Goal: Task Accomplishment & Management: Manage account settings

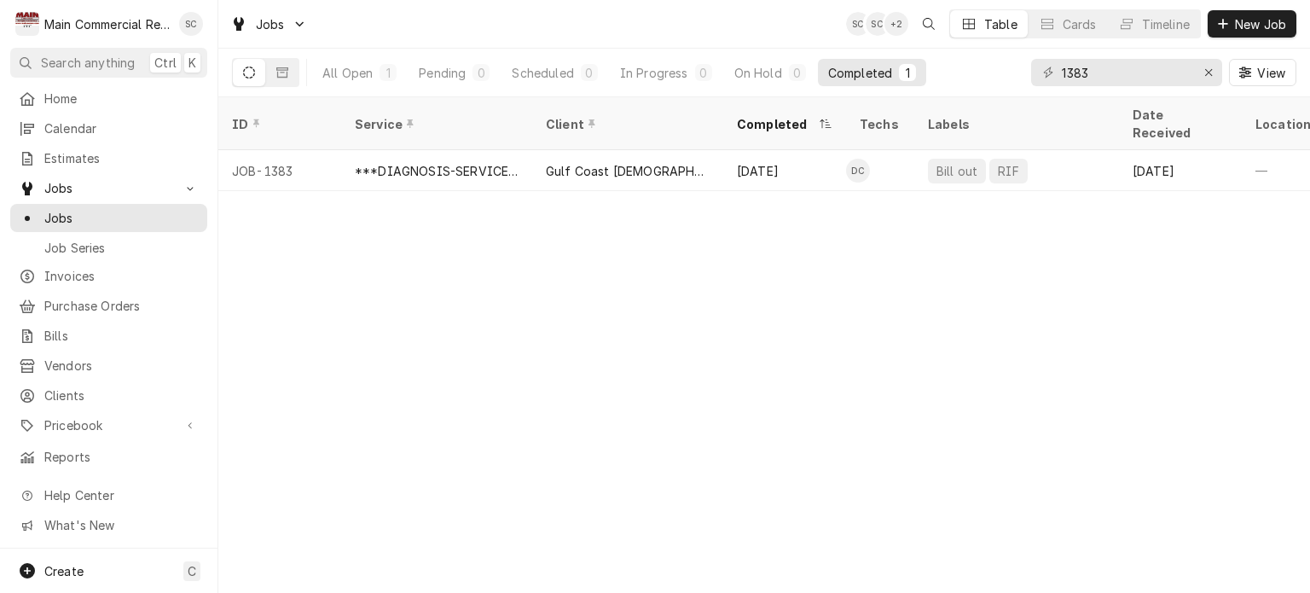
click at [652, 291] on div "ID Service Client Completed Techs Labels Date Received Location Name Location A…" at bounding box center [764, 345] width 1092 height 496
click at [849, 332] on div "ID Service Client Completed Techs Labels Date Received Location Name Location A…" at bounding box center [764, 345] width 1092 height 496
click at [1210, 73] on icon "Erase input" at bounding box center [1208, 73] width 9 height 12
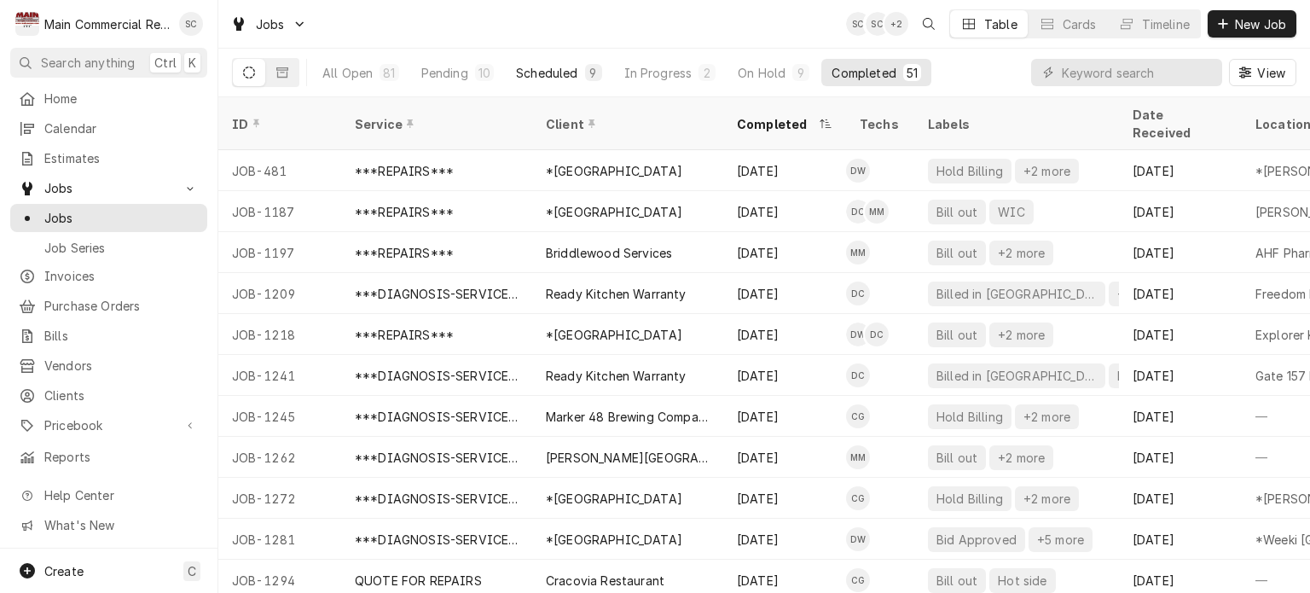
click at [578, 75] on button "Scheduled 9" at bounding box center [559, 72] width 106 height 27
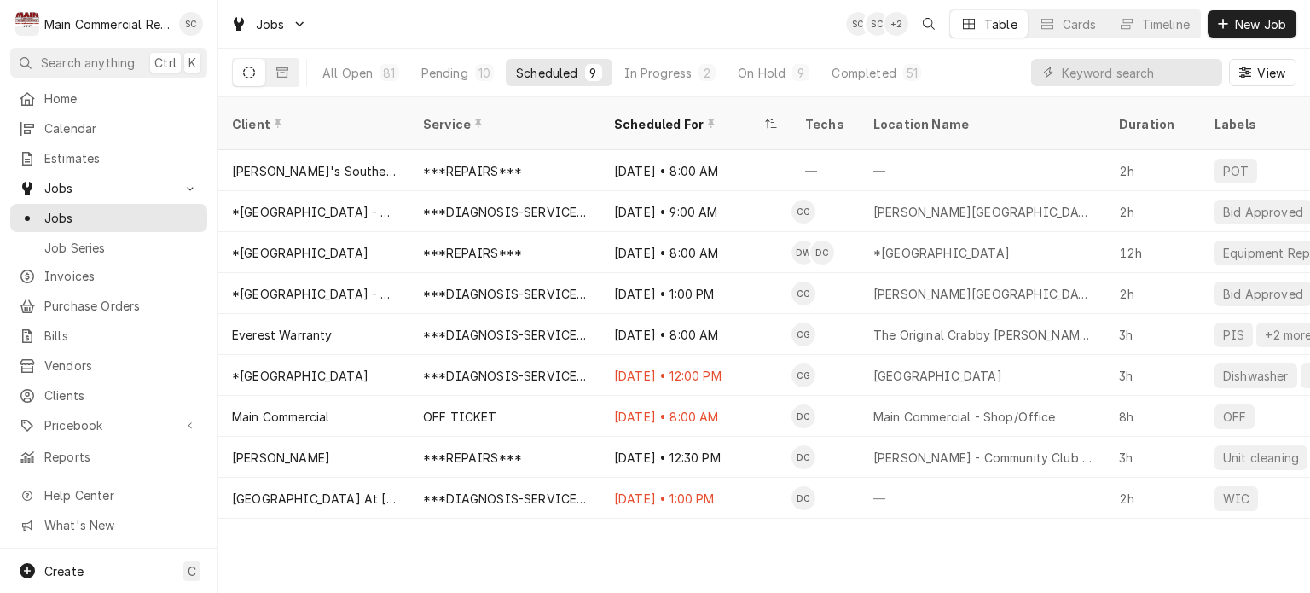
click at [682, 115] on div "Scheduled For" at bounding box center [687, 124] width 147 height 18
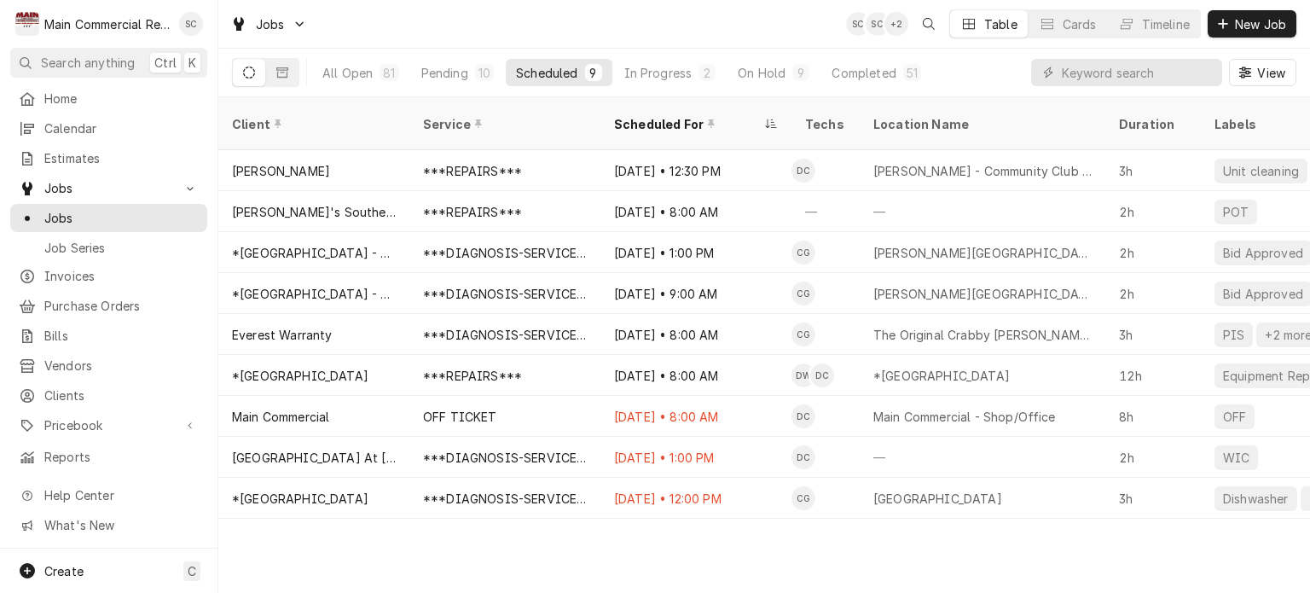
click at [739, 115] on div "Scheduled For" at bounding box center [687, 124] width 147 height 18
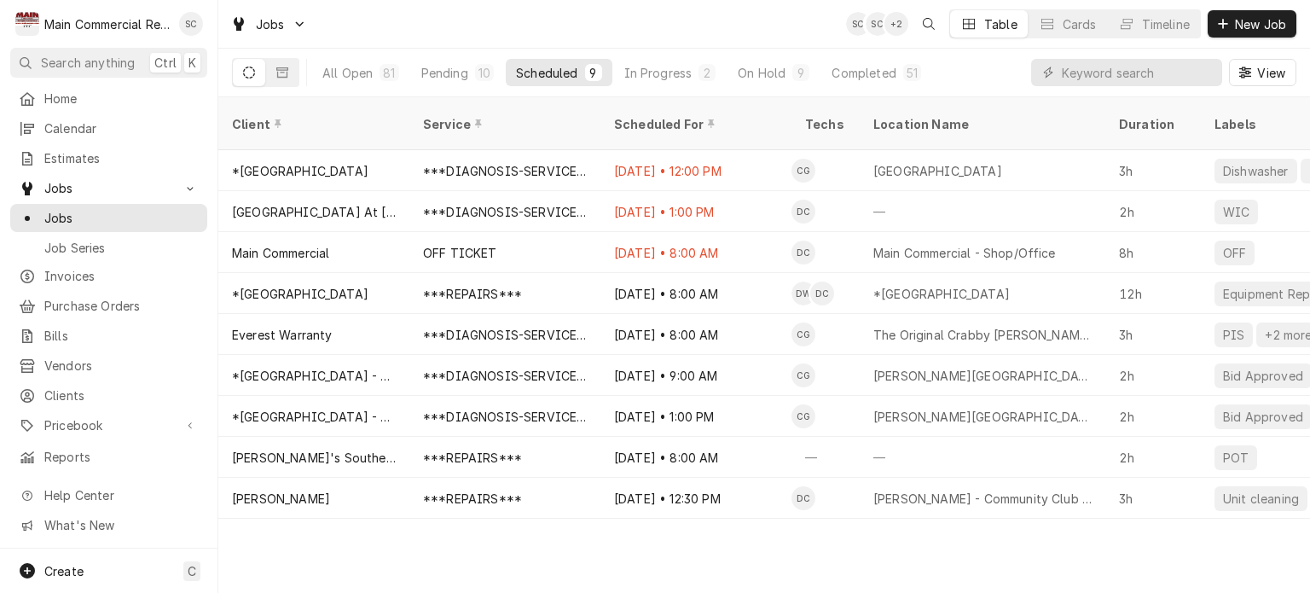
click at [872, 538] on div "Client Service Scheduled For Techs Location Name Duration Labels Status ID Prio…" at bounding box center [764, 345] width 1092 height 496
click at [481, 64] on div "10" at bounding box center [484, 72] width 19 height 17
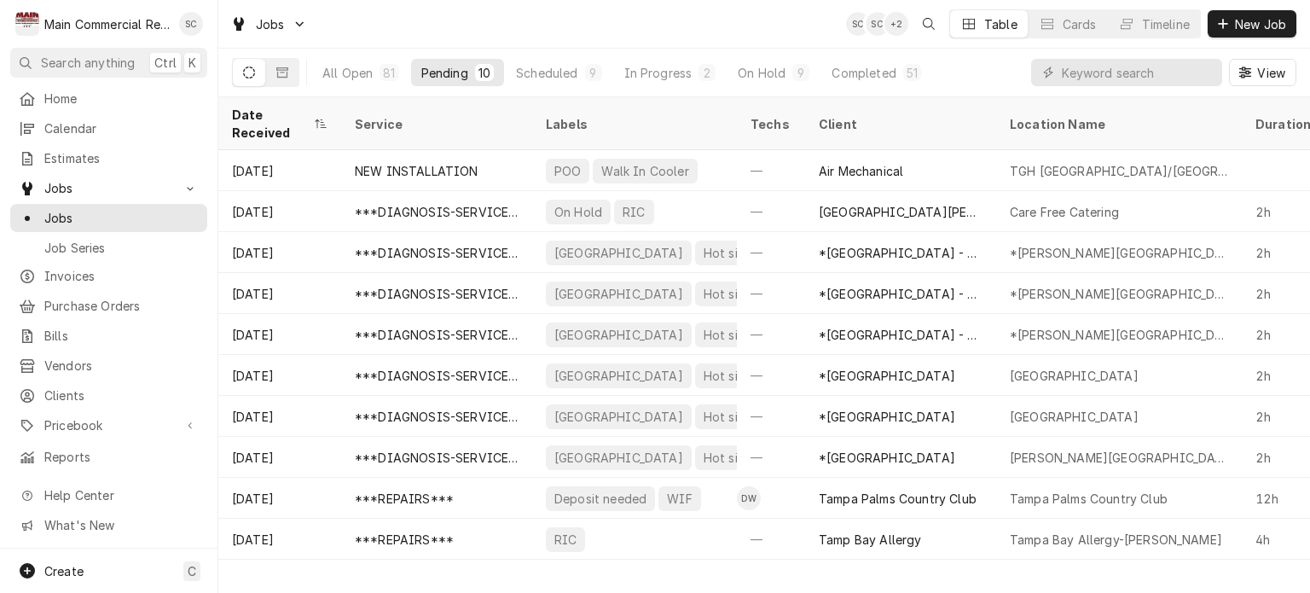
click at [770, 32] on div "Jobs SC SC + 2 Table Cards Timeline New Job" at bounding box center [764, 24] width 1092 height 48
click at [683, 77] on div "In Progress" at bounding box center [658, 73] width 68 height 18
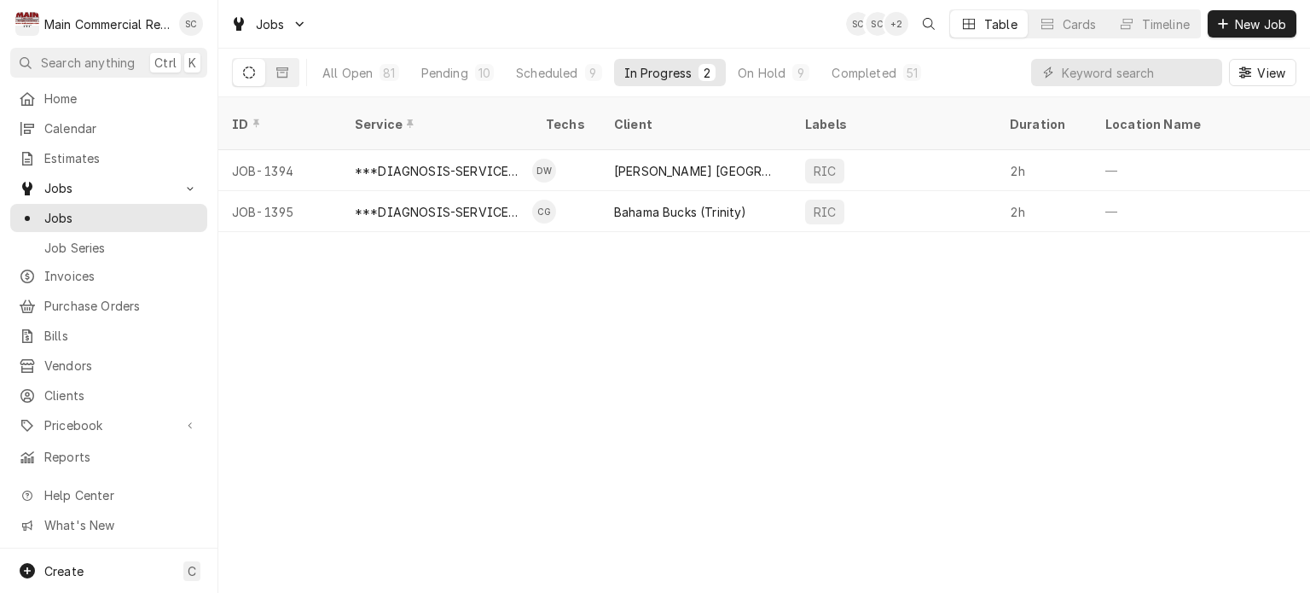
click at [926, 389] on div "ID Service Techs Client Labels Duration Location Name Date Received Status Prio…" at bounding box center [764, 345] width 1092 height 496
click at [924, 382] on div "ID Service Techs Client Labels Duration Location Name Date Received Status Prio…" at bounding box center [764, 345] width 1092 height 496
click at [71, 386] on span "Clients" at bounding box center [121, 395] width 154 height 18
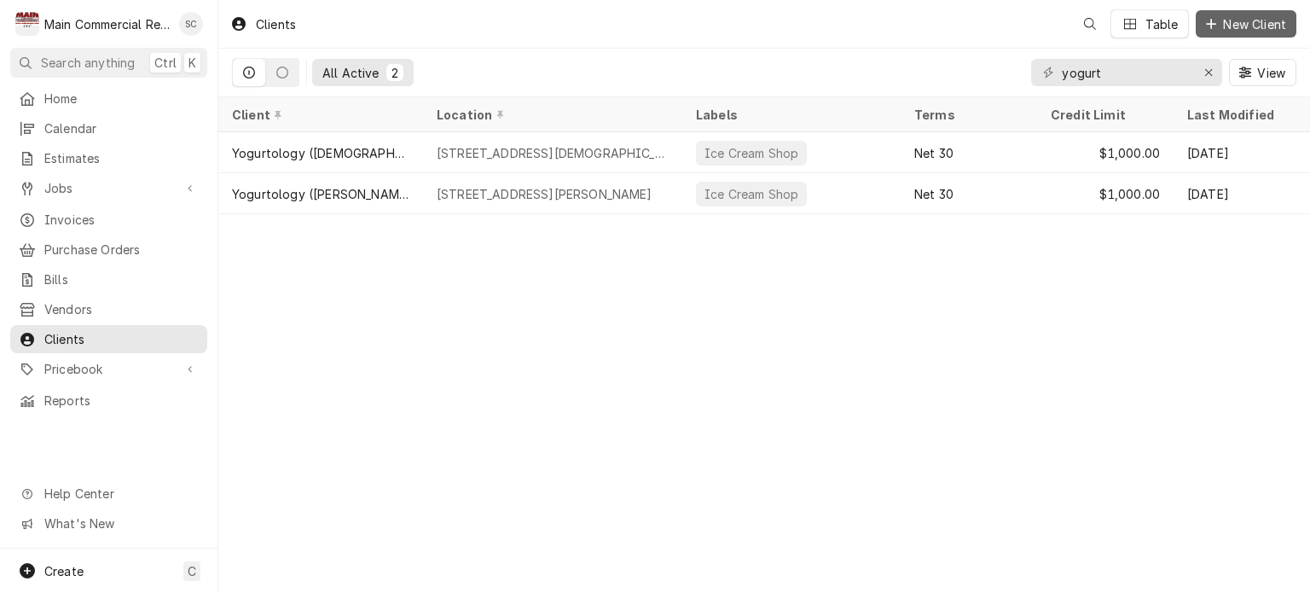
click at [1277, 20] on span "New Client" at bounding box center [1255, 24] width 70 height 18
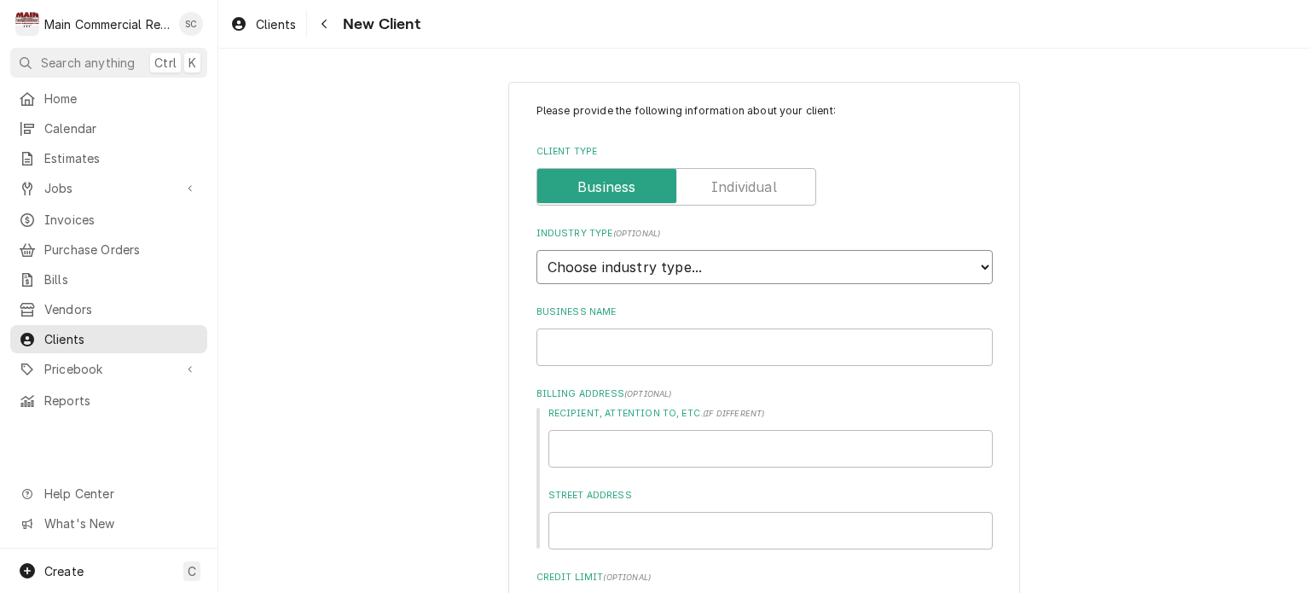
click at [689, 270] on select "Choose industry type... Residential Commercial Industrial Government" at bounding box center [764, 267] width 456 height 34
select select "4"
click at [536, 250] on select "Choose industry type... Residential Commercial Industrial Government" at bounding box center [764, 267] width 456 height 34
click at [669, 339] on input "Business Name" at bounding box center [764, 347] width 456 height 38
type textarea "x"
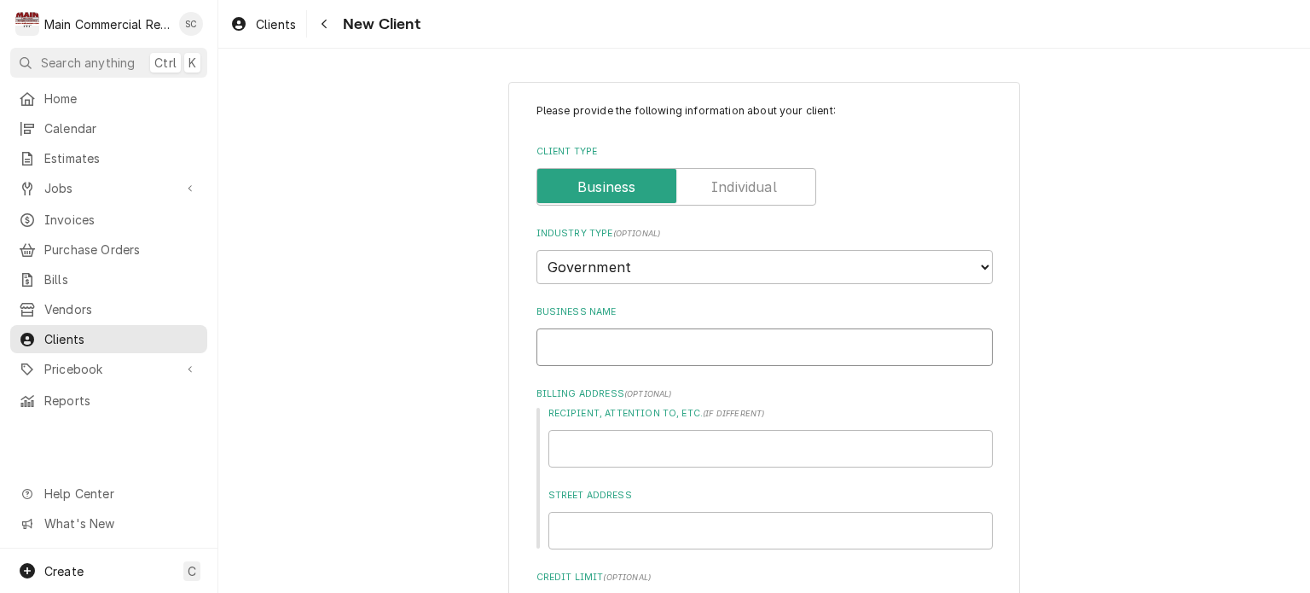
type input "H"
type textarea "x"
type input "Ho"
type textarea "x"
type input "Hoi"
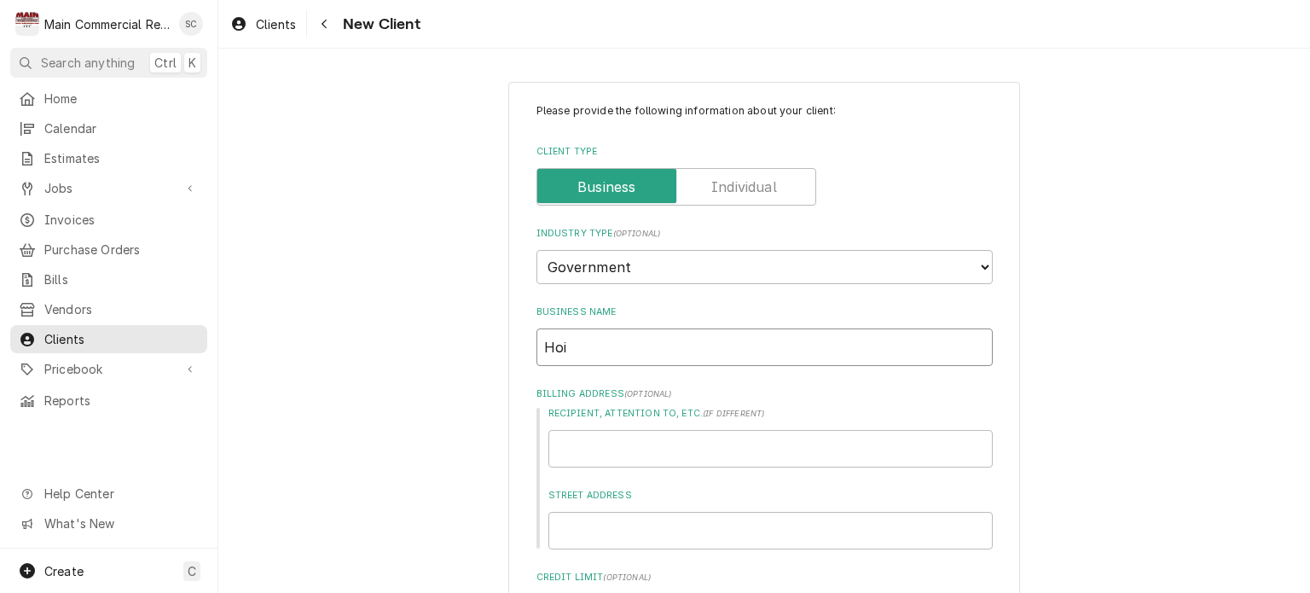
type textarea "x"
type input "Hoim"
type textarea "x"
type input "Hoimo"
type textarea "x"
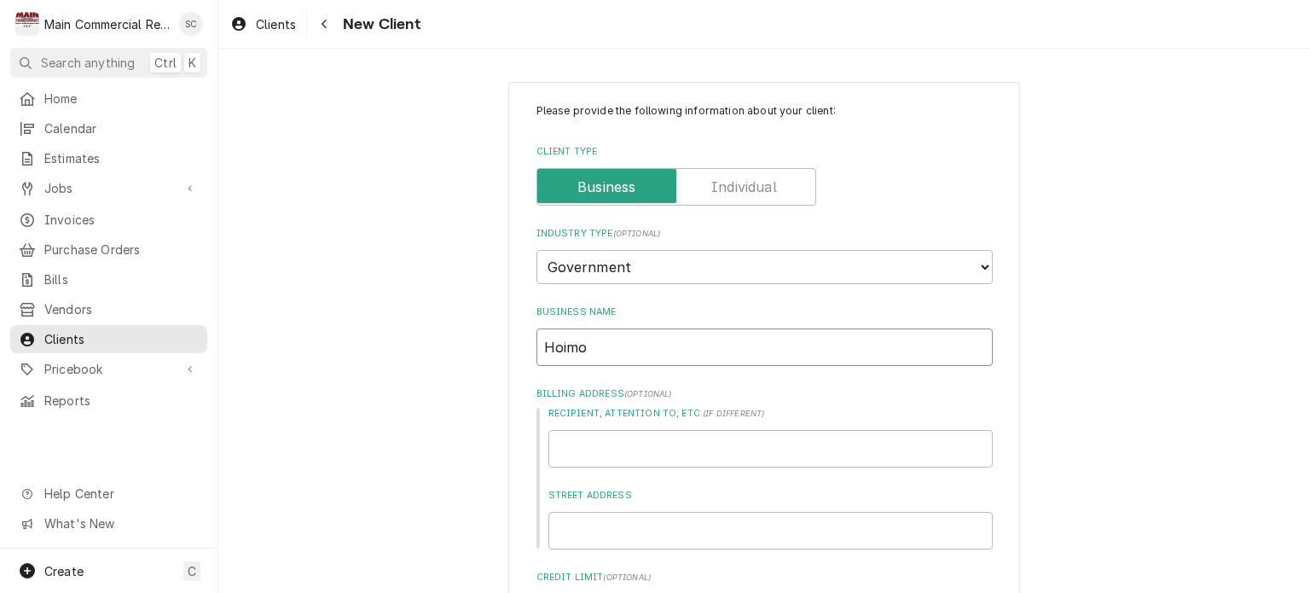
type input "Hoim"
type textarea "x"
type input "Hoi"
type textarea "x"
type input "Ho"
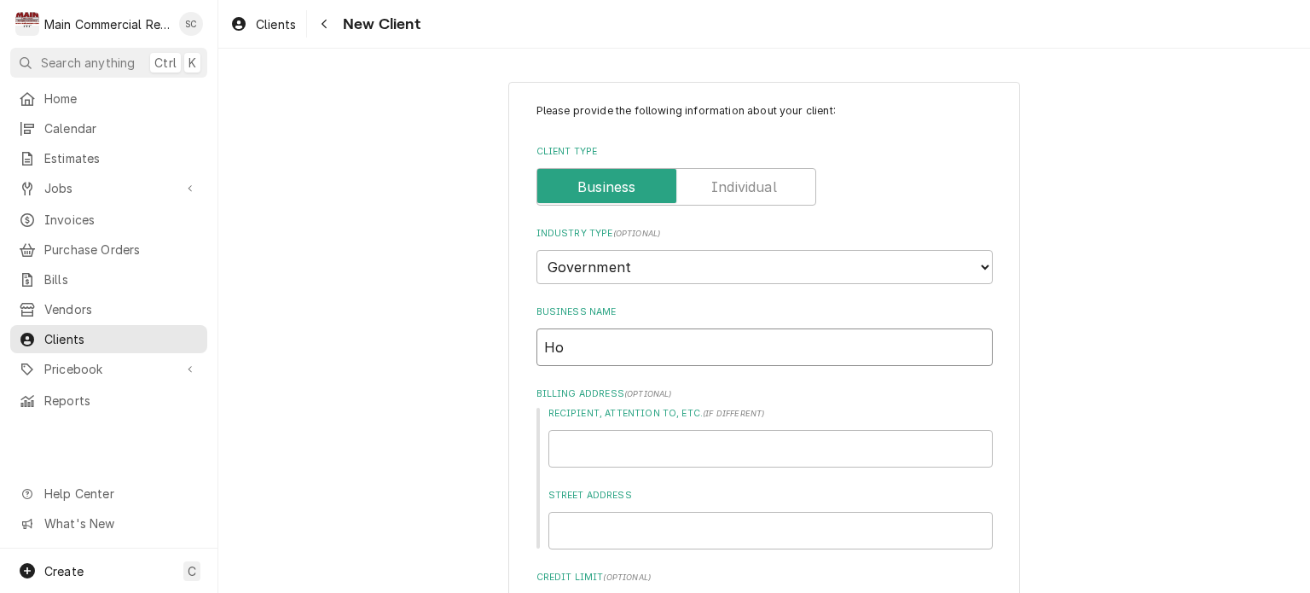
type textarea "x"
type input "Hom"
type textarea "x"
type input "Homo"
type textarea "x"
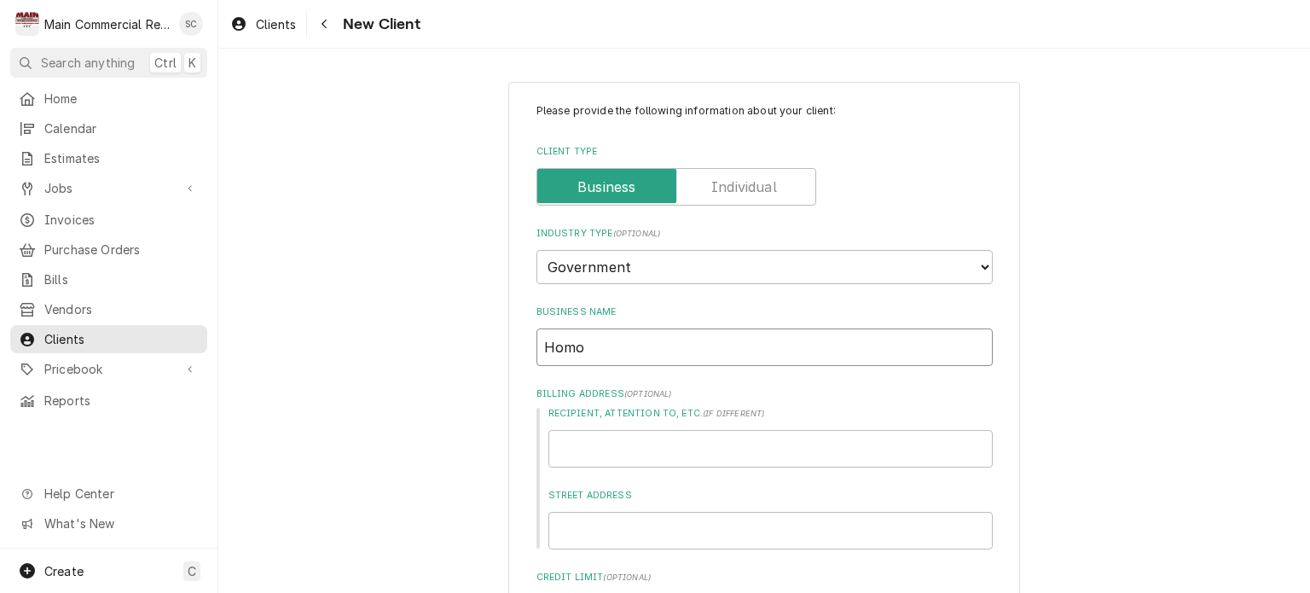
type input "Homos"
type textarea "x"
type input "Homosa"
type textarea "x"
type input "Homosas"
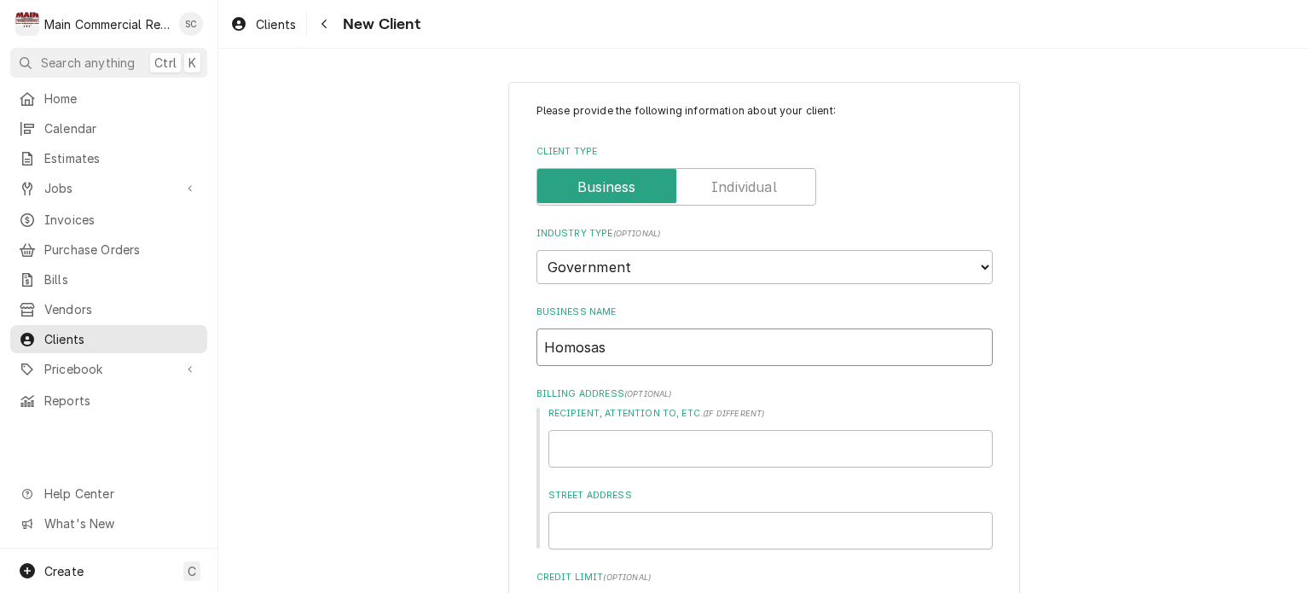
type textarea "x"
type input "Homosass"
type textarea "x"
type input "Homosassa"
type textarea "x"
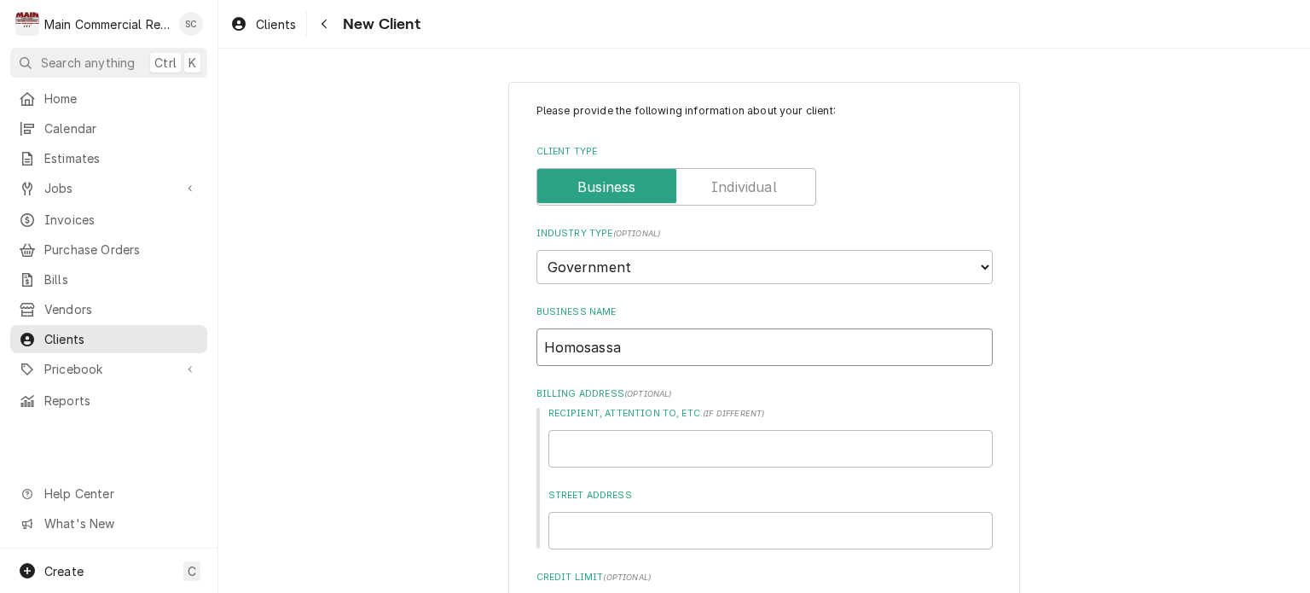
type input "Homosassa"
type textarea "x"
type input "Homosassa S"
type textarea "x"
type input "Homosassa St"
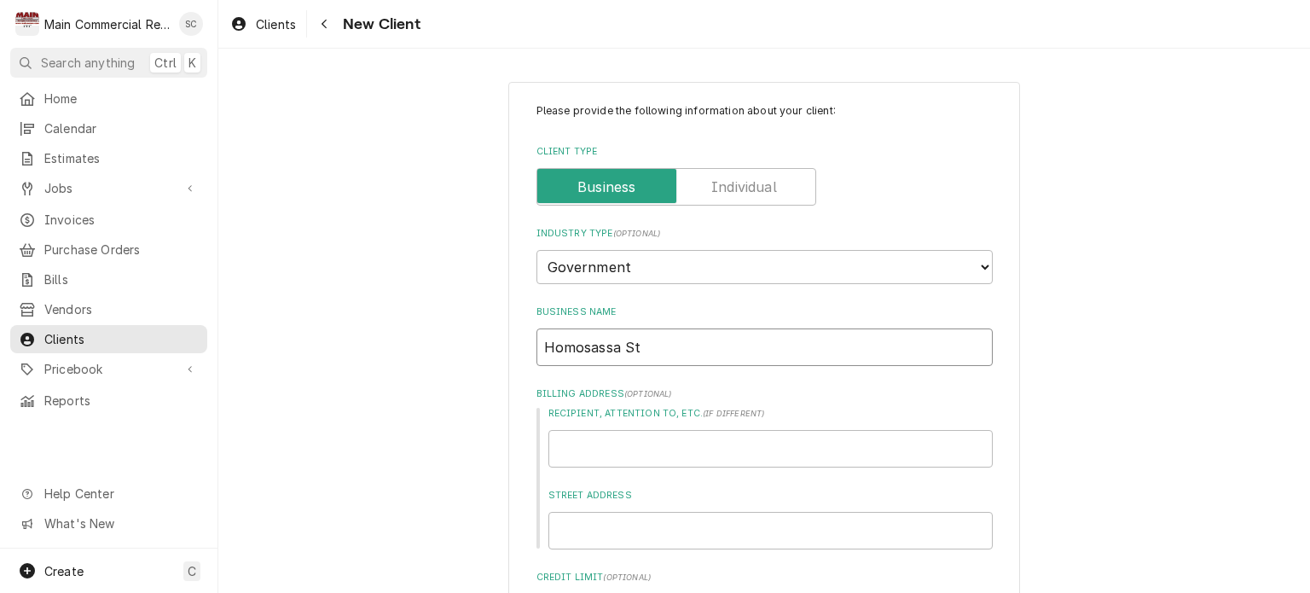
type textarea "x"
type input "Homosassa Sta"
type textarea "x"
type input "Homosassa Stat"
type textarea "x"
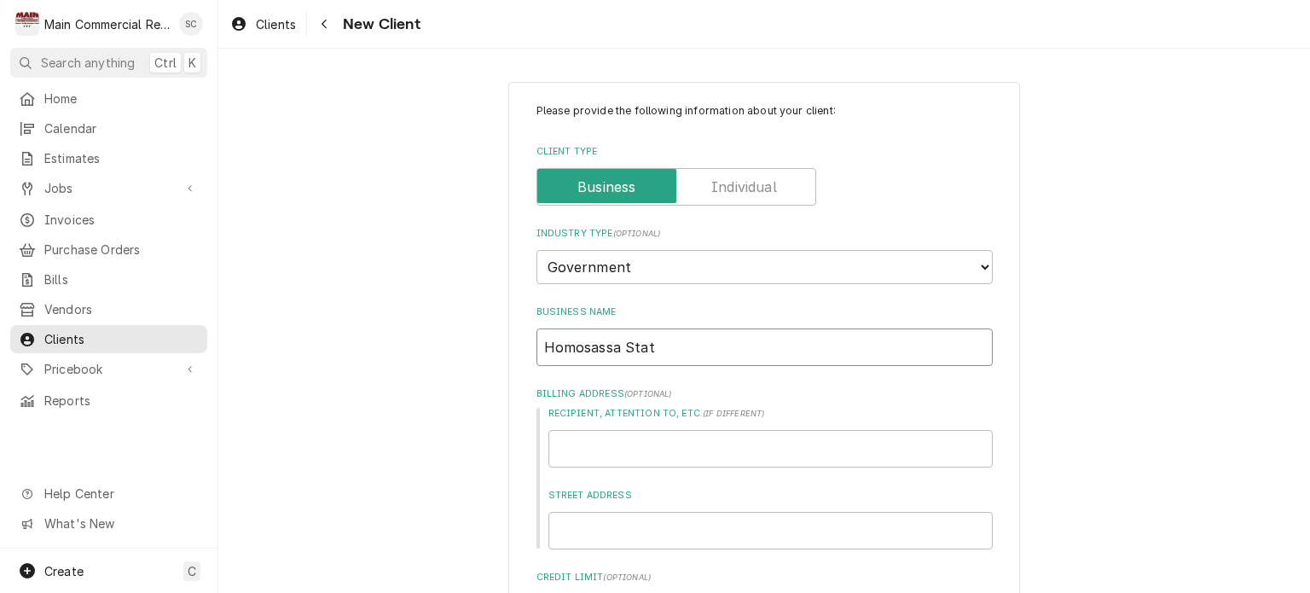
type input "Homosassa State"
type textarea "x"
type input "Homosassa State"
type textarea "x"
type input "Homosassa State P"
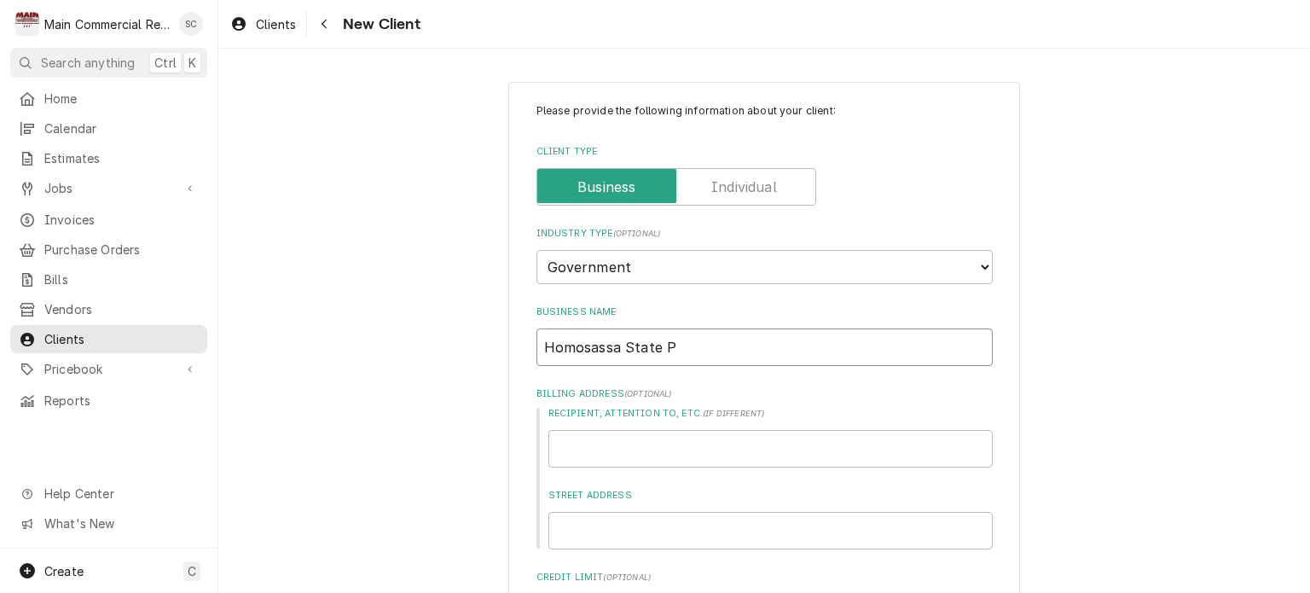
type textarea "x"
type input "Homosassa State Pa"
type textarea "x"
type input "Homosassa State Par"
type textarea "x"
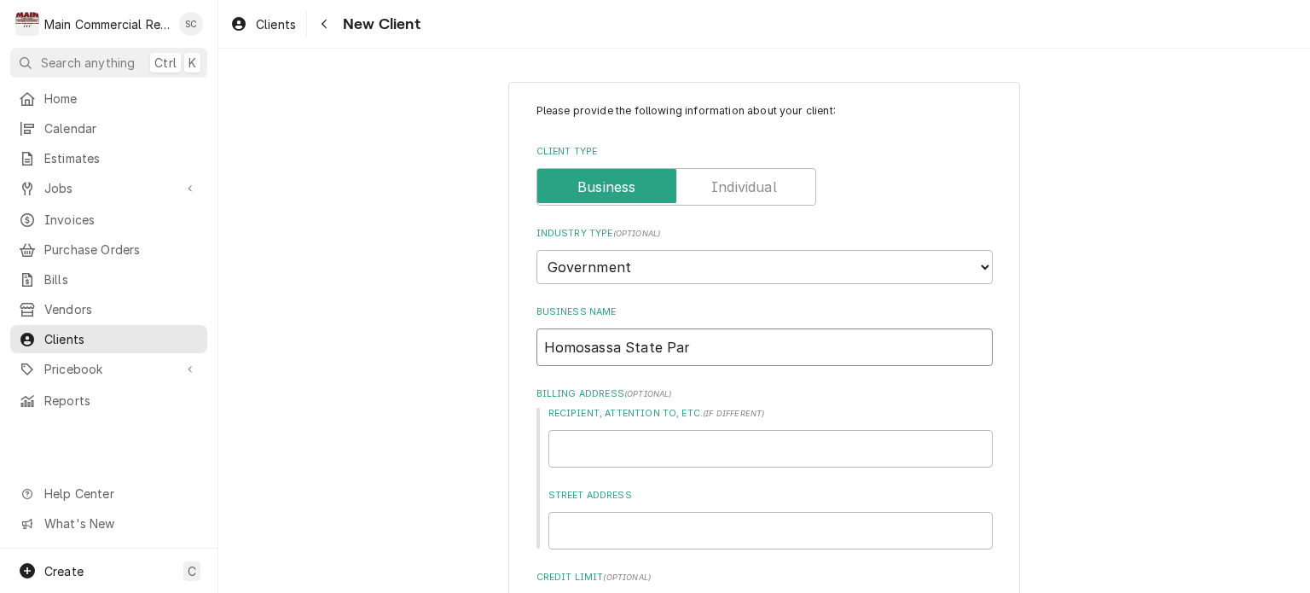
type input "Homosassa State Park"
type textarea "x"
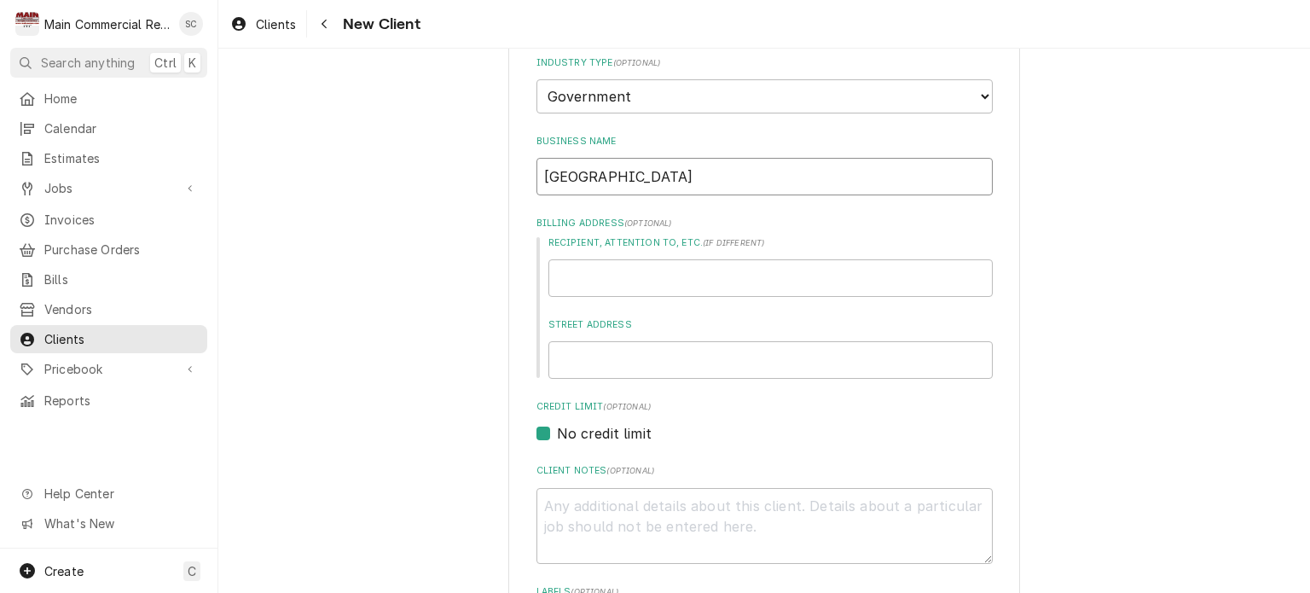
type input "Homosassa State Park"
click at [702, 279] on input "Recipient, Attention To, etc. ( if different )" at bounding box center [770, 278] width 444 height 38
click at [680, 359] on input "Street Address" at bounding box center [770, 360] width 444 height 38
click at [783, 354] on input "Street Address" at bounding box center [770, 360] width 444 height 38
type textarea "x"
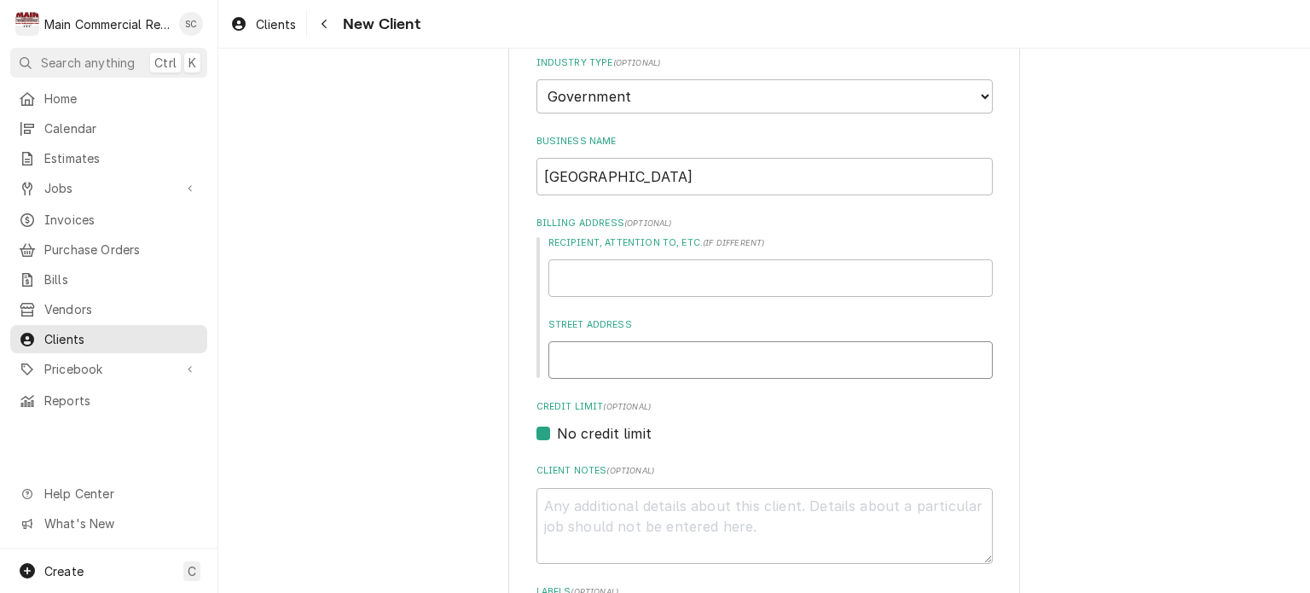
type input "4"
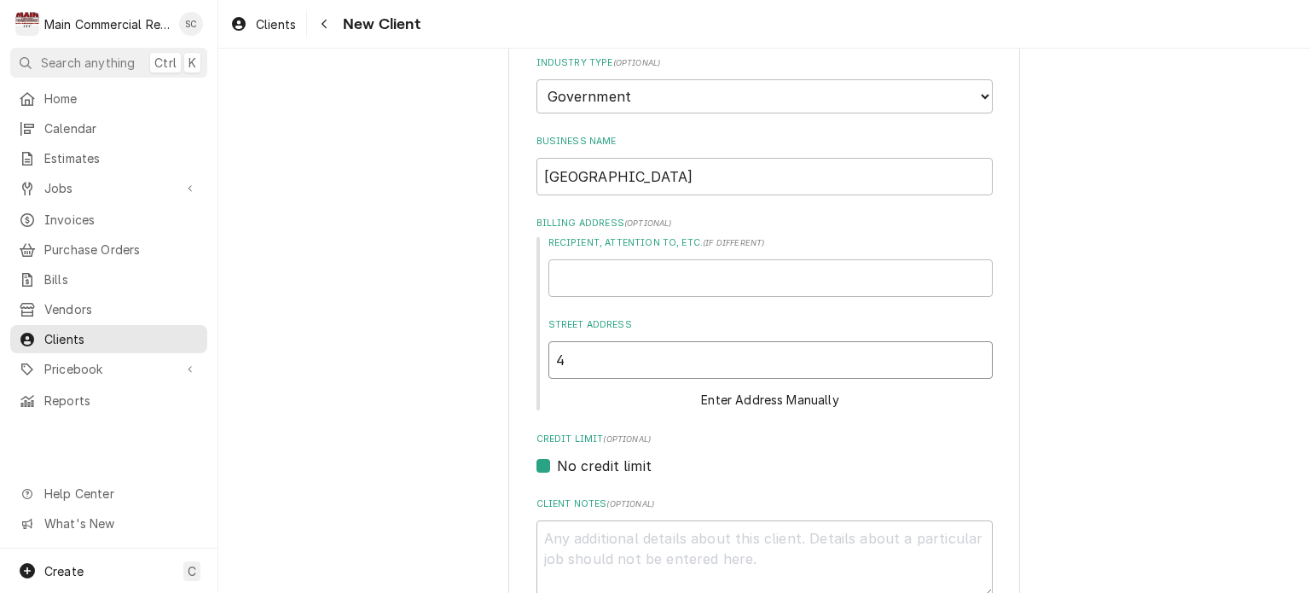
type textarea "x"
type input "41"
type textarea "x"
type input "415"
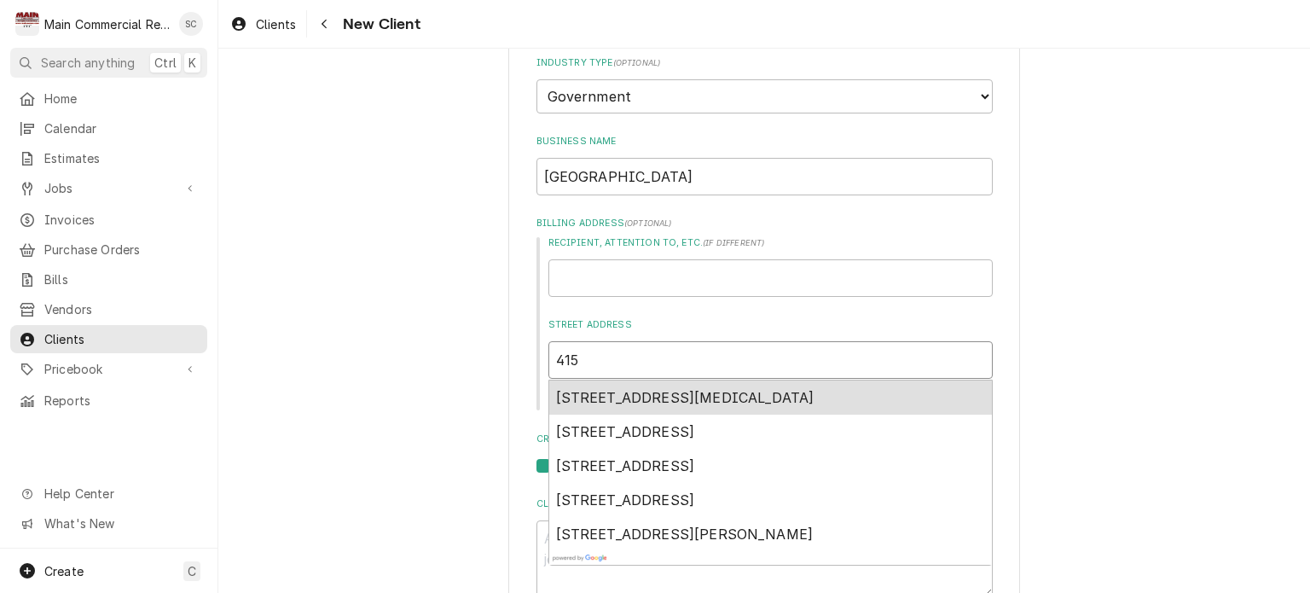
type textarea "x"
type input "4150"
type textarea "x"
type input "4150"
type textarea "x"
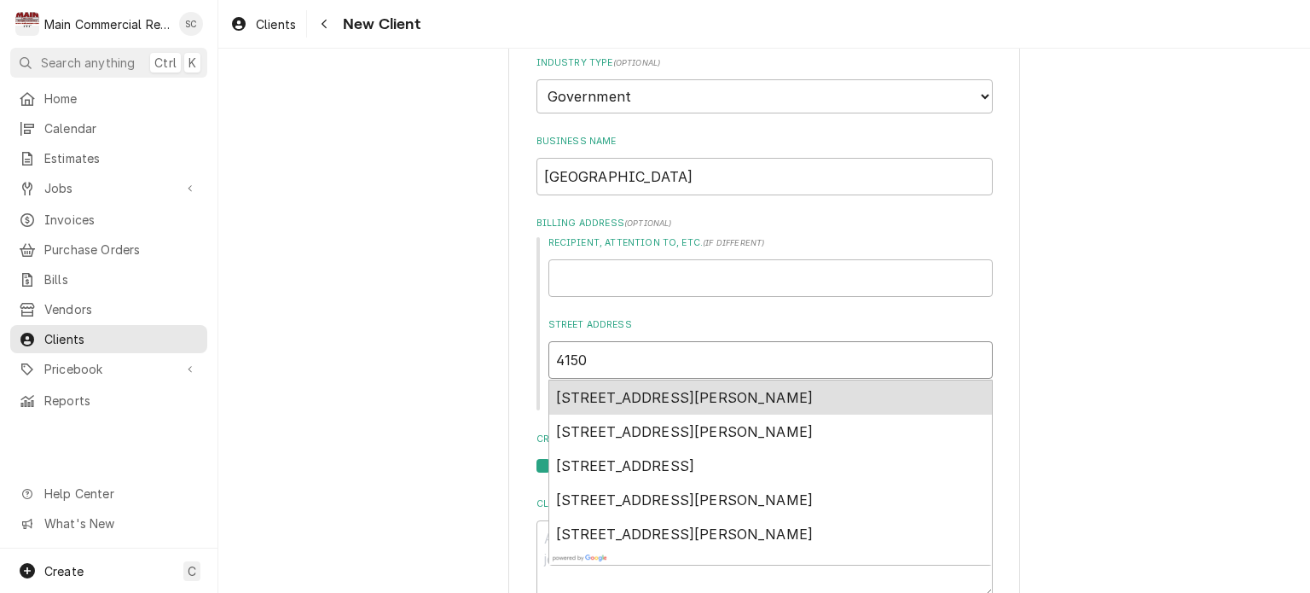
type input "4150 S"
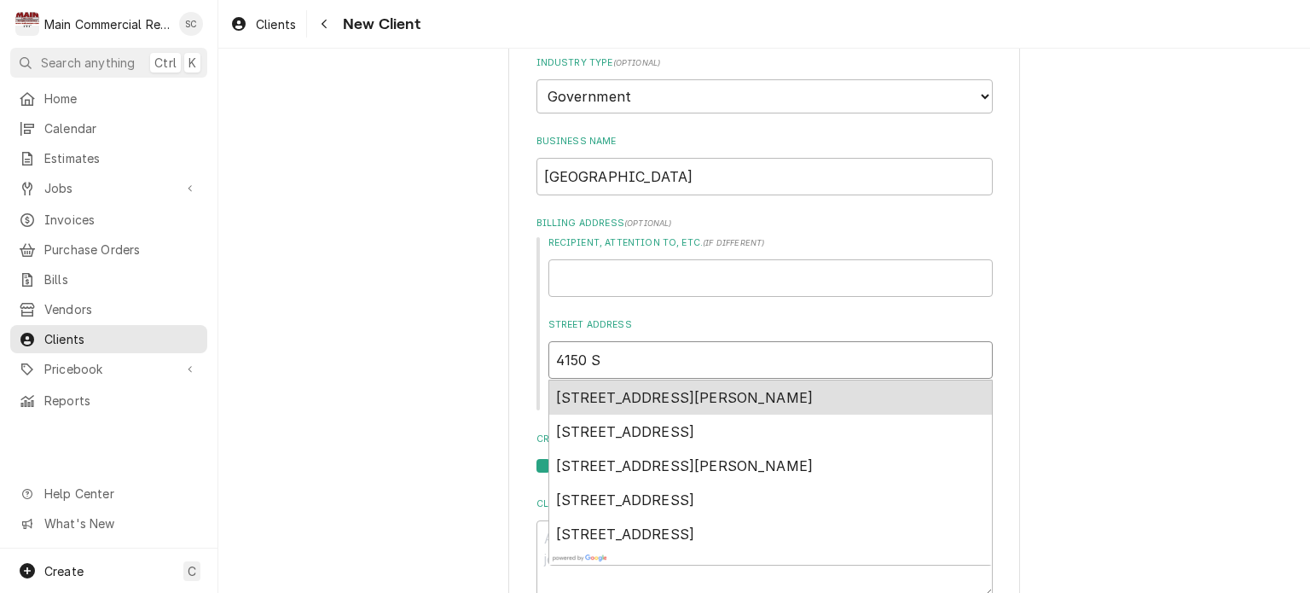
type textarea "x"
type input "4150 S."
type textarea "x"
type input "4150 S."
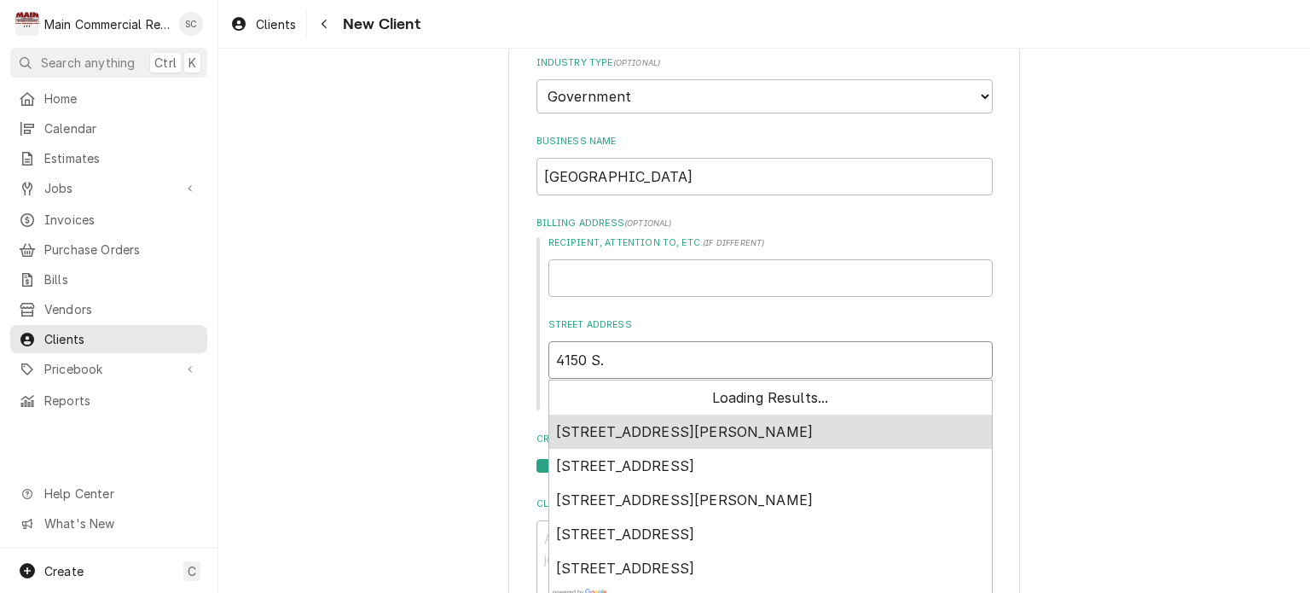
type textarea "x"
type input "4150 S. S"
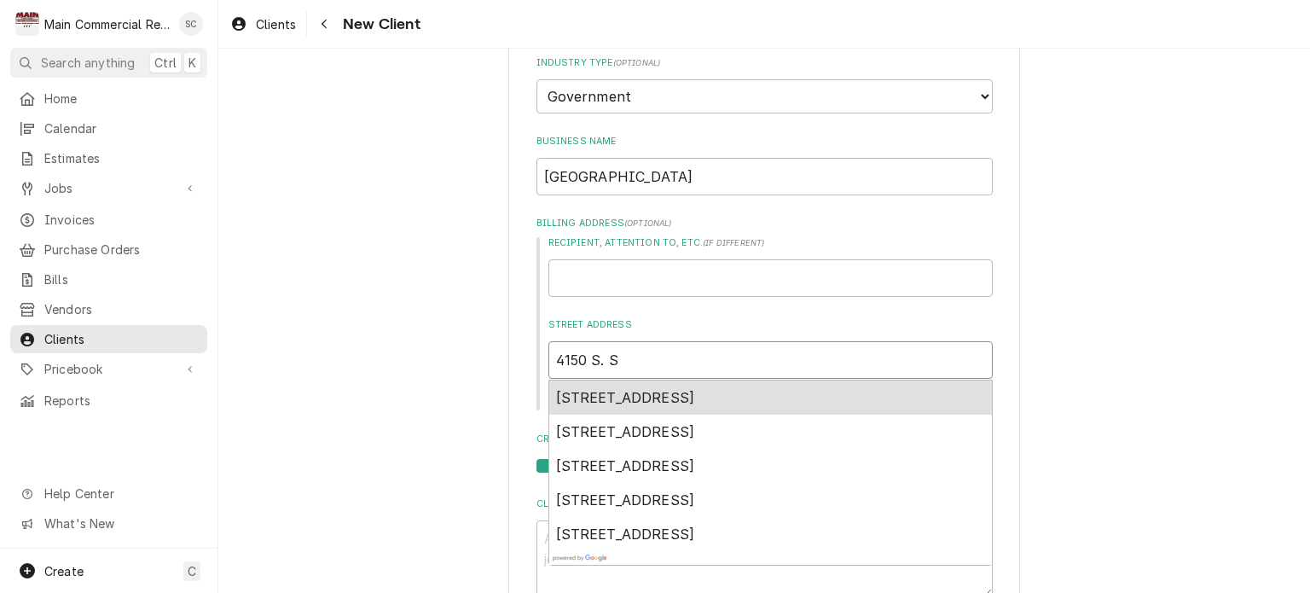
type textarea "x"
type input "4150 S. Su"
type textarea "x"
type input "4150 S. Sun"
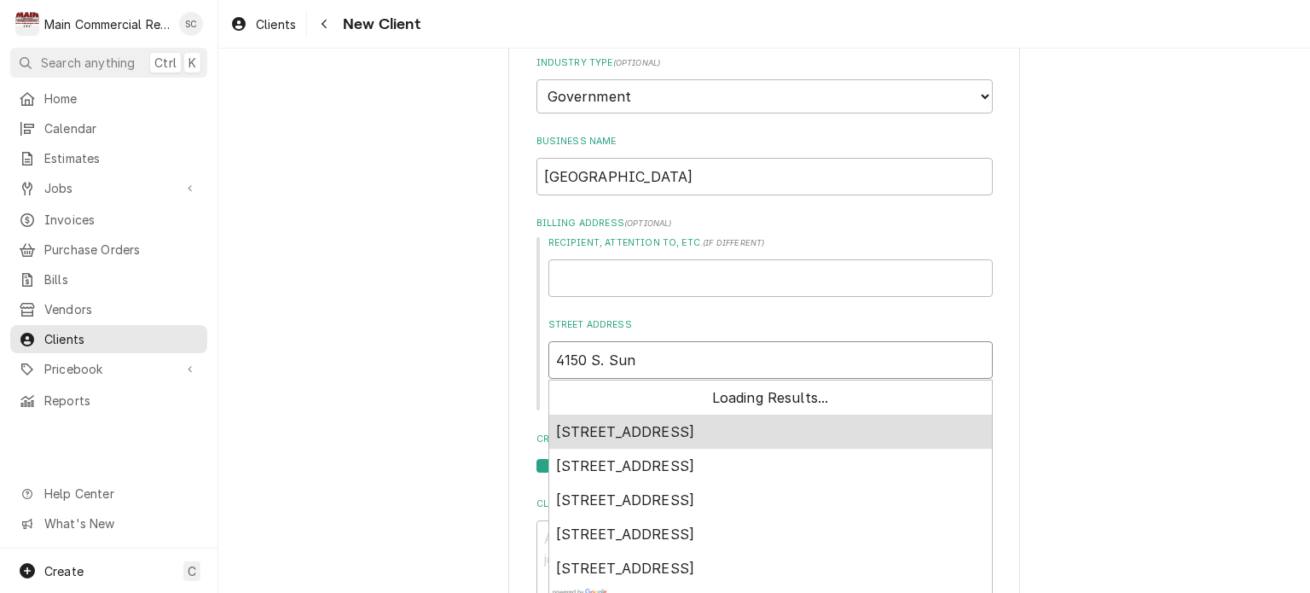
type textarea "x"
type input "4150 S. Sunc"
type textarea "x"
type input "4150 S. Sunco"
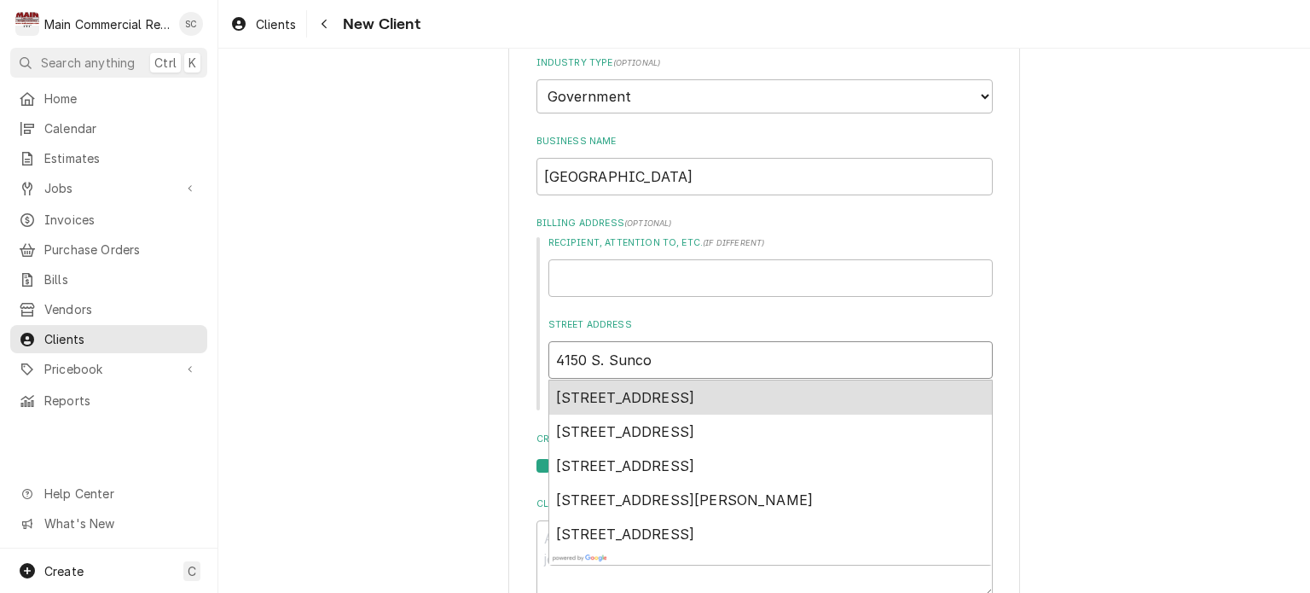
type textarea "x"
type input "4150 S. Suncoa"
type textarea "x"
type input "4150 S. Suncoat"
click at [695, 393] on span "4150 South Suncoast Boulevard, Homosassa, FL, USA" at bounding box center [625, 397] width 139 height 17
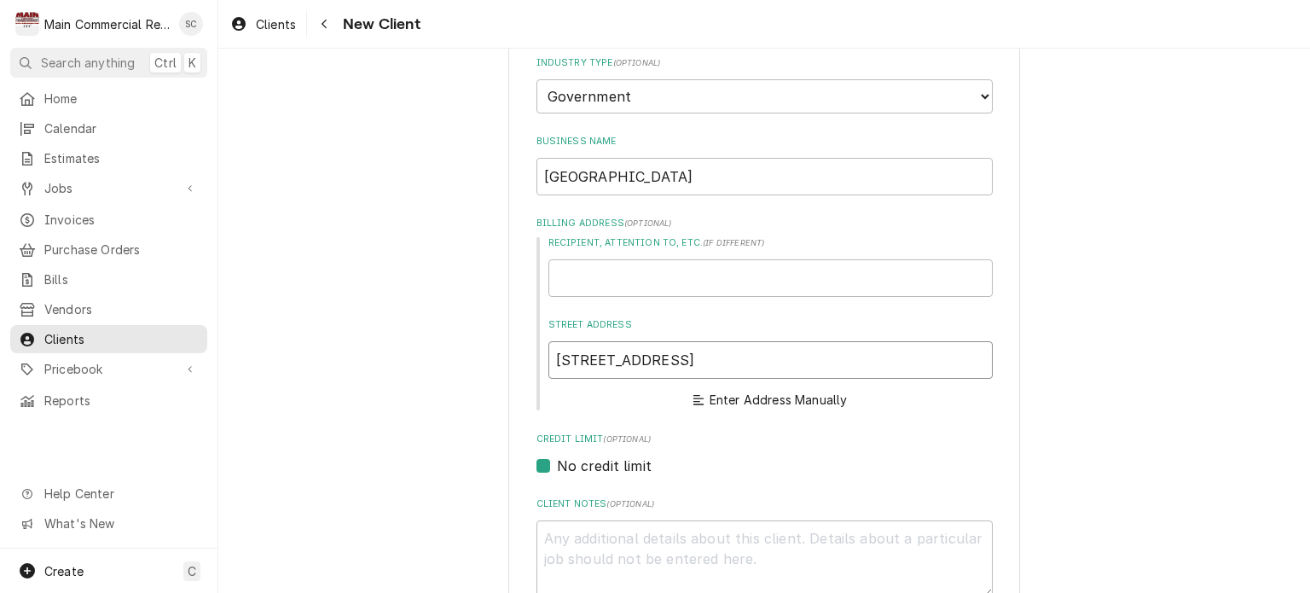
type textarea "x"
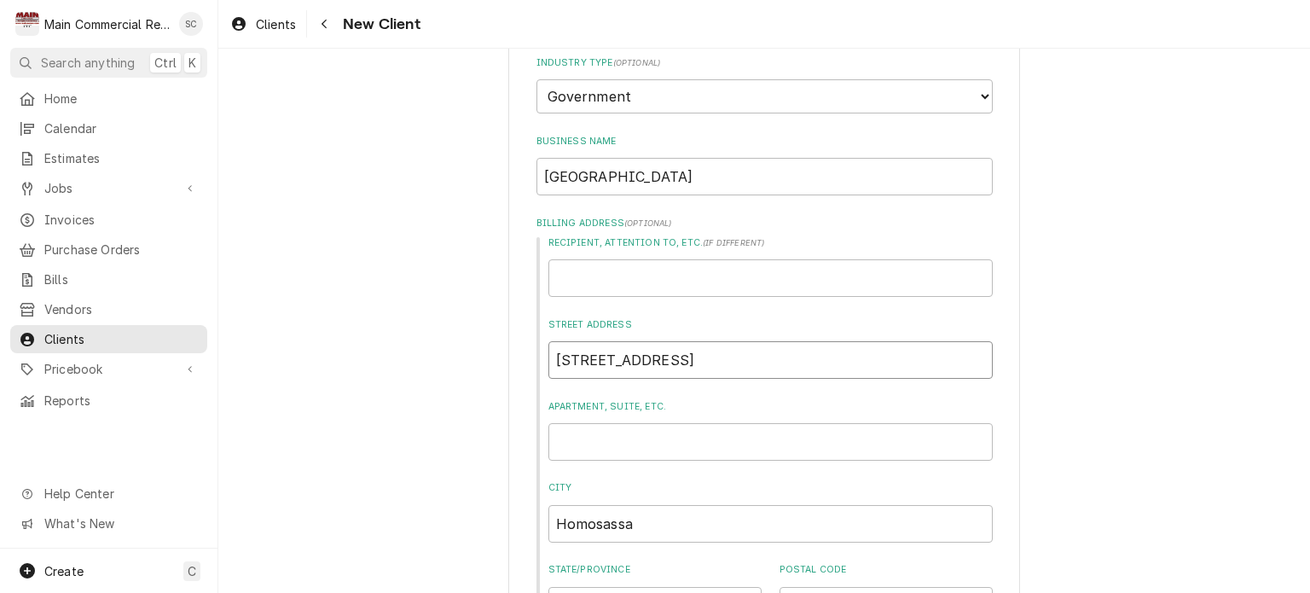
scroll to position [426, 0]
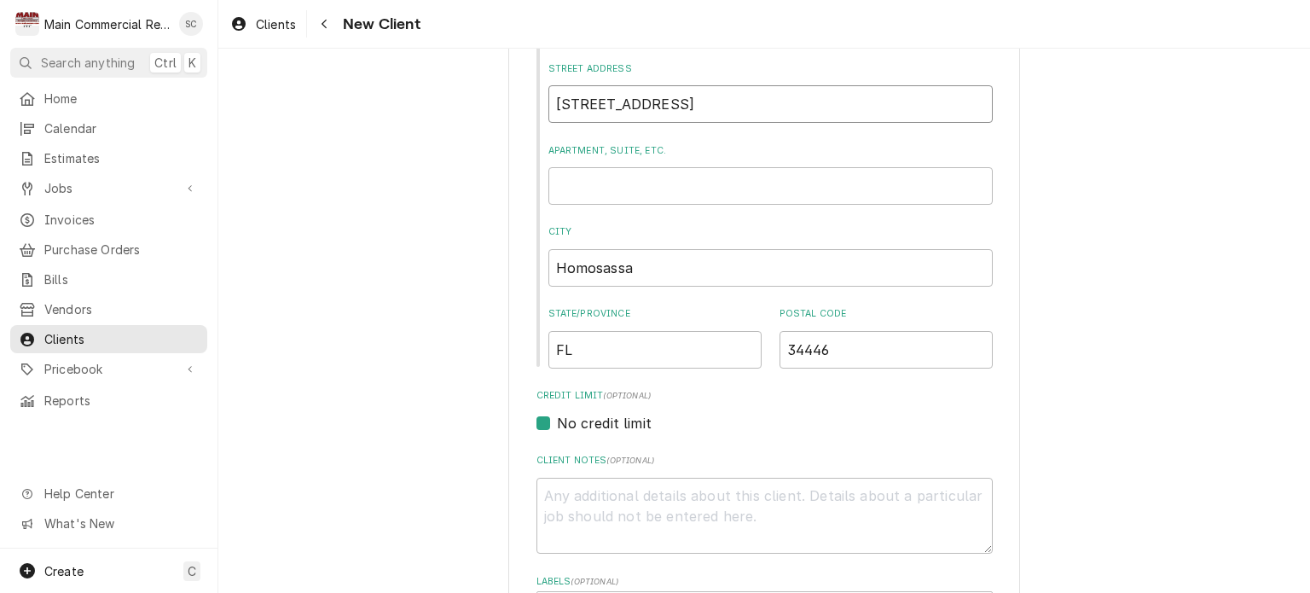
type input "4150 S Suncoast Blvd"
click at [678, 489] on textarea "Client Notes ( optional )" at bounding box center [764, 516] width 456 height 77
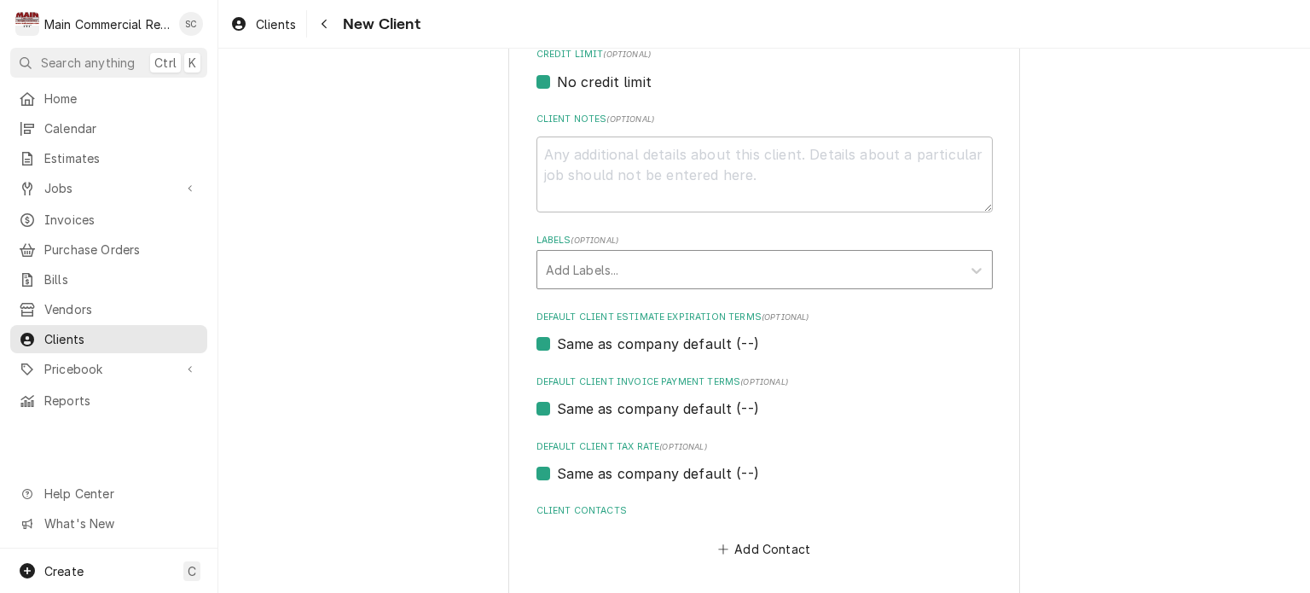
click at [635, 279] on div "Labels" at bounding box center [749, 269] width 407 height 31
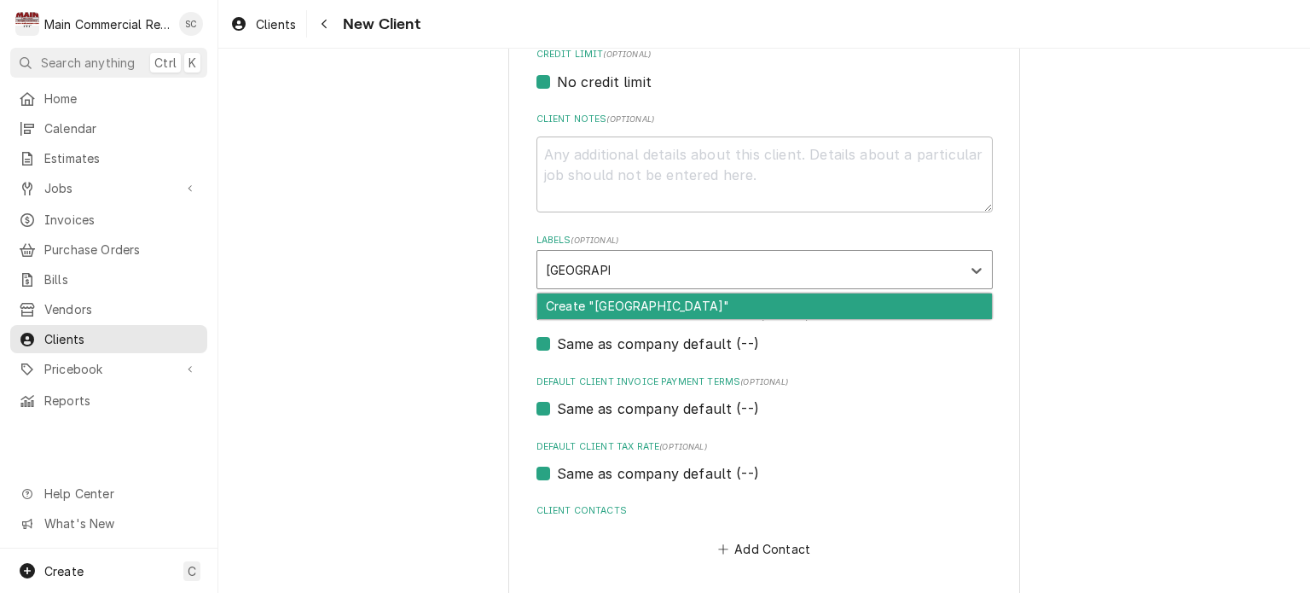
type input "[GEOGRAPHIC_DATA]"
click at [610, 312] on div "Create "State Park "" at bounding box center [764, 306] width 455 height 26
type textarea "x"
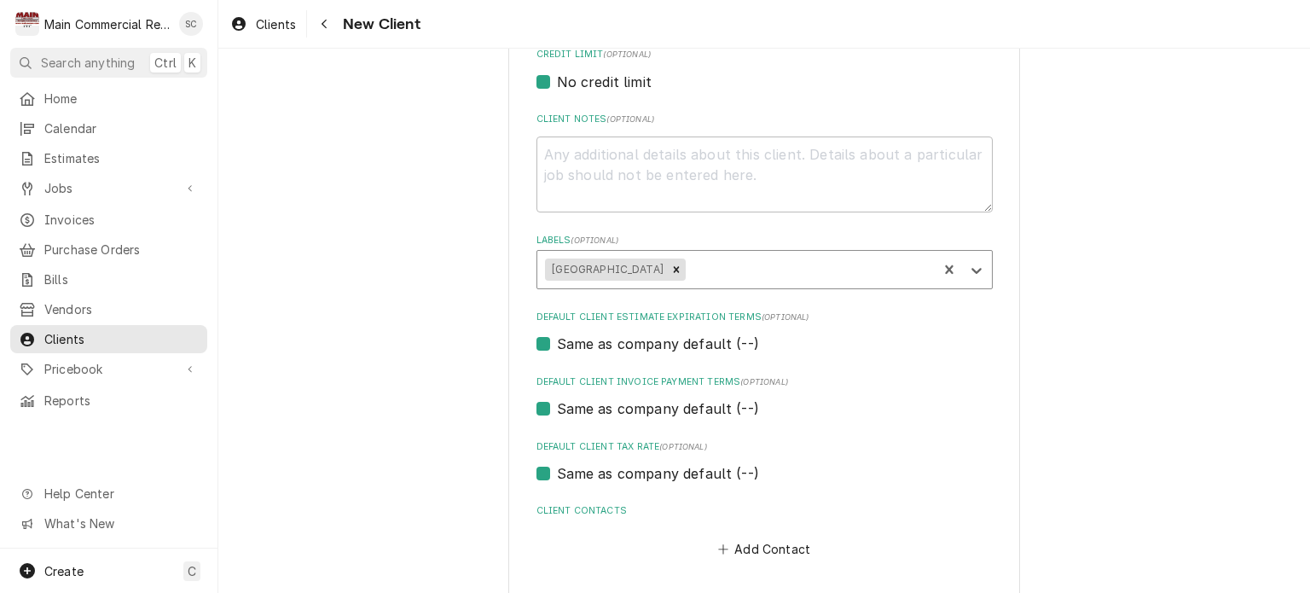
scroll to position [837, 0]
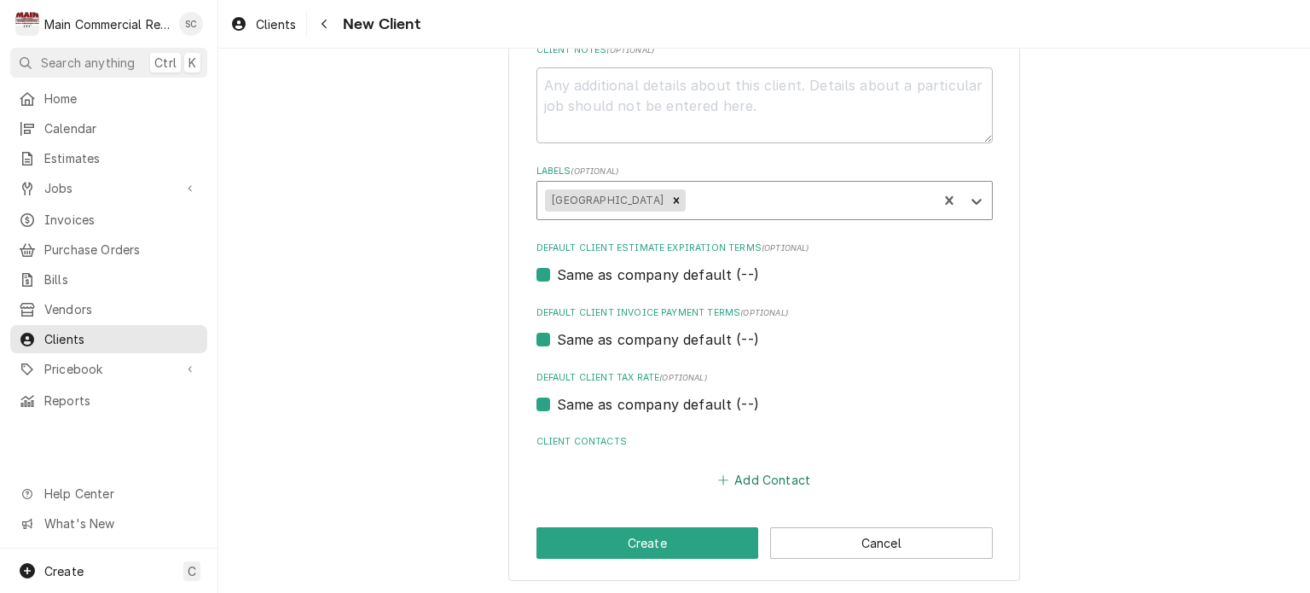
click at [750, 480] on button "Add Contact" at bounding box center [764, 479] width 98 height 24
type textarea "x"
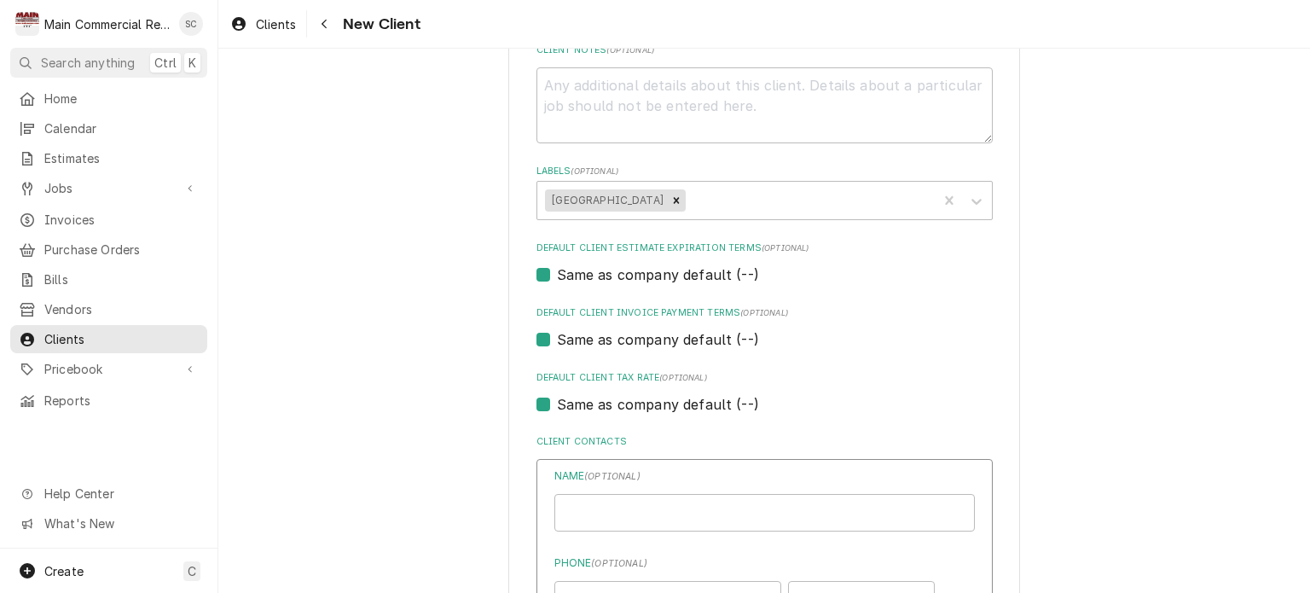
scroll to position [1007, 0]
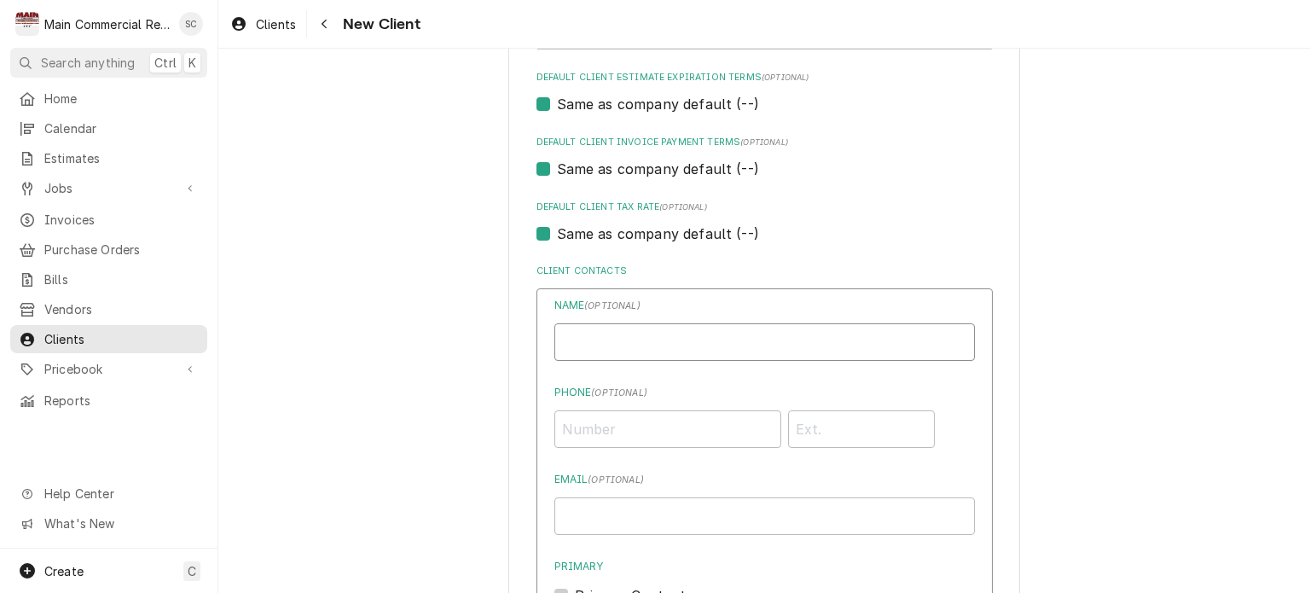
click at [696, 333] on input "Business Name" at bounding box center [764, 342] width 420 height 38
type input "[PERSON_NAME] Manager"
click at [617, 427] on input "Phone ( optional )" at bounding box center [667, 429] width 227 height 38
type input "[PHONE_NUMBER]"
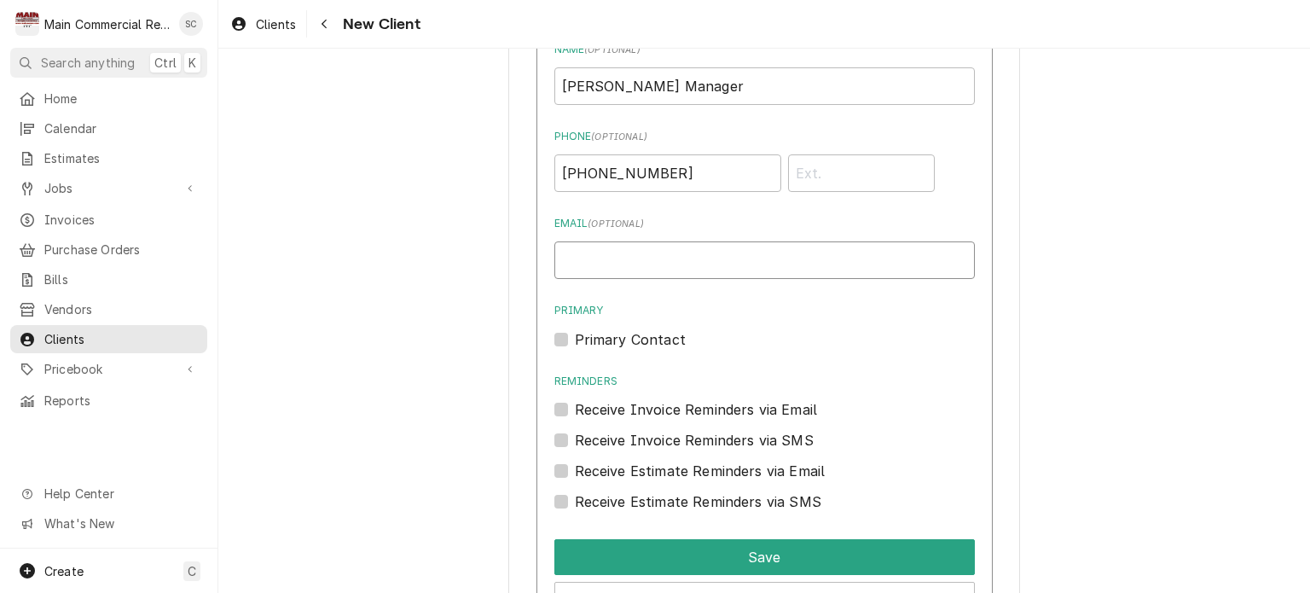
click at [686, 257] on input "Email ( optional )" at bounding box center [764, 260] width 420 height 38
drag, startPoint x: 686, startPoint y: 263, endPoint x: 505, endPoint y: 246, distance: 181.6
paste input "or@floridadep.gov"
type input "[PERSON_NAME][EMAIL_ADDRESS][PERSON_NAME][DOMAIN_NAME]"
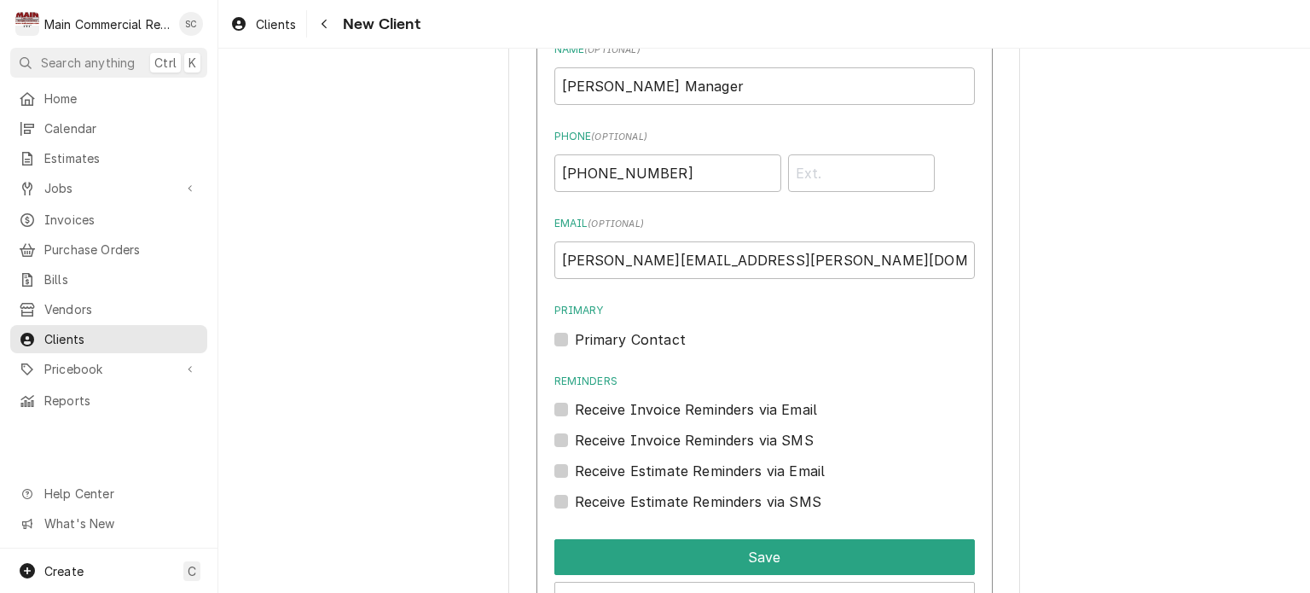
click at [575, 330] on label "Primary Contact" at bounding box center [630, 339] width 111 height 20
click at [575, 330] on input "Primary" at bounding box center [785, 348] width 420 height 38
checkbox input "true"
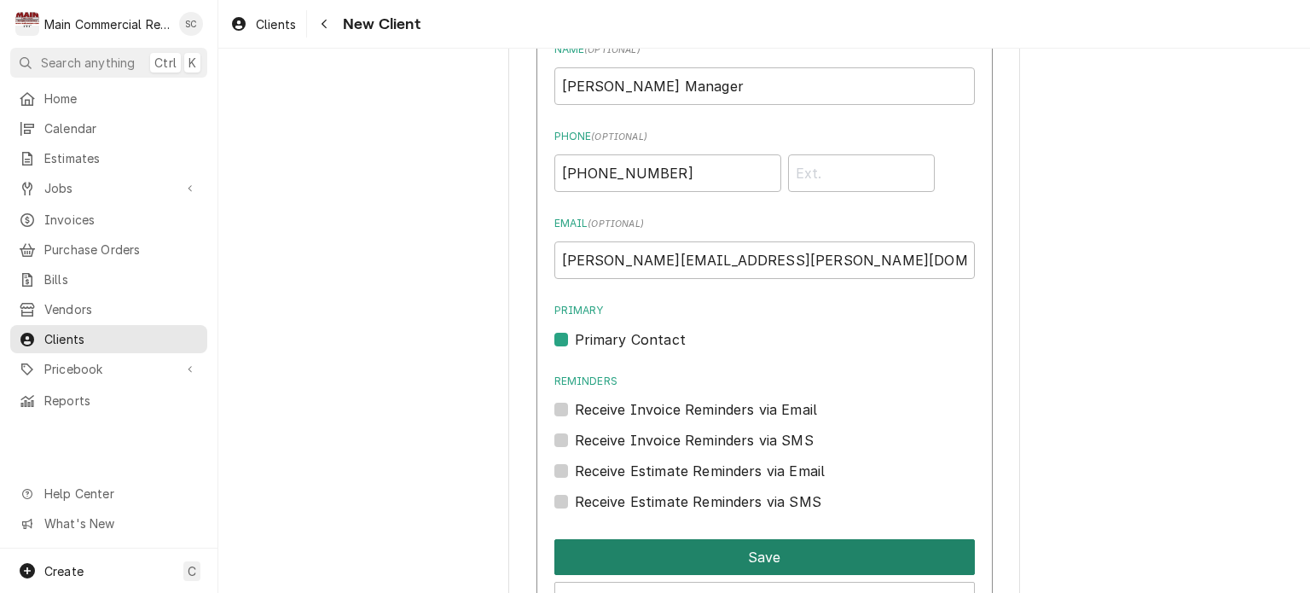
click at [751, 554] on button "Save" at bounding box center [764, 557] width 420 height 36
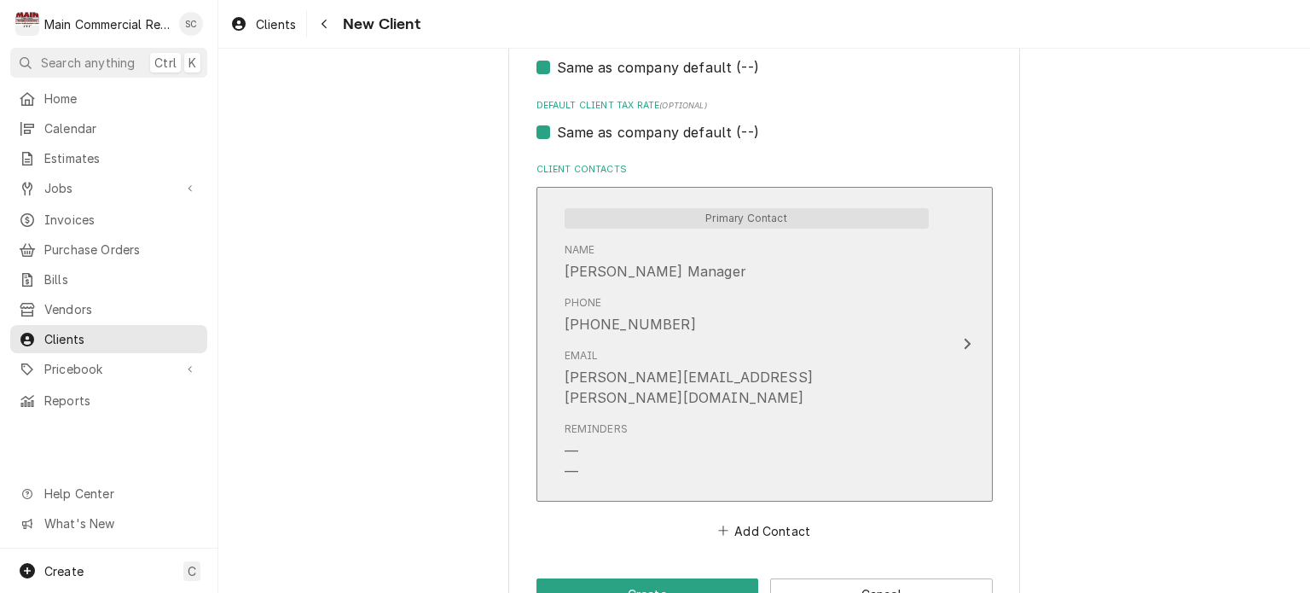
scroll to position [1139, 0]
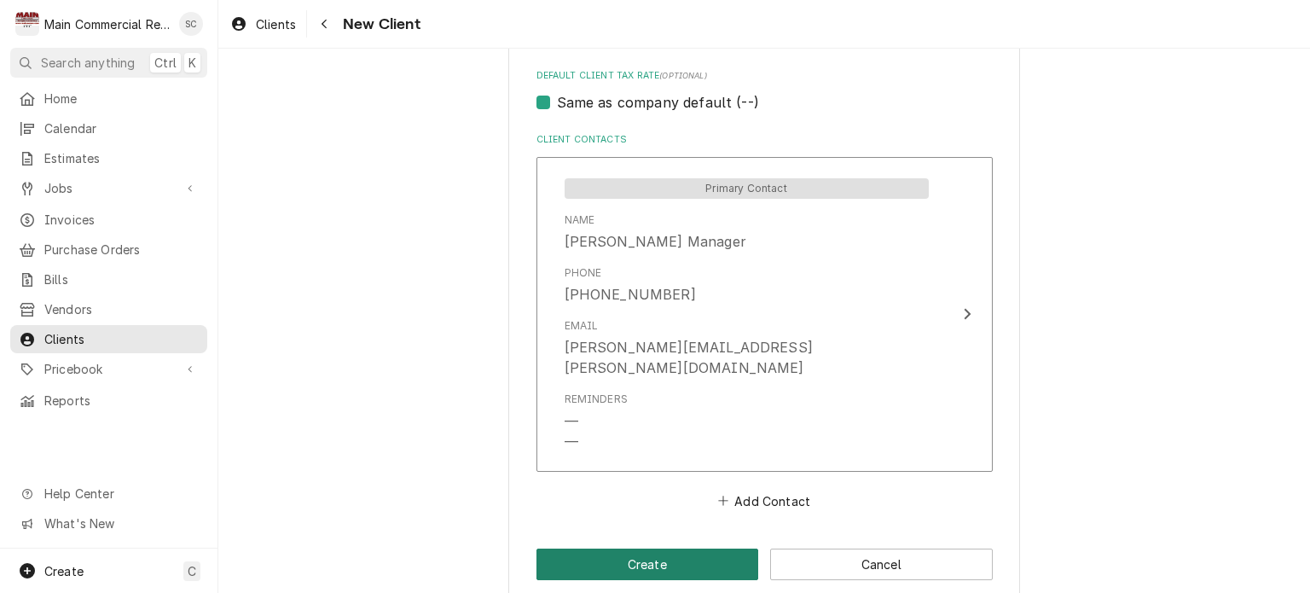
click at [659, 548] on button "Create" at bounding box center [647, 564] width 223 height 32
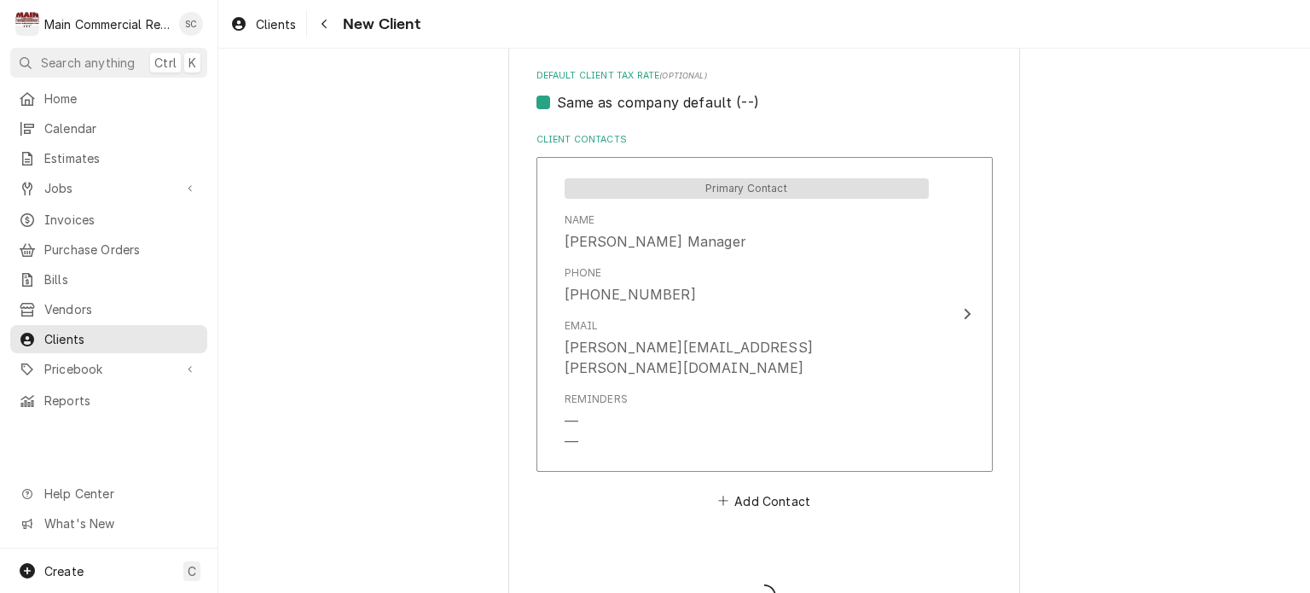
type textarea "x"
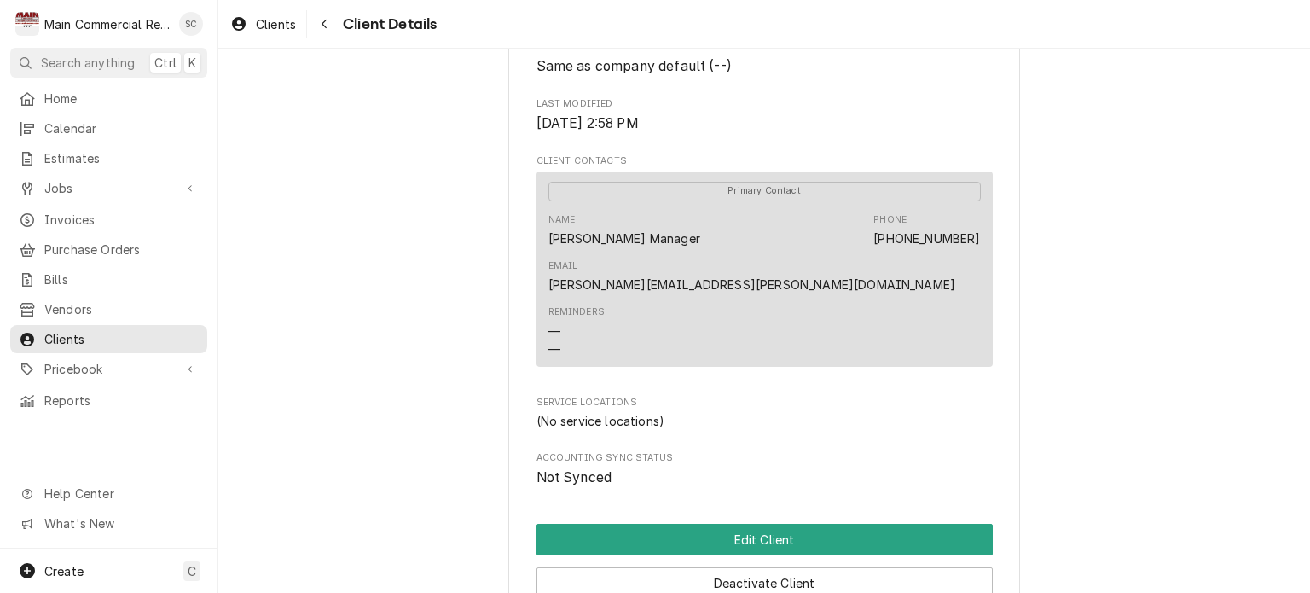
scroll to position [692, 0]
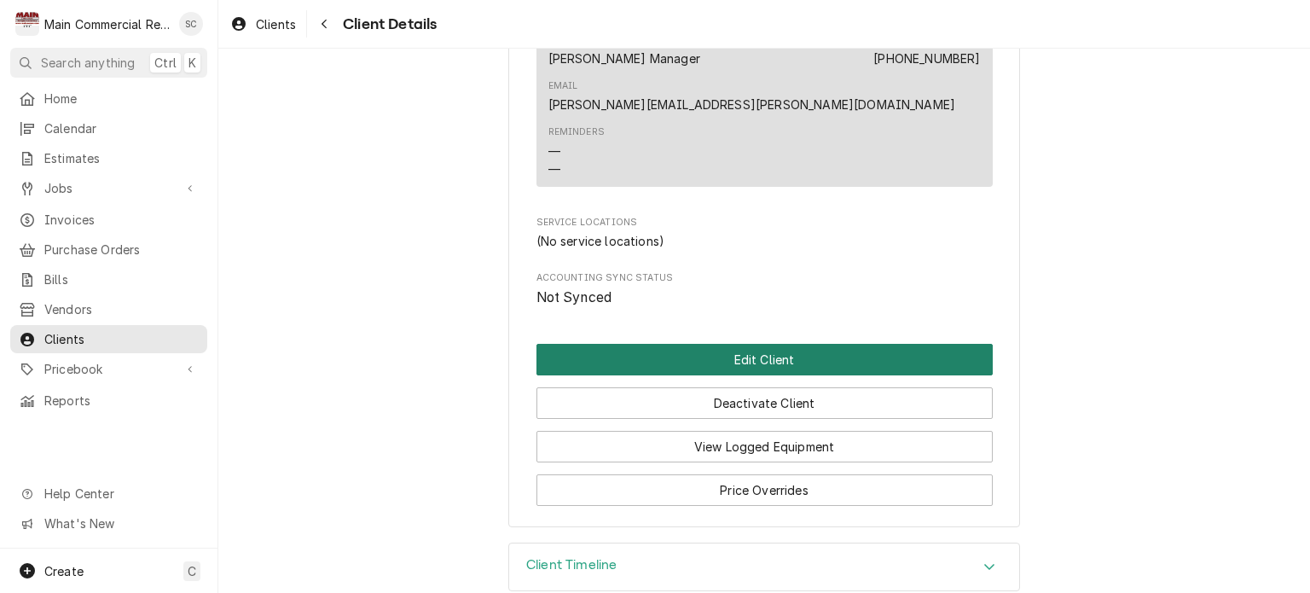
click at [759, 344] on button "Edit Client" at bounding box center [764, 360] width 456 height 32
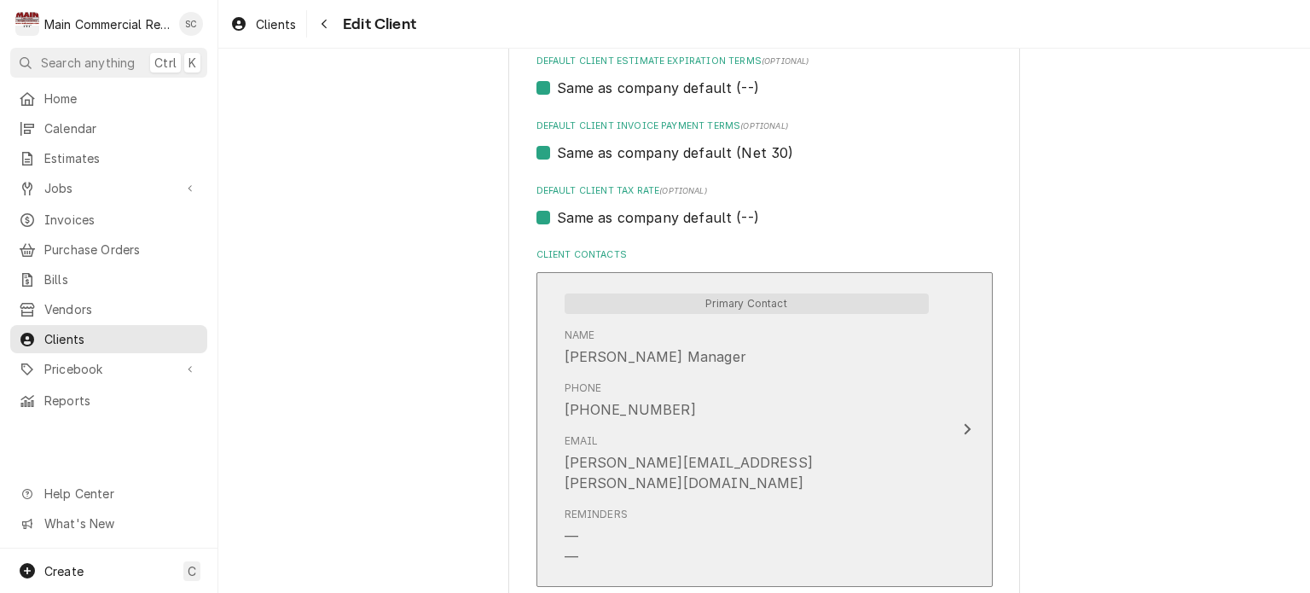
scroll to position [1215, 0]
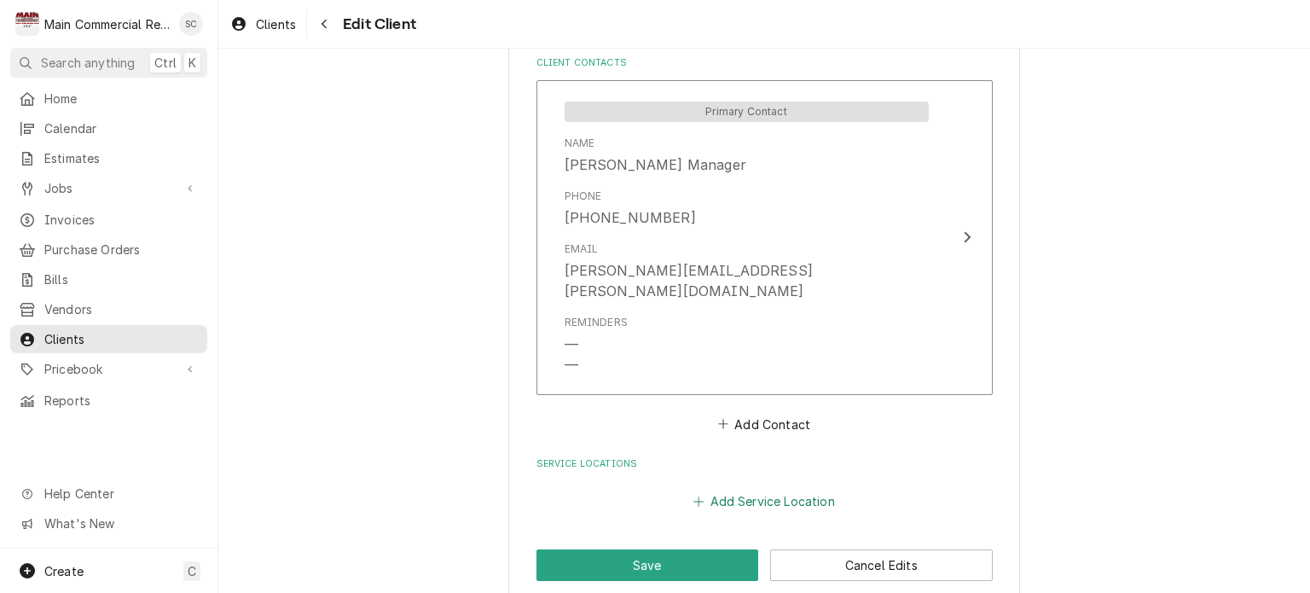
click at [736, 490] on button "Add Service Location" at bounding box center [764, 502] width 147 height 24
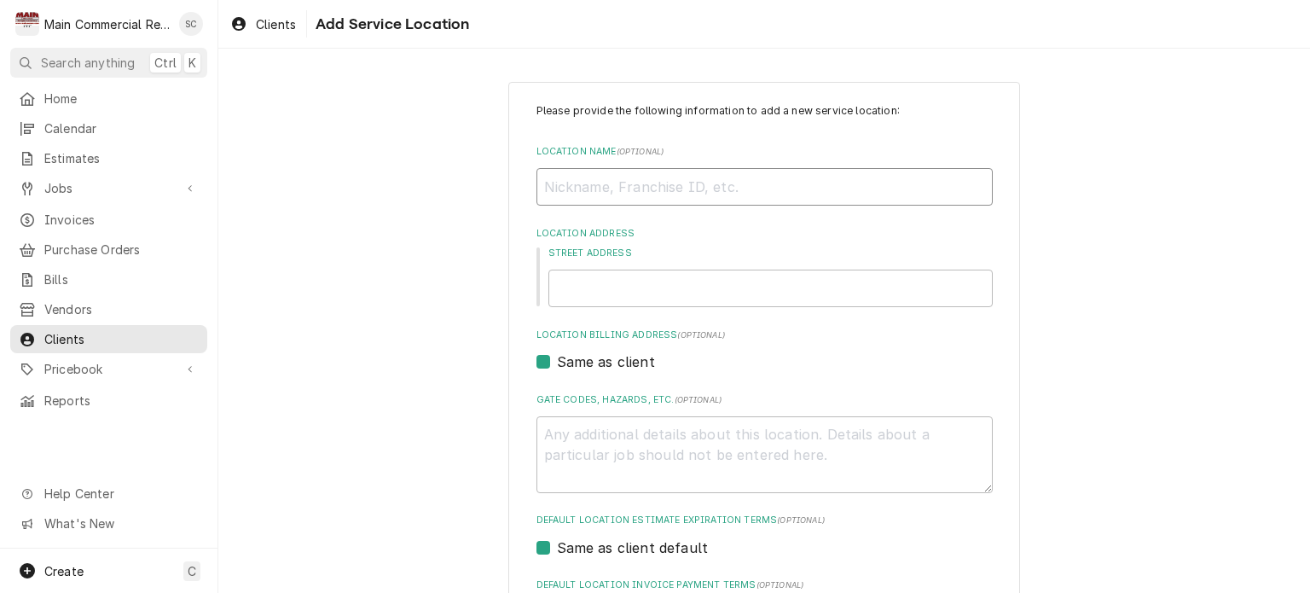
click at [631, 188] on input "Location Name ( optional )" at bounding box center [764, 187] width 456 height 38
type textarea "x"
type input "S"
type textarea "x"
type input "Si"
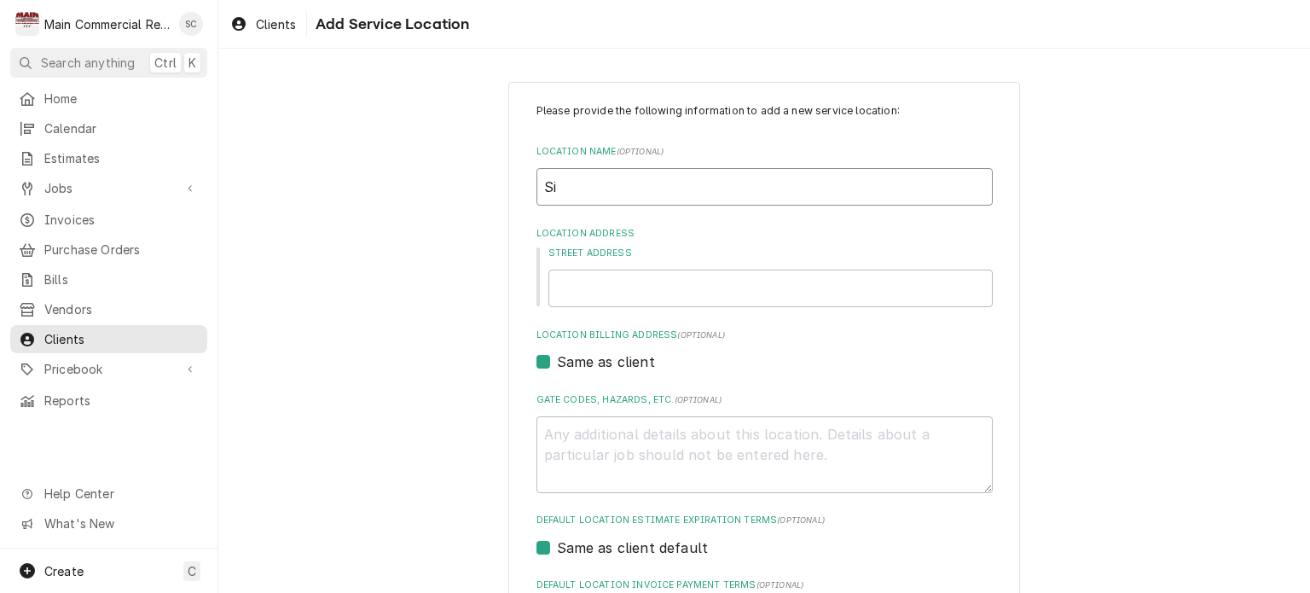
type textarea "x"
type input "Sid"
type textarea "x"
type input "Side"
type textarea "x"
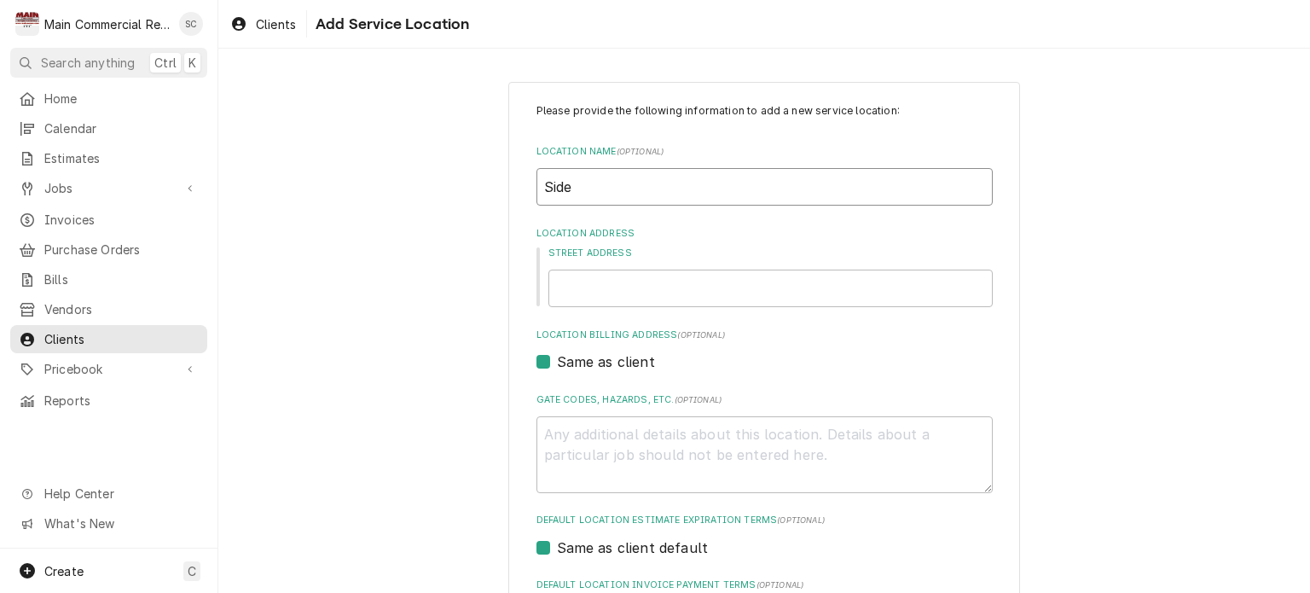
type input "Side"
type textarea "x"
type input "Side e"
type textarea "x"
type input "Side en"
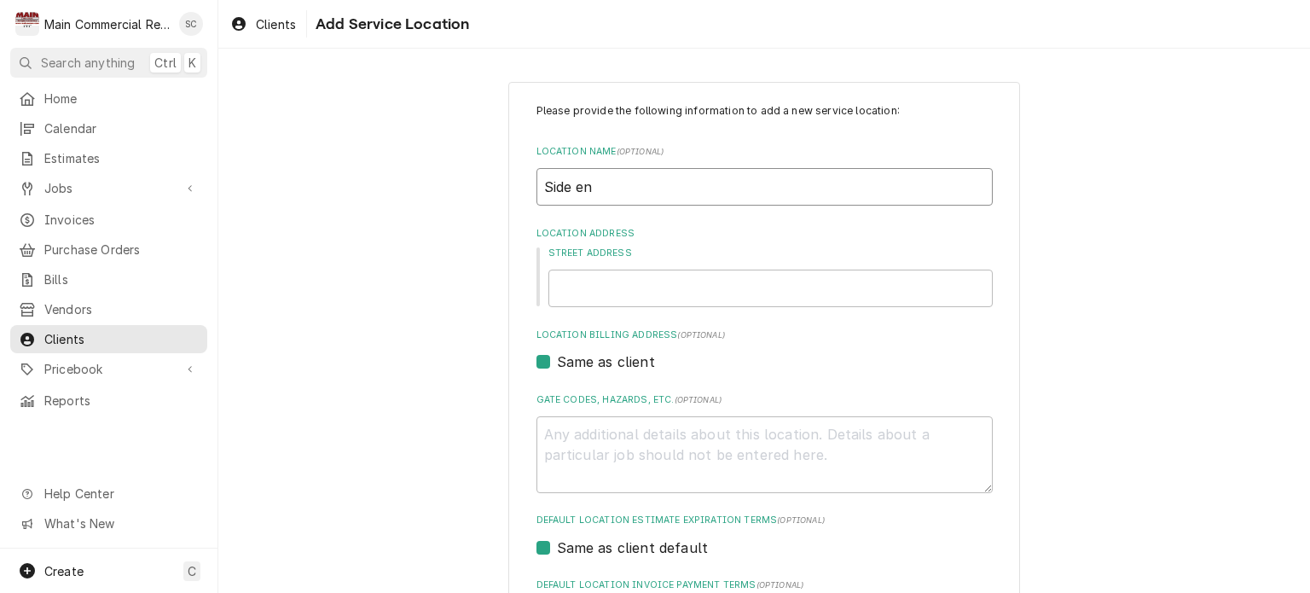
type textarea "x"
type input "Side ent"
type textarea "x"
type input "Side ente"
type textarea "x"
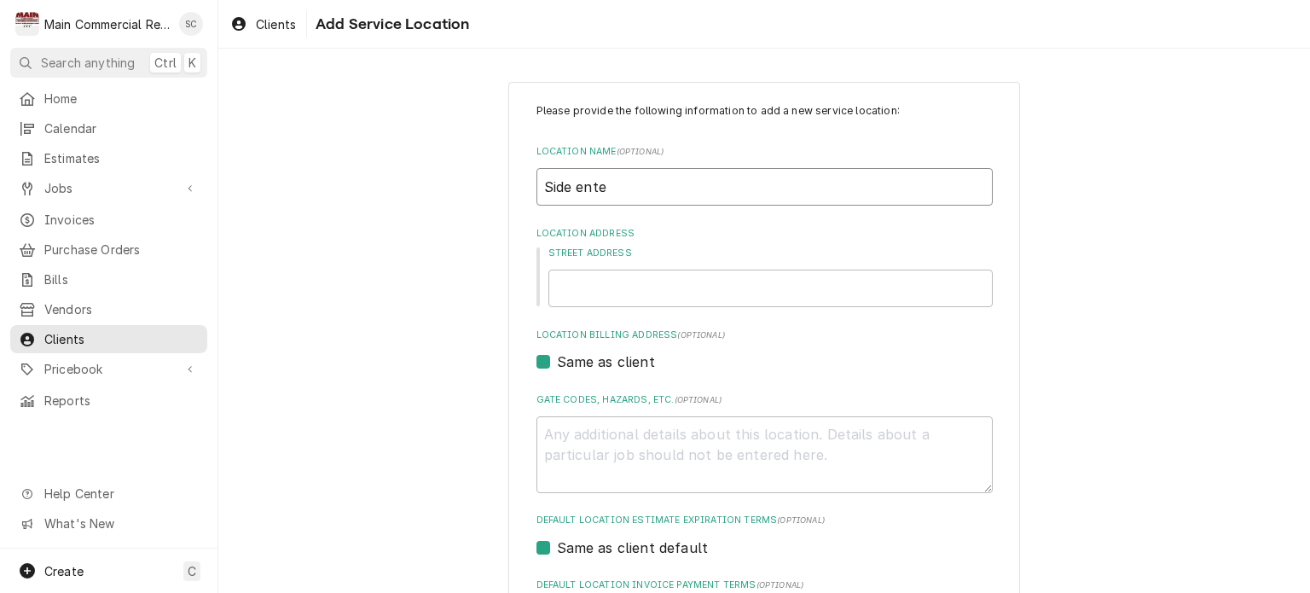
type input "Side enter"
type textarea "x"
type input "Side entera"
type textarea "x"
type input "Side enter"
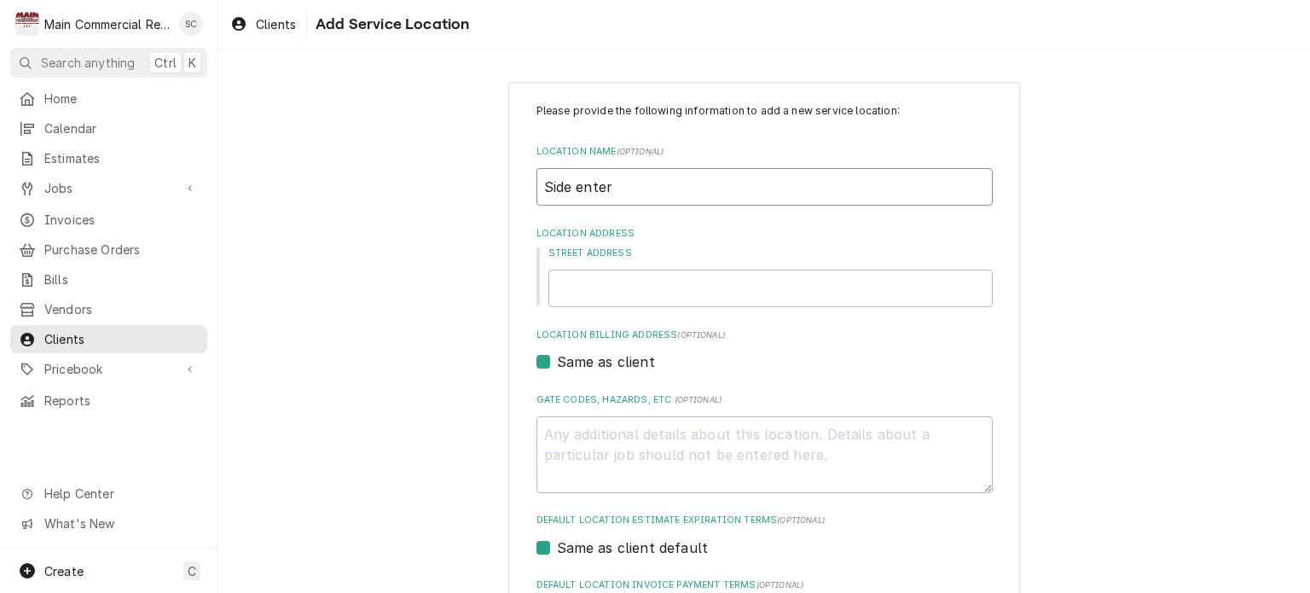
type textarea "x"
type input "Side ente"
type textarea "x"
type input "Side ent"
type textarea "x"
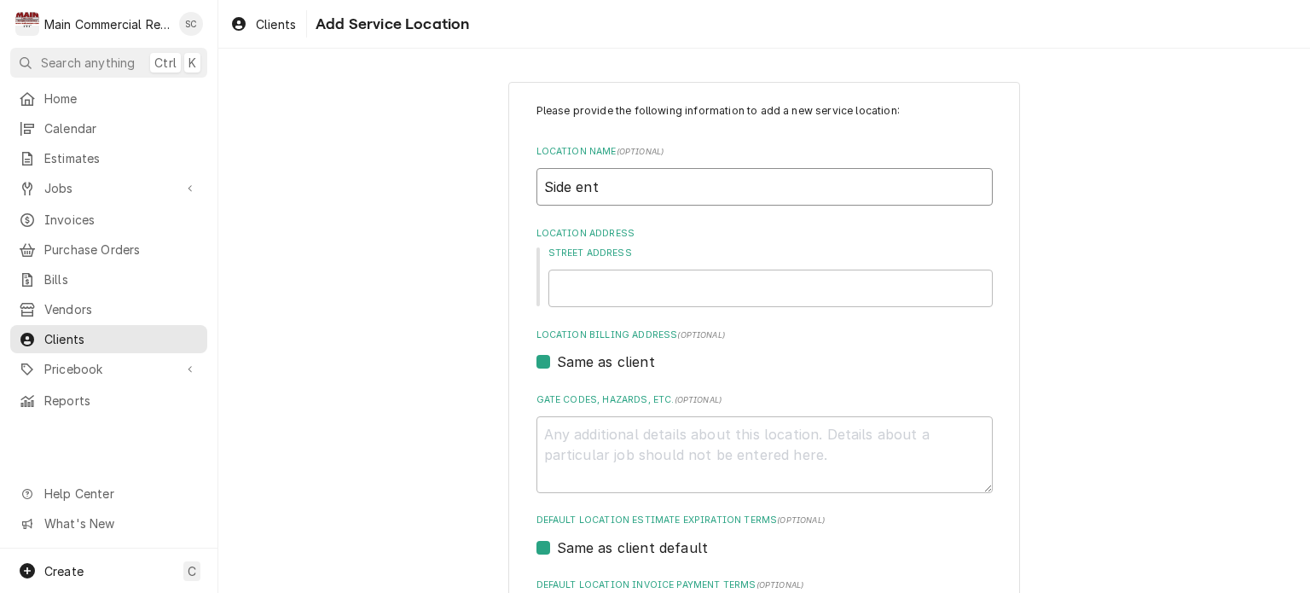
type input "Side entr"
type textarea "x"
type input "Side entra"
type textarea "x"
type input "Side entran"
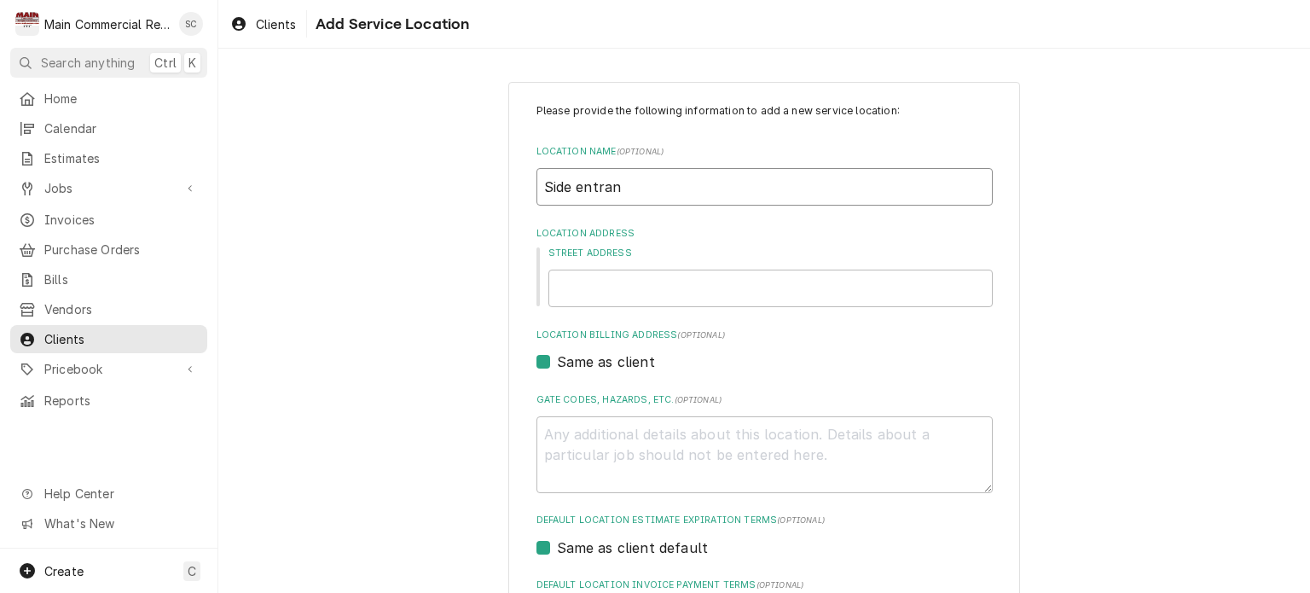
type textarea "x"
type input "Side entranc"
type textarea "x"
type input "Side entrance"
type textarea "x"
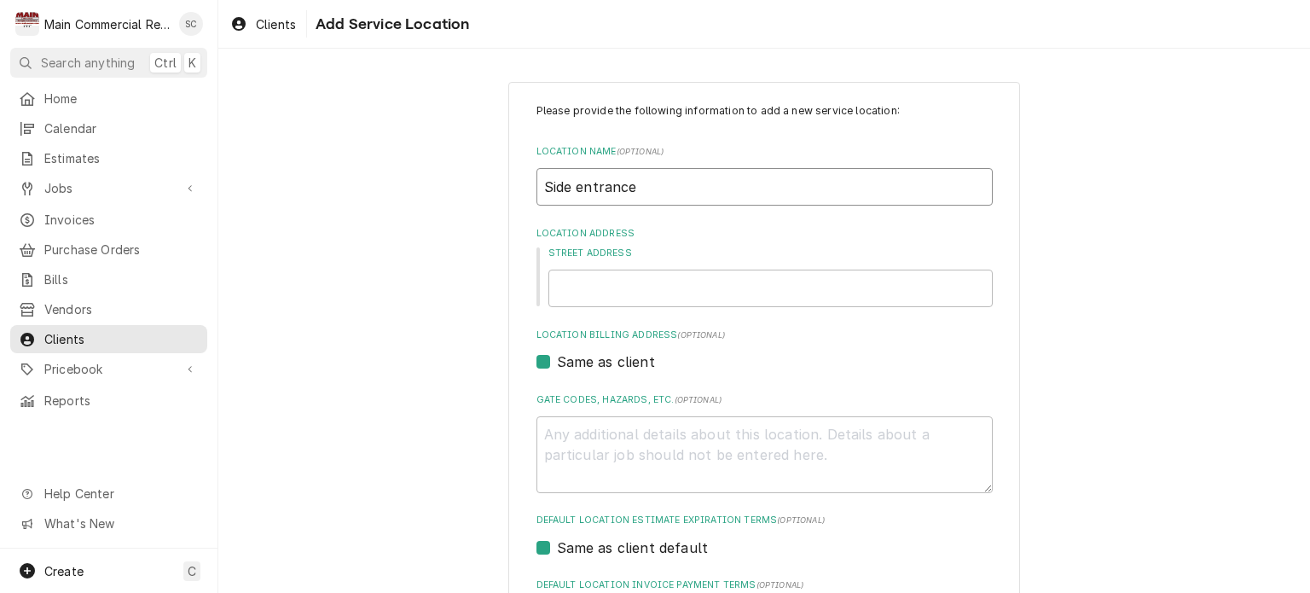
type input "Side entrance"
drag, startPoint x: 631, startPoint y: 184, endPoint x: 432, endPoint y: 197, distance: 199.1
click at [432, 197] on div "Please provide the following information to add a new service location: Locatio…" at bounding box center [764, 468] width 1092 height 802
type textarea "x"
click at [572, 293] on input "Street Address" at bounding box center [770, 289] width 444 height 38
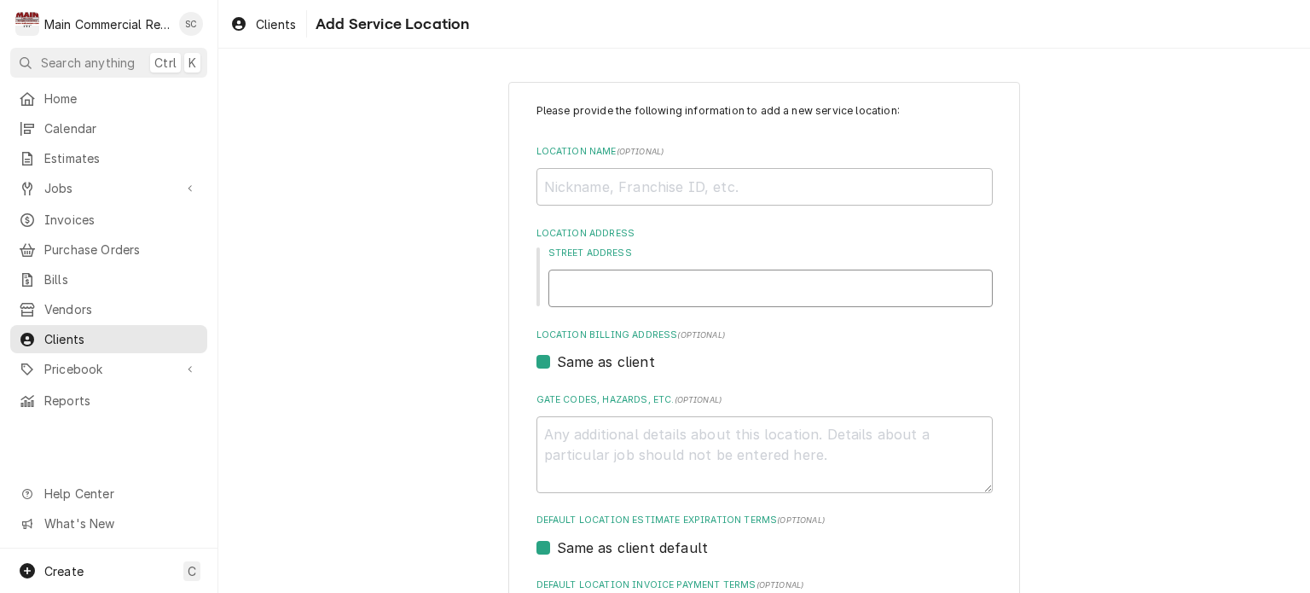
type textarea "x"
type input "9"
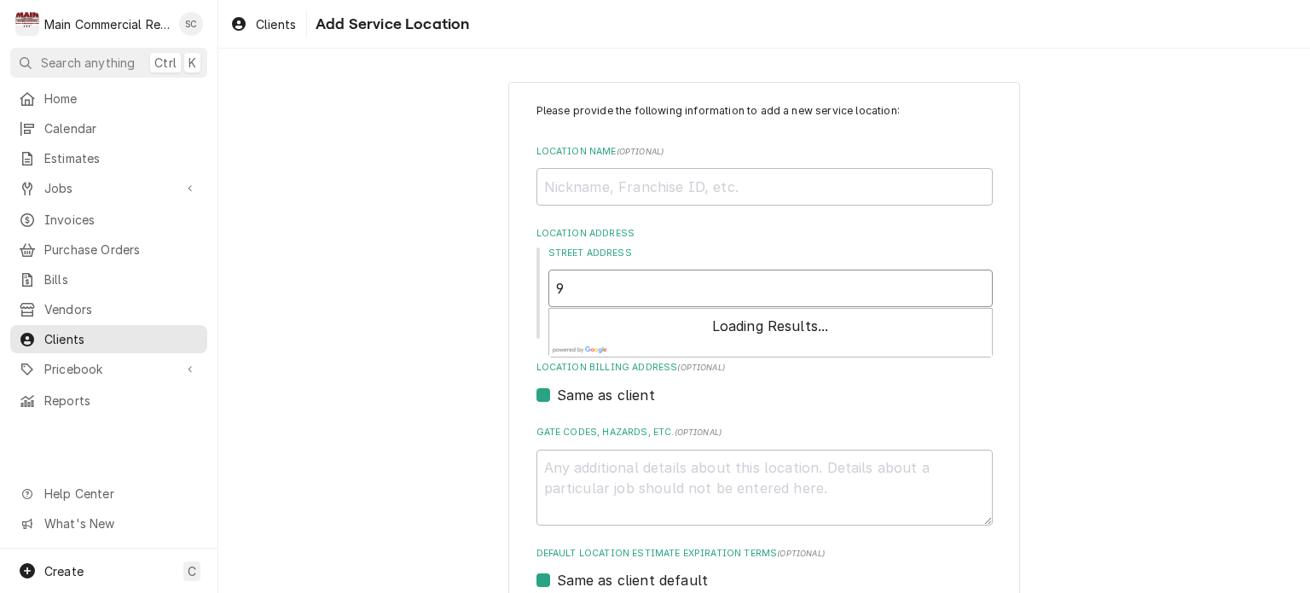
type textarea "x"
type input "93"
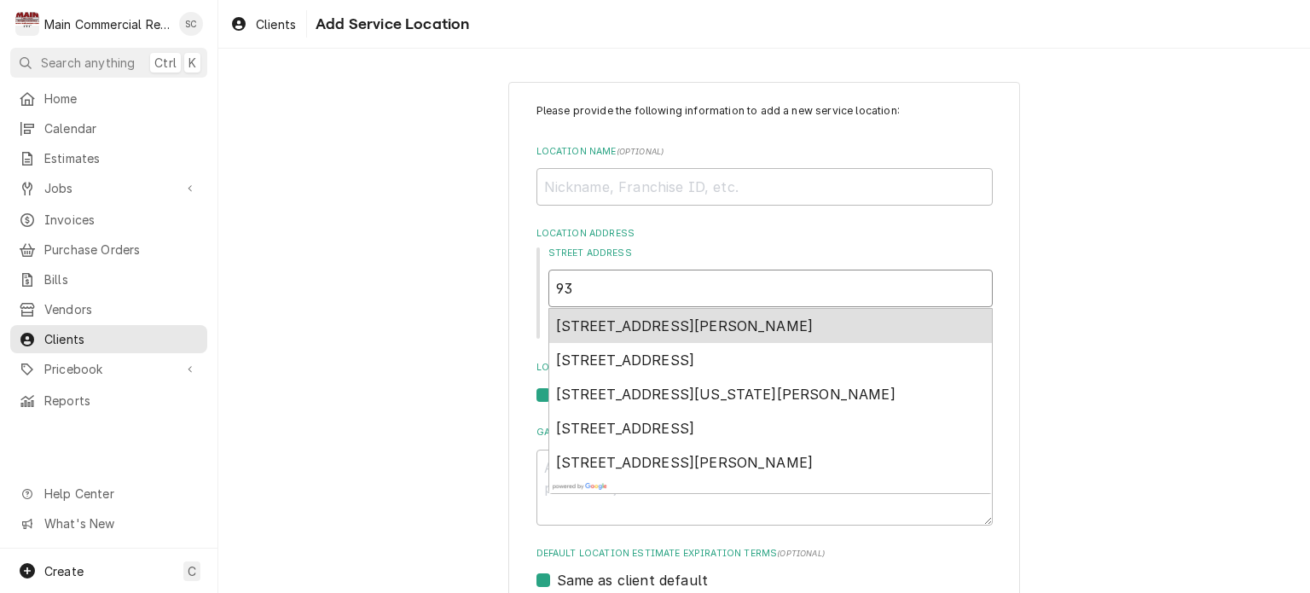
type textarea "x"
type input "937"
type textarea "x"
type input "9370"
type textarea "x"
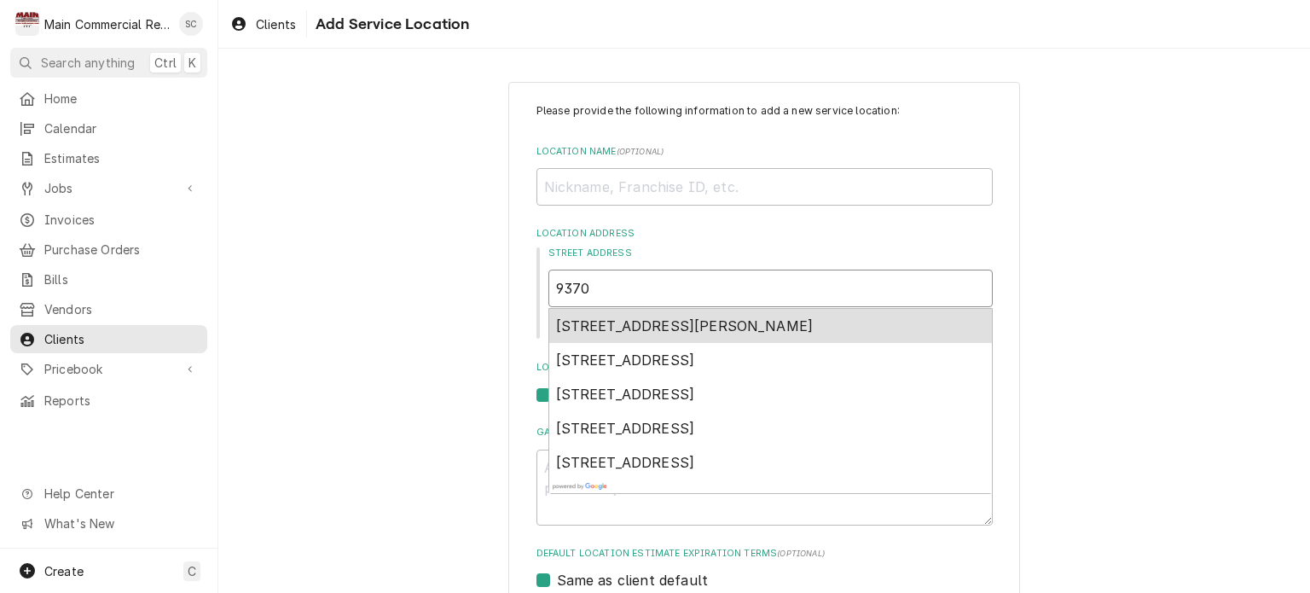
type input "9370"
type textarea "x"
type input "9370 W"
type textarea "x"
type input "9370 We"
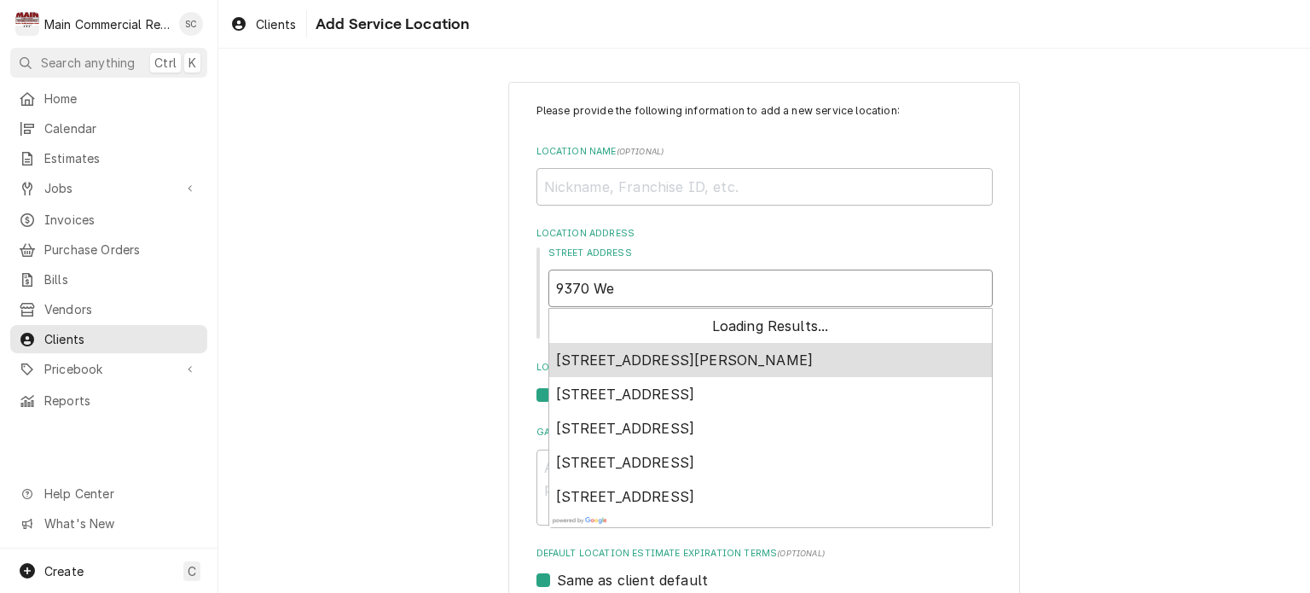
type textarea "x"
type input "9370 Wes"
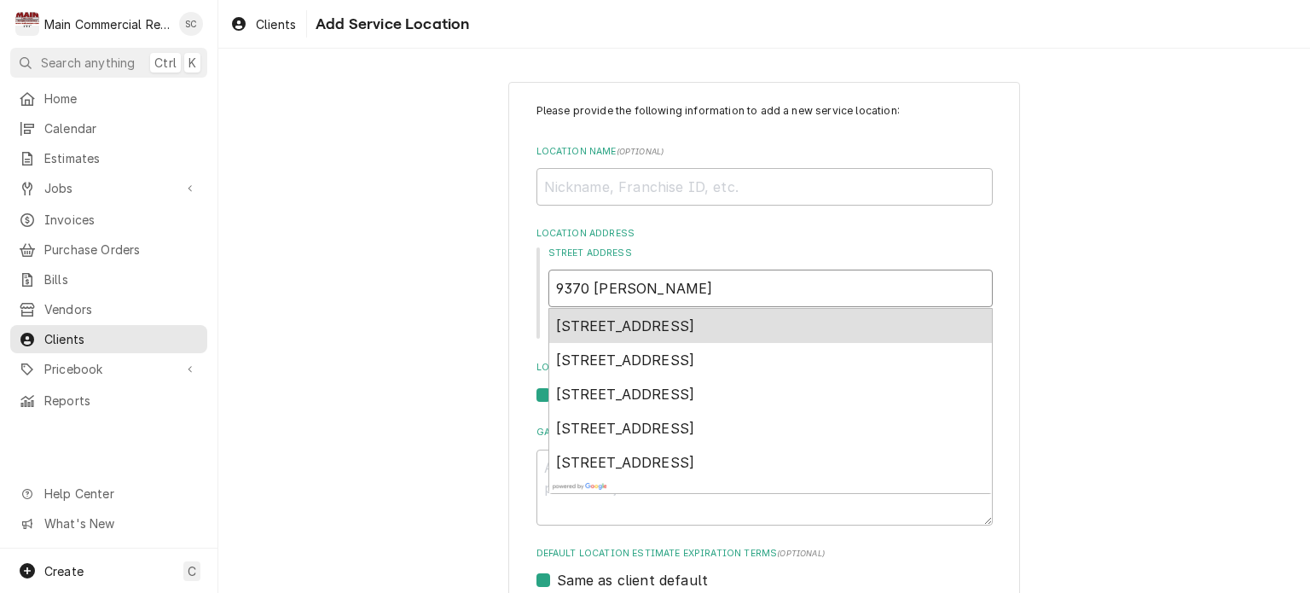
type textarea "x"
type input "9370 West"
type textarea "x"
type input "9370 West"
type textarea "x"
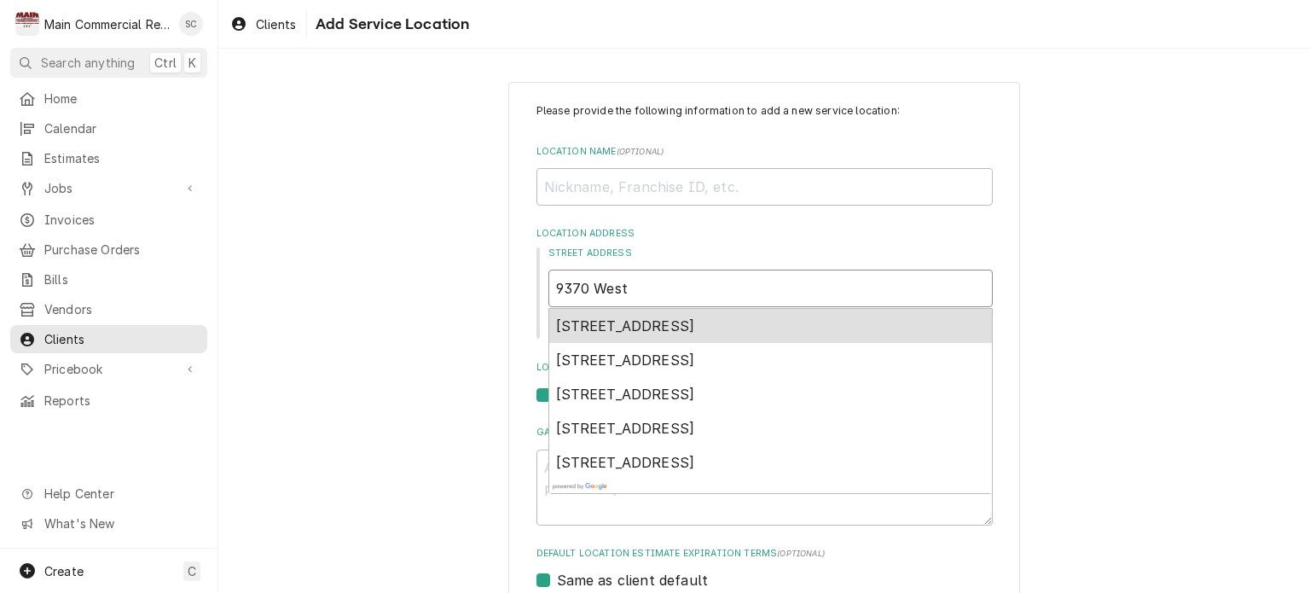
type input "9370 West H"
type textarea "x"
type input "9370 West Ho"
type textarea "x"
type input "9370 West Hol"
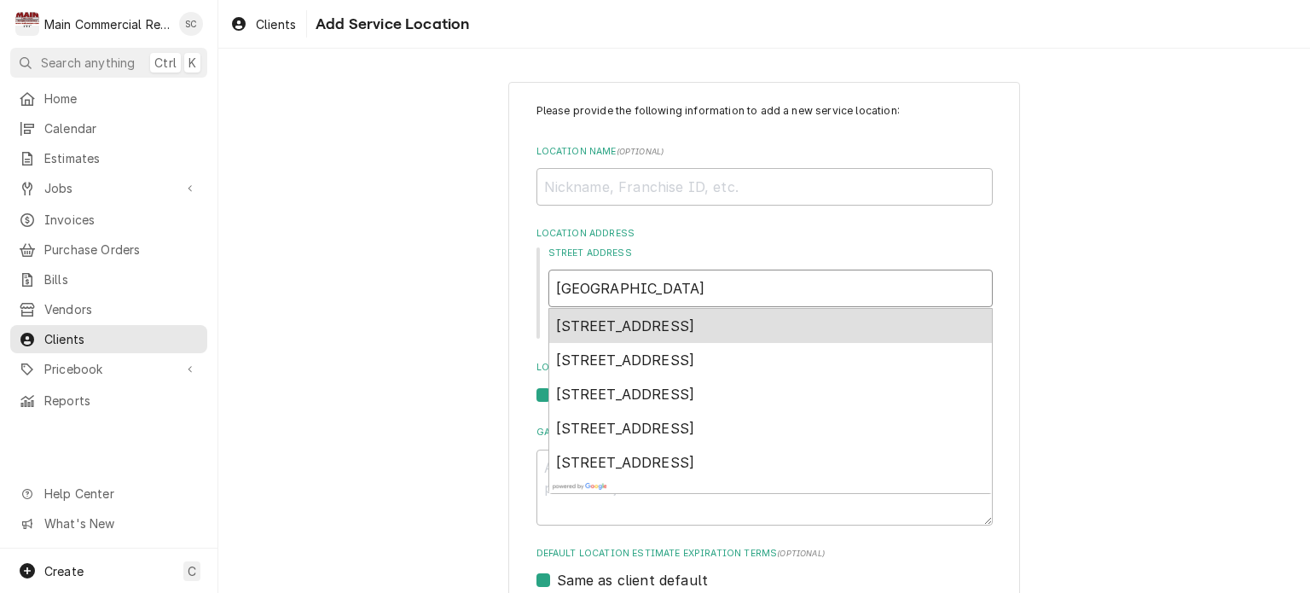
type textarea "x"
type input "9370 West Hole"
type textarea "x"
type input "9370 West Holes"
type textarea "x"
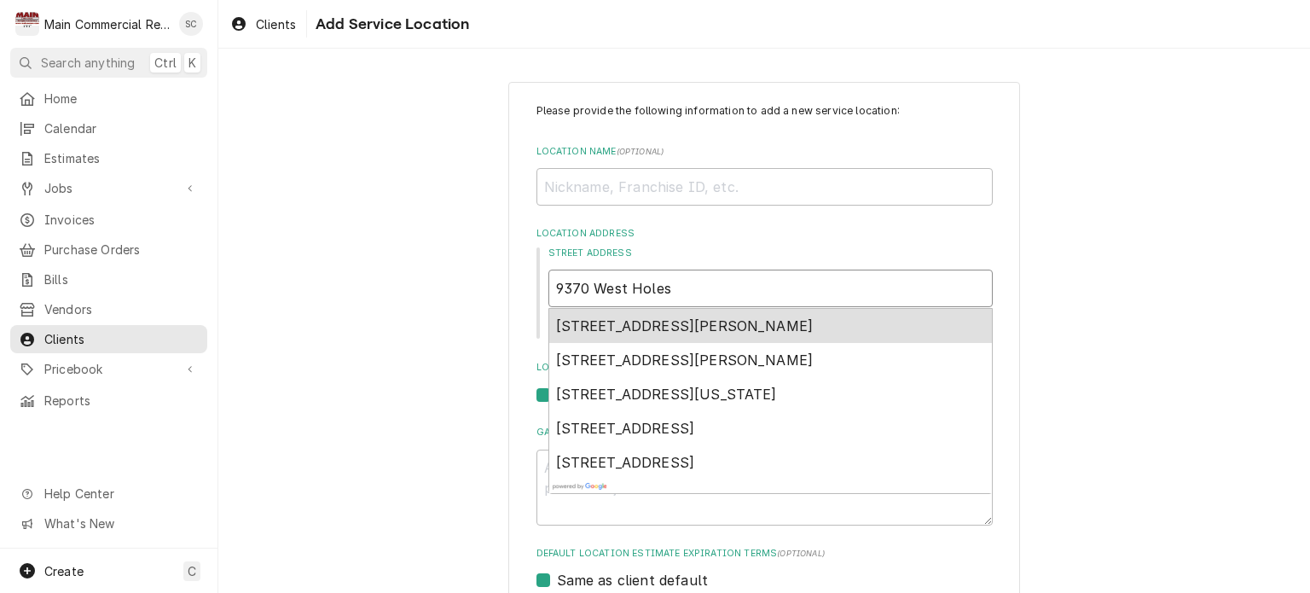
type input "9370 West HolesR"
type textarea "x"
type input "9370 West HolesRi"
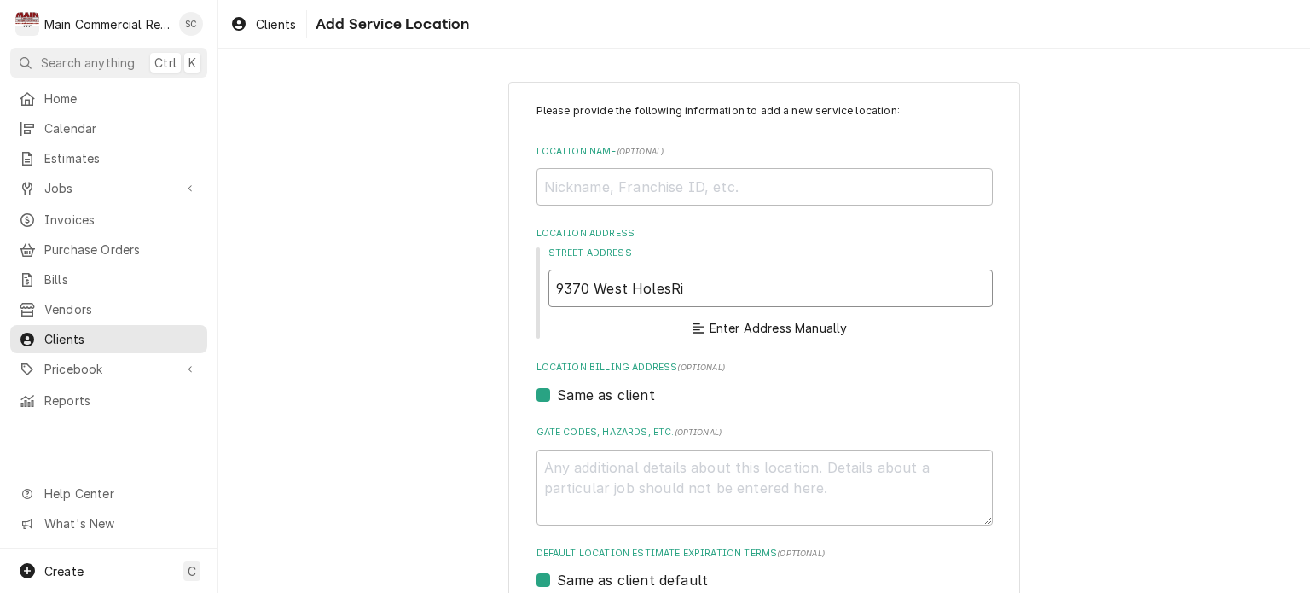
type textarea "x"
type input "9370 West HolesRiv"
type textarea "x"
type input "9370 West HolesRive"
type textarea "x"
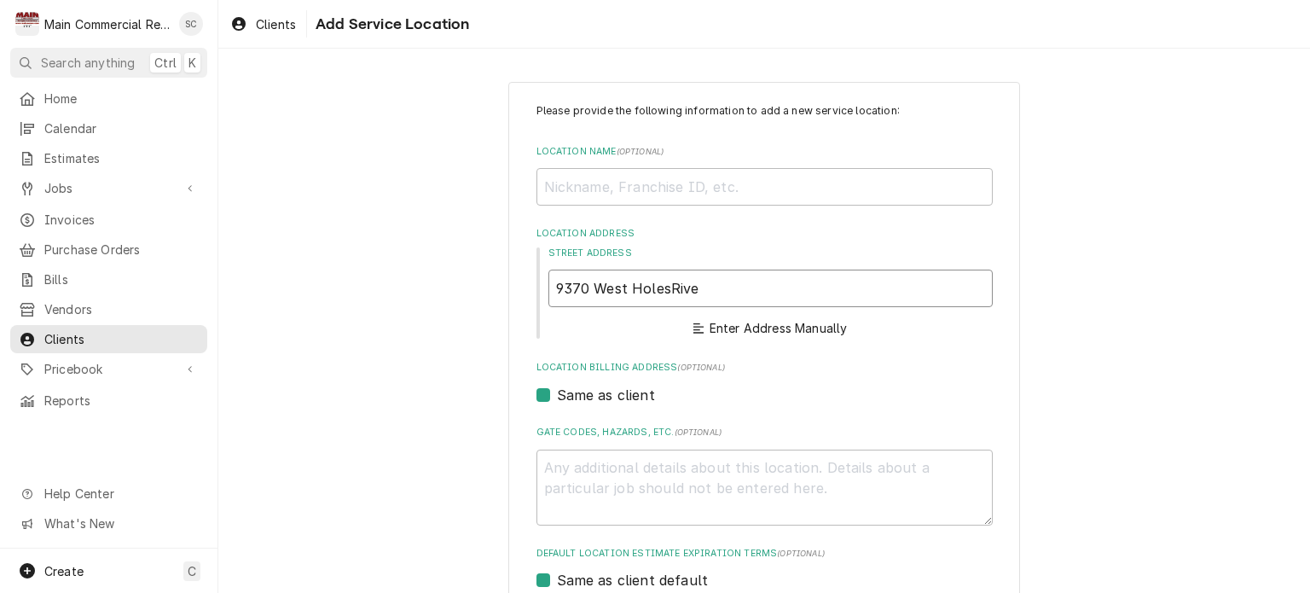
type input "9370 West HolesRiver"
type textarea "x"
type input "9370 West HolesRiver"
type textarea "x"
type input "9370 West HolesRiver"
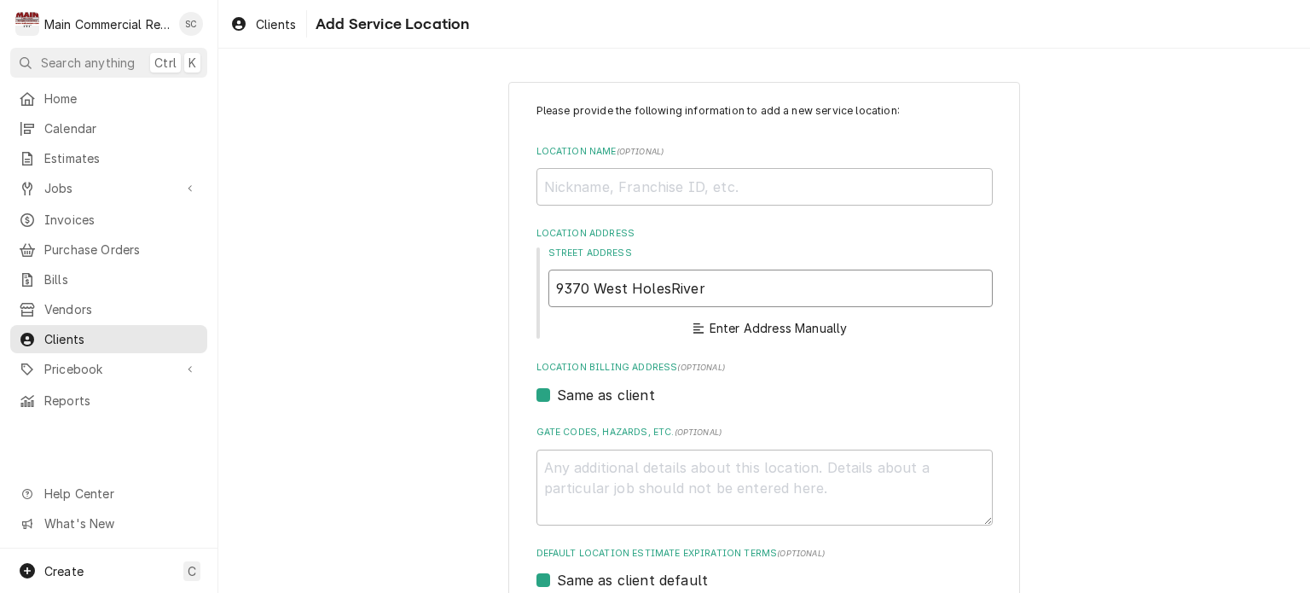
type textarea "x"
type input "9370 West HolesRive"
type textarea "x"
type input "9370 West HolesRiv"
type textarea "x"
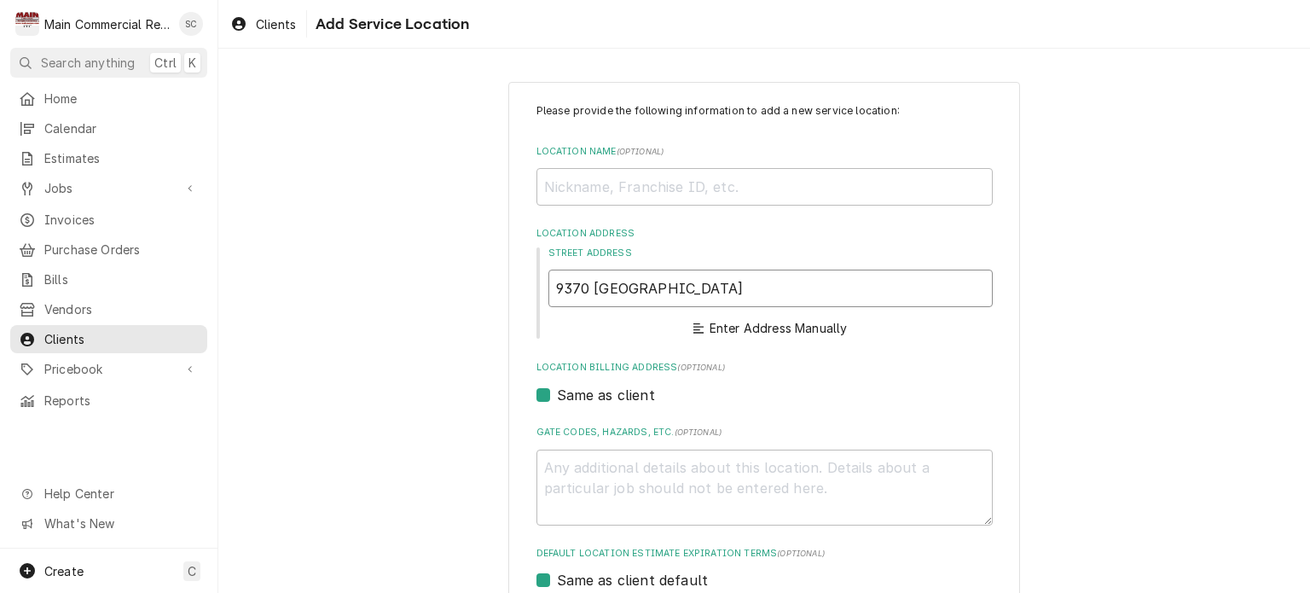
type input "9370 West HolesRi"
type textarea "x"
type input "9370 West HolesR"
type textarea "x"
type input "9370 West Holes"
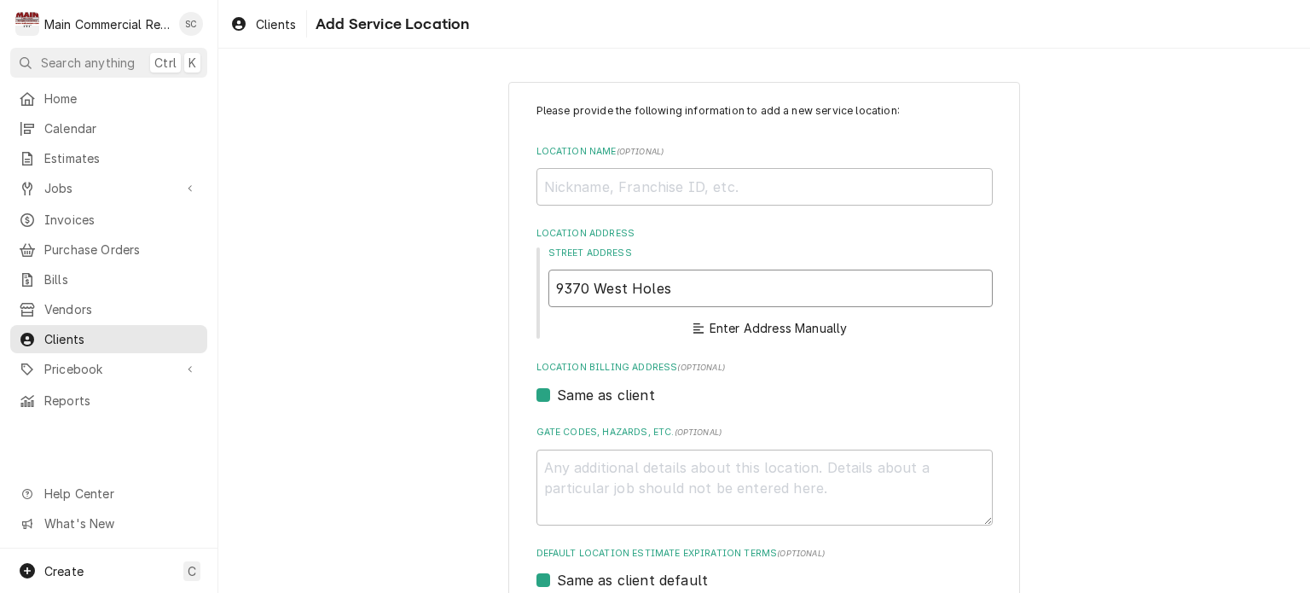
type textarea "x"
type input "9370 West Holes"
type textarea "x"
type input "9370 West Holes R"
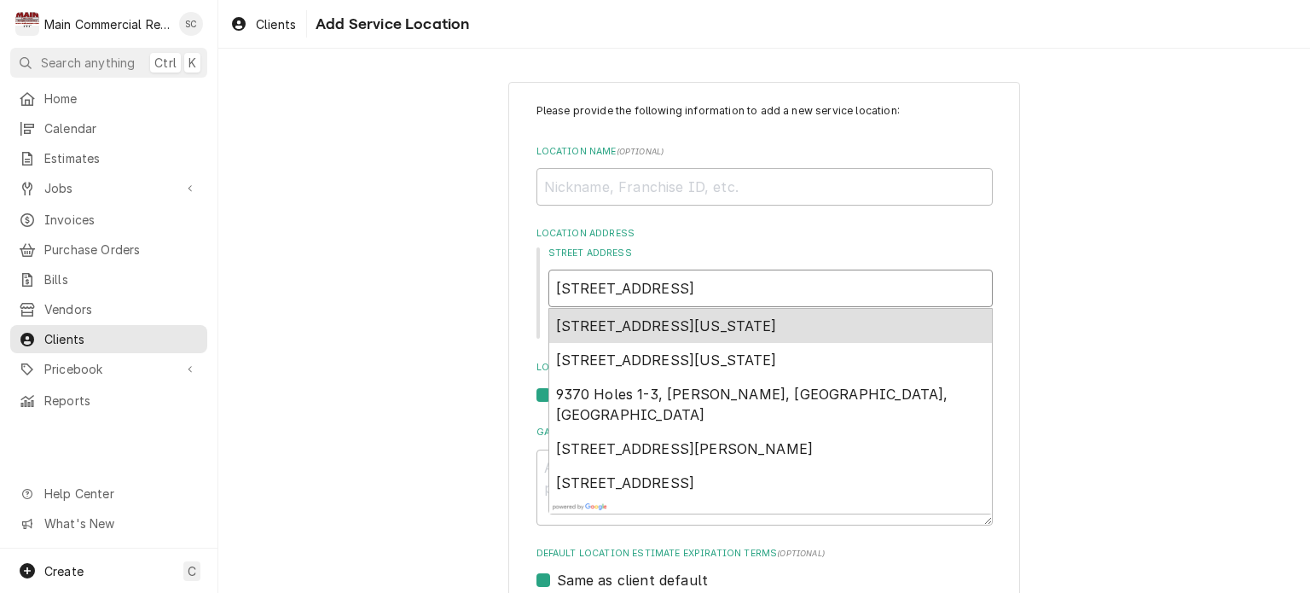
type textarea "x"
type input "9370 West Holes Ri"
type textarea "x"
type input "9370 West Holes Riv"
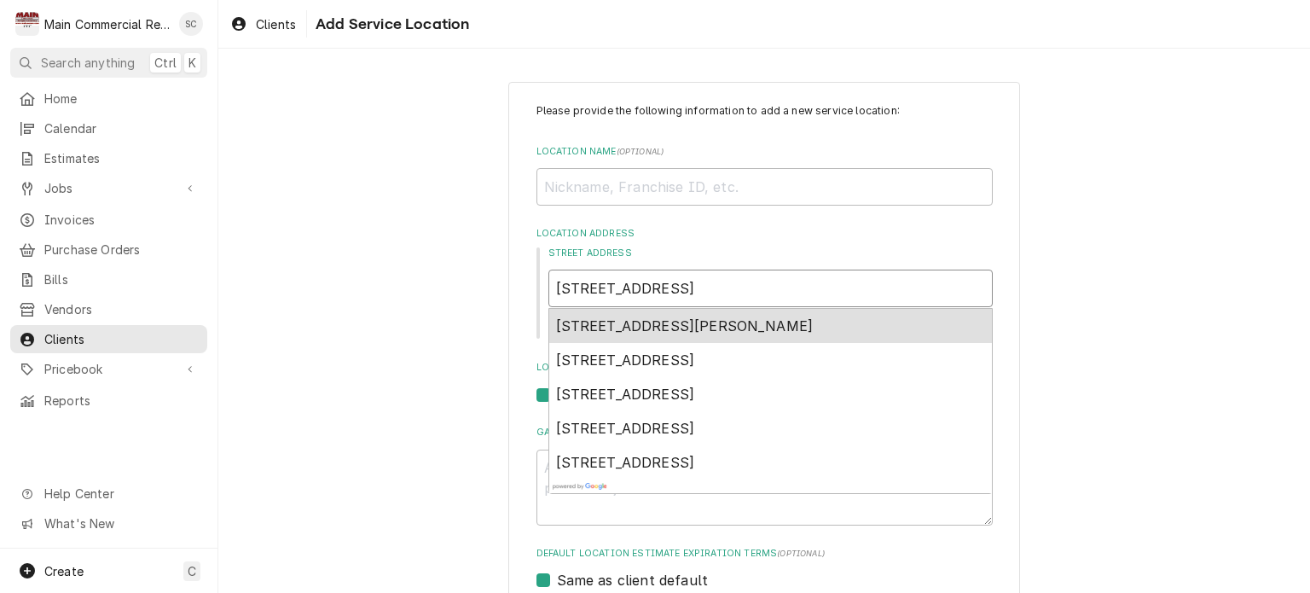
type textarea "x"
type input "9370 West Holes Rive"
type textarea "x"
type input "9370 West Holes River"
type textarea "x"
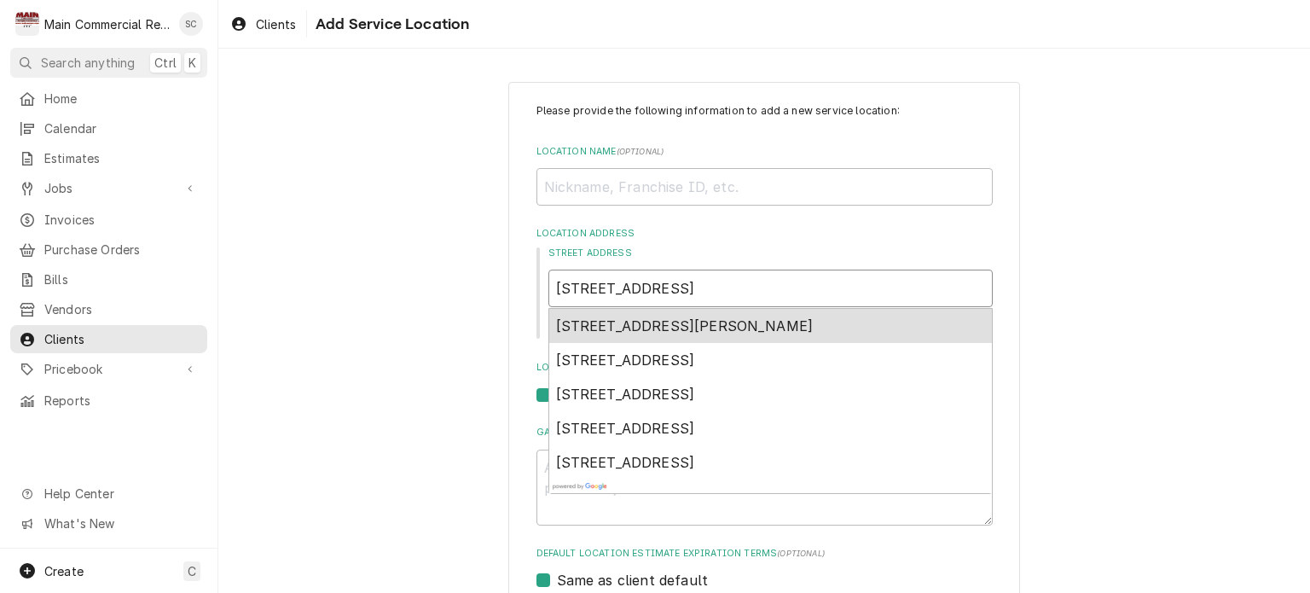
type input "9370 West Holes River"
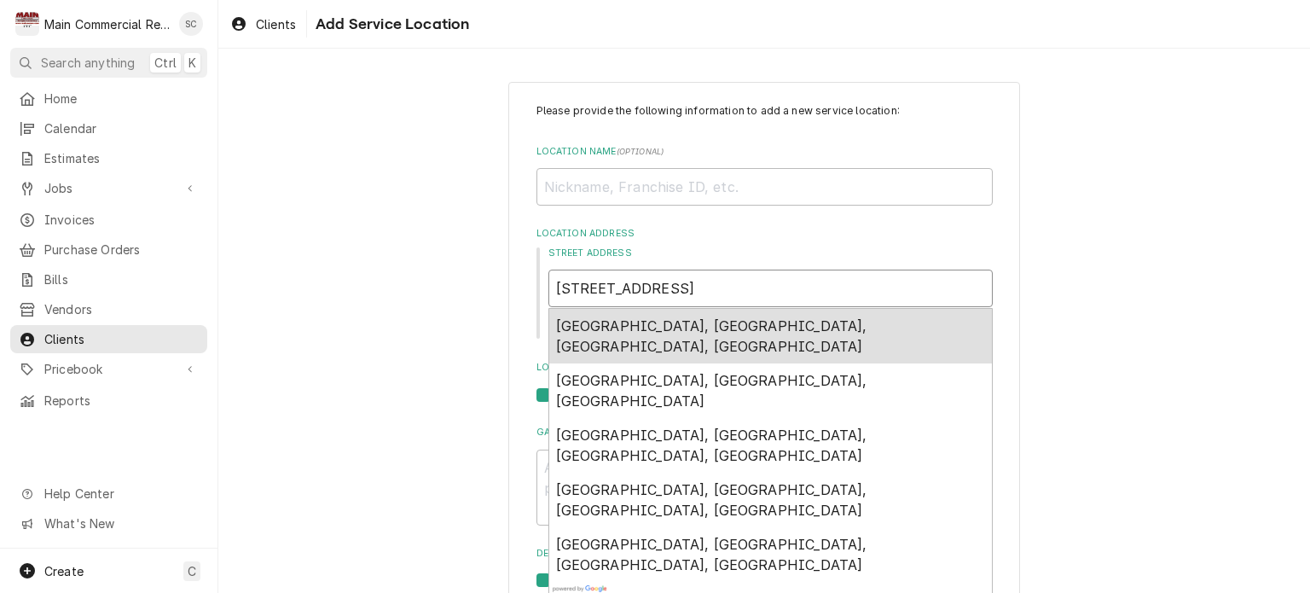
type textarea "x"
type input "9370 West Holes River R"
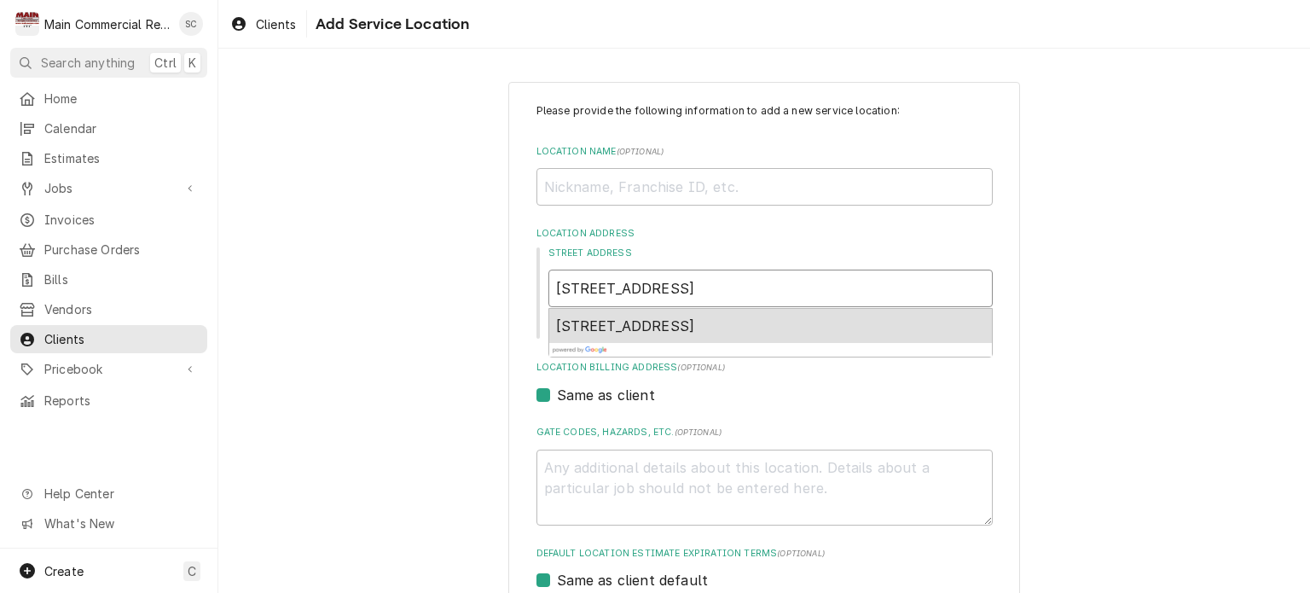
click at [617, 327] on span "9370 W Halls River Rd, Homosassa, FL, USA" at bounding box center [625, 325] width 139 height 17
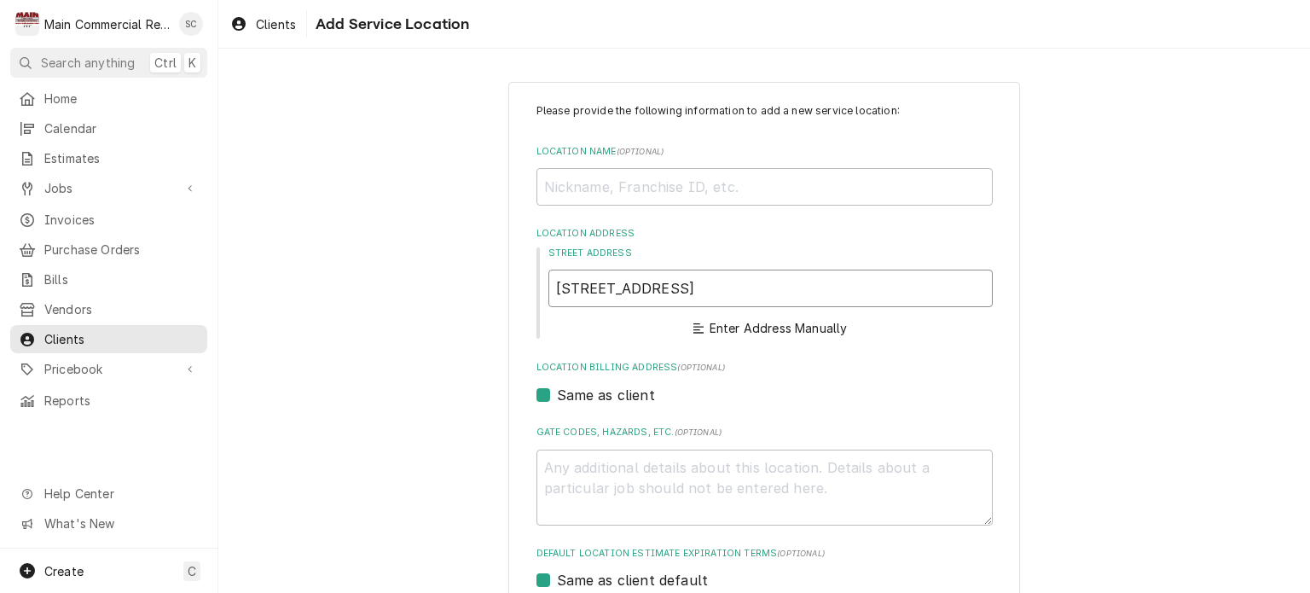
type textarea "x"
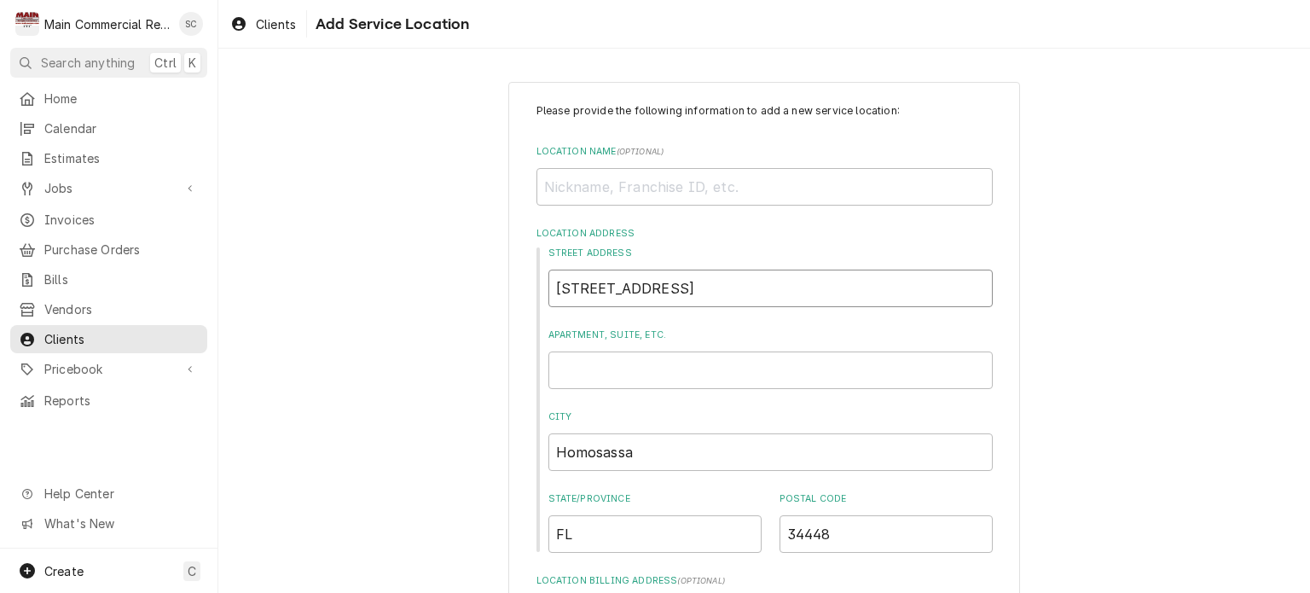
scroll to position [256, 0]
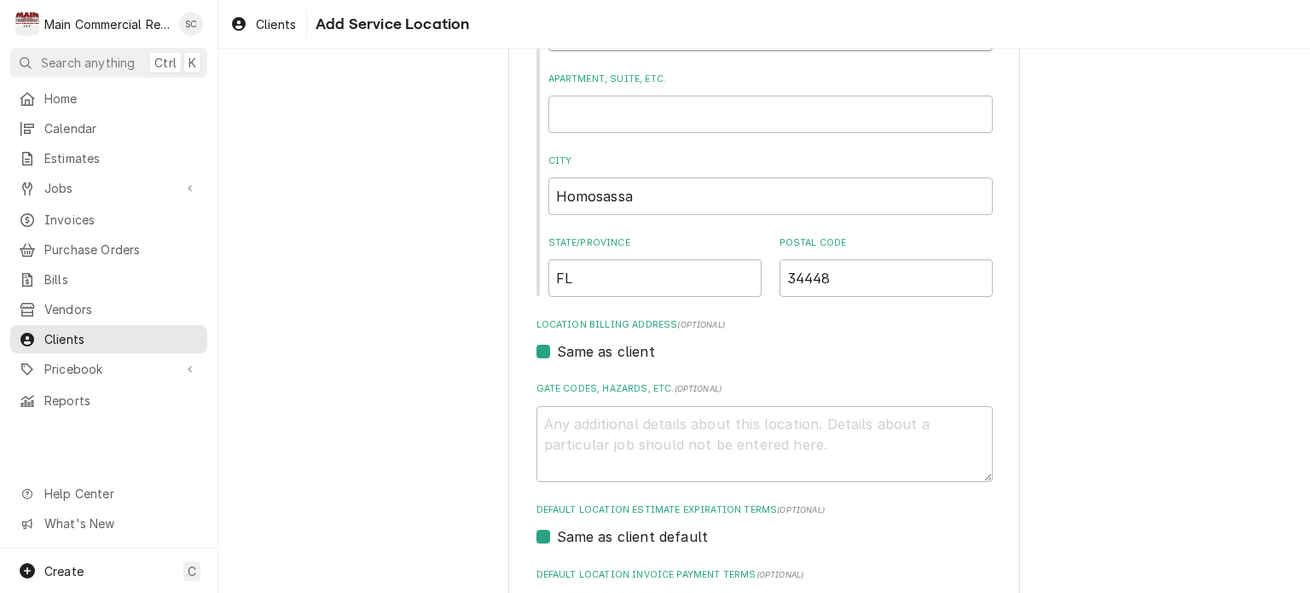
type input "9370 W Halls River Rd"
click at [669, 420] on textarea "Gate Codes, Hazards, etc. ( optional )" at bounding box center [764, 444] width 456 height 77
type textarea "x"
type textarea "?"
type textarea "x"
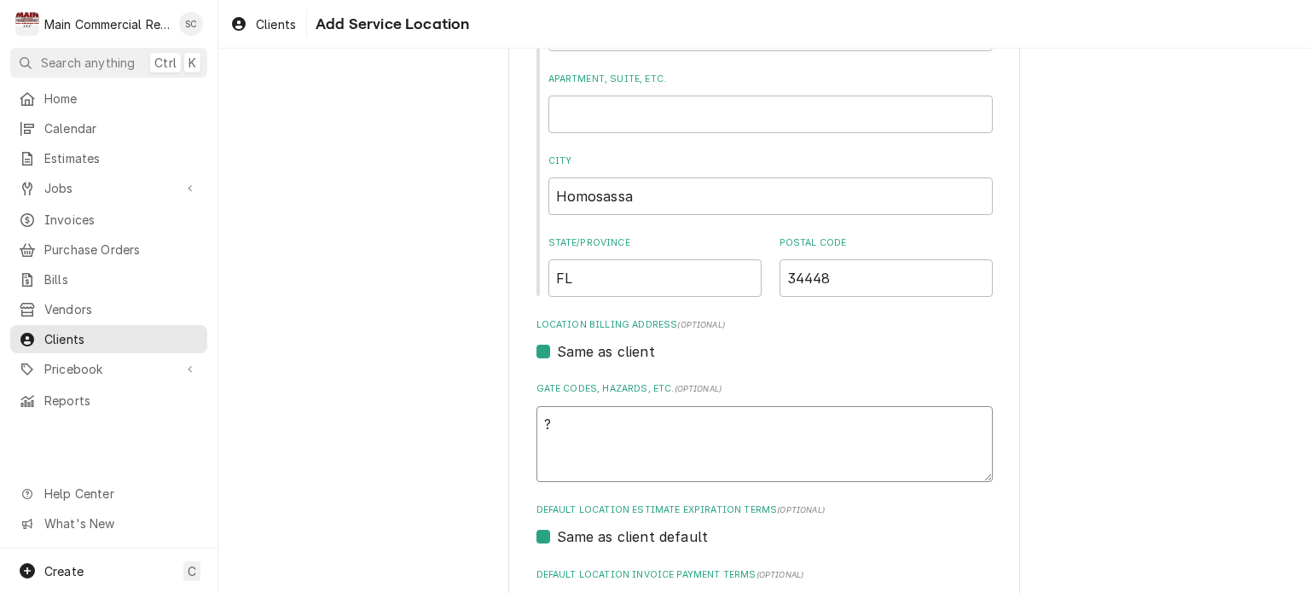
type textarea "?T"
type textarea "x"
type textarea "?"
type textarea "x"
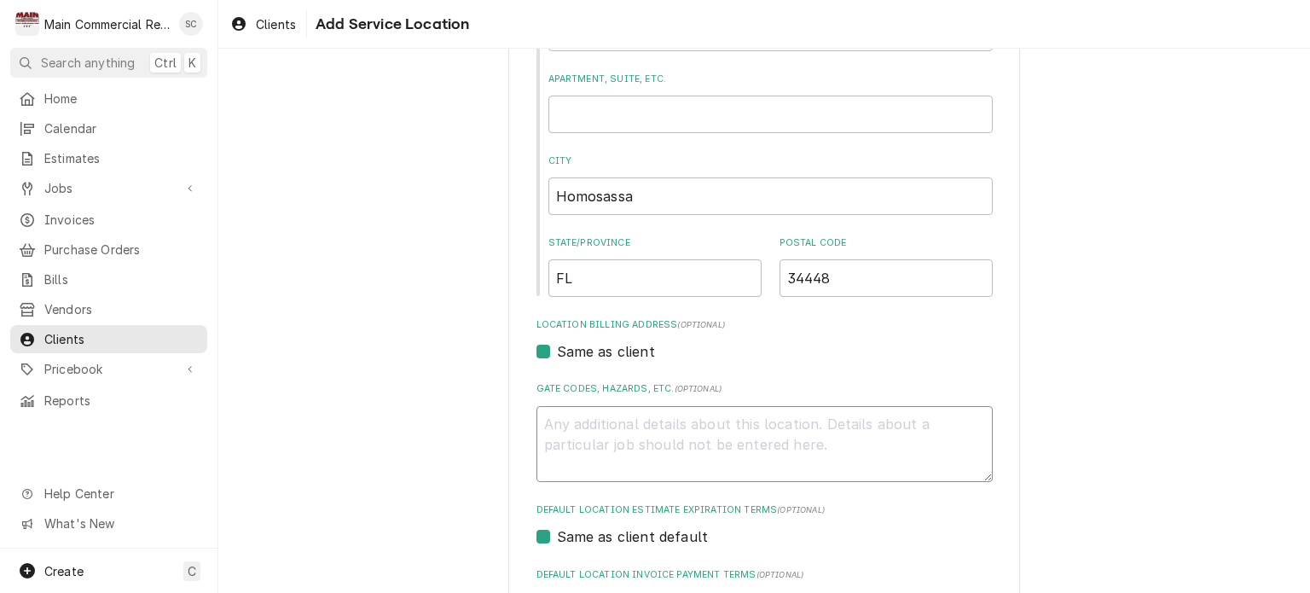
type textarea "T"
type textarea "x"
type textarea "Th"
type textarea "x"
type textarea "Thi"
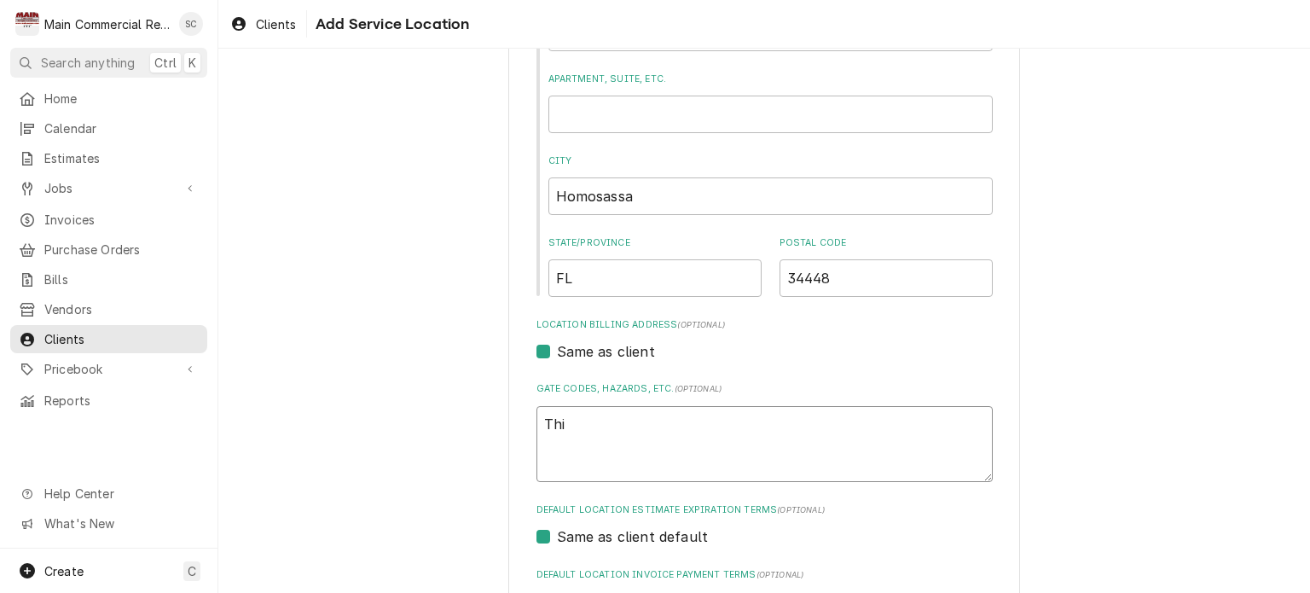
type textarea "x"
type textarea "This"
type textarea "x"
type textarea "This"
type textarea "x"
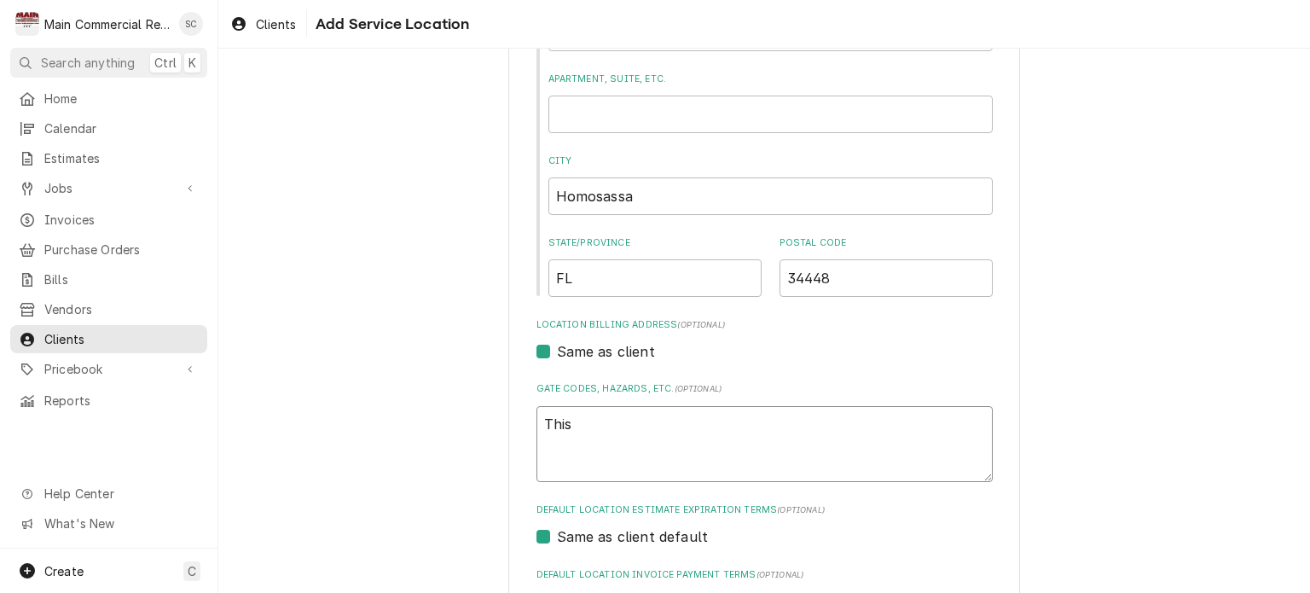
type textarea "This i"
type textarea "x"
type textarea "This is"
type textarea "x"
type textarea "This is"
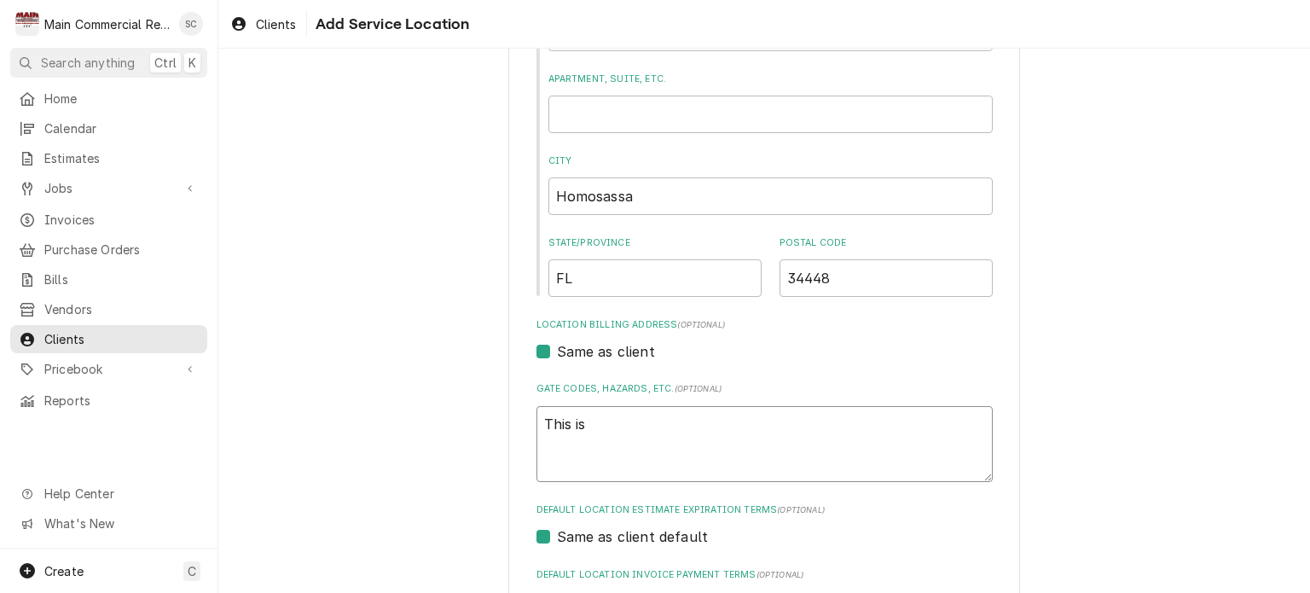
type textarea "x"
type textarea "This is t"
type textarea "x"
type textarea "This is th"
type textarea "x"
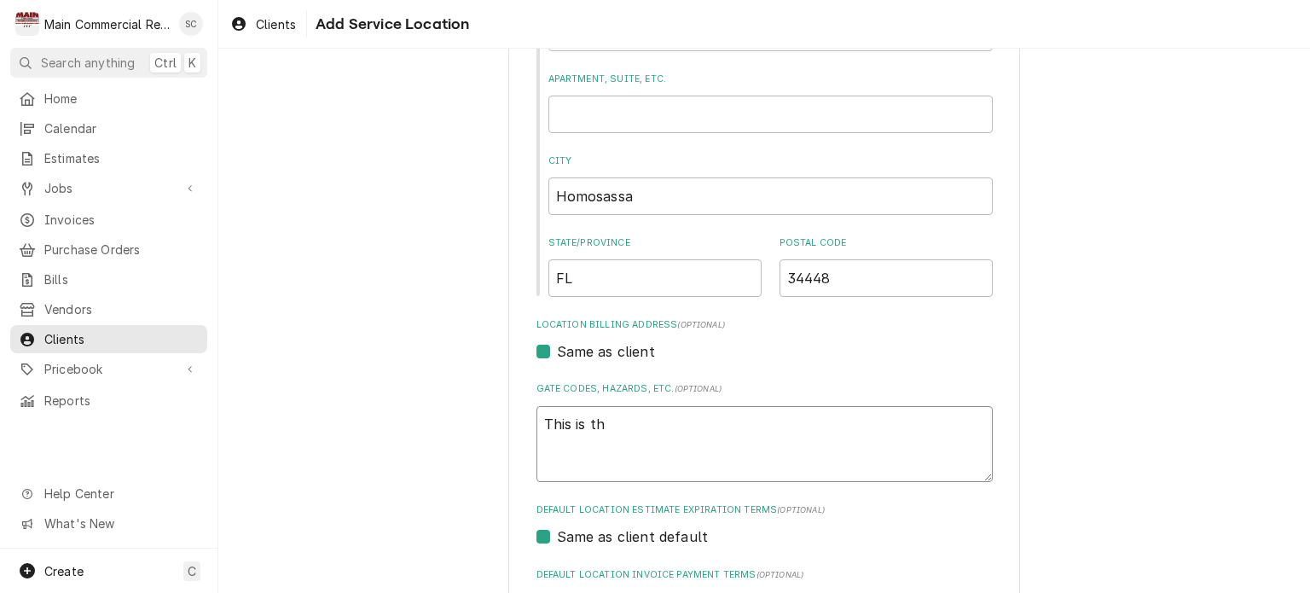
type textarea "This is the"
type textarea "x"
type textarea "This is the"
type textarea "x"
type textarea "This is the s"
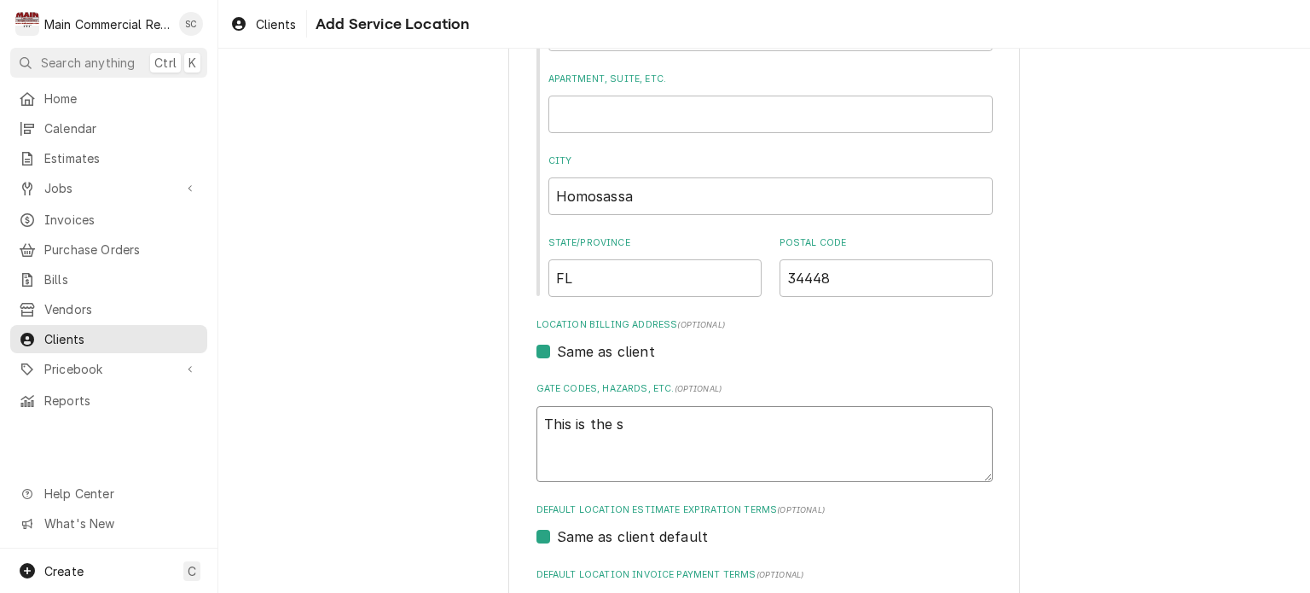
type textarea "x"
type textarea "This is the si"
type textarea "x"
type textarea "This is the sid"
type textarea "x"
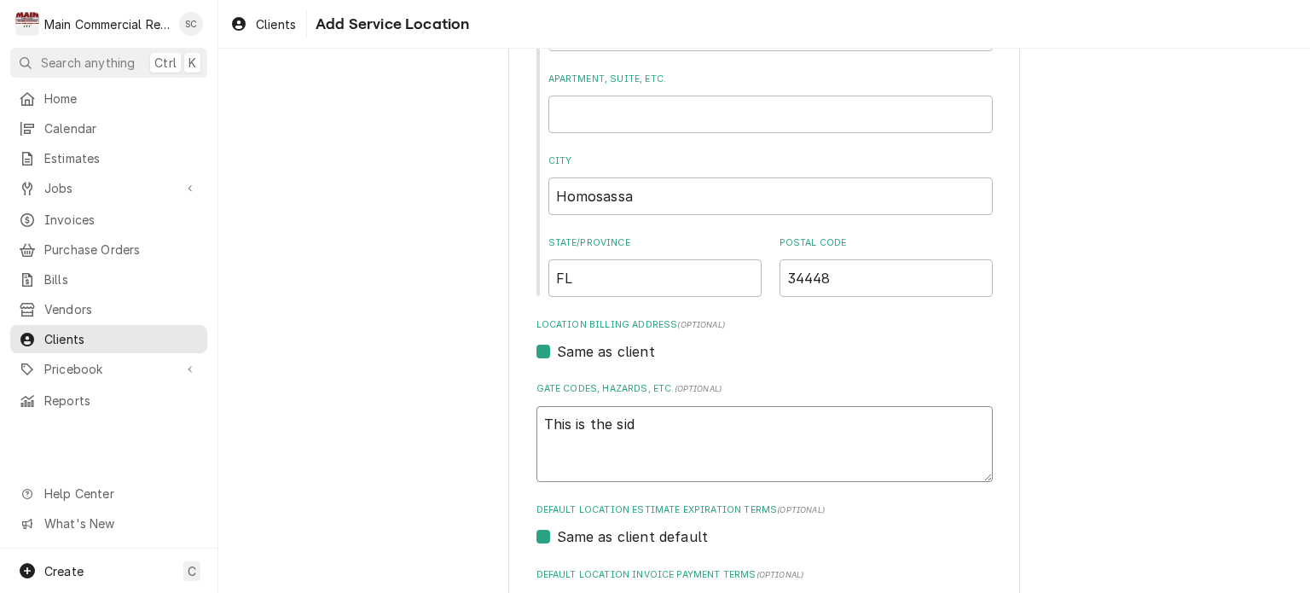
type textarea "This is the side"
type textarea "x"
type textarea "This is the side"
type textarea "x"
type textarea "This is the side e"
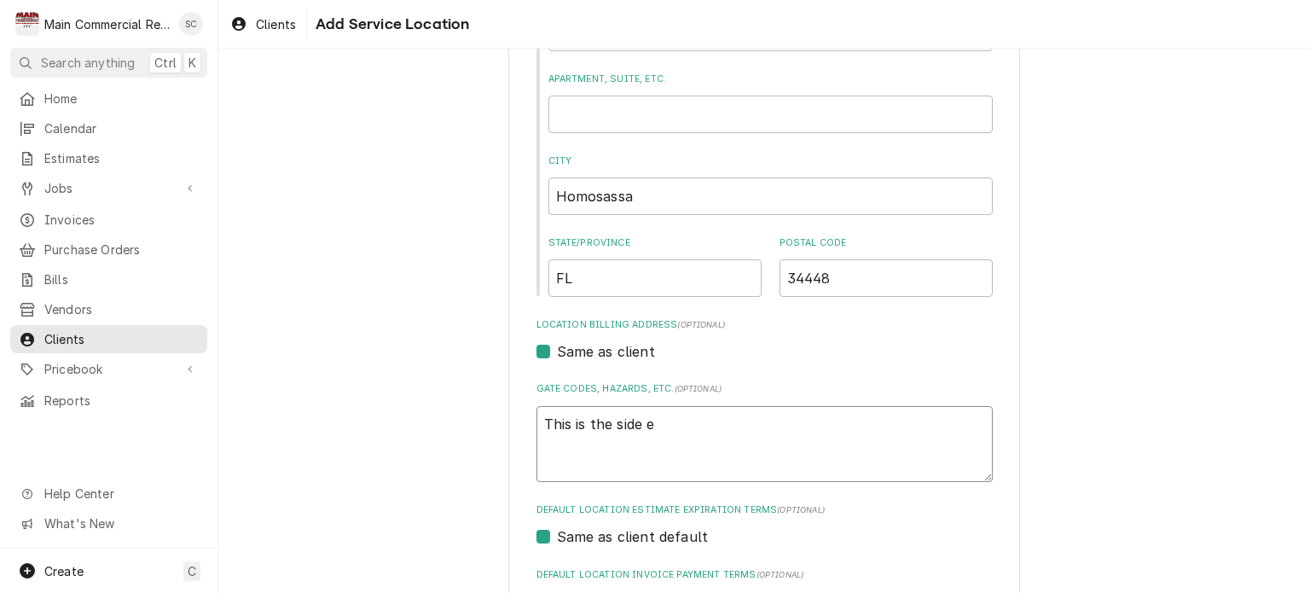
type textarea "x"
type textarea "This is the side en"
type textarea "x"
type textarea "This is the side ent"
type textarea "x"
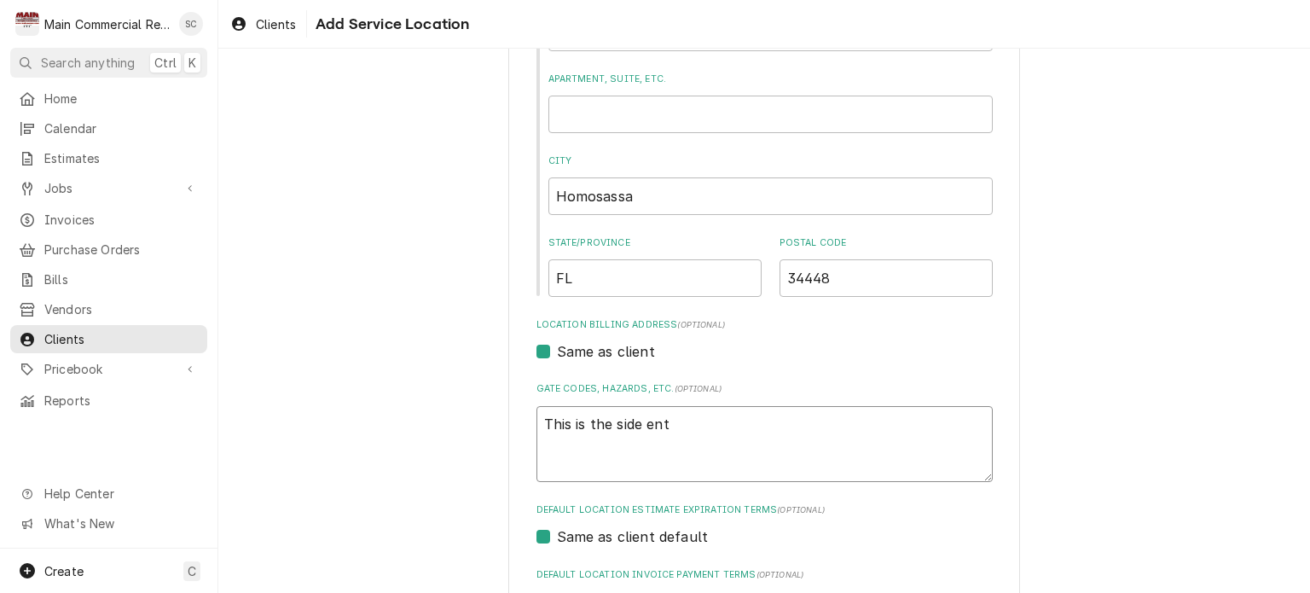
type textarea "This is the side entr"
type textarea "x"
type textarea "This is the side entra"
type textarea "x"
type textarea "This is the side entran"
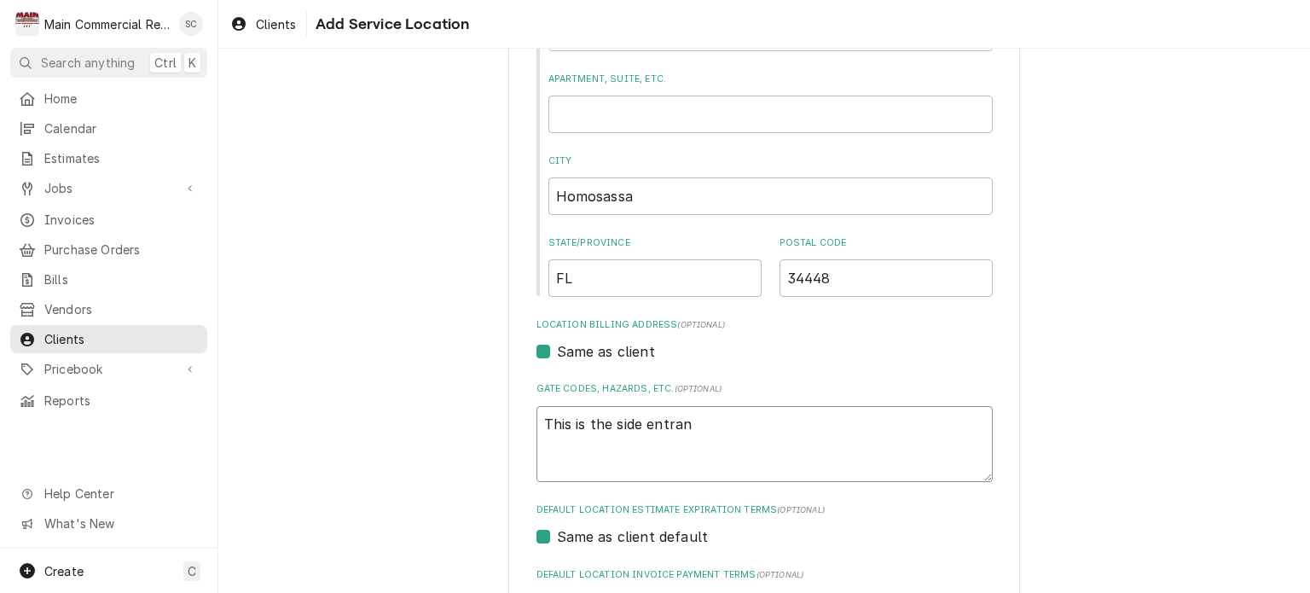
type textarea "x"
type textarea "This is the side entranc"
type textarea "x"
type textarea "This is the side entrance"
type textarea "x"
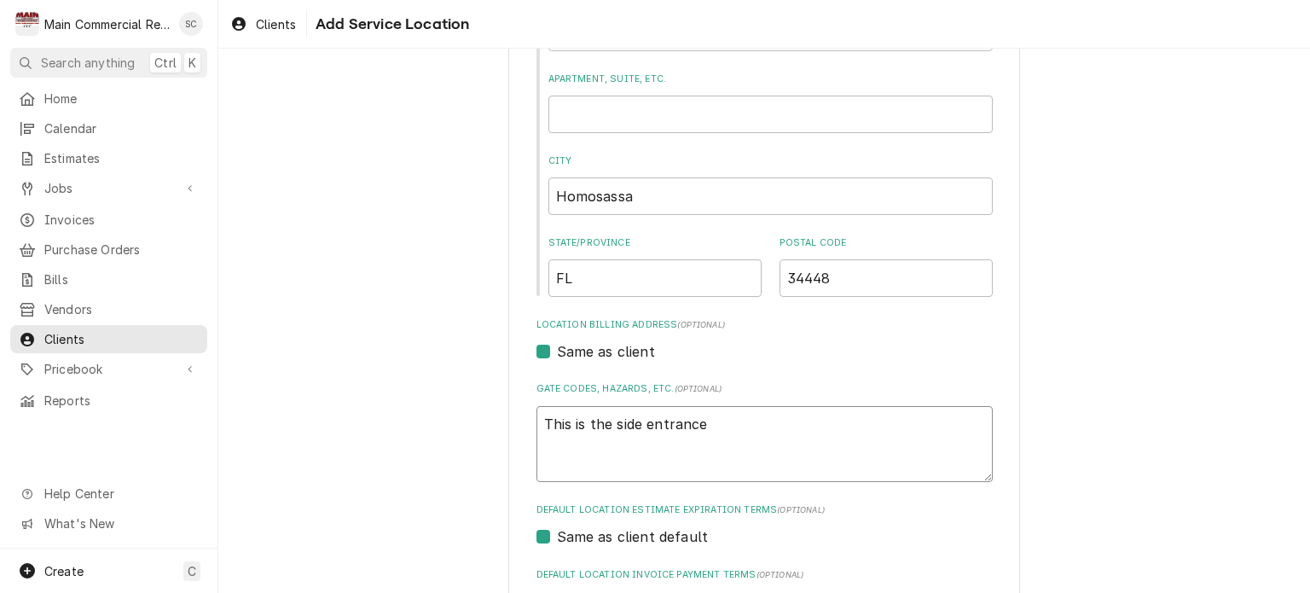
type textarea "This is the side entrance"
type textarea "x"
type textarea "This is the side entrance t"
type textarea "x"
type textarea "This is the side entrance to"
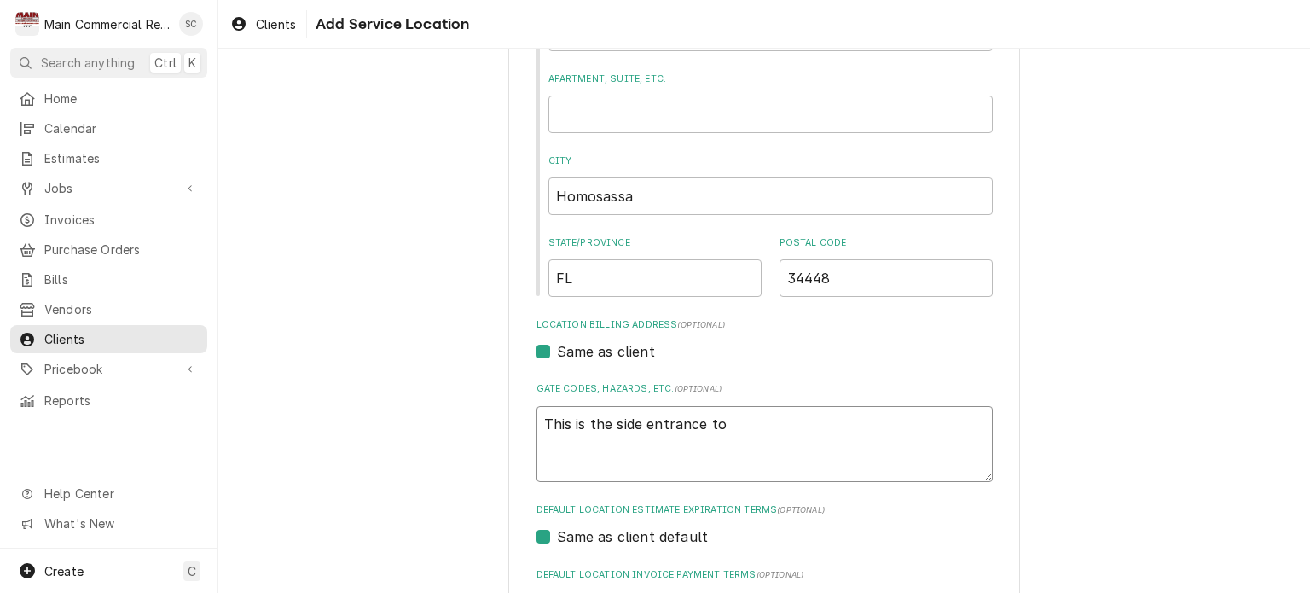
type textarea "x"
type textarea "This is the side entrance to"
type textarea "x"
type textarea "This is the side entrance to t"
type textarea "x"
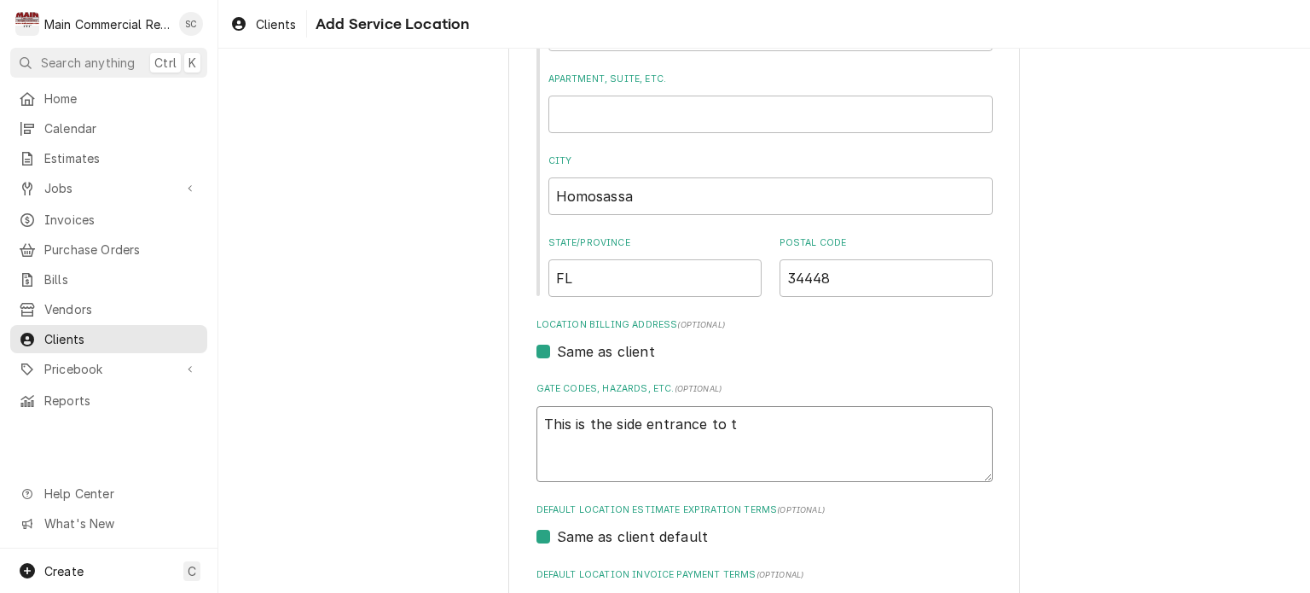
type textarea "This is the side entrance to th"
type textarea "x"
type textarea "This is the side entrance to the"
type textarea "x"
type textarea "This is the side entrance to the"
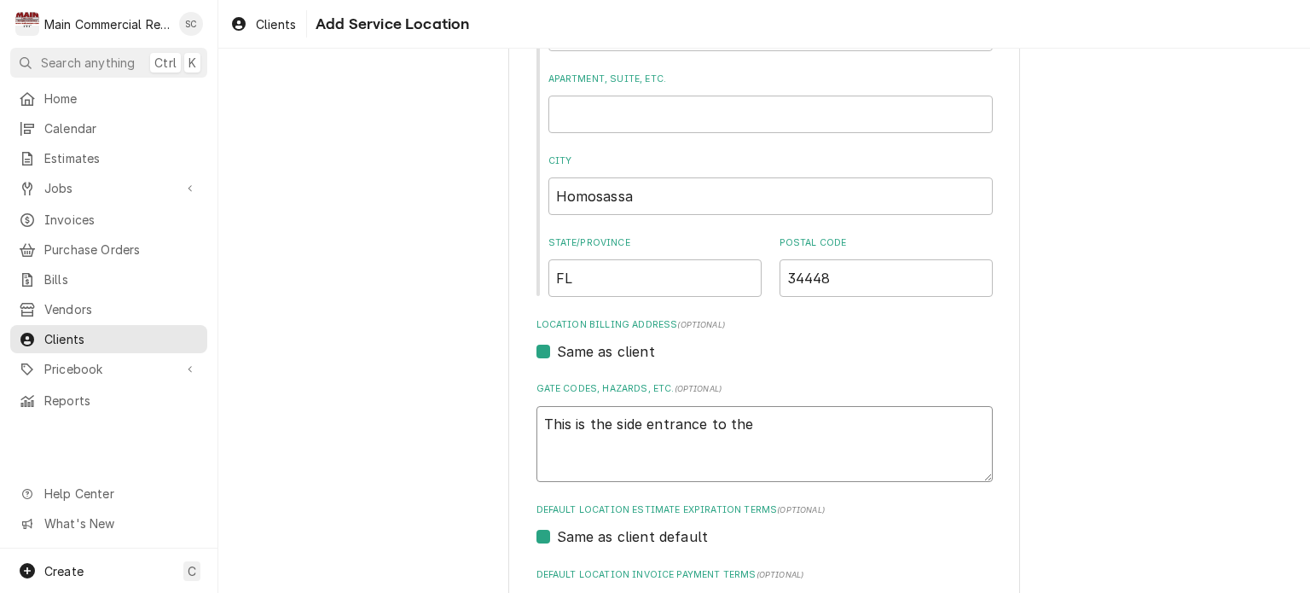
type textarea "x"
type textarea "This is the side entrance to the R"
type textarea "x"
type textarea "This is the side entrance to the Ra"
type textarea "x"
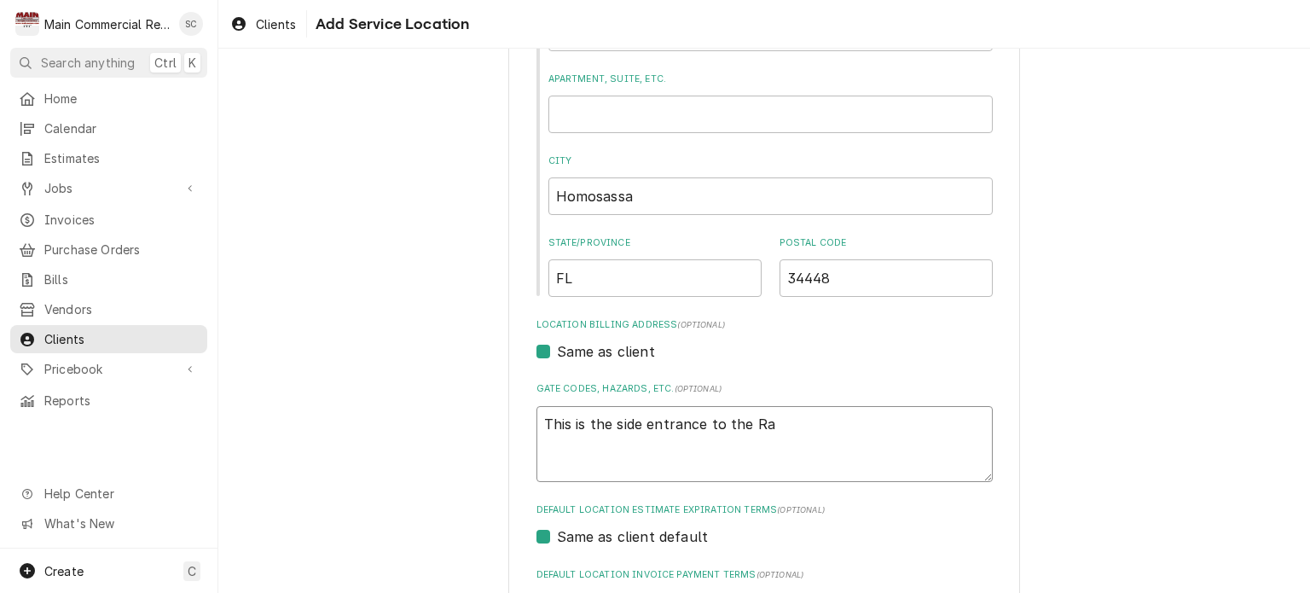
type textarea "This is the side entrance to the Ran"
type textarea "x"
type textarea "This is the side entrance to the Rang"
type textarea "x"
type textarea "This is the side entrance to the Range"
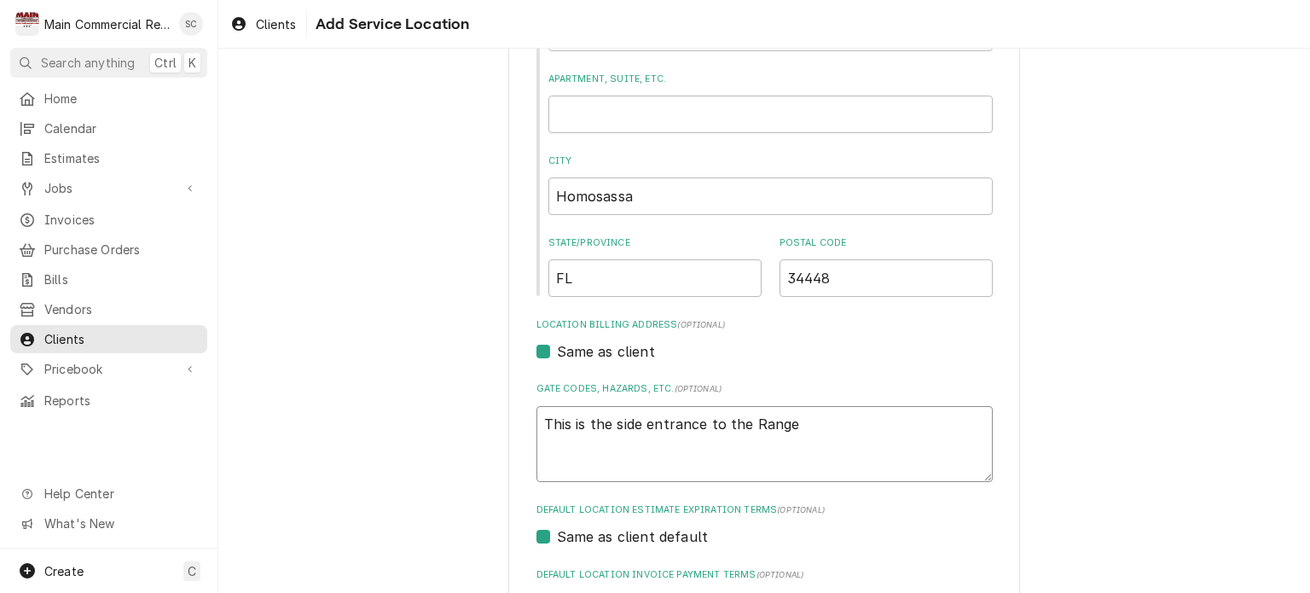
type textarea "x"
type textarea "This is the side entrance to the Ranger"
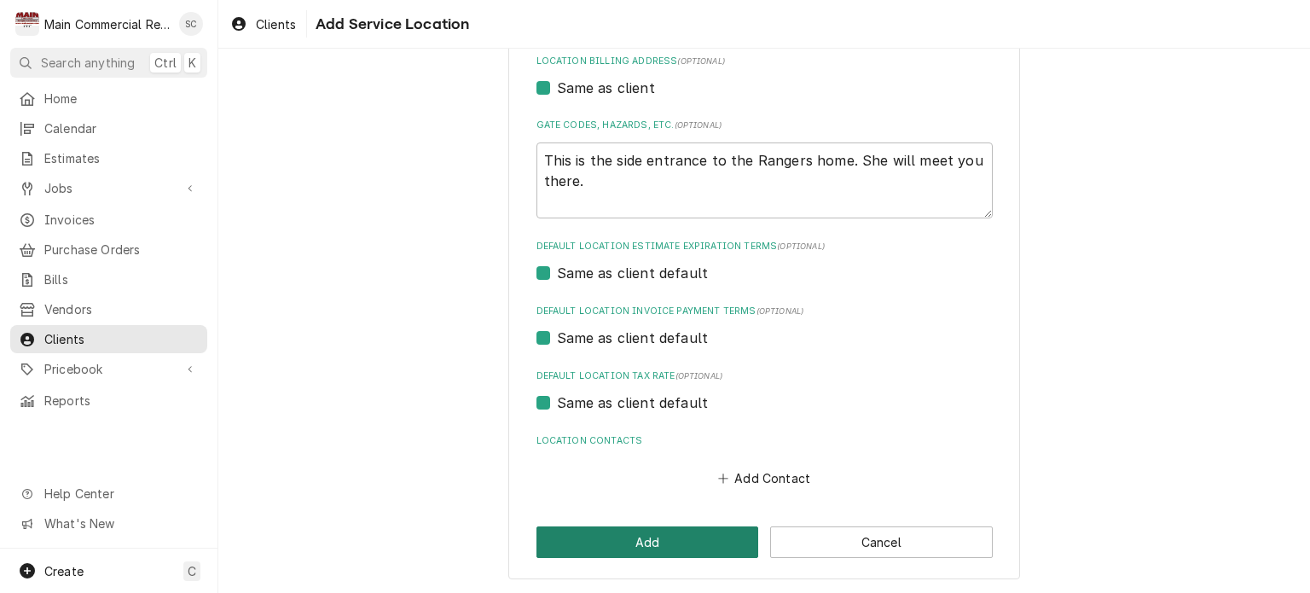
click at [693, 547] on button "Add" at bounding box center [647, 542] width 223 height 32
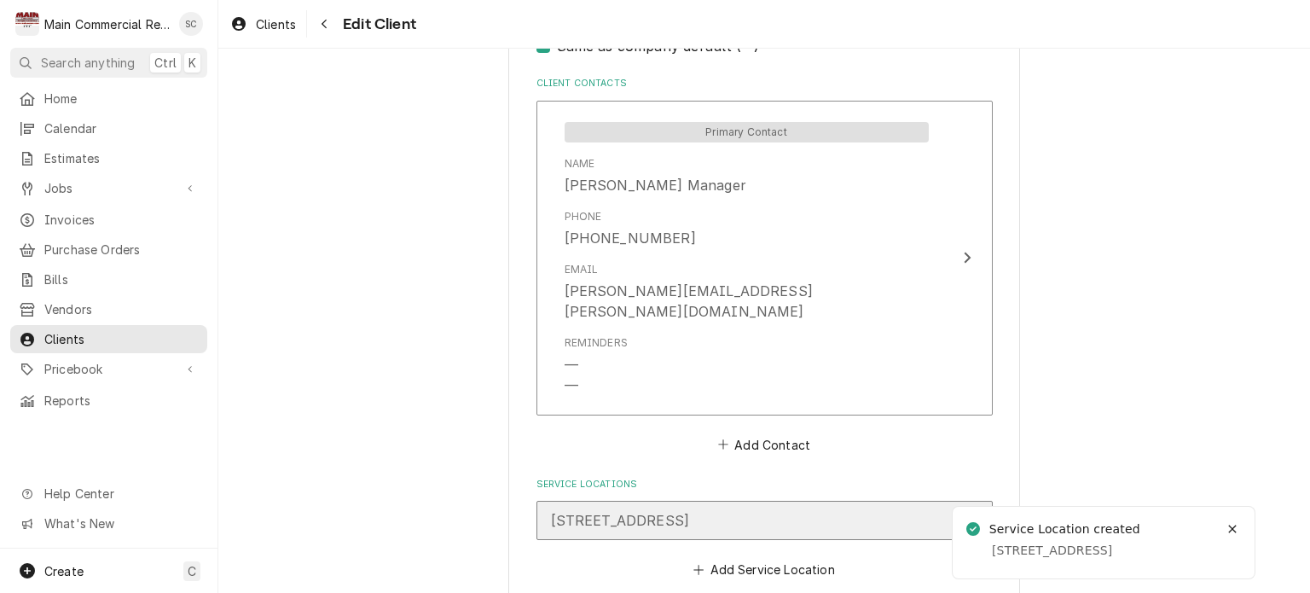
scroll to position [1263, 0]
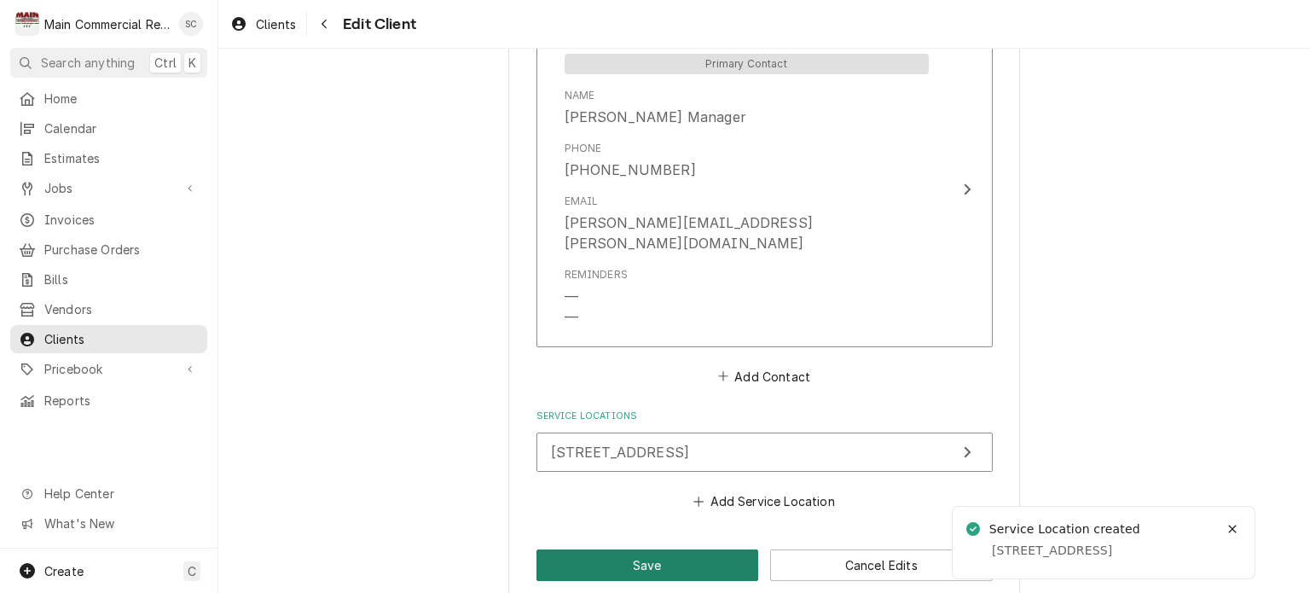
click at [681, 549] on button "Save" at bounding box center [647, 565] width 223 height 32
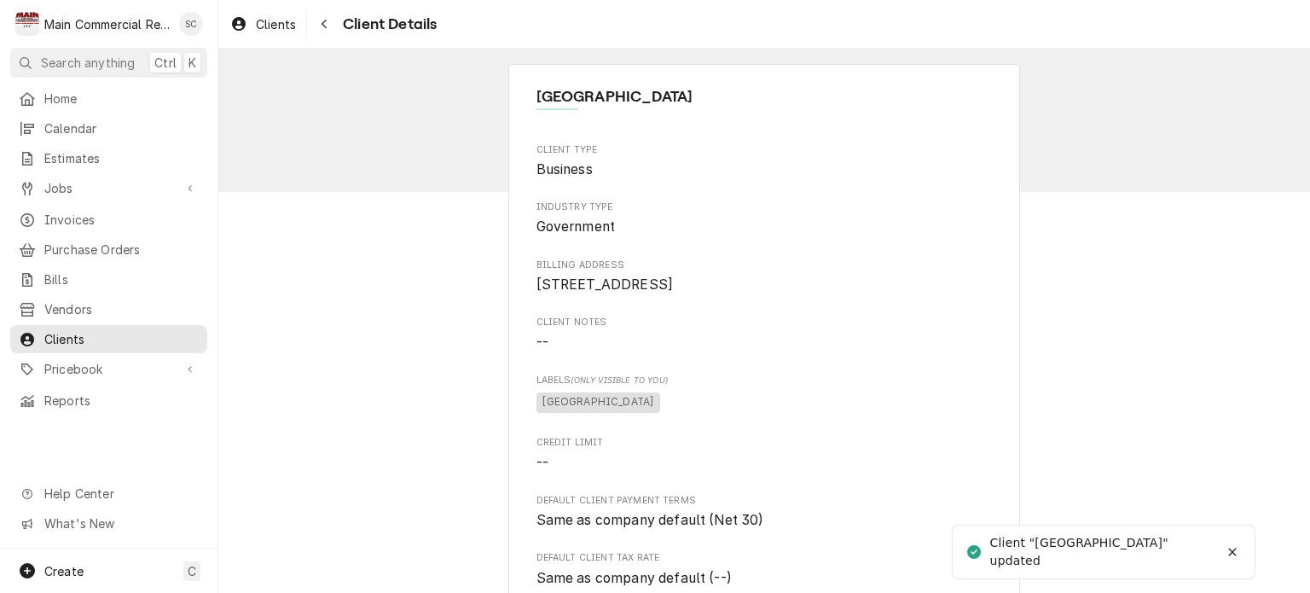
scroll to position [341, 0]
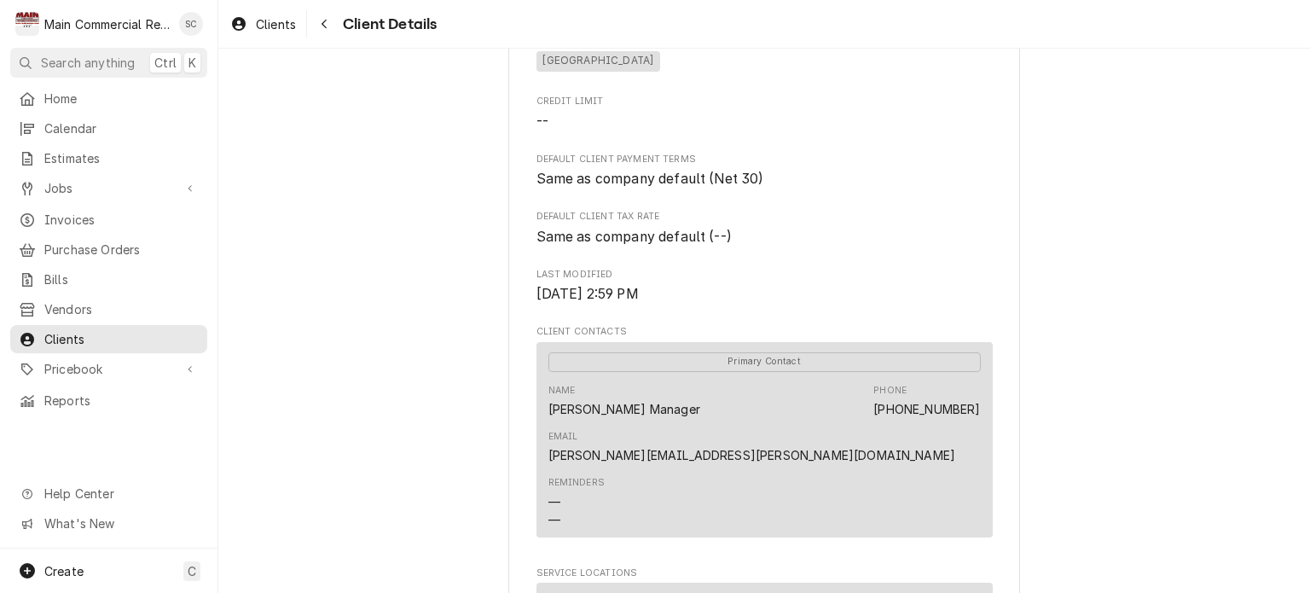
click at [768, 428] on div "Name [PERSON_NAME] Manager Phone [PHONE_NUMBER] Email [PERSON_NAME][EMAIL_ADDRE…" at bounding box center [764, 424] width 432 height 93
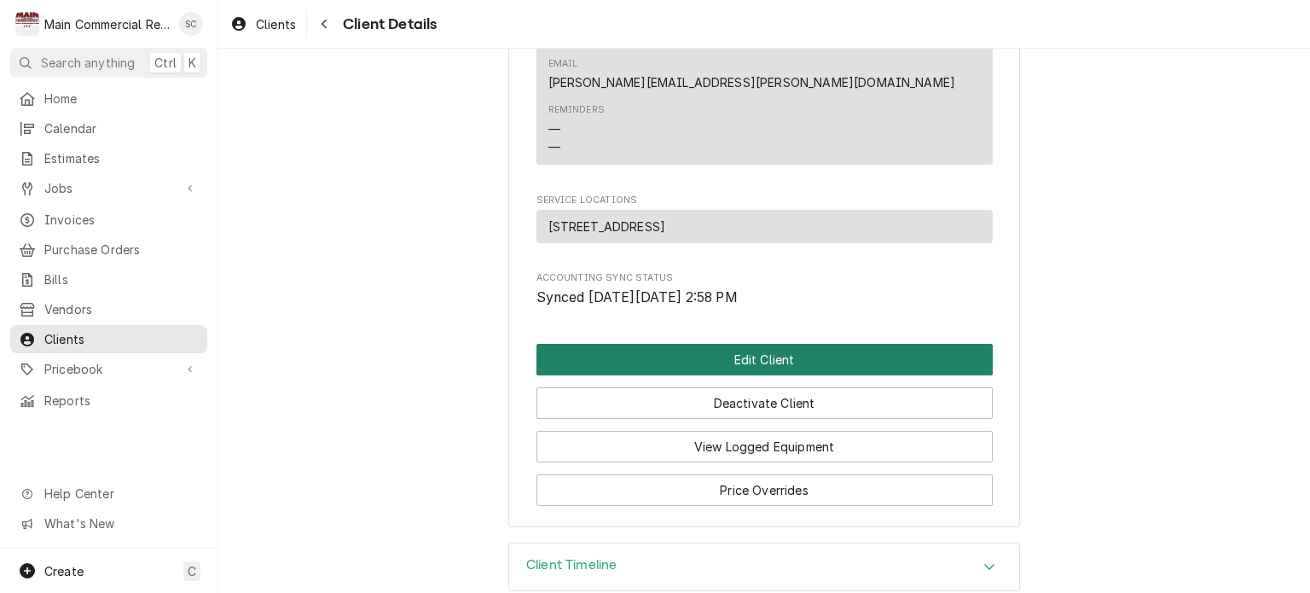
click at [793, 344] on button "Edit Client" at bounding box center [764, 360] width 456 height 32
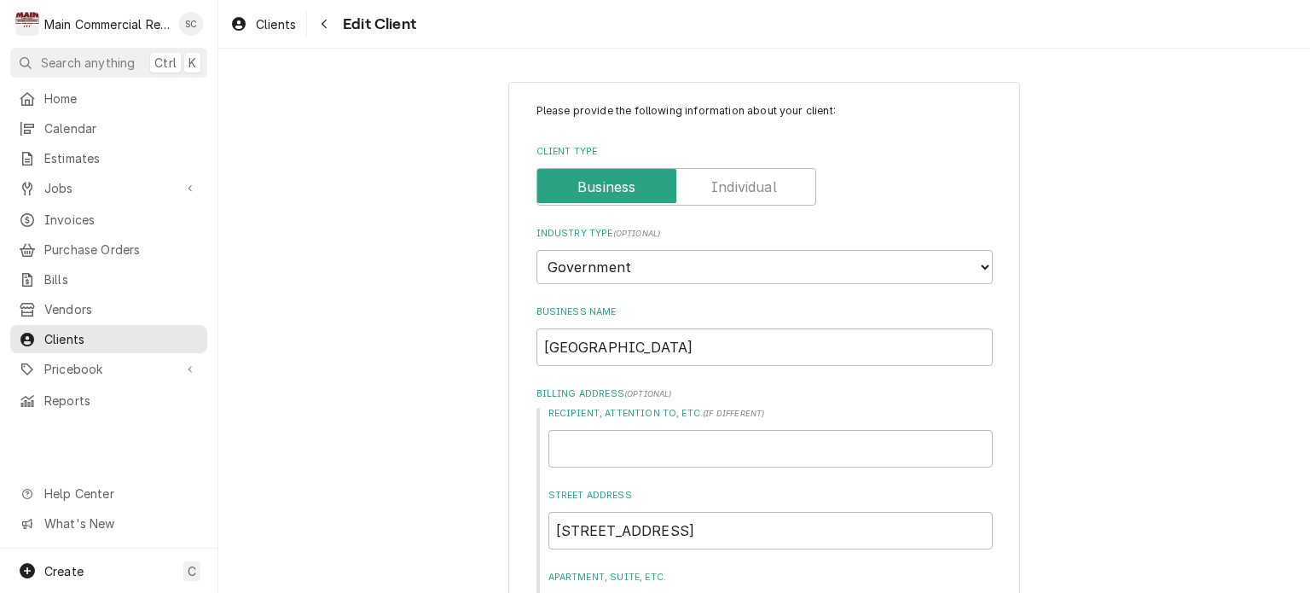
type textarea "x"
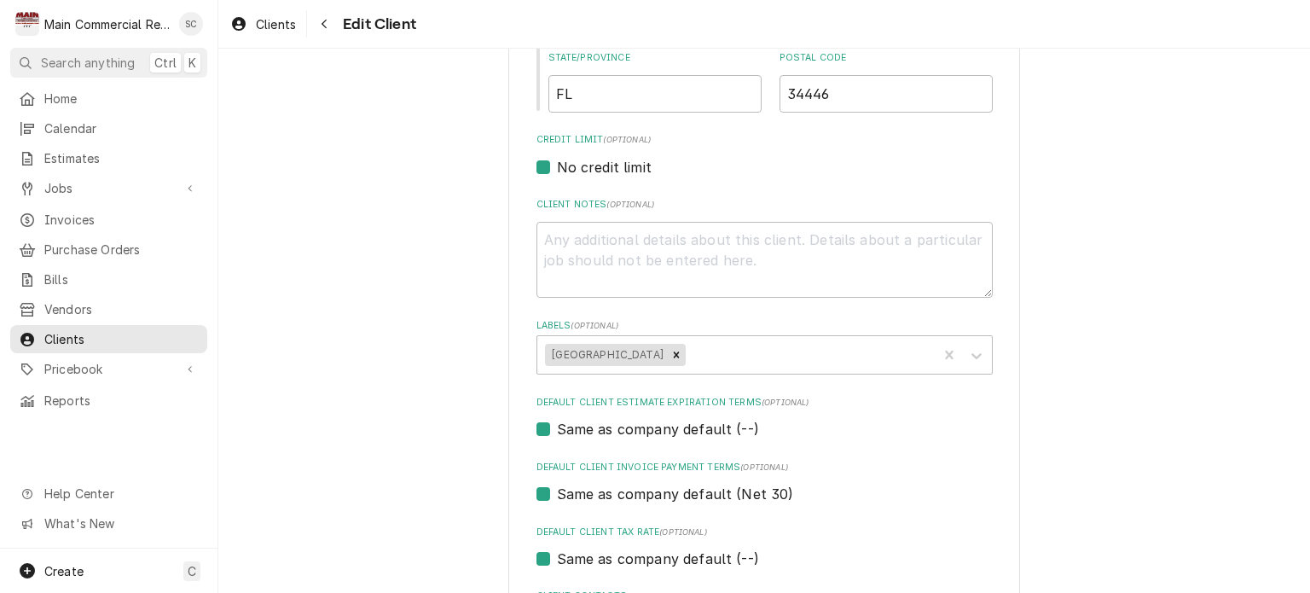
scroll to position [1023, 0]
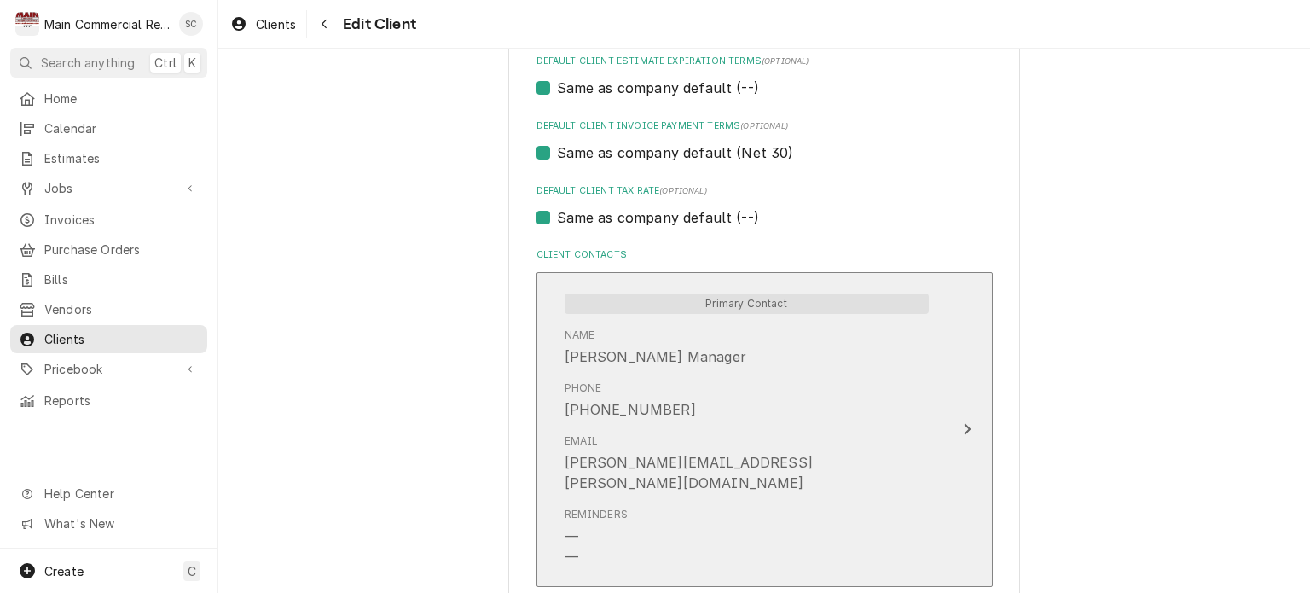
click at [814, 352] on div "Name [PERSON_NAME] Manager" at bounding box center [747, 347] width 364 height 53
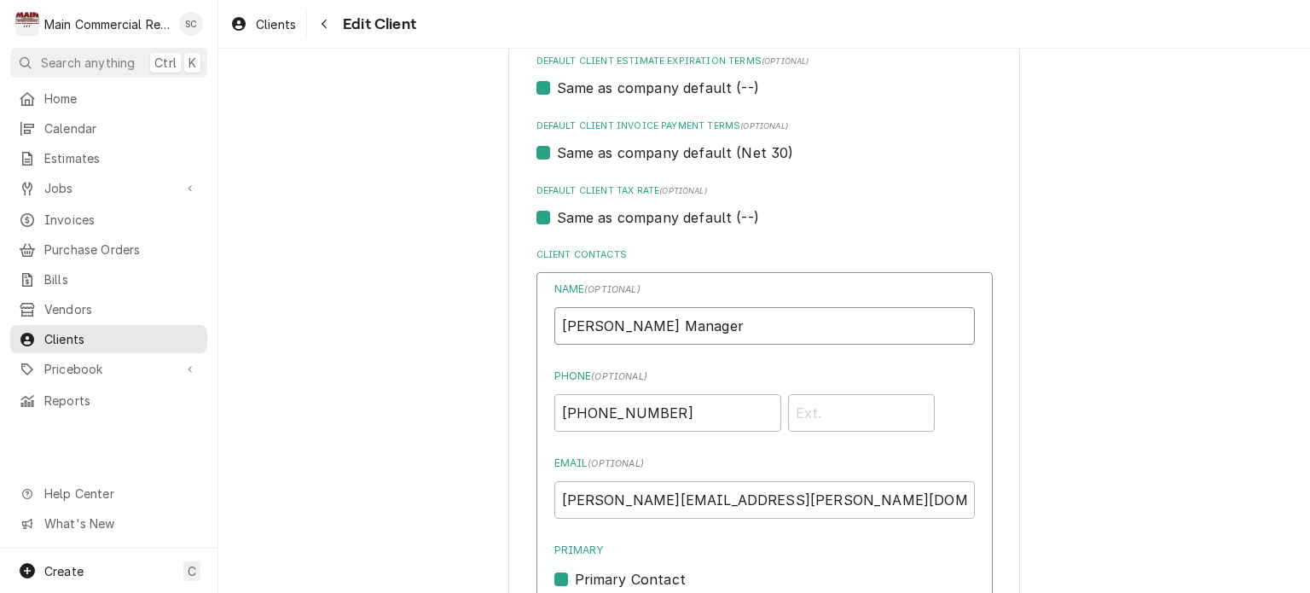
click at [826, 332] on input "[PERSON_NAME] Manager" at bounding box center [764, 326] width 420 height 38
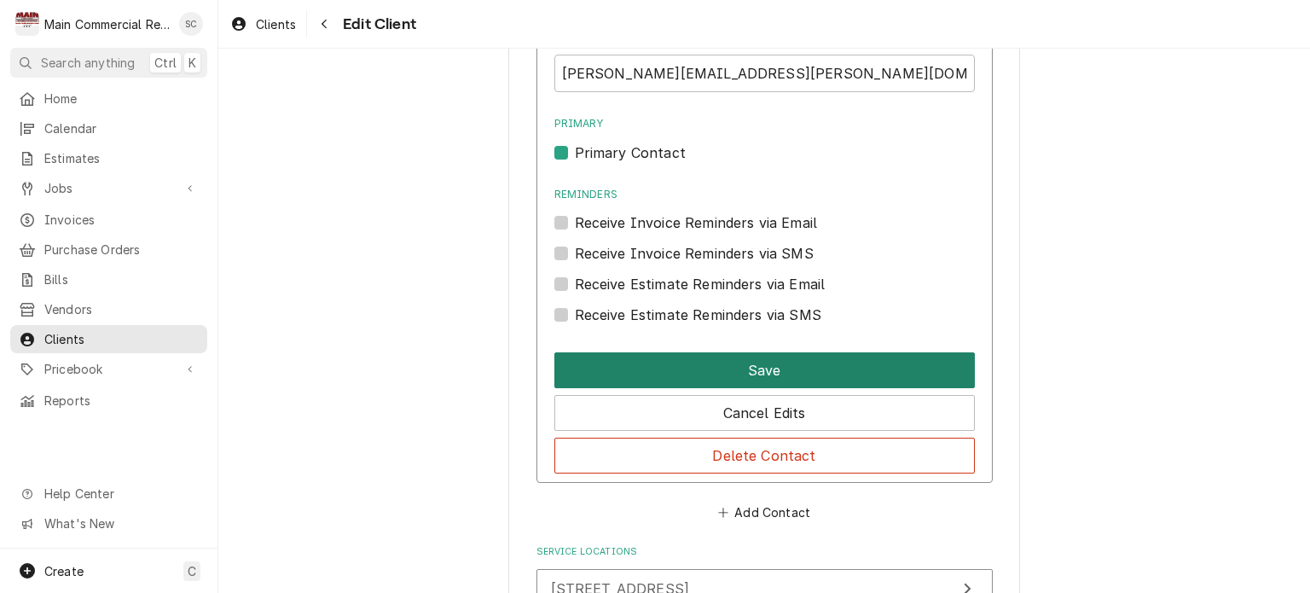
type input "[PERSON_NAME] Manager- Park Ranger"
click at [803, 360] on button "Save" at bounding box center [764, 370] width 420 height 36
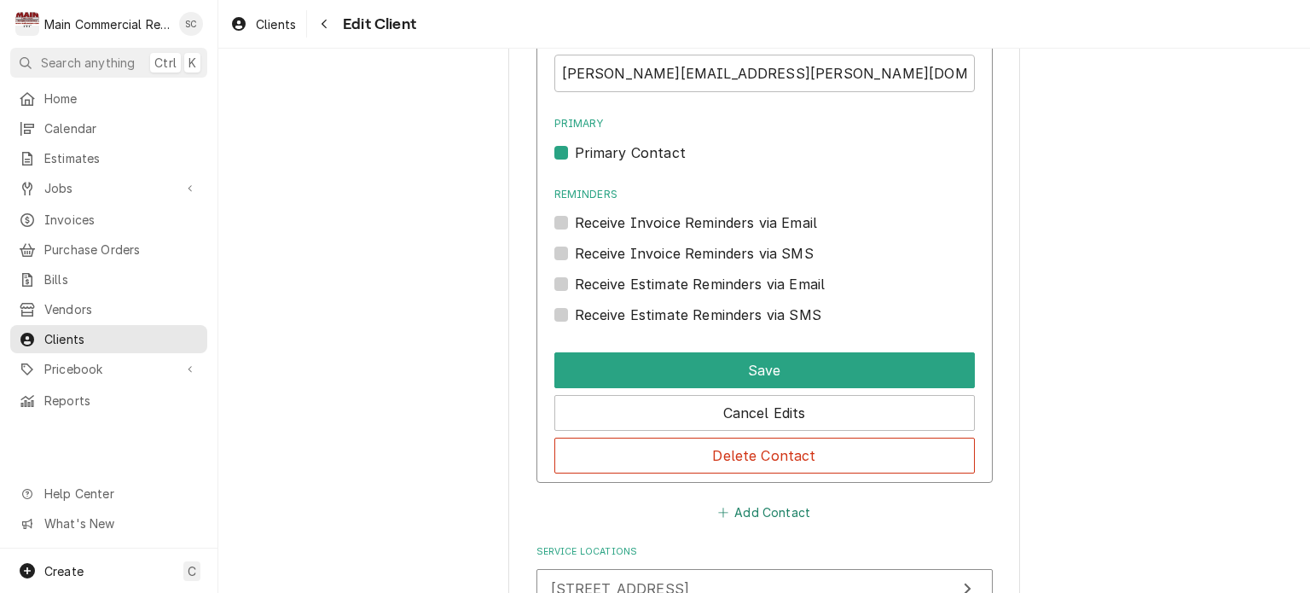
scroll to position [1263, 0]
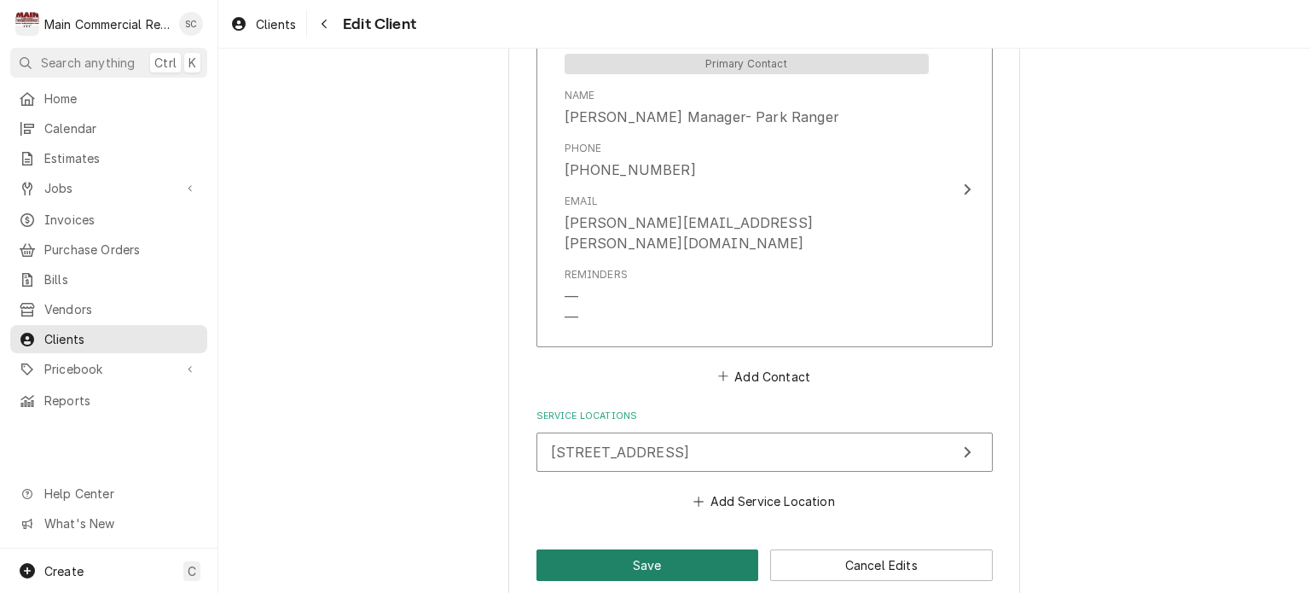
click at [733, 549] on button "Save" at bounding box center [647, 565] width 223 height 32
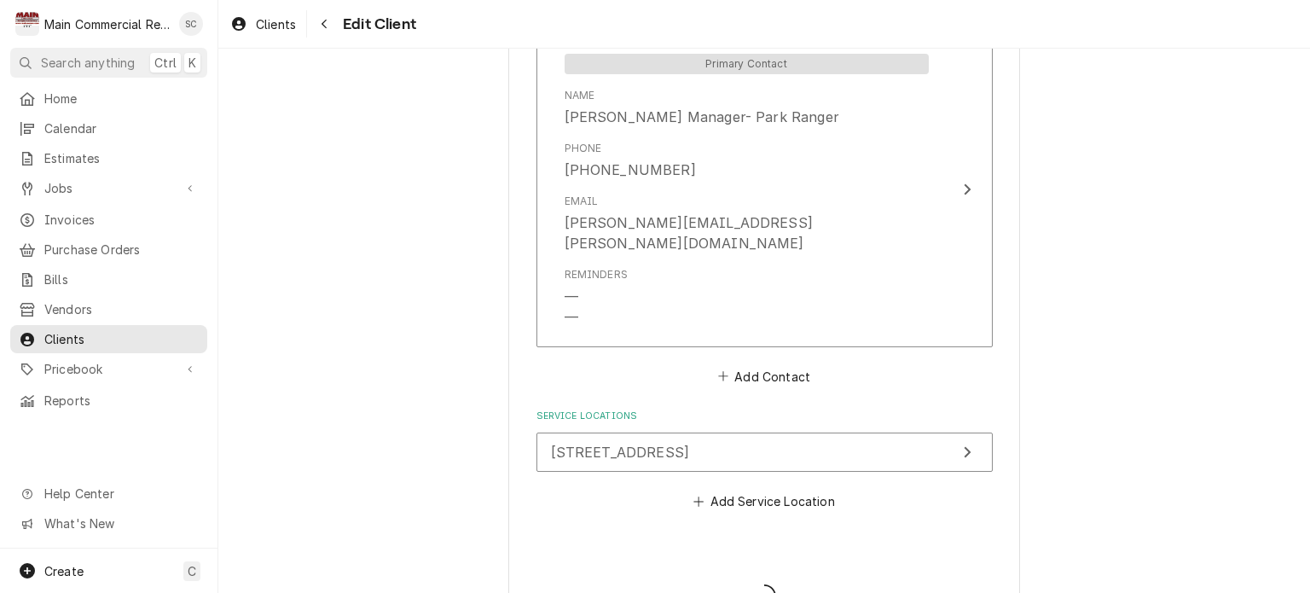
type textarea "x"
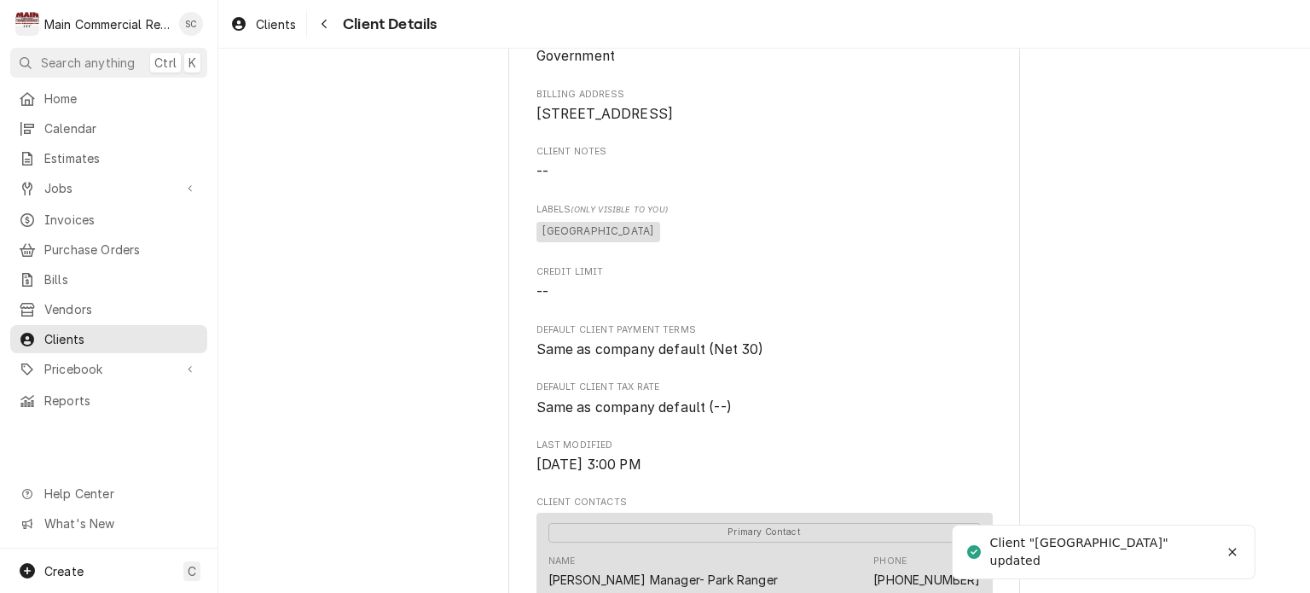
scroll to position [597, 0]
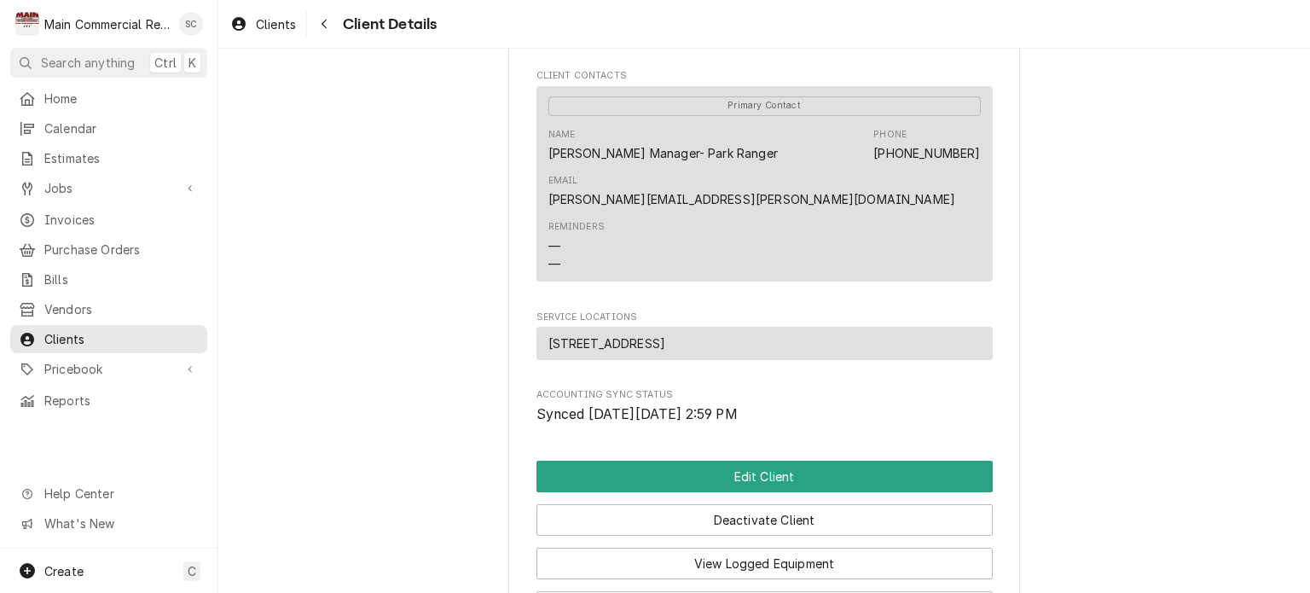
click at [762, 238] on div "Reminders — —" at bounding box center [764, 246] width 432 height 64
click at [733, 200] on div "Name Laura Manager- Park Ranger Phone (352) 423-5569 Email laura.batchelor@flor…" at bounding box center [764, 168] width 432 height 93
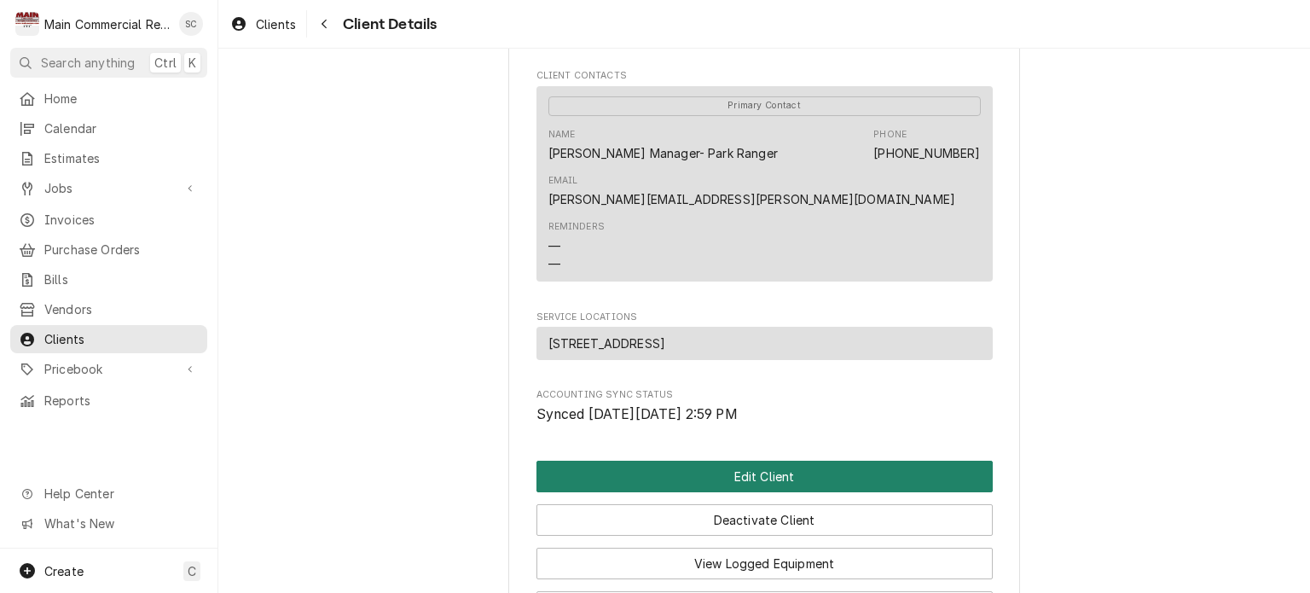
click at [742, 492] on button "Edit Client" at bounding box center [764, 477] width 456 height 32
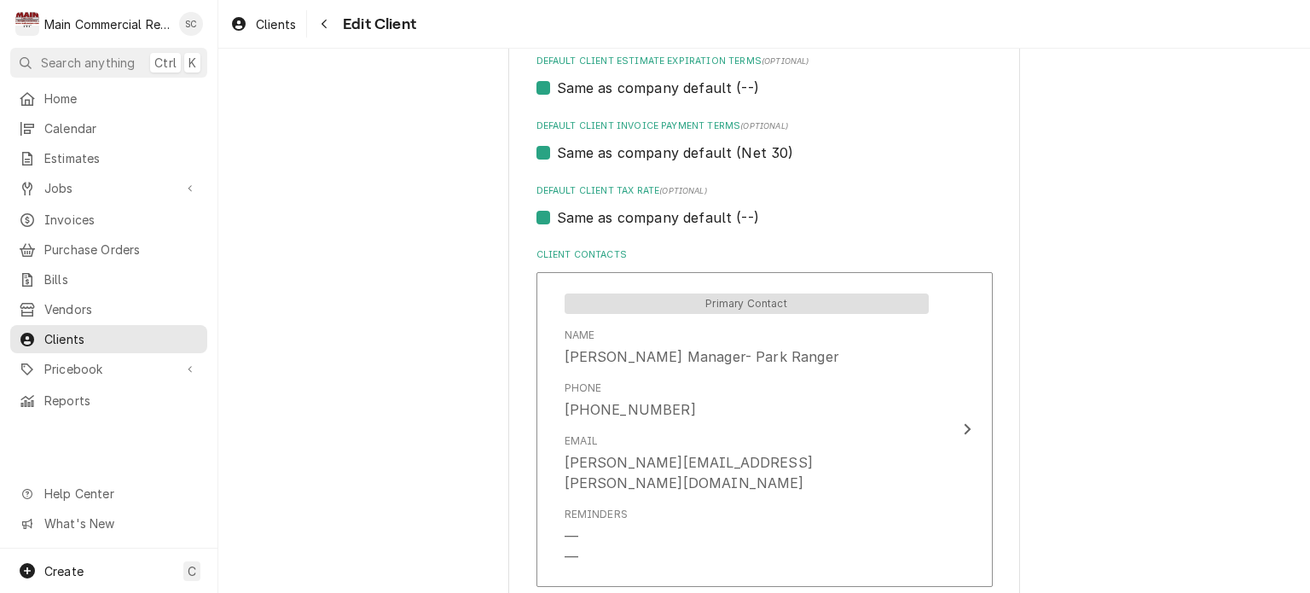
scroll to position [1263, 0]
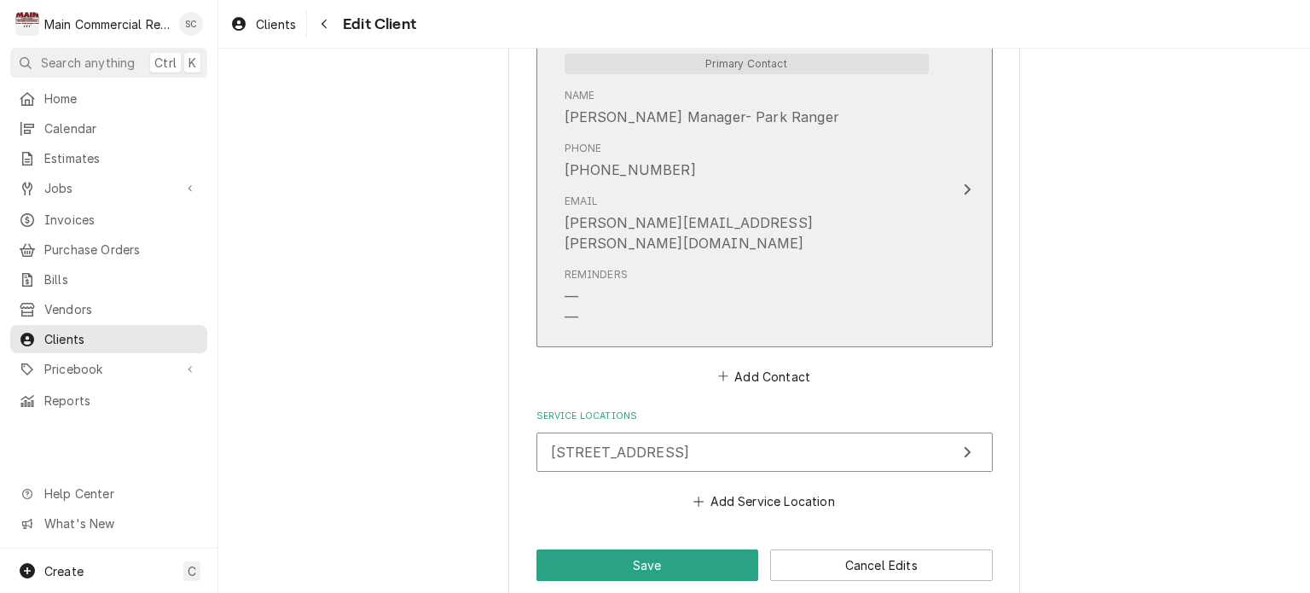
click at [678, 204] on div "Email [PERSON_NAME][EMAIL_ADDRESS][PERSON_NAME][DOMAIN_NAME]" at bounding box center [747, 224] width 364 height 60
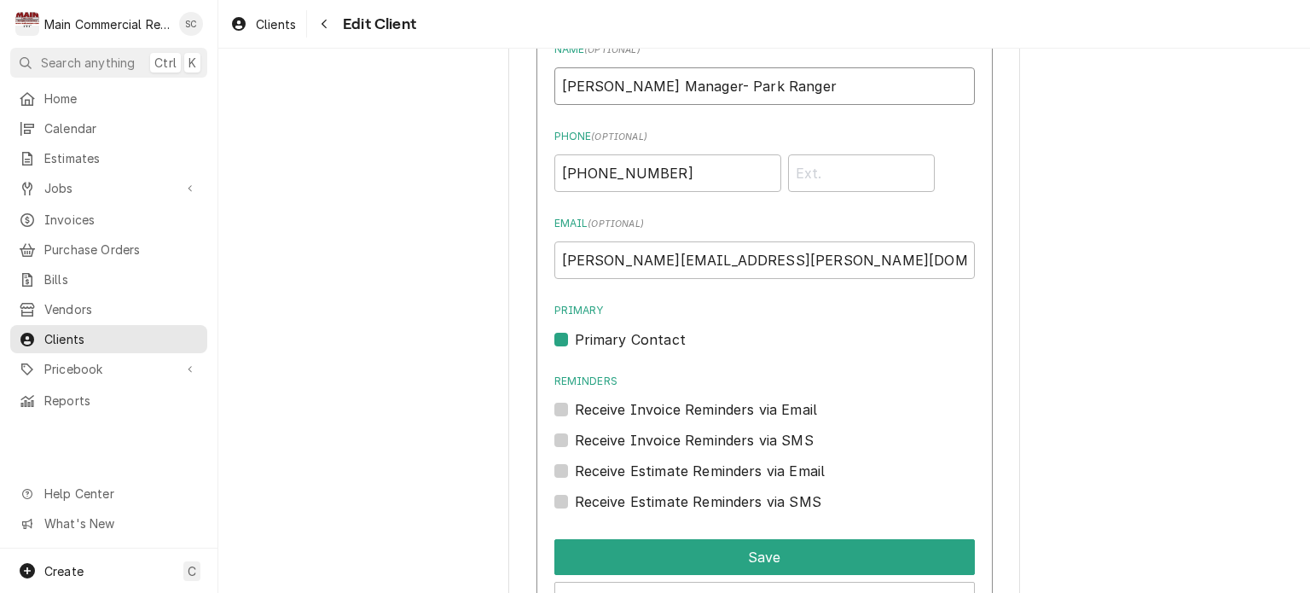
click at [599, 81] on input "[PERSON_NAME] Manager- Park Ranger" at bounding box center [764, 86] width 420 height 38
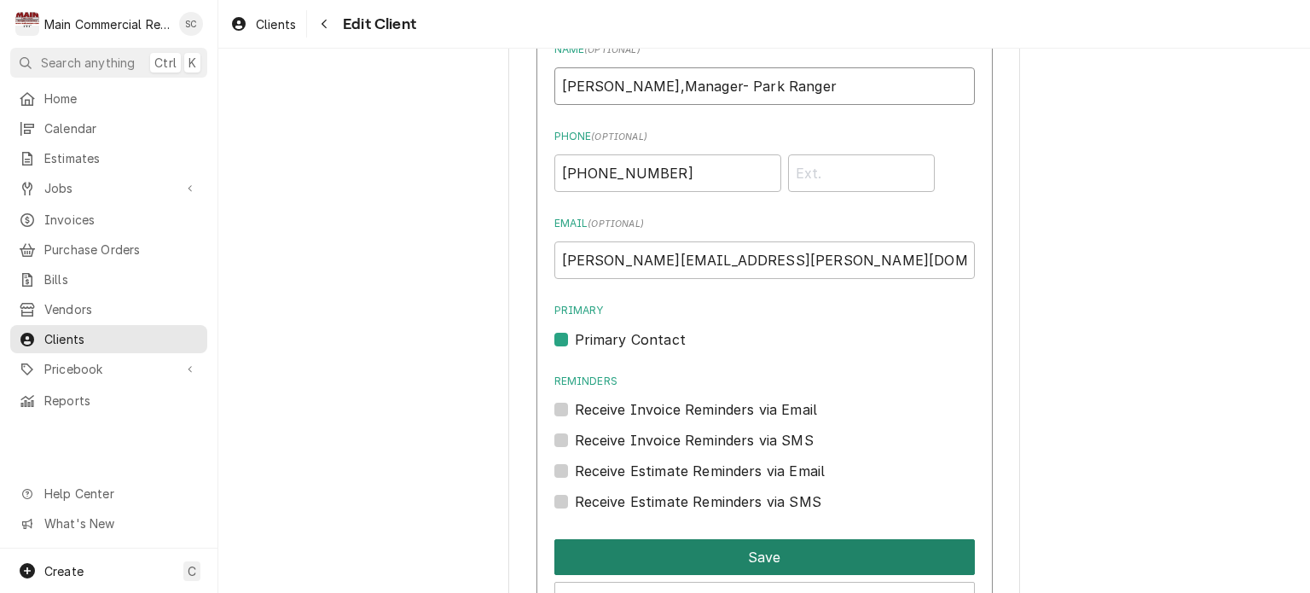
type input "[PERSON_NAME],Manager- Park Ranger"
click at [782, 554] on button "Save" at bounding box center [764, 557] width 420 height 36
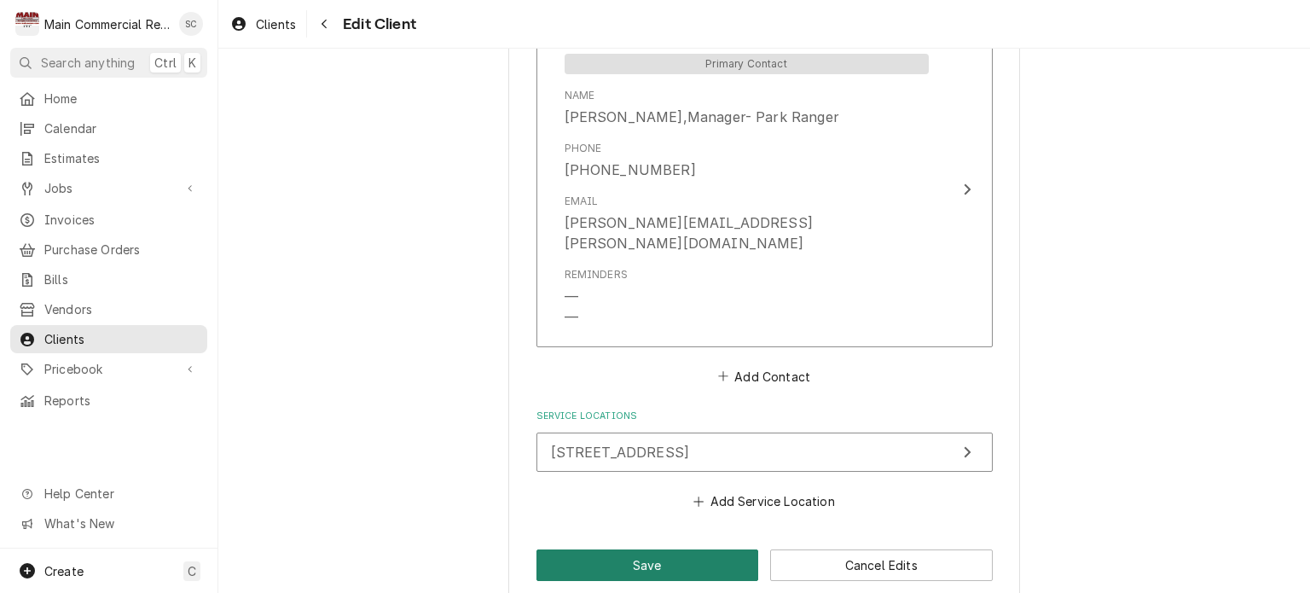
click at [684, 549] on button "Save" at bounding box center [647, 565] width 223 height 32
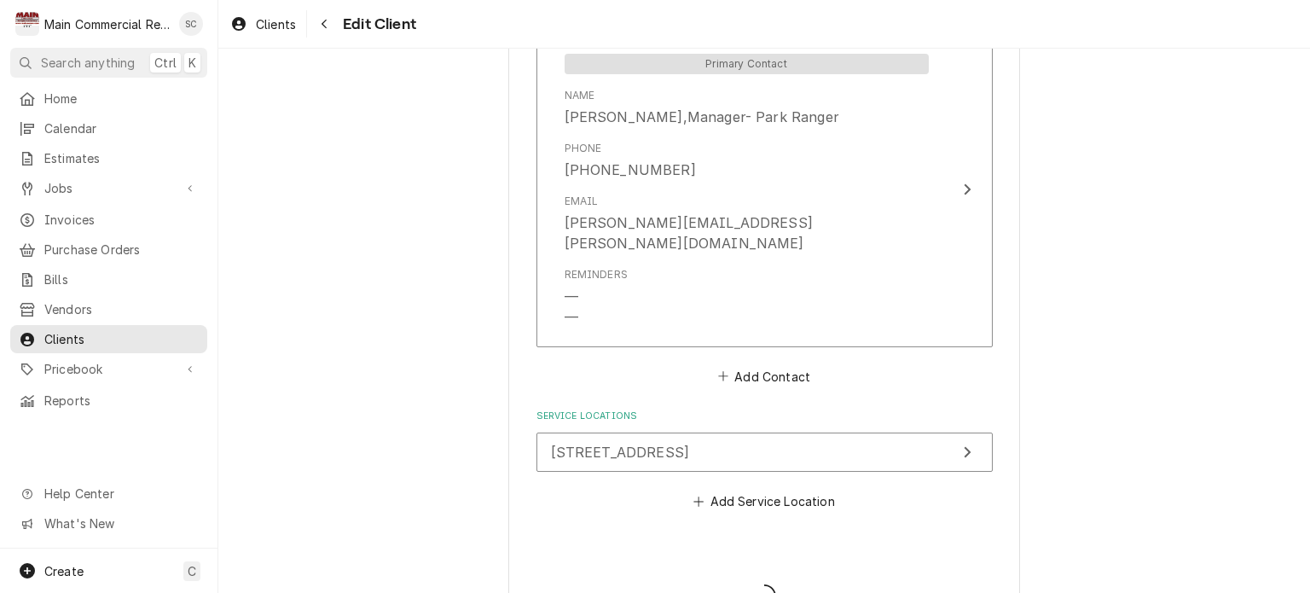
type textarea "x"
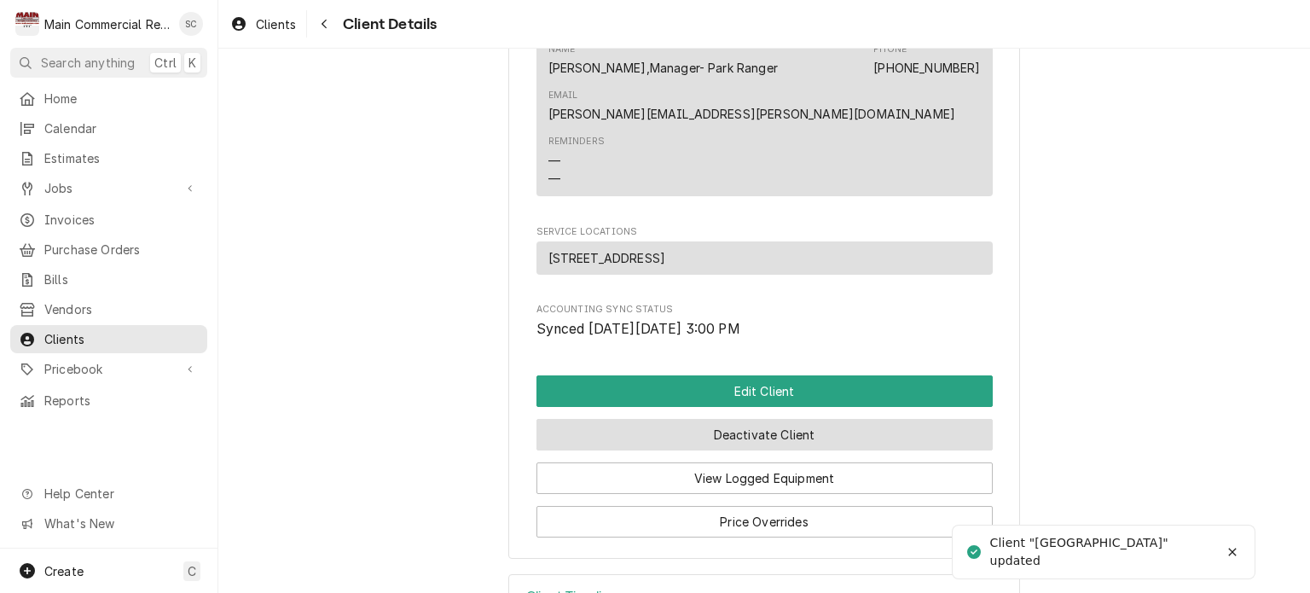
scroll to position [761, 0]
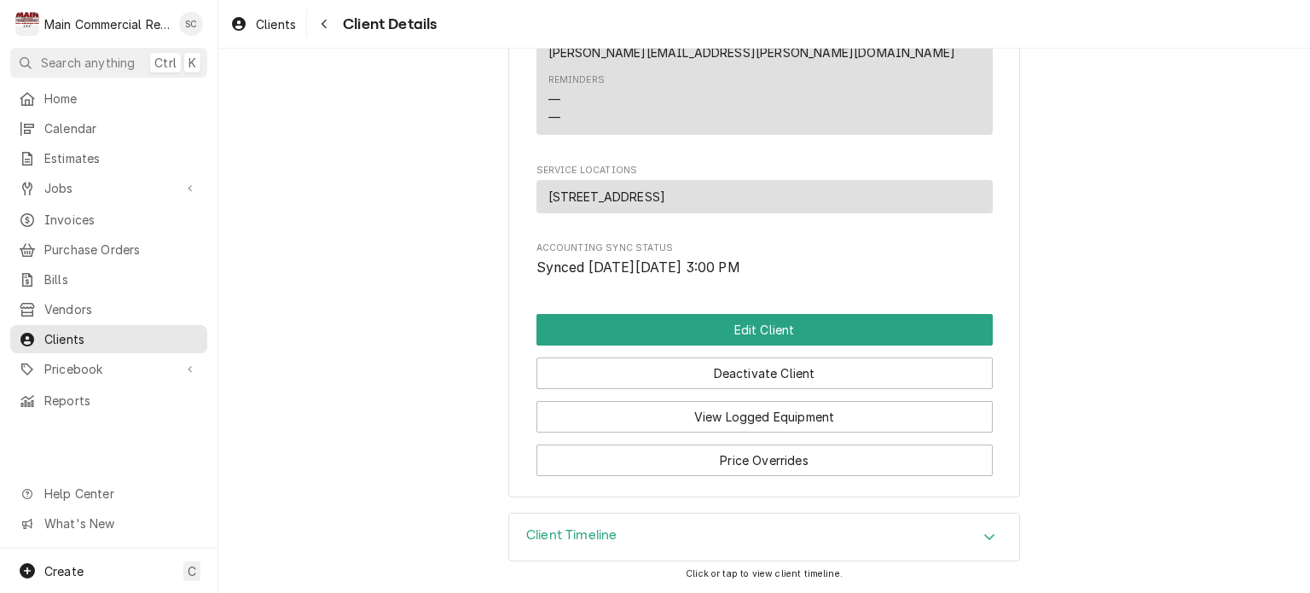
click at [51, 184] on span "Jobs" at bounding box center [108, 188] width 129 height 18
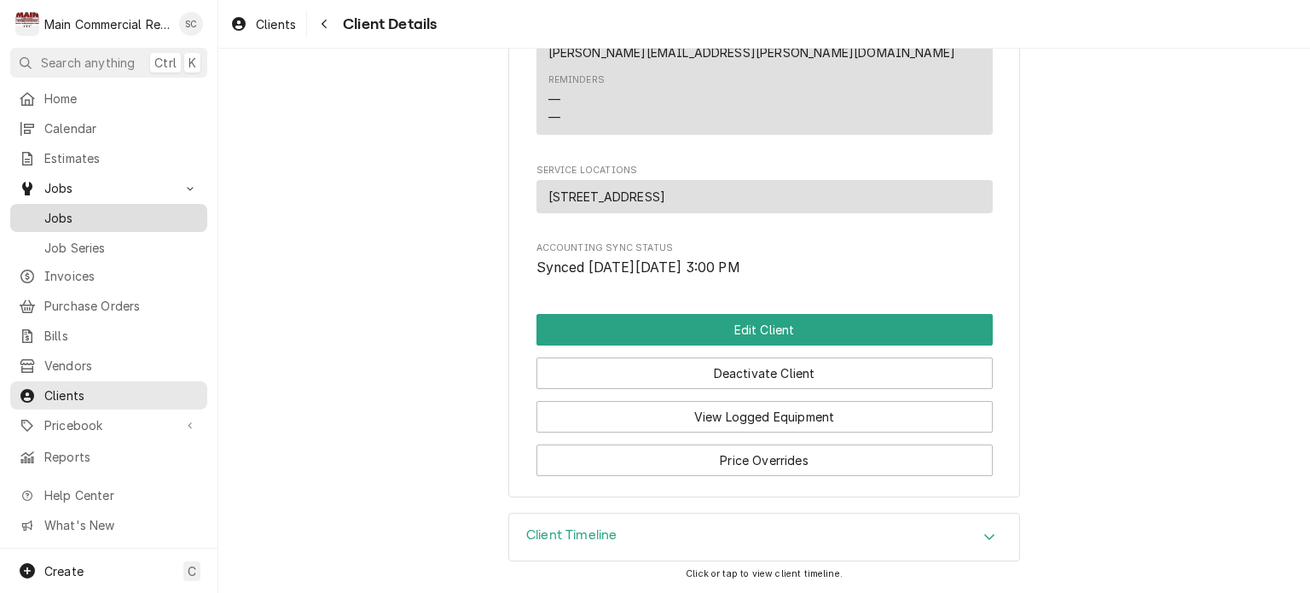
click at [71, 211] on span "Jobs" at bounding box center [121, 218] width 154 height 18
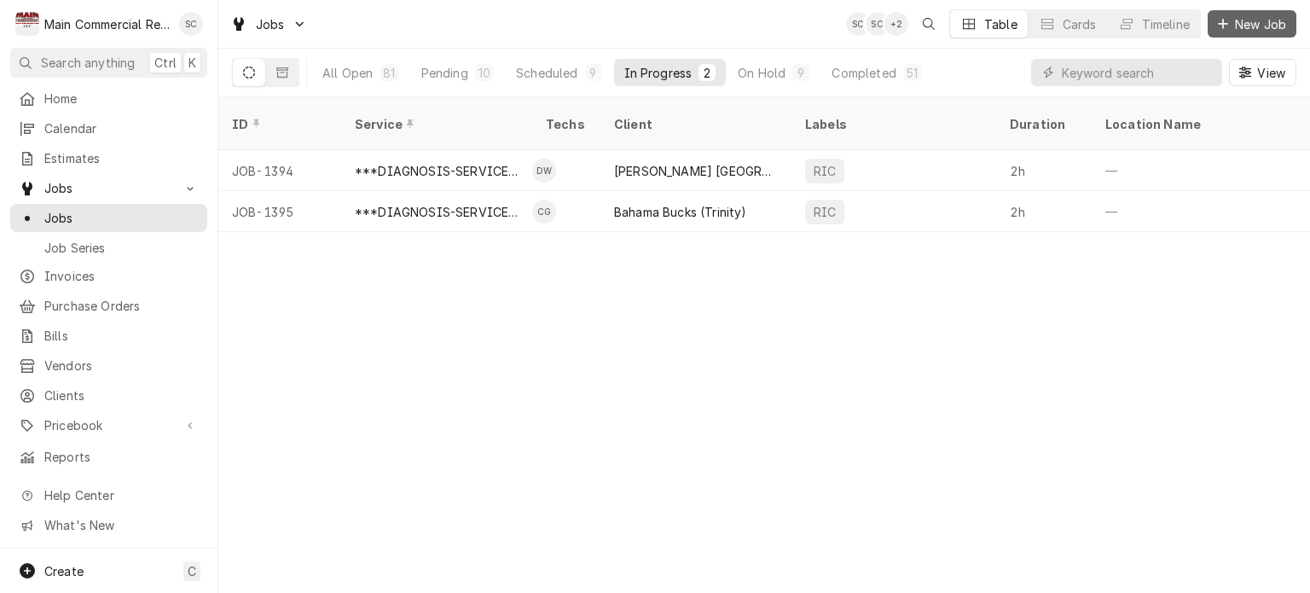
click at [1252, 24] on span "New Job" at bounding box center [1261, 24] width 58 height 18
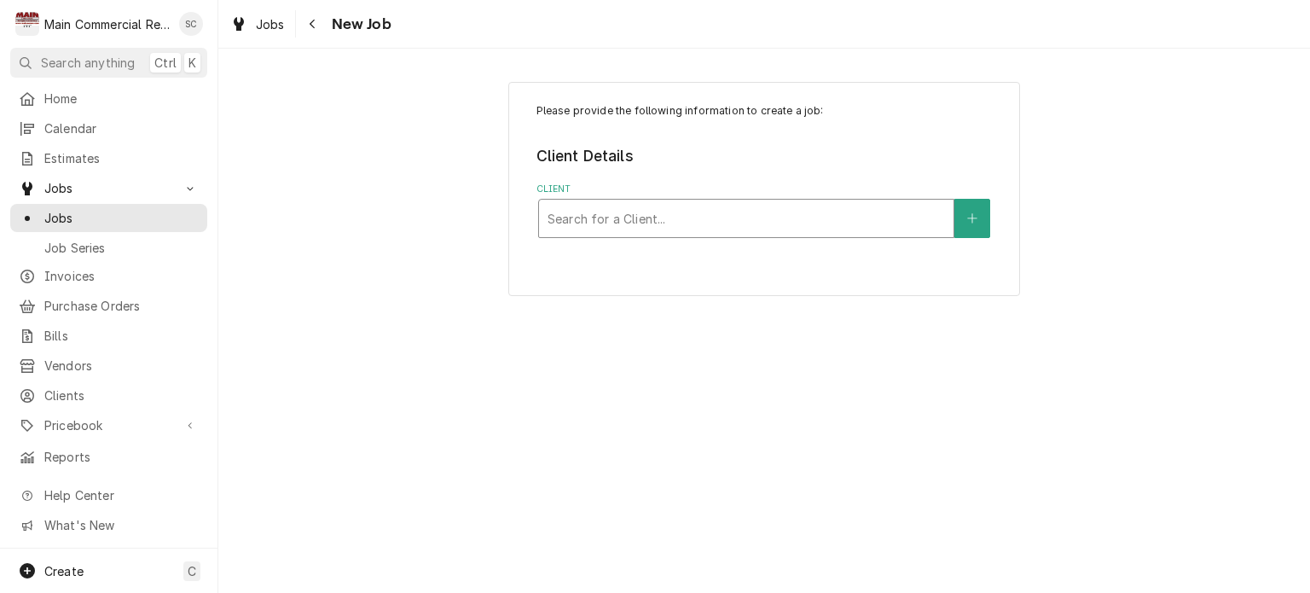
click at [743, 222] on div "Client" at bounding box center [746, 218] width 397 height 31
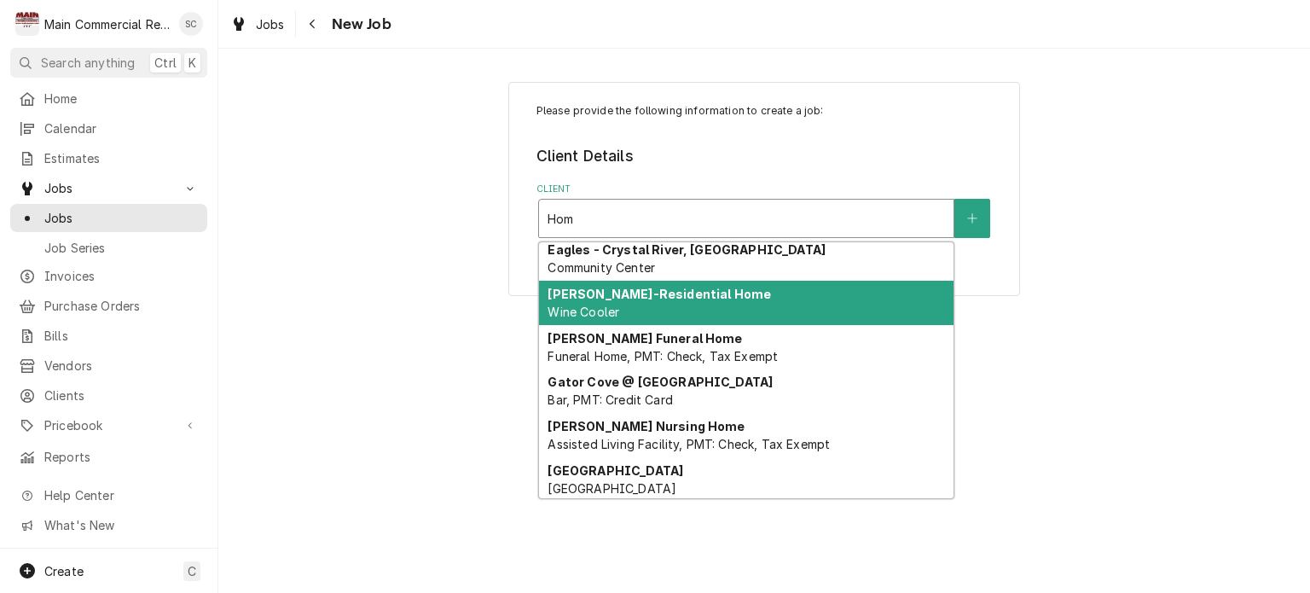
scroll to position [777, 0]
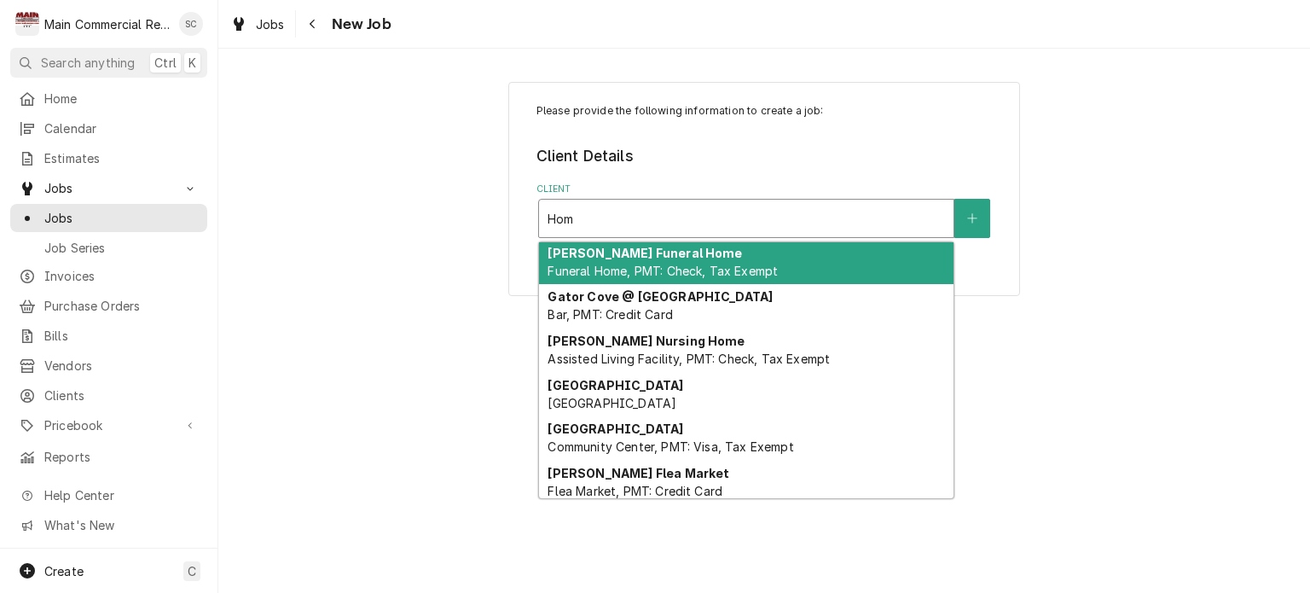
type input "Hom"
click at [415, 234] on div "Please provide the following information to create a job: Client Details Client…" at bounding box center [764, 189] width 1092 height 244
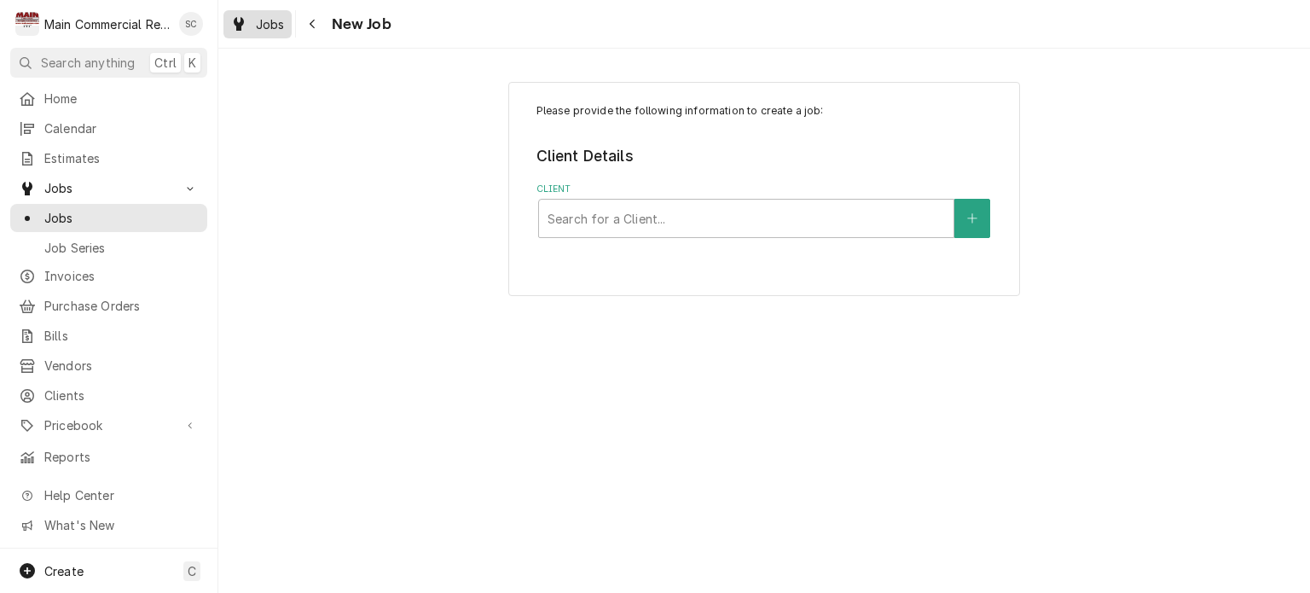
click at [269, 20] on span "Jobs" at bounding box center [270, 24] width 29 height 18
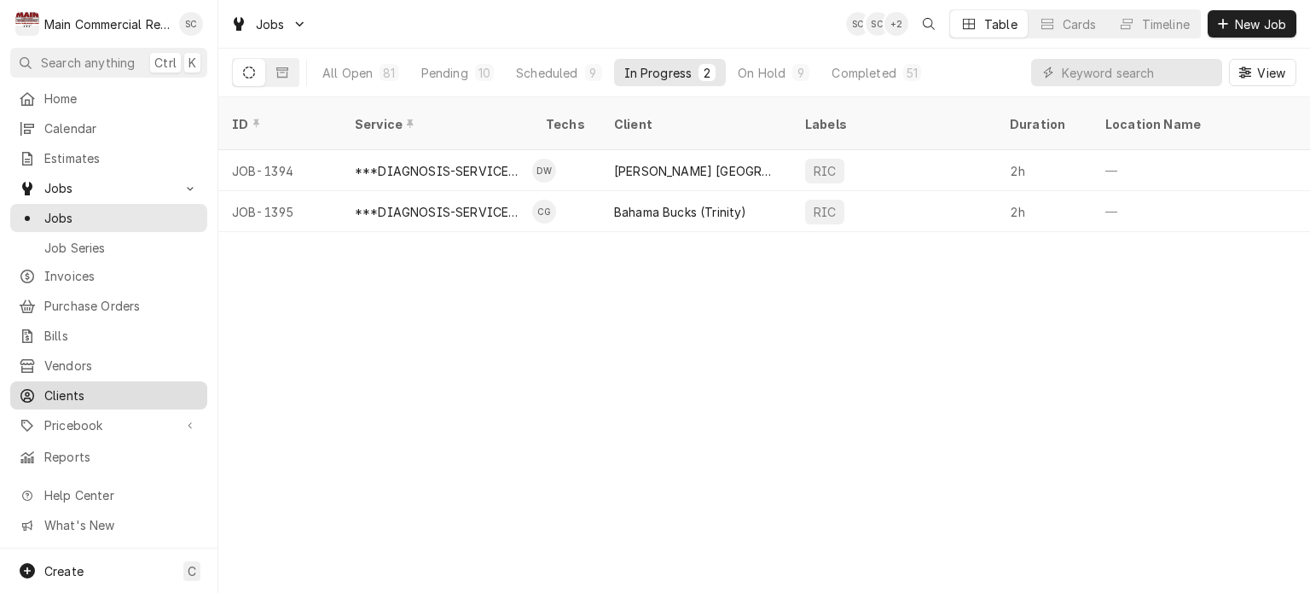
click at [82, 387] on span "Clients" at bounding box center [121, 395] width 154 height 18
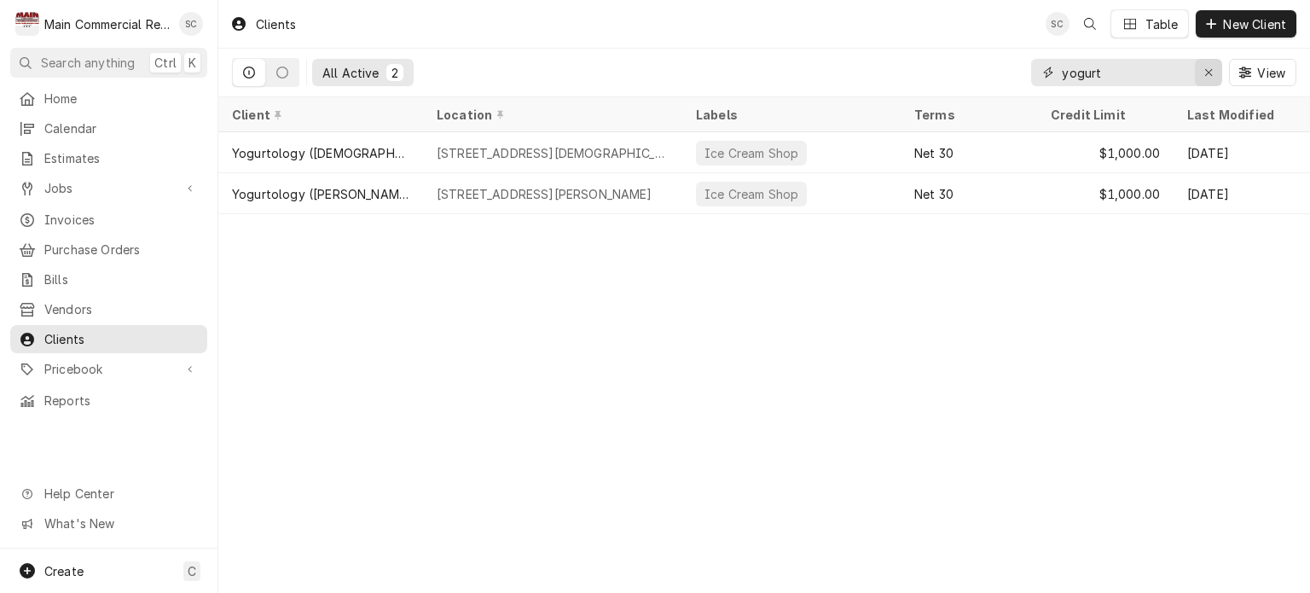
click at [1210, 67] on icon "Erase input" at bounding box center [1208, 73] width 9 height 12
click at [1171, 71] on input "Dynamic Content Wrapper" at bounding box center [1142, 72] width 160 height 27
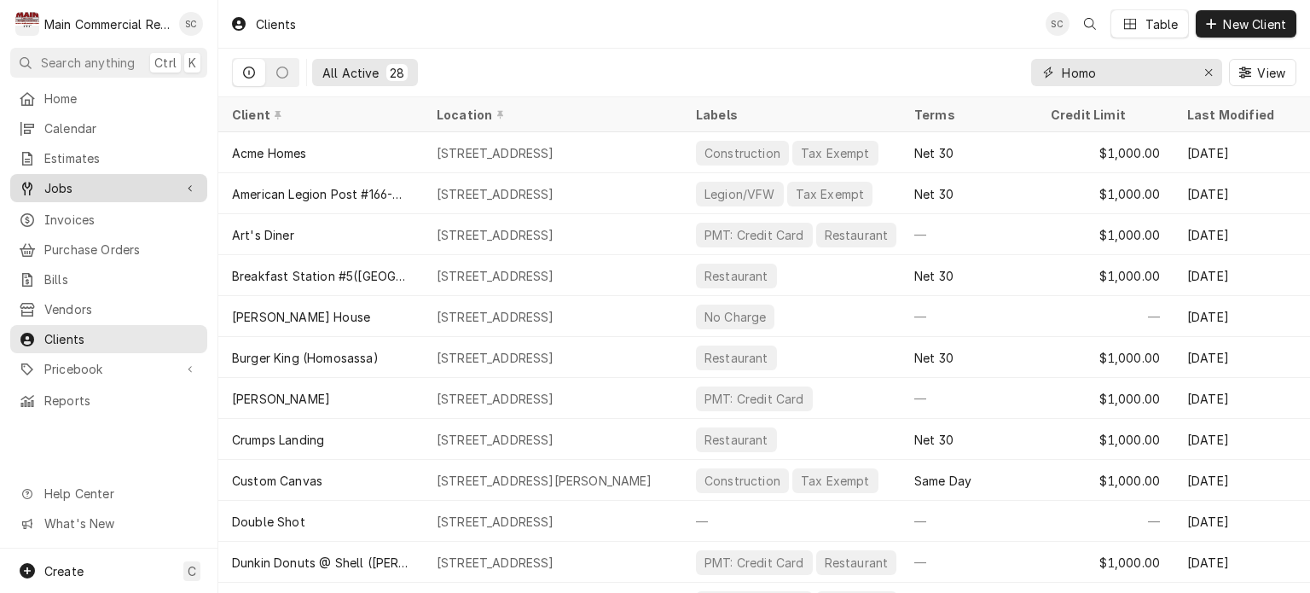
type input "Homo"
click at [157, 191] on div "Jobs" at bounding box center [109, 187] width 190 height 21
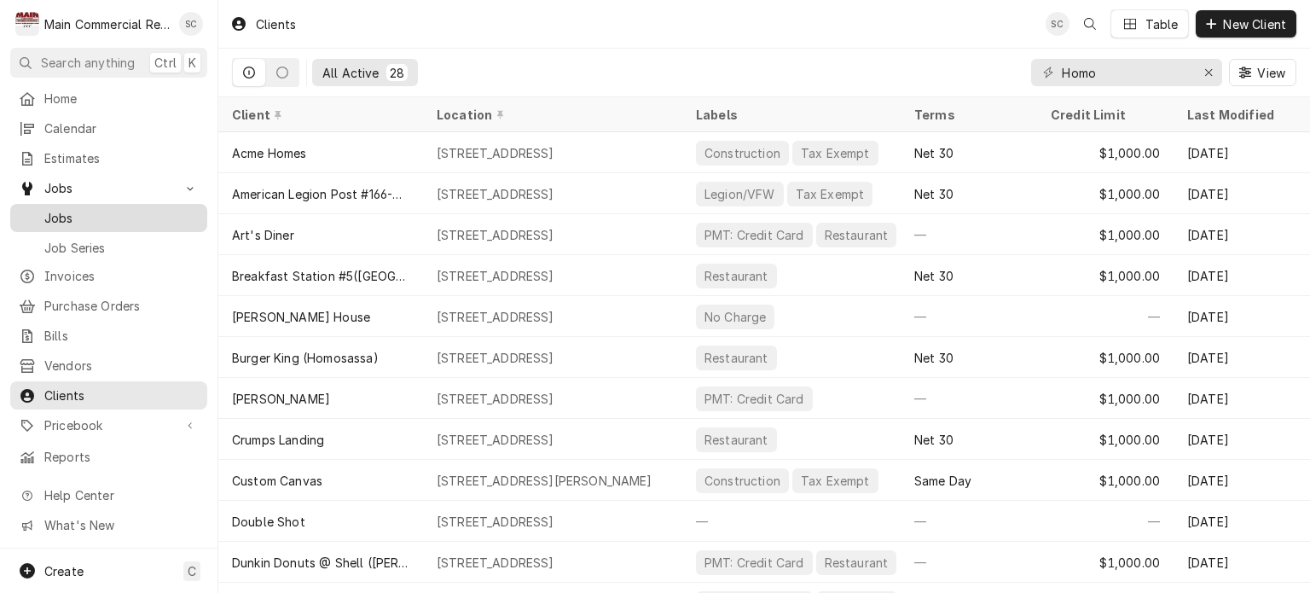
click at [154, 212] on span "Jobs" at bounding box center [121, 218] width 154 height 18
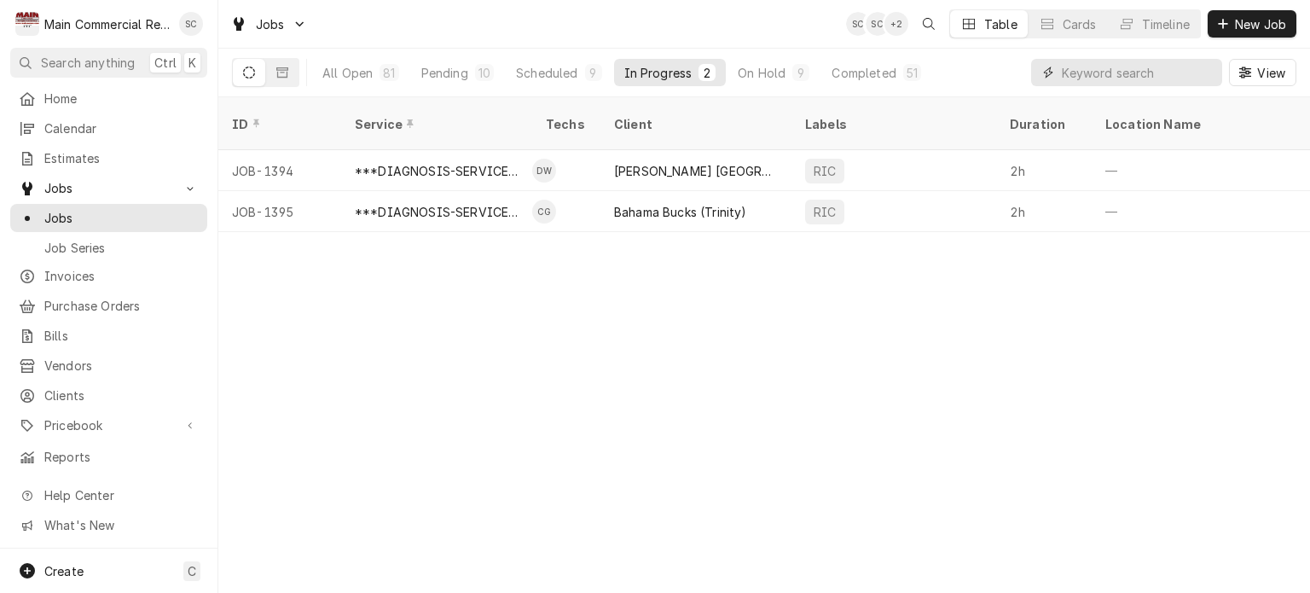
click at [1136, 76] on input "Dynamic Content Wrapper" at bounding box center [1138, 72] width 152 height 27
click at [1282, 20] on span "New Job" at bounding box center [1261, 24] width 58 height 18
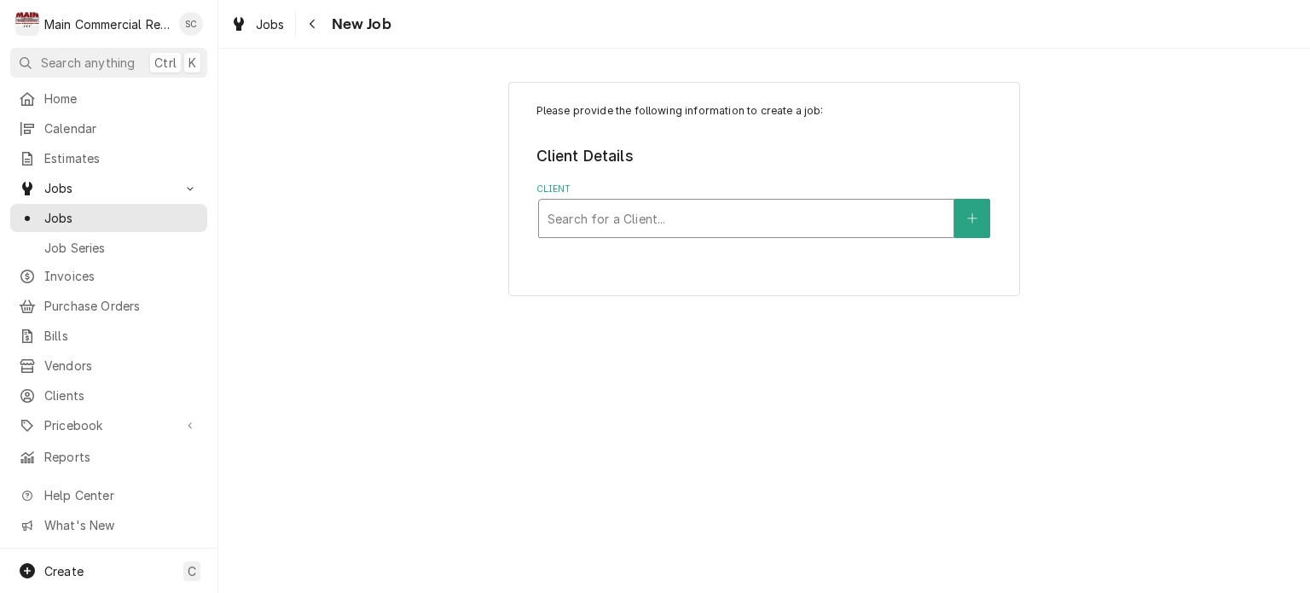
click at [740, 220] on div "Client" at bounding box center [746, 218] width 397 height 31
type input "Homosassa State"
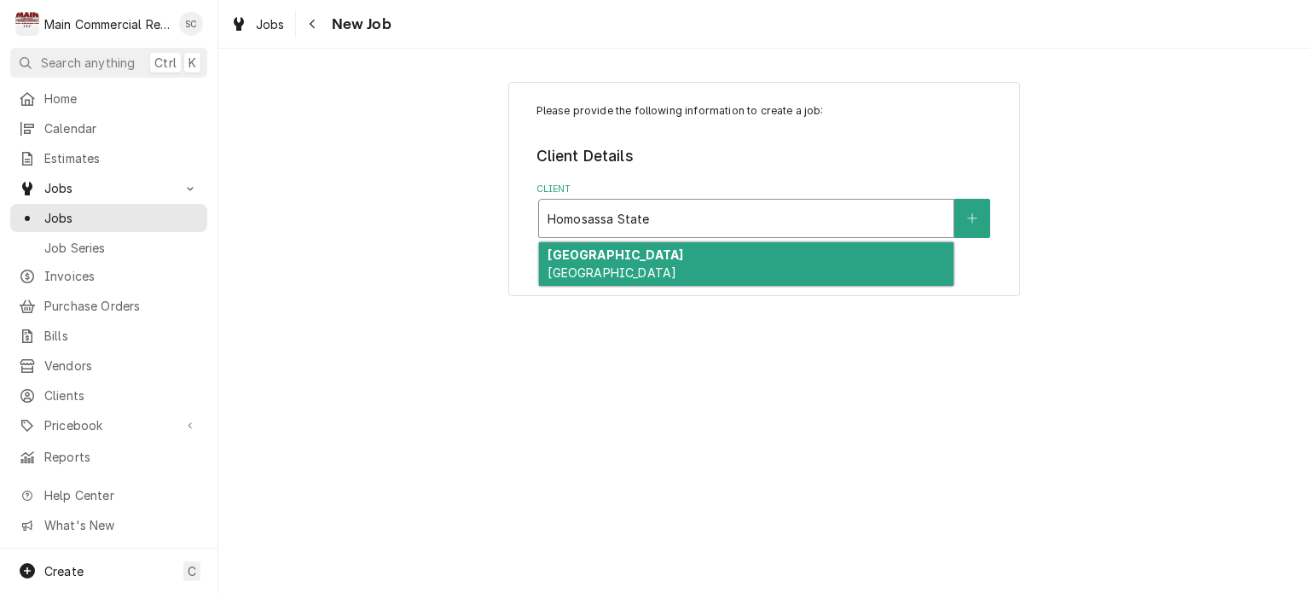
click at [723, 270] on div "[GEOGRAPHIC_DATA]" at bounding box center [746, 264] width 414 height 44
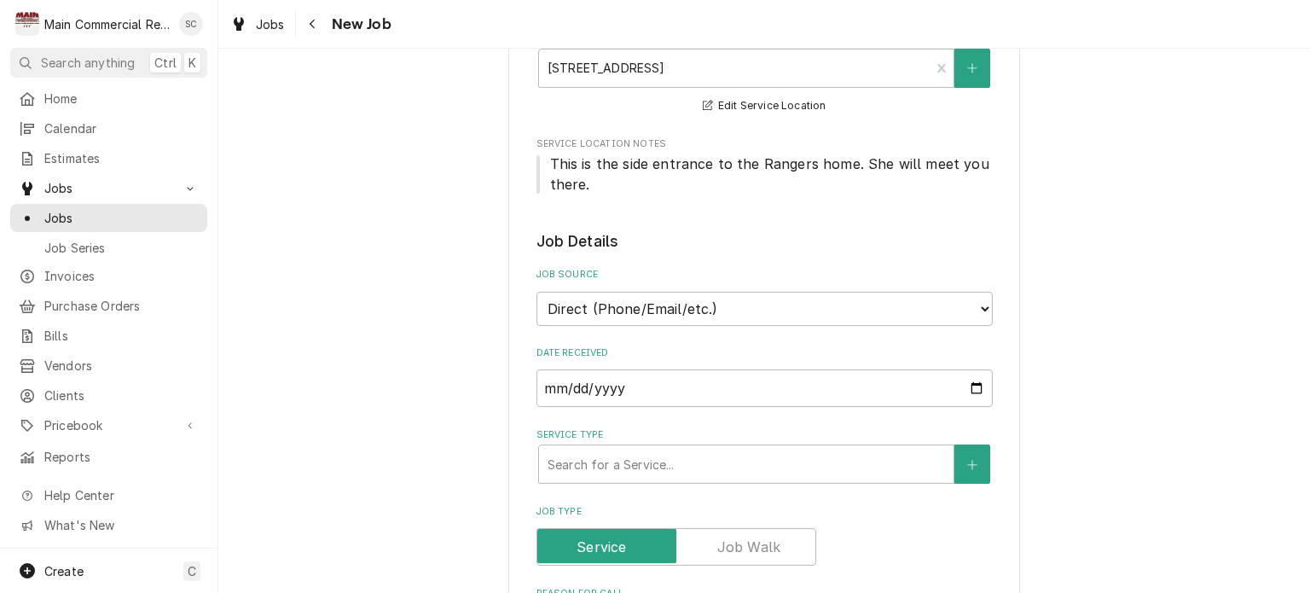
scroll to position [512, 0]
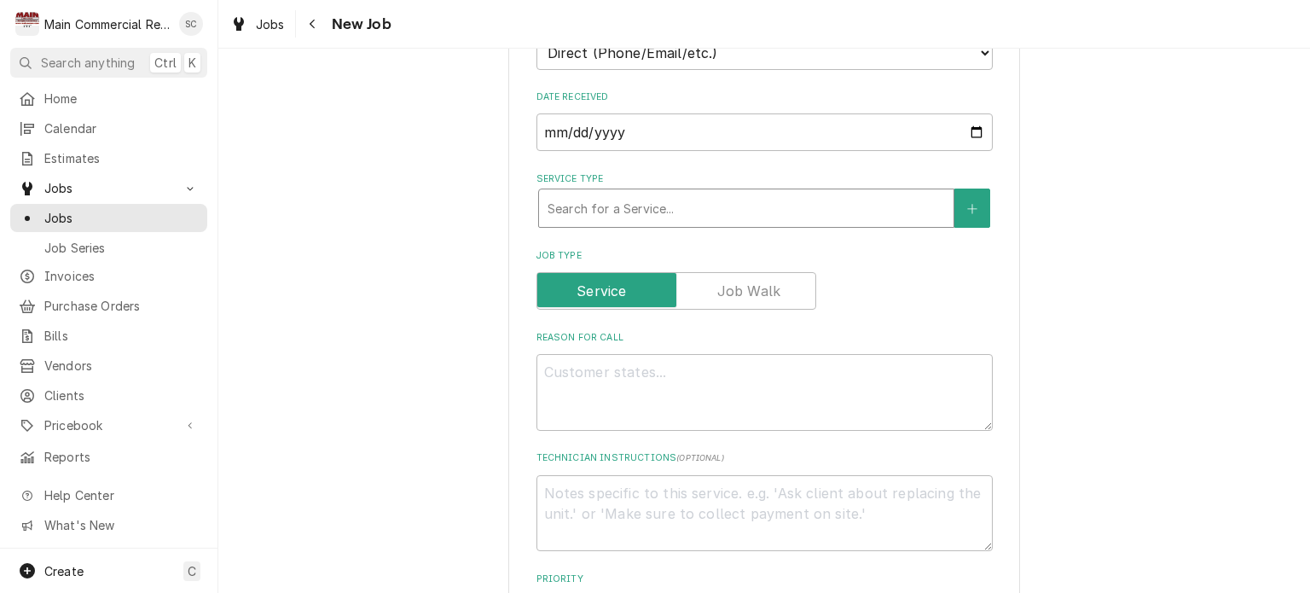
click at [721, 214] on div "Service Type" at bounding box center [746, 208] width 397 height 31
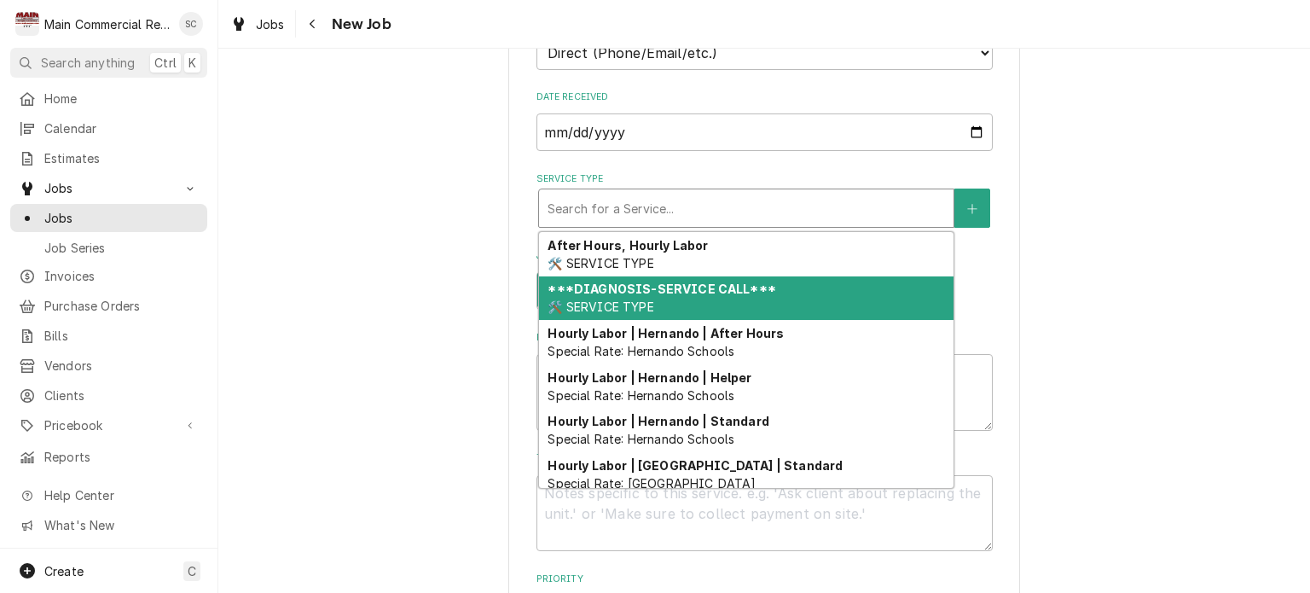
click at [686, 296] on div "***DIAGNOSIS-SERVICE CALL*** 🛠️ SERVICE TYPE" at bounding box center [746, 298] width 414 height 44
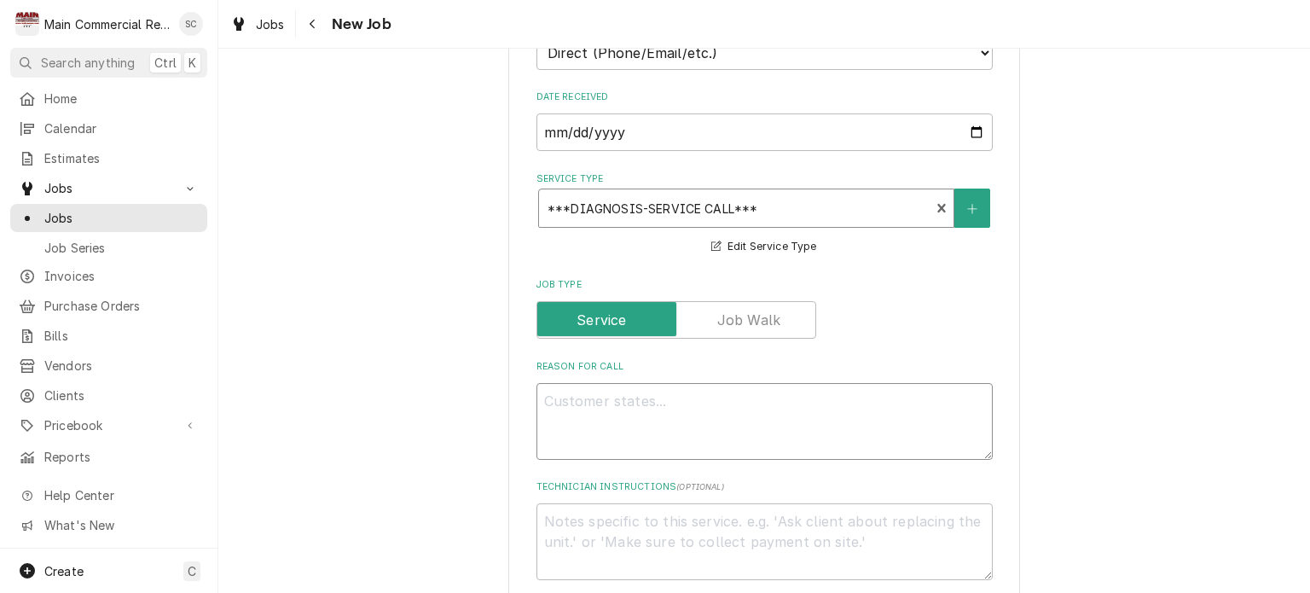
click at [809, 395] on textarea "Reason For Call" at bounding box center [764, 421] width 456 height 77
type textarea "x"
type textarea "W"
type textarea "x"
type textarea "WI"
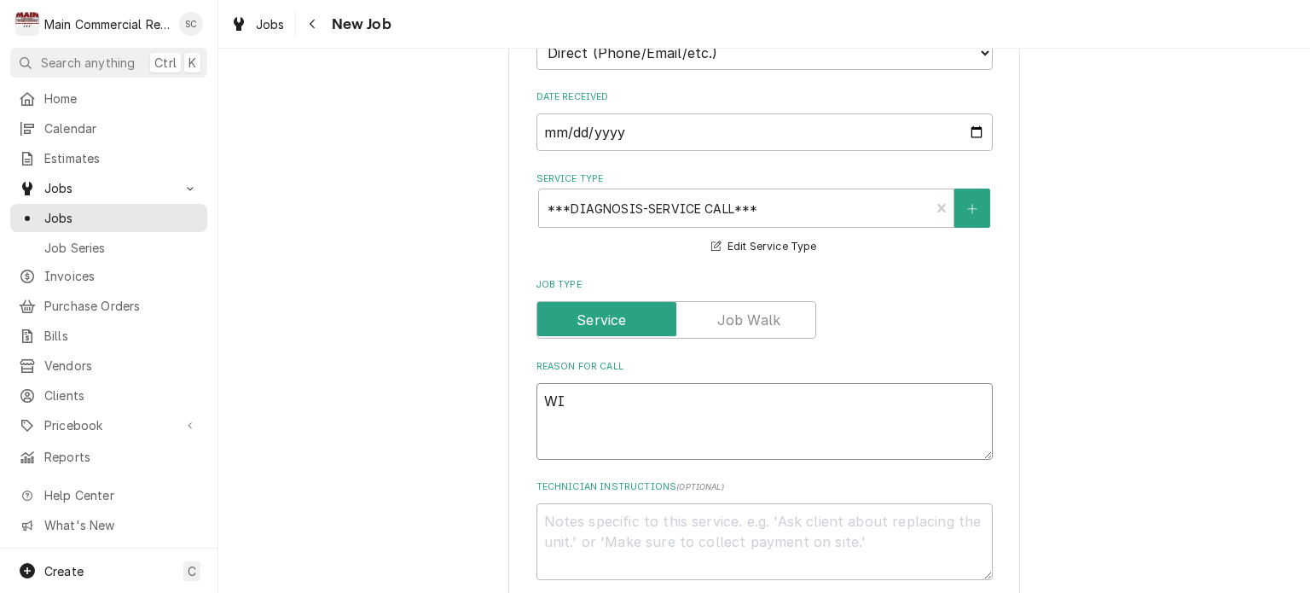
type textarea "x"
type textarea "WIF"
type textarea "x"
type textarea "WIF"
type textarea "x"
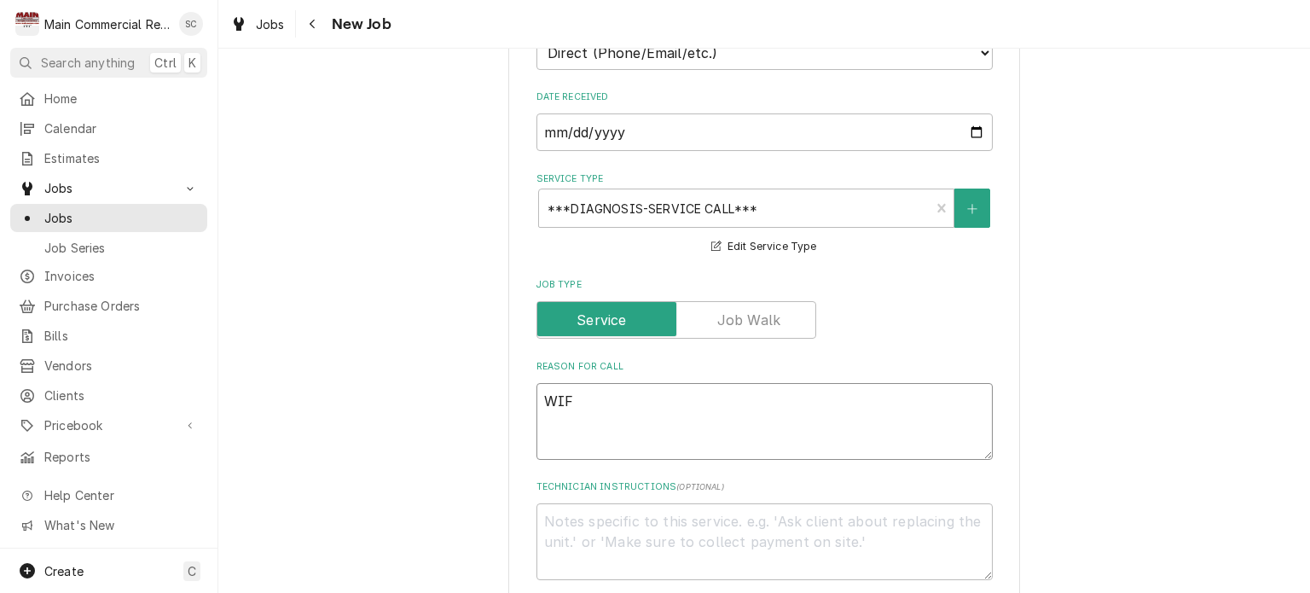
type textarea "WIF i"
type textarea "x"
type textarea "WIF is"
type textarea "x"
type textarea "WIF is"
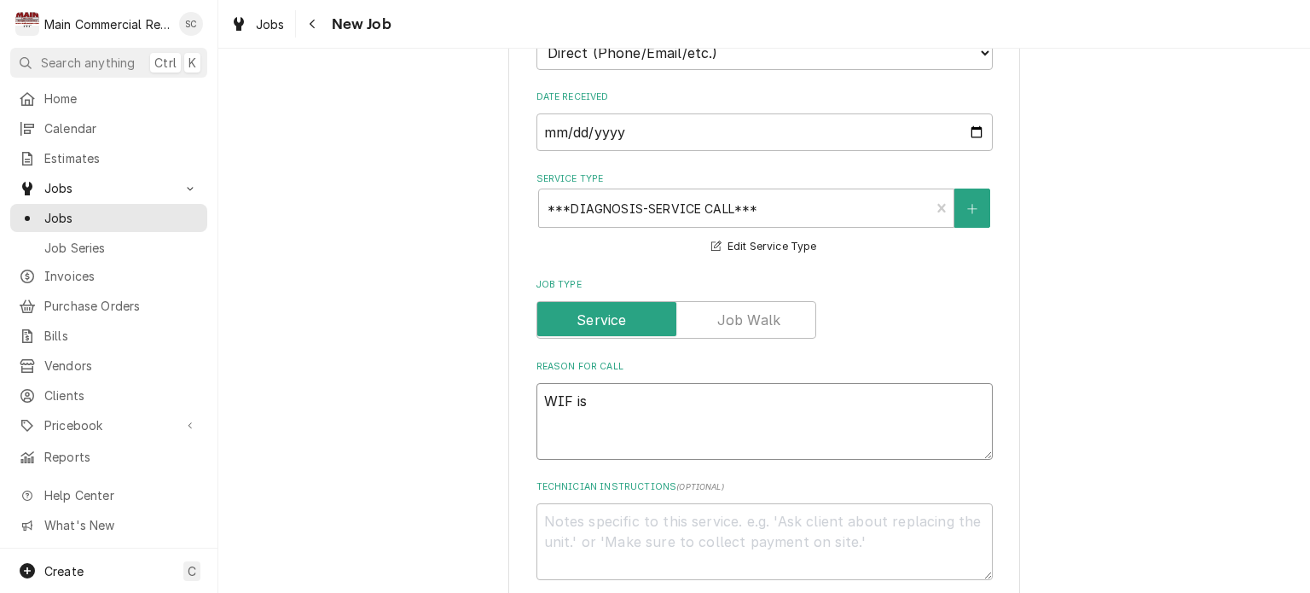
type textarea "x"
type textarea "WIF is l"
type textarea "x"
type textarea "WIF is li"
type textarea "x"
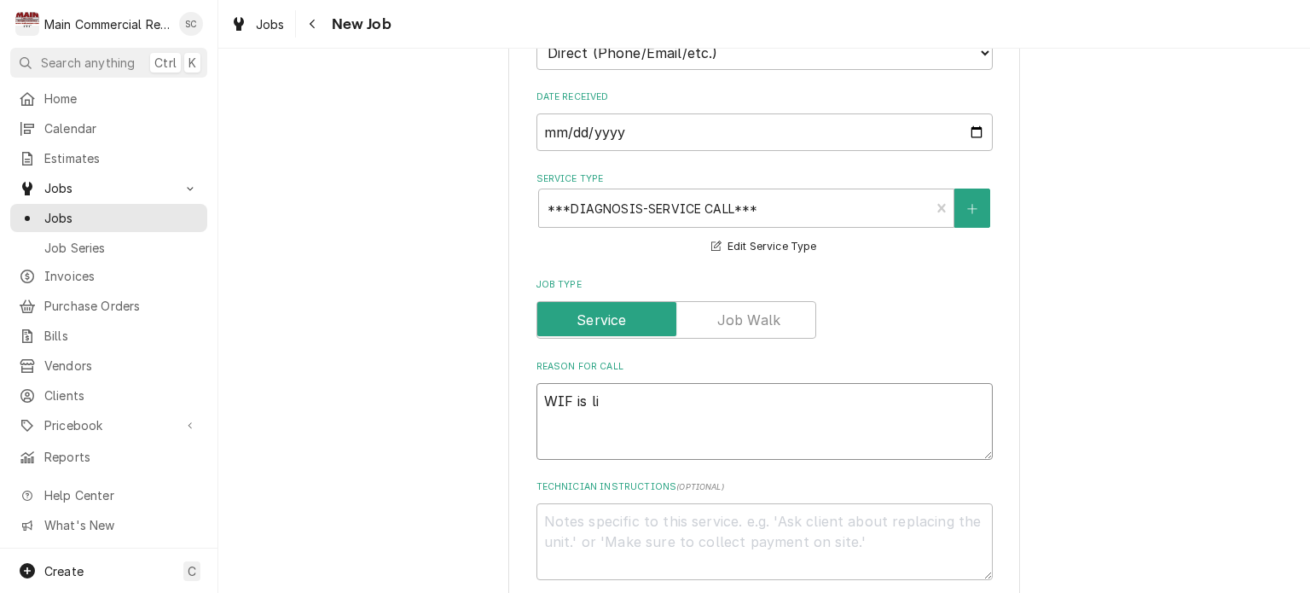
type textarea "WIF is lim"
type textarea "x"
type textarea "WIF is limp"
type textarea "x"
type textarea "WIF is limpi"
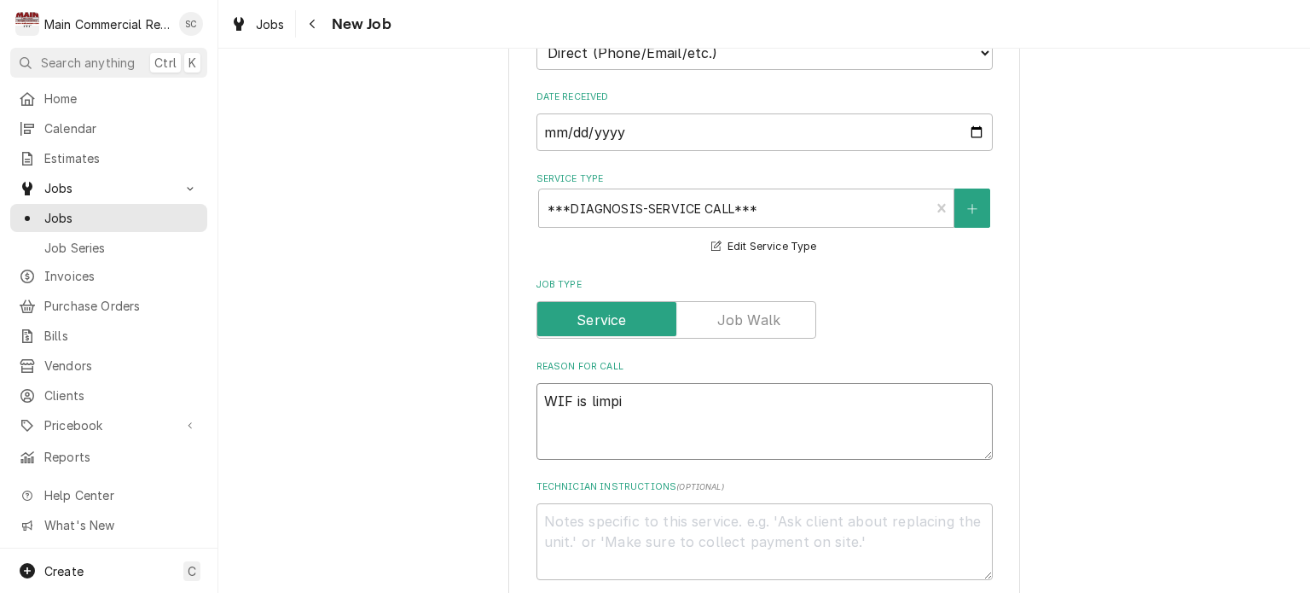
type textarea "x"
type textarea "WIF is limpin"
type textarea "x"
type textarea "WIF is limpin"
type textarea "x"
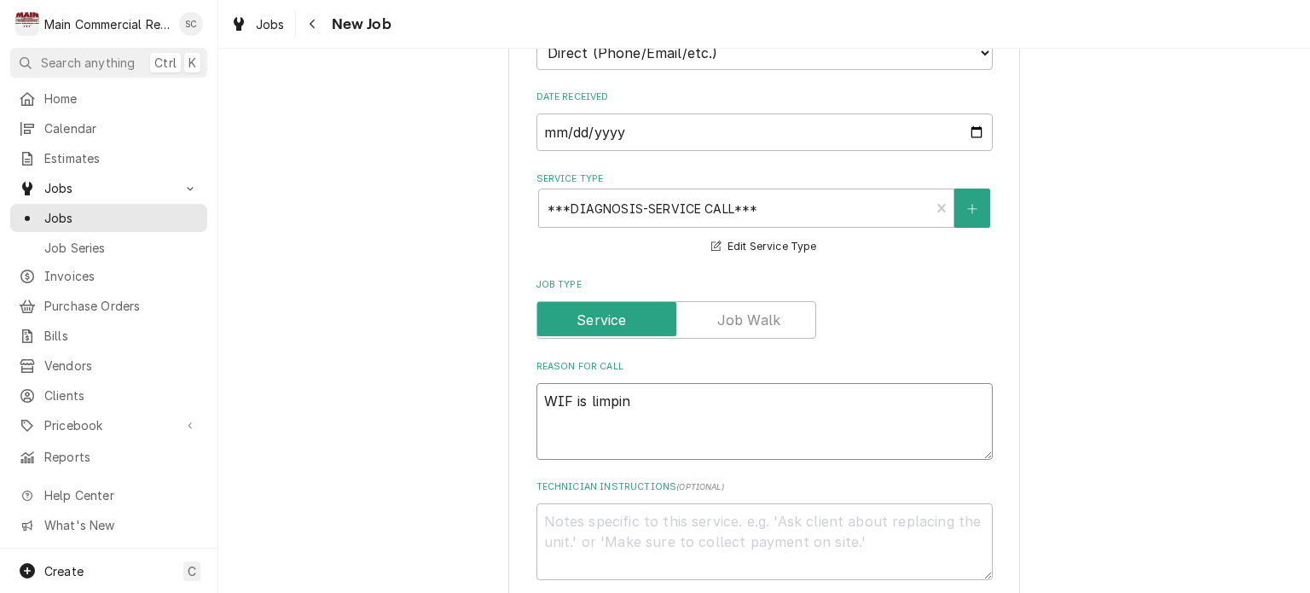
type textarea "WIF is limpin g"
type textarea "x"
type textarea "WIF is limpin"
type textarea "x"
type textarea "WIF is limpin"
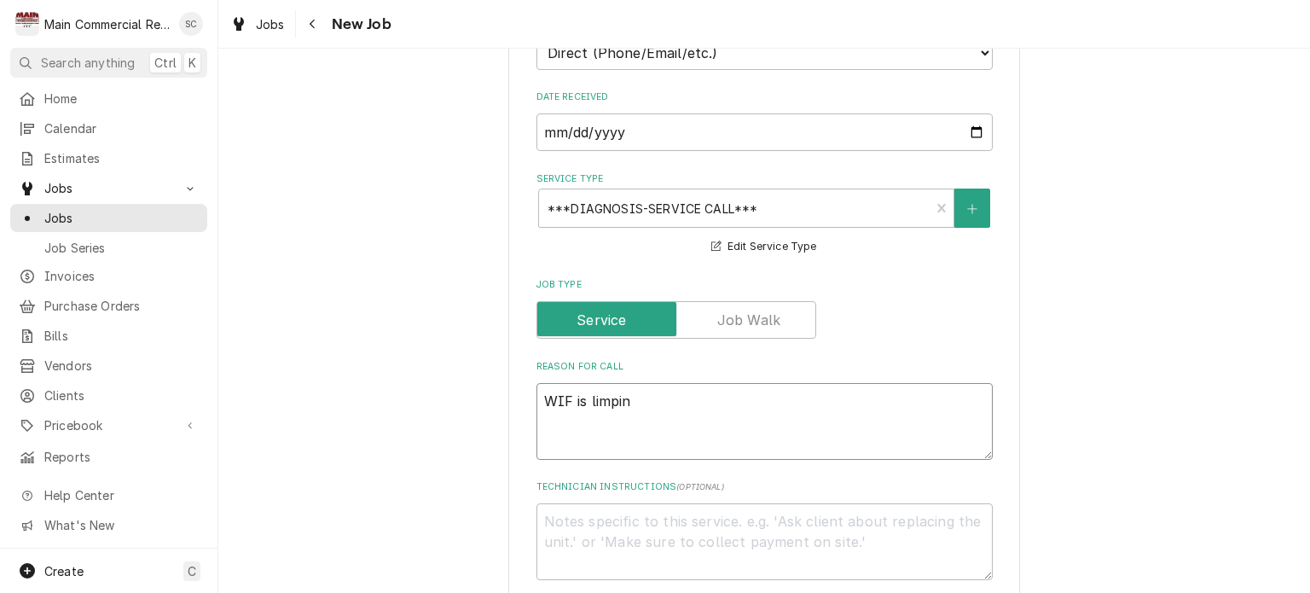
type textarea "x"
type textarea "WIF is limping"
type textarea "x"
type textarea "WIF is limping"
type textarea "x"
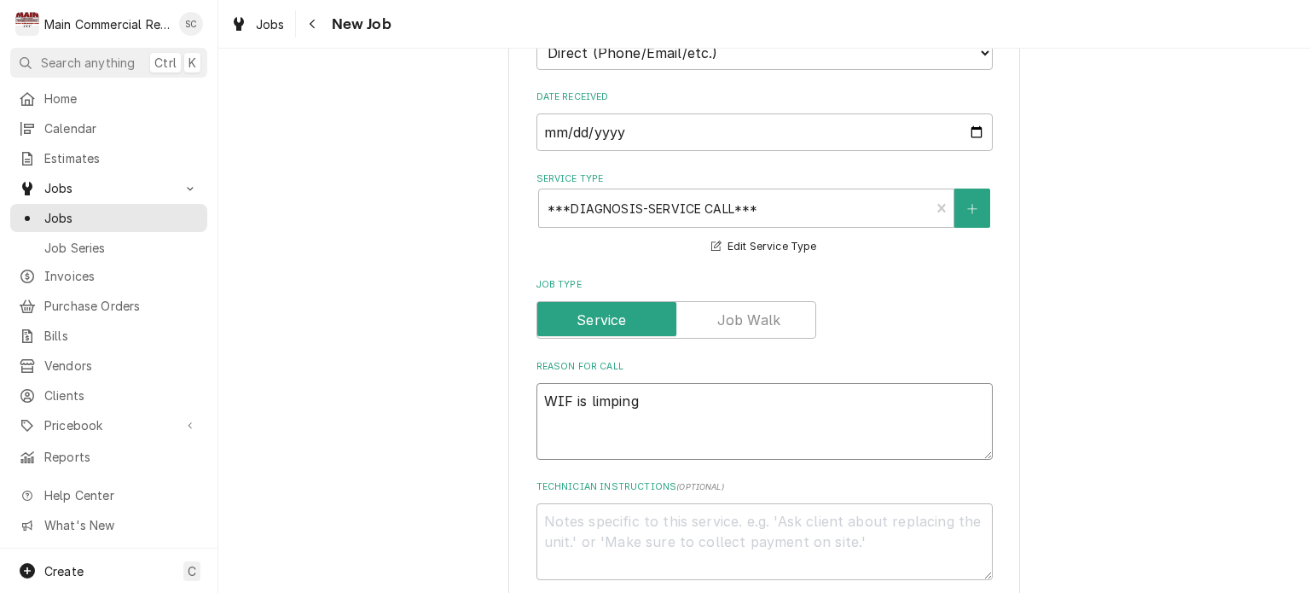
type textarea "WIF is limping a"
type textarea "x"
type textarea "WIF is limping al"
type textarea "x"
type textarea "WIF is limping alo"
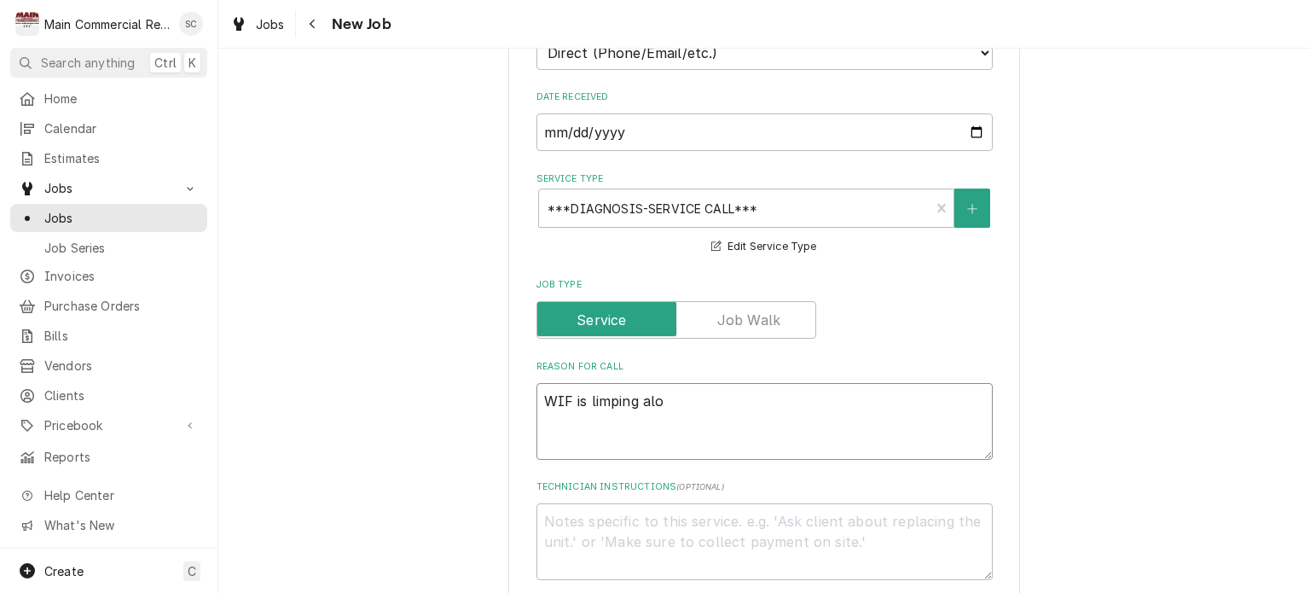
type textarea "x"
type textarea "WIF is limping alon"
type textarea "x"
type textarea "WIF is limping along"
type textarea "x"
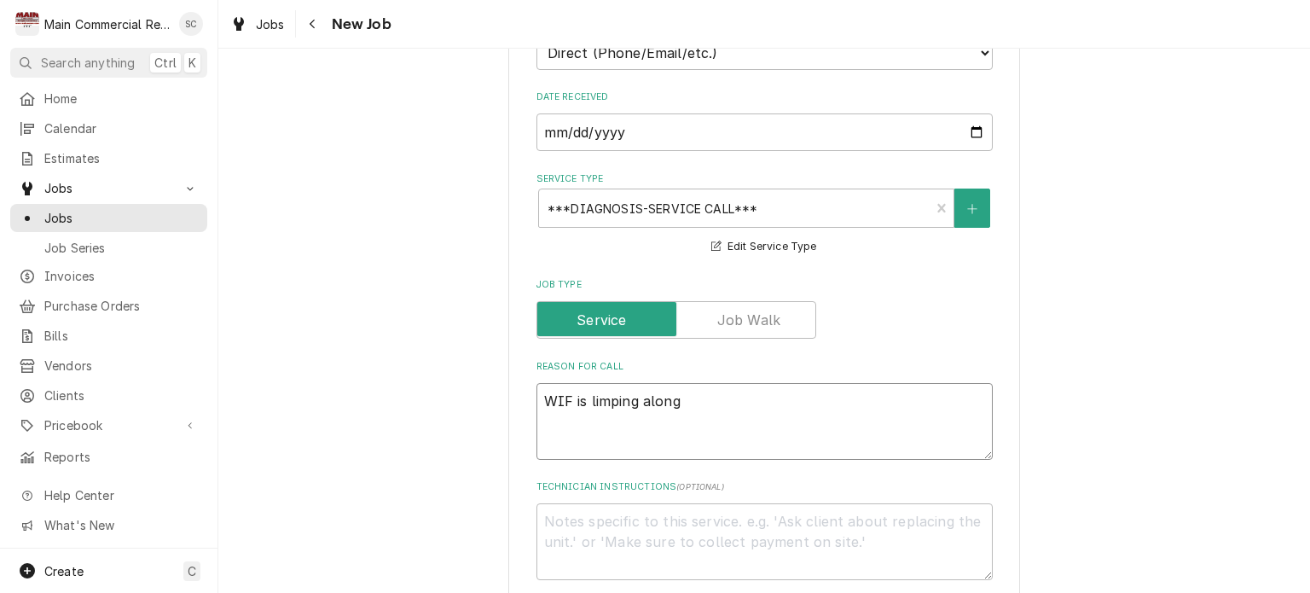
type textarea "WIF is limping along"
type textarea "x"
type textarea "WIF is limping along a"
type textarea "x"
type textarea "WIF is limping along at"
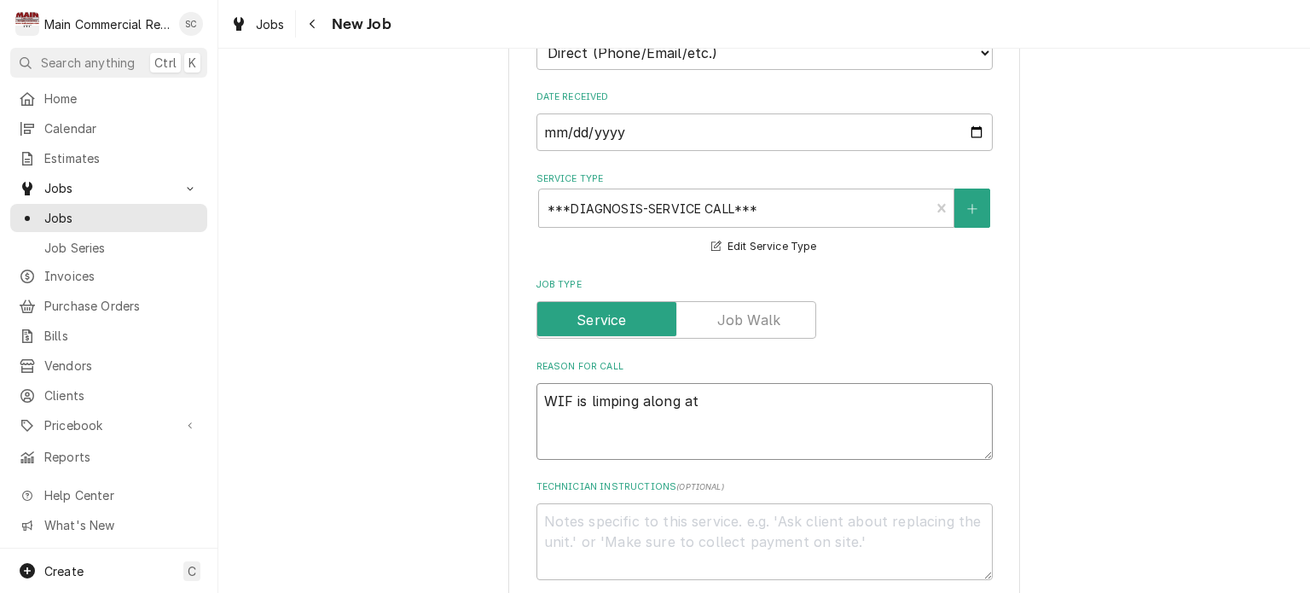
type textarea "x"
type textarea "WIF is limping along at"
type textarea "x"
type textarea "WIF is limping along at 1"
type textarea "x"
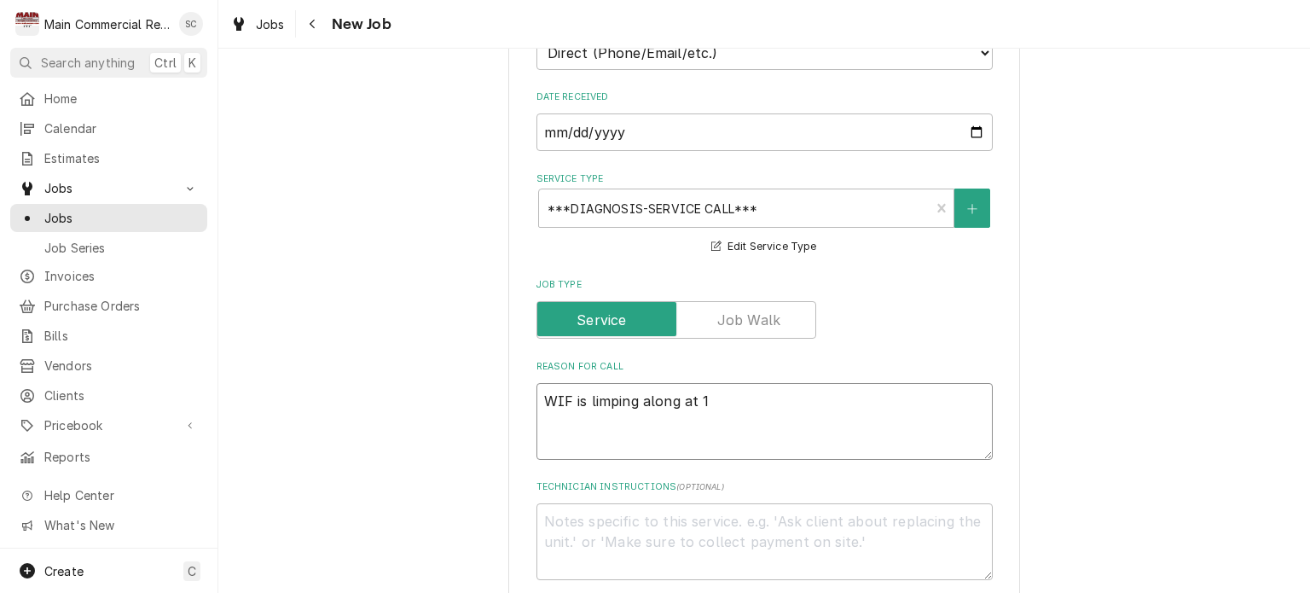
type textarea "WIF is limping along at 10"
type textarea "x"
type textarea "WIF is limping along at 10d"
type textarea "x"
type textarea "WIF is limping along at 10de"
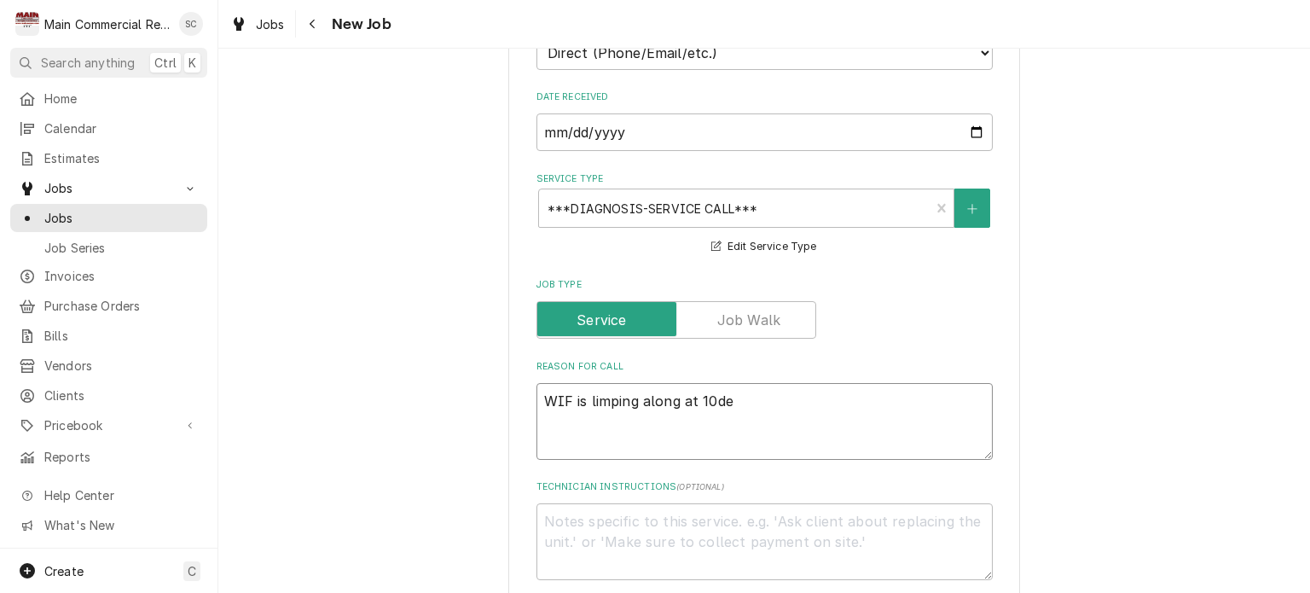
type textarea "x"
type textarea "WIF is limping along at 10deg"
type textarea "x"
type textarea "WIF is limping along at 10deg."
type textarea "x"
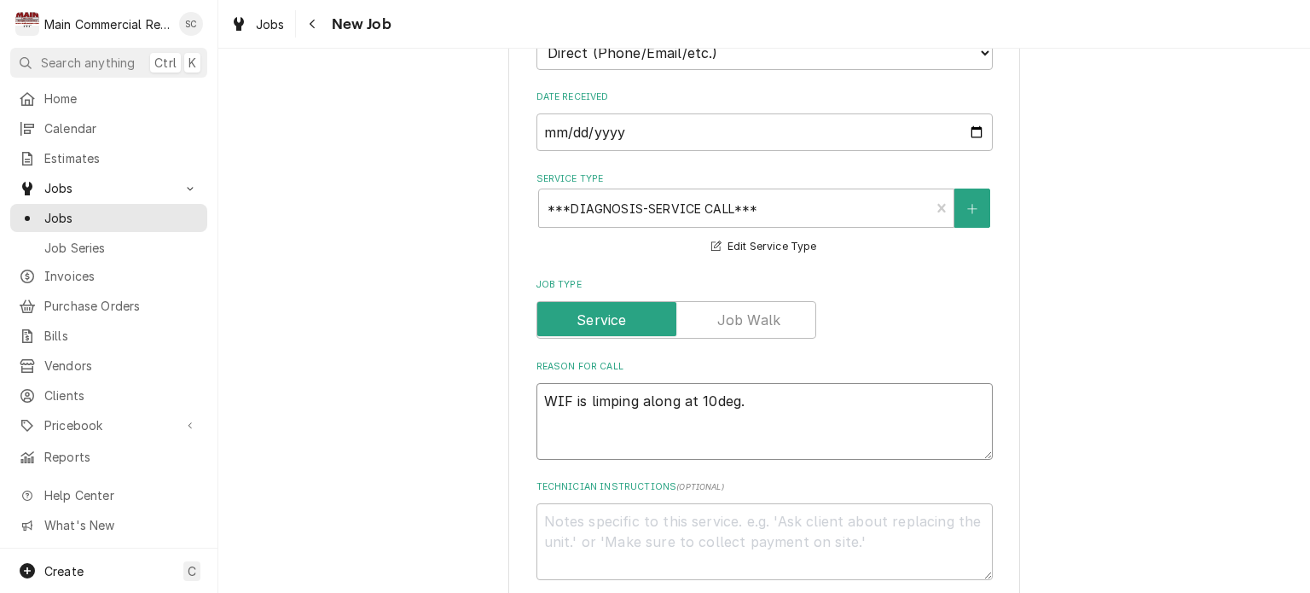
type textarea "WIF is limping along at 10deg."
type textarea "x"
type textarea "WIF is limping along at 10deg. a"
type textarea "x"
type textarea "WIF is limping along at 10deg. an"
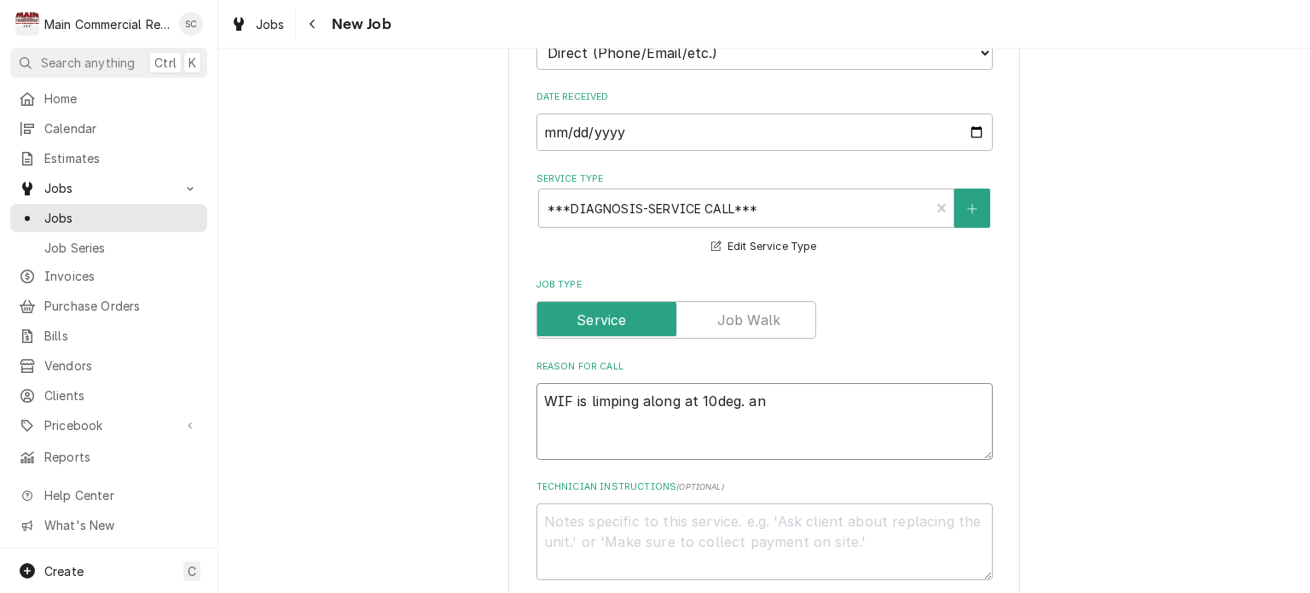
type textarea "x"
type textarea "WIF is limping along at 10deg. ani"
type textarea "x"
type textarea "WIF is limping along at 10deg. anim"
type textarea "x"
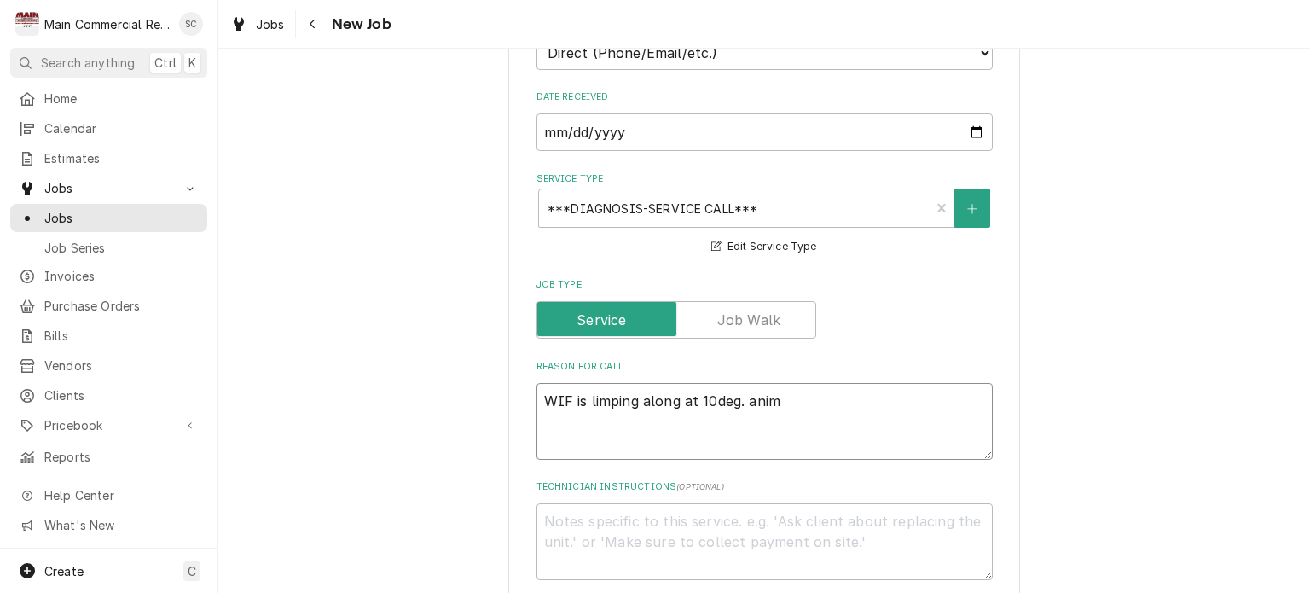
type textarea "WIF is limping along at 10deg. anima"
type textarea "x"
type textarea "WIF is limping along at 10deg. animal"
type textarea "x"
type textarea "WIF is limping along at 10deg. animals"
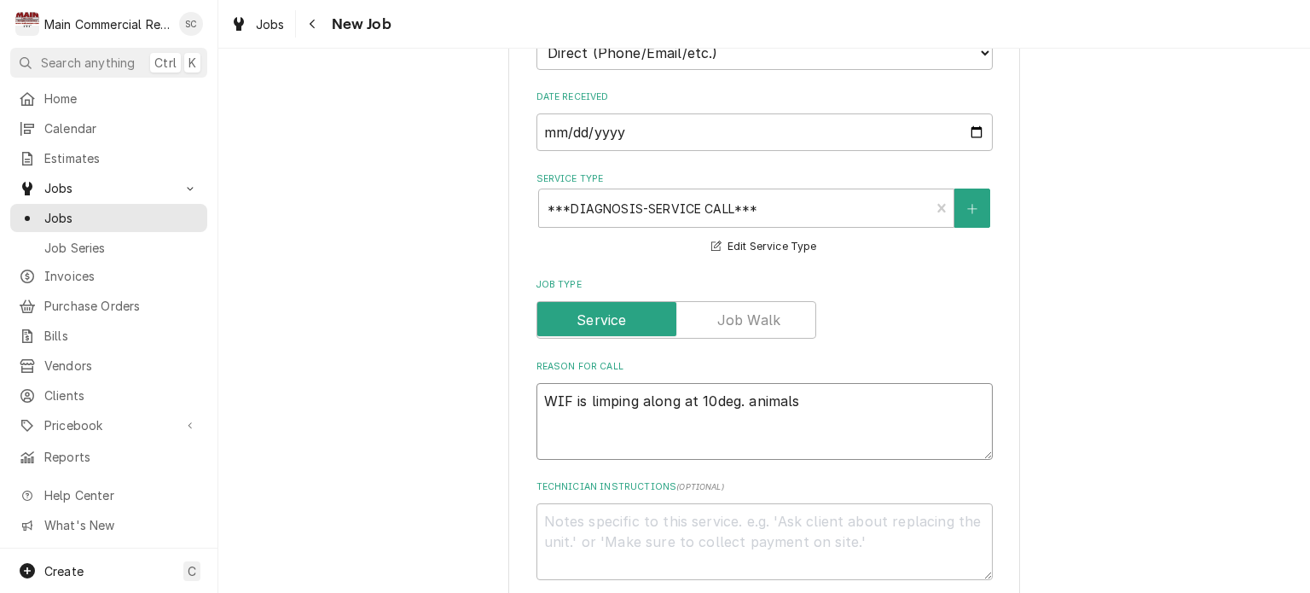
type textarea "x"
type textarea "WIF is limping along at 10deg. animals"
type textarea "x"
type textarea "WIF is limping along at 10deg. animals a"
type textarea "x"
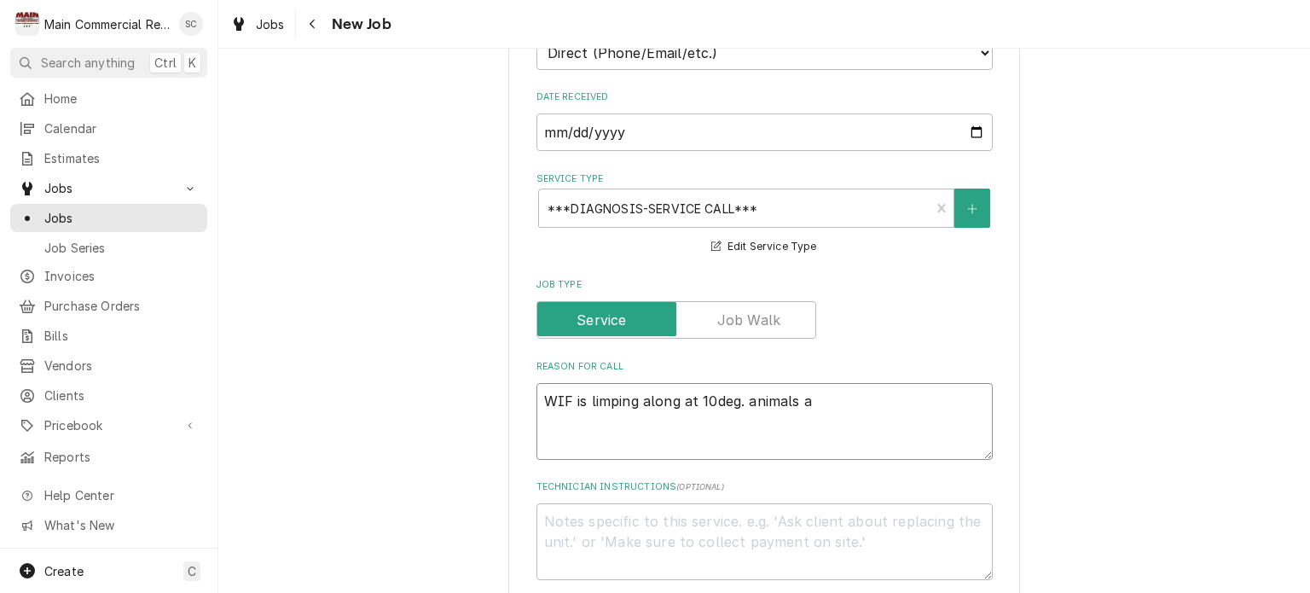
type textarea "WIF is limping along at 10deg. animals ar"
type textarea "x"
type textarea "WIF is limping along at 10deg. animals are"
type textarea "x"
type textarea "WIF is limping along at 10deg. animals are"
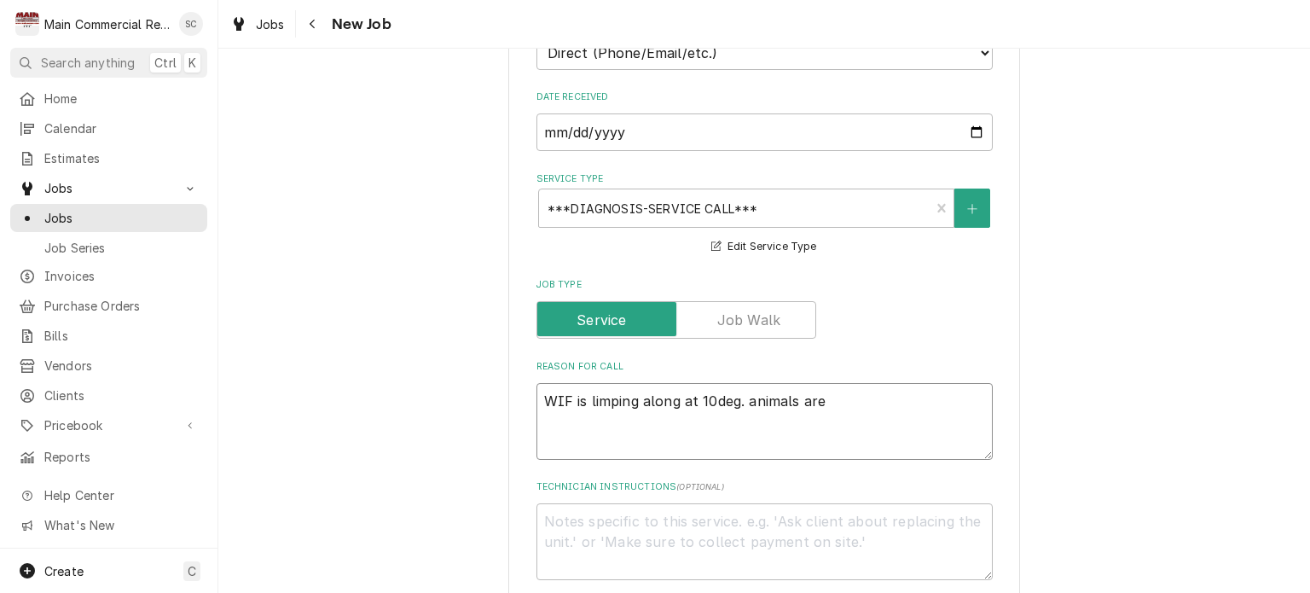
type textarea "x"
type textarea "WIF is limping along at 10deg. animals are p"
type textarea "x"
type textarea "WIF is limping along at 10deg. animals are pi"
type textarea "x"
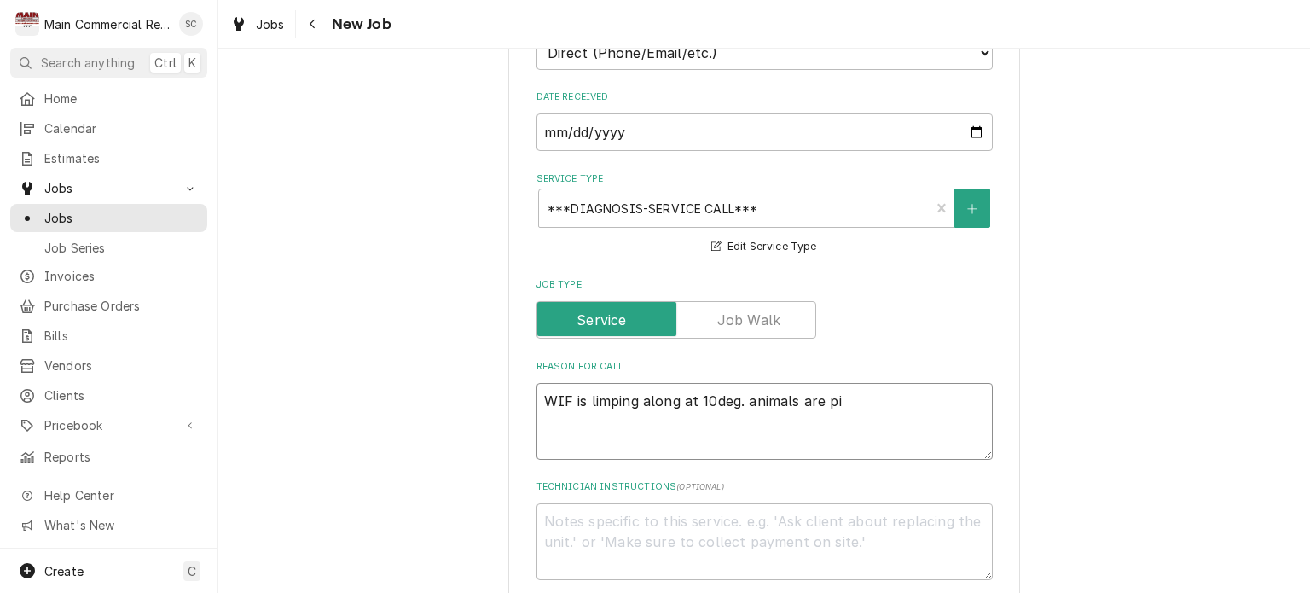
type textarea "WIF is limping along at 10deg. animals are pic"
type textarea "x"
type textarea "WIF is limping along at 10deg. animals are pick"
type textarea "x"
type textarea "WIF is limping along at 10deg. animals are pickn"
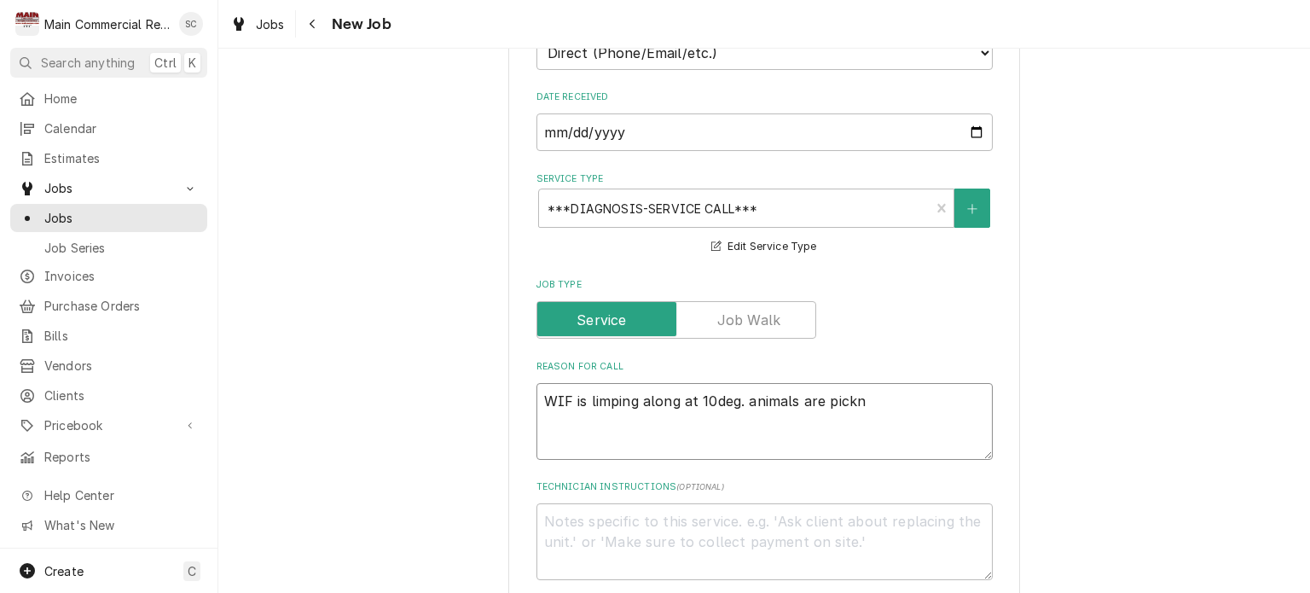
type textarea "x"
type textarea "WIF is limping along at 10deg. animals are pick"
type textarea "x"
type textarea "WIF is limping along at 10deg. animals are picky"
type textarea "x"
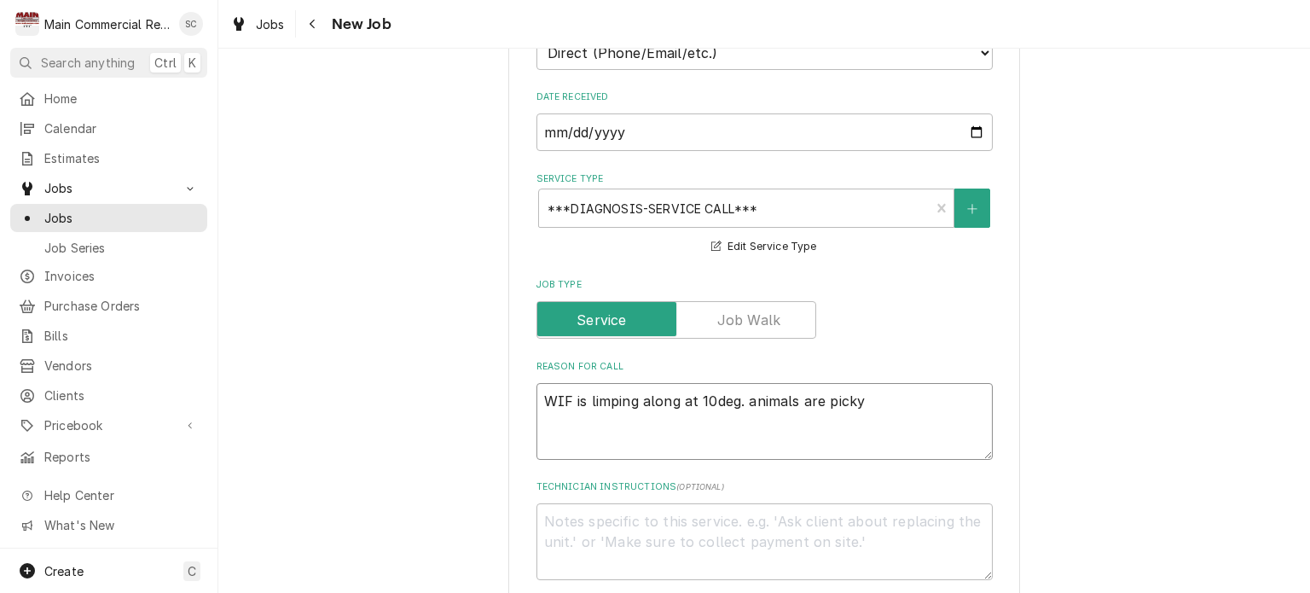
type textarea "WIF is limping along at 10deg. animals are pickyu"
type textarea "x"
type textarea "WIF is limping along at 10deg. animals are picky"
type textarea "x"
type textarea "WIF is limping along at 10deg. animals are picky"
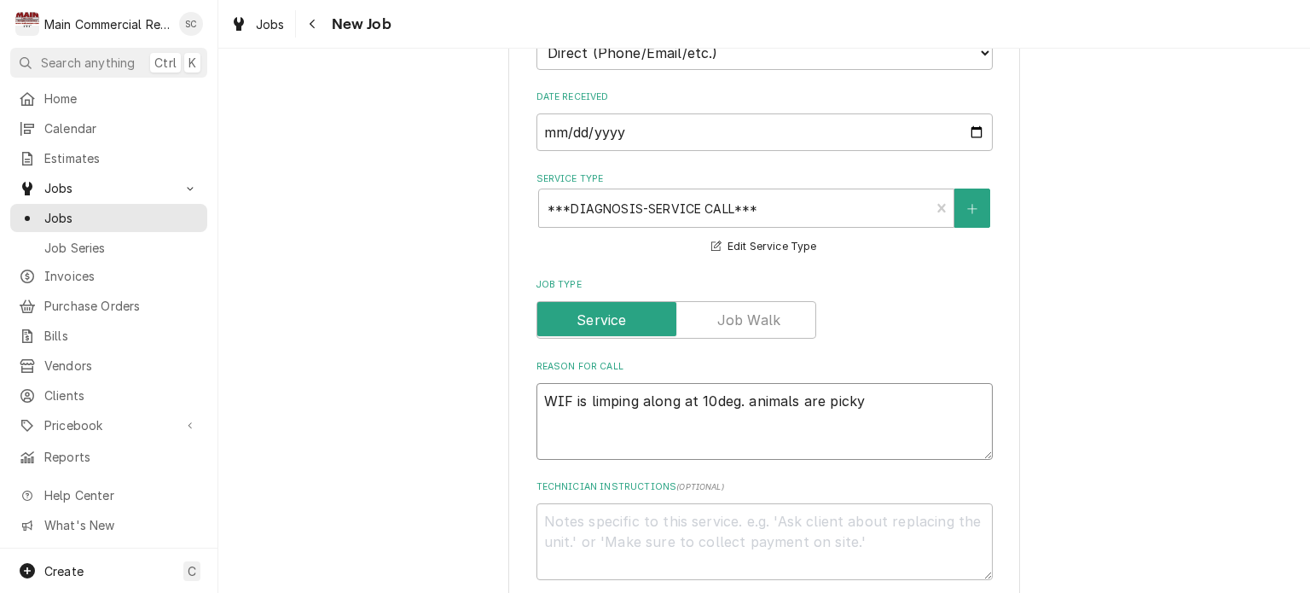
type textarea "x"
type textarea "WIF is limping along at 10deg. animals are picky"
type textarea "x"
type textarea "WIF is limping along at 10deg. animals are picky"
type textarea "x"
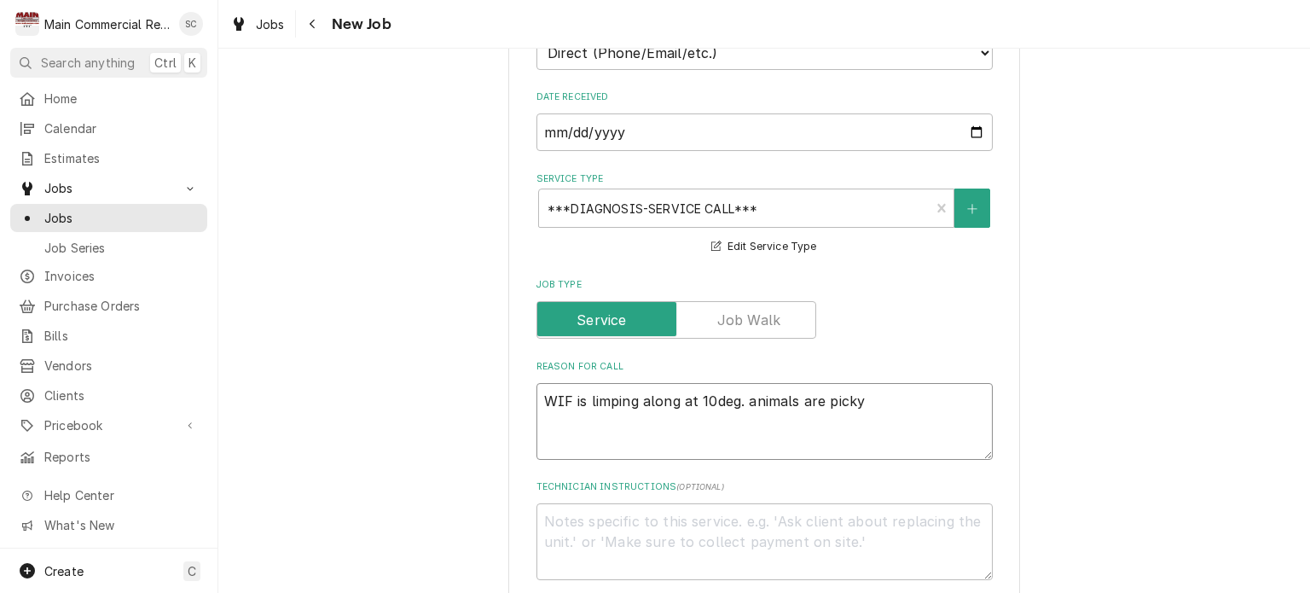
type textarea "WIF is limping along at 10deg. animals are picky t"
type textarea "x"
type textarea "WIF is limping along at 10deg. animals are picky th"
type textarea "x"
type textarea "WIF is limping along at 10deg. animals are picky the"
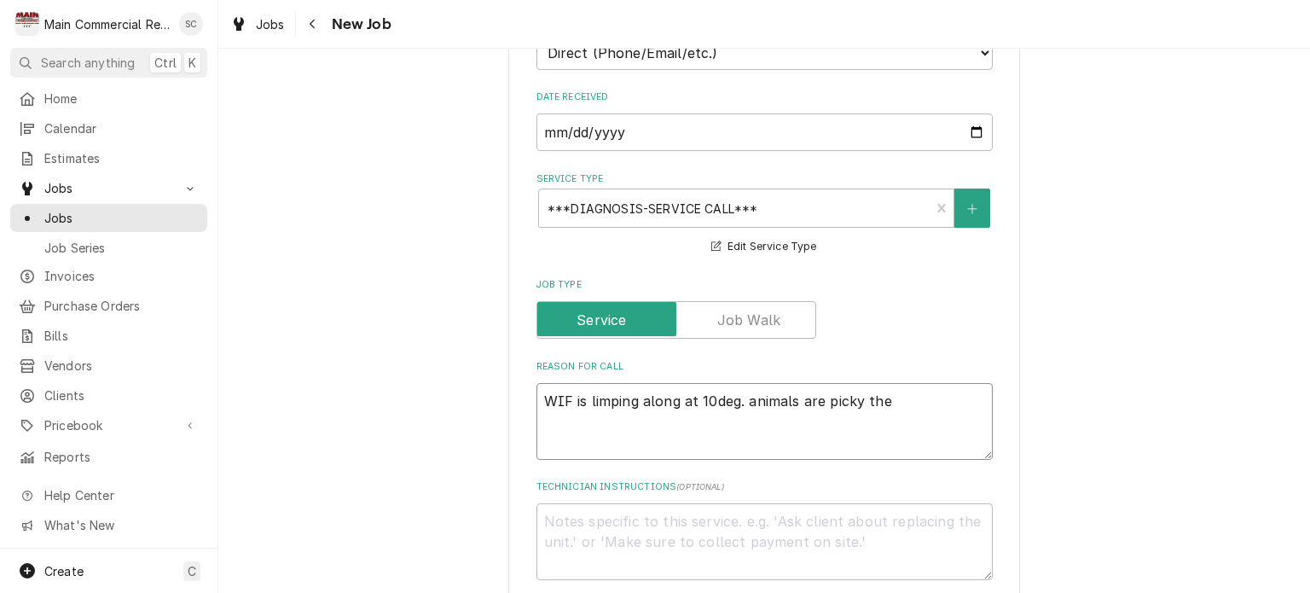
type textarea "x"
type textarea "WIF is limping along at 10deg. animals are picky they"
type textarea "x"
type textarea "WIF is limping along at 10deg. animals are picky they"
type textarea "x"
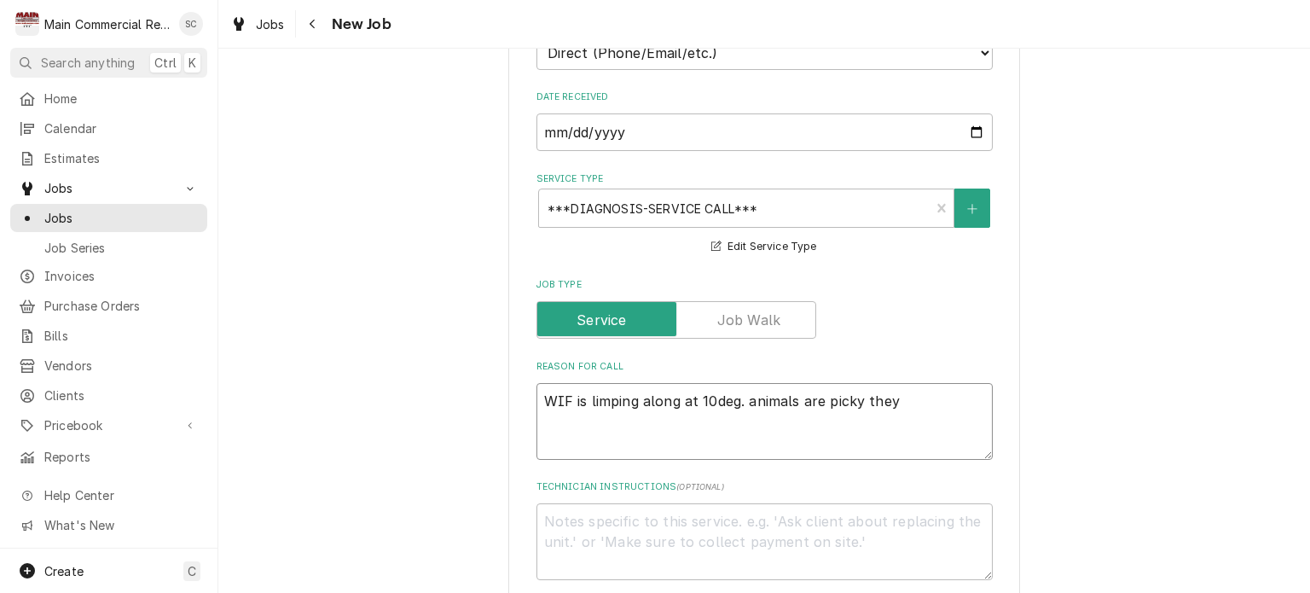
type textarea "WIF is limping along at 10deg. animals are picky they n"
type textarea "x"
type textarea "WIF is limping along at 10deg. animals are picky they ne"
type textarea "x"
type textarea "WIF is limping along at 10deg. animals are picky they nee"
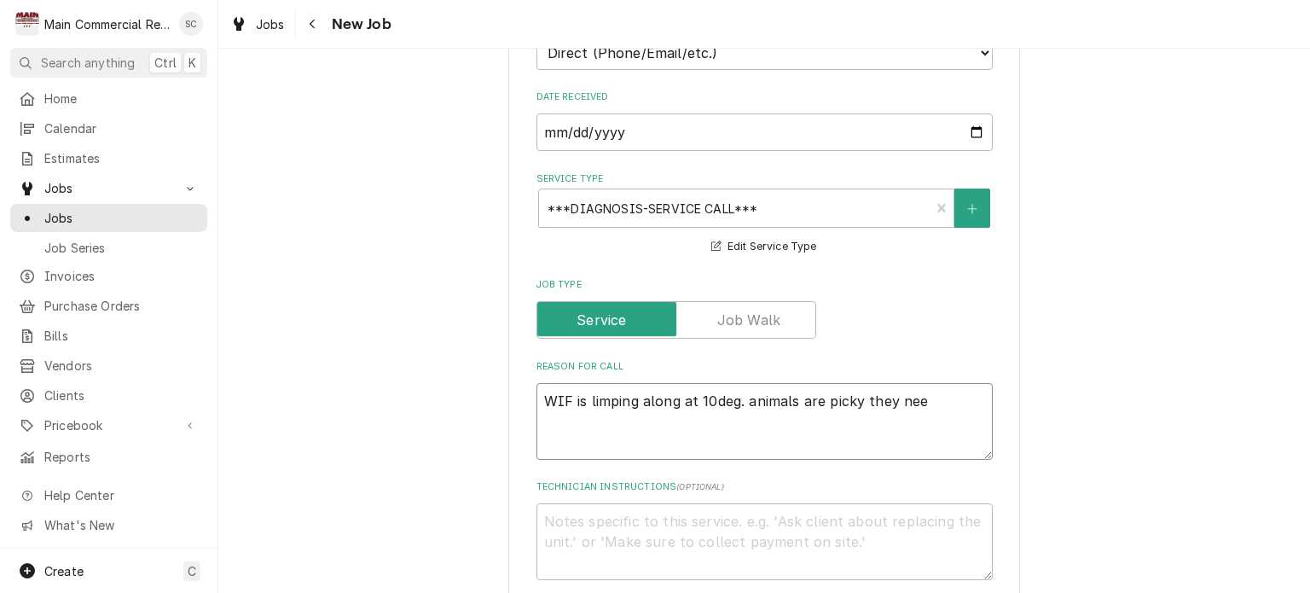
type textarea "x"
type textarea "WIF is limping along at 10deg. animals are picky they need"
type textarea "x"
type textarea "WIF is limping along at 10deg. animals are picky they need"
type textarea "x"
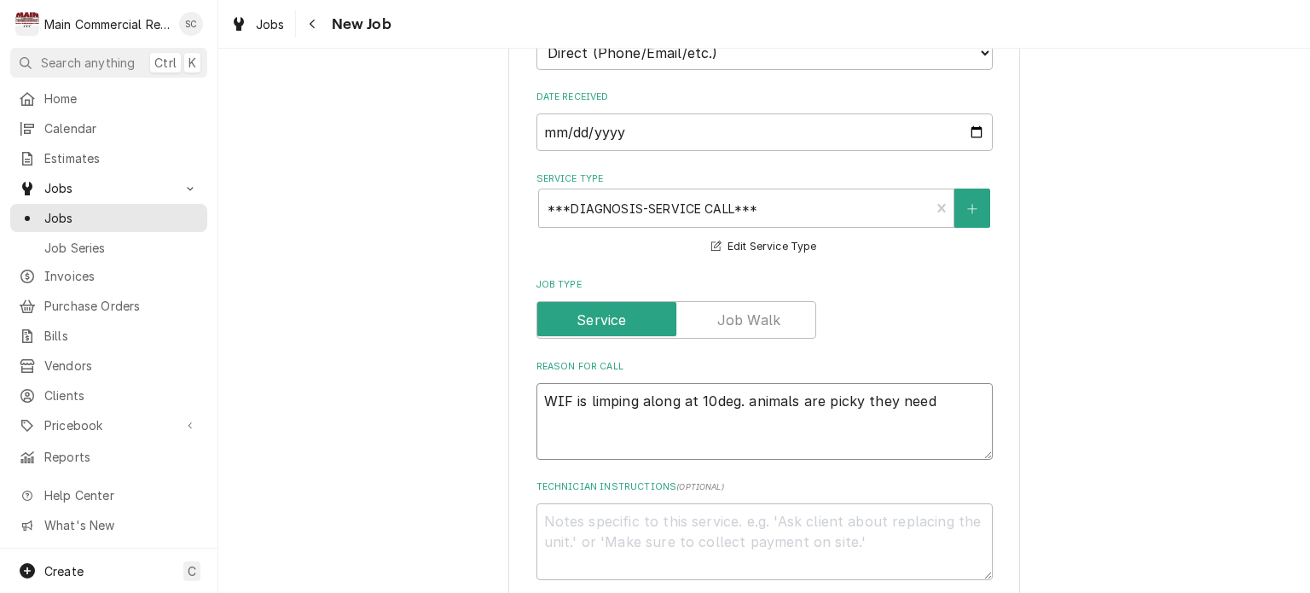
type textarea "WIF is limping along at 10deg. animals are picky they need i"
type textarea "x"
type textarea "WIF is limping along at 10deg. animals are picky they need it"
type textarea "x"
type textarea "WIF is limping along at 10deg. animals are picky they need it"
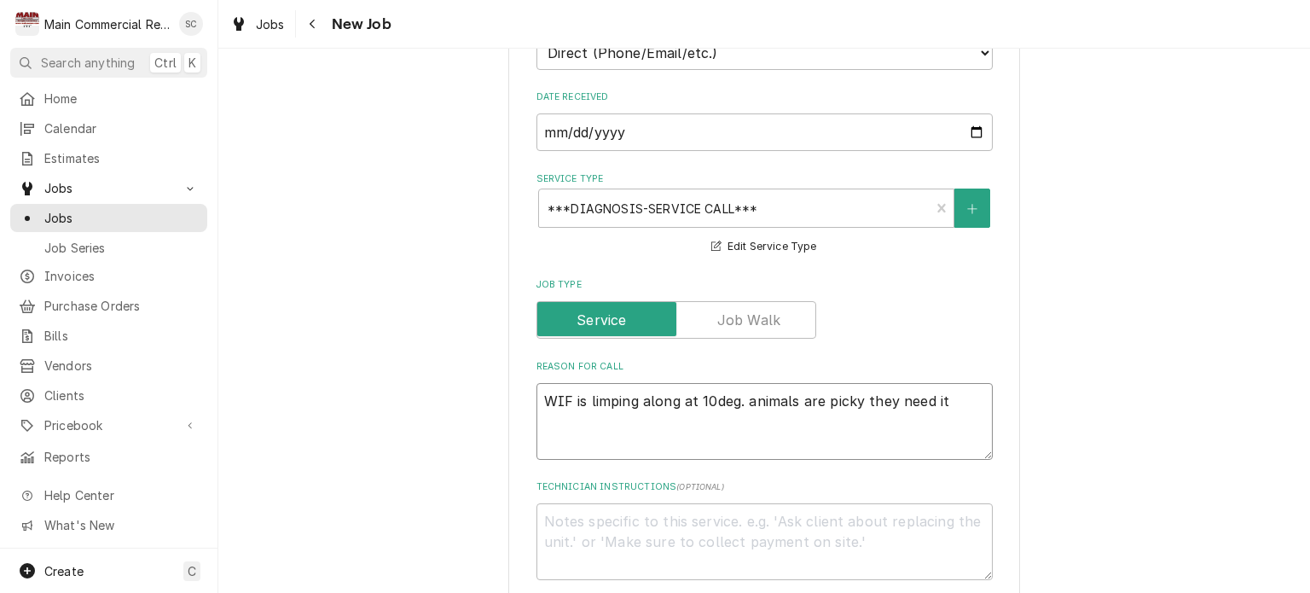
type textarea "x"
type textarea "WIF is limping along at 10deg. animals are picky they need it f"
type textarea "x"
type textarea "WIF is limping along at 10deg. animals are picky they need it fr"
type textarea "x"
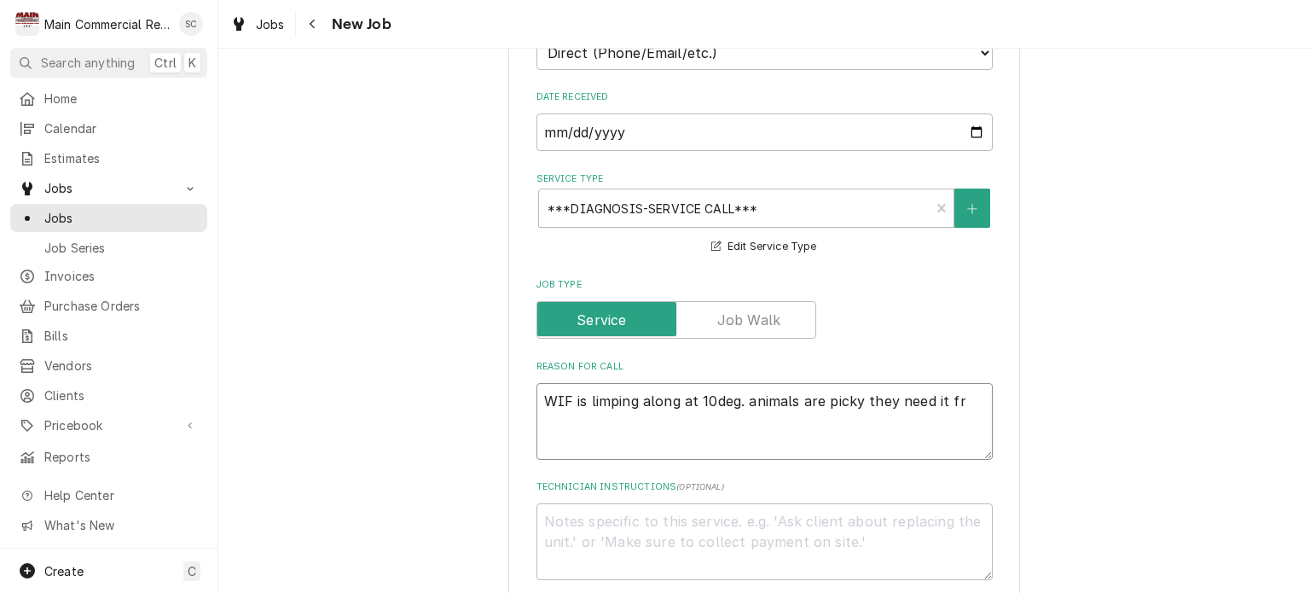
type textarea "WIF is limping along at 10deg. animals are picky they need it fro"
type textarea "x"
type textarea "WIF is limping along at 10deg. animals are picky they need it froz"
type textarea "x"
type textarea "WIF is limping along at 10deg. animals are picky they need it froze"
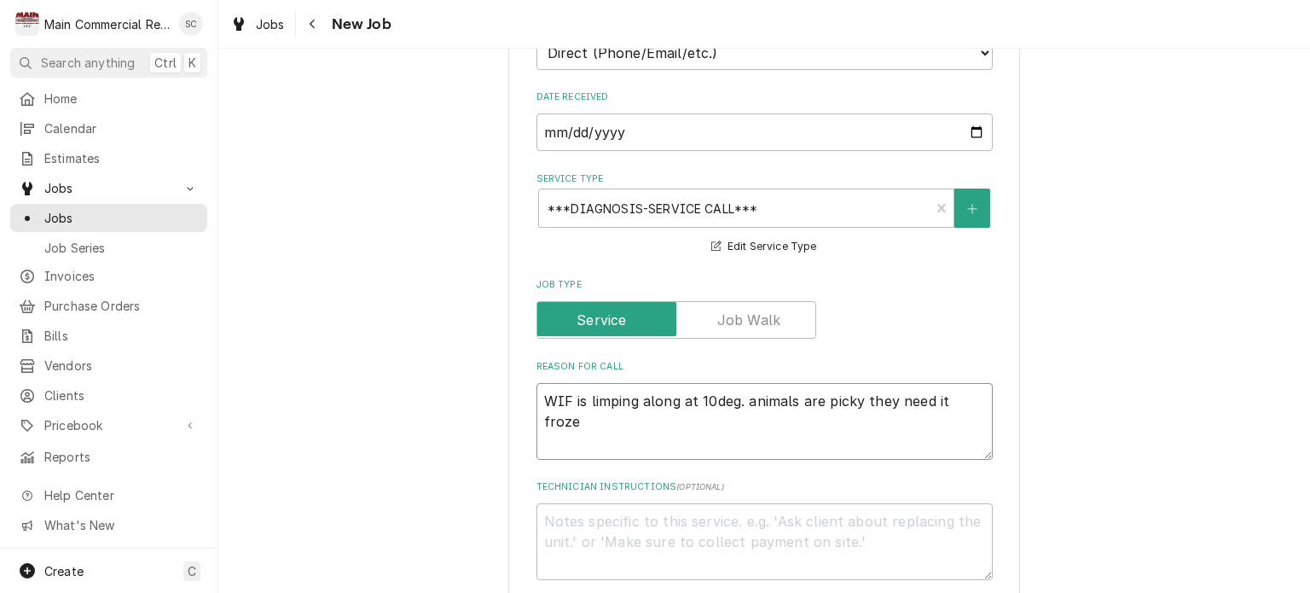
type textarea "x"
type textarea "WIF is limping along at 10deg. animals are picky they need it frozen"
type textarea "x"
type textarea "WIF is limping along at 10deg. animals are picky they need it frozen"
type textarea "x"
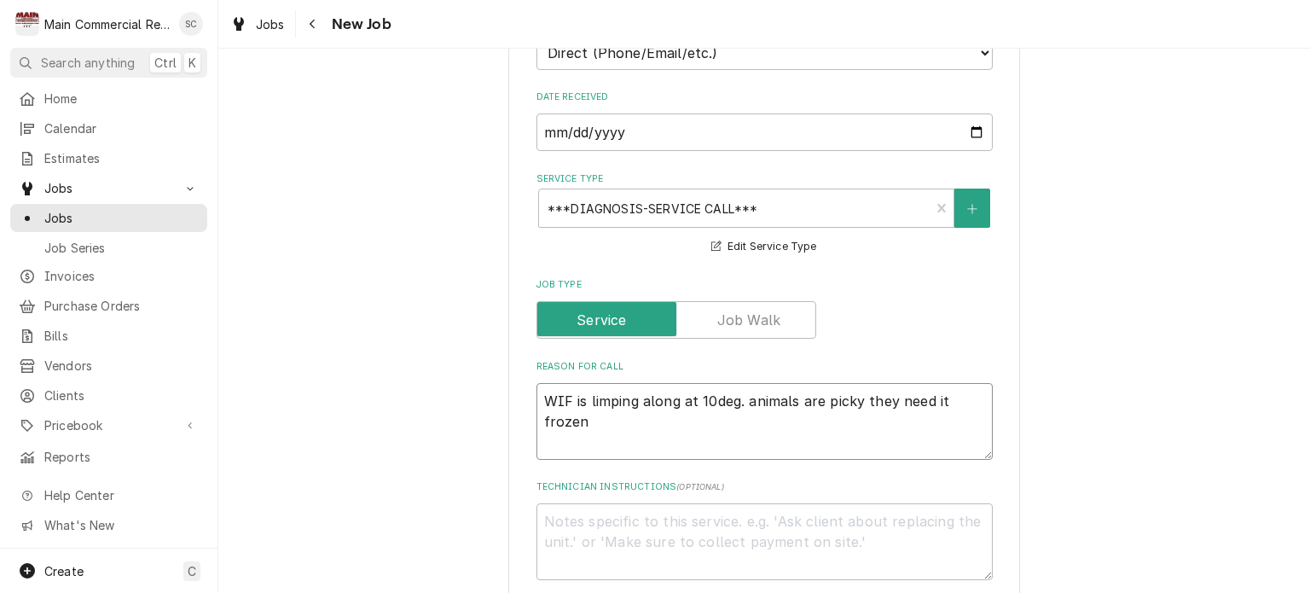
type textarea "WIF is limping along at 10deg. animals are picky they need it frozen"
type textarea "x"
type textarea "WIF is limping along at 10deg. animals are picky they need it frozen!"
type textarea "x"
type textarea "WIF is limping along at 10deg. animals are picky they need it frozen!"
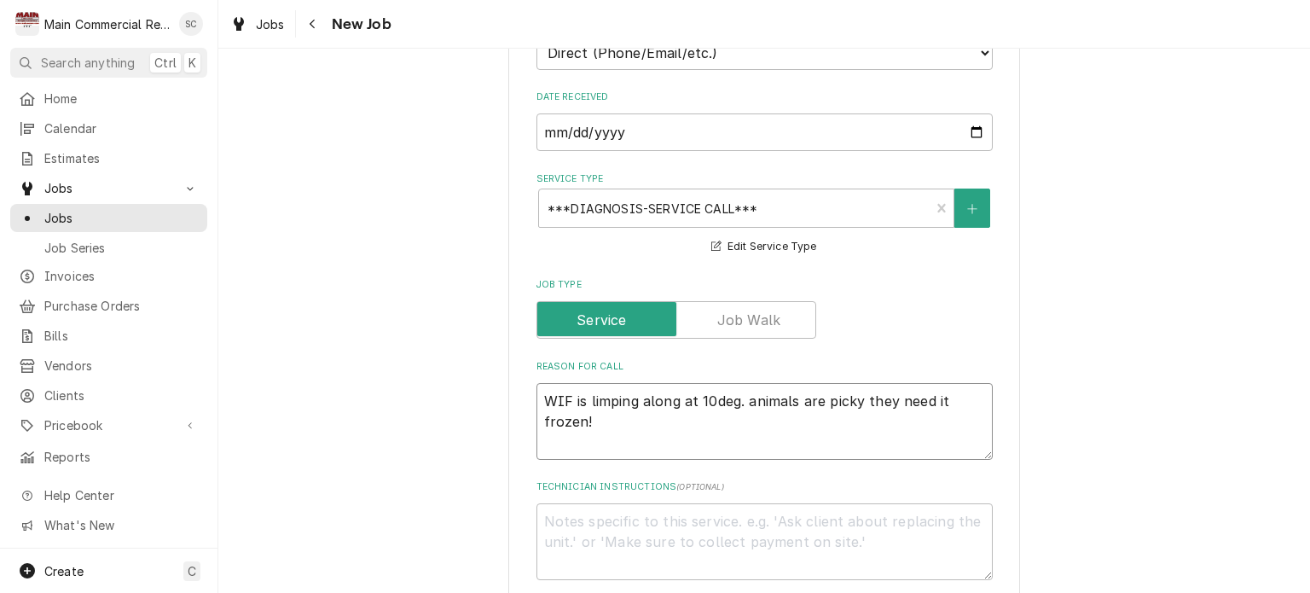
type textarea "x"
drag, startPoint x: 741, startPoint y: 396, endPoint x: 787, endPoint y: 416, distance: 50.4
click at [787, 416] on textarea "WIF is limping along at 10deg. animals are picky they need it frozen!" at bounding box center [764, 421] width 456 height 77
type textarea "WIF is limping along at 10deg. animals are picky they need it frozen!"
click at [710, 519] on textarea "Technician Instructions ( optional )" at bounding box center [764, 541] width 456 height 77
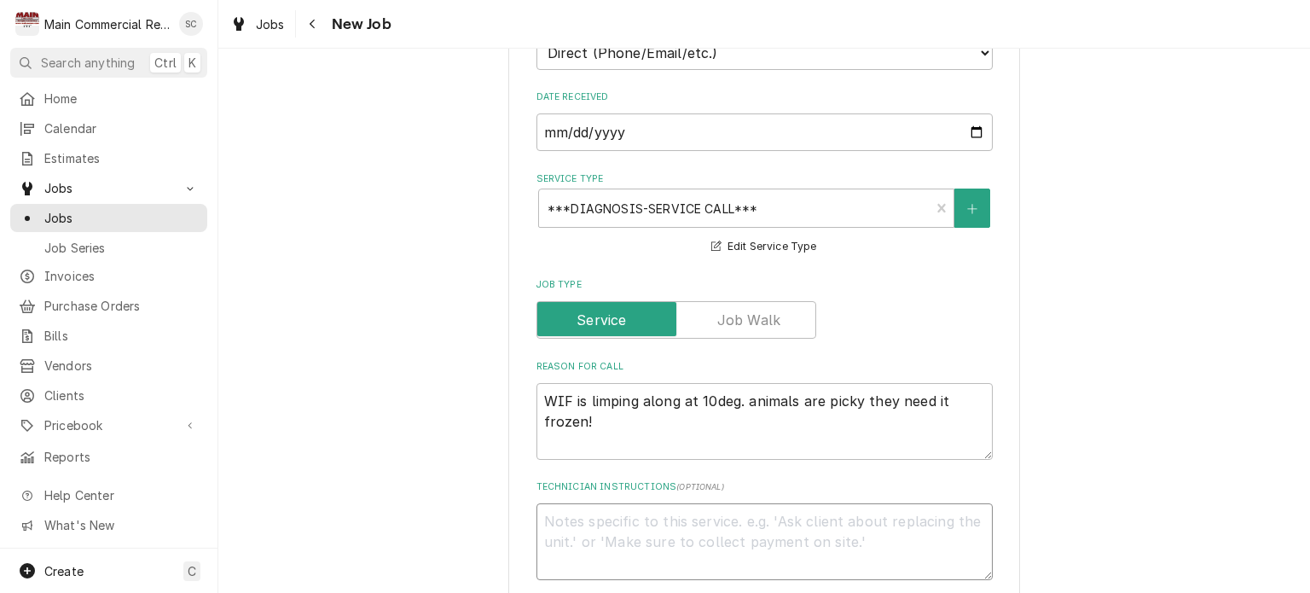
paste textarea "animals are picky they need it frozen!"
type textarea "x"
type textarea "animals are picky they need it frozen!"
type textarea "x"
type textarea "animals are picky they need it frozen!"
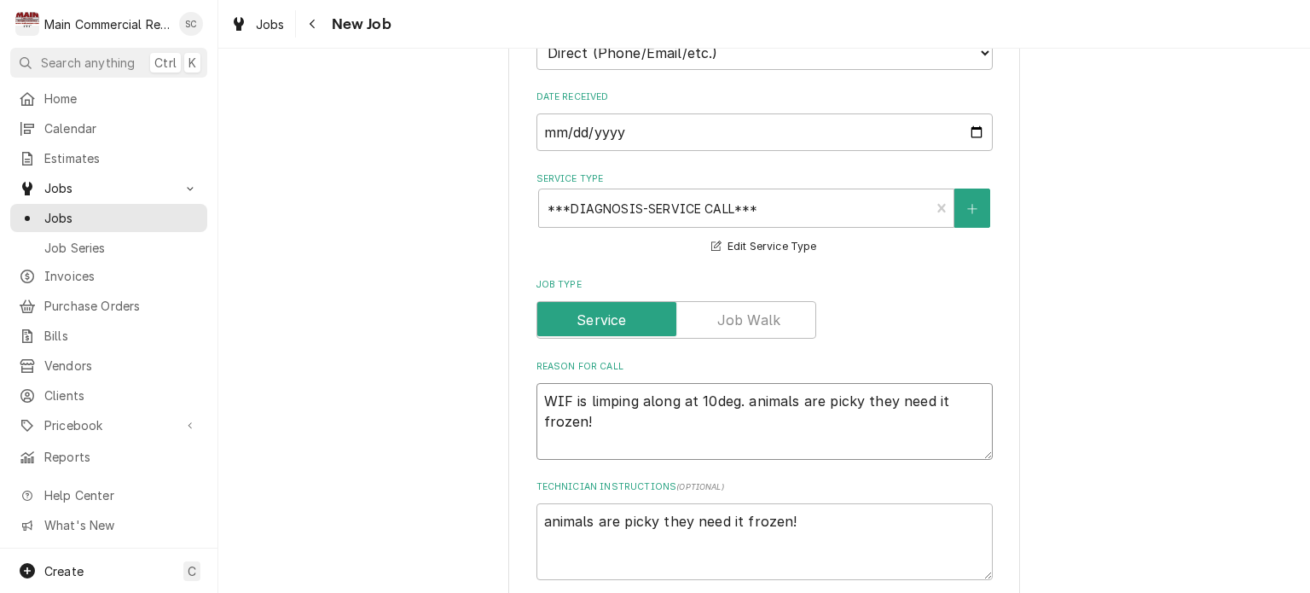
drag, startPoint x: 742, startPoint y: 396, endPoint x: 847, endPoint y: 414, distance: 106.4
click at [847, 414] on textarea "WIF is limping along at 10deg. animals are picky they need it frozen!" at bounding box center [764, 421] width 456 height 77
type textarea "x"
type textarea "WIF is limping along at 10deg."
type textarea "x"
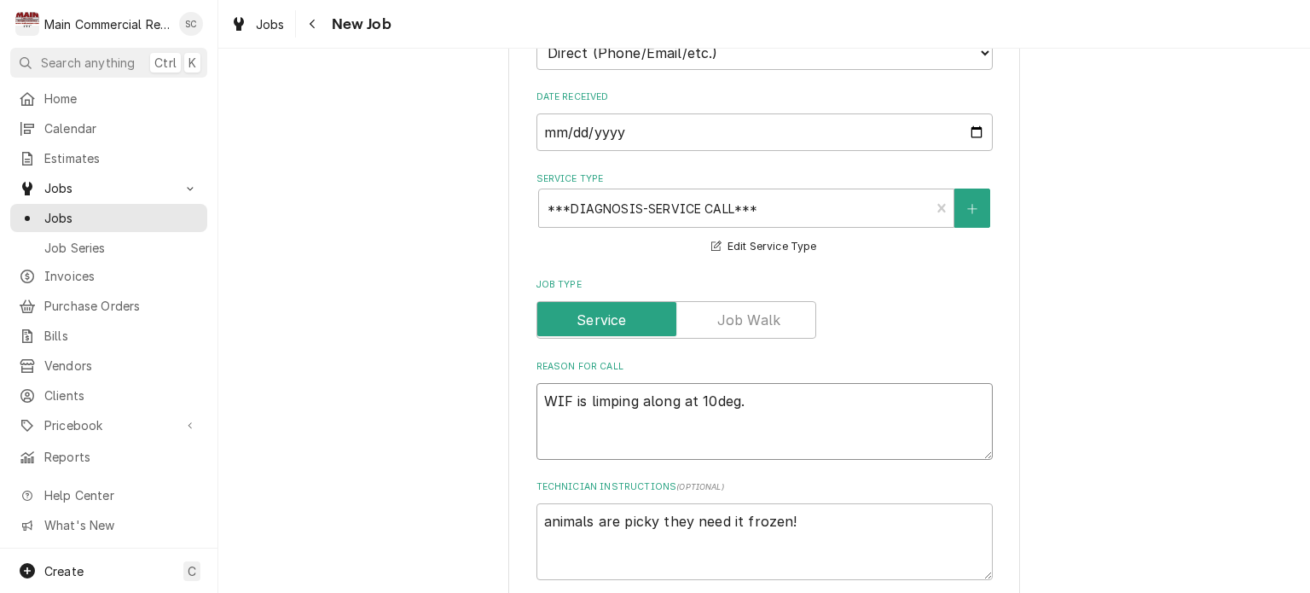
type textarea "WIF is limping along at 10deg."
click at [763, 397] on textarea "WIF is limping along at 10deg." at bounding box center [764, 421] width 456 height 77
type textarea "x"
type textarea "WIF is limping along at 10deg."
type textarea "x"
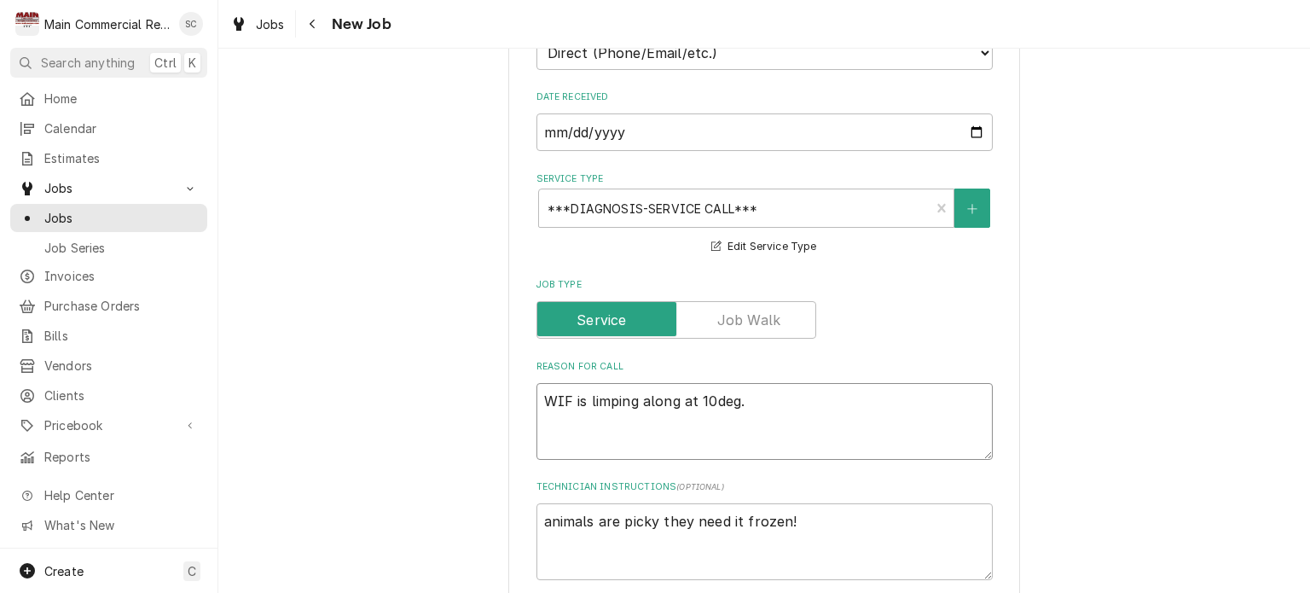
type textarea "WIF is limping along at 10deg. P"
type textarea "x"
type textarea "WIF is limping along at 10deg. Pe"
type textarea "x"
type textarea "WIF is limping along at 10deg. Per"
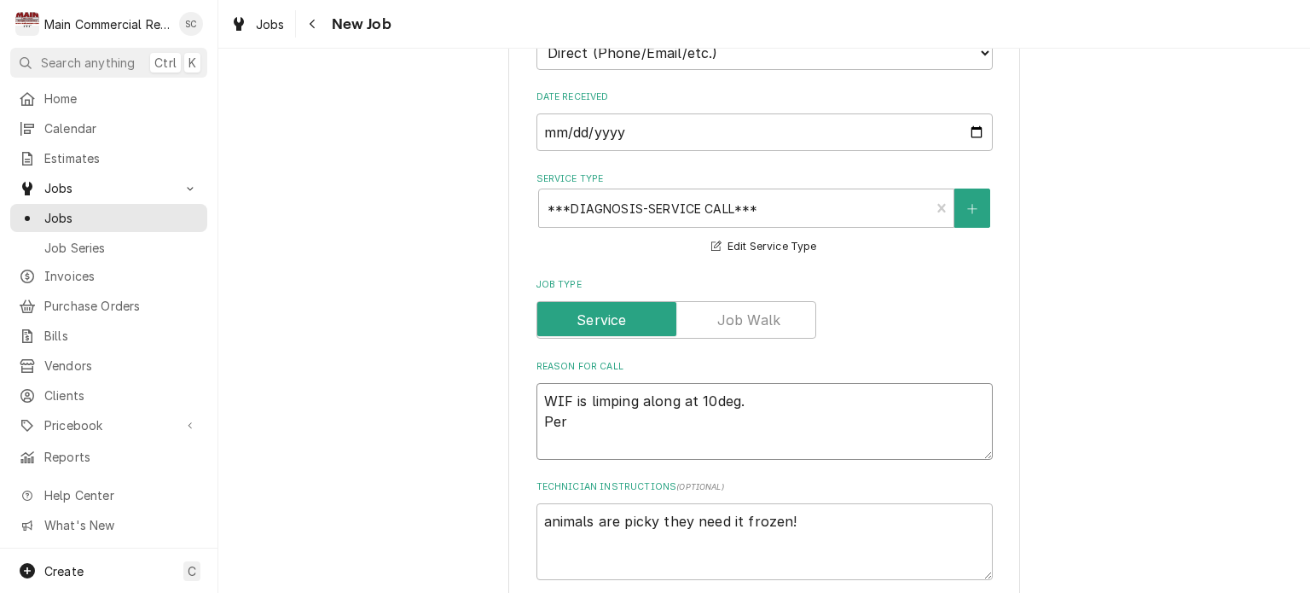
type textarea "x"
type textarea "WIF is limping along at 10deg. Per"
type textarea "x"
type textarea "WIF is limping along at 10deg. Per L"
type textarea "x"
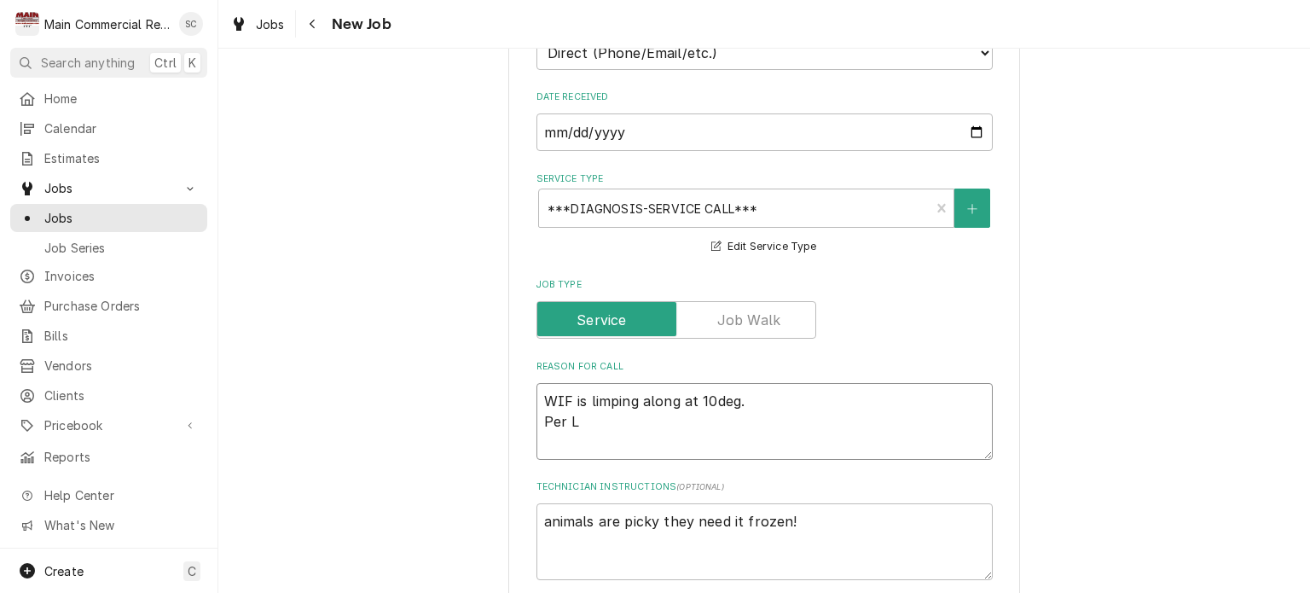
type textarea "WIF is limping along at 10deg. Per La"
type textarea "x"
type textarea "WIF is limping along at 10deg. Per Lau"
type textarea "x"
type textarea "WIF is limping along at 10deg. Per Laur"
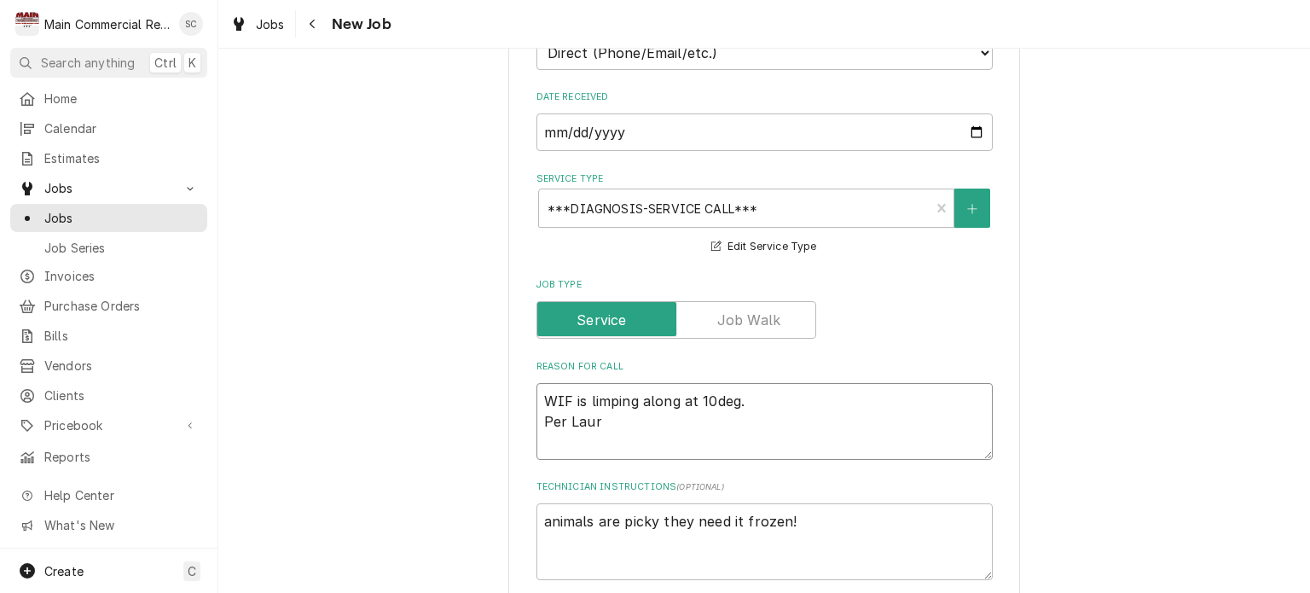
type textarea "x"
type textarea "WIF is limping along at 10deg. Per Laura"
type textarea "x"
type textarea "WIF is limping along at 10deg. Per Laura"
type textarea "x"
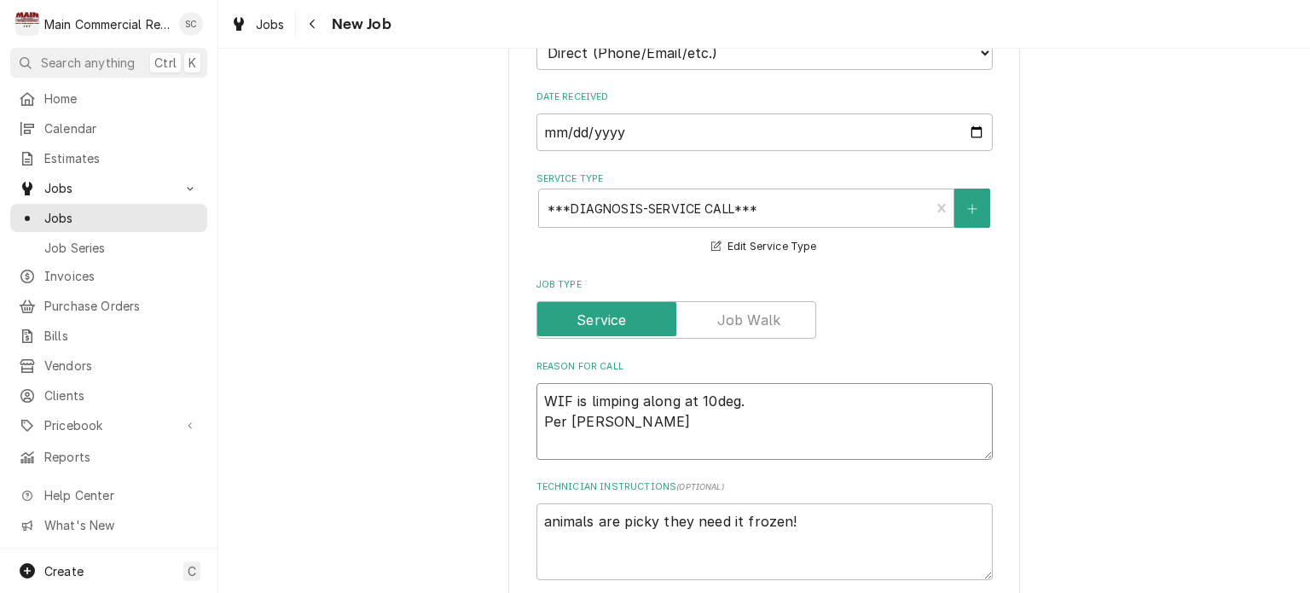
type textarea "WIF is limping along at 10deg. Per Laura -"
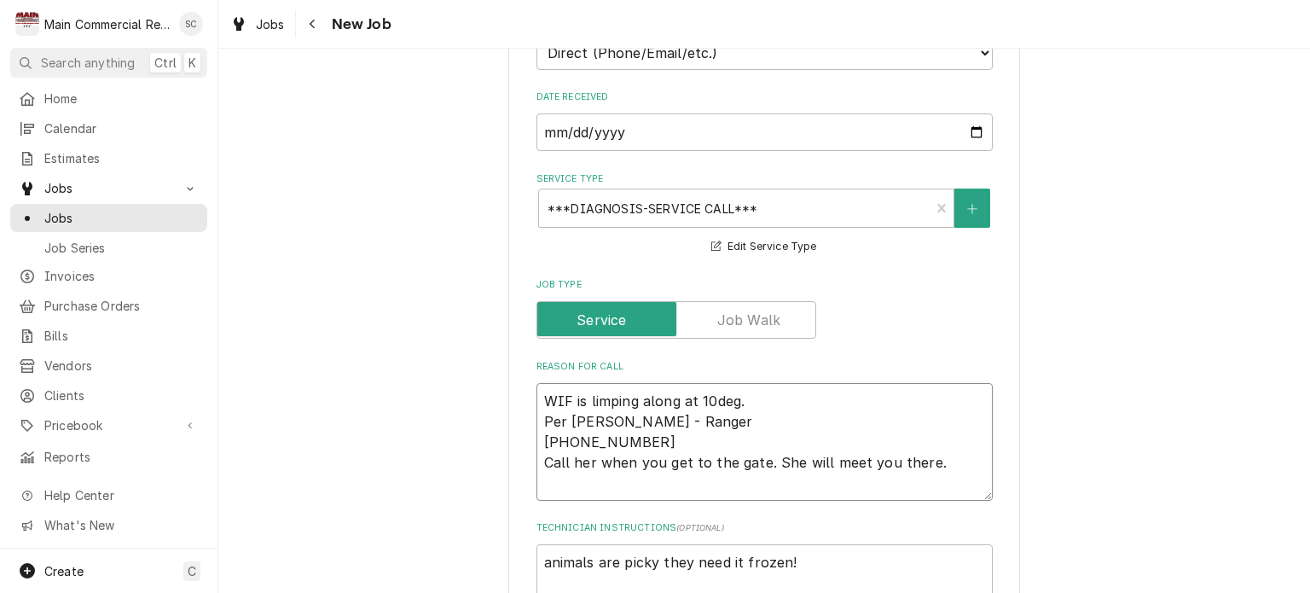
scroll to position [768, 0]
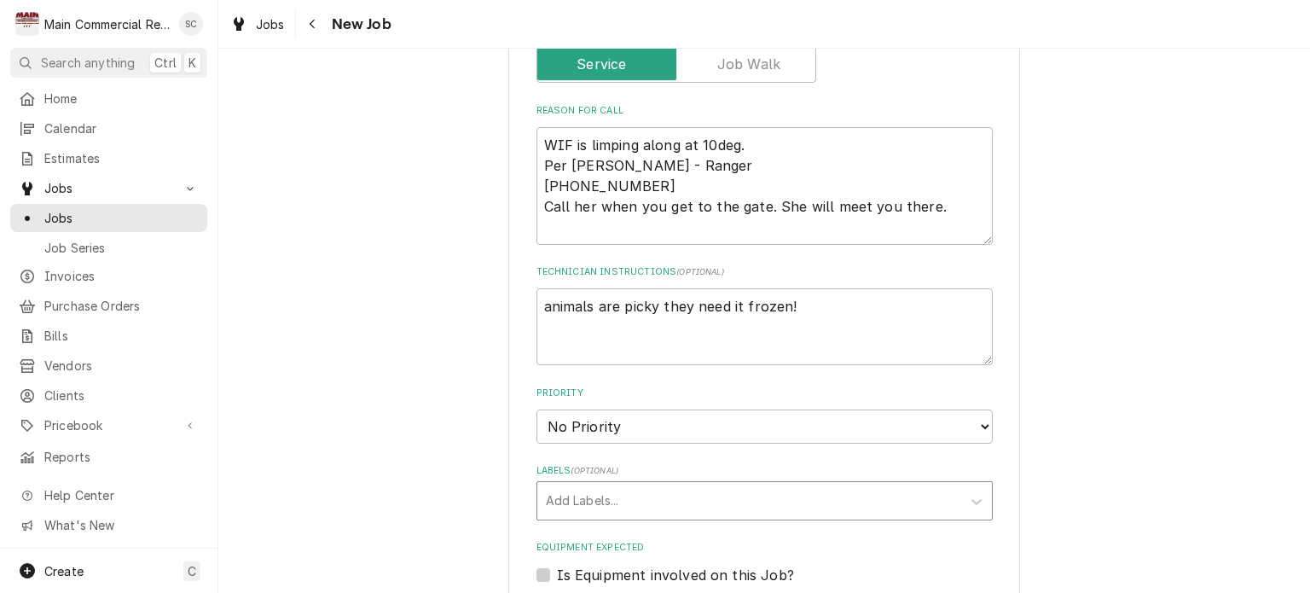
click at [644, 505] on div "Labels" at bounding box center [749, 500] width 407 height 31
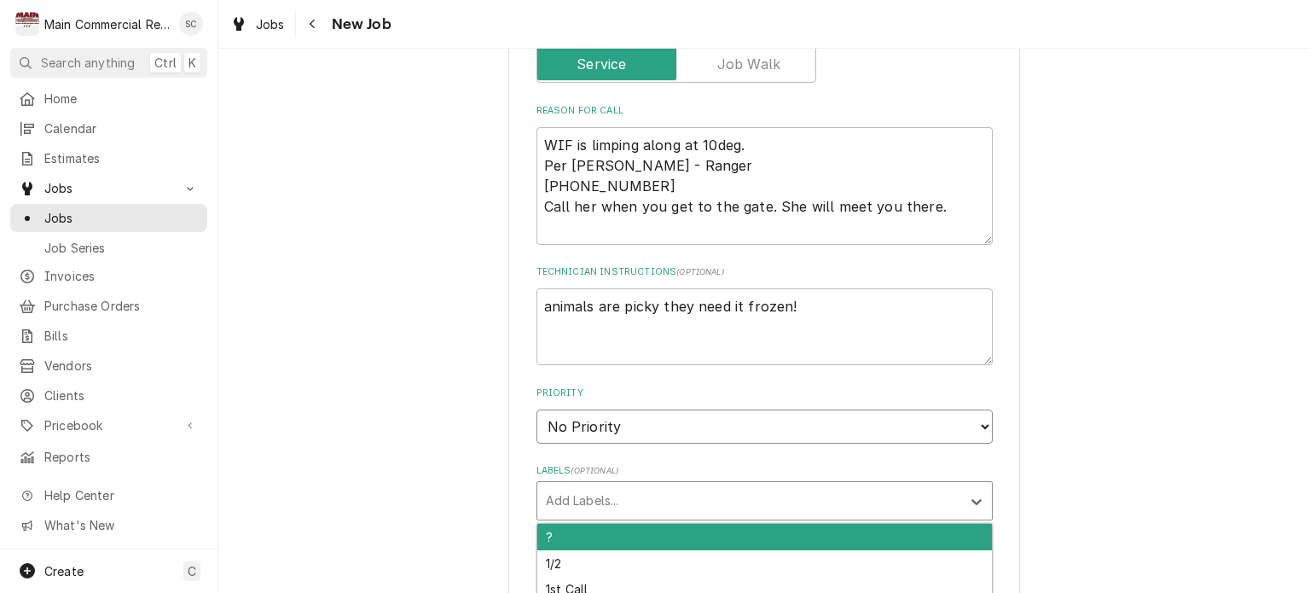
click at [638, 428] on select "No Priority Urgent High Medium Low" at bounding box center [764, 426] width 456 height 34
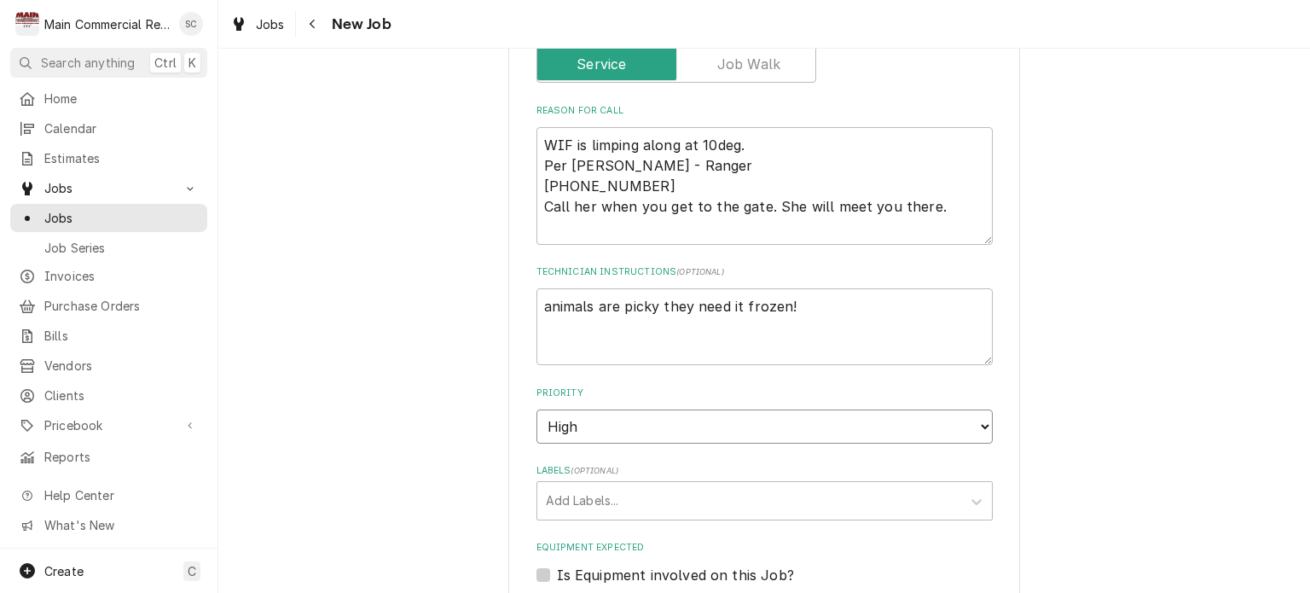
click at [536, 409] on select "No Priority Urgent High Medium Low" at bounding box center [764, 426] width 456 height 34
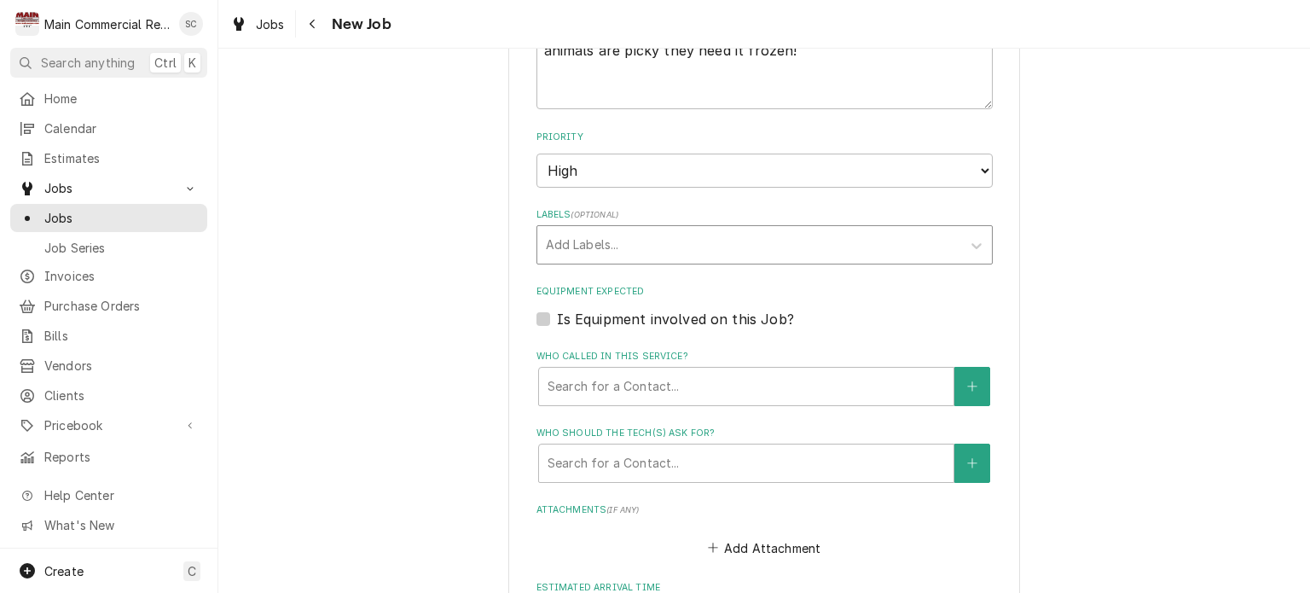
click at [646, 235] on div "Labels" at bounding box center [749, 244] width 407 height 31
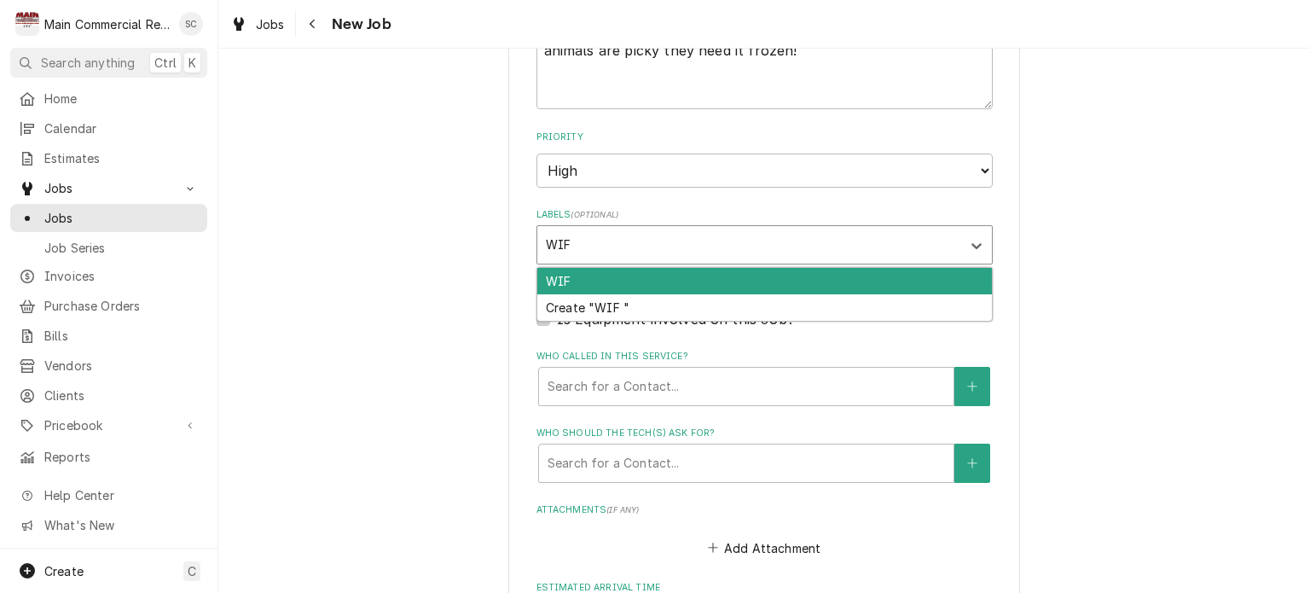
click at [619, 278] on div "WIF" at bounding box center [764, 281] width 455 height 26
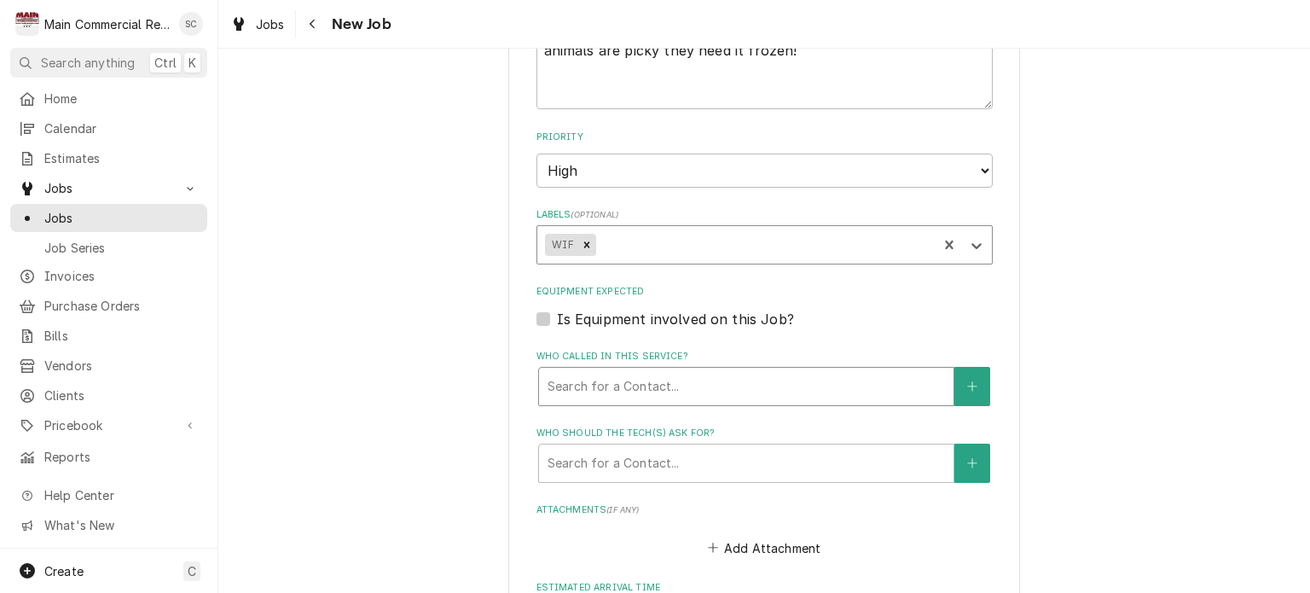
click at [697, 383] on div "Who called in this service?" at bounding box center [746, 386] width 397 height 31
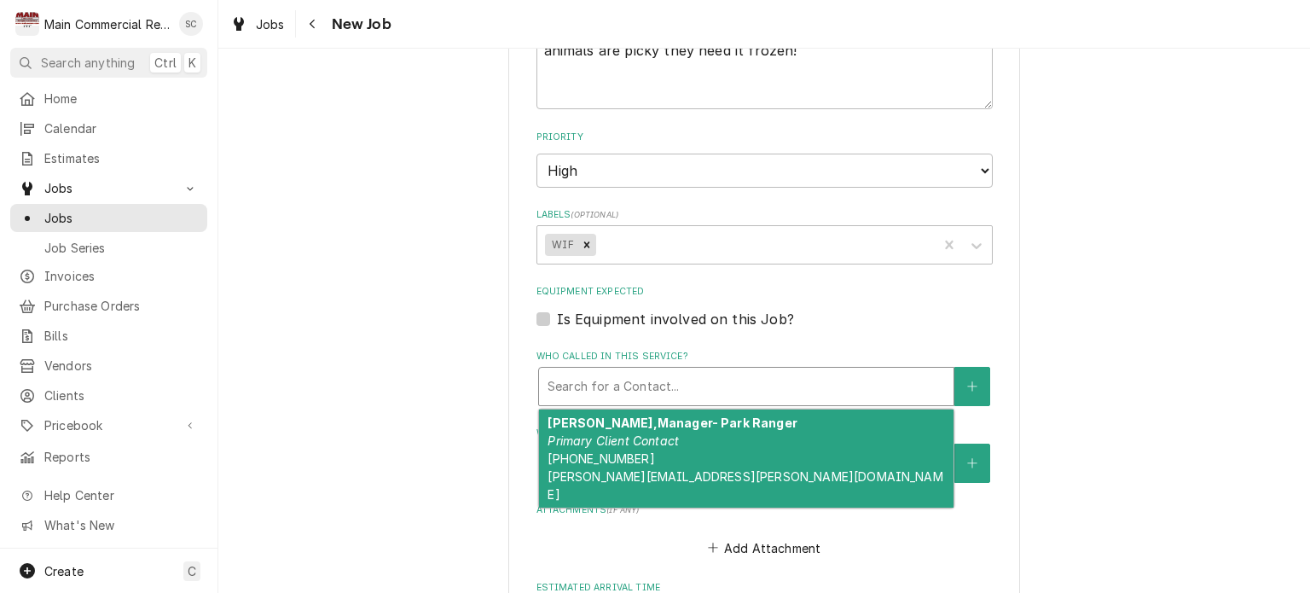
scroll to position [1194, 0]
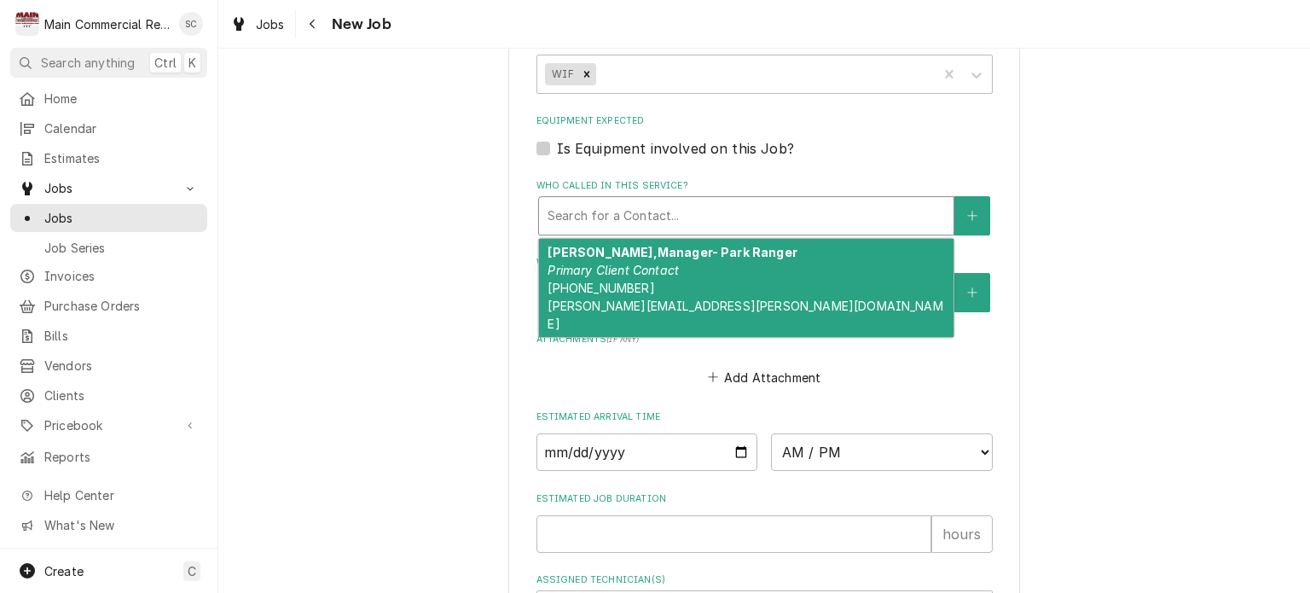
click at [742, 280] on div "Laura Batchelor,Manager- Park Ranger Primary Client Contact (352) 423-5569 laur…" at bounding box center [746, 288] width 414 height 98
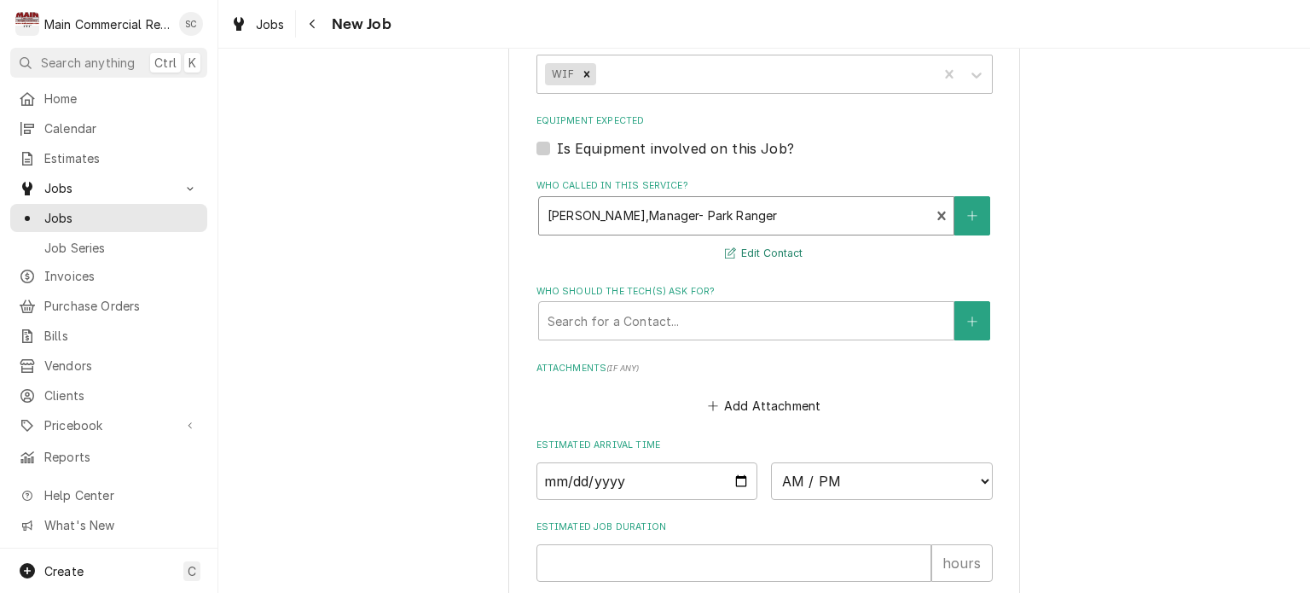
click at [743, 245] on button "Edit Contact" at bounding box center [763, 253] width 83 height 21
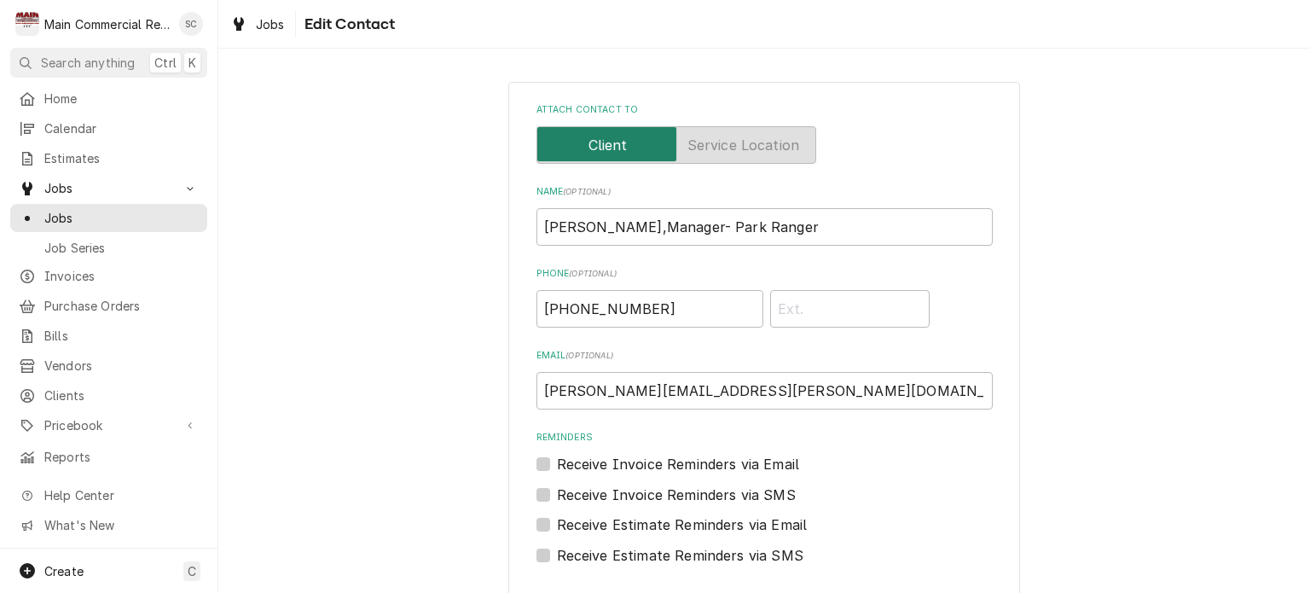
scroll to position [75, 0]
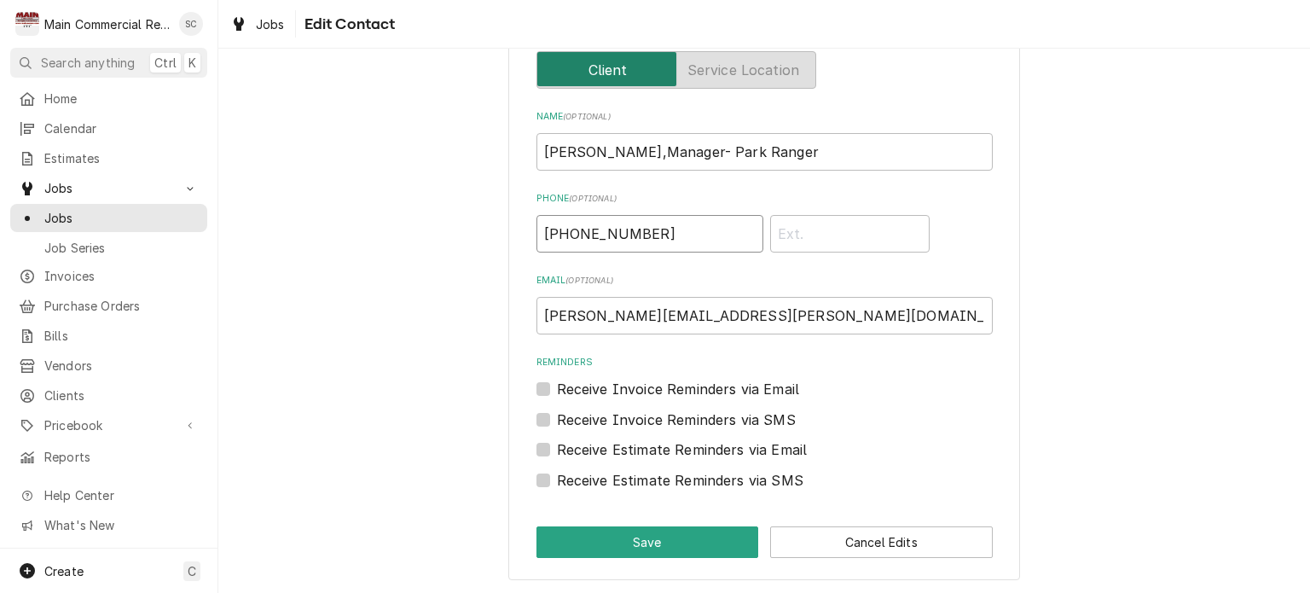
drag, startPoint x: 653, startPoint y: 226, endPoint x: 544, endPoint y: 222, distance: 109.2
click at [544, 221] on input "(352) 423-5569" at bounding box center [649, 234] width 227 height 38
click at [674, 542] on button "Save" at bounding box center [647, 542] width 223 height 32
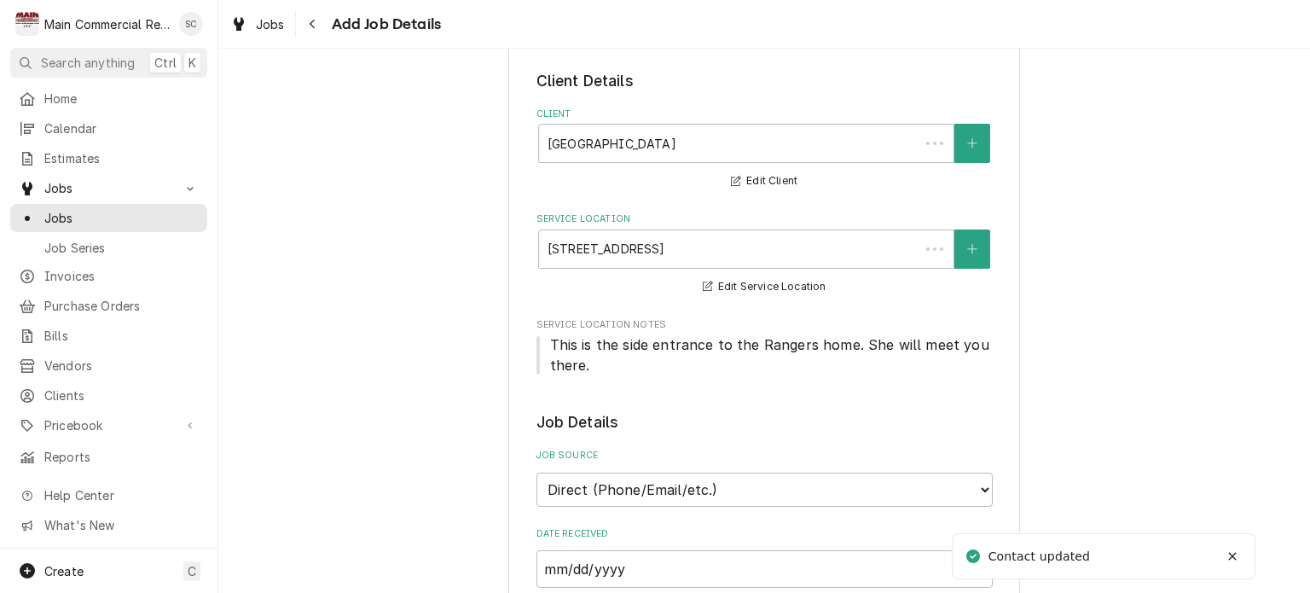
scroll to position [1194, 0]
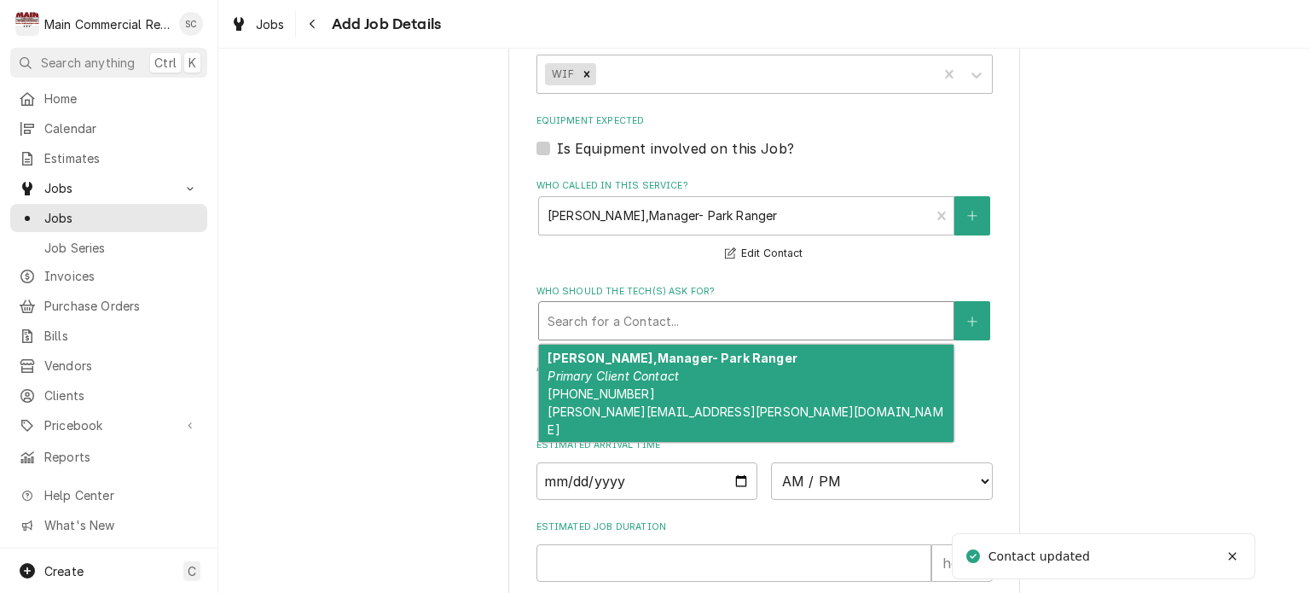
click at [786, 327] on div "Who should the tech(s) ask for?" at bounding box center [746, 320] width 397 height 31
click at [761, 372] on div "Laura Batchelor,Manager- Park Ranger Primary Client Contact (706) 934-9107 laur…" at bounding box center [746, 394] width 414 height 98
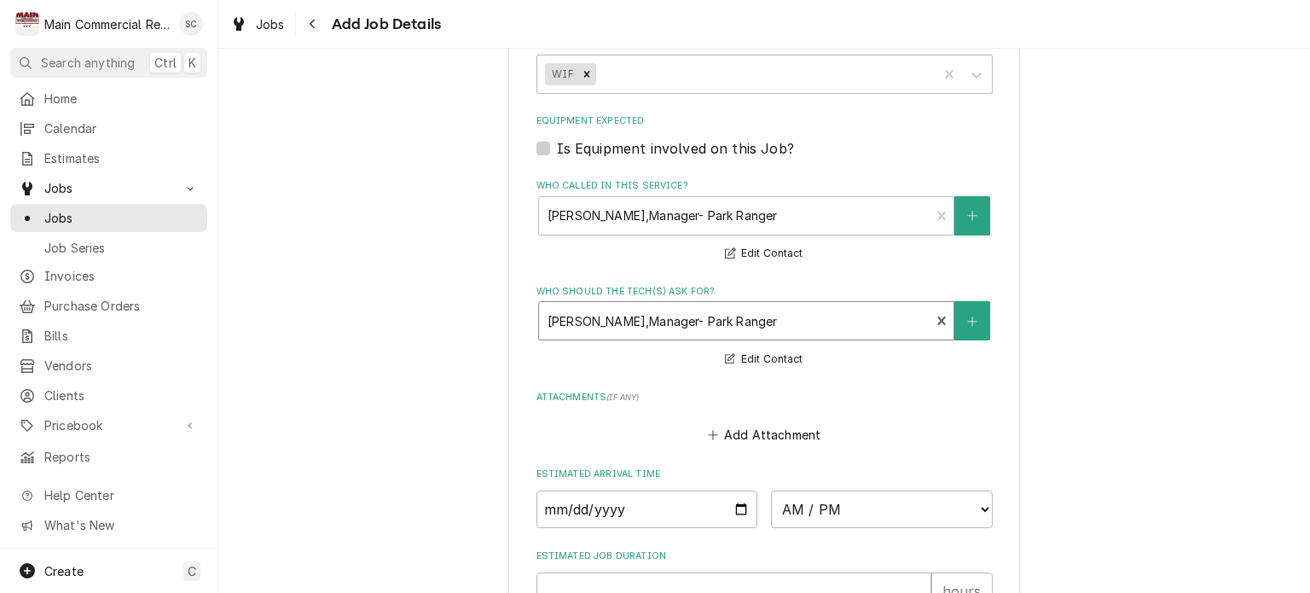
scroll to position [1279, 0]
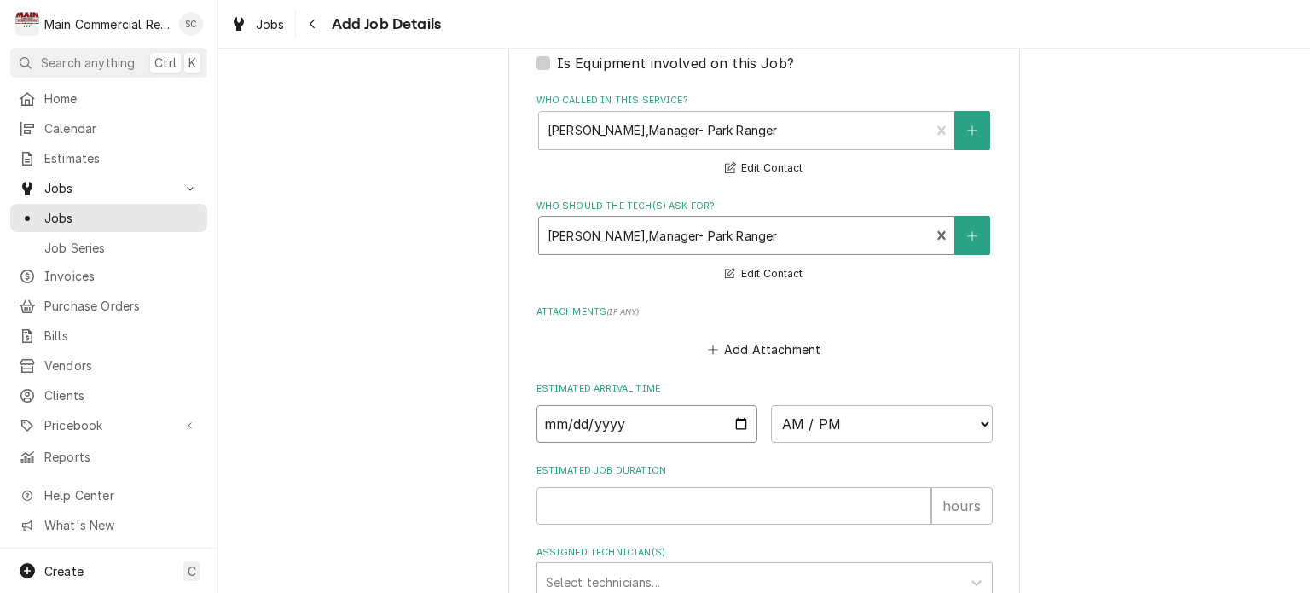
click at [735, 418] on input "Date" at bounding box center [647, 424] width 222 height 38
click at [802, 419] on select "AM / PM 6:00 AM 6:15 AM 6:30 AM 6:45 AM 7:00 AM 7:15 AM 7:30 AM 7:45 AM 8:00 AM…" at bounding box center [882, 424] width 222 height 38
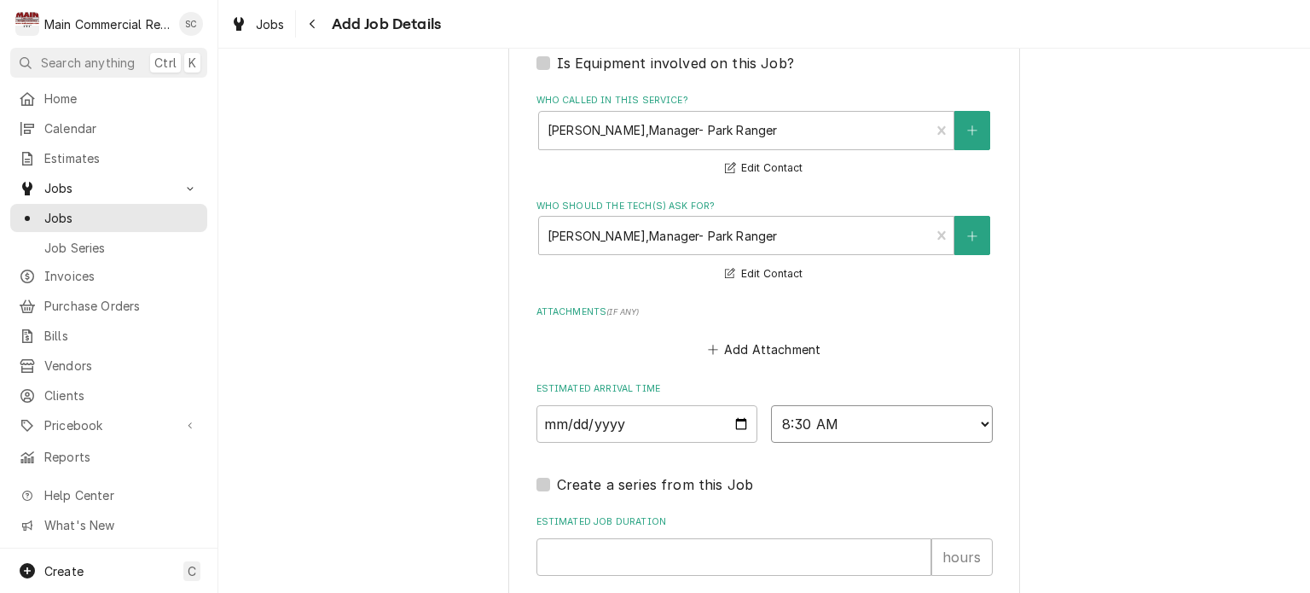
scroll to position [1481, 0]
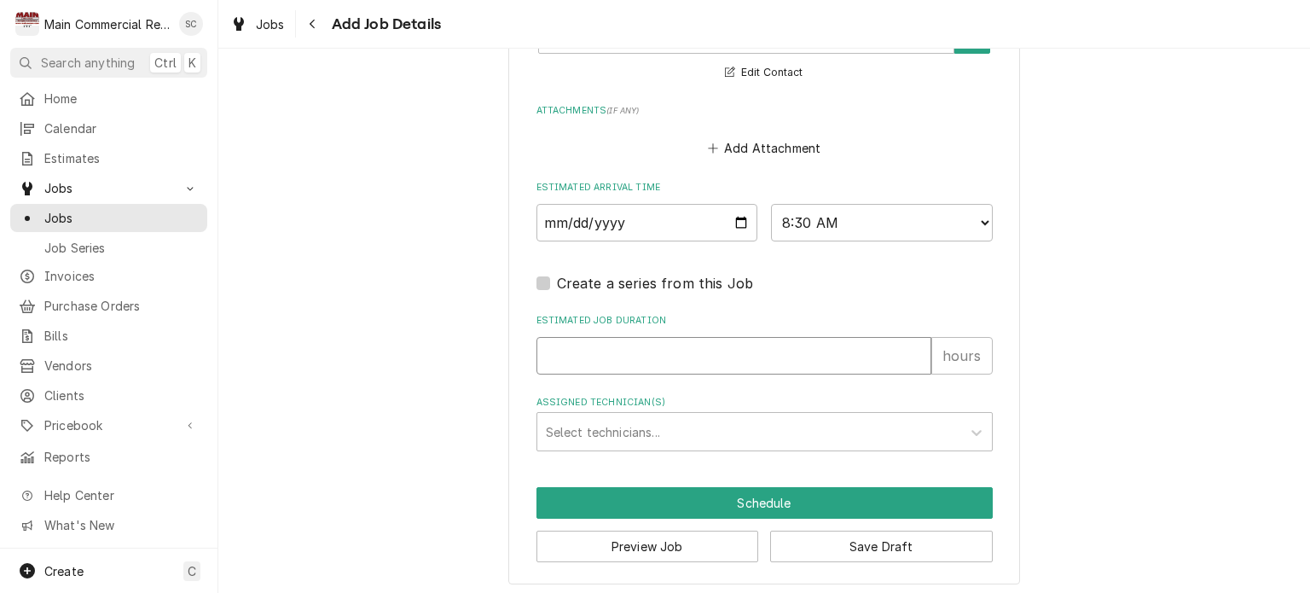
click at [673, 347] on input "Estimated Job Duration" at bounding box center [733, 356] width 395 height 38
click at [661, 422] on div "Assigned Technician(s)" at bounding box center [749, 431] width 407 height 31
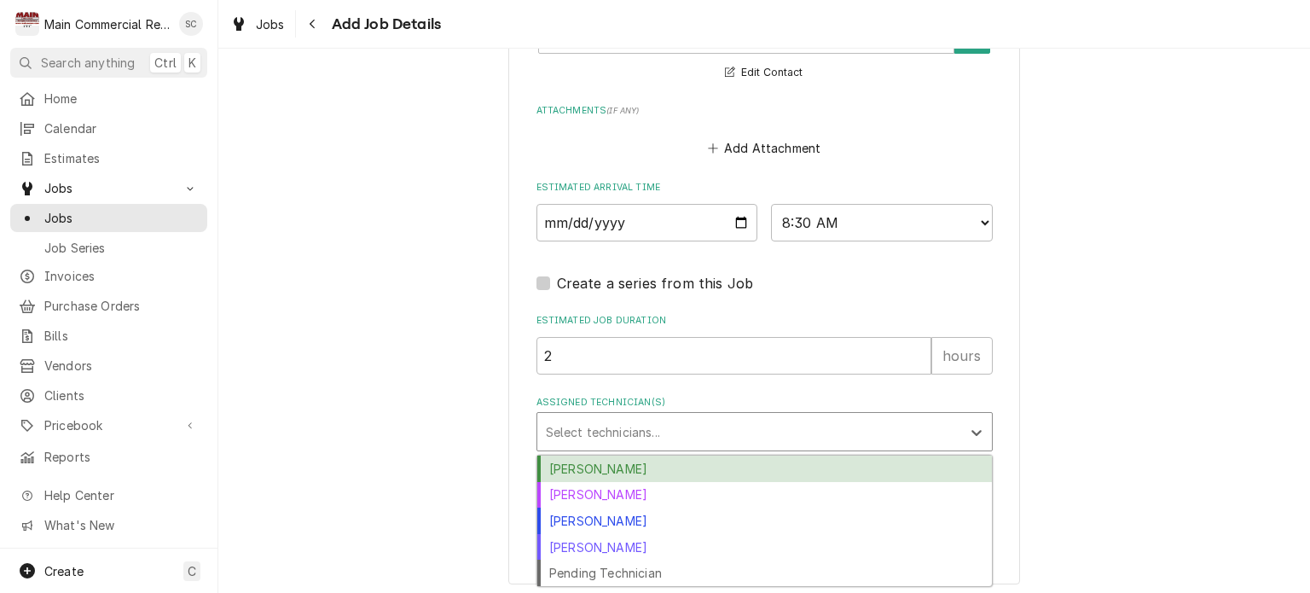
click at [630, 463] on div "Caleb Gorton" at bounding box center [764, 468] width 455 height 26
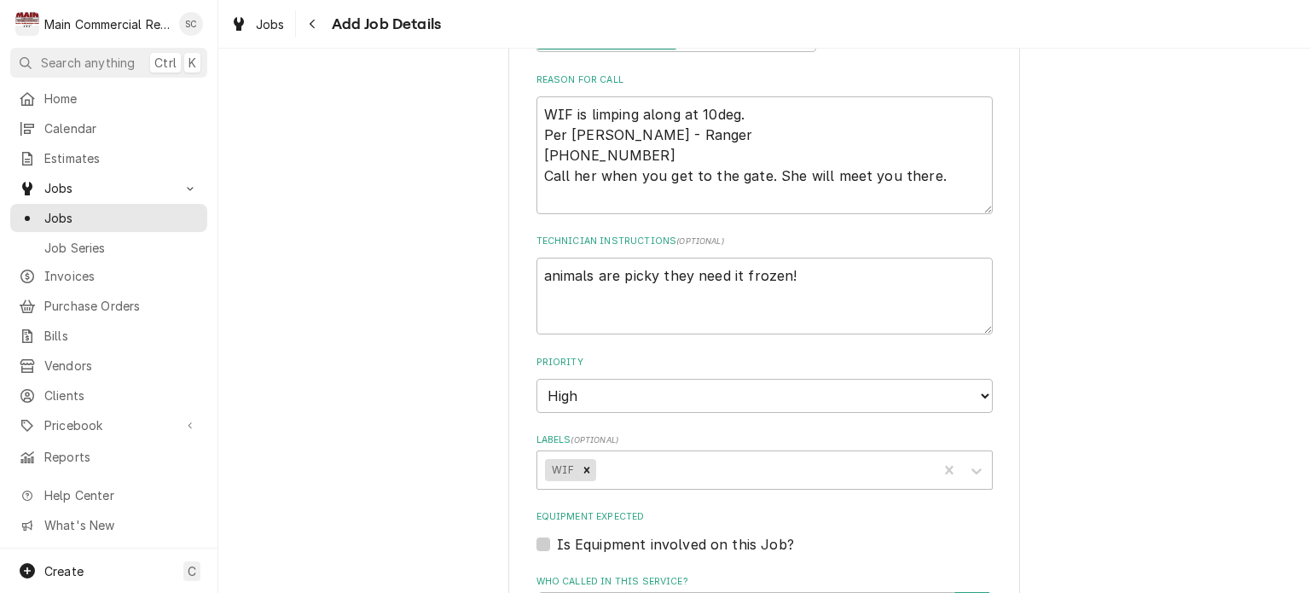
scroll to position [542, 0]
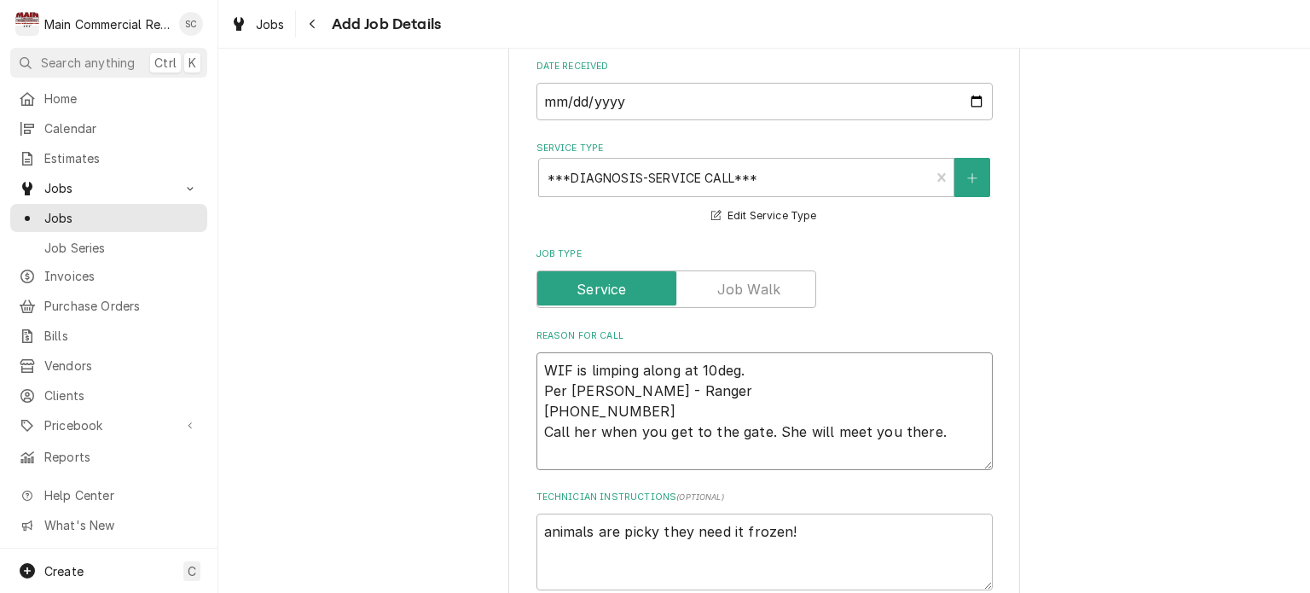
click at [536, 364] on textarea "WIF is limping along at 10deg. Per Laura - Ranger 706-934-9107 Call her when yo…" at bounding box center [764, 411] width 456 height 118
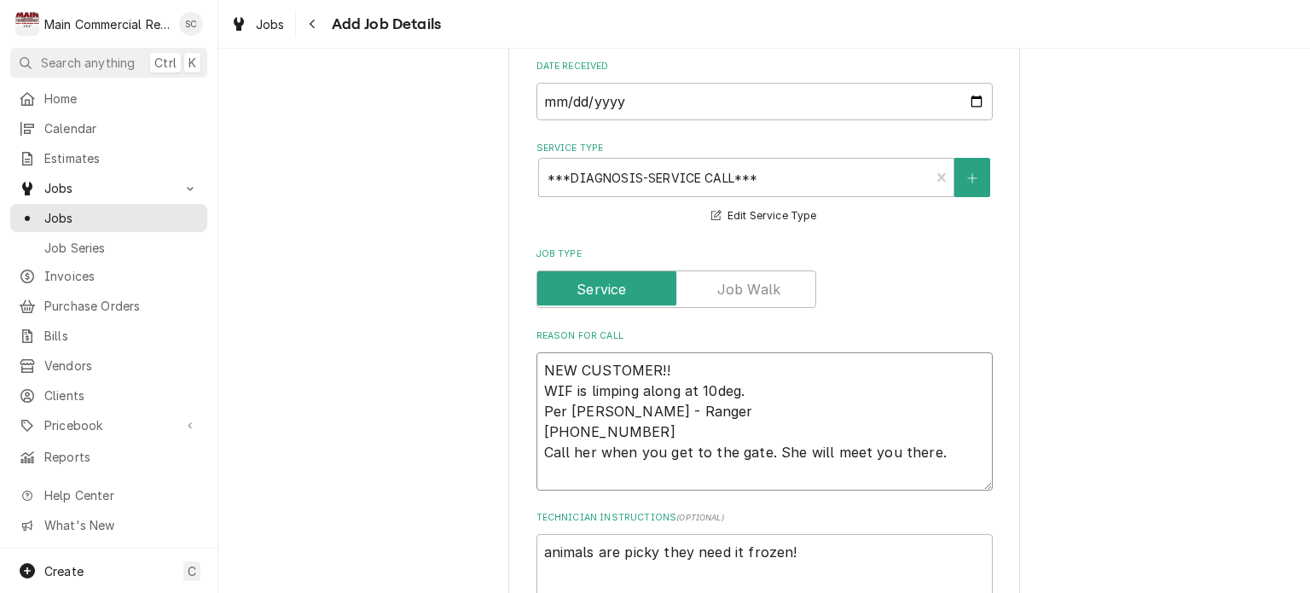
scroll to position [713, 0]
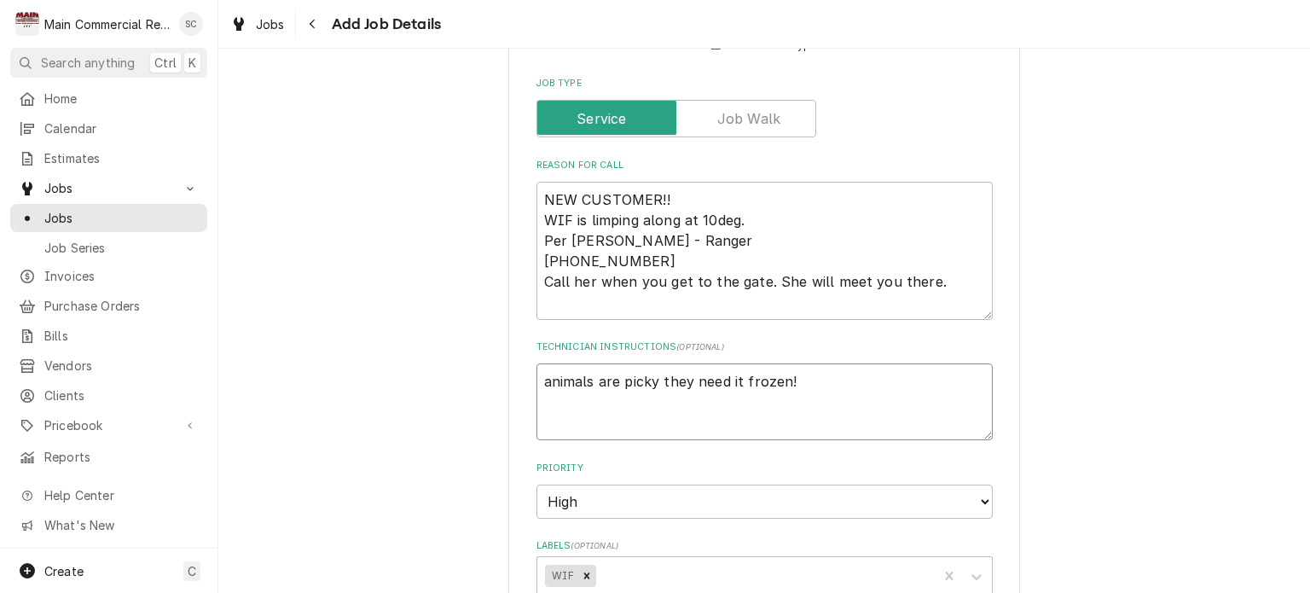
click at [544, 378] on textarea "animals are picky they need it frozen!" at bounding box center [764, 401] width 456 height 77
click at [794, 379] on textarea "Animals are picky they need it frozen!" at bounding box center [764, 401] width 456 height 77
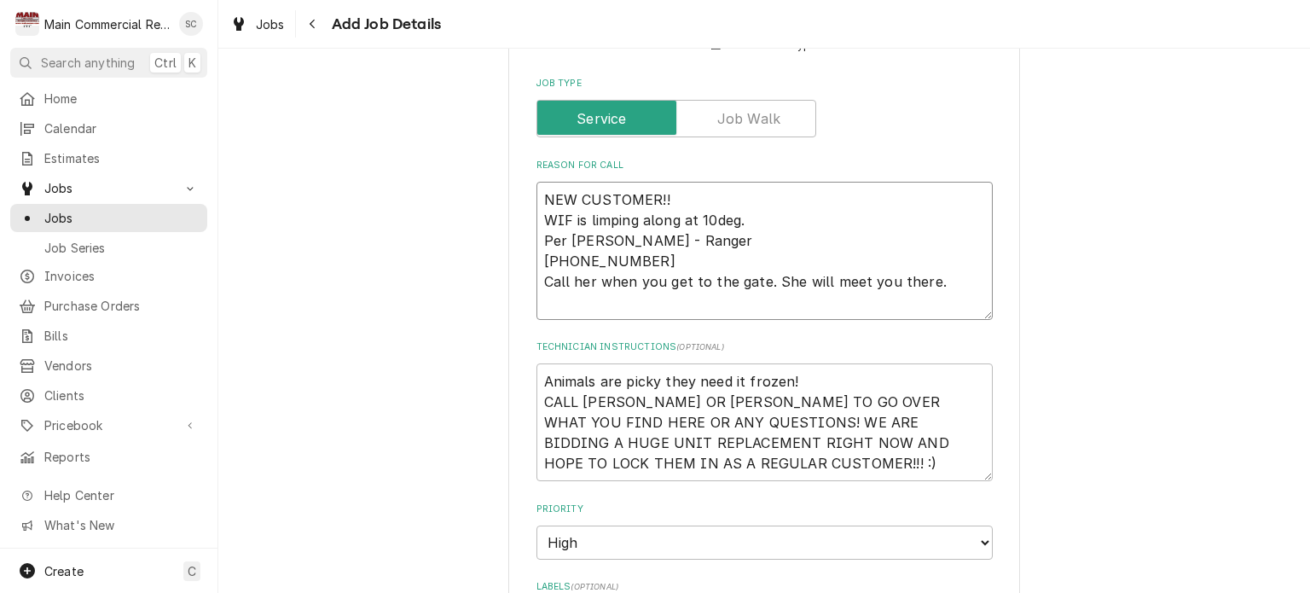
click at [936, 279] on textarea "NEW CUSTOMER!! WIF is limping along at 10deg. Per Laura - Ranger 706-934-9107 C…" at bounding box center [764, 251] width 456 height 138
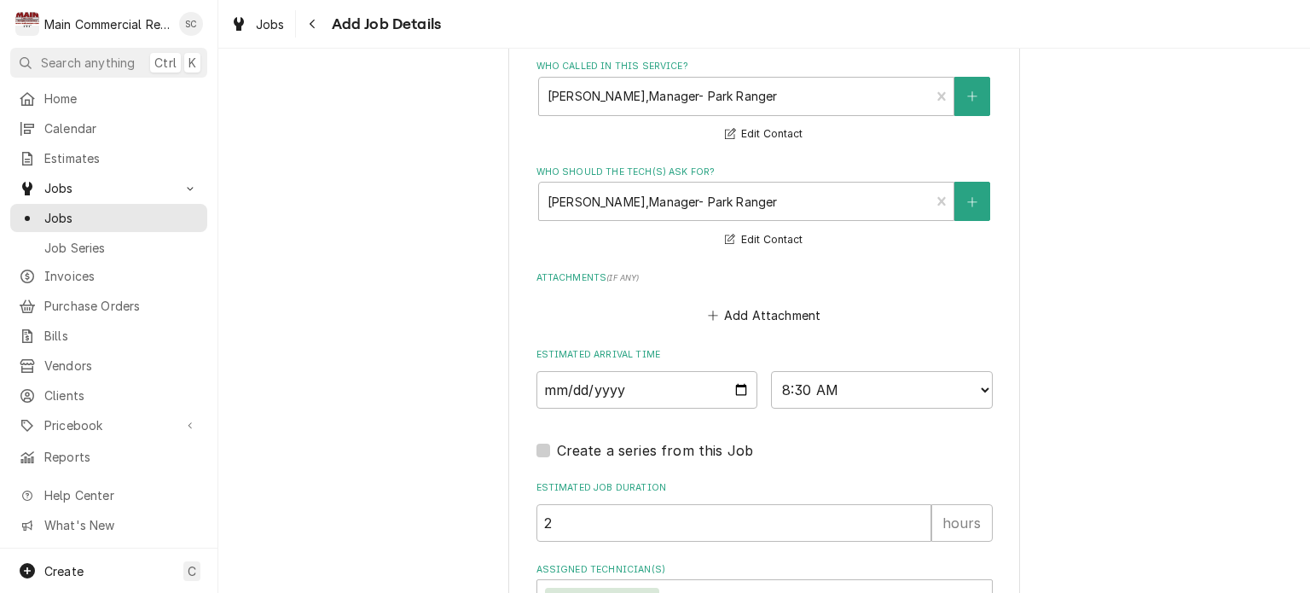
scroll to position [1562, 0]
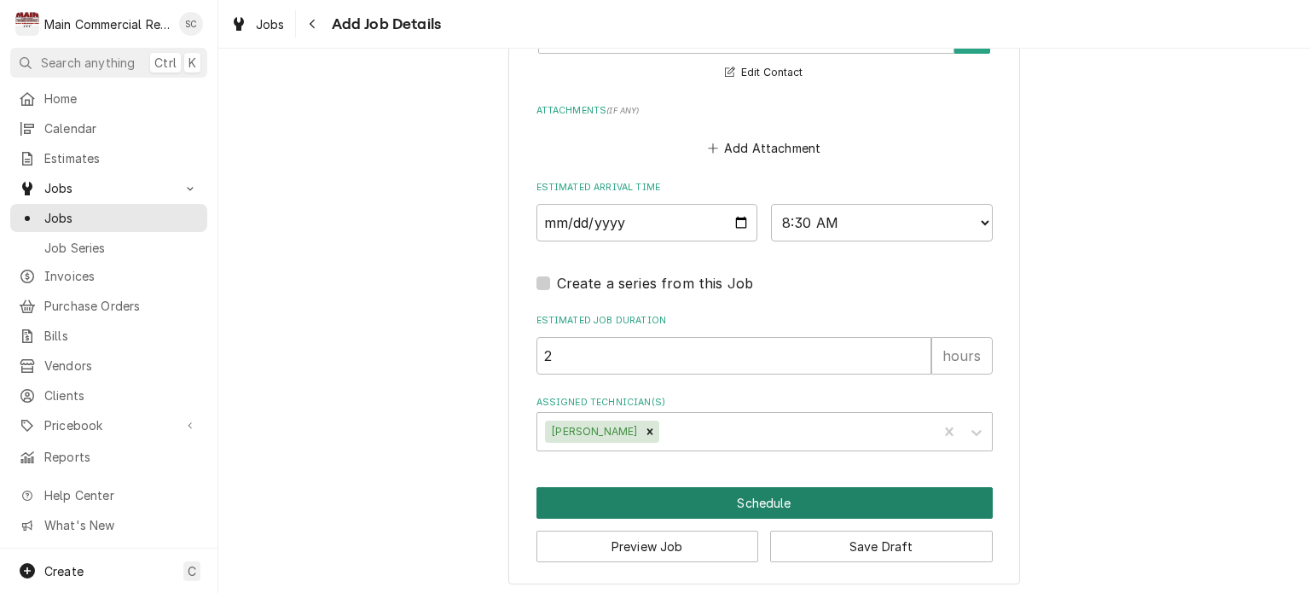
click at [716, 500] on button "Schedule" at bounding box center [764, 503] width 456 height 32
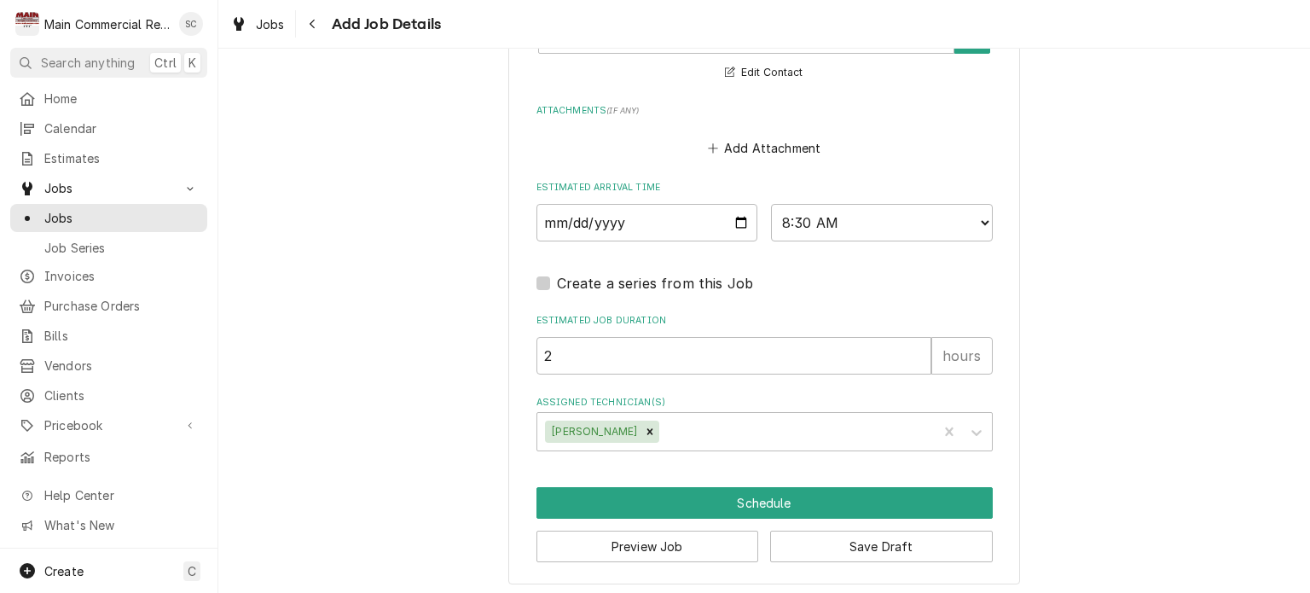
scroll to position [1547, 0]
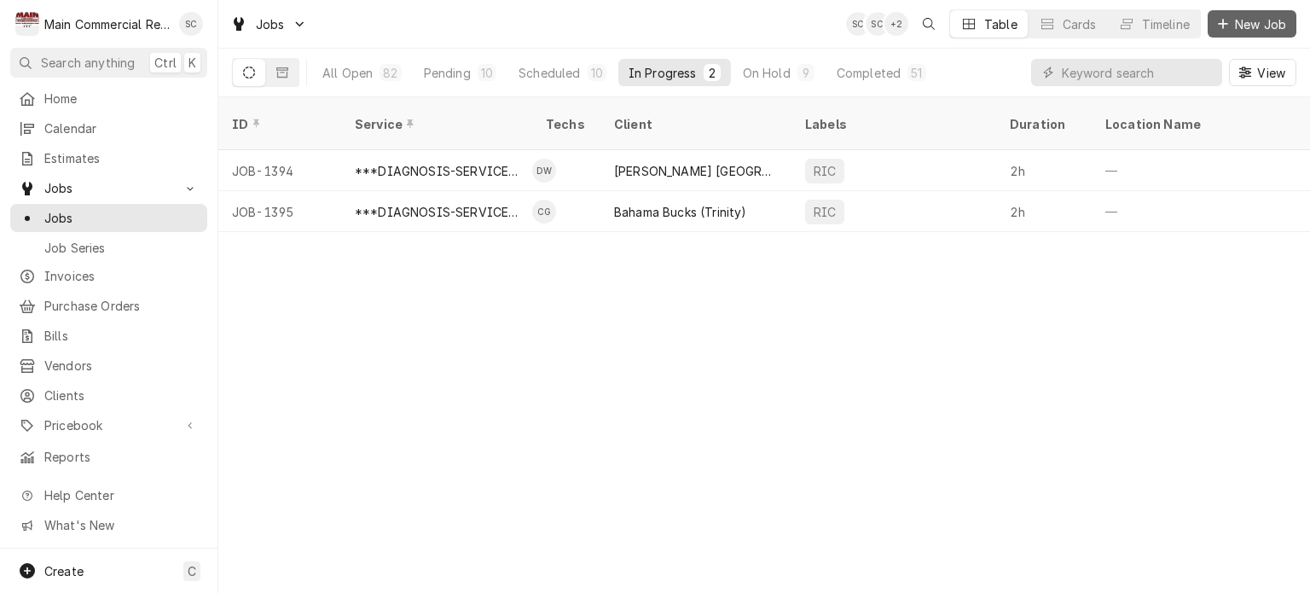
click at [1252, 20] on span "New Job" at bounding box center [1261, 24] width 58 height 18
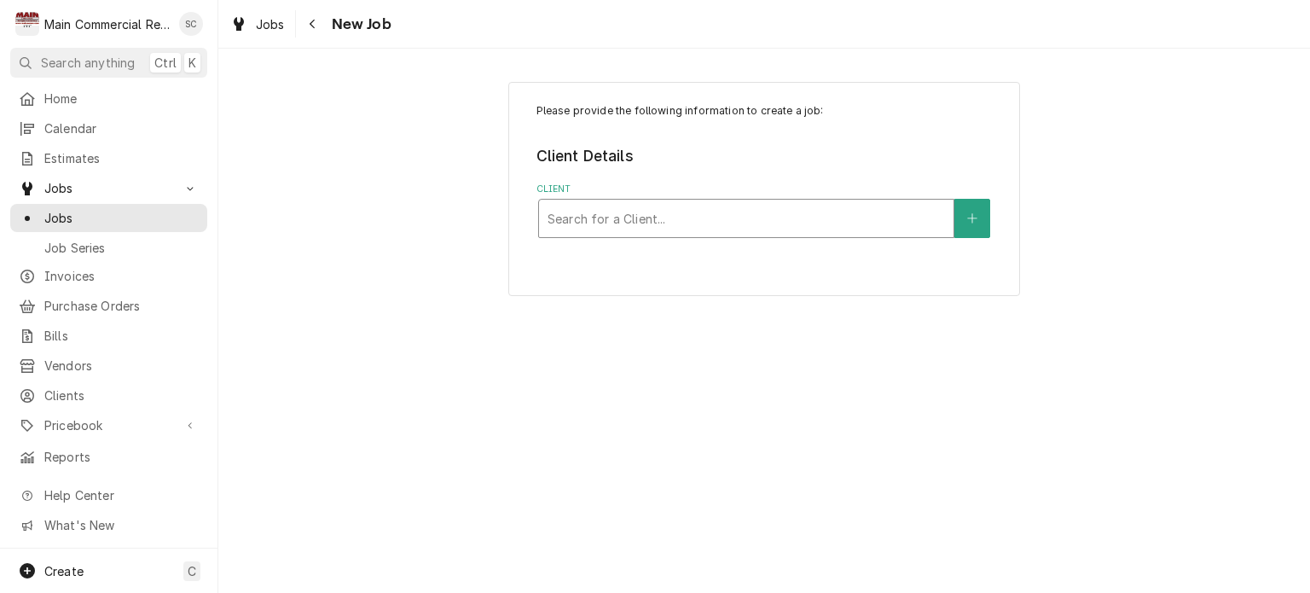
click at [785, 214] on div "Client" at bounding box center [746, 218] width 397 height 31
type input "[PERSON_NAME]"
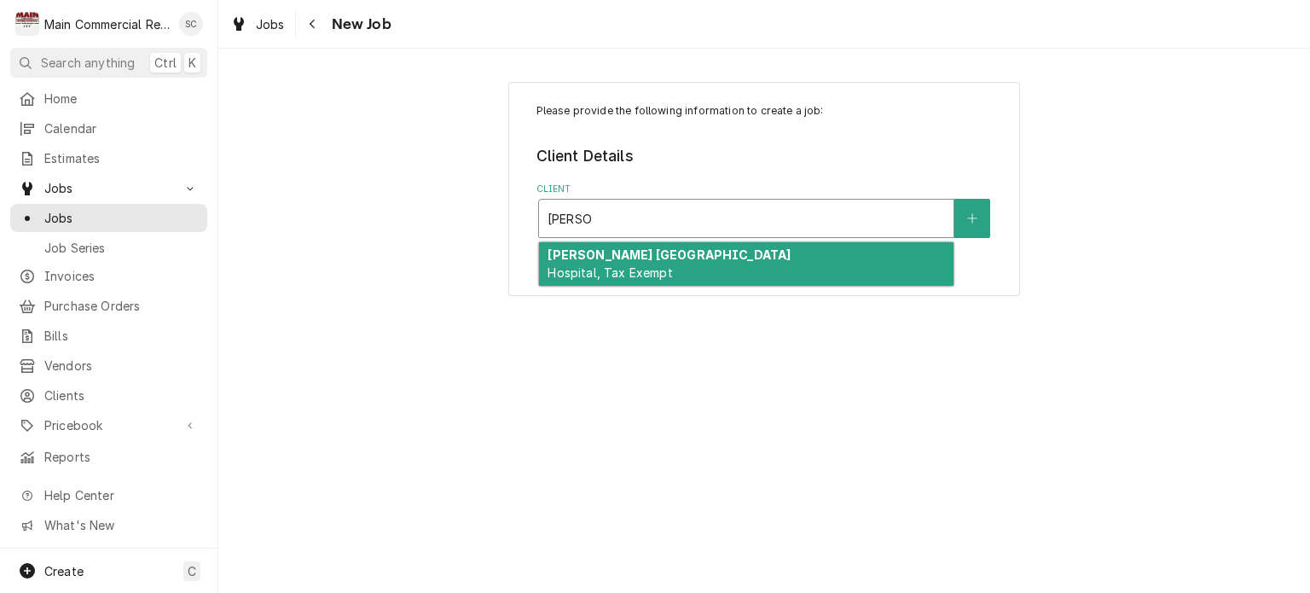
click at [796, 258] on div "[PERSON_NAME] [GEOGRAPHIC_DATA], Tax Exempt" at bounding box center [746, 264] width 414 height 44
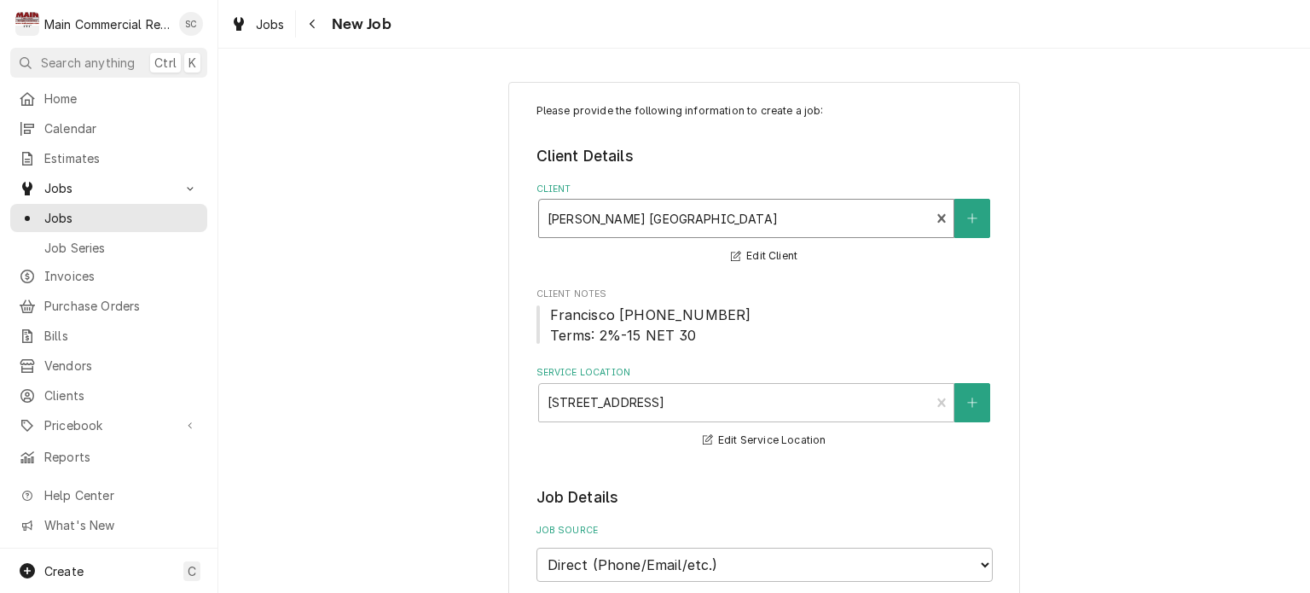
scroll to position [341, 0]
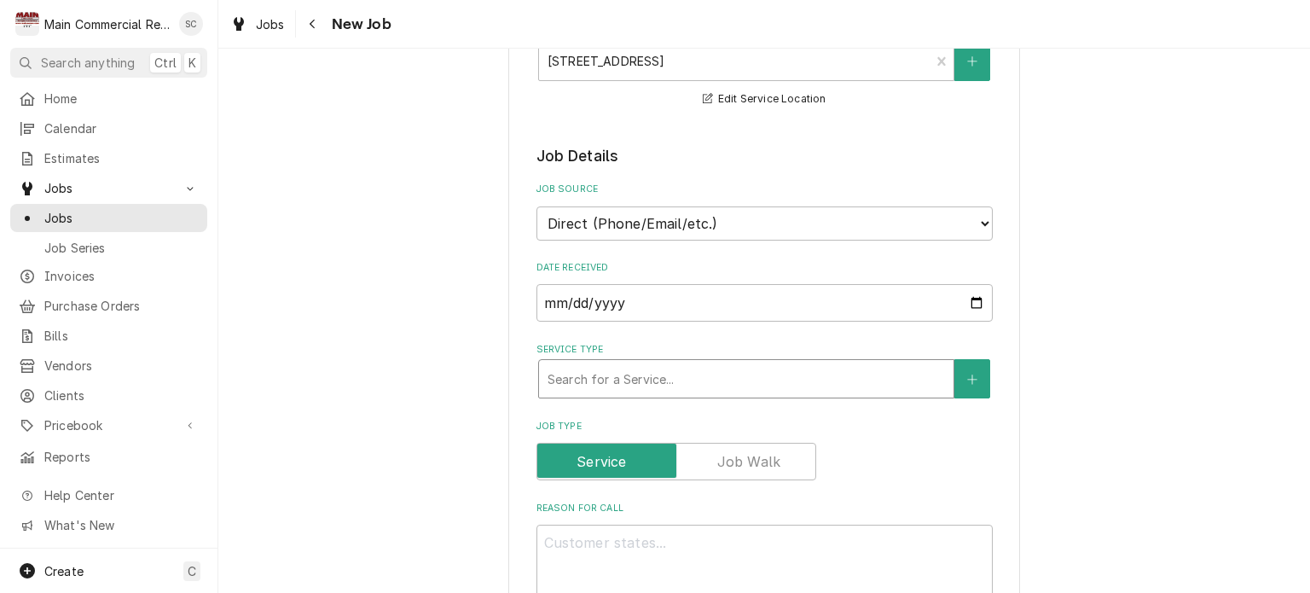
click at [756, 368] on div "Service Type" at bounding box center [746, 378] width 397 height 31
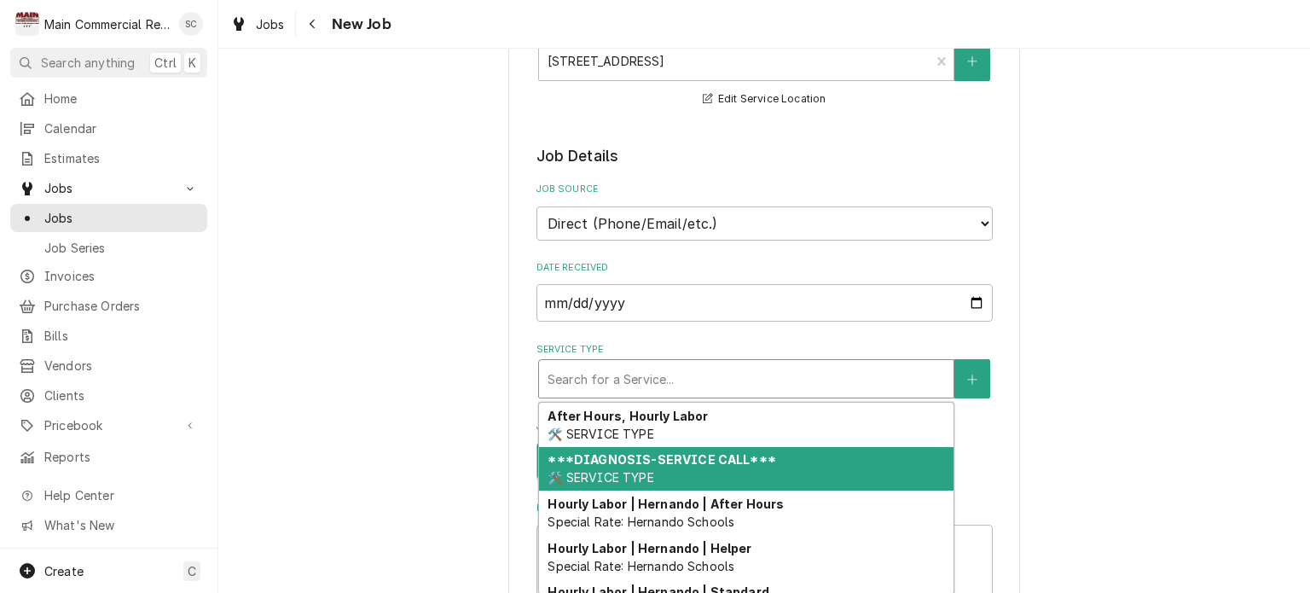
click at [673, 453] on strong "***DIAGNOSIS-SERVICE CALL***" at bounding box center [662, 459] width 228 height 14
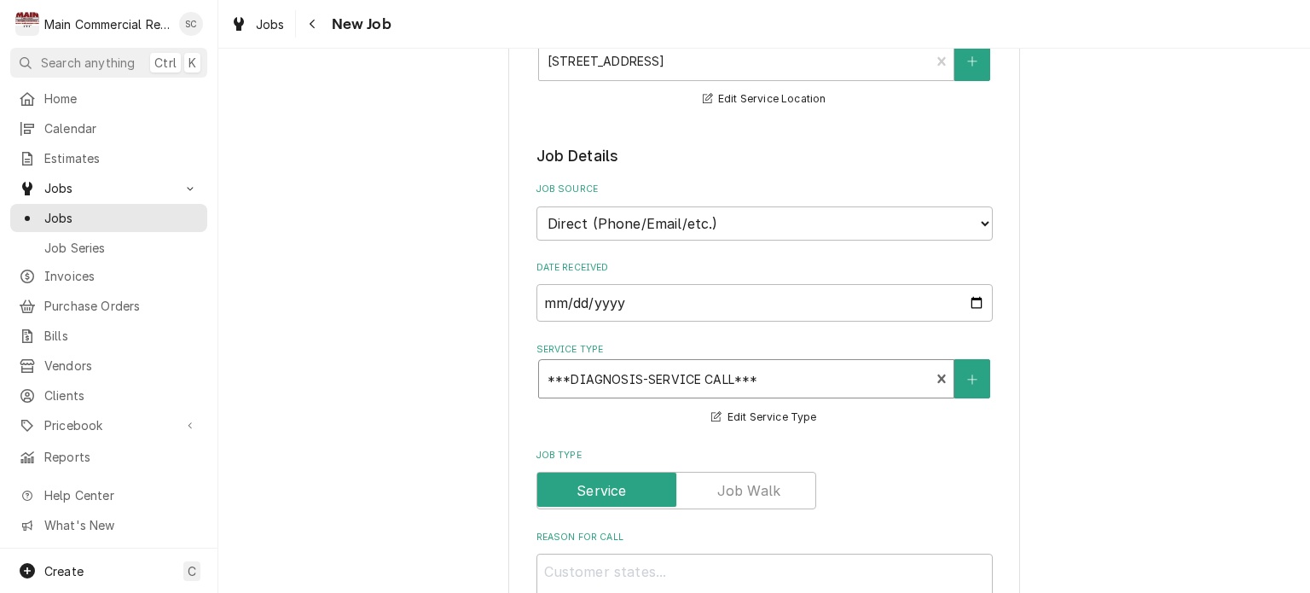
scroll to position [512, 0]
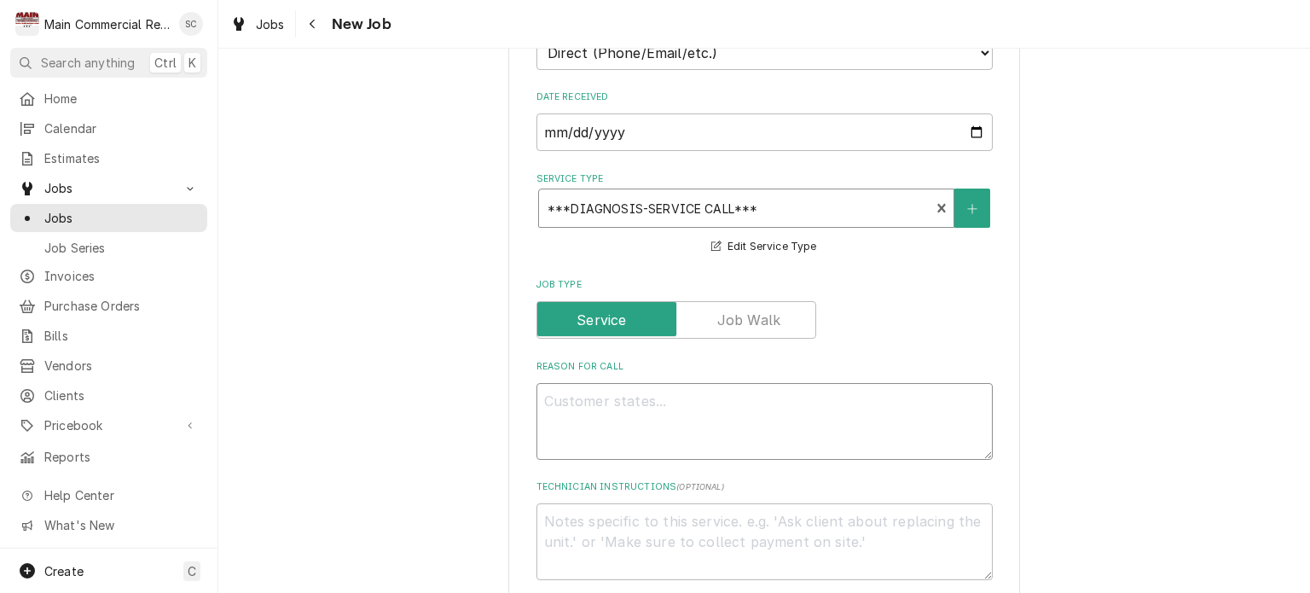
click at [794, 391] on textarea "Reason For Call" at bounding box center [764, 421] width 456 height 77
type textarea "x"
type textarea "r"
type textarea "x"
type textarea "ri"
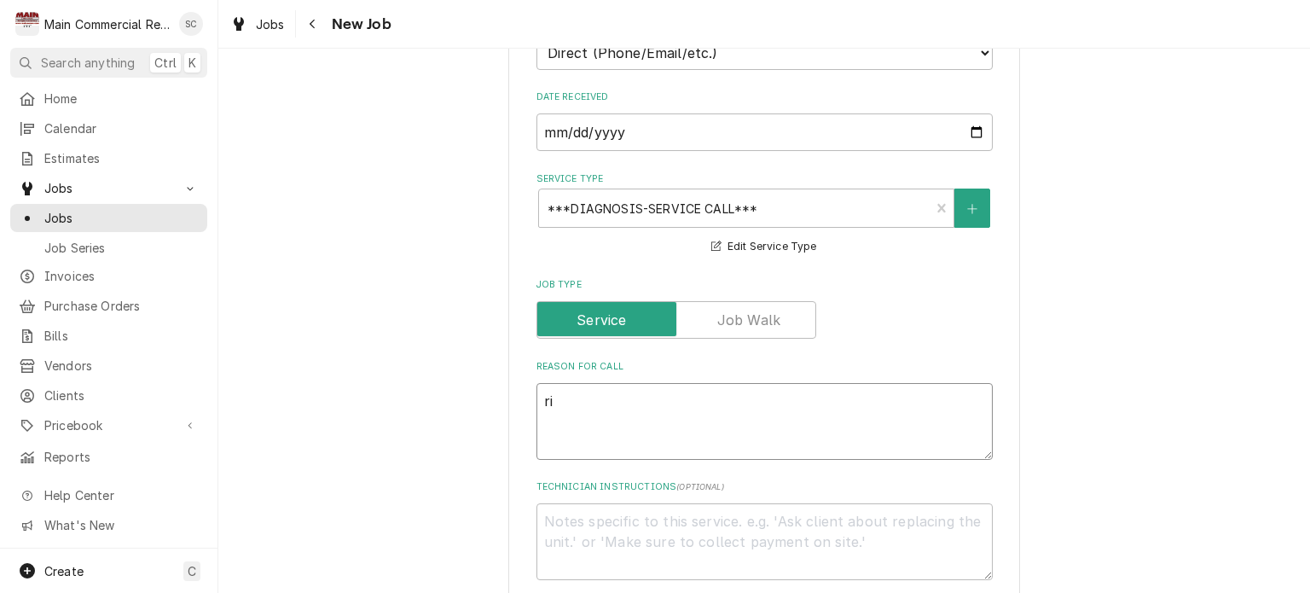
type textarea "x"
type textarea "ric"
type textarea "x"
type textarea "ric"
type textarea "x"
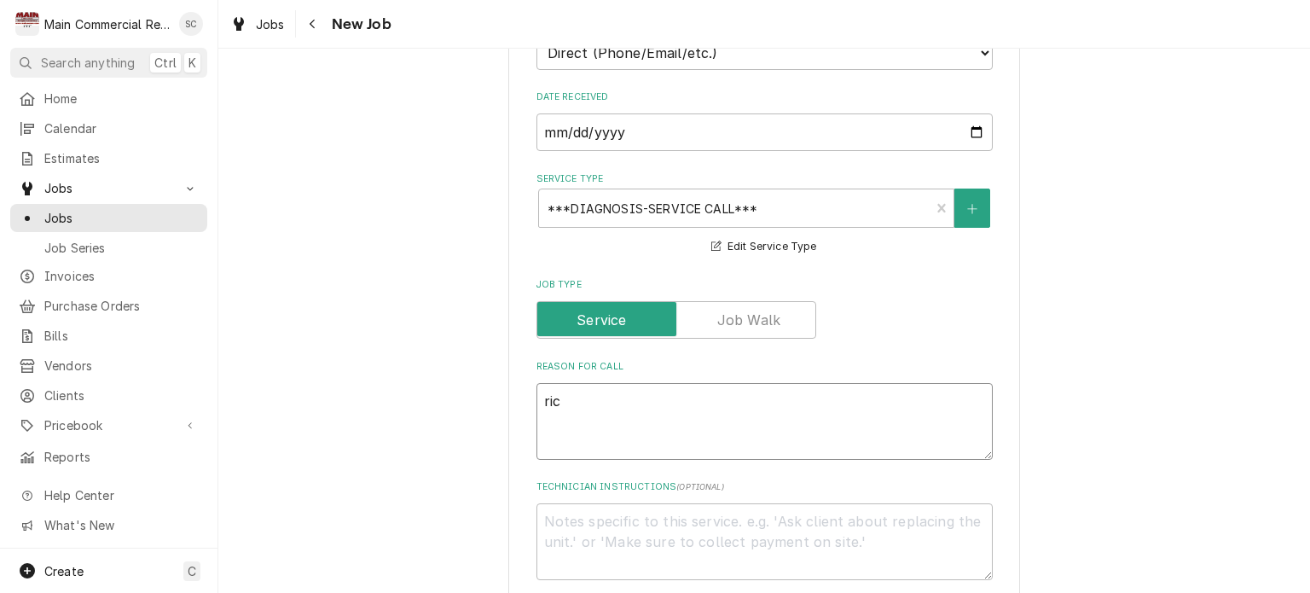
type textarea "[PERSON_NAME]"
type textarea "x"
type textarea "ric ON"
type textarea "x"
type textarea "ric ON"
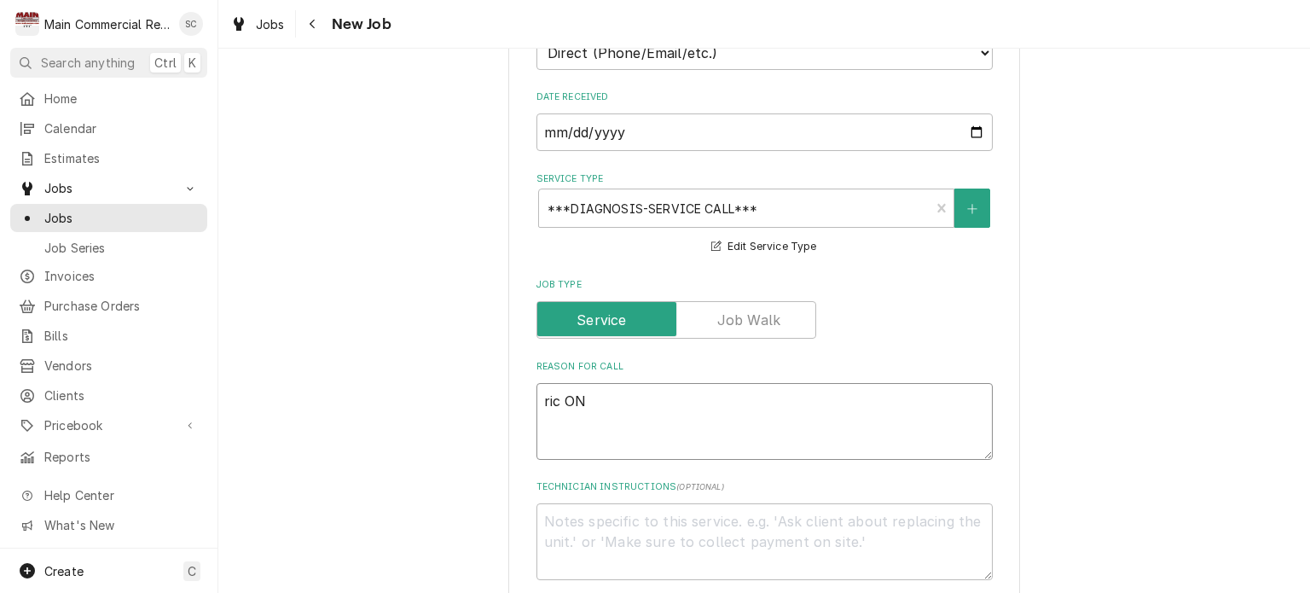
type textarea "x"
type textarea "ric ON"
type textarea "x"
type textarea "[PERSON_NAME]"
type textarea "x"
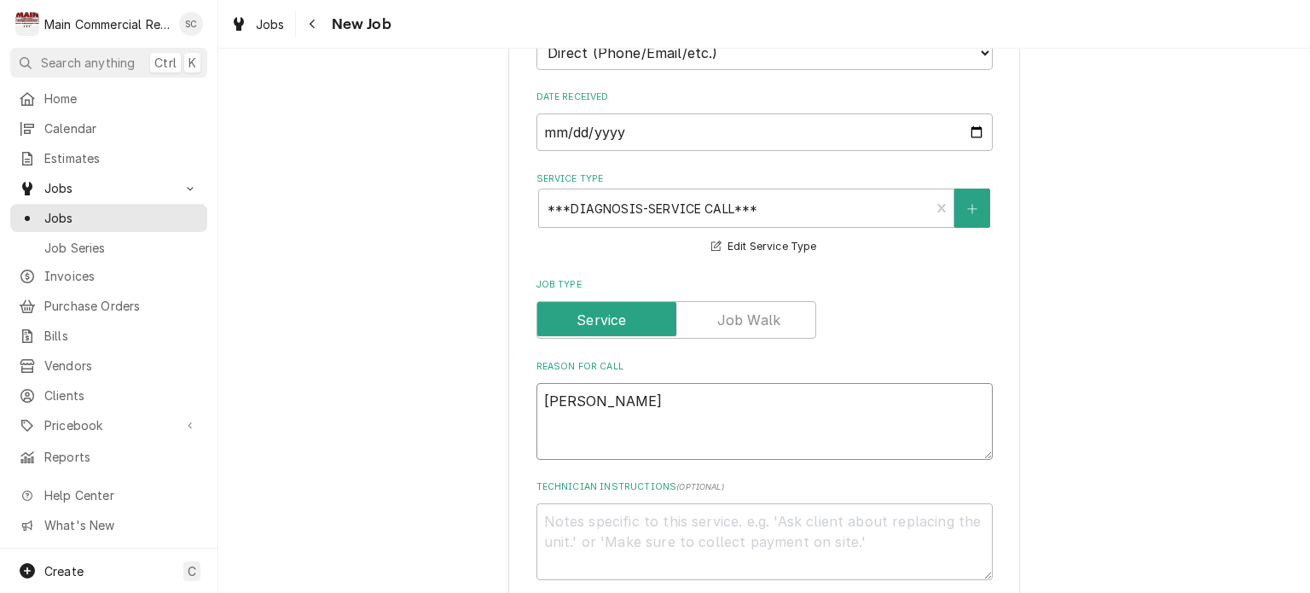
type textarea "ric"
type textarea "x"
type textarea "ric"
type textarea "x"
type textarea "ri"
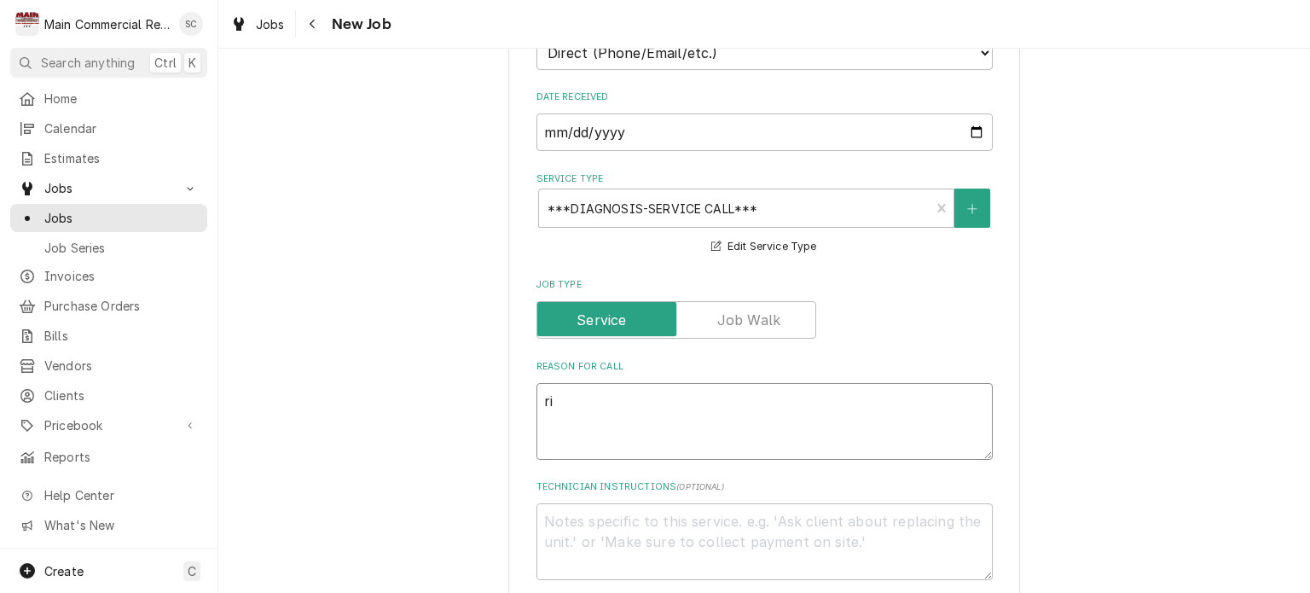
type textarea "x"
type textarea "r"
type textarea "x"
type textarea "R"
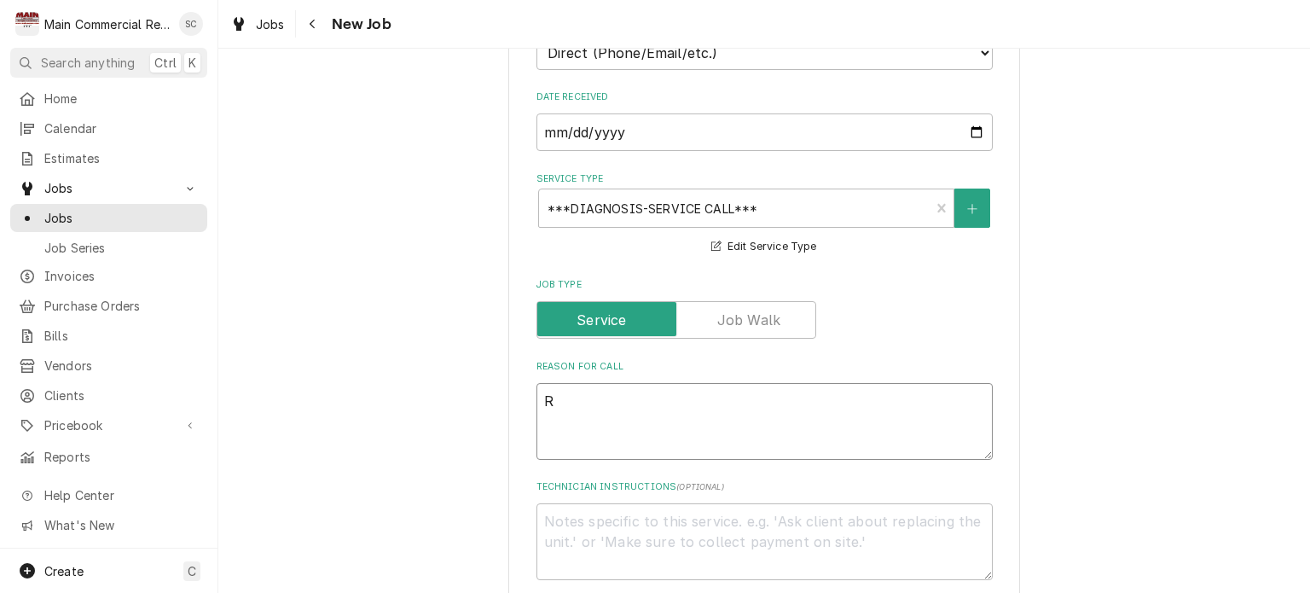
type textarea "x"
type textarea "RI"
type textarea "x"
type textarea "RIC"
type textarea "x"
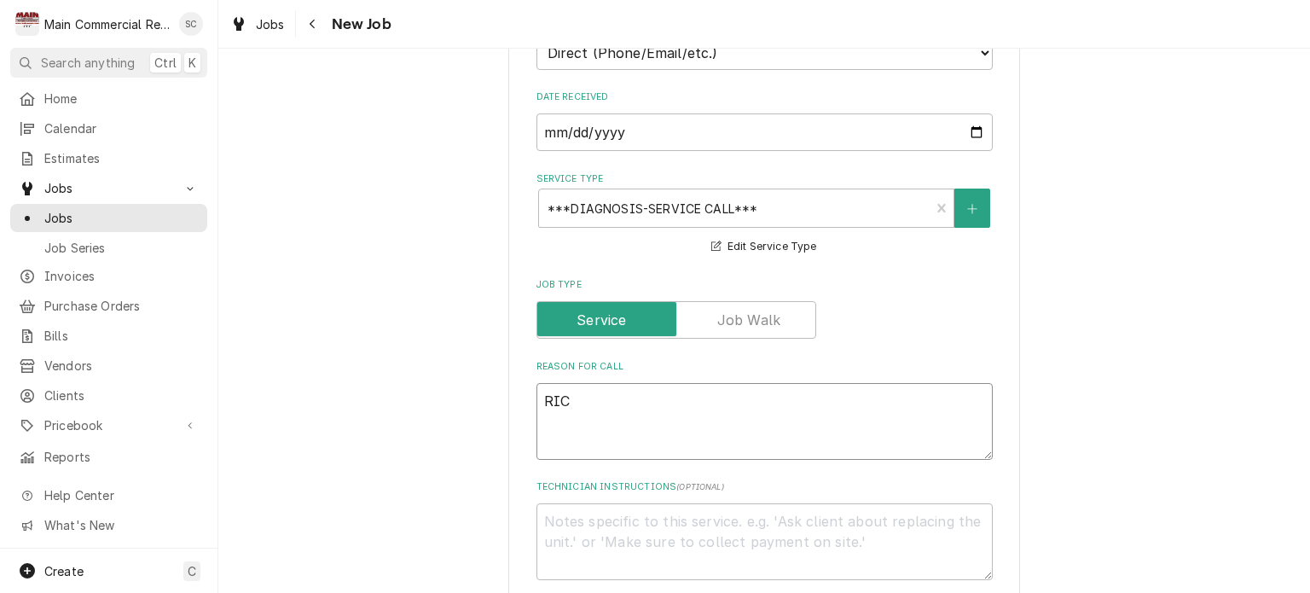
type textarea "RIC"
type textarea "x"
type textarea "[PERSON_NAME]"
type textarea "x"
type textarea "RIC ON"
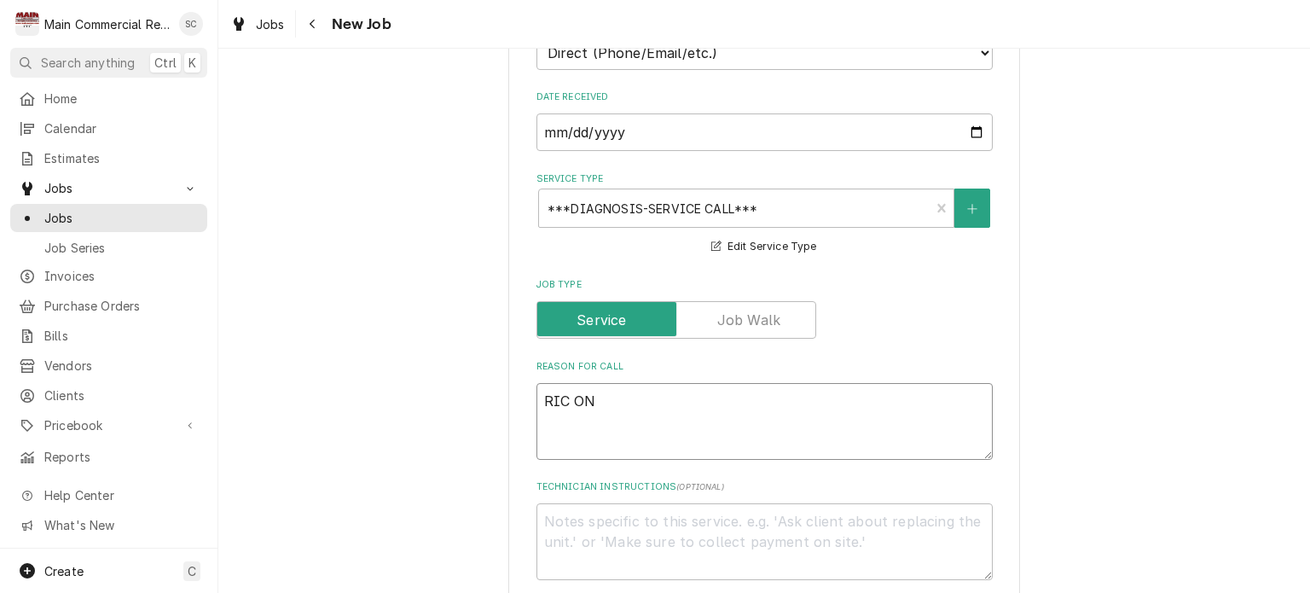
type textarea "x"
type textarea "RIC ON"
type textarea "x"
type textarea "RIC ON L"
type textarea "x"
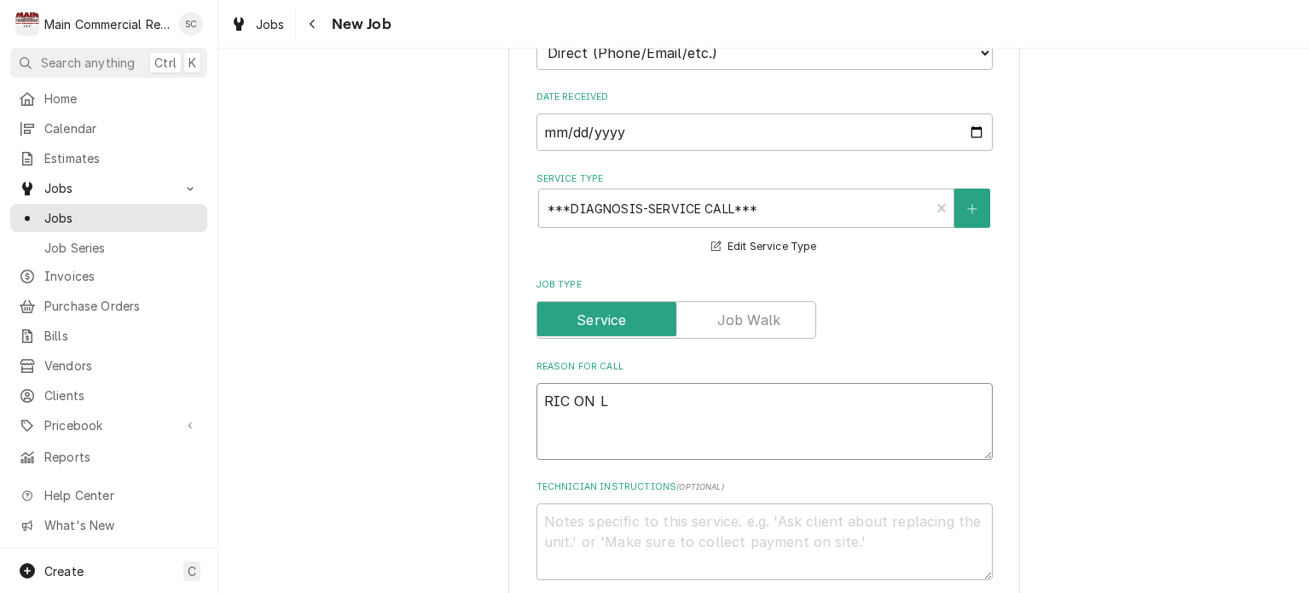
type textarea "RIC ON LI"
type textarea "x"
type textarea "RIC ON LIN"
type textarea "x"
type textarea "RIC ON LINE"
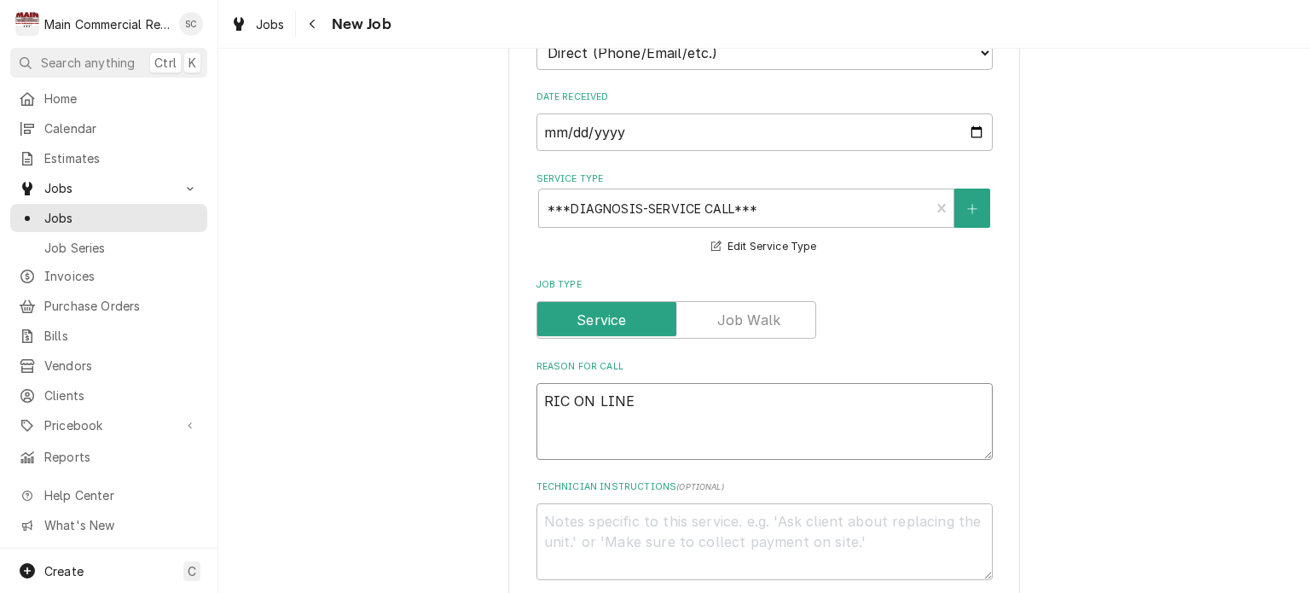
type textarea "x"
type textarea "RIC ON LINE"
type textarea "x"
type textarea "RIC ON LINE I"
type textarea "x"
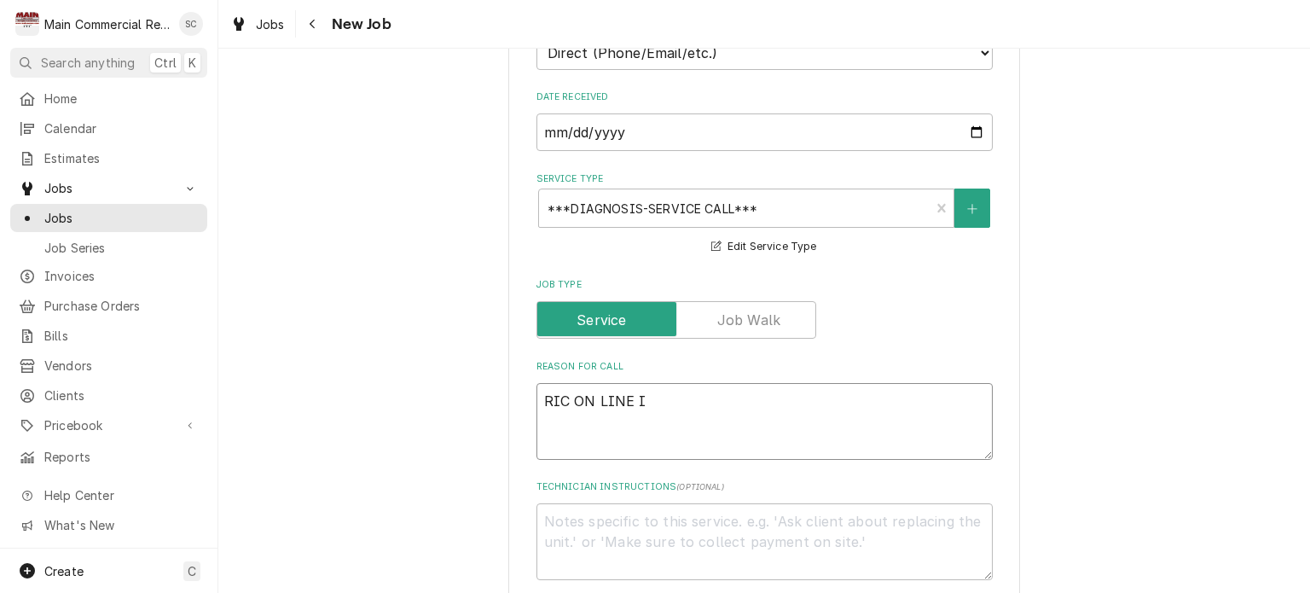
type textarea "RIC ON LINE IS"
type textarea "x"
type textarea "RIC ON LINE IS"
type textarea "x"
type textarea "RIC ON LINE IS L"
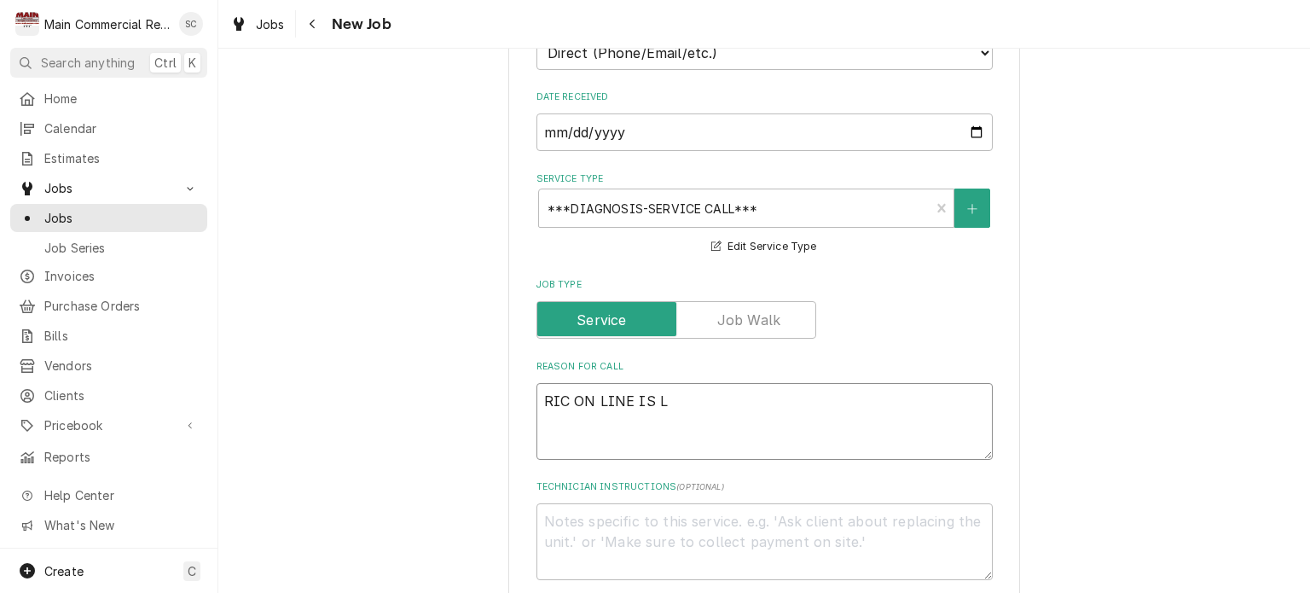
type textarea "x"
type textarea "RIC ON LINE IS LI"
type textarea "x"
type textarea "RIC ON LINE IS L"
type textarea "x"
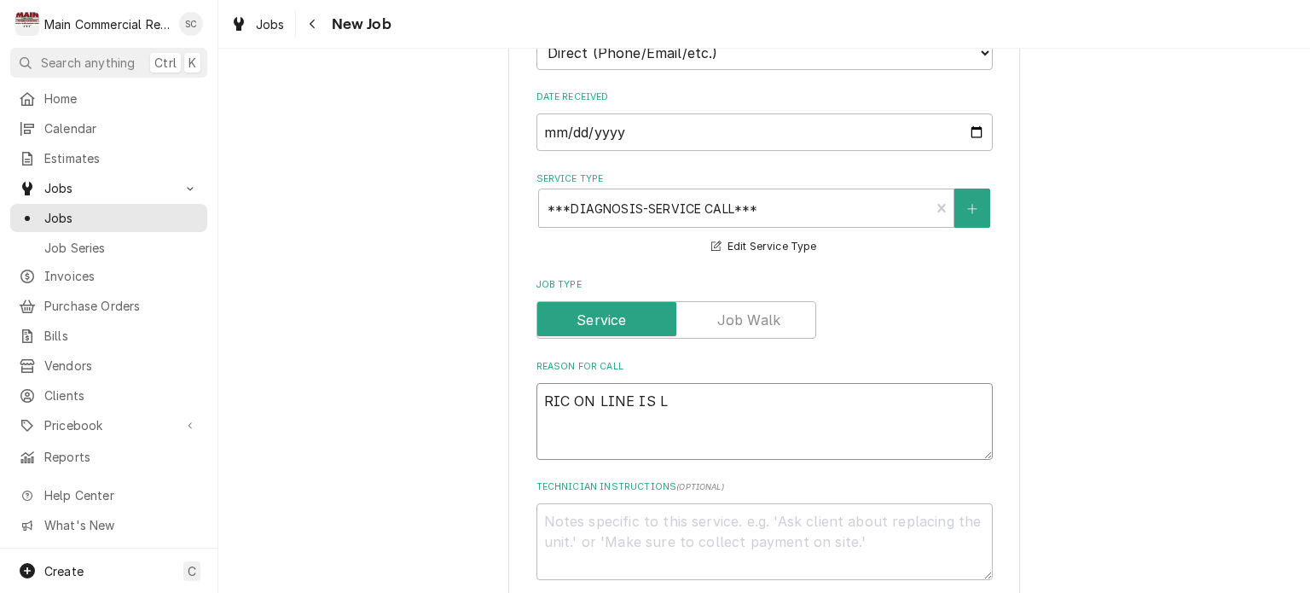
type textarea "RIC ON LINE IS LE"
type textarea "x"
type textarea "RIC ON LINE IS LEA"
type textarea "x"
type textarea "RIC ON LINE IS LEAK"
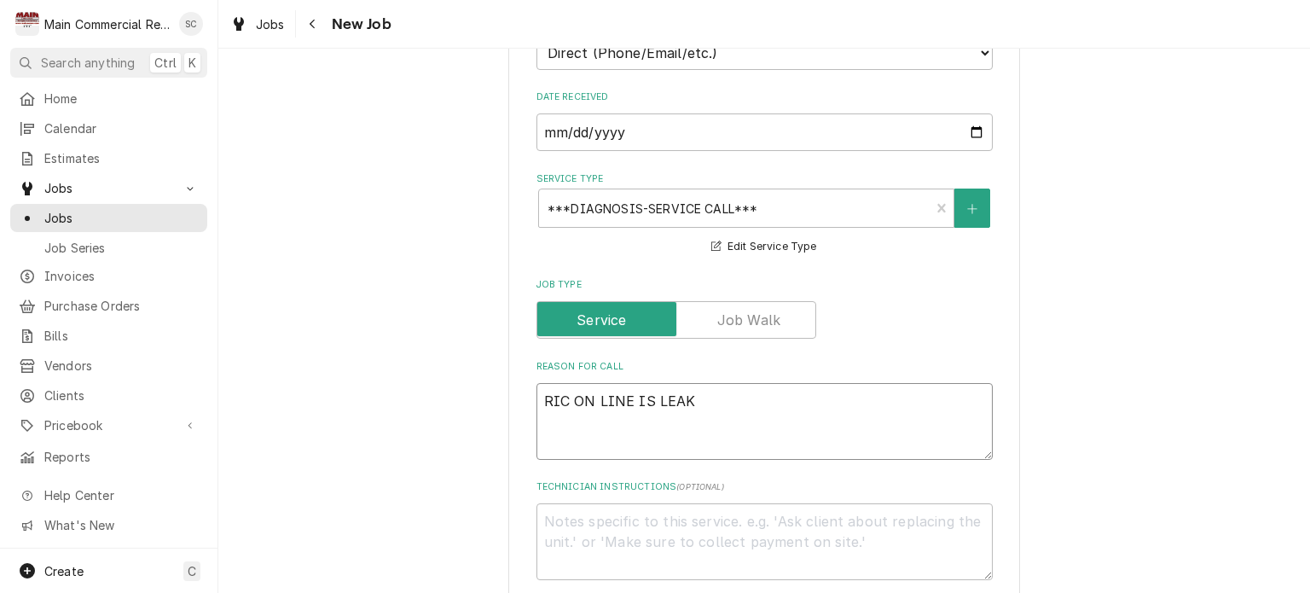
type textarea "x"
type textarea "RIC ON LINE IS LEAKI"
type textarea "x"
type textarea "RIC ON LINE IS LEAKIN"
type textarea "x"
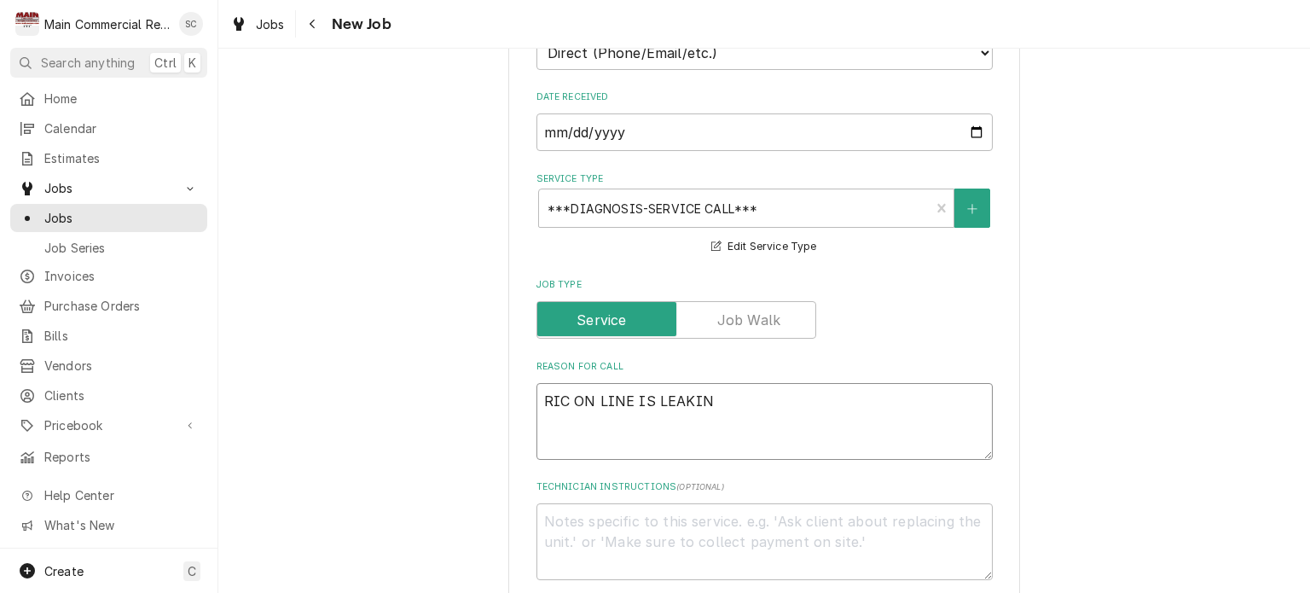
type textarea "RIC ON LINE IS LEAKING"
type textarea "x"
type textarea "RIC ON LINE IS LEAKING"
type textarea "x"
type textarea "RIC ON LINE IS LEAKING W"
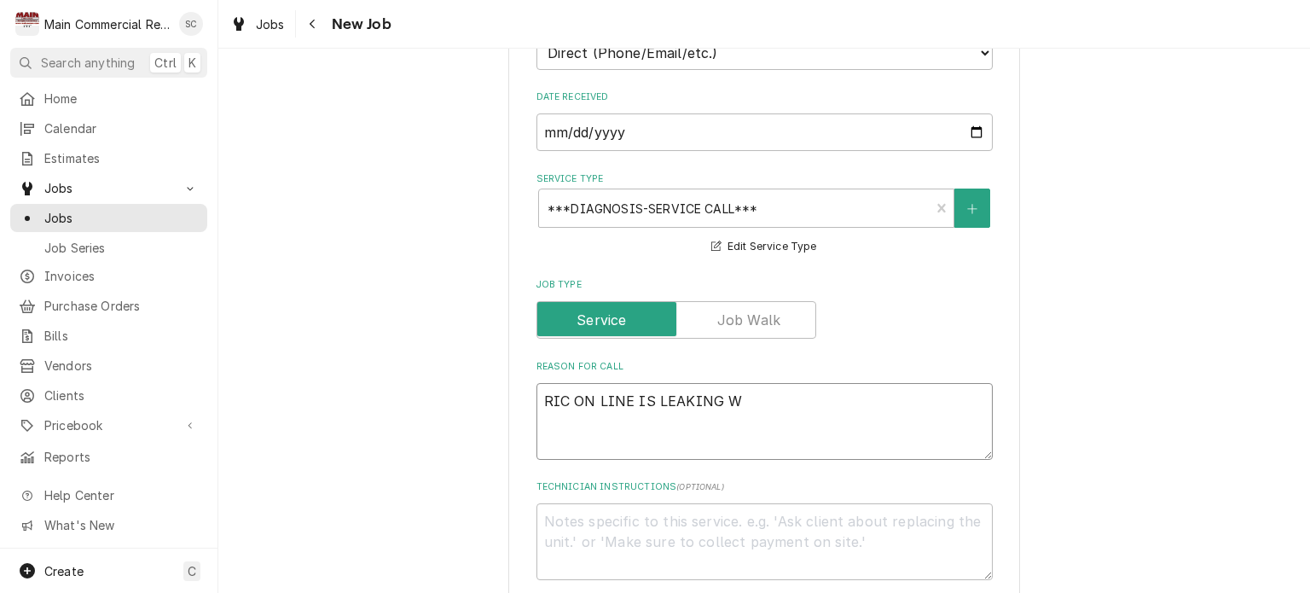
type textarea "x"
type textarea "RIC ON LINE IS LEAKING WA"
type textarea "x"
type textarea "RIC ON LINE IS LEAKING WAT"
type textarea "x"
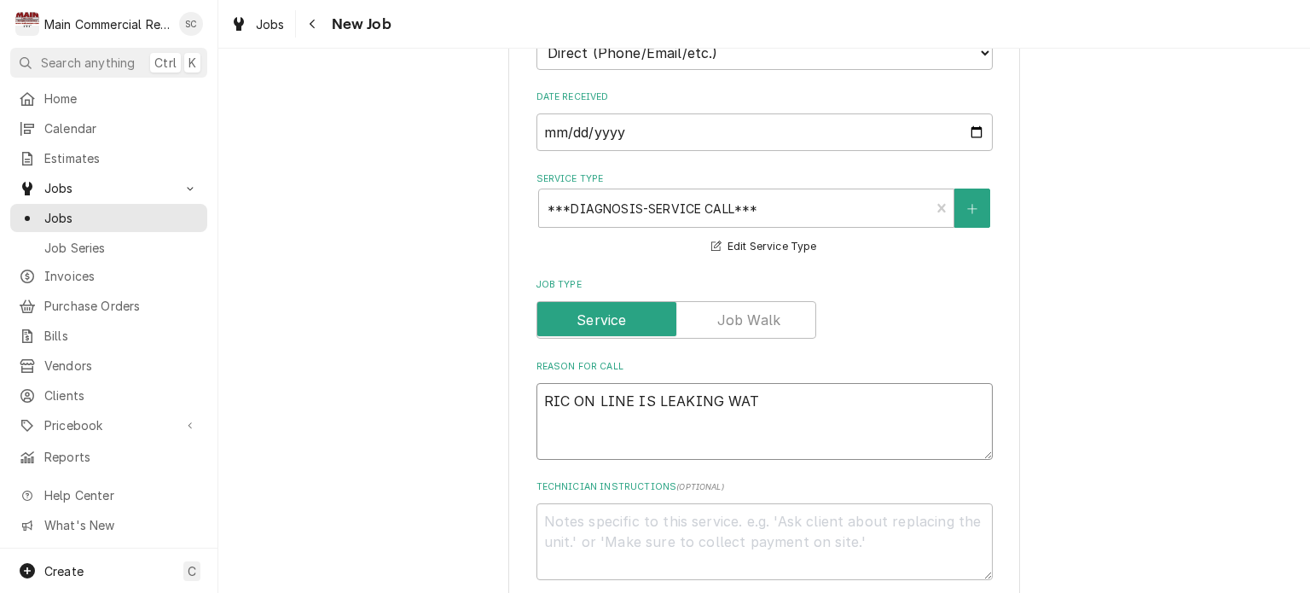
type textarea "RIC ON LINE IS LEAKING WATE"
type textarea "x"
type textarea "RIC ON LINE IS LEAKING WATER"
type textarea "x"
type textarea "RIC ON LINE IS LEAKING WATER"
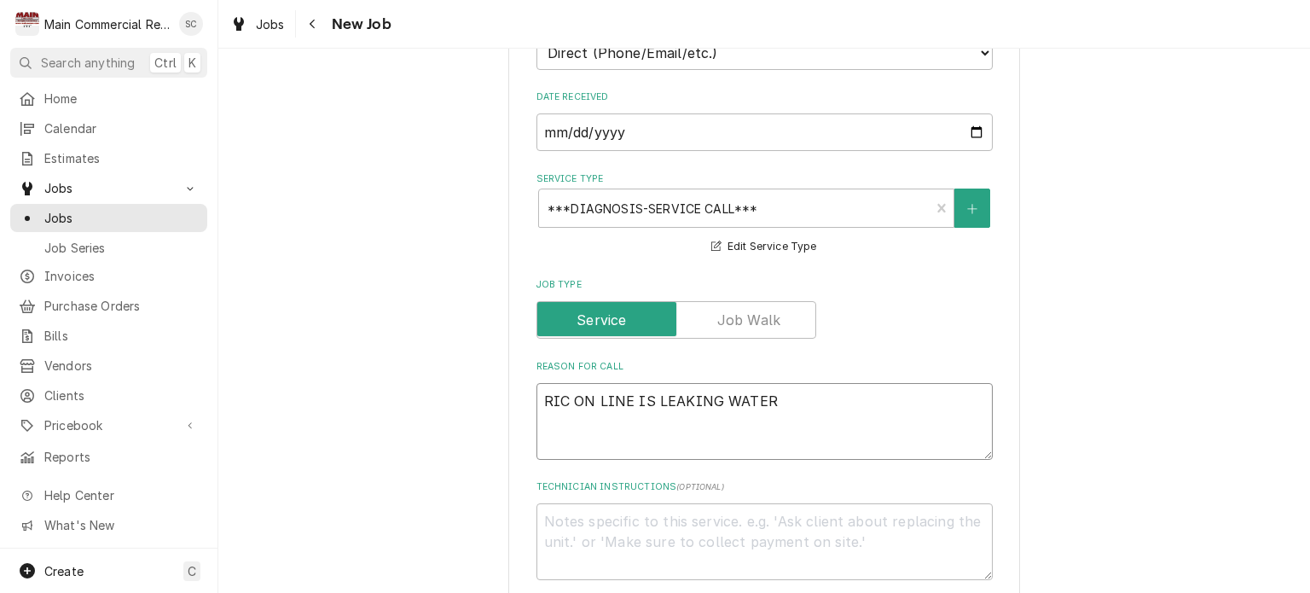
type textarea "x"
type textarea "RIC ON LINE IS LEAKING WATER P"
type textarea "x"
type textarea "RIC ON LINE IS LEAKING WATER PE"
type textarea "x"
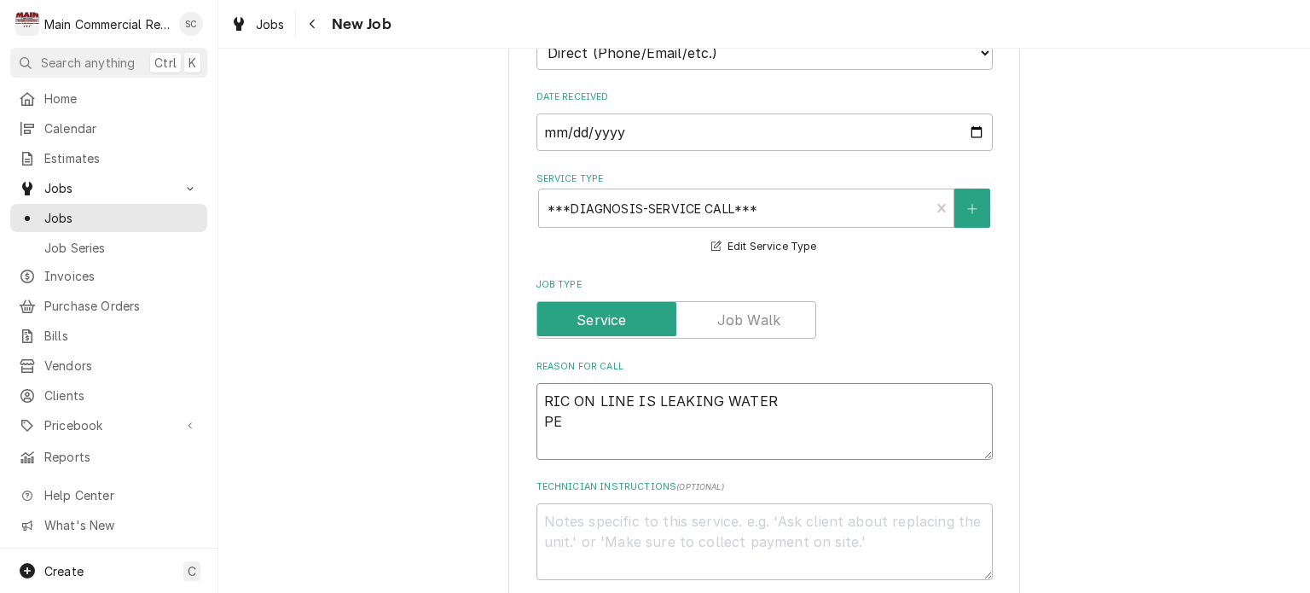
type textarea "RIC ON LINE IS LEAKING WATER PER"
type textarea "x"
type textarea "RIC ON LINE IS LEAKING WATER PER"
type textarea "x"
type textarea "RIC ON LINE IS LEAKING WATER PER D"
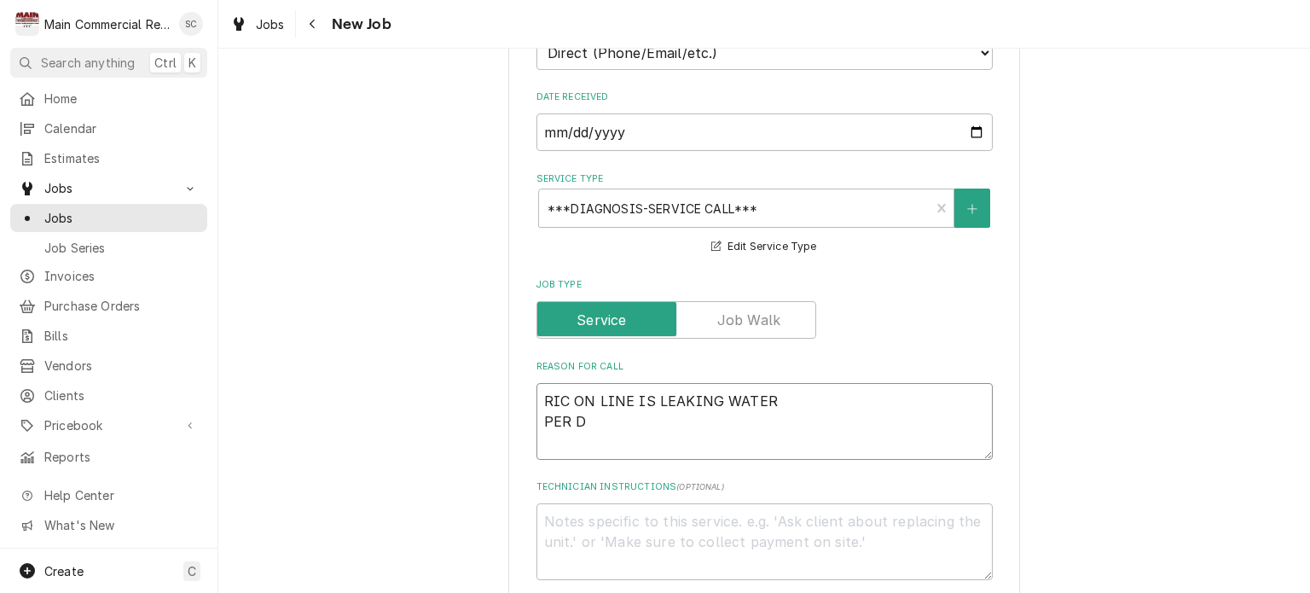
type textarea "x"
type textarea "RIC ON LINE IS LEAKING WATER PER DA"
type textarea "x"
type textarea "RIC ON LINE IS LEAKING WATER PER DAV"
type textarea "x"
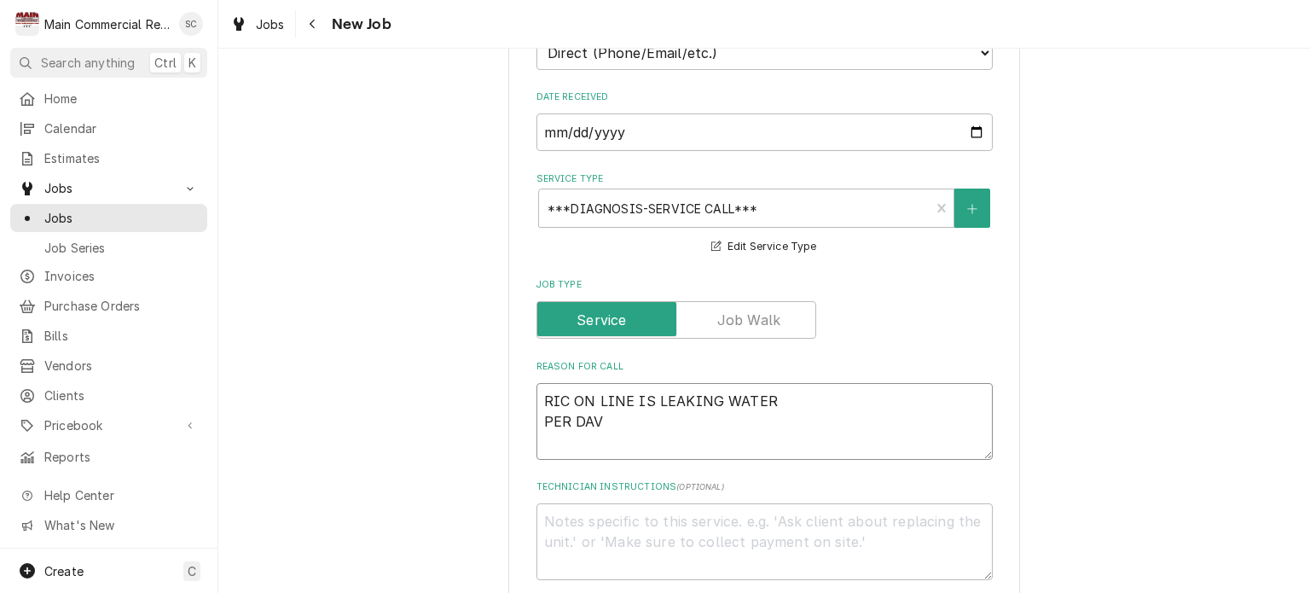
type textarea "RIC ON LINE IS LEAKING WATER PER DAVI"
type textarea "x"
type textarea "RIC ON LINE IS LEAKING WATER PER DAVID"
type textarea "x"
type textarea "RIC ON LINE IS LEAKING WATER PER DAVID"
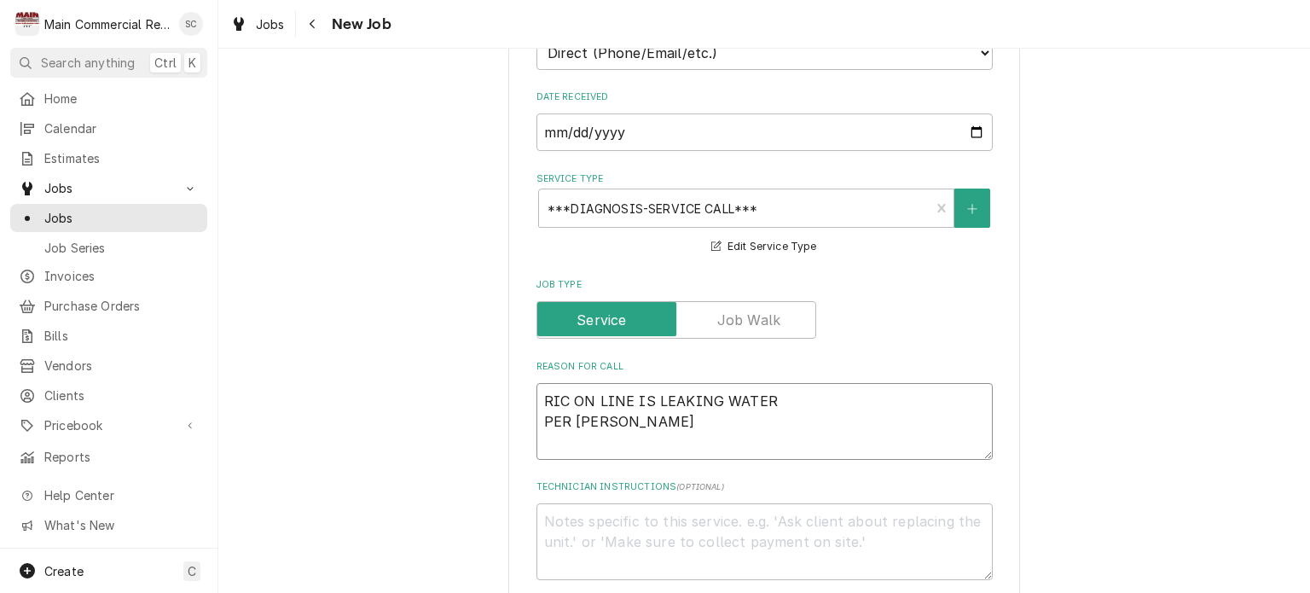
type textarea "x"
type textarea "RIC ON LINE IS LEAKING WATER PER DAVID W"
type textarea "x"
type textarea "RIC ON LINE IS LEAKING WATER PER DAVID WO"
type textarea "x"
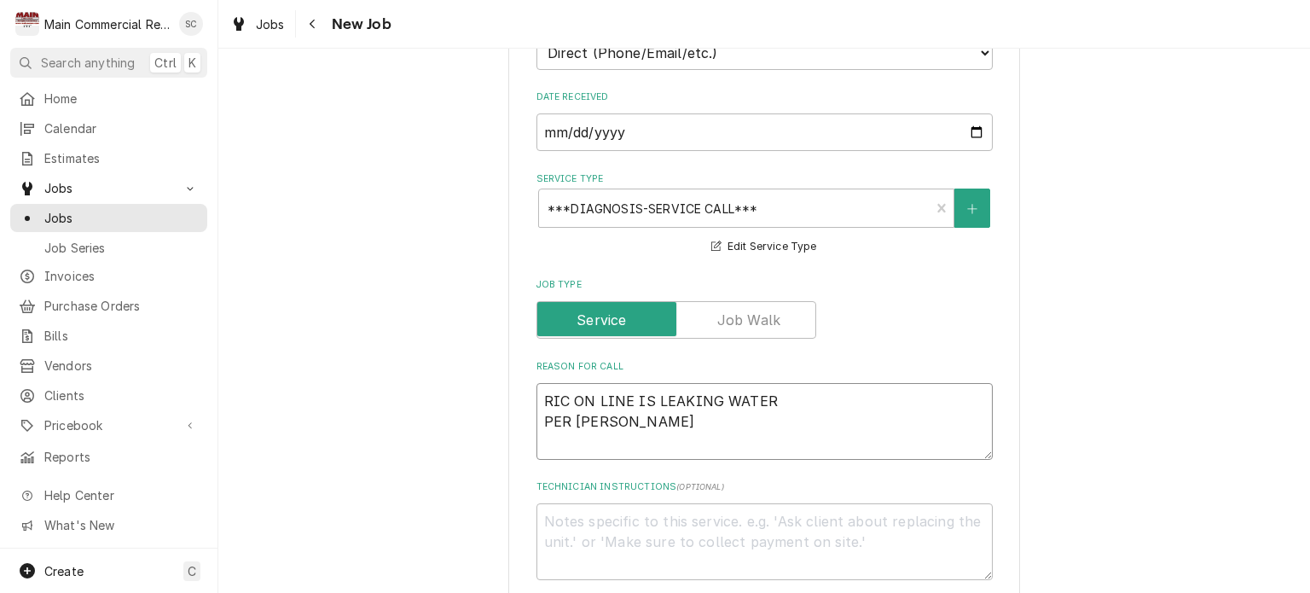
type textarea "RIC ON LINE IS LEAKING WATER PER DAVID WOU"
type textarea "x"
type textarea "RIC ON LINE IS LEAKING WATER PER DAVID WOUL"
type textarea "x"
type textarea "RIC ON LINE IS LEAKING WATER PER DAVID WOULD"
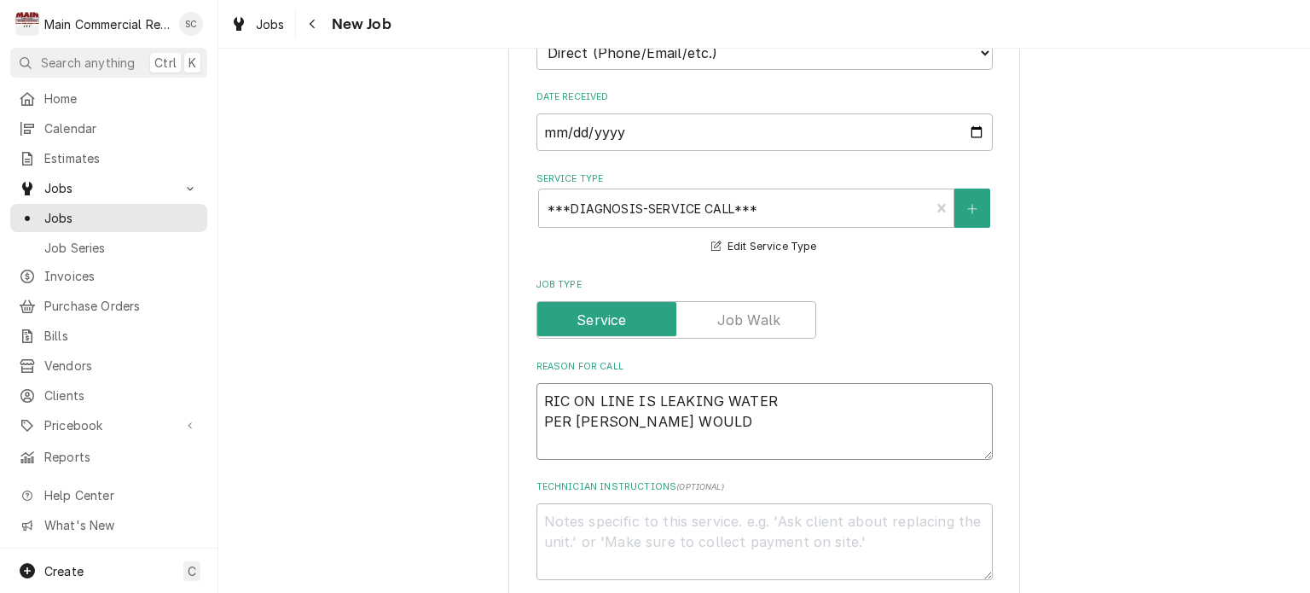
type textarea "x"
type textarea "RIC ON LINE IS LEAKING WATER PER DAVID WOULD"
type textarea "x"
type textarea "RIC ON LINE IS LEAKING WATER PER DAVID WOULD L"
type textarea "x"
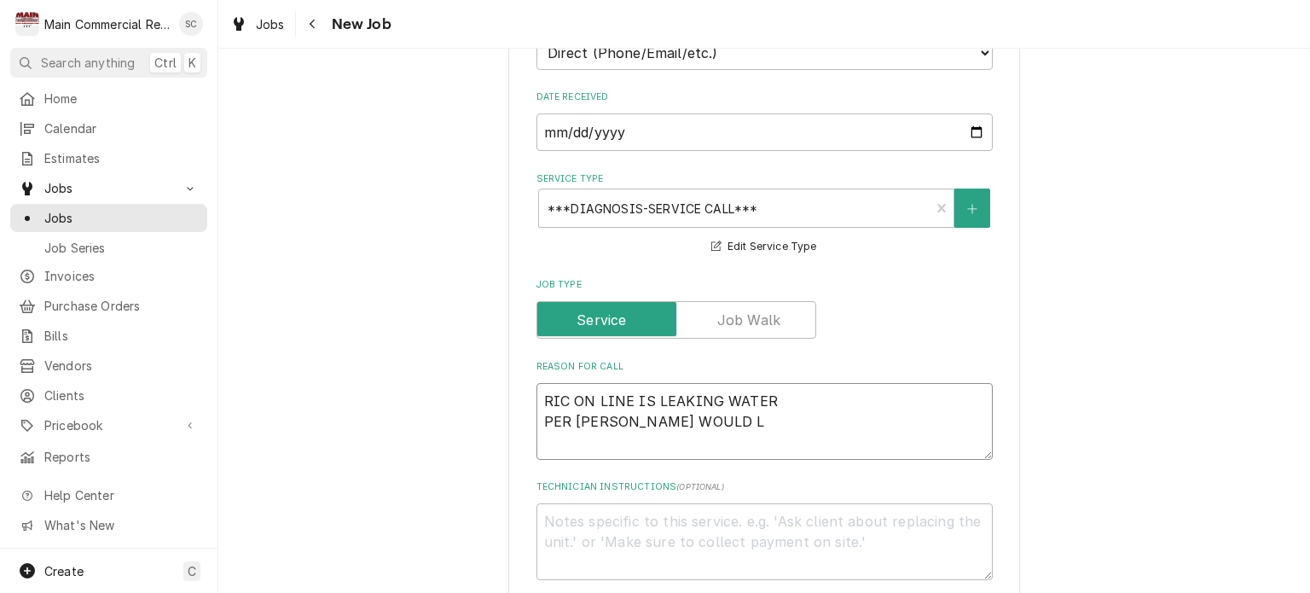
type textarea "RIC ON LINE IS LEAKING WATER PER DAVID WOULD LI"
type textarea "x"
type textarea "RIC ON LINE IS LEAKING WATER PER DAVID WOULD LIK"
type textarea "x"
type textarea "RIC ON LINE IS LEAKING WATER PER DAVID WOULD LIKE"
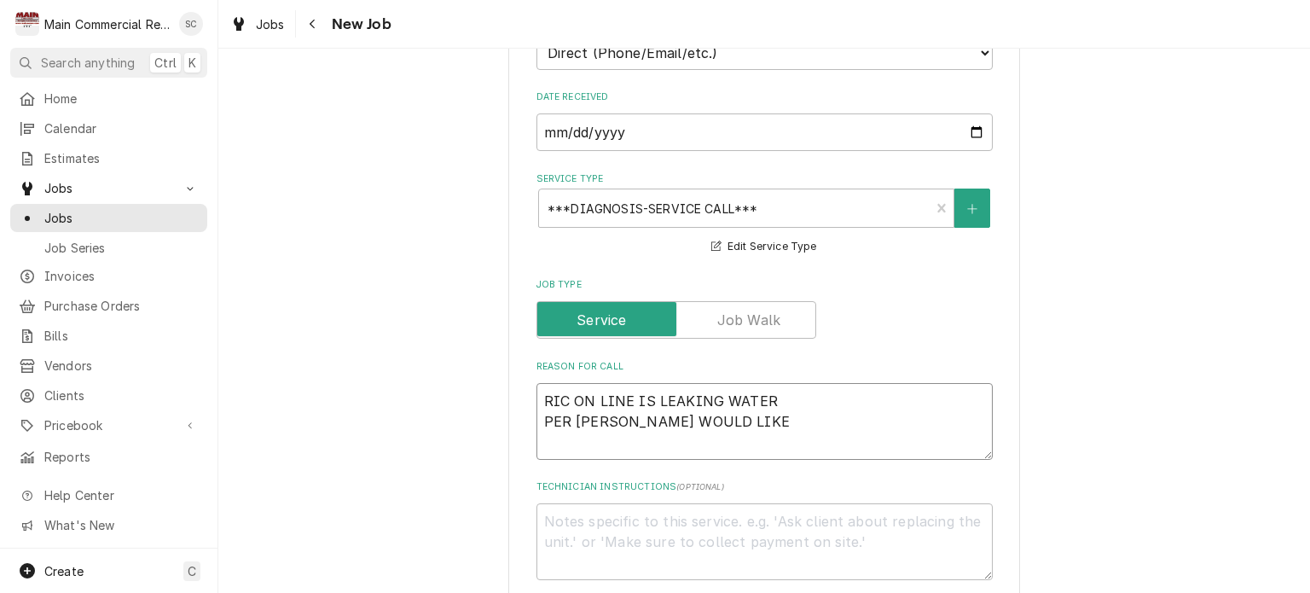
type textarea "x"
type textarea "RIC ON LINE IS LEAKING WATER PER DAVID WOULD LIKE"
type textarea "x"
type textarea "RIC ON LINE IS LEAKING WATER PER DAVID WOULD LIKE F"
type textarea "x"
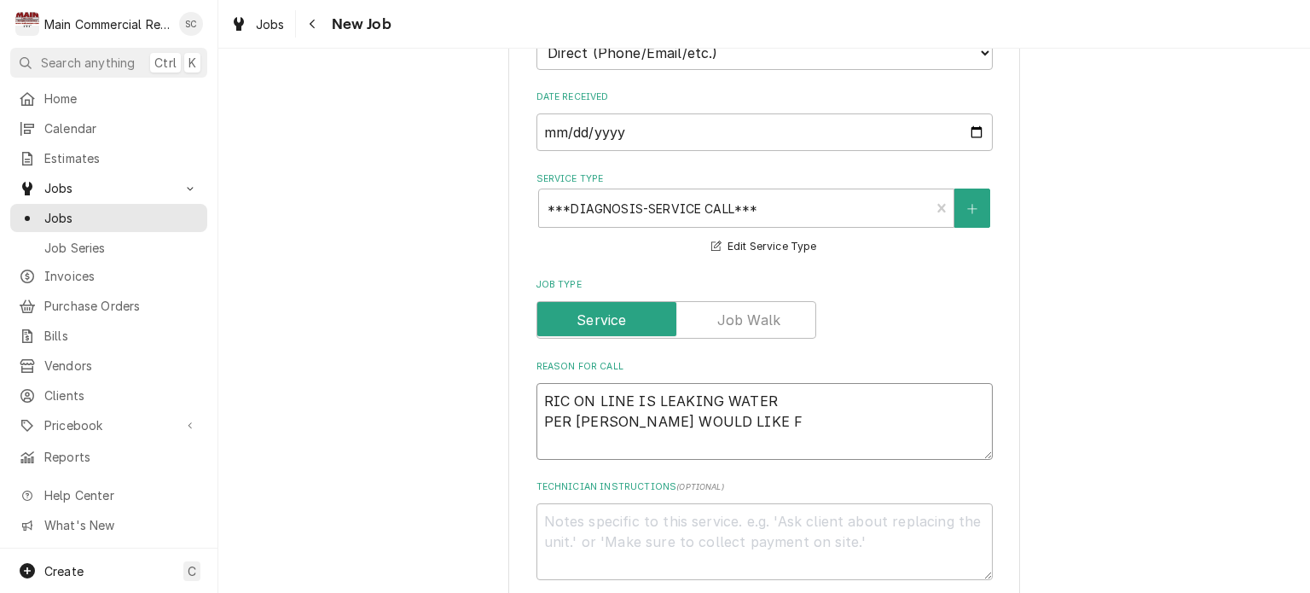
type textarea "RIC ON LINE IS LEAKING WATER PER DAVID WOULD LIKE FO"
type textarea "x"
type textarea "RIC ON LINE IS LEAKING WATER PER DAVID WOULD LIKE FOR"
type textarea "x"
type textarea "RIC ON LINE IS LEAKING WATER PER DAVID WOULD LIKE FOR"
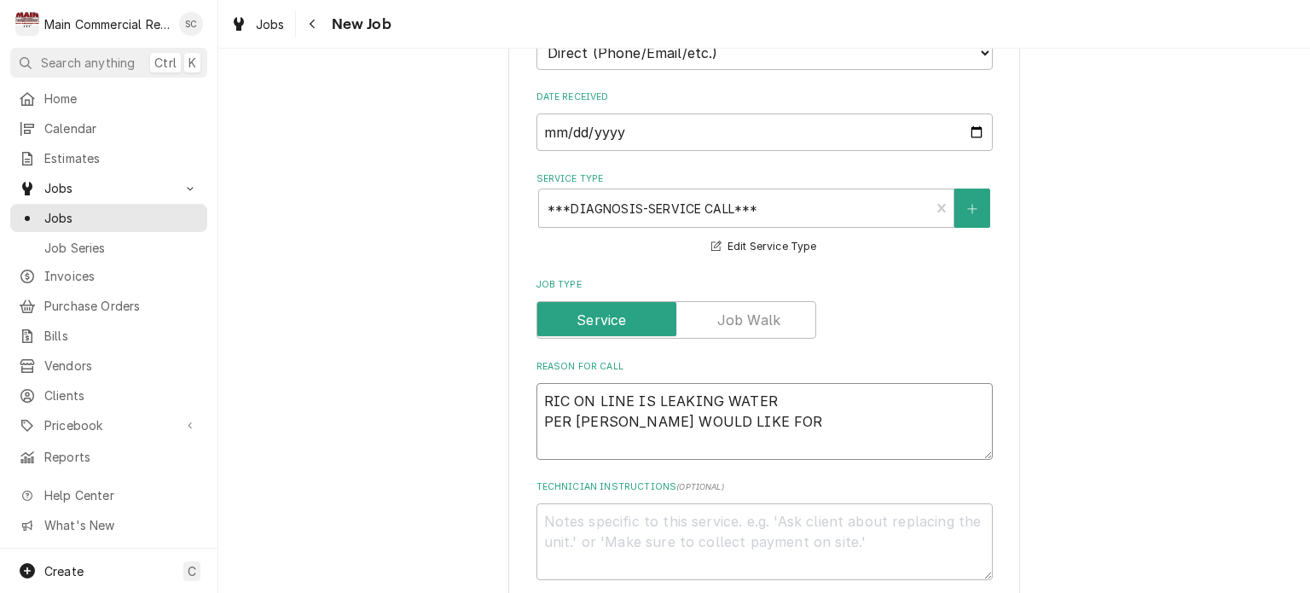
type textarea "x"
type textarea "RIC ON LINE IS LEAKING WATER PER DAVID WOULD LIKE FOR U"
type textarea "x"
type textarea "RIC ON LINE IS LEAKING WATER PER DAVID WOULD LIKE FOR US"
type textarea "x"
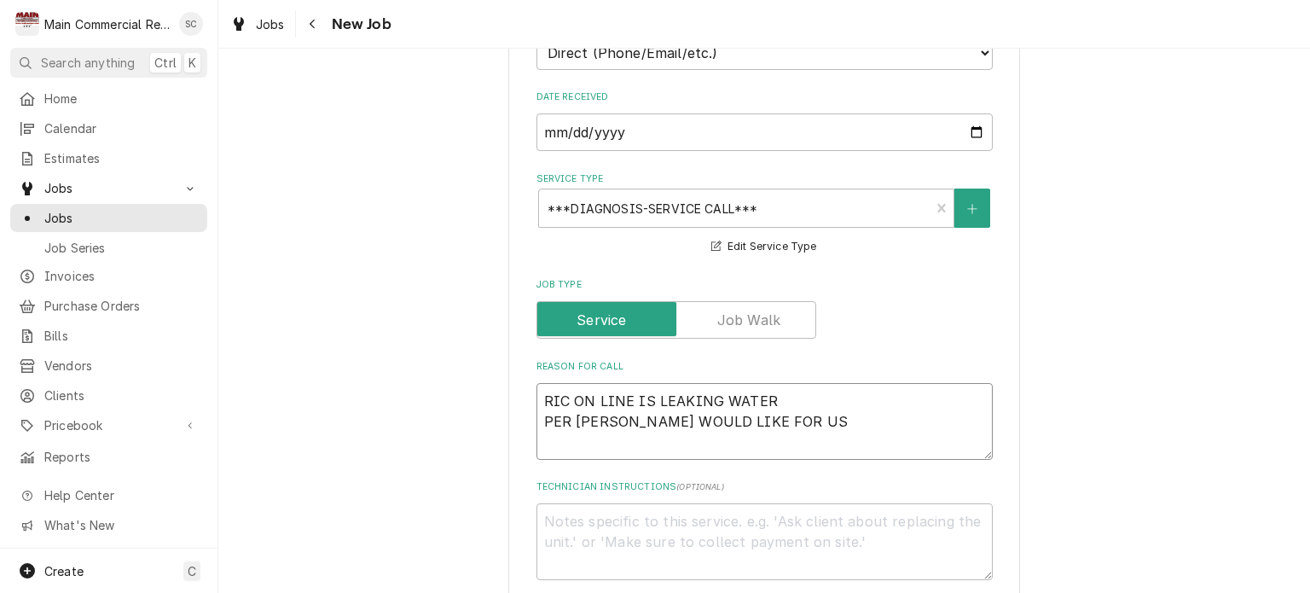
type textarea "RIC ON LINE IS LEAKING WATER PER DAVID WOULD LIKE FOR US"
type textarea "x"
type textarea "RIC ON LINE IS LEAKING WATER PER DAVID WOULD LIKE FOR US T"
type textarea "x"
type textarea "RIC ON LINE IS LEAKING WATER PER DAVID WOULD LIKE FOR US TO"
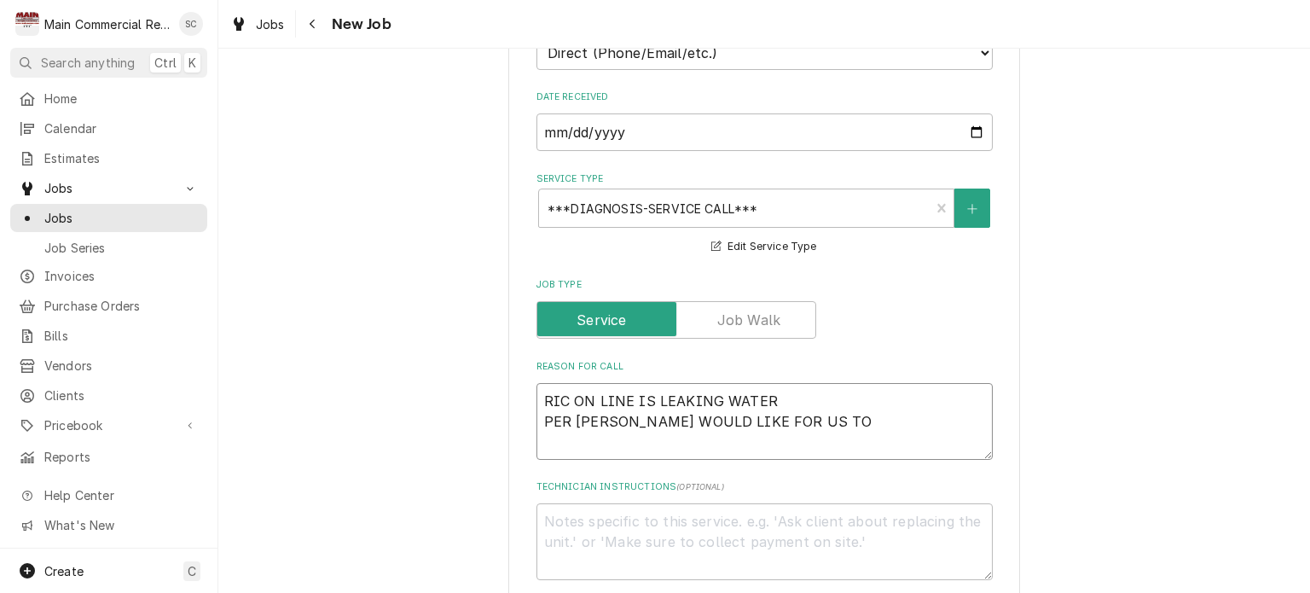
type textarea "x"
type textarea "RIC ON LINE IS LEAKING WATER PER DAVID WOULD LIKE FOR US TO"
type textarea "x"
type textarea "RIC ON LINE IS LEAKING WATER PER DAVID WOULD LIKE FOR US TO L"
type textarea "x"
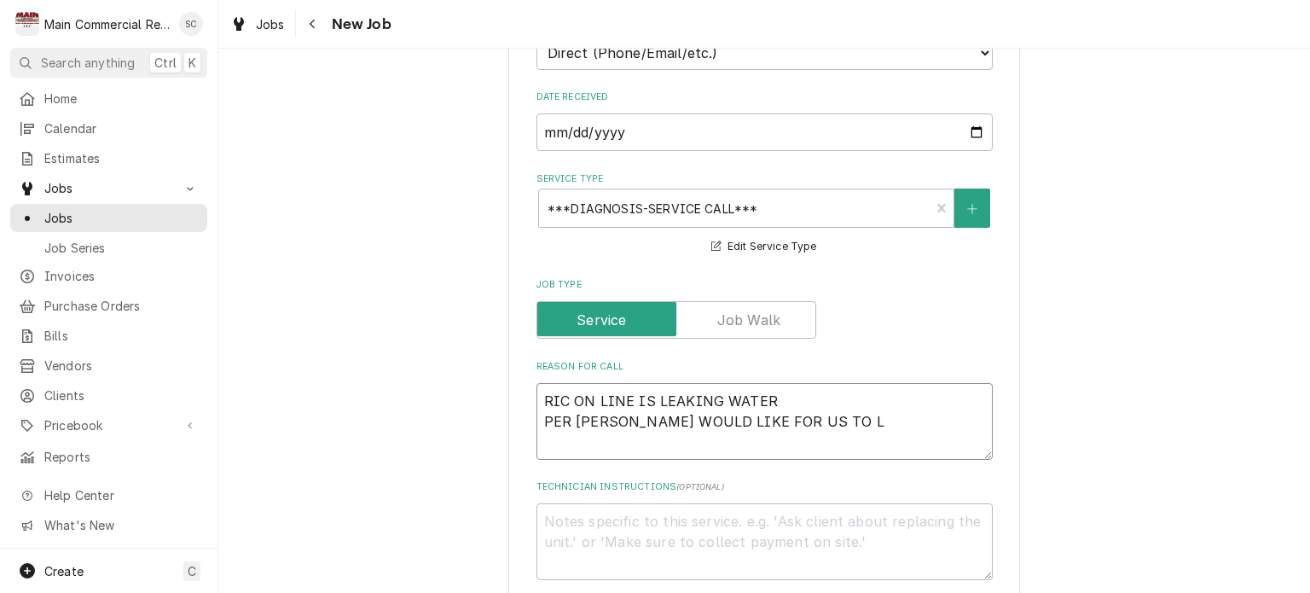
type textarea "RIC ON LINE IS LEAKING WATER PER DAVID WOULD LIKE FOR US TO LO"
type textarea "x"
type textarea "RIC ON LINE IS LEAKING WATER PER DAVID WOULD LIKE FOR US TO LOO"
type textarea "x"
type textarea "RIC ON LINE IS LEAKING WATER PER DAVID WOULD LIKE FOR US TO LOOK"
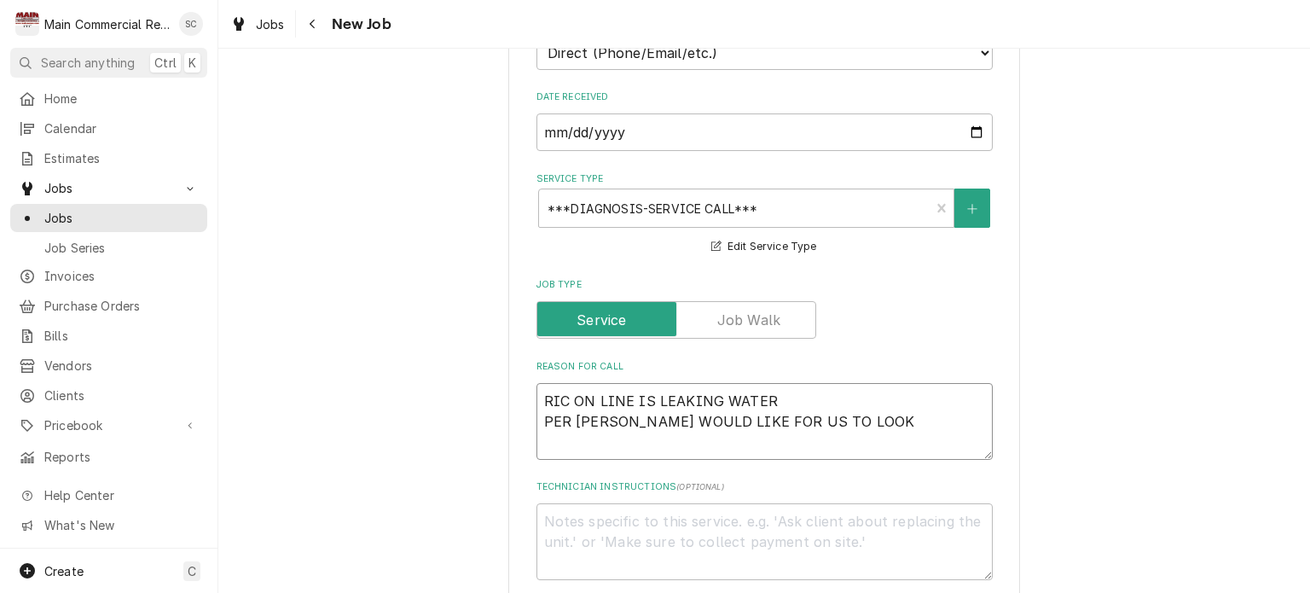
type textarea "x"
type textarea "RIC ON LINE IS LEAKING WATER PER DAVID WOULD LIKE FOR US TO LOOK"
type textarea "x"
type textarea "RIC ON LINE IS LEAKING WATER PER DAVID WOULD LIKE FOR US TO LOOK A"
type textarea "x"
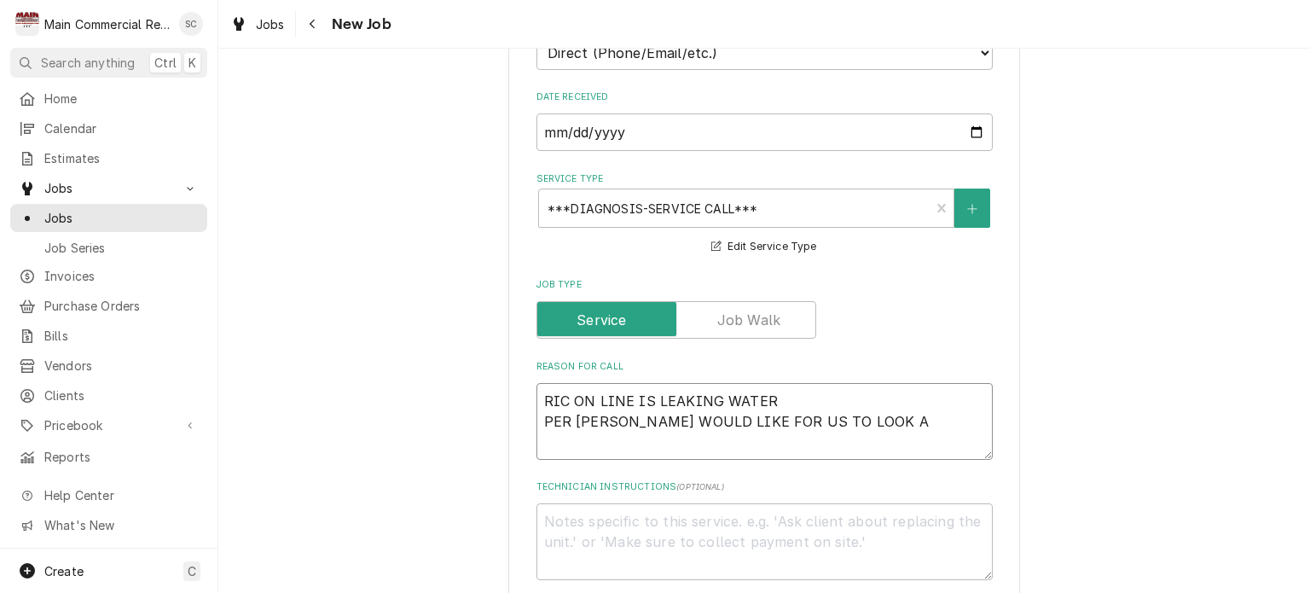
type textarea "RIC ON LINE IS LEAKING WATER PER DAVID WOULD LIKE FOR US TO LOOK AT"
type textarea "x"
type textarea "RIC ON LINE IS LEAKING WATER PER DAVID WOULD LIKE FOR US TO LOOK AT"
type textarea "x"
type textarea "RIC ON LINE IS LEAKING WATER PER DAVID WOULD LIKE FOR US TO LOOK AT T"
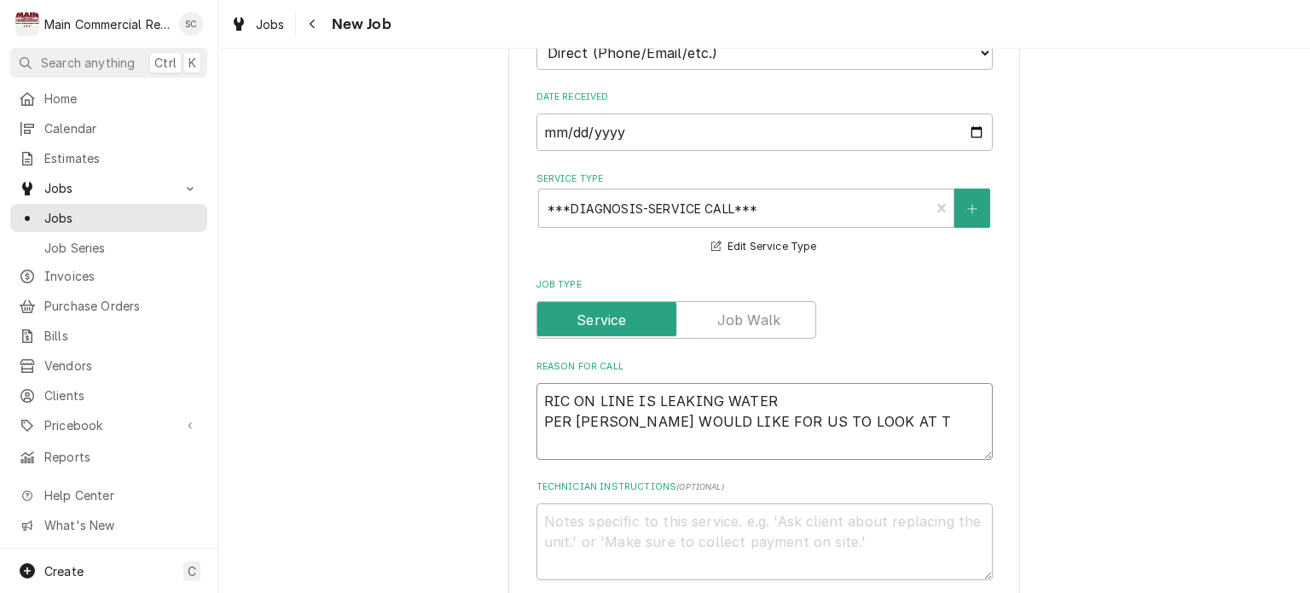
type textarea "x"
type textarea "RIC ON LINE IS LEAKING WATER PER DAVID WOULD LIKE FOR US TO LOOK AT TH"
type textarea "x"
type textarea "RIC ON LINE IS LEAKING WATER PER DAVID WOULD LIKE FOR US TO LOOK AT THW"
type textarea "x"
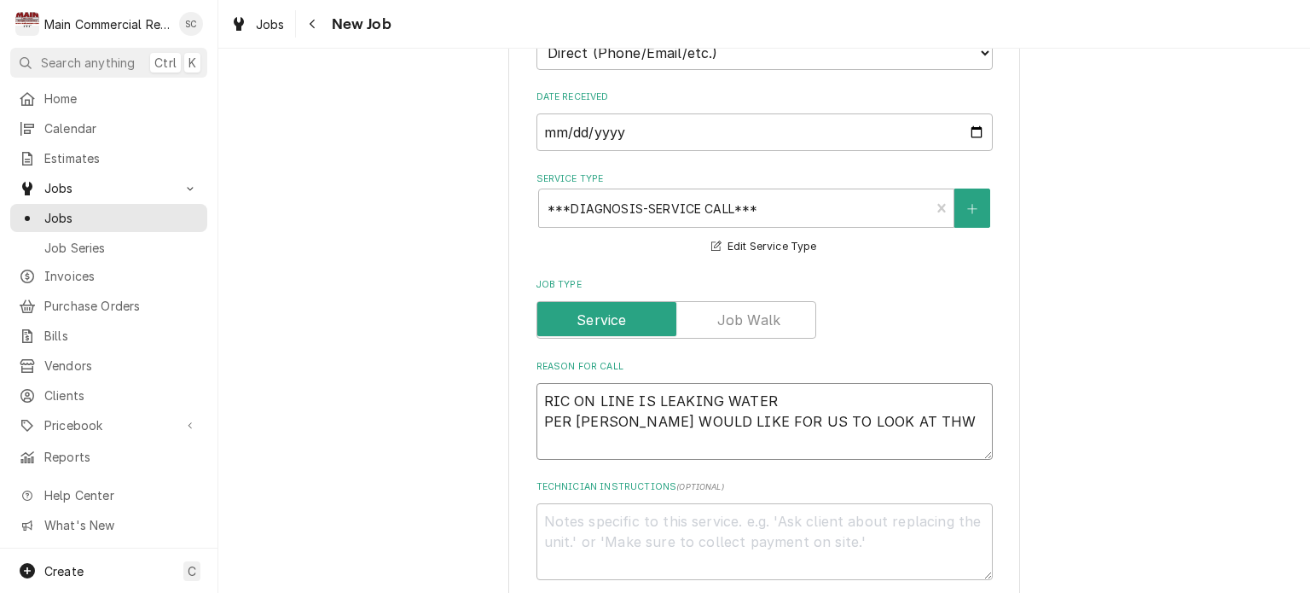
type textarea "RIC ON LINE IS LEAKING WATER PER DAVID WOULD LIKE FOR US TO LOOK AT THWI"
type textarea "x"
type textarea "RIC ON LINE IS LEAKING WATER PER DAVID WOULD LIKE FOR US TO LOOK AT THW"
type textarea "x"
type textarea "RIC ON LINE IS LEAKING WATER PER DAVID WOULD LIKE FOR US TO LOOK AT TH"
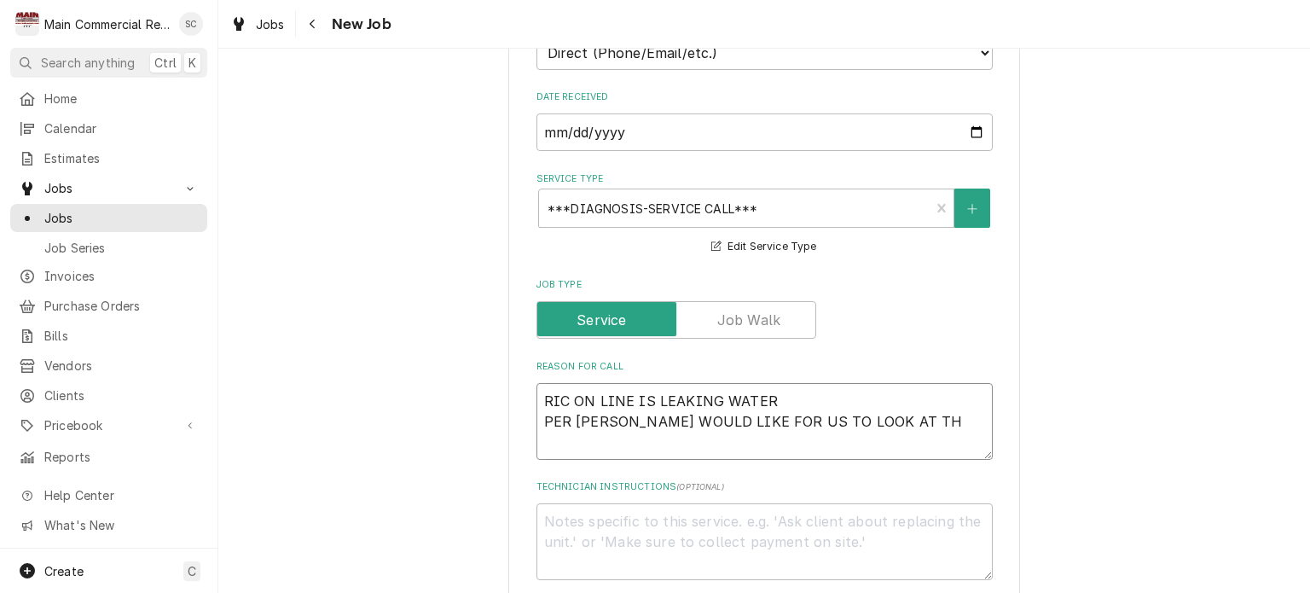
type textarea "x"
type textarea "RIC ON LINE IS LEAKING WATER PER DAVID WOULD LIKE FOR US TO LOOK AT T"
type textarea "x"
type textarea "RIC ON LINE IS LEAKING WATER PER DAVID WOULD LIKE FOR US TO LOOK AT"
type textarea "x"
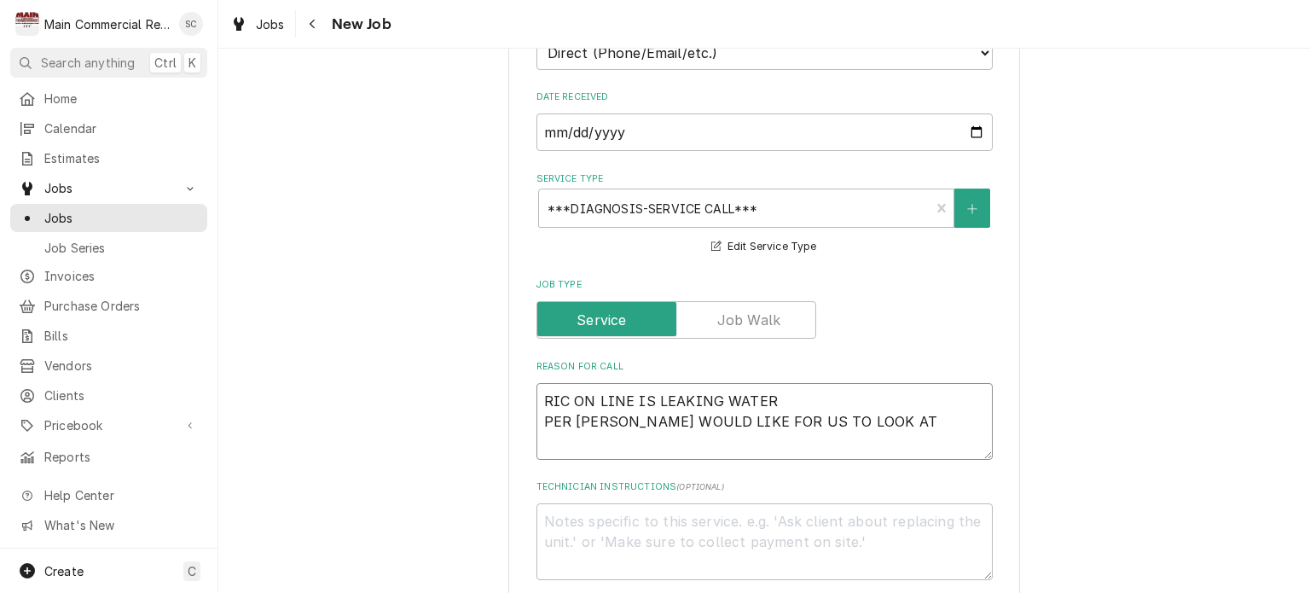
type textarea "RIC ON LINE IS LEAKING WATER PER DAVID WOULD LIKE FOR US TO LOOK AT I"
type textarea "x"
type textarea "RIC ON LINE IS LEAKING WATER PER DAVID WOULD LIKE FOR US TO LOOK AT IT"
type textarea "x"
type textarea "RIC ON LINE IS LEAKING WATER PER DAVID WOULD LIKE FOR US TO LOOK AT IT"
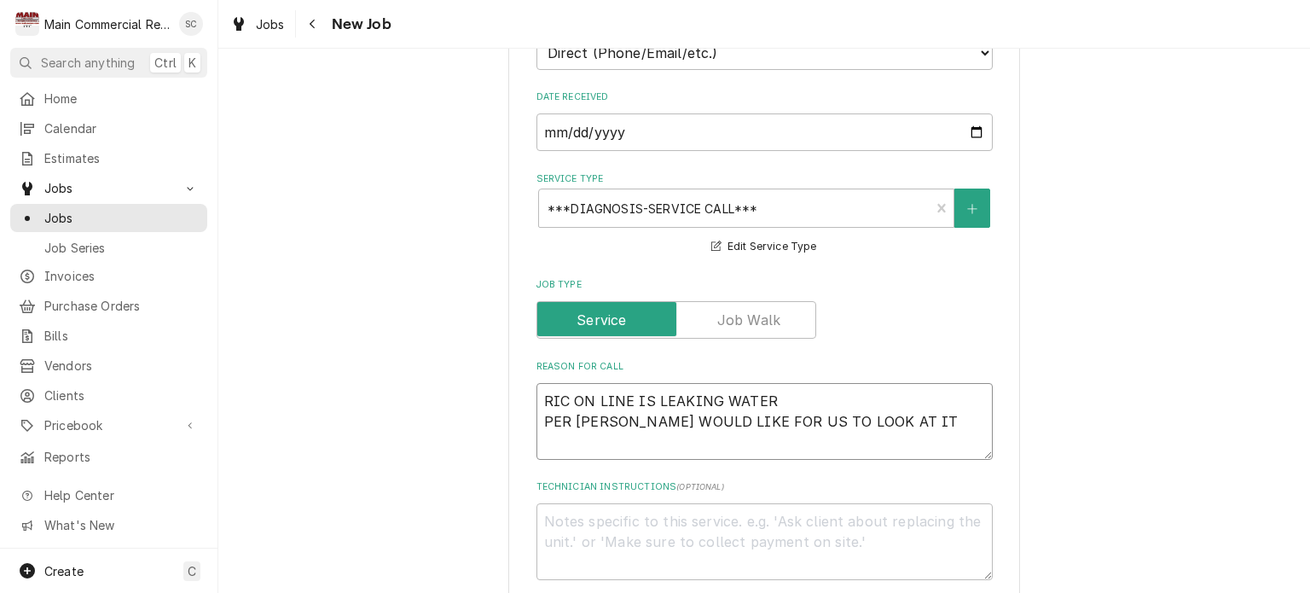
type textarea "x"
type textarea "RIC ON LINE IS LEAKING WATER PER DAVID WOULD LIKE FOR US TO LOOK AT IT W"
type textarea "x"
type textarea "RIC ON LINE IS LEAKING WATER PER DAVID WOULD LIKE FOR US TO LOOK AT IT WH"
type textarea "x"
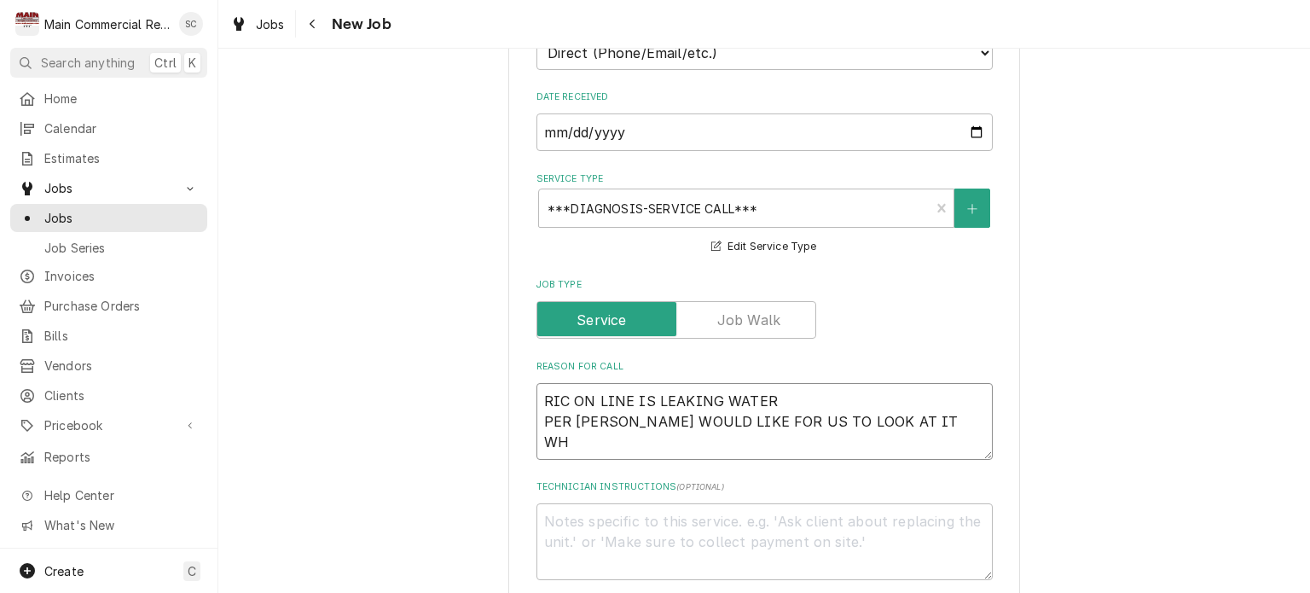
type textarea "RIC ON LINE IS LEAKING WATER PER DAVID WOULD LIKE FOR US TO LOOK AT IT WHI"
type textarea "x"
type textarea "RIC ON LINE IS LEAKING WATER PER DAVID WOULD LIKE FOR US TO LOOK AT IT WHIL"
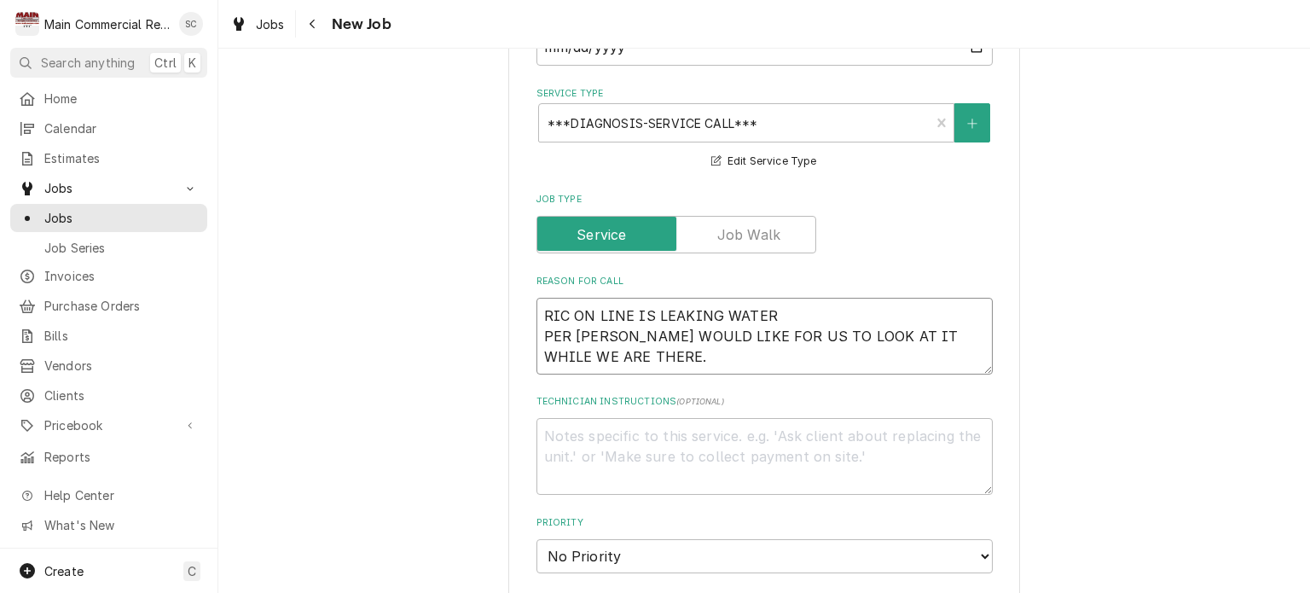
scroll to position [768, 0]
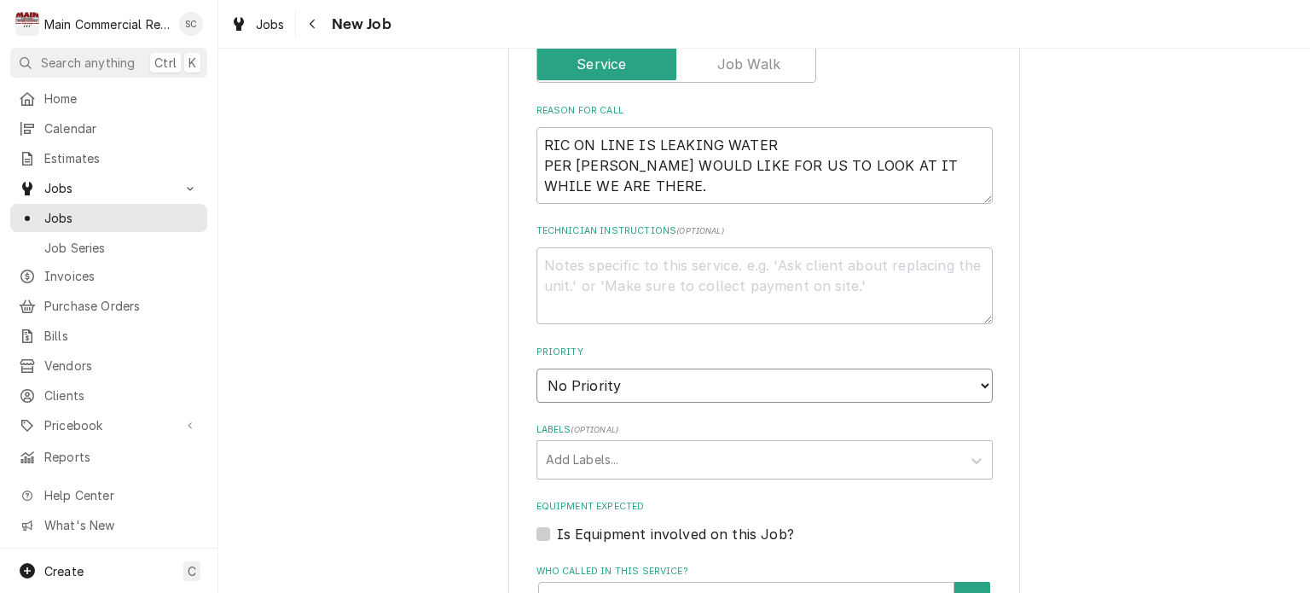
click at [635, 388] on select "No Priority Urgent High Medium Low" at bounding box center [764, 385] width 456 height 34
click at [536, 368] on select "No Priority Urgent High Medium Low" at bounding box center [764, 385] width 456 height 34
click at [646, 454] on div "Labels" at bounding box center [749, 459] width 407 height 31
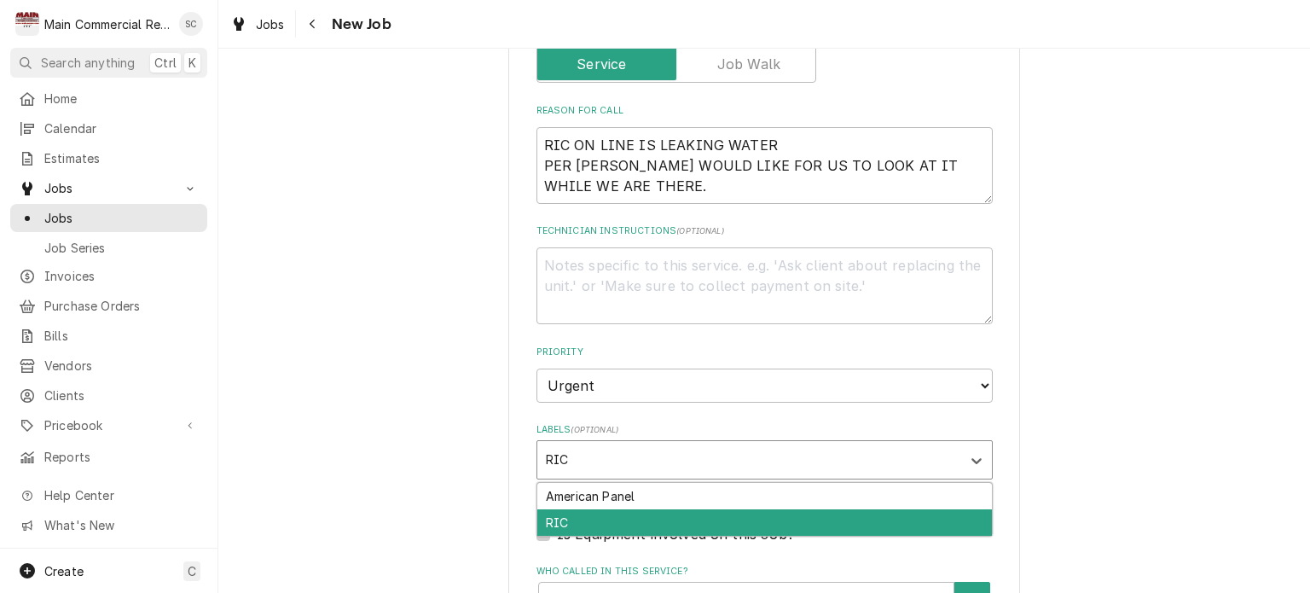
click at [563, 522] on div "RIC" at bounding box center [764, 522] width 455 height 26
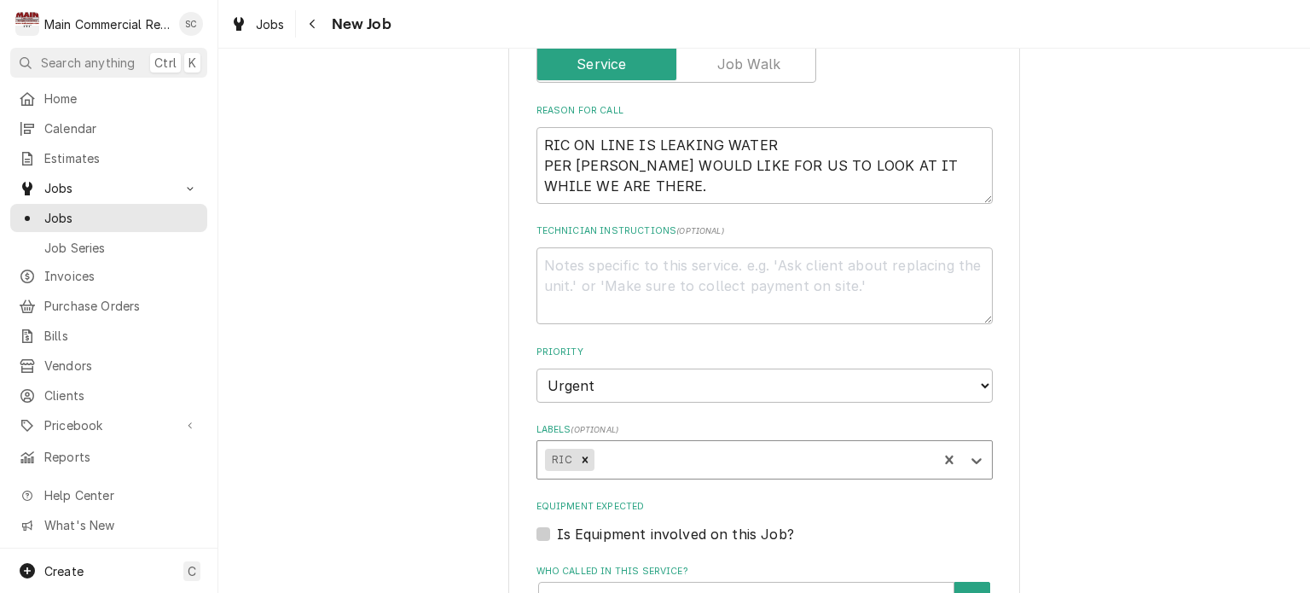
scroll to position [1109, 0]
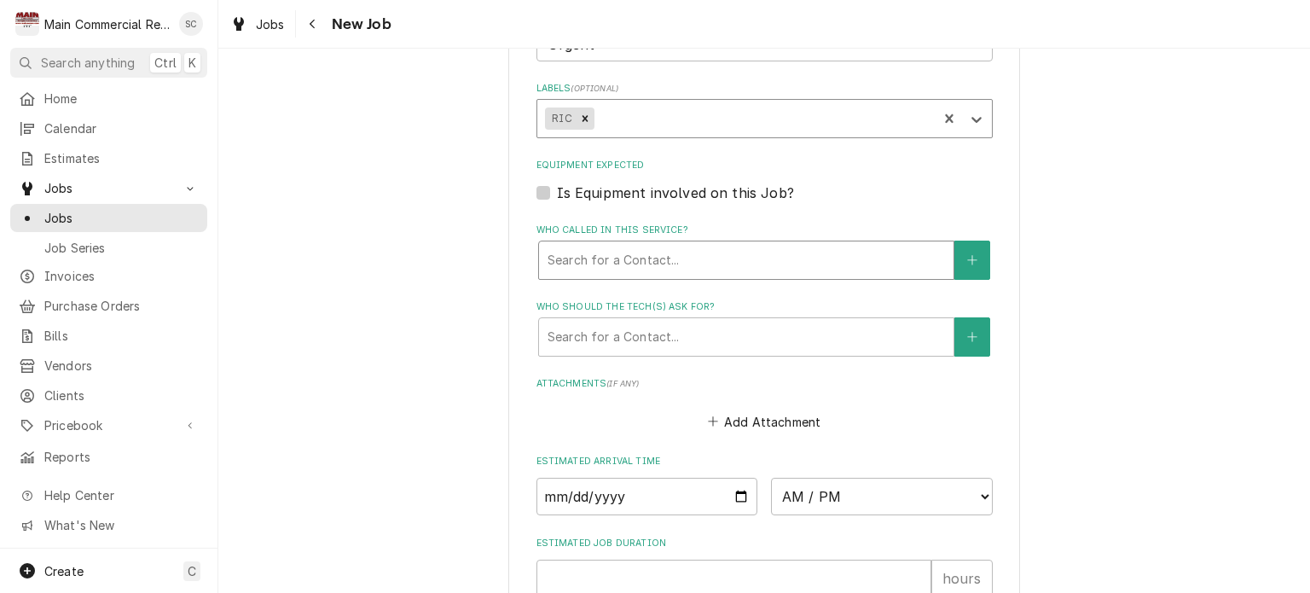
click at [696, 262] on div "Who called in this service?" at bounding box center [746, 260] width 397 height 31
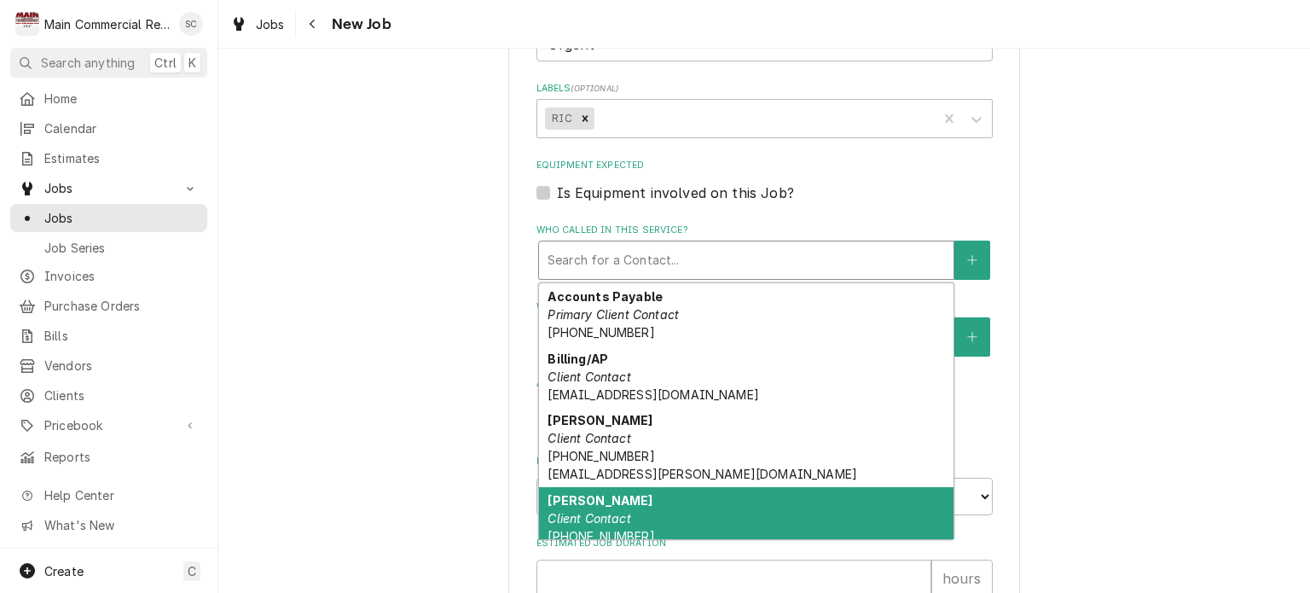
click at [620, 496] on strong "David Rosado" at bounding box center [600, 500] width 105 height 14
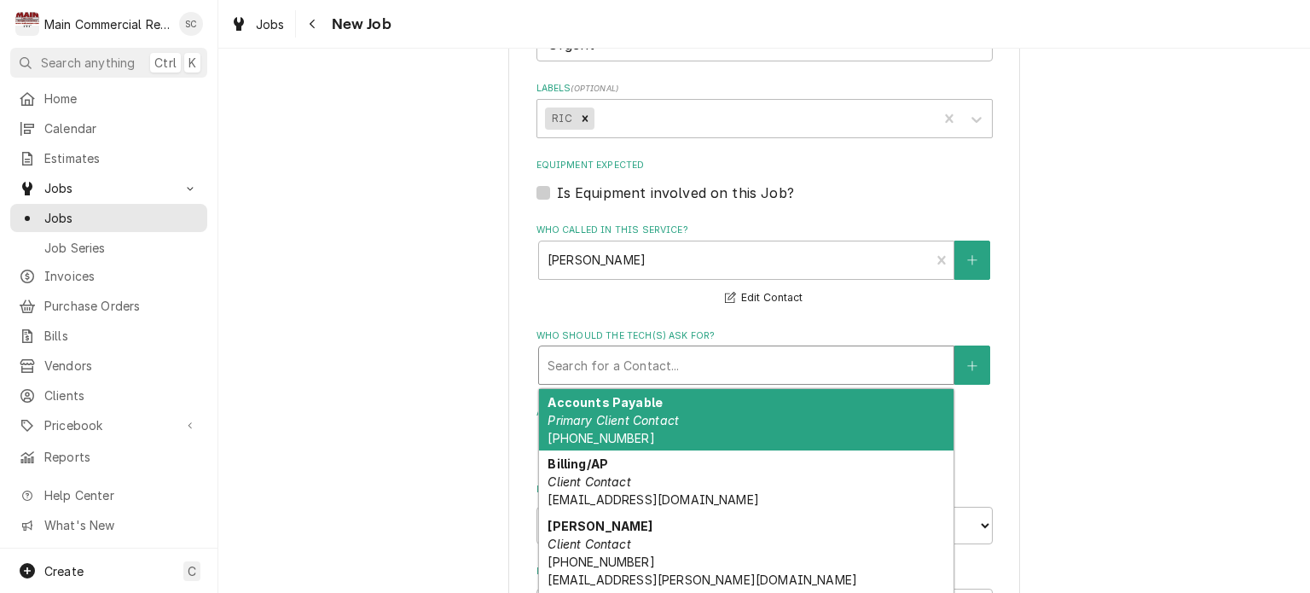
click at [640, 358] on div "Who should the tech(s) ask for?" at bounding box center [746, 365] width 397 height 31
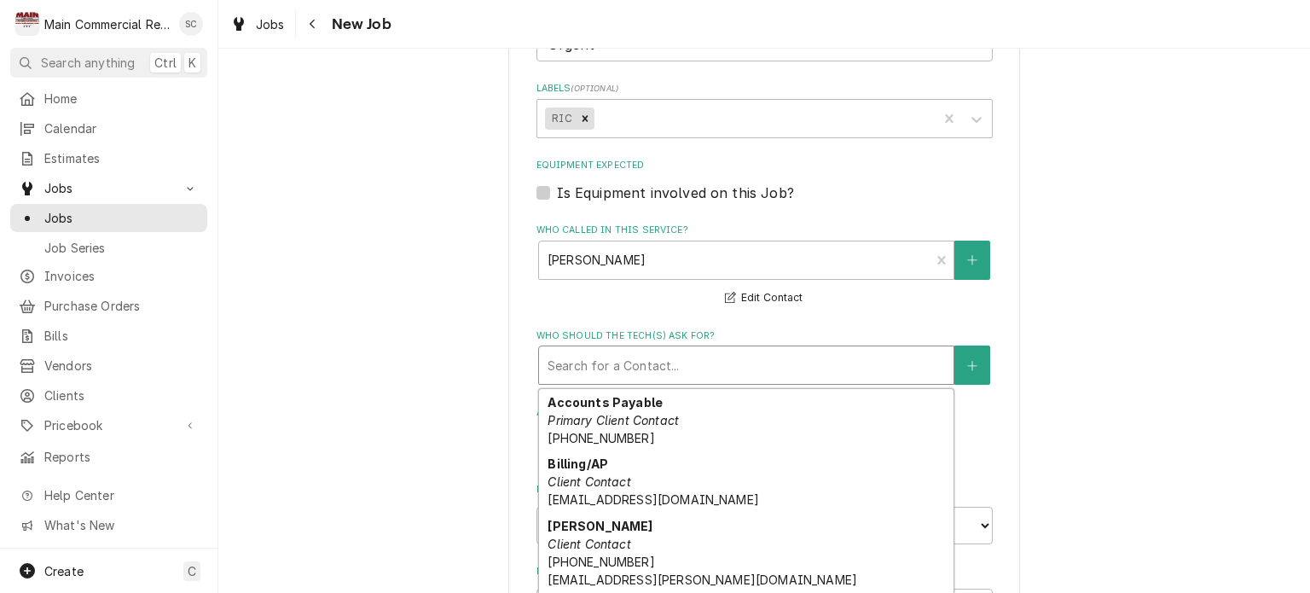
scroll to position [171, 0]
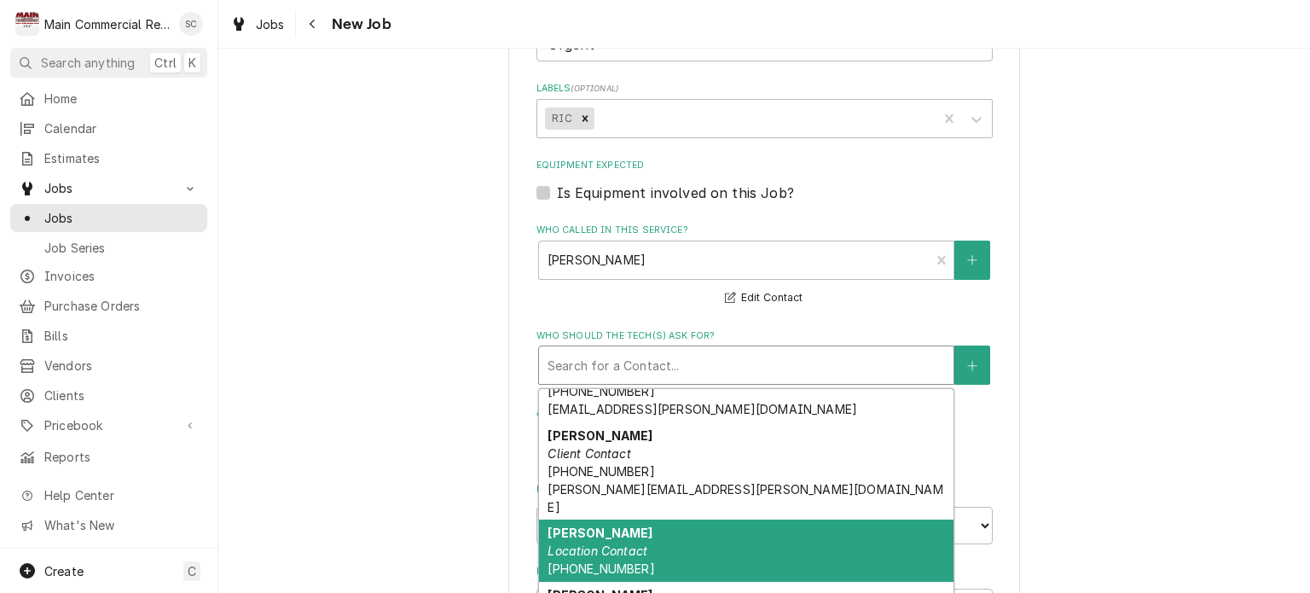
click at [629, 543] on em "Location Contact" at bounding box center [598, 550] width 100 height 14
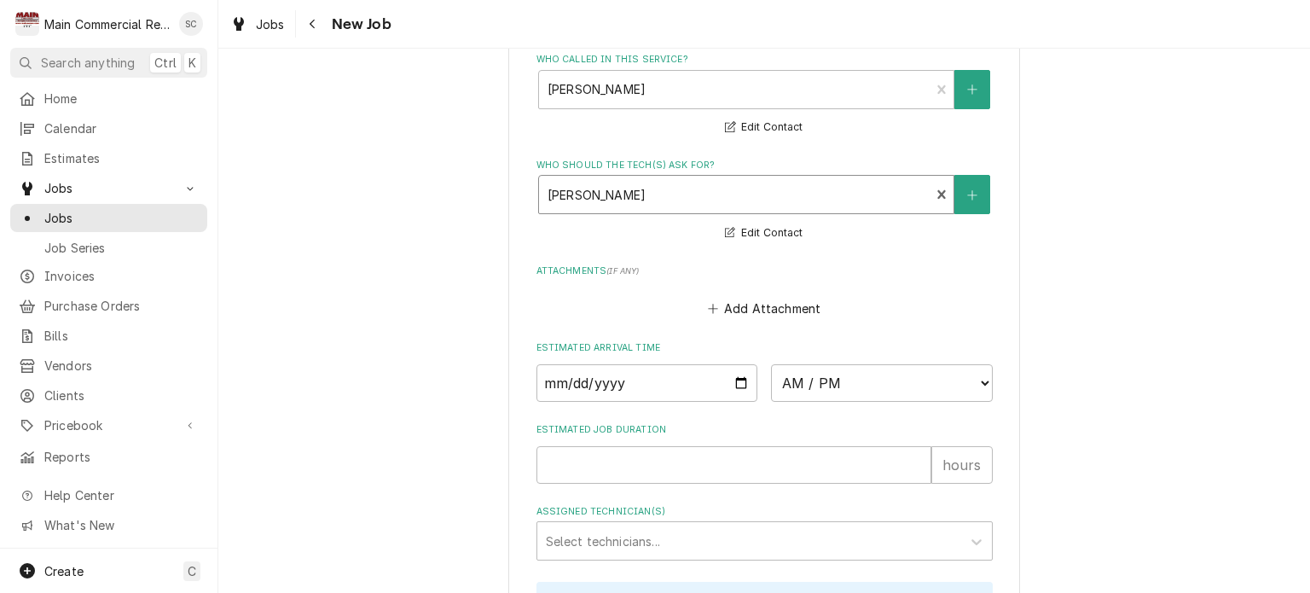
scroll to position [1365, 0]
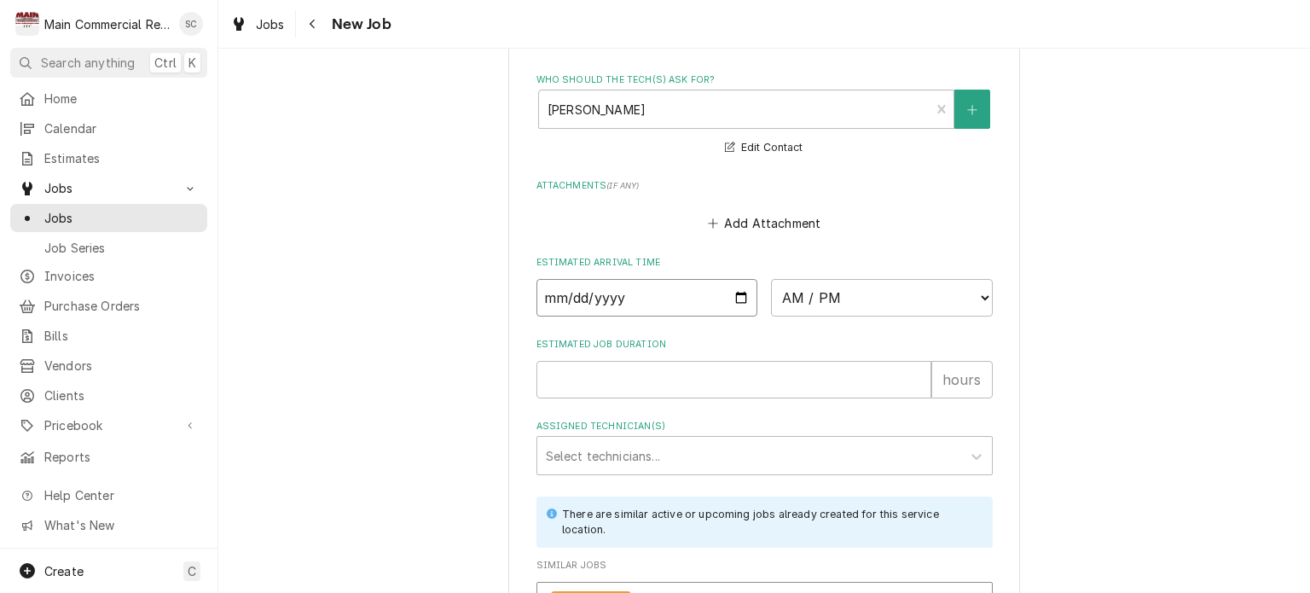
click at [734, 292] on input "Date" at bounding box center [647, 298] width 222 height 38
click at [822, 298] on select "AM / PM 6:00 AM 6:15 AM 6:30 AM 6:45 AM 7:00 AM 7:15 AM 7:30 AM 7:45 AM 8:00 AM…" at bounding box center [882, 298] width 222 height 38
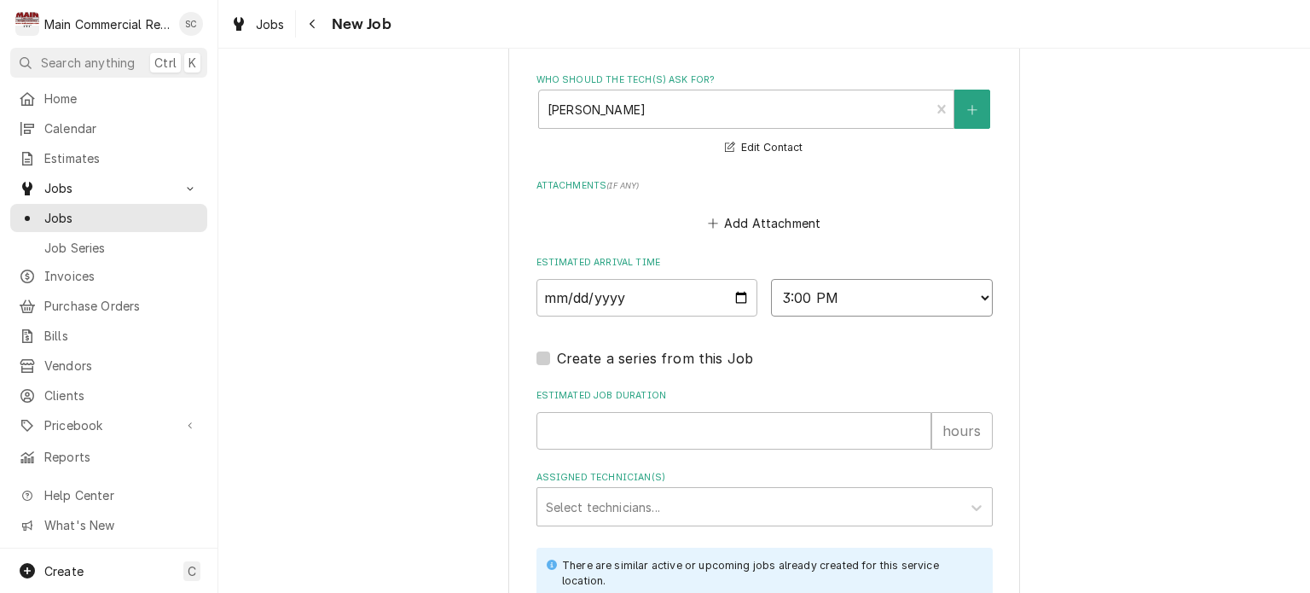
scroll to position [1620, 0]
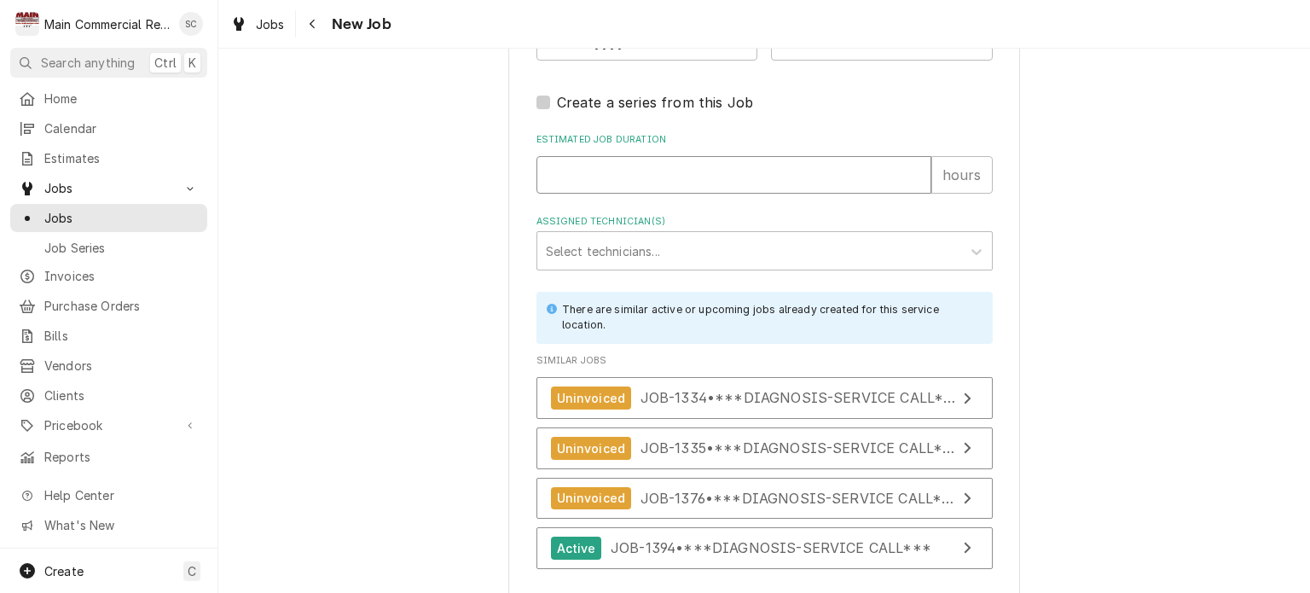
click at [638, 179] on input "Estimated Job Duration" at bounding box center [733, 175] width 395 height 38
click at [681, 246] on div "Assigned Technician(s)" at bounding box center [749, 250] width 407 height 31
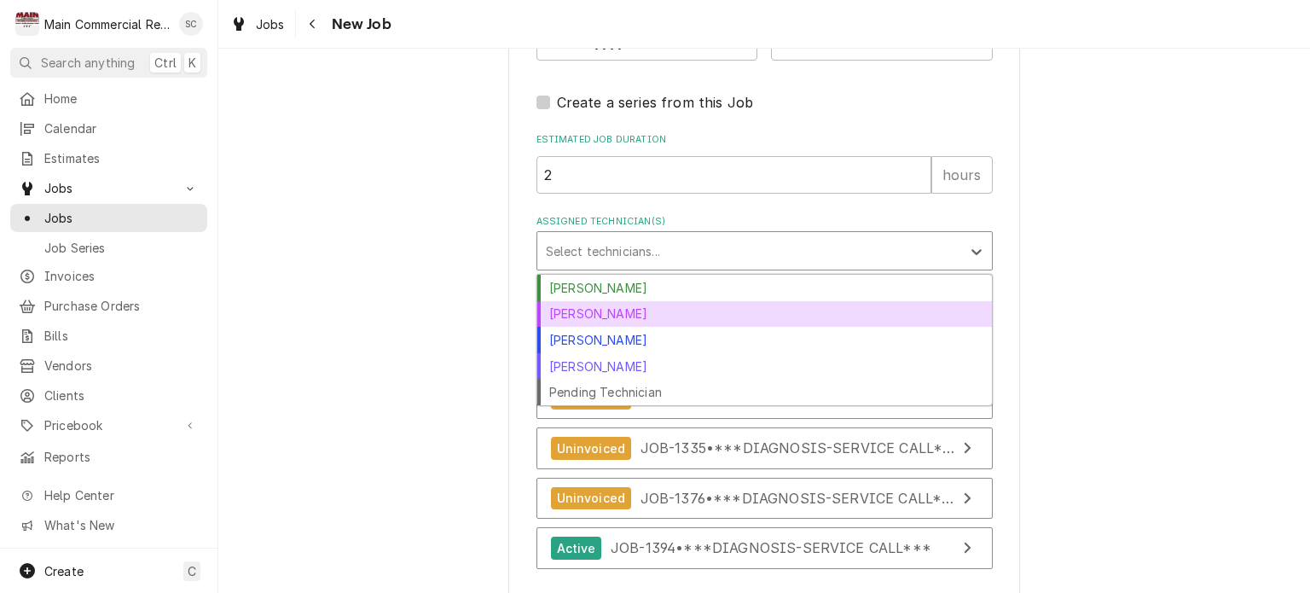
click at [617, 310] on div "Dorian Wertz" at bounding box center [764, 314] width 455 height 26
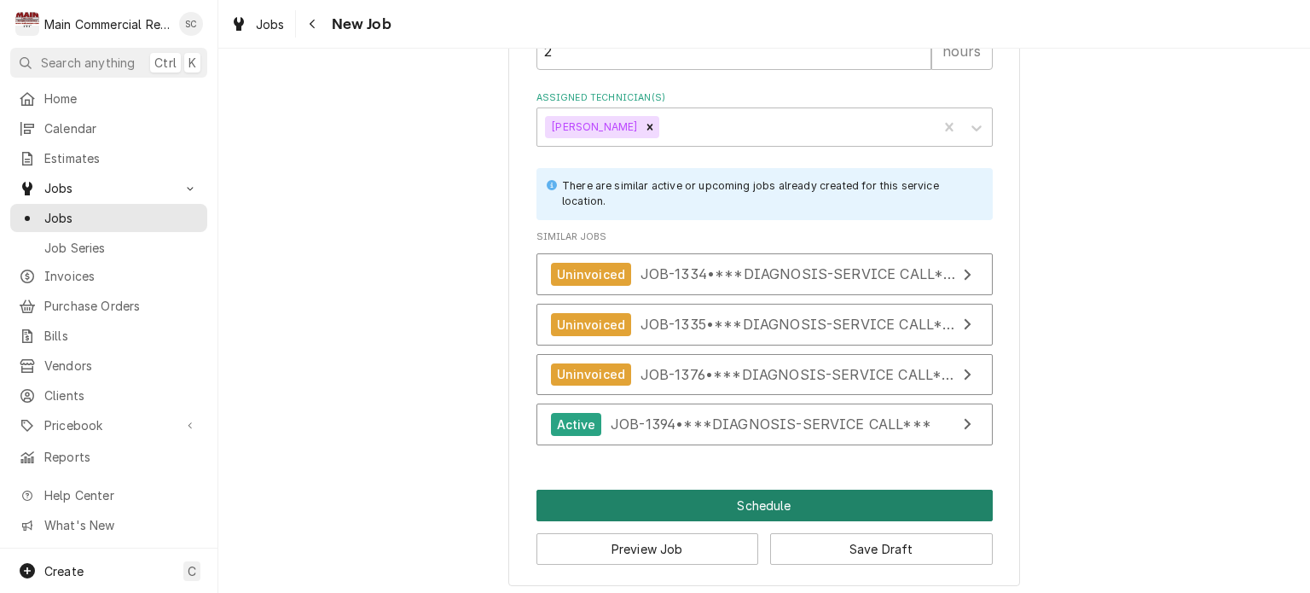
click at [714, 496] on button "Schedule" at bounding box center [764, 506] width 456 height 32
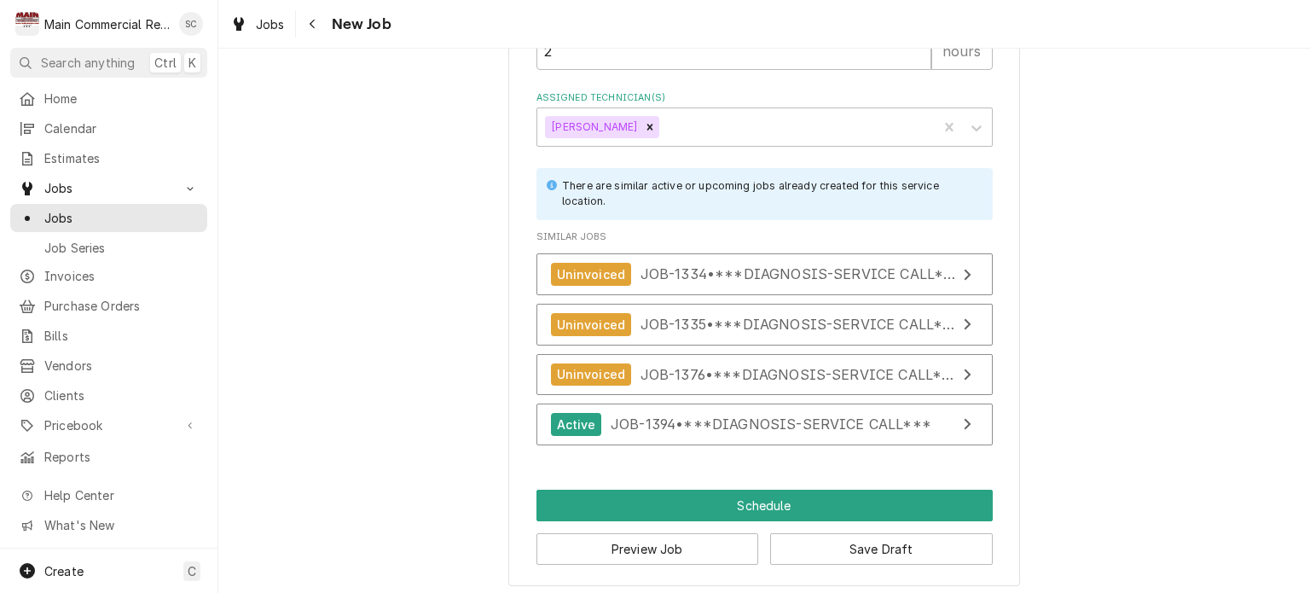
scroll to position [1730, 0]
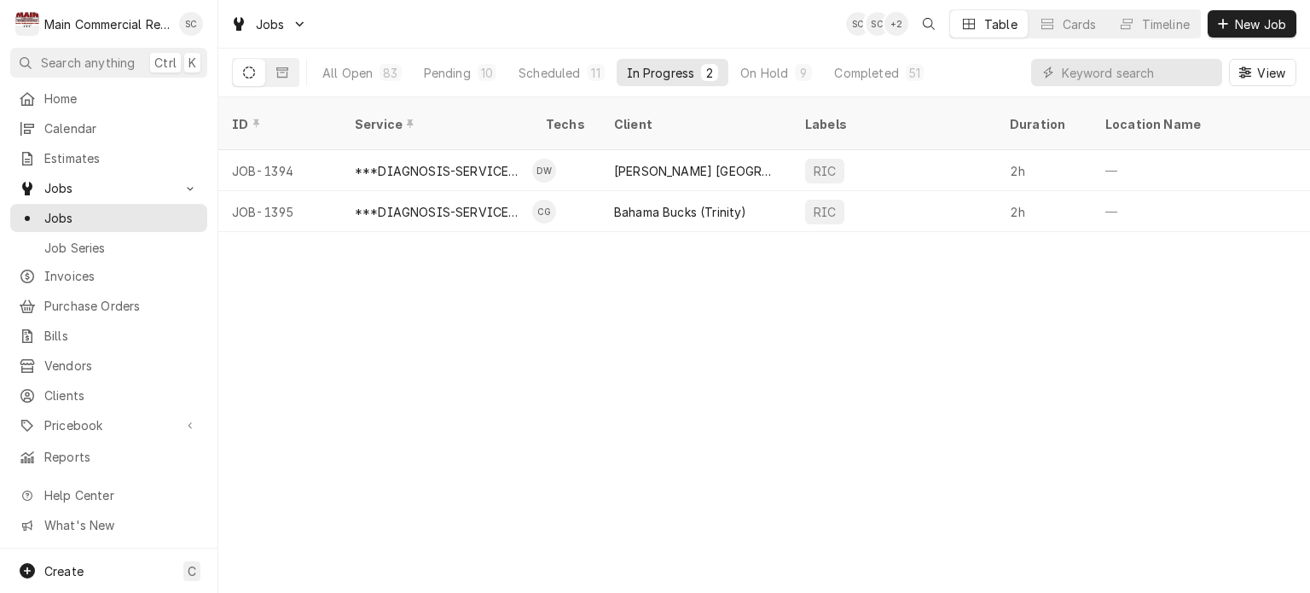
click at [681, 401] on div "ID Service Techs Client Labels Duration Location Name Date Received Status Prio…" at bounding box center [764, 345] width 1092 height 496
click at [681, 400] on div "ID Service Techs Client Labels Duration Location Name Date Received Status Prio…" at bounding box center [764, 345] width 1092 height 496
click at [458, 67] on div "Pending" at bounding box center [447, 73] width 47 height 18
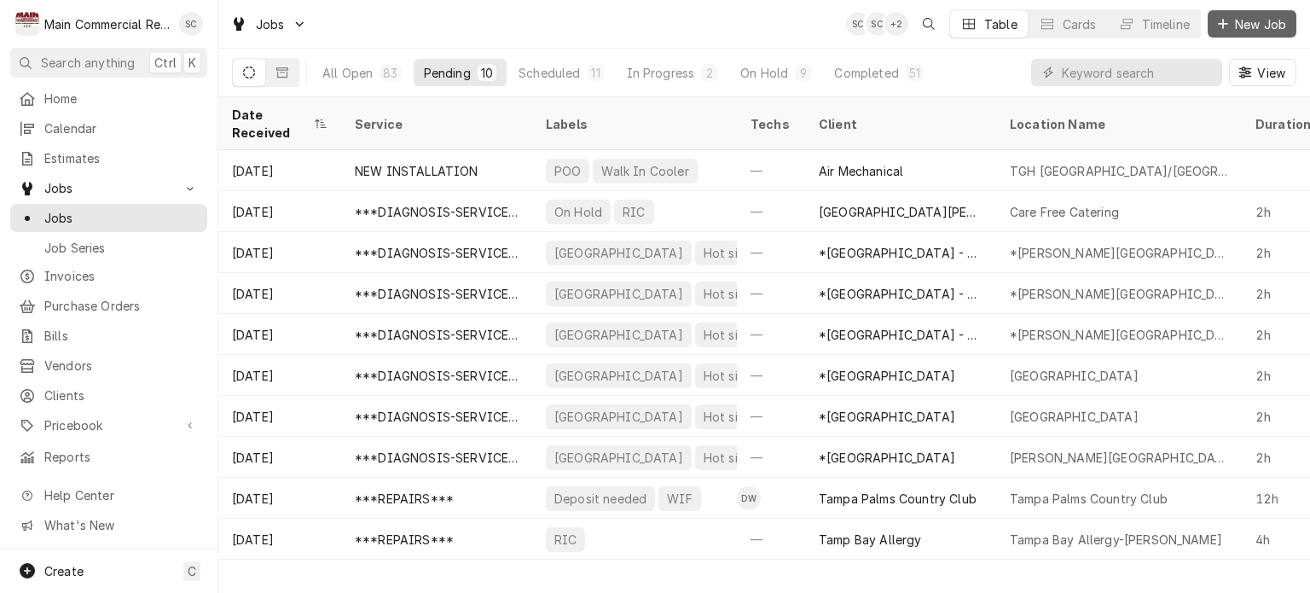
click at [1238, 27] on span "New Job" at bounding box center [1261, 24] width 58 height 18
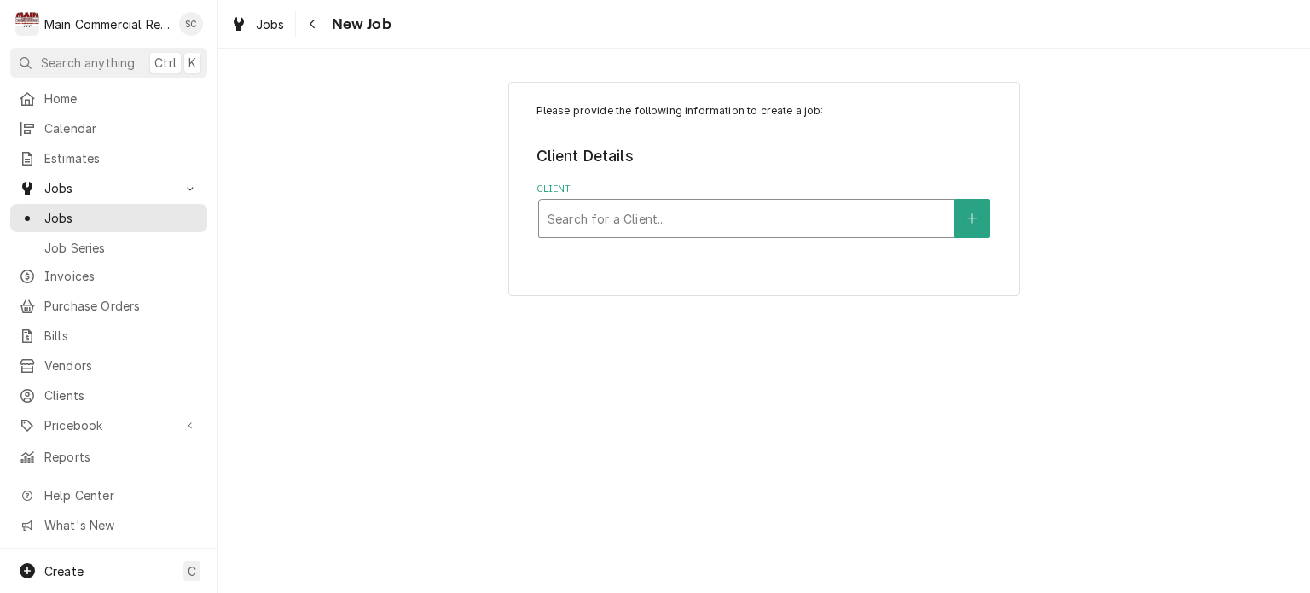
click at [794, 219] on div "Client" at bounding box center [746, 218] width 397 height 31
type input "[PERSON_NAME]"
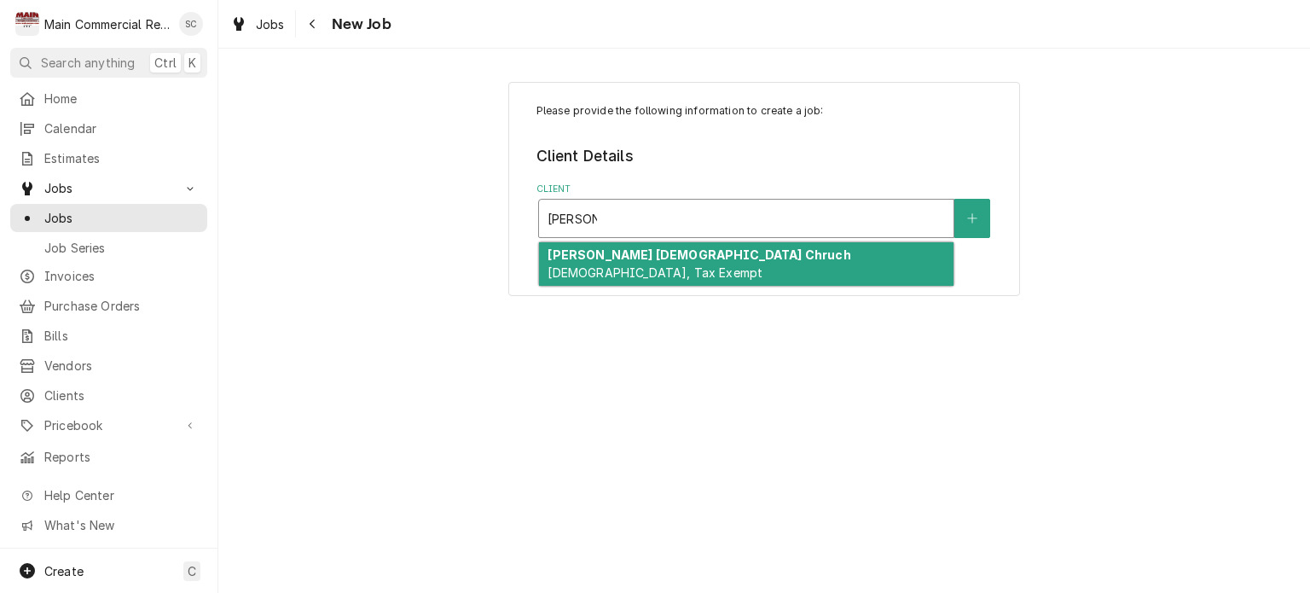
click at [757, 269] on div "[PERSON_NAME] [DEMOGRAPHIC_DATA], Tax Exempt" at bounding box center [746, 264] width 414 height 44
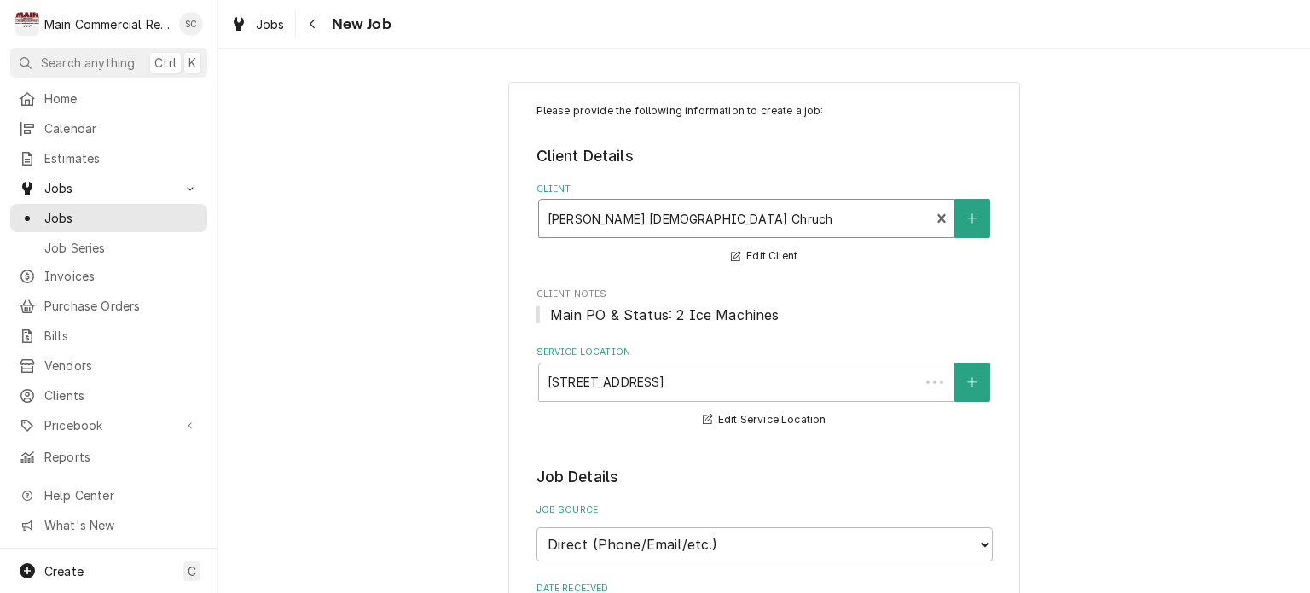
scroll to position [426, 0]
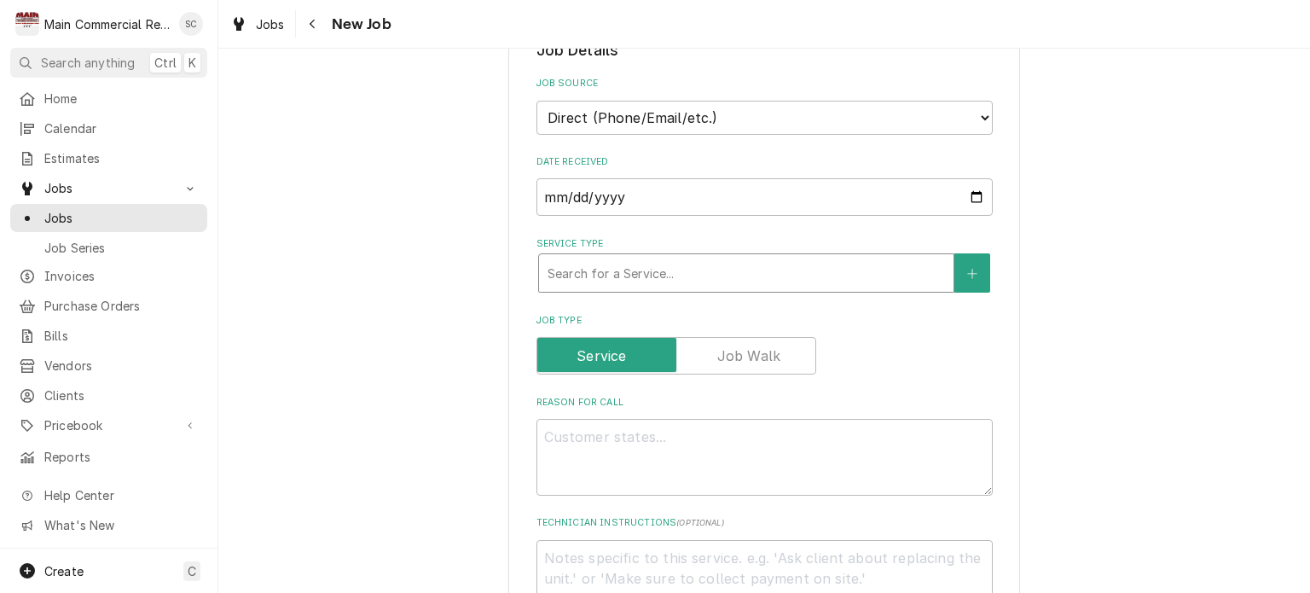
click at [741, 283] on div "Service Type" at bounding box center [746, 273] width 397 height 31
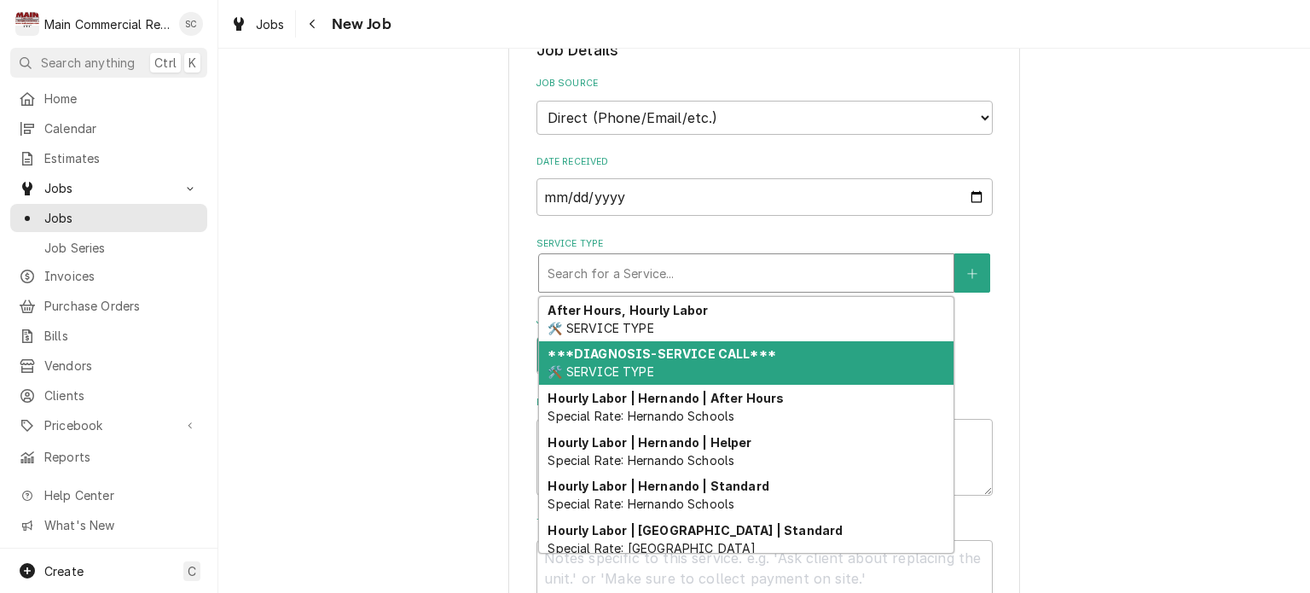
type textarea "x"
type input "p"
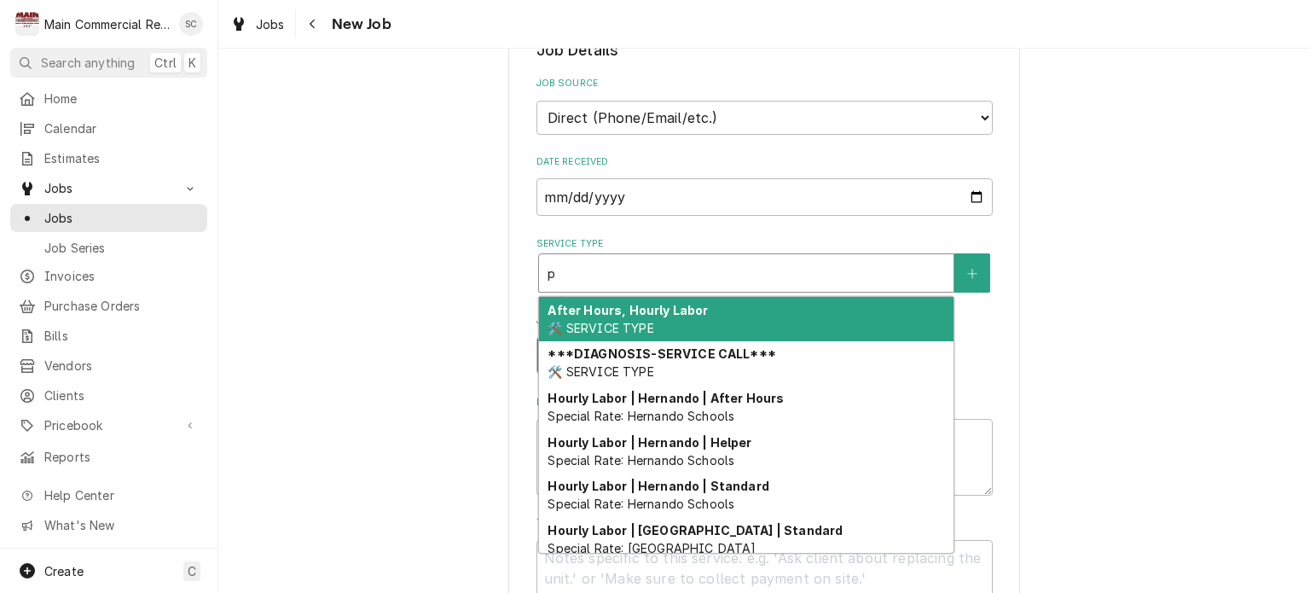
type textarea "x"
type input "pM"
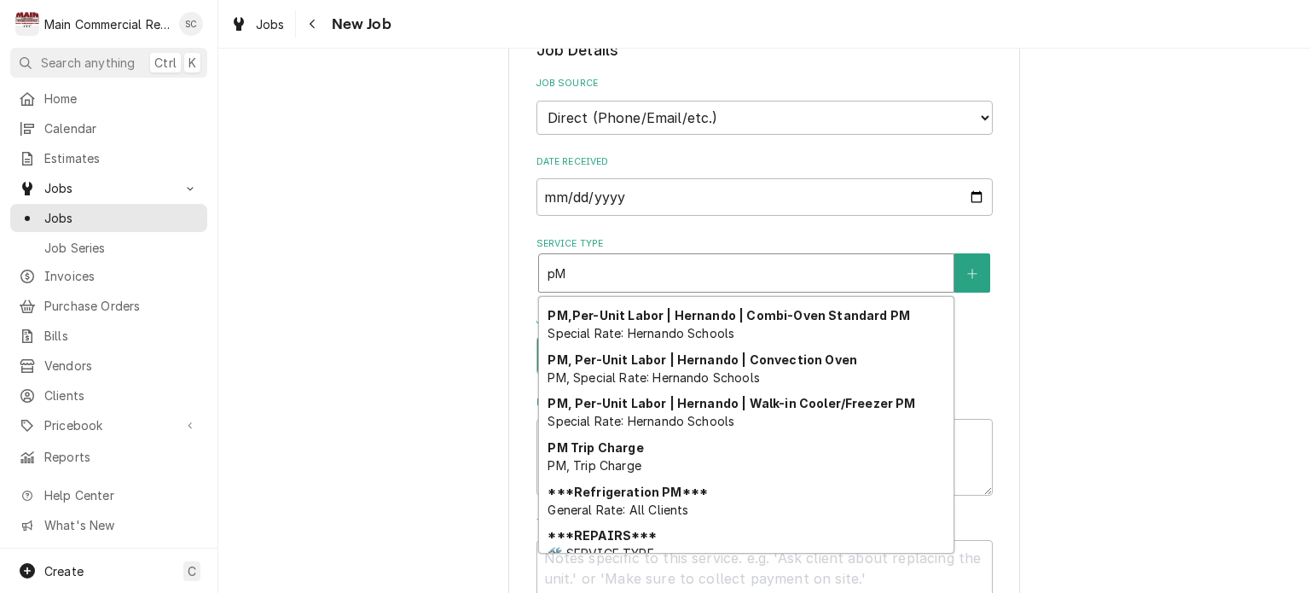
scroll to position [184, 0]
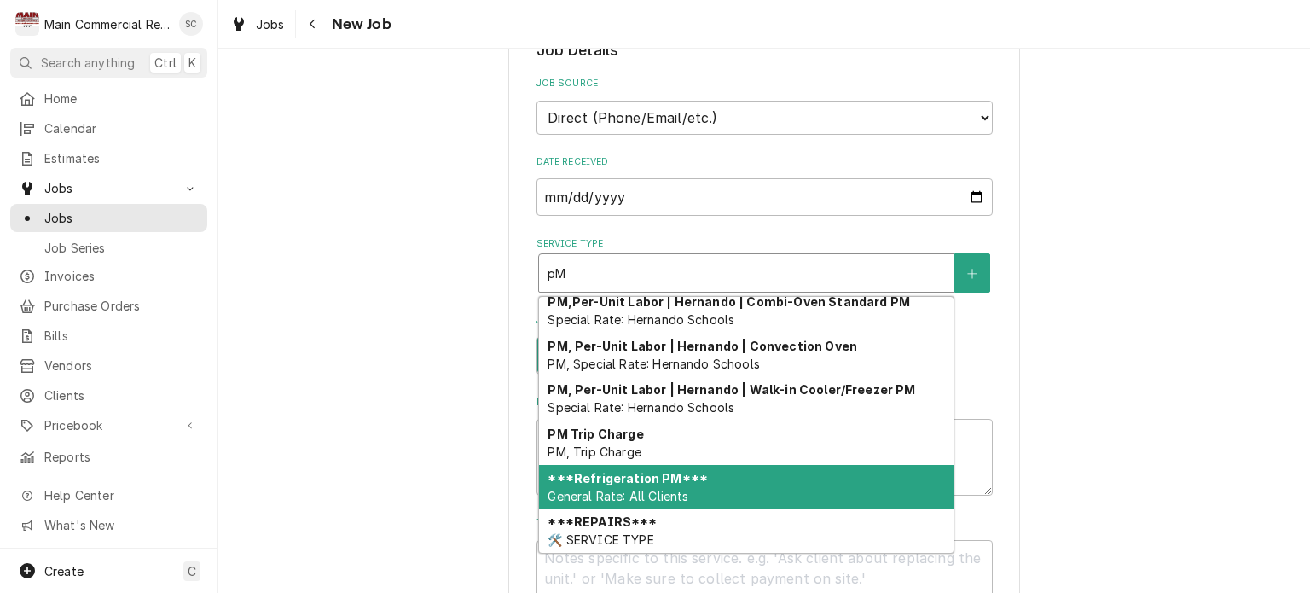
click at [711, 486] on div "***Refrigeration PM*** General Rate: All Clients" at bounding box center [746, 487] width 414 height 44
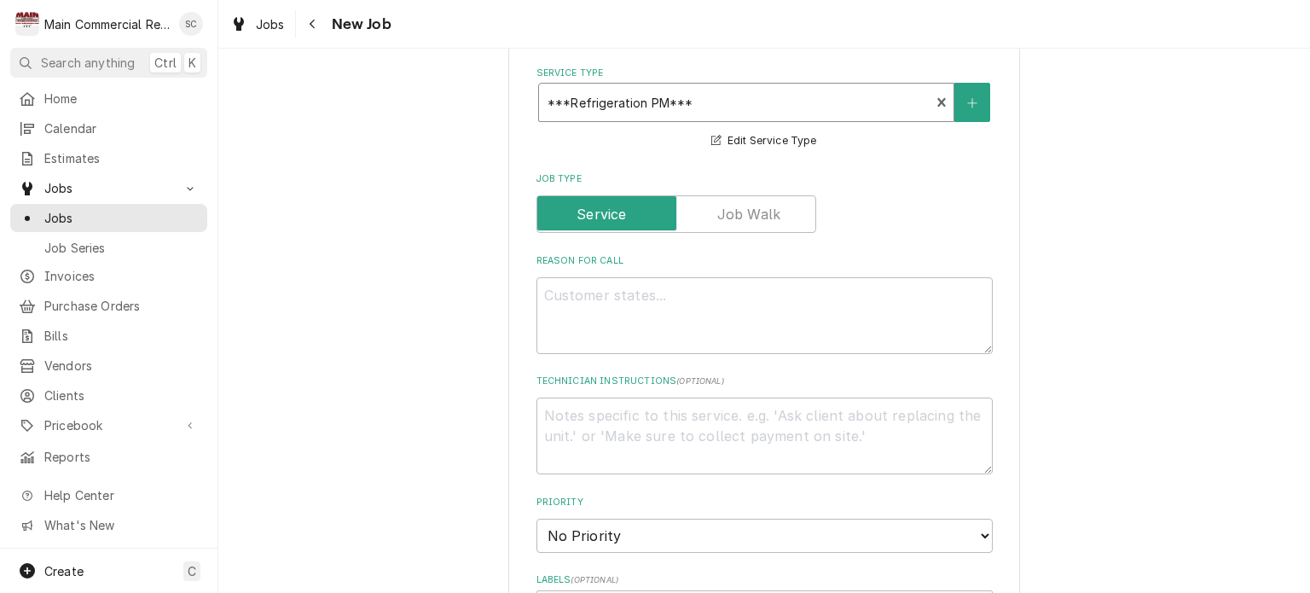
scroll to position [426, 0]
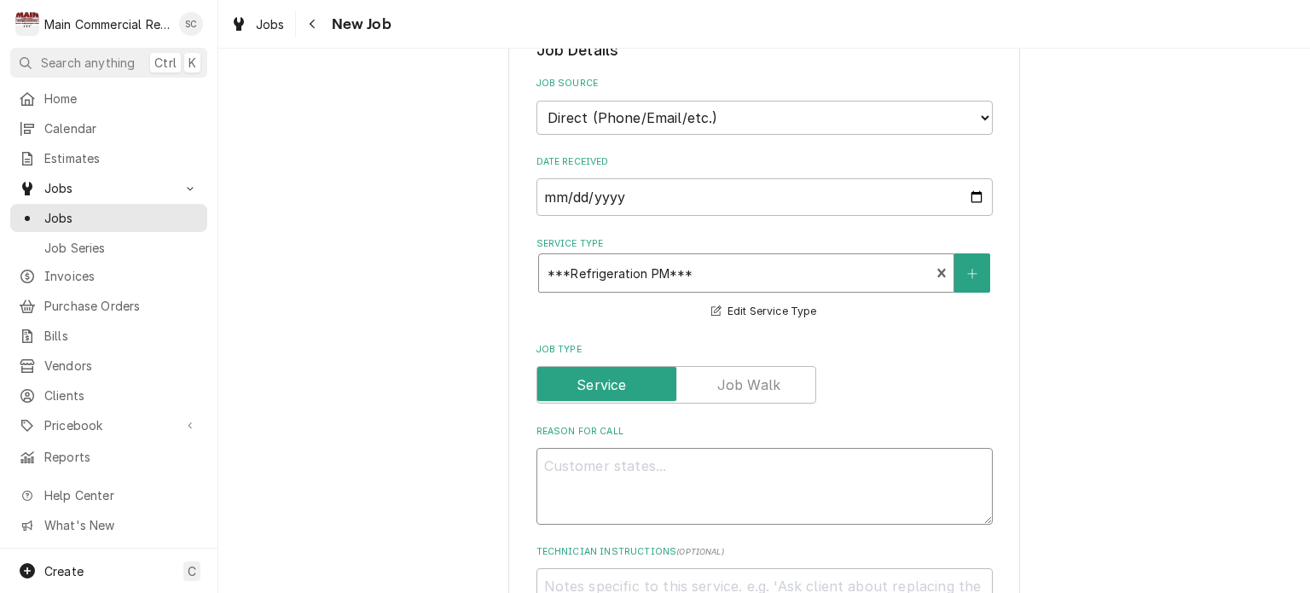
click at [737, 460] on textarea "Reason For Call" at bounding box center [764, 486] width 456 height 77
click at [554, 461] on textarea "Reason For Call" at bounding box center [764, 486] width 456 height 77
paste textarea "PM Sept. and March"
type textarea "x"
type textarea "PM Sept. and March"
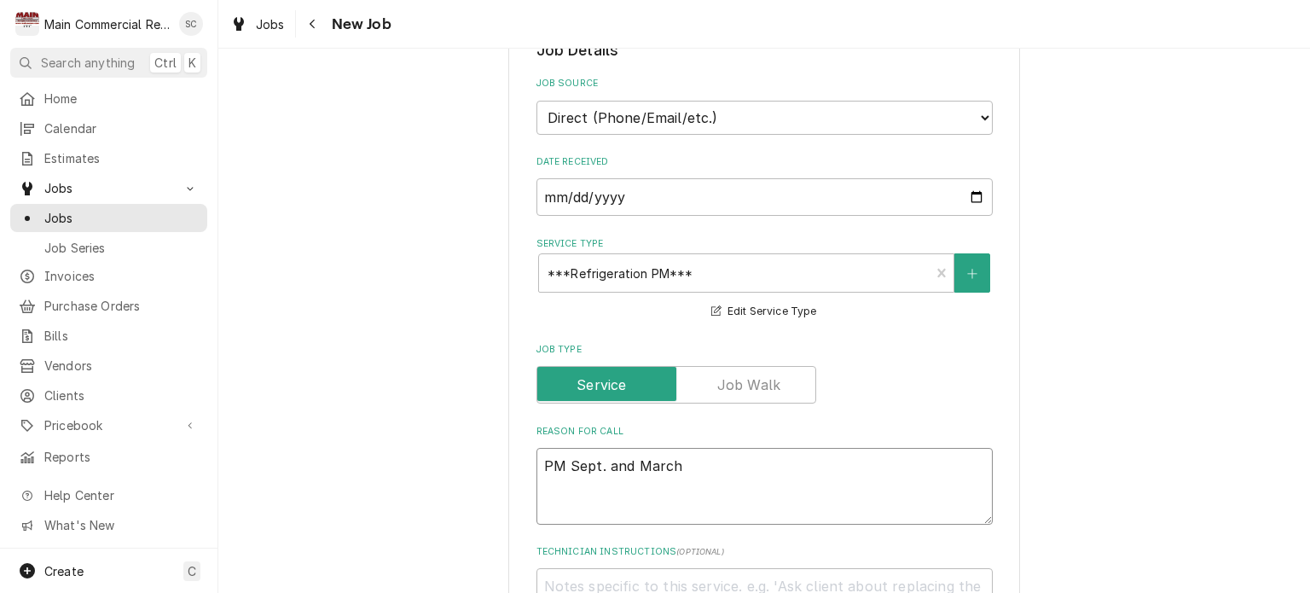
type textarea "x"
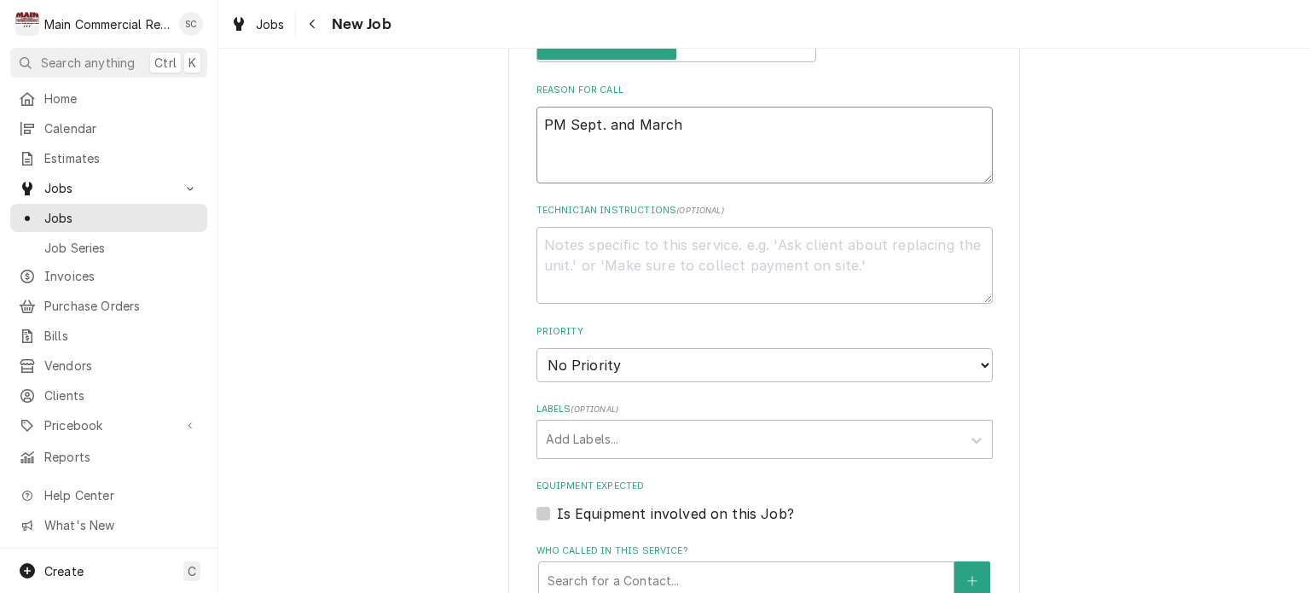
scroll to position [938, 0]
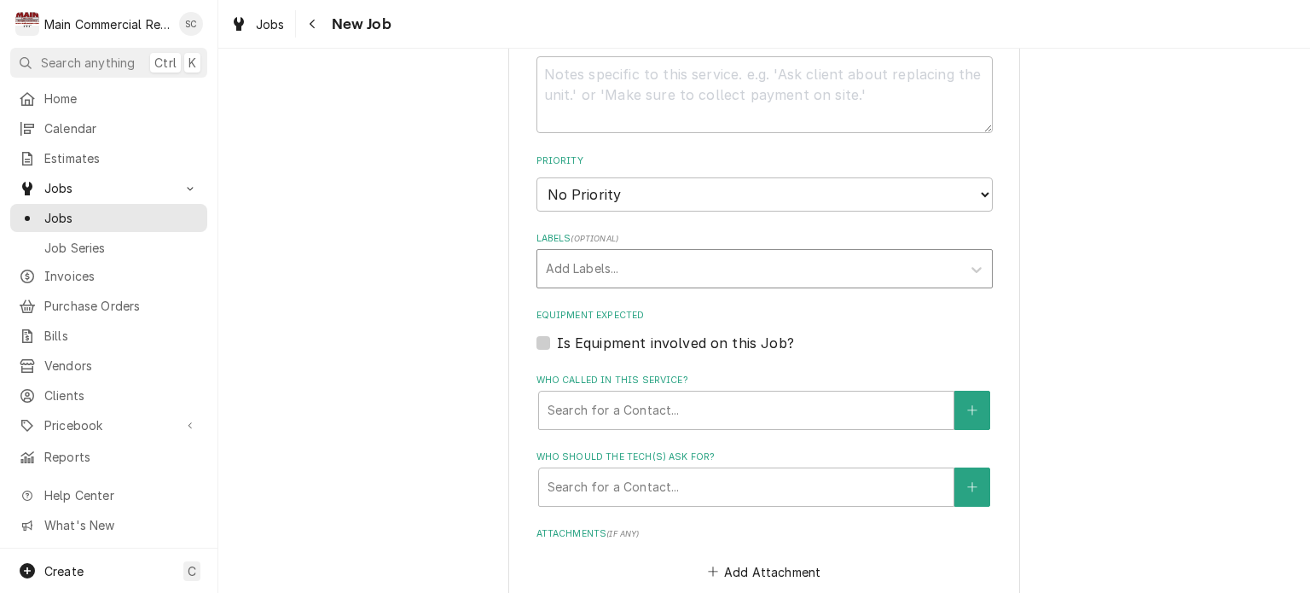
type textarea "PM Sept. and March"
click at [699, 262] on div "Labels" at bounding box center [749, 268] width 407 height 31
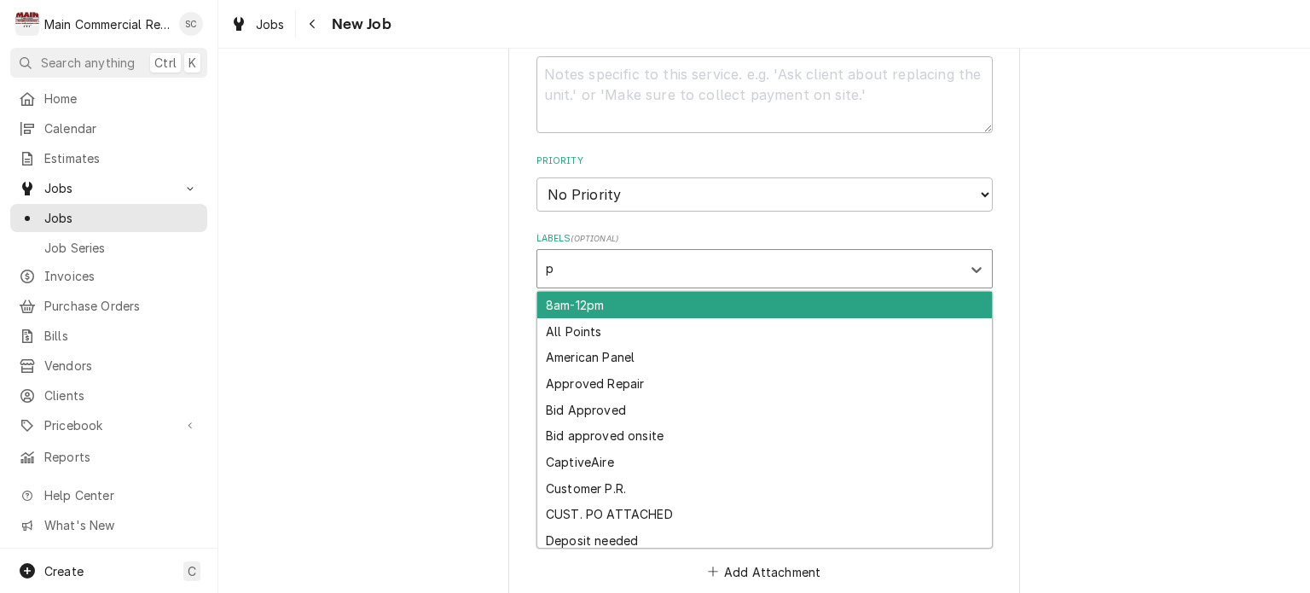
type input "pm"
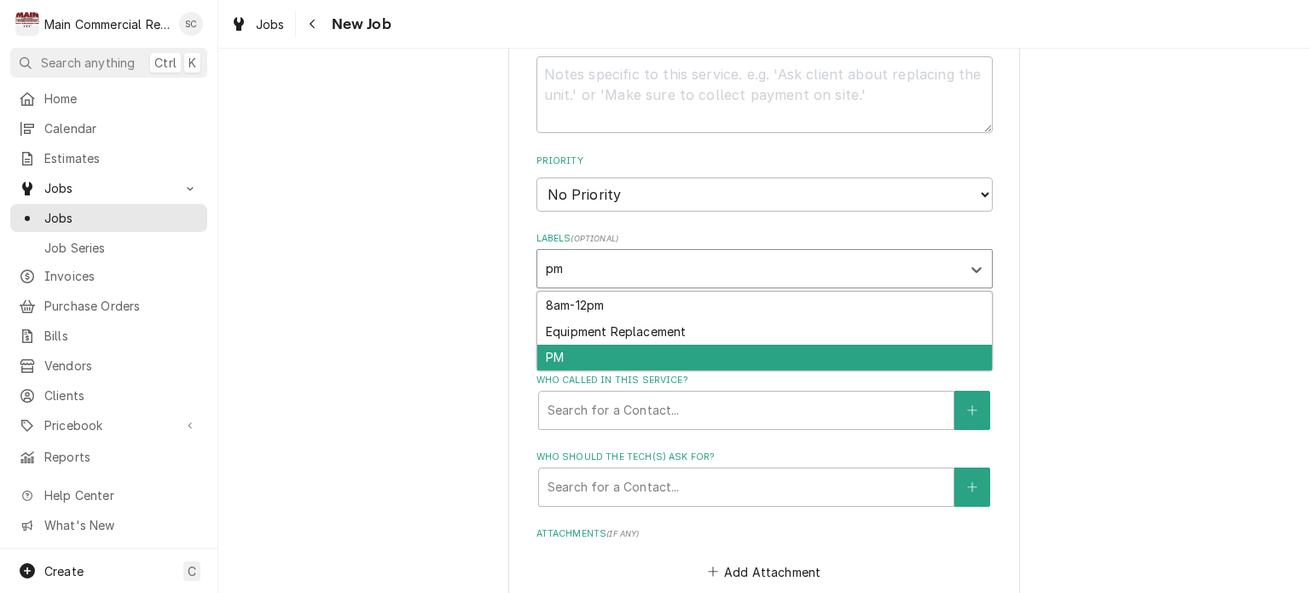
click at [600, 352] on div "PM" at bounding box center [764, 358] width 455 height 26
type textarea "x"
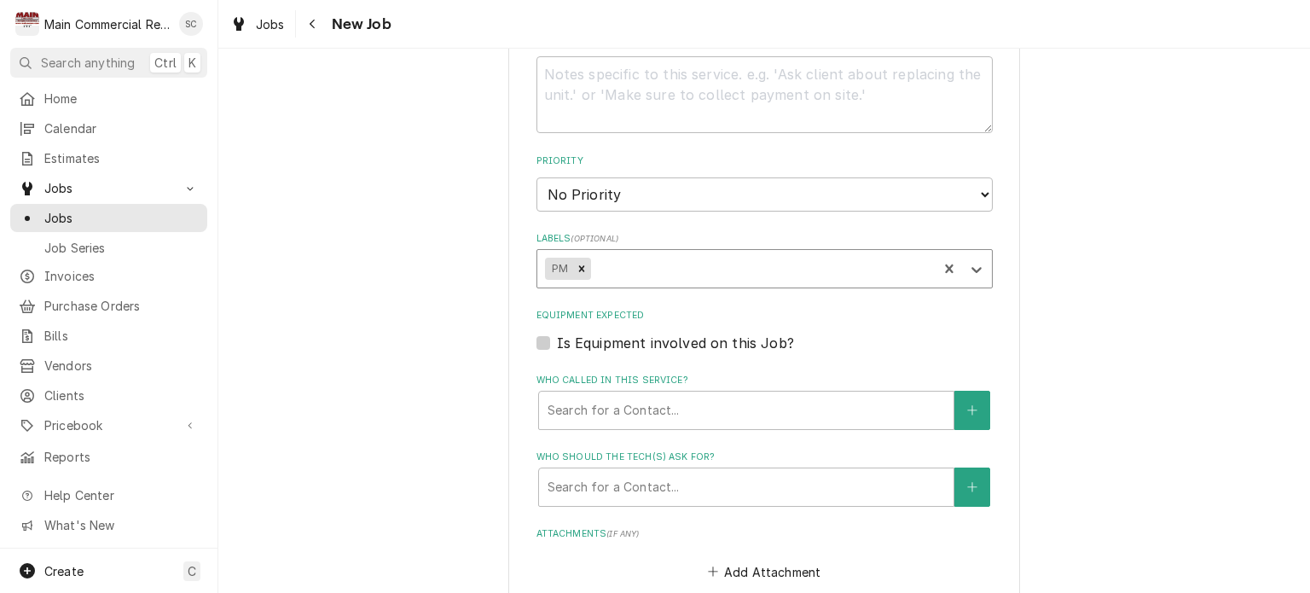
scroll to position [1194, 0]
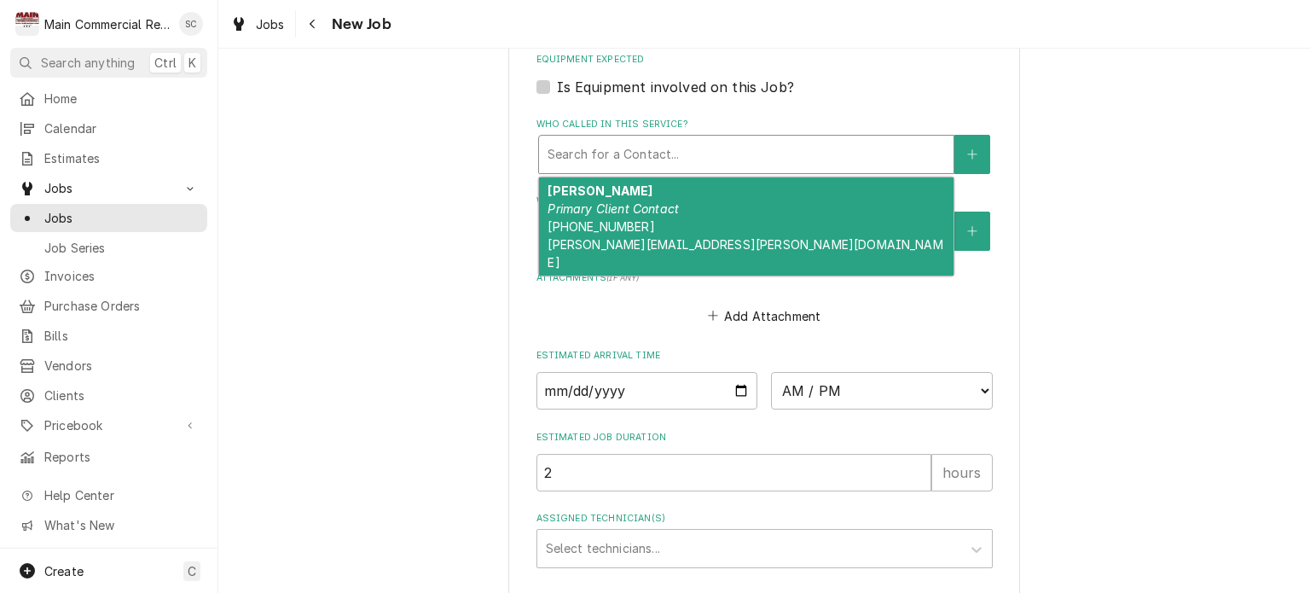
click at [680, 141] on div "Who called in this service?" at bounding box center [746, 154] width 397 height 31
click at [654, 218] on div "[PERSON_NAME] Primary Client Contact [PHONE_NUMBER] [PERSON_NAME][EMAIL_ADDRESS…" at bounding box center [746, 226] width 414 height 98
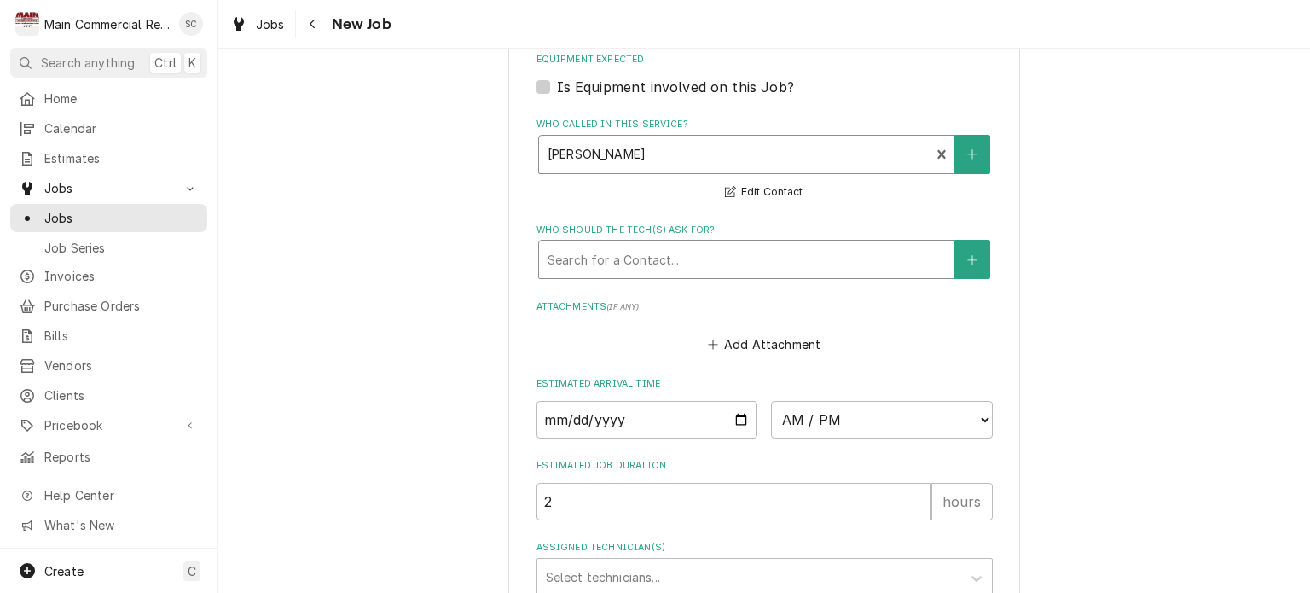
click at [686, 258] on div "Who should the tech(s) ask for?" at bounding box center [746, 259] width 397 height 31
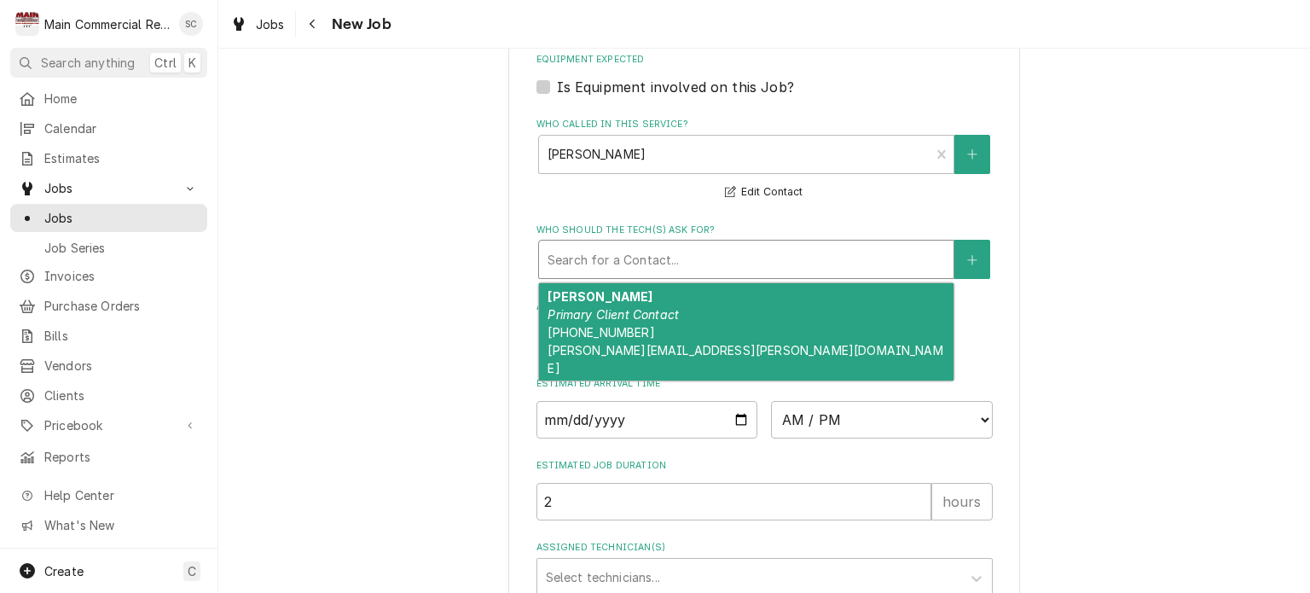
click at [661, 313] on em "Primary Client Contact" at bounding box center [613, 314] width 131 height 14
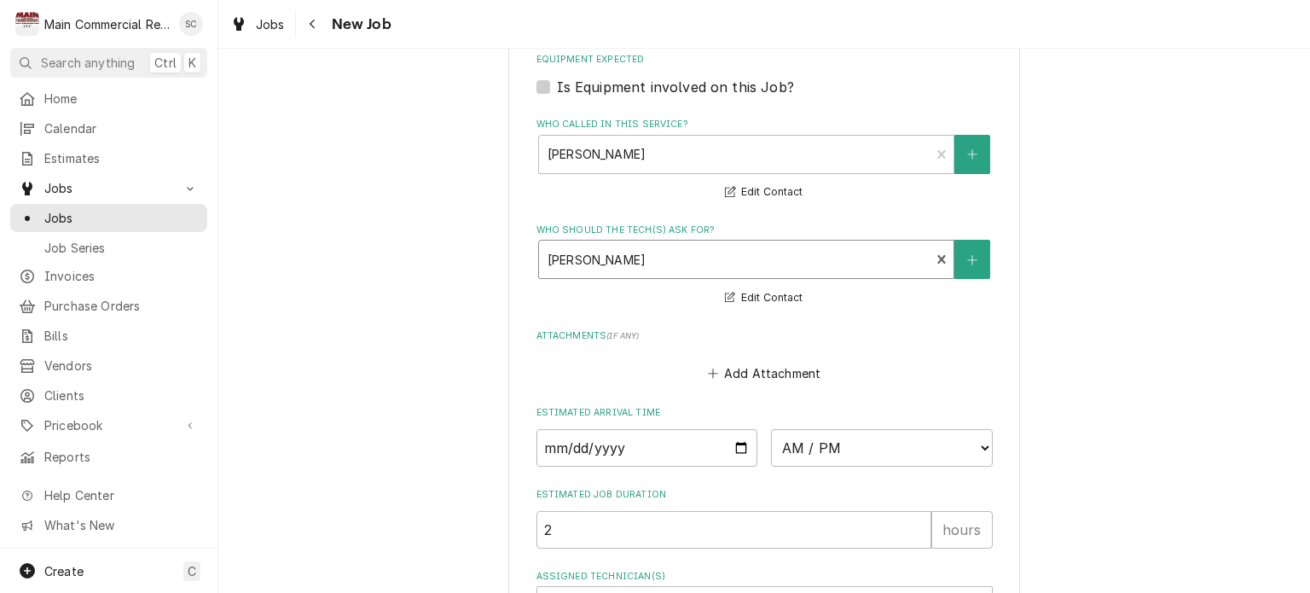
scroll to position [1368, 0]
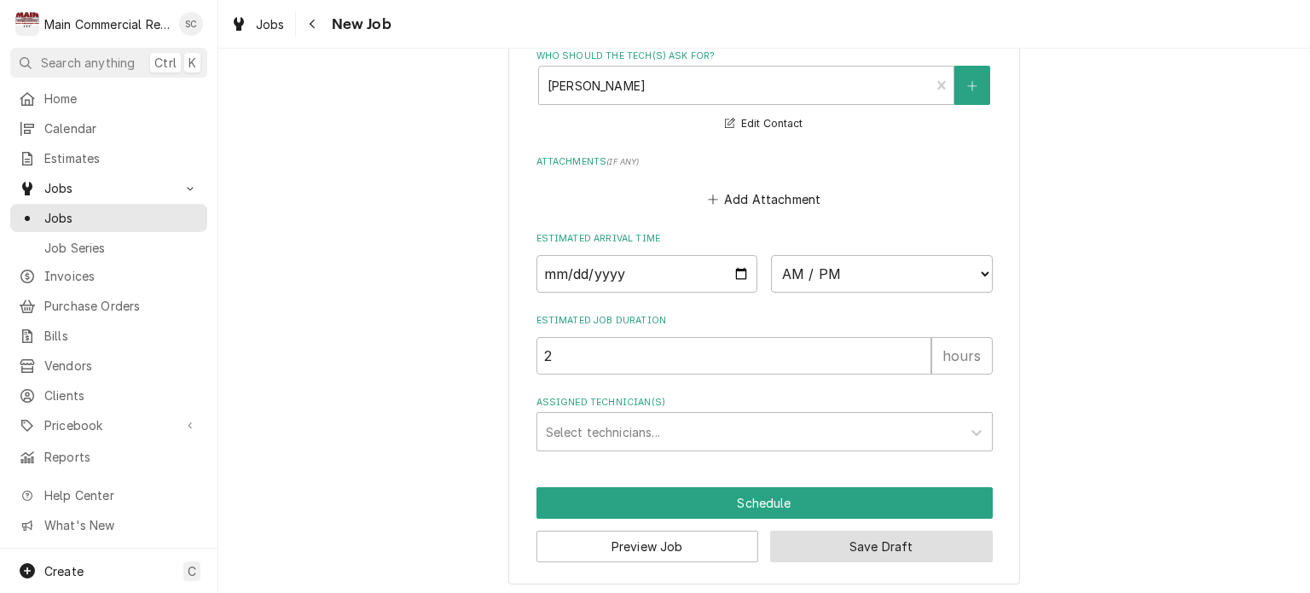
click at [873, 546] on button "Save Draft" at bounding box center [881, 546] width 223 height 32
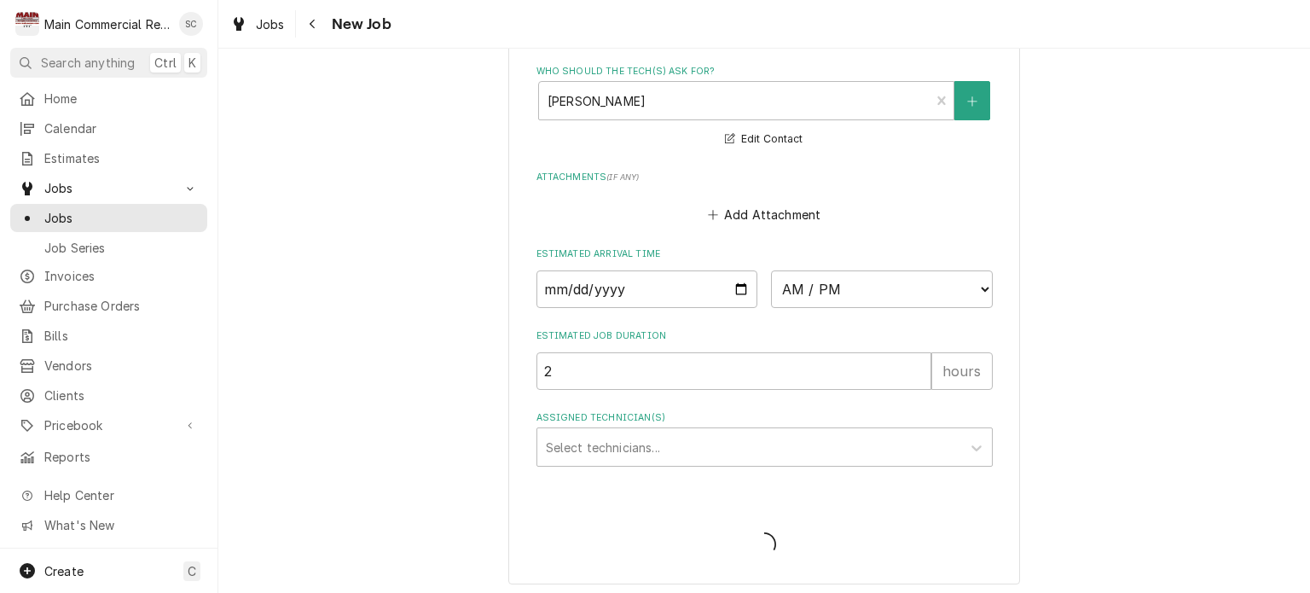
type textarea "x"
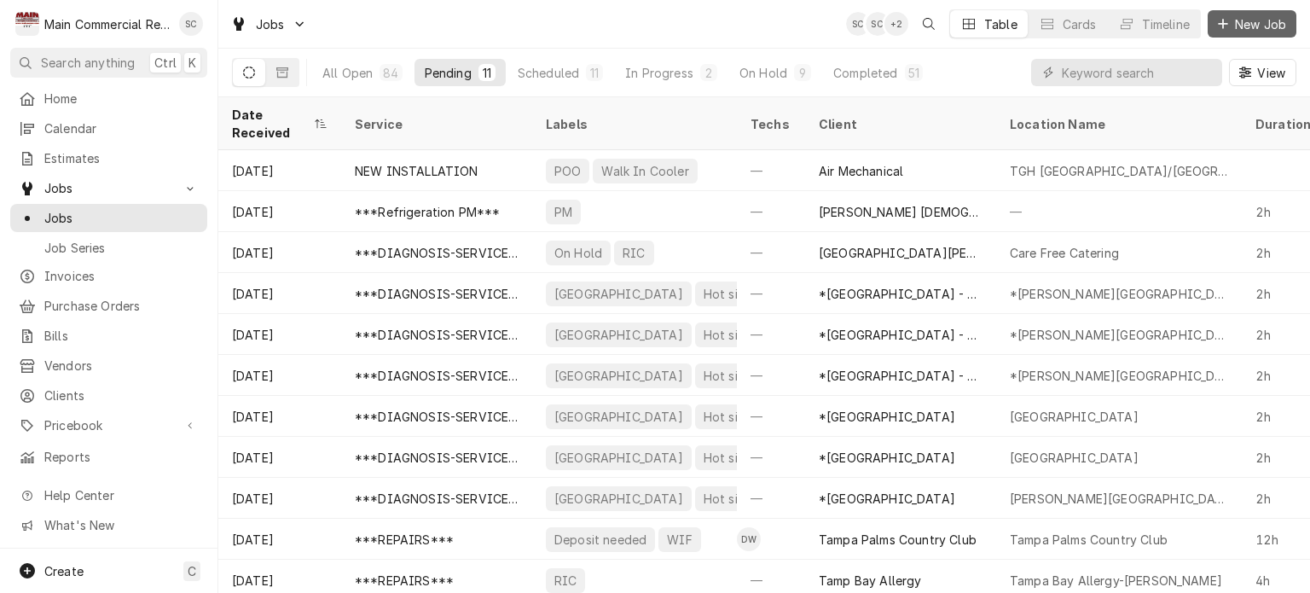
click at [1242, 20] on span "New Job" at bounding box center [1261, 24] width 58 height 18
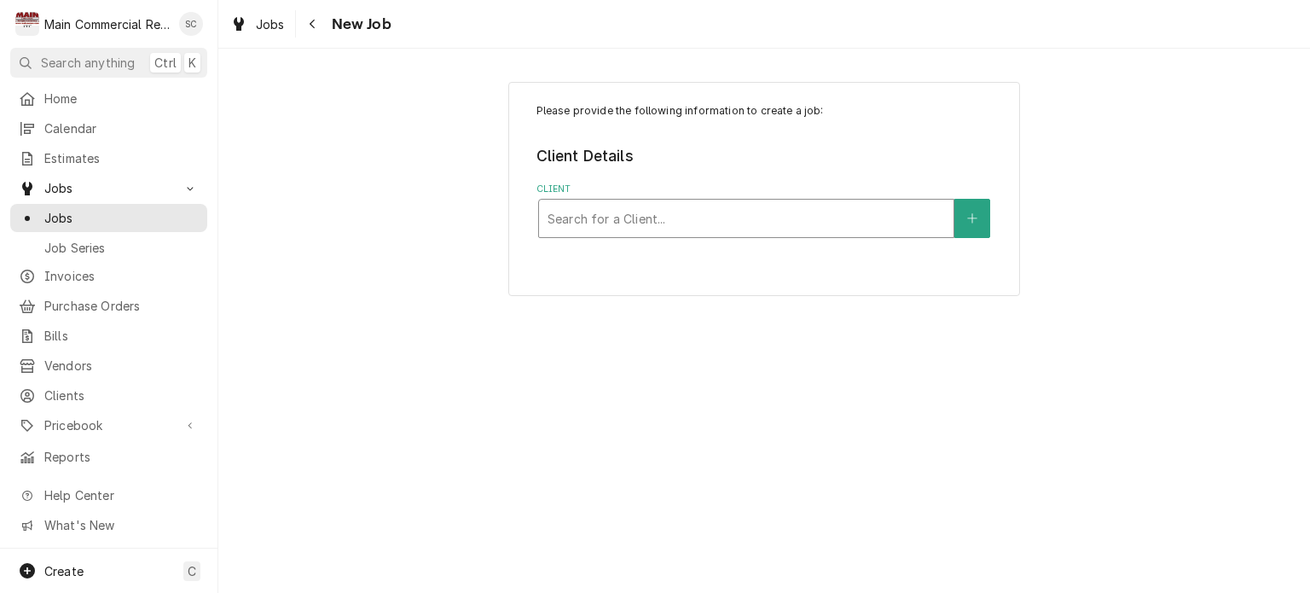
click at [820, 224] on div "Client" at bounding box center [746, 218] width 397 height 31
type input "[PERSON_NAME] n"
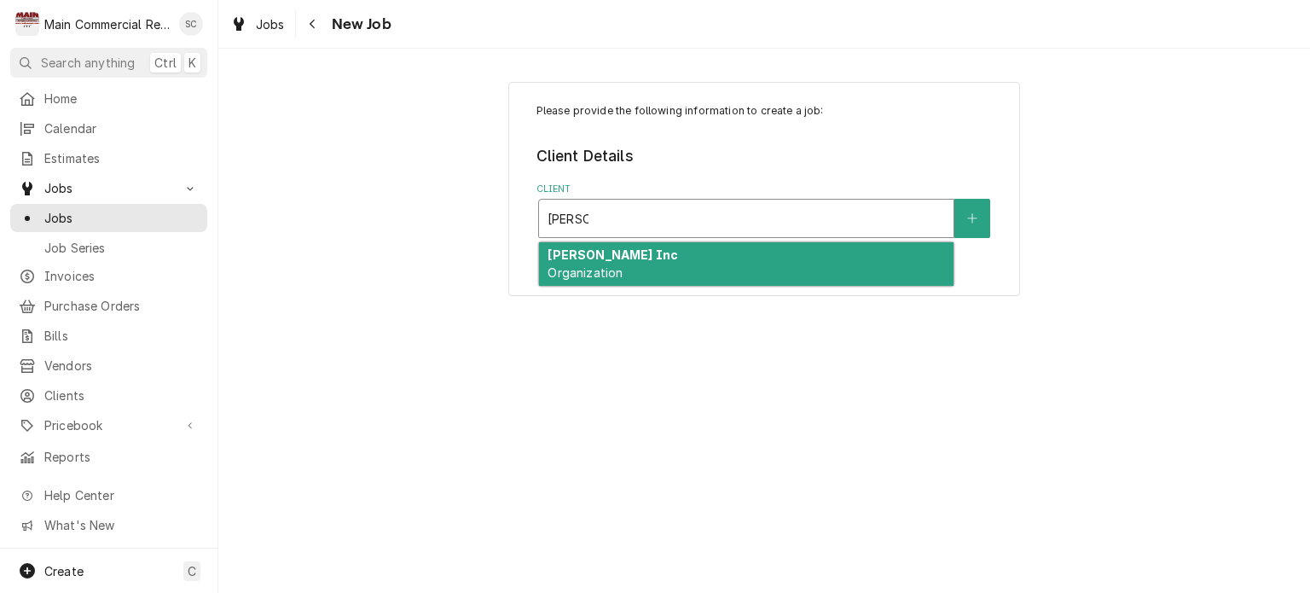
click at [804, 272] on div "[PERSON_NAME] Inc Organization" at bounding box center [746, 264] width 414 height 44
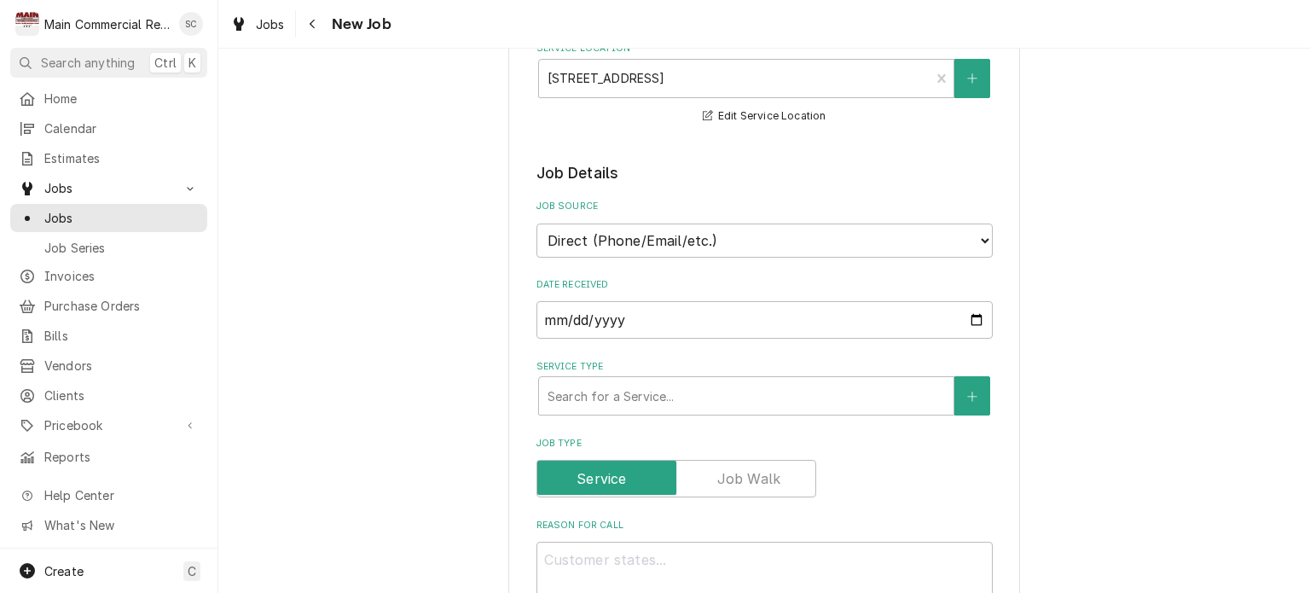
scroll to position [597, 0]
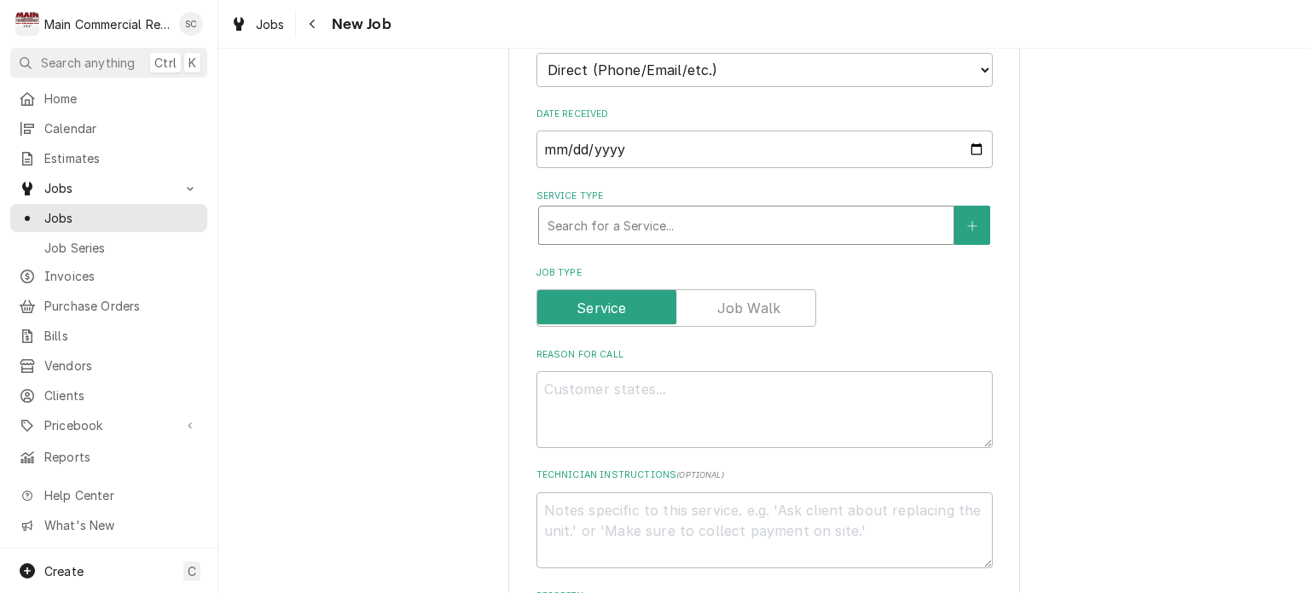
click at [768, 227] on div "Service Type" at bounding box center [746, 225] width 397 height 31
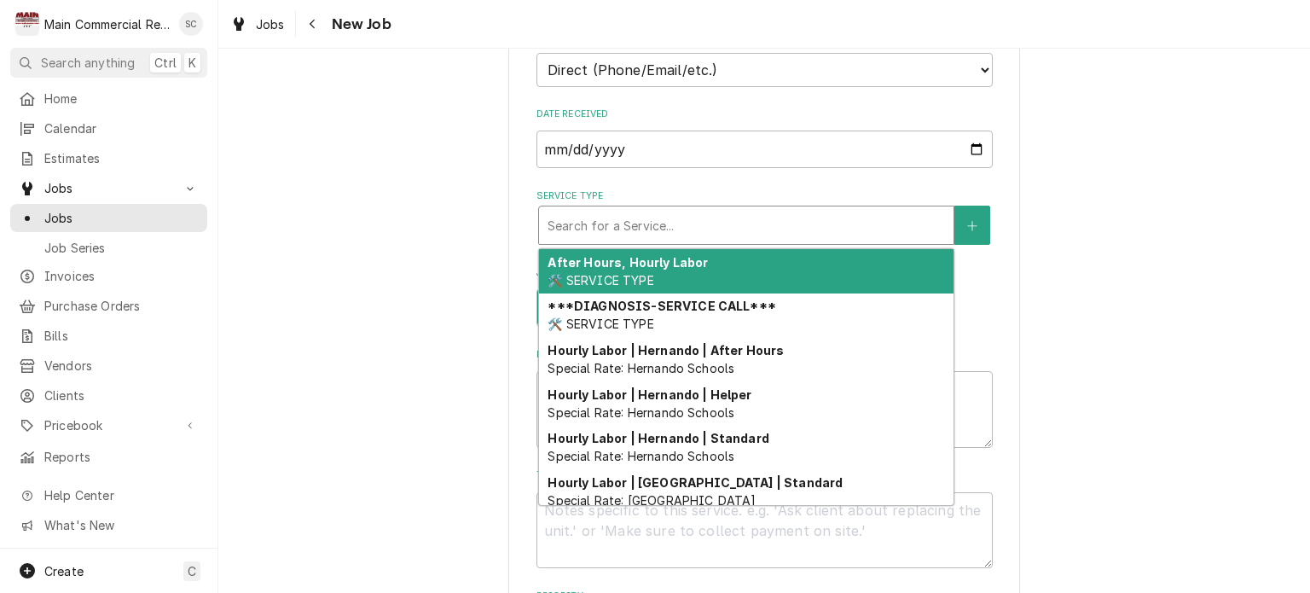
type textarea "x"
type input "r"
type textarea "x"
type input "rE"
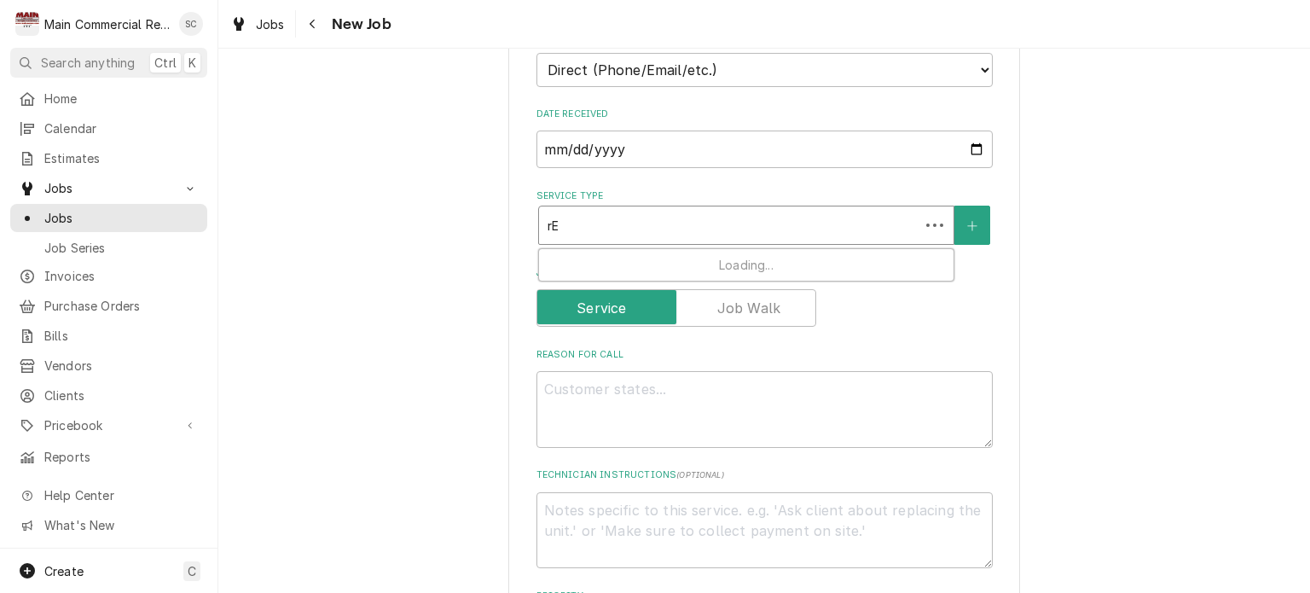
type textarea "x"
type input "rEF"
type textarea "x"
type input "rEFR"
type textarea "x"
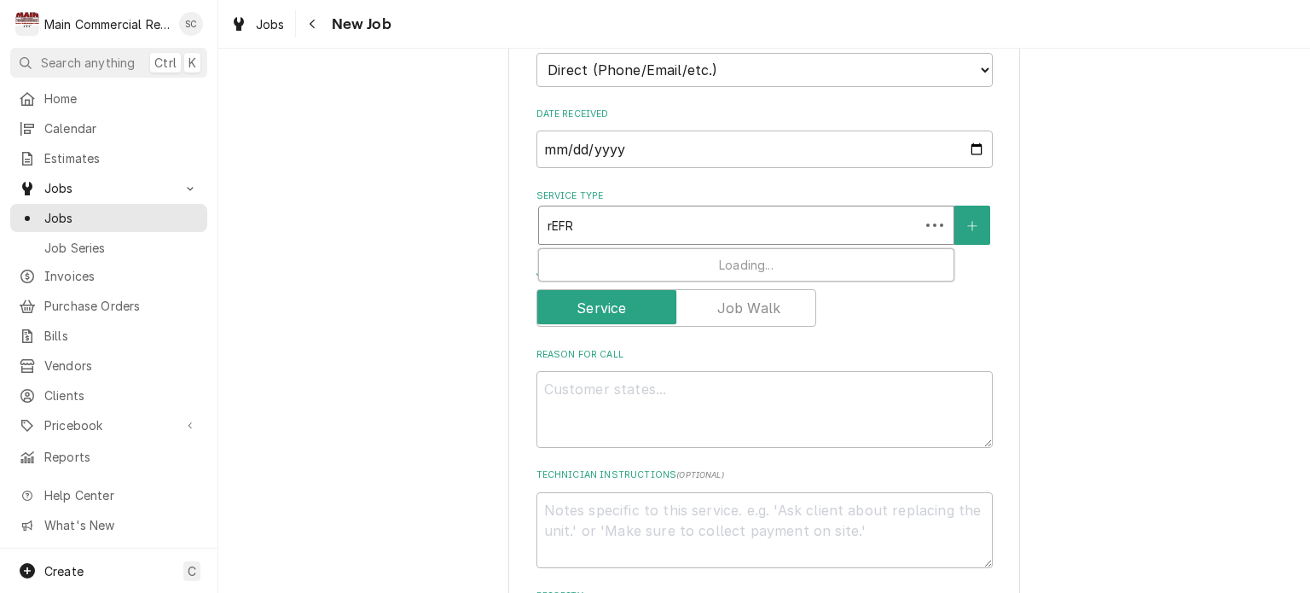
type input "rEFRI"
type textarea "x"
type input "rEFRIG"
type textarea "x"
type input "rEFRIGE"
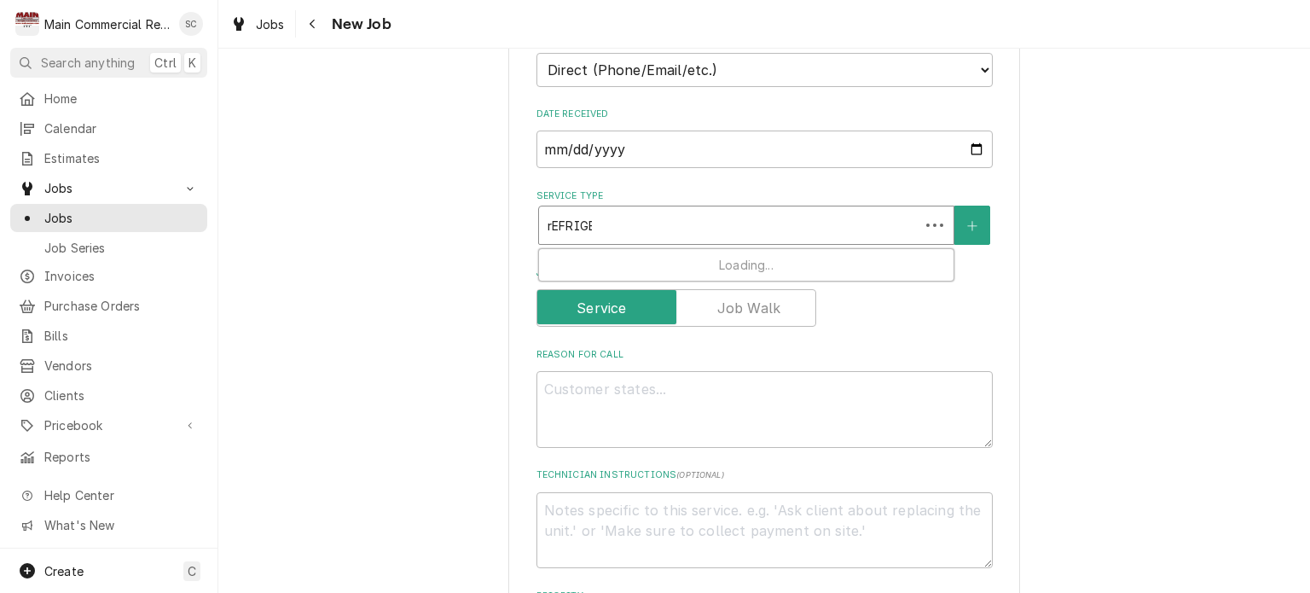
type textarea "x"
type input "rEFRIGER"
type textarea "x"
type input "rEFRIGERA"
type textarea "x"
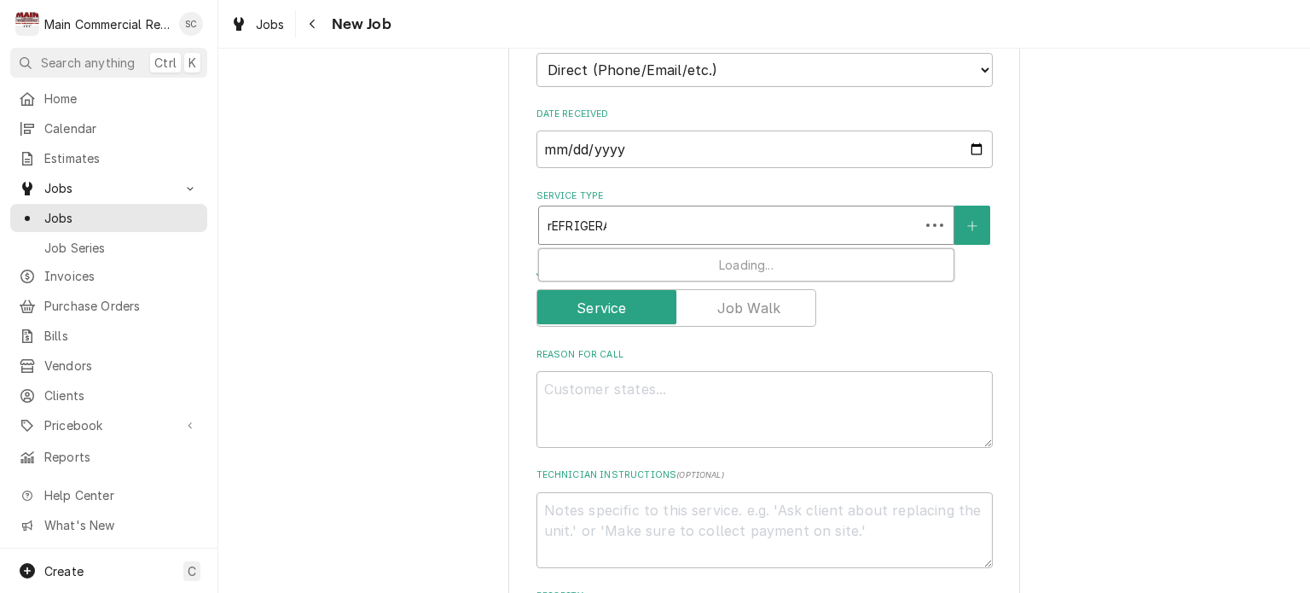
type input "rEFRIGERAT"
type textarea "x"
type input "rEFRIGERATI"
type textarea "x"
type input "rEFRIGERATIO"
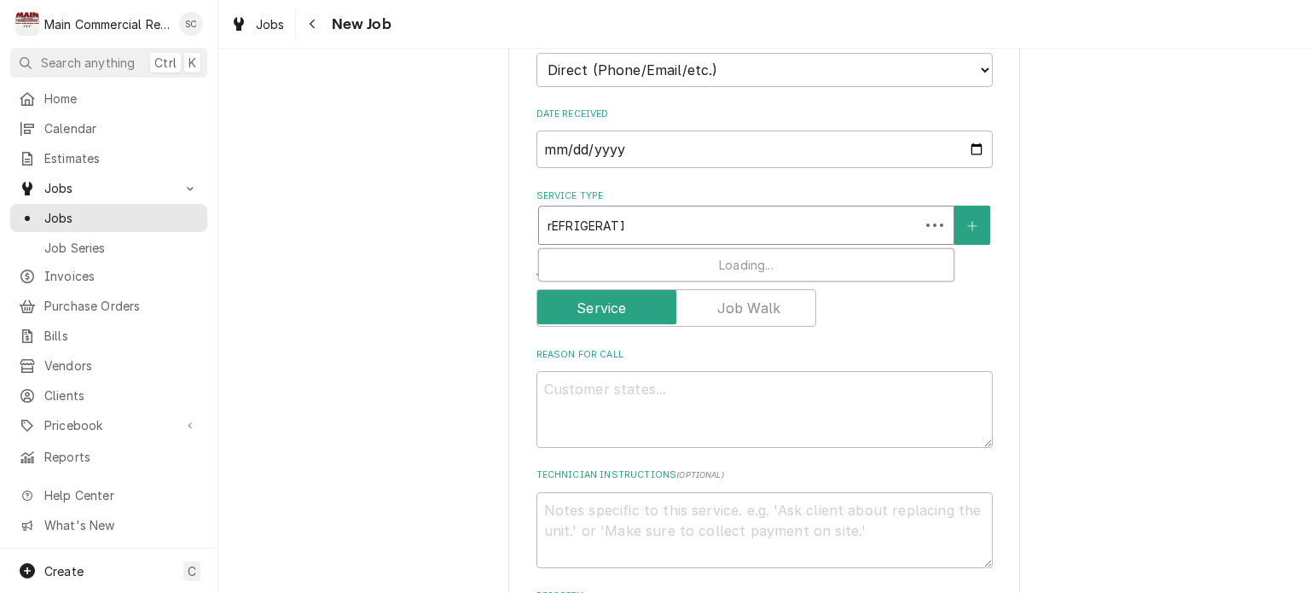
type textarea "x"
type input "rEFRIGERATION"
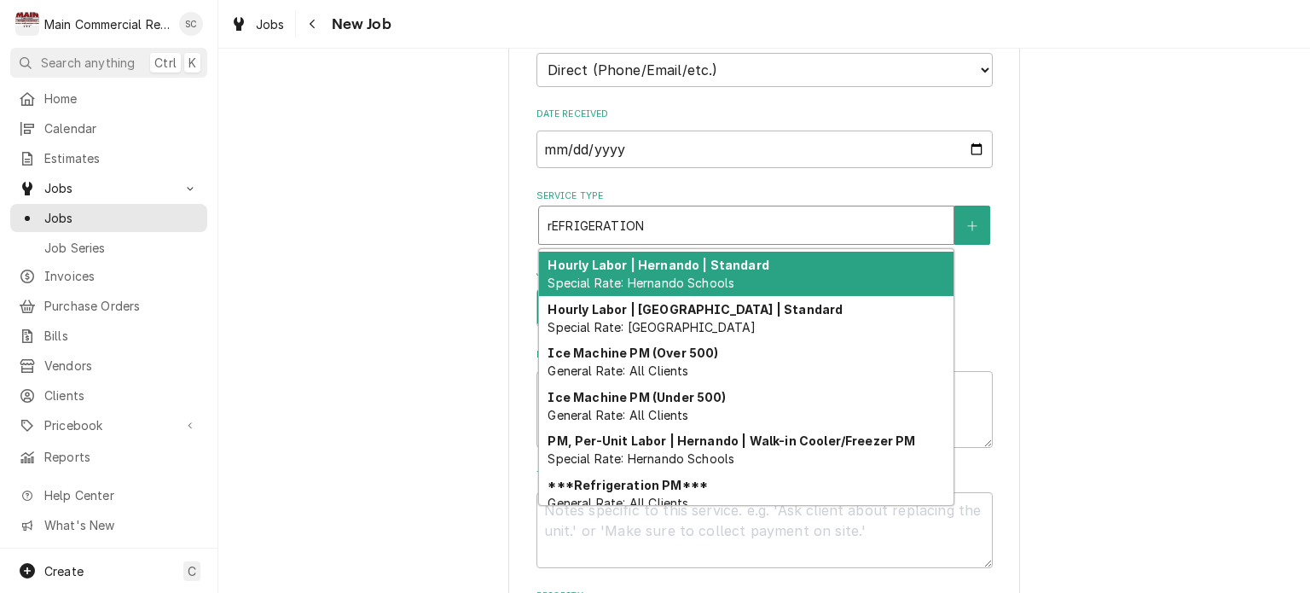
scroll to position [96, 0]
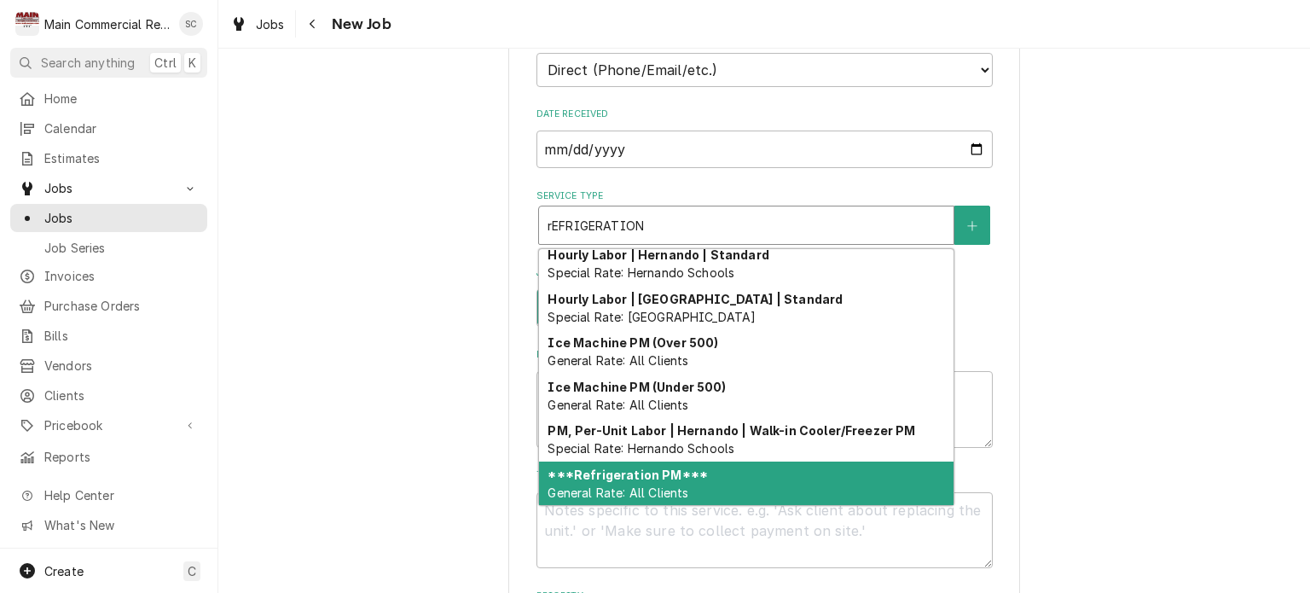
click at [740, 472] on div "***Refrigeration PM*** General Rate: All Clients" at bounding box center [746, 483] width 414 height 44
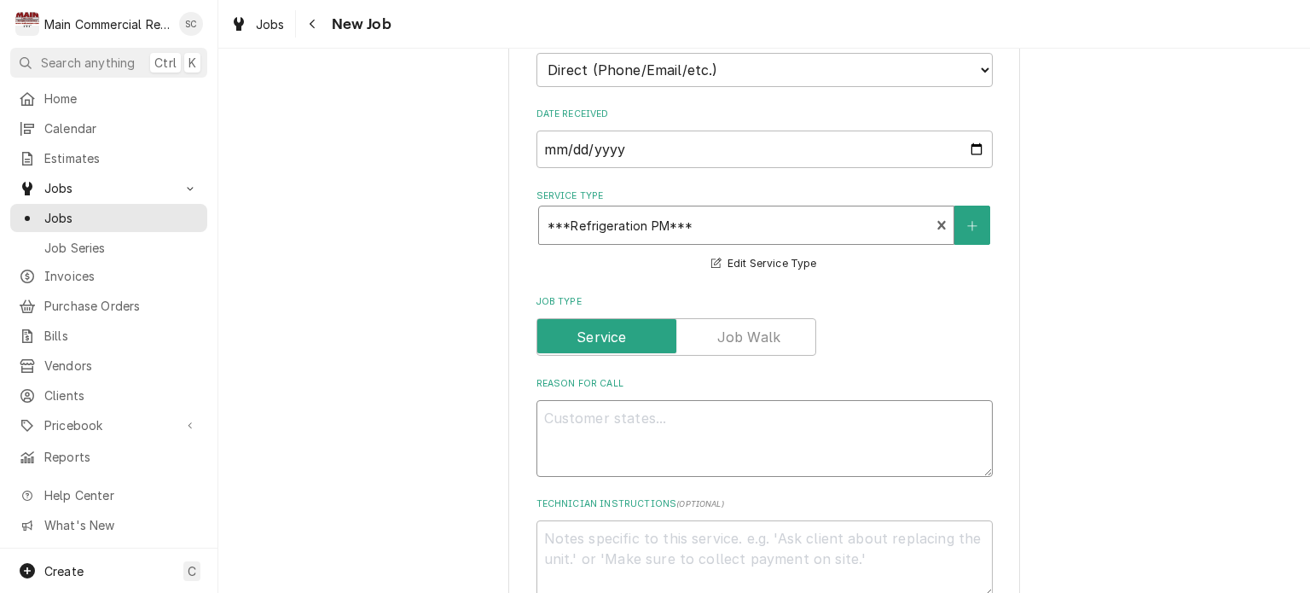
click at [690, 412] on textarea "Reason For Call" at bounding box center [764, 438] width 456 height 77
click at [816, 413] on textarea "Reason For Call" at bounding box center [764, 438] width 456 height 77
paste textarea "Walk In Cooler PM"
type textarea "x"
type textarea "Walk In Cooler PM"
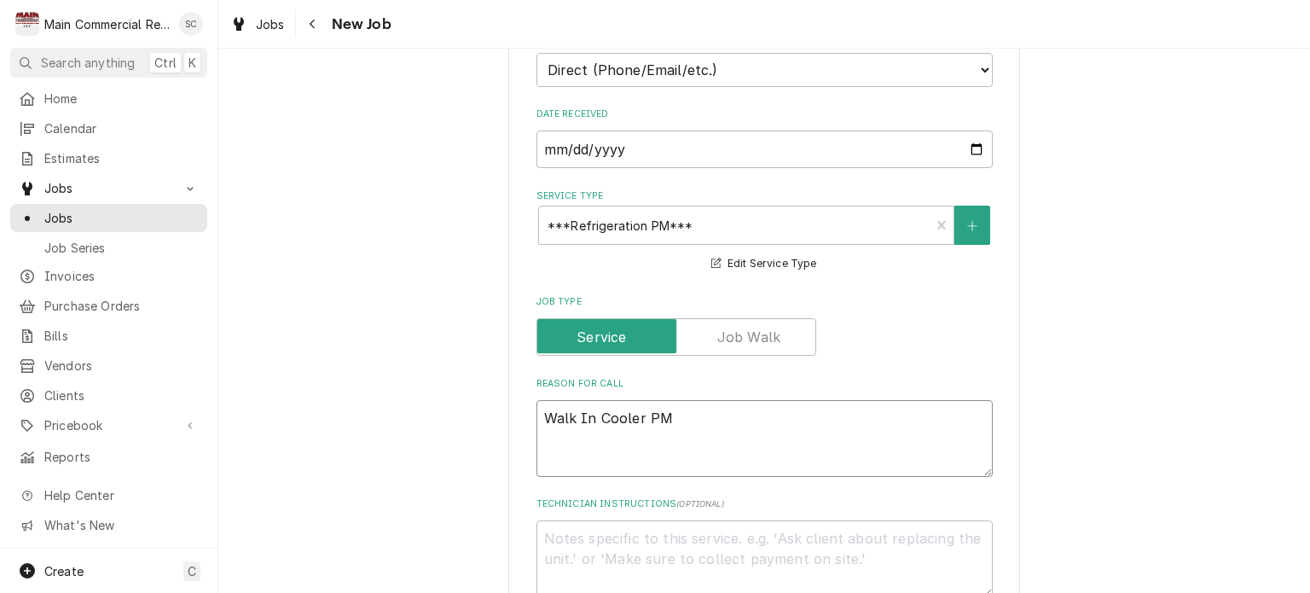
type textarea "x"
type textarea "Walk In Cooler PM"
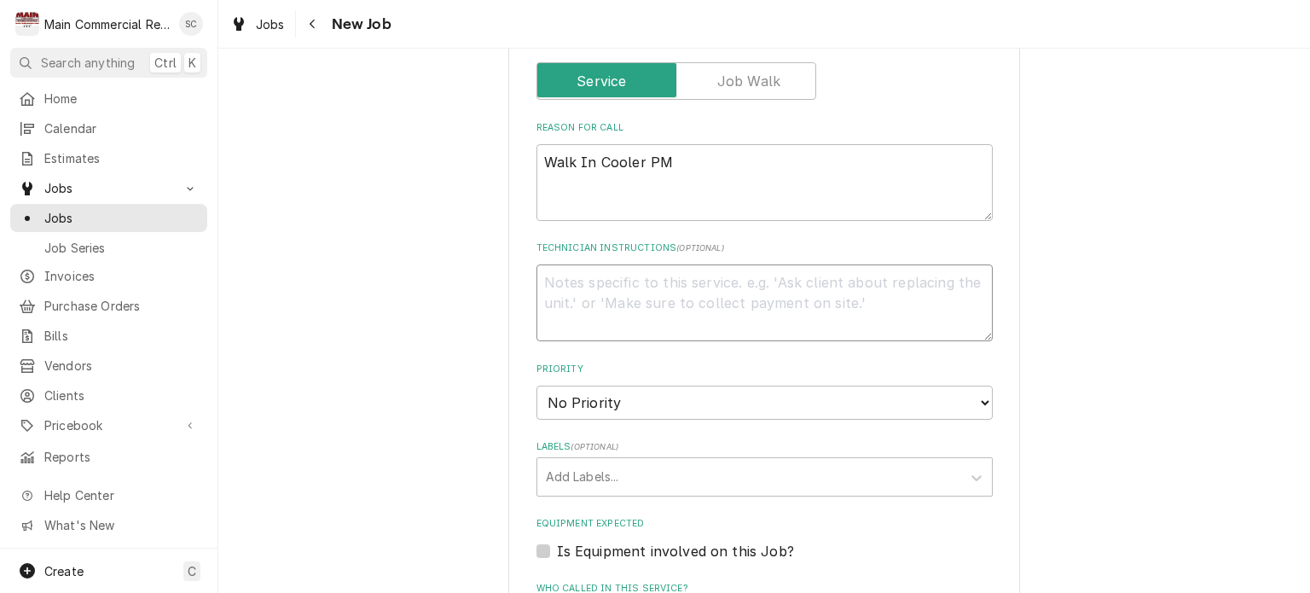
click at [720, 280] on textarea "Technician Instructions ( optional )" at bounding box center [764, 302] width 456 height 77
paste textarea "Walk In Cooler PM Quarterly March,June,Sept.,Dec Contract cost $226.20 (include…"
type textarea "x"
type textarea "Walk In Cooler PM Quarterly March,June,Sept.,Dec Contract cost $226.20 (include…"
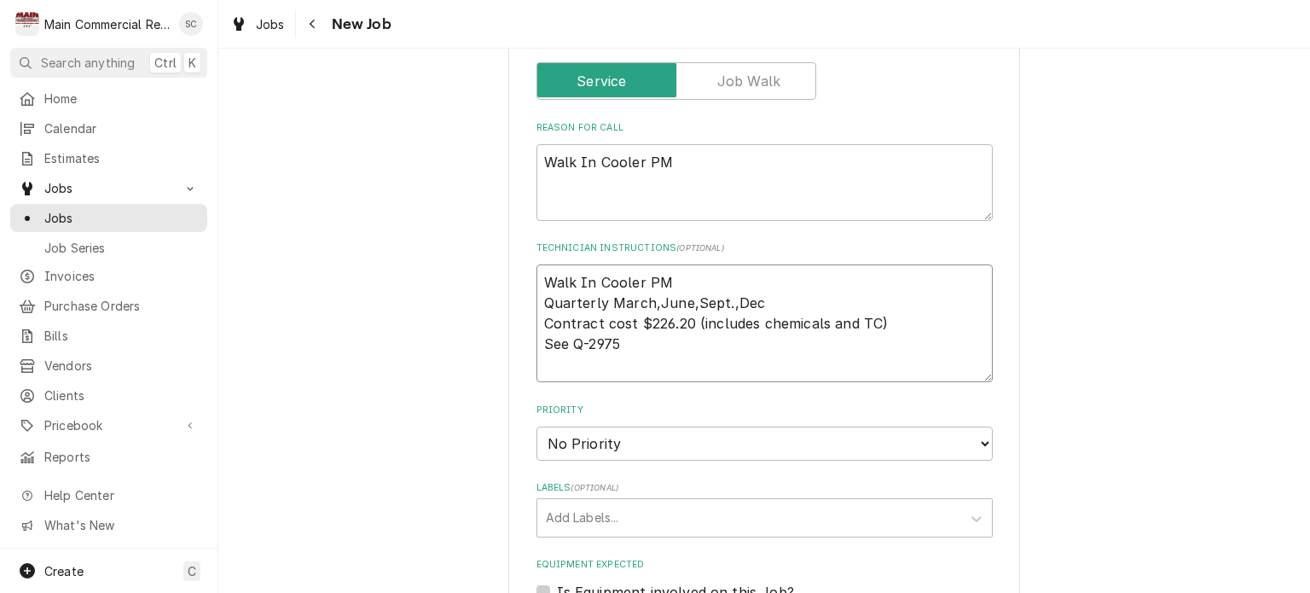
type textarea "x"
type textarea "Walk In Cooler PM Quarterly March,June,Sept.,Dec Contract cost $226.20 (include…"
click at [751, 441] on select "No Priority Urgent High Medium Low" at bounding box center [764, 443] width 456 height 34
select select "4"
click at [536, 426] on select "No Priority Urgent High Medium Low" at bounding box center [764, 443] width 456 height 34
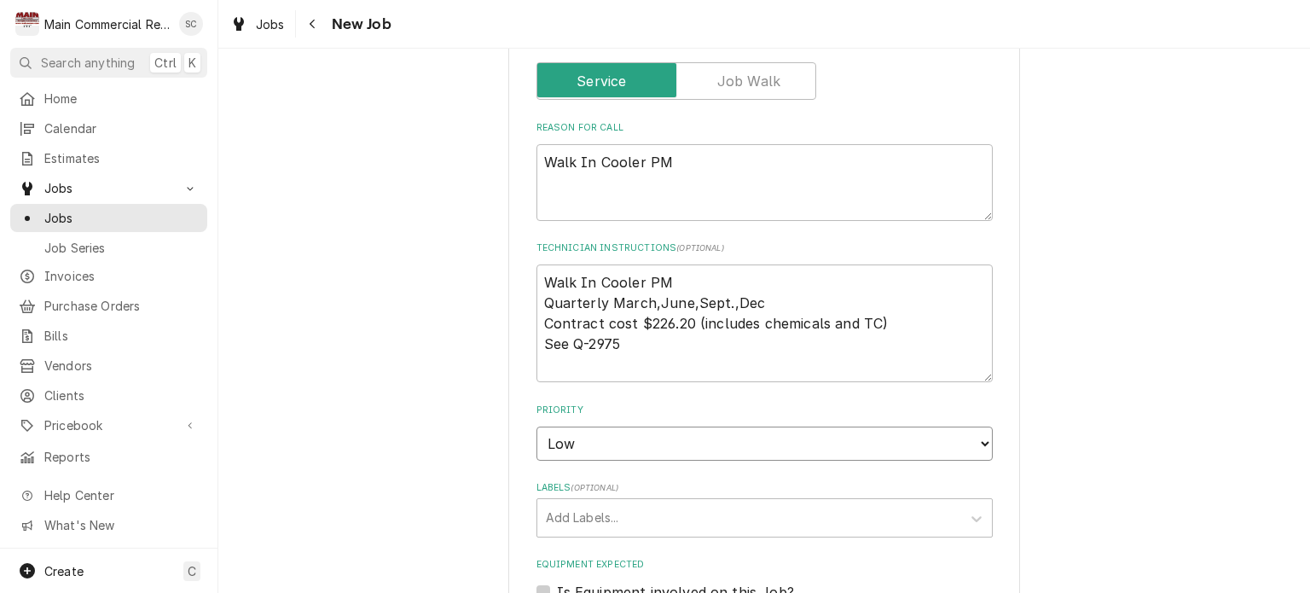
scroll to position [1109, 0]
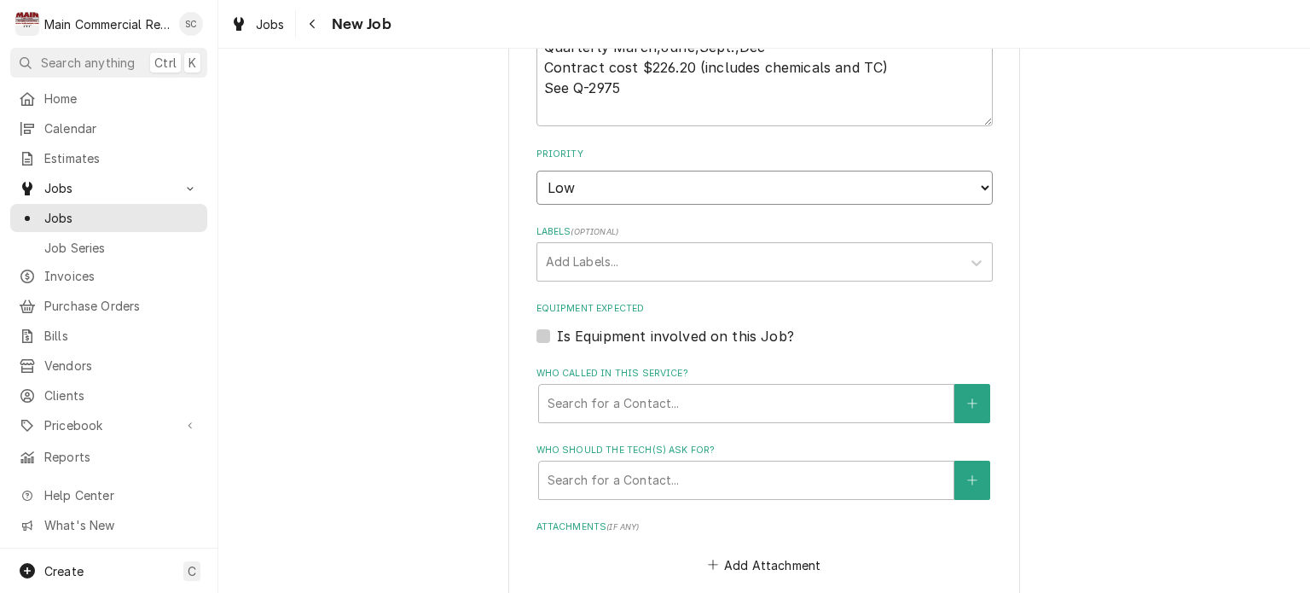
type textarea "x"
click at [655, 253] on div "Labels" at bounding box center [749, 261] width 407 height 31
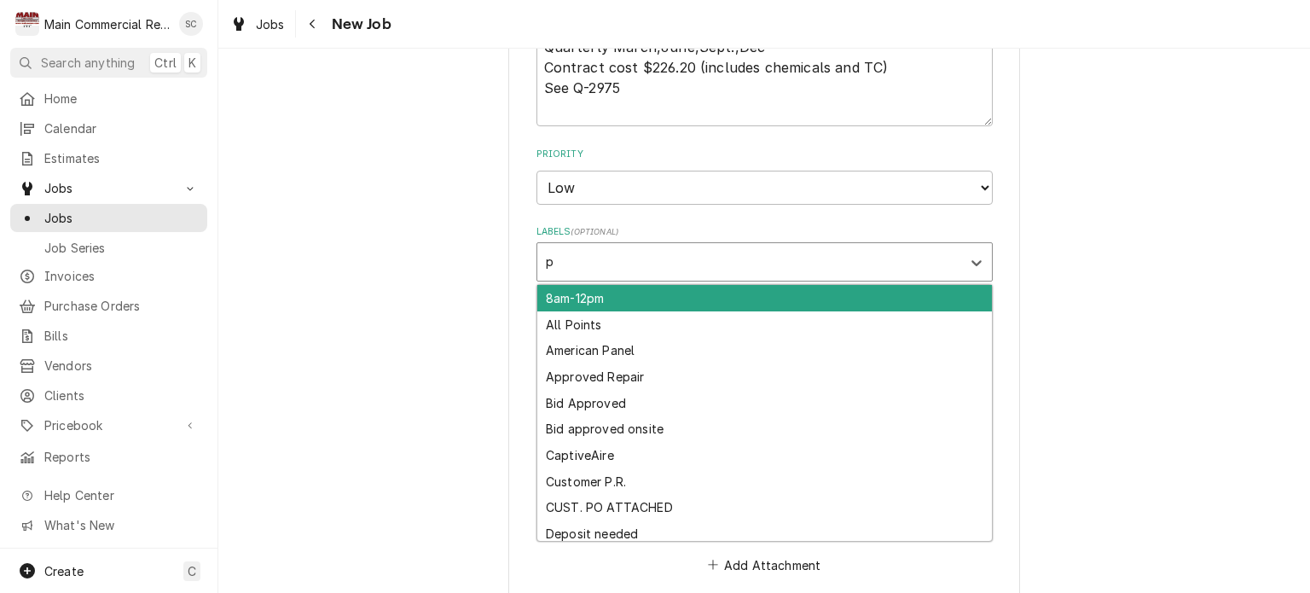
type input "pm"
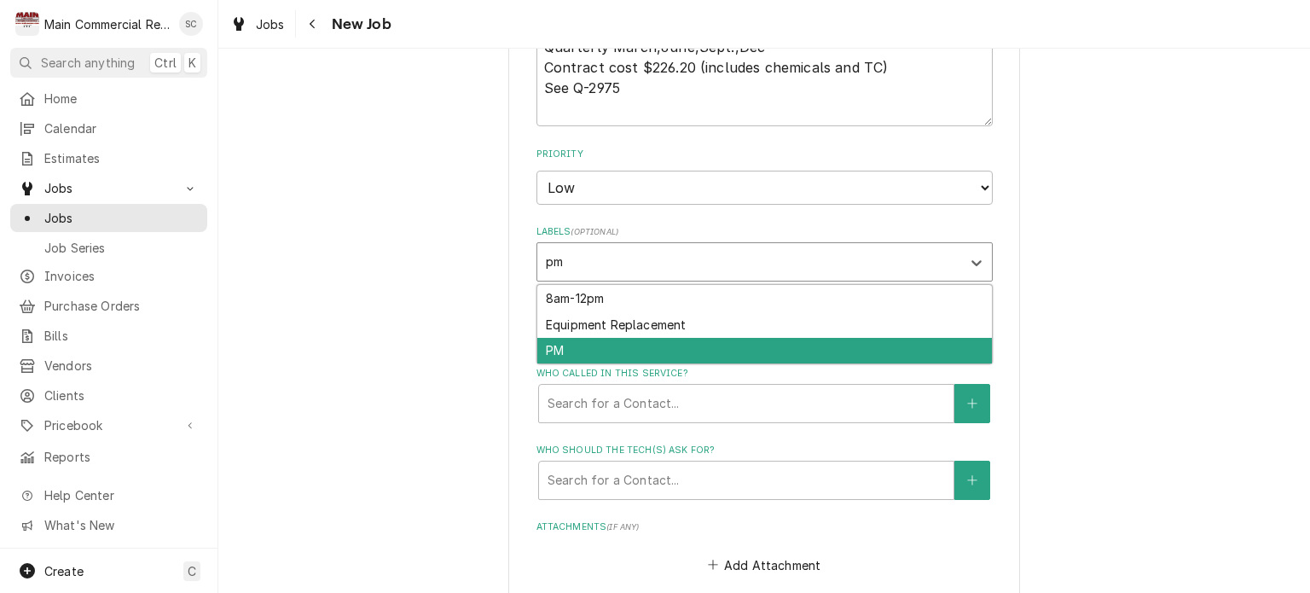
click at [607, 353] on div "PM" at bounding box center [764, 351] width 455 height 26
type textarea "x"
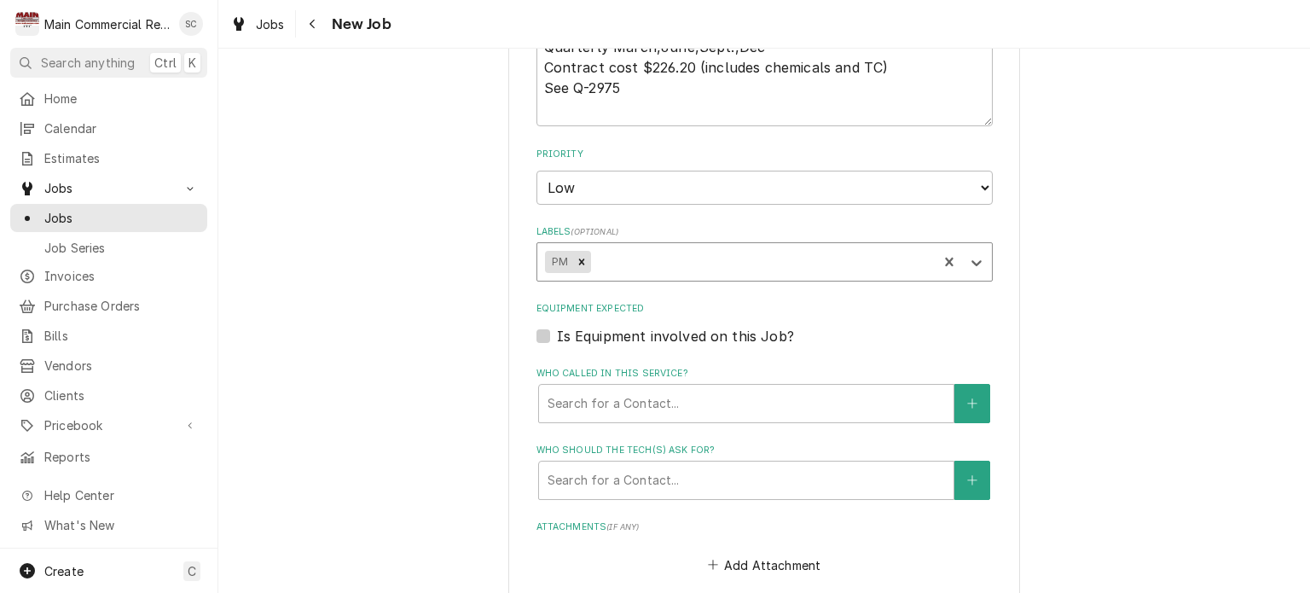
type textarea "x"
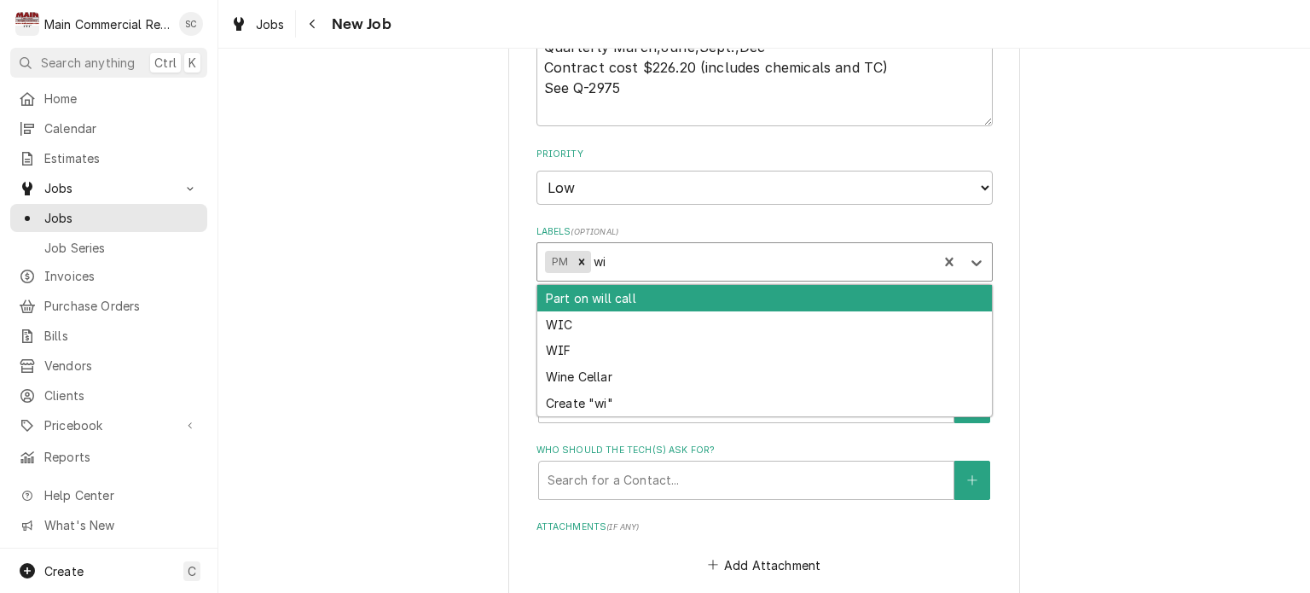
type input "wic"
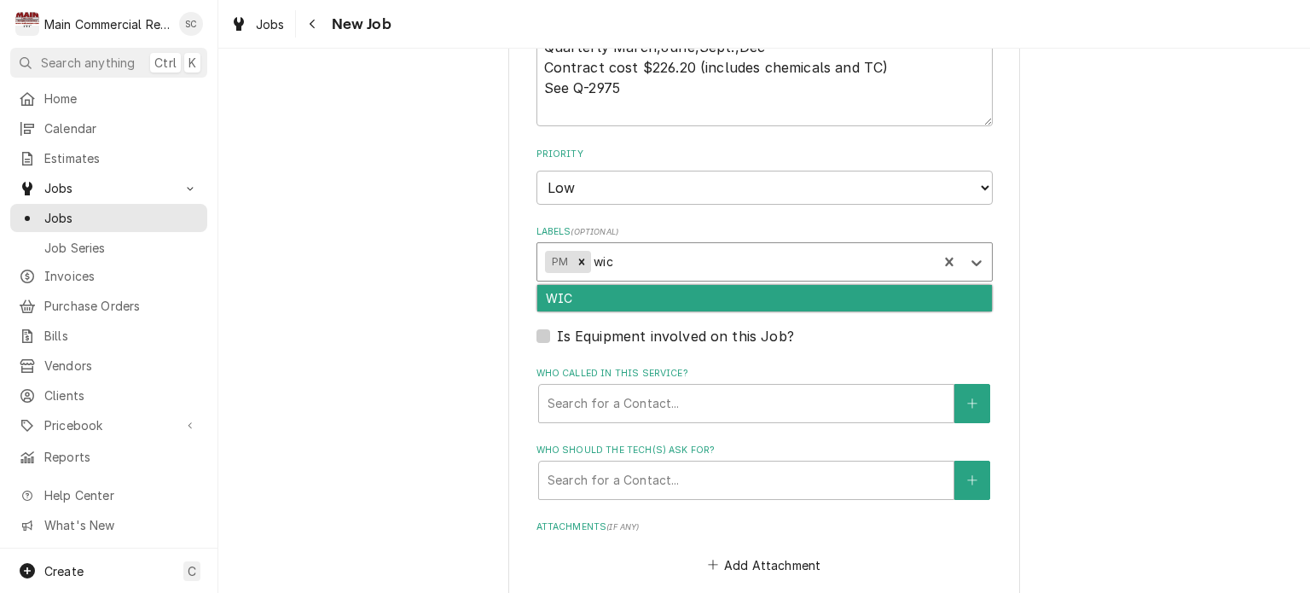
click at [681, 293] on div "WIC" at bounding box center [764, 298] width 455 height 26
type textarea "x"
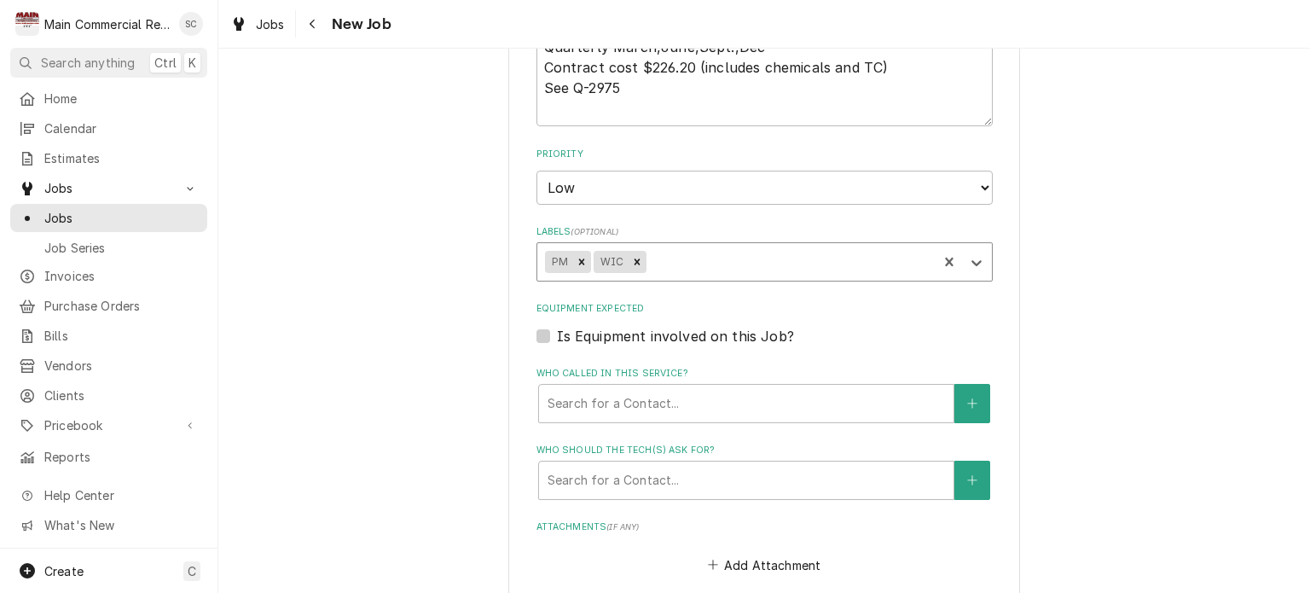
type textarea "x"
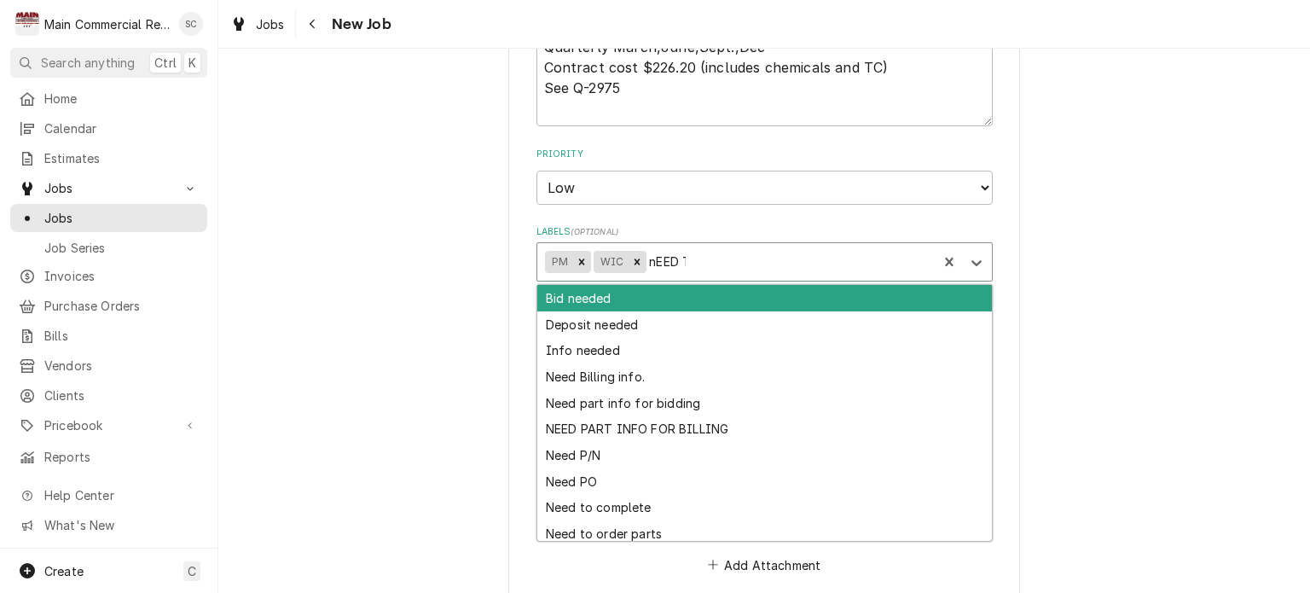
type input "nEED TO"
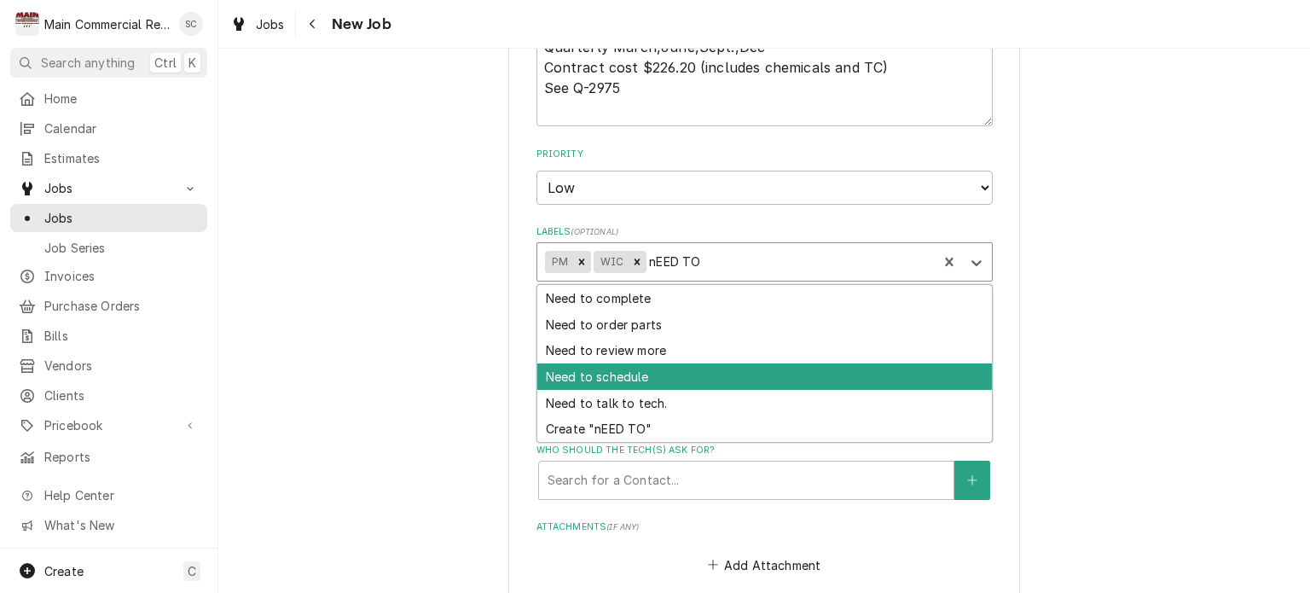
click at [662, 378] on div "Need to schedule" at bounding box center [764, 376] width 455 height 26
type textarea "x"
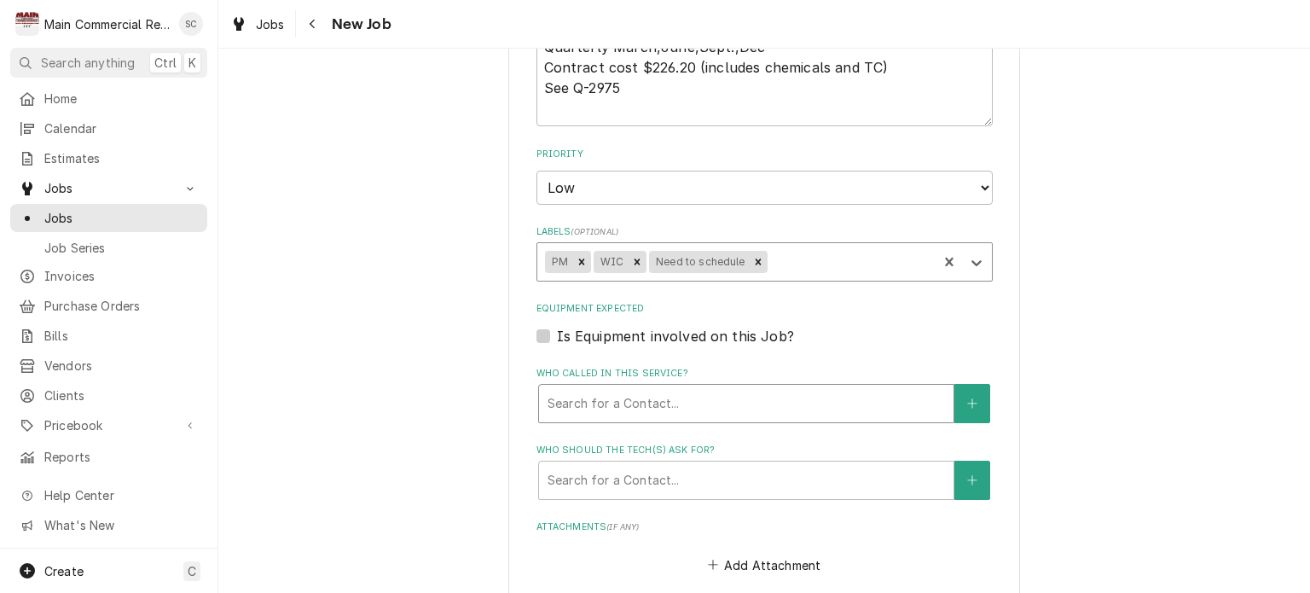
click at [680, 398] on div "Who called in this service?" at bounding box center [746, 403] width 397 height 31
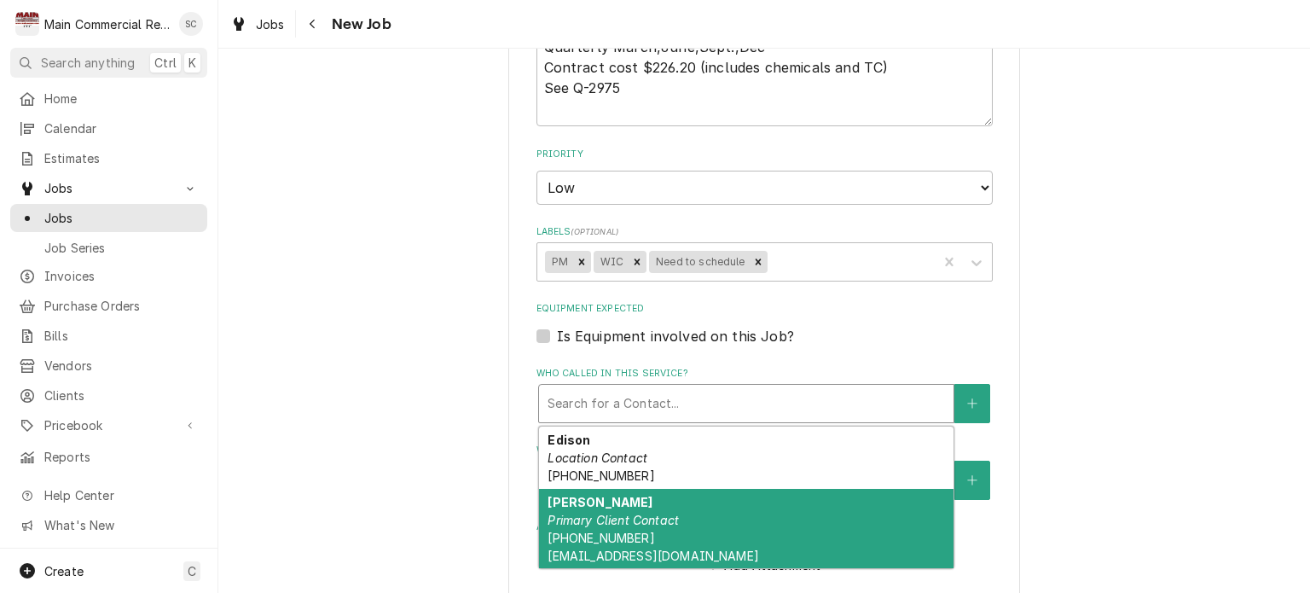
click at [675, 512] on div "Marketta Primary Client Contact (727) 834-8855 magbanlog@jeanniel.com" at bounding box center [746, 529] width 414 height 80
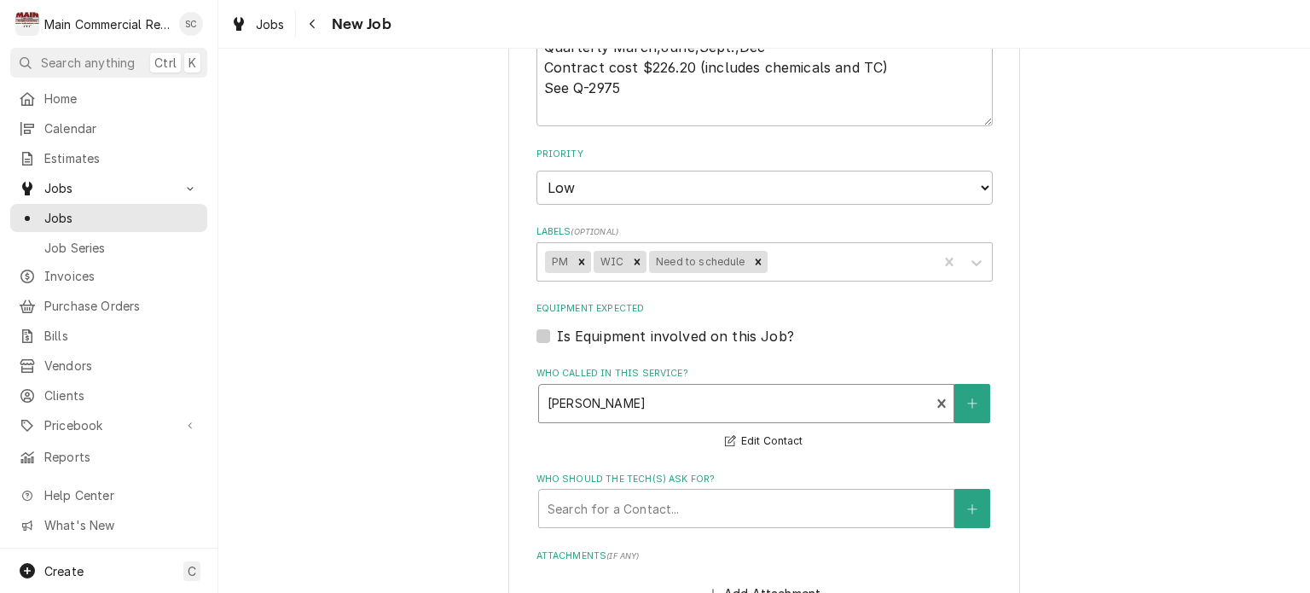
scroll to position [1279, 0]
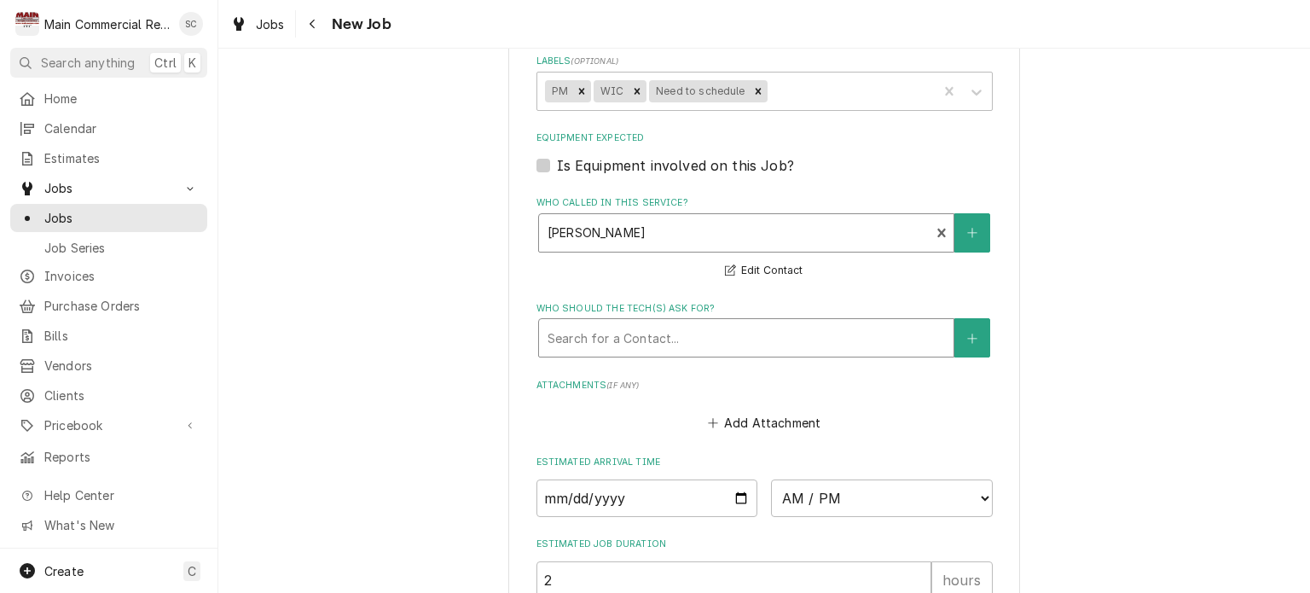
click at [693, 333] on div "Who should the tech(s) ask for?" at bounding box center [746, 337] width 397 height 31
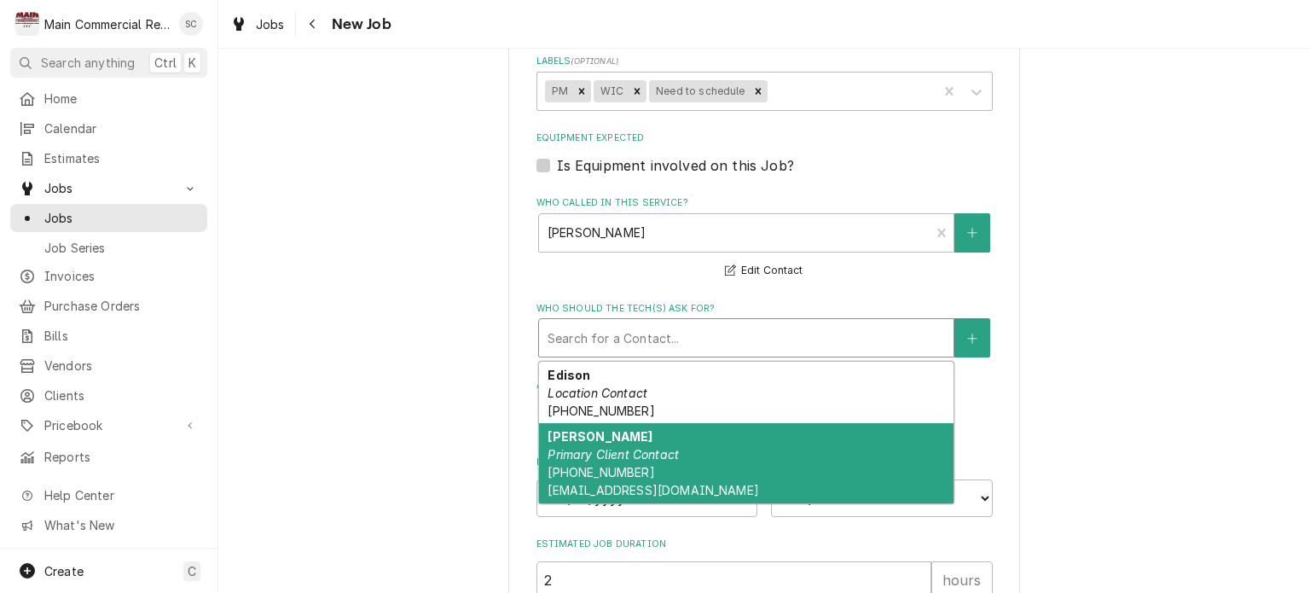
click at [655, 447] on em "Primary Client Contact" at bounding box center [613, 454] width 131 height 14
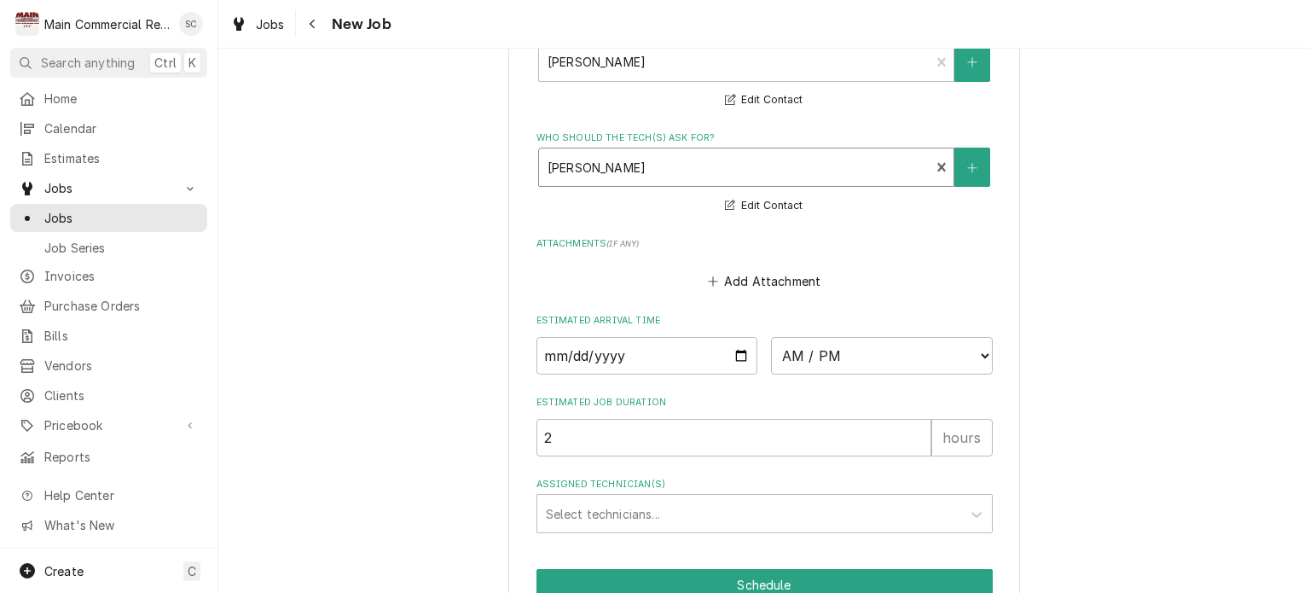
scroll to position [1532, 0]
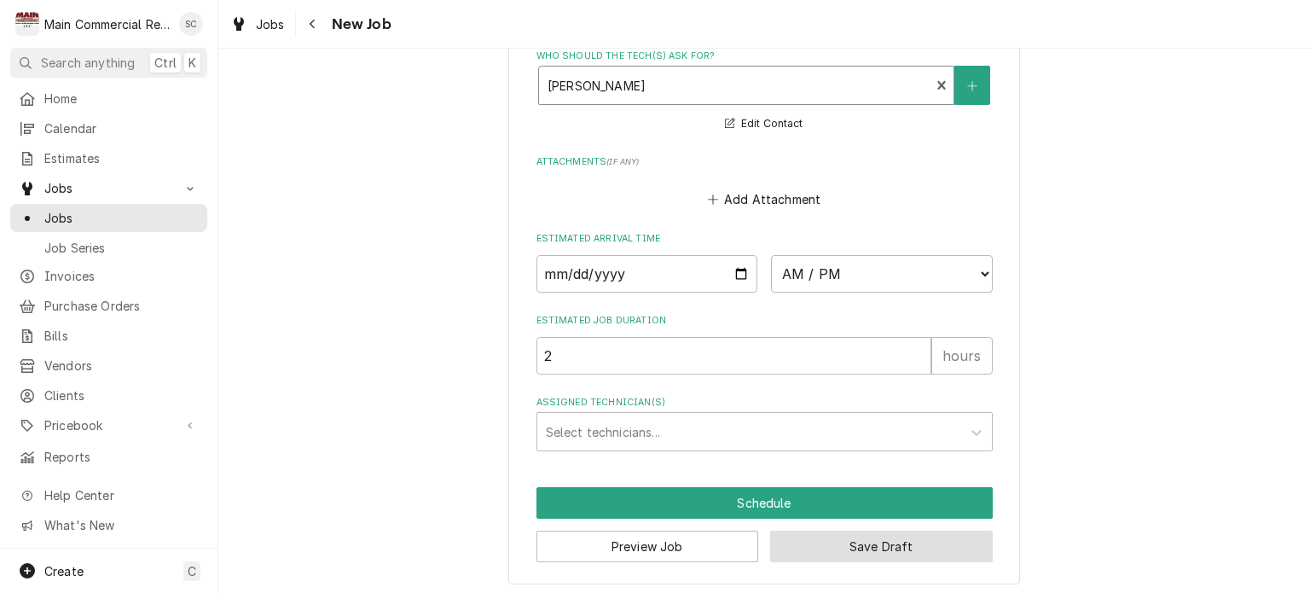
click at [834, 545] on button "Save Draft" at bounding box center [881, 546] width 223 height 32
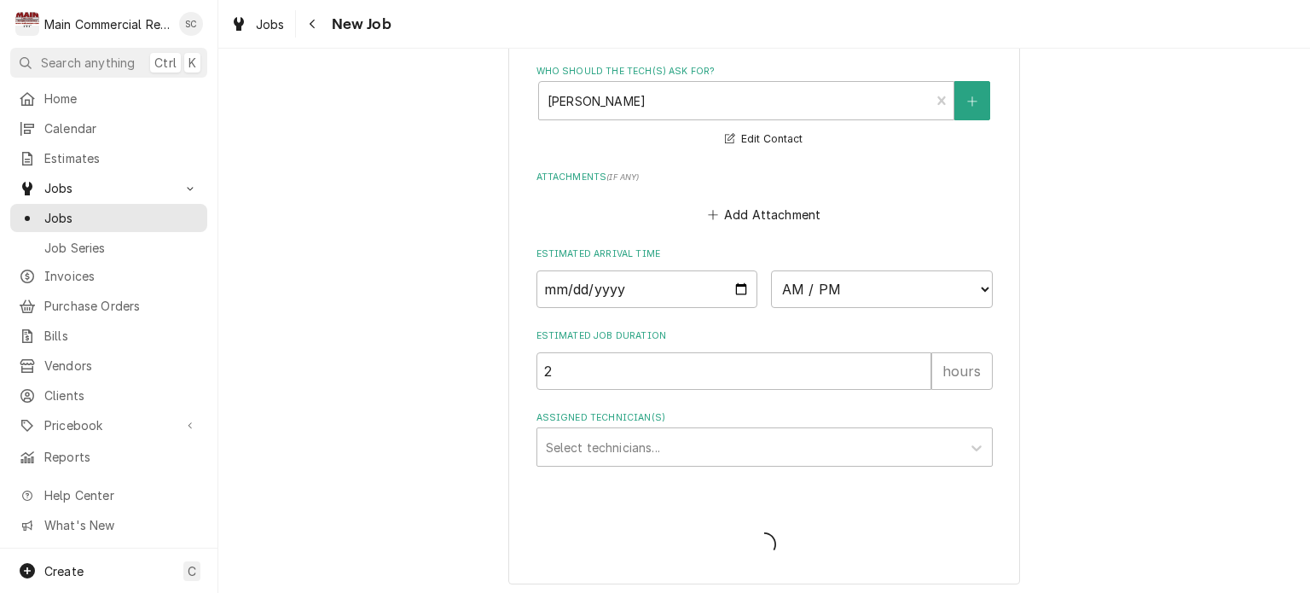
type textarea "x"
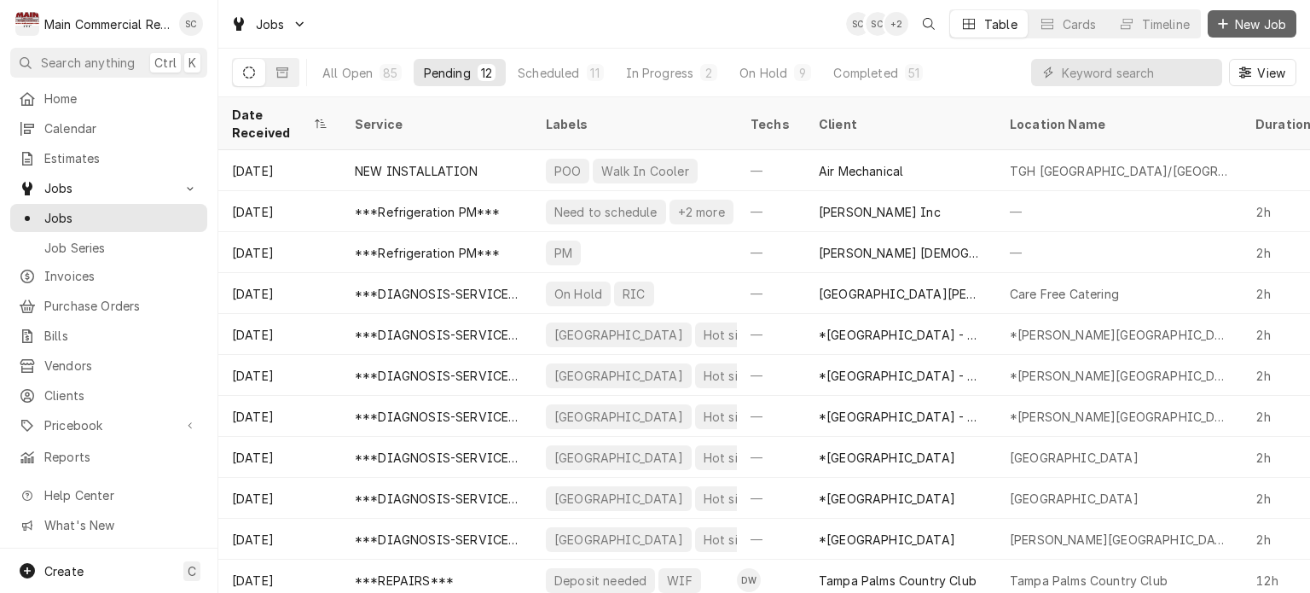
click at [1230, 26] on div "Dynamic Content Wrapper" at bounding box center [1222, 23] width 17 height 17
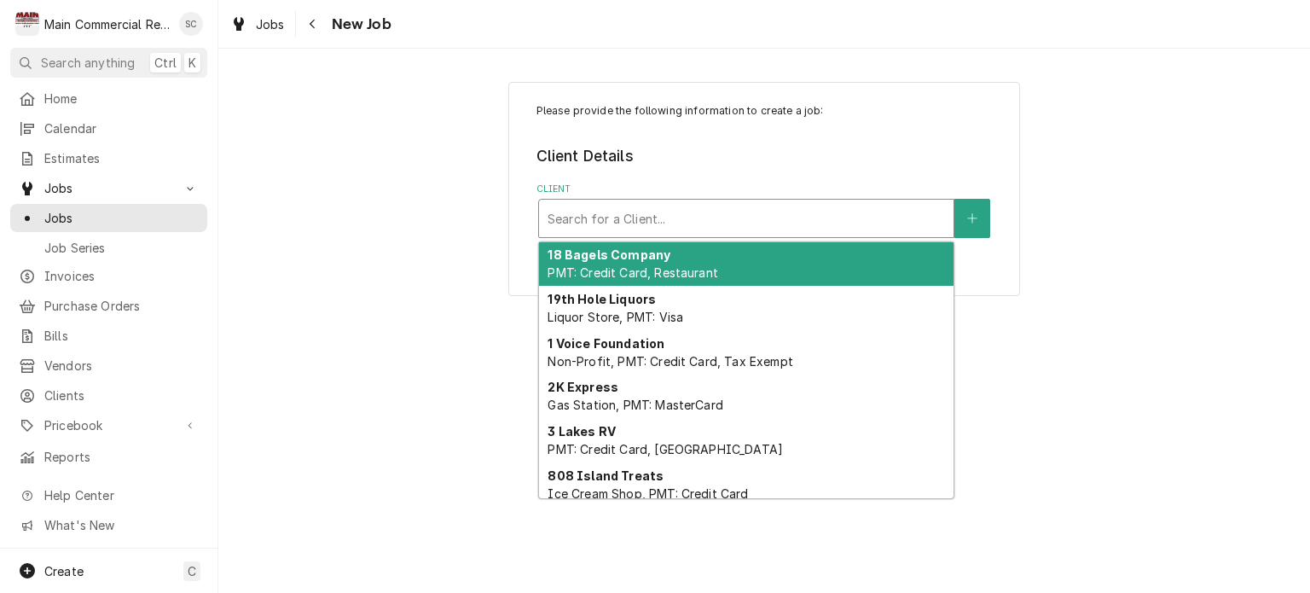
click at [832, 223] on div "Client" at bounding box center [746, 218] width 397 height 31
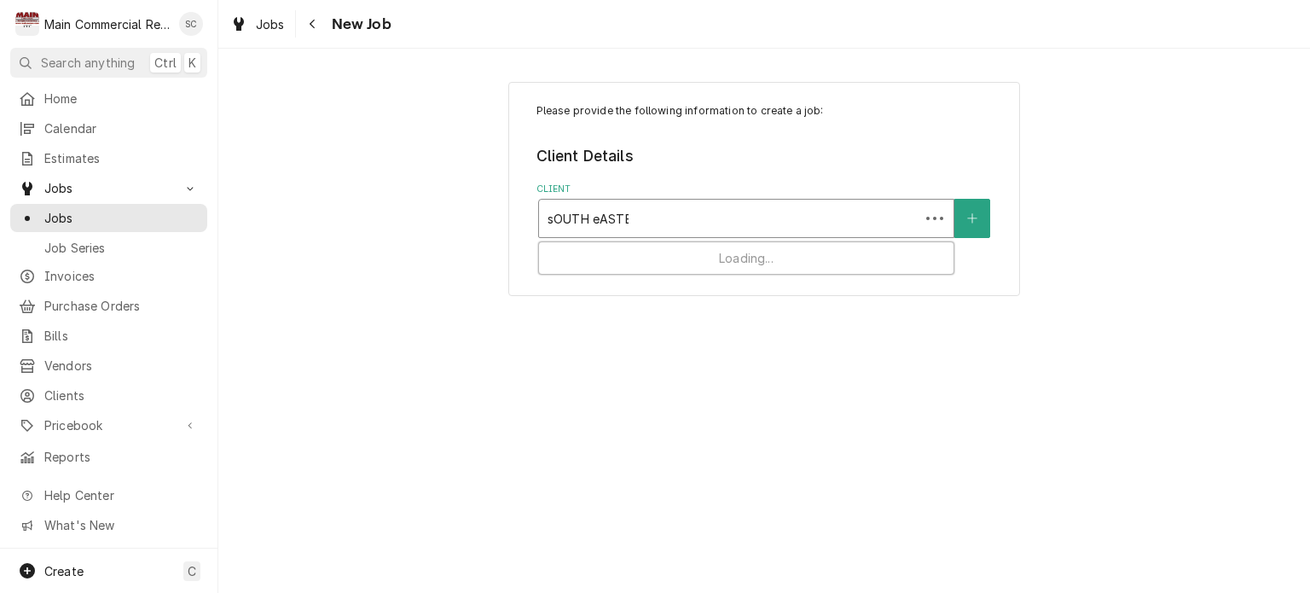
type input "sOUTH eASTER"
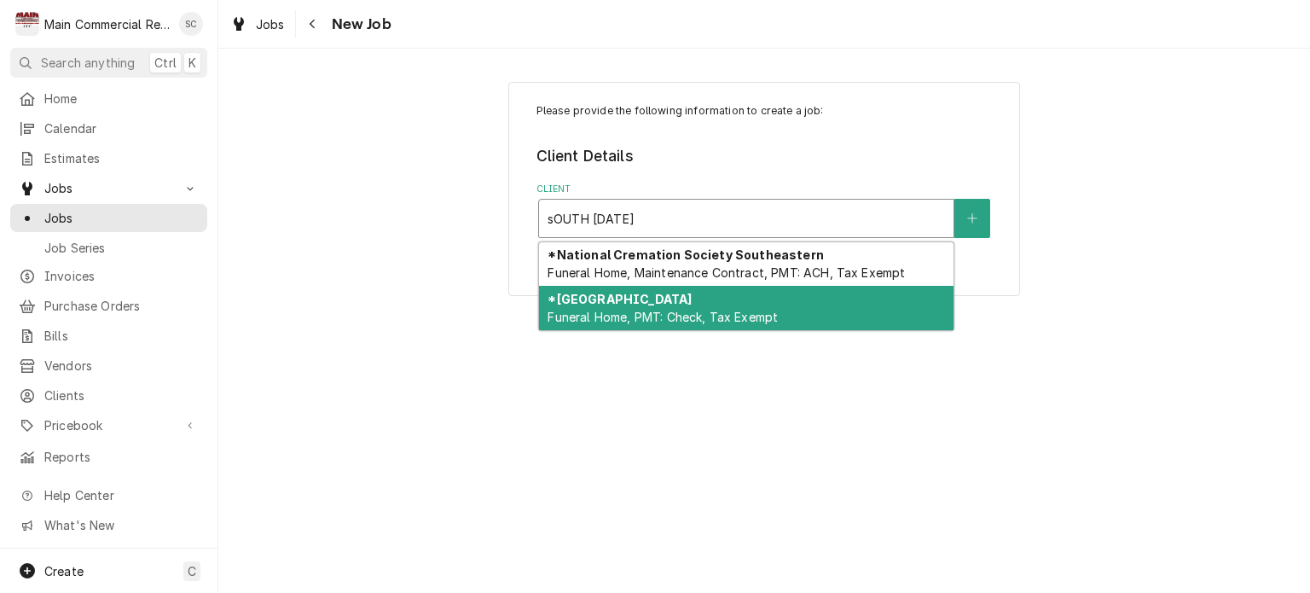
click at [786, 298] on div "*Southeastern Crematory Funeral Home, PMT: Check, Tax Exempt" at bounding box center [746, 308] width 414 height 44
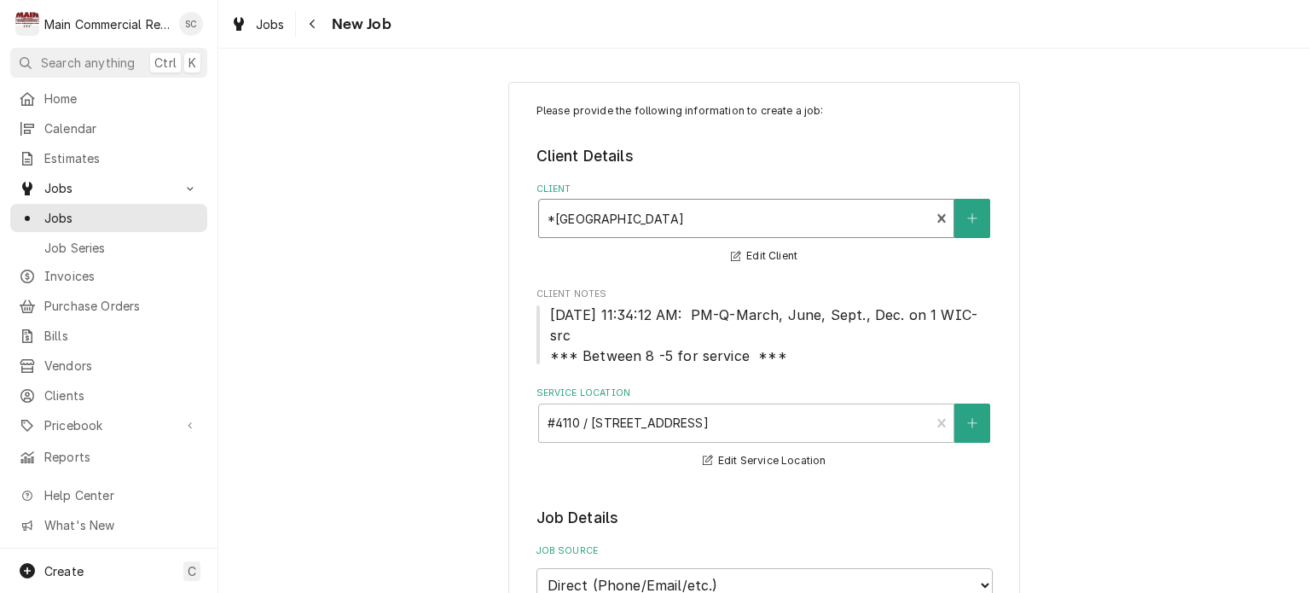
scroll to position [426, 0]
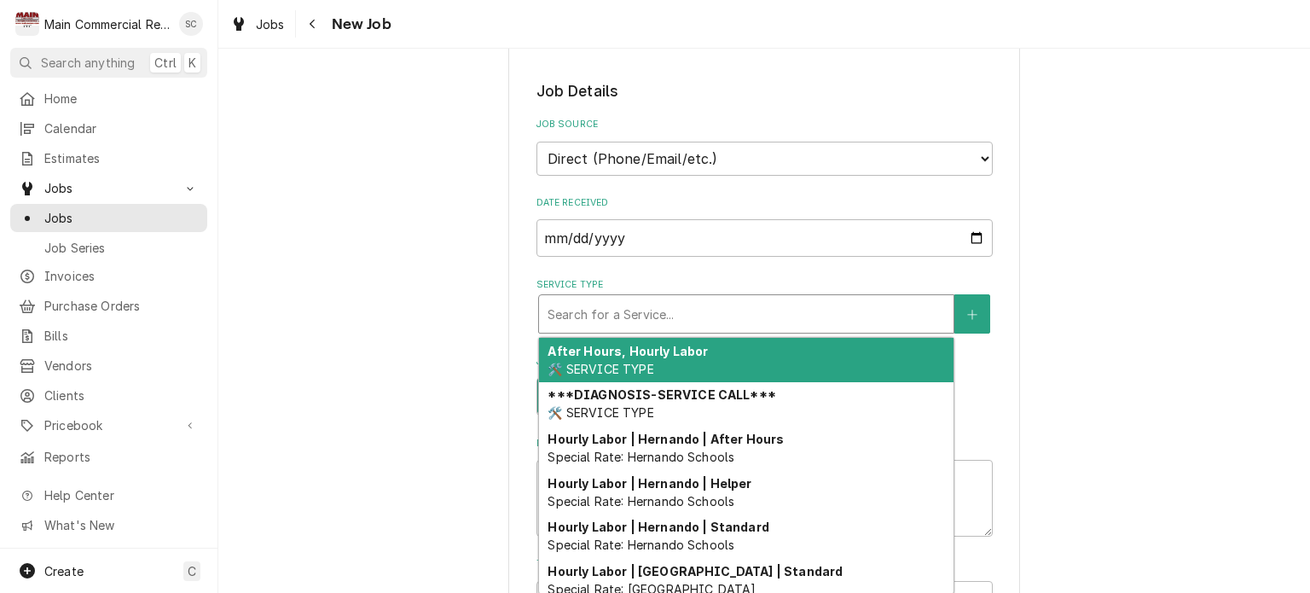
click at [778, 313] on div "Service Type" at bounding box center [746, 313] width 397 height 31
type textarea "x"
type input "p"
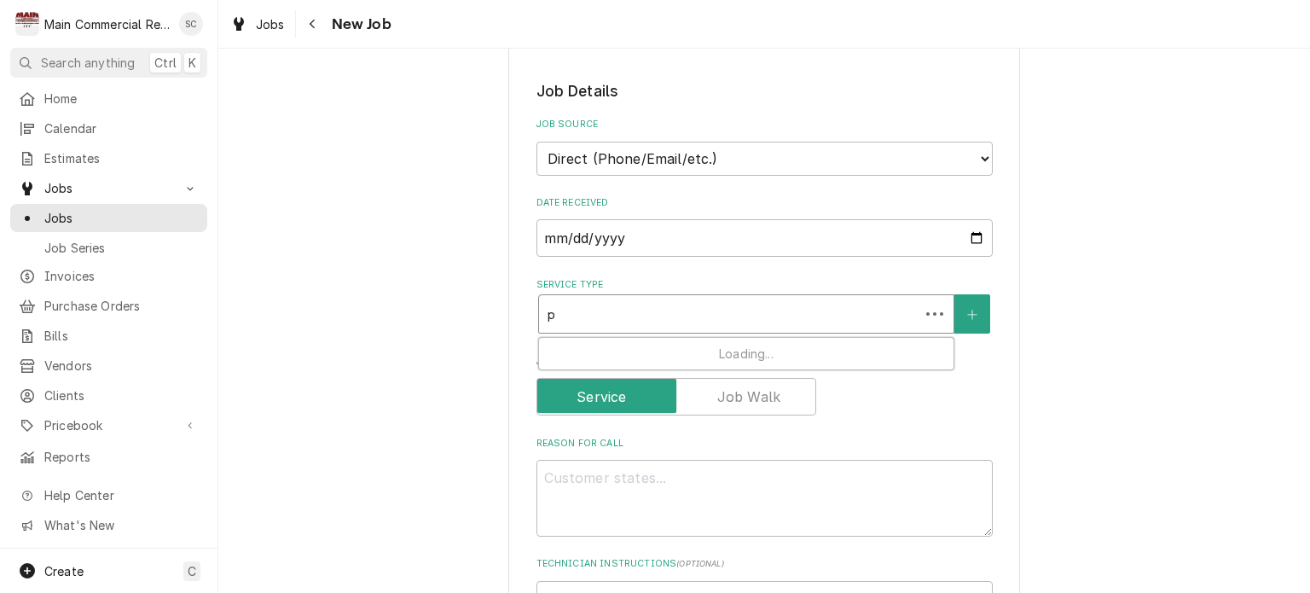
type textarea "x"
type input "pm"
type textarea "x"
type input "pm"
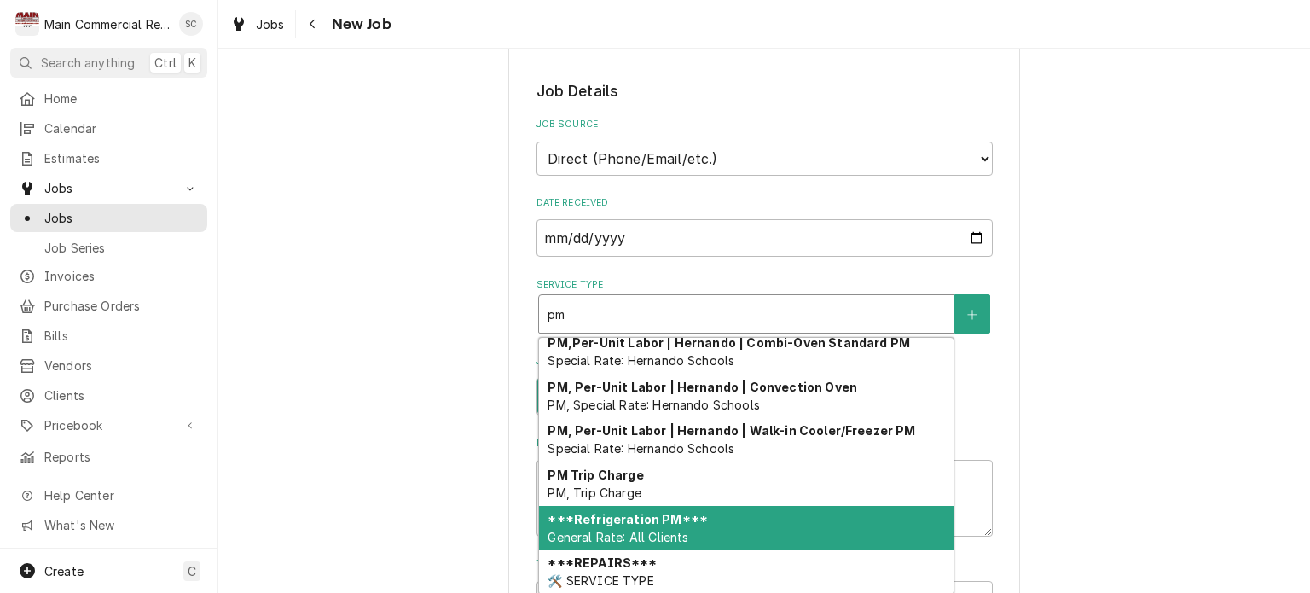
scroll to position [272, 0]
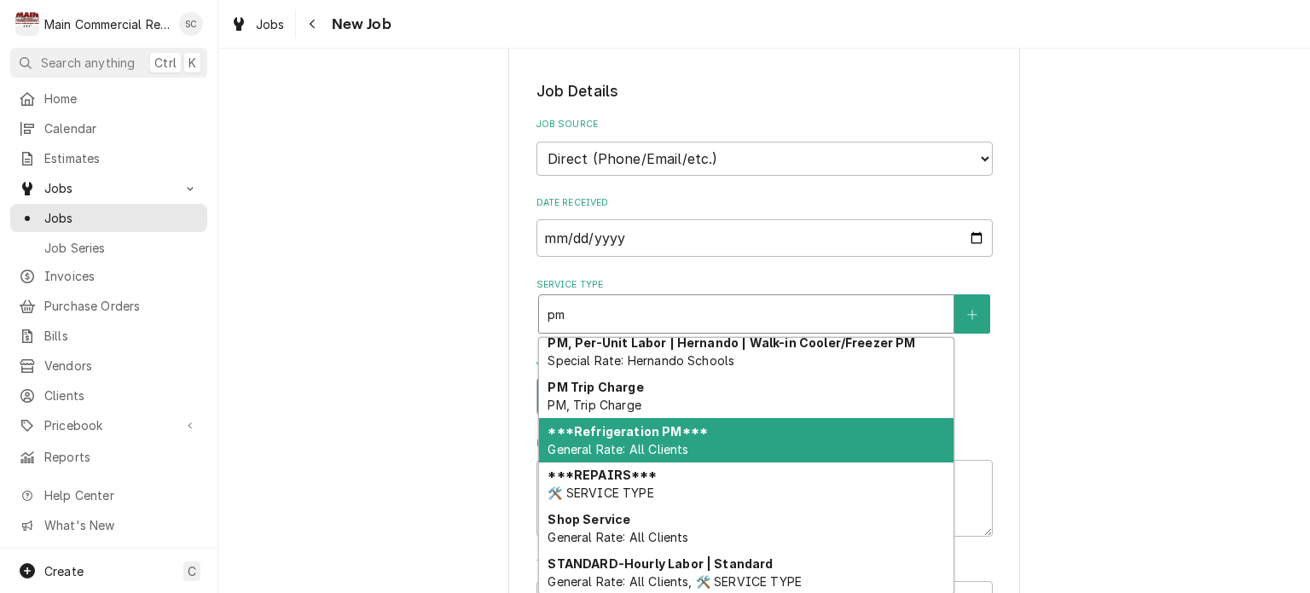
click at [731, 436] on div "***Refrigeration PM*** General Rate: All Clients" at bounding box center [746, 440] width 414 height 44
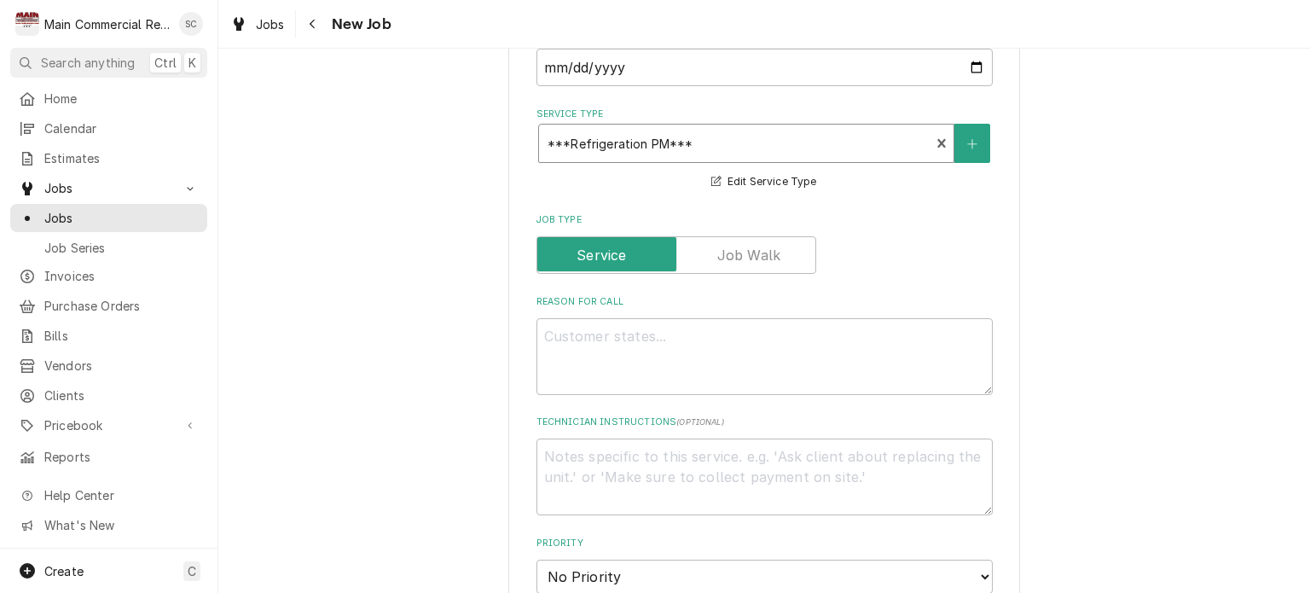
scroll to position [682, 0]
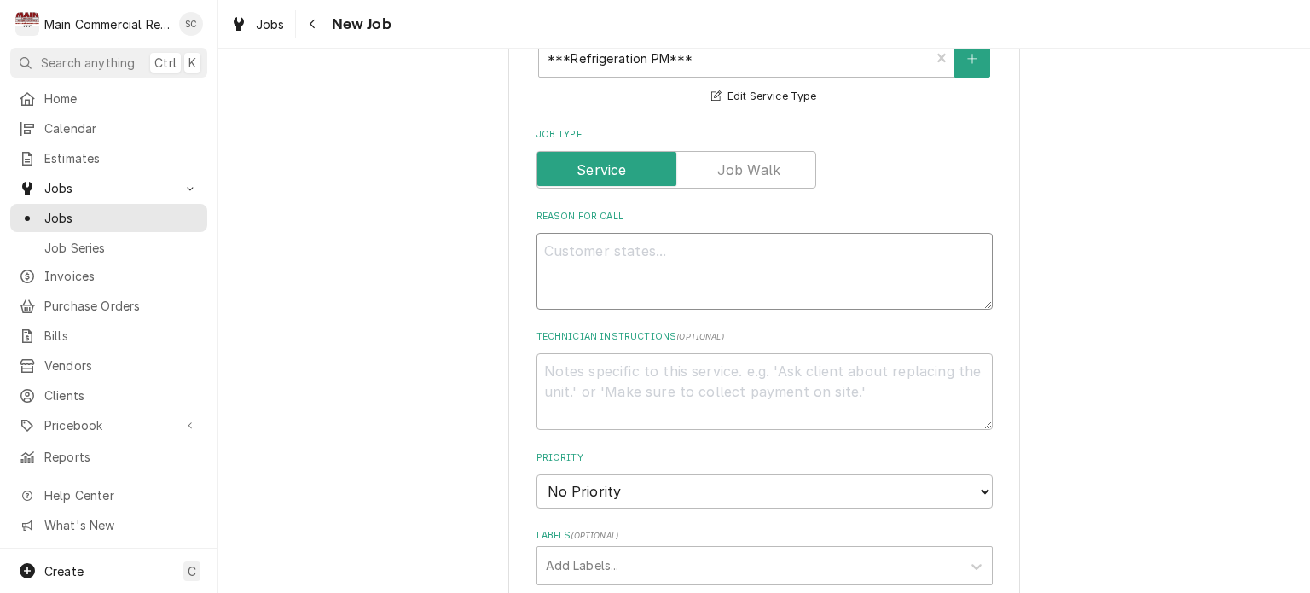
click at [763, 247] on textarea "Reason For Call" at bounding box center [764, 271] width 456 height 77
paste textarea "PM on 1 Walk in Cooler"
type textarea "x"
type textarea "PM on 1 Walk in Cooler"
type textarea "x"
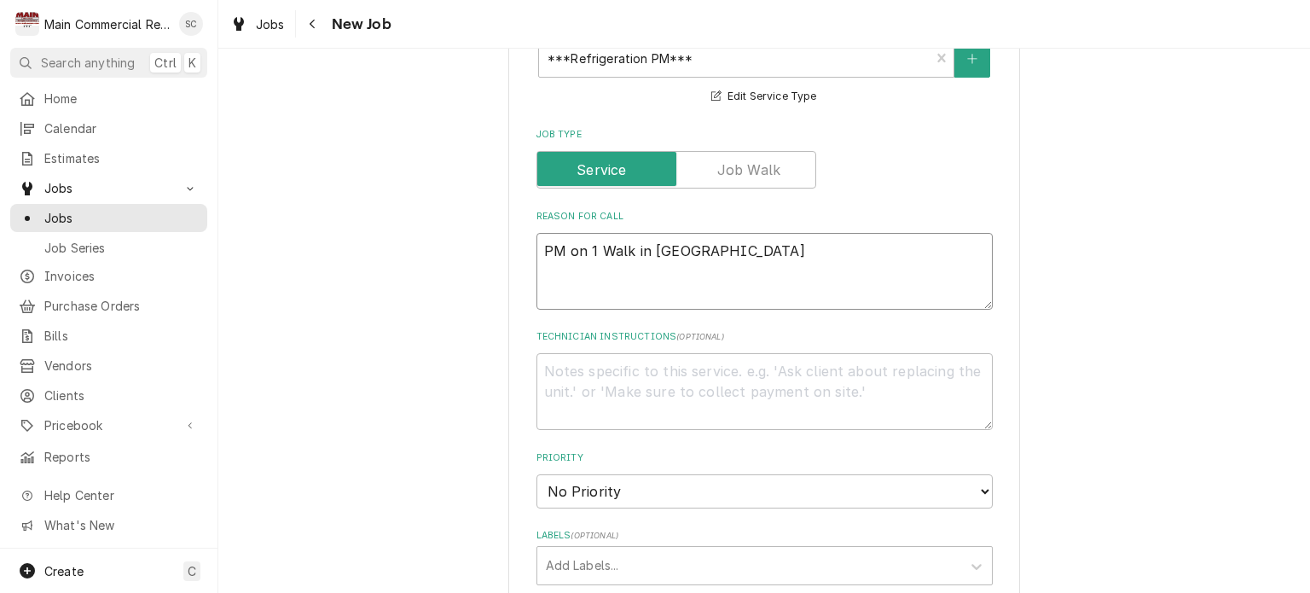
type textarea "PM on 1 Walk in Cooler"
click at [598, 364] on textarea "Technician Instructions ( optional )" at bounding box center [764, 391] width 456 height 77
paste textarea "Labor 2hrs. Q-PM Oct, Jan, April, July Contract started on 6/6/23 Contact is Ph…"
type textarea "x"
type textarea "Labor 2hrs. Q-PM Oct, Jan, April, July Contract started on 6/6/23 Contact is Ph…"
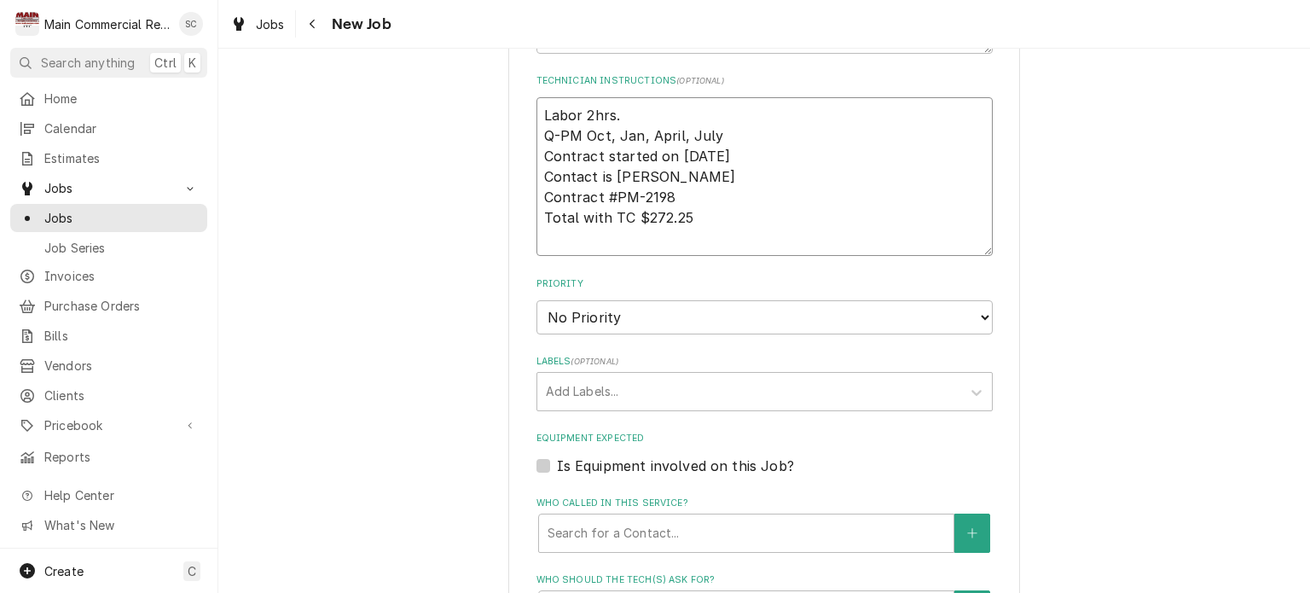
type textarea "x"
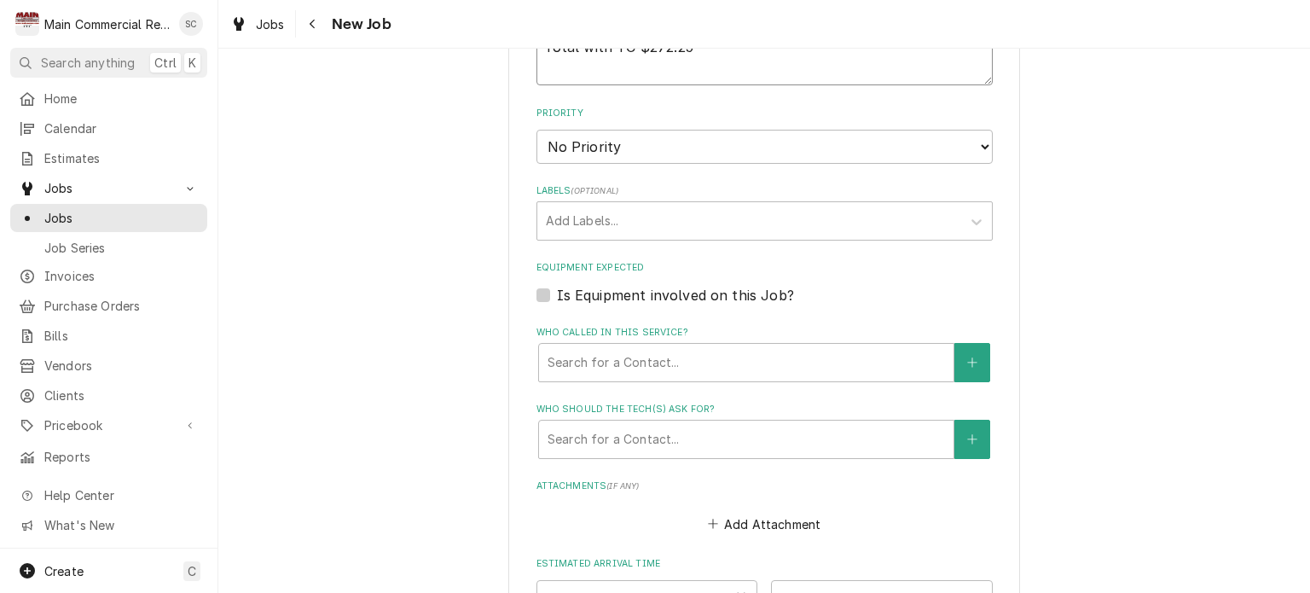
type textarea "Labor 2hrs. Q-PM Oct, Jan, April, July Contract started on 6/6/23 Contact is Ph…"
drag, startPoint x: 650, startPoint y: 140, endPoint x: 650, endPoint y: 150, distance: 10.2
click at [650, 140] on select "No Priority Urgent High Medium Low" at bounding box center [764, 147] width 456 height 34
select select "4"
click at [536, 130] on select "No Priority Urgent High Medium Low" at bounding box center [764, 147] width 456 height 34
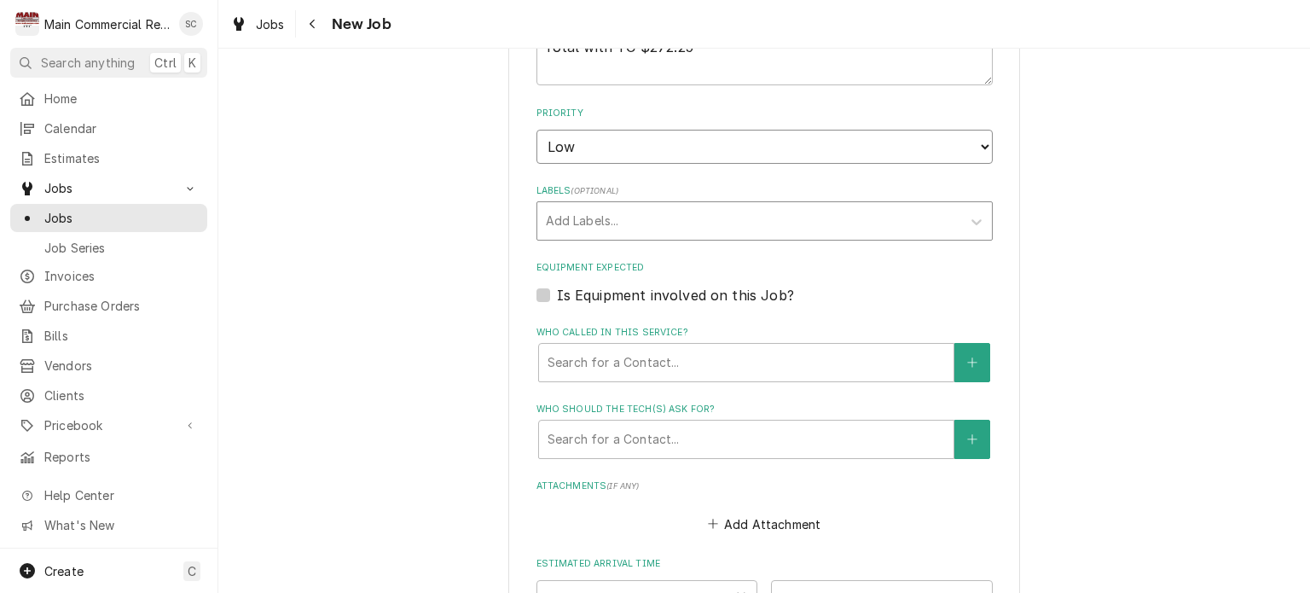
type textarea "x"
click at [617, 221] on div "Labels" at bounding box center [749, 221] width 407 height 31
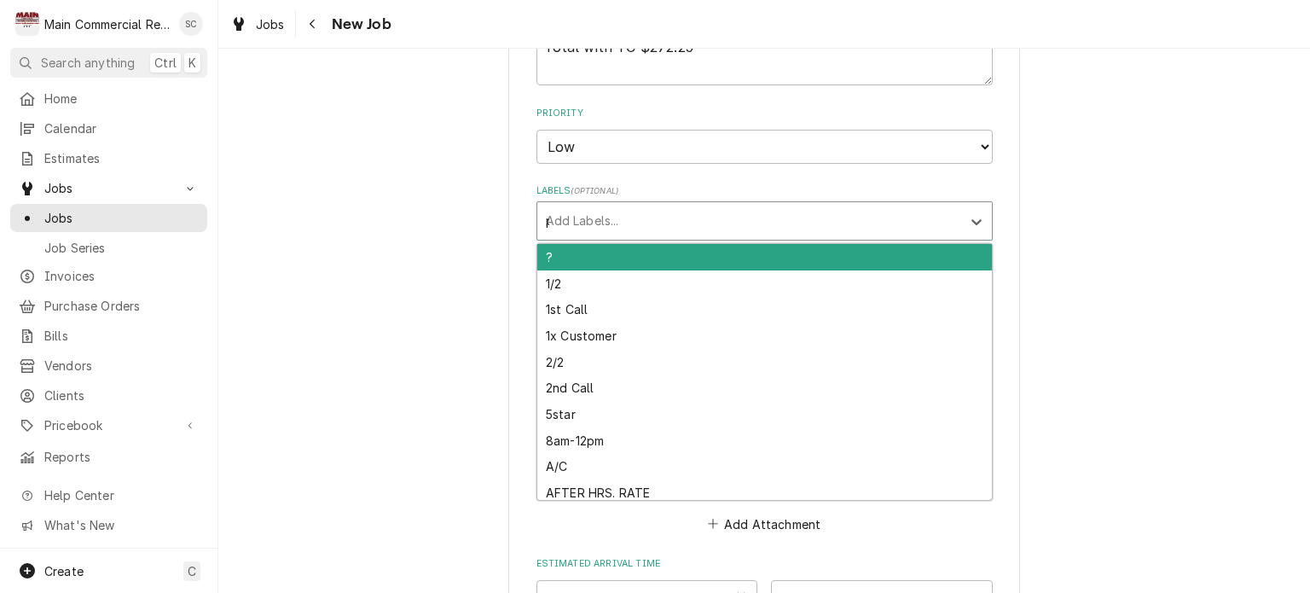
type input "pm"
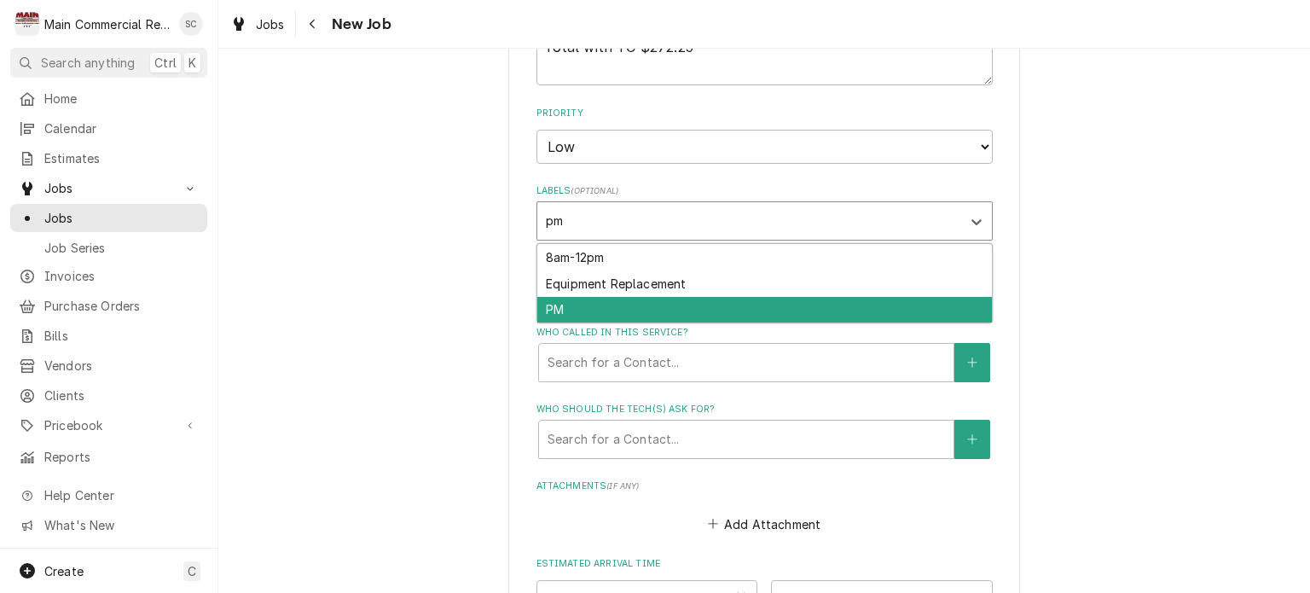
click at [624, 302] on div "PM" at bounding box center [764, 310] width 455 height 26
type textarea "x"
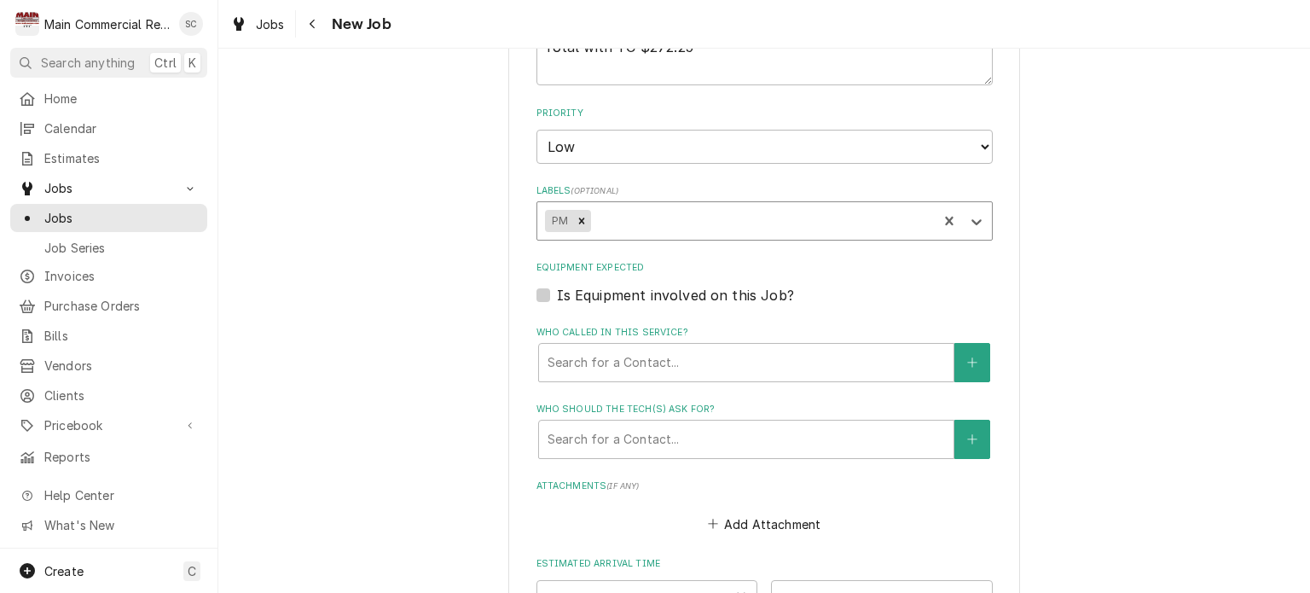
type textarea "x"
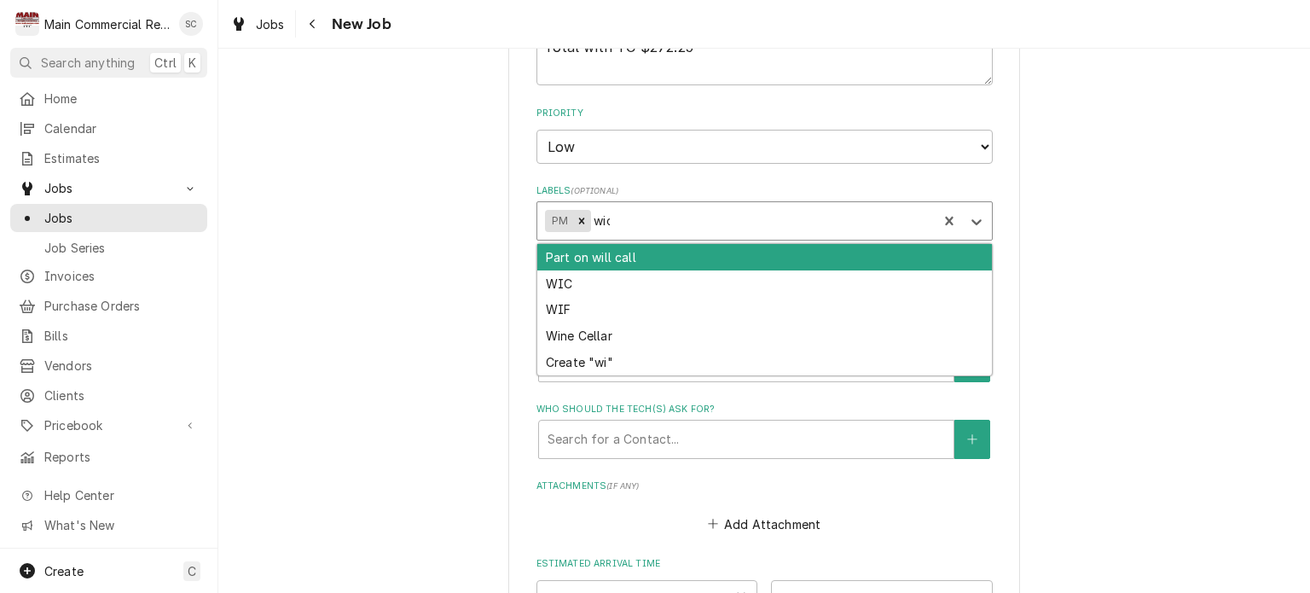
type input "wic"
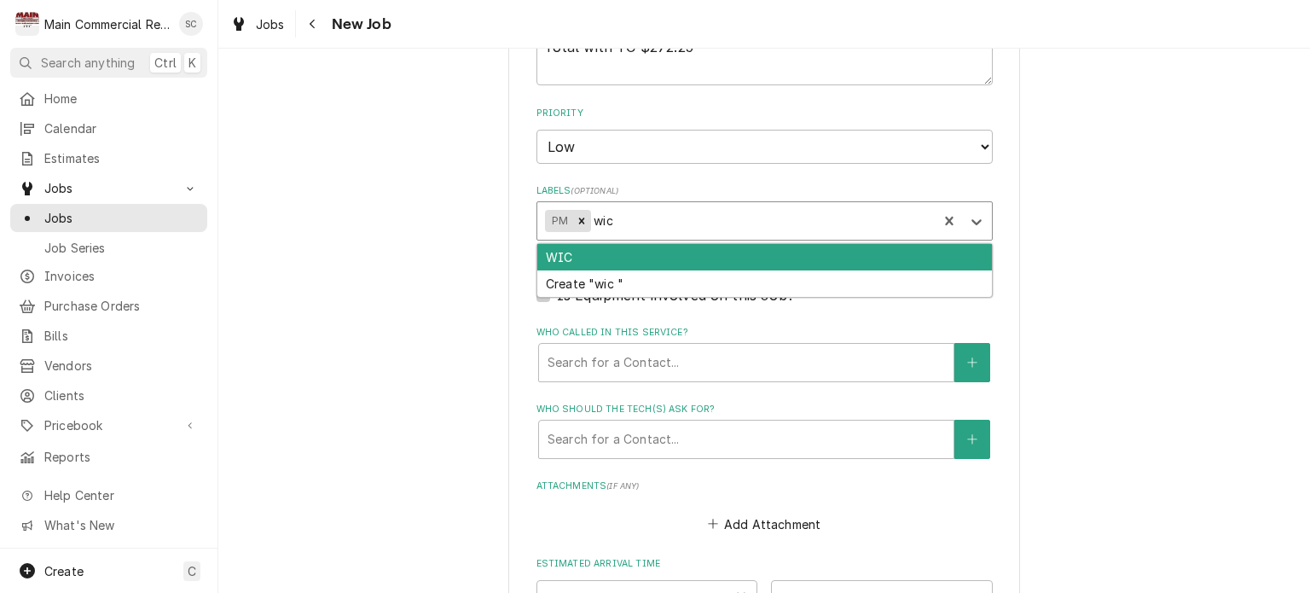
click at [656, 249] on div "WIC" at bounding box center [764, 257] width 455 height 26
type textarea "x"
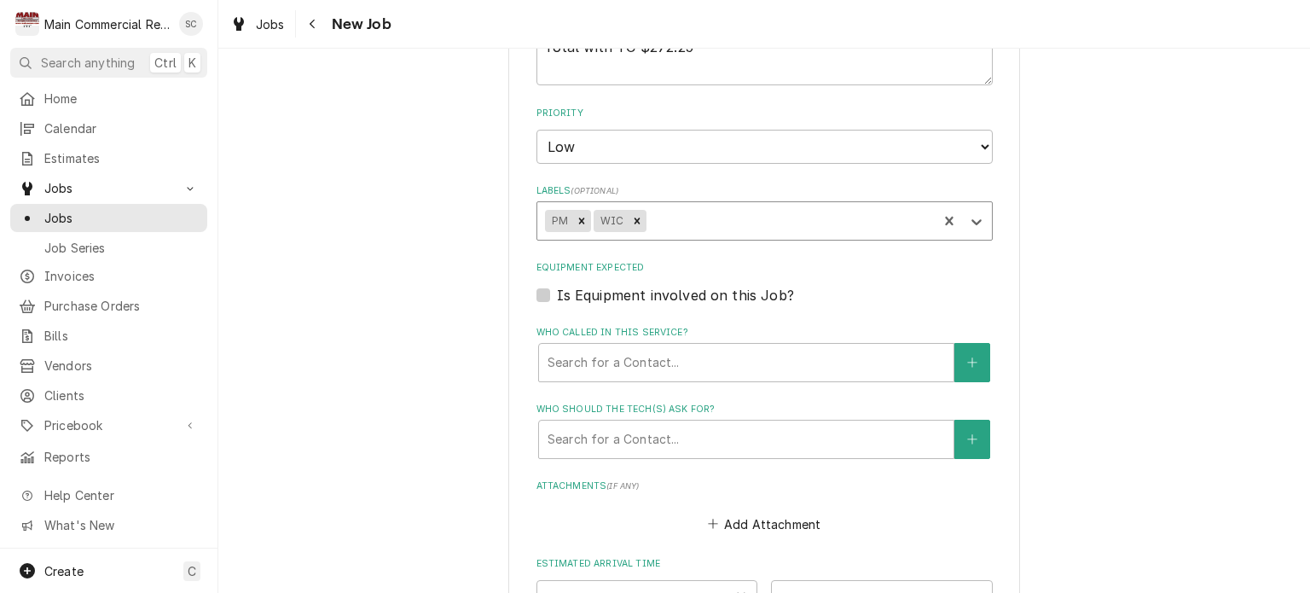
type textarea "x"
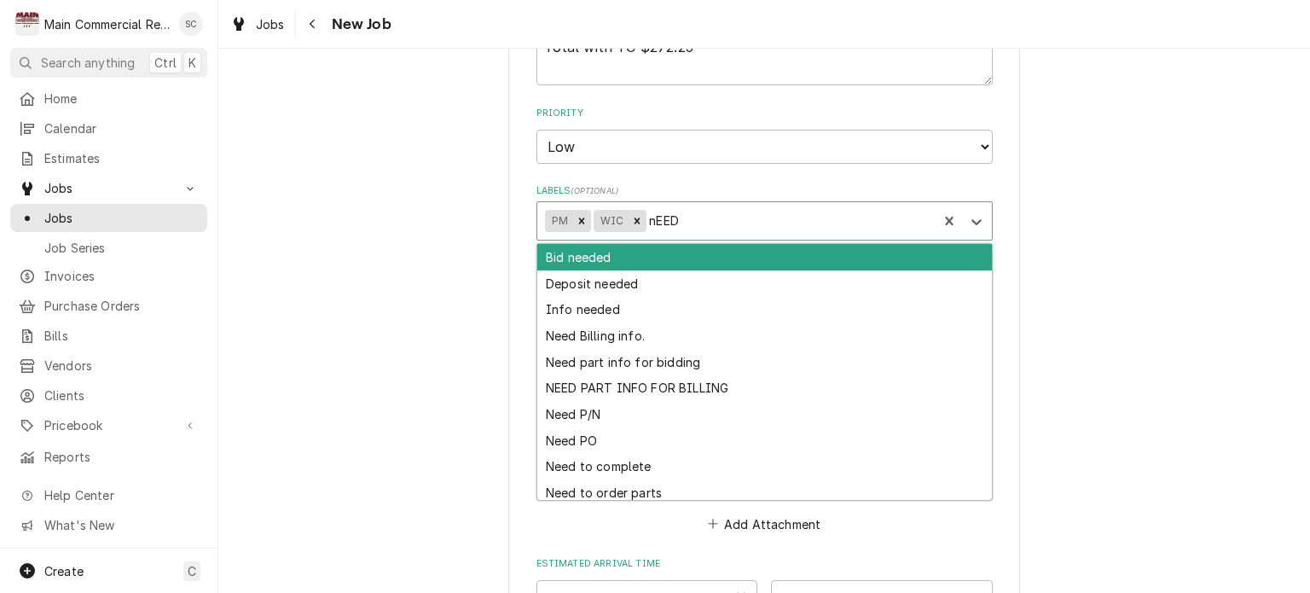
type input "nEED T"
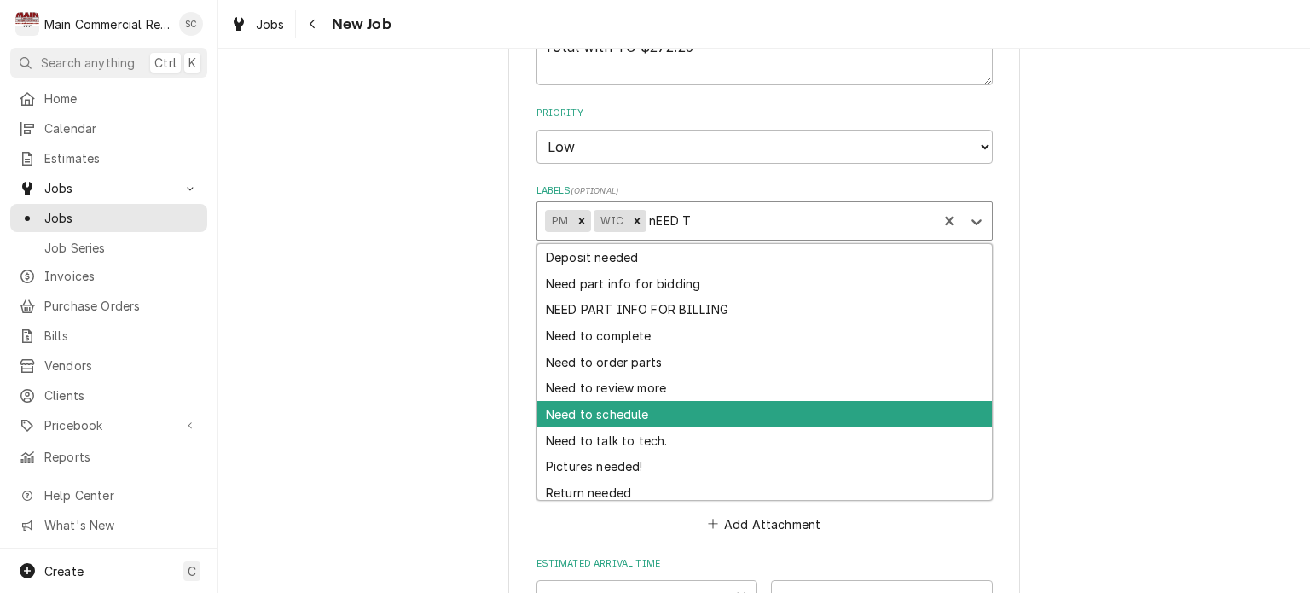
click at [630, 406] on div "Need to schedule" at bounding box center [764, 414] width 455 height 26
type textarea "x"
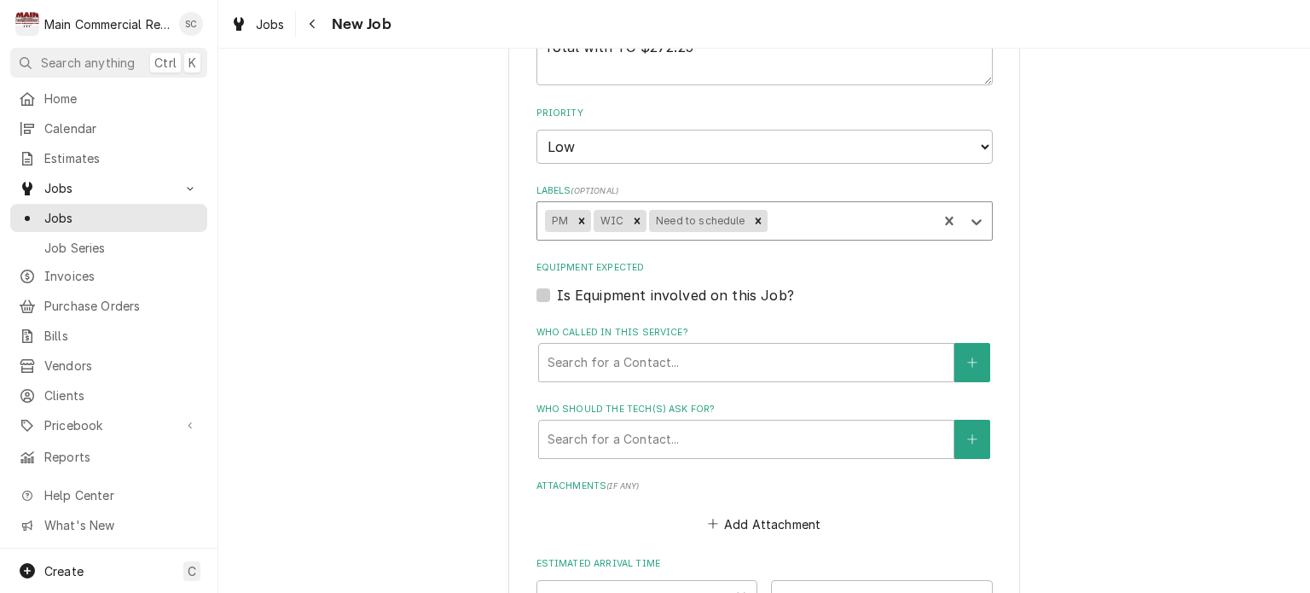
scroll to position [1279, 0]
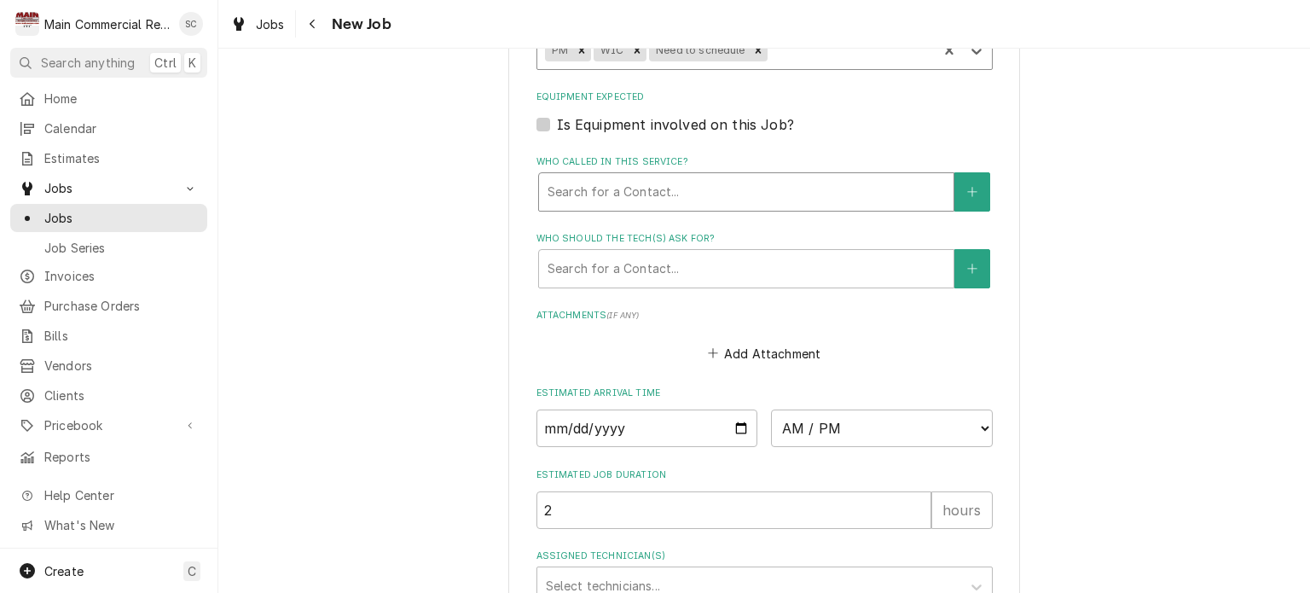
click at [748, 191] on div "Who called in this service?" at bounding box center [746, 192] width 397 height 31
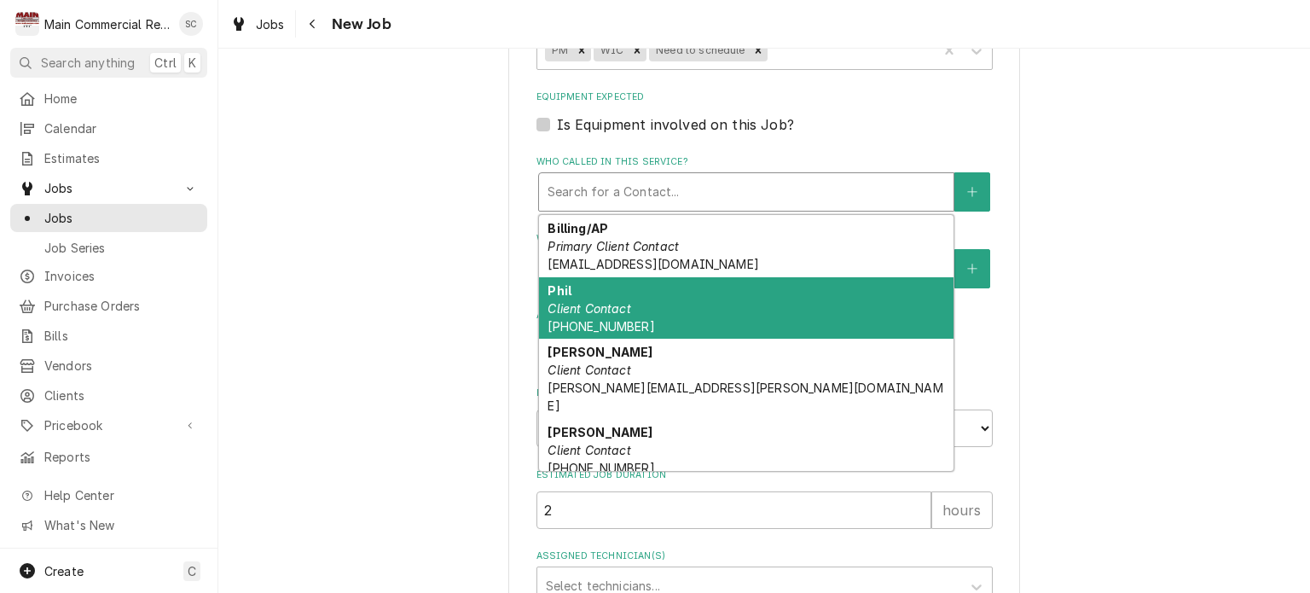
scroll to position [54, 0]
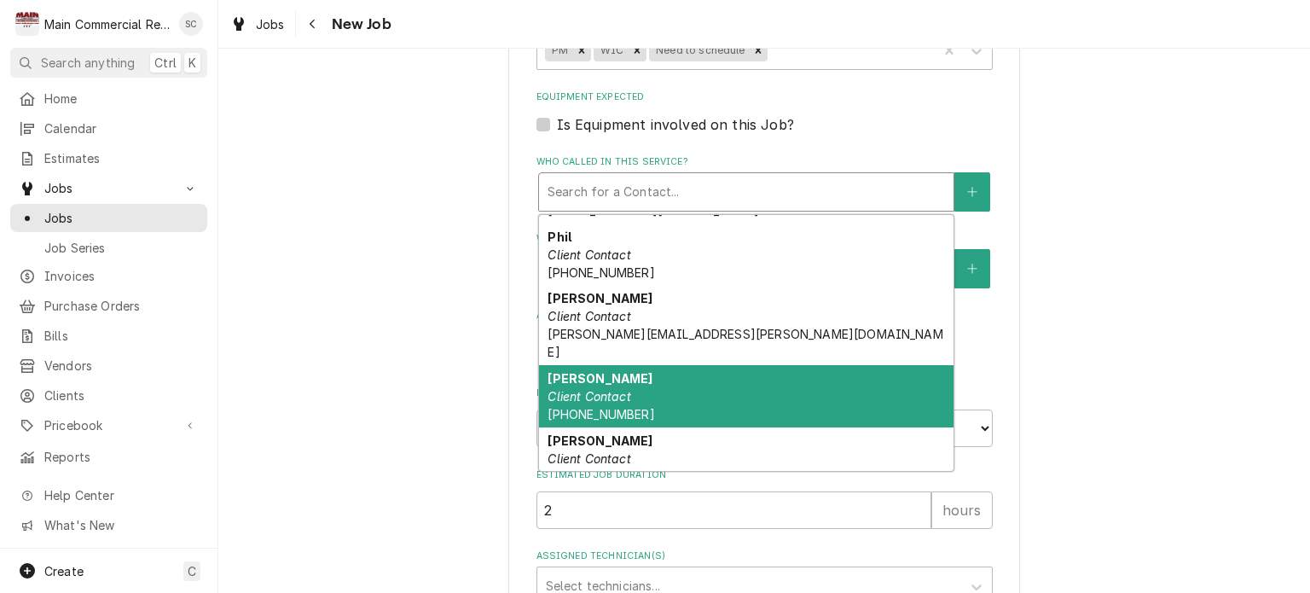
click at [696, 379] on div "Richard Client Contact (727) 600-9877" at bounding box center [746, 396] width 414 height 62
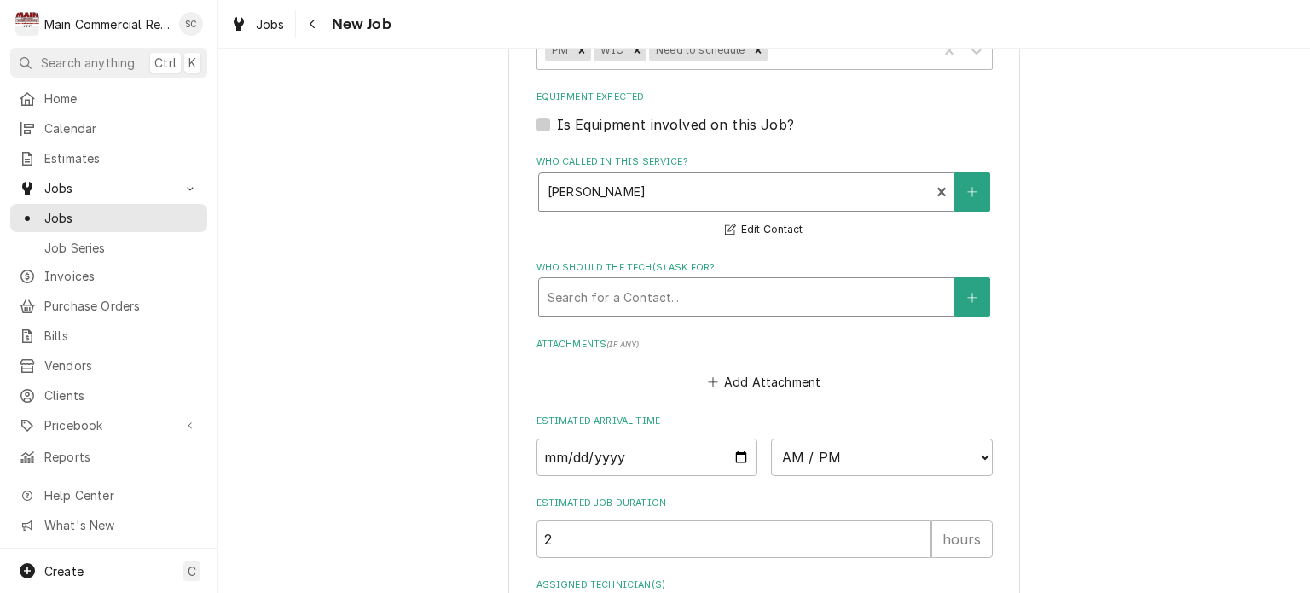
click at [693, 299] on div "Who should the tech(s) ask for?" at bounding box center [746, 296] width 397 height 31
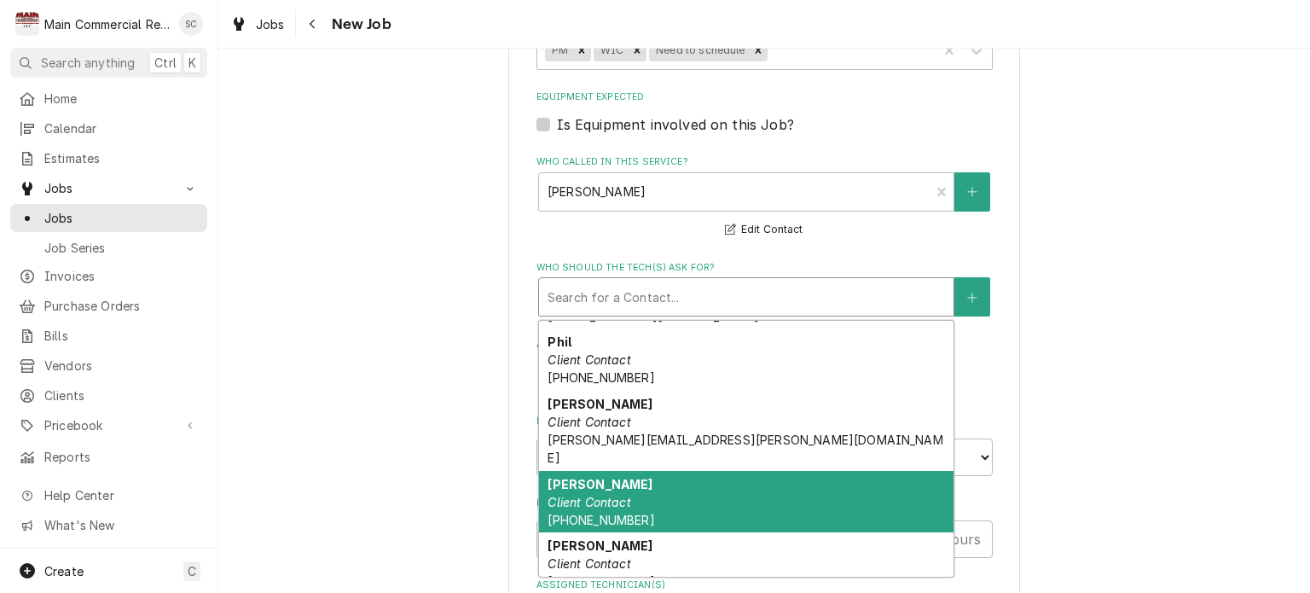
click at [630, 487] on div "Richard Client Contact (727) 600-9877" at bounding box center [746, 502] width 414 height 62
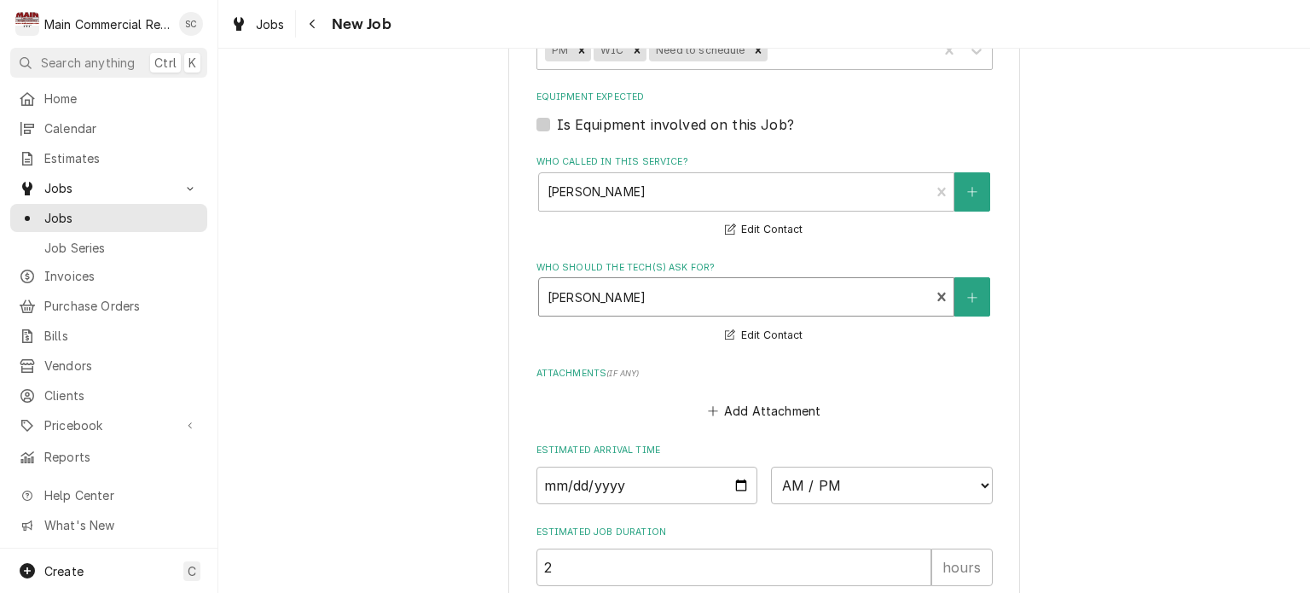
scroll to position [1491, 0]
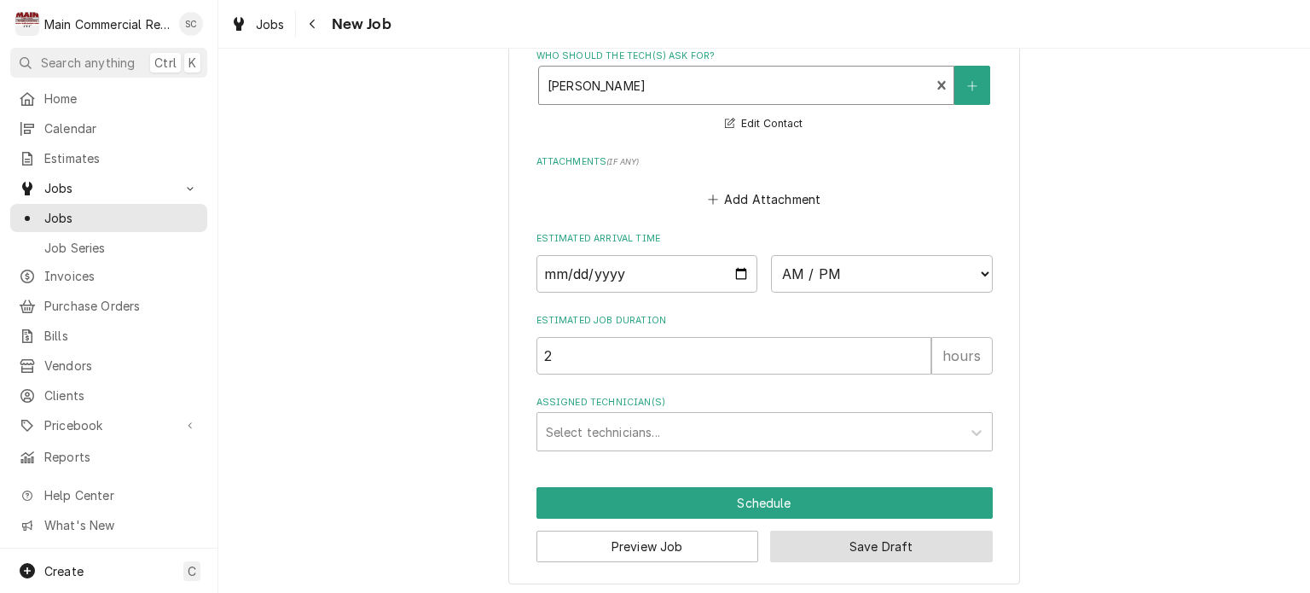
click at [860, 546] on button "Save Draft" at bounding box center [881, 546] width 223 height 32
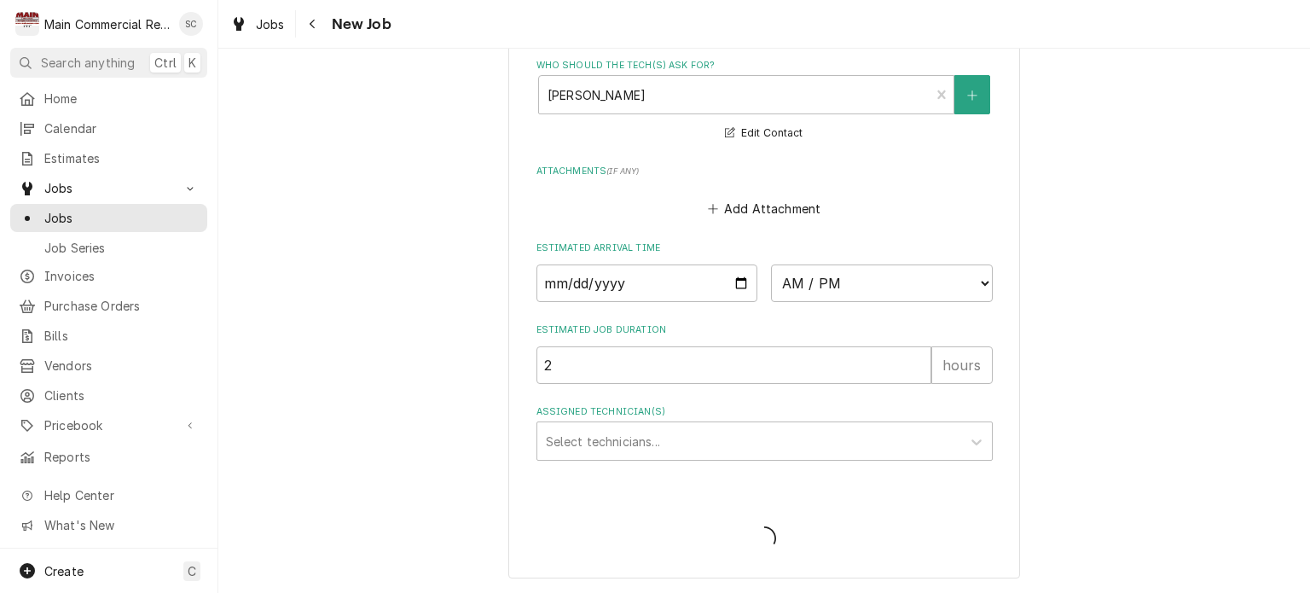
scroll to position [1475, 0]
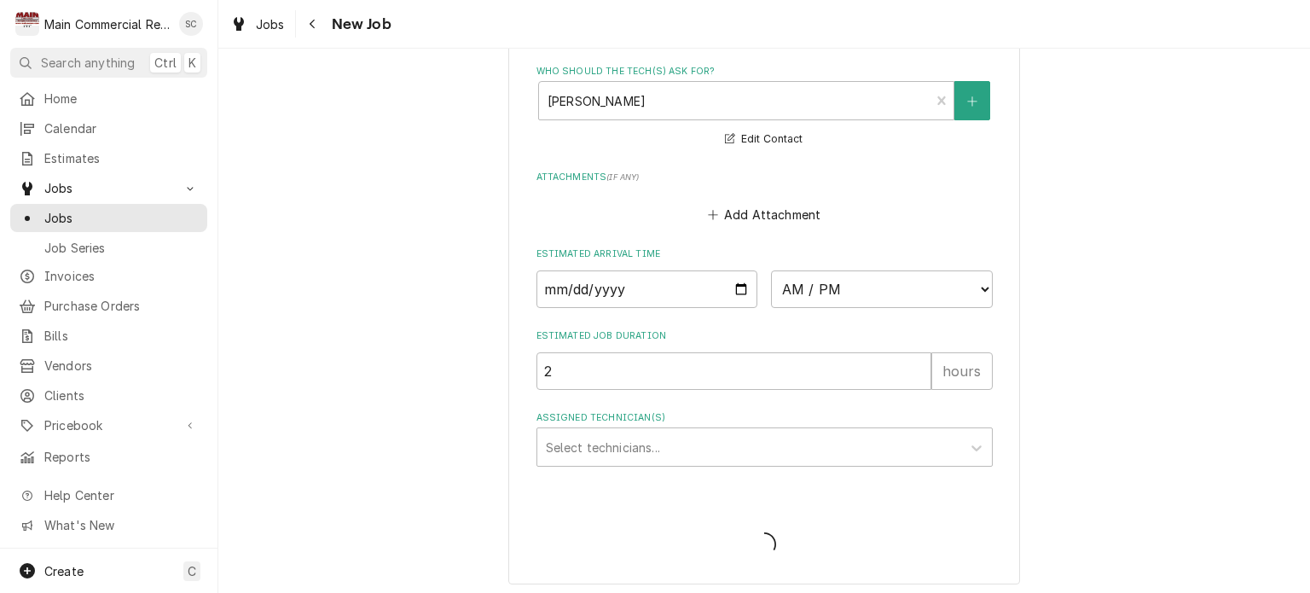
type textarea "x"
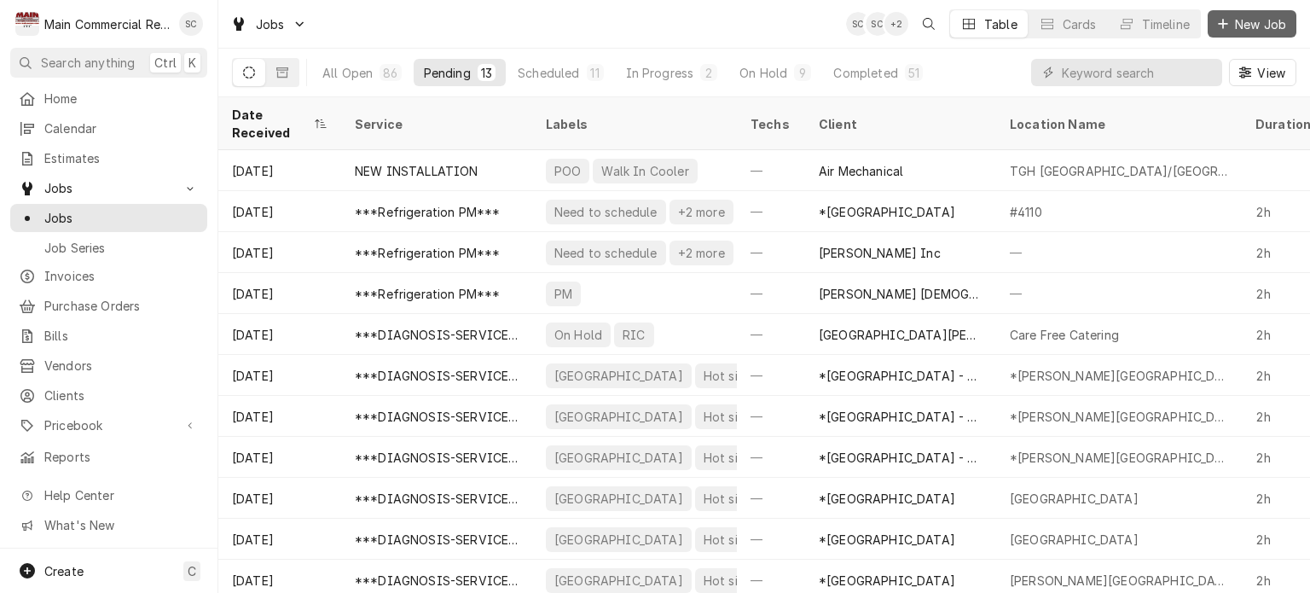
click at [1249, 25] on span "New Job" at bounding box center [1261, 24] width 58 height 18
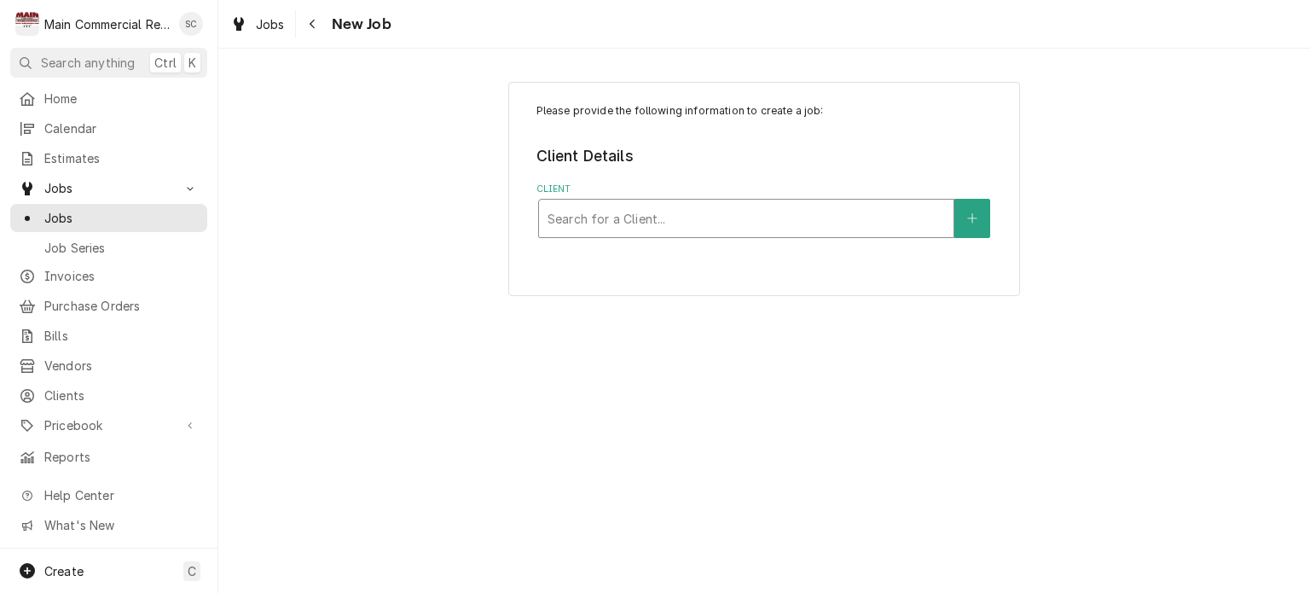
click at [770, 223] on div "Client" at bounding box center [746, 218] width 397 height 31
type input "bEN & jERRY"
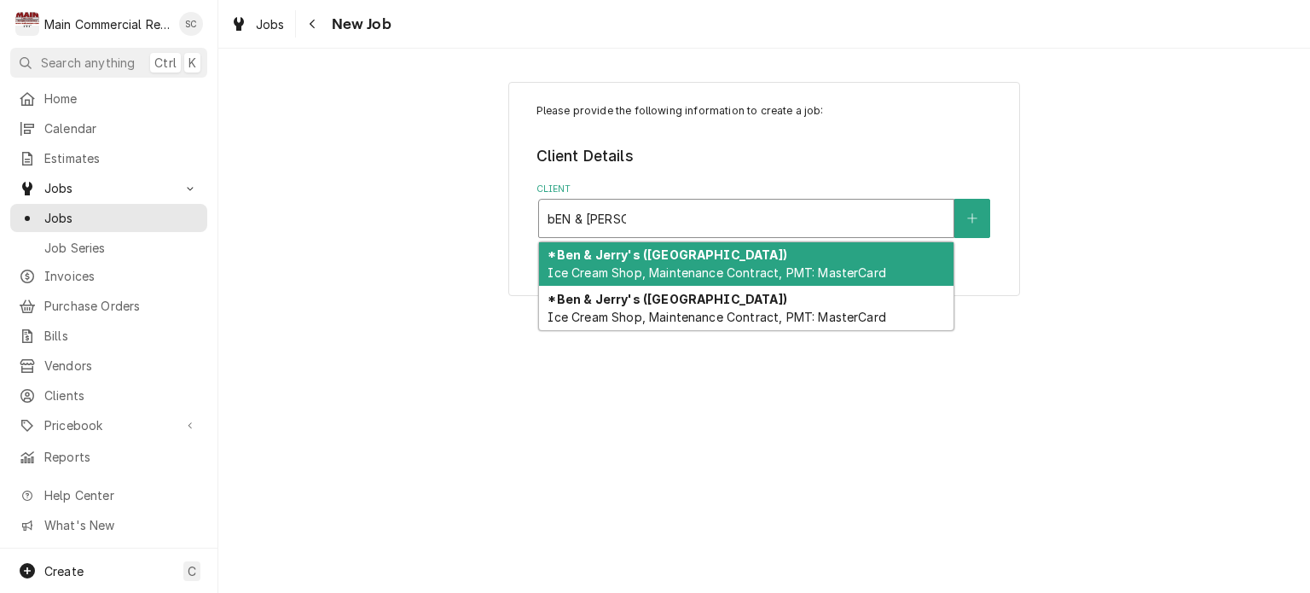
click at [768, 265] on span "Ice Cream Shop, Maintenance Contract, PMT: MasterCard" at bounding box center [717, 272] width 338 height 14
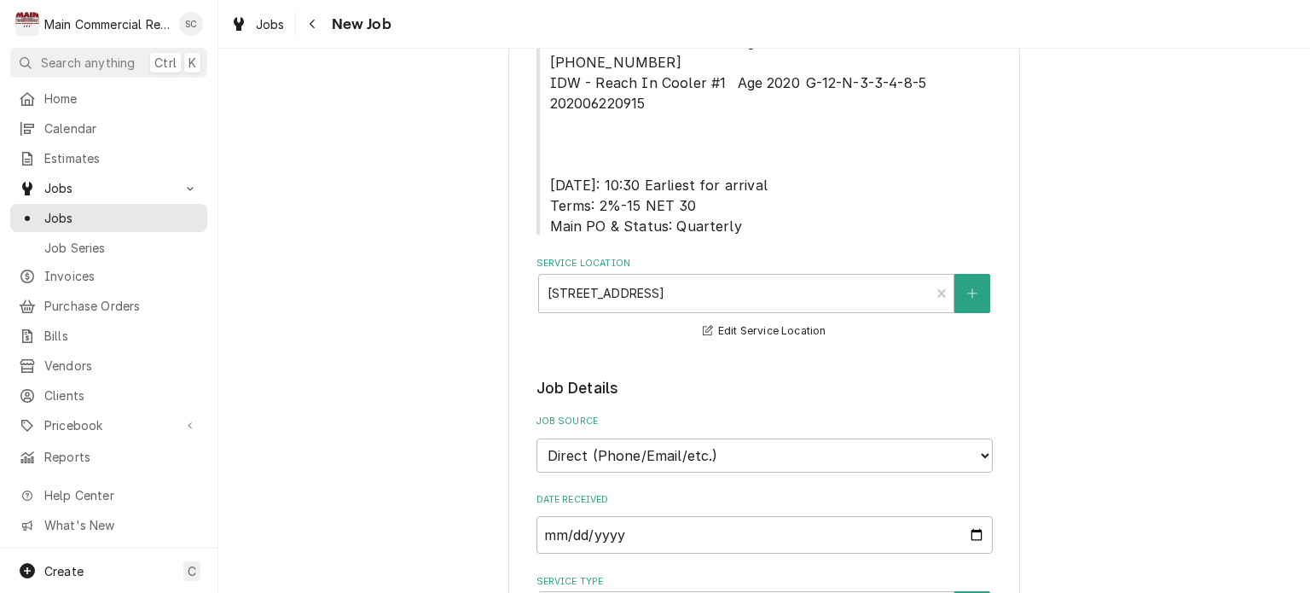
scroll to position [1023, 0]
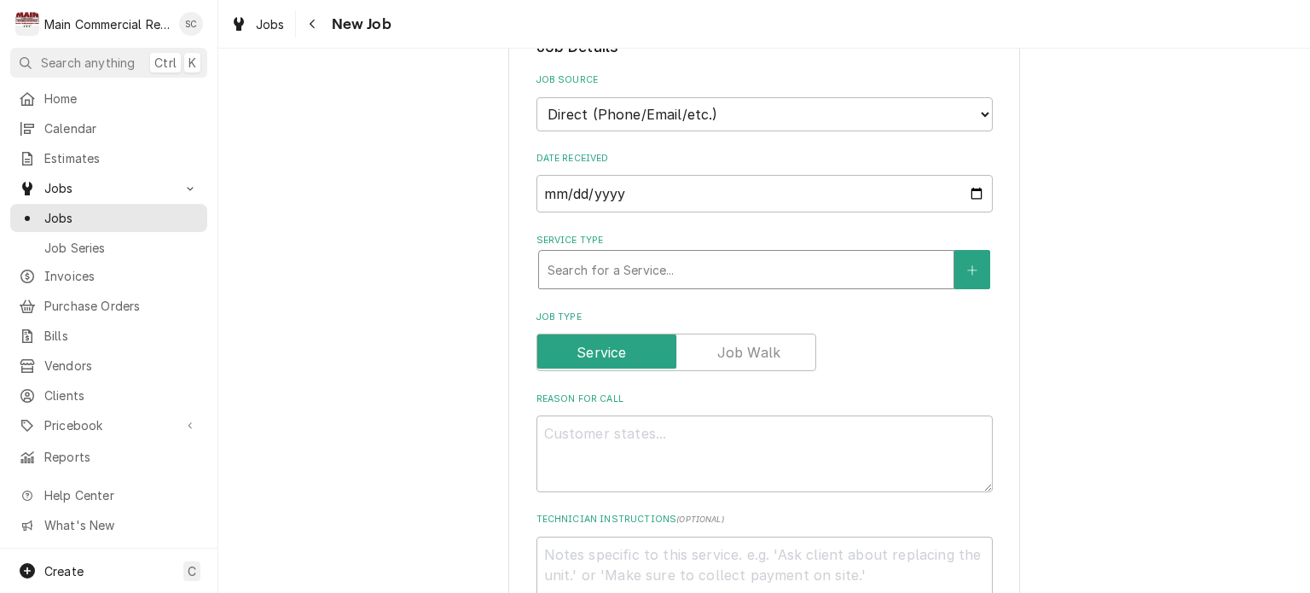
click at [703, 254] on div "Service Type" at bounding box center [746, 269] width 397 height 31
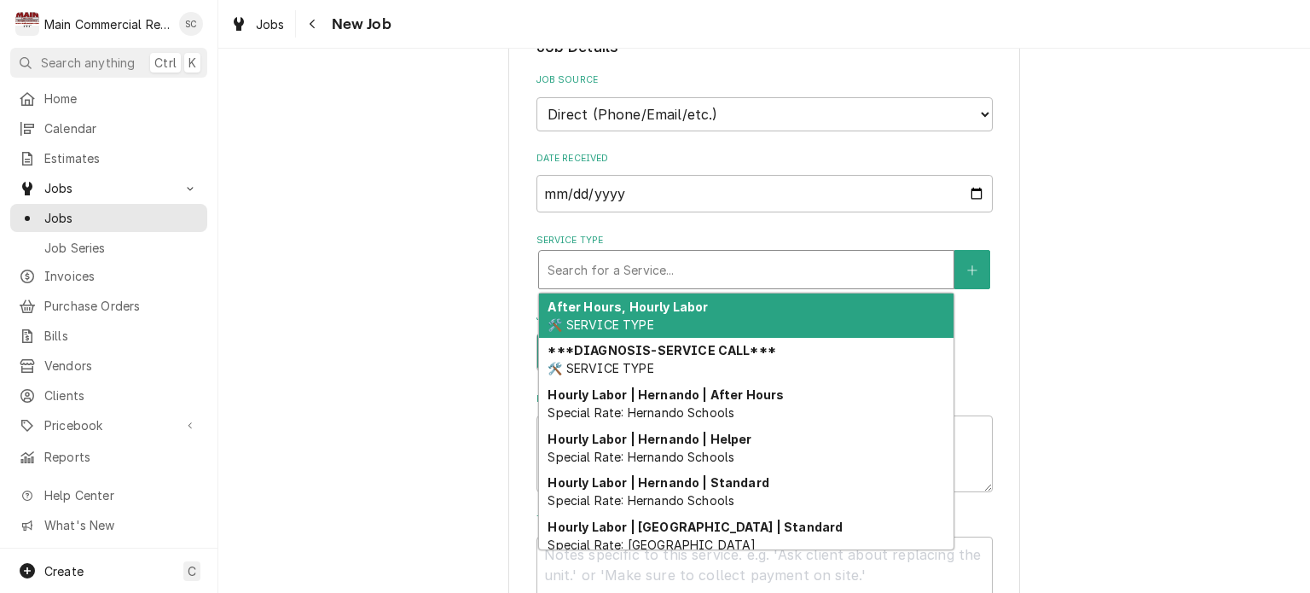
type textarea "x"
type input "p"
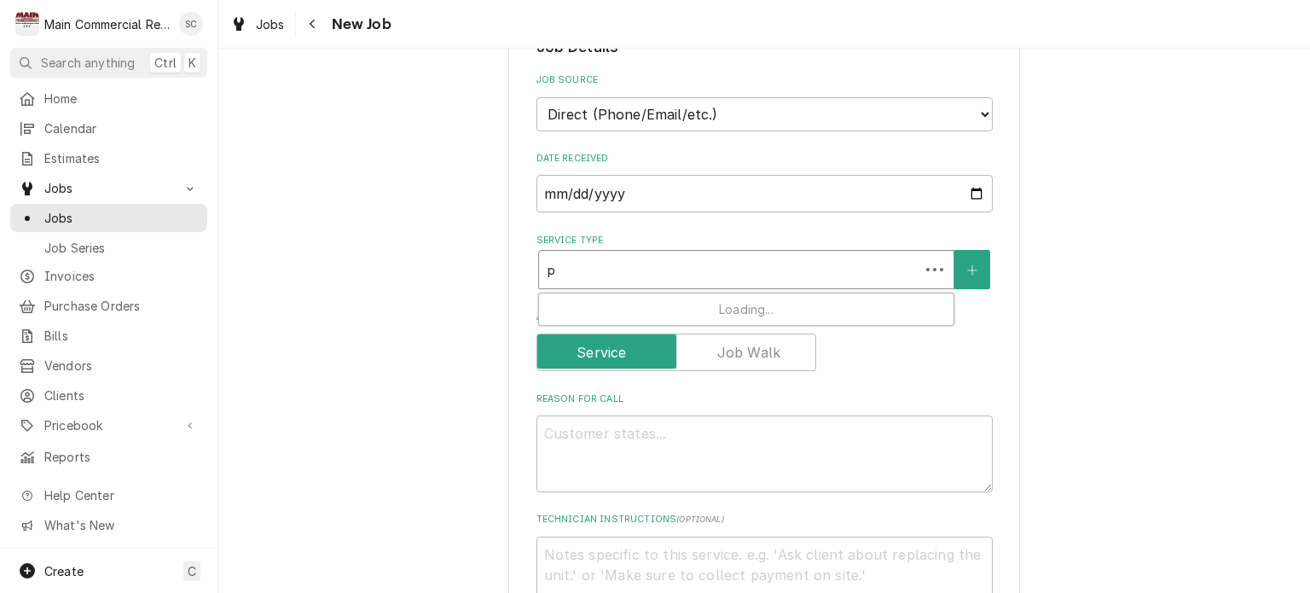
type textarea "x"
type input "pm"
type textarea "x"
type input "pm"
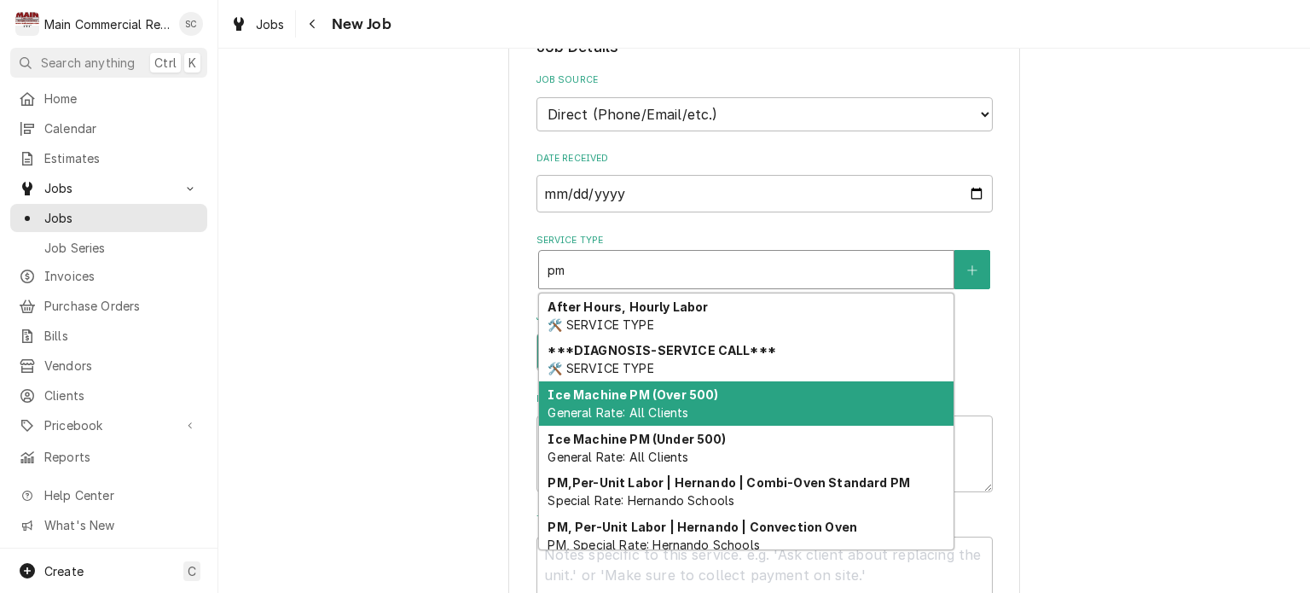
scroll to position [184, 0]
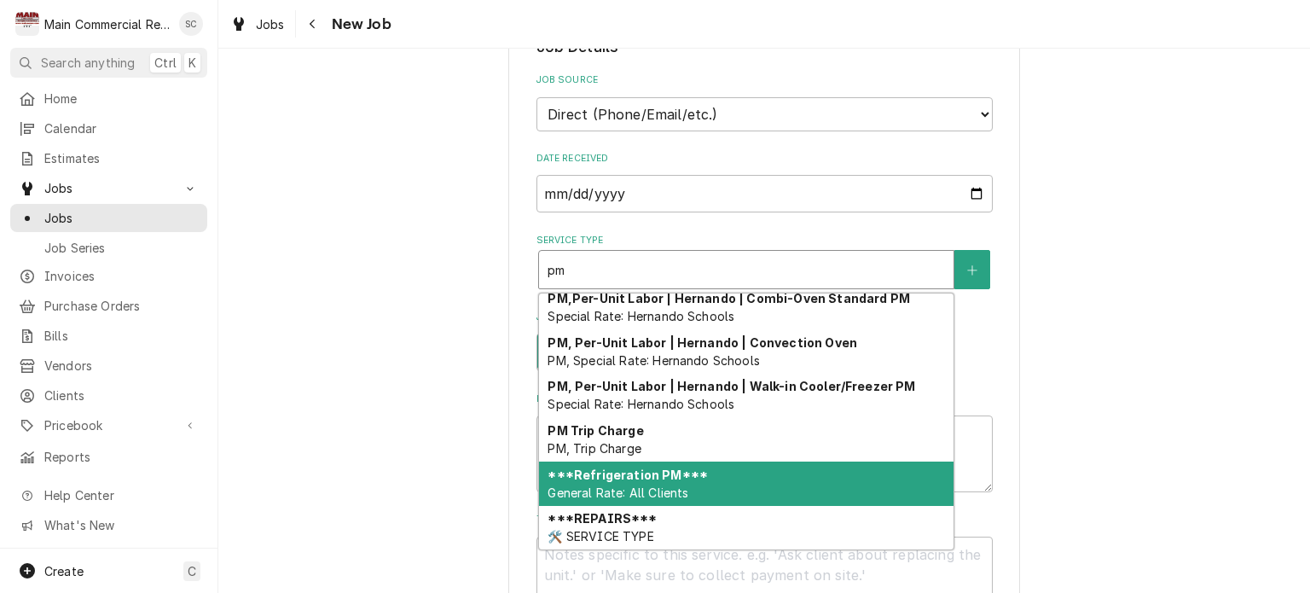
click at [669, 485] on span "General Rate: All Clients" at bounding box center [618, 492] width 141 height 14
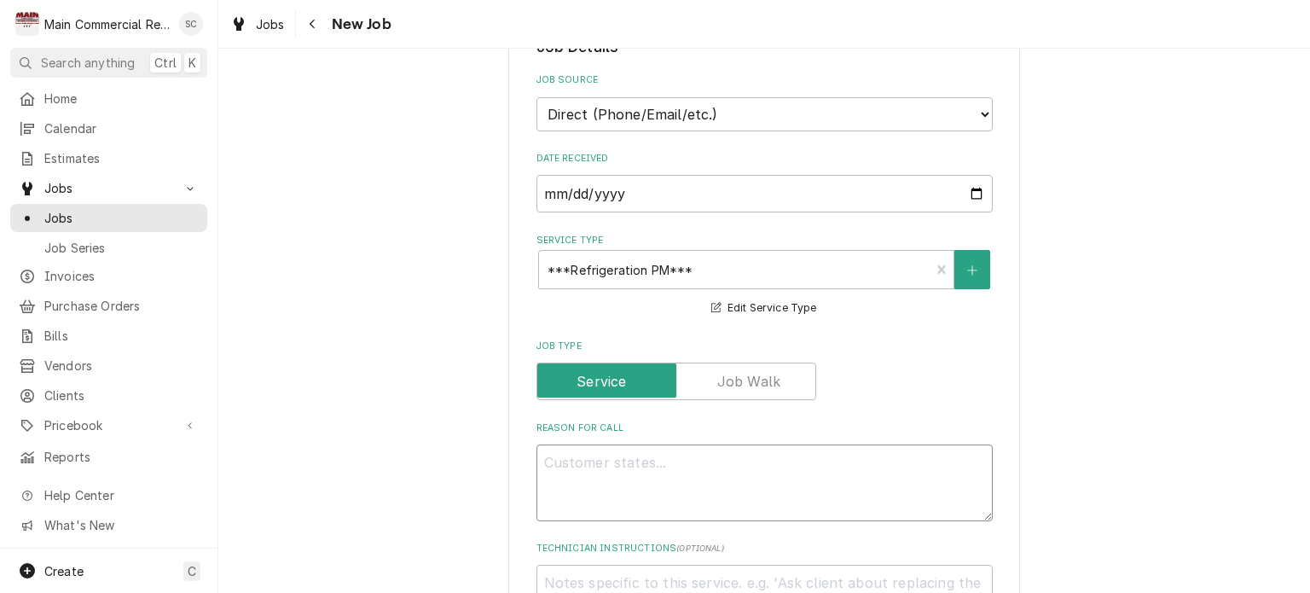
click at [567, 444] on textarea "Reason For Call" at bounding box center [764, 482] width 456 height 77
paste textarea "PM contract on 11 units Quarterly: 2 ice cream dipping cabinets, 2 chocolate di…"
type textarea "x"
type textarea "PM contract on 11 units Quarterly: 2 ice cream dipping cabinets, 2 chocolate di…"
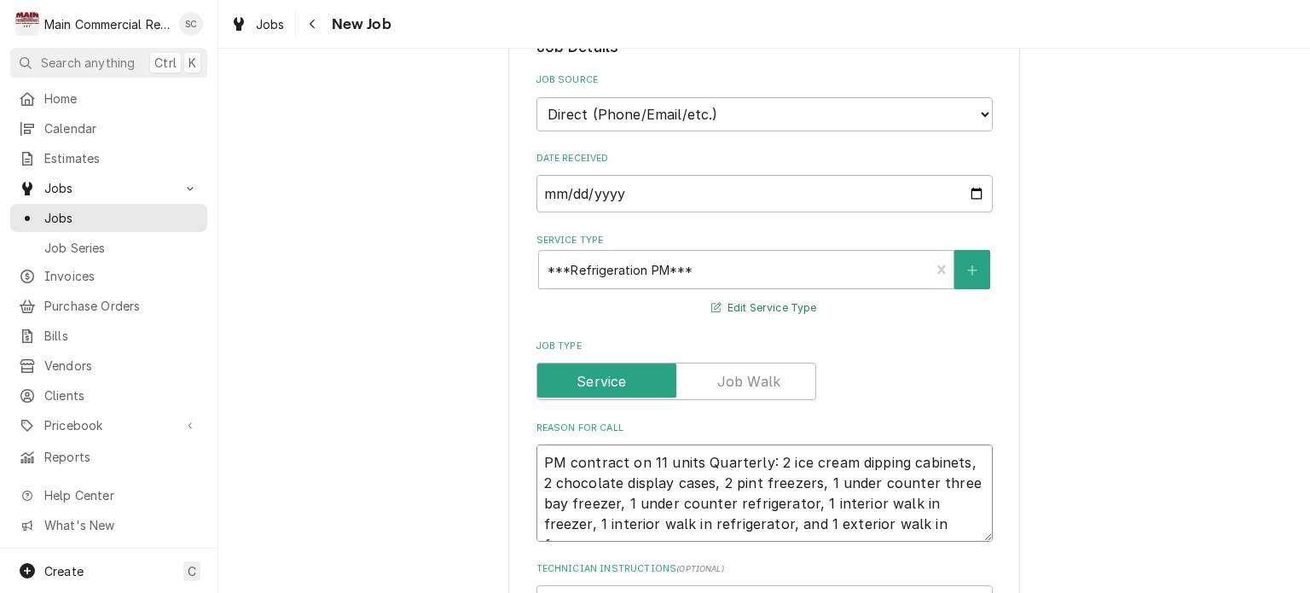
scroll to position [12, 0]
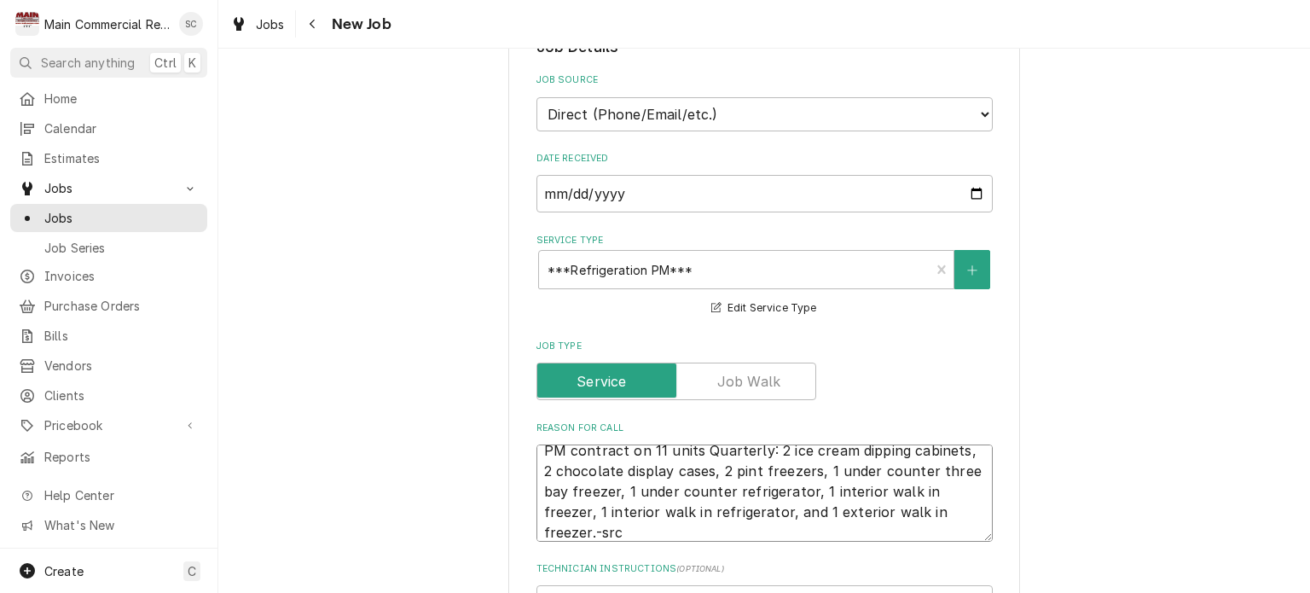
type textarea "x"
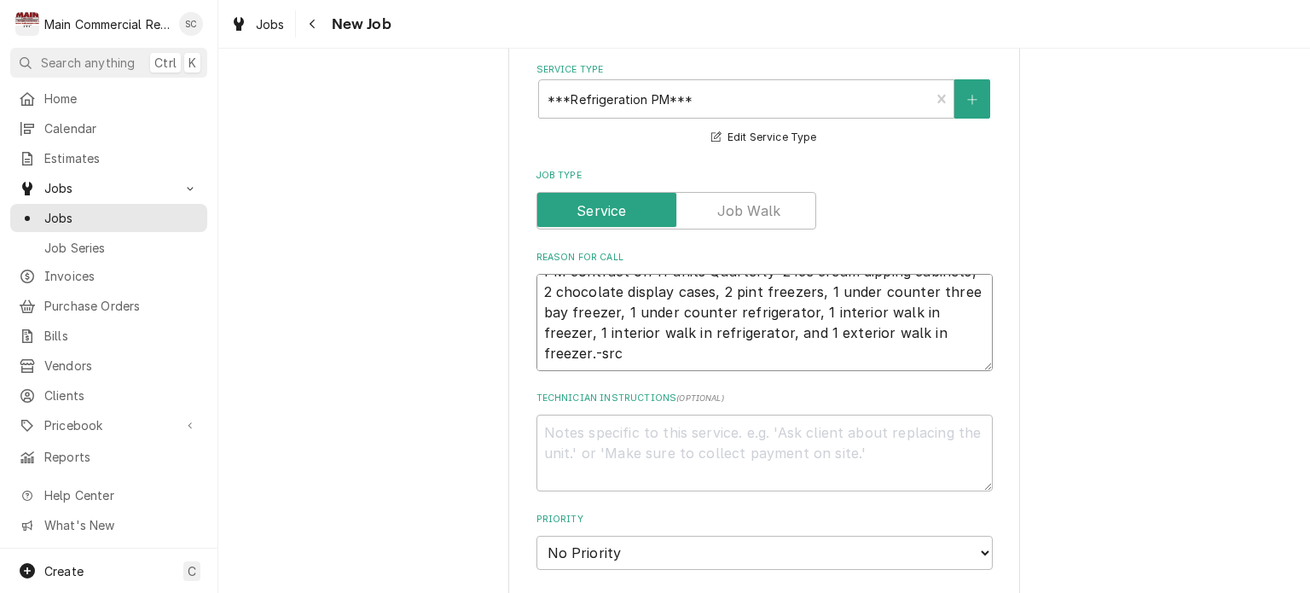
scroll to position [1450, 0]
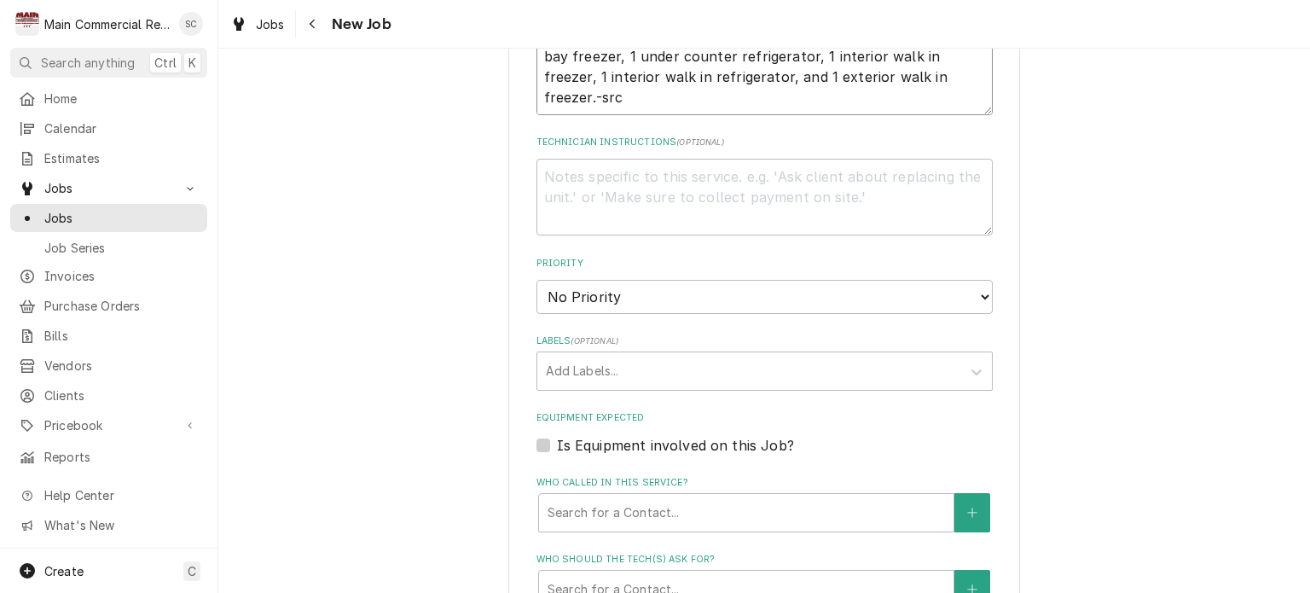
type textarea "PM contract on 11 units Quarterly: 2 ice cream dipping cabinets, 2 chocolate di…"
click at [640, 280] on select "No Priority Urgent High Medium Low" at bounding box center [764, 297] width 456 height 34
select select "4"
click at [536, 280] on select "No Priority Urgent High Medium Low" at bounding box center [764, 297] width 456 height 34
type textarea "x"
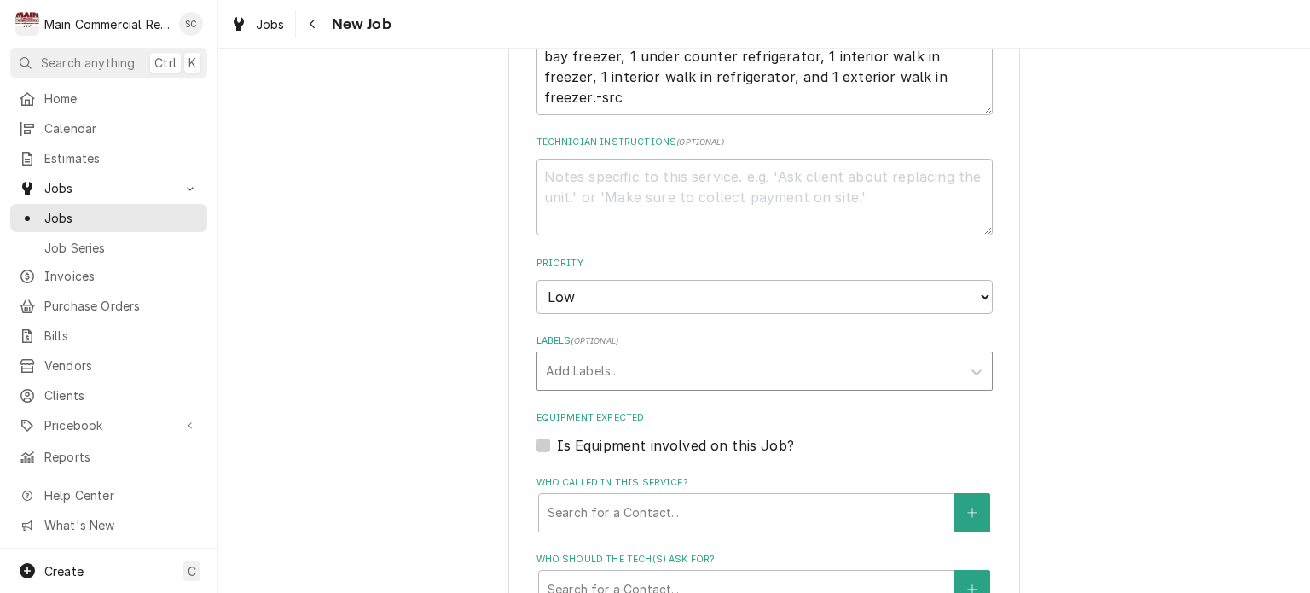
click at [652, 356] on div "Labels" at bounding box center [749, 371] width 407 height 31
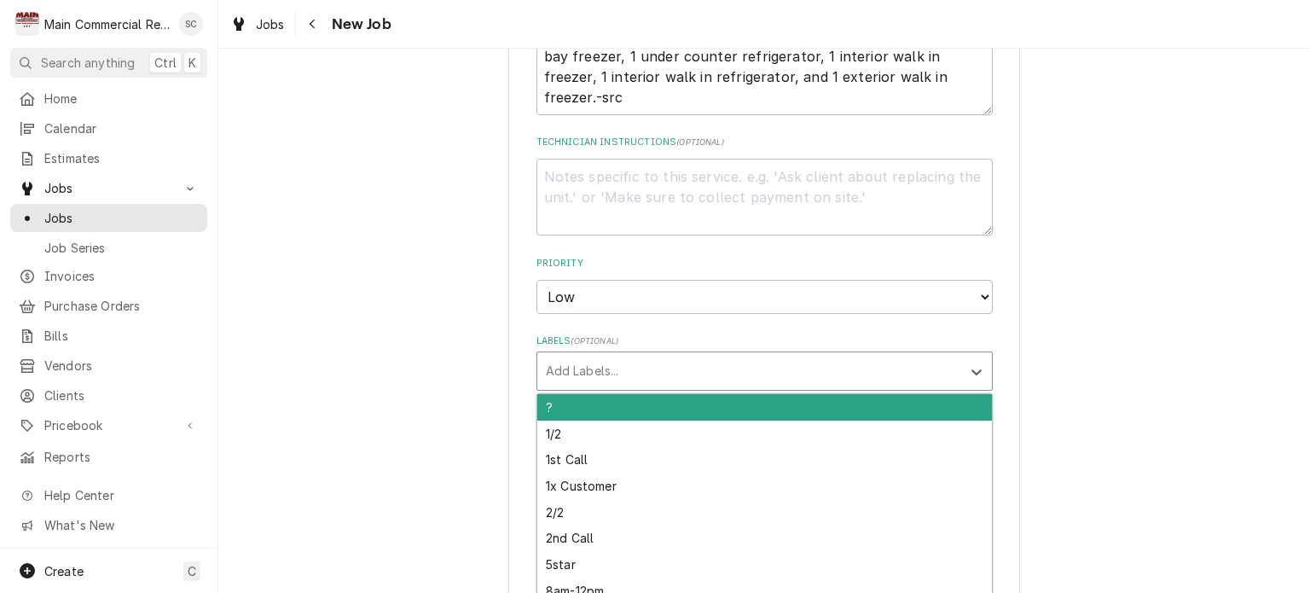
type input "n"
click at [615, 394] on div "?" at bounding box center [764, 407] width 455 height 26
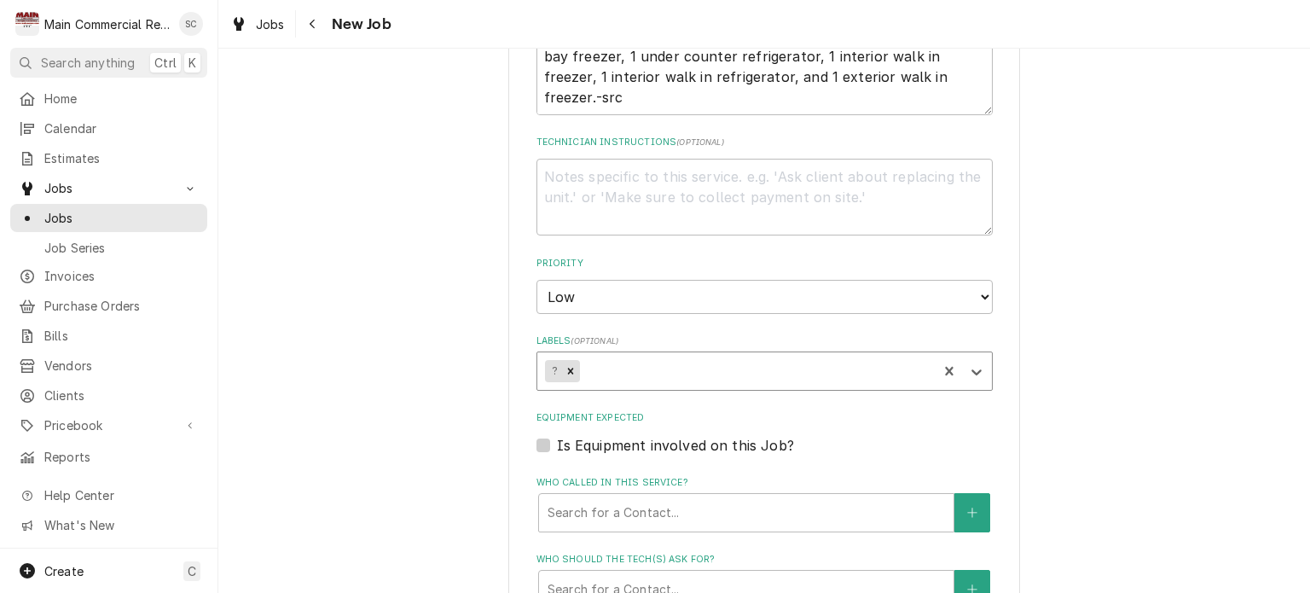
type textarea "x"
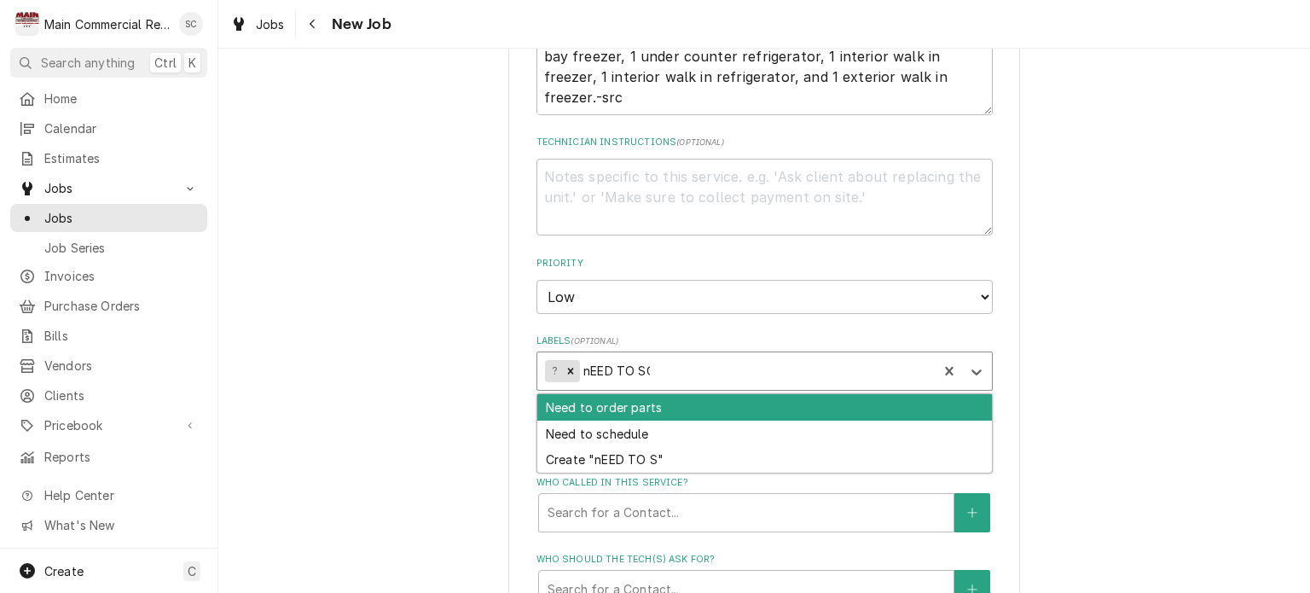
type input "nEED TO SCH"
click at [615, 394] on div "Need to schedule" at bounding box center [764, 407] width 455 height 26
type textarea "x"
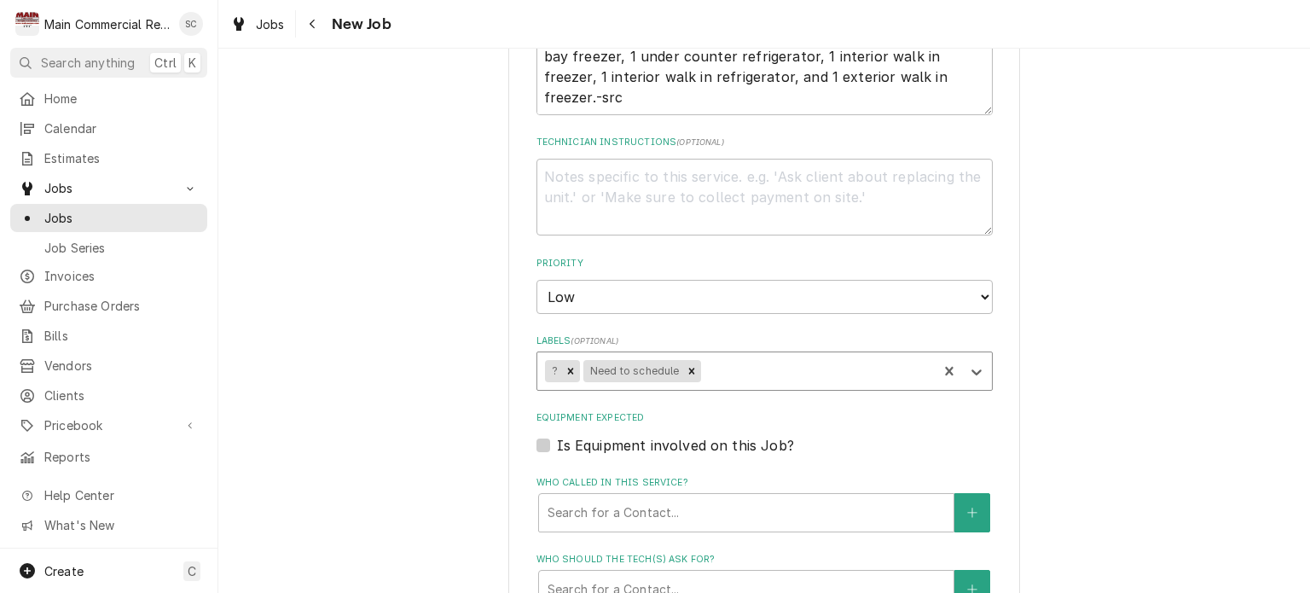
type textarea "x"
type input "pm"
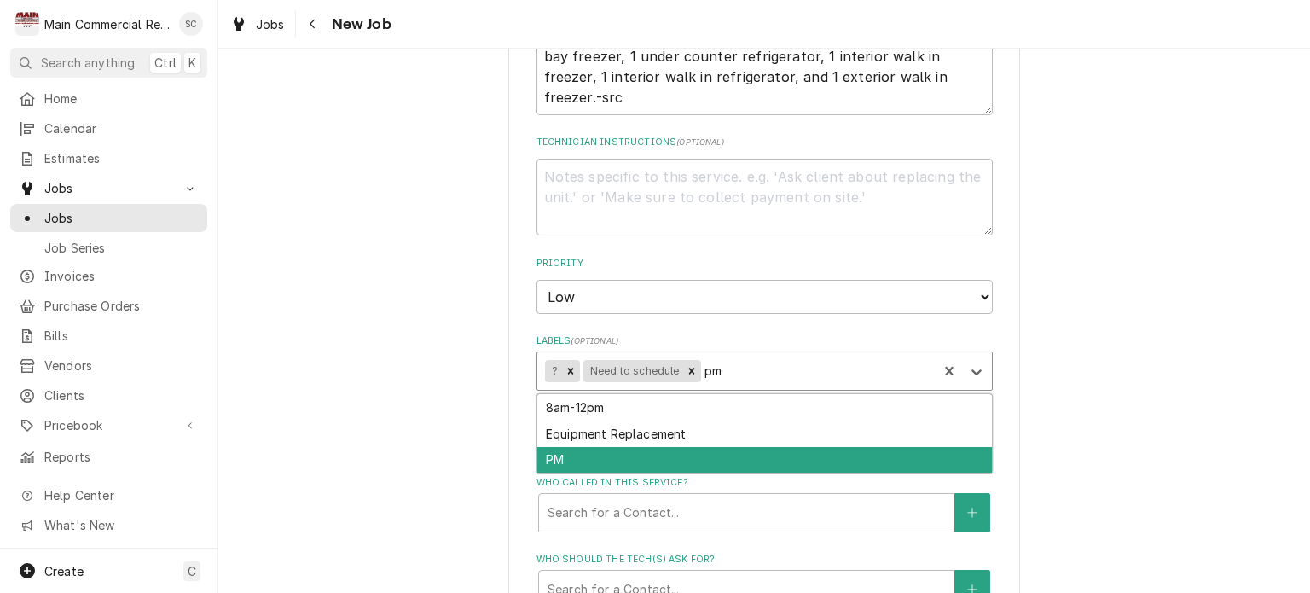
click at [658, 447] on div "PM" at bounding box center [764, 460] width 455 height 26
type textarea "x"
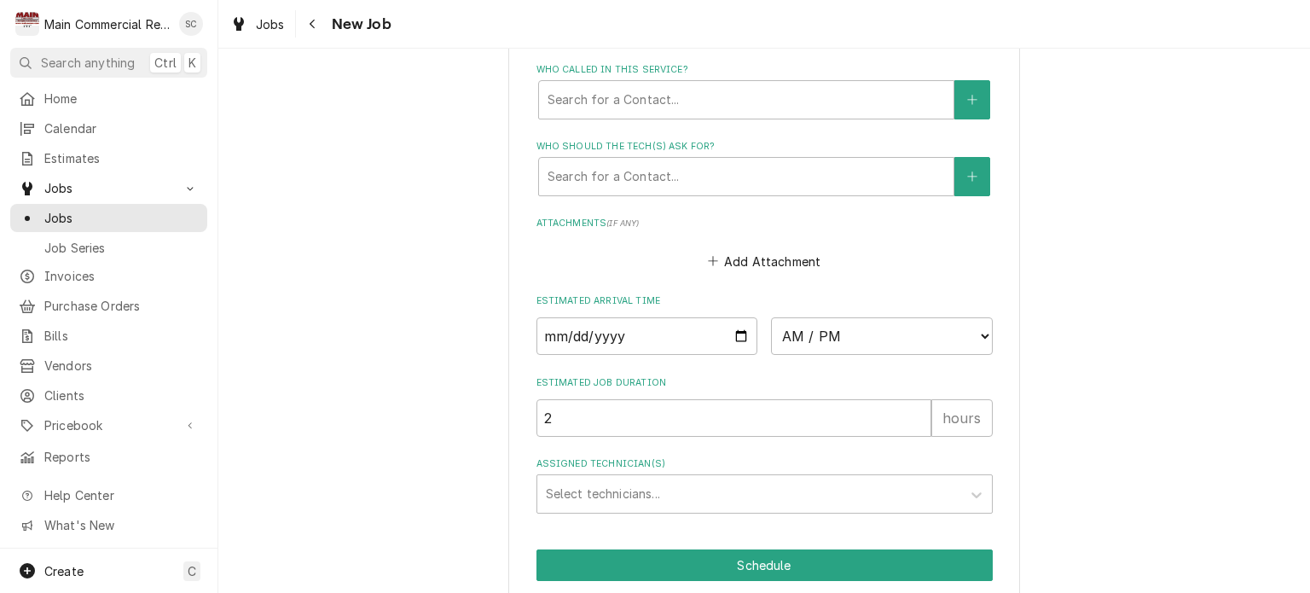
scroll to position [1607, 0]
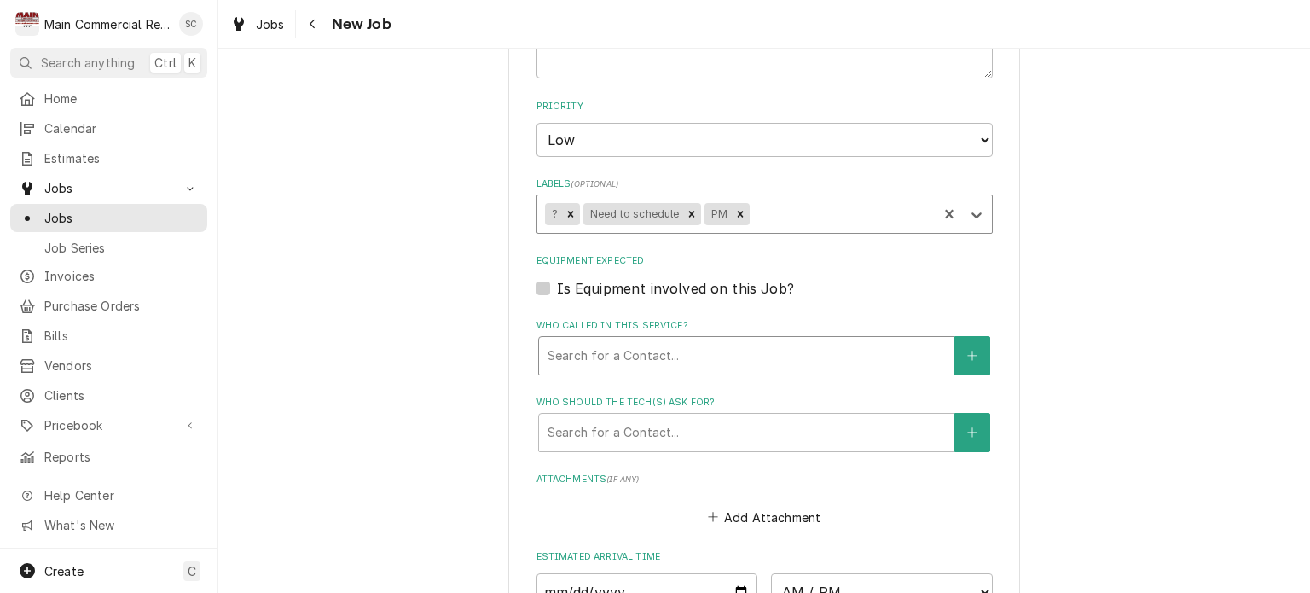
click at [710, 340] on div "Who called in this service?" at bounding box center [746, 355] width 397 height 31
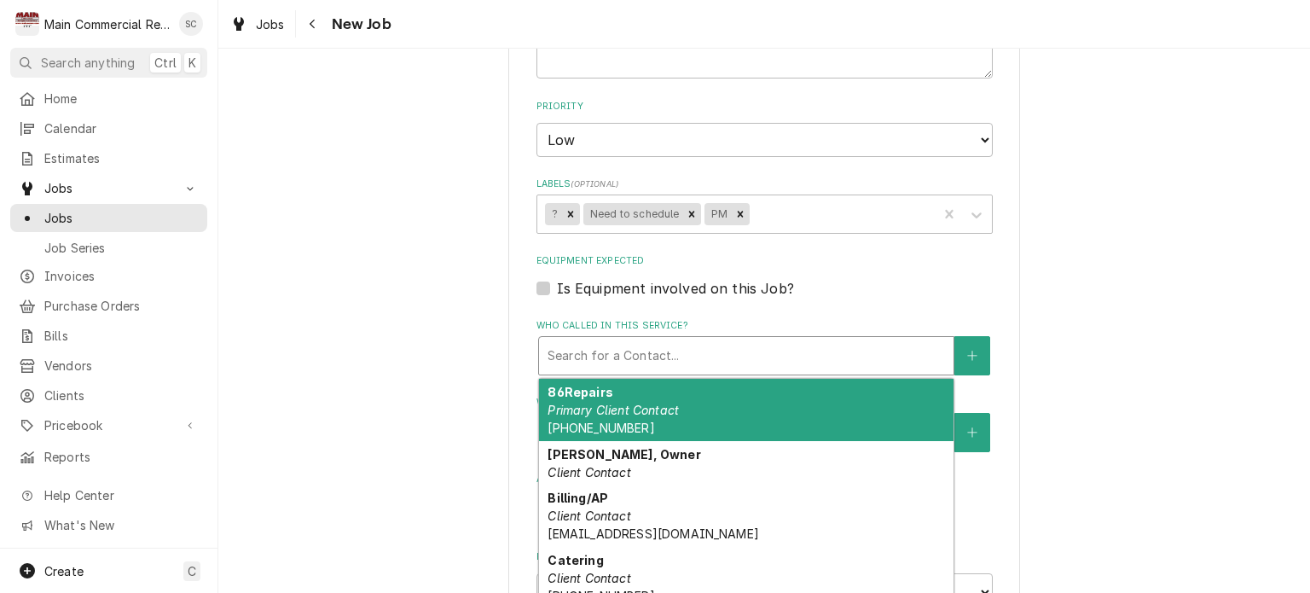
scroll to position [54, 0]
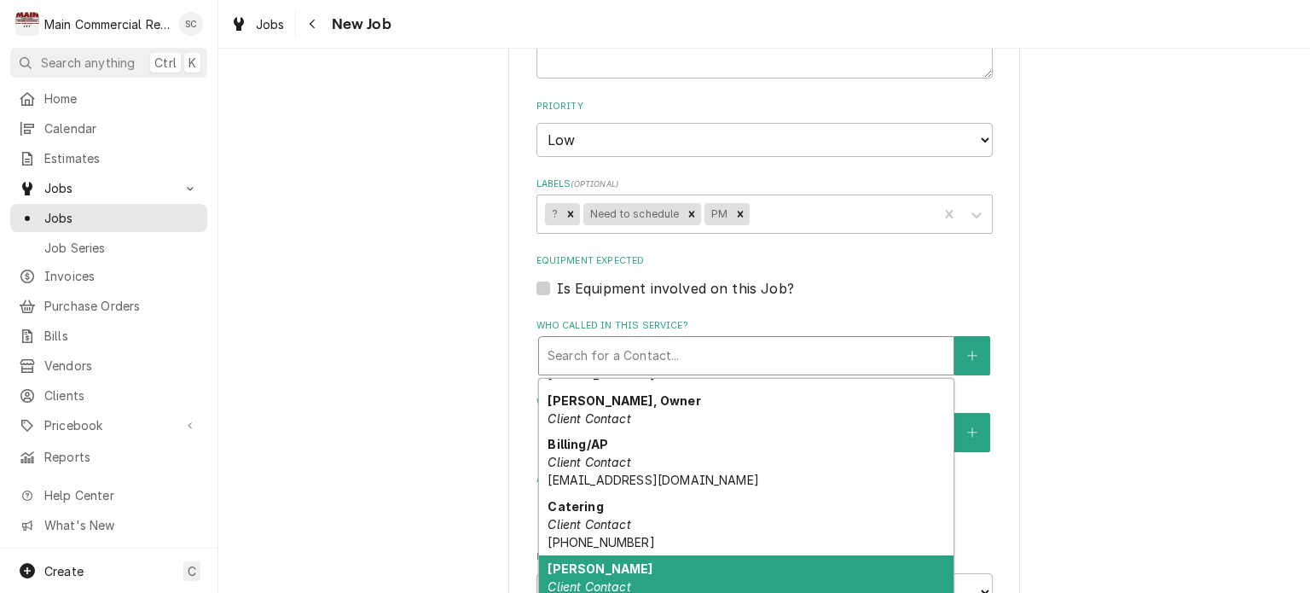
click at [659, 555] on div "Saul Client Contact (585) 354-2750 saul@iccbenjerry.com" at bounding box center [746, 595] width 414 height 80
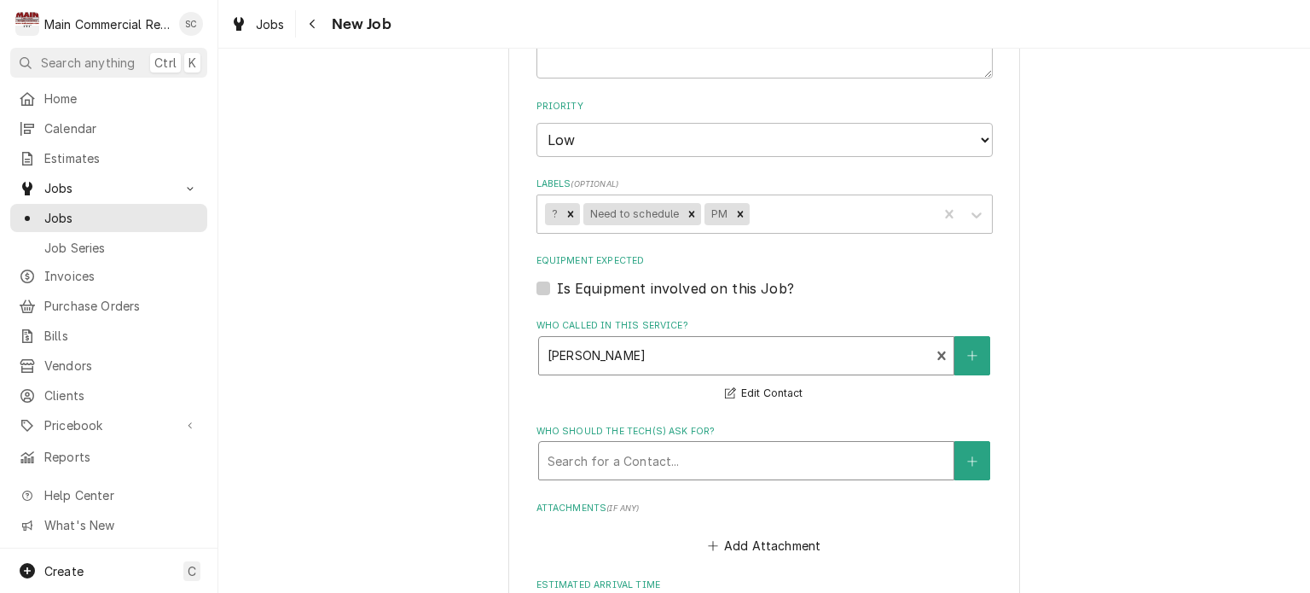
scroll to position [1777, 0]
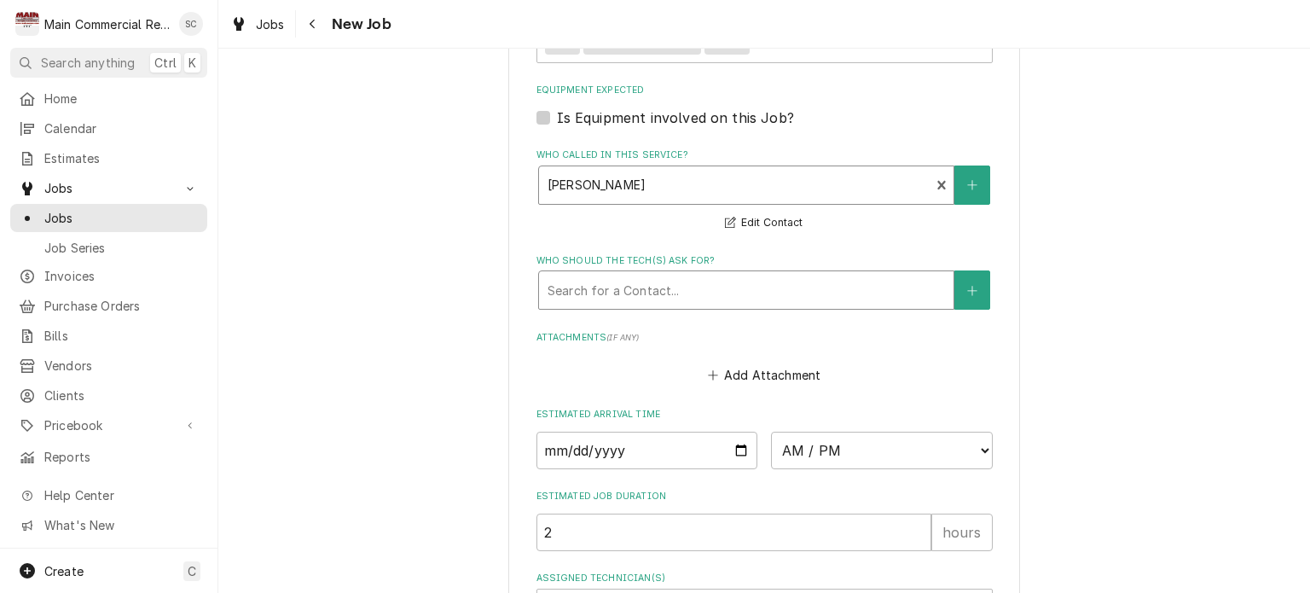
click at [711, 275] on div "Who should the tech(s) ask for?" at bounding box center [746, 290] width 397 height 31
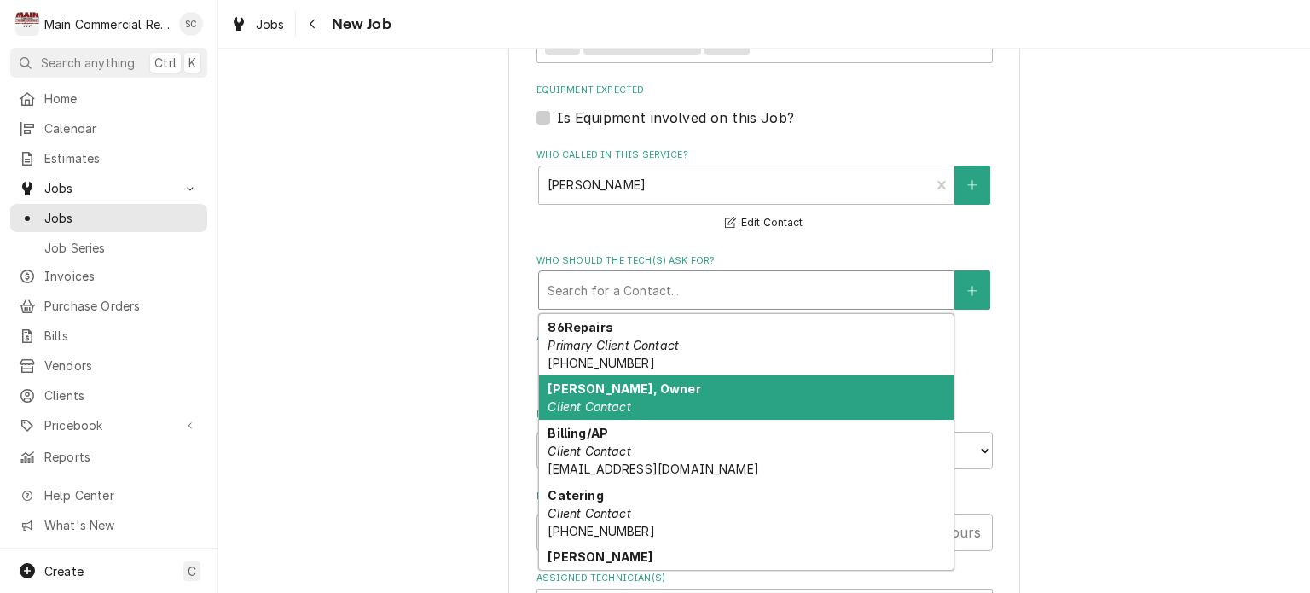
scroll to position [54, 0]
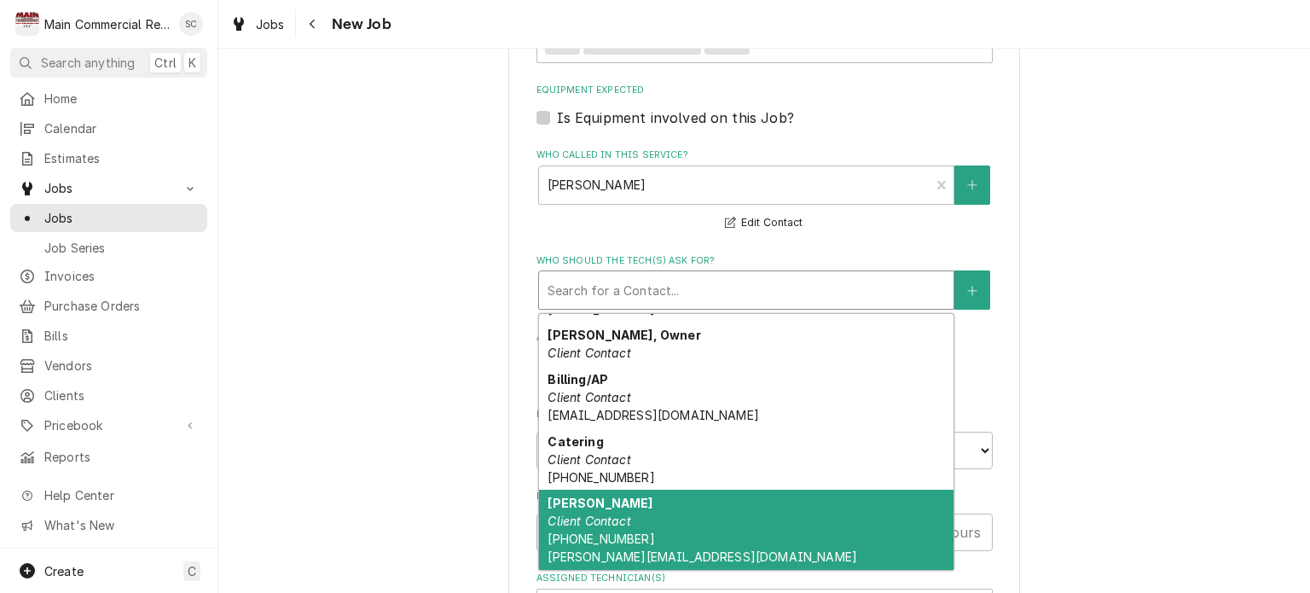
click at [648, 490] on div "Saul Client Contact (585) 354-2750 saul@iccbenjerry.com" at bounding box center [746, 530] width 414 height 80
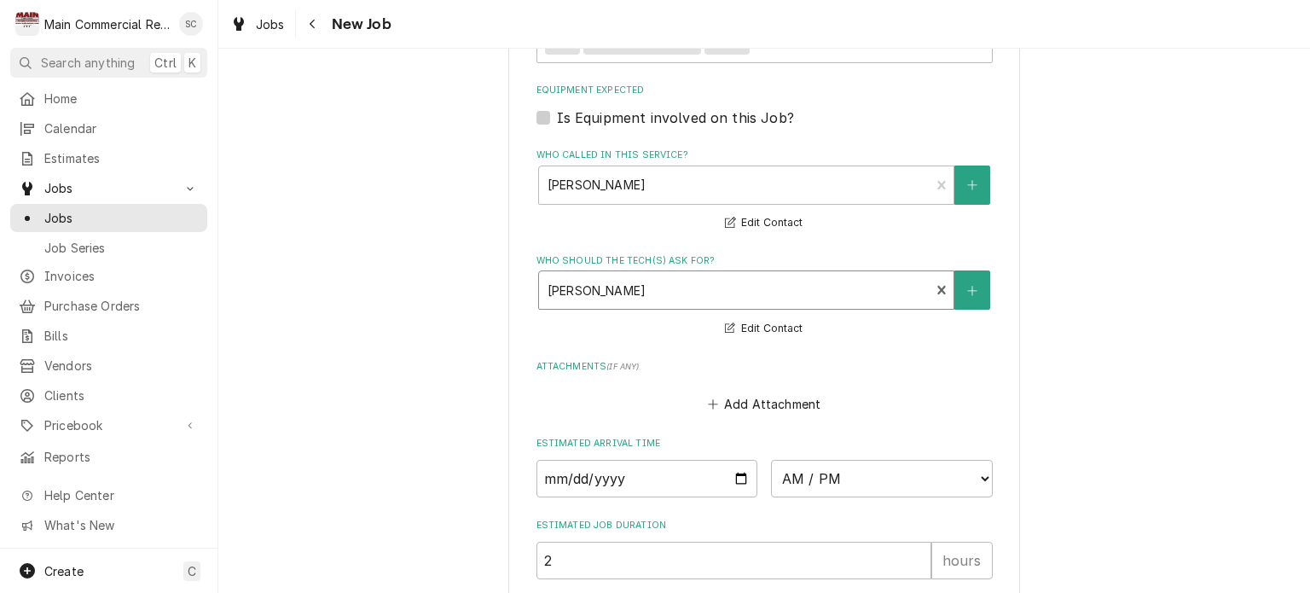
scroll to position [1921, 0]
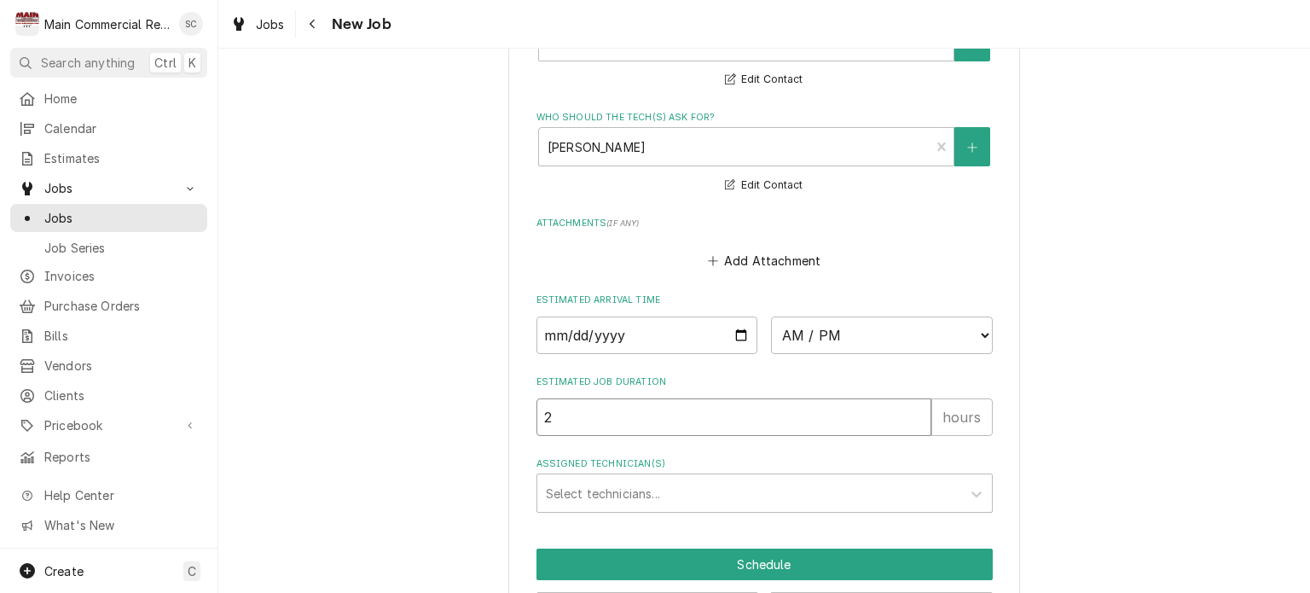
drag, startPoint x: 625, startPoint y: 356, endPoint x: 542, endPoint y: 344, distance: 84.6
click at [542, 398] on input "2" at bounding box center [733, 417] width 395 height 38
type textarea "x"
type input "22"
type textarea "x"
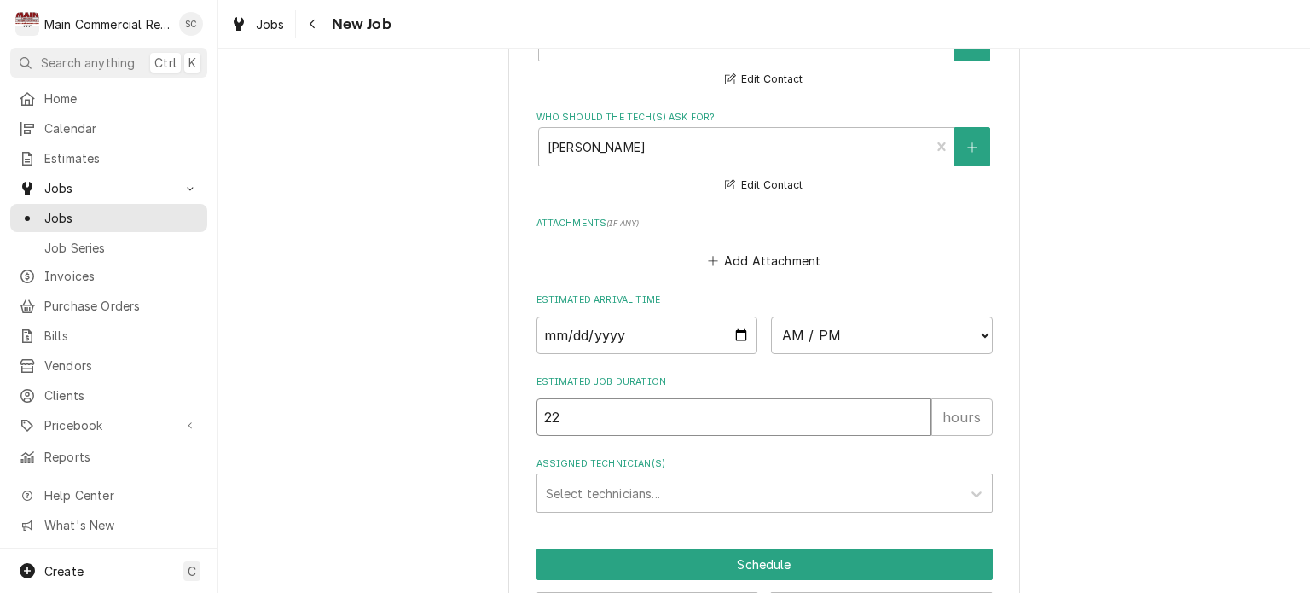
type input "222"
type textarea "x"
type input "22"
type textarea "x"
type input "22"
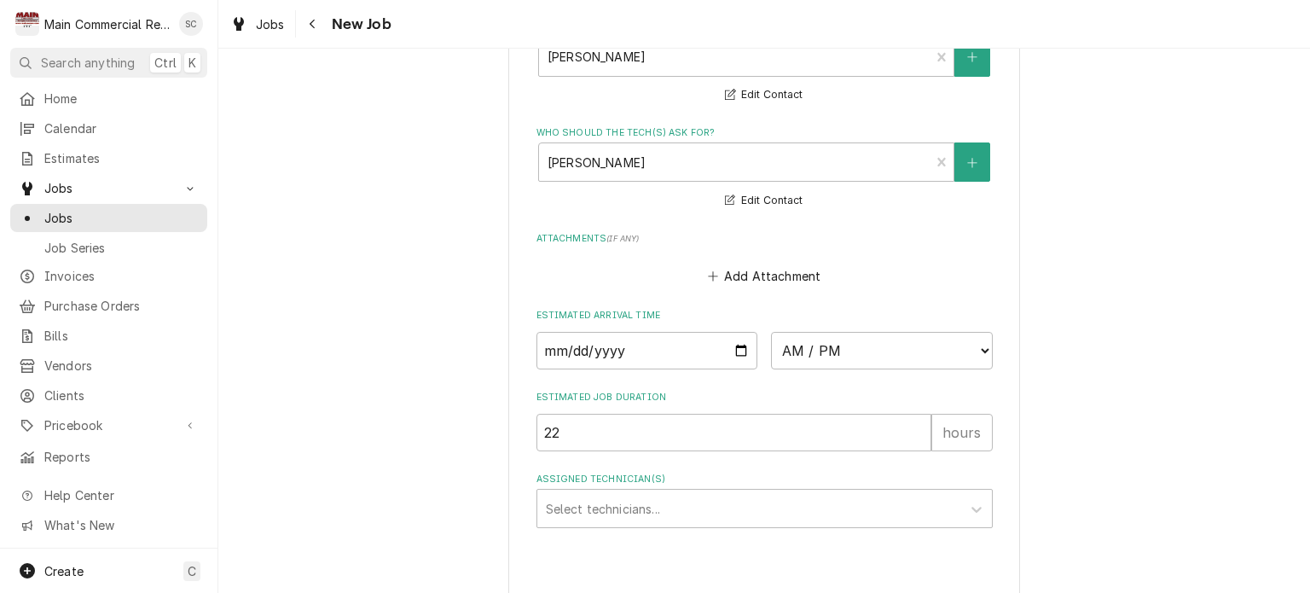
type textarea "x"
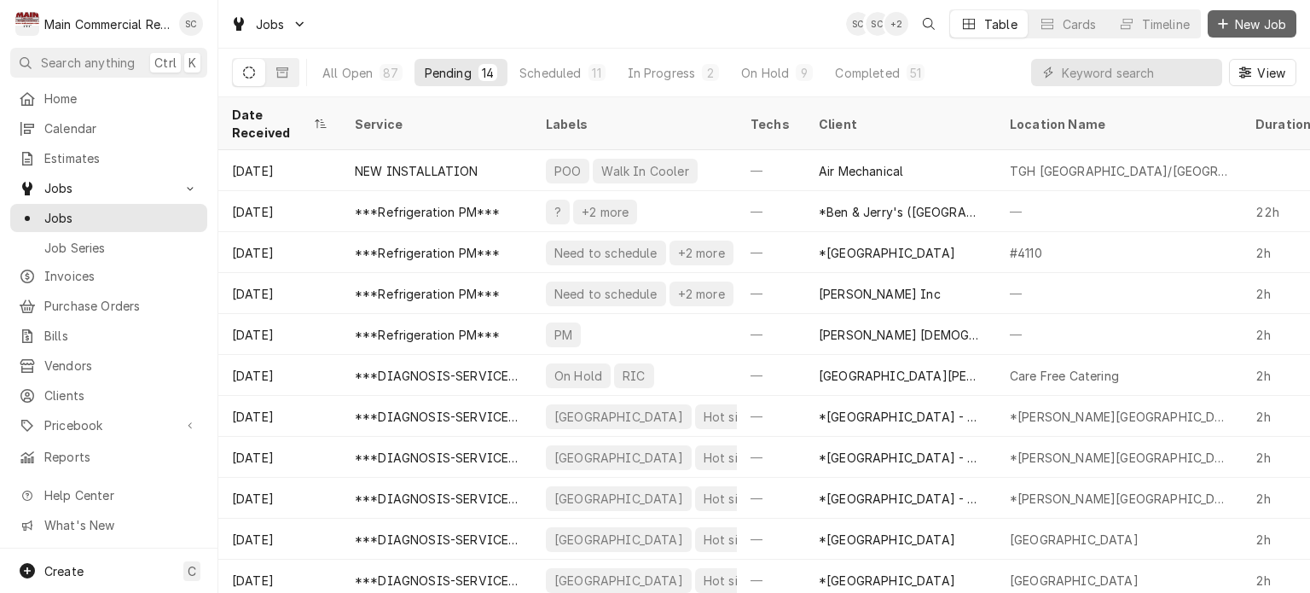
click at [1237, 26] on span "New Job" at bounding box center [1261, 24] width 58 height 18
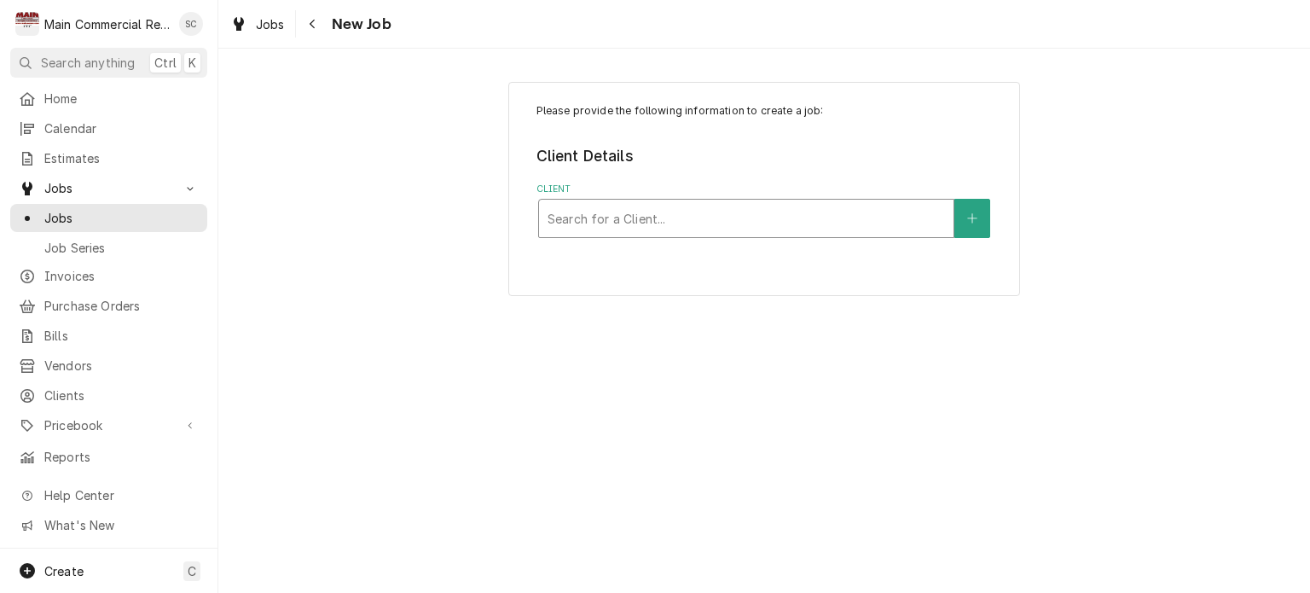
click at [793, 217] on div "Client" at bounding box center [746, 218] width 397 height 31
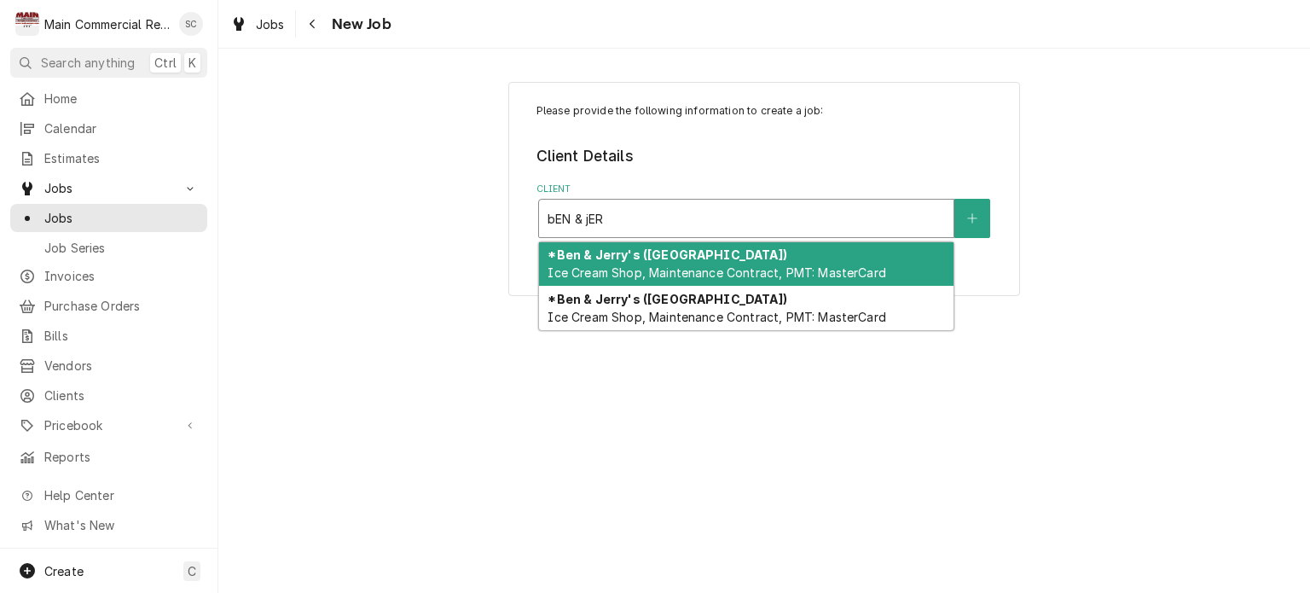
type input "bEN & jERR"
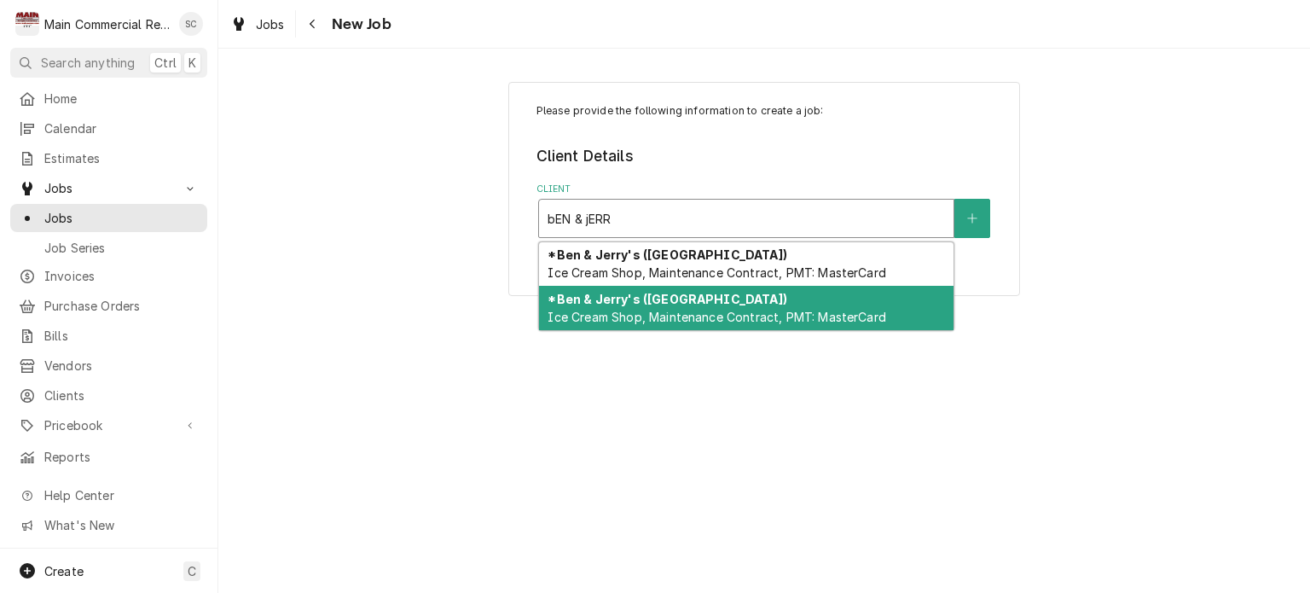
click at [760, 298] on div "*Ben & Jerry's ([GEOGRAPHIC_DATA]) Ice Cream Shop, Maintenance Contract, PMT: M…" at bounding box center [746, 308] width 414 height 44
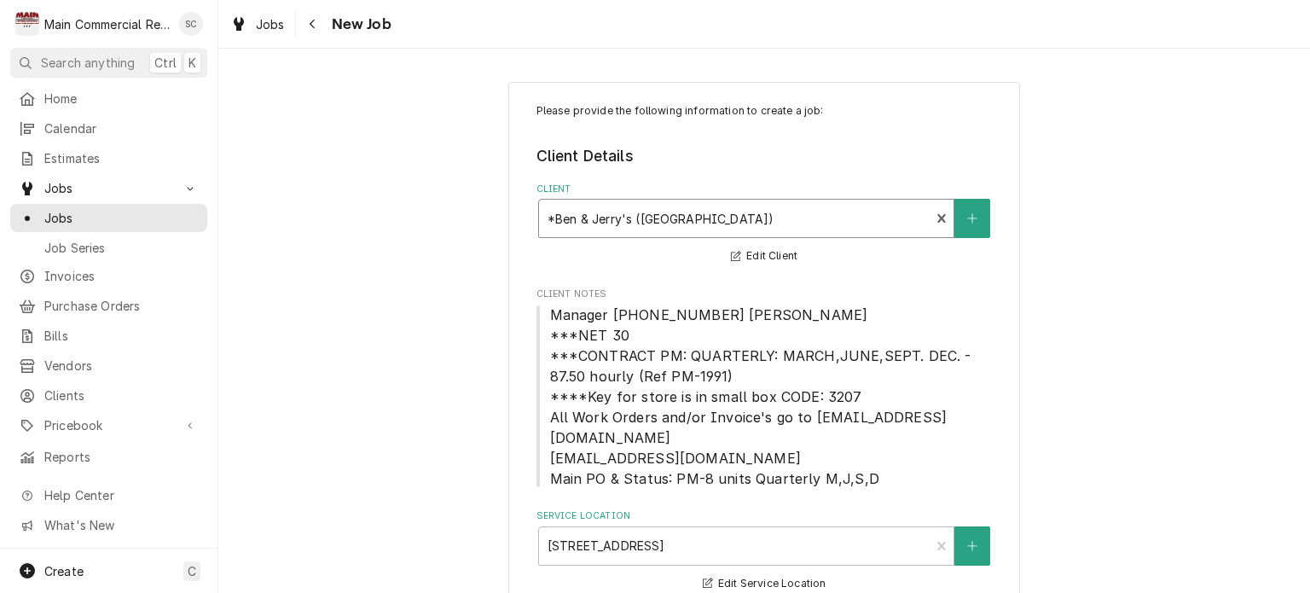
scroll to position [341, 0]
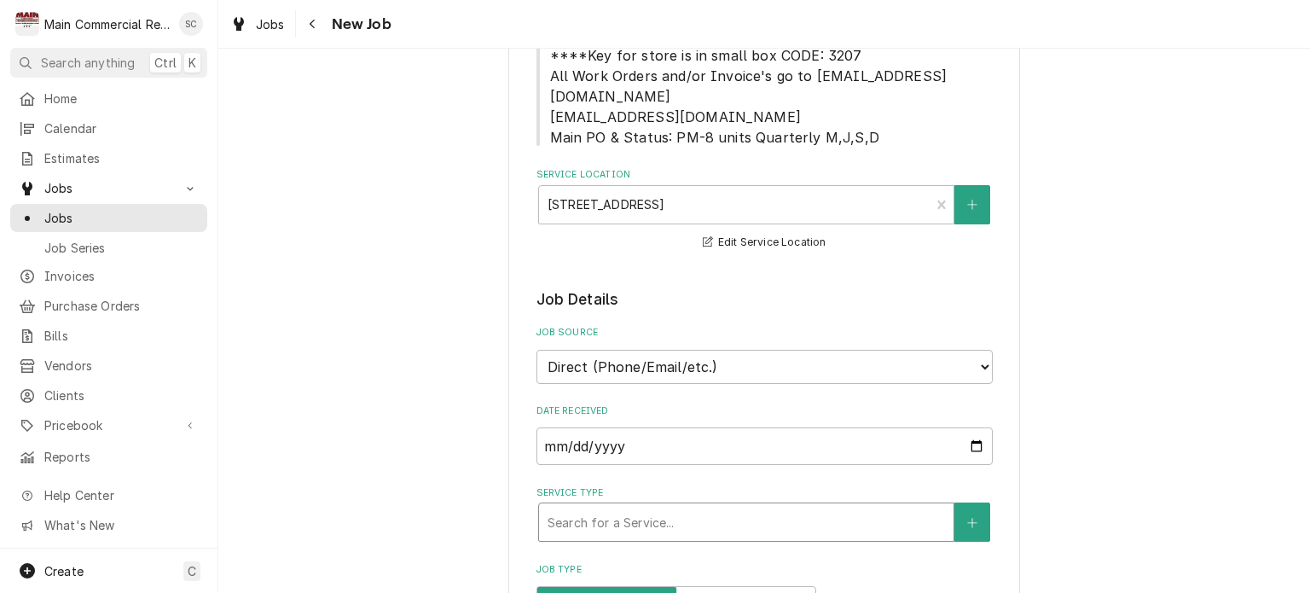
click at [715, 507] on div "Service Type" at bounding box center [746, 522] width 397 height 31
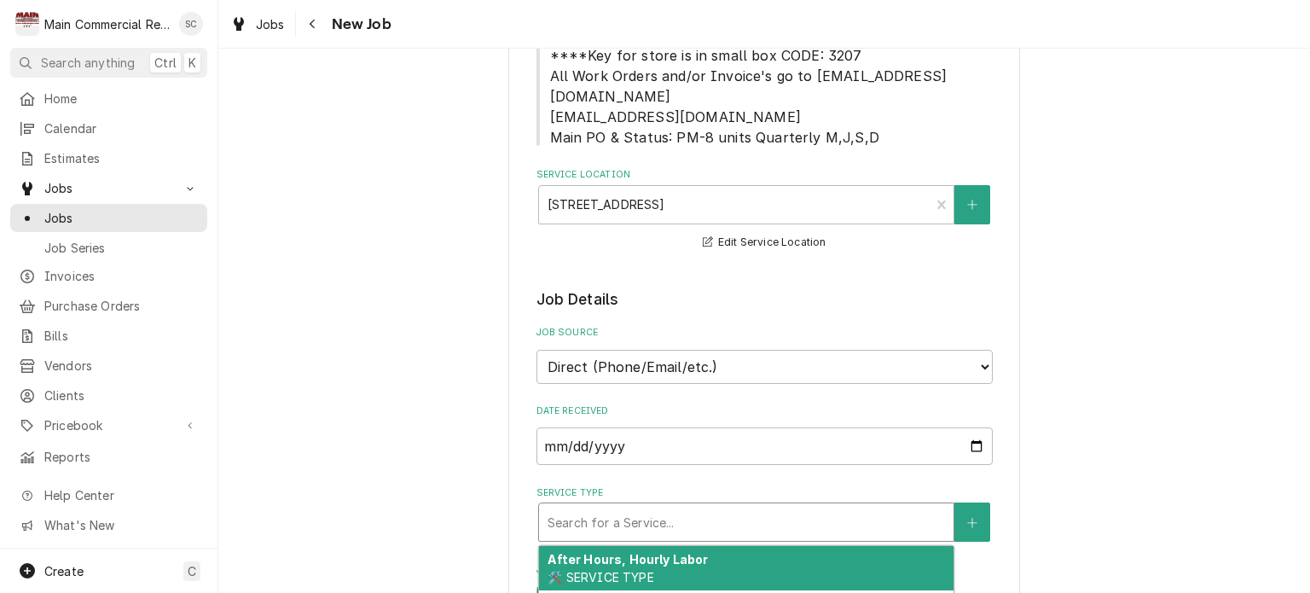
type textarea "x"
type input "p"
type textarea "x"
type input "pm"
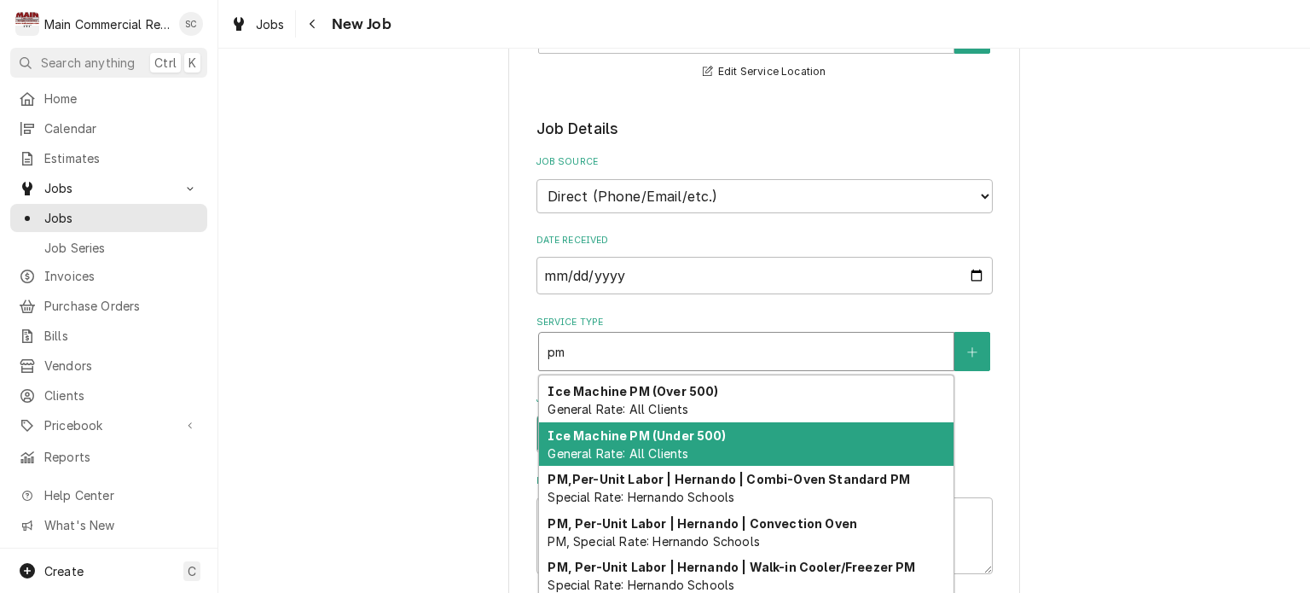
scroll to position [184, 0]
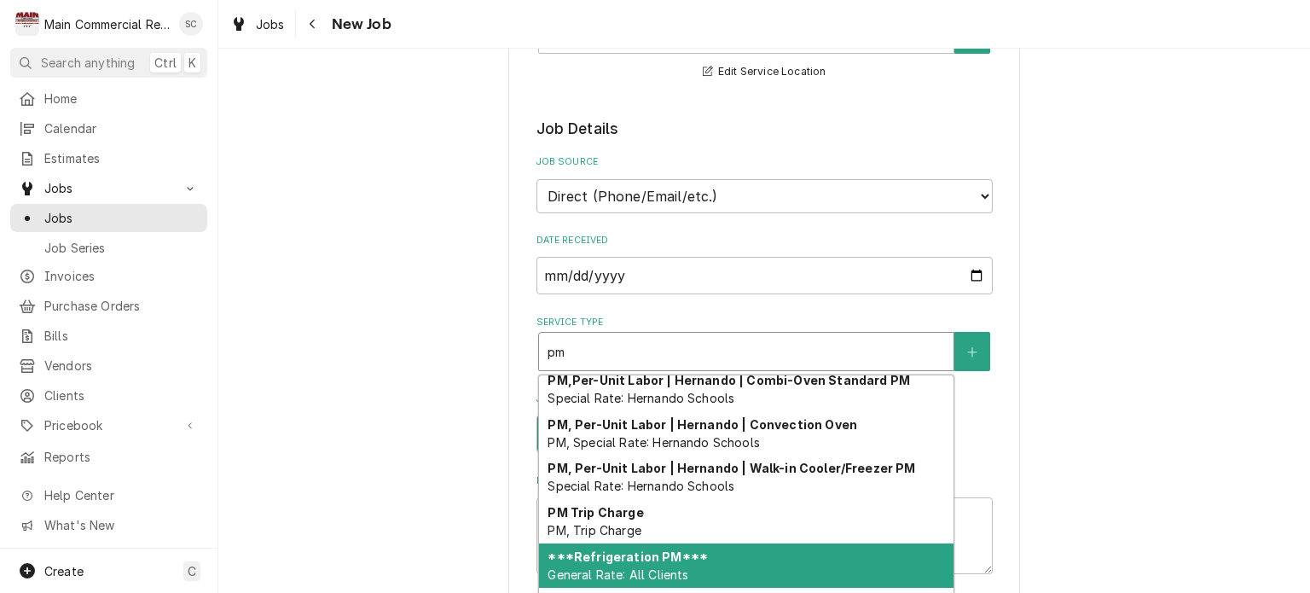
click at [642, 549] on strong "***Refrigeration PM***" at bounding box center [628, 556] width 160 height 14
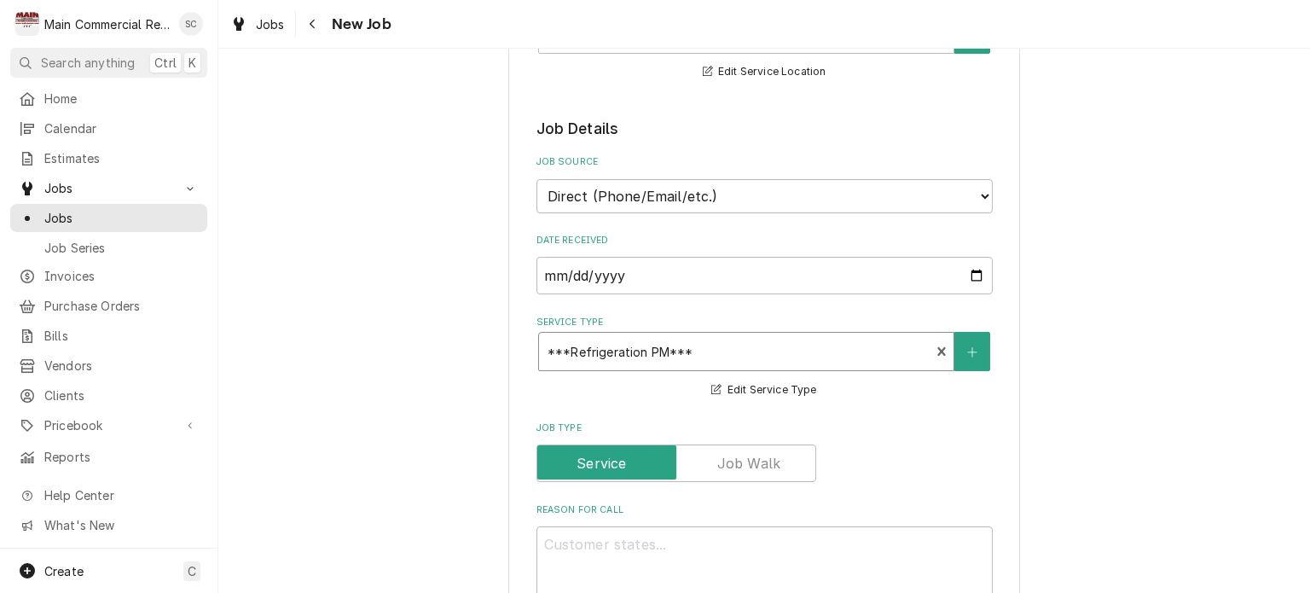
scroll to position [768, 0]
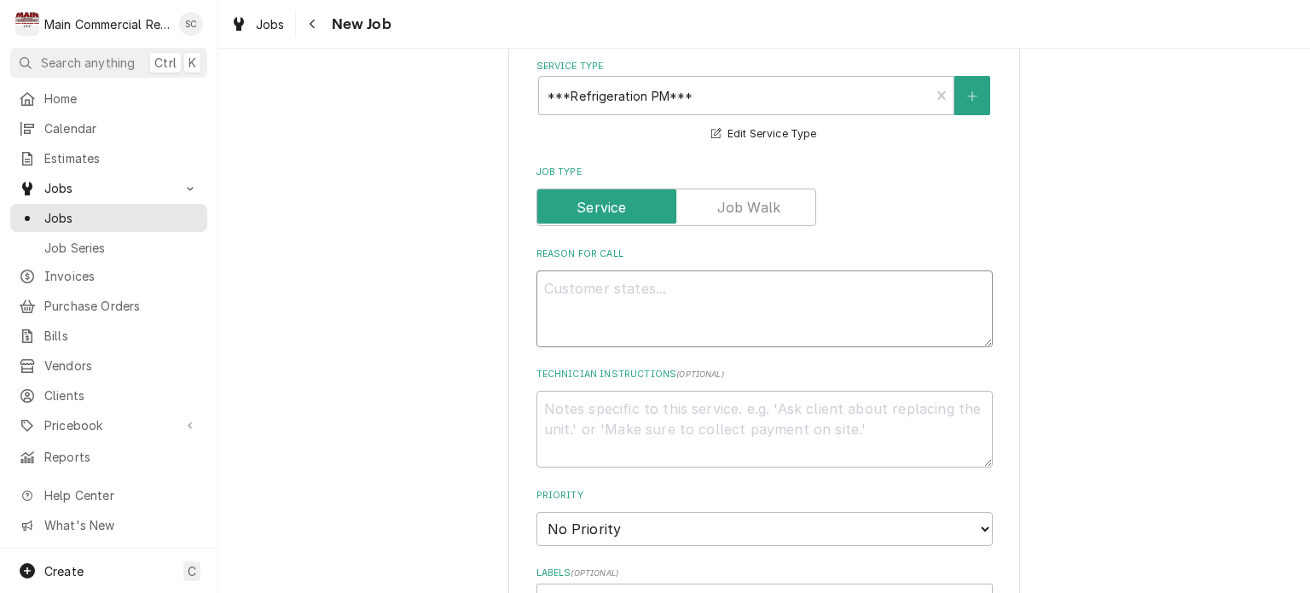
click at [677, 270] on textarea "Reason For Call" at bounding box center [764, 308] width 456 height 77
paste textarea "PM contract is on 8 units quarterly M,J,S,D 1 RIF, 2 Dipcases, 1- Glass Door Re…"
type textarea "x"
type textarea "PM contract is on 8 units quarterly M,J,S,D 1 RIF, 2 Dipcases, 1- Glass Door Re…"
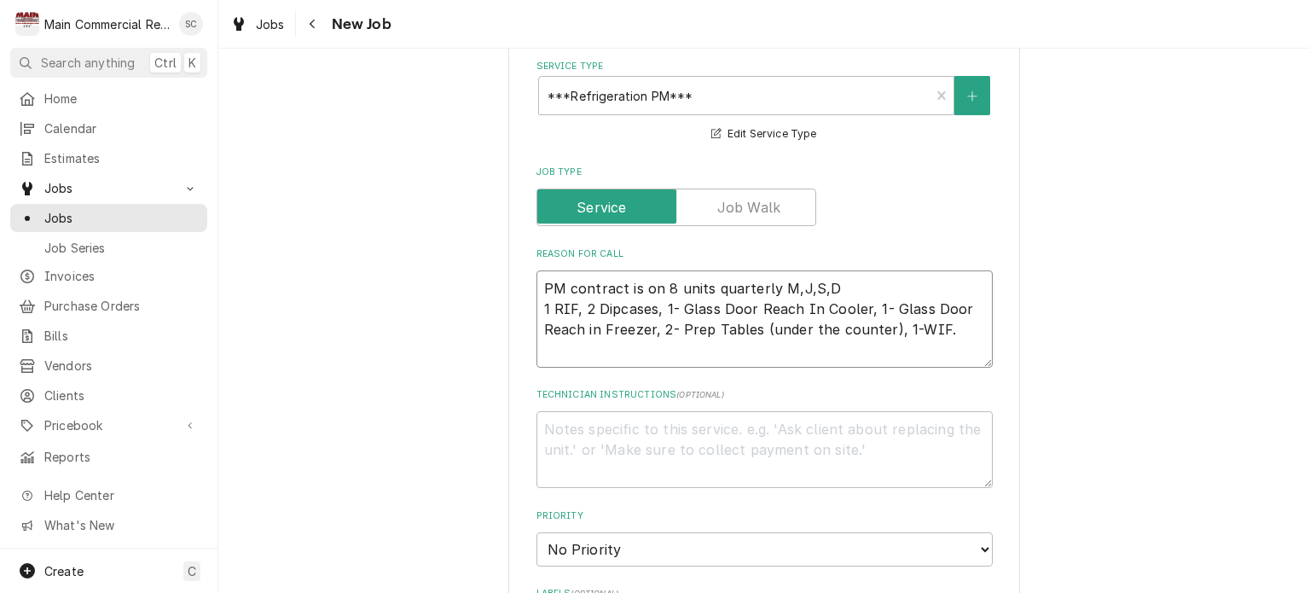
type textarea "x"
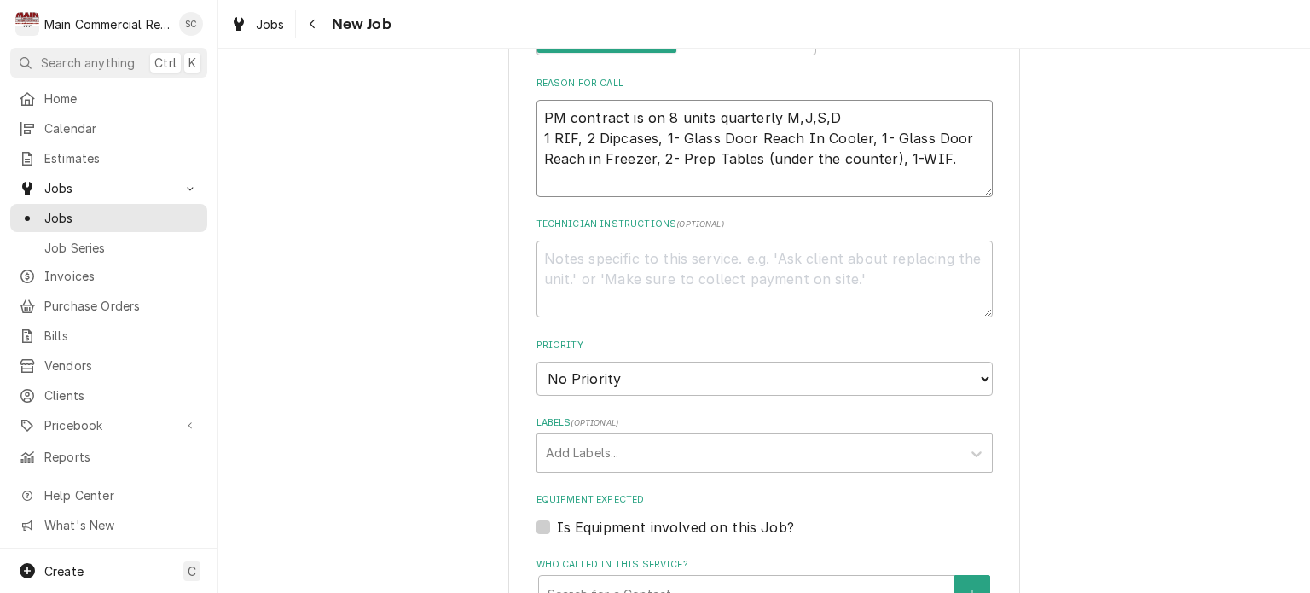
type textarea "PM contract is on 8 units quarterly M,J,S,D 1 RIF, 2 Dipcases, 1- Glass Door Re…"
click at [675, 362] on select "No Priority Urgent High Medium Low" at bounding box center [764, 379] width 456 height 34
select select "4"
click at [536, 362] on select "No Priority Urgent High Medium Low" at bounding box center [764, 379] width 456 height 34
click at [629, 438] on div "Labels" at bounding box center [749, 453] width 407 height 31
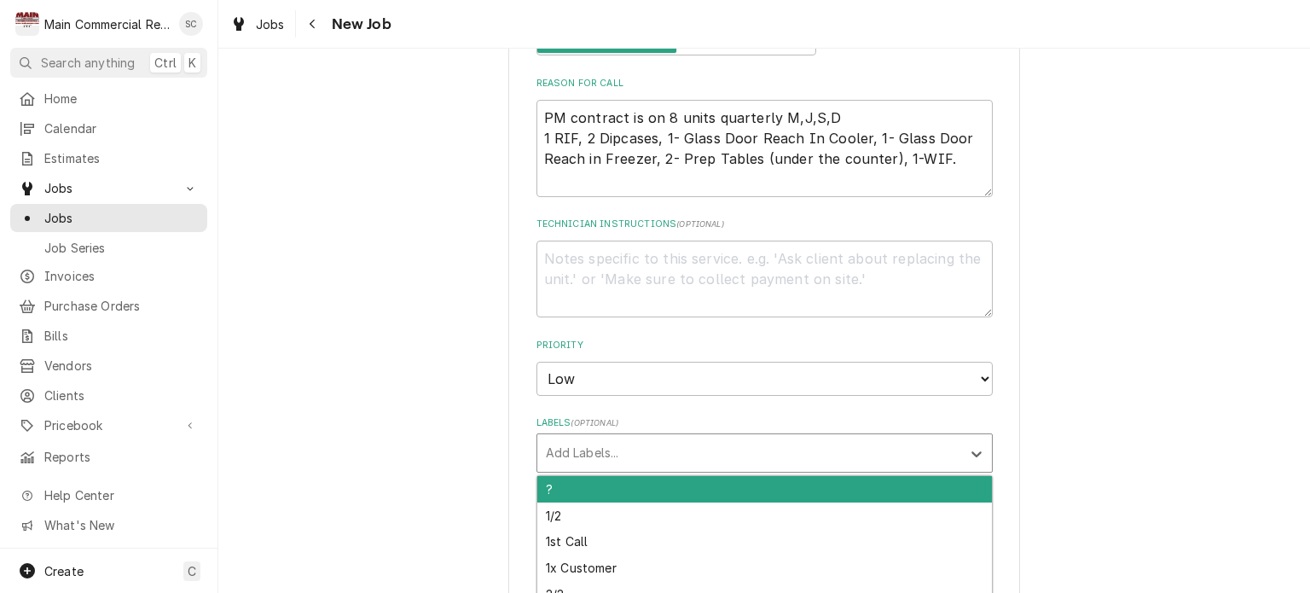
click at [611, 476] on div "?" at bounding box center [764, 489] width 455 height 26
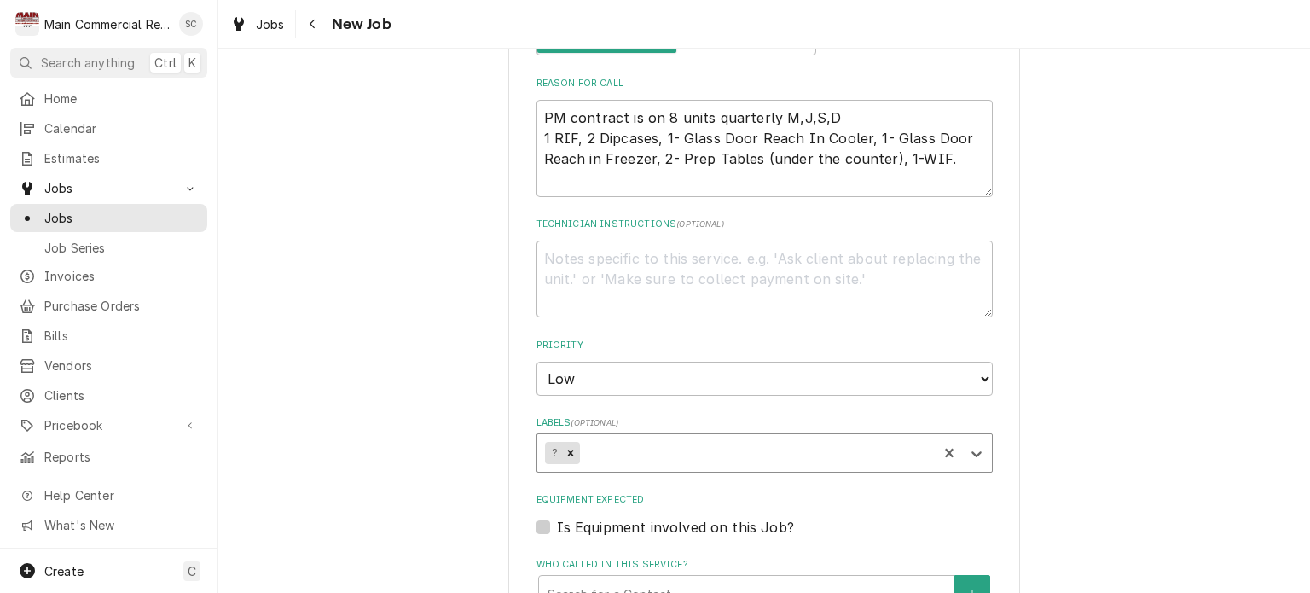
type textarea "x"
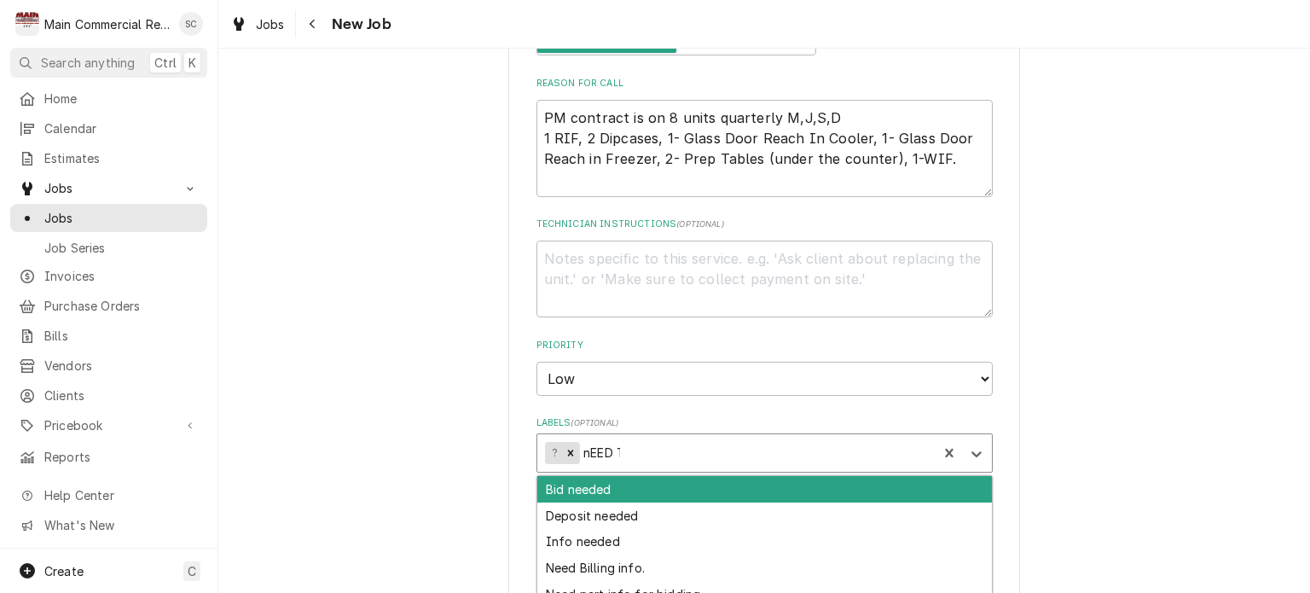
type input "nEED TO"
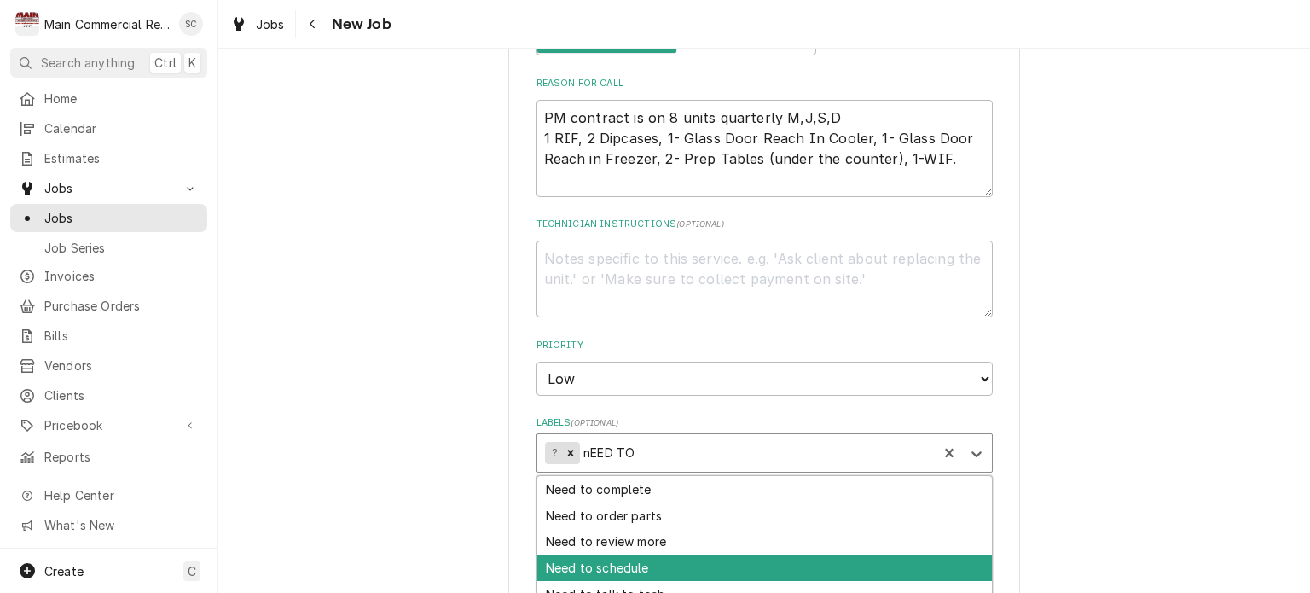
click at [606, 554] on div "Need to schedule" at bounding box center [764, 567] width 455 height 26
type textarea "x"
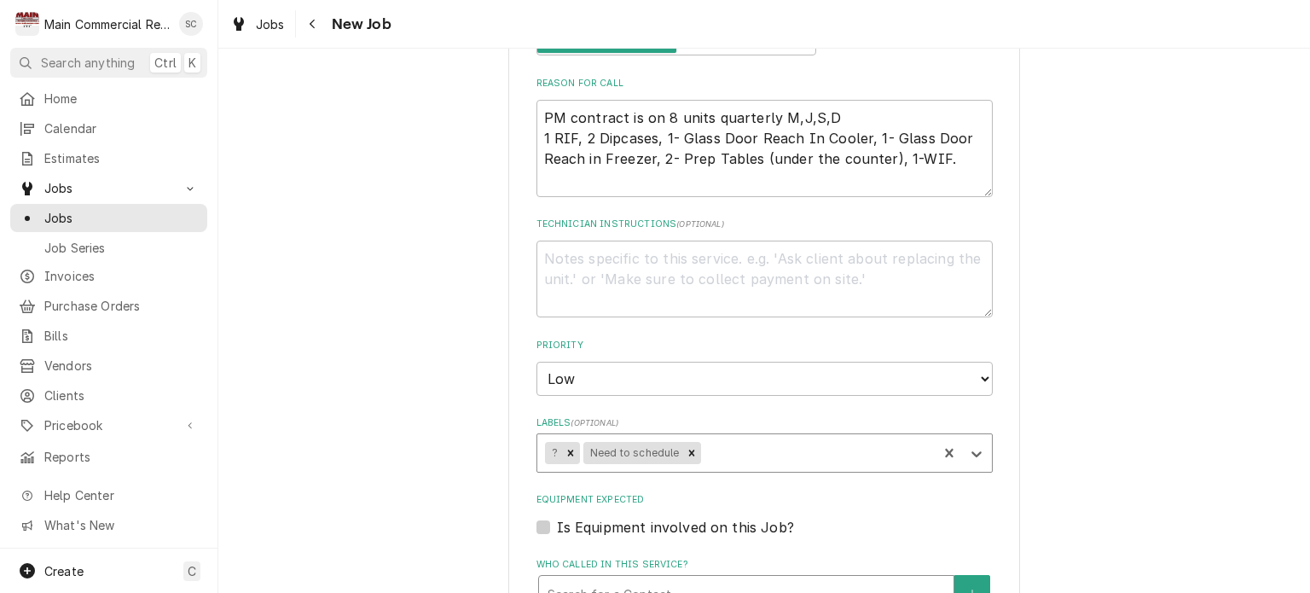
type textarea "x"
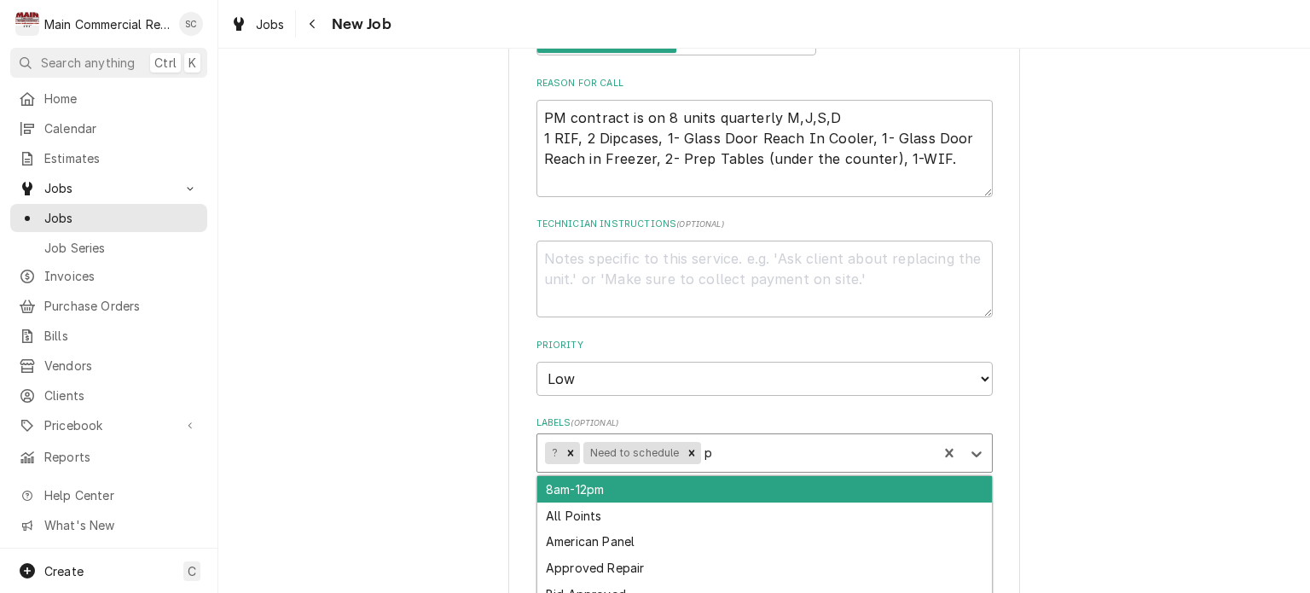
type input "pm"
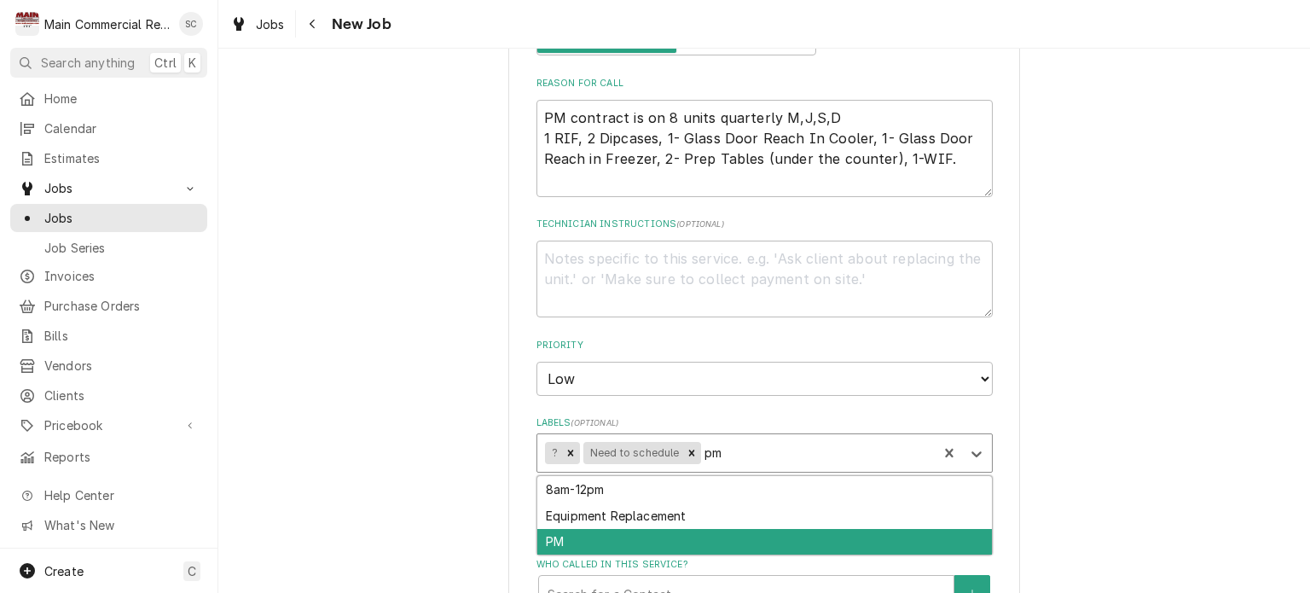
click at [604, 529] on div "PM" at bounding box center [764, 542] width 455 height 26
type textarea "x"
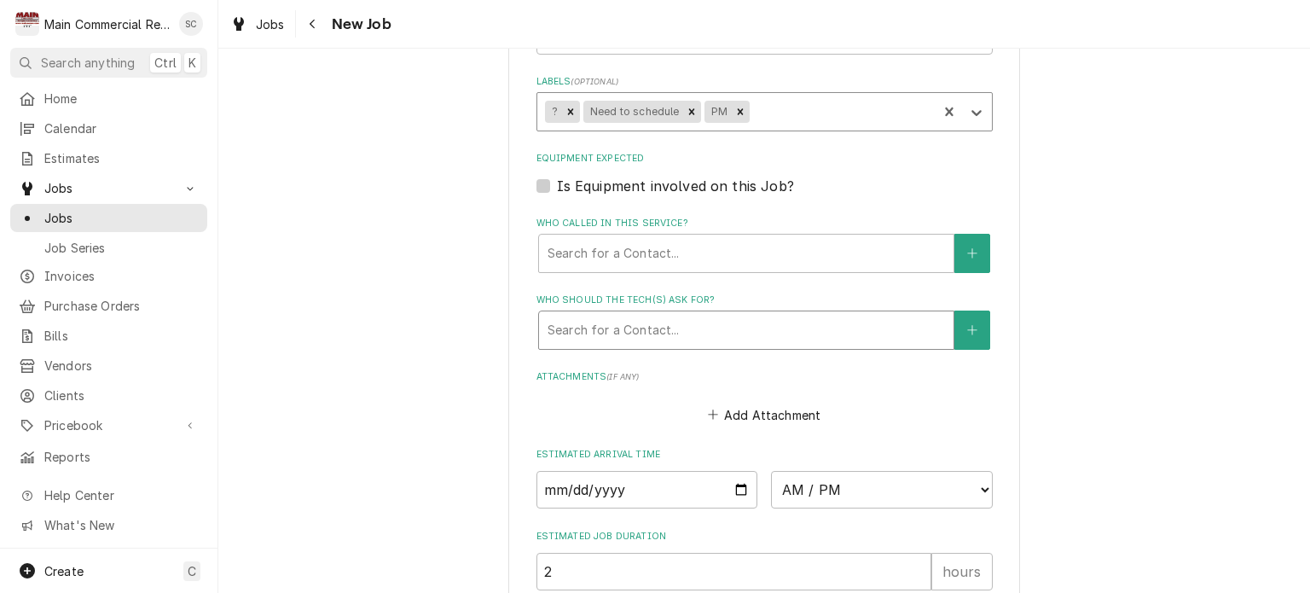
scroll to position [1365, 0]
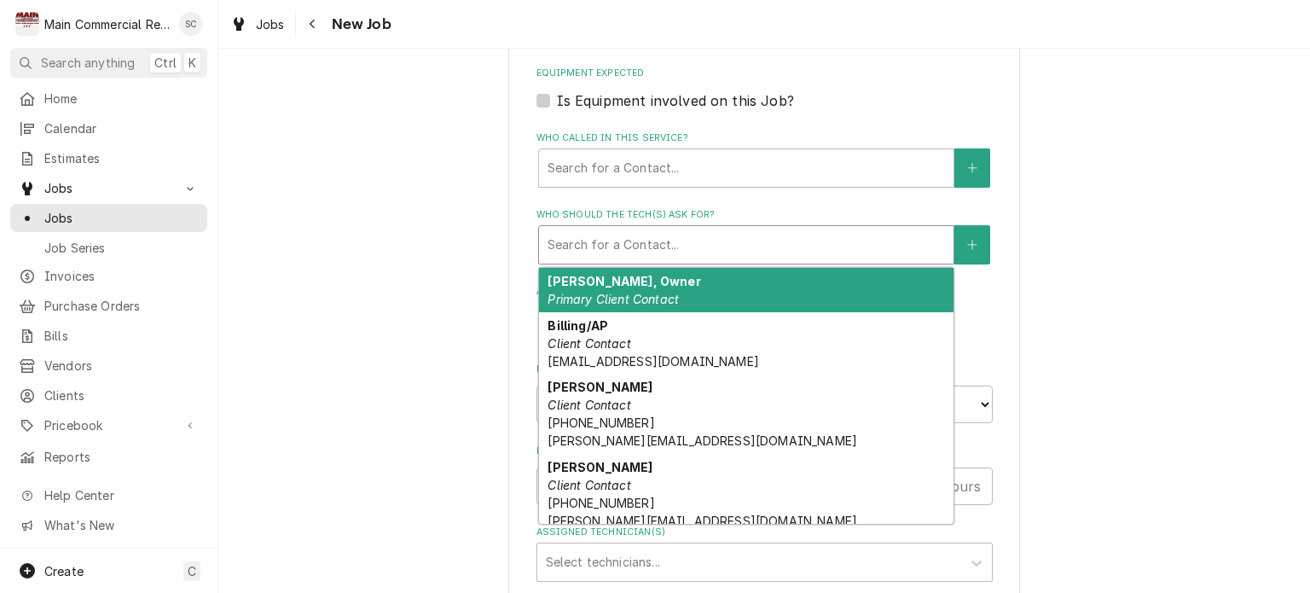
click at [790, 229] on div "Who should the tech(s) ask for?" at bounding box center [746, 244] width 397 height 31
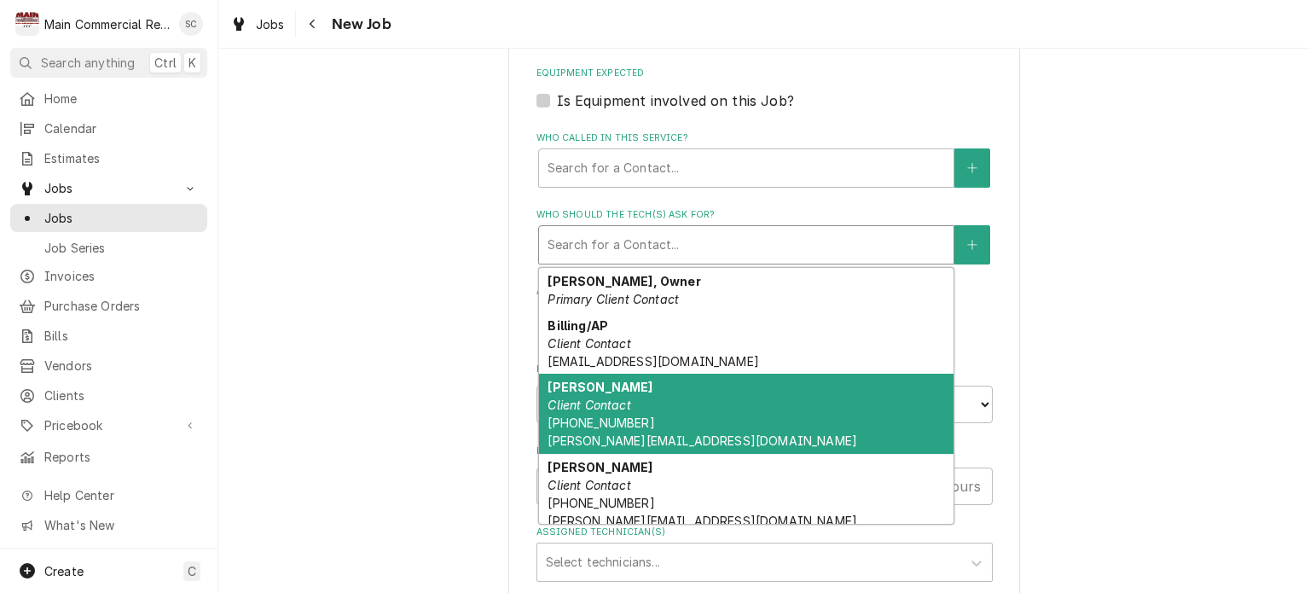
drag, startPoint x: 664, startPoint y: 405, endPoint x: 663, endPoint y: 391, distance: 14.6
click at [664, 405] on div "Mikayla Client Contact (336) 420-7052 mikayla@iccbenjerry.com" at bounding box center [746, 414] width 414 height 80
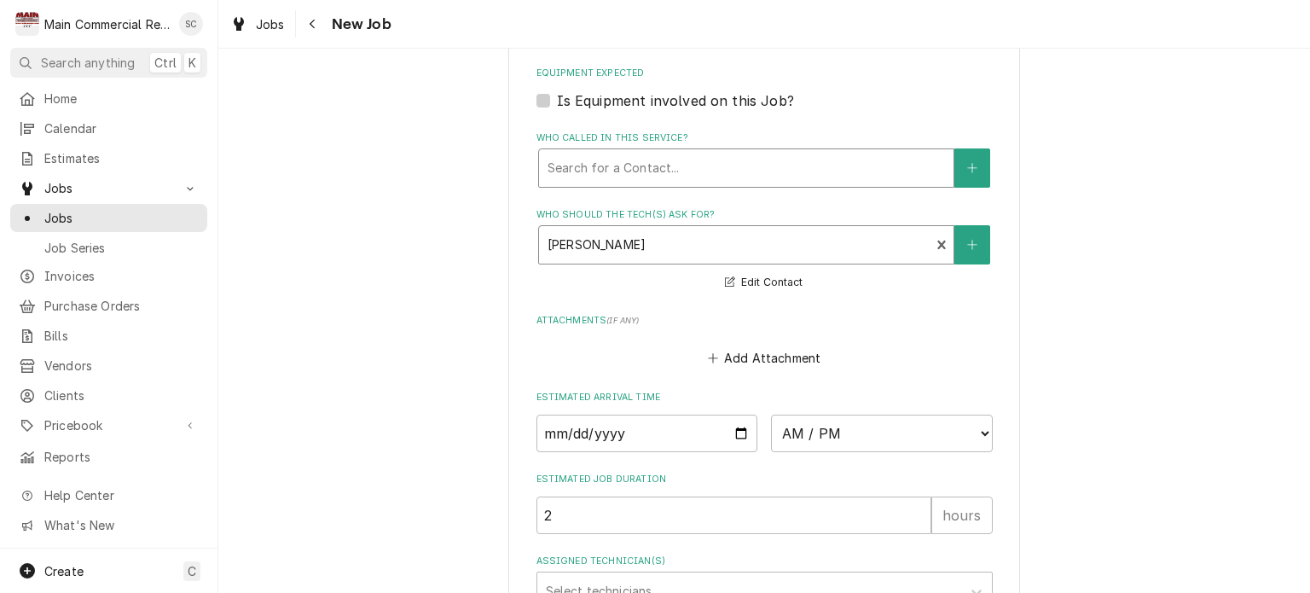
click at [674, 153] on div "Who called in this service?" at bounding box center [746, 168] width 397 height 31
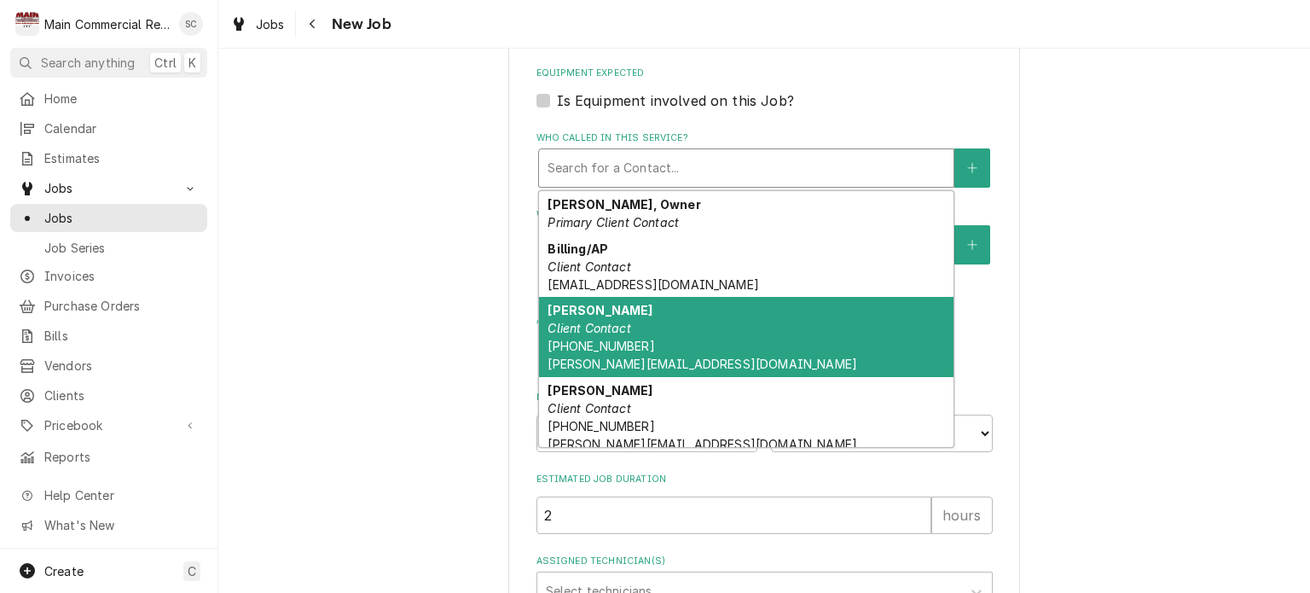
click at [665, 320] on div "Mikayla Client Contact (336) 420-7052 mikayla@iccbenjerry.com" at bounding box center [746, 337] width 414 height 80
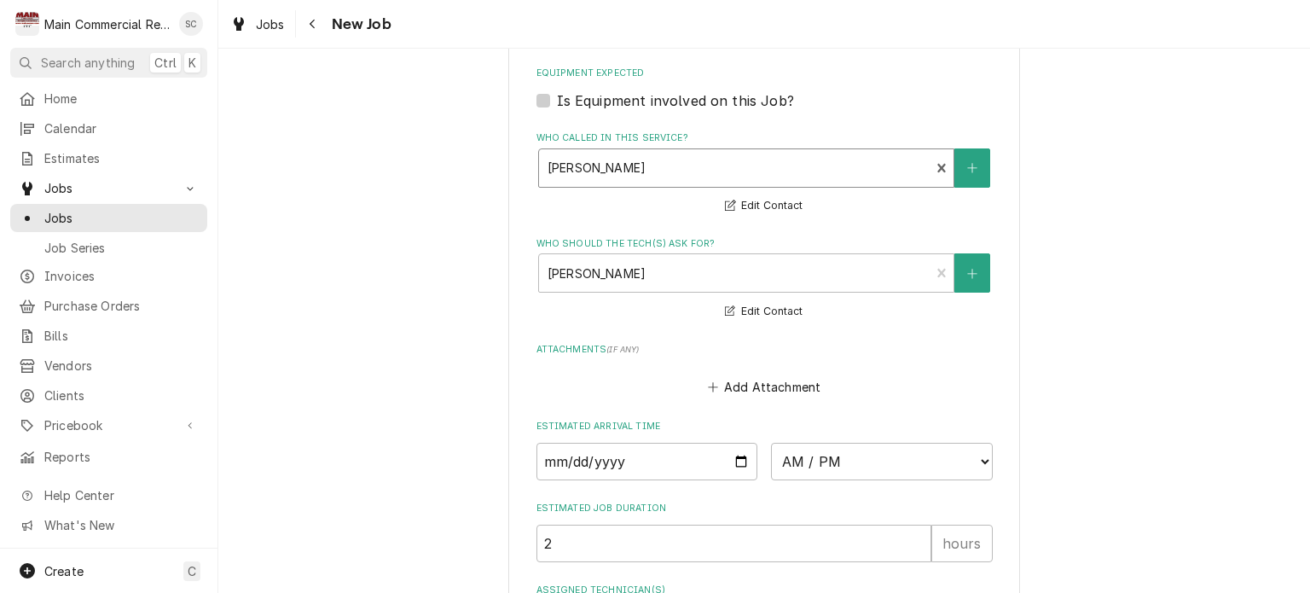
scroll to position [1532, 0]
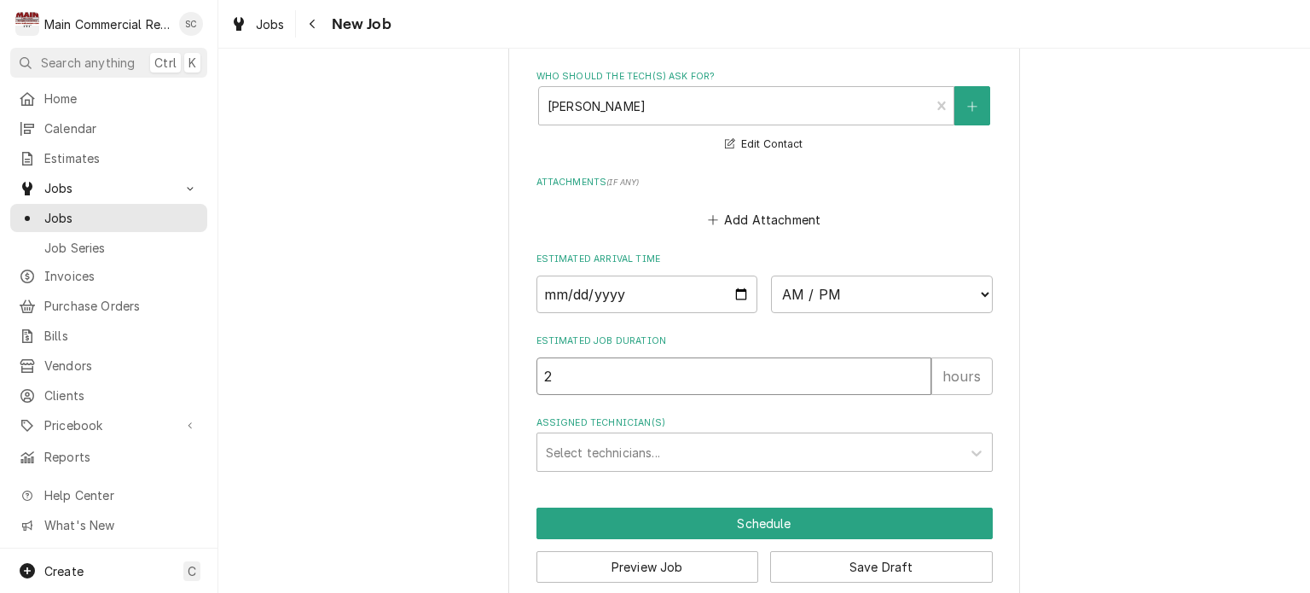
drag, startPoint x: 563, startPoint y: 354, endPoint x: 525, endPoint y: 351, distance: 38.5
type textarea "x"
type input "1"
type textarea "x"
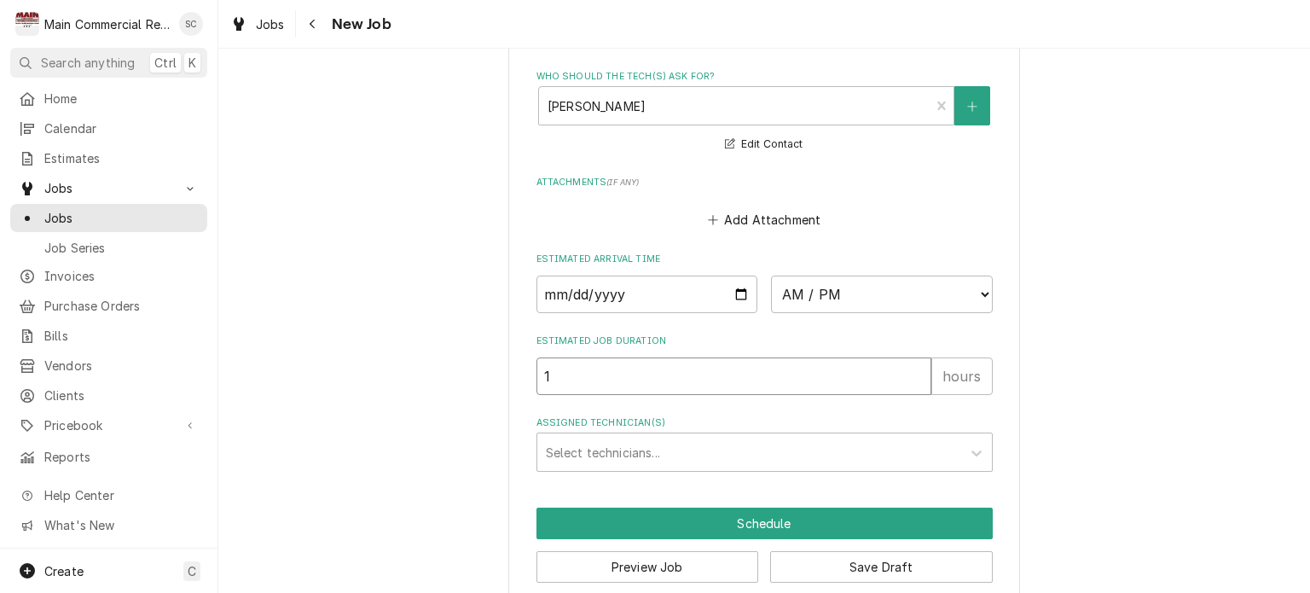
type input "16"
type textarea "x"
type input "16"
click at [894, 551] on button "Save Draft" at bounding box center [881, 567] width 223 height 32
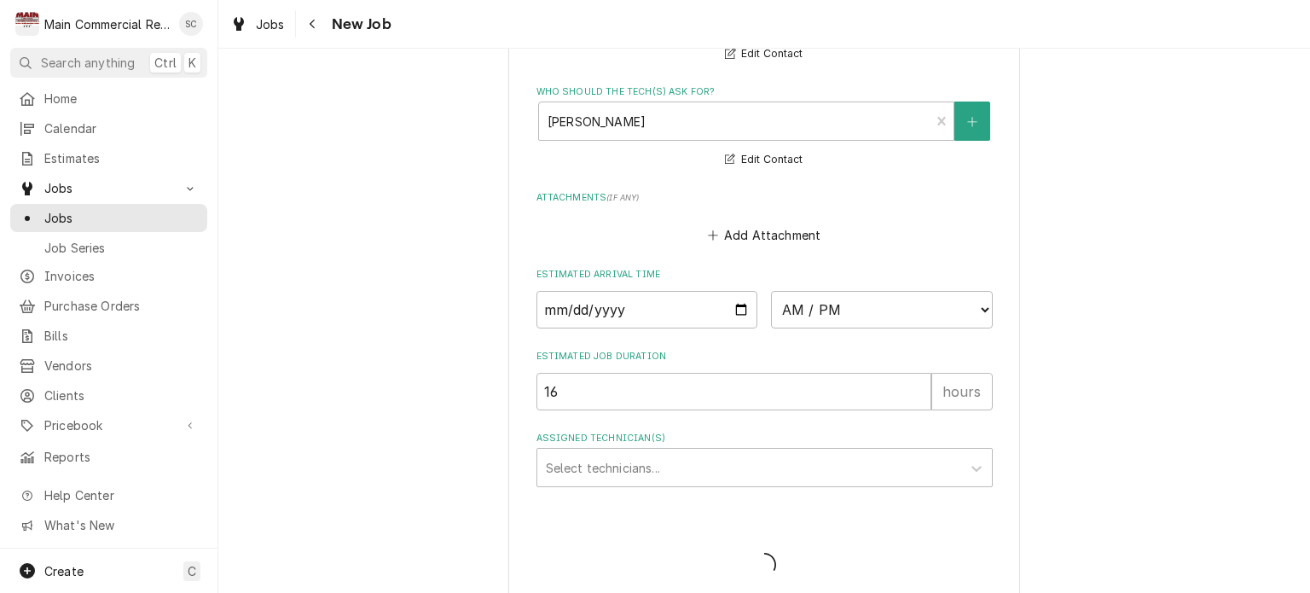
type textarea "x"
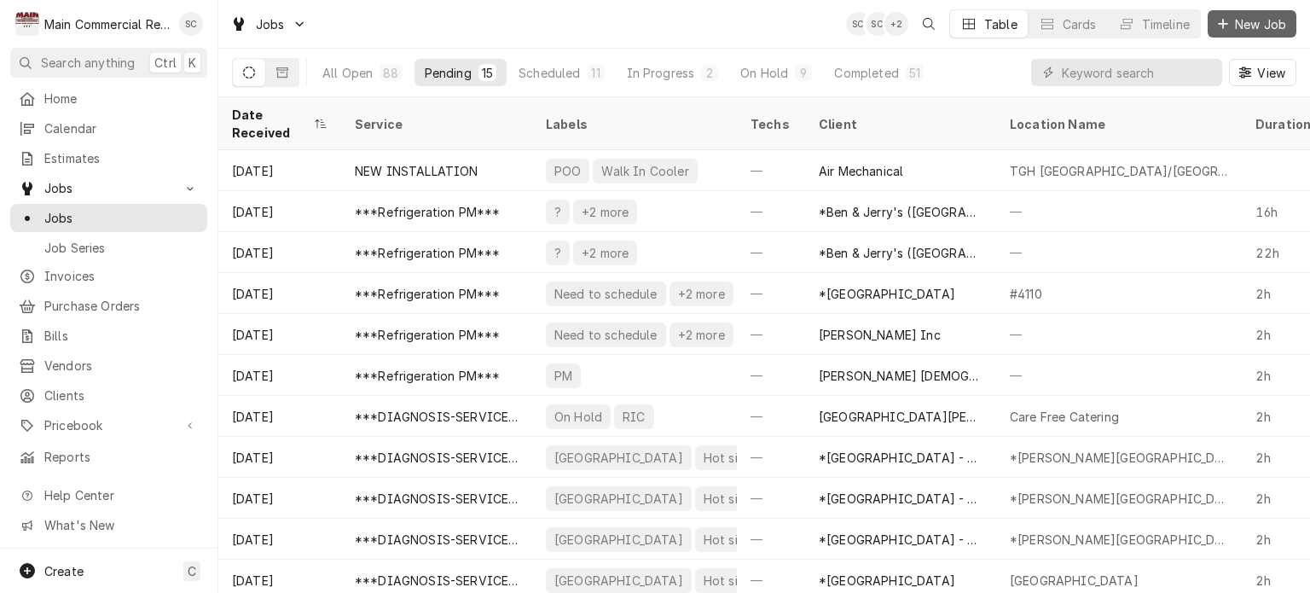
click at [1240, 24] on span "New Job" at bounding box center [1261, 24] width 58 height 18
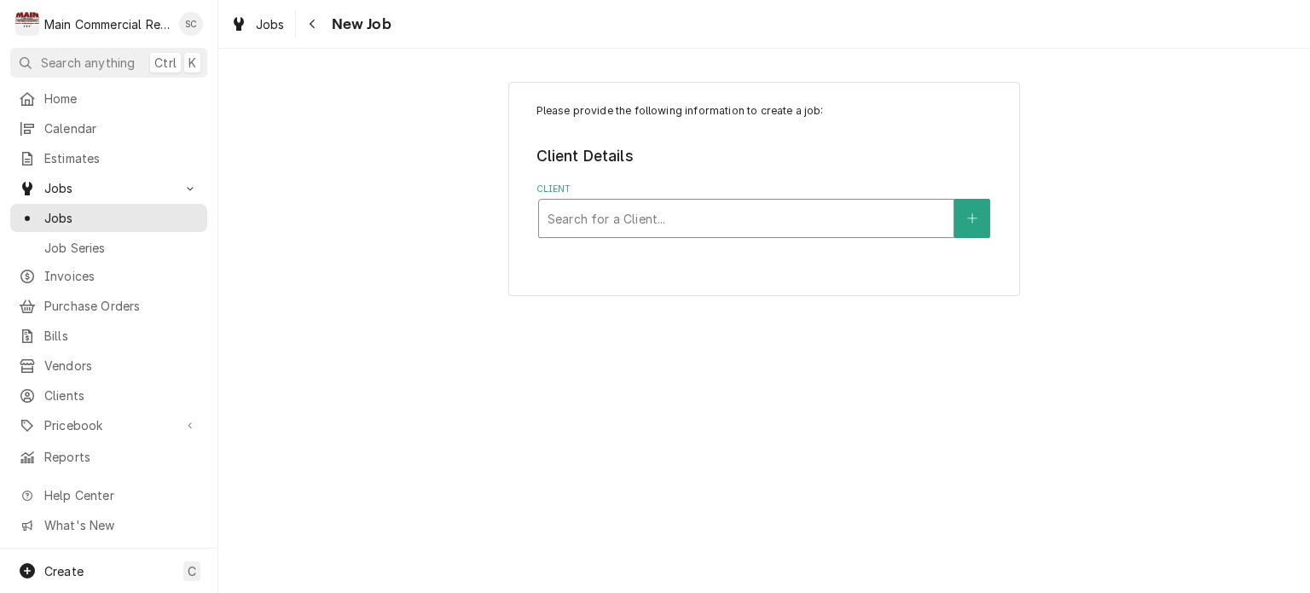
click at [624, 215] on div "Client" at bounding box center [746, 218] width 397 height 31
type input "[PERSON_NAME]"
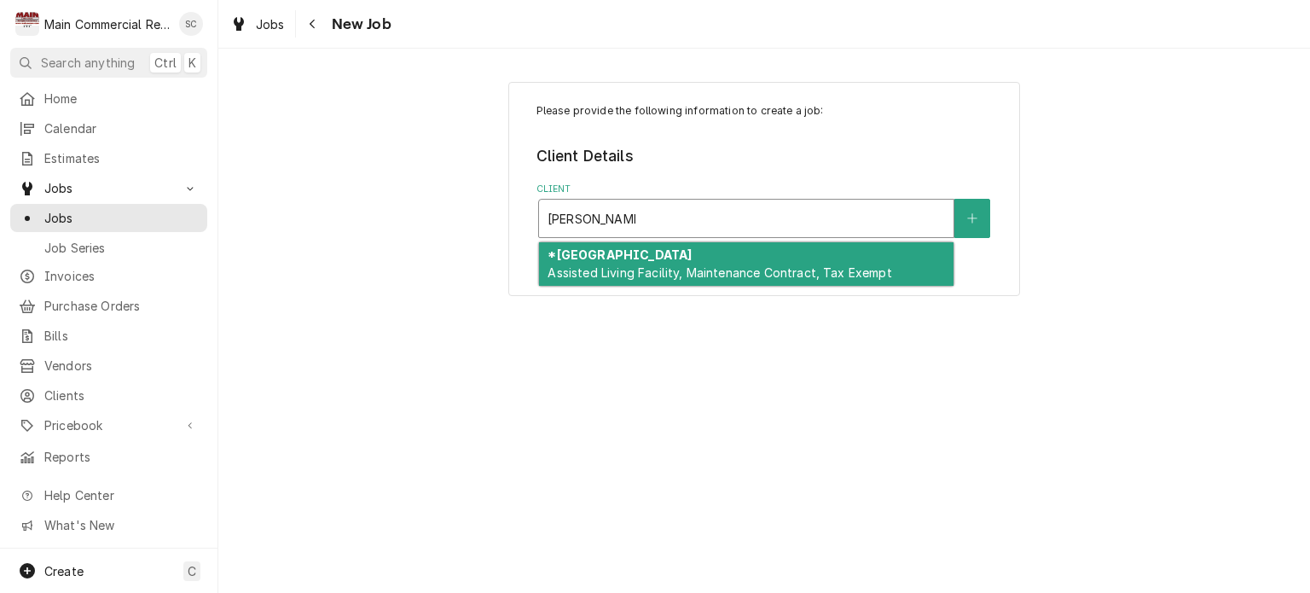
click at [654, 268] on span "Assisted Living Facility, Maintenance Contract, Tax Exempt" at bounding box center [720, 272] width 344 height 14
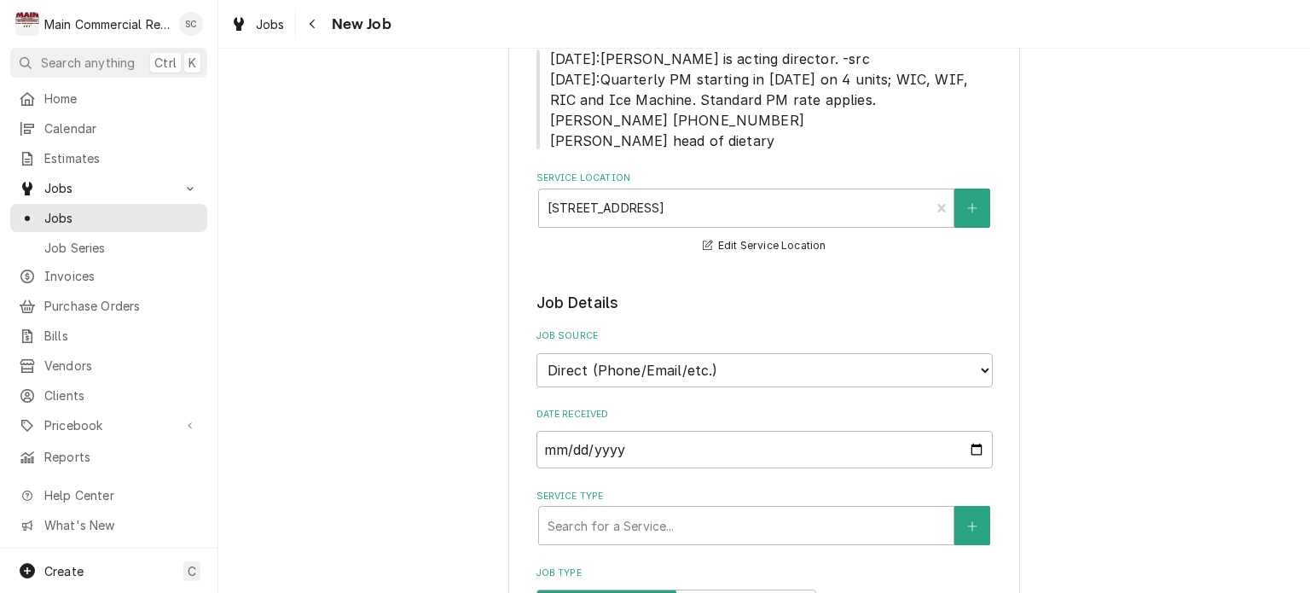
scroll to position [426, 0]
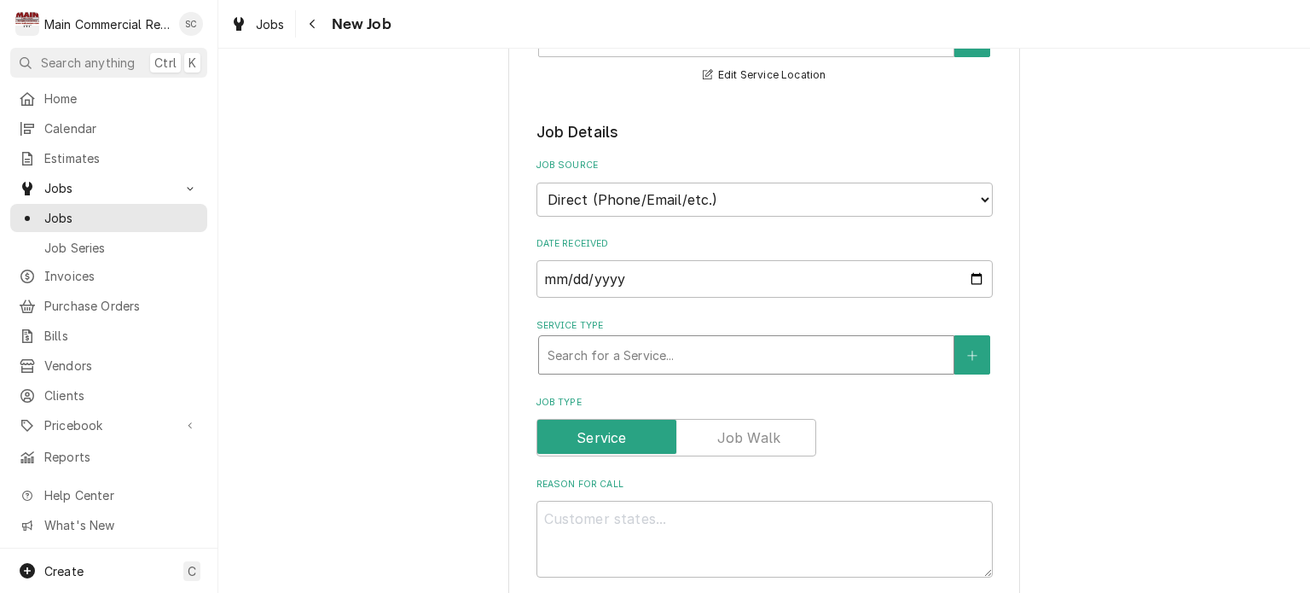
click at [679, 355] on div "Service Type" at bounding box center [746, 354] width 397 height 31
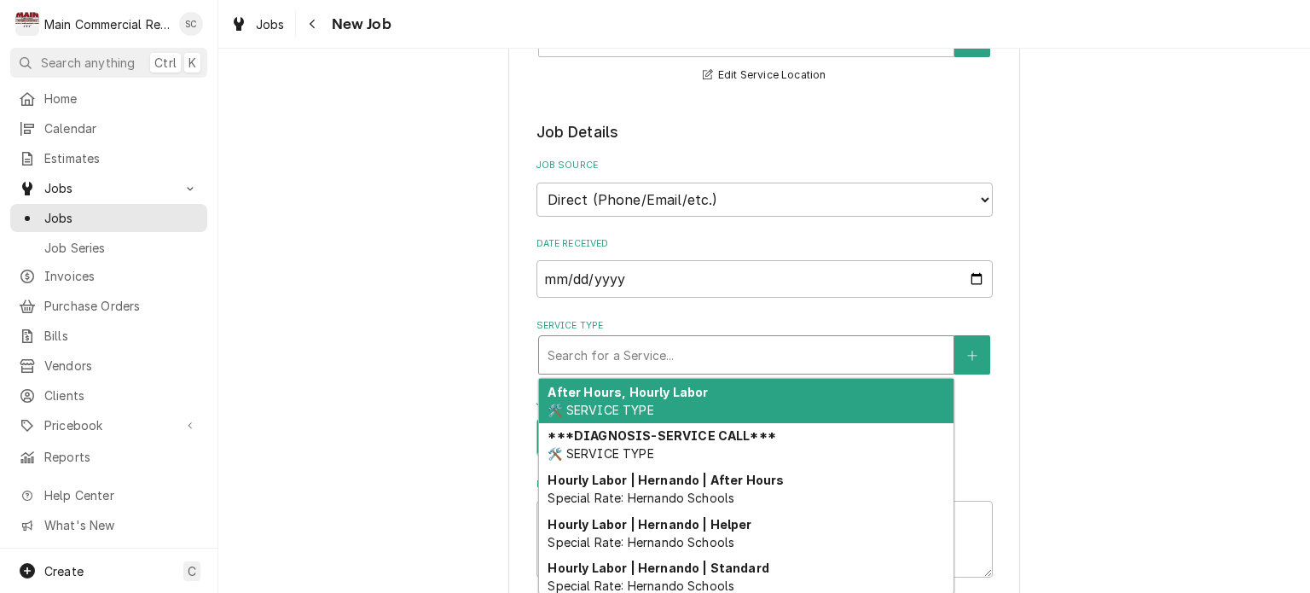
type textarea "x"
type input "p"
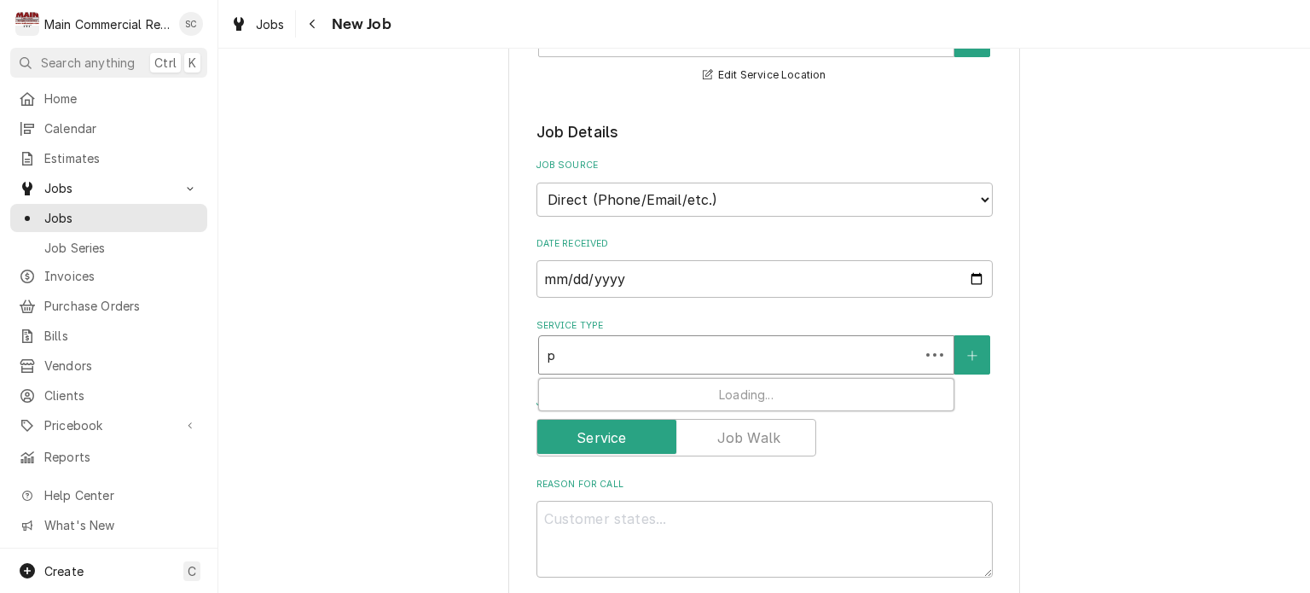
type textarea "x"
type input "pm"
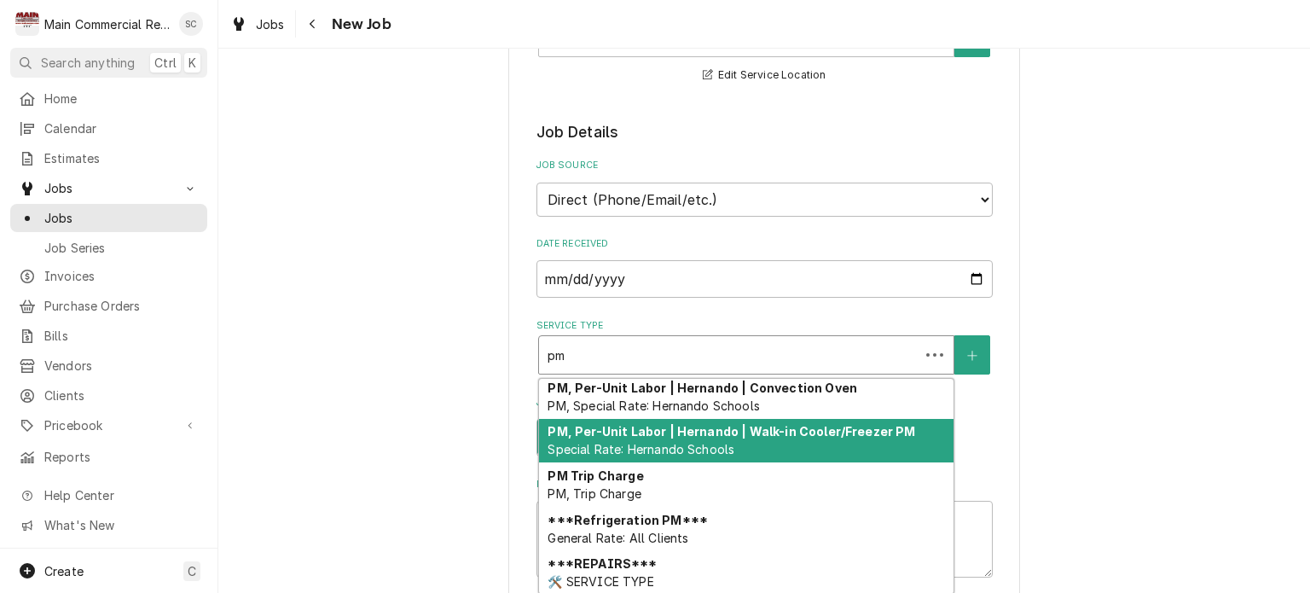
scroll to position [312, 0]
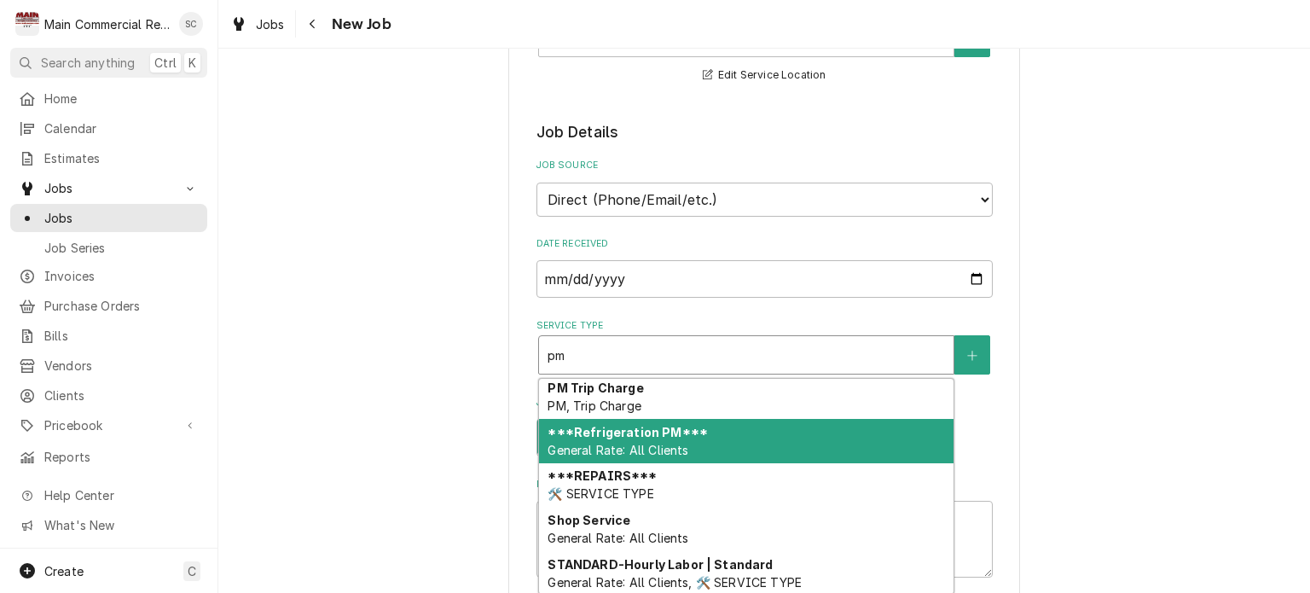
click at [664, 443] on span "General Rate: All Clients" at bounding box center [618, 450] width 141 height 14
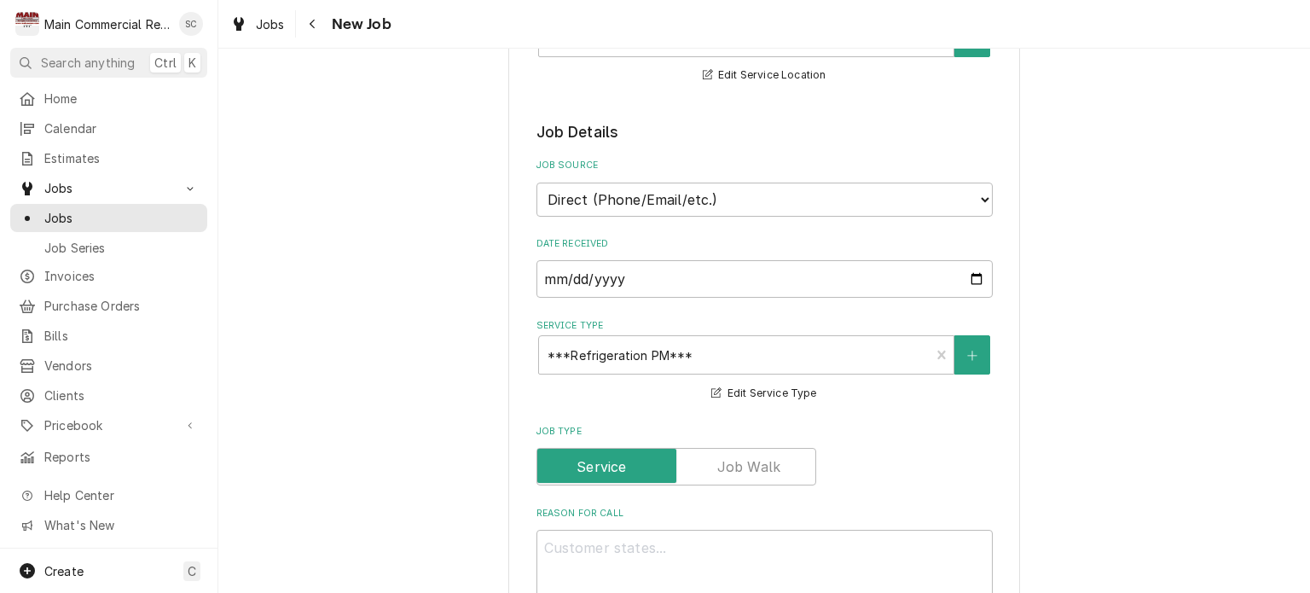
scroll to position [682, 0]
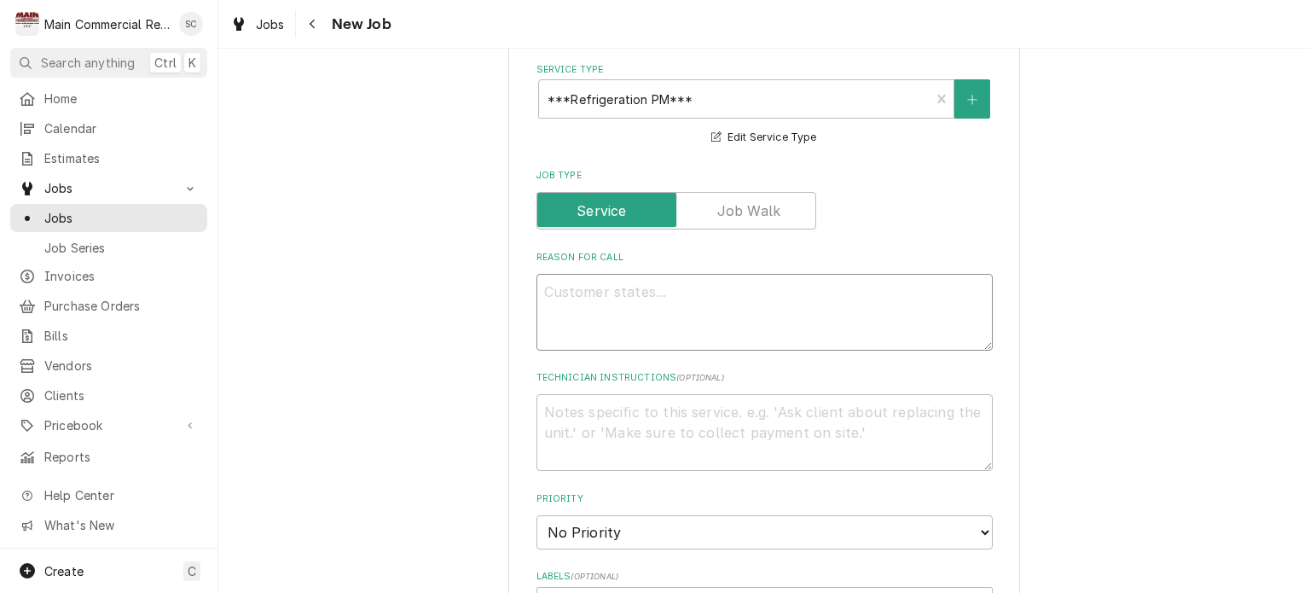
click at [706, 286] on textarea "Reason For Call" at bounding box center [764, 312] width 456 height 77
paste textarea "Quarterly PM on 4 units WIC,WIF, RIC and Ice Machine Every Jan, April, July, Oc…"
type textarea "x"
type textarea "Quarterly PM on 4 units WIC,WIF, RIC and Ice Machine Every Jan, April, July, Oc…"
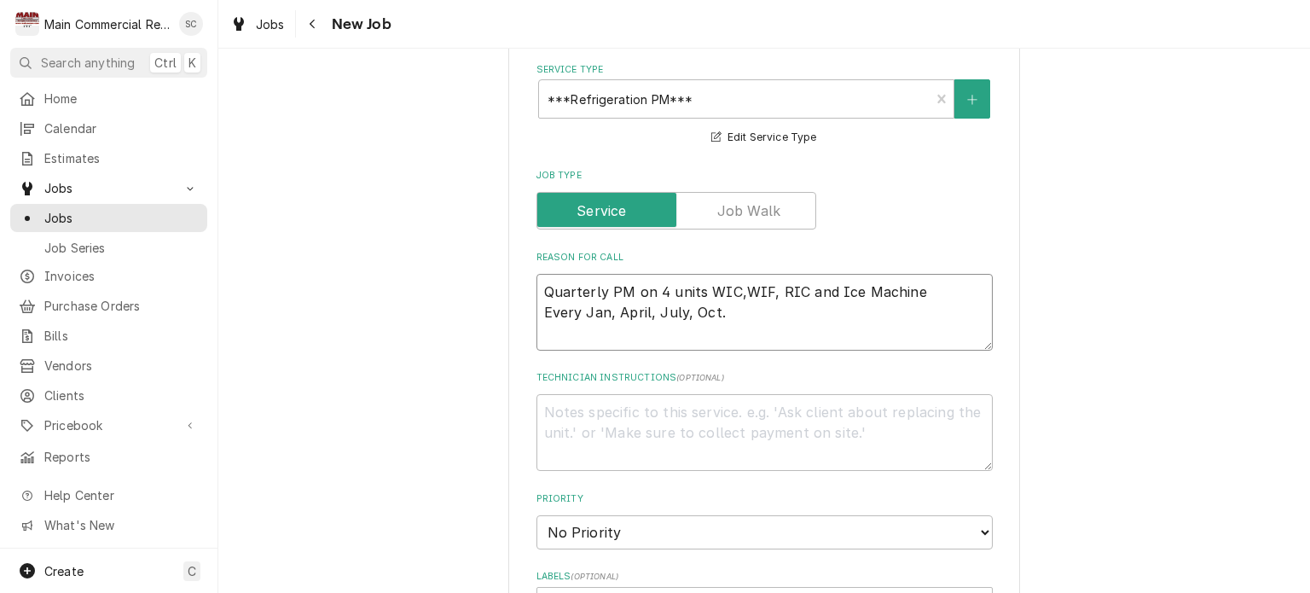
type textarea "x"
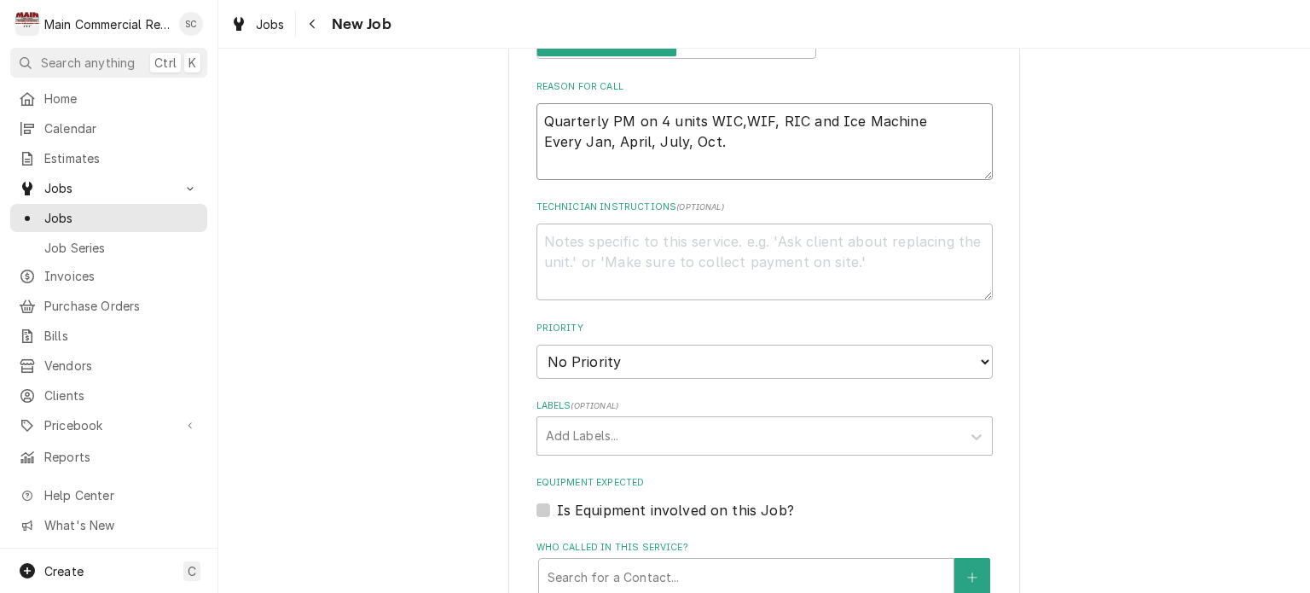
type textarea "Quarterly PM on 4 units WIC,WIF, RIC and Ice Machine Every Jan, April, July, Oc…"
drag, startPoint x: 648, startPoint y: 356, endPoint x: 653, endPoint y: 372, distance: 17.0
click at [648, 356] on select "No Priority Urgent High Medium Low" at bounding box center [764, 362] width 456 height 34
select select "4"
click at [536, 345] on select "No Priority Urgent High Medium Low" at bounding box center [764, 362] width 456 height 34
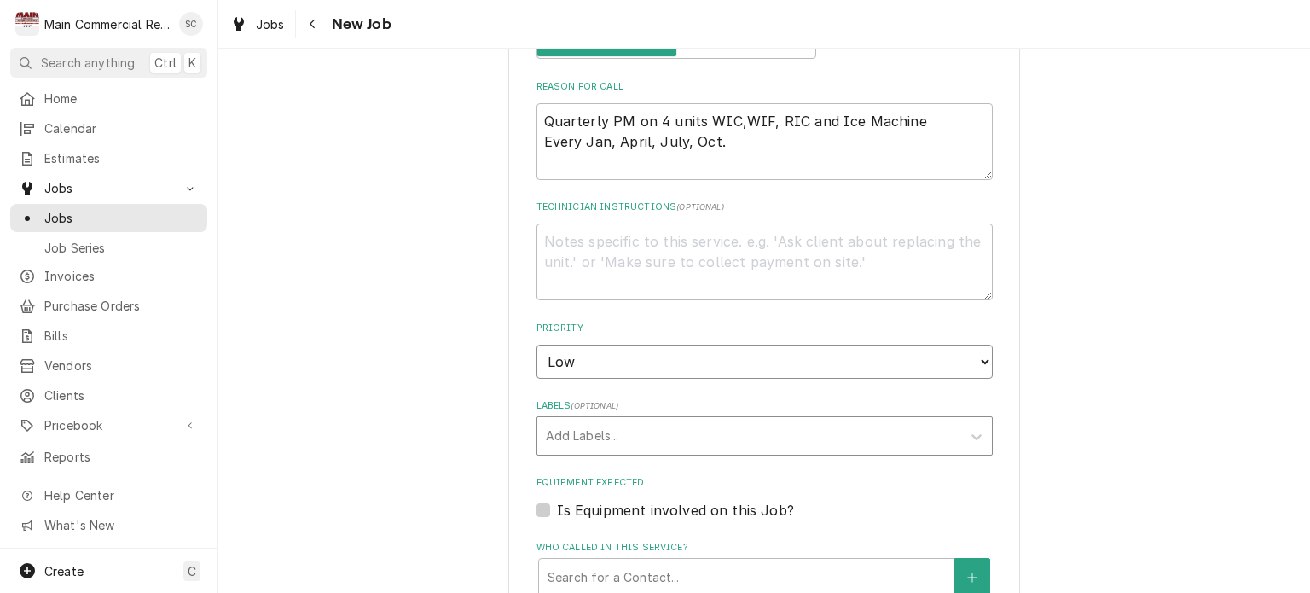
type textarea "x"
click at [621, 435] on div "Labels" at bounding box center [749, 435] width 407 height 31
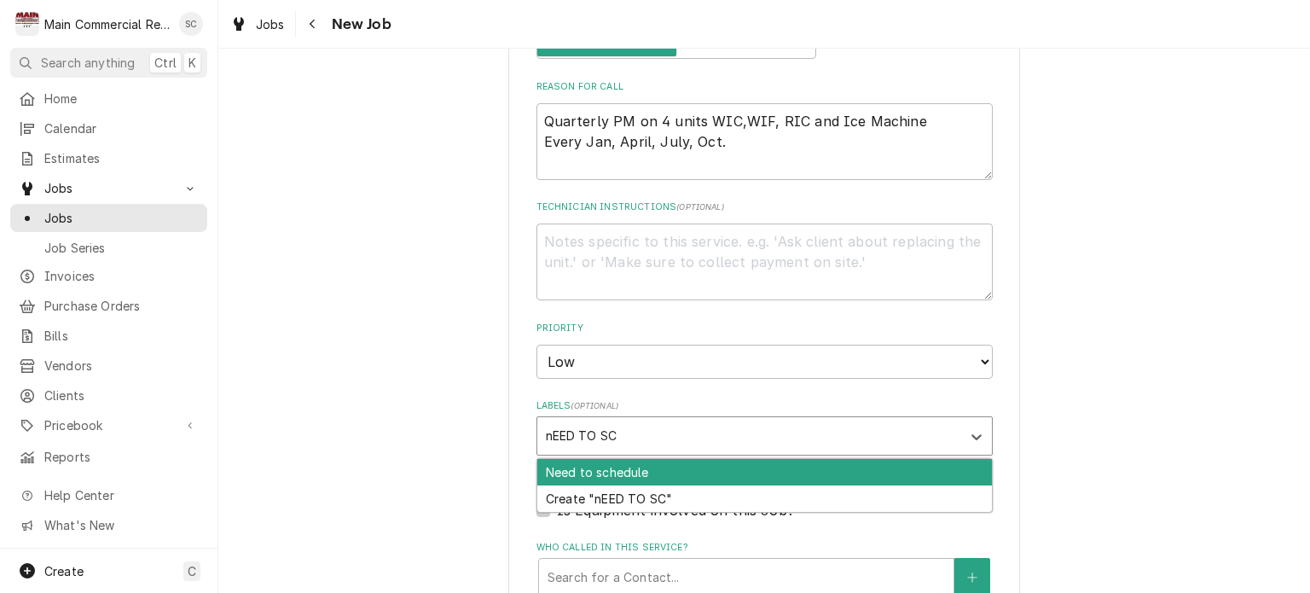
type input "nEED TO SCH"
click at [597, 464] on div "Need to schedule" at bounding box center [764, 472] width 455 height 26
type textarea "x"
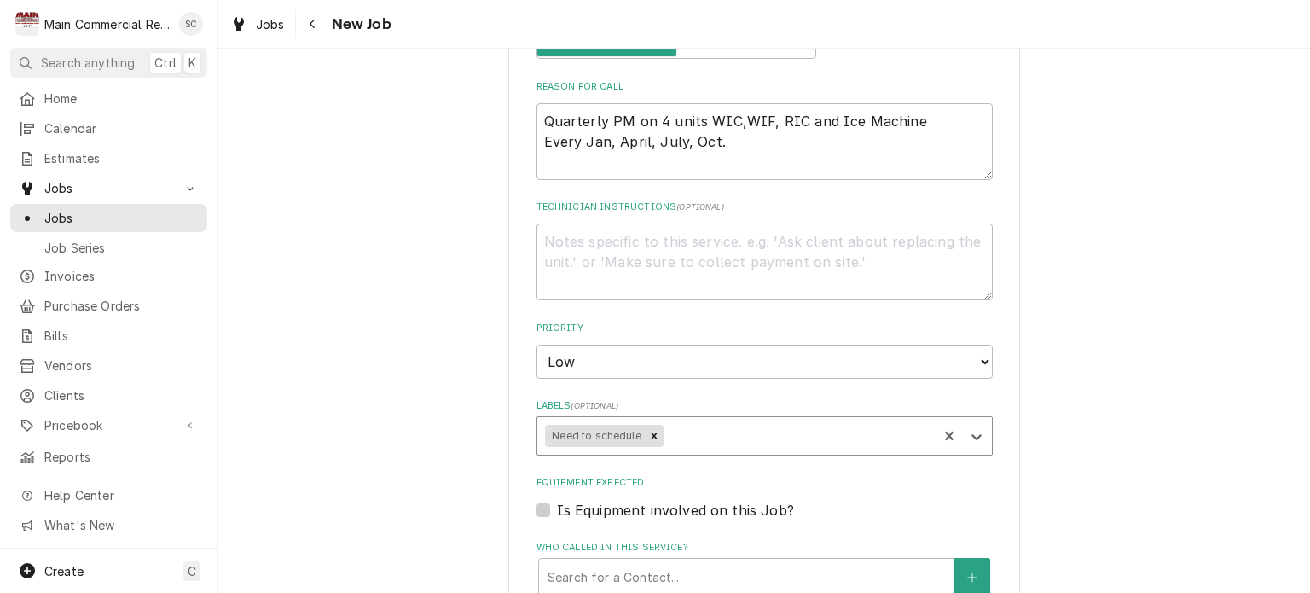
type textarea "x"
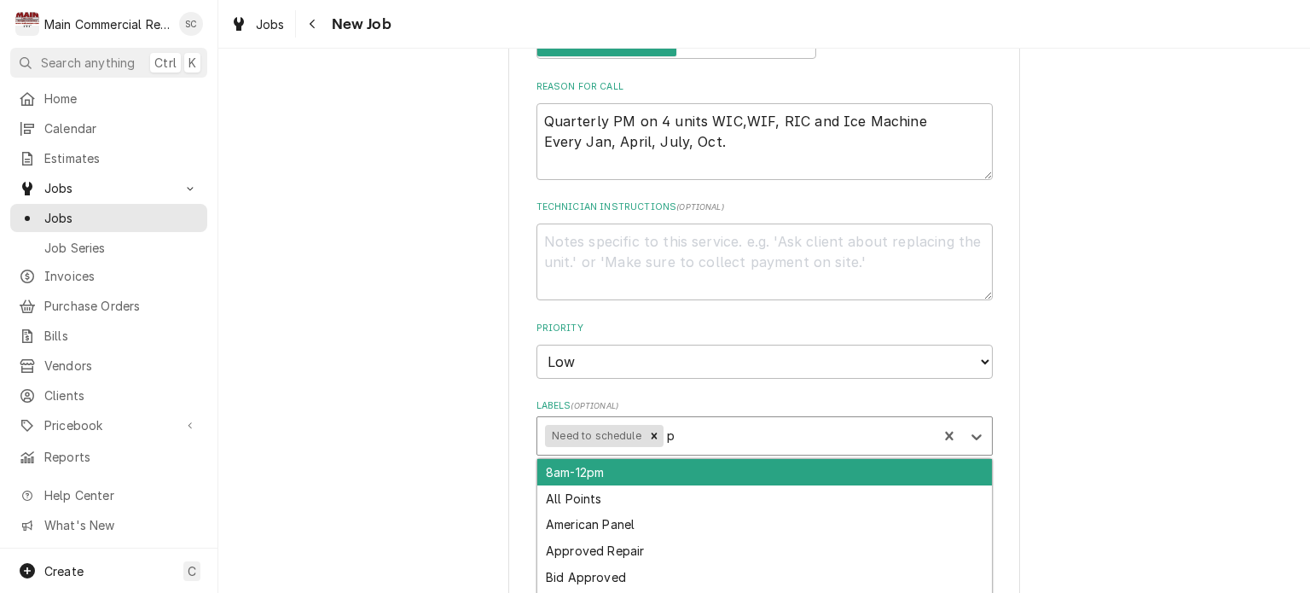
type input "pm"
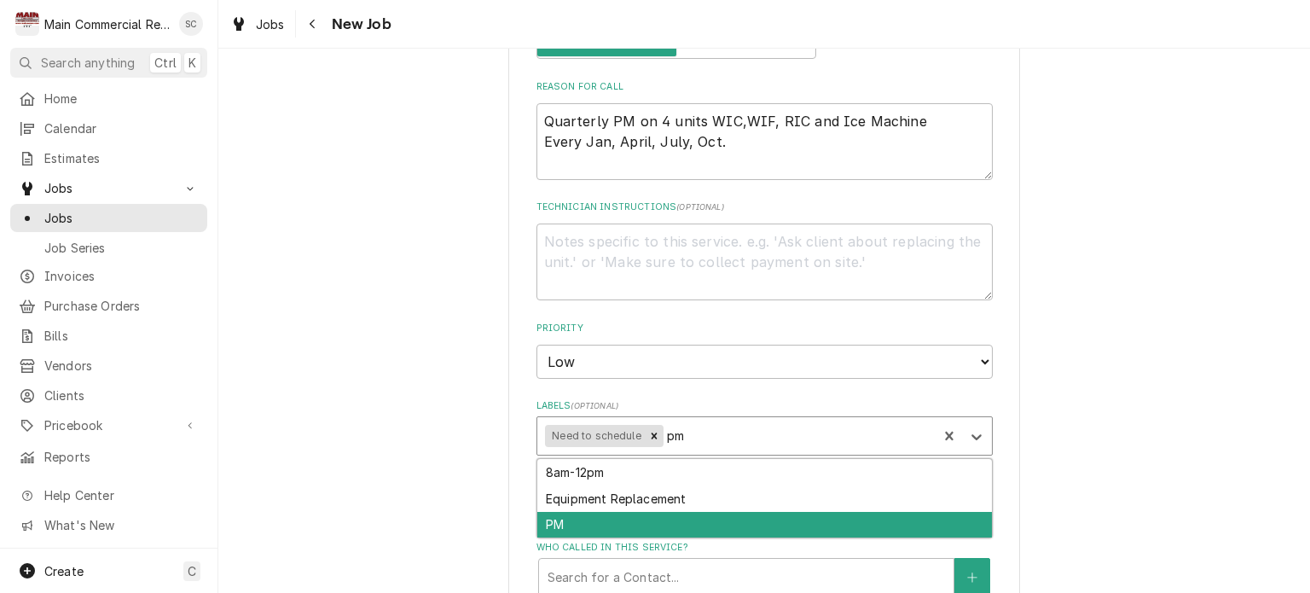
click at [600, 513] on div "PM" at bounding box center [764, 525] width 455 height 26
type textarea "x"
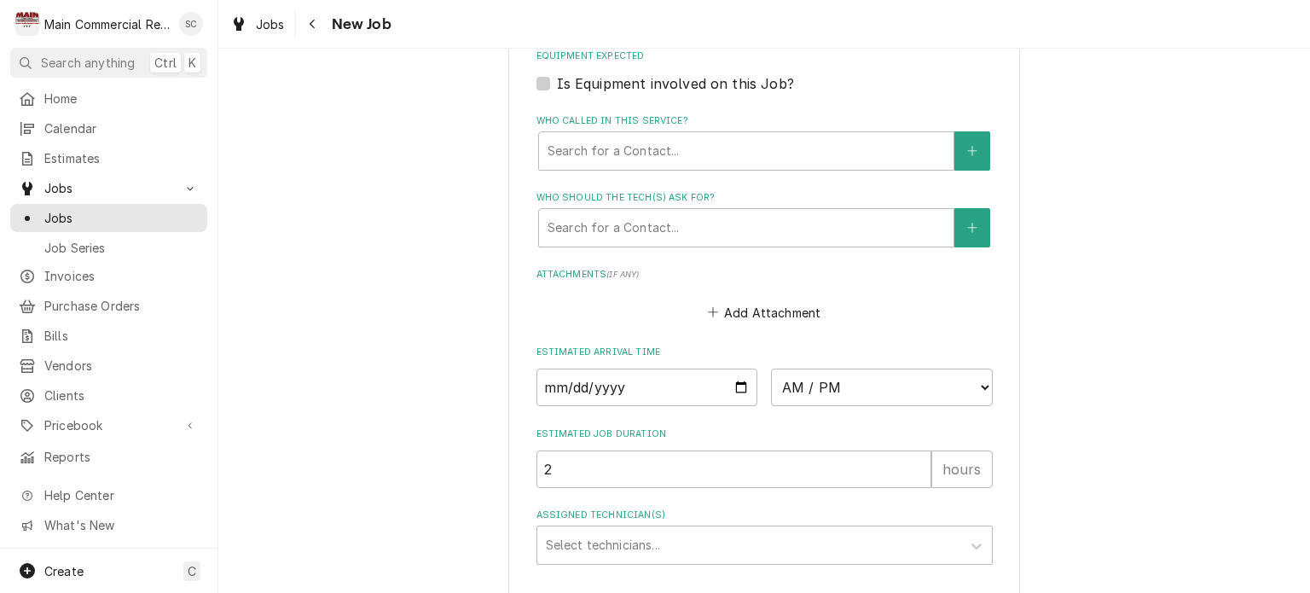
scroll to position [1365, 0]
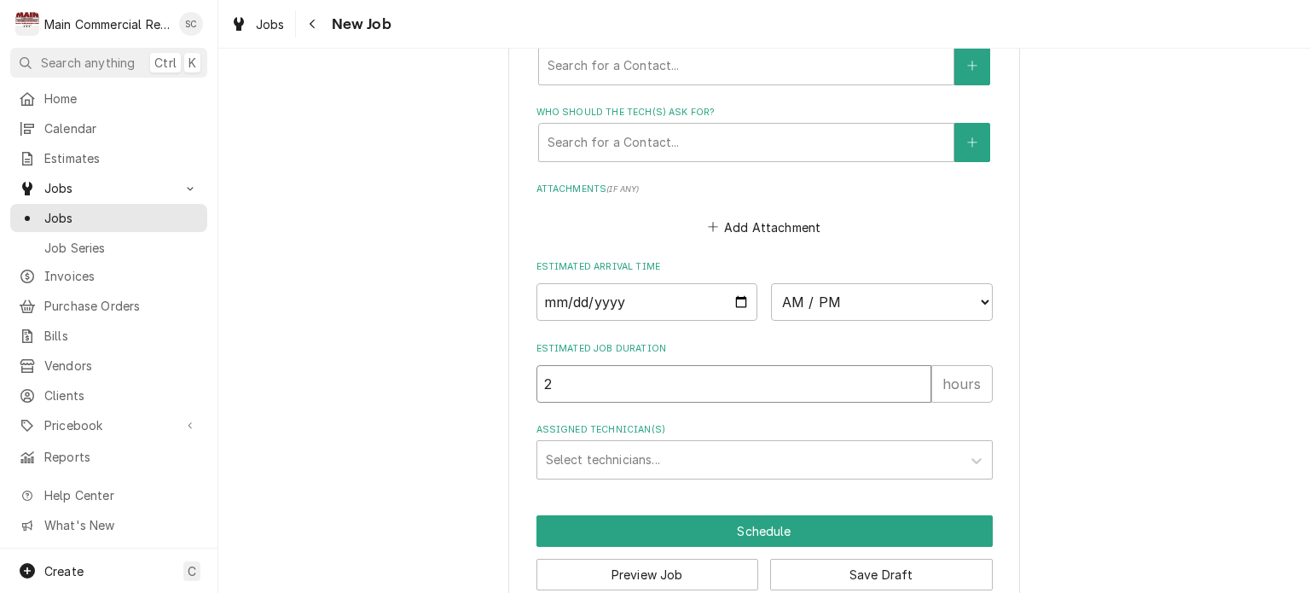
drag, startPoint x: 537, startPoint y: 389, endPoint x: 563, endPoint y: 378, distance: 27.9
click at [563, 378] on input "2" at bounding box center [733, 384] width 395 height 38
type textarea "x"
type input "1"
type textarea "x"
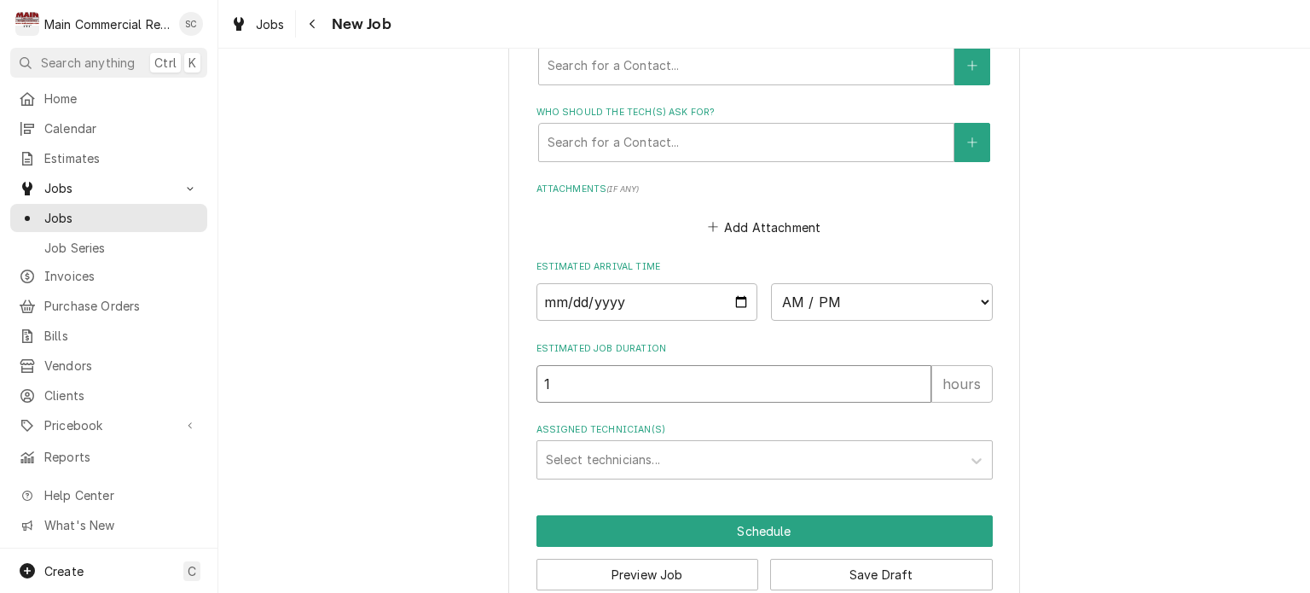
type input "10"
type textarea "x"
type input "10"
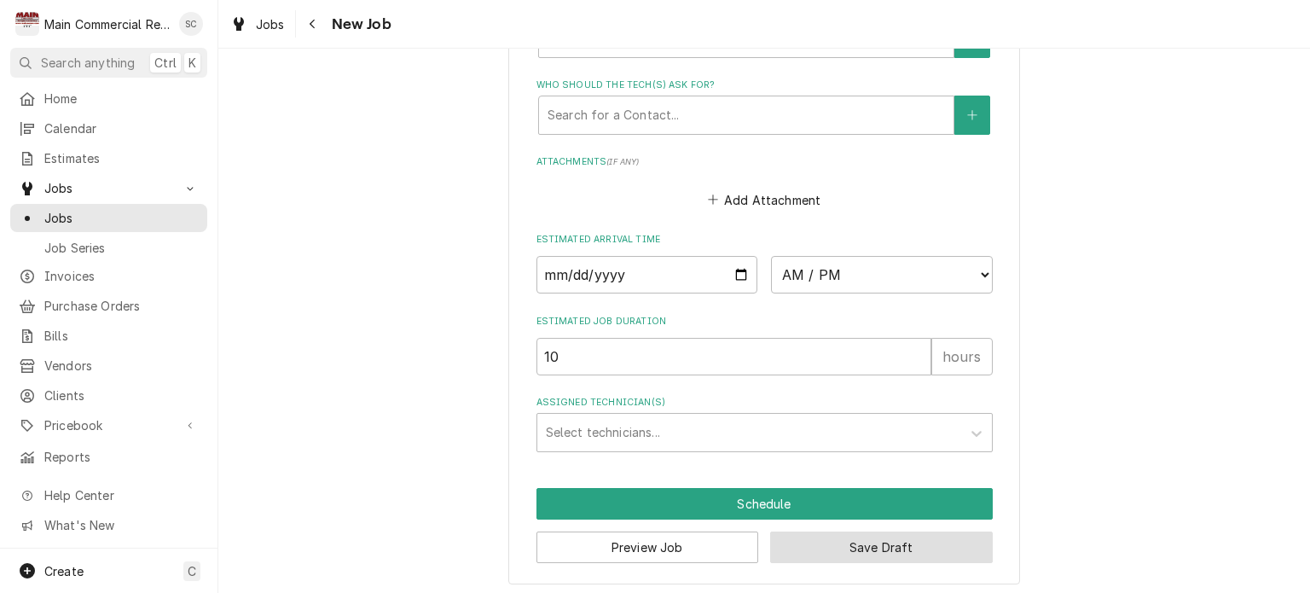
click at [858, 542] on button "Save Draft" at bounding box center [881, 547] width 223 height 32
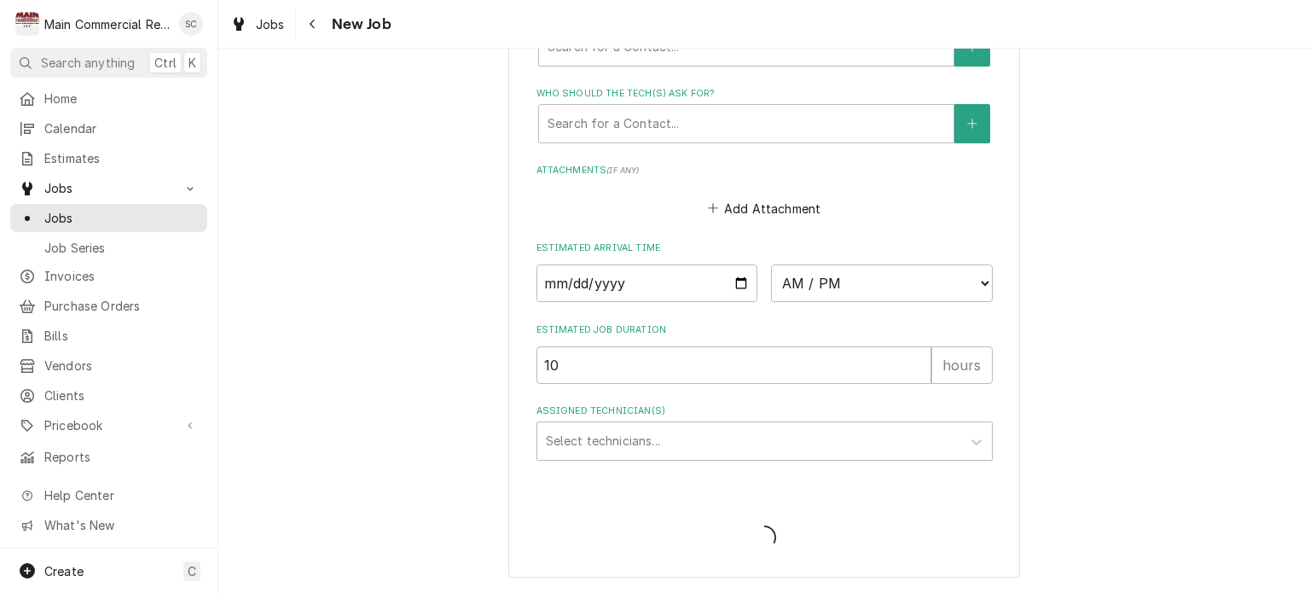
scroll to position [1377, 0]
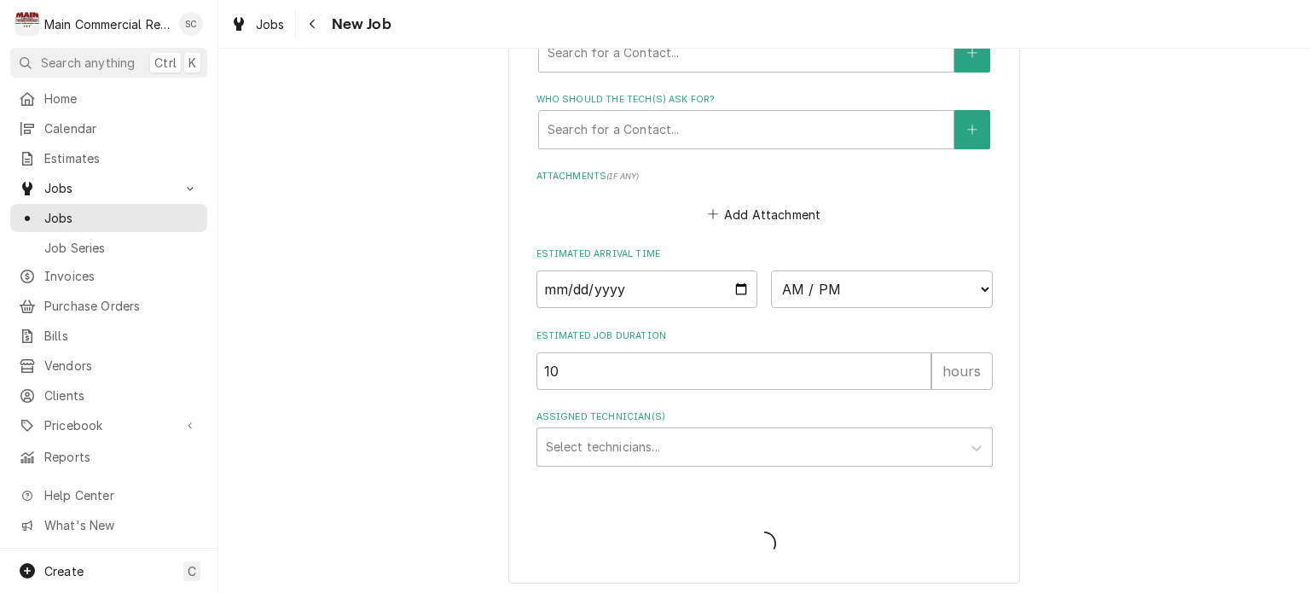
type textarea "x"
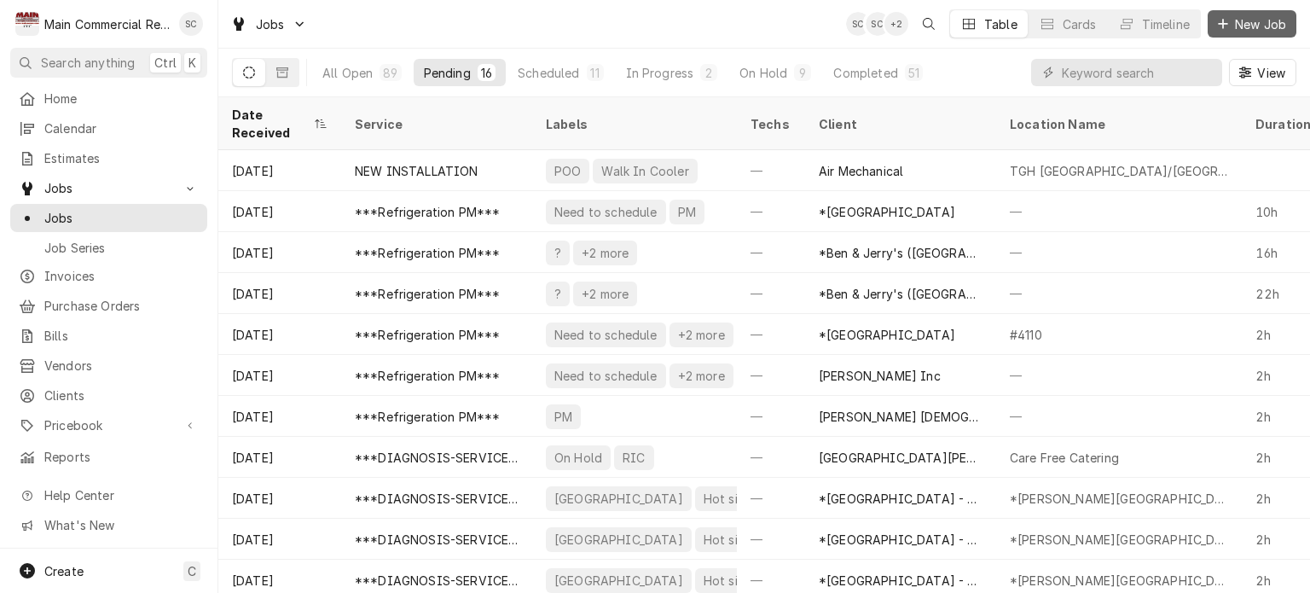
click at [1257, 26] on span "New Job" at bounding box center [1261, 24] width 58 height 18
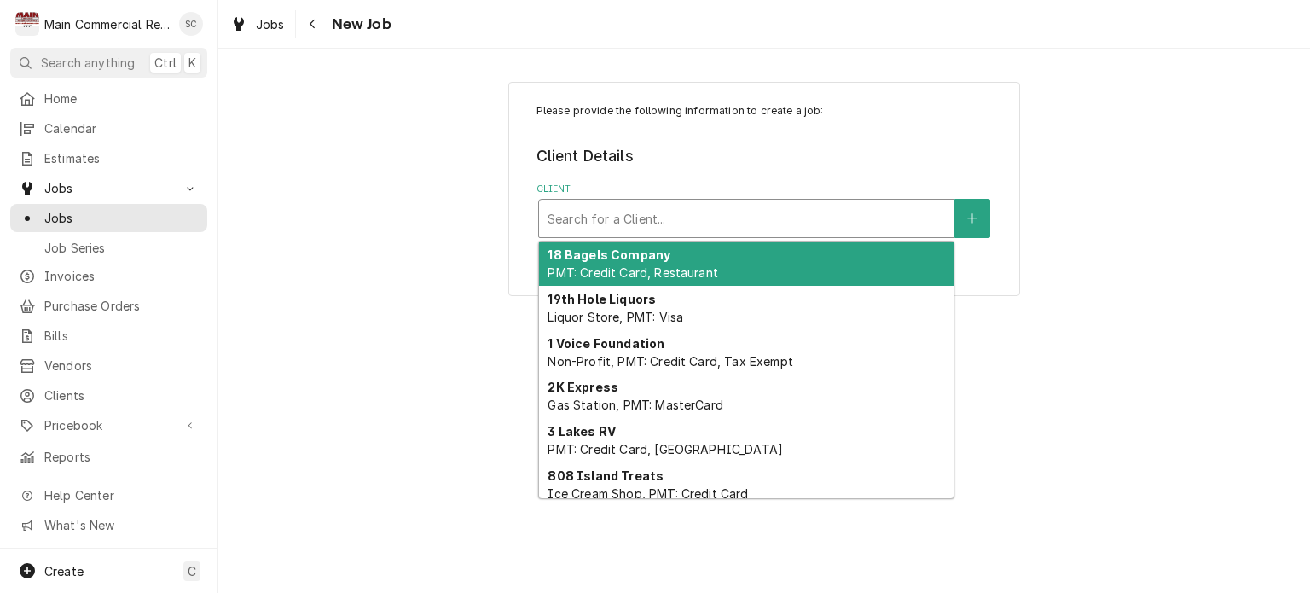
click at [727, 215] on div "Client" at bounding box center [746, 218] width 397 height 31
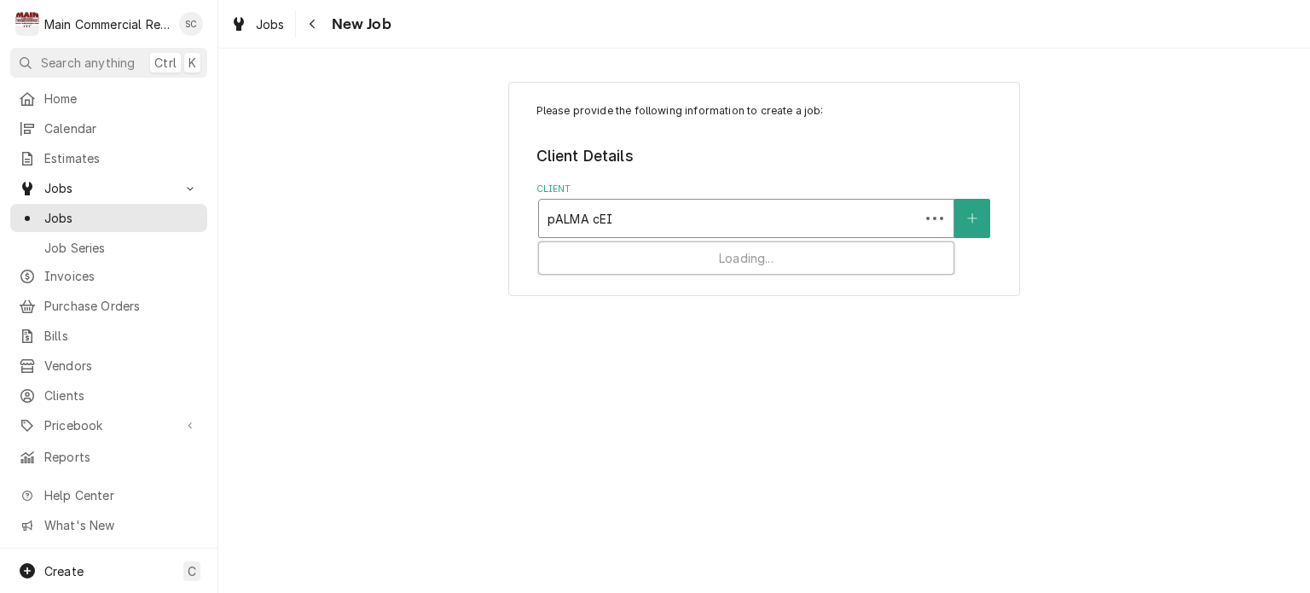
type input "pALMA cEIA"
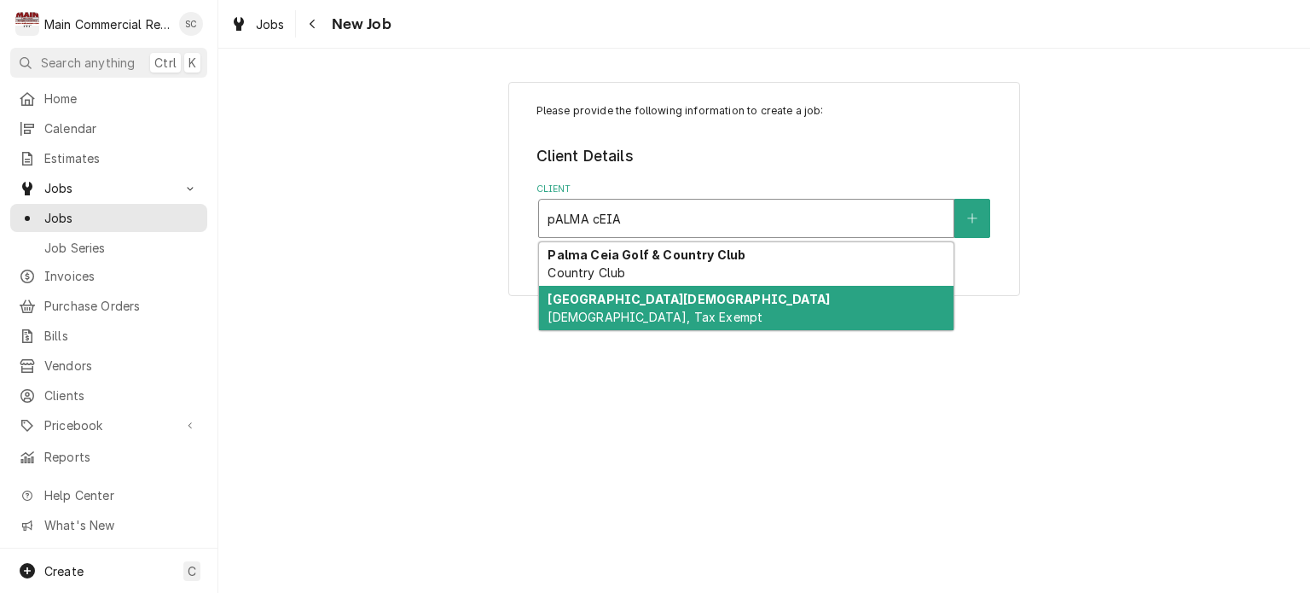
click at [697, 299] on strong "[GEOGRAPHIC_DATA][DEMOGRAPHIC_DATA]" at bounding box center [689, 299] width 282 height 14
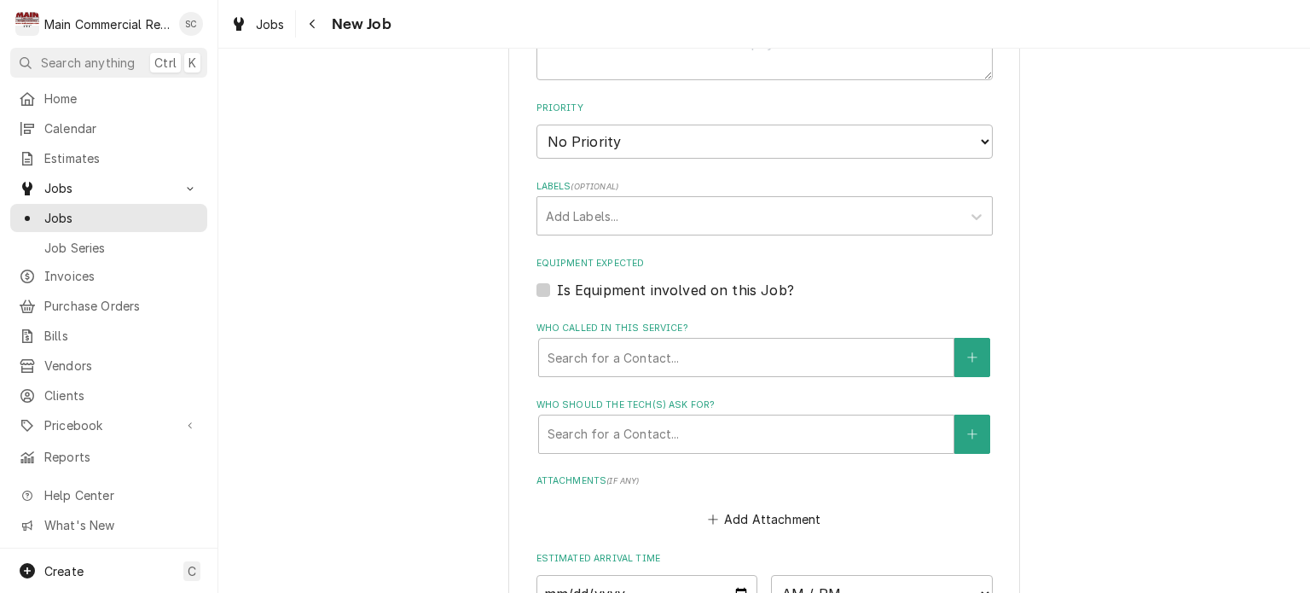
scroll to position [1279, 0]
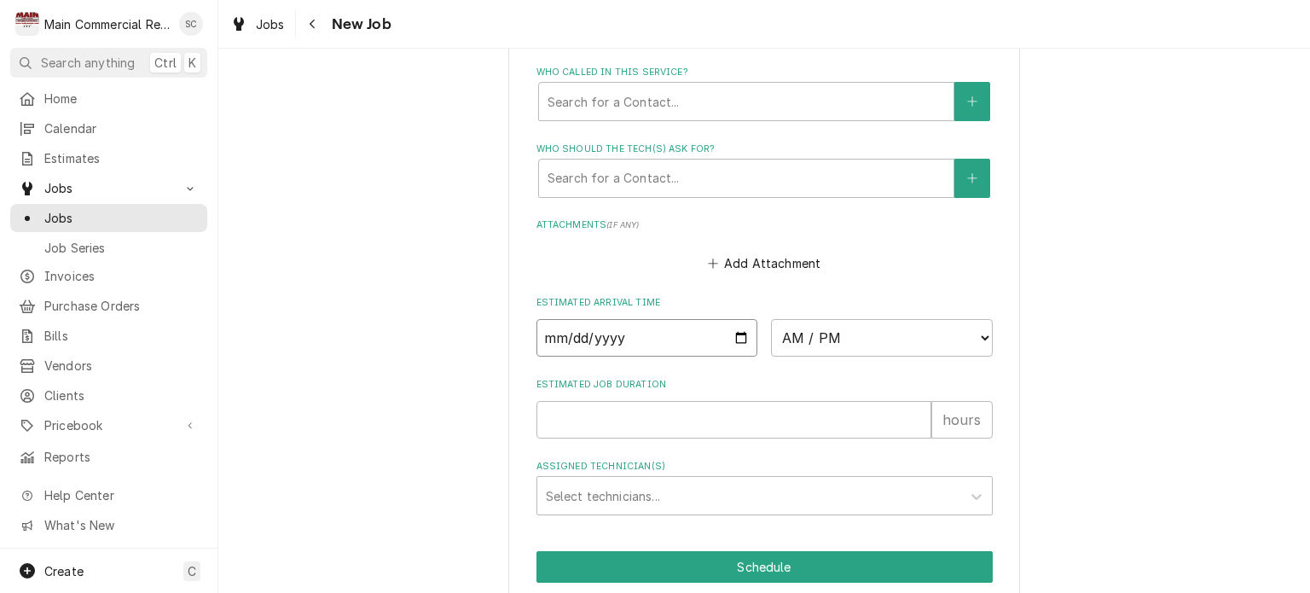
click at [736, 331] on input "Date" at bounding box center [647, 338] width 222 height 38
type textarea "x"
type input "[DATE]"
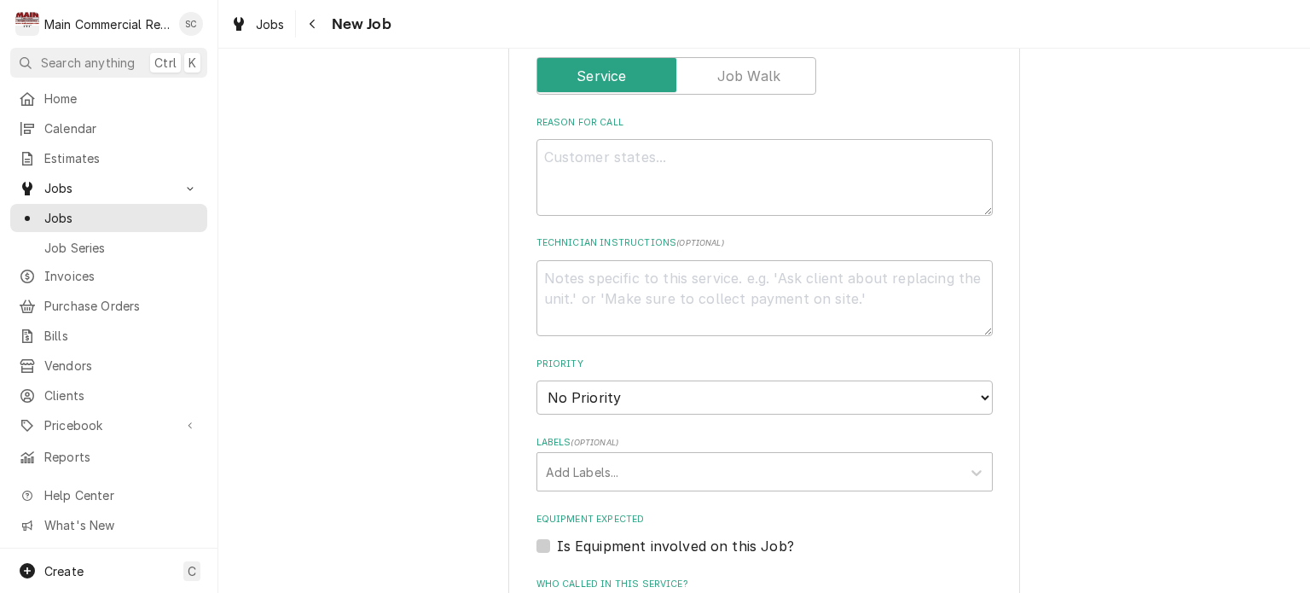
scroll to position [597, 0]
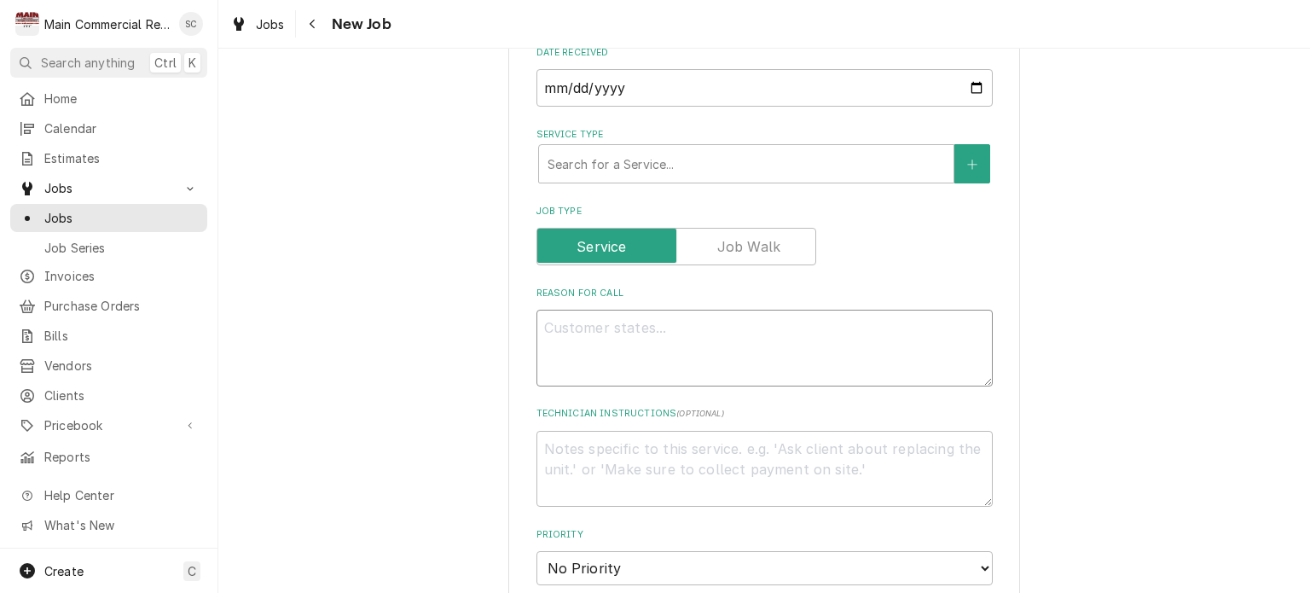
click at [723, 322] on textarea "Reason For Call" at bounding box center [764, 348] width 456 height 77
paste textarea "1 RIF, 1 RIC, 1 I/M OVER 500LBS"
type textarea "x"
type textarea "1 RIF, 1 RIC, 1 I/M OVER 500LBS"
type textarea "x"
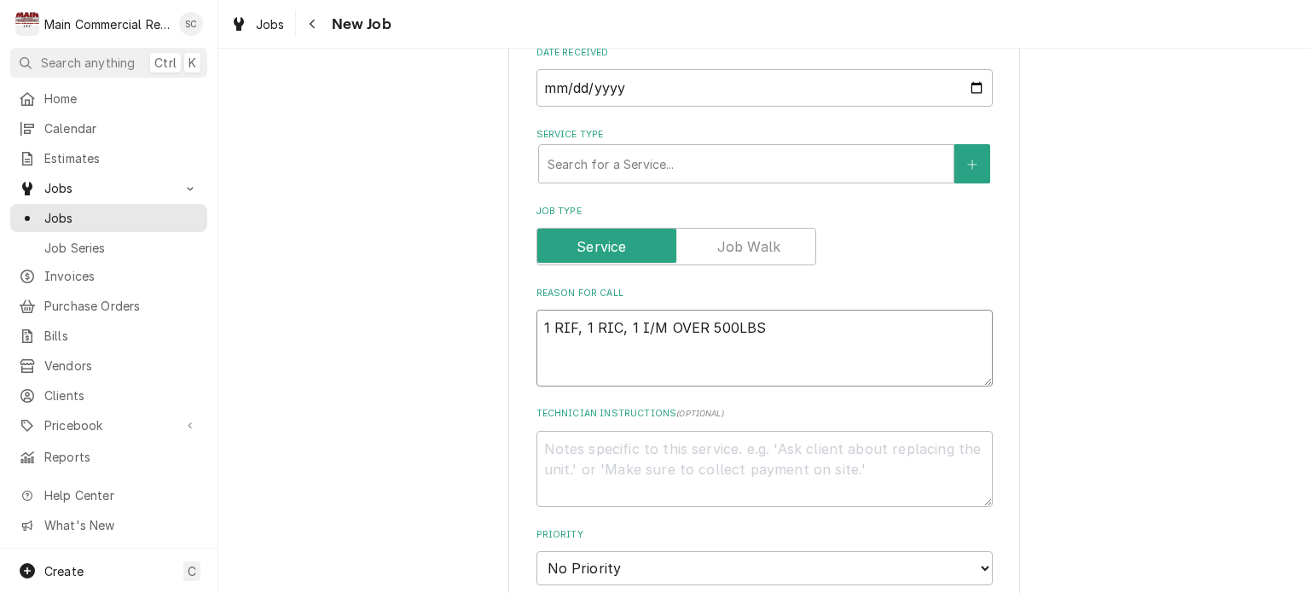
type textarea "1 RIF, 1 RIC, 1 I/M OVER 500LBS"
click at [649, 445] on textarea "Technician Instructions ( optional )" at bounding box center [764, 469] width 456 height 77
paste textarea "$875/per Bi-Annual service."
type textarea "x"
type textarea "$875/per Bi-Annual service."
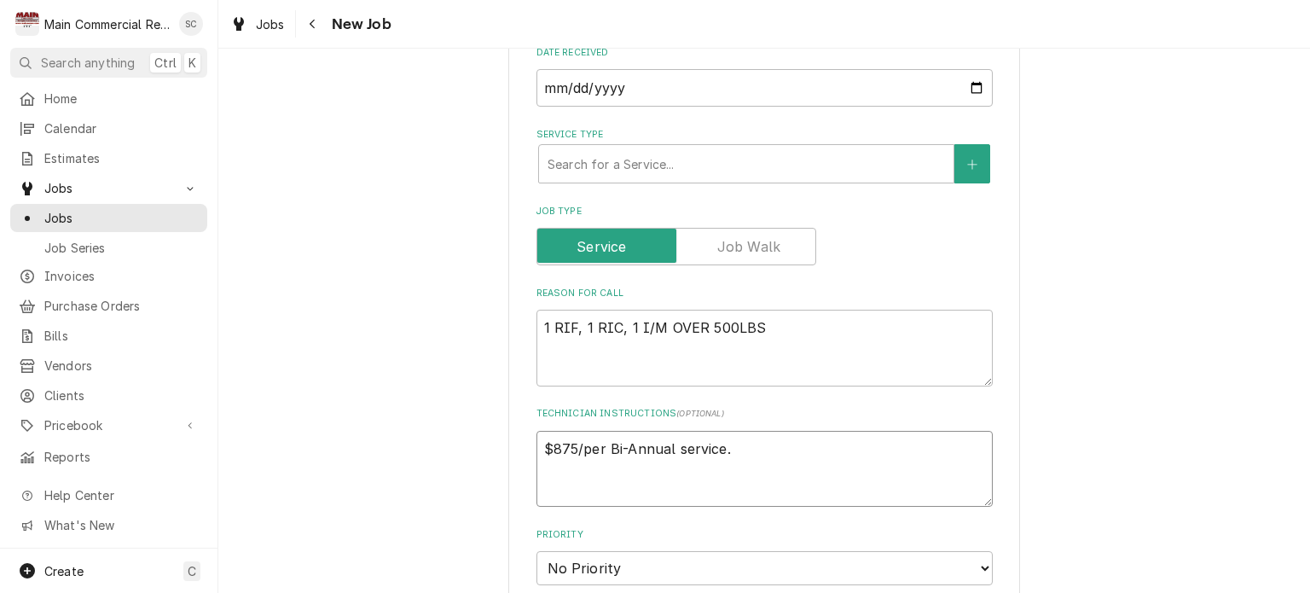
type textarea "x"
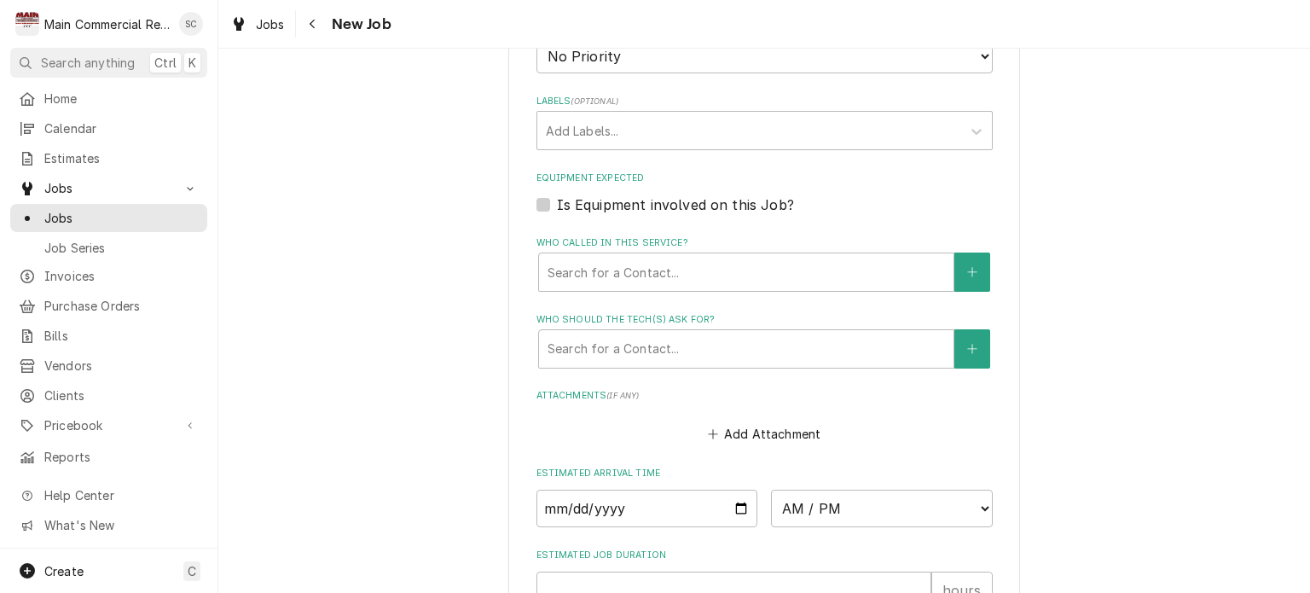
scroll to position [1342, 0]
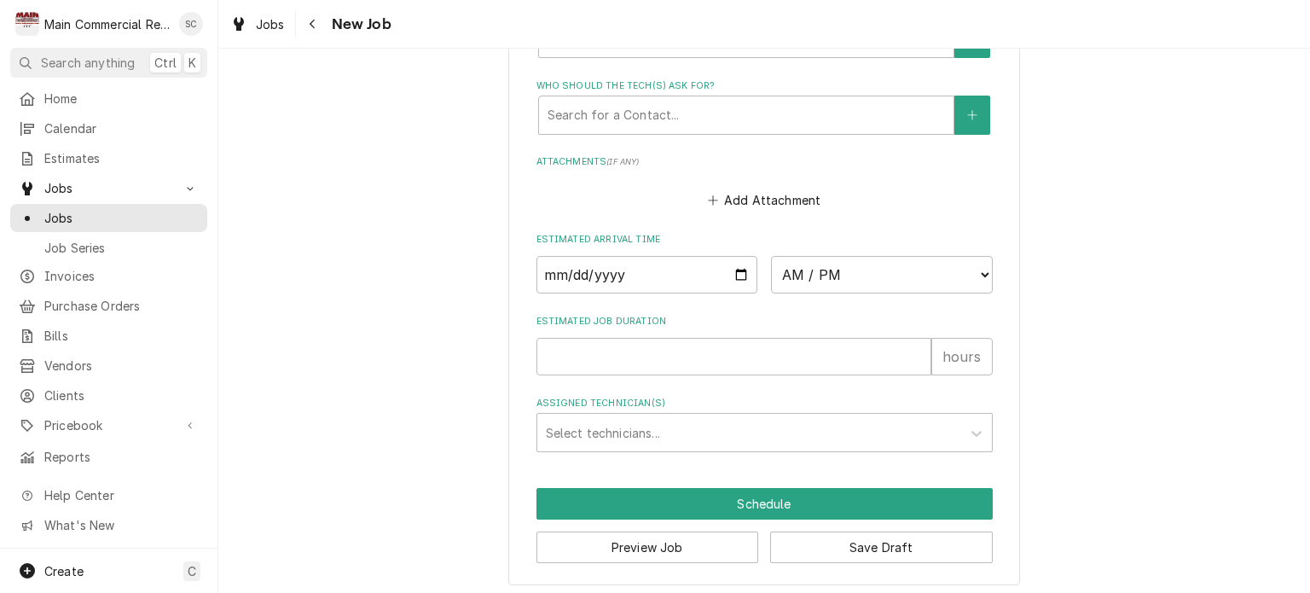
type textarea "$875/per Bi-Annual service."
click at [711, 354] on input "Estimated Job Duration" at bounding box center [733, 357] width 395 height 38
type textarea "x"
type input "1"
type textarea "x"
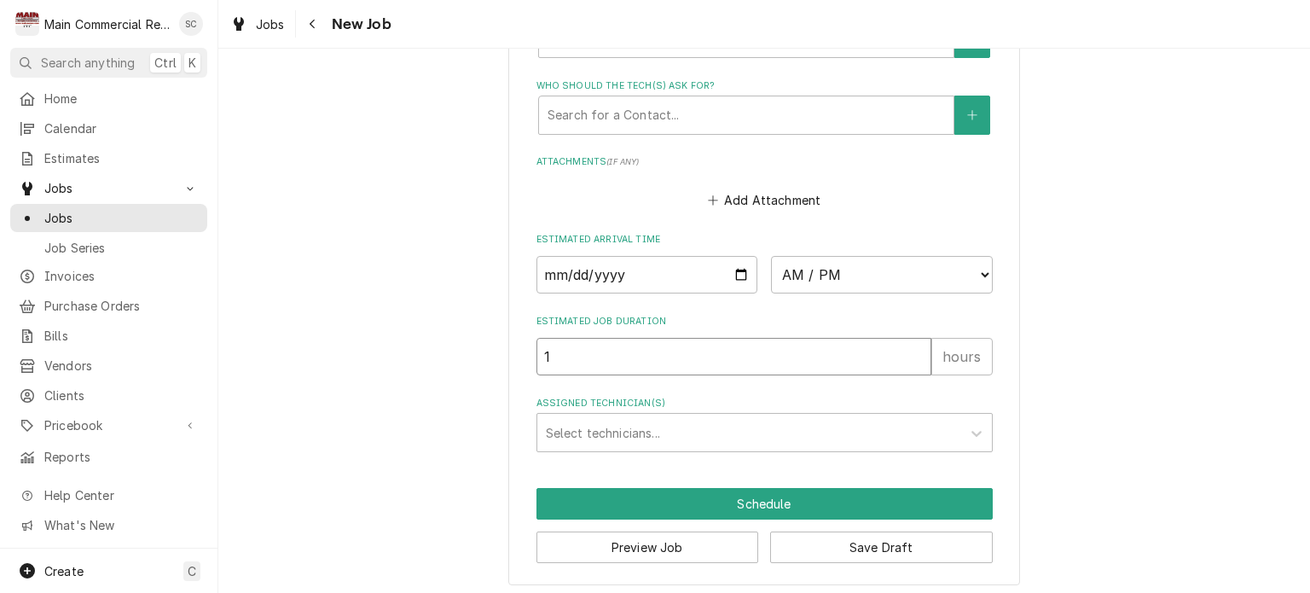
type input "10"
type textarea "x"
type input "10"
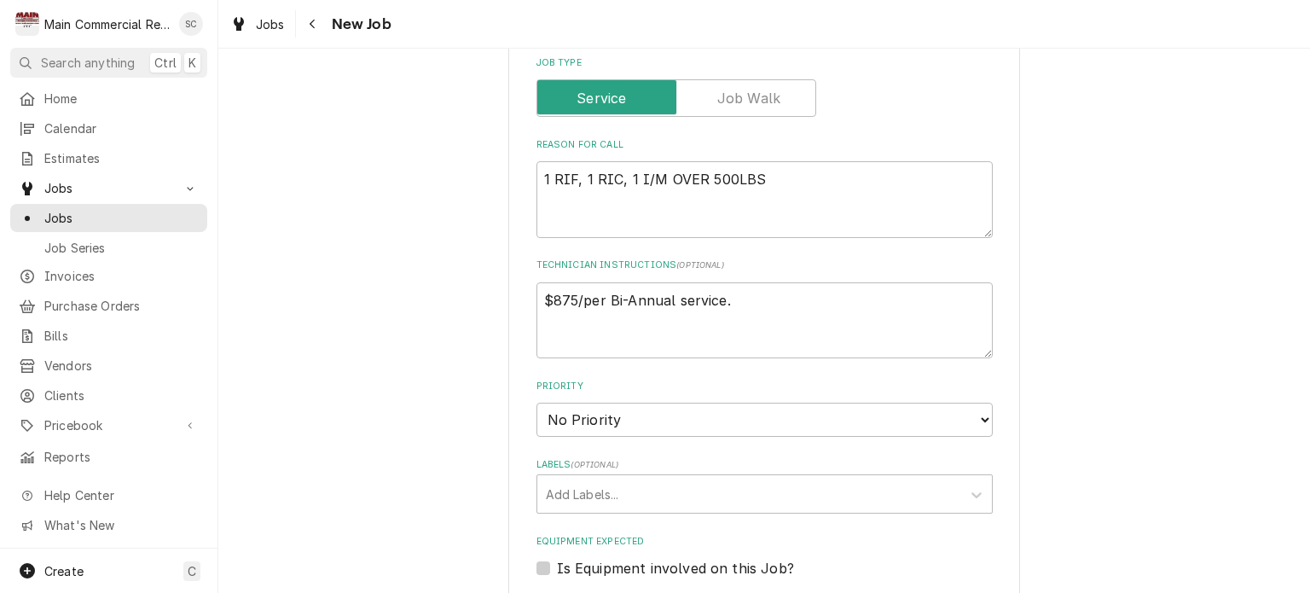
scroll to position [916, 0]
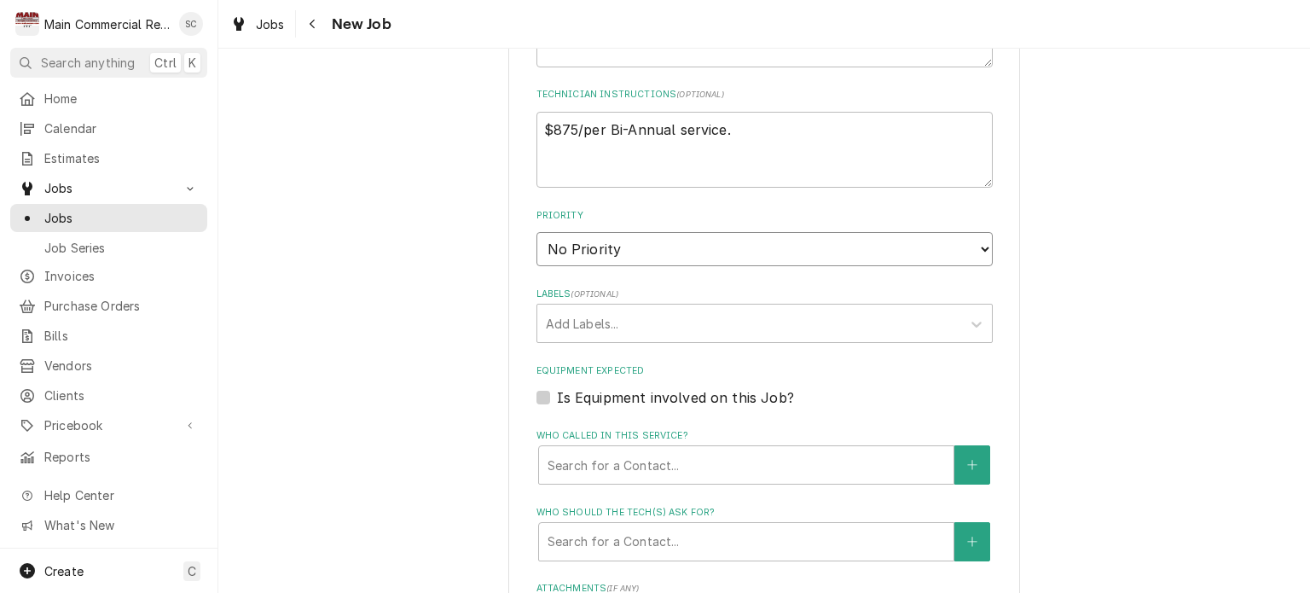
click at [629, 252] on select "No Priority Urgent High Medium Low" at bounding box center [764, 249] width 456 height 34
select select "4"
click at [536, 232] on select "No Priority Urgent High Medium Low" at bounding box center [764, 249] width 456 height 34
type textarea "x"
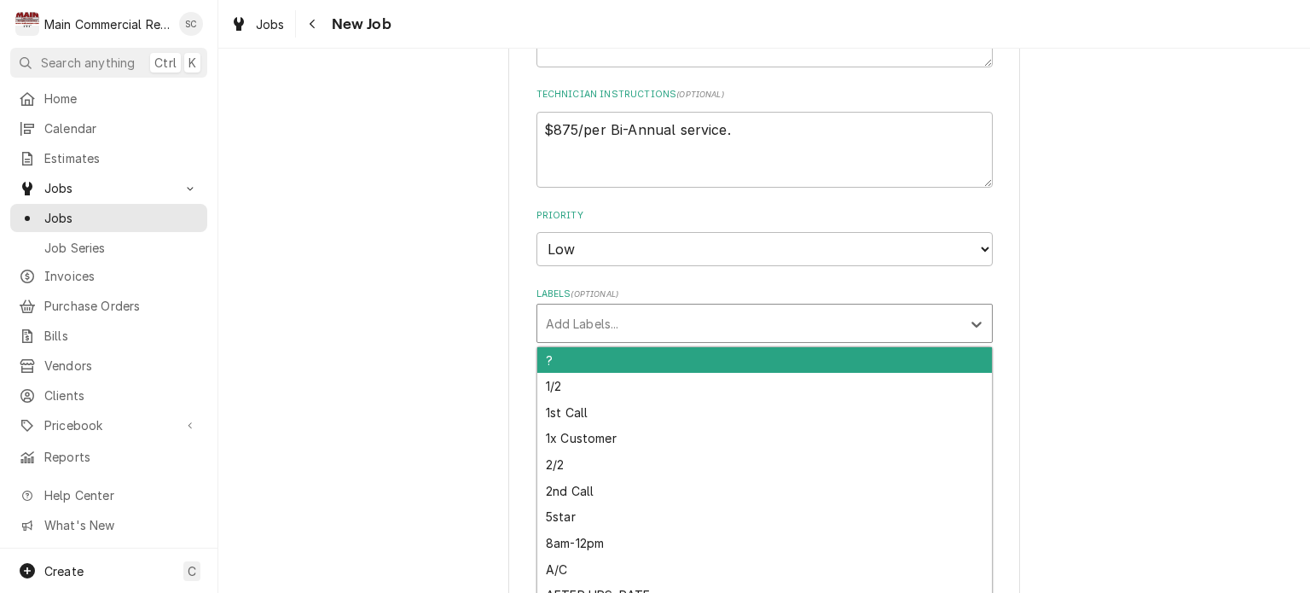
click at [652, 315] on div "Labels" at bounding box center [749, 323] width 407 height 31
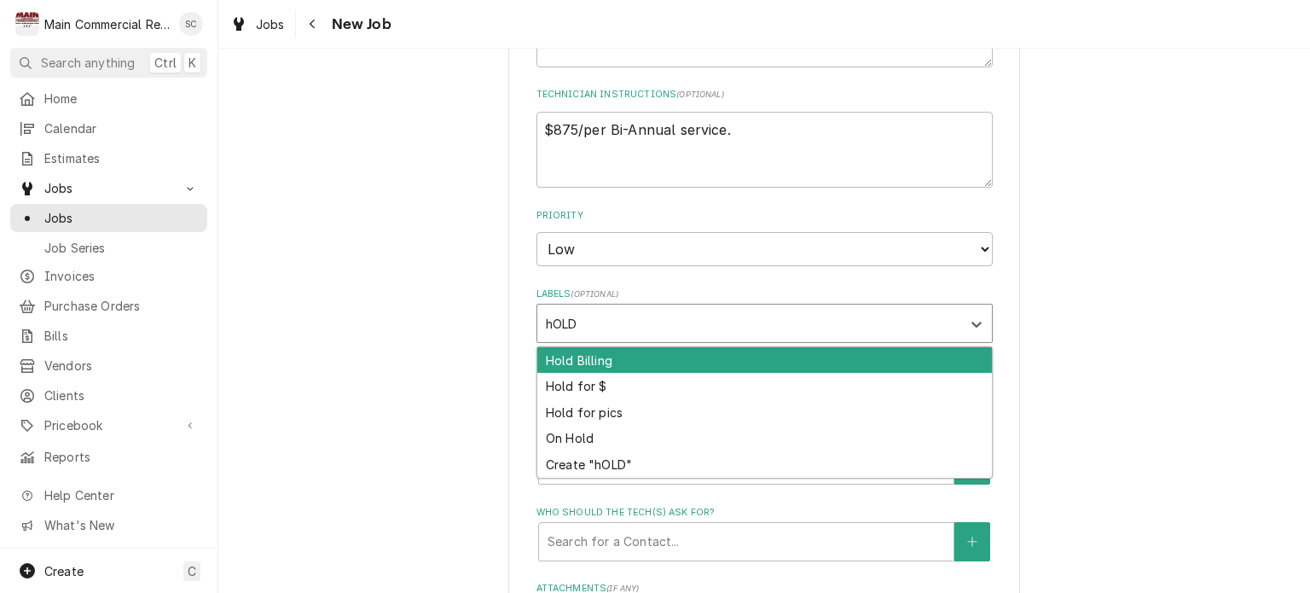
type input "hOLD"
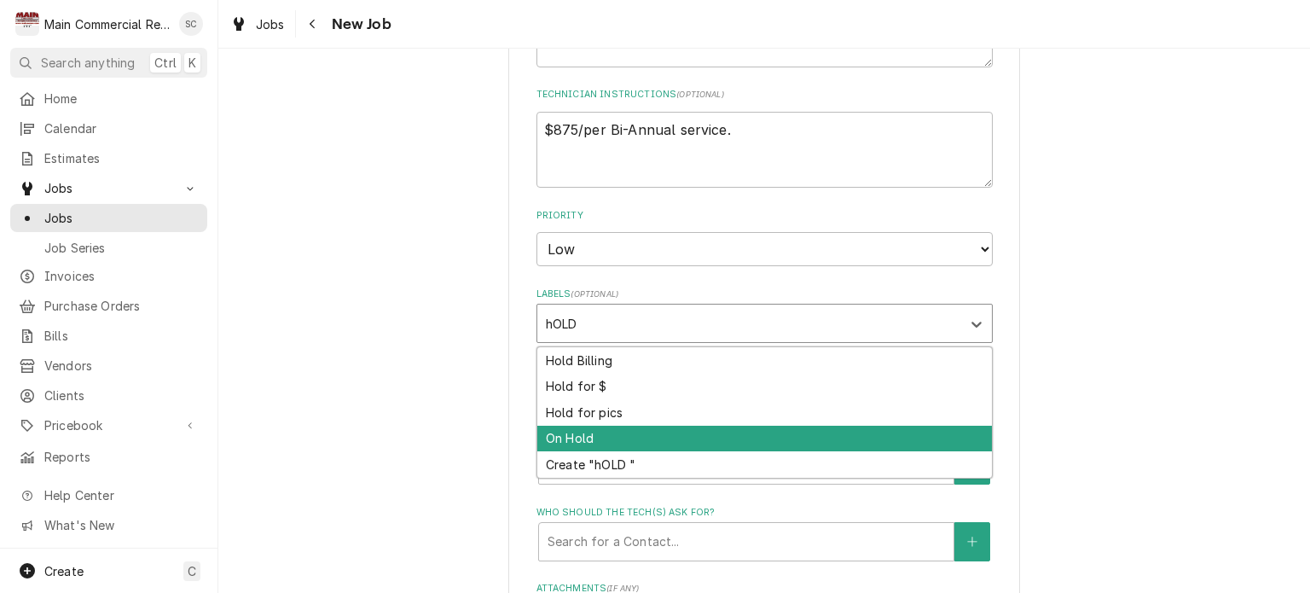
click at [601, 432] on div "On Hold" at bounding box center [764, 439] width 455 height 26
type textarea "x"
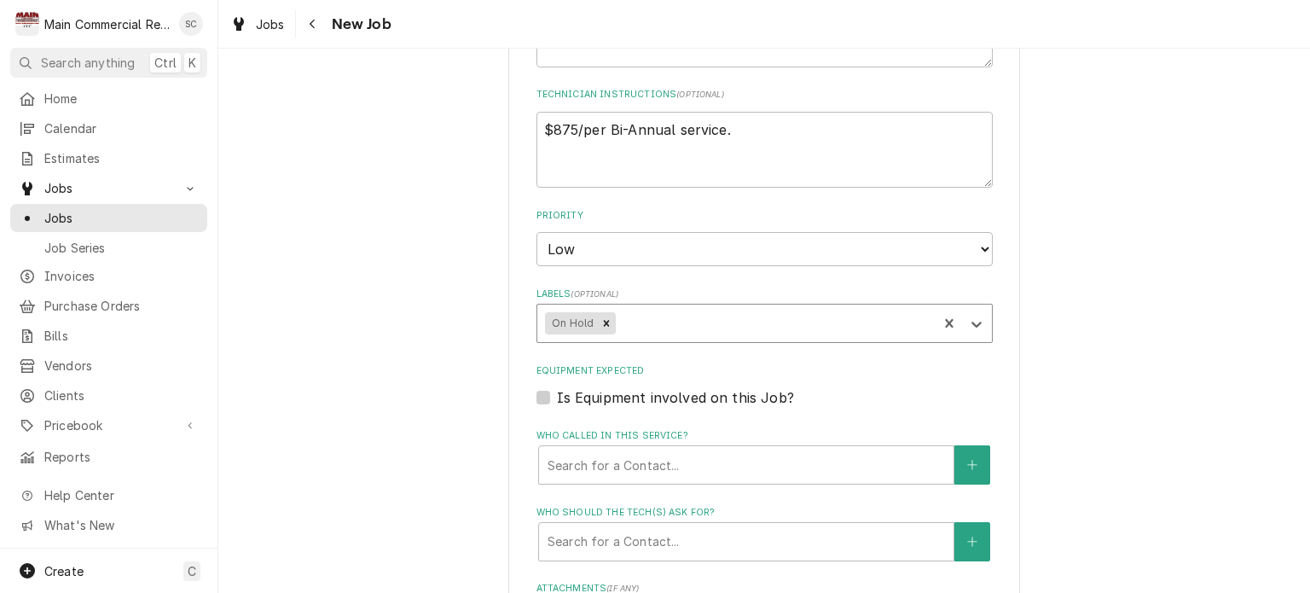
scroll to position [1087, 0]
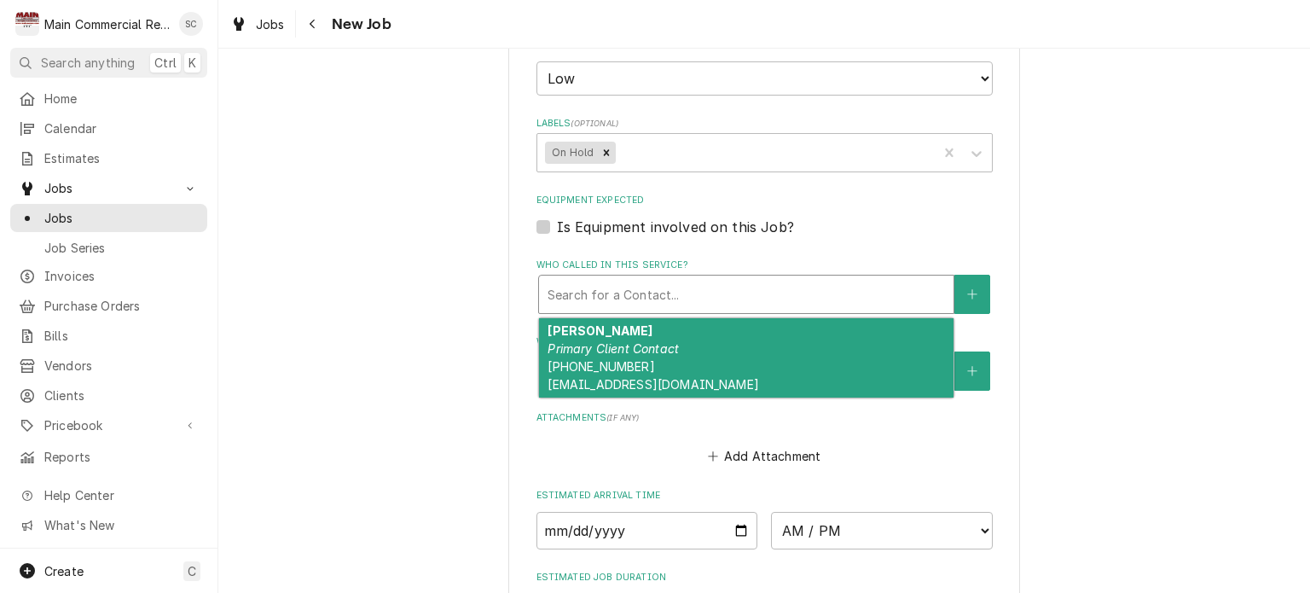
click at [710, 279] on div "Who called in this service?" at bounding box center [746, 294] width 397 height 31
click at [665, 343] on em "Primary Client Contact" at bounding box center [613, 348] width 131 height 14
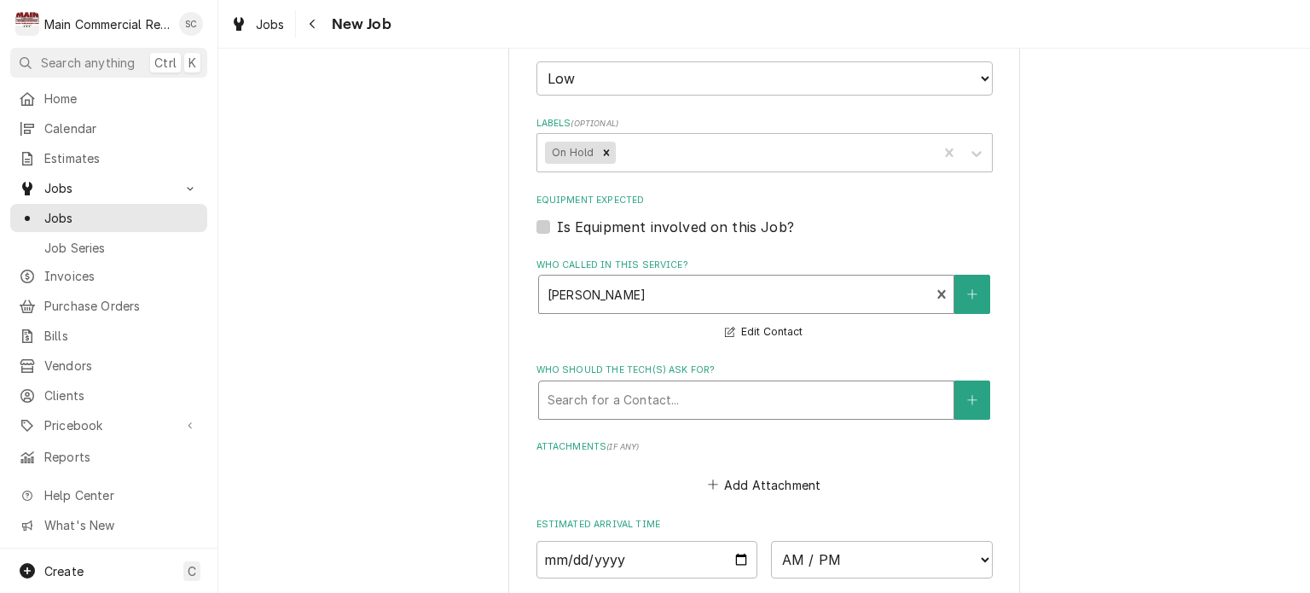
click at [693, 391] on div "Who should the tech(s) ask for?" at bounding box center [746, 400] width 397 height 31
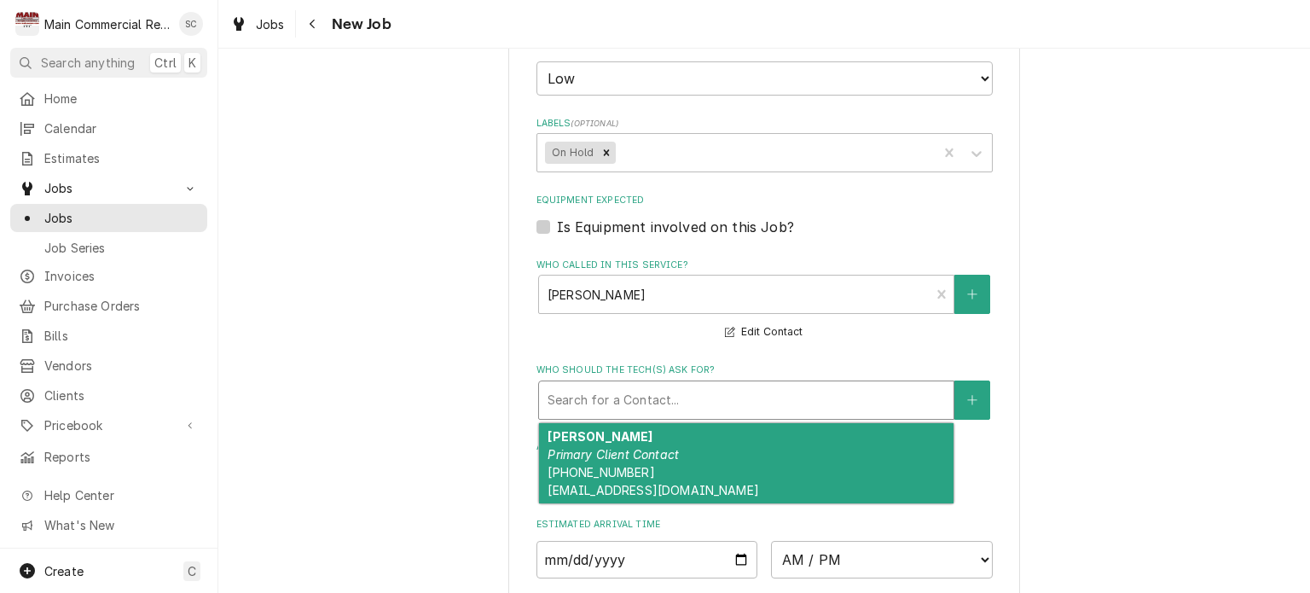
click at [659, 450] on em "Primary Client Contact" at bounding box center [613, 454] width 131 height 14
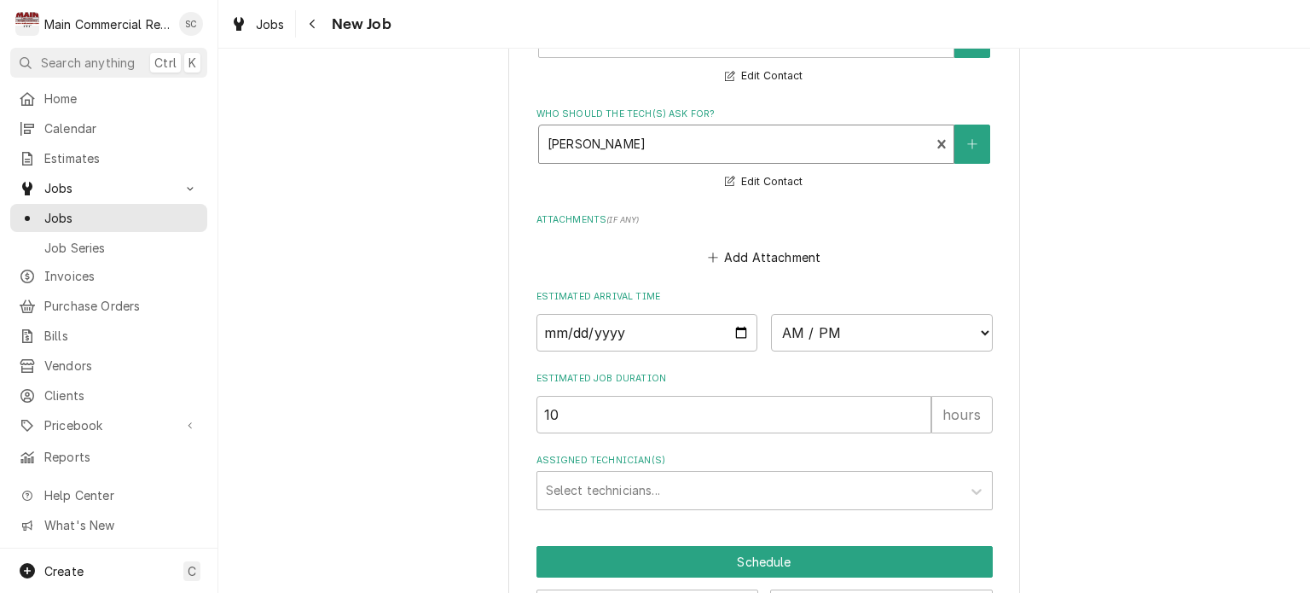
scroll to position [1400, 0]
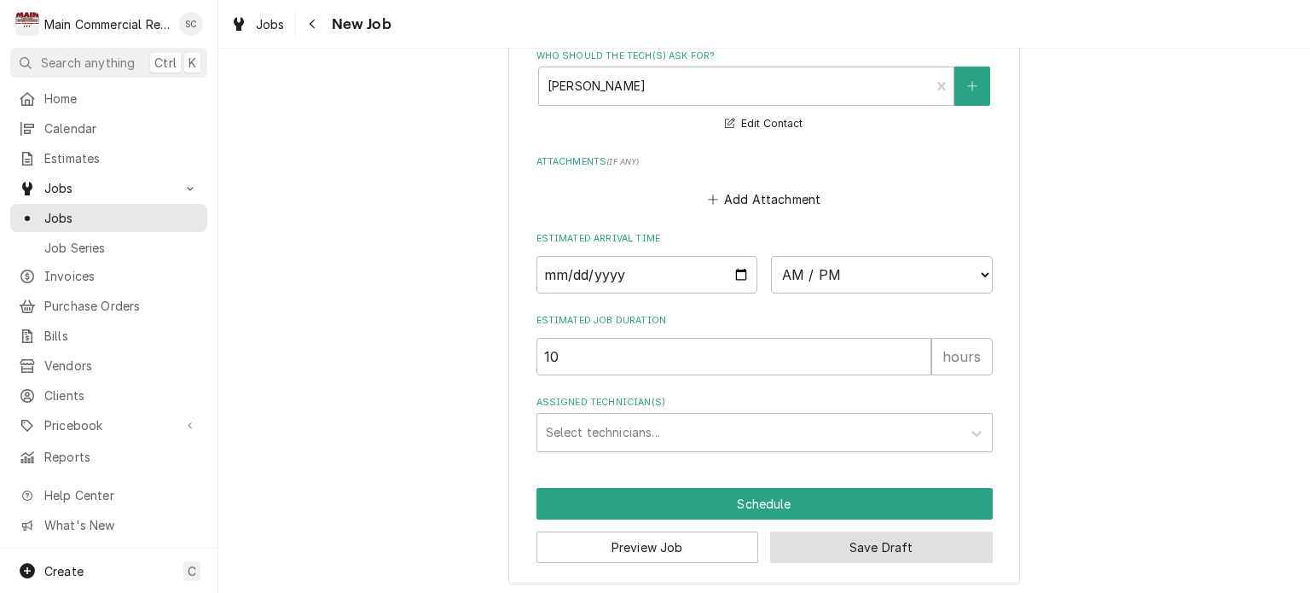
click at [878, 543] on button "Save Draft" at bounding box center [881, 547] width 223 height 32
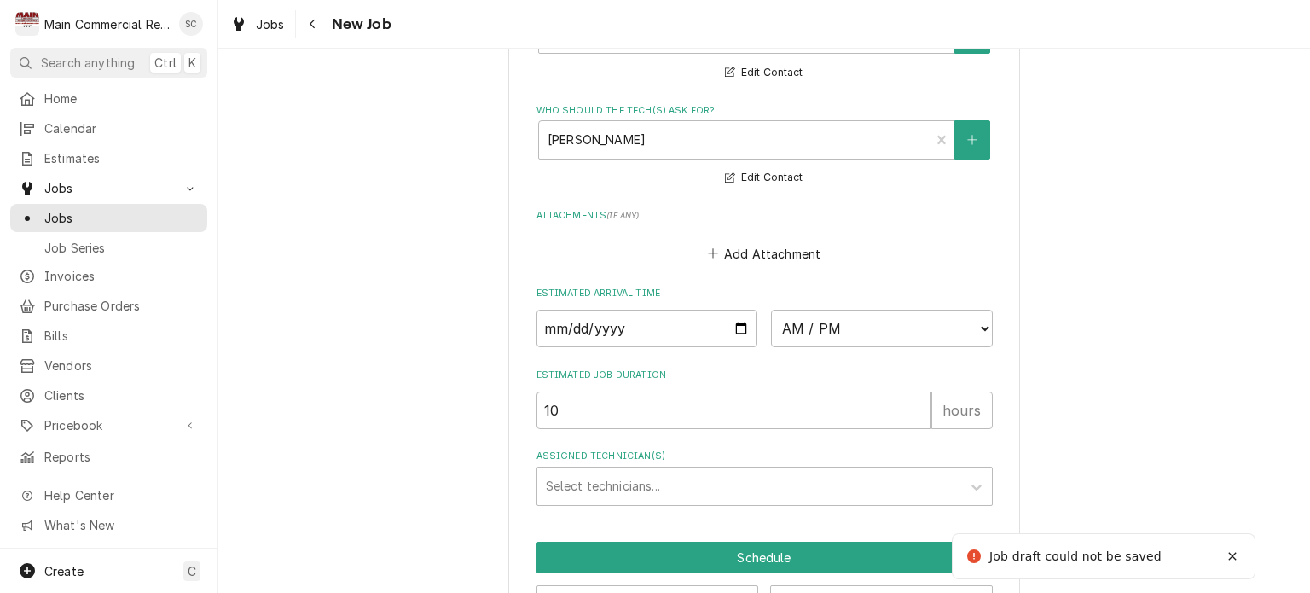
scroll to position [674, 0]
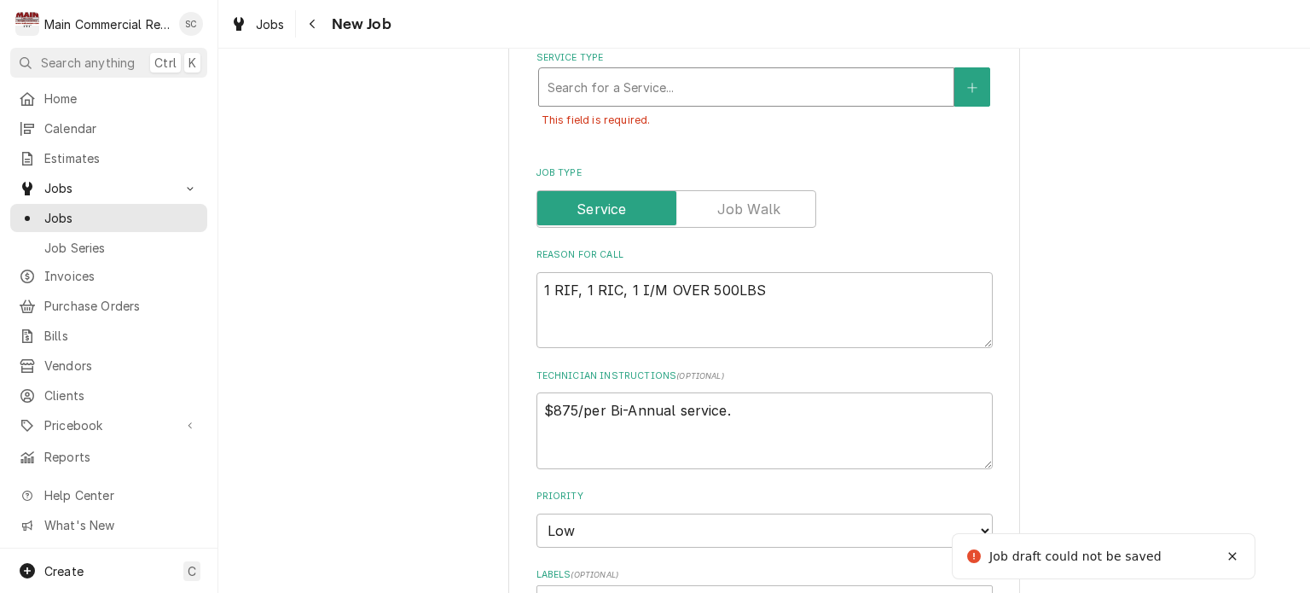
click at [716, 94] on div "Service Type" at bounding box center [746, 87] width 397 height 31
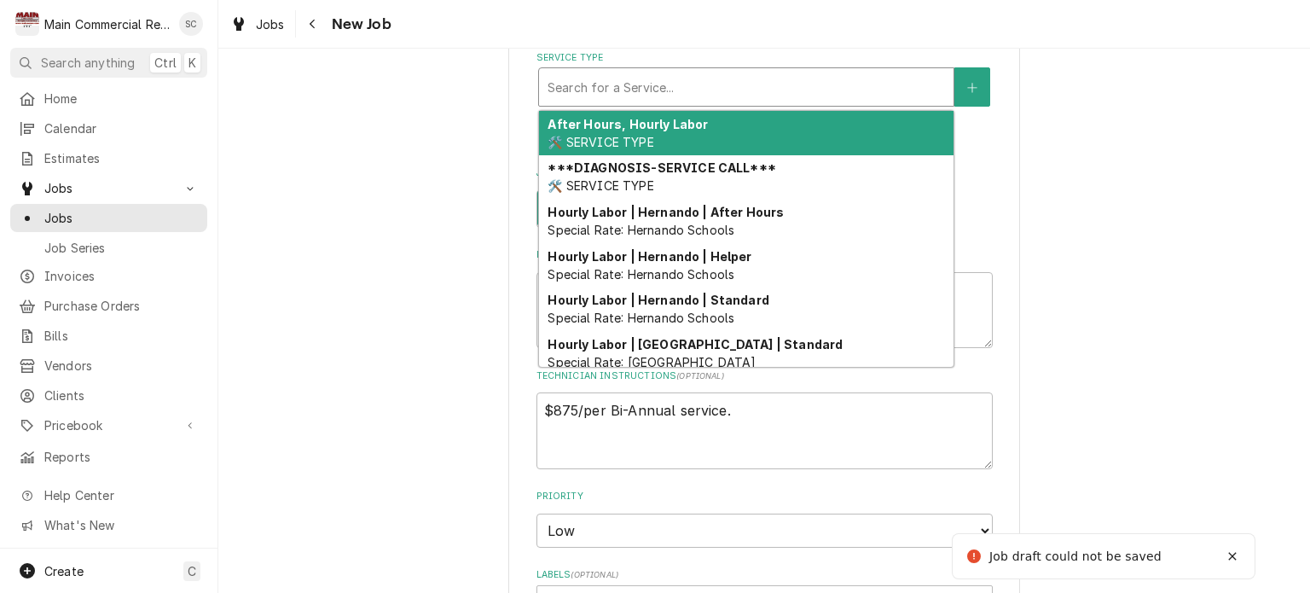
type textarea "x"
type input "p"
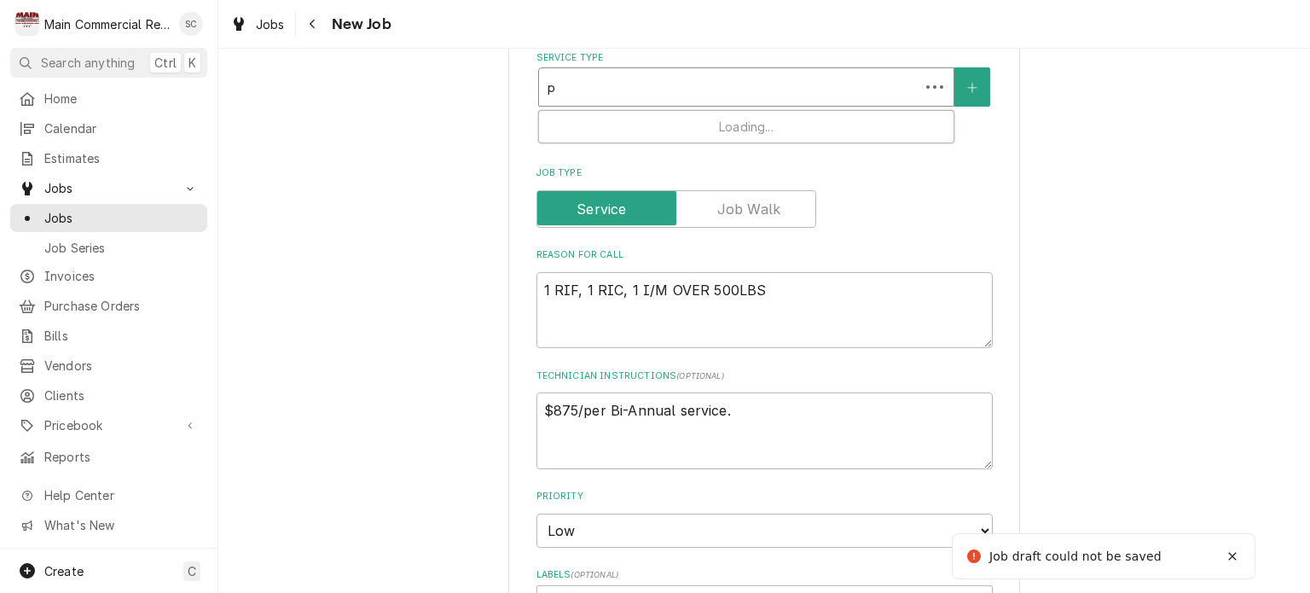
type textarea "x"
type input "pm"
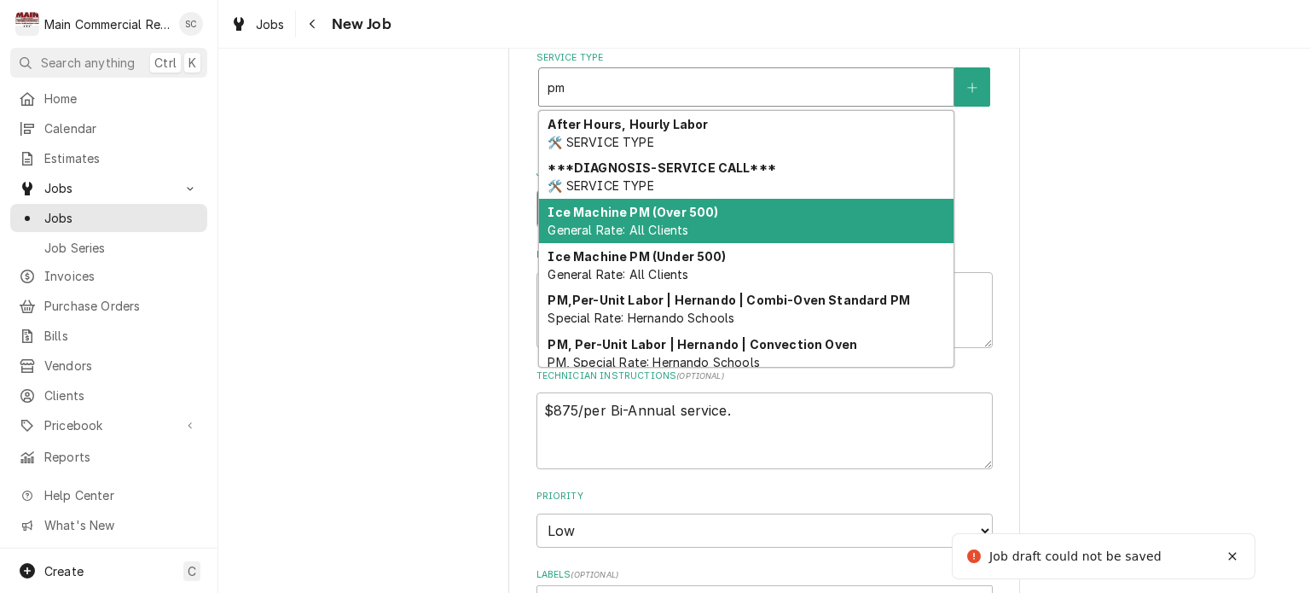
scroll to position [184, 0]
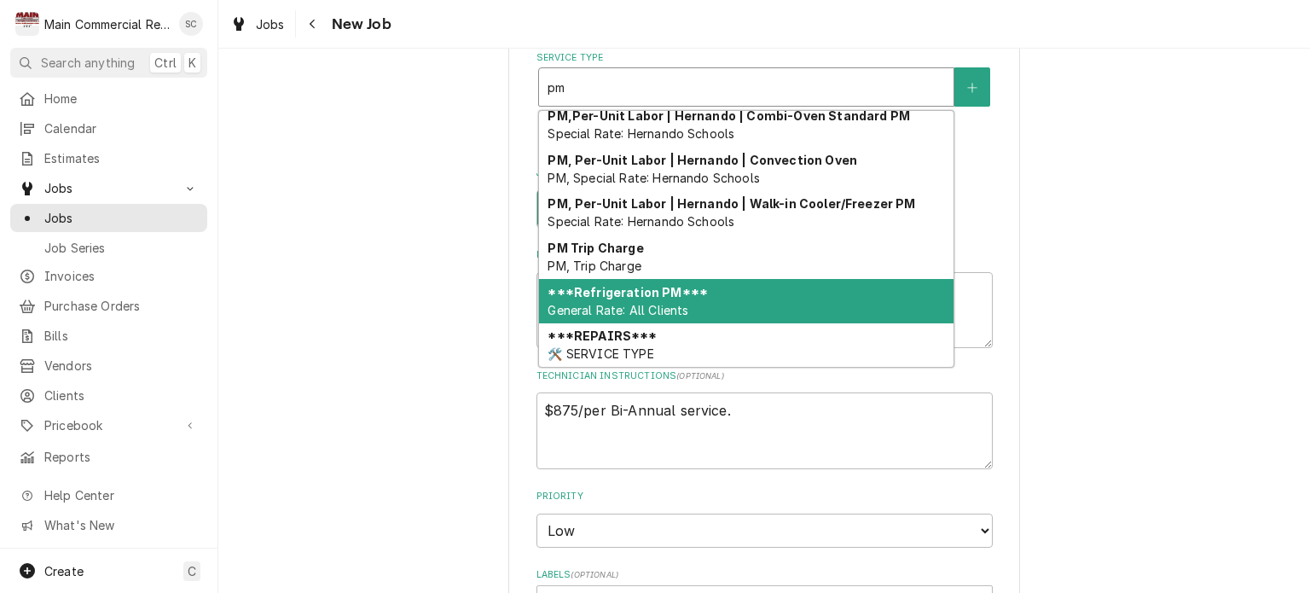
click at [686, 289] on strong "***Refrigeration PM***" at bounding box center [628, 292] width 160 height 14
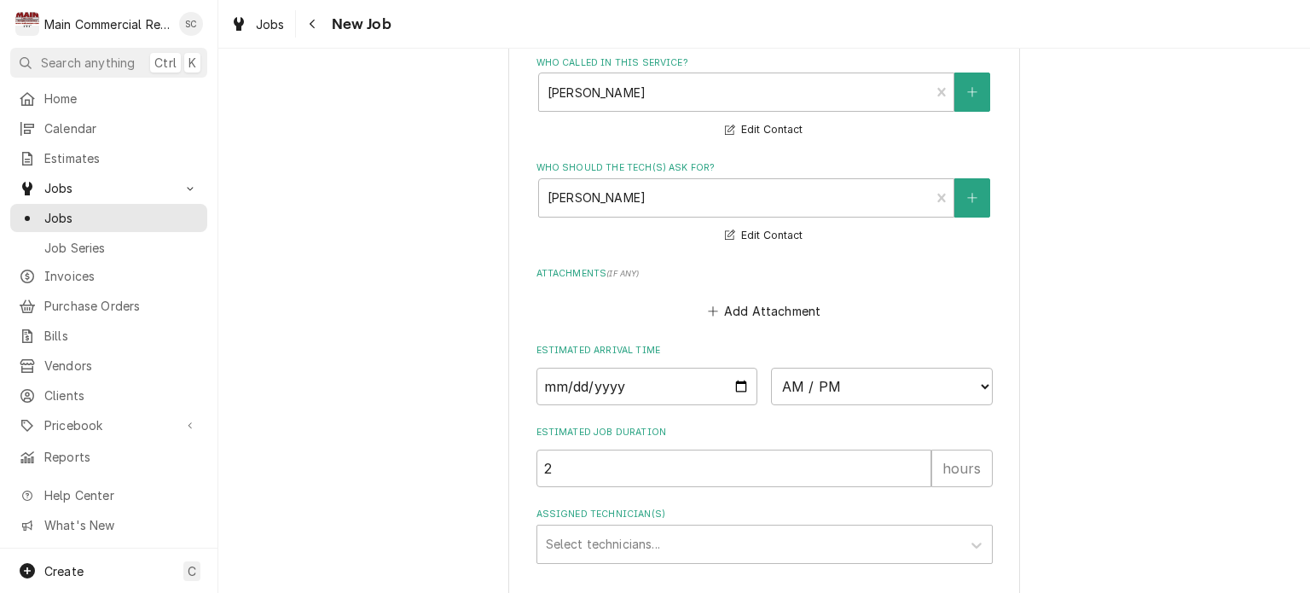
scroll to position [1467, 0]
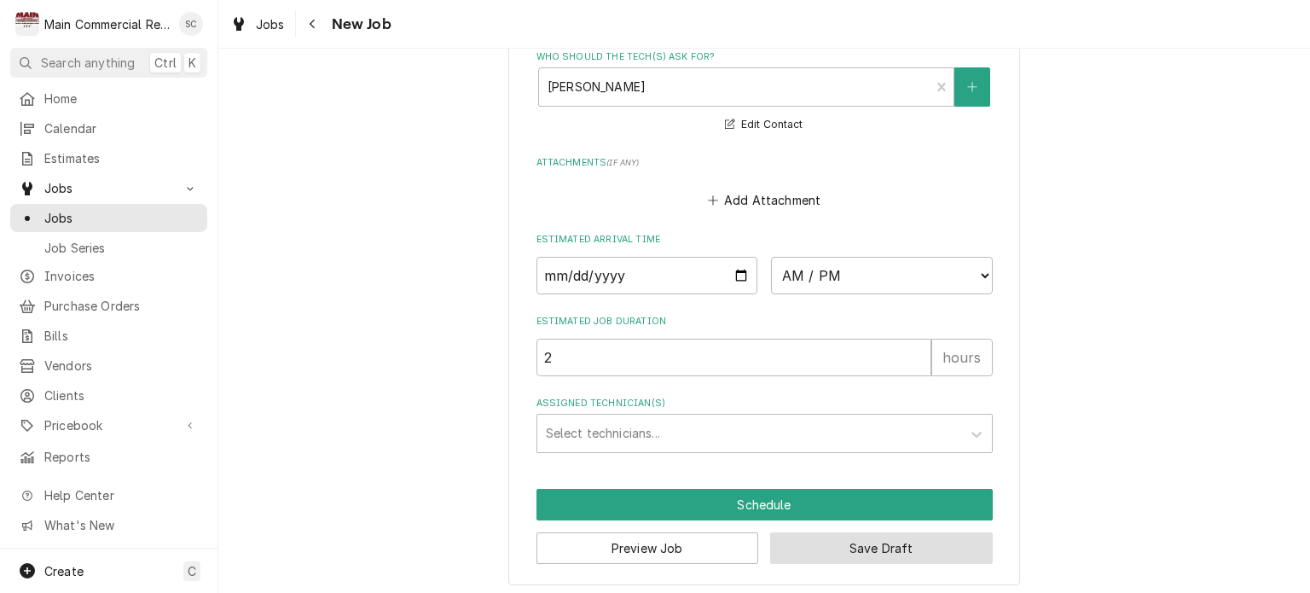
click at [848, 539] on button "Save Draft" at bounding box center [881, 548] width 223 height 32
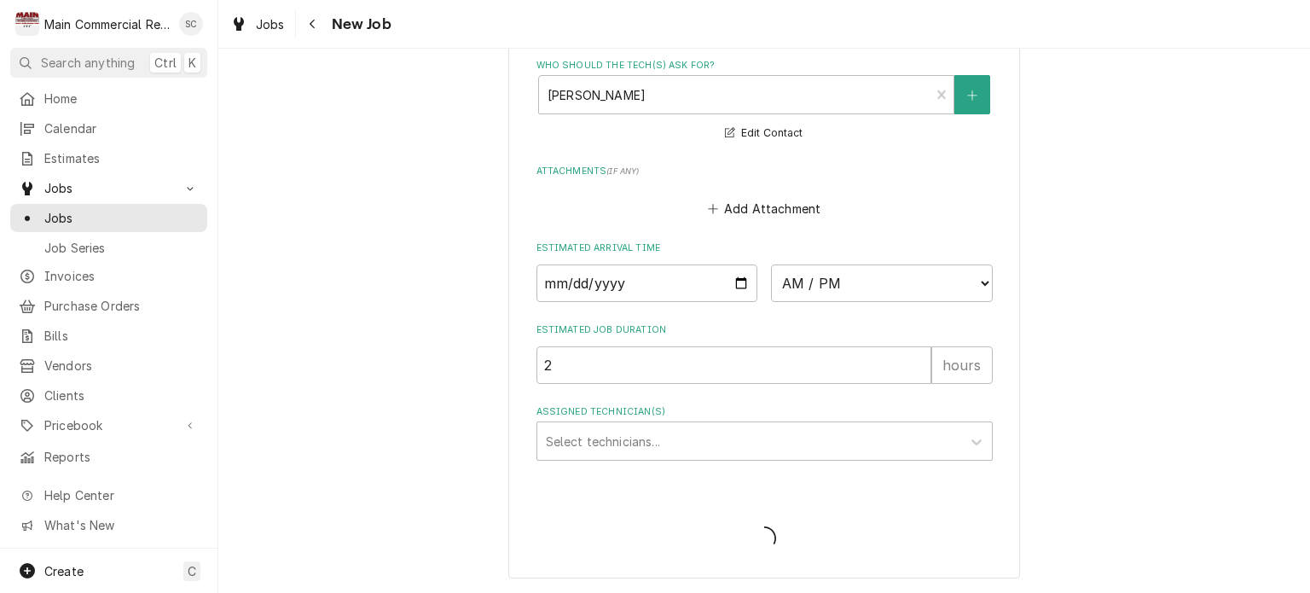
scroll to position [1414, 0]
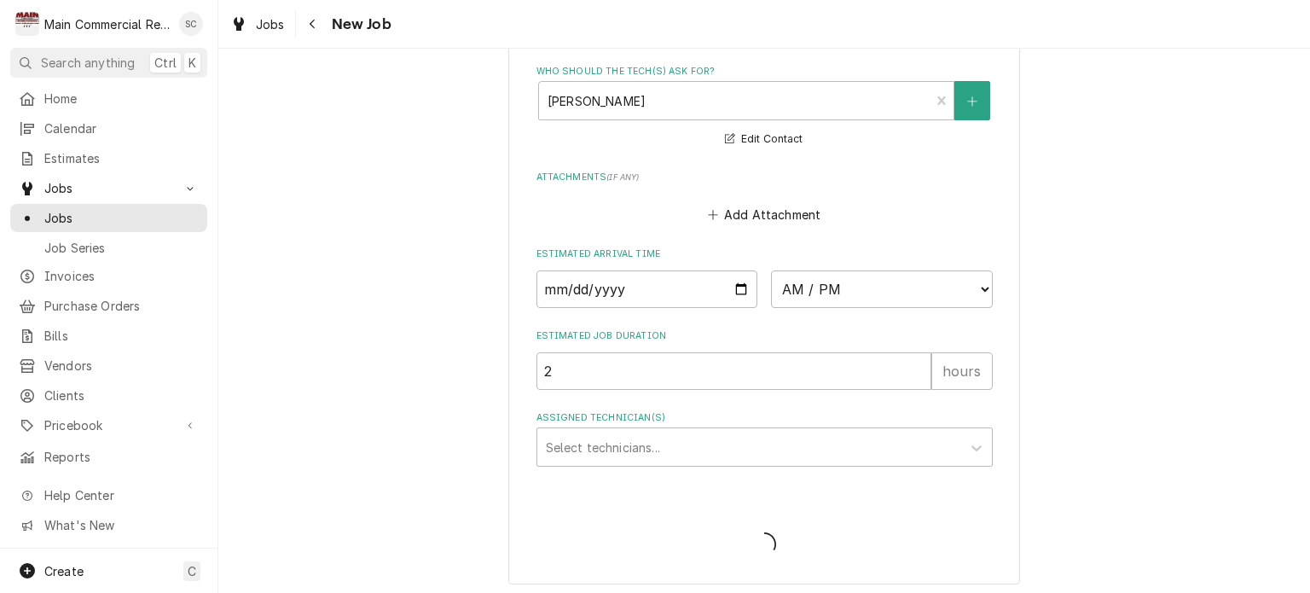
type textarea "x"
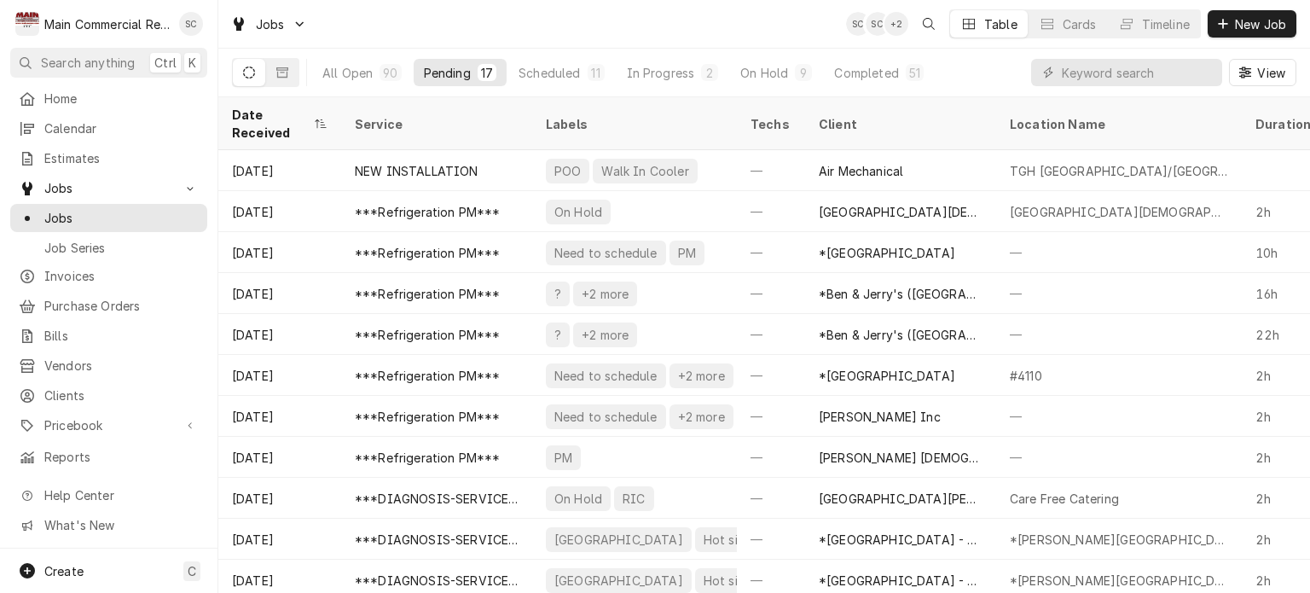
click at [474, 71] on button "Pending 17" at bounding box center [460, 72] width 93 height 27
click at [317, 119] on icon "Dynamic Content Wrapper" at bounding box center [321, 123] width 11 height 9
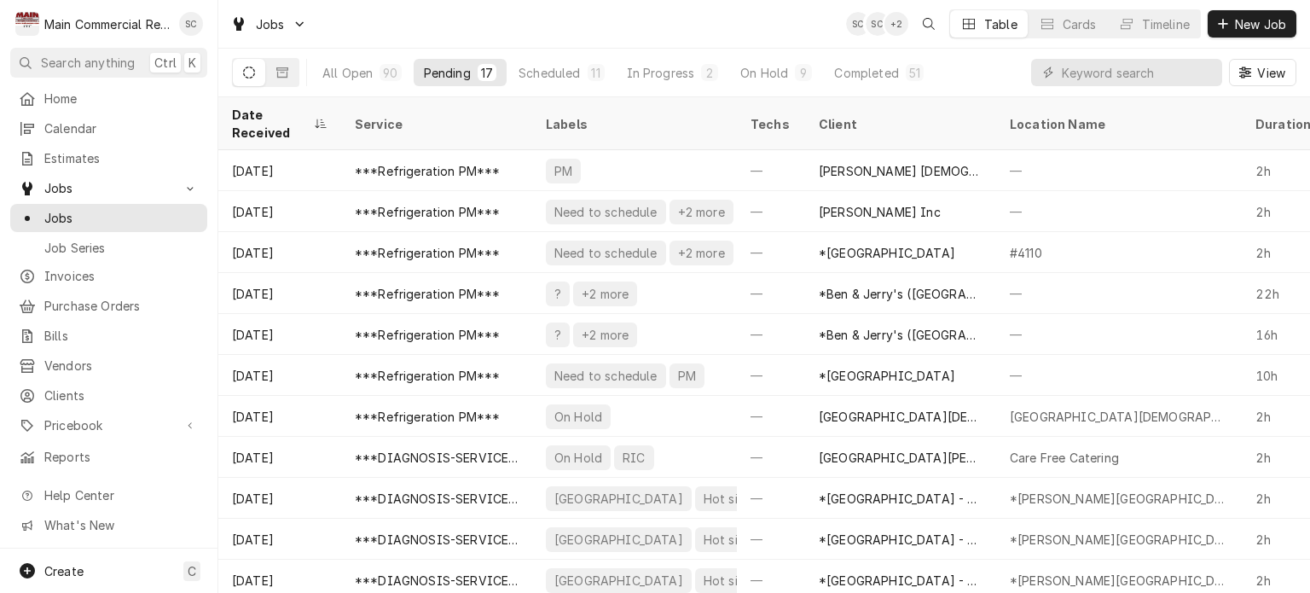
click at [317, 119] on icon "Dynamic Content Wrapper" at bounding box center [321, 123] width 11 height 9
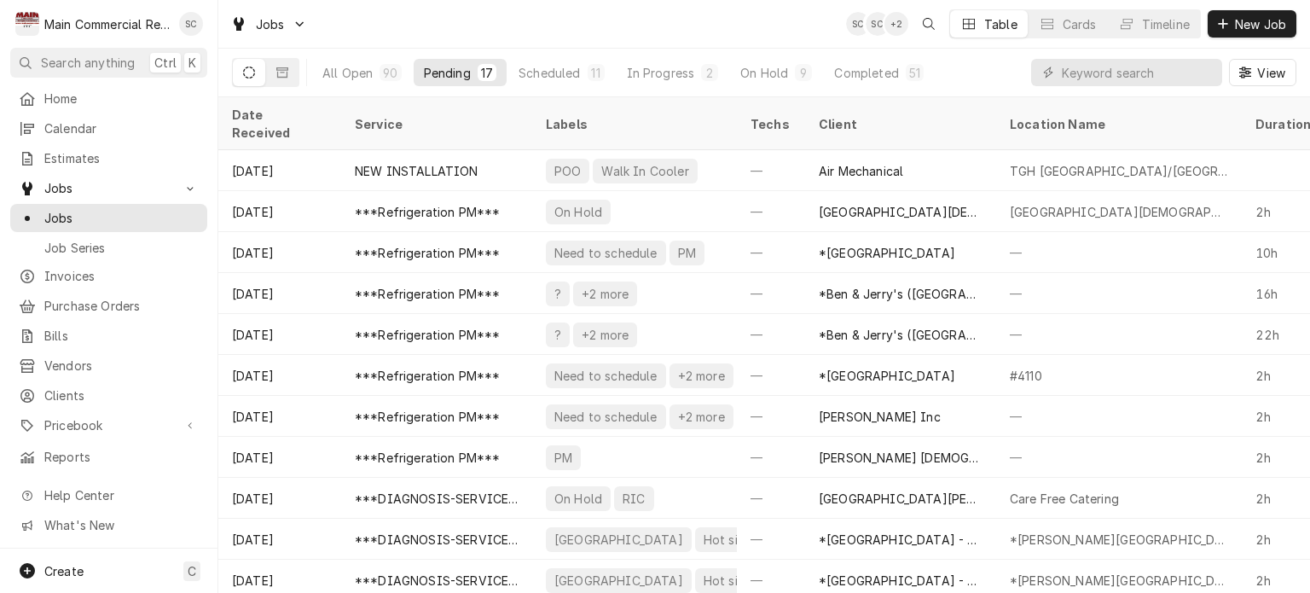
click at [317, 113] on div "Date Received" at bounding box center [278, 124] width 92 height 36
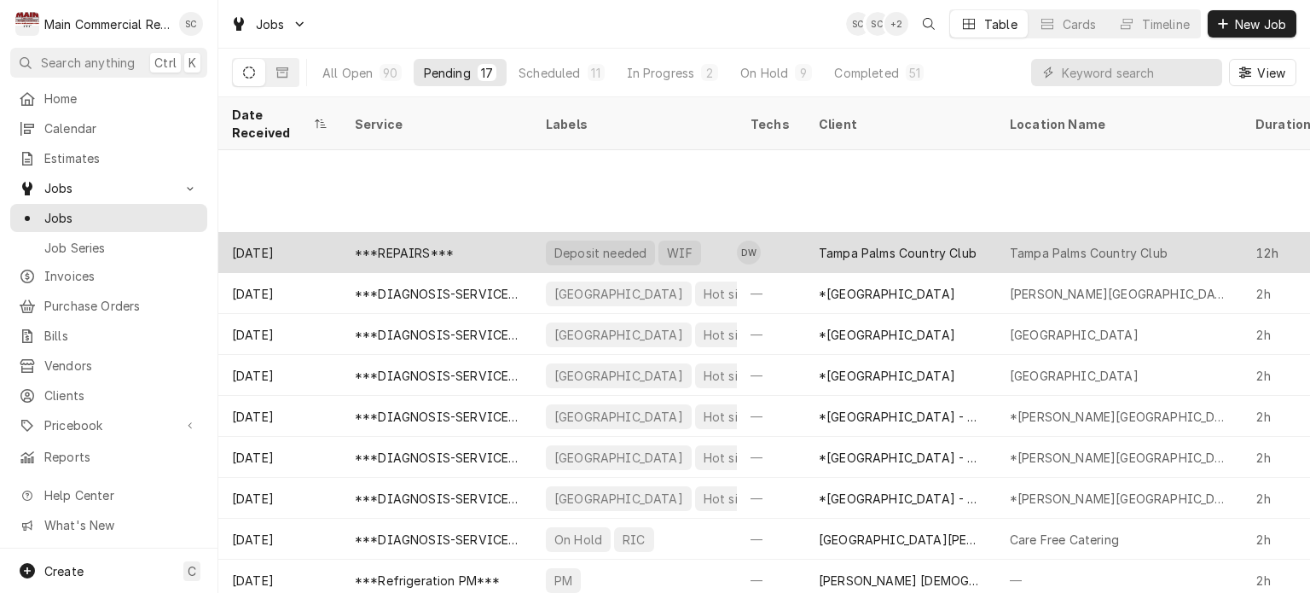
scroll to position [208, 0]
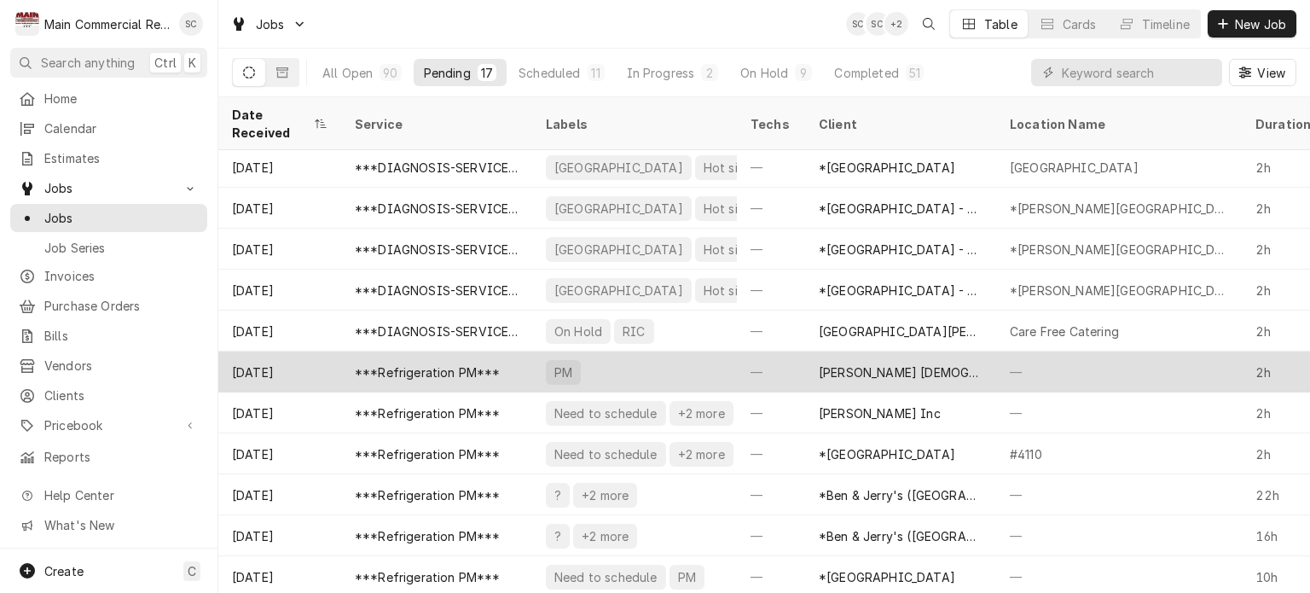
click at [628, 353] on div "PM" at bounding box center [634, 371] width 205 height 41
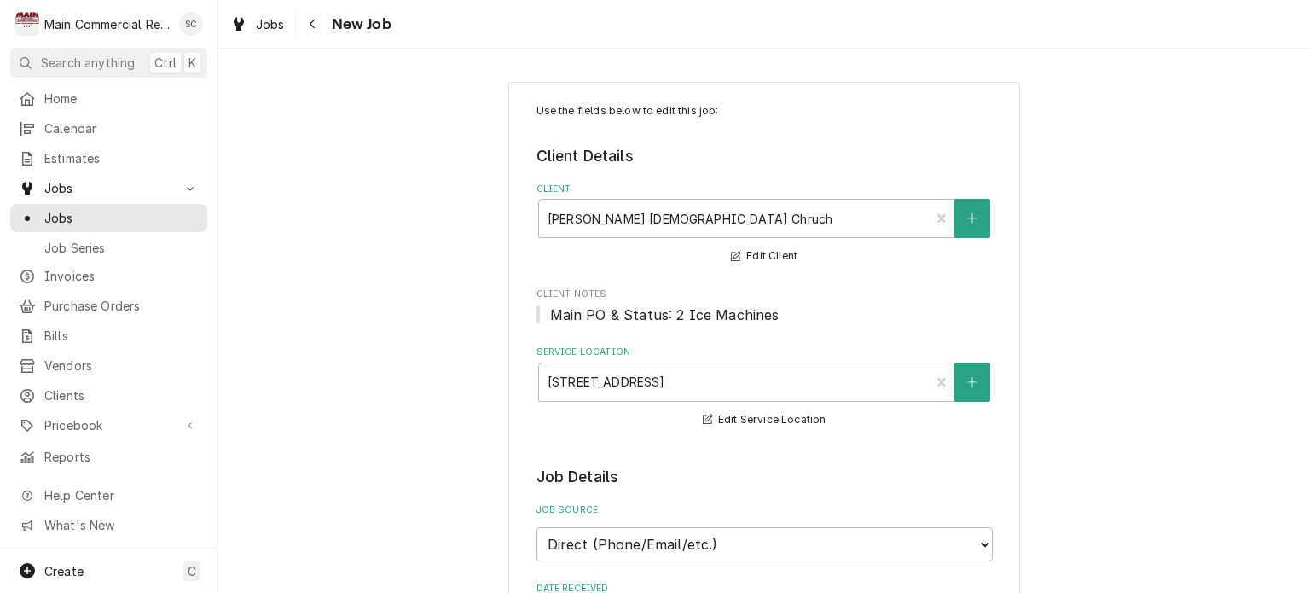
type textarea "x"
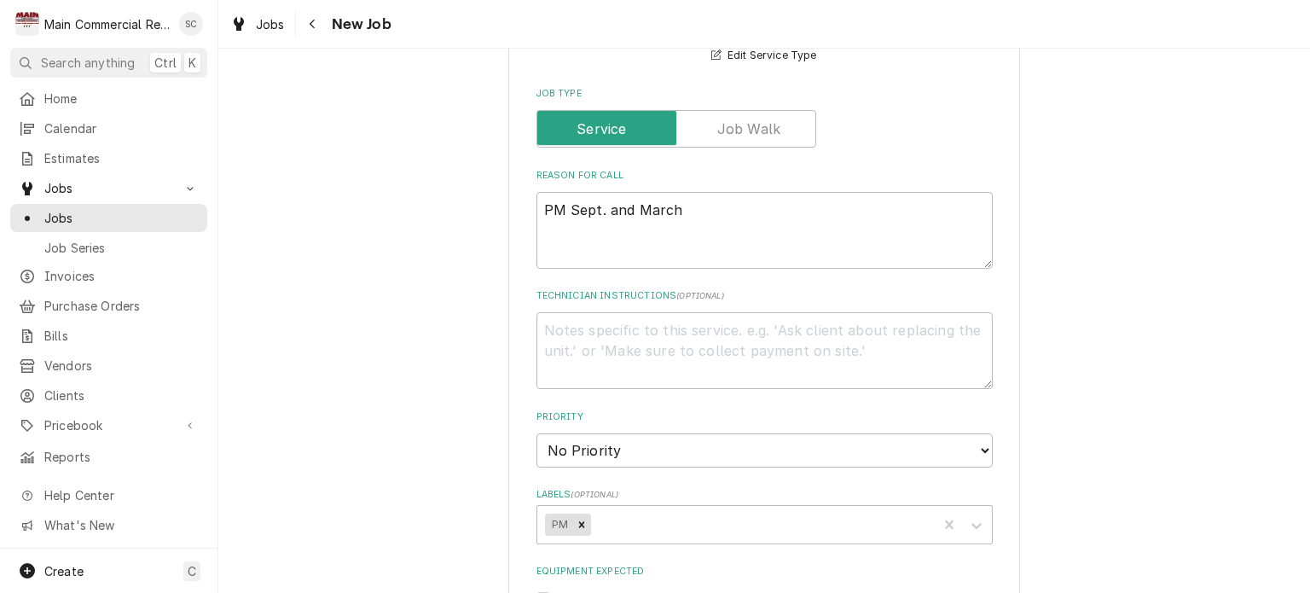
scroll to position [853, 0]
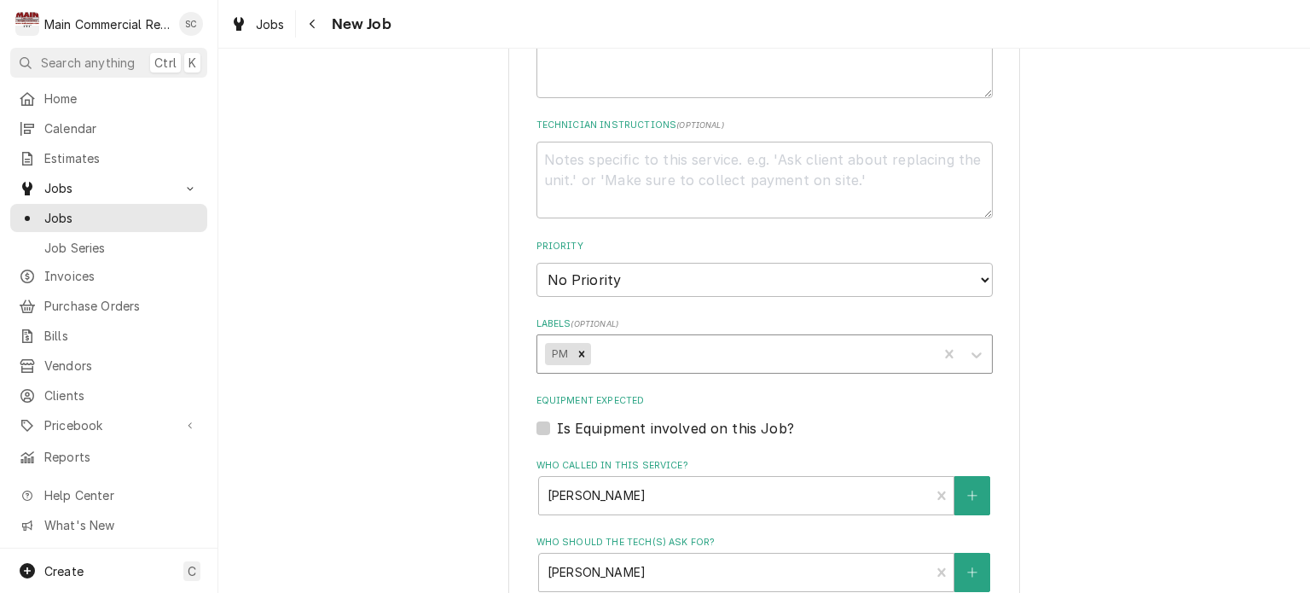
click at [677, 348] on div "Labels" at bounding box center [761, 354] width 335 height 31
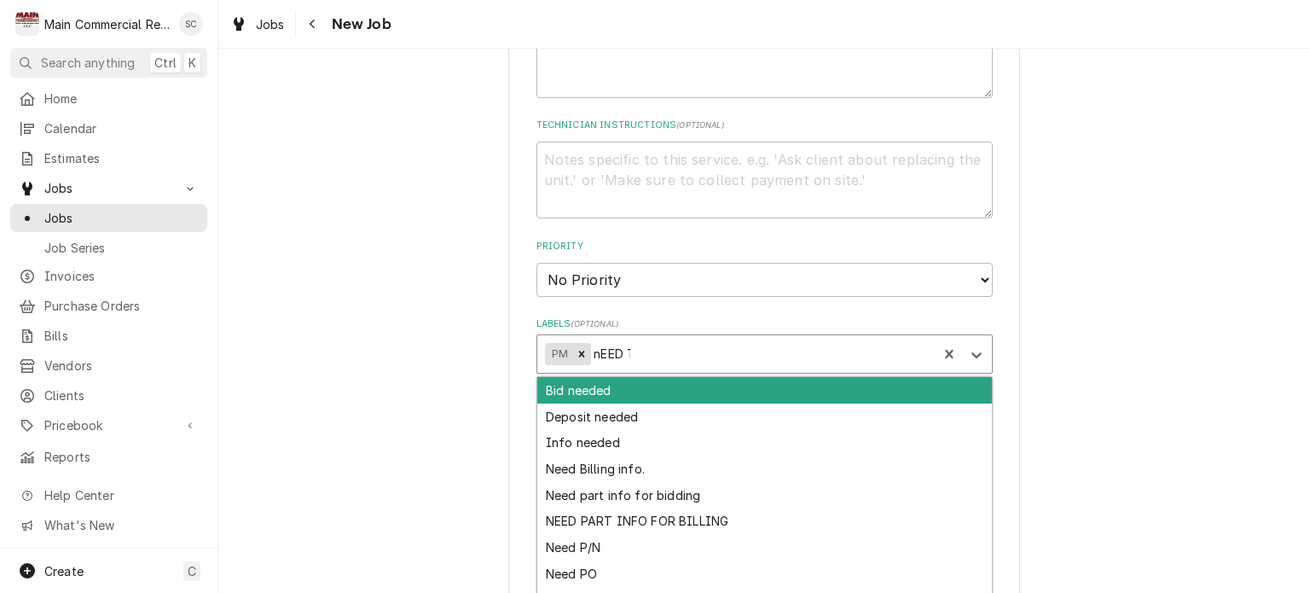
type input "nEED TO"
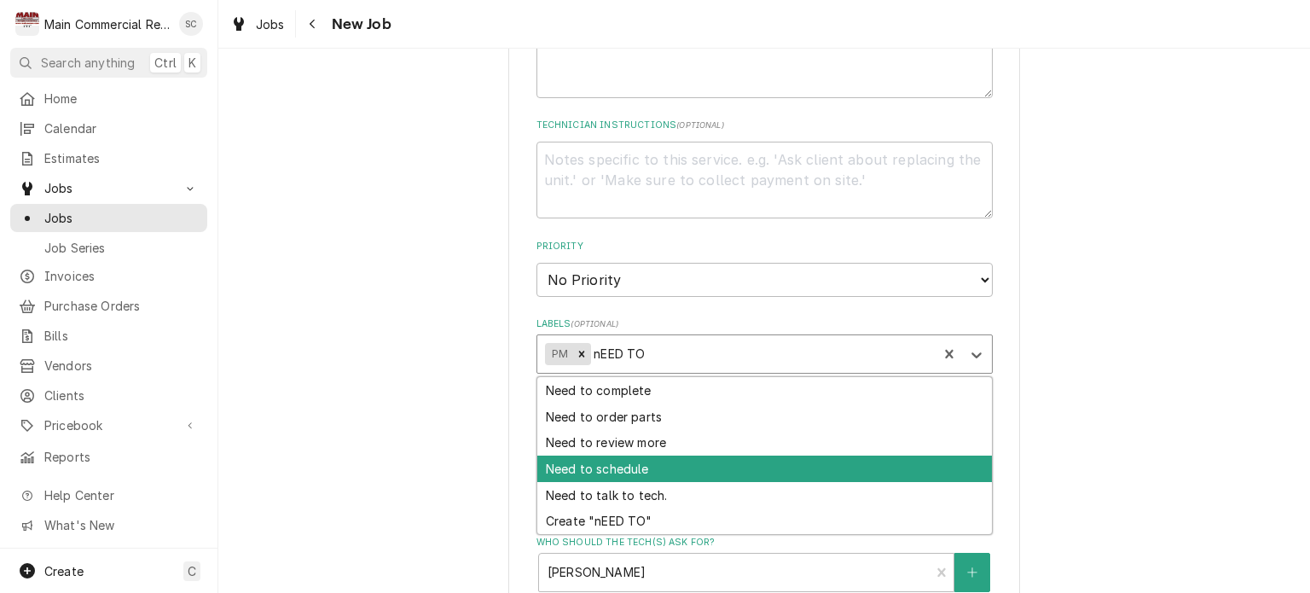
click at [644, 461] on div "Need to schedule" at bounding box center [764, 468] width 455 height 26
type textarea "x"
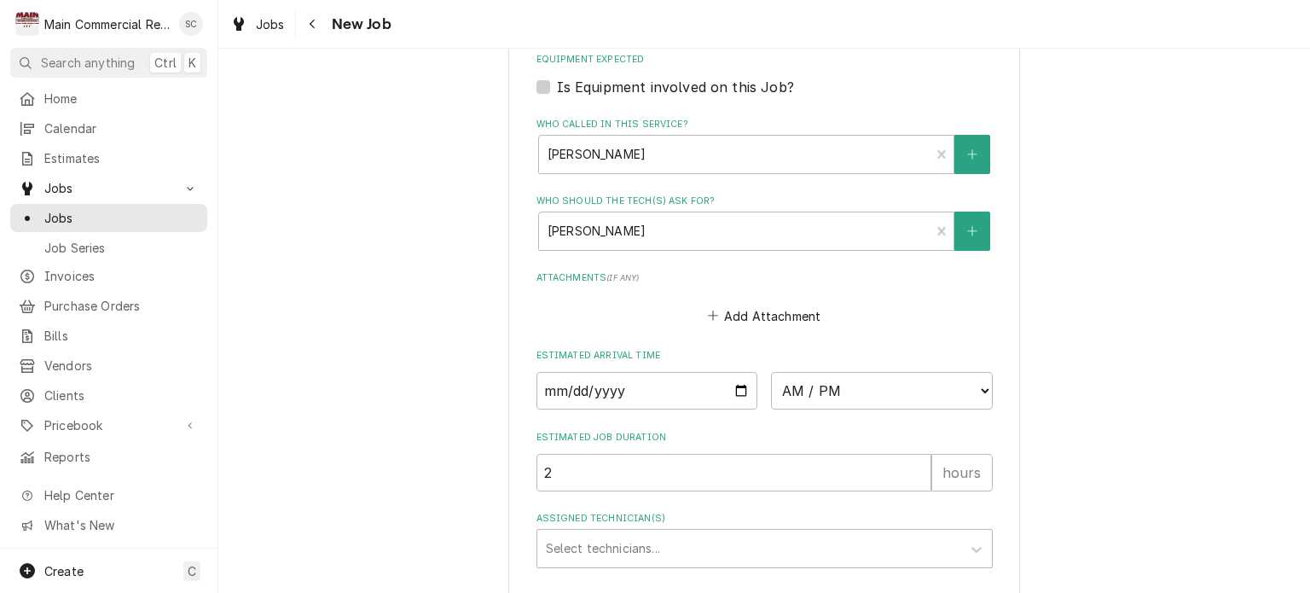
scroll to position [1353, 0]
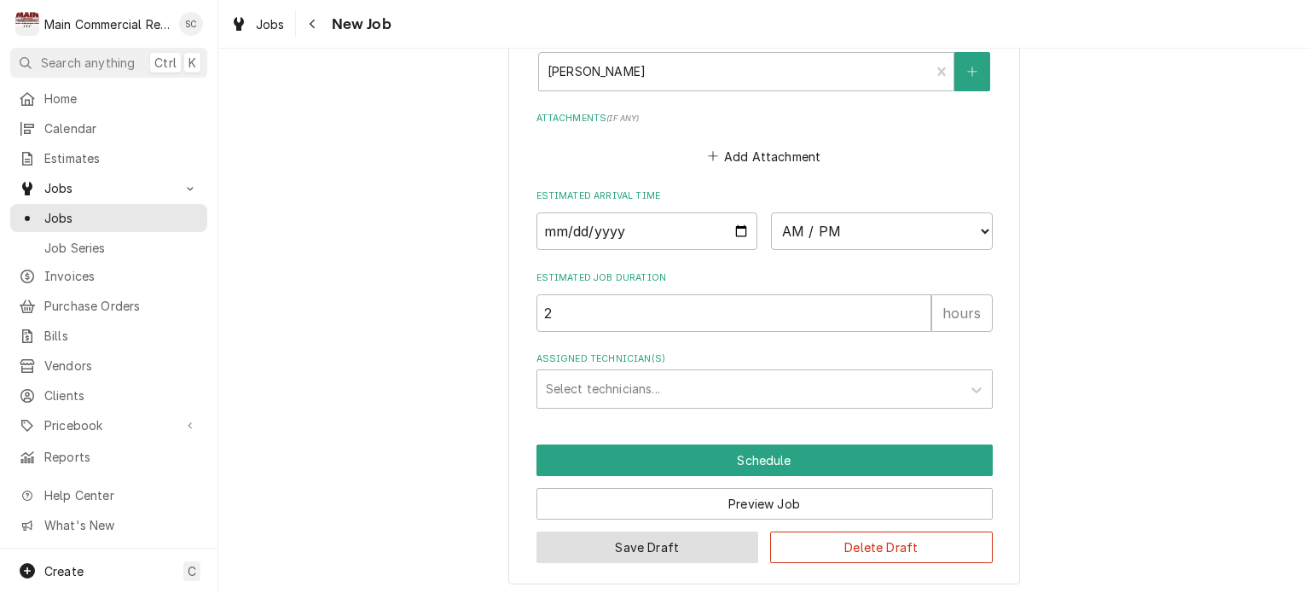
click at [671, 542] on button "Save Draft" at bounding box center [647, 547] width 223 height 32
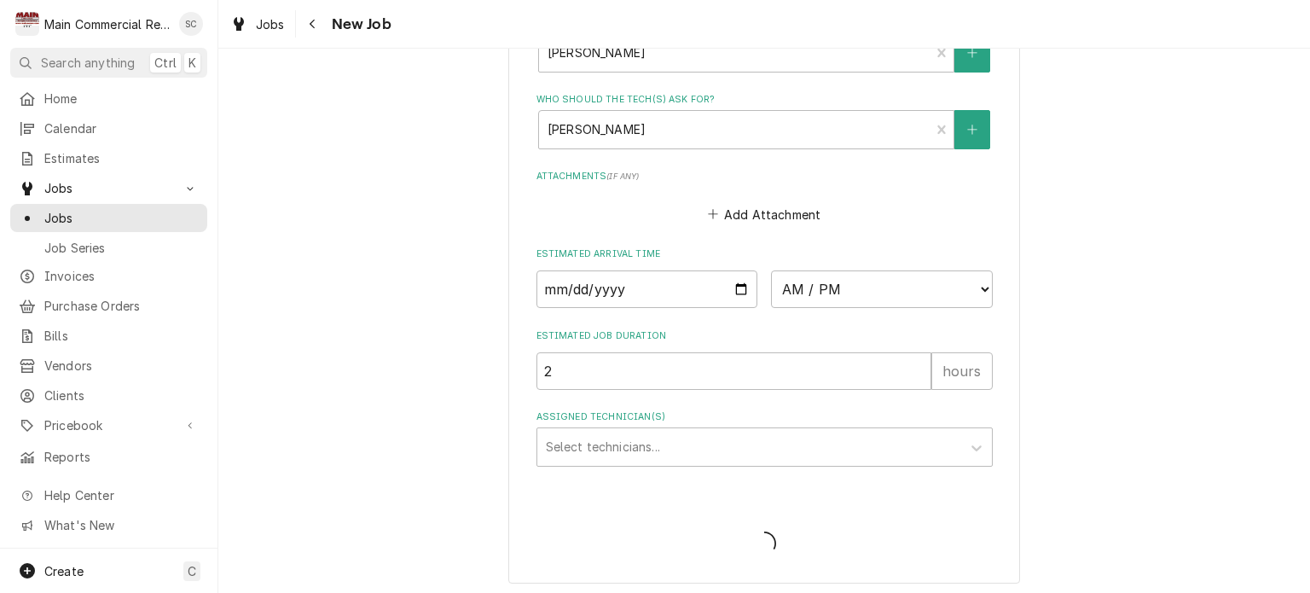
type textarea "x"
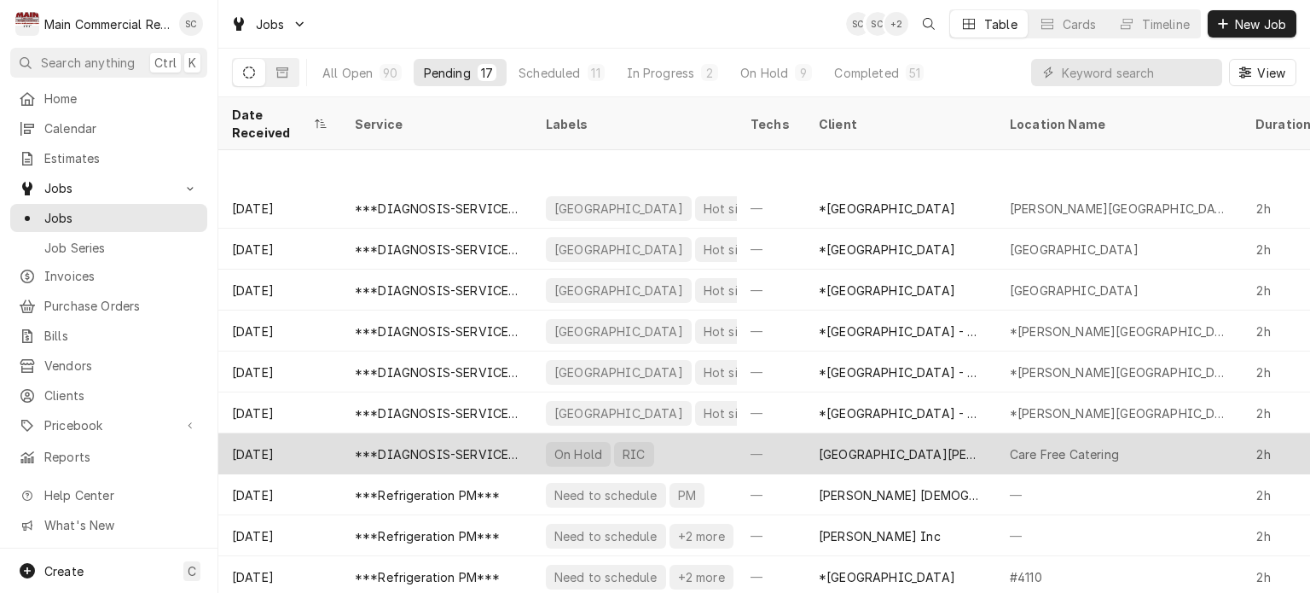
scroll to position [171, 0]
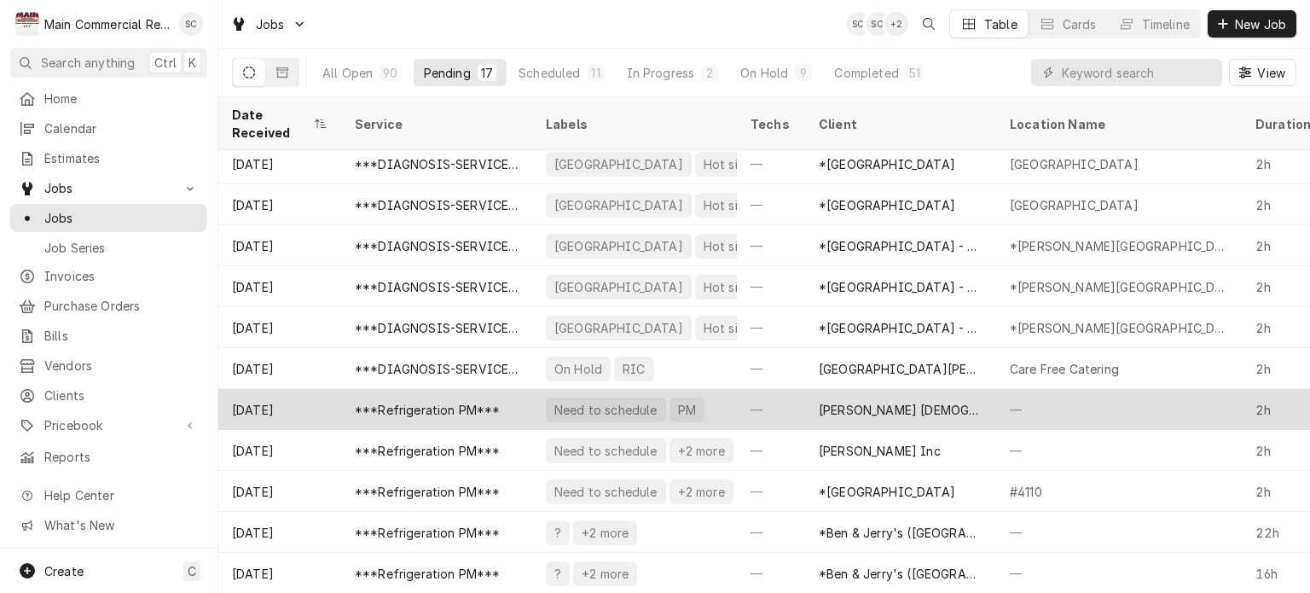
click at [797, 399] on div "—" at bounding box center [771, 409] width 68 height 41
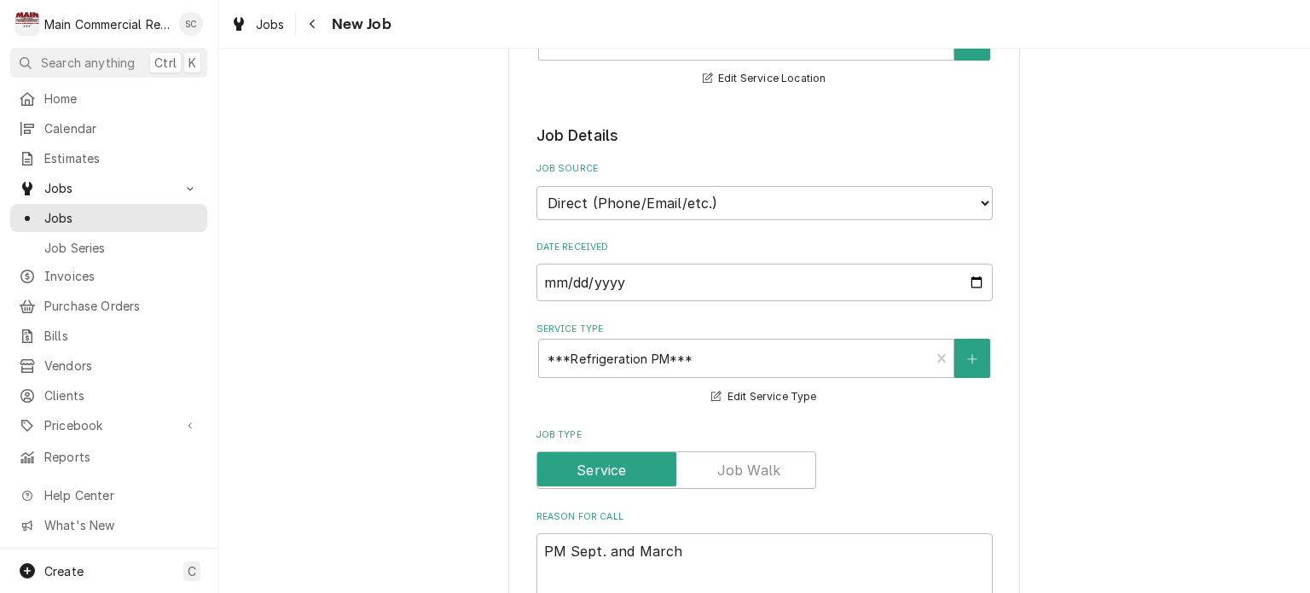
scroll to position [597, 0]
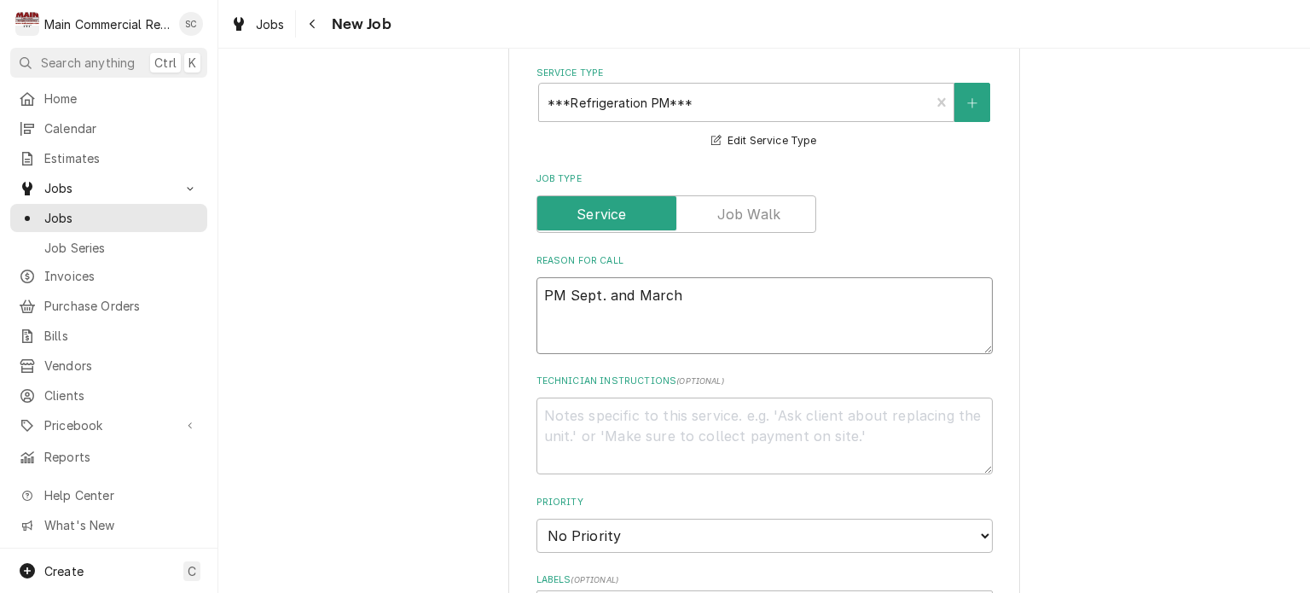
click at [540, 285] on textarea "PM Sept. and March" at bounding box center [764, 315] width 456 height 77
type textarea "x"
type textarea "PM Sept. and March"
type textarea "x"
type textarea "2 PM Sept. and March"
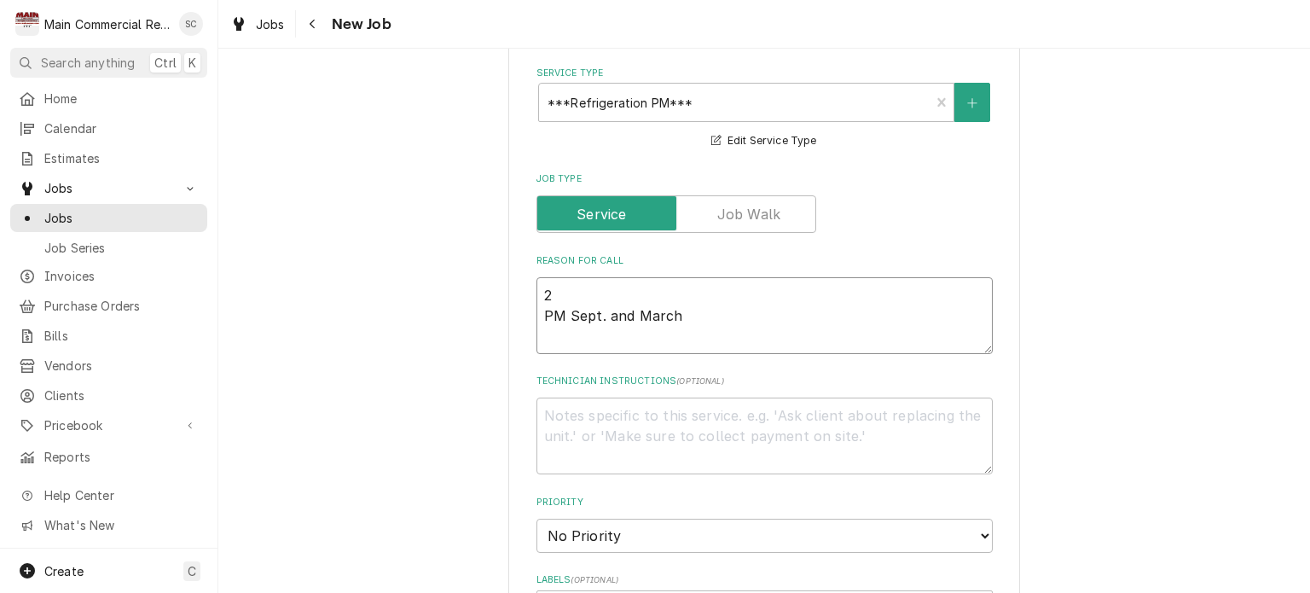
type textarea "x"
type textarea "2 PM Sept. and March"
type textarea "x"
type textarea "2 I PM Sept. and March"
type textarea "x"
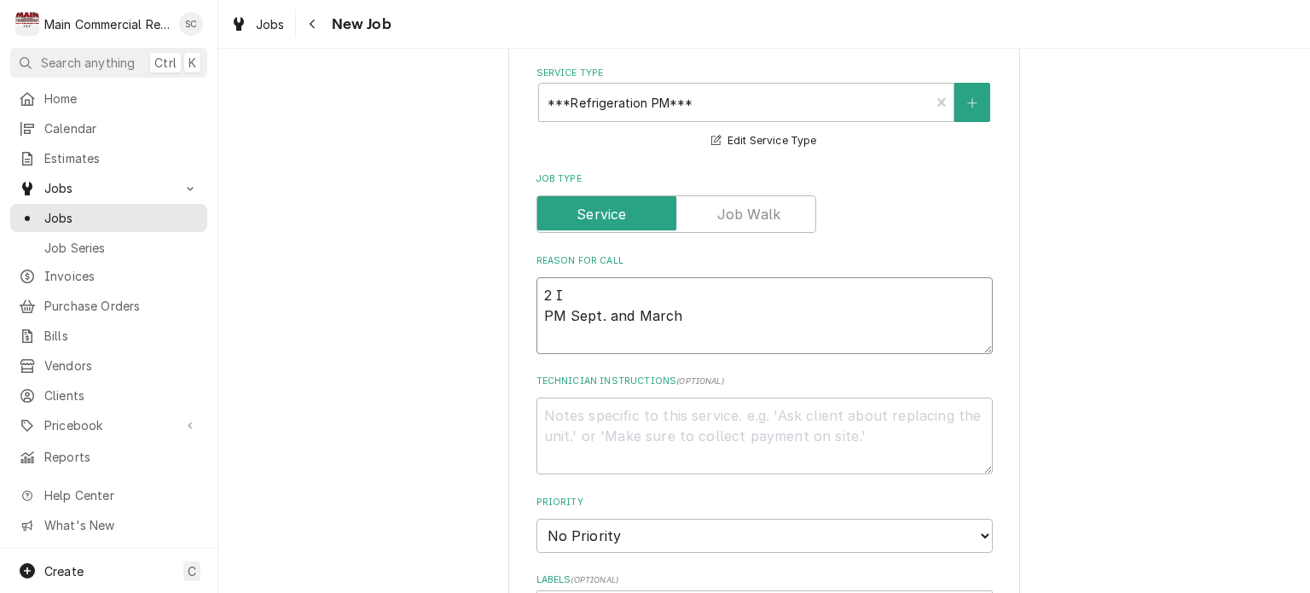
type textarea "2 IC PM Sept. and March"
type textarea "x"
type textarea "2 ICE PM Sept. and March"
type textarea "x"
type textarea "2 ICE PM Sept. and March"
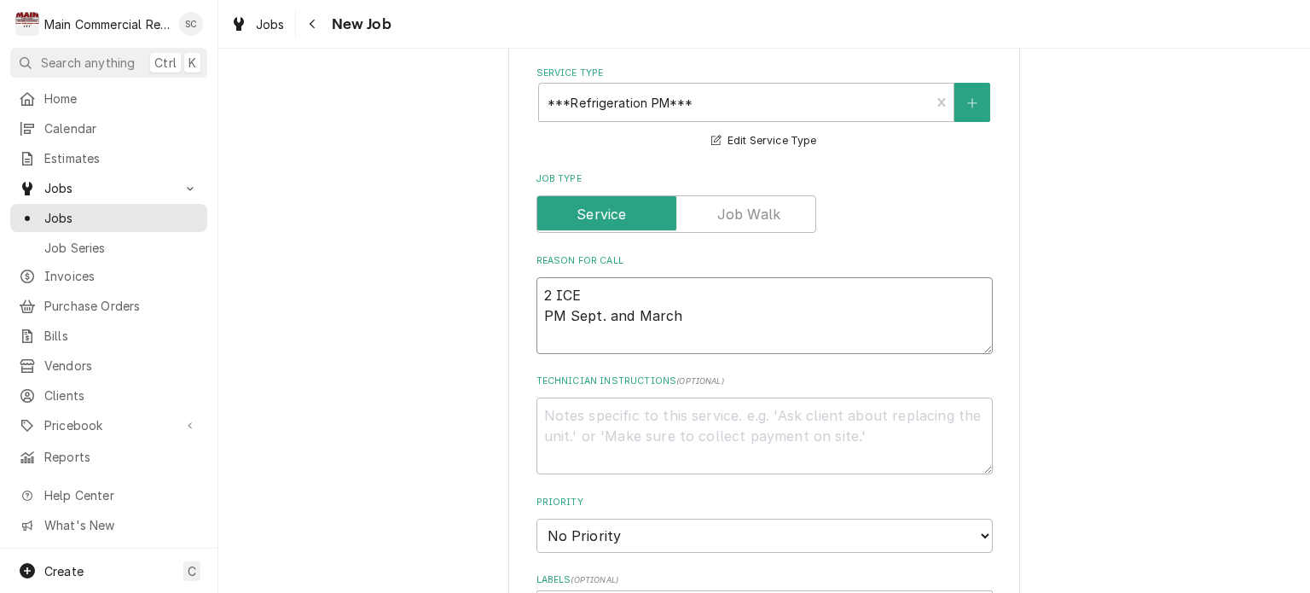
type textarea "x"
type textarea "2 ICE M PM Sept. and March"
type textarea "x"
type textarea "2 ICE MA PM Sept. and March"
type textarea "x"
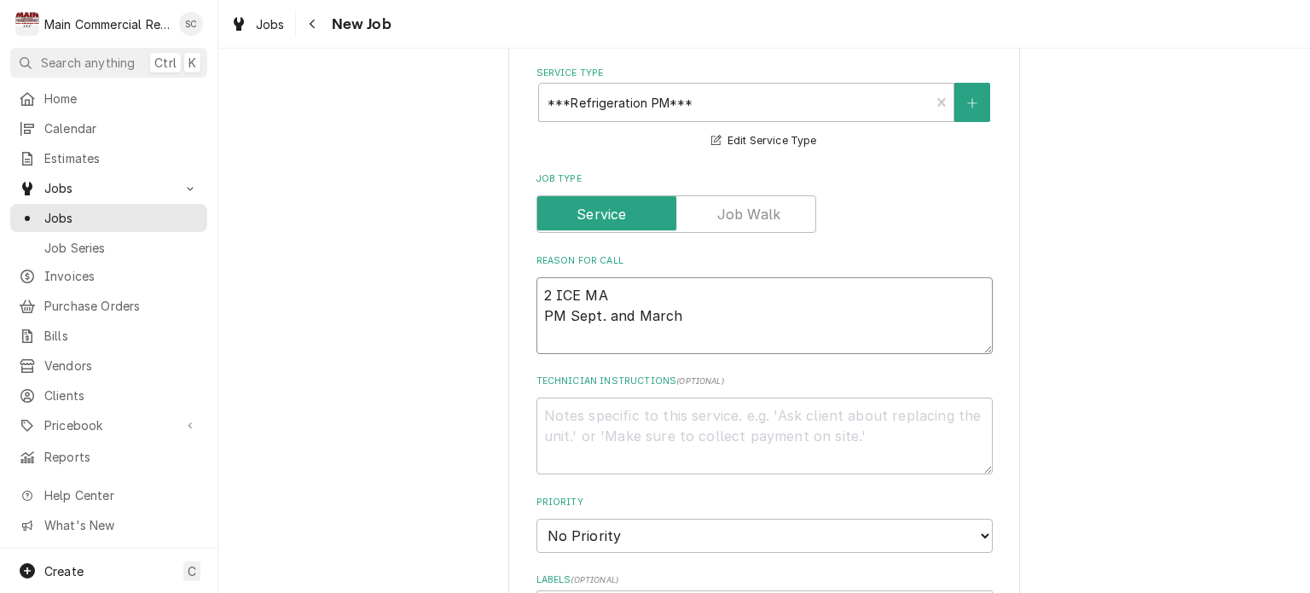
type textarea "2 ICE MAC PM Sept. and March"
type textarea "x"
type textarea "2 ICE MACH PM Sept. and March"
type textarea "x"
type textarea "2 ICE MACHI PM Sept. and March"
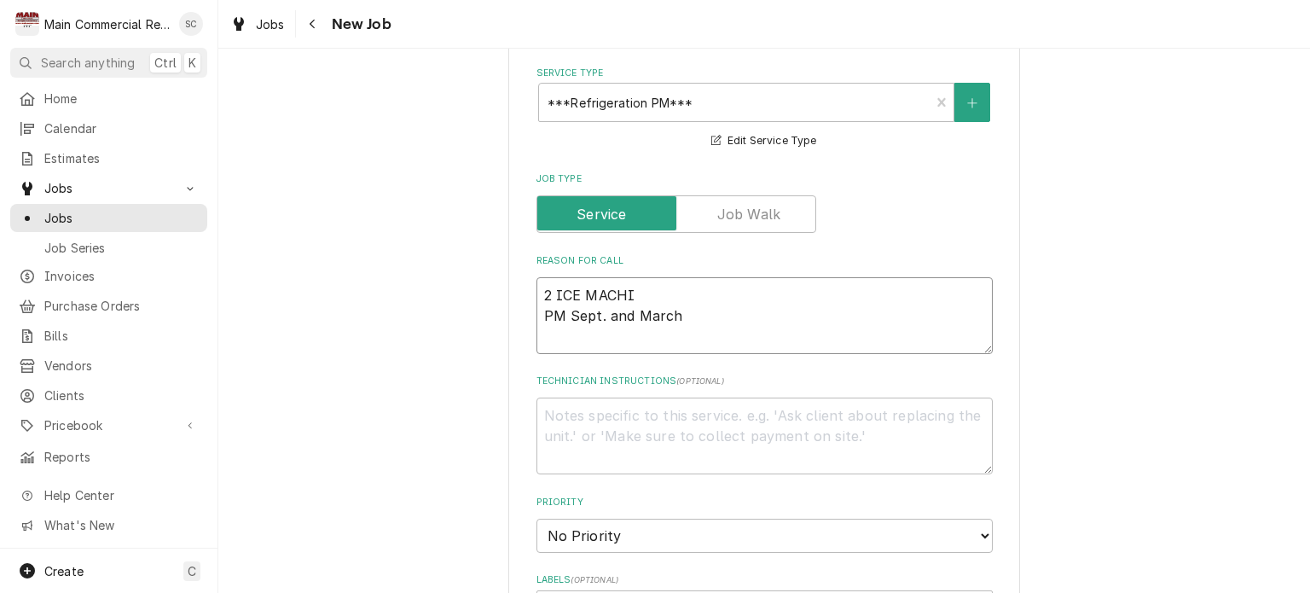
type textarea "x"
type textarea "2 ICE MACHIN PM Sept. and March"
type textarea "x"
type textarea "2 ICE MACHINE PM Sept. and March"
type textarea "x"
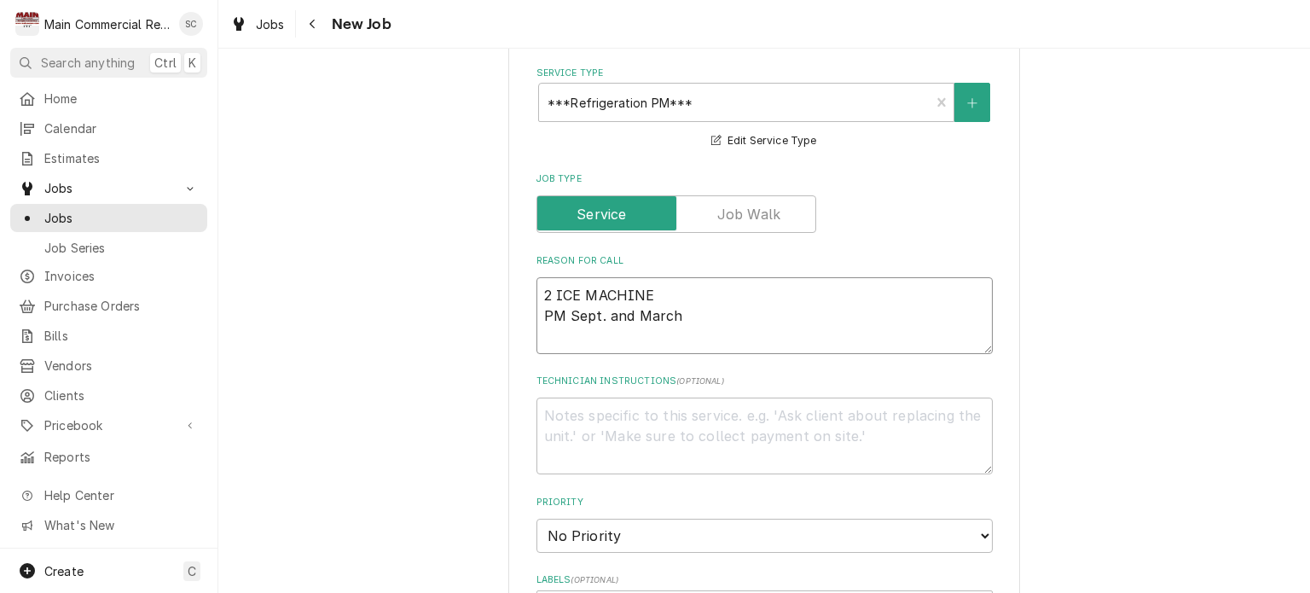
type textarea "2 ICE MACHINES PM Sept. and March"
type textarea "x"
type textarea "2 ICE MACHINES PM Sept. and March"
type textarea "x"
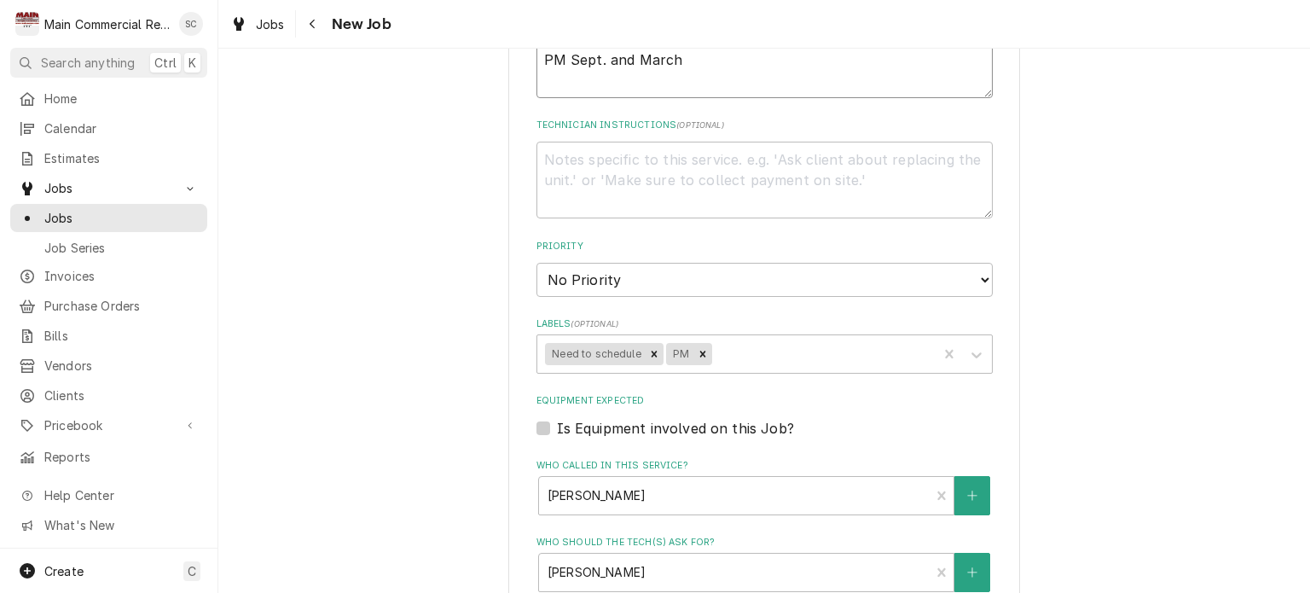
type textarea "2 ICE MACHINES PM Sept. and March"
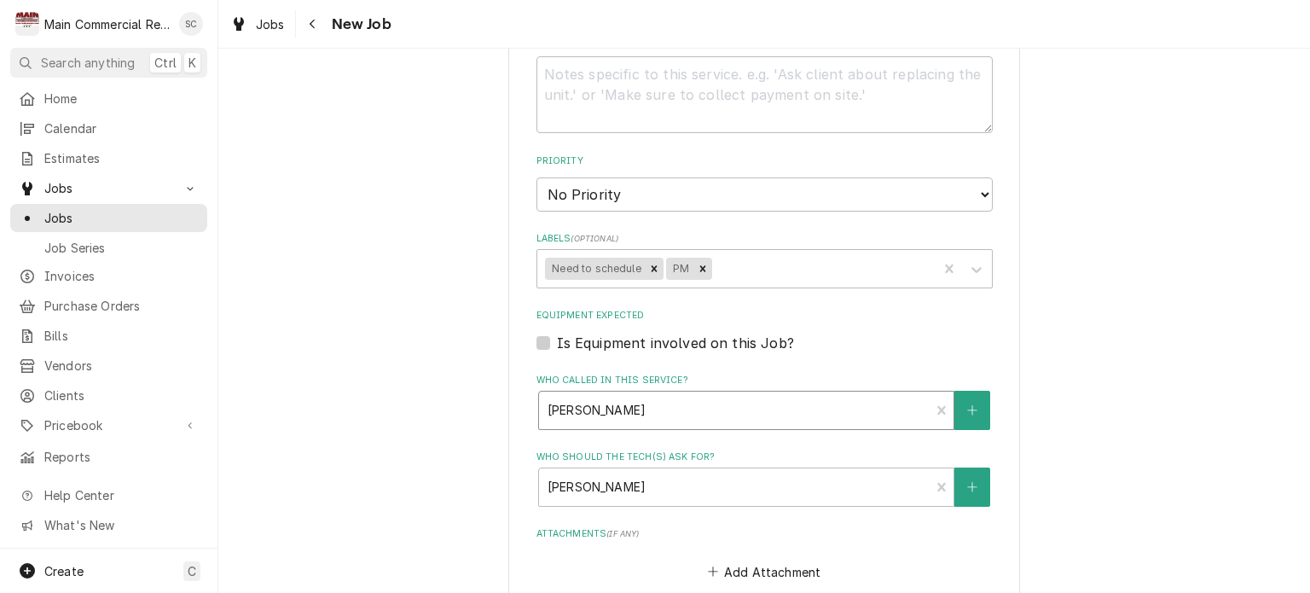
scroll to position [1023, 0]
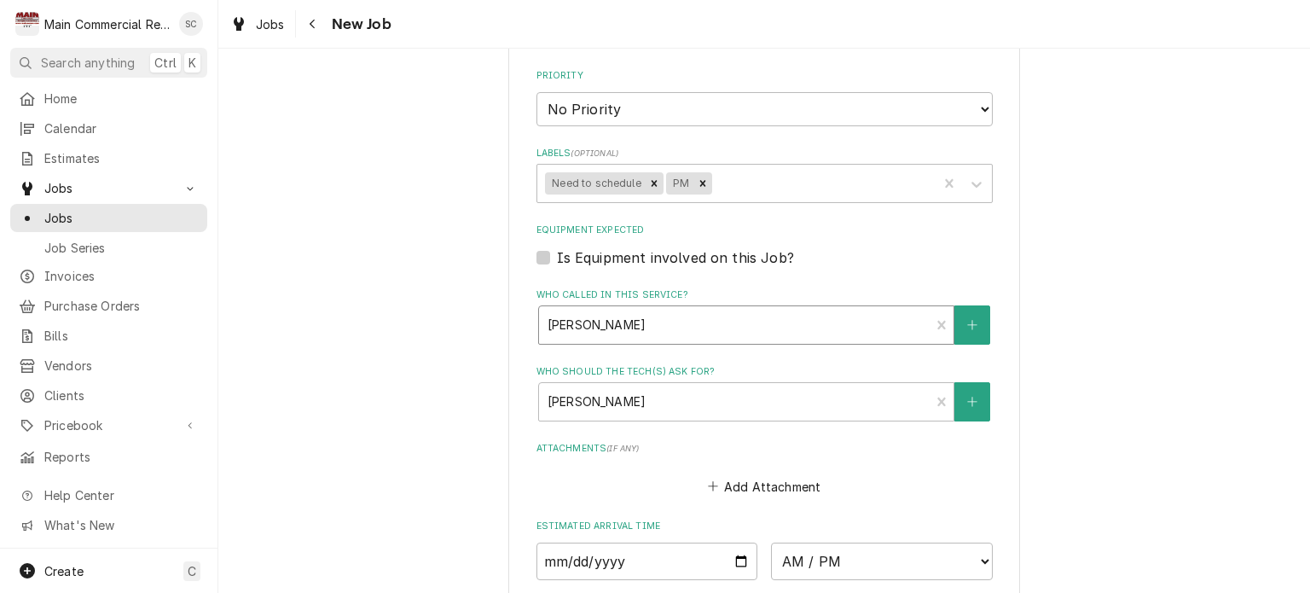
click at [785, 316] on div "Who called in this service?" at bounding box center [735, 325] width 374 height 31
type textarea "x"
click at [733, 327] on div "Who called in this service?" at bounding box center [735, 325] width 374 height 31
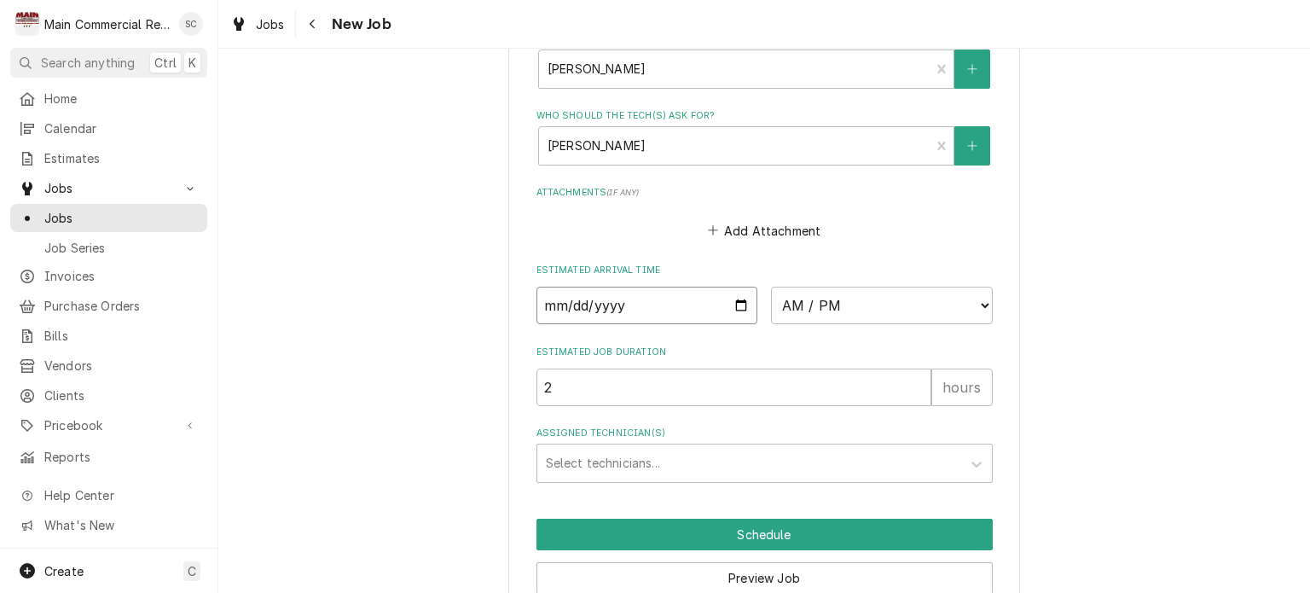
click at [733, 301] on input "Date" at bounding box center [647, 306] width 222 height 38
type input "2025-09-23"
type textarea "x"
click at [819, 296] on select "AM / PM 6:00 AM 6:15 AM 6:30 AM 6:45 AM 7:00 AM 7:15 AM 7:30 AM 7:45 AM 8:00 AM…" at bounding box center [882, 306] width 222 height 38
select select "08:00:00"
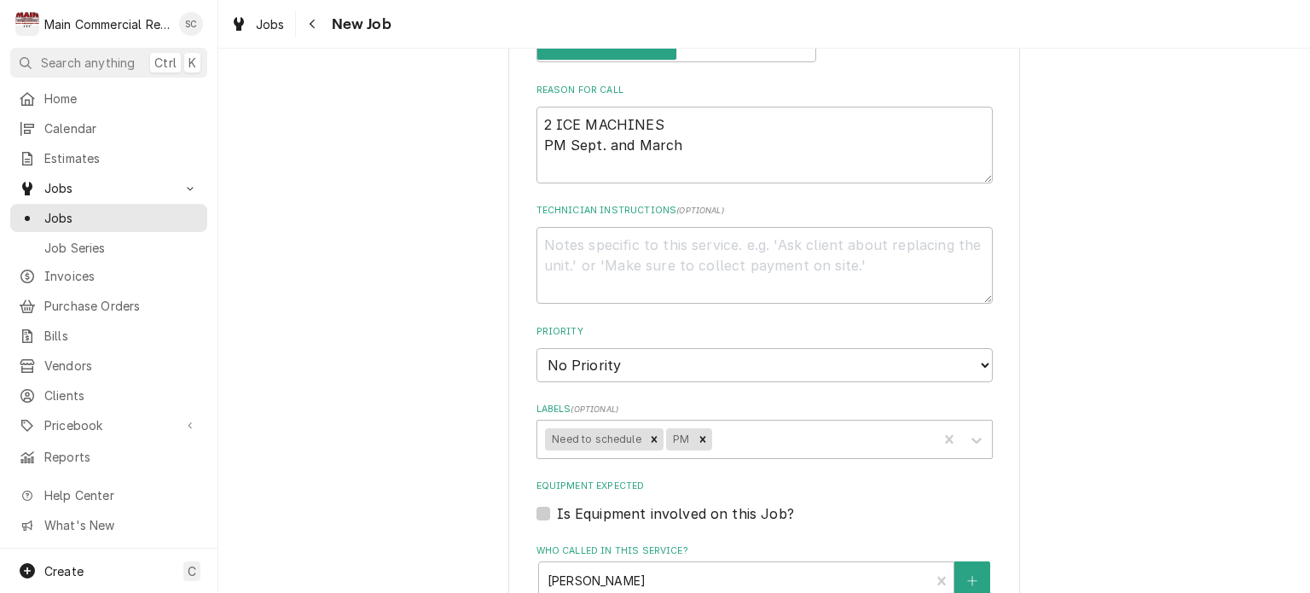
scroll to position [512, 0]
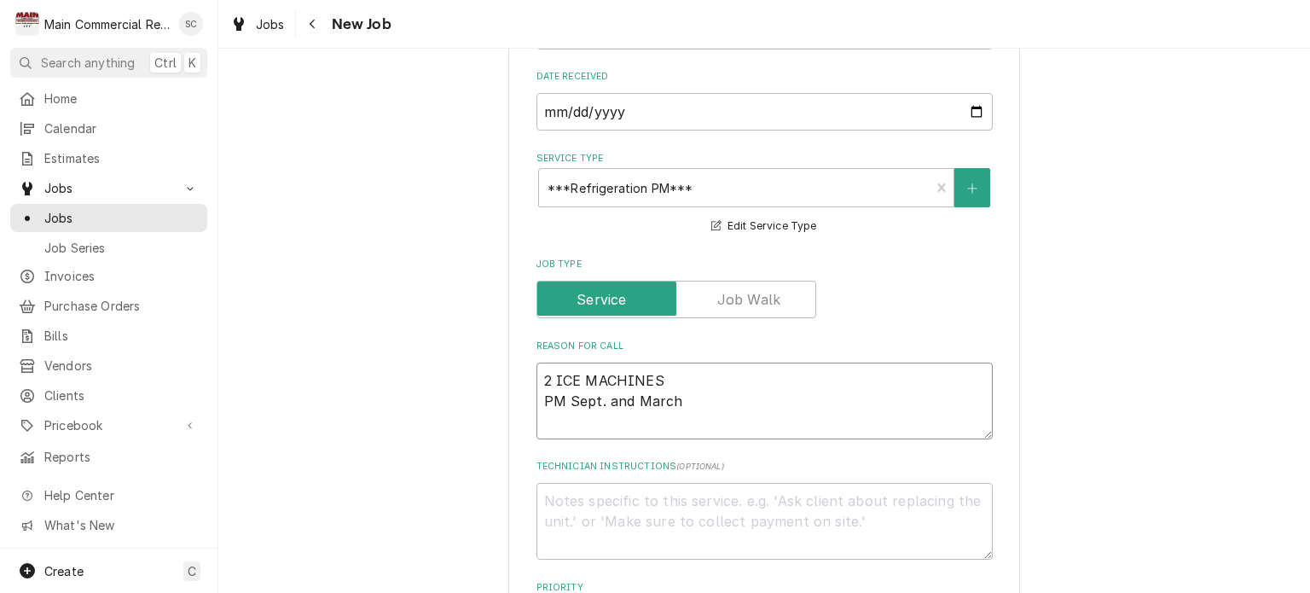
click at [536, 369] on textarea "2 ICE MACHINES PM Sept. and March" at bounding box center [764, 400] width 456 height 77
type textarea "x"
type textarea "2 ICE MACHINES PM Sept. and March"
type textarea "x"
type textarea "P 2 ICE MACHINES PM Sept. and March"
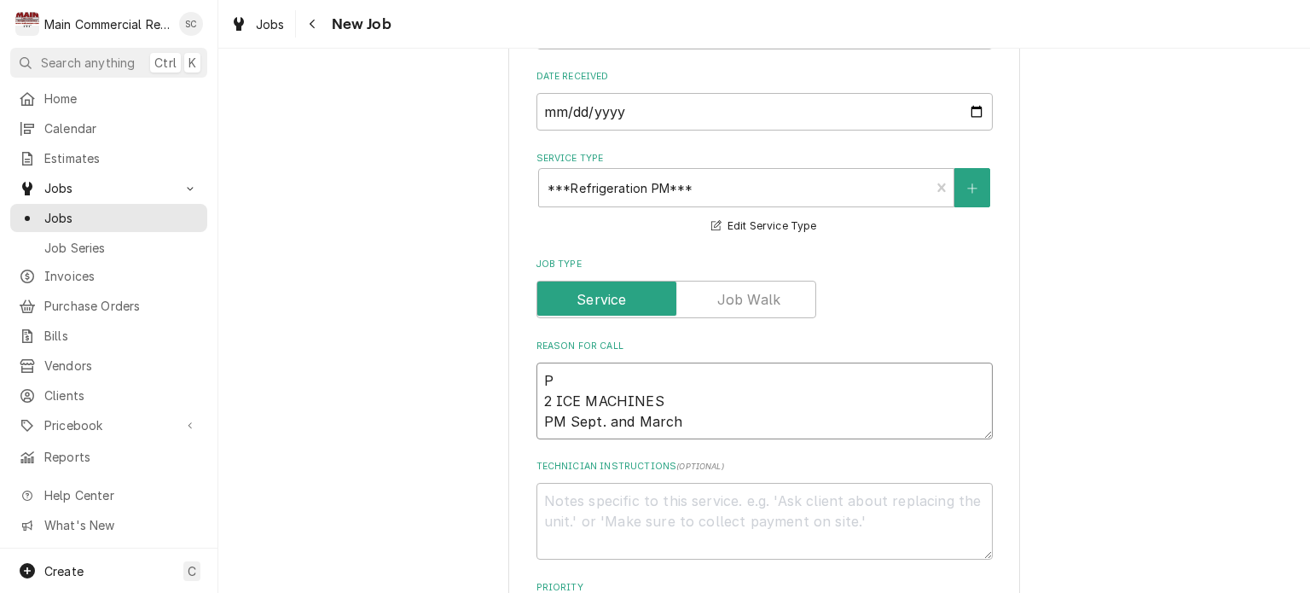
type textarea "x"
type textarea "Pr 2 ICE MACHINES PM Sept. and March"
type textarea "x"
type textarea "Pre 2 ICE MACHINES PM Sept. and March"
type textarea "x"
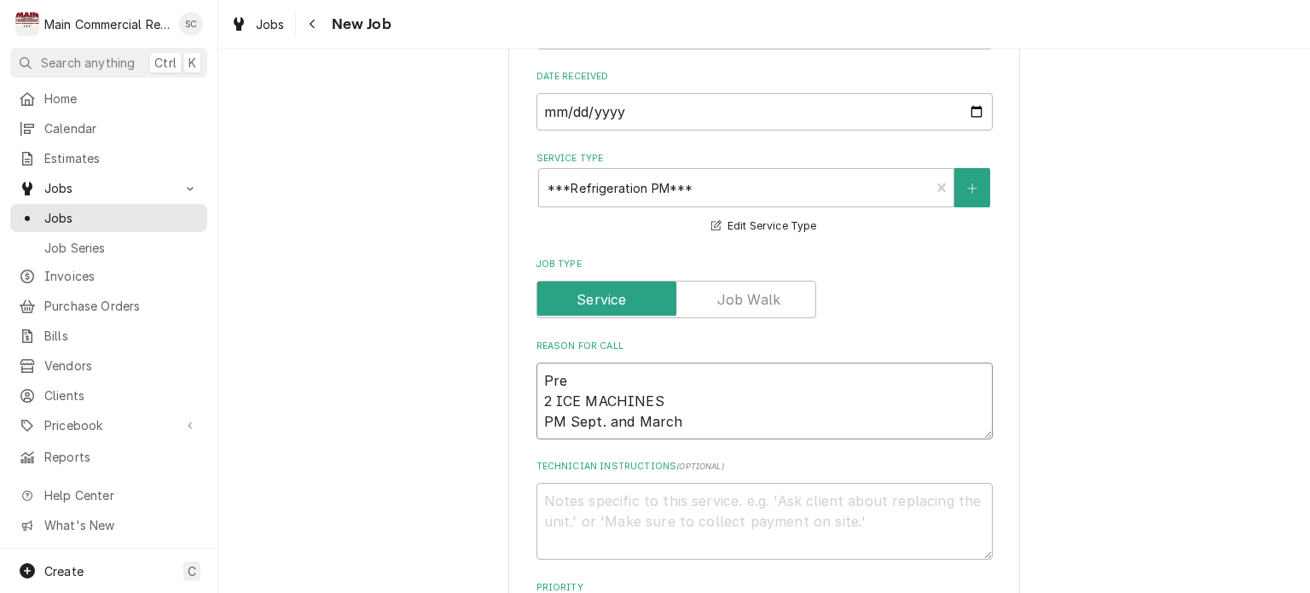
type textarea "Pre 2 ICE MACHINES PM Sept. and March"
type textarea "x"
type textarea "Pre 2 ICE MACHINES PM Sept. and March"
type textarea "x"
type textarea "Pre- 2 ICE MACHINES PM Sept. and March"
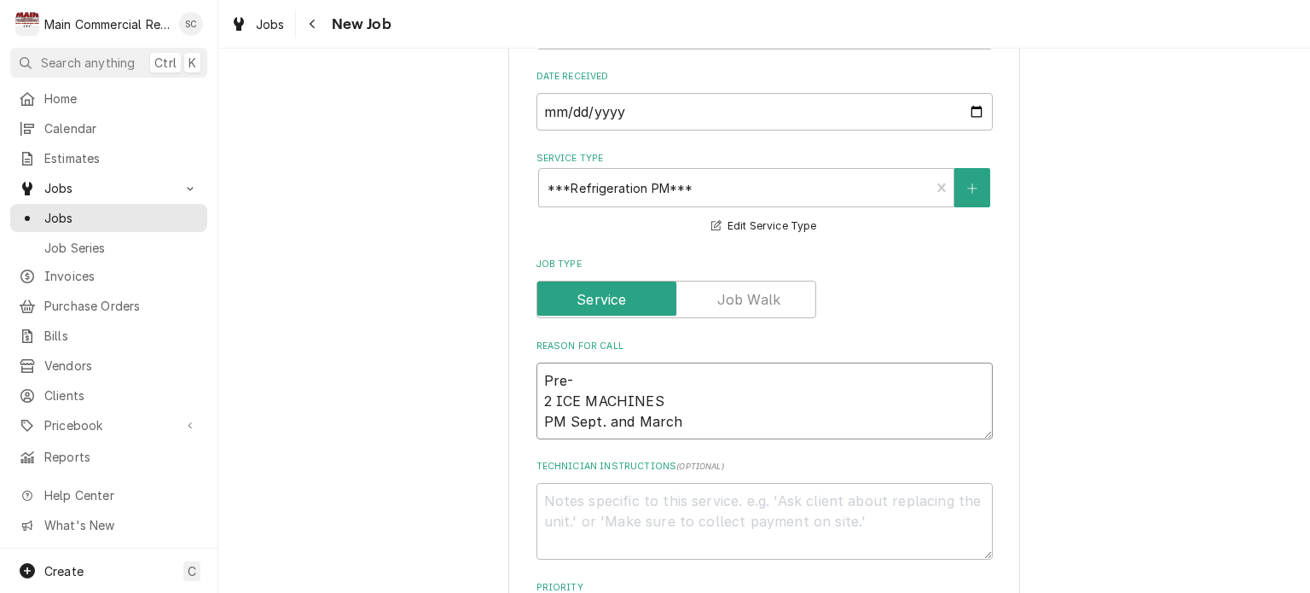
type textarea "x"
type textarea "Pre-S 2 ICE MACHINES PM Sept. and March"
type textarea "x"
type textarea "Pre-Sc 2 ICE MACHINES PM Sept. and March"
type textarea "x"
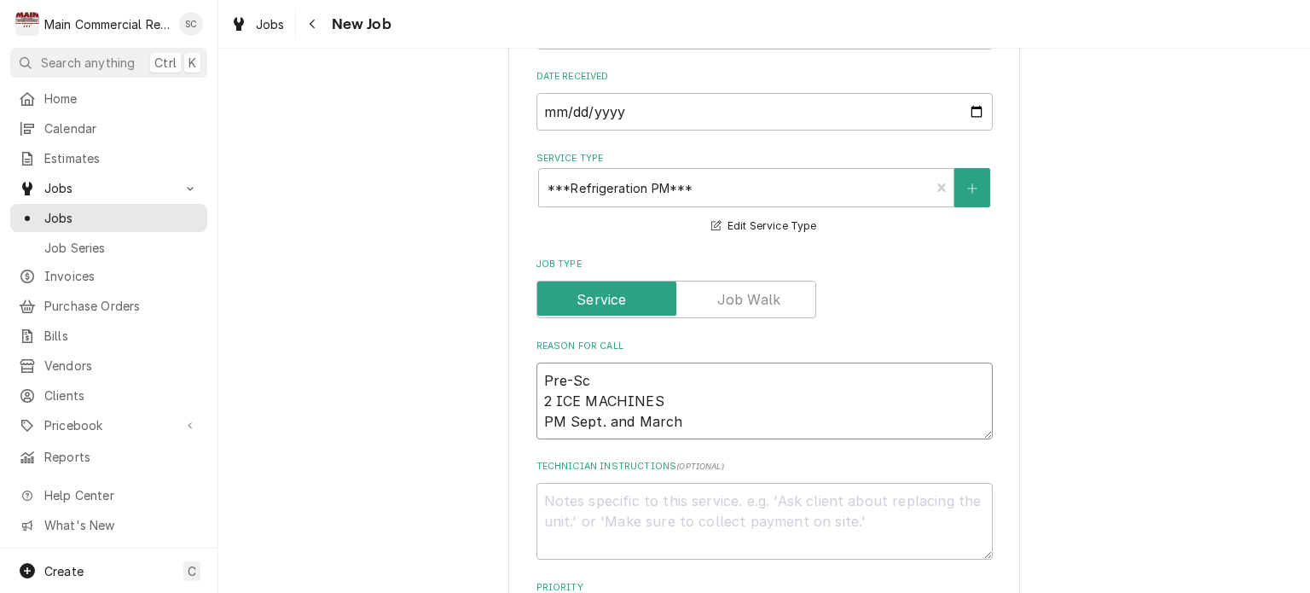
type textarea "Pre-Sch 2 ICE MACHINES PM Sept. and March"
type textarea "x"
type textarea "Pre-Sche 2 ICE MACHINES PM Sept. and March"
type textarea "x"
type textarea "Pre-Sched 2 ICE MACHINES PM Sept. and March"
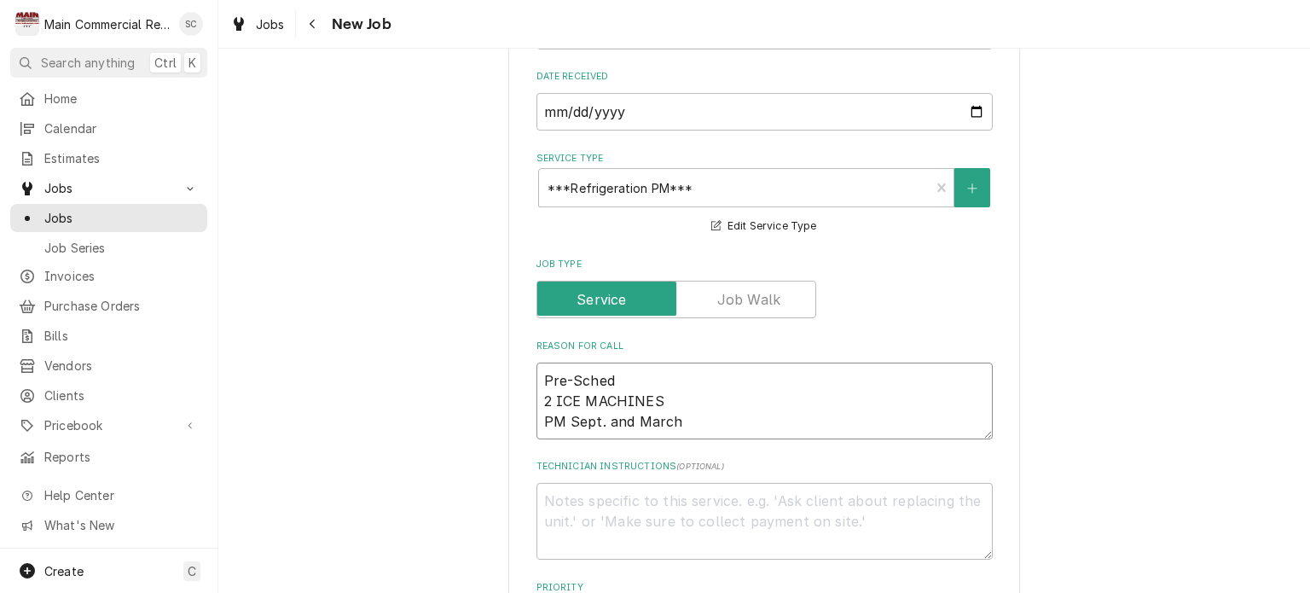
type textarea "x"
type textarea "Pre-Schedu 2 ICE MACHINES PM Sept. and March"
type textarea "x"
type textarea "Pre-Schedul 2 ICE MACHINES PM Sept. and March"
type textarea "x"
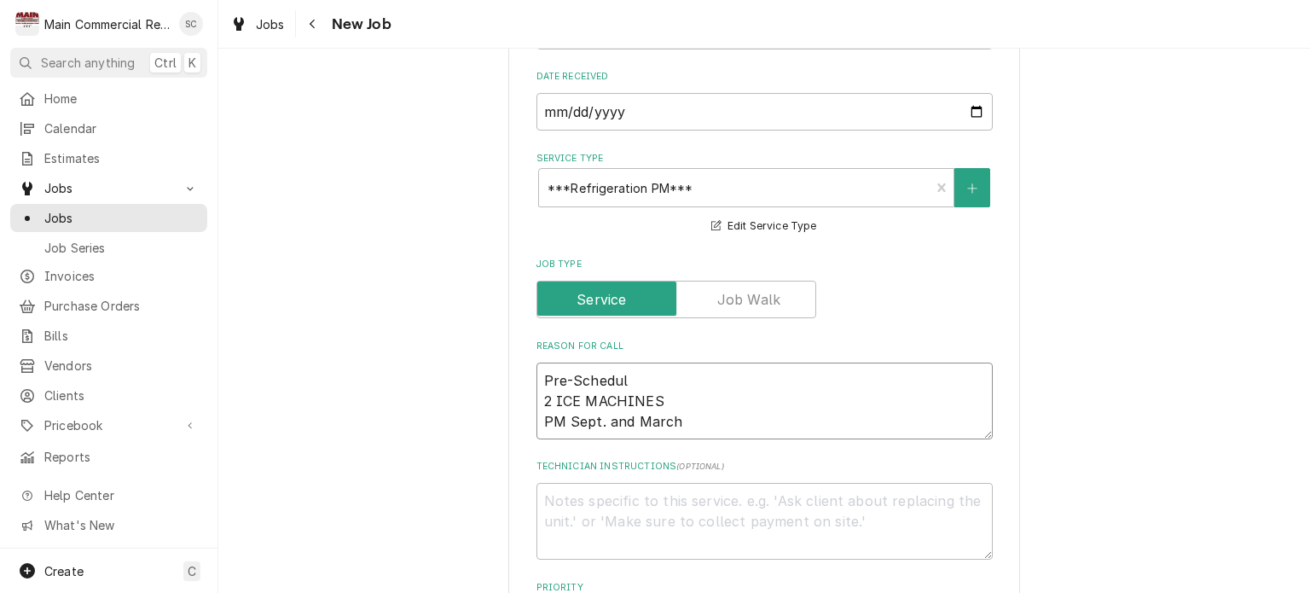
type textarea "Pre-Schedule 2 ICE MACHINES PM Sept. and March"
type textarea "x"
type textarea "Pre-Schedule 2 ICE MACHINES PM Sept. and March"
type textarea "x"
type textarea "Pre-Schedule 2 ICE MACHINES PM Sept. and March"
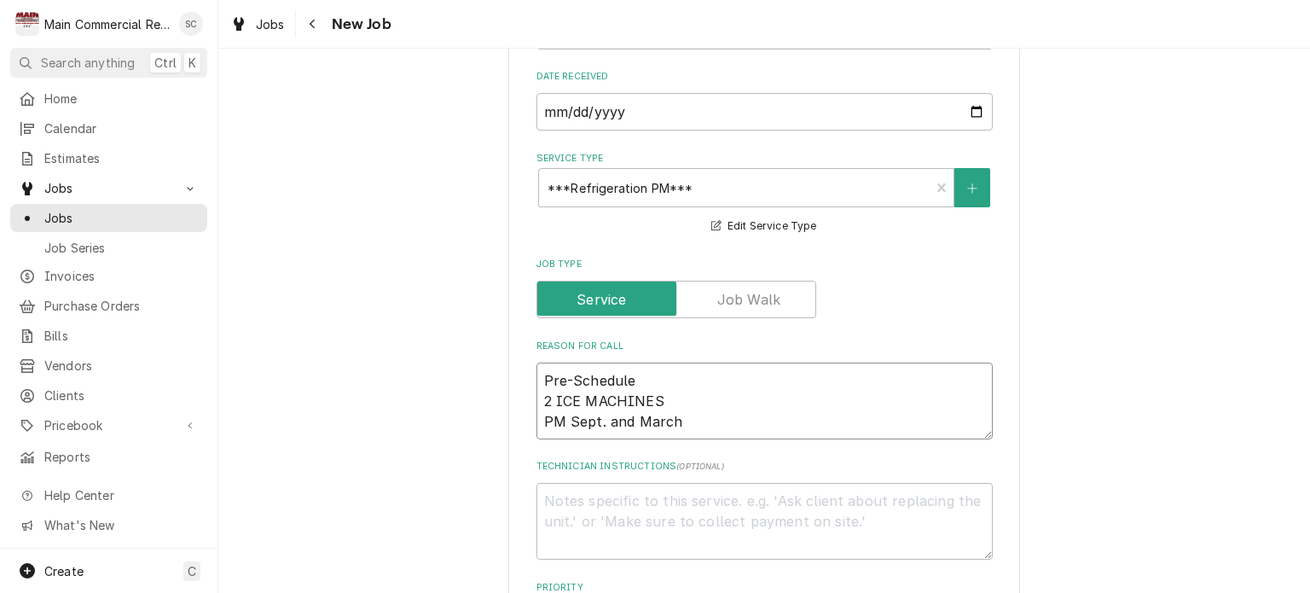
type textarea "x"
type textarea "Pre-Scheduled 2 ICE MACHINES PM Sept. and March"
type textarea "x"
type textarea "Pre-Scheduled 2 ICE MACHINES PM Sept. and March"
type textarea "x"
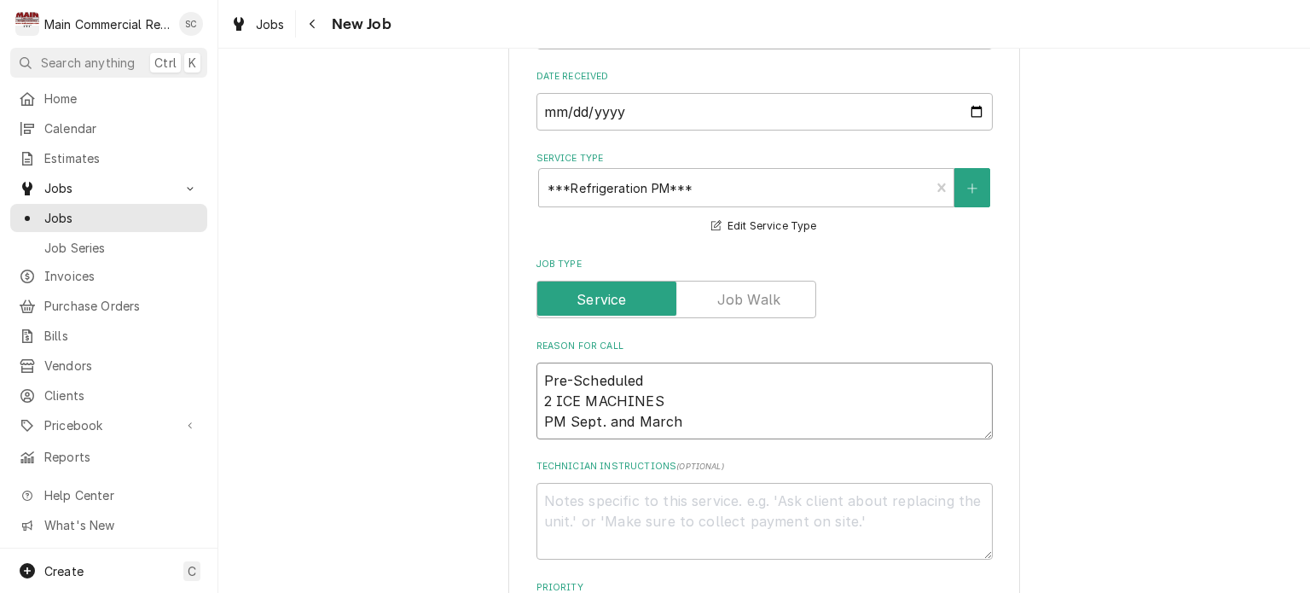
type textarea "Pre-Scheduled w 2 ICE MACHINES PM Sept. and March"
type textarea "x"
type textarea "Pre-Scheduled wi 2 ICE MACHINES PM Sept. and March"
type textarea "x"
type textarea "Pre-Scheduled wit 2 ICE MACHINES PM Sept. and March"
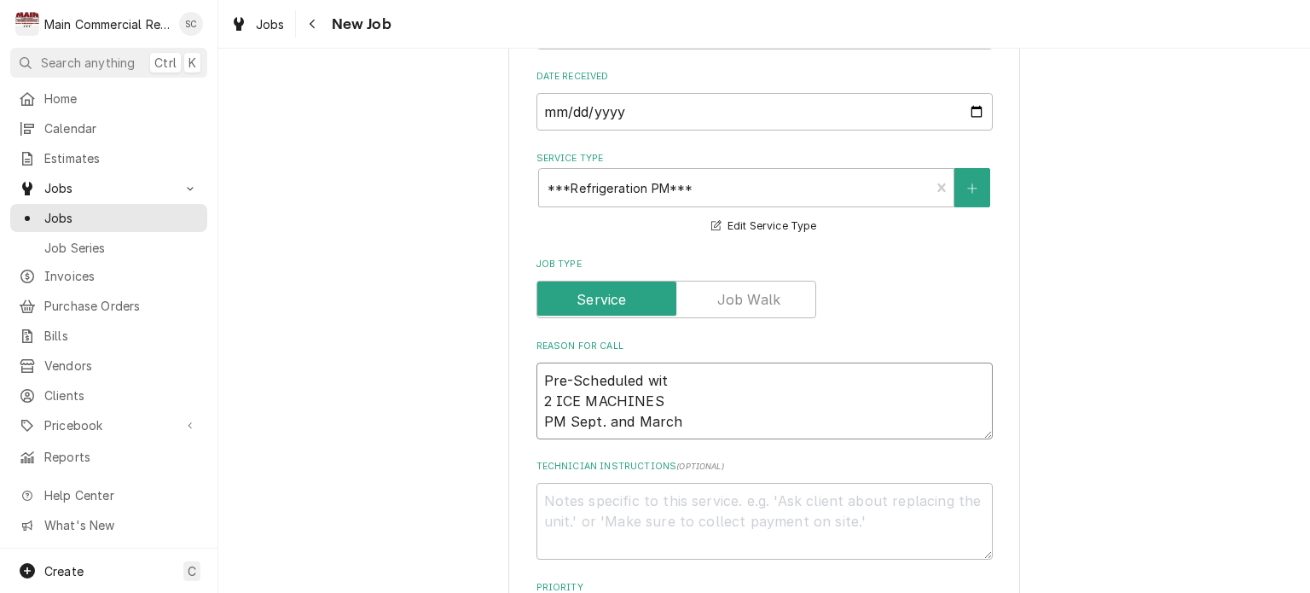
type textarea "x"
type textarea "Pre-Scheduled with 2 ICE MACHINES PM Sept. and March"
type textarea "x"
type textarea "Pre-Scheduled with 2 ICE MACHINES PM Sept. and March"
type textarea "x"
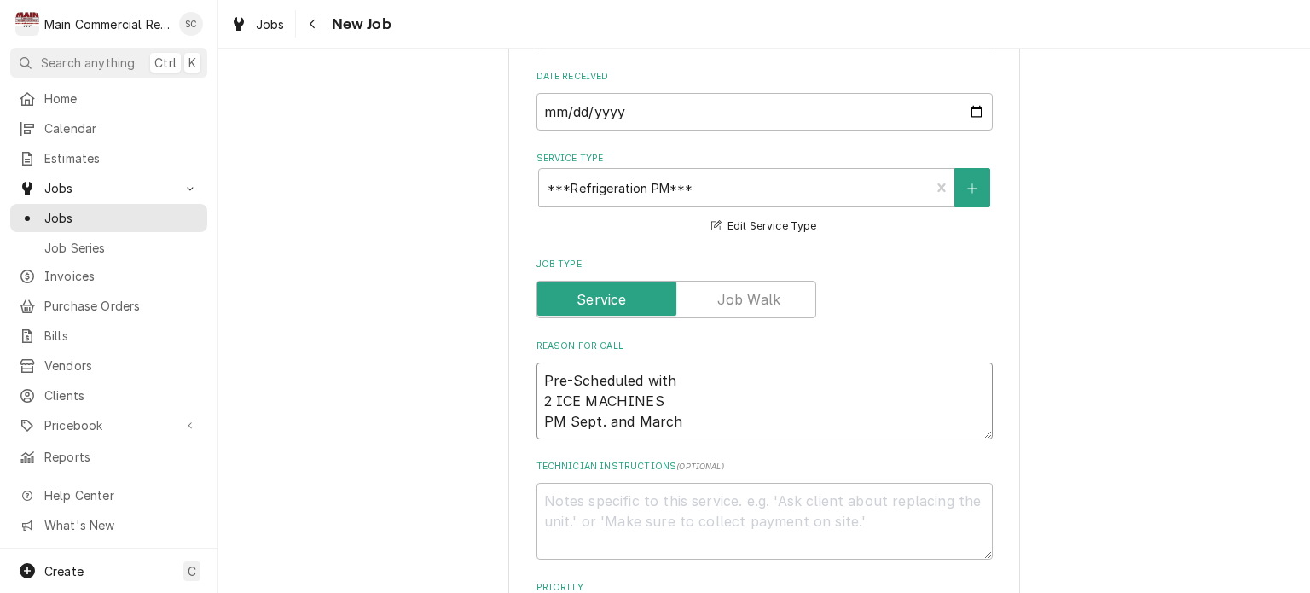
type textarea "Pre-Scheduled with S 2 ICE MACHINES PM Sept. and March"
type textarea "x"
type textarea "Pre-Scheduled with Sc 2 ICE MACHINES PM Sept. and March"
type textarea "x"
type textarea "Pre-Scheduled with Sco 2 ICE MACHINES PM Sept. and March"
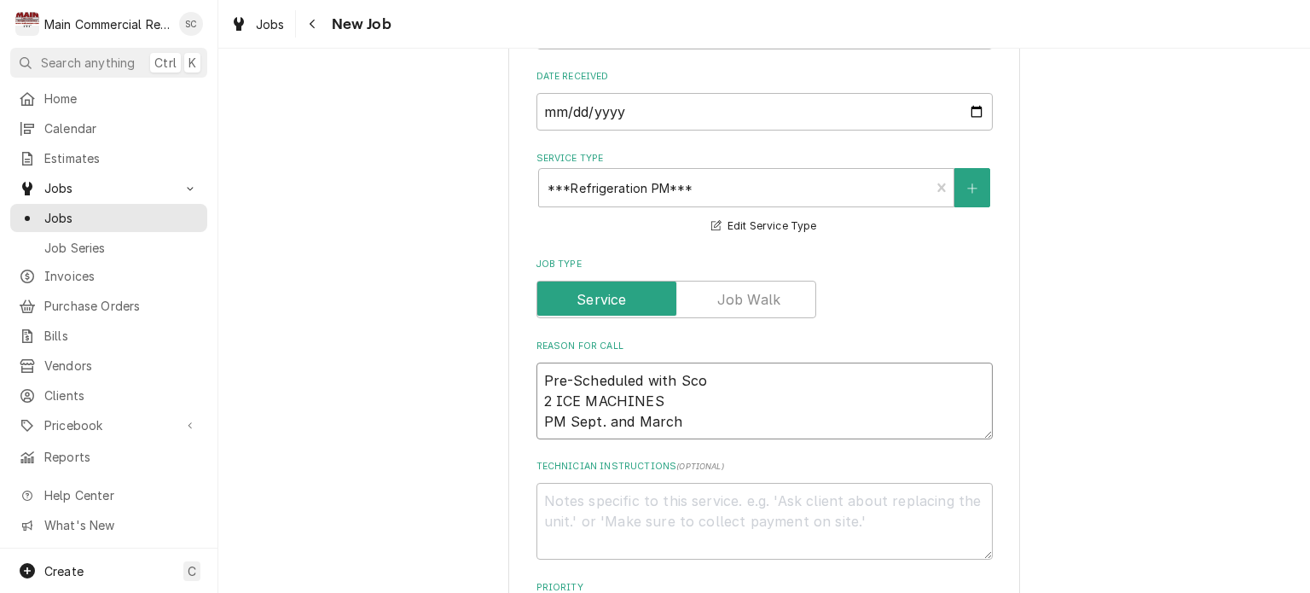
type textarea "x"
type textarea "Pre-Scheduled with Scot 2 ICE MACHINES PM Sept. and March"
type textarea "x"
type textarea "Pre-Scheduled with Scott 2 ICE MACHINES PM Sept. and March"
type textarea "x"
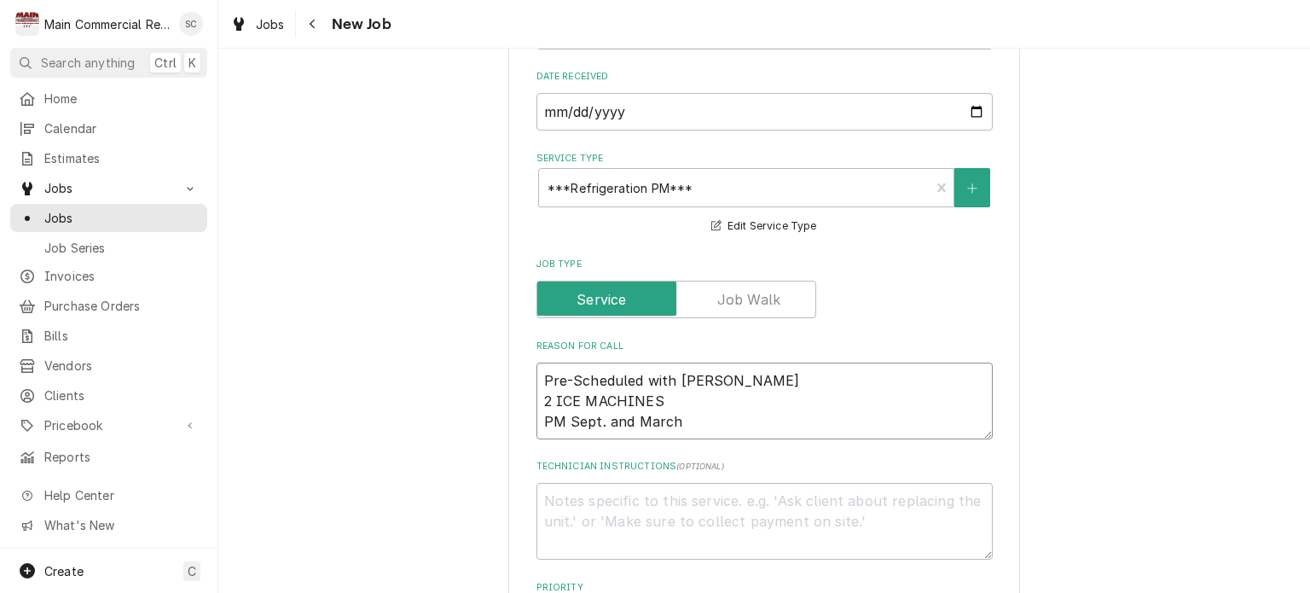
type textarea "Pre-Scheduled with Scott 2 ICE MACHINES PM Sept. and March"
type textarea "x"
type textarea "Pre-Scheduled with Scott f 2 ICE MACHINES PM Sept. and March"
type textarea "x"
type textarea "Pre-Scheduled with Scott fo 2 ICE MACHINES PM Sept. and March"
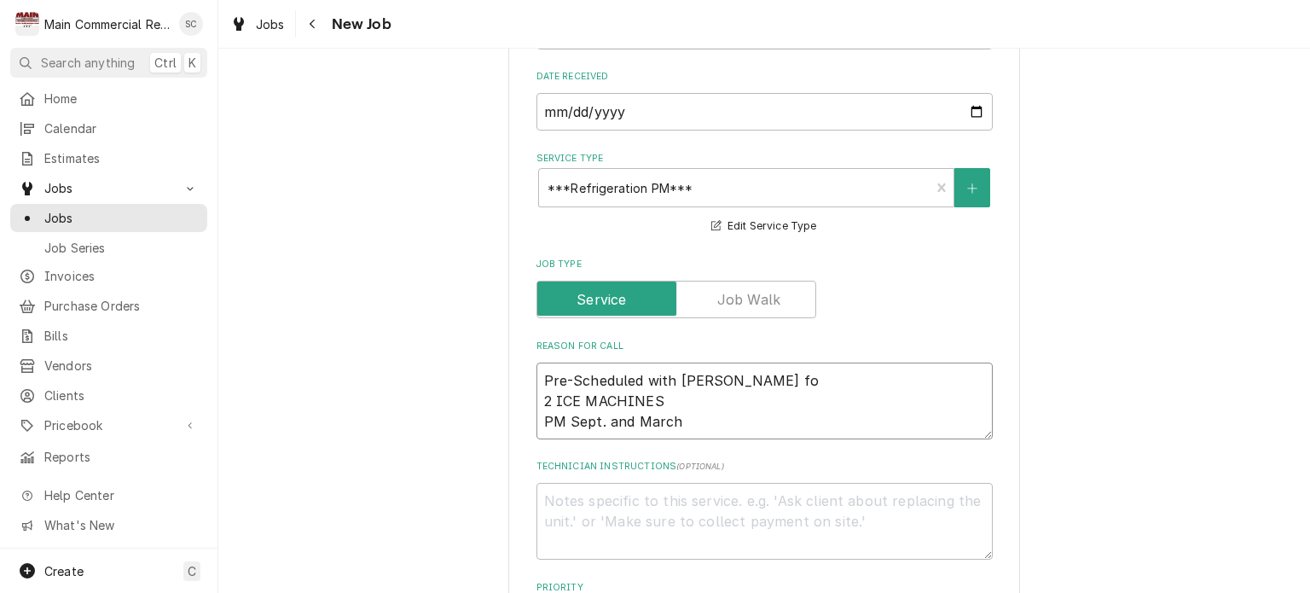
type textarea "x"
type textarea "Pre-Scheduled with Scott for 2 ICE MACHINES PM Sept. and March"
type textarea "x"
type textarea "Pre-Scheduled with Scott for 2 ICE MACHINES PM Sept. and March"
type textarea "x"
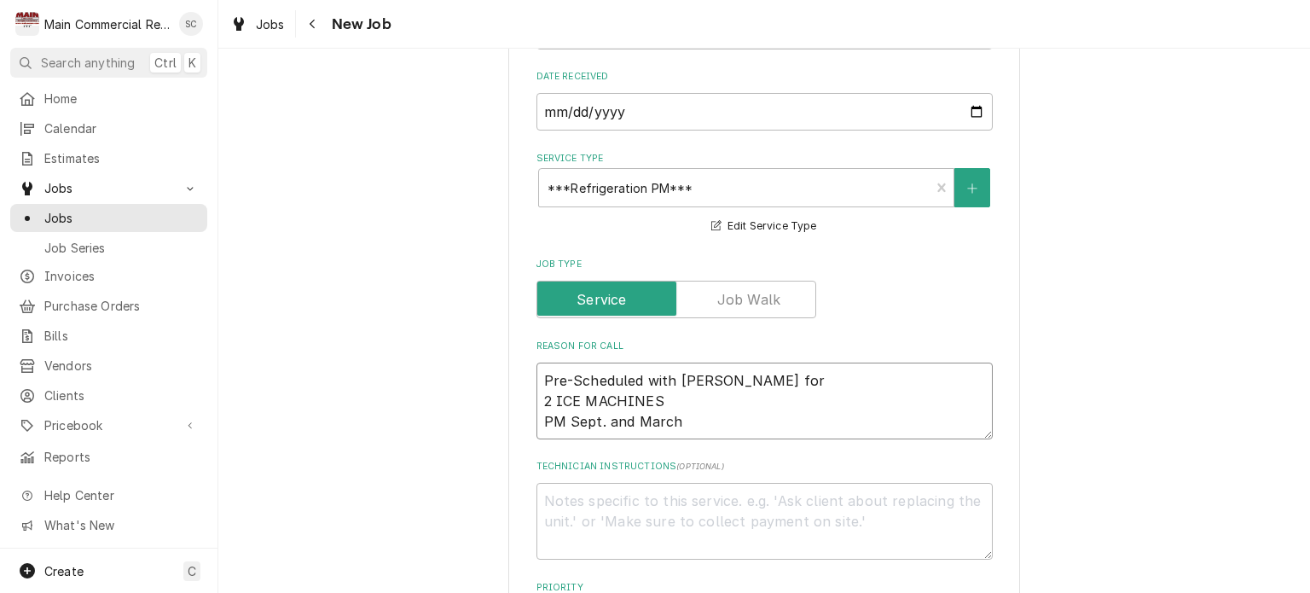
type textarea "Pre-Scheduled with Scott for 9 2 ICE MACHINES PM Sept. and March"
type textarea "x"
type textarea "Pre-Scheduled with Scott for 9/ 2 ICE MACHINES PM Sept. and March"
type textarea "x"
type textarea "Pre-Scheduled with Scott for 9/2 2 ICE MACHINES PM Sept. and March"
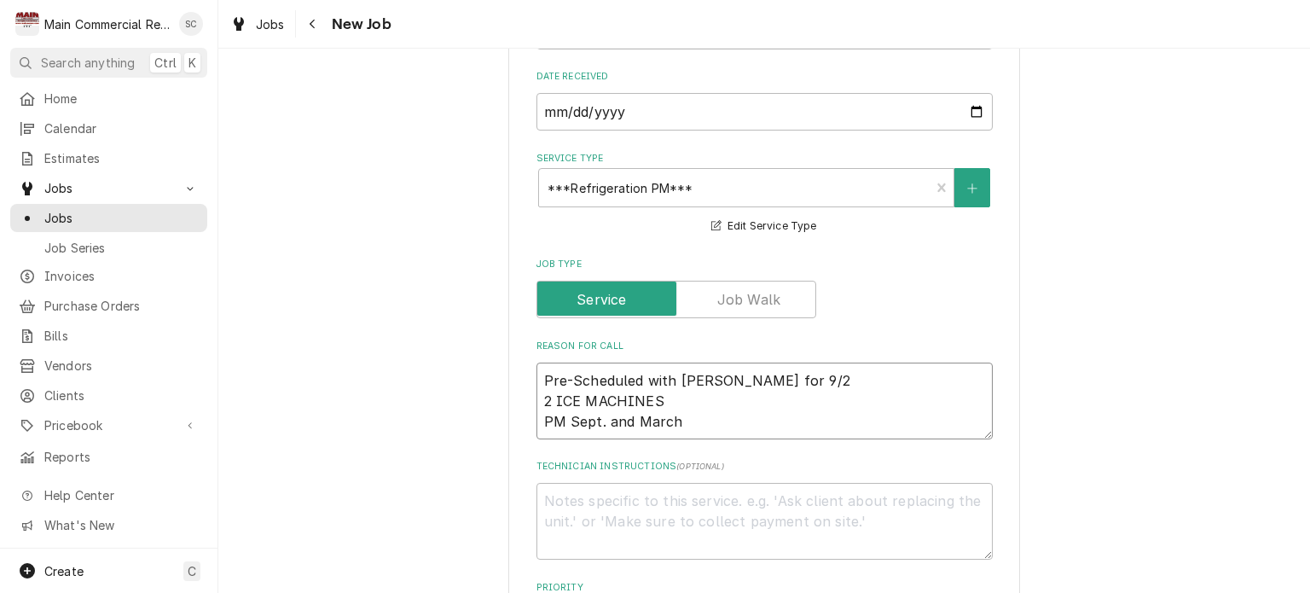
type textarea "x"
type textarea "Pre-Scheduled with Scott for 9/23 2 ICE MACHINES PM Sept. and March"
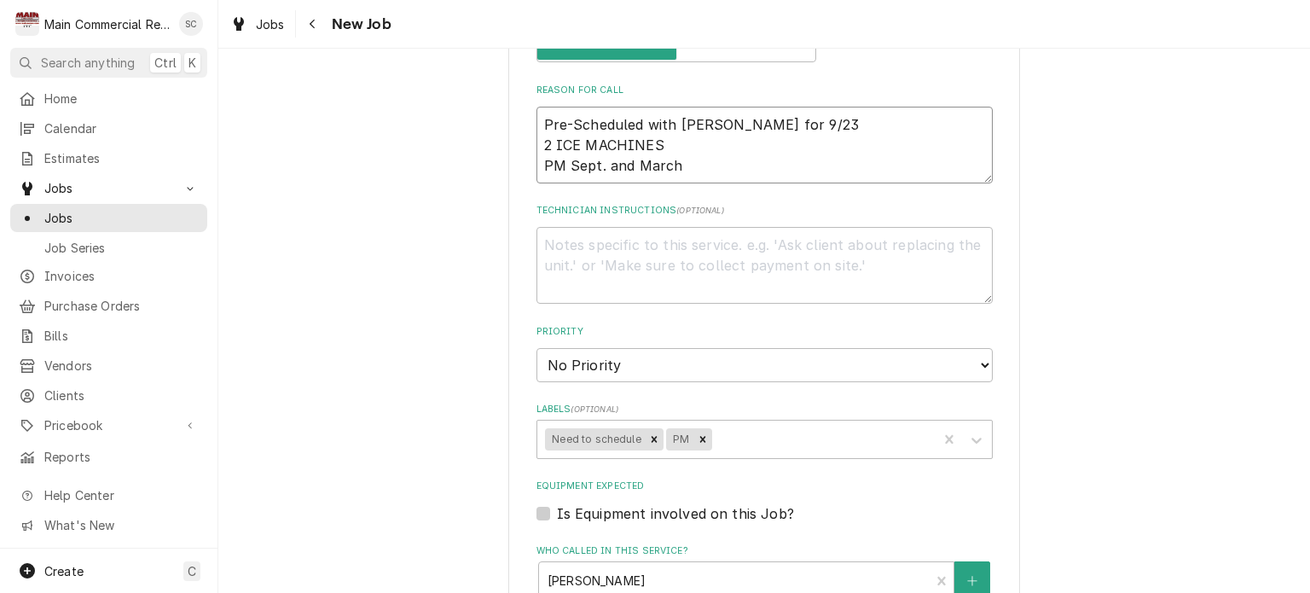
drag, startPoint x: 771, startPoint y: 119, endPoint x: 744, endPoint y: 119, distance: 27.3
click at [744, 119] on textarea "Pre-Scheduled with Scott for 9/23 2 ICE MACHINES PM Sept. and March" at bounding box center [764, 145] width 456 height 77
click at [768, 119] on textarea "Pre-Scheduled with Scott for 9/23 2 ICE MACHINES PM Sept. and March" at bounding box center [764, 145] width 456 height 77
click at [774, 125] on textarea "Pre-Scheduled with Scott for 9/23 2 ICE MACHINES PM Sept. and March" at bounding box center [764, 145] width 456 height 77
click at [761, 153] on textarea "Pre-Scheduled with Scott for 9/23 2 ICE MACHINES PM Sept. and March" at bounding box center [764, 145] width 456 height 77
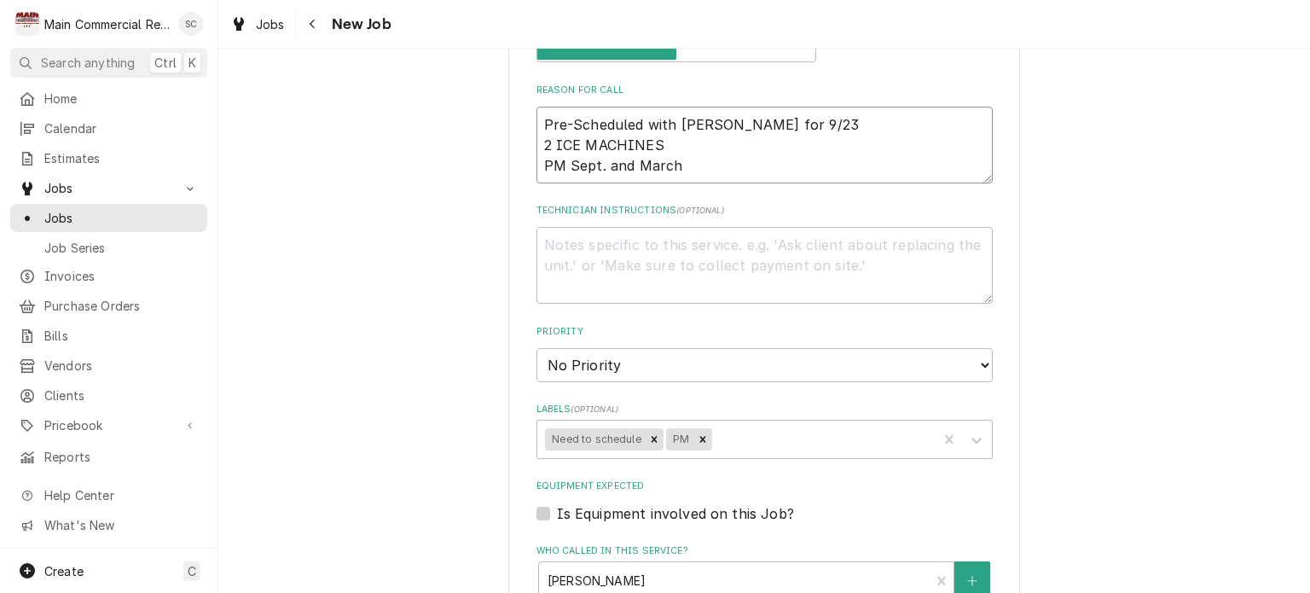
drag, startPoint x: 755, startPoint y: 116, endPoint x: 541, endPoint y: 117, distance: 214.1
click at [541, 117] on textarea "Pre-Scheduled with Scott for 9/23 2 ICE MACHINES PM Sept. and March" at bounding box center [764, 145] width 456 height 77
click at [785, 116] on textarea "Pre-Scheduled with Scott for 9/23 2 ICE MACHINES PM Sept. and March" at bounding box center [764, 145] width 456 height 77
type textarea "x"
type textarea "Pre-Scheduled with Scott for 9/23 2 ICE MACHINES PM Sept. and March"
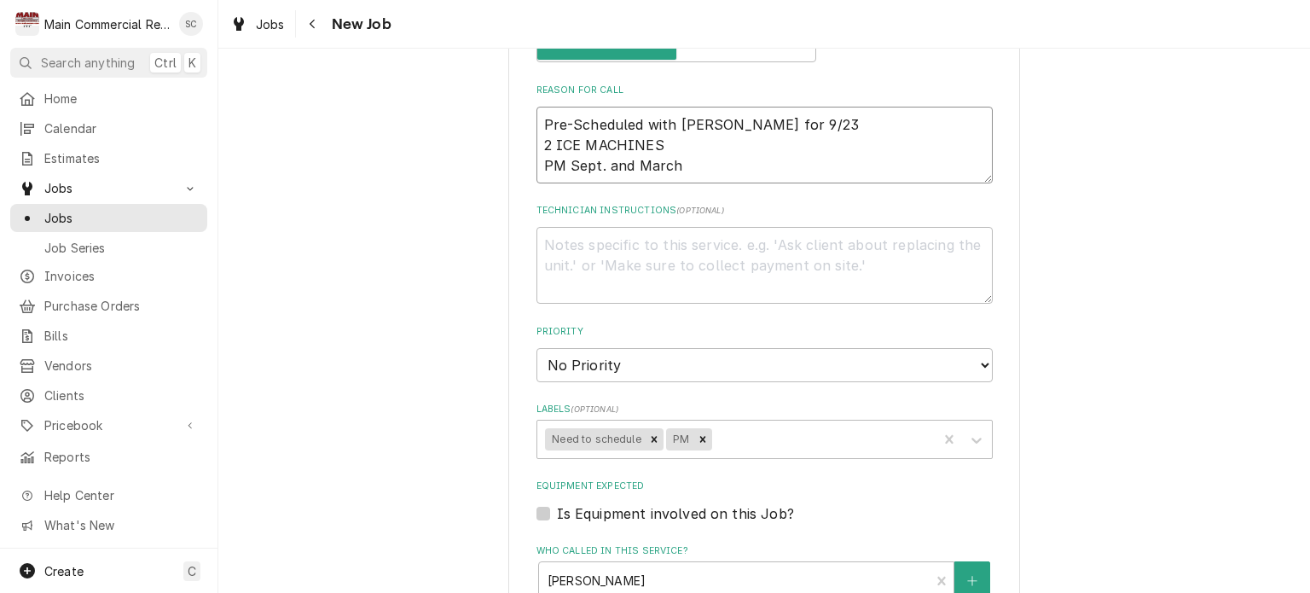
type textarea "x"
type textarea "Pre-Scheduled with Scott for 9/23 @ 2 ICE MACHINES PM Sept. and March"
type textarea "x"
type textarea "Pre-Scheduled with Scott for 9/23 @ 2 ICE MACHINES PM Sept. and March"
type textarea "x"
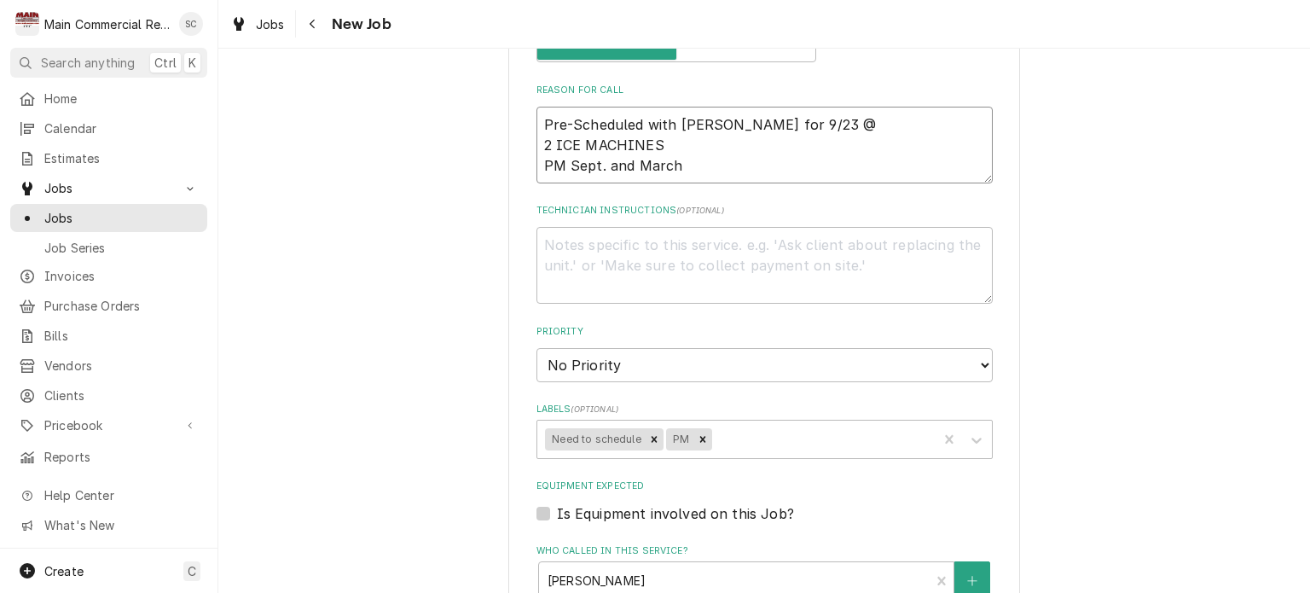
type textarea "Pre-Scheduled with Scott for 9/23 @ 8 2 ICE MACHINES PM Sept. and March"
type textarea "x"
type textarea "Pre-Scheduled with Scott for 9/23 @ 8a 2 ICE MACHINES PM Sept. and March"
type textarea "x"
type textarea "Pre-Scheduled with Scott for 9/23 @ 8am 2 ICE MACHINES PM Sept. and March"
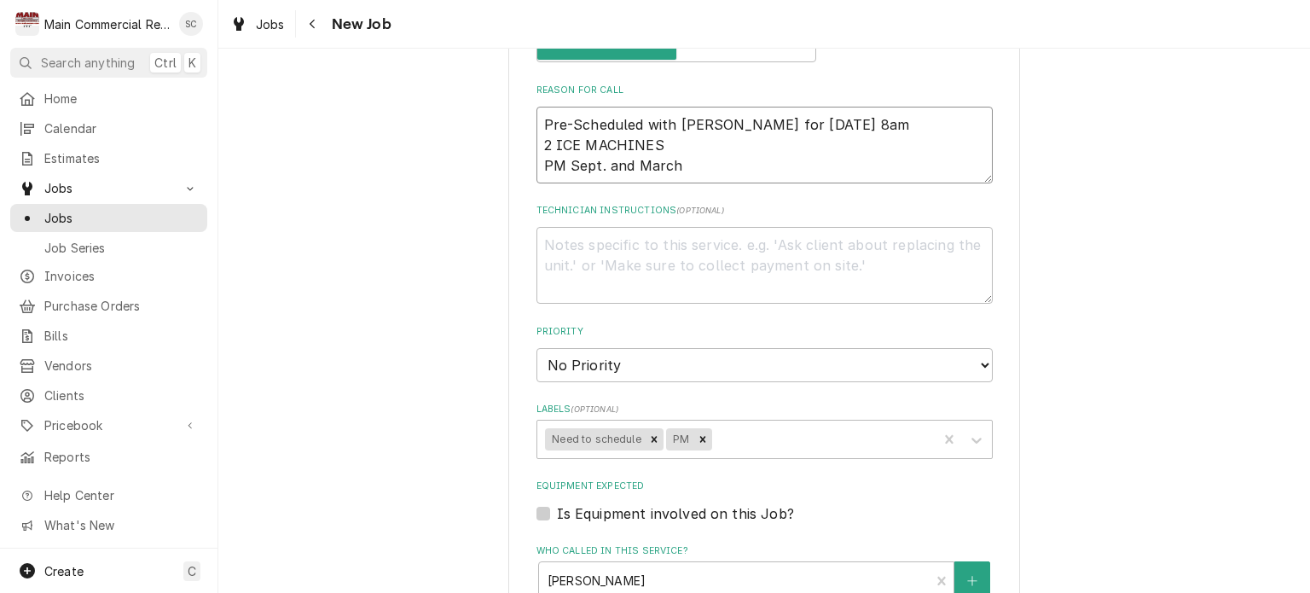
type textarea "x"
type textarea "Pre-Scheduled with Scott for 9/23 @ 8am 2 ICE MACHINES PM Sept. and March"
type textarea "x"
click at [652, 437] on icon "Remove Need to schedule" at bounding box center [655, 439] width 6 height 6
type textarea "Pre-Scheduled with Scott for 9/23 @ 8am 2 ICE MACHINES PM Sept. and March"
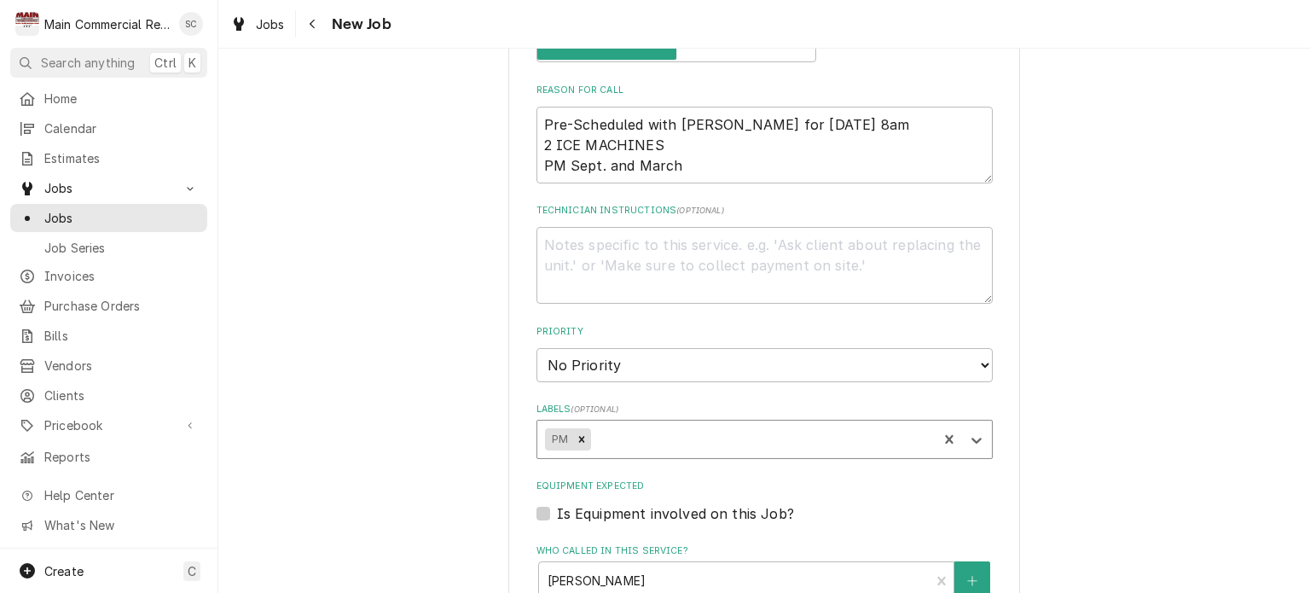
type textarea "x"
click at [669, 436] on div "Labels" at bounding box center [761, 439] width 335 height 31
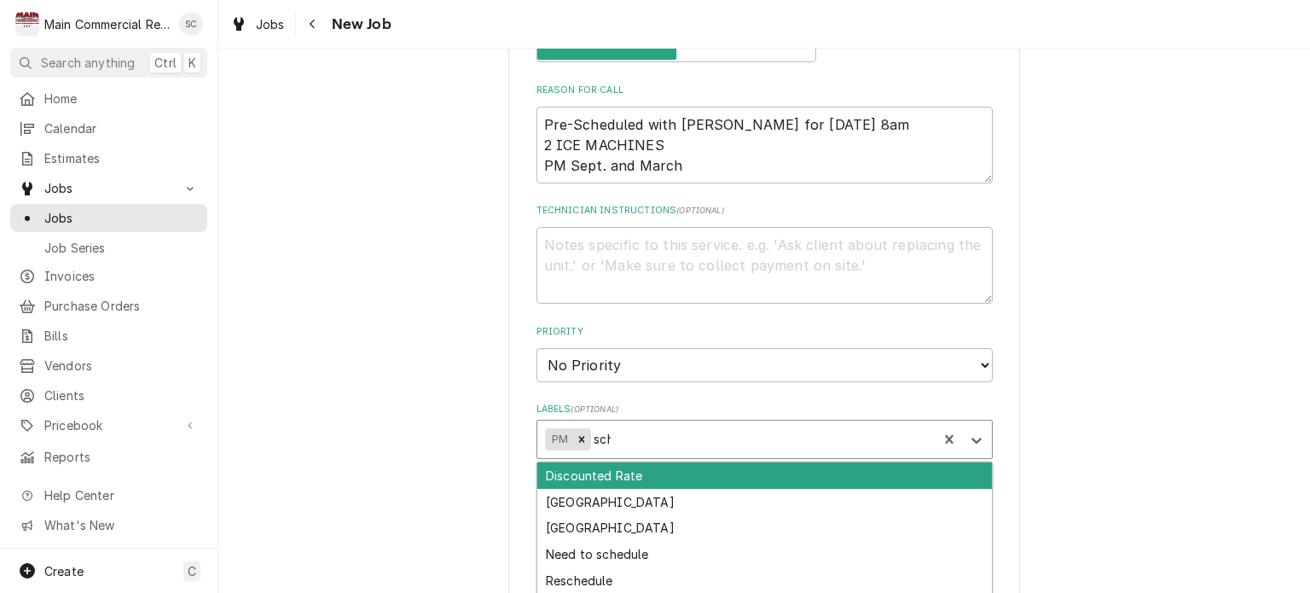
type input "sche"
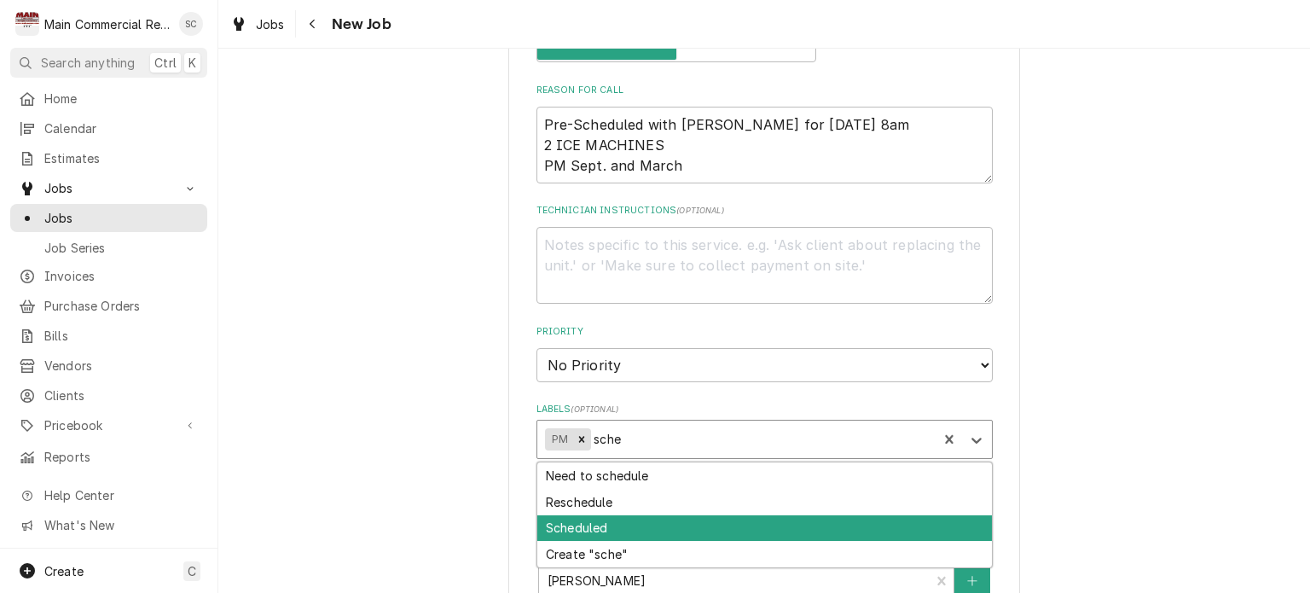
click at [596, 515] on div "Scheduled" at bounding box center [764, 528] width 455 height 26
type textarea "x"
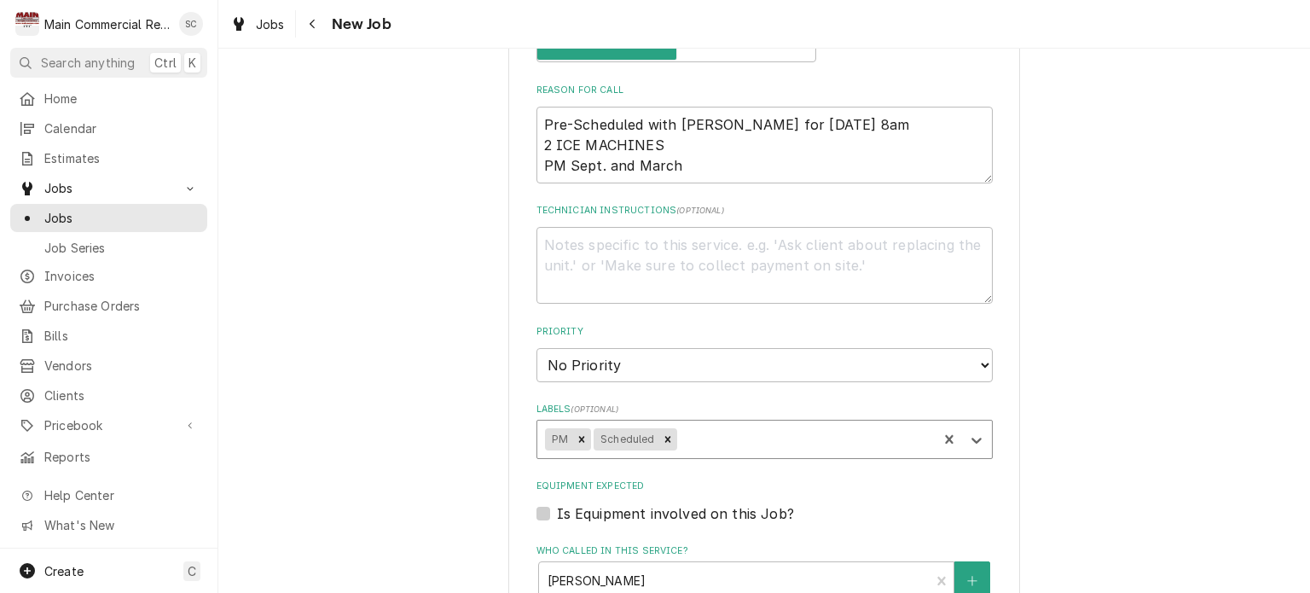
type textarea "x"
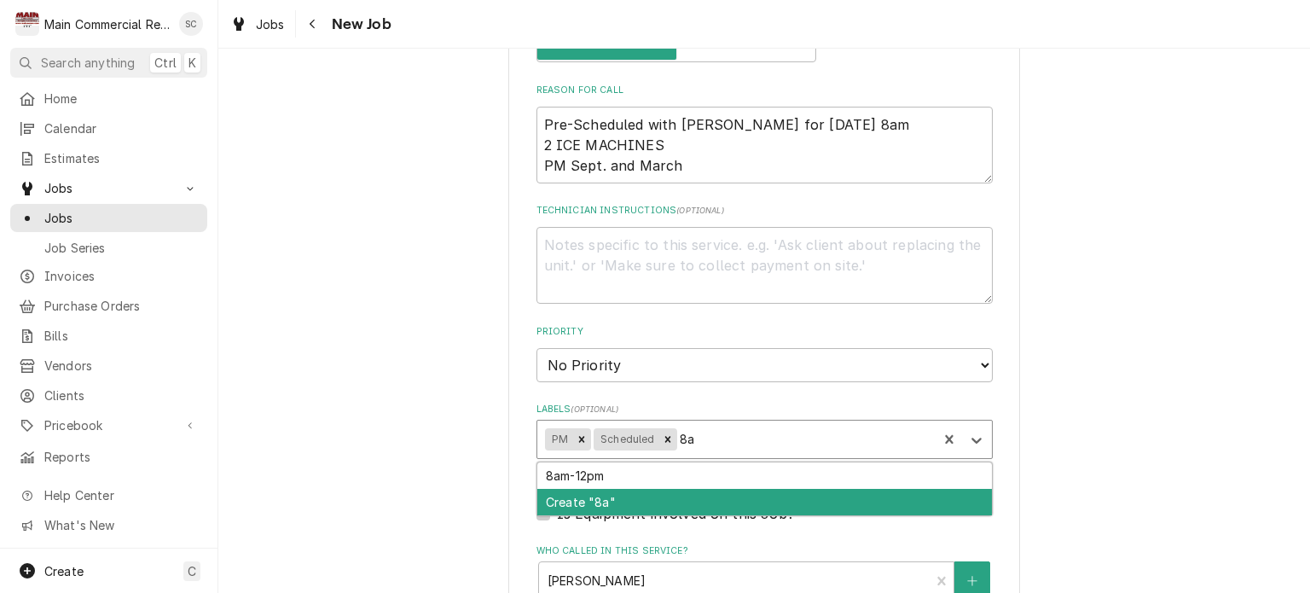
type input "8am"
click at [606, 495] on div "Create "8am"" at bounding box center [764, 502] width 455 height 26
type textarea "x"
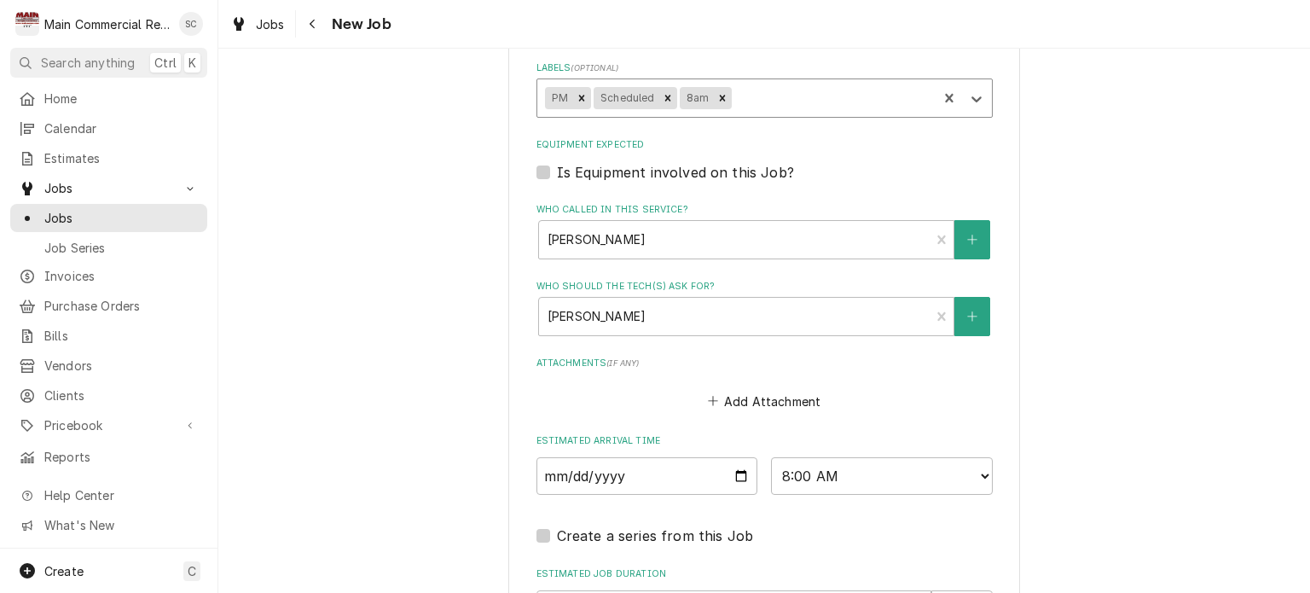
scroll to position [1365, 0]
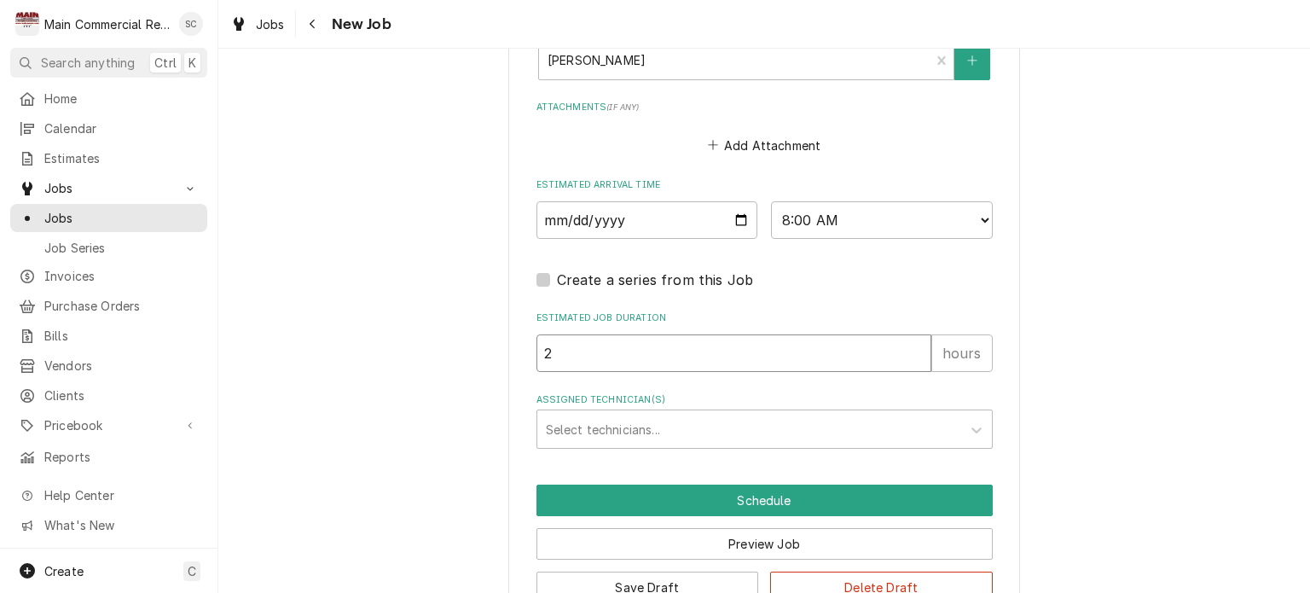
drag, startPoint x: 574, startPoint y: 348, endPoint x: 515, endPoint y: 342, distance: 59.1
type textarea "x"
type input "8"
type textarea "x"
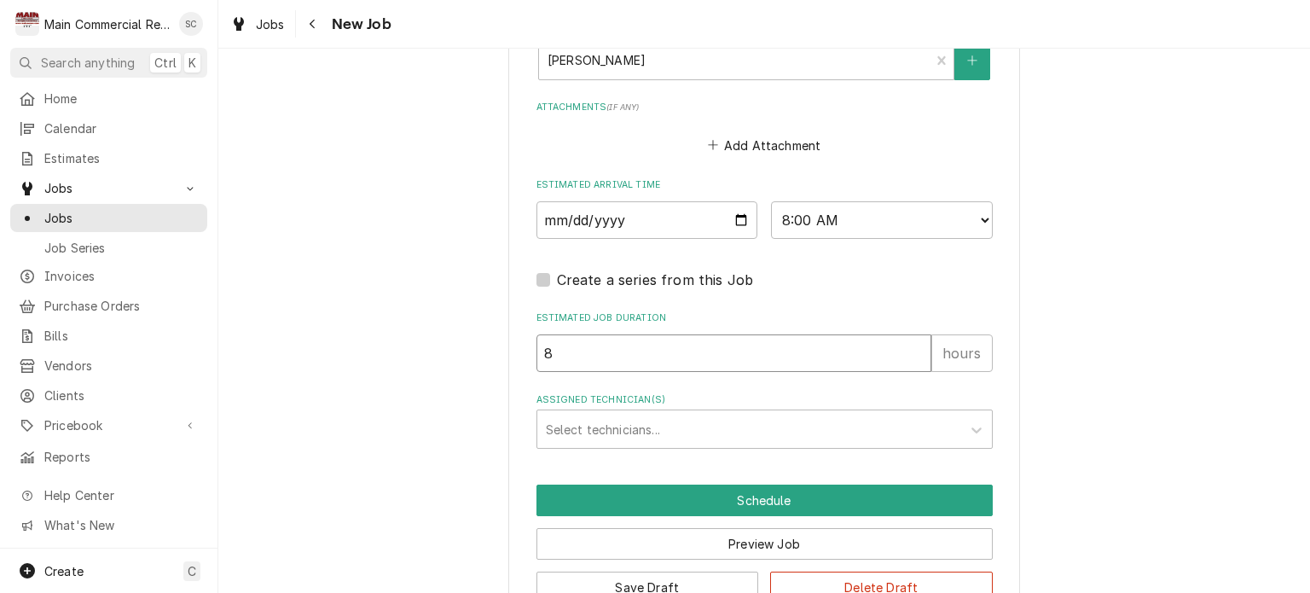
type input "8"
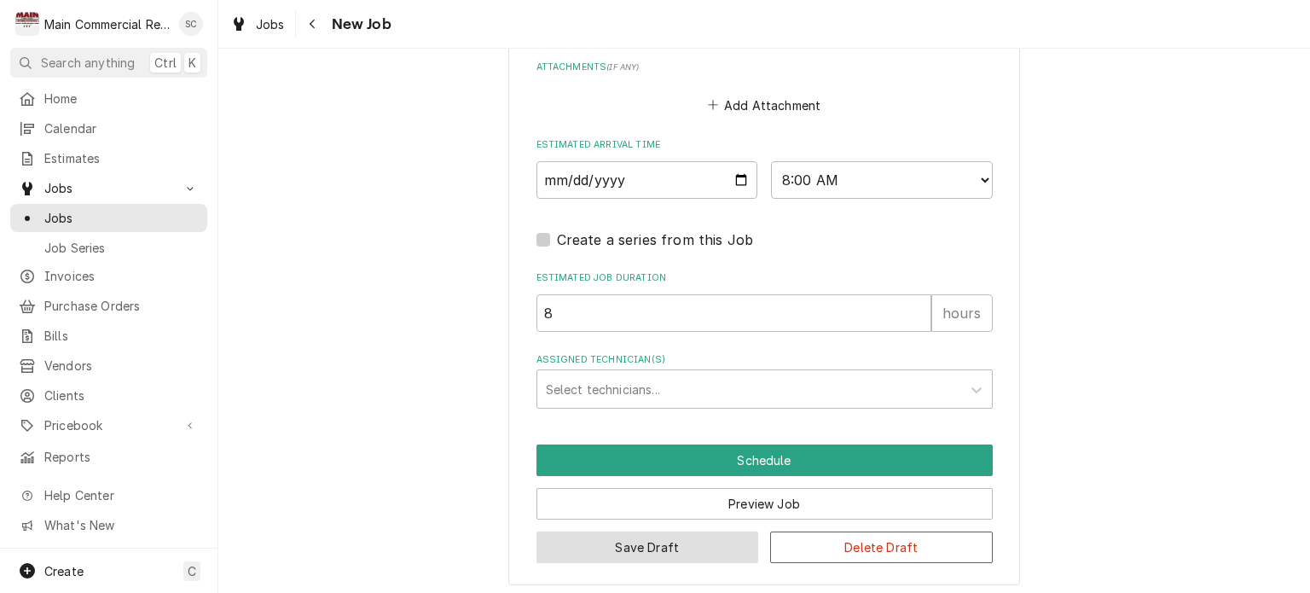
click at [675, 540] on button "Save Draft" at bounding box center [647, 547] width 223 height 32
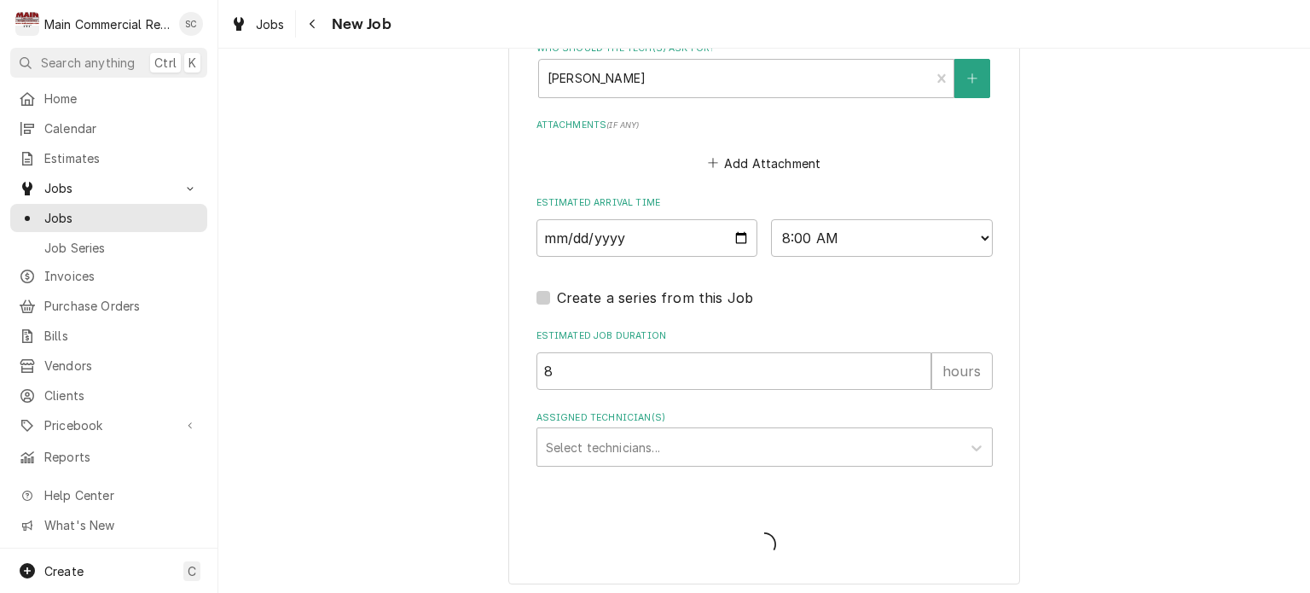
type textarea "x"
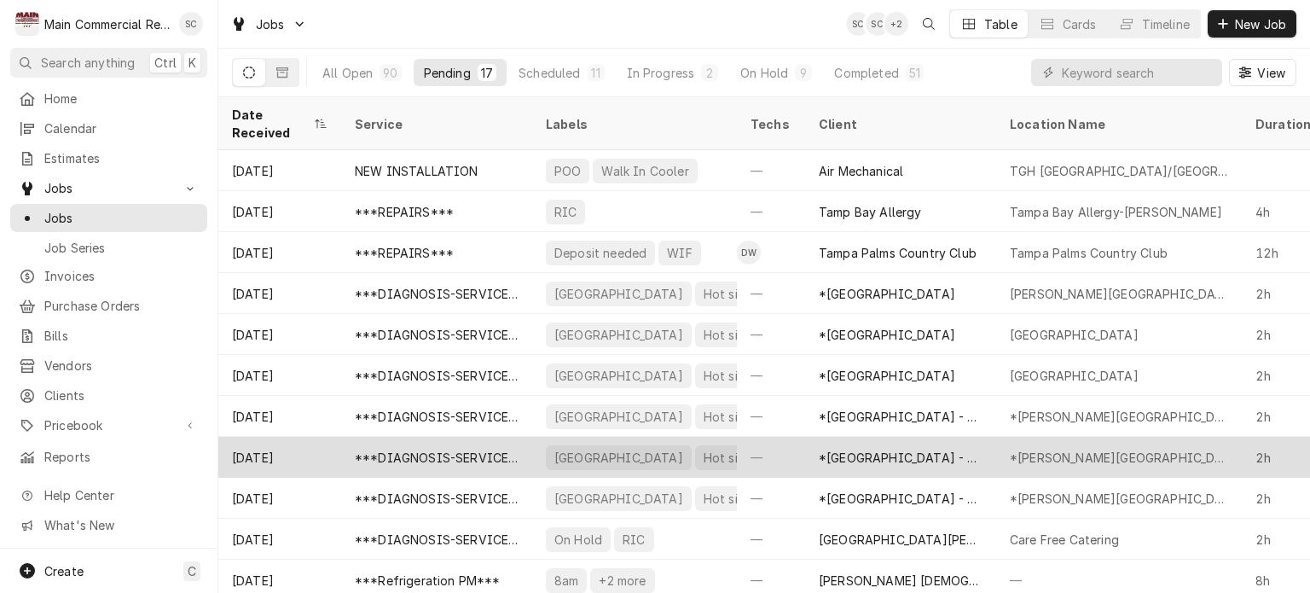
scroll to position [246, 0]
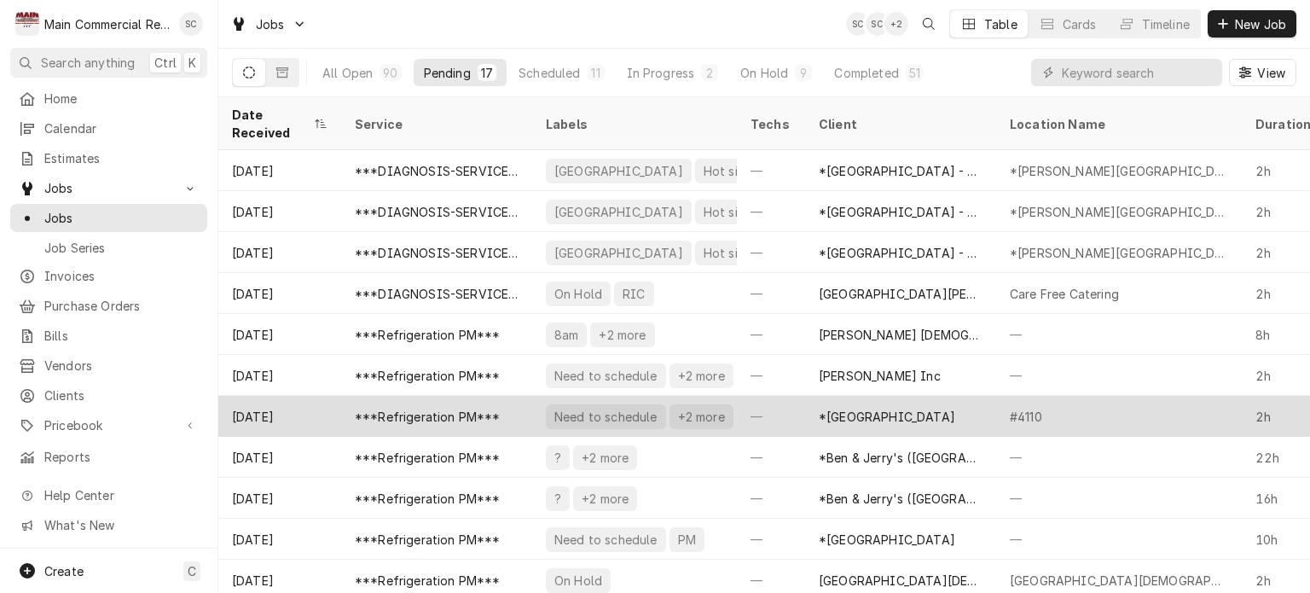
click at [866, 408] on div "*[GEOGRAPHIC_DATA]" at bounding box center [887, 417] width 136 height 18
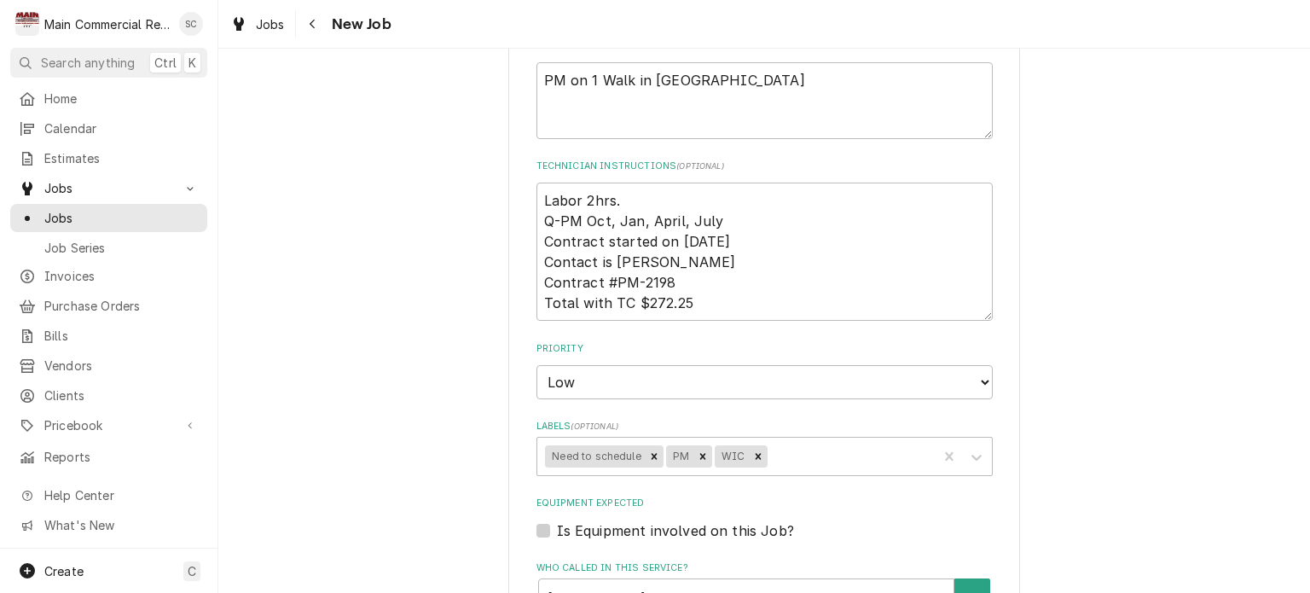
scroll to position [682, 0]
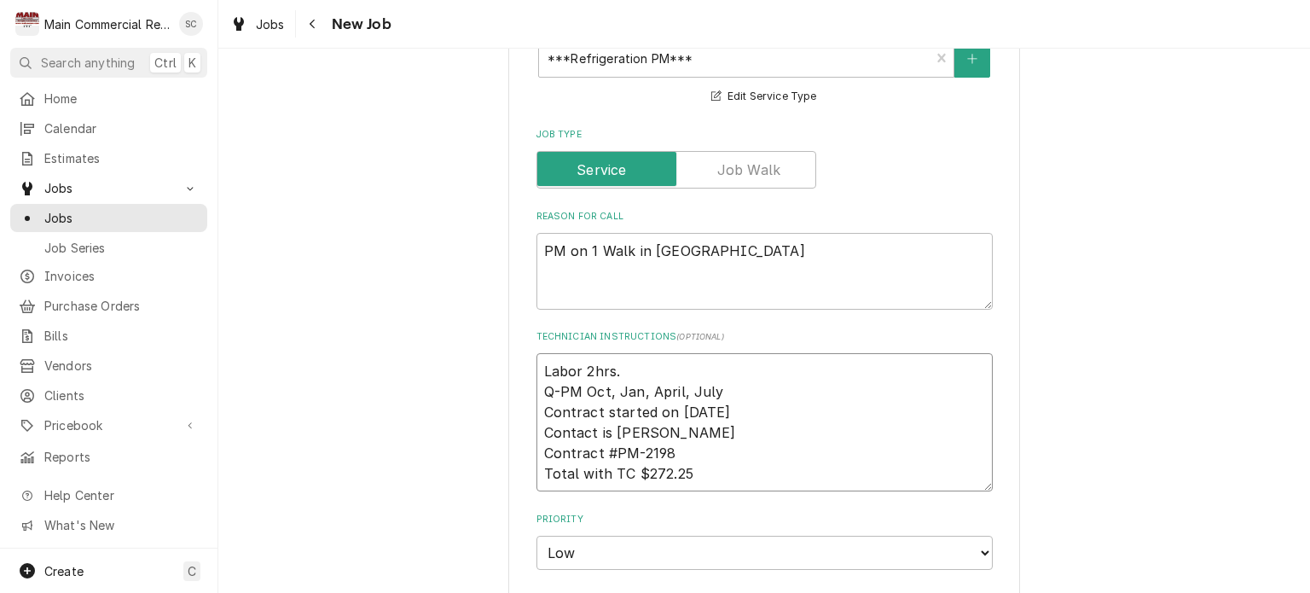
click at [536, 364] on textarea "Labor 2hrs. Q-PM Oct, Jan, April, July Contract started on [DATE] Contact is [P…" at bounding box center [764, 422] width 456 height 138
type textarea "x"
type textarea "Labor 2hrs. Q-PM Oct, Jan, April, July Contract started on [DATE] Contact is [P…"
type textarea "x"
type textarea "9 Labor 2hrs. Q-PM Oct, Jan, April, July Contract started on [DATE] Contact is …"
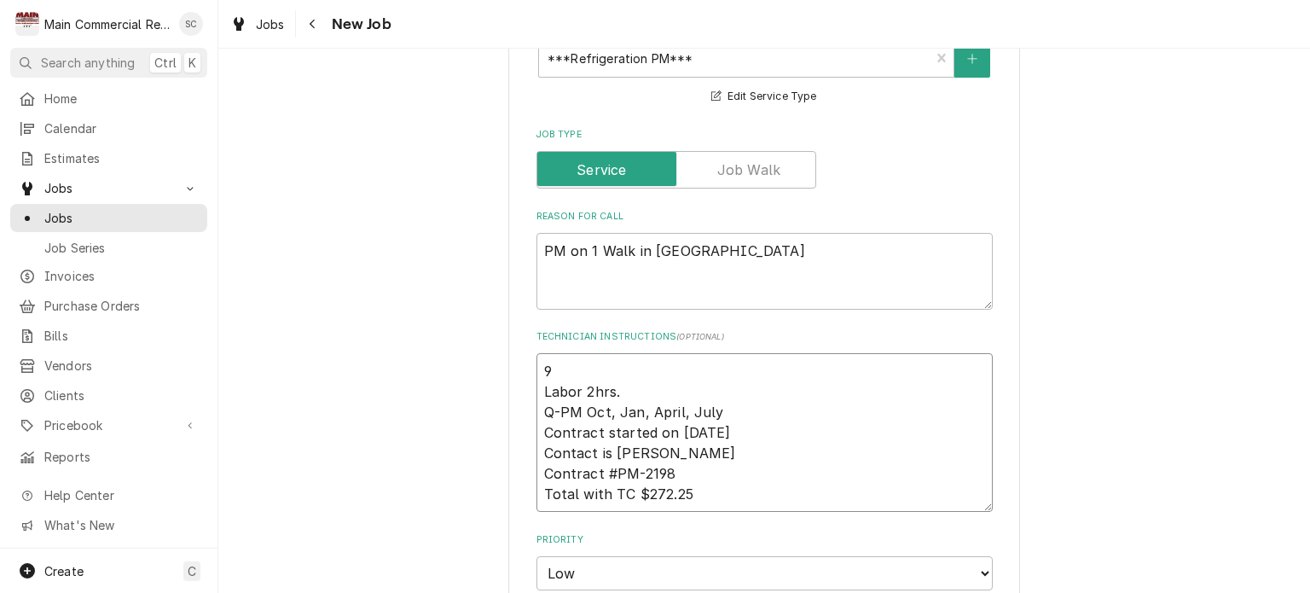
type textarea "x"
type textarea "9/ Labor 2hrs. Q-PM Oct, Jan, April, July Contract started on [DATE] Contact is…"
type textarea "x"
type textarea "9/1 Labor 2hrs. Q-PM Oct, Jan, April, July Contract started on [DATE] Contact i…"
type textarea "x"
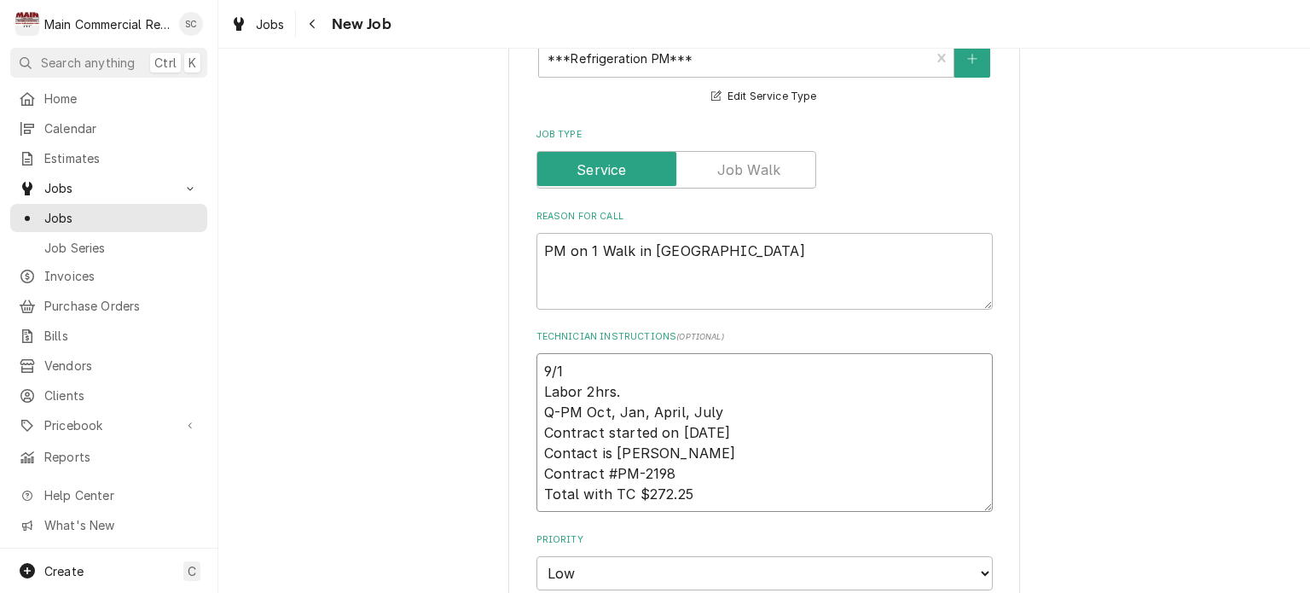
type textarea "9/12 Labor 2hrs. Q-PM Oct, Jan, April, July Contract started on [DATE] Contact …"
type textarea "x"
type textarea "9/12: Labor 2hrs. Q-PM Oct, Jan, April, July Contract started on [DATE] Contact…"
type textarea "x"
type textarea "9/12: Labor 2hrs. Q-PM Oct, Jan, April, July Contract started on [DATE] Contact…"
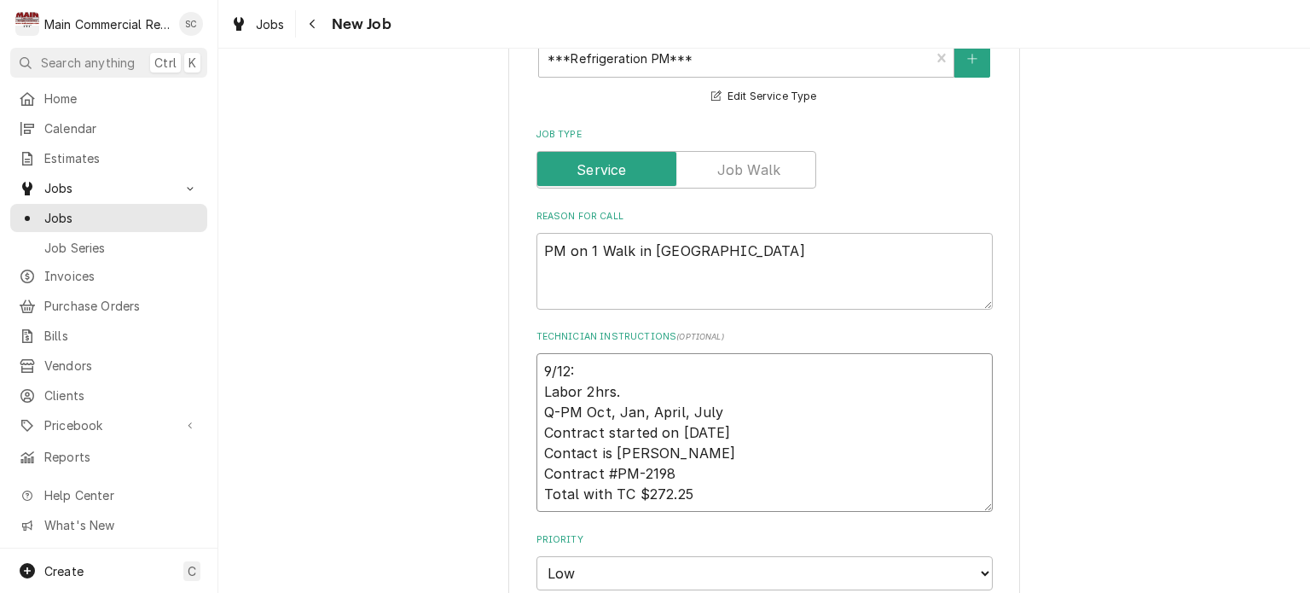
type textarea "x"
type textarea "9/12: C Labor 2hrs. Q-PM Oct, Jan, April, July Contract started on [DATE] Conta…"
type textarea "x"
type textarea "9/12: Ca Labor 2hrs. Q-PM Oct, Jan, April, July Contract started on [DATE] Cont…"
type textarea "x"
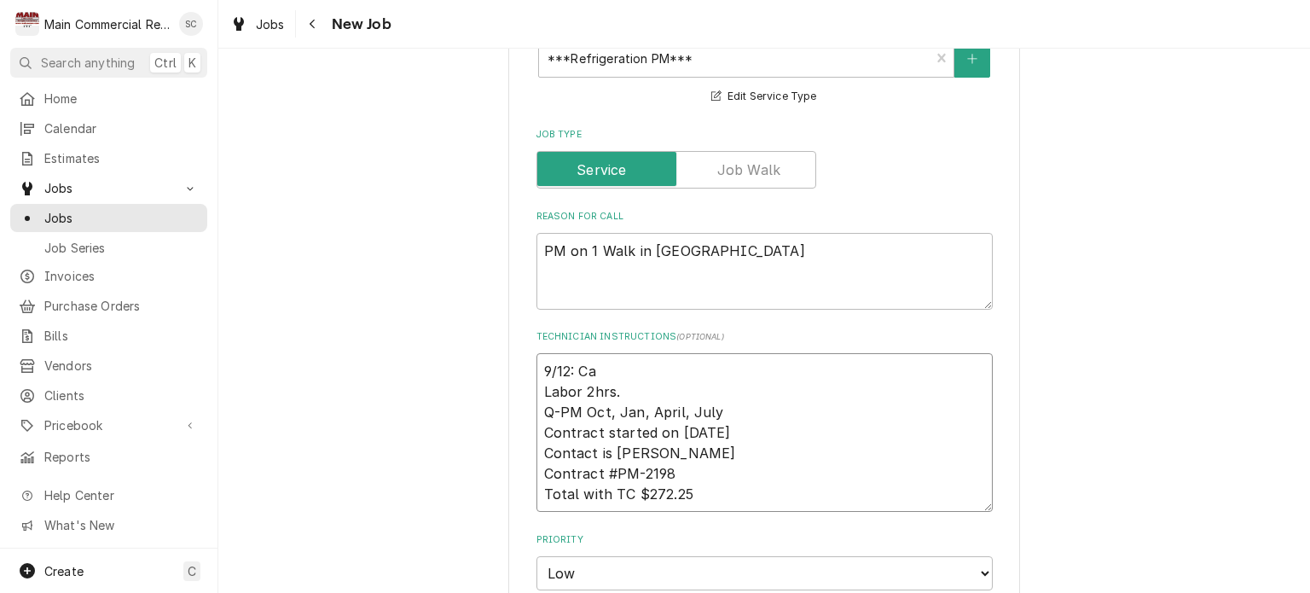
type textarea "9/12: Cal Labor 2hrs. Q-PM Oct, Jan, April, July Contract started on [DATE] Con…"
type textarea "x"
type textarea "9/12: Call Labor 2hrs. Q-PM Oct, Jan, April, July Contract started on [DATE] Co…"
type textarea "x"
type textarea "9/12: Calle Labor 2hrs. Q-PM Oct, Jan, April, July Contract started on [DATE] C…"
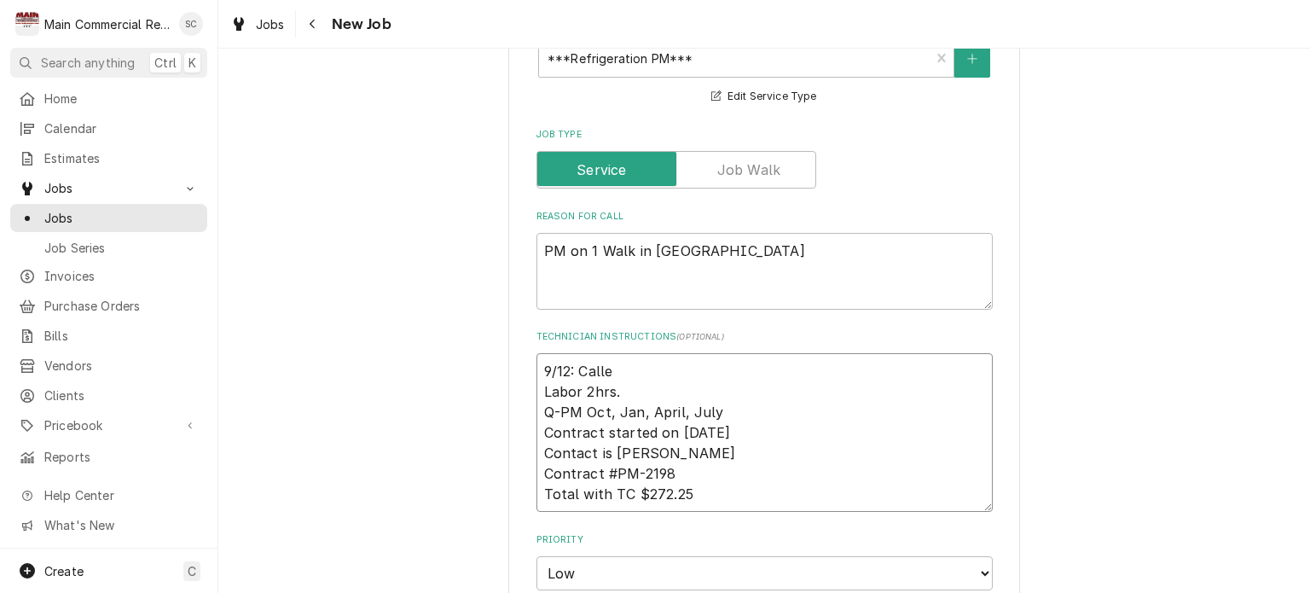
type textarea "x"
type textarea "9/12: Called Labor 2hrs. Q-PM Oct, Jan, April, July Contract started on [DATE] …"
type textarea "x"
type textarea "9/12: Called Labor 2hrs. Q-PM Oct, Jan, April, July Contract started on [DATE] …"
type textarea "x"
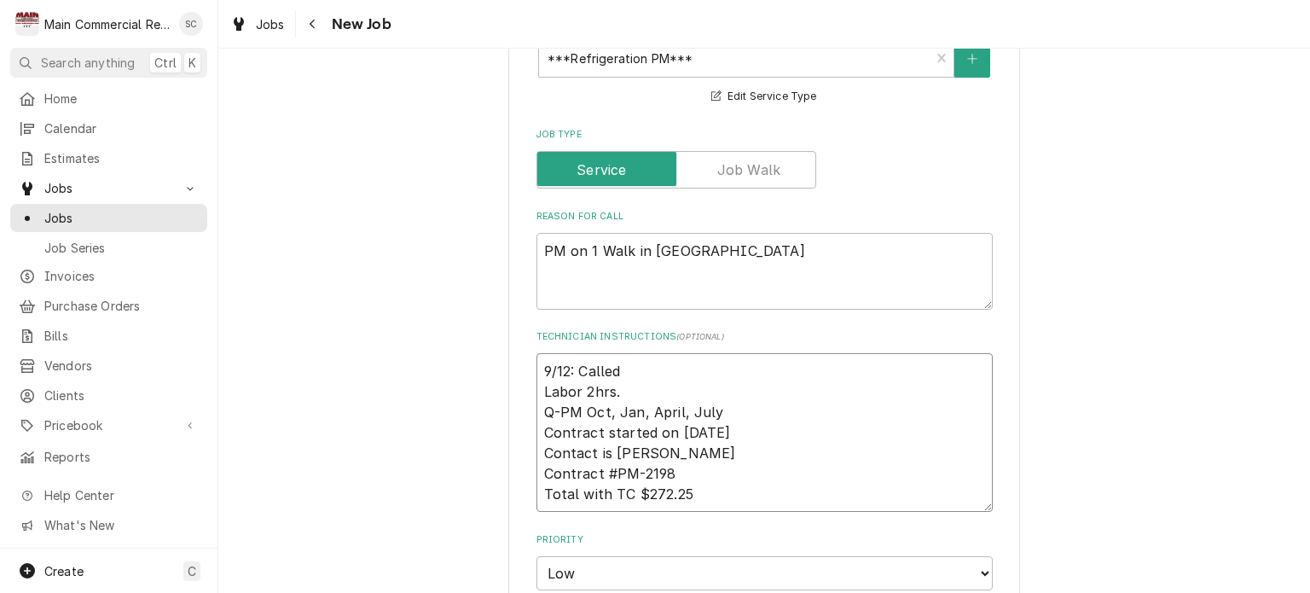
type textarea "9/12: Called t Labor 2hrs. Q-PM Oct, Jan, April, July Contract started on [DATE…"
type textarea "x"
type textarea "9/12: Called to Labor 2hrs. Q-PM Oct, Jan, April, July Contract started on [DAT…"
type textarea "x"
type textarea "9/12: Called to Labor 2hrs. Q-PM Oct, Jan, April, July Contract started on [DAT…"
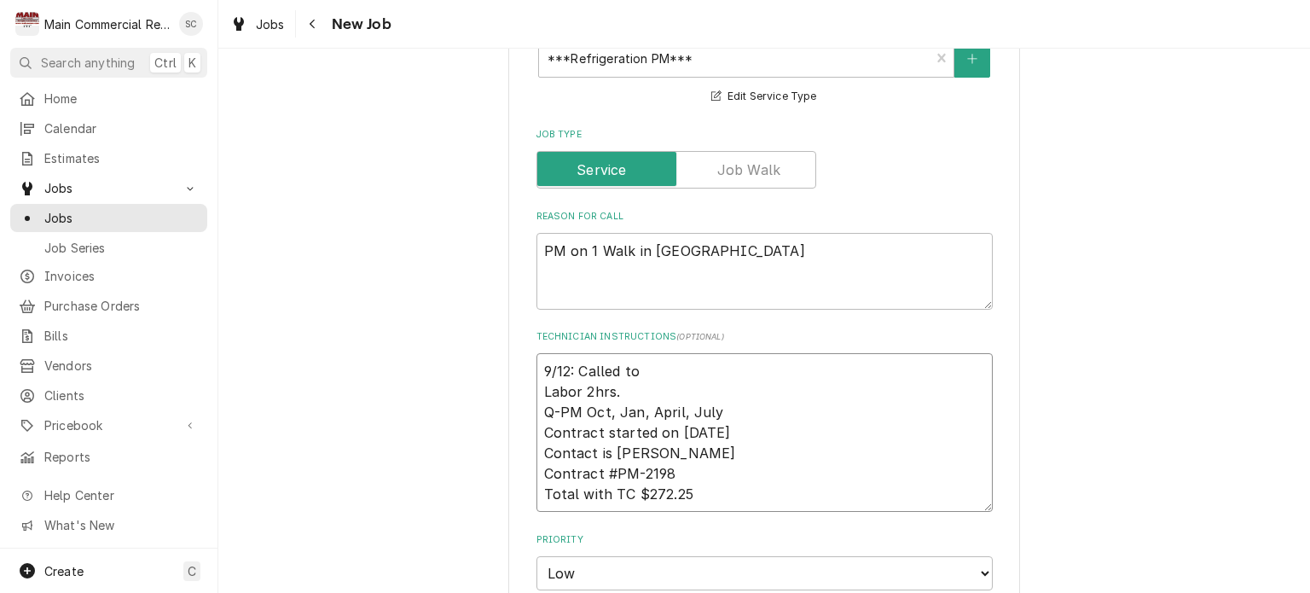
type textarea "x"
type textarea "9/12: Called to p Labor 2hrs. Q-PM Oct, Jan, April, July Contract started on [D…"
type textarea "x"
type textarea "9/12: Called to pr Labor 2hrs. Q-PM Oct, Jan, April, July Contract started on […"
type textarea "x"
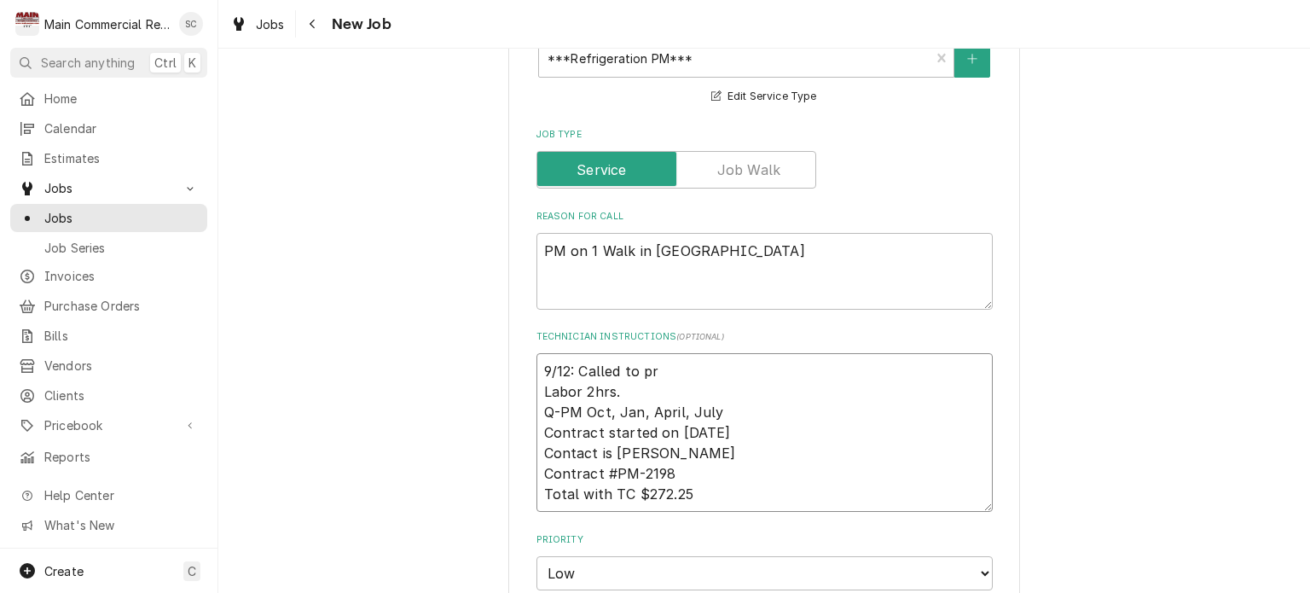
type textarea "9/12: Called to pre Labor 2hrs. Q-PM Oct, Jan, April, July Contract started on …"
type textarea "x"
type textarea "9/12: Called to pres Labor 2hrs. Q-PM Oct, Jan, April, July Contract started on…"
type textarea "x"
type textarea "9/12: Called to presc Labor 2hrs. Q-PM Oct, Jan, April, July Contract started o…"
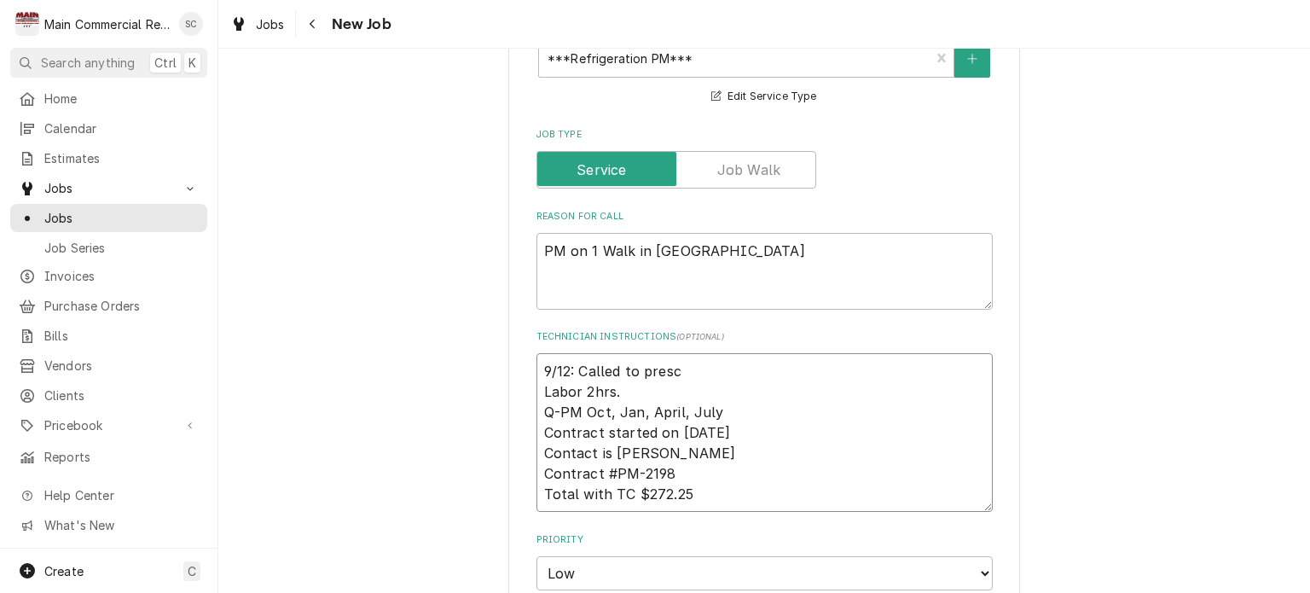
type textarea "x"
type textarea "9/12: Called to presch Labor 2hrs. Q-PM Oct, Jan, April, July Contract started …"
type textarea "x"
type textarea "9/12: Called to presche Labor 2hrs. Q-PM Oct, Jan, April, July Contract started…"
type textarea "x"
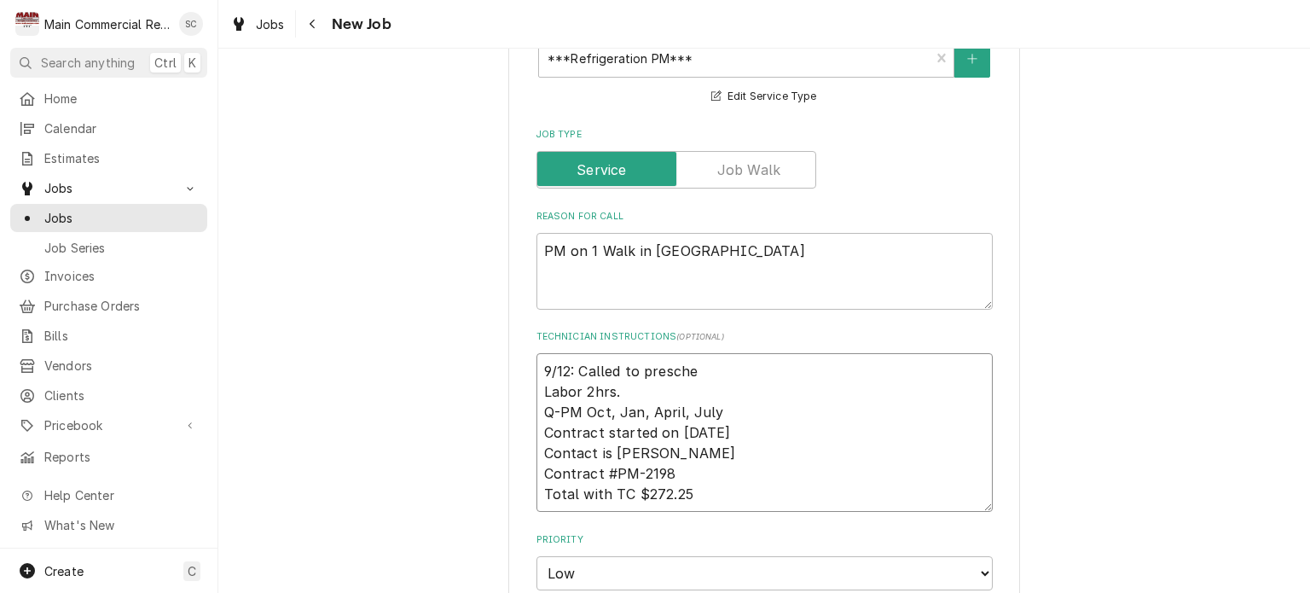
type textarea "9/12: Called to presched Labor 2hrs. Q-PM Oct, Jan, April, July Contract starte…"
type textarea "x"
type textarea "9/12: Called to preschedu Labor 2hrs. Q-PM Oct, Jan, April, July Contract start…"
type textarea "x"
type textarea "9/12: Called to preschedul Labor 2hrs. Q-PM Oct, Jan, April, July Contract star…"
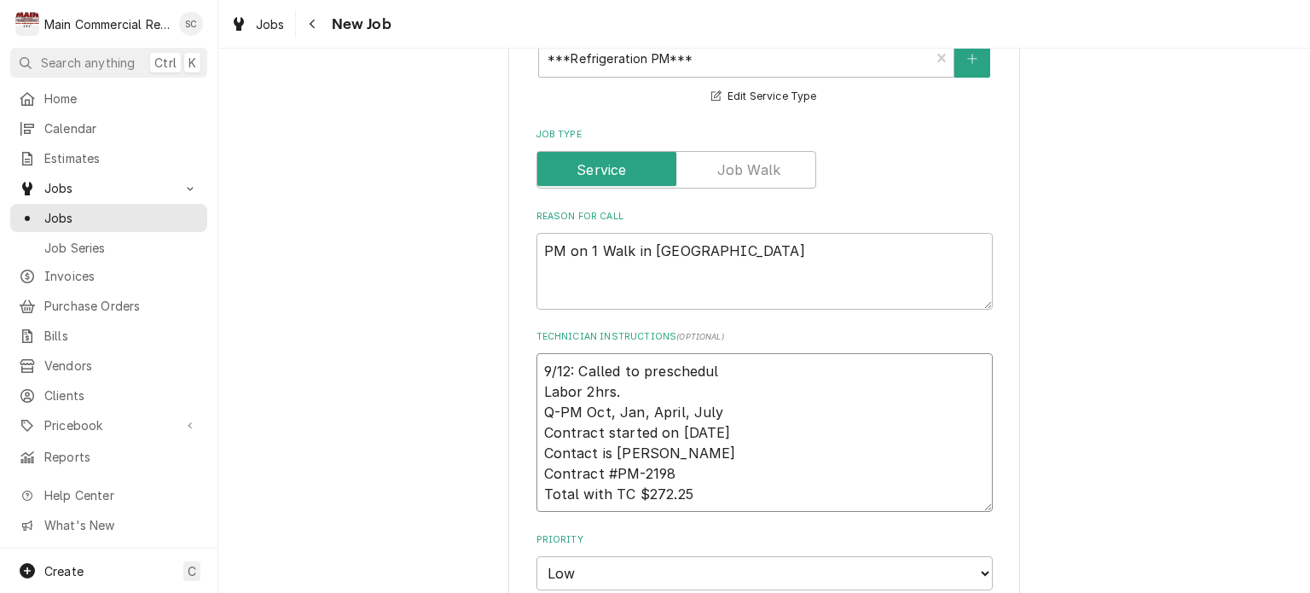
type textarea "x"
type textarea "9/12: Called to preschedule Labor 2hrs. Q-PM Oct, Jan, April, July Contract sta…"
type textarea "x"
type textarea "9/12: Called to preschedule Labor 2hrs. Q-PM Oct, Jan, April, July Contract sta…"
type textarea "x"
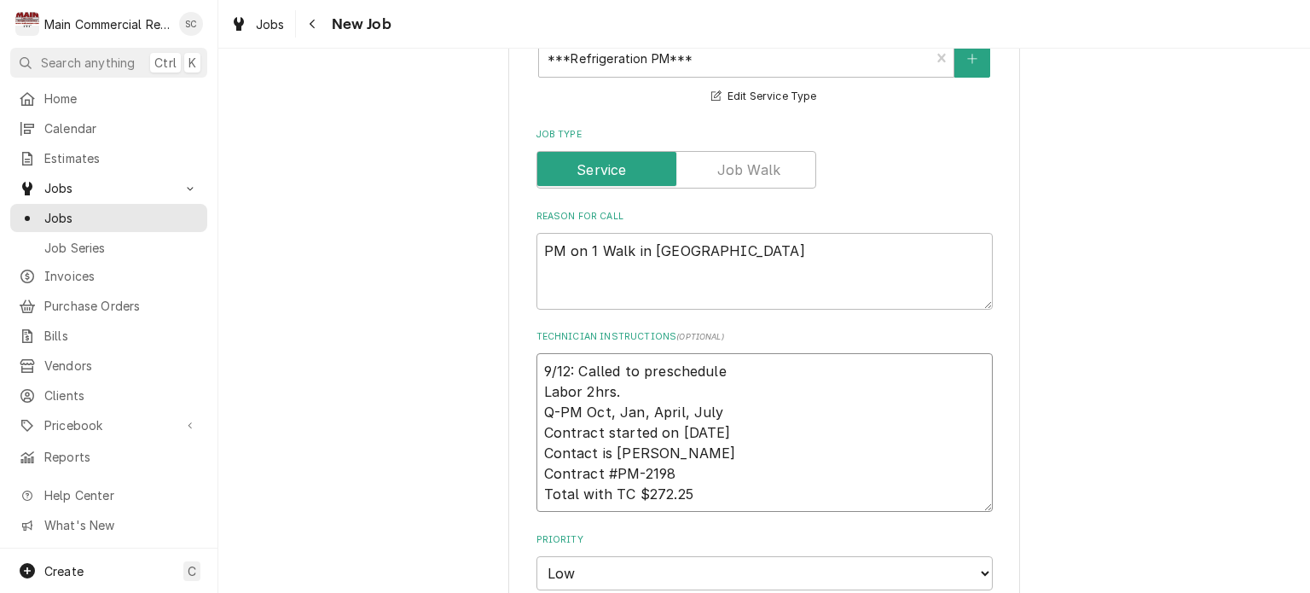
type textarea "9/12: Called to preschedule f Labor 2hrs. Q-PM Oct, Jan, April, July Contract s…"
type textarea "x"
type textarea "9/12: Called to preschedule fo Labor 2hrs. Q-PM Oct, Jan, April, July Contract …"
type textarea "x"
type textarea "9/12: Called to preschedule for Labor 2hrs. Q-PM Oct, Jan, April, July Contract…"
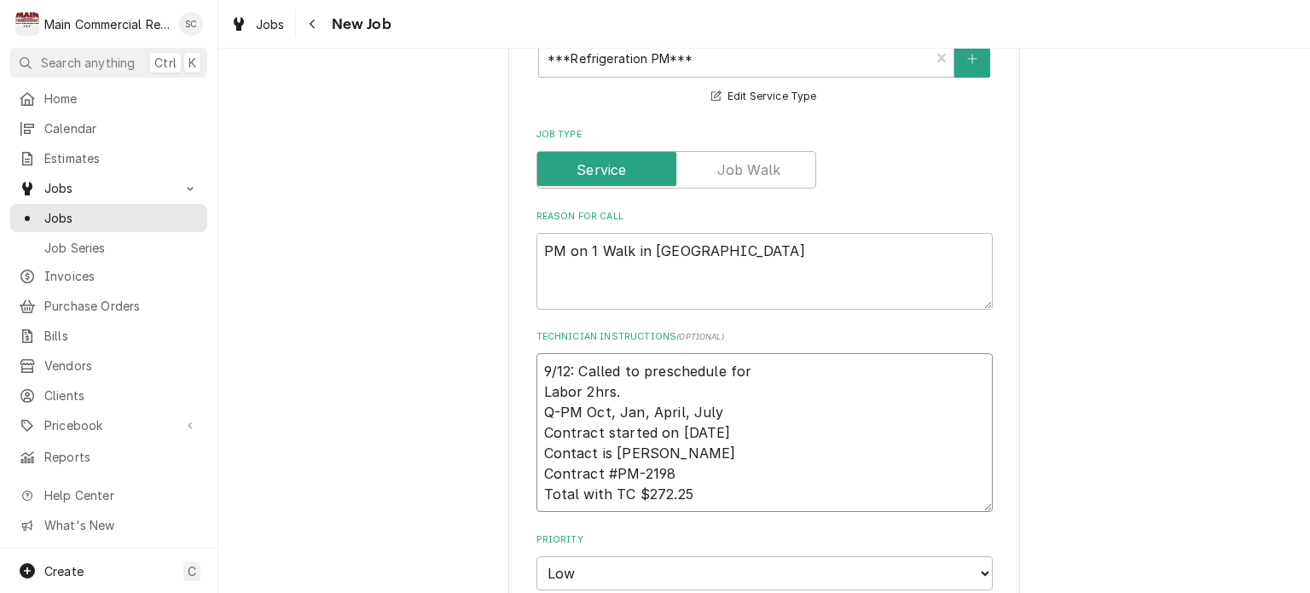
type textarea "x"
type textarea "9/12: Called to preschedule for Labor 2hrs. Q-PM Oct, Jan, April, July Contract…"
type textarea "x"
type textarea "9/12: Called to preschedule for O Labor 2hrs. Q-PM Oct, Jan, April, July Contra…"
type textarea "x"
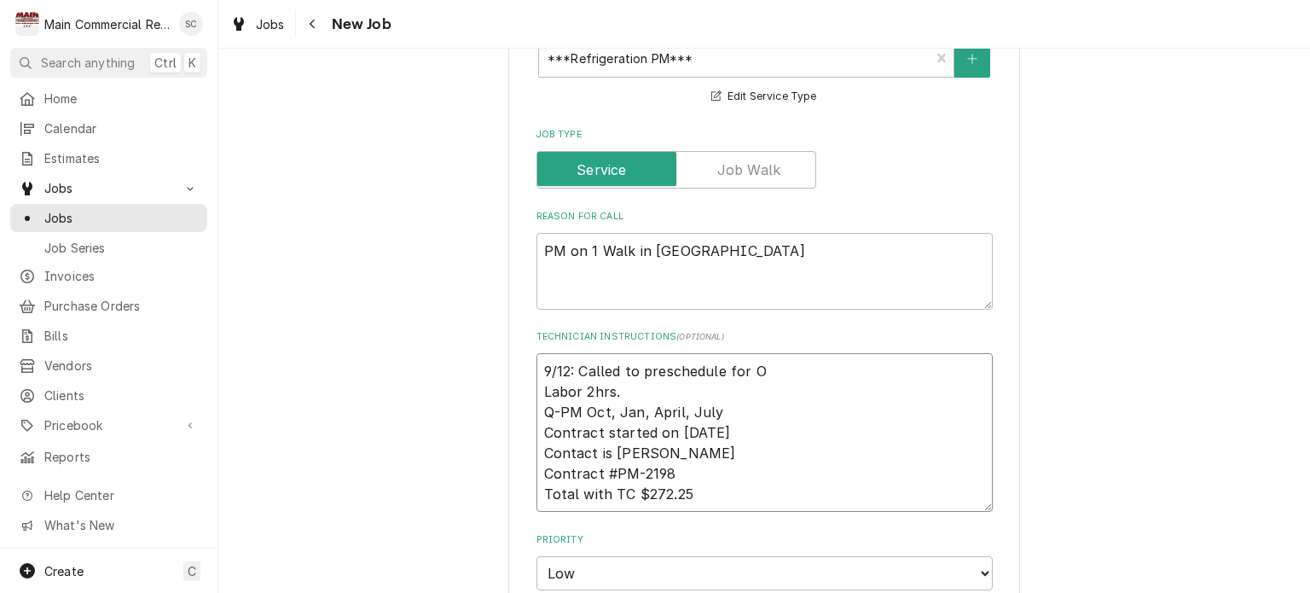
type textarea "9/12: Called to preschedule for Oc Labor 2hrs. Q-PM Oct, Jan, April, July Contr…"
type textarea "x"
type textarea "9/12: Called to preschedule for Oct Labor 2hrs. Q-PM Oct, Jan, April, July Cont…"
type textarea "x"
type textarea "9/12: Called to preschedule for Oct. Labor 2hrs. Q-PM Oct, Jan, April, July Con…"
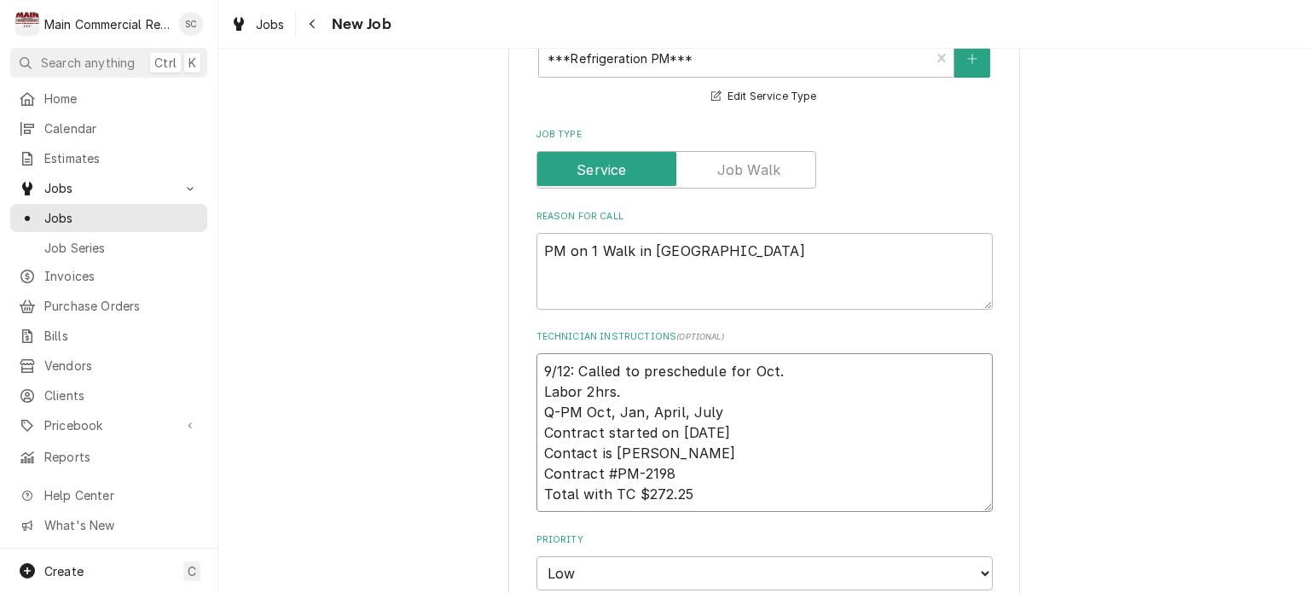
type textarea "x"
type textarea "9/12: Called to preschedule for Oct. Labor 2hrs. Q-PM Oct, Jan, April, July Con…"
type textarea "x"
type textarea "9/12: Called to preschedule for Oct. Labor 2hrs. Q-PM Oct, Jan, April, July Con…"
drag, startPoint x: 713, startPoint y: 413, endPoint x: 581, endPoint y: 412, distance: 132.2
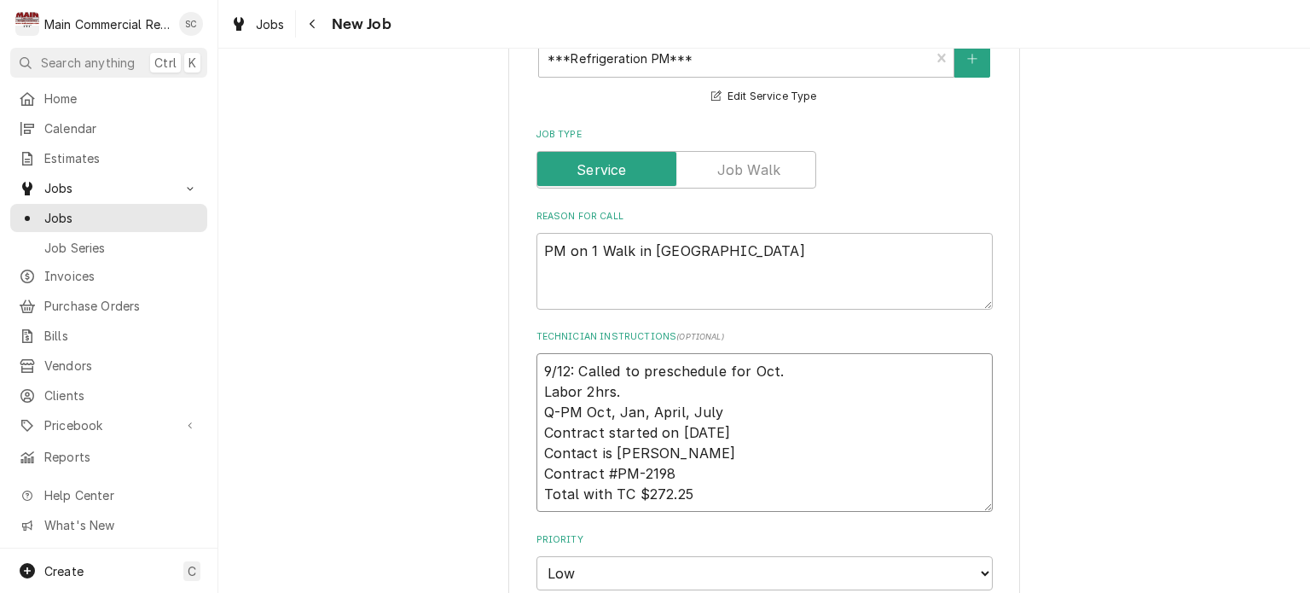
click at [581, 412] on textarea "9/12: Called to preschedule for Oct. Labor 2hrs. Q-PM Oct, Jan, April, July Con…" at bounding box center [764, 432] width 456 height 159
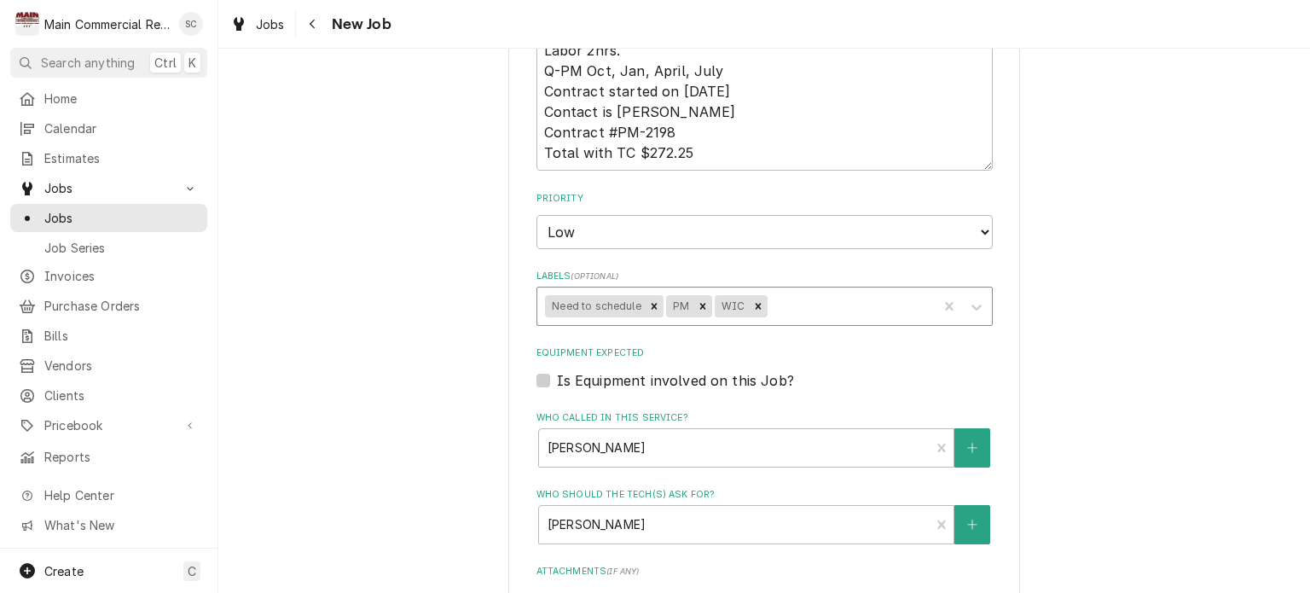
click at [803, 304] on div "Labels" at bounding box center [849, 306] width 159 height 31
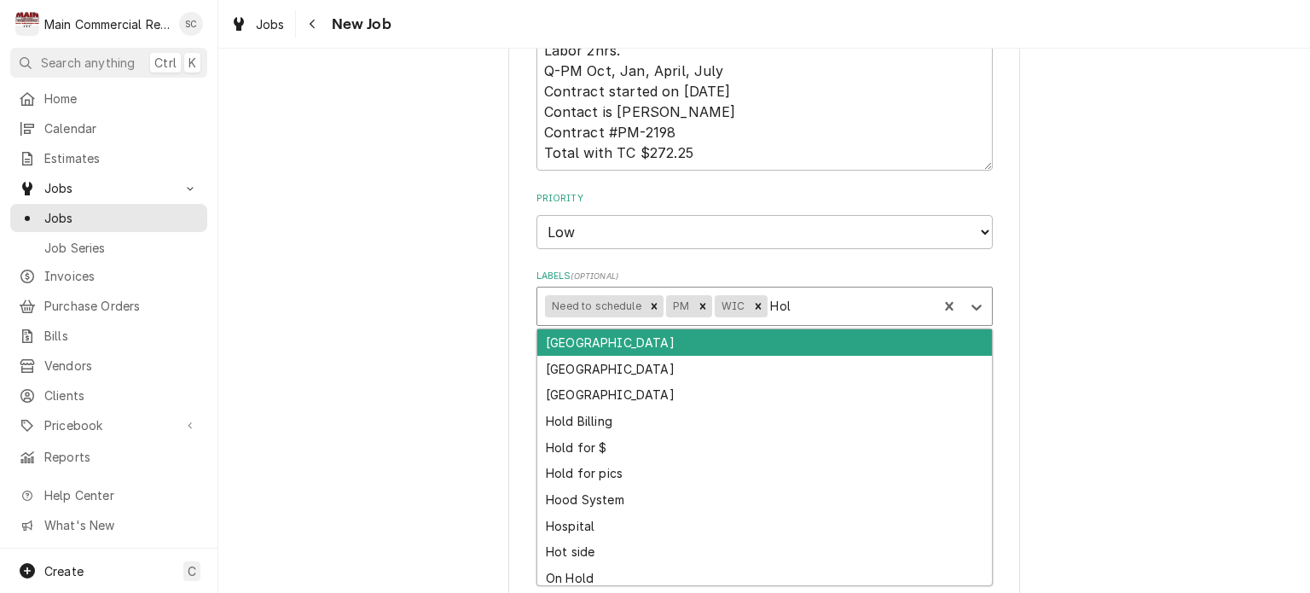
type input "Hold"
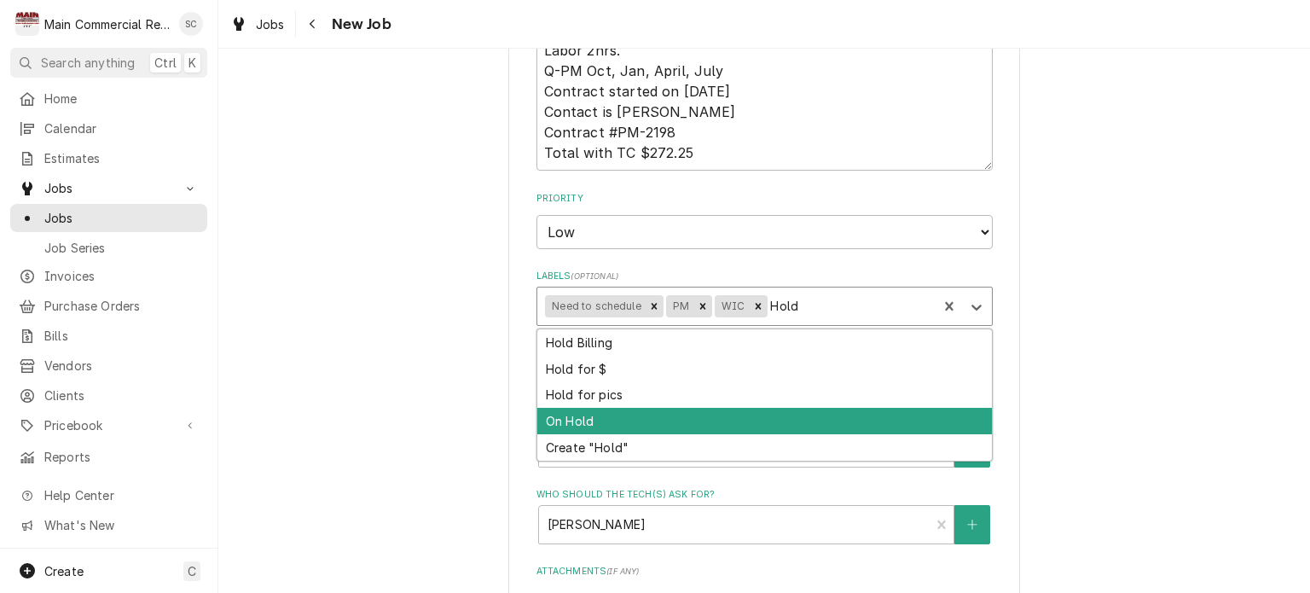
click at [585, 410] on div "On Hold" at bounding box center [764, 421] width 455 height 26
type textarea "x"
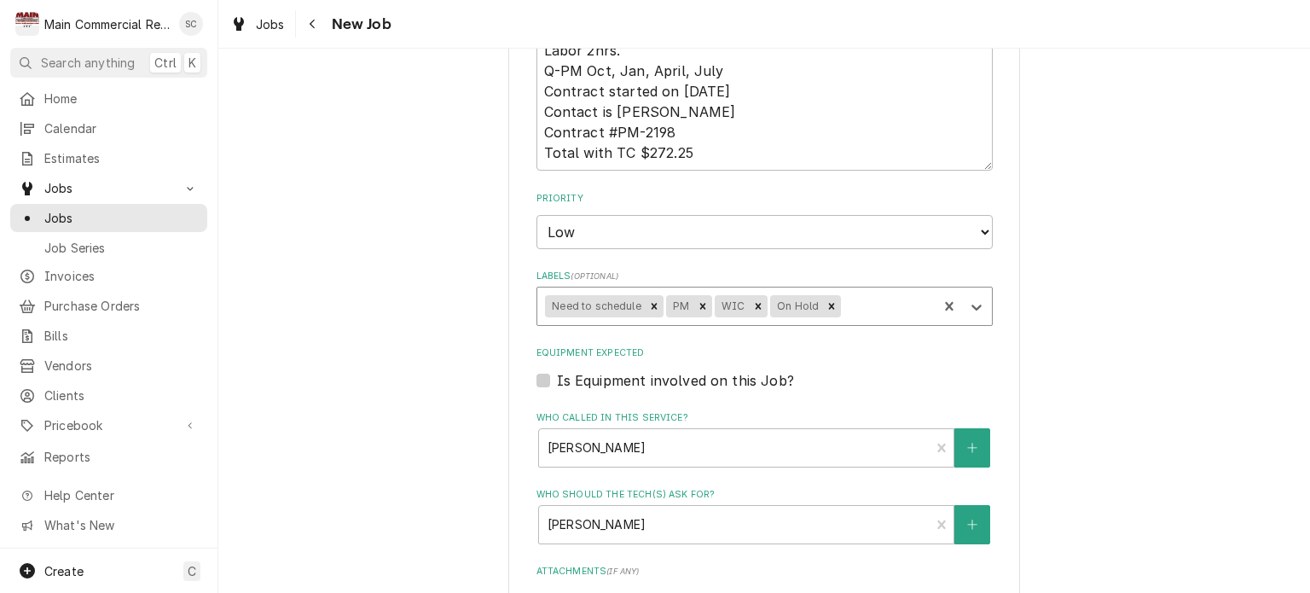
scroll to position [1450, 0]
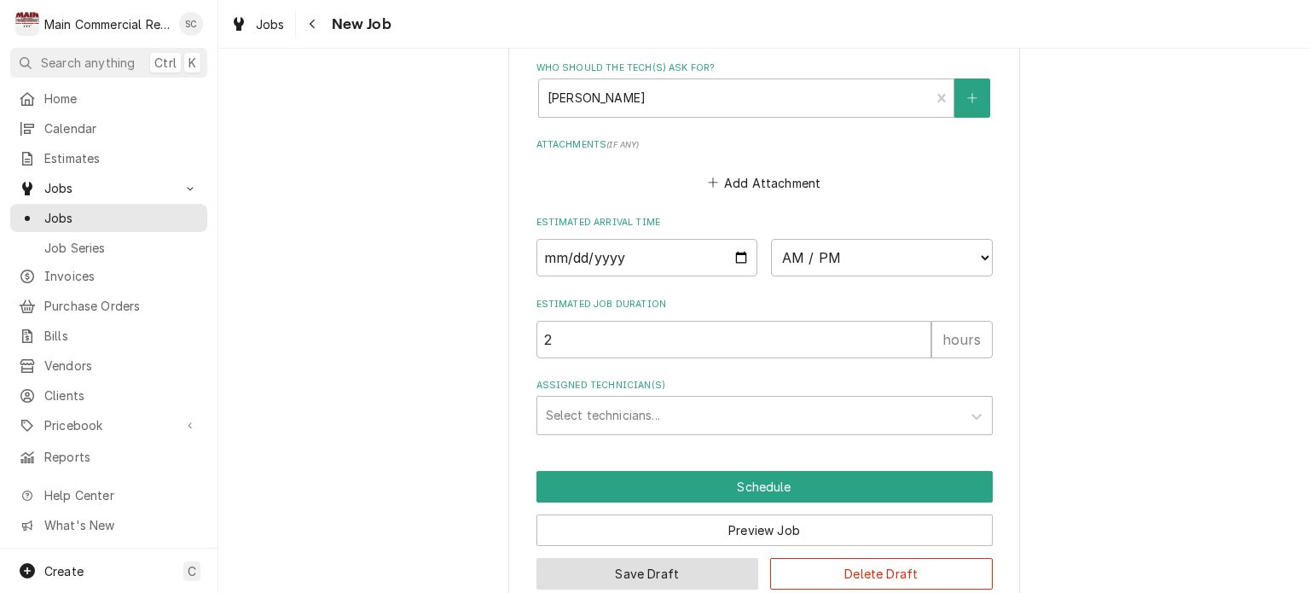
click at [675, 571] on button "Save Draft" at bounding box center [647, 574] width 223 height 32
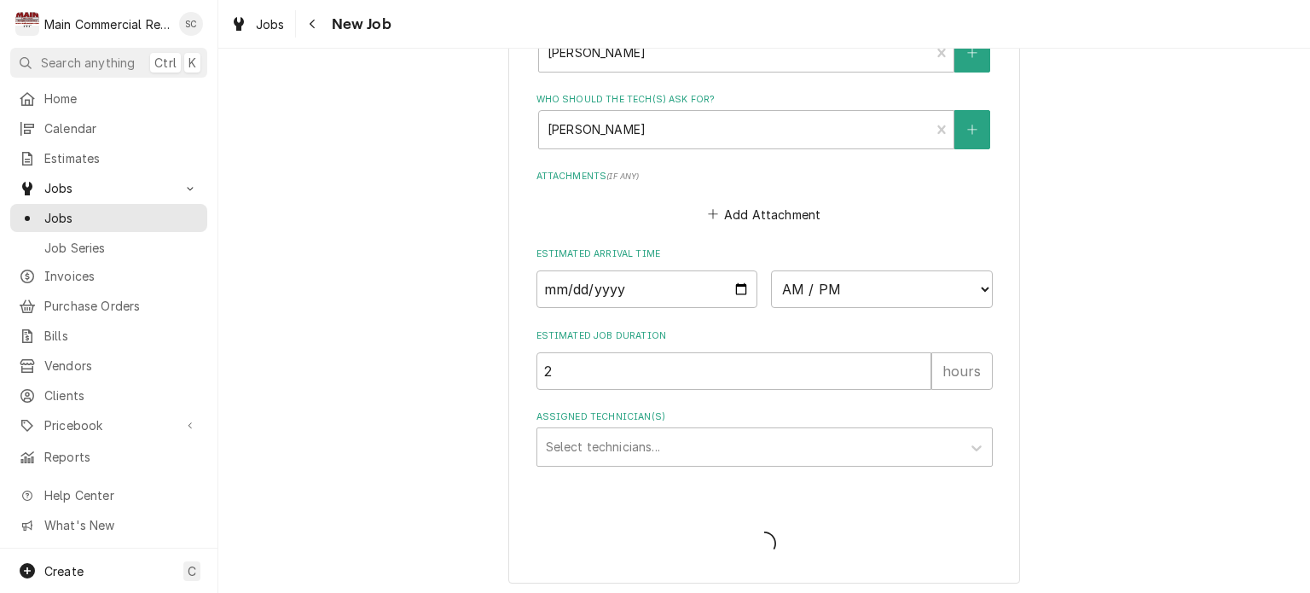
type textarea "x"
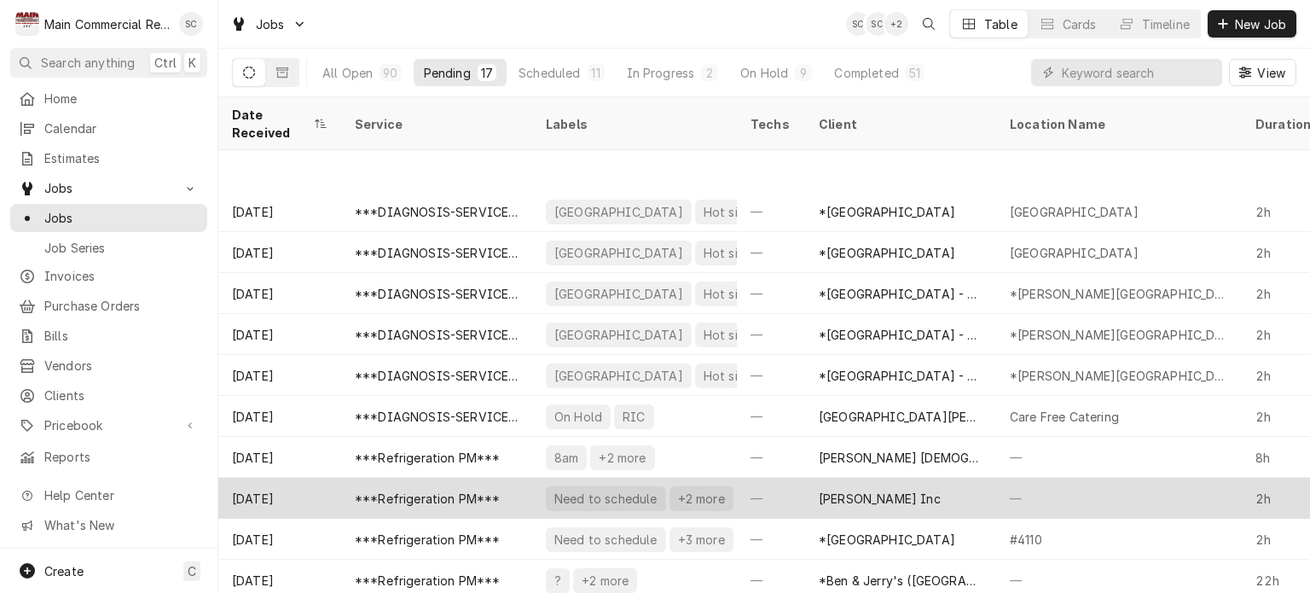
scroll to position [246, 0]
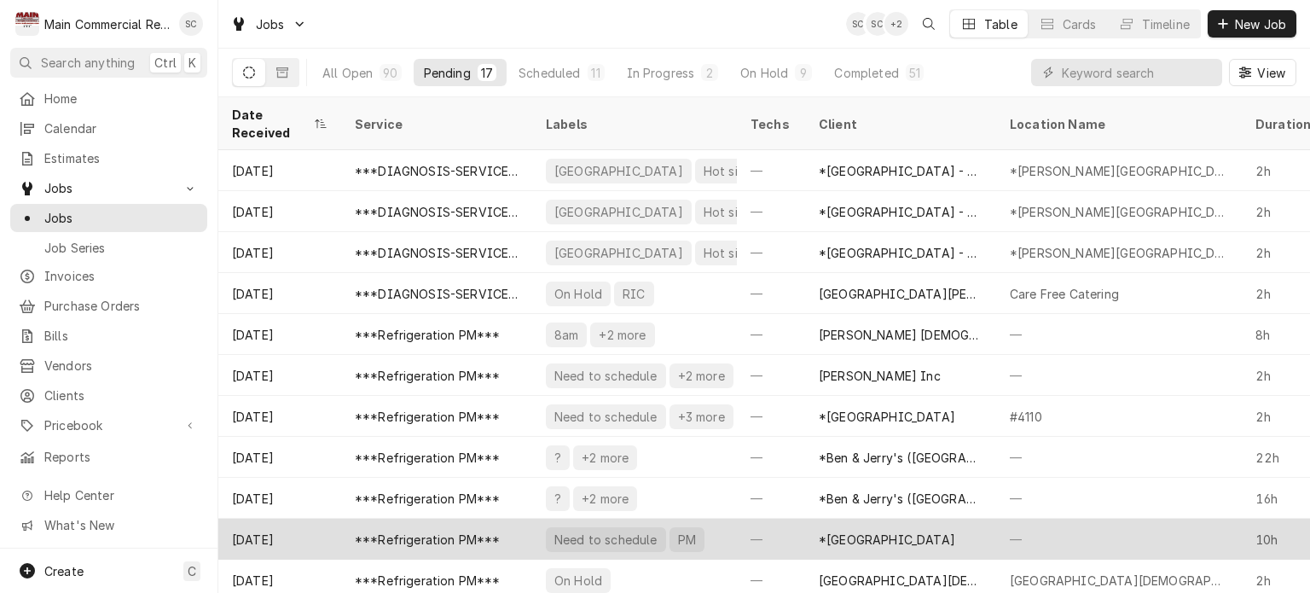
click at [814, 522] on div "*[GEOGRAPHIC_DATA]" at bounding box center [900, 539] width 191 height 41
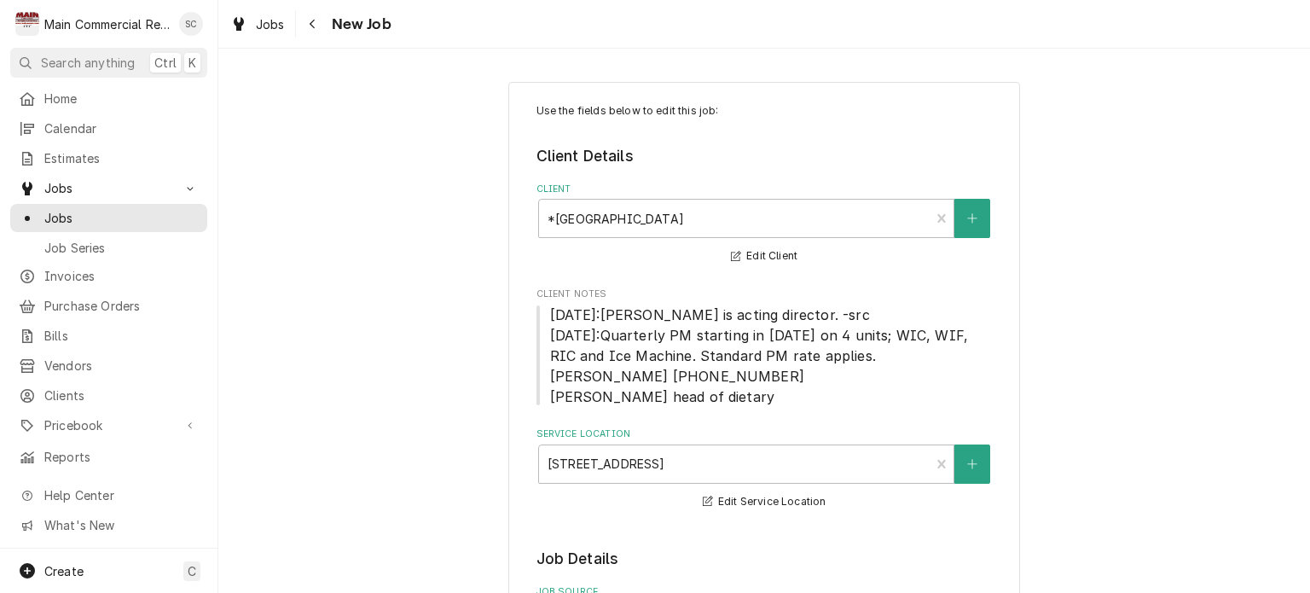
type textarea "x"
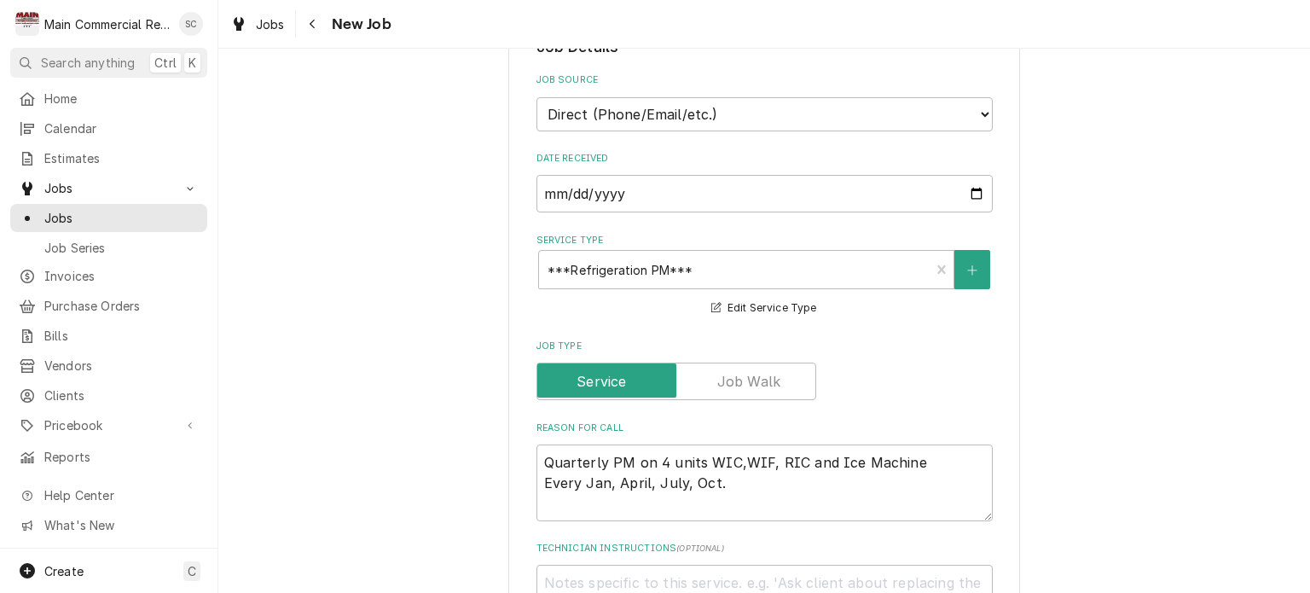
scroll to position [938, 0]
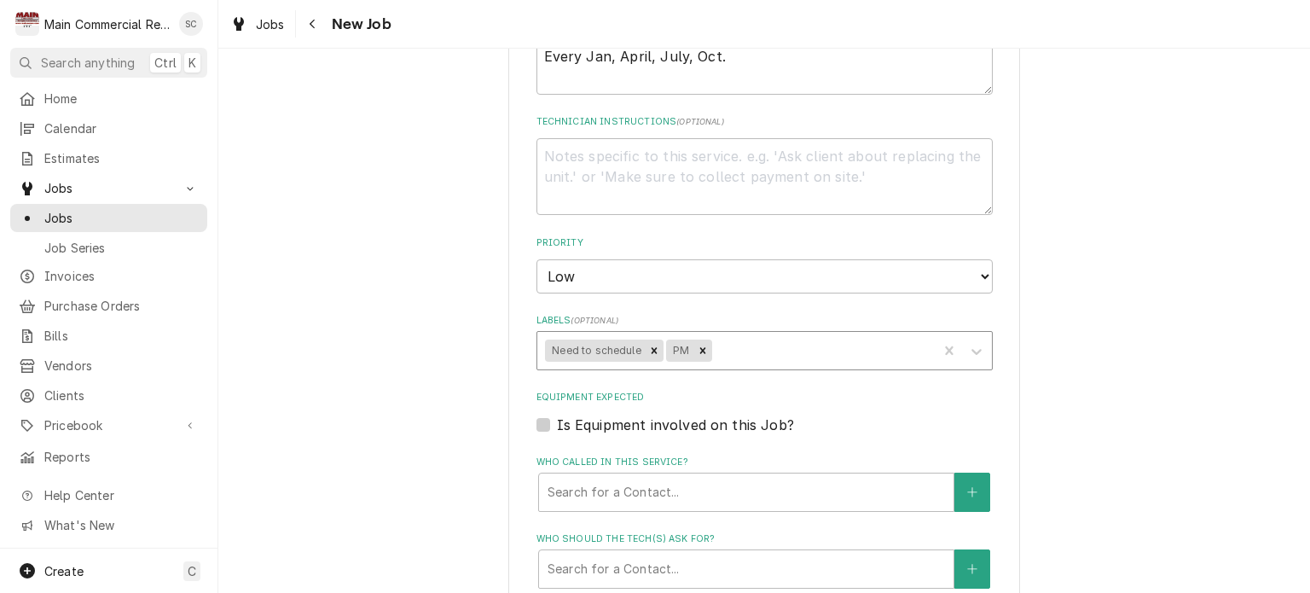
click at [762, 348] on div "Labels" at bounding box center [822, 350] width 214 height 31
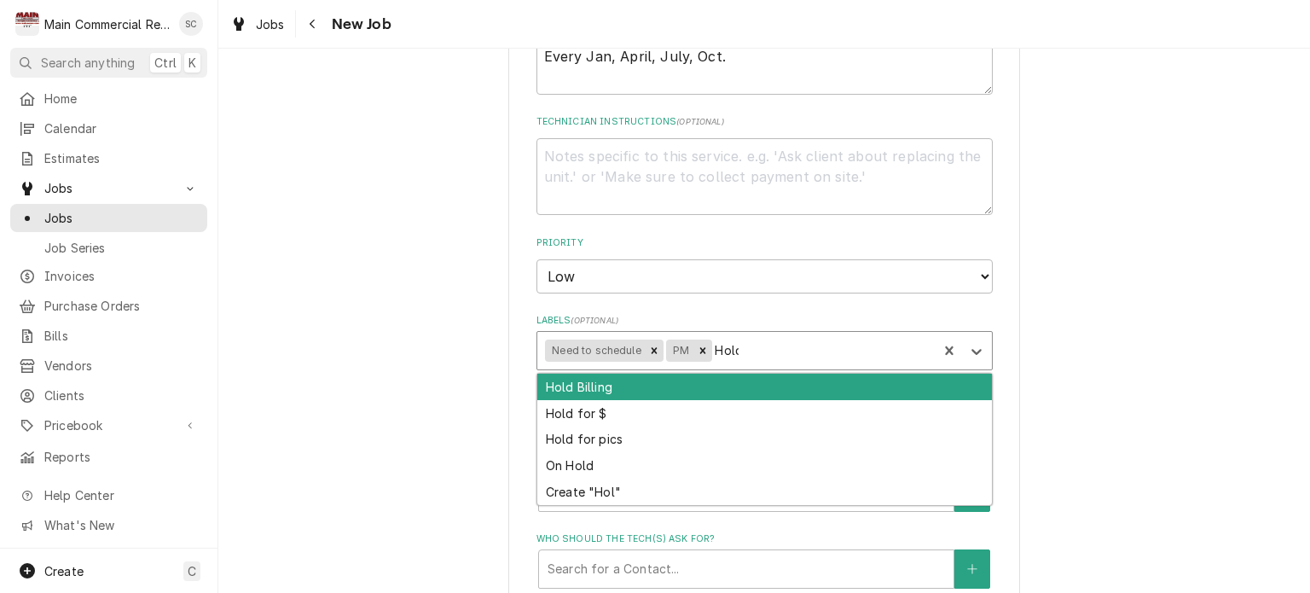
type input "Hold"
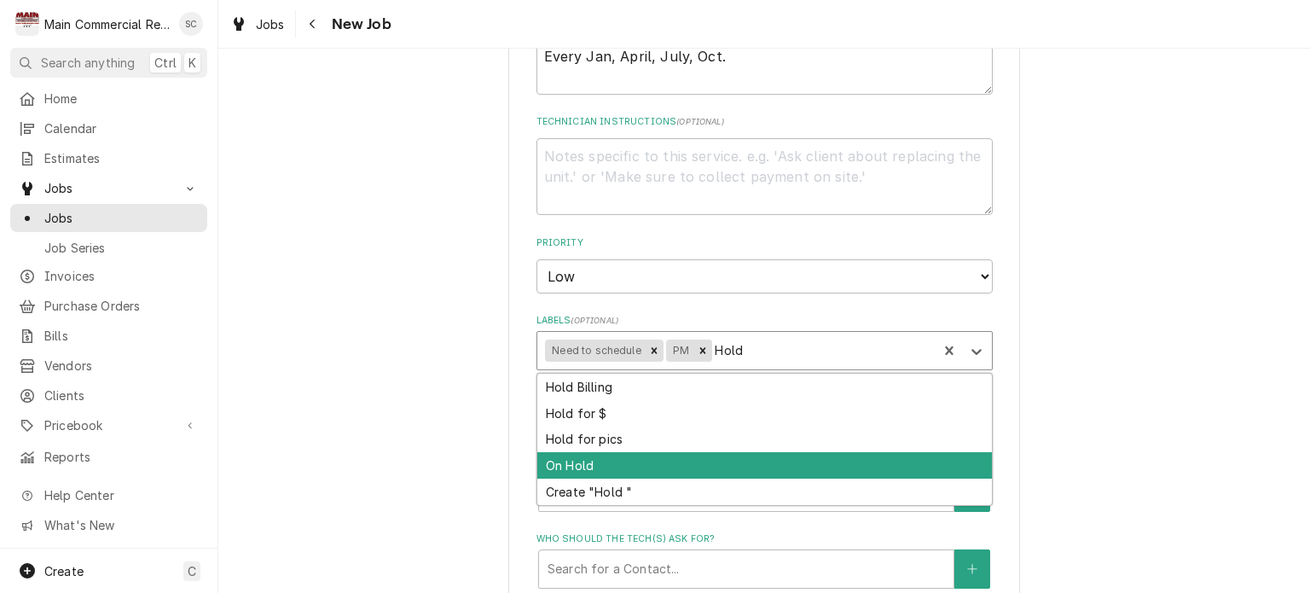
click at [602, 459] on div "On Hold" at bounding box center [764, 465] width 455 height 26
type textarea "x"
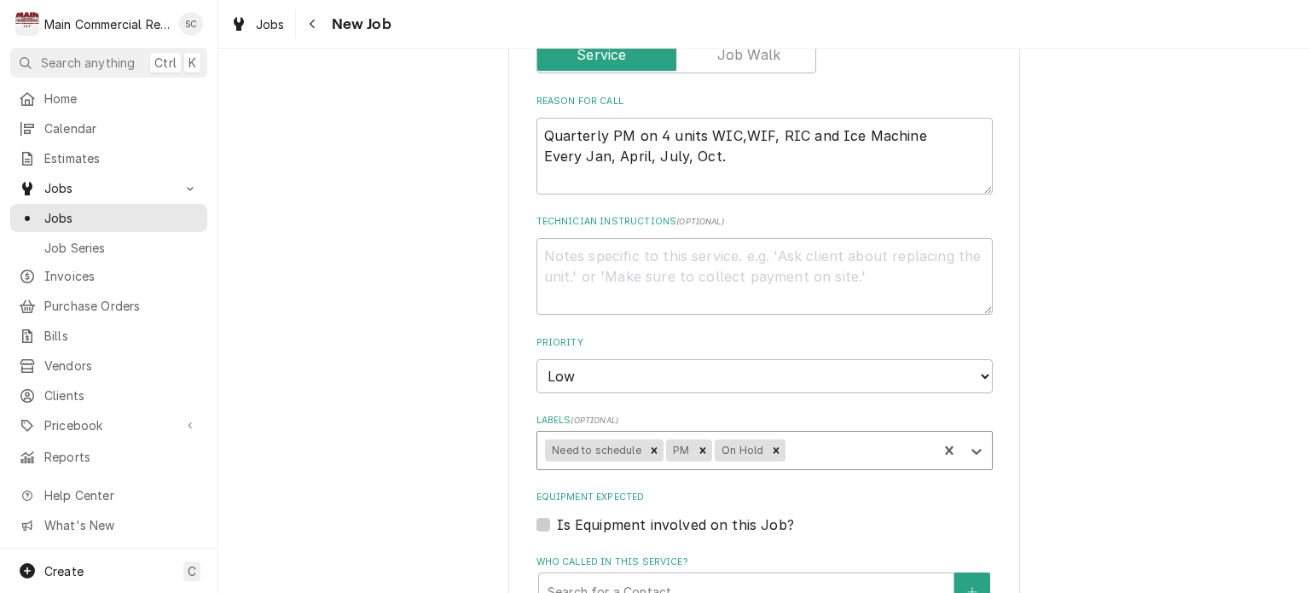
scroll to position [668, 0]
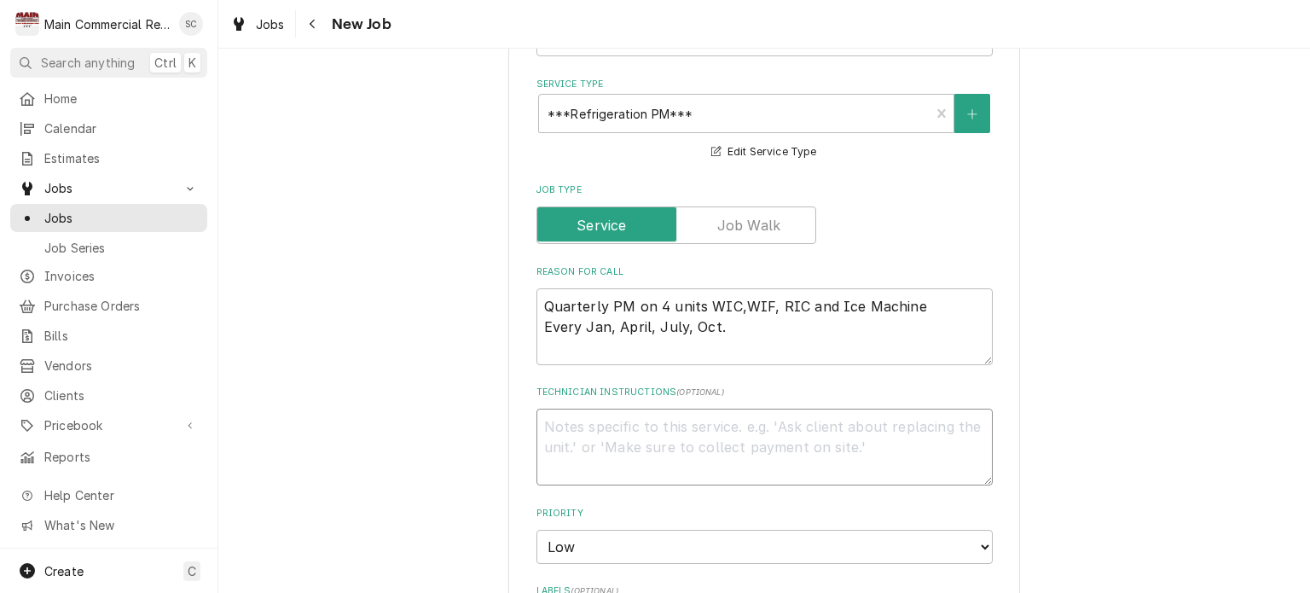
click at [616, 411] on textarea "Technician Instructions ( optional )" at bounding box center [764, 447] width 456 height 77
type textarea "x"
type textarea "D"
type textarea "x"
type textarea "Du"
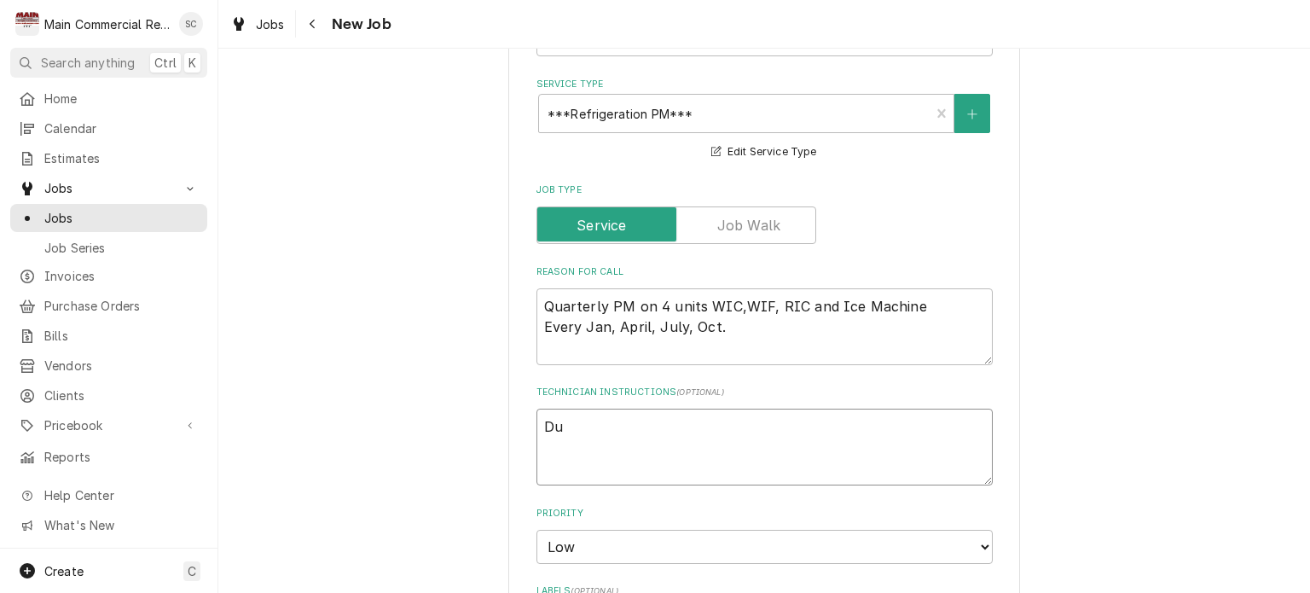
type textarea "x"
type textarea "Due"
type textarea "x"
type textarea "Due"
type textarea "x"
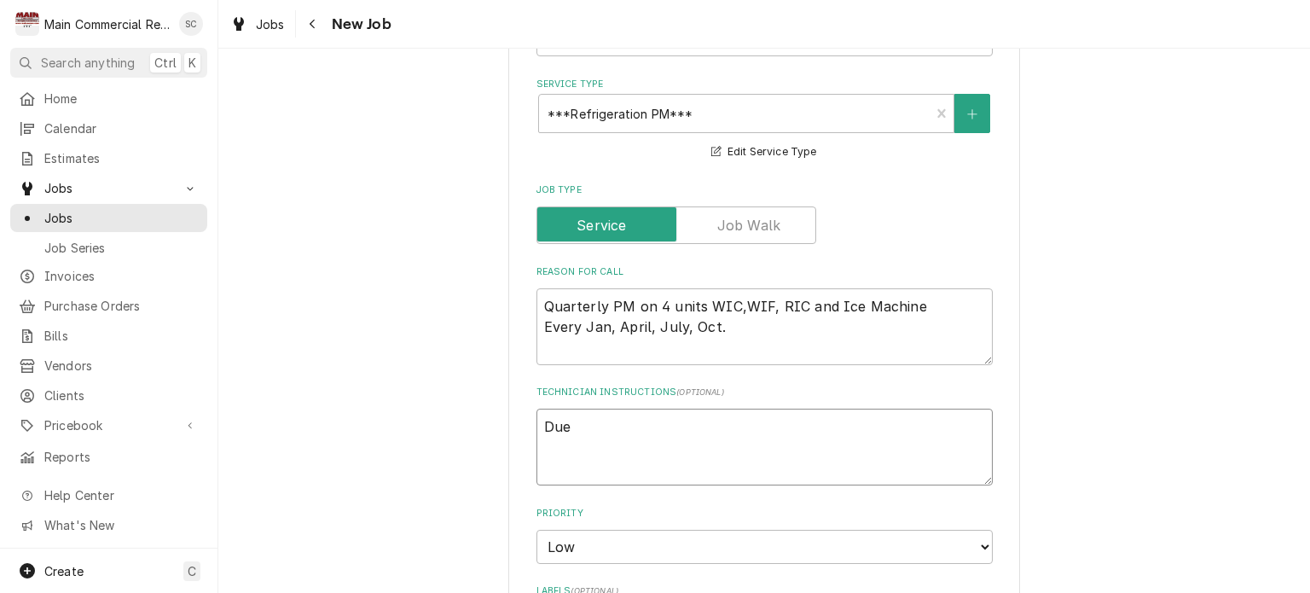
type textarea "Due i"
type textarea "x"
type textarea "Due in"
type textarea "x"
type textarea "Due in"
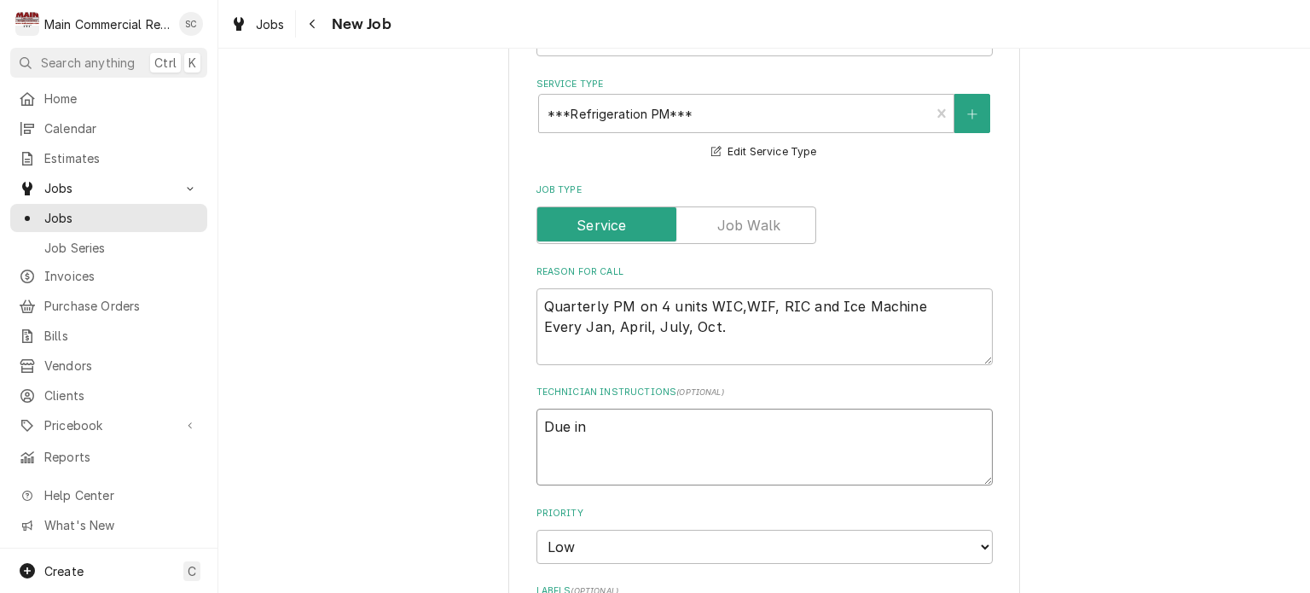
type textarea "x"
type textarea "Due in O"
type textarea "x"
type textarea "Due in Oc"
type textarea "x"
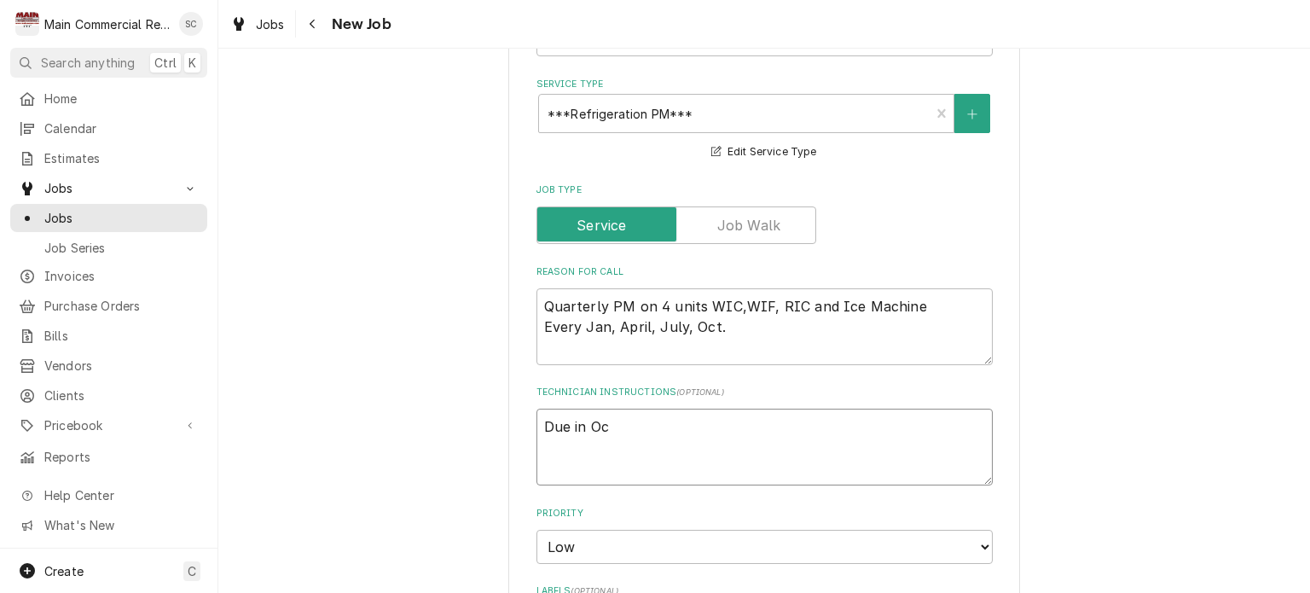
type textarea "Due in Oct"
type textarea "x"
type textarea "Due in Octo"
type textarea "x"
type textarea "Due in Octob"
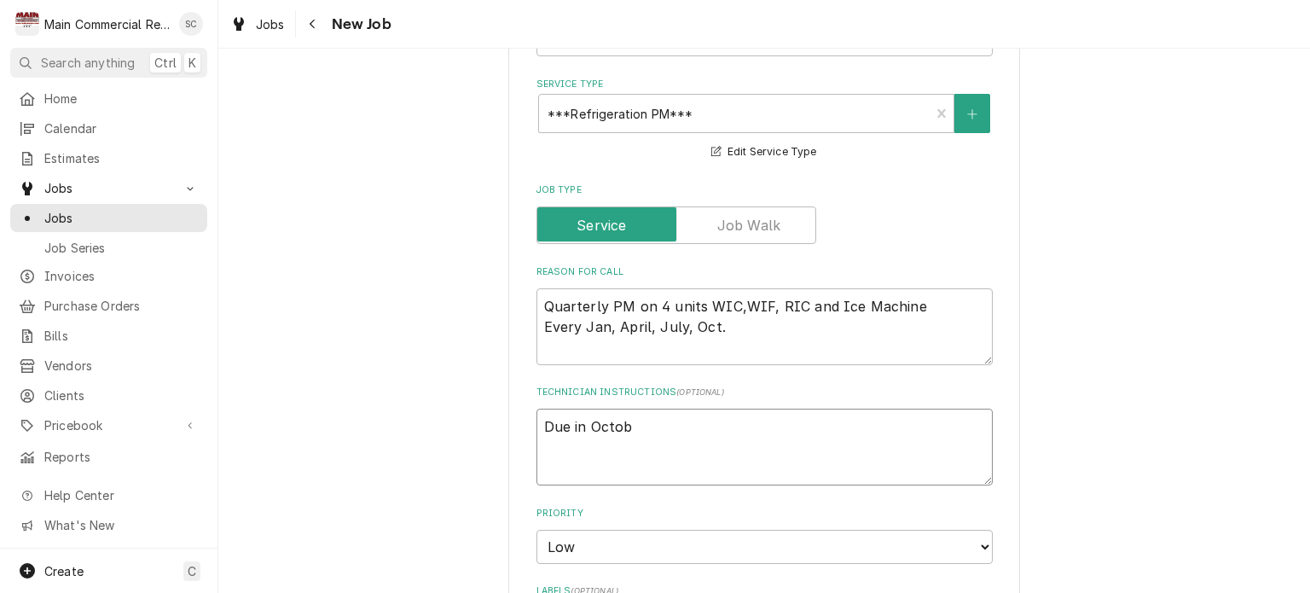
type textarea "x"
type textarea "Due in Octobe"
type textarea "x"
type textarea "Due in October"
type textarea "x"
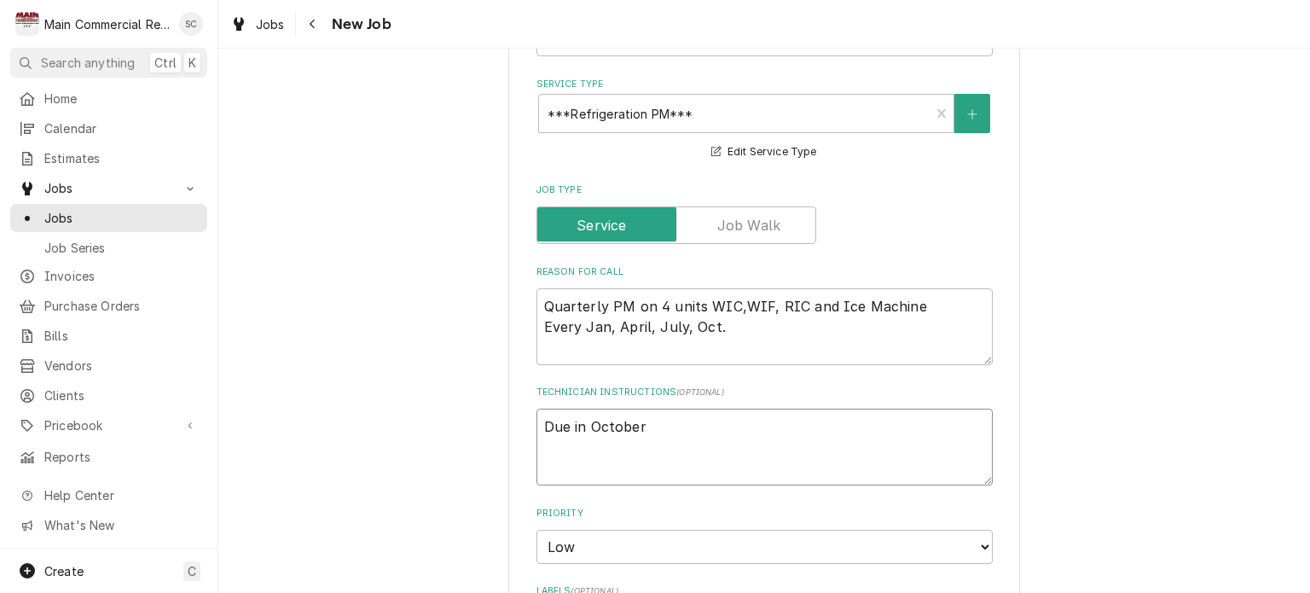
type textarea "Due in October."
type textarea "x"
type textarea "Due in October."
type textarea "x"
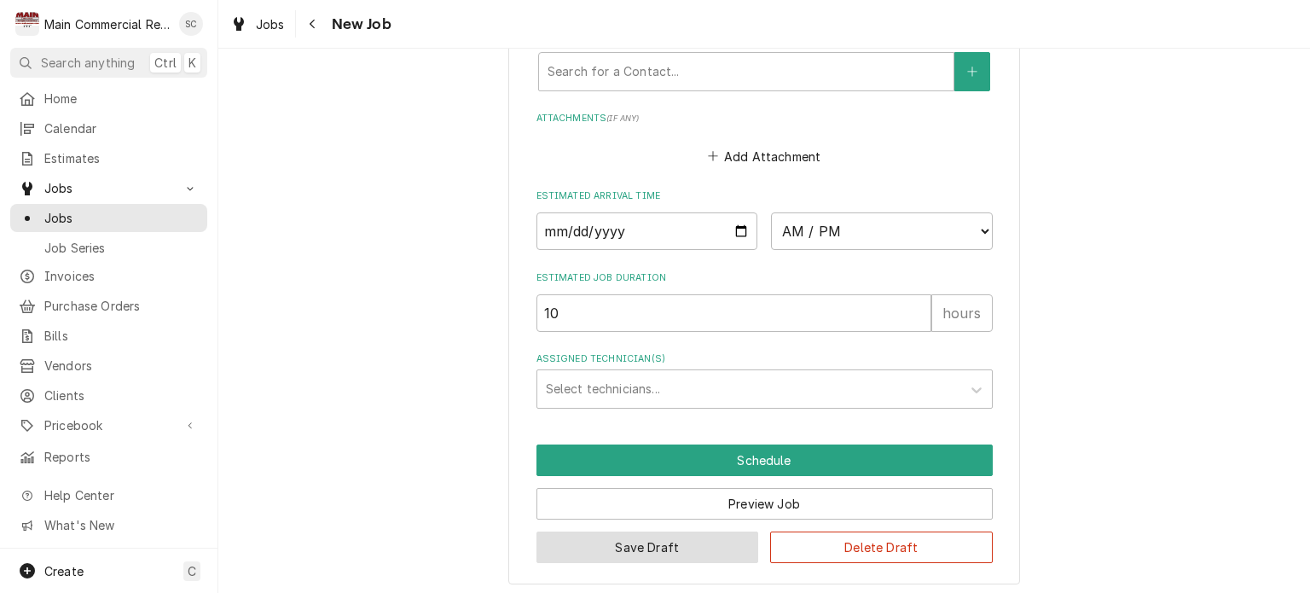
type textarea "Due in October."
click at [674, 548] on button "Save Draft" at bounding box center [647, 547] width 223 height 32
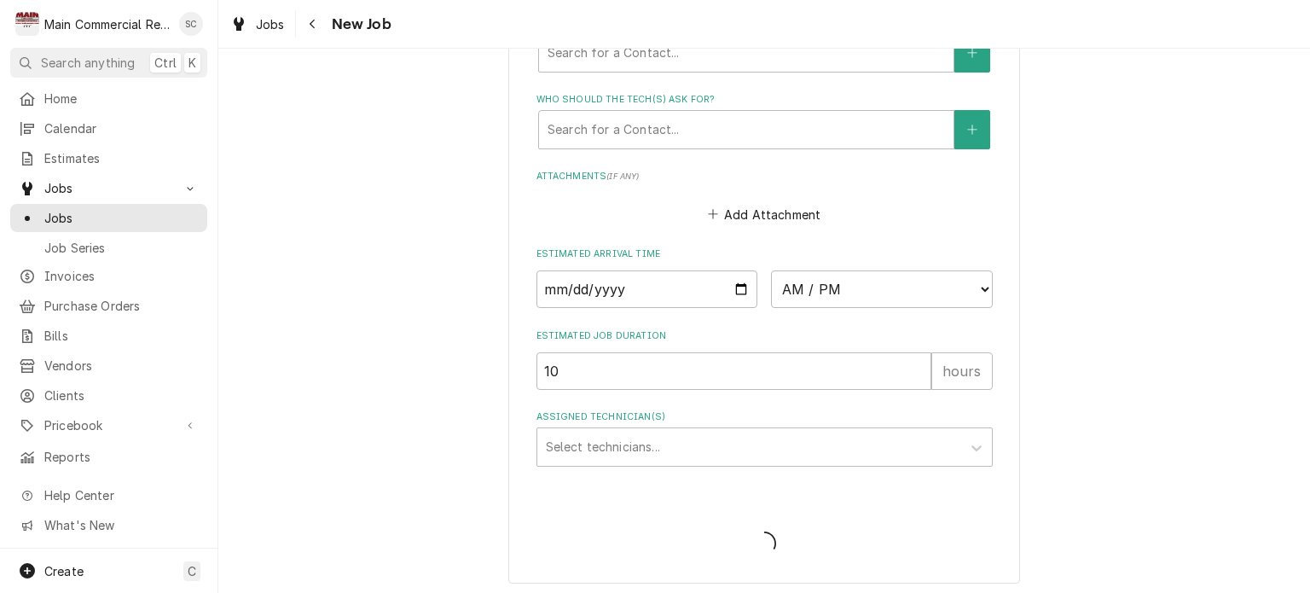
type textarea "x"
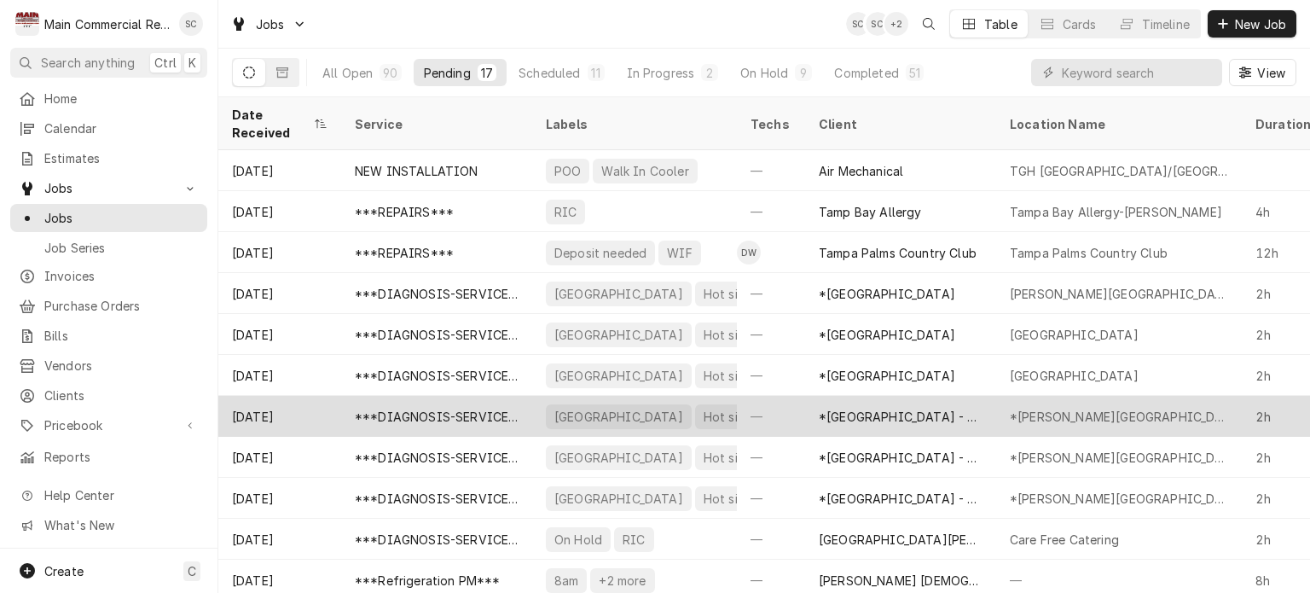
scroll to position [246, 0]
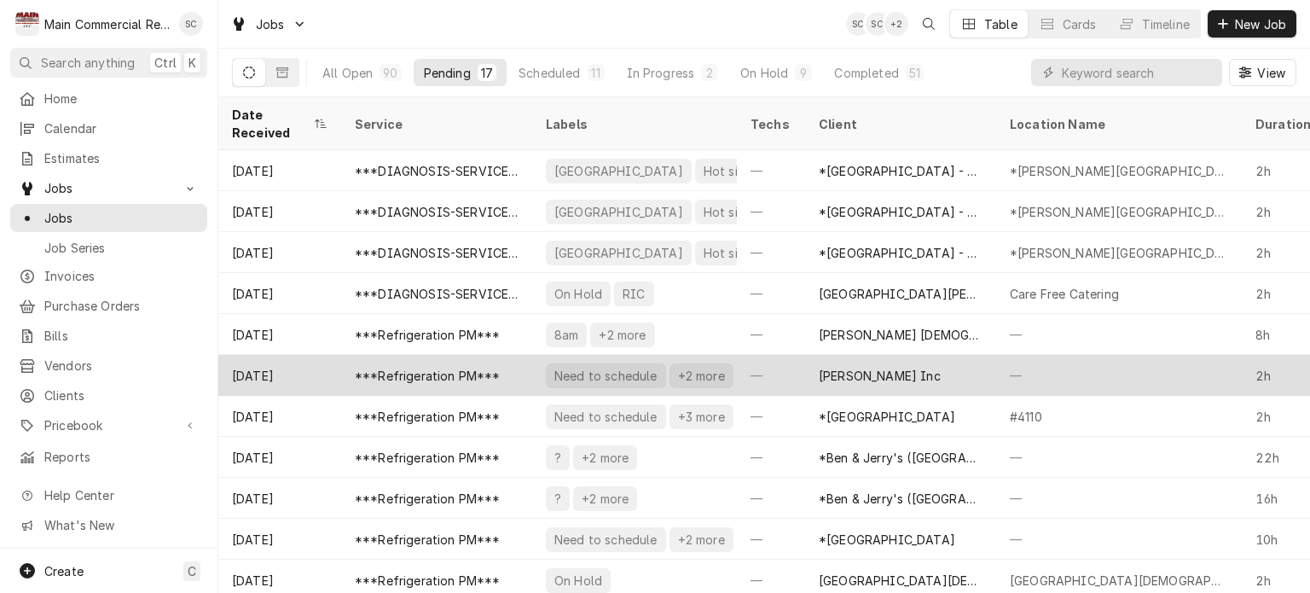
click at [900, 355] on div "[PERSON_NAME] Inc" at bounding box center [900, 375] width 191 height 41
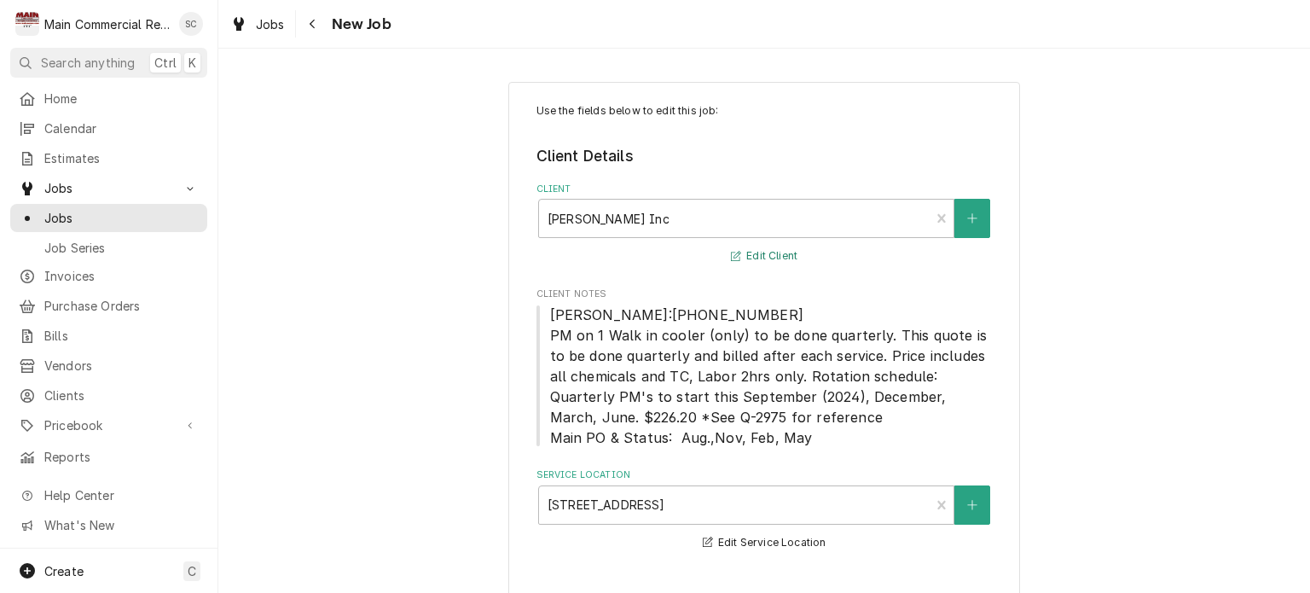
click at [756, 249] on button "Edit Client" at bounding box center [764, 256] width 72 height 21
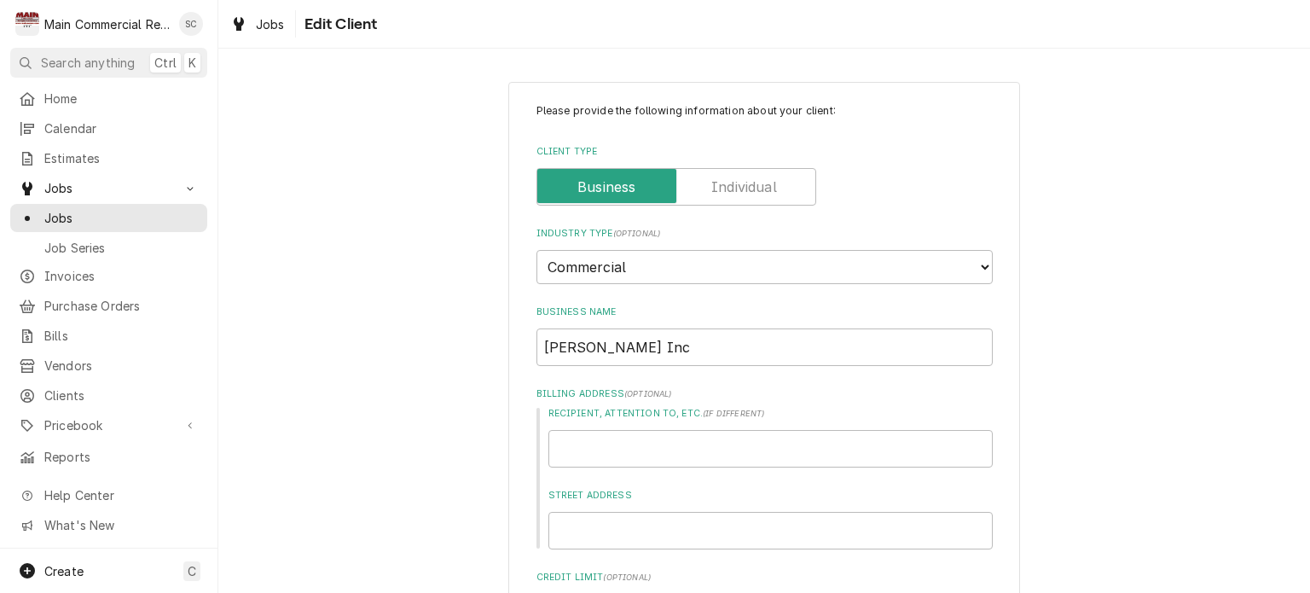
scroll to position [426, 0]
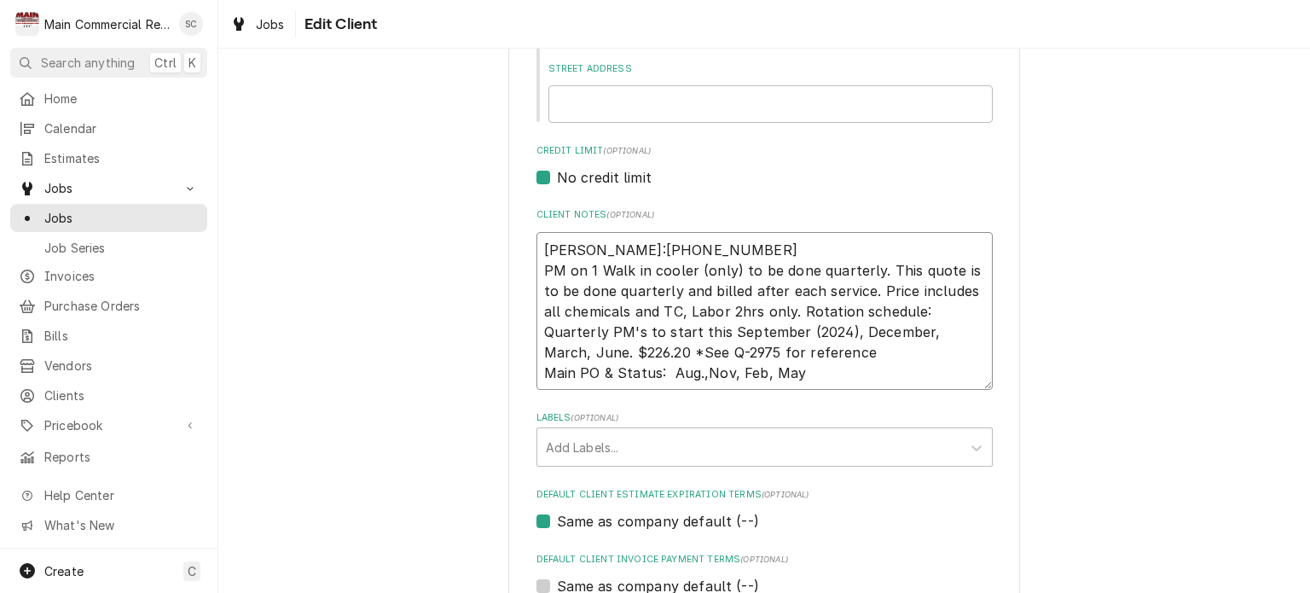
drag, startPoint x: 814, startPoint y: 369, endPoint x: 663, endPoint y: 362, distance: 151.1
click at [663, 362] on textarea "[PERSON_NAME]:[PHONE_NUMBER] PM on 1 Walk in cooler (only) to be done quarterly…" at bounding box center [764, 311] width 456 height 159
type textarea "x"
type textarea "[PERSON_NAME]:[PHONE_NUMBER] PM on 1 Walk in cooler (only) to be done quarterly…"
type textarea "x"
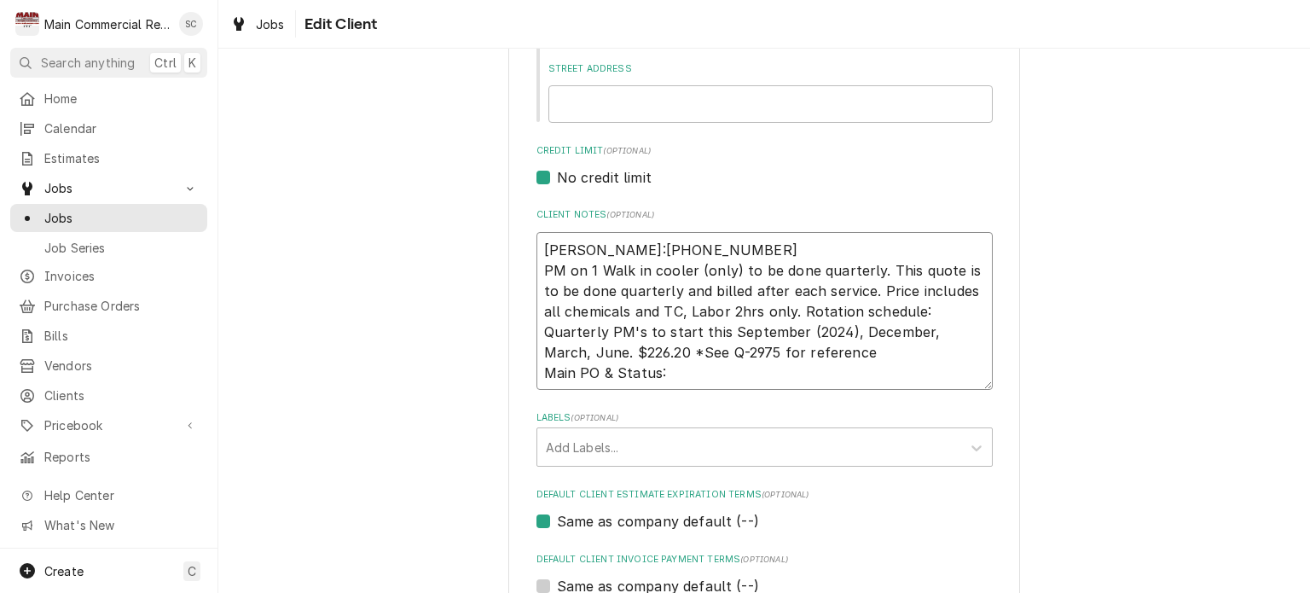
type textarea "[PERSON_NAME]:[PHONE_NUMBER] PM on 1 Walk in cooler (only) to be done quarterly…"
type textarea "x"
type textarea "[PERSON_NAME]:[PHONE_NUMBER] PM on 1 Walk in cooler (only) to be done quarterly…"
type textarea "x"
type textarea "[PERSON_NAME]:[PHONE_NUMBER] PM on 1 Walk in cooler (only) to be done quarterly…"
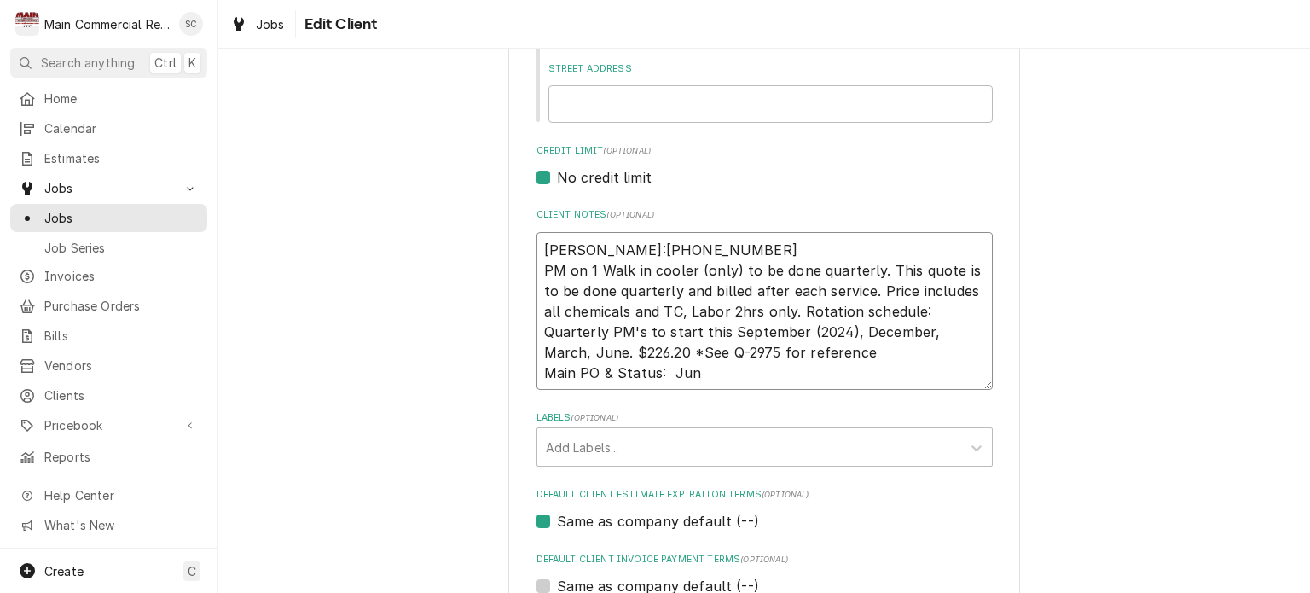
type textarea "x"
type textarea "[PERSON_NAME]:[PHONE_NUMBER] PM on 1 Walk in cooler (only) to be done quarterly…"
type textarea "x"
type textarea "[PERSON_NAME]:[PHONE_NUMBER] PM on 1 Walk in cooler (only) to be done quarterly…"
type textarea "x"
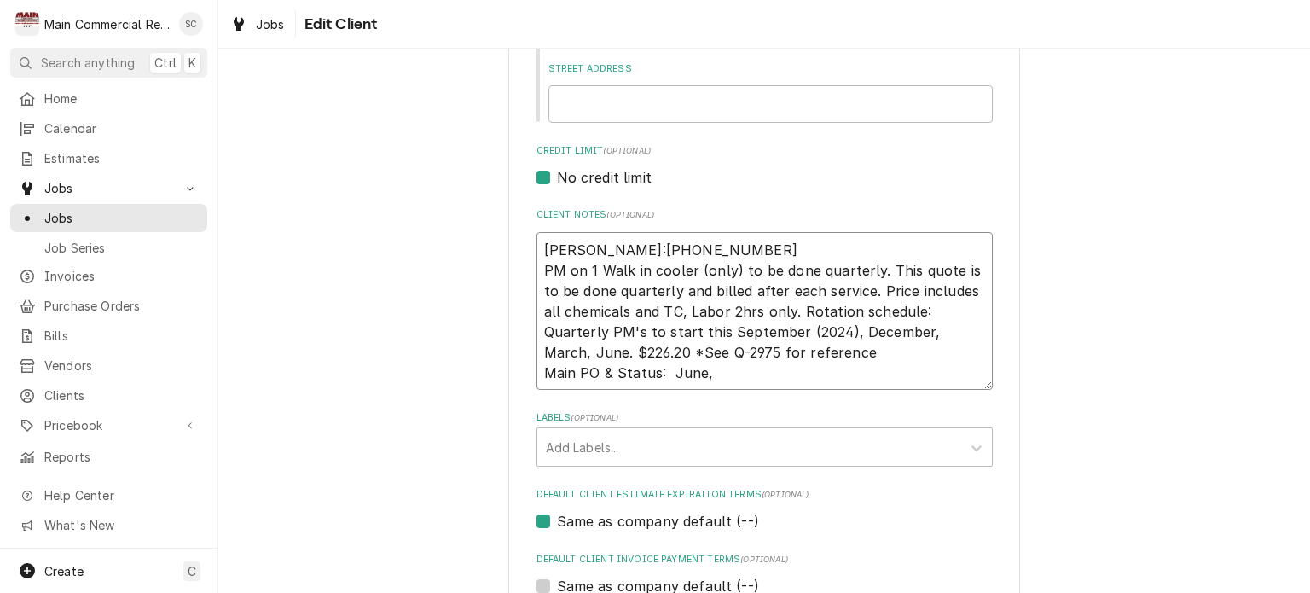
type textarea "[PERSON_NAME]:[PHONE_NUMBER] PM on 1 Walk in cooler (only) to be done quarterly…"
type textarea "x"
type textarea "[PERSON_NAME]:[PHONE_NUMBER] PM on 1 Walk in cooler (only) to be done quarterly…"
type textarea "x"
type textarea "[PERSON_NAME]:[PHONE_NUMBER] PM on 1 Walk in cooler (only) to be done quarterly…"
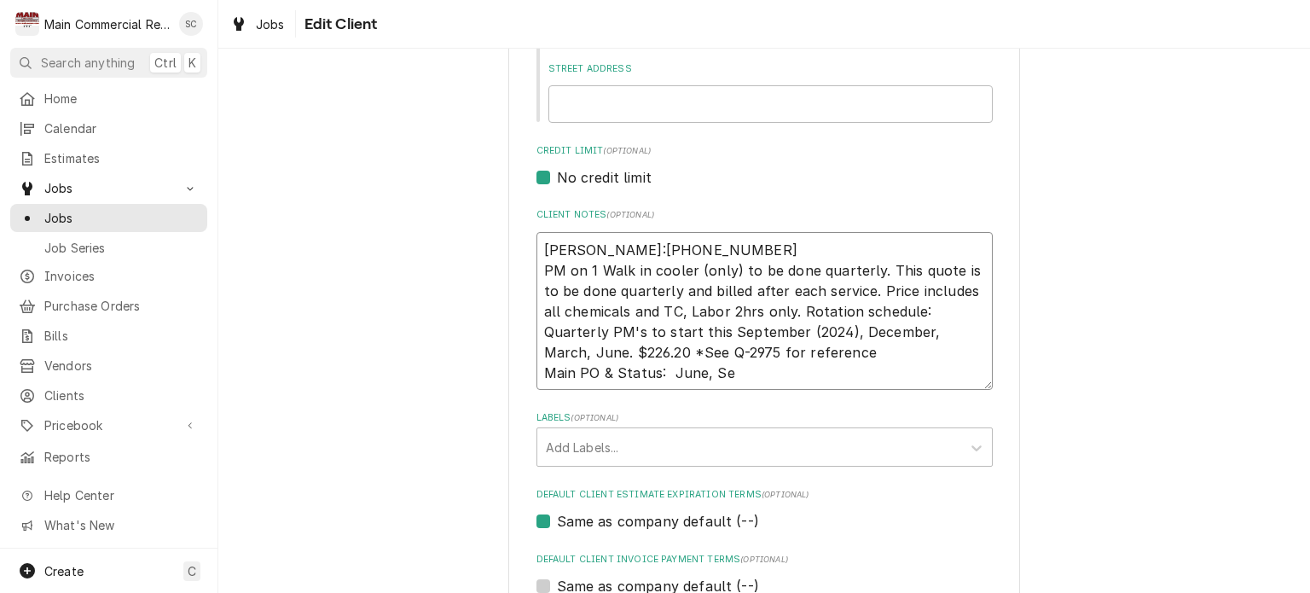
type textarea "x"
type textarea "[PERSON_NAME]:[PHONE_NUMBER] PM on 1 Walk in cooler (only) to be done quarterly…"
type textarea "x"
type textarea "[PERSON_NAME]:[PHONE_NUMBER] PM on 1 Walk in cooler (only) to be done quarterly…"
type textarea "x"
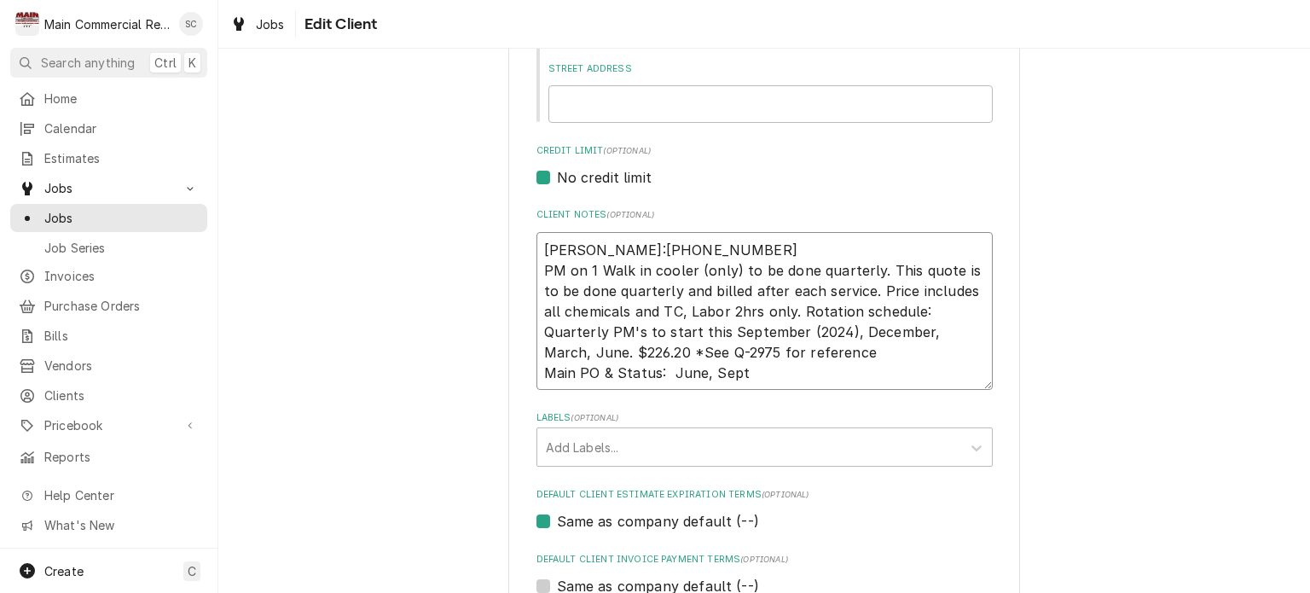
type textarea "[PERSON_NAME]:[PHONE_NUMBER] PM on 1 Walk in cooler (only) to be done quarterly…"
type textarea "x"
type textarea "[PERSON_NAME]:[PHONE_NUMBER] PM on 1 Walk in cooler (only) to be done quarterly…"
type textarea "x"
type textarea "[PERSON_NAME]:[PHONE_NUMBER] PM on 1 Walk in cooler (only) to be done quarterly…"
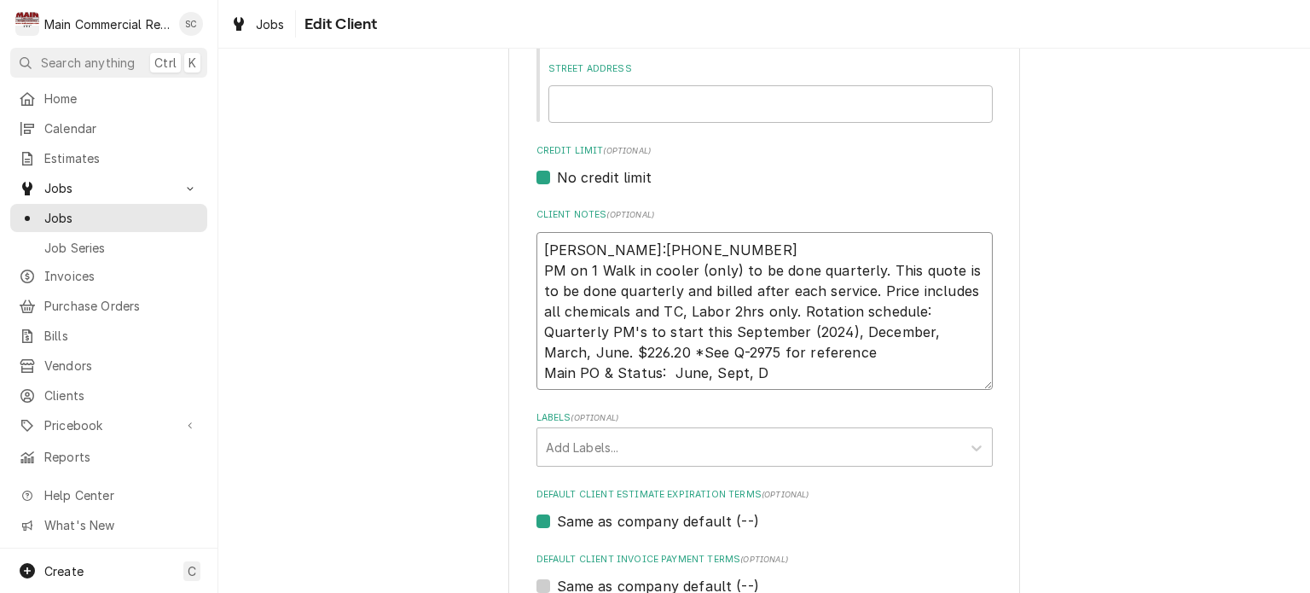
type textarea "x"
type textarea "Marketta:727-834-8855 PM on 1 Walk in cooler (only) to be done quarterly. This …"
type textarea "x"
type textarea "Marketta:727-834-8855 PM on 1 Walk in cooler (only) to be done quarterly. This …"
type textarea "x"
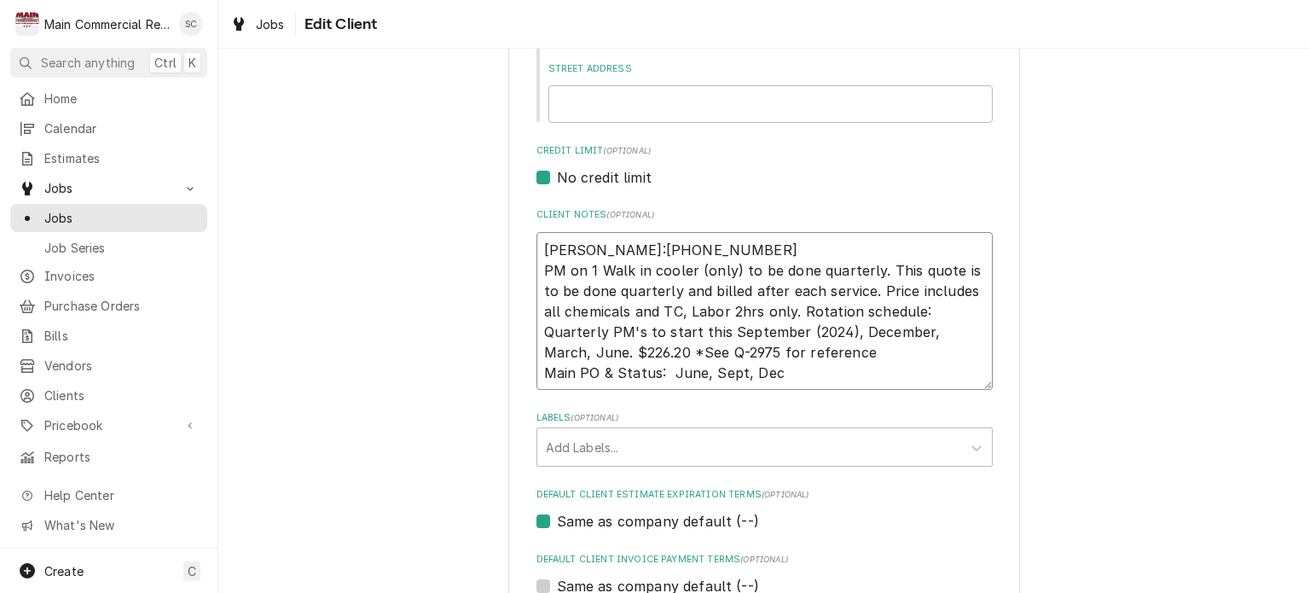
type textarea "Marketta:727-834-8855 PM on 1 Walk in cooler (only) to be done quarterly. This …"
type textarea "x"
type textarea "Marketta:727-834-8855 PM on 1 Walk in cooler (only) to be done quarterly. This …"
type textarea "x"
type textarea "Marketta:727-834-8855 PM on 1 Walk in cooler (only) to be done quarterly. This …"
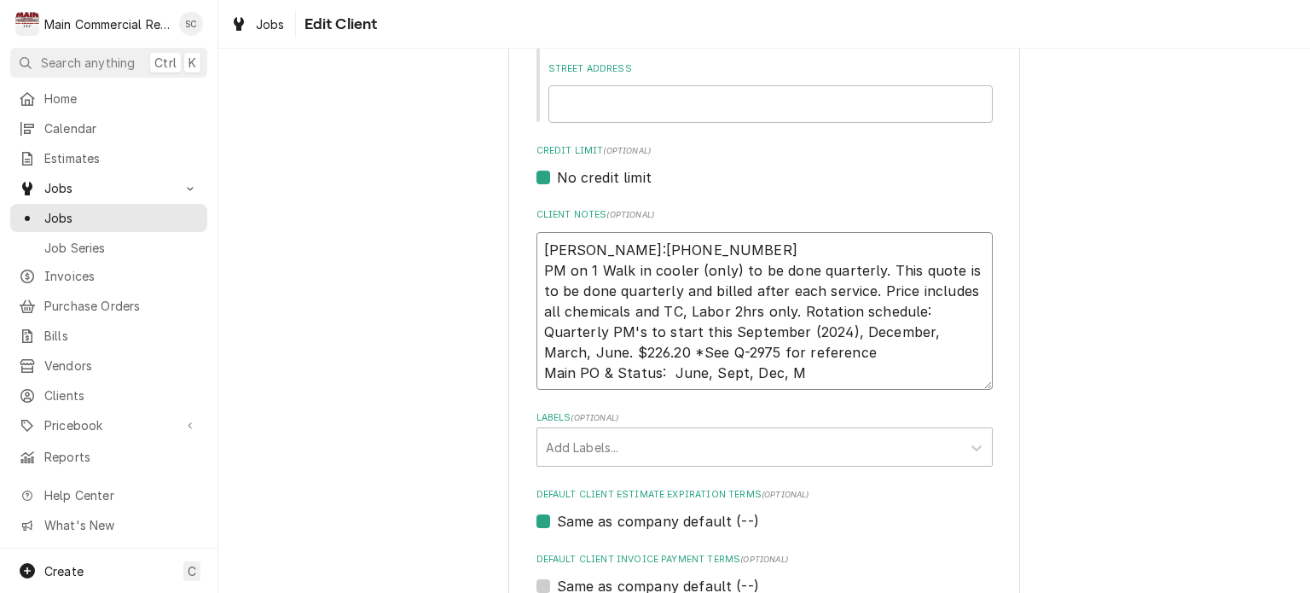
type textarea "x"
type textarea "Marketta:727-834-8855 PM on 1 Walk in cooler (only) to be done quarterly. This …"
type textarea "x"
type textarea "Marketta:727-834-8855 PM on 1 Walk in cooler (only) to be done quarterly. This …"
type textarea "x"
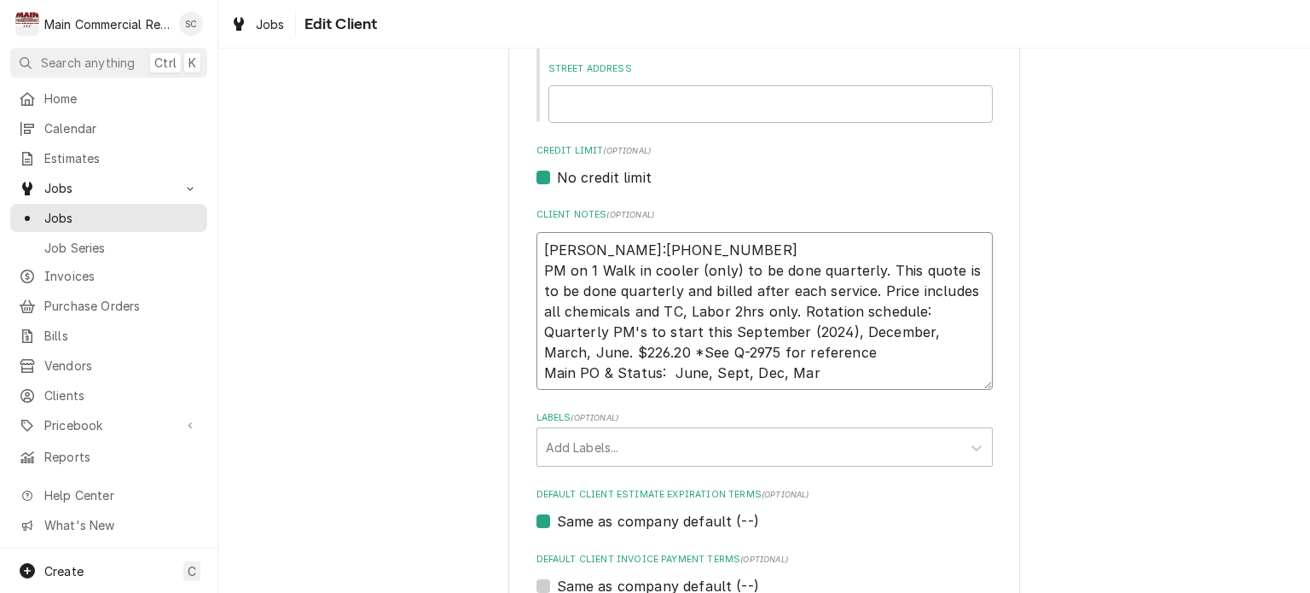
type textarea "Marketta:727-834-8855 PM on 1 Walk in cooler (only) to be done quarterly. This …"
type textarea "x"
type textarea "Marketta:727-834-8855 PM on 1 Walk in cooler (only) to be done quarterly. This …"
type textarea "x"
type textarea "Marketta:727-834-8855 PM on 1 Walk in cooler (only) to be done quarterly. This …"
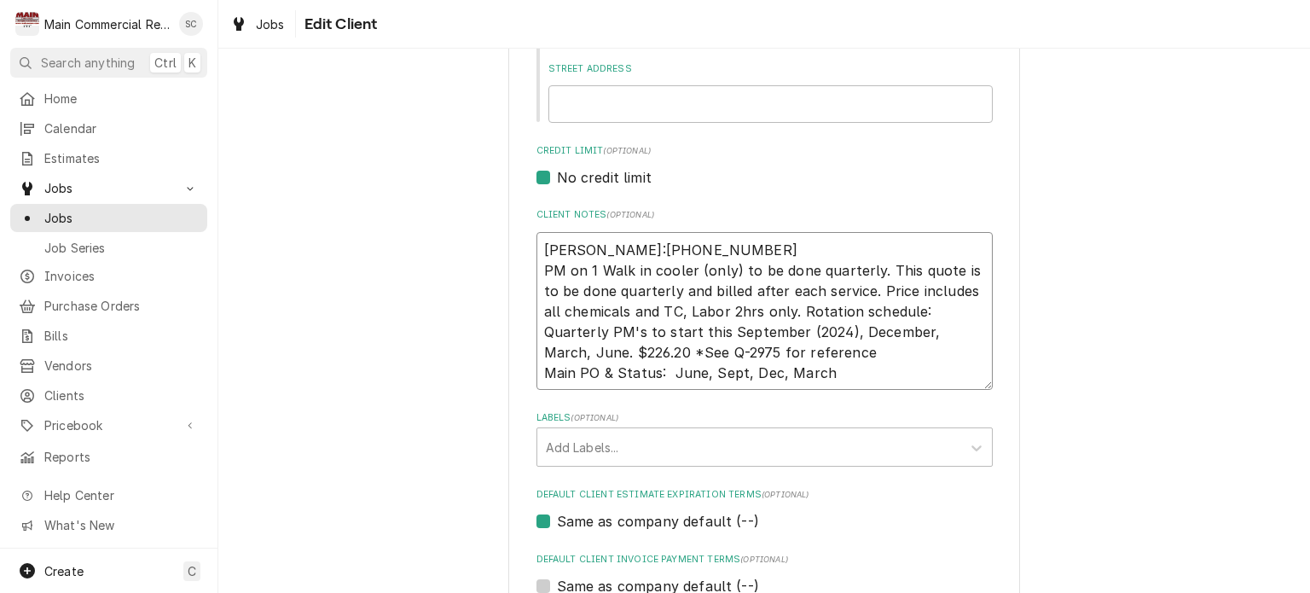
type textarea "x"
type textarea "Marketta:727-834-8855 PM on 1 Walk in cooler (only) to be done quarterly. This …"
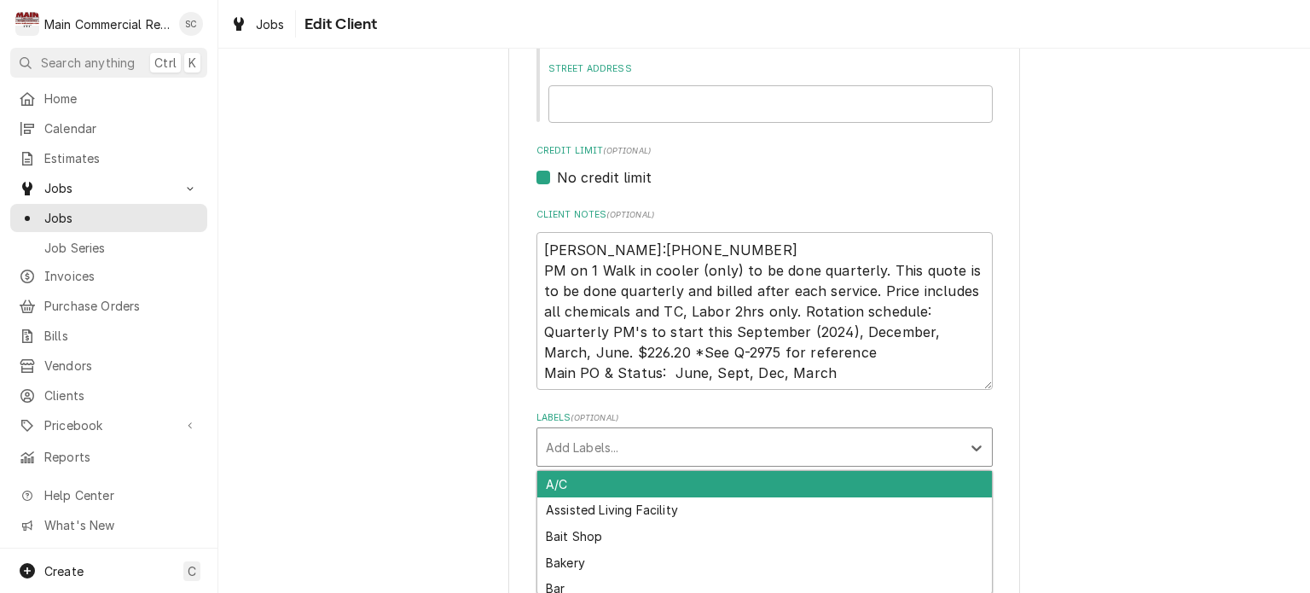
click at [648, 444] on div "Labels" at bounding box center [749, 447] width 407 height 31
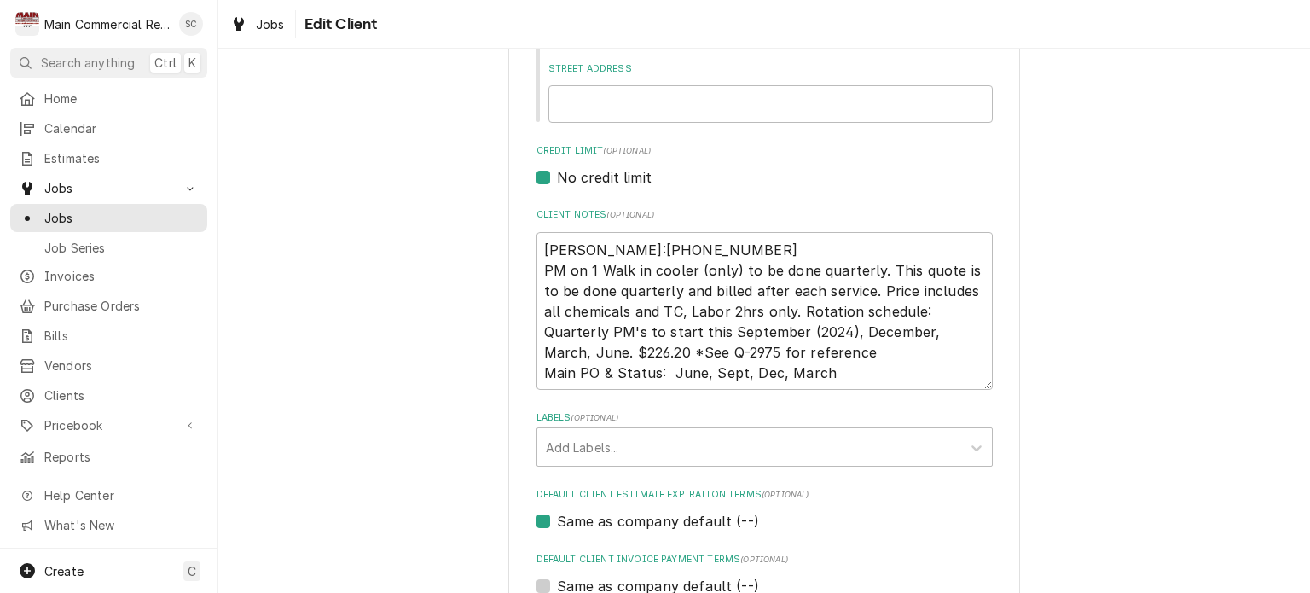
click at [1084, 325] on div "Please provide the following information about your client: Client Type Industr…" at bounding box center [764, 416] width 1092 height 1552
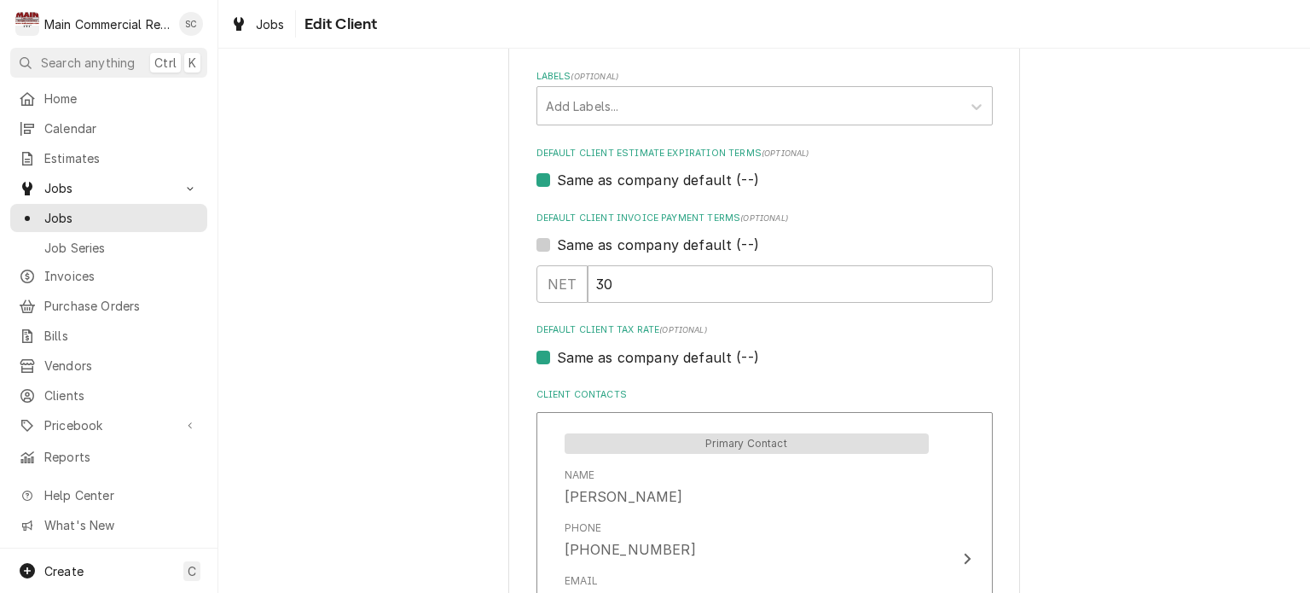
scroll to position [1023, 0]
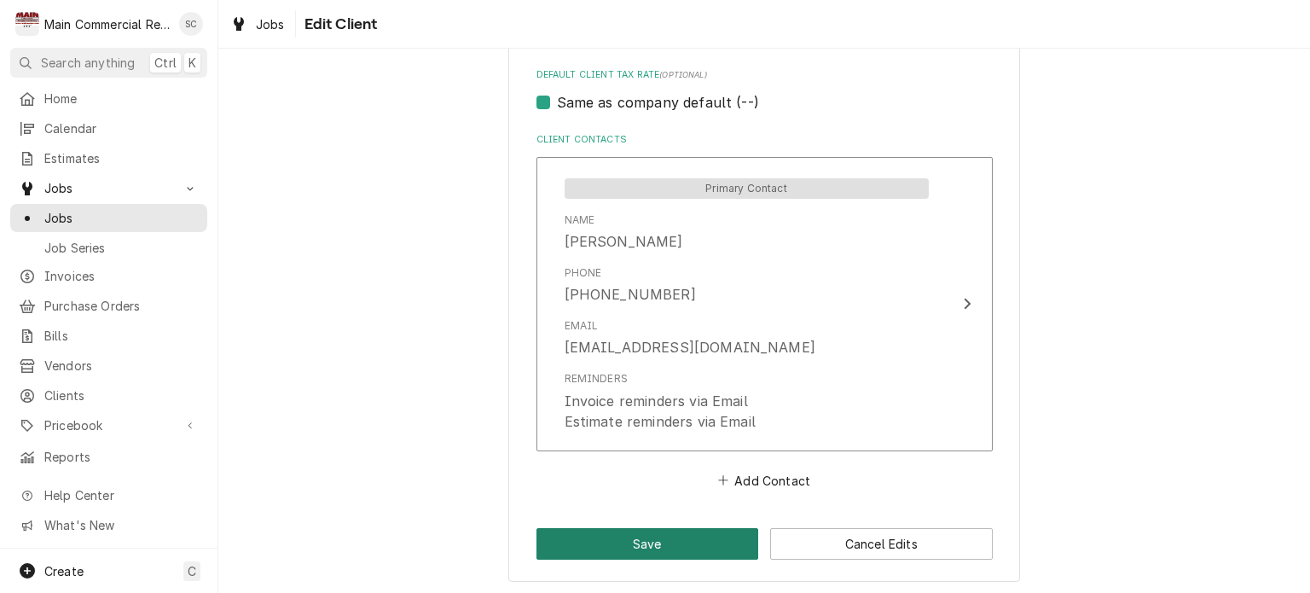
click at [708, 542] on button "Save" at bounding box center [647, 544] width 223 height 32
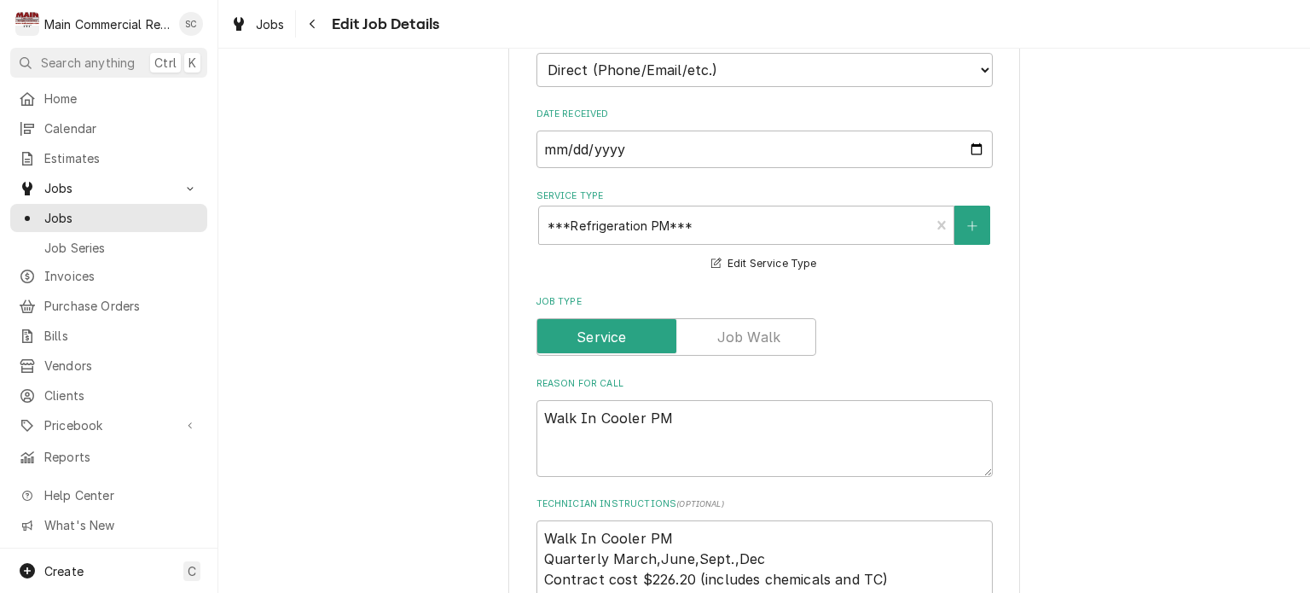
scroll to position [853, 0]
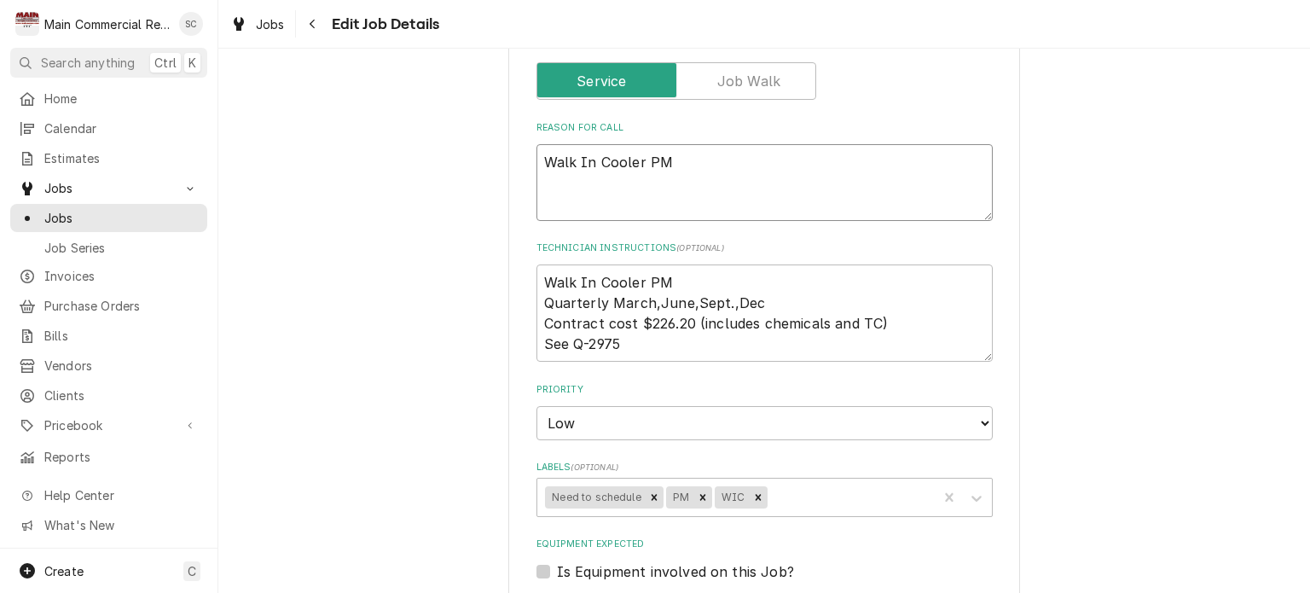
click at [802, 165] on textarea "Walk In Cooler PM" at bounding box center [764, 182] width 456 height 77
click at [538, 277] on textarea "Walk In Cooler PM Quarterly March,June,Sept.,Dec Contract cost $226.20 (include…" at bounding box center [764, 312] width 456 height 97
type textarea "x"
type textarea "Walk In Cooler PM Quarterly March,June,Sept.,Dec Contract cost $226.20 (include…"
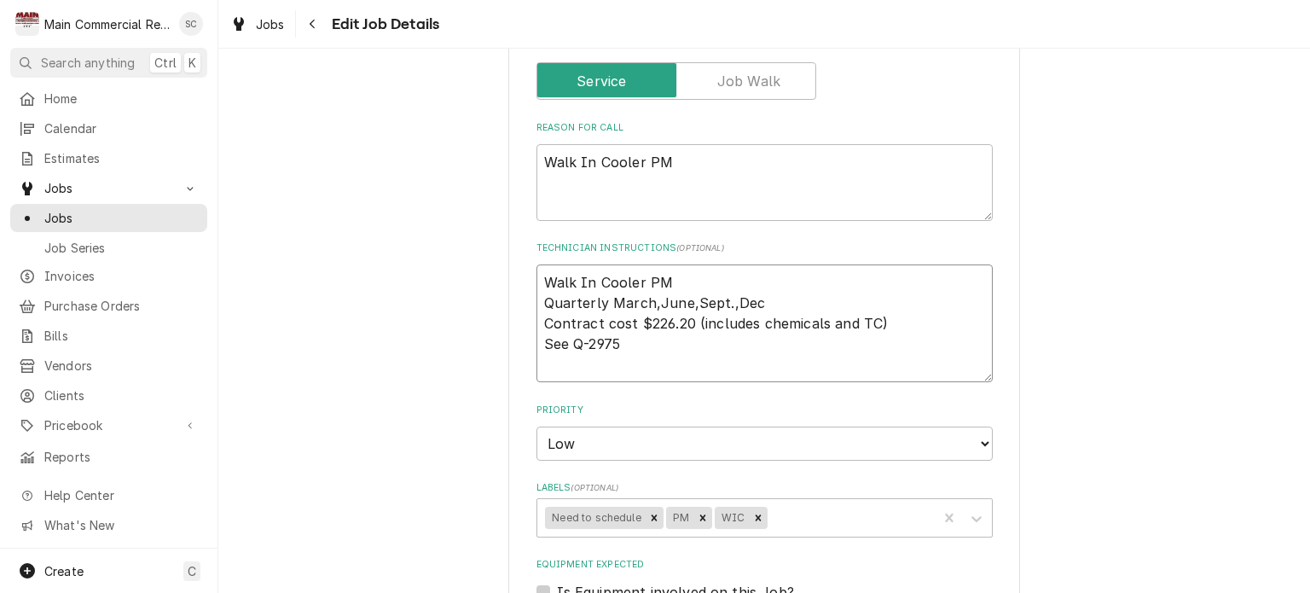
type textarea "x"
type textarea "9 Walk In Cooler PM Quarterly March,June,Sept.,Dec Contract cost $226.20 (inclu…"
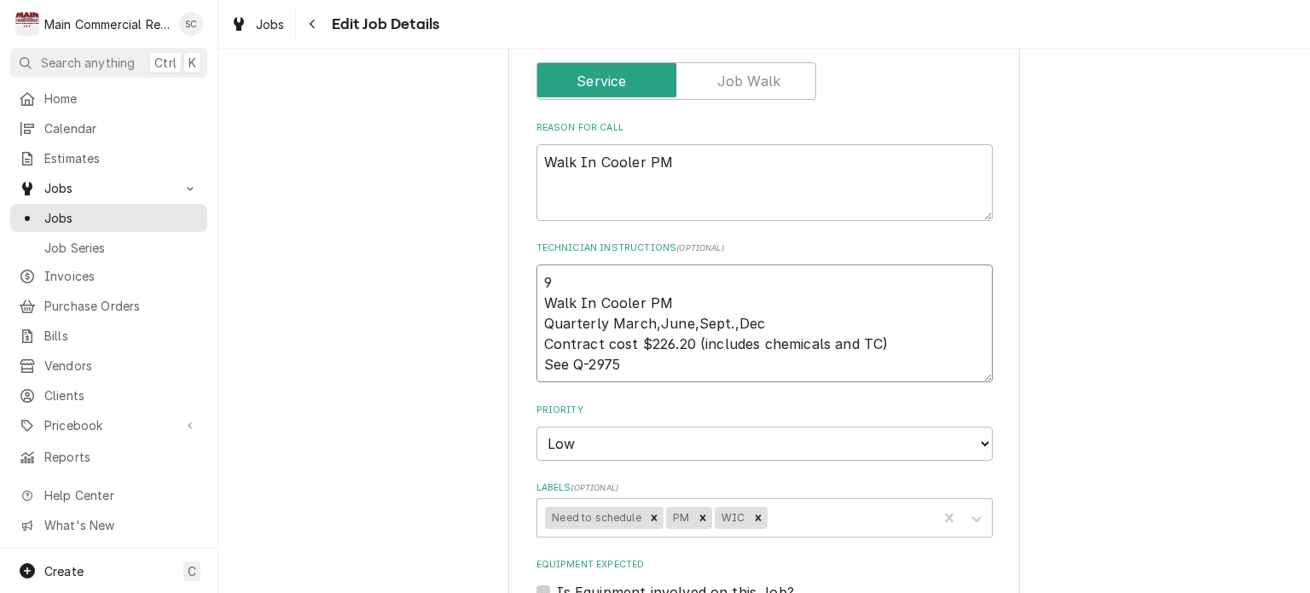
type textarea "x"
type textarea "9/ Walk In Cooler PM Quarterly March,June,Sept.,Dec Contract cost $226.20 (incl…"
type textarea "x"
type textarea "9/1 Walk In Cooler PM Quarterly March,June,Sept.,Dec Contract cost $226.20 (inc…"
type textarea "x"
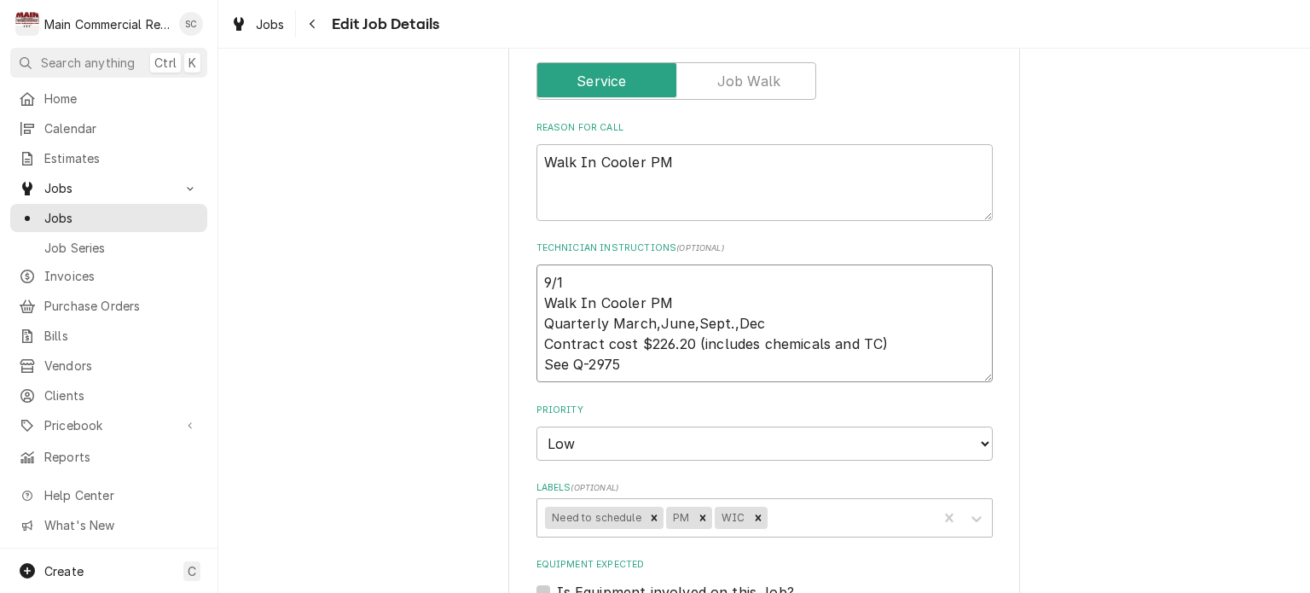
type textarea "9/12 Walk In Cooler PM Quarterly March,June,Sept.,Dec Contract cost $226.20 (in…"
type textarea "x"
type textarea "9/12/ Walk In Cooler PM Quarterly March,June,Sept.,Dec Contract cost $226.20 (i…"
type textarea "x"
type textarea "9/12/2 Walk In Cooler PM Quarterly March,June,Sept.,Dec Contract cost $226.20 (…"
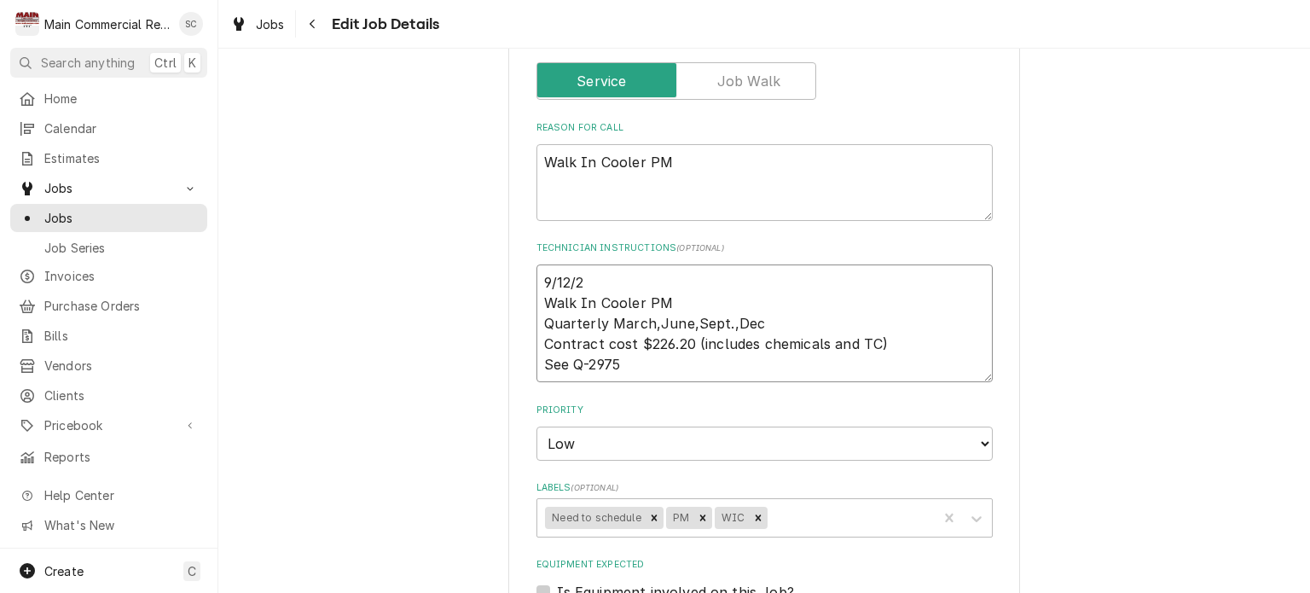
type textarea "x"
type textarea "9/12/25 Walk In Cooler PM Quarterly March,June,Sept.,Dec Contract cost $226.20 …"
type textarea "x"
type textarea "9/12/25: Walk In Cooler PM Quarterly March,June,Sept.,Dec Contract cost $226.20…"
type textarea "x"
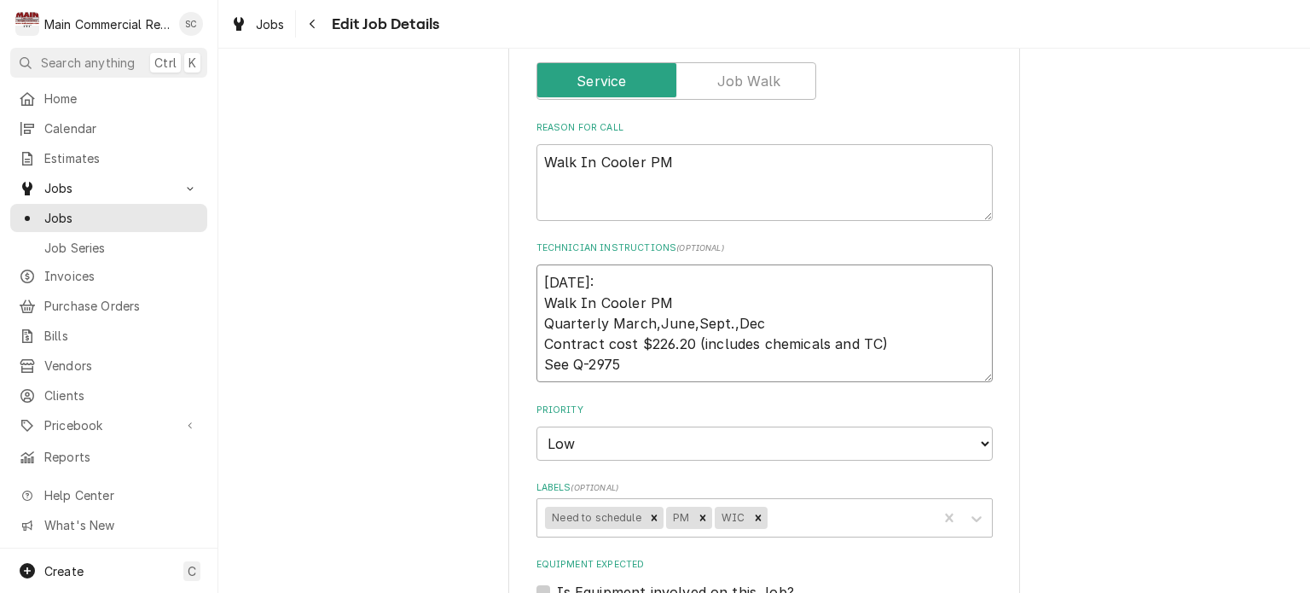
type textarea "9/12/25: Walk In Cooler PM Quarterly March,June,Sept.,Dec Contract cost $226.20…"
type textarea "x"
type textarea "9/12/25: L Walk In Cooler PM Quarterly March,June,Sept.,Dec Contract cost $226.…"
type textarea "x"
type textarea "9/12/25: Lf Walk In Cooler PM Quarterly March,June,Sept.,Dec Contract cost $226…"
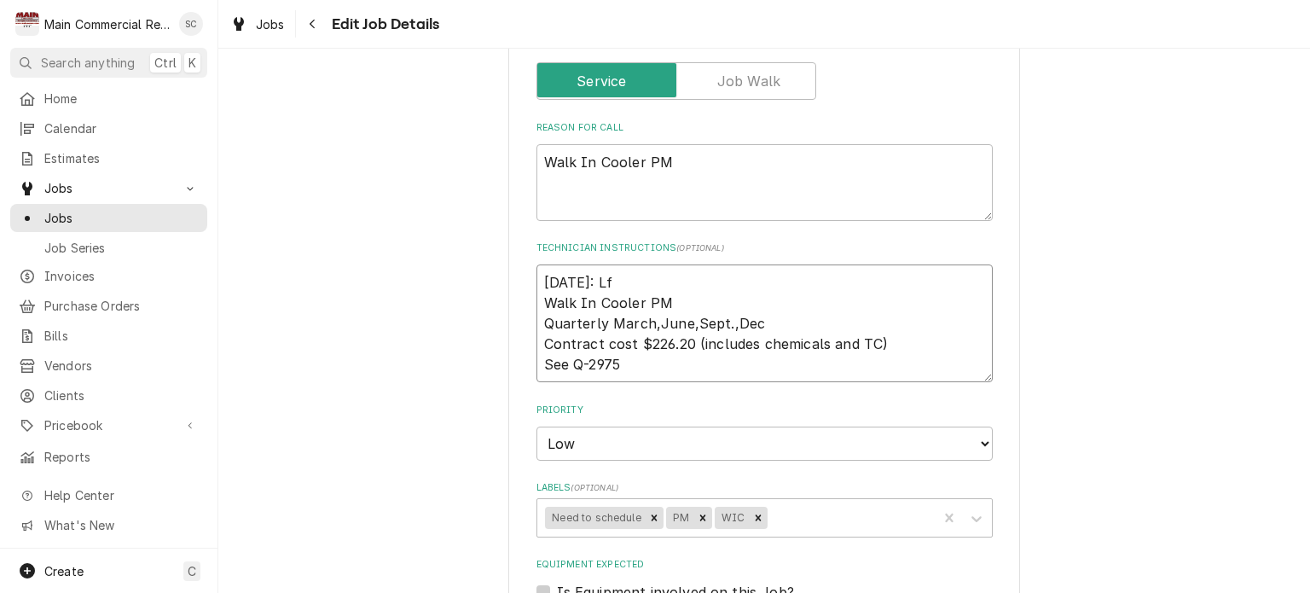
type textarea "x"
type textarea "9/12/25: Lft Walk In Cooler PM Quarterly March,June,Sept.,Dec Contract cost $22…"
type textarea "x"
type textarea "9/12/25: Lft Walk In Cooler PM Quarterly March,June,Sept.,Dec Contract cost $22…"
type textarea "x"
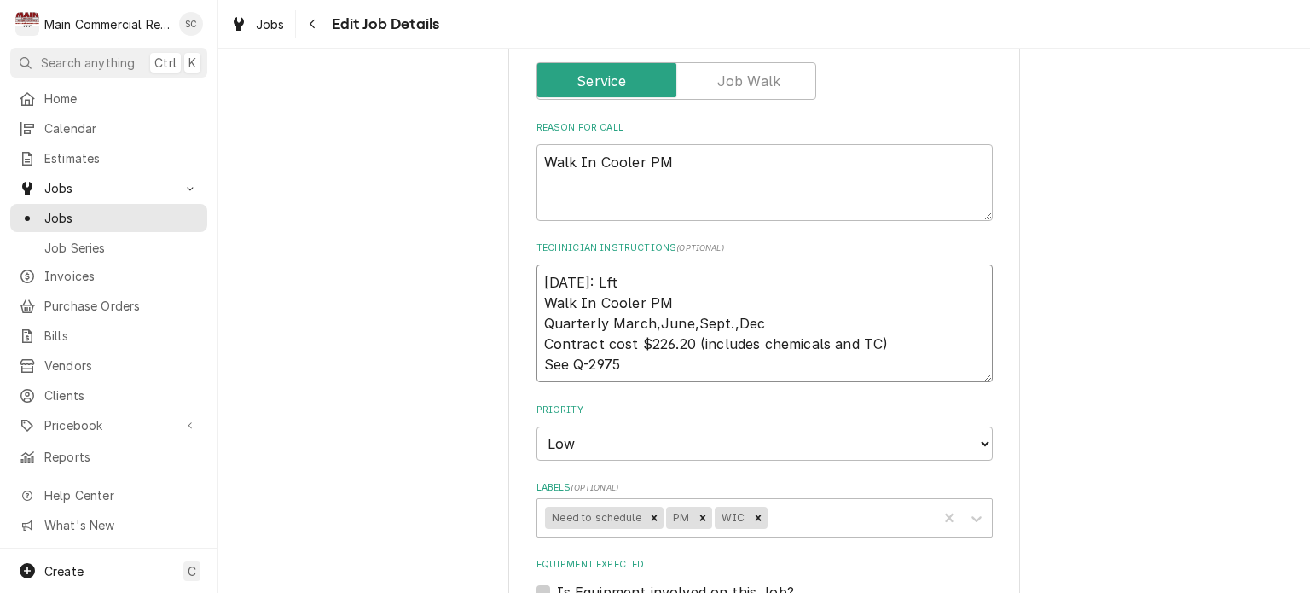
type textarea "9/12/25: Lft a Walk In Cooler PM Quarterly March,June,Sept.,Dec Contract cost $…"
type textarea "x"
type textarea "9/12/25: Lft a Walk In Cooler PM Quarterly March,June,Sept.,Dec Contract cost $…"
type textarea "x"
type textarea "9/12/25: Lft a m Walk In Cooler PM Quarterly March,June,Sept.,Dec Contract cost…"
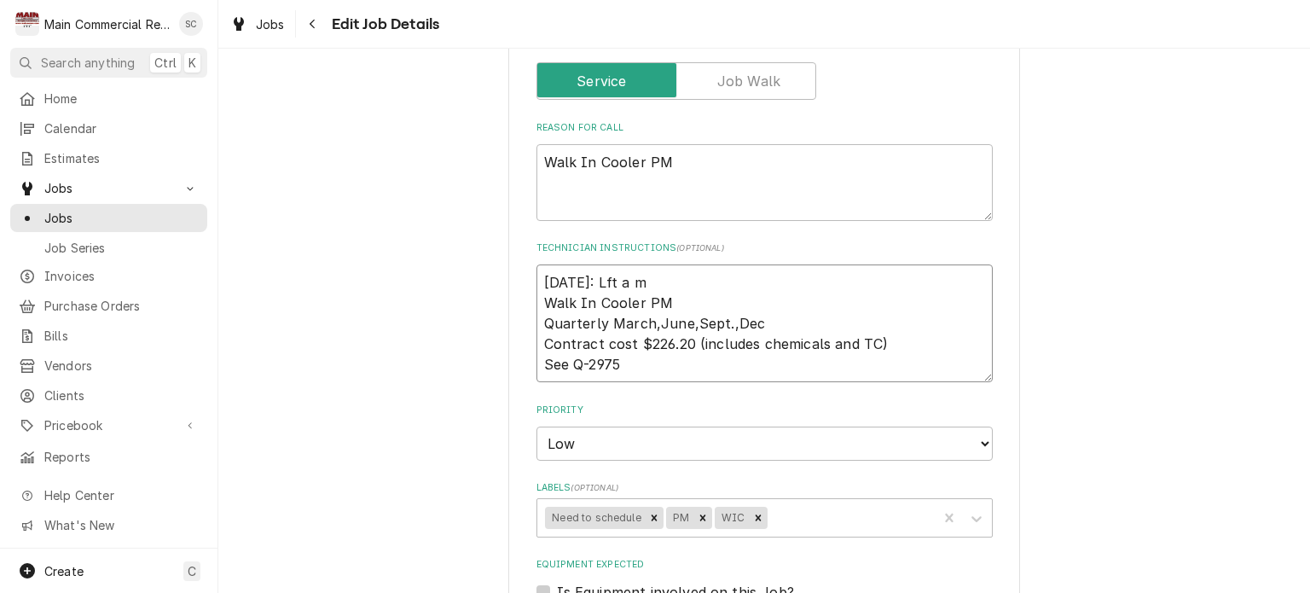
type textarea "x"
type textarea "9/12/25: Lft a me Walk In Cooler PM Quarterly March,June,Sept.,Dec Contract cos…"
type textarea "x"
type textarea "9/12/25: Lft a mes Walk In Cooler PM Quarterly March,June,Sept.,Dec Contract co…"
type textarea "x"
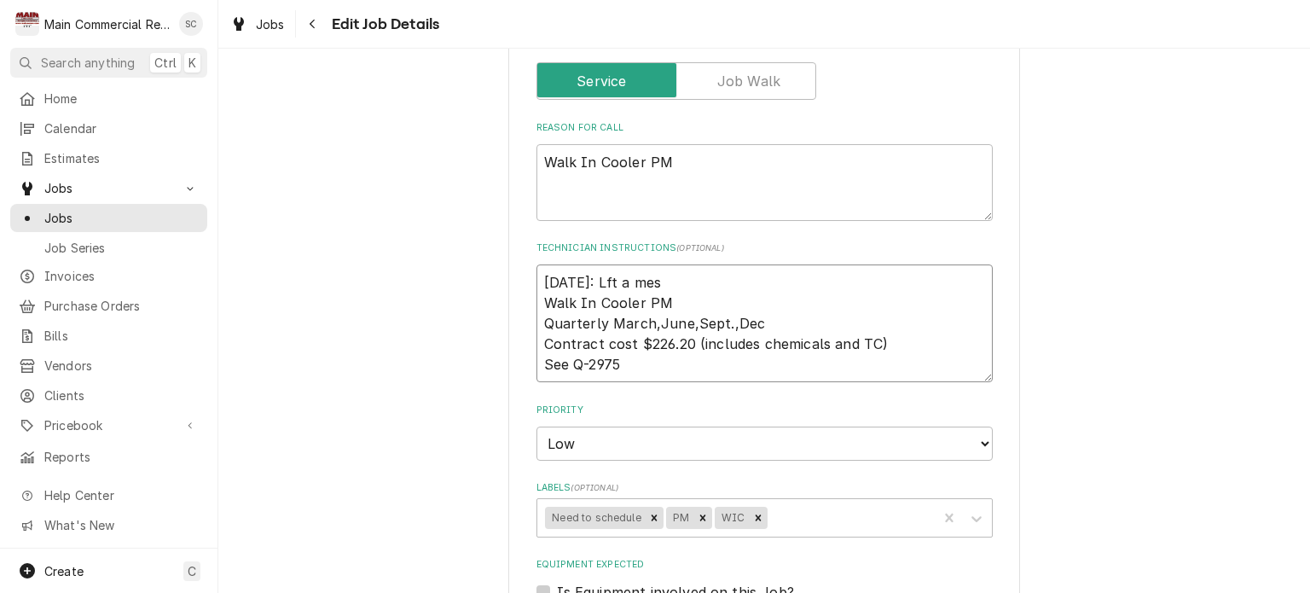
type textarea "9/12/25: Lft a mess Walk In Cooler PM Quarterly March,June,Sept.,Dec Contract c…"
type textarea "x"
type textarea "9/12/25: Lft a messa Walk In Cooler PM Quarterly March,June,Sept.,Dec Contract …"
type textarea "x"
type textarea "9/12/25: Lft a messag Walk In Cooler PM Quarterly March,June,Sept.,Dec Contract…"
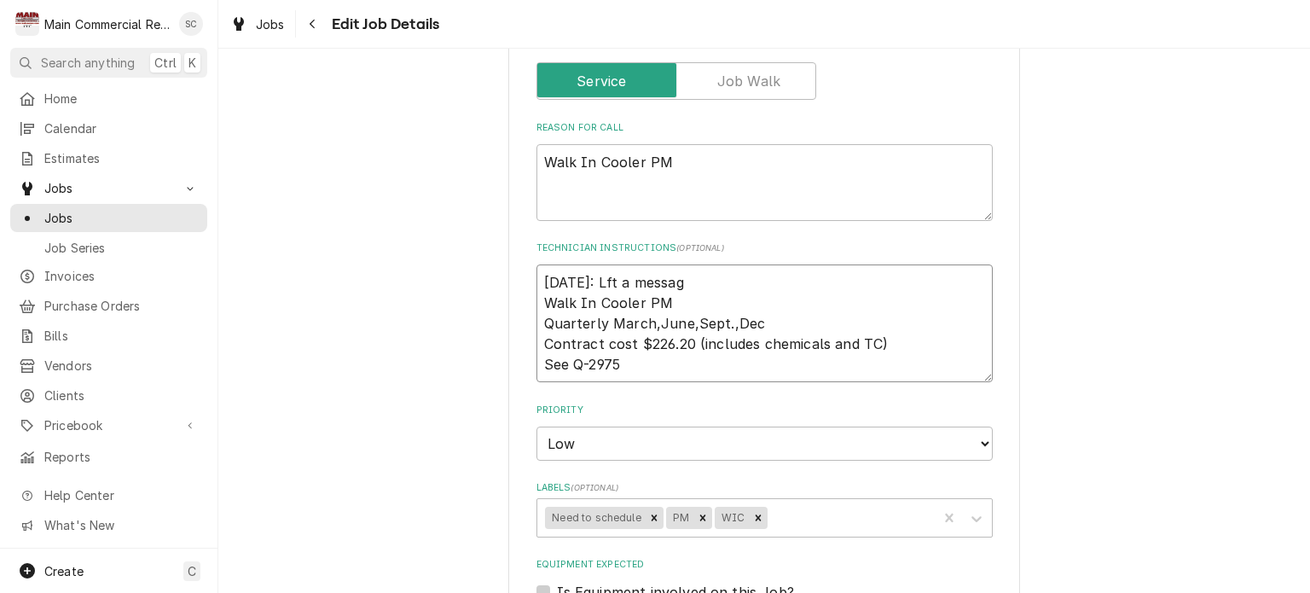
type textarea "x"
type textarea "9/12/25: Lft a message Walk In Cooler PM Quarterly March,June,Sept.,Dec Contrac…"
type textarea "x"
type textarea "9/12/25: Lft a message Walk In Cooler PM Quarterly March,June,Sept.,Dec Contrac…"
type textarea "x"
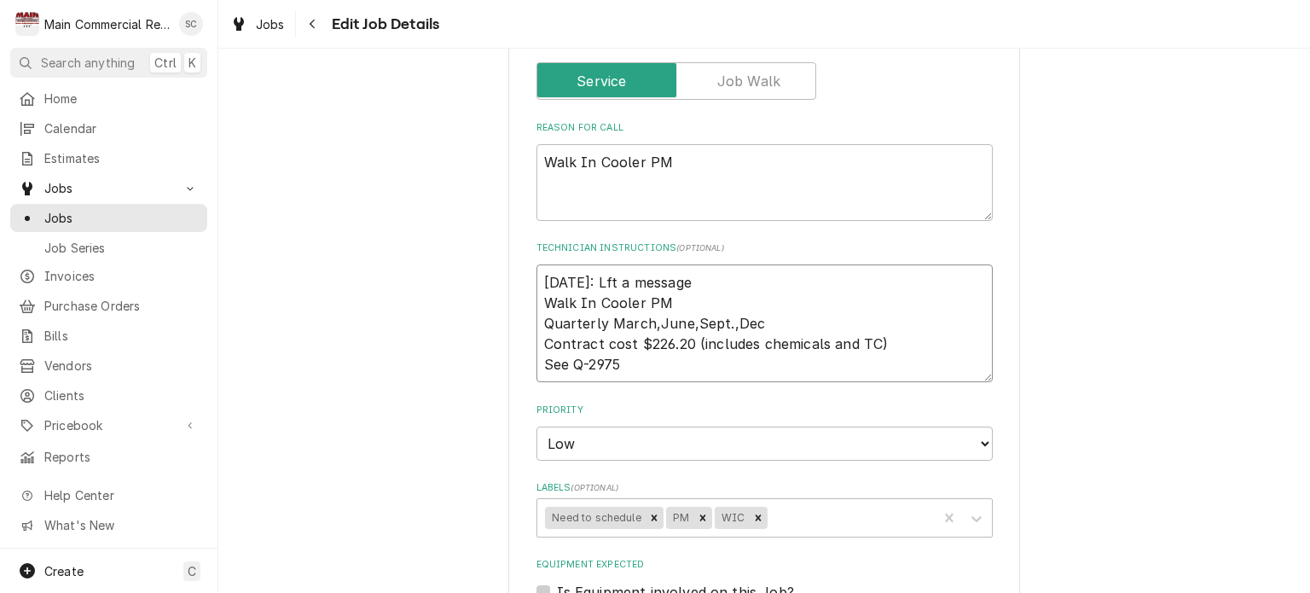
type textarea "9/12/25: Lft a message Walk In Cooler PM Quarterly March,June,Sept.,Dec Contrac…"
type textarea "x"
type textarea "9/12/25: Lft a messag Walk In Cooler PM Quarterly March,June,Sept.,Dec Contract…"
type textarea "x"
type textarea "9/12/25: Lft a messa Walk In Cooler PM Quarterly March,June,Sept.,Dec Contract …"
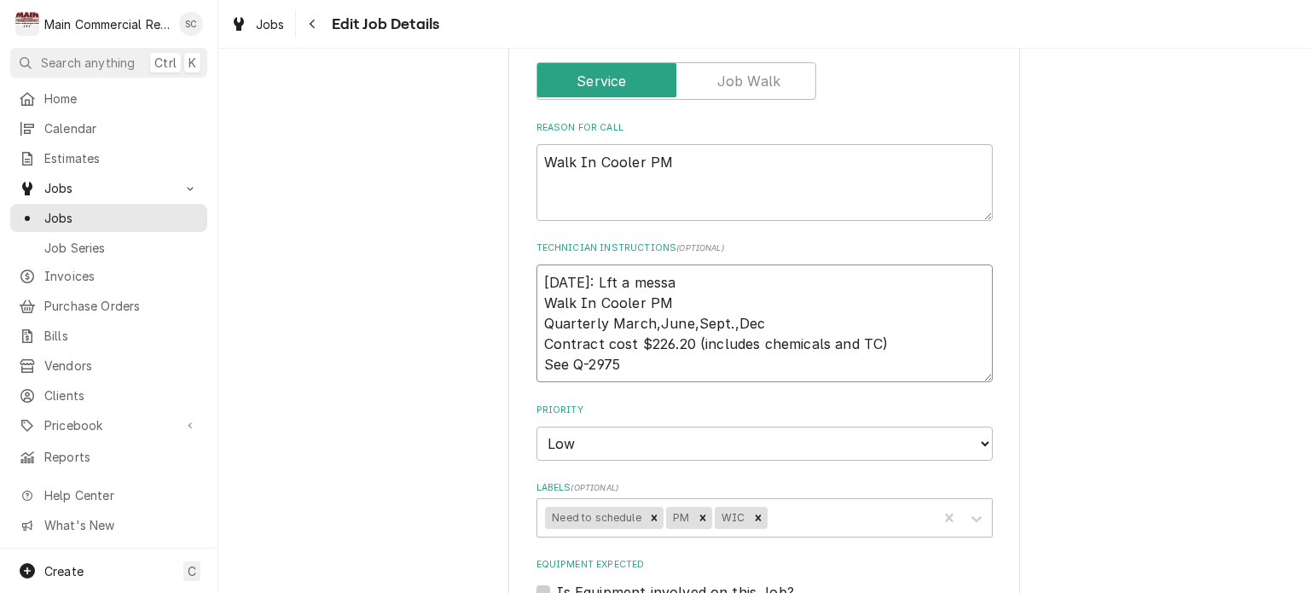
type textarea "x"
type textarea "9/12/25: Lft a mess Walk In Cooler PM Quarterly March,June,Sept.,Dec Contract c…"
type textarea "x"
type textarea "9/12/25: Lft a mes Walk In Cooler PM Quarterly March,June,Sept.,Dec Contract co…"
type textarea "x"
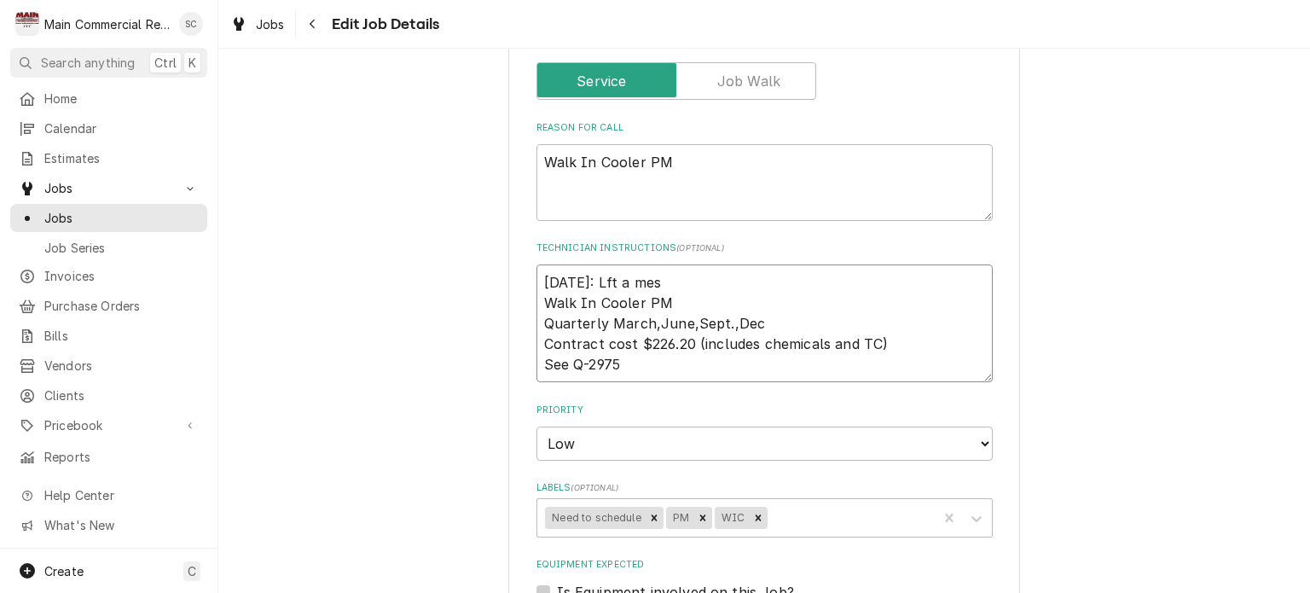
type textarea "9/12/25: Lft a me Walk In Cooler PM Quarterly March,June,Sept.,Dec Contract cos…"
type textarea "x"
type textarea "9/12/25: Lft a m Walk In Cooler PM Quarterly March,June,Sept.,Dec Contract cost…"
type textarea "x"
type textarea "9/12/25: Lft a Walk In Cooler PM Quarterly March,June,Sept.,Dec Contract cost $…"
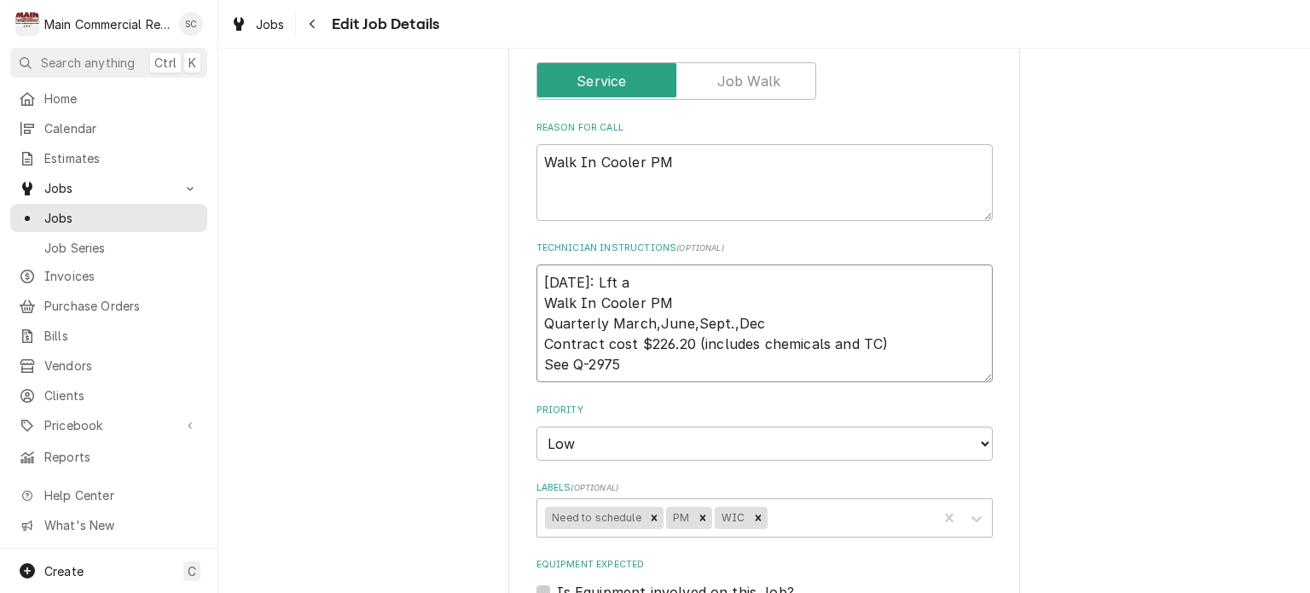
type textarea "x"
type textarea "9/12/25: Lft a Walk In Cooler PM Quarterly March,June,Sept.,Dec Contract cost $…"
type textarea "x"
type textarea "9/12/25: Lft Walk In Cooler PM Quarterly March,June,Sept.,Dec Contract cost $22…"
type textarea "x"
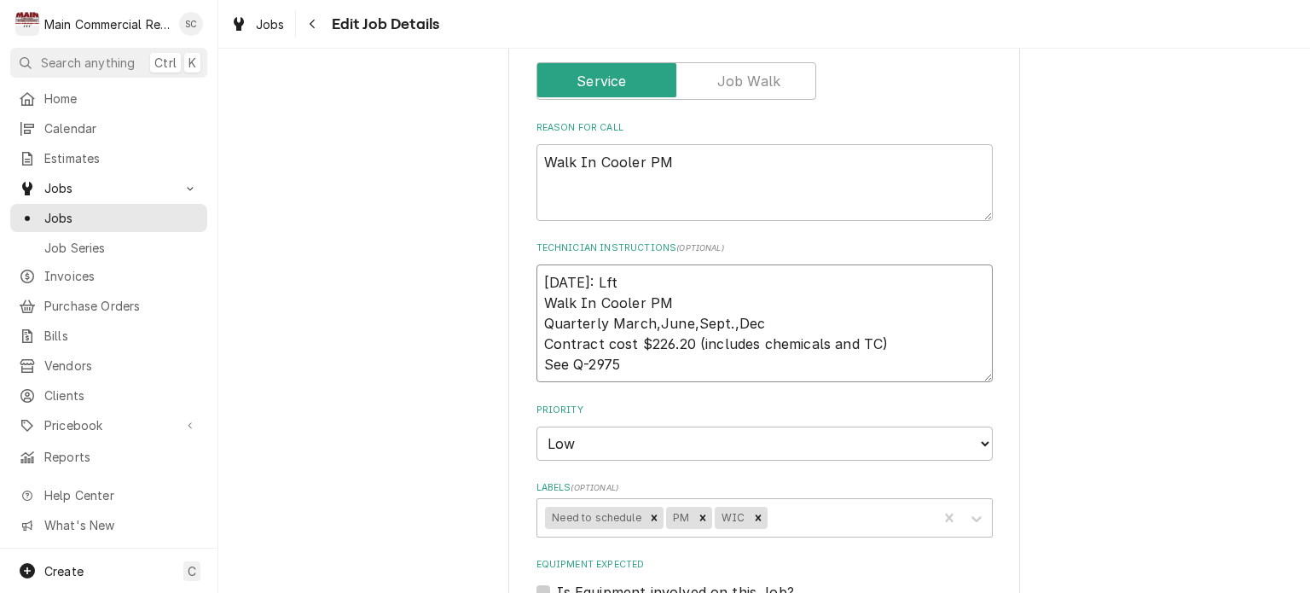
type textarea "9/12/25: Lft Walk In Cooler PM Quarterly March,June,Sept.,Dec Contract cost $22…"
type textarea "x"
type textarea "9/12/25: Lft. Walk In Cooler PM Quarterly March,June,Sept.,Dec Contract cost $2…"
type textarea "x"
type textarea "9/12/25: Lft Walk In Cooler PM Quarterly March,June,Sept.,Dec Contract cost $22…"
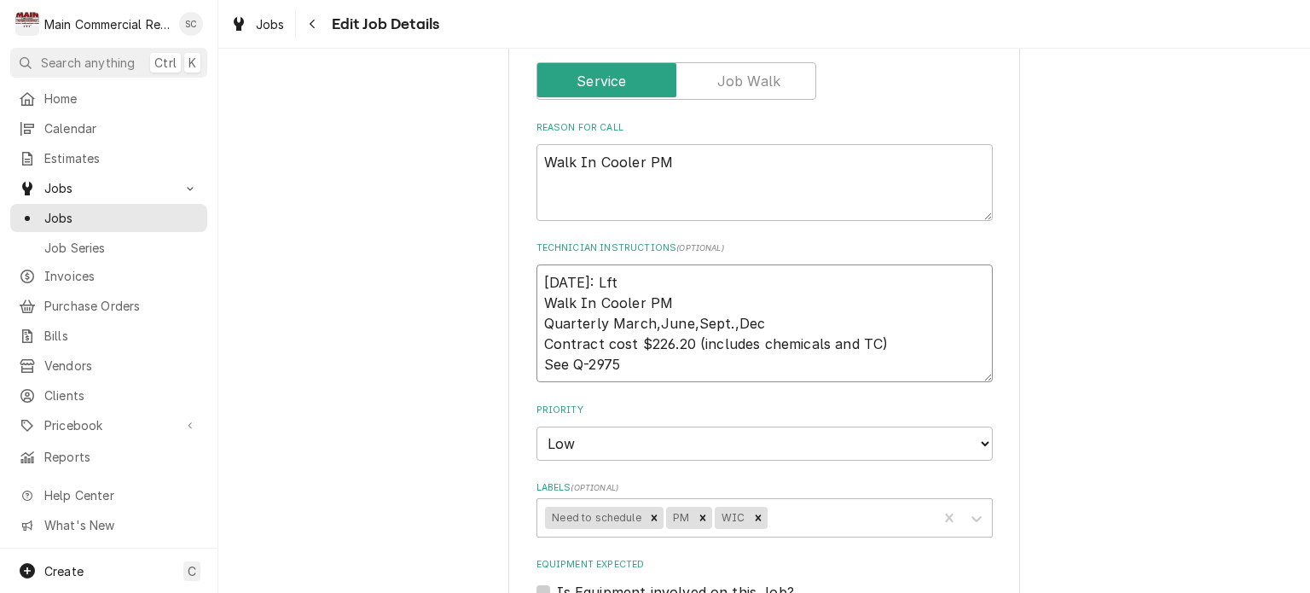
type textarea "x"
type textarea "9/12/25: Lf Walk In Cooler PM Quarterly March,June,Sept.,Dec Contract cost $226…"
type textarea "x"
type textarea "9/12/25: L Walk In Cooler PM Quarterly March,June,Sept.,Dec Contract cost $226.…"
type textarea "x"
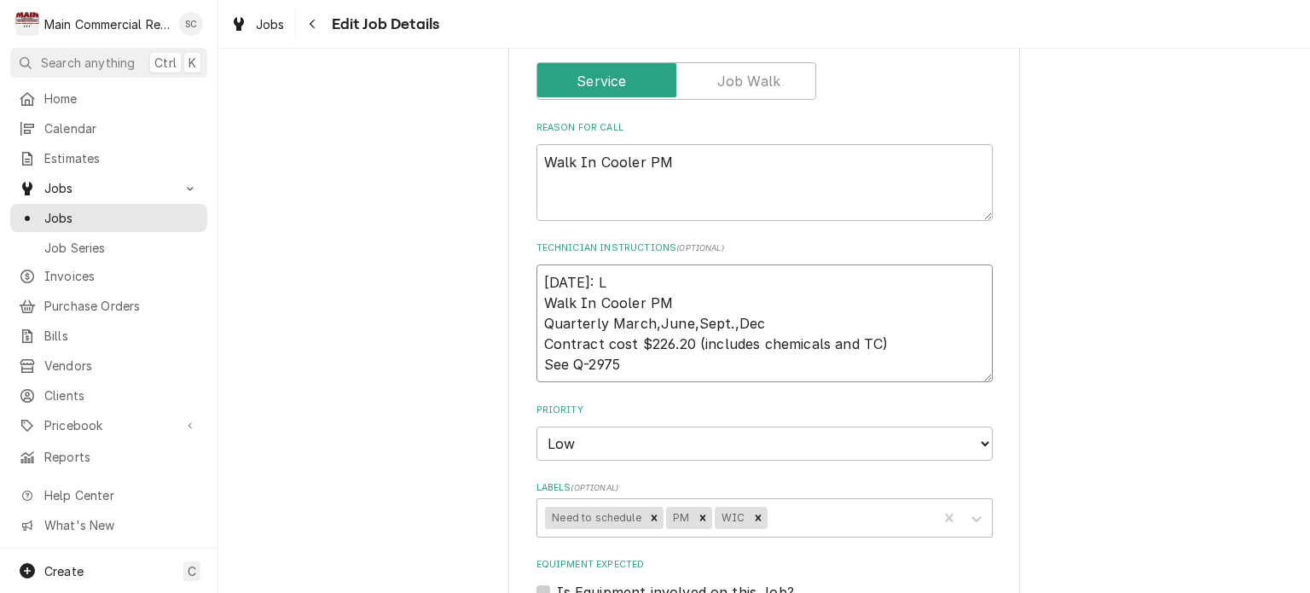
type textarea "9/12/25: Walk In Cooler PM Quarterly March,June,Sept.,Dec Contract cost $226.20…"
type textarea "x"
click at [743, 282] on textarea "9/12/25: Walk In Cooler PM Quarterly March,June,Sept.,Dec Contract cost $226.20…" at bounding box center [764, 323] width 456 height 118
click at [857, 281] on textarea "9/12/25: Walk In Cooler PM Quarterly March,June,Sept.,Dec Contract cost $226.20…" at bounding box center [764, 323] width 456 height 118
click at [749, 275] on textarea "9/12/25: Walk In Cooler PM Quarterly March,June,Sept.,Dec Contract cost $226.20…" at bounding box center [764, 323] width 456 height 118
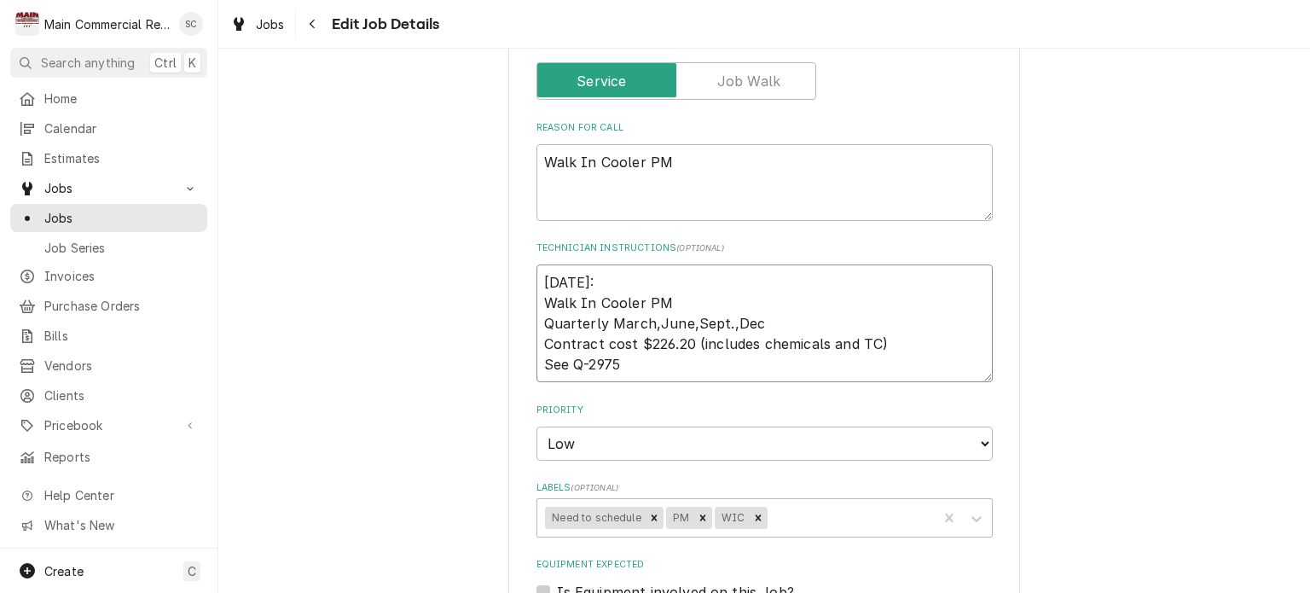
click at [749, 275] on textarea "9/12/25: Walk In Cooler PM Quarterly March,June,Sept.,Dec Contract cost $226.20…" at bounding box center [764, 323] width 456 height 118
type textarea "9/12/25: Walk In Cooler PM Quarterly March,June,Sept.,Dec Contract cost $226.20…"
click at [716, 163] on textarea "Walk In Cooler PM" at bounding box center [764, 182] width 456 height 77
click at [641, 278] on textarea "9/12/25: Walk In Cooler PM Quarterly March,June,Sept.,Dec Contract cost $226.20…" at bounding box center [764, 323] width 456 height 118
type textarea "x"
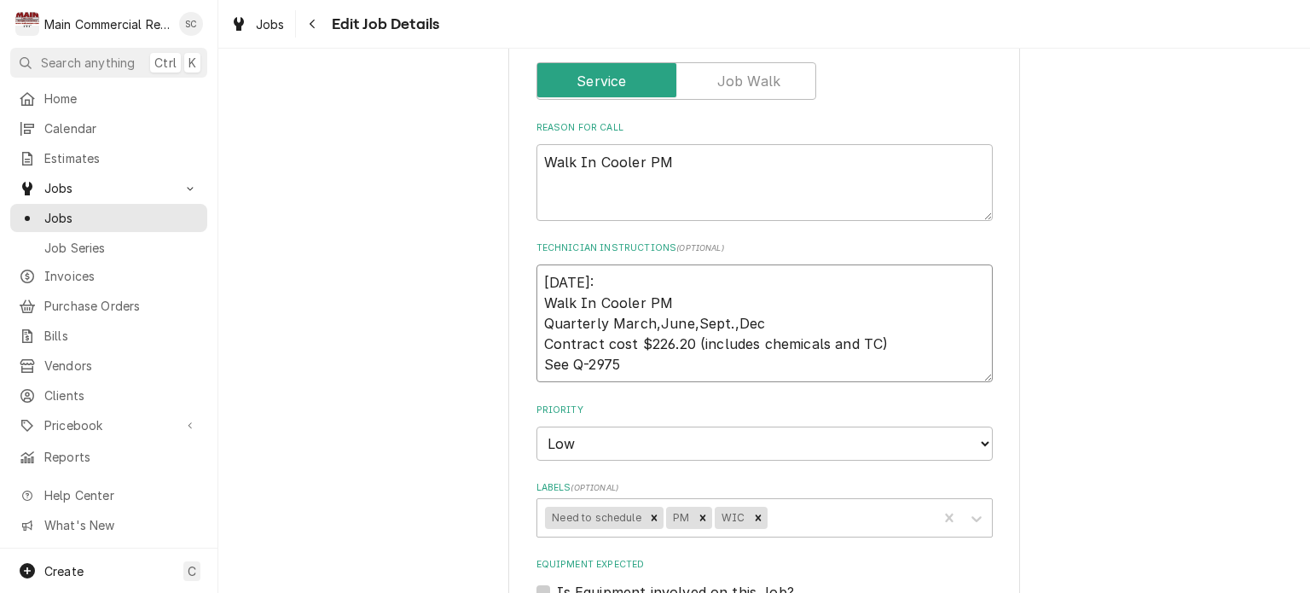
type textarea "9/12/25: P Walk In Cooler PM Quarterly March,June,Sept.,Dec Contract cost $226.…"
type textarea "x"
type textarea "9/12/25: Pe Walk In Cooler PM Quarterly March,June,Sept.,Dec Contract cost $226…"
type textarea "x"
type textarea "9/12/25: Per Walk In Cooler PM Quarterly March,June,Sept.,Dec Contract cost $22…"
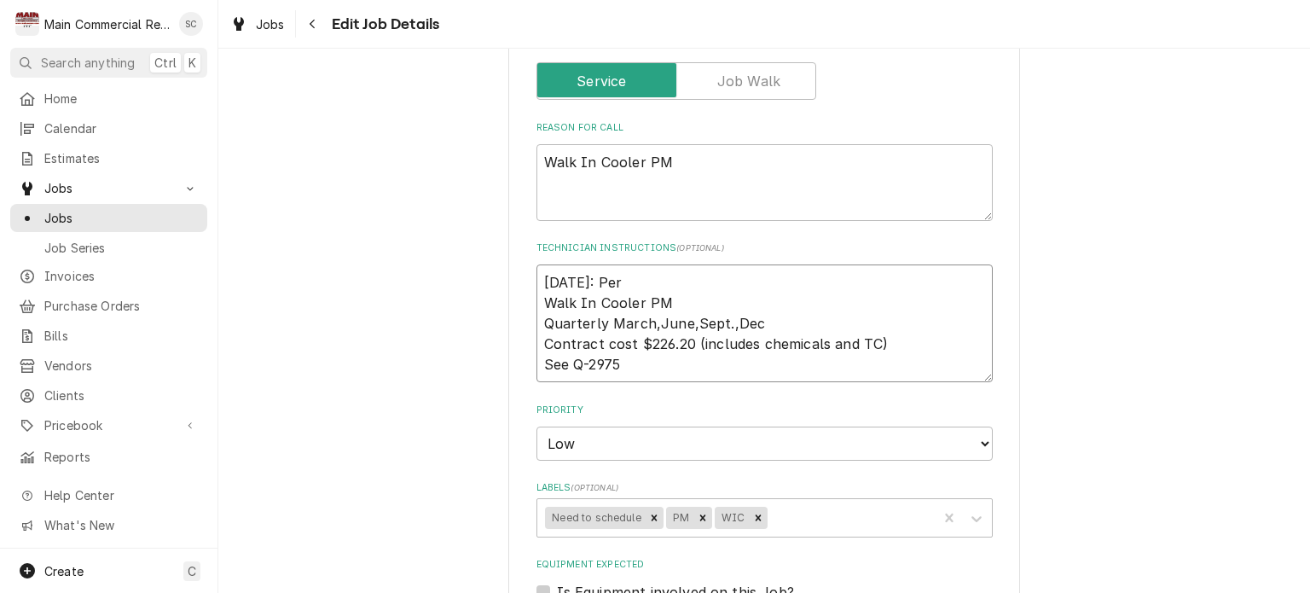
type textarea "x"
type textarea "9/12/25: Per Walk In Cooler PM Quarterly March,June,Sept.,Dec Contract cost $22…"
type textarea "x"
type textarea "9/12/25: Per Walk In Cooler PM Quarterly March,June,Sept.,Dec Contract cost $22…"
click at [665, 161] on textarea "Walk In Cooler PM" at bounding box center [764, 182] width 456 height 77
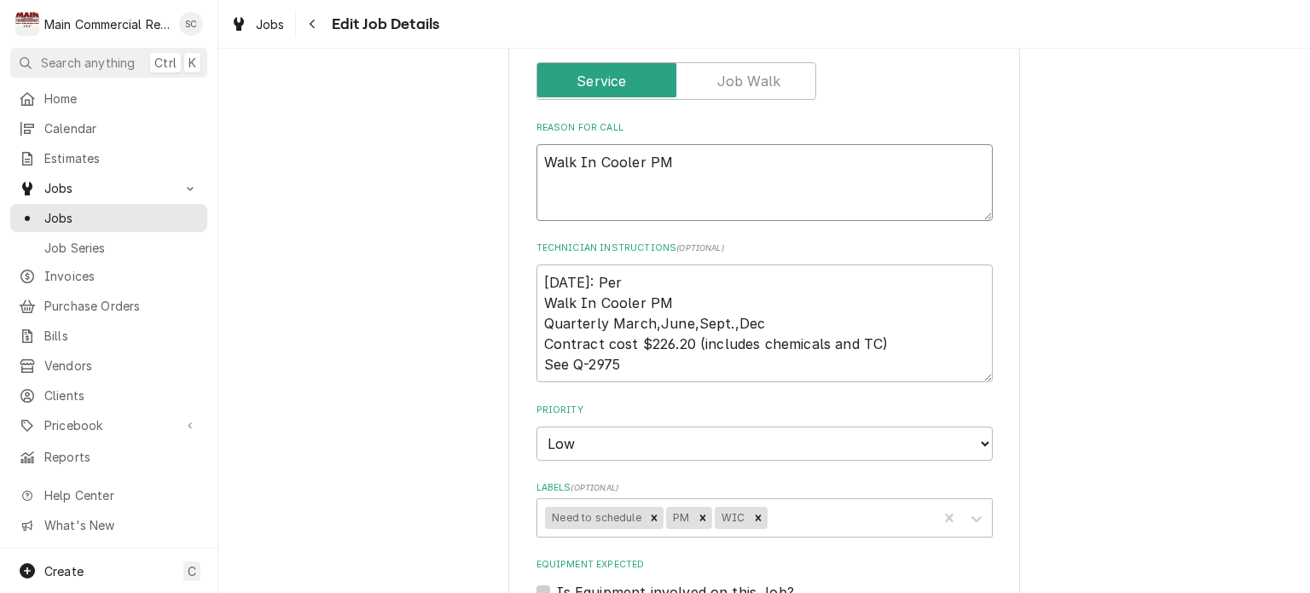
click at [536, 159] on textarea "Walk In Cooler PM" at bounding box center [764, 182] width 456 height 77
type textarea "x"
type textarea "Walk In Cooler PM"
type textarea "x"
type textarea "* Walk In Cooler PM"
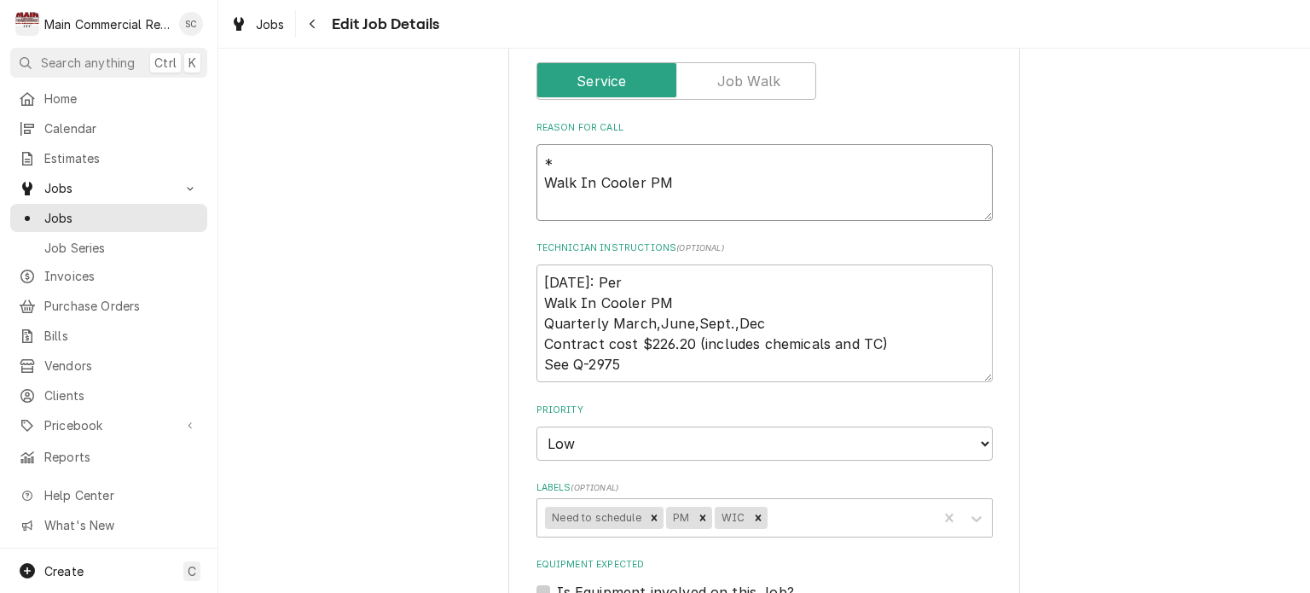
type textarea "x"
type textarea "*: Walk In Cooler PM"
type textarea "x"
type textarea "*:3 Walk In Cooler PM"
type textarea "x"
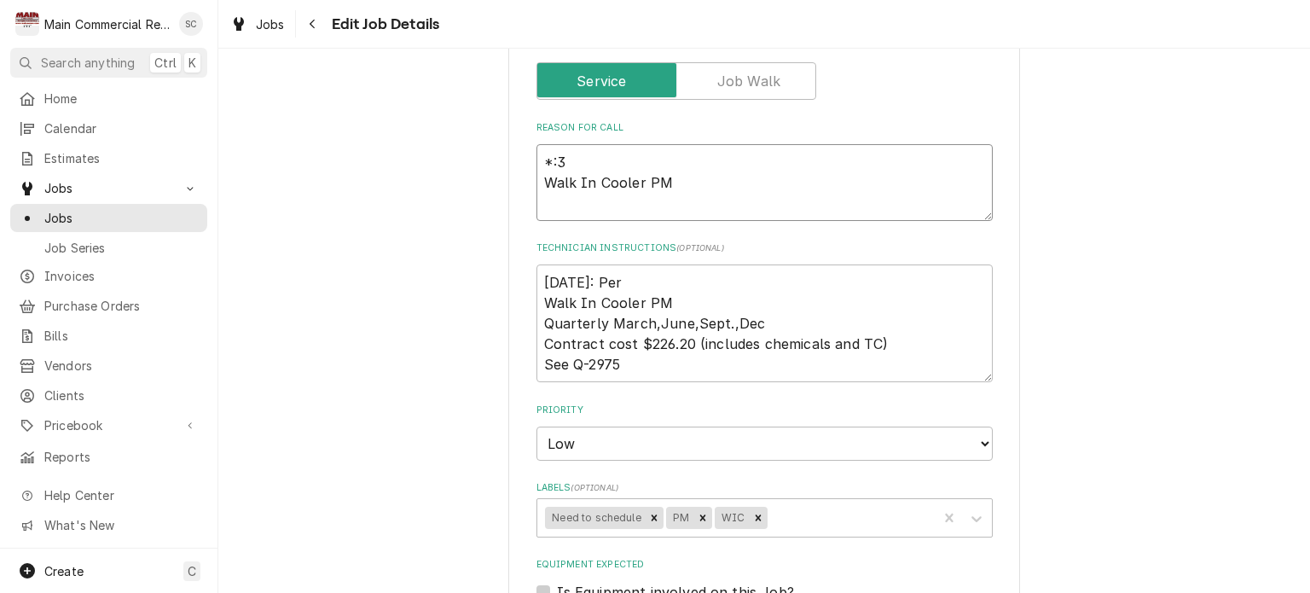
type textarea "*:30 Walk In Cooler PM"
type textarea "x"
type textarea "*:30a Walk In Cooler PM"
type textarea "x"
type textarea "*:30am Walk In Cooler PM"
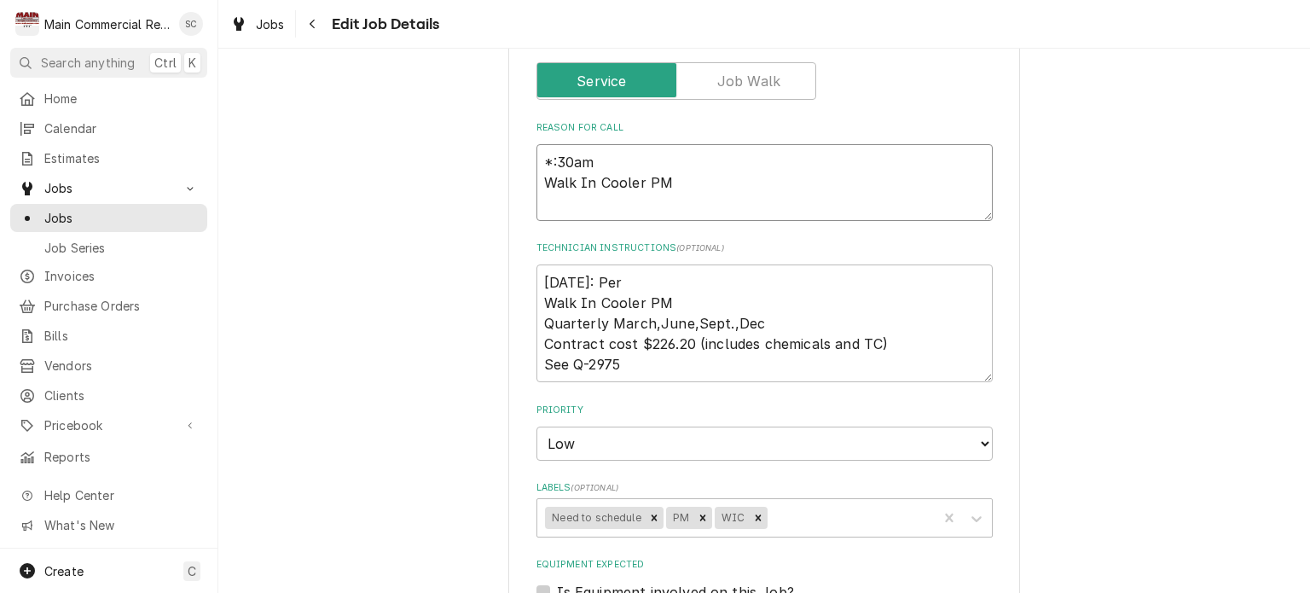
type textarea "x"
type textarea "*:30a Walk In Cooler PM"
type textarea "x"
type textarea "*:30 Walk In Cooler PM"
type textarea "x"
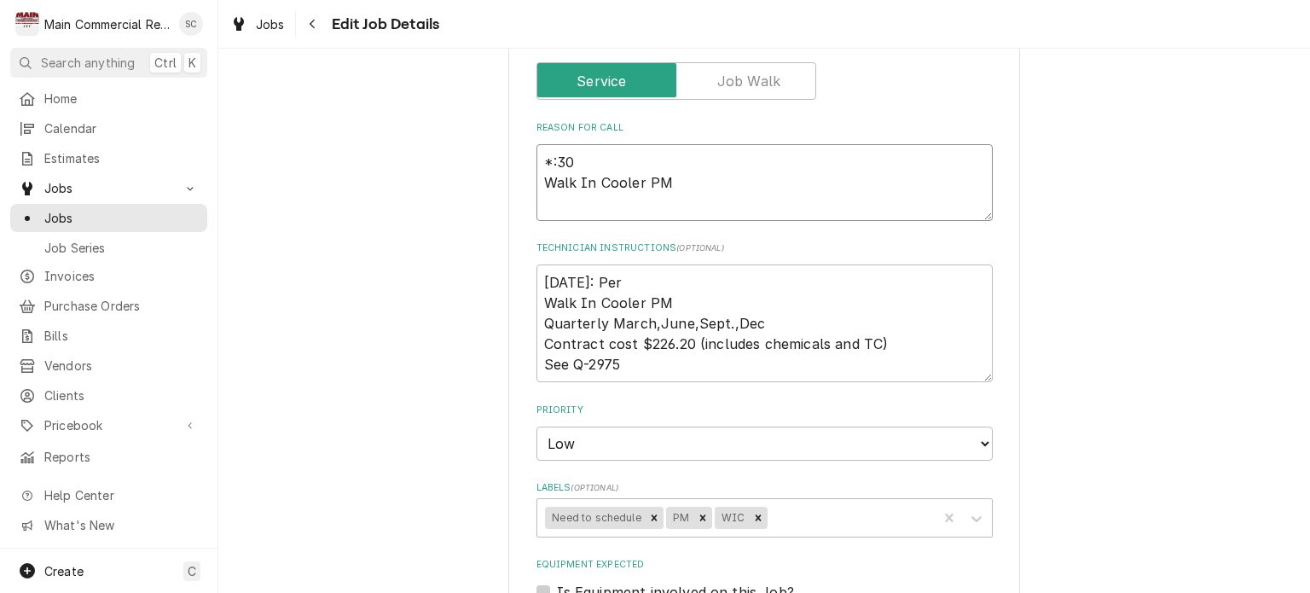
type textarea "*:3 Walk In Cooler PM"
type textarea "x"
type textarea "*: Walk In Cooler PM"
type textarea "x"
type textarea "* Walk In Cooler PM"
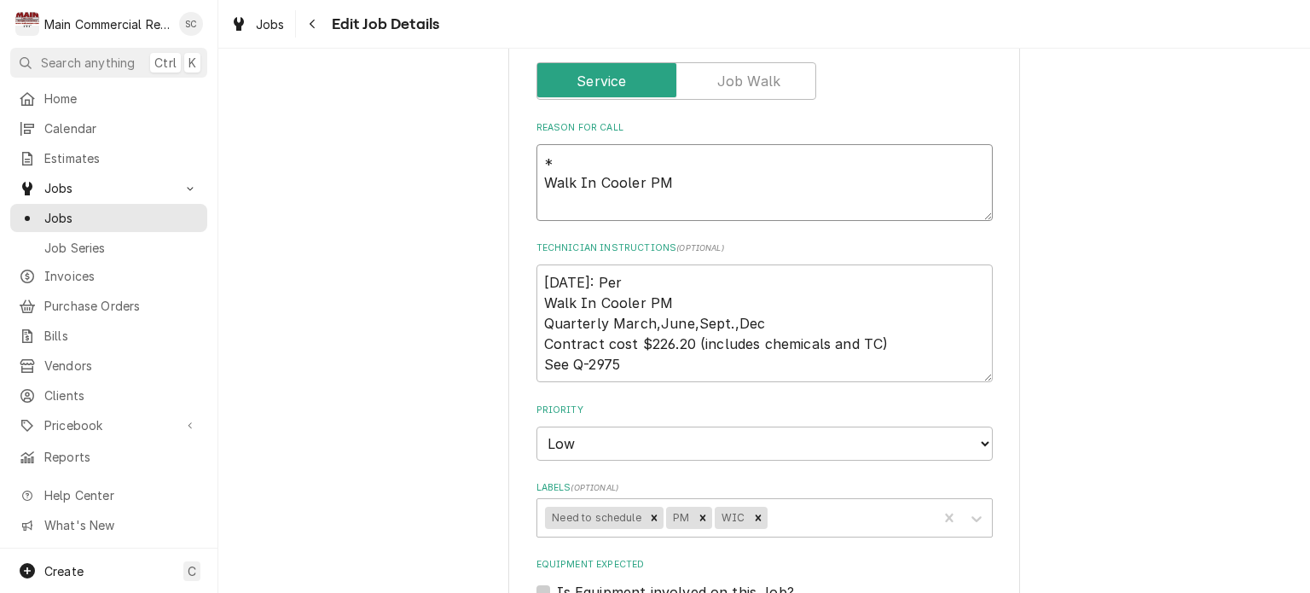
type textarea "x"
type textarea "Walk In Cooler PM"
type textarea "x"
type textarea "8 Walk In Cooler PM"
type textarea "x"
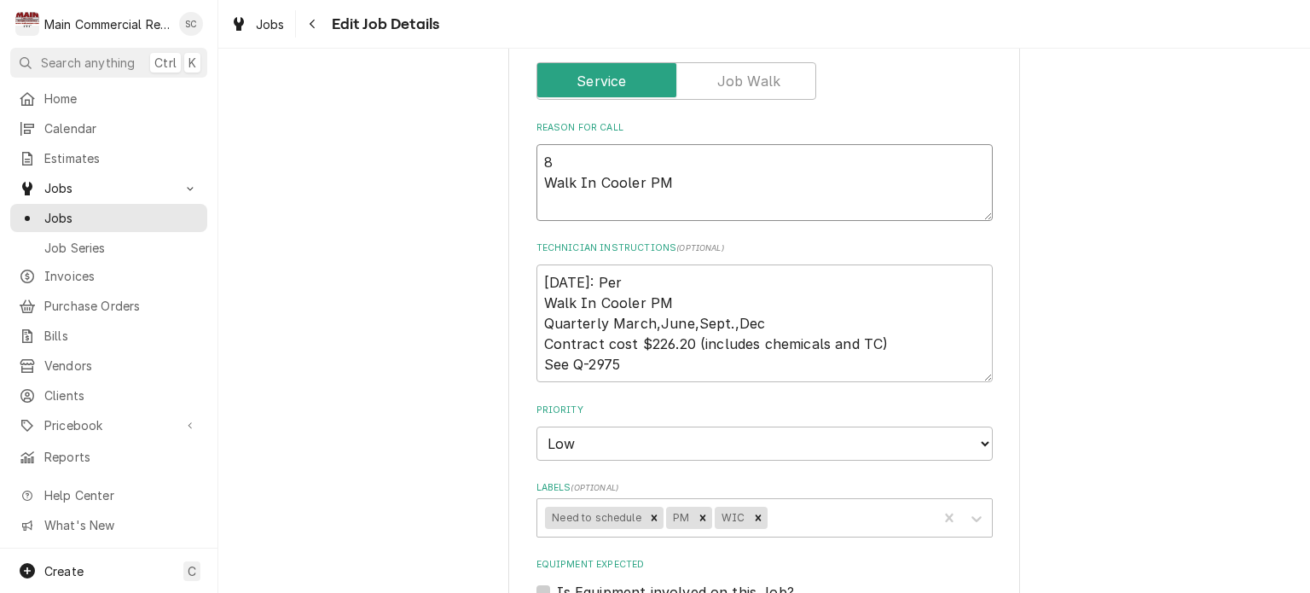
type textarea "8: Walk In Cooler PM"
type textarea "x"
type textarea "8: Walk In Cooler PM"
type textarea "x"
type textarea "8: Walk In Cooler PM"
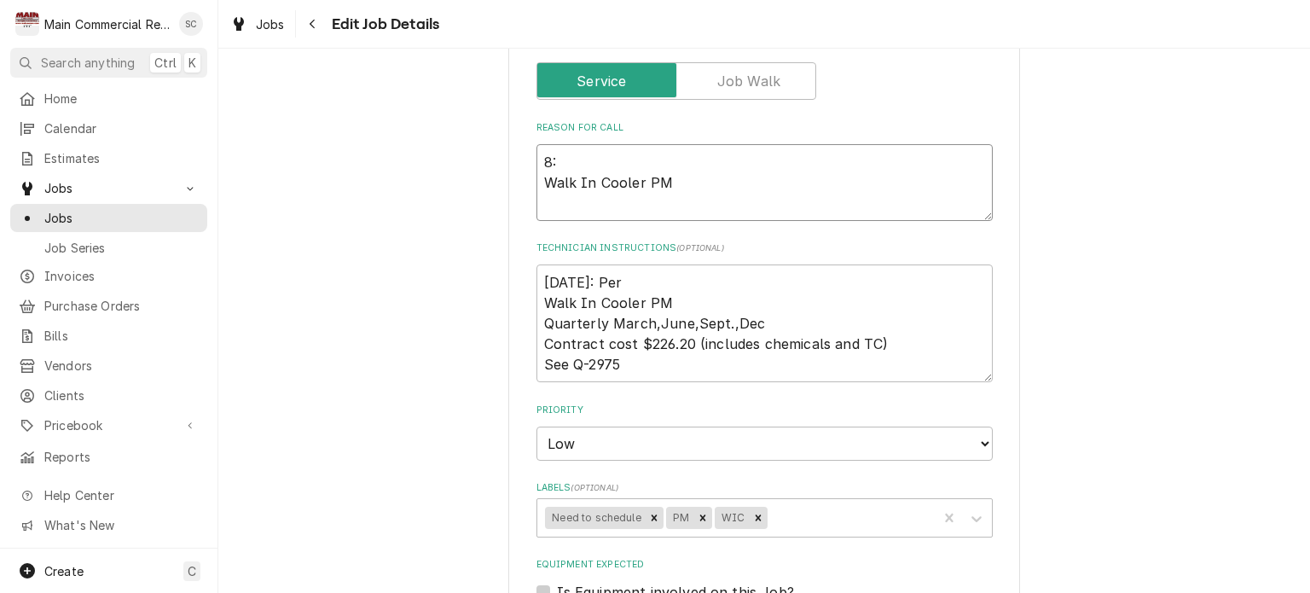
type textarea "x"
type textarea "8:3 Walk In Cooler PM"
type textarea "x"
type textarea "8:30 Walk In Cooler PM"
type textarea "x"
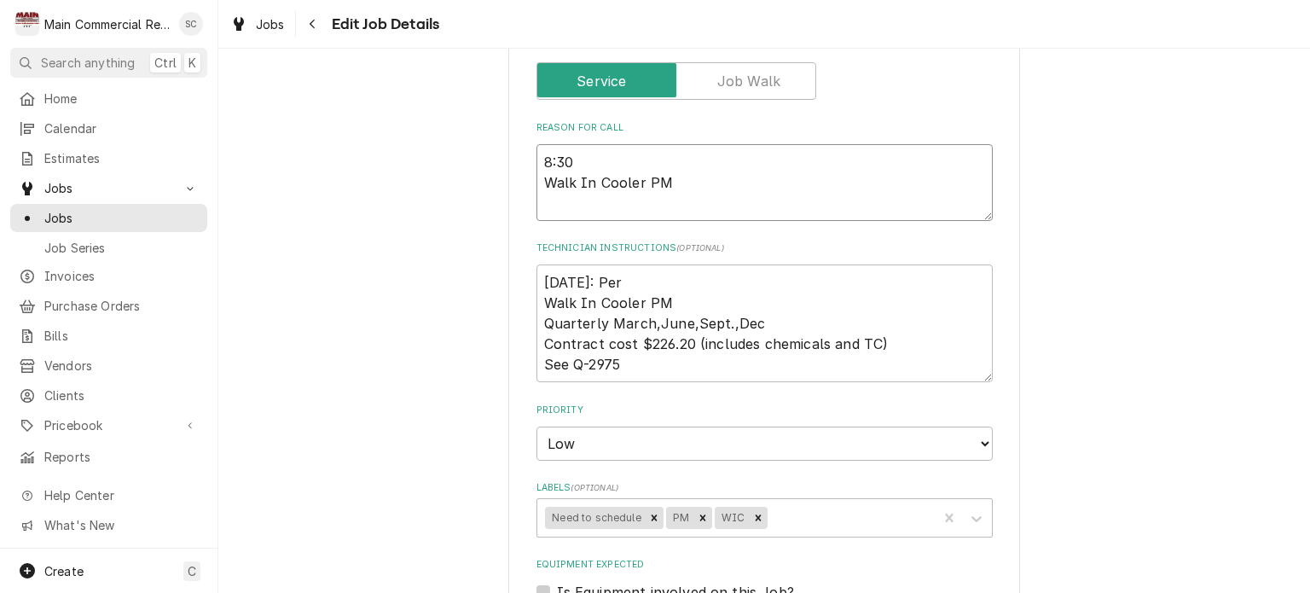
type textarea "8:30a Walk In Cooler PM"
type textarea "x"
type textarea "8:30am Walk In Cooler PM"
type textarea "x"
type textarea "8:30am Walk In Cooler PM"
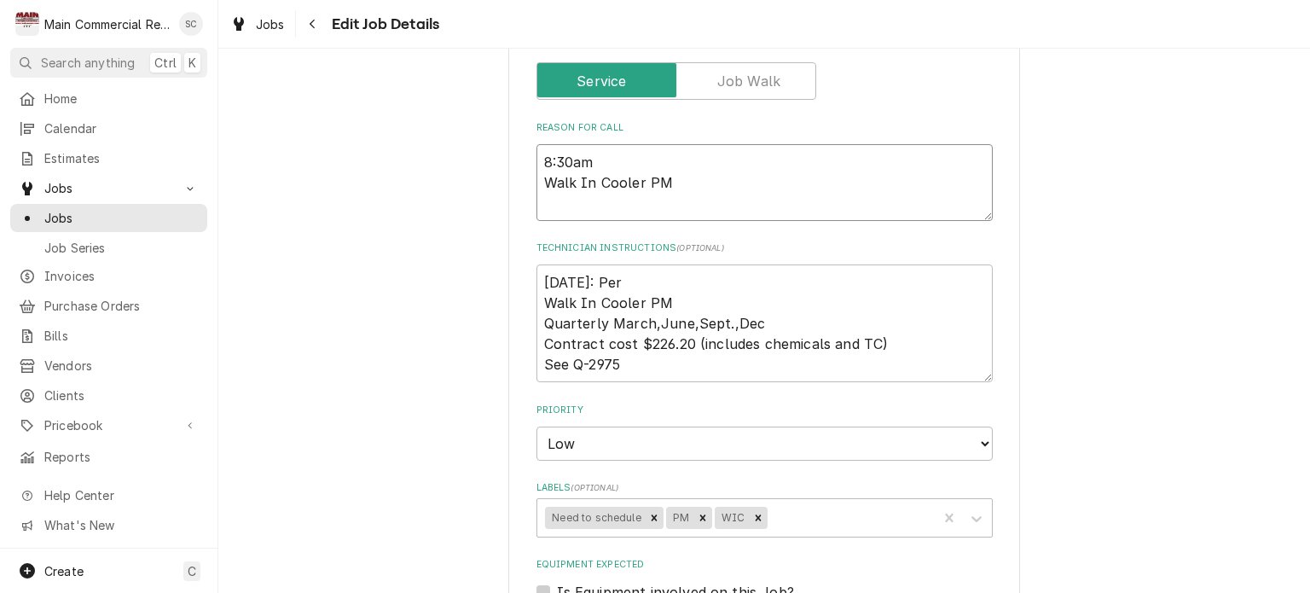
type textarea "x"
click at [719, 192] on textarea "8:30am Walk In Cooler PM" at bounding box center [764, 182] width 456 height 77
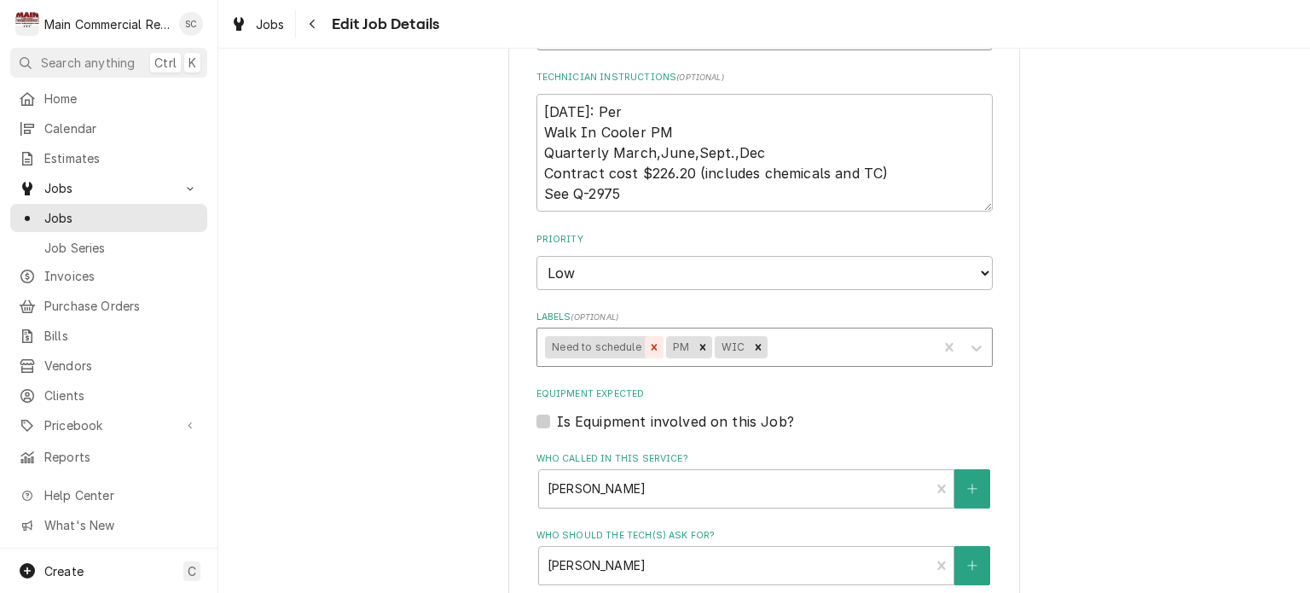
click at [648, 344] on icon "Remove Need to schedule" at bounding box center [654, 347] width 12 height 12
type textarea "8:30am Walk In Cooler PM"
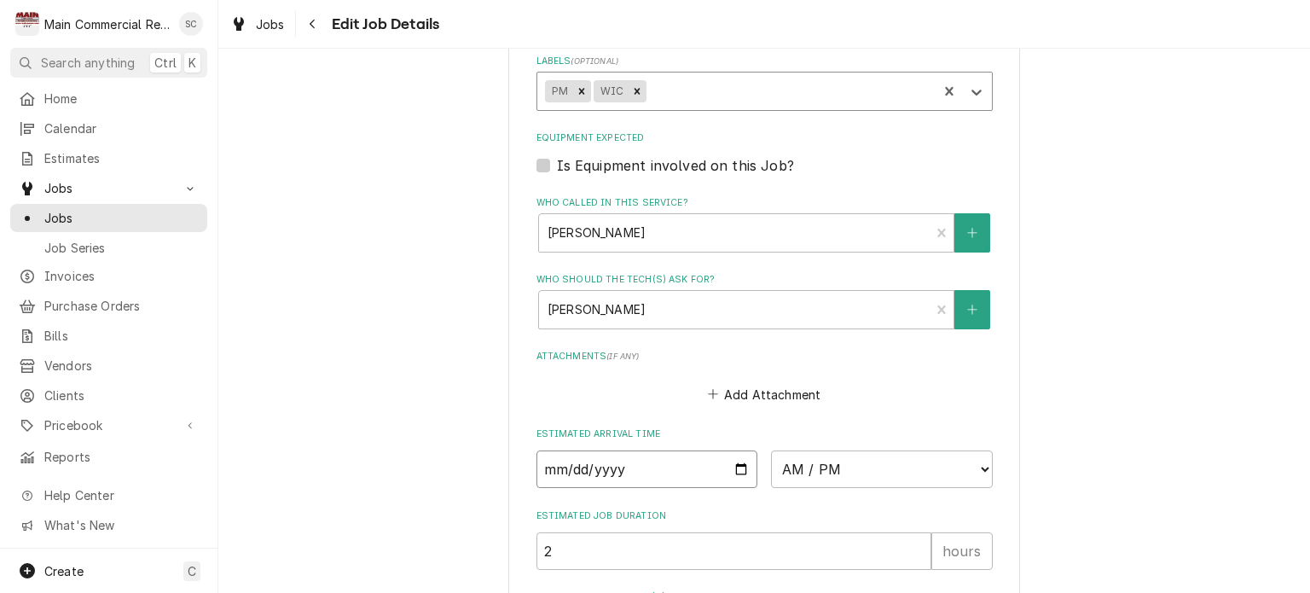
click at [735, 463] on input "Date" at bounding box center [647, 469] width 222 height 38
type textarea "x"
type input "2025-09-15"
click at [815, 460] on select "AM / PM 6:00 AM 6:15 AM 6:30 AM 6:45 AM 7:00 AM 7:15 AM 7:30 AM 7:45 AM 8:00 AM…" at bounding box center [882, 469] width 222 height 38
type textarea "x"
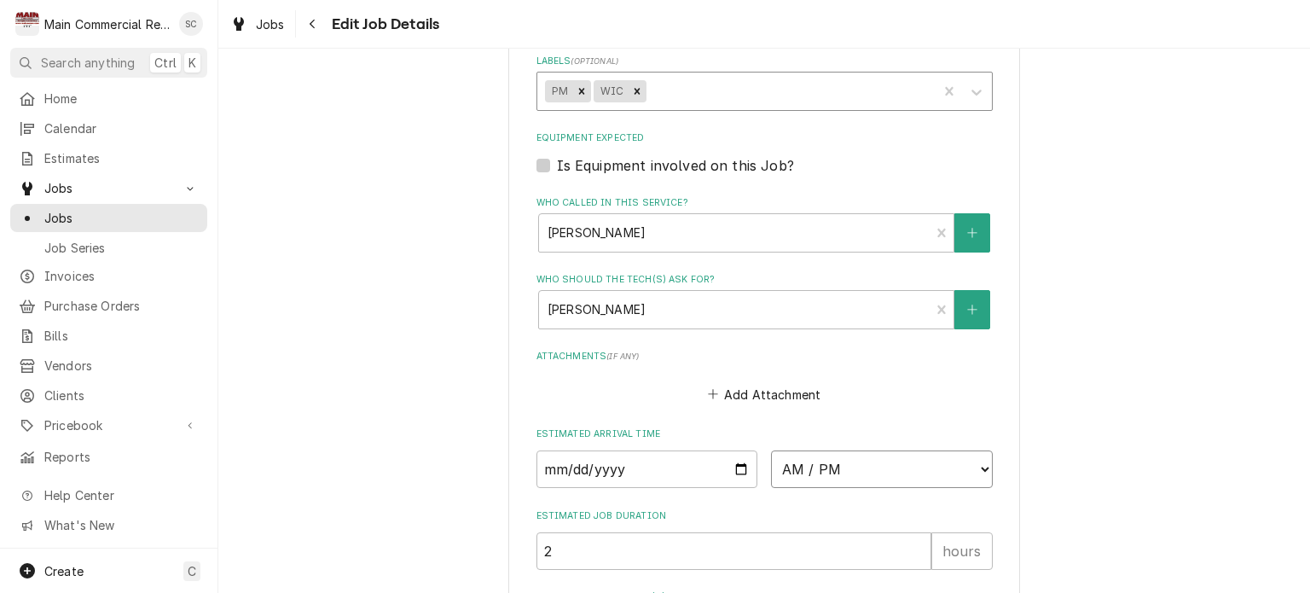
select select "08:30:00"
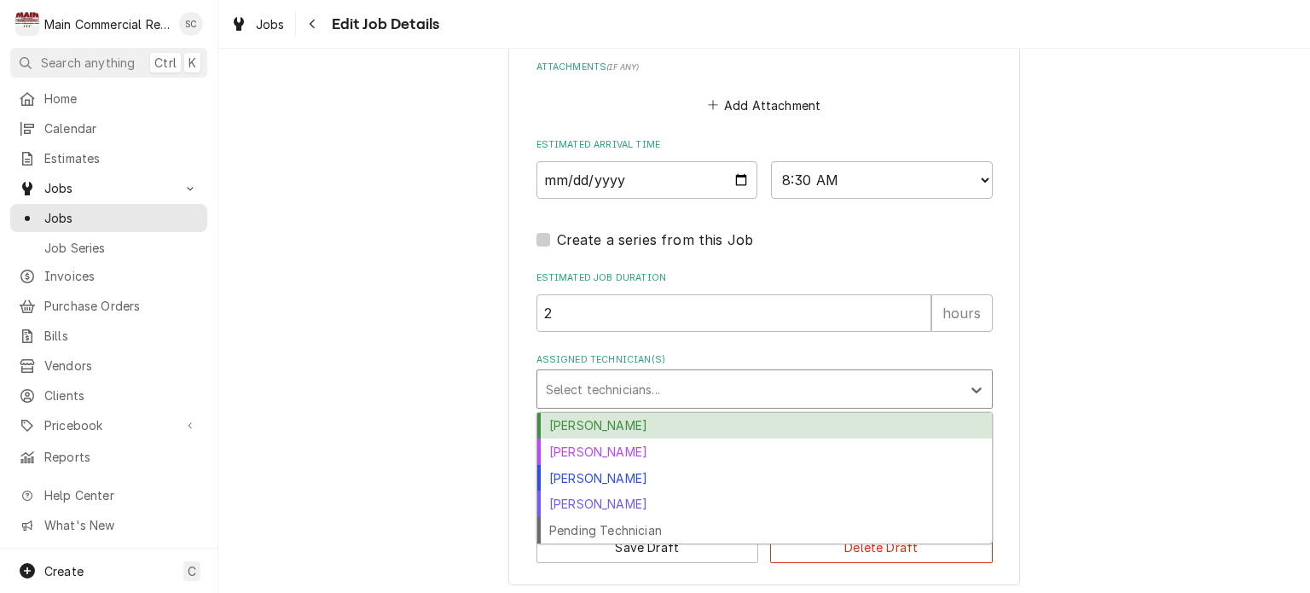
click at [691, 388] on div "Assigned Technician(s)" at bounding box center [749, 389] width 407 height 31
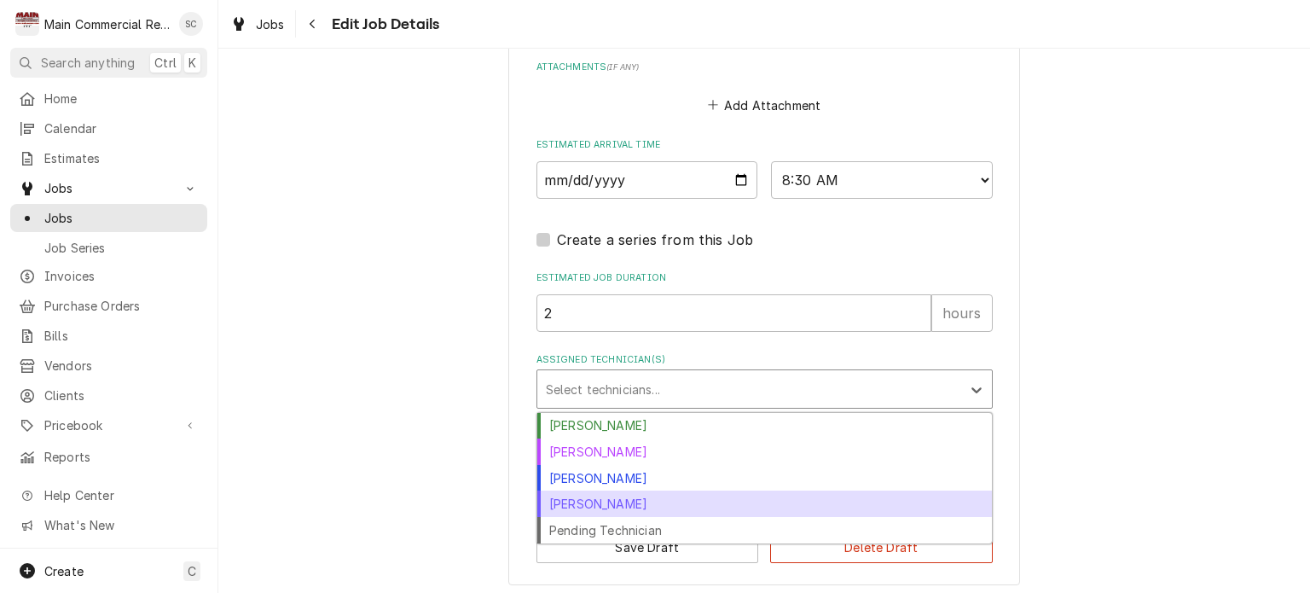
click at [641, 491] on div "[PERSON_NAME]" at bounding box center [764, 503] width 455 height 26
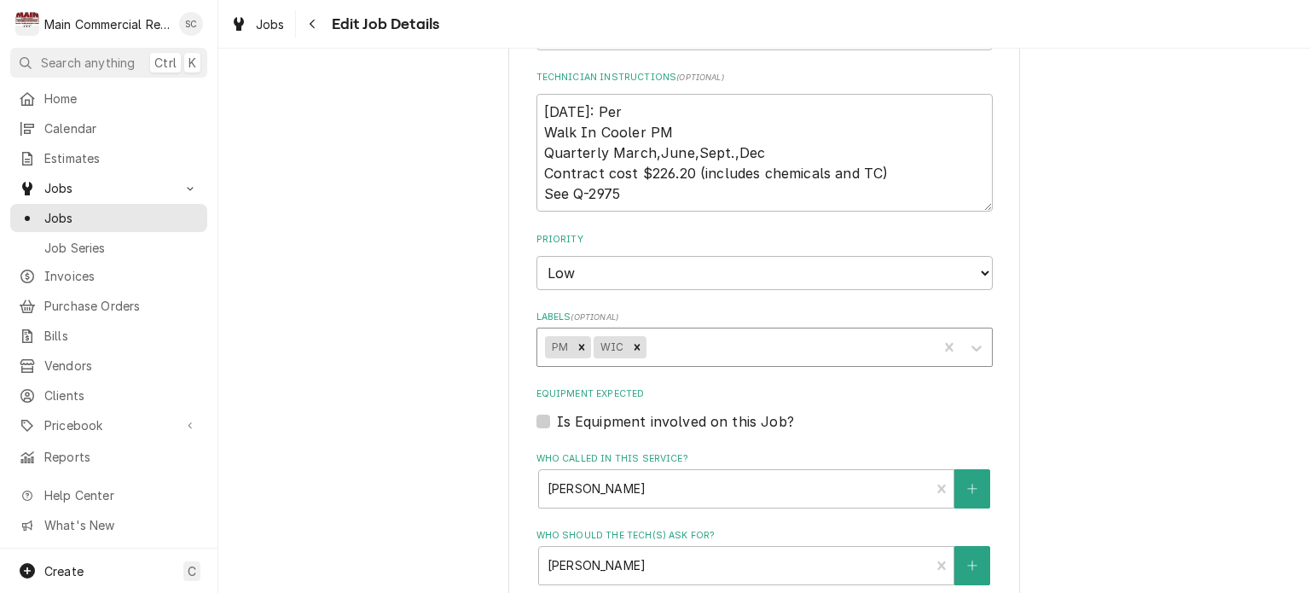
scroll to position [1450, 0]
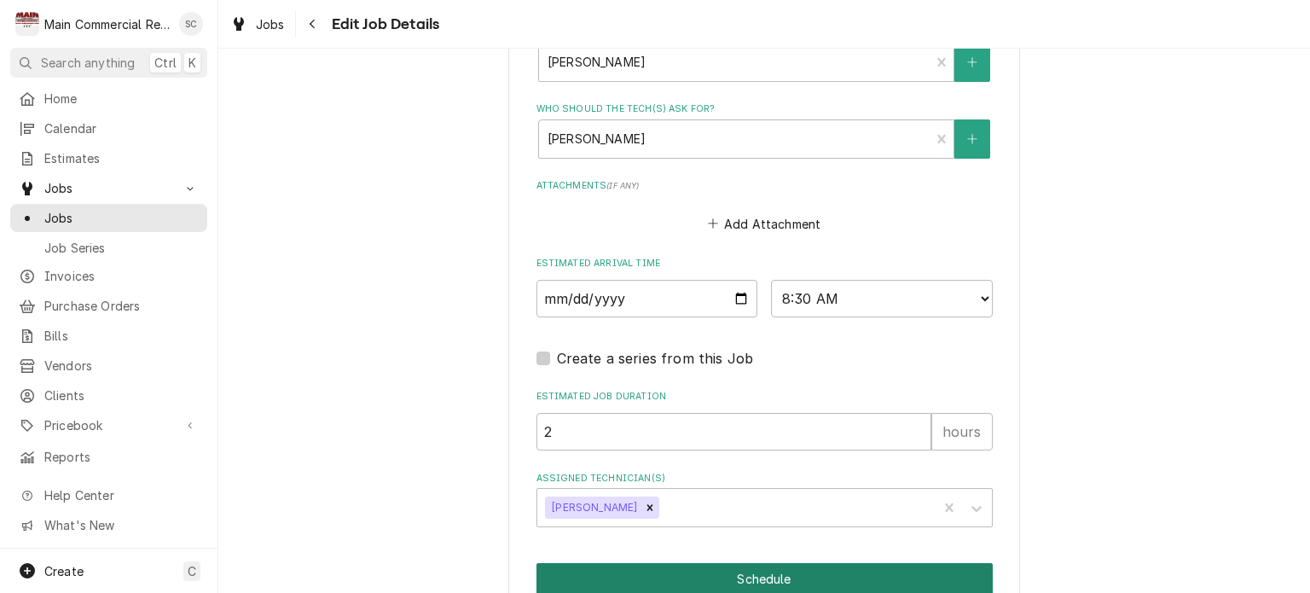
click at [790, 577] on button "Schedule" at bounding box center [764, 579] width 456 height 32
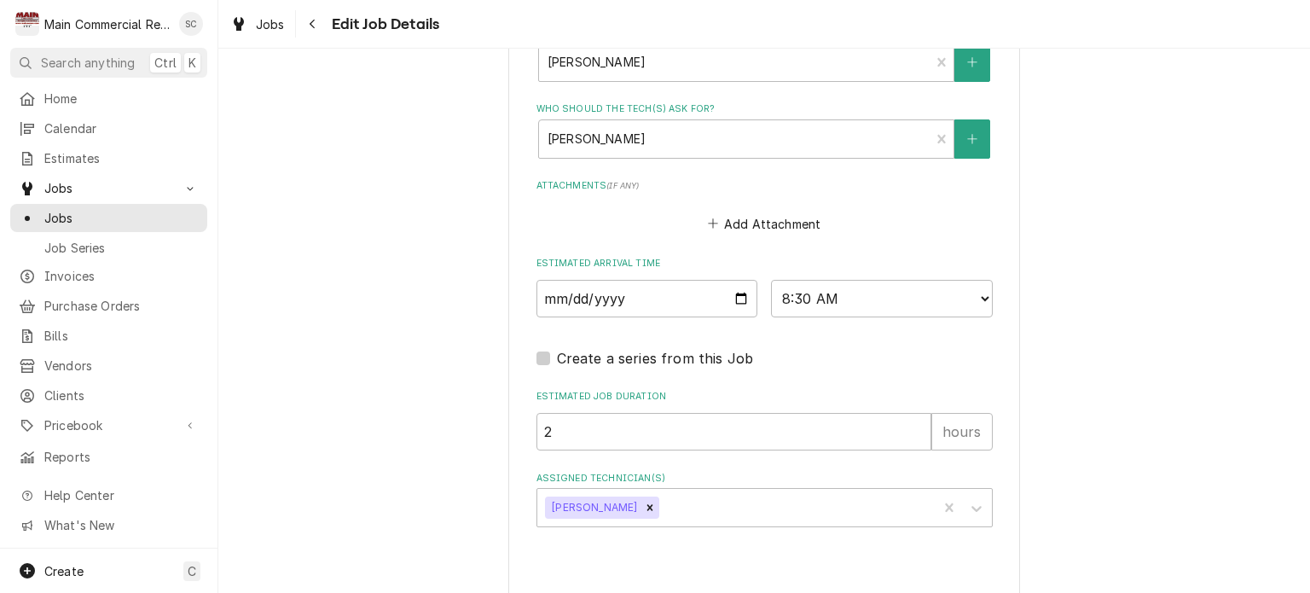
type textarea "x"
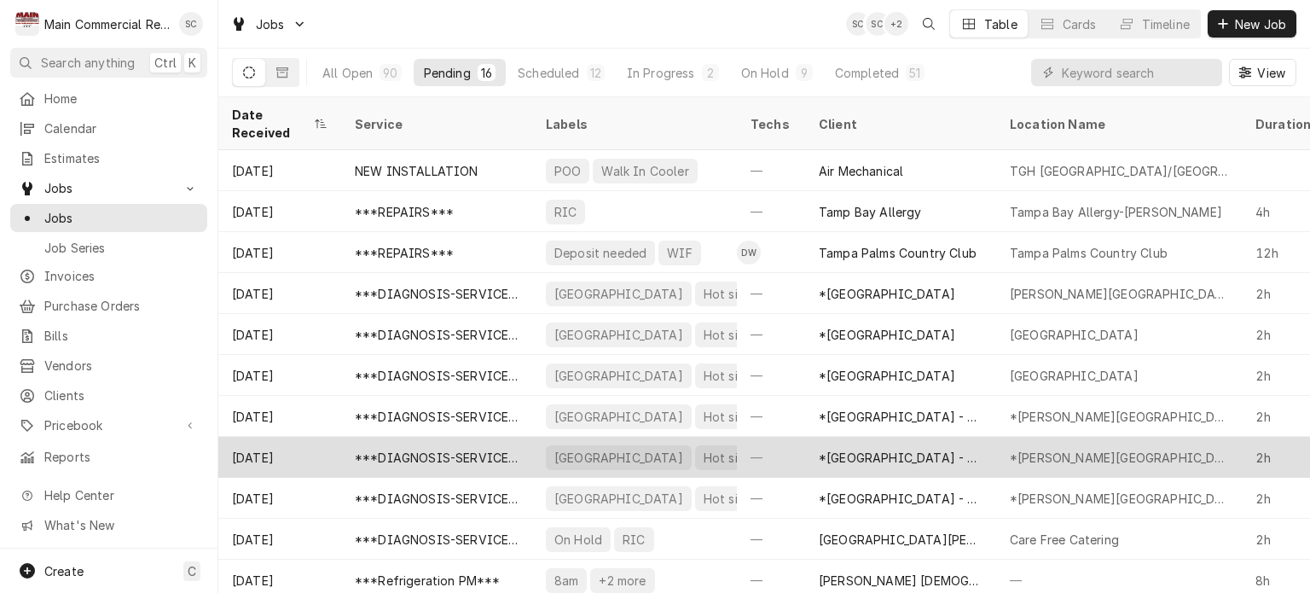
scroll to position [205, 0]
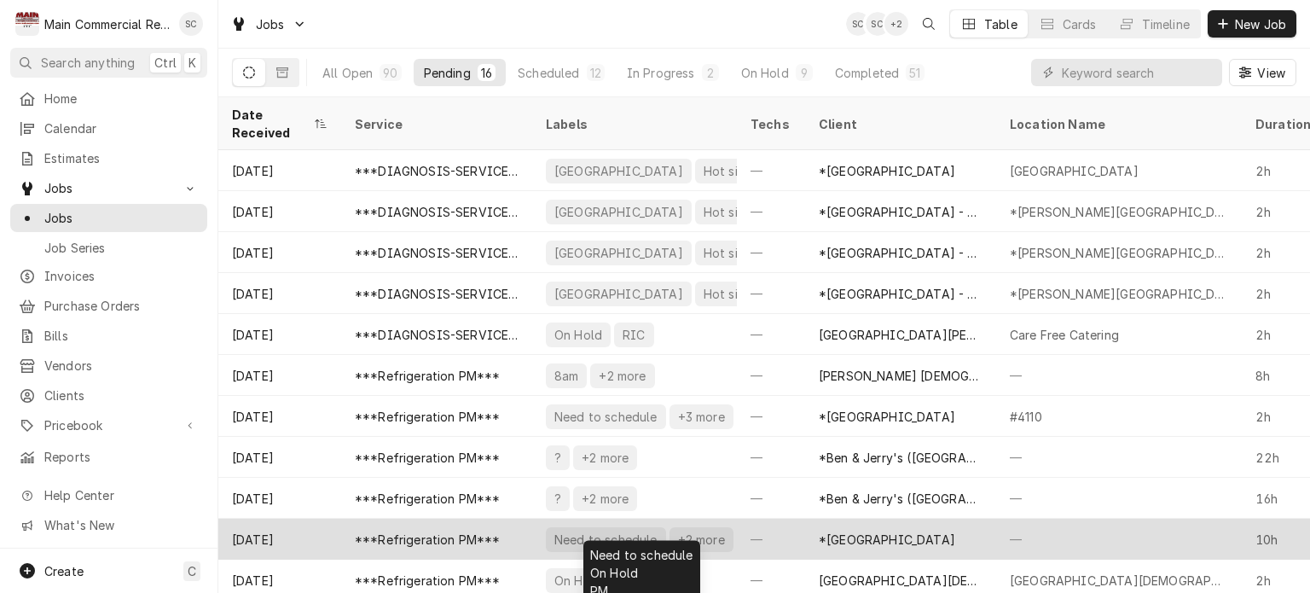
click at [720, 525] on div "Need to schedule +2 more" at bounding box center [634, 539] width 205 height 41
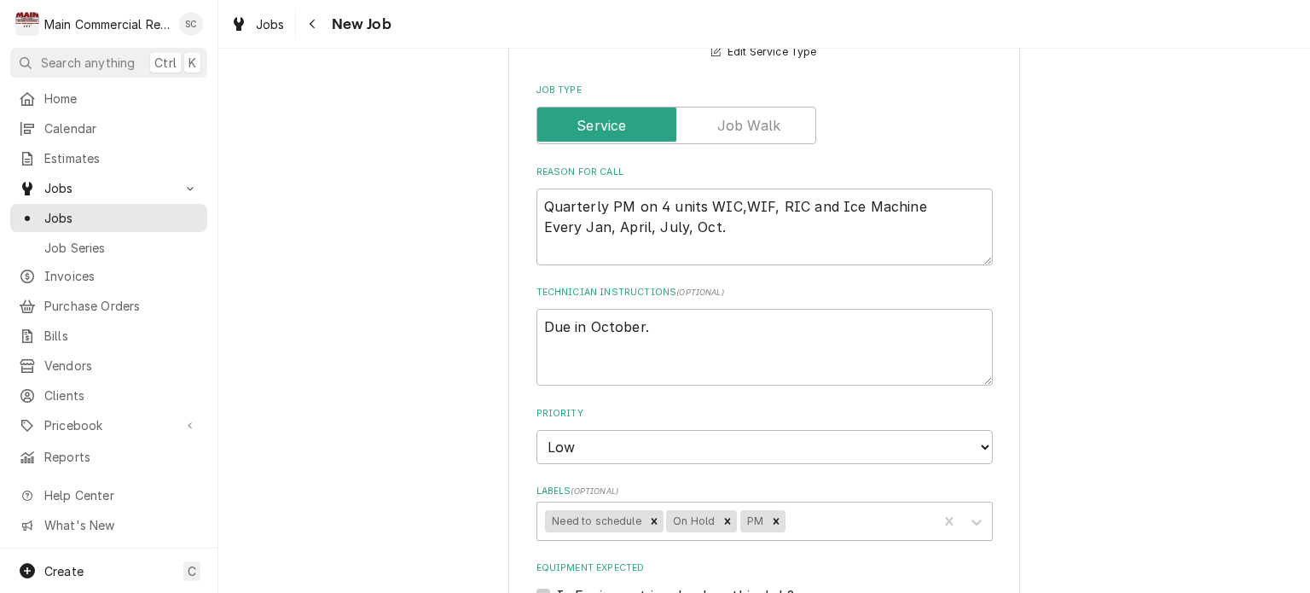
scroll to position [853, 0]
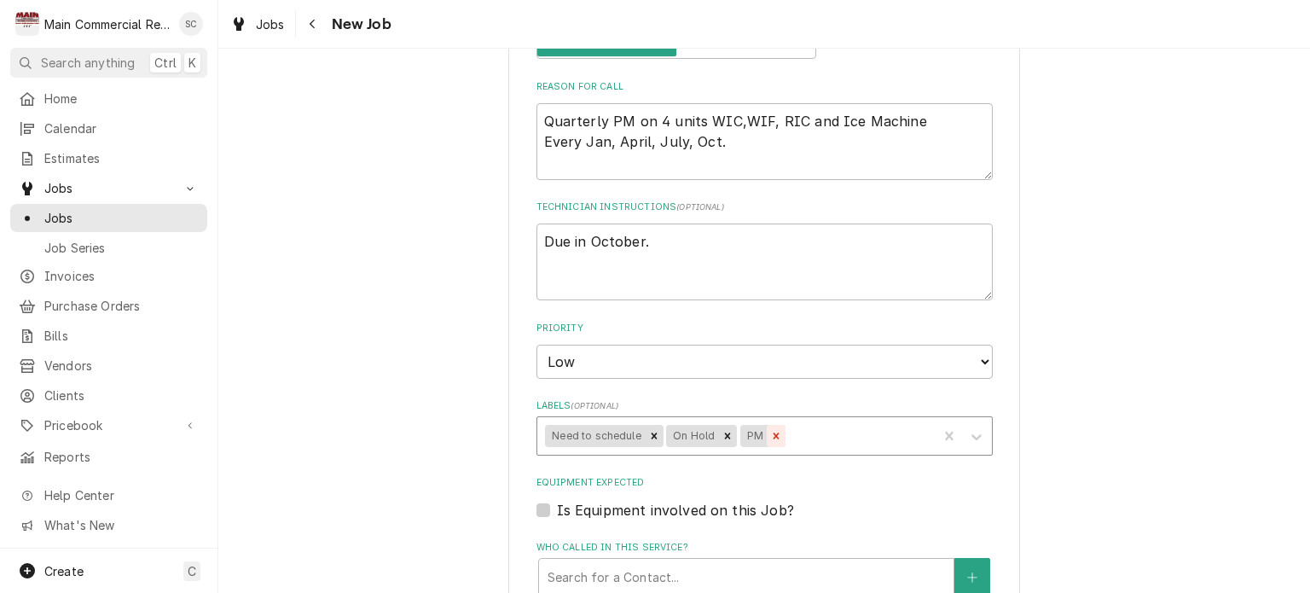
click at [652, 432] on icon "Remove Need to schedule" at bounding box center [655, 435] width 6 height 6
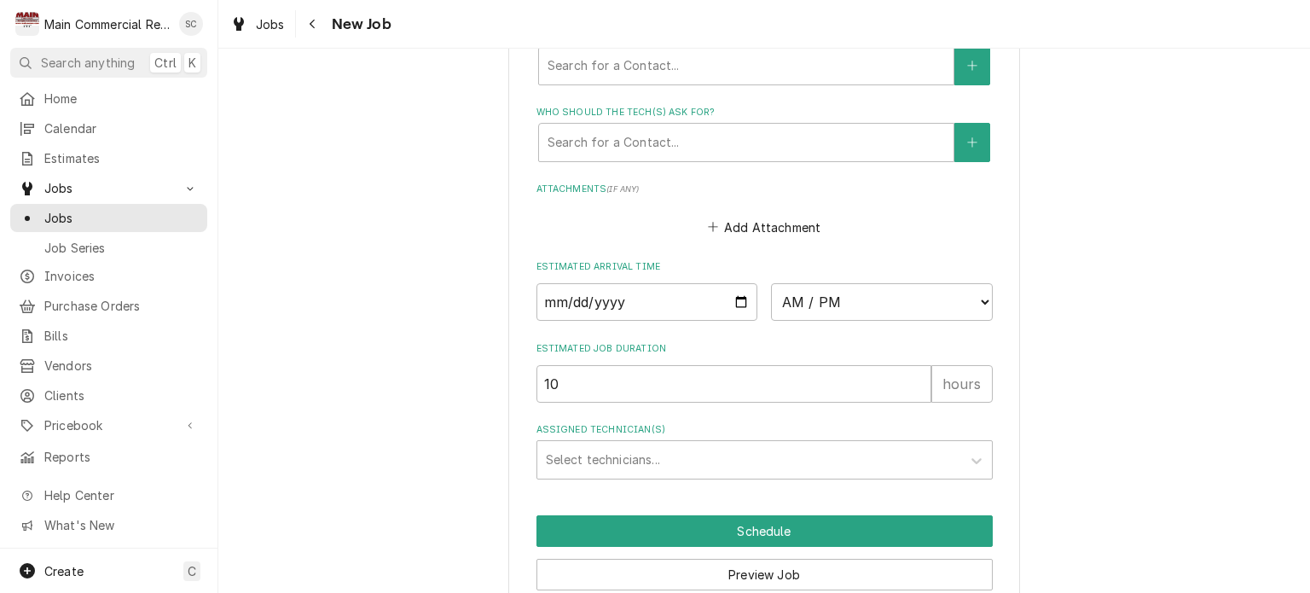
scroll to position [1435, 0]
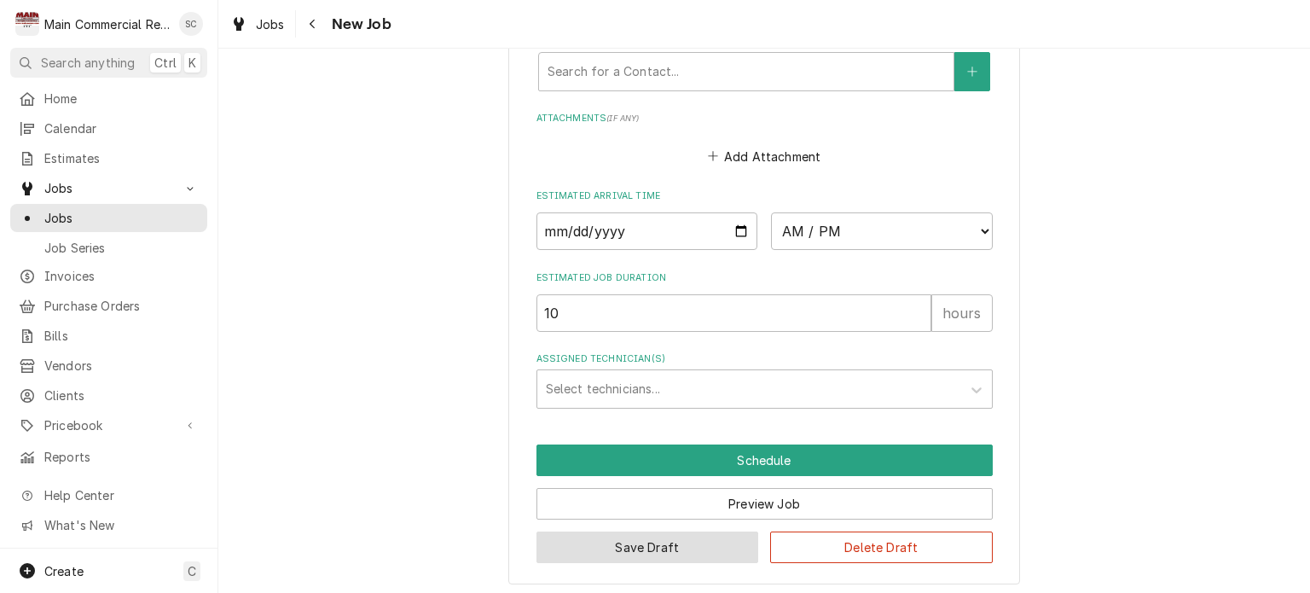
click at [710, 542] on button "Save Draft" at bounding box center [647, 547] width 223 height 32
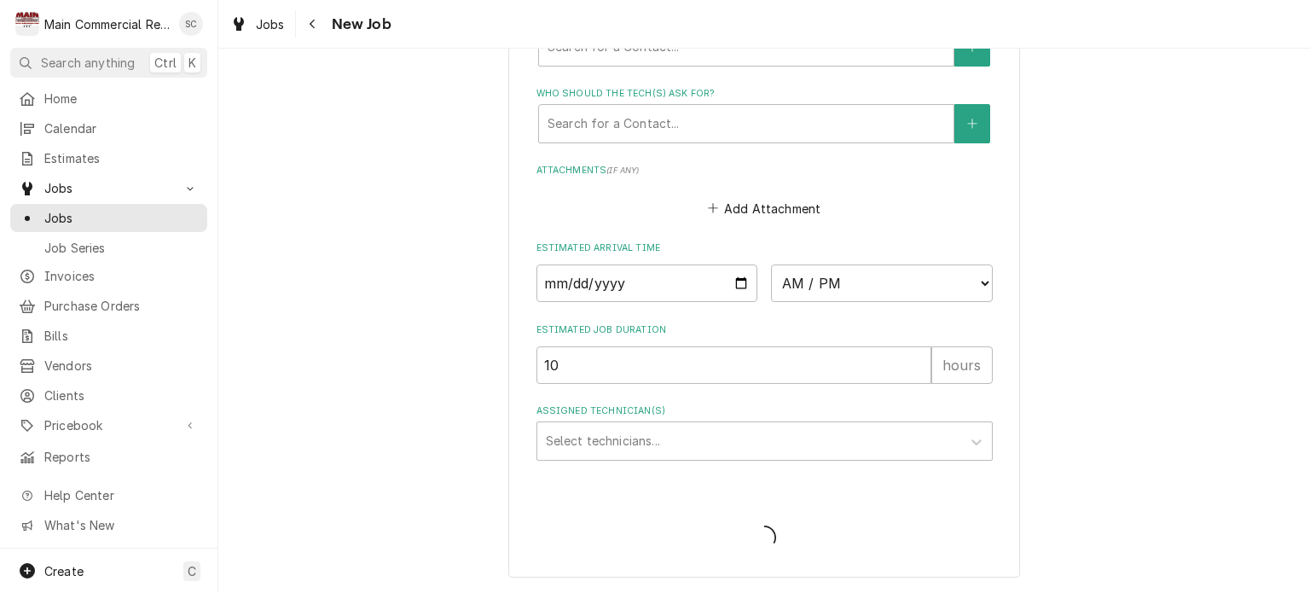
scroll to position [1377, 0]
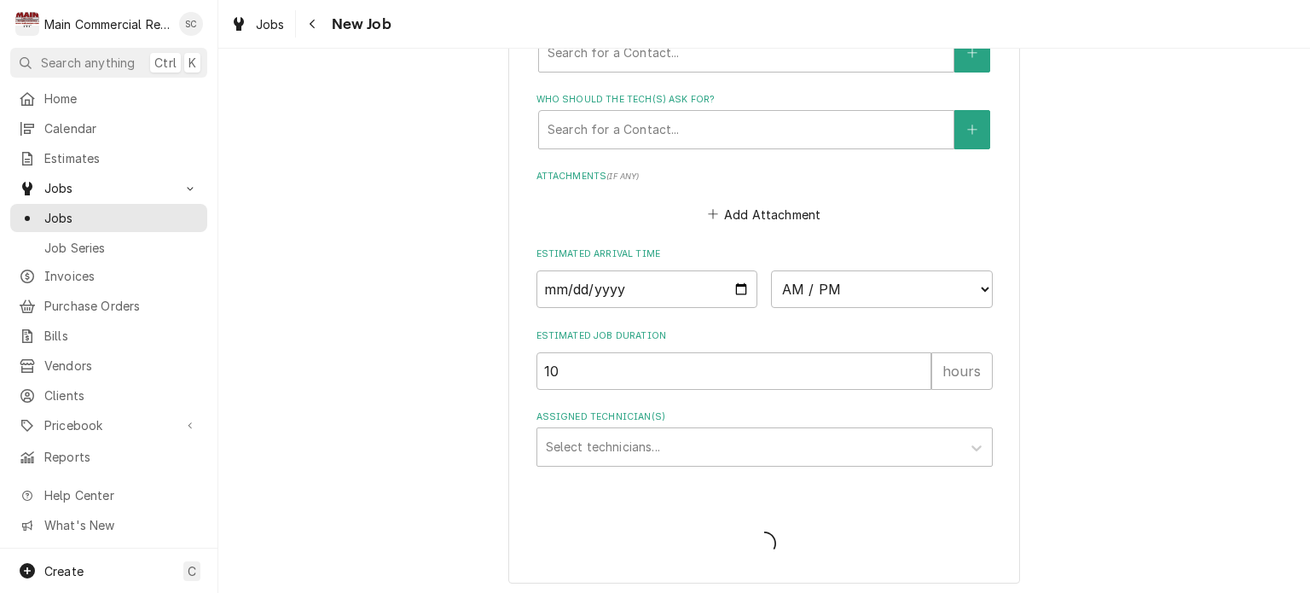
type textarea "x"
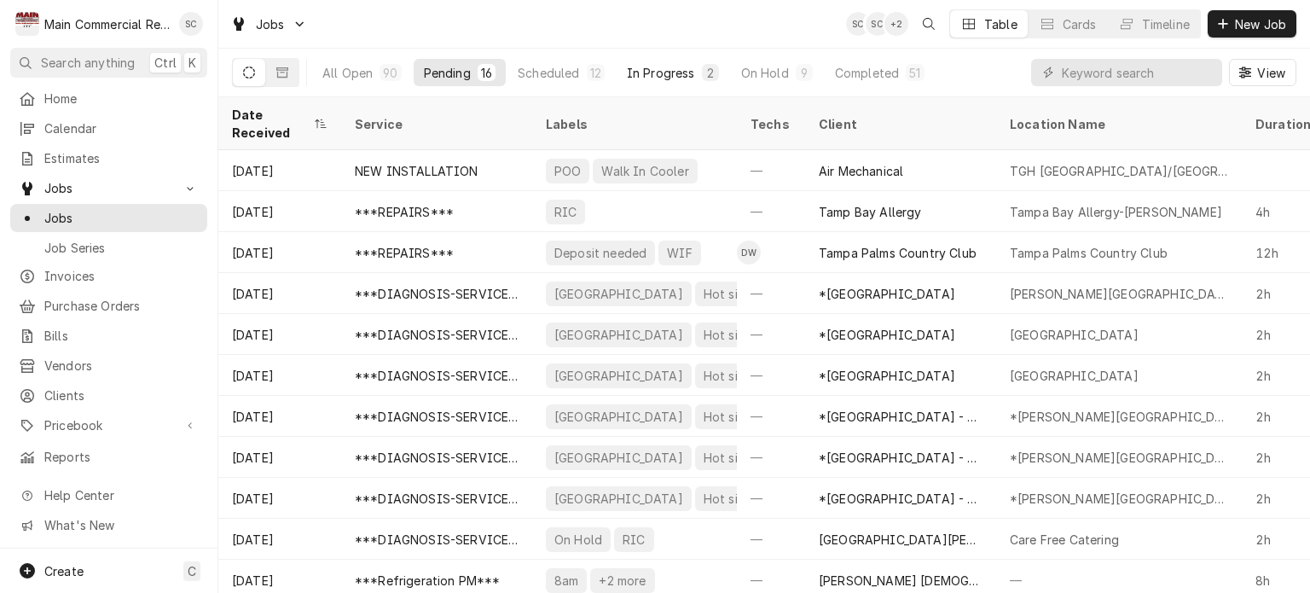
click at [672, 64] on div "In Progress" at bounding box center [661, 73] width 68 height 18
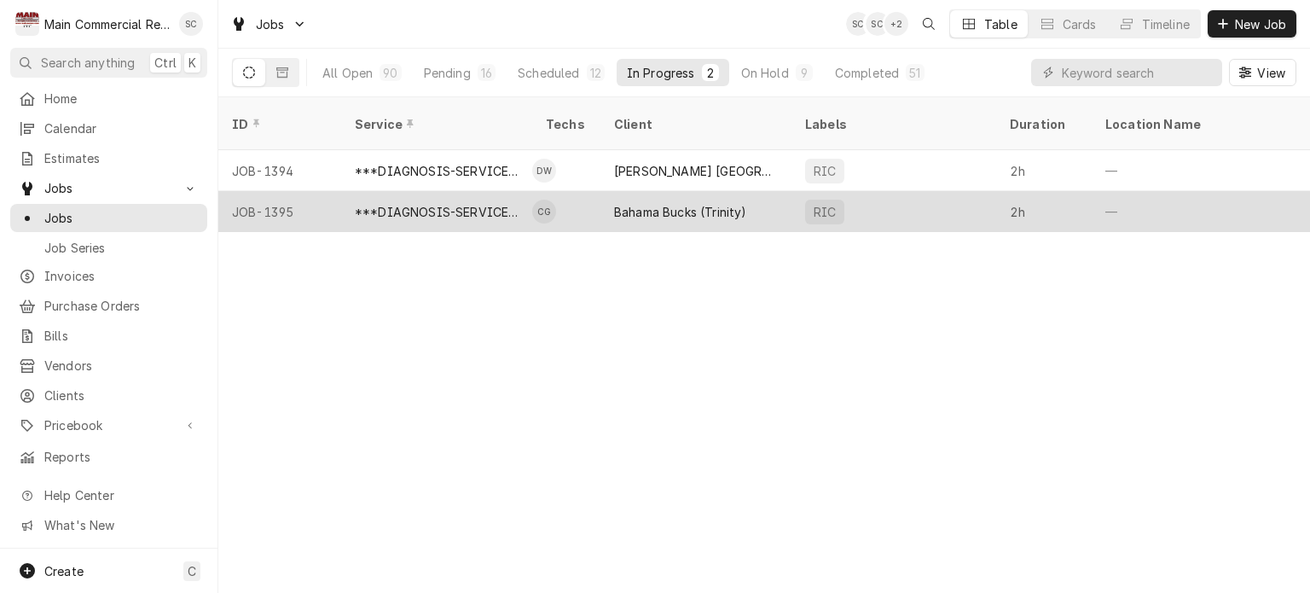
click at [671, 206] on div "Bahama Bucks (Trinity)" at bounding box center [695, 211] width 191 height 41
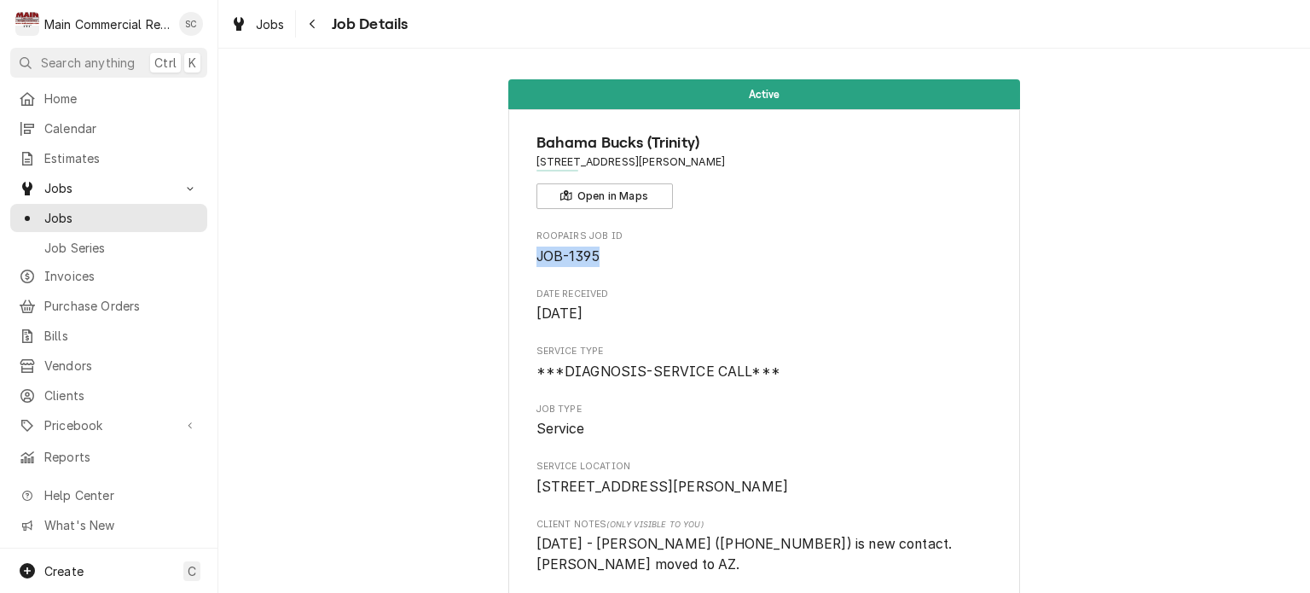
drag, startPoint x: 568, startPoint y: 251, endPoint x: 525, endPoint y: 255, distance: 43.7
copy span "JOB-1395"
click at [276, 23] on span "Jobs" at bounding box center [270, 24] width 29 height 18
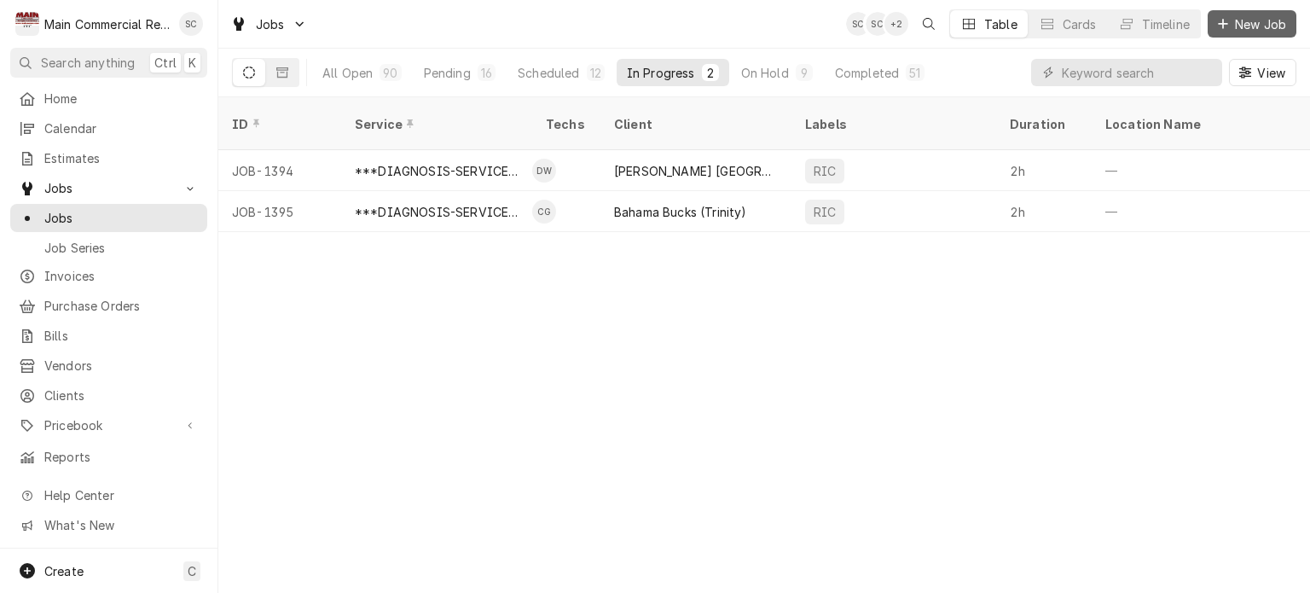
click at [1255, 27] on span "New Job" at bounding box center [1261, 24] width 58 height 18
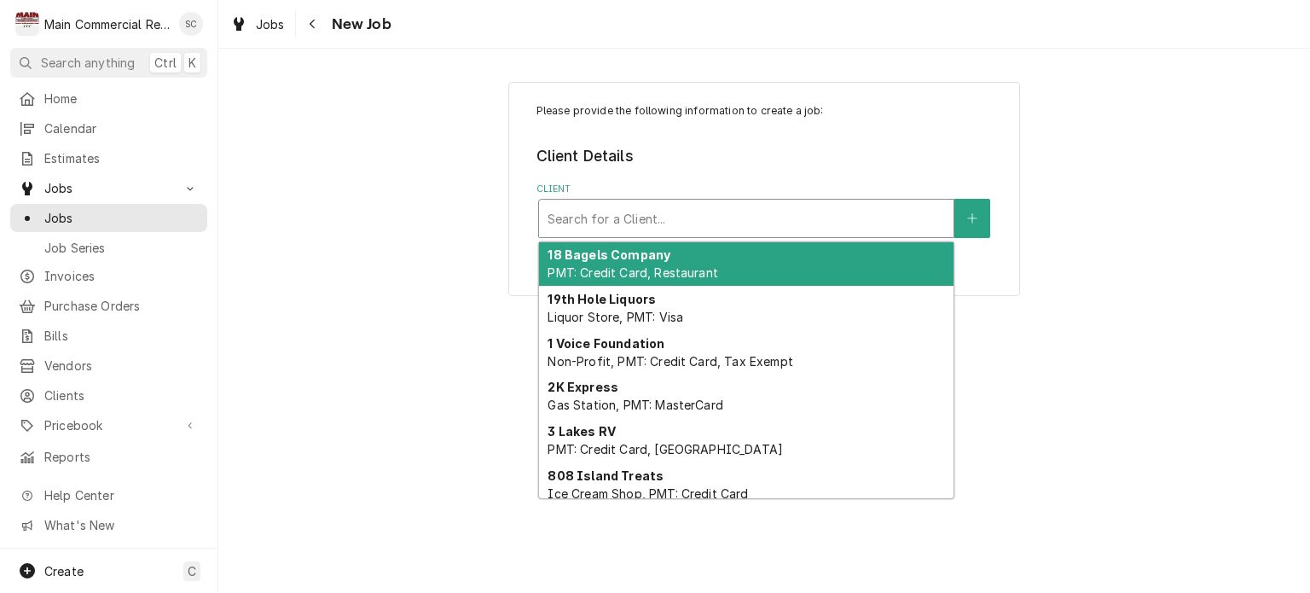
click at [761, 221] on div "Client" at bounding box center [746, 218] width 397 height 31
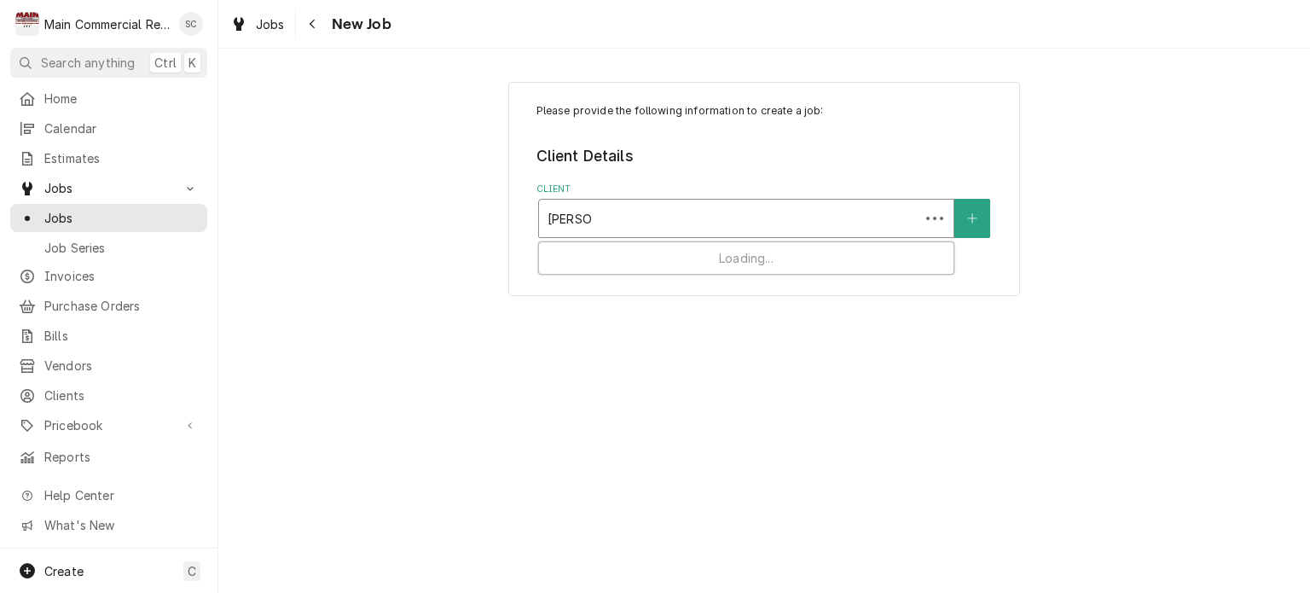
type input "[PERSON_NAME]"
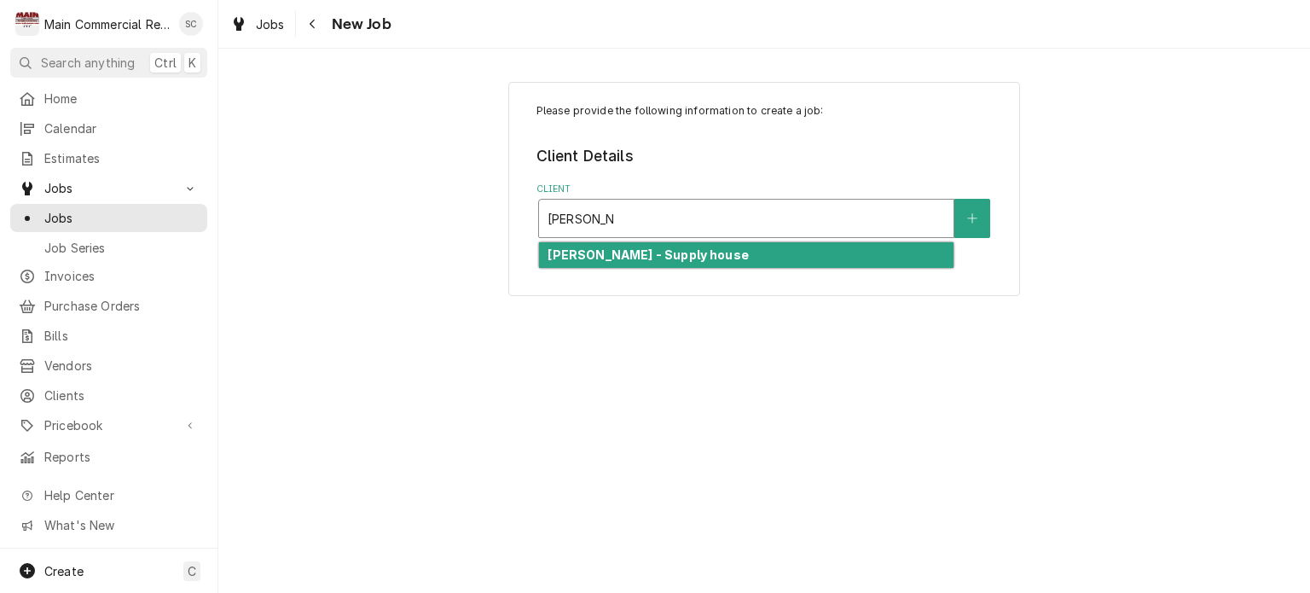
click at [744, 255] on div "[PERSON_NAME] - Supply house" at bounding box center [746, 255] width 414 height 26
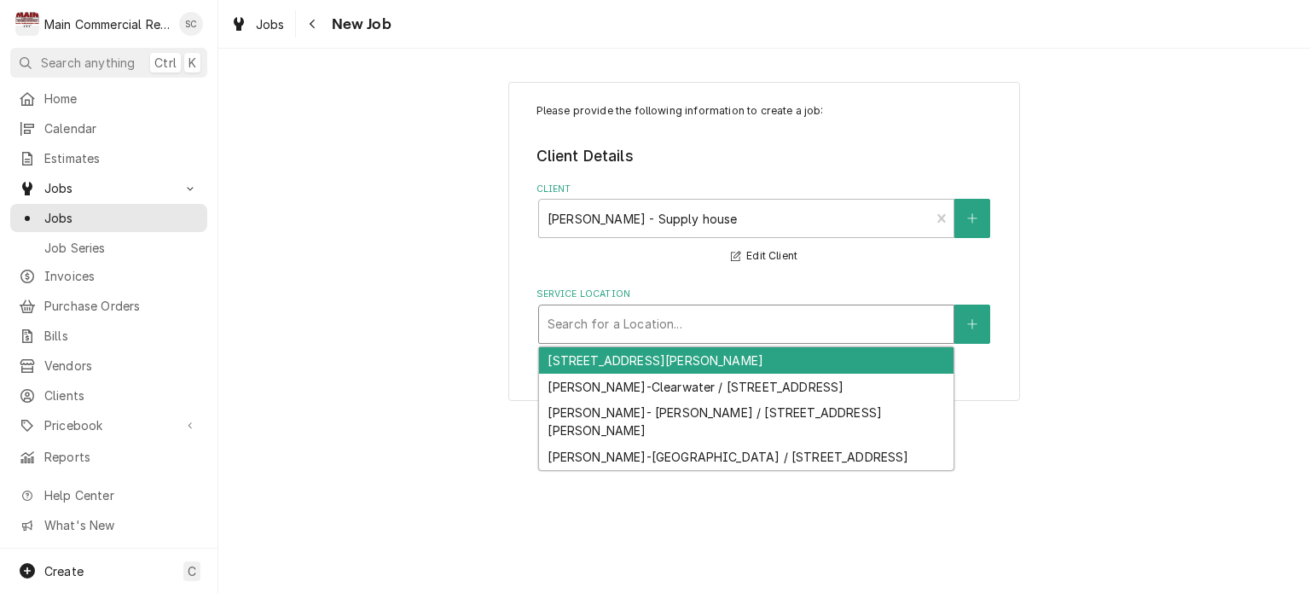
click at [751, 315] on div "Service Location" at bounding box center [746, 324] width 397 height 31
click at [744, 364] on div "[STREET_ADDRESS][PERSON_NAME]" at bounding box center [746, 360] width 414 height 26
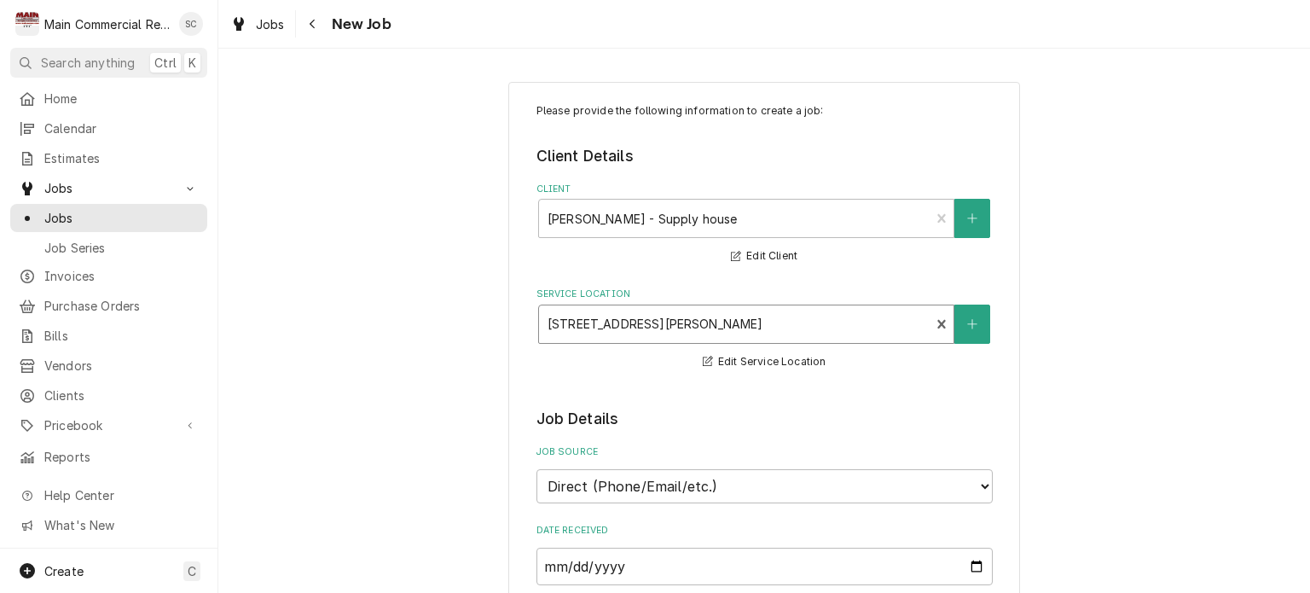
scroll to position [426, 0]
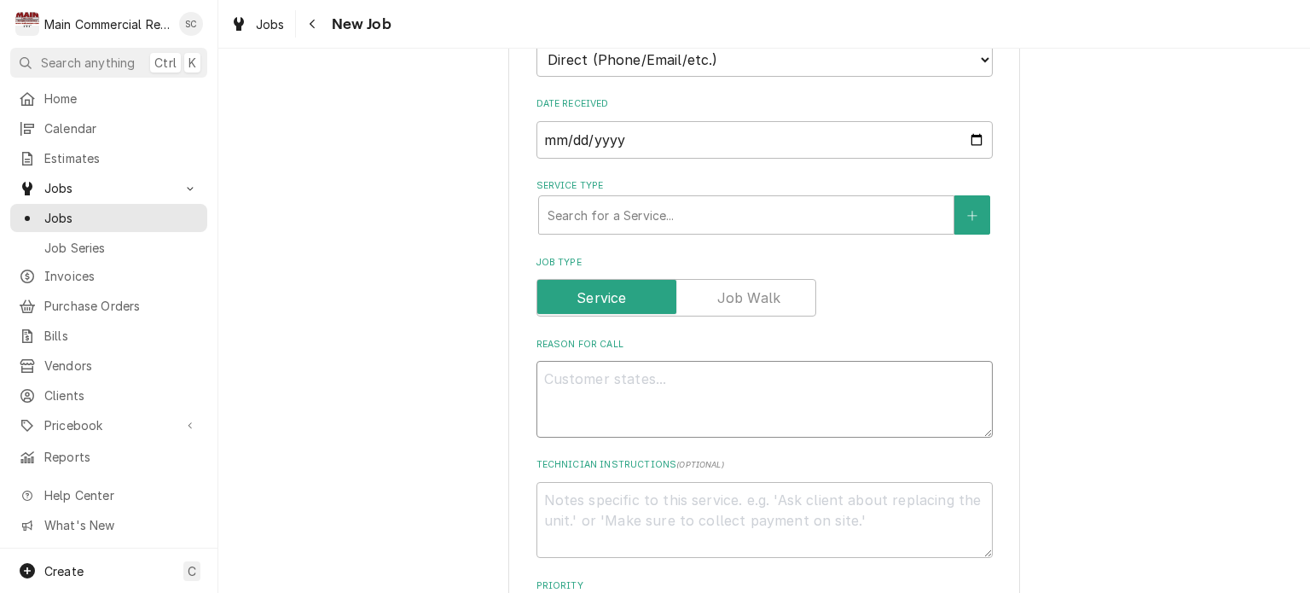
click at [723, 367] on textarea "Reason For Call" at bounding box center [764, 399] width 456 height 77
paste textarea "Purchase Order #70620"
type textarea "x"
type textarea "Purchase Order #70620"
click at [540, 422] on textarea "Purchase Order #70620" at bounding box center [764, 399] width 456 height 77
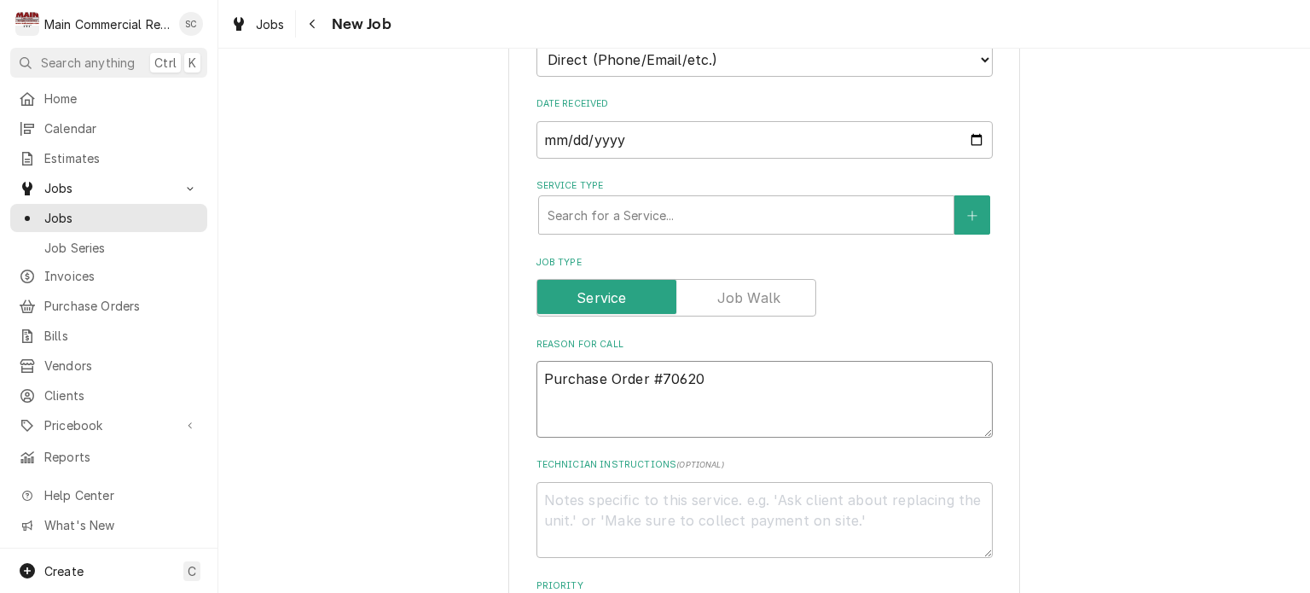
type textarea "x"
type textarea "Purchase Order #70620"
type textarea "x"
type textarea "Purchase Order #70620"
click at [740, 374] on textarea "Purchase Order #70620" at bounding box center [764, 399] width 456 height 77
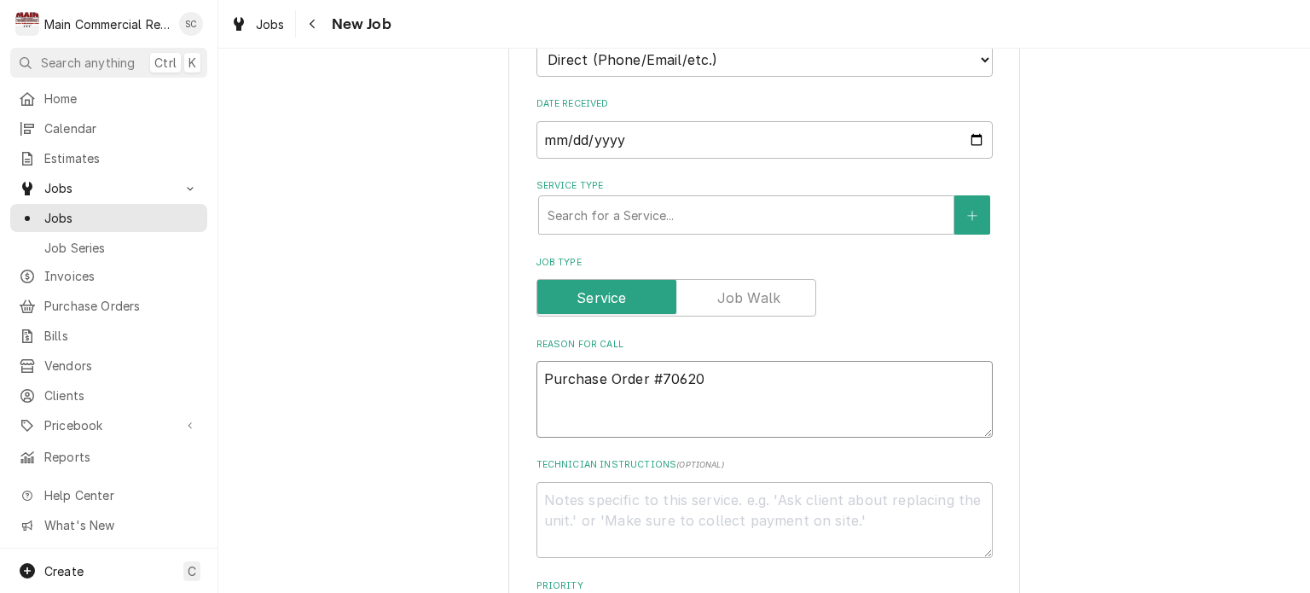
type textarea "x"
type textarea "Purchase Order #70620-"
type textarea "x"
type textarea "Purchase Order #70620-B"
type textarea "x"
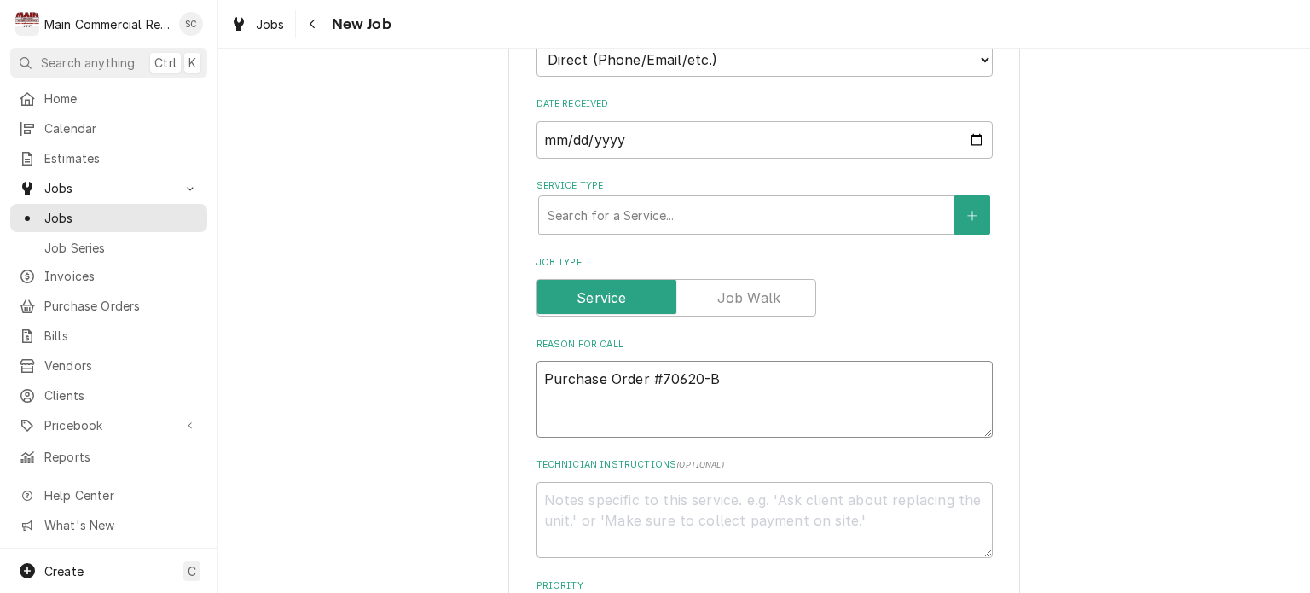
type textarea "Purchase Order #70620-Ba"
type textarea "x"
type textarea "Purchase Order #70620-Bah"
type textarea "x"
type textarea "Purchase Order #70620-Baha"
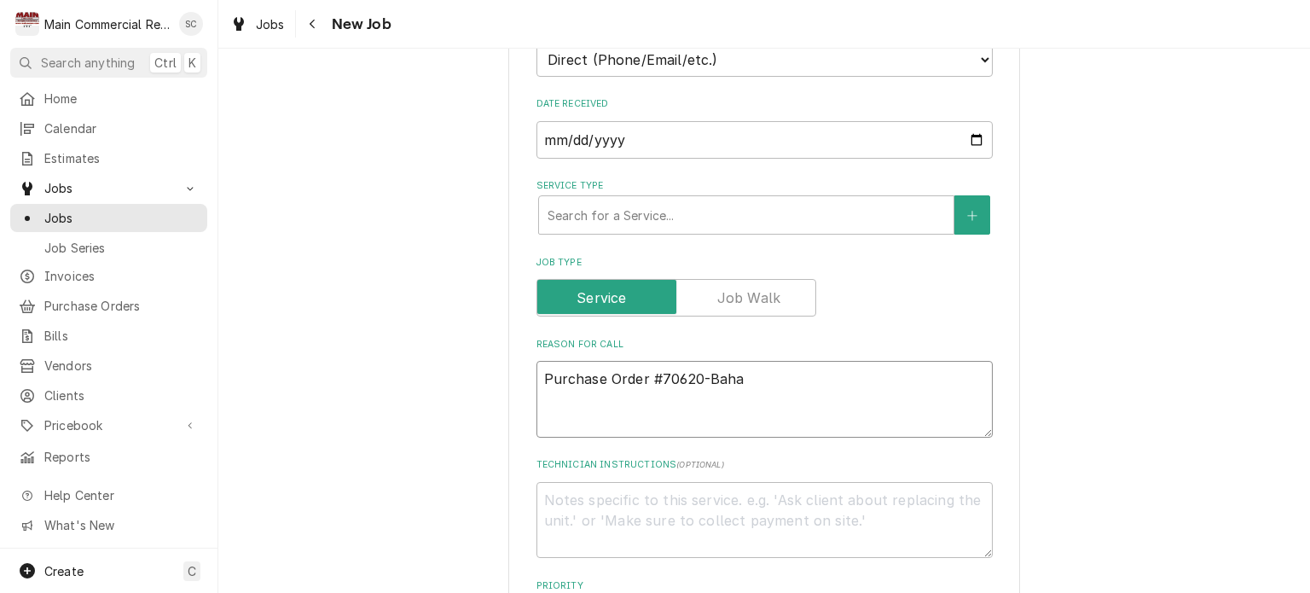
type textarea "x"
type textarea "Purchase Order #70620-[GEOGRAPHIC_DATA]"
type textarea "x"
type textarea "Purchase Order #70620-Bahama"
type textarea "x"
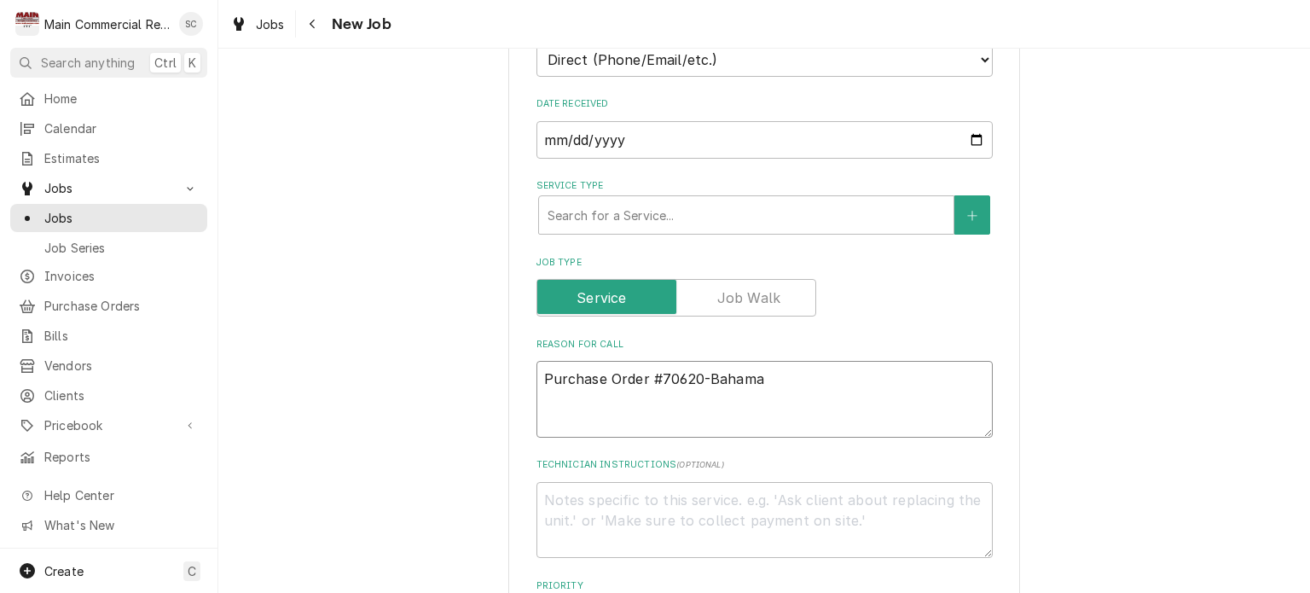
type textarea "Purchase Order #70620-Bahama"
type textarea "x"
type textarea "Purchase Order #70620-Bahama B"
type textarea "x"
type textarea "Purchase Order #70620-Bahama Bu"
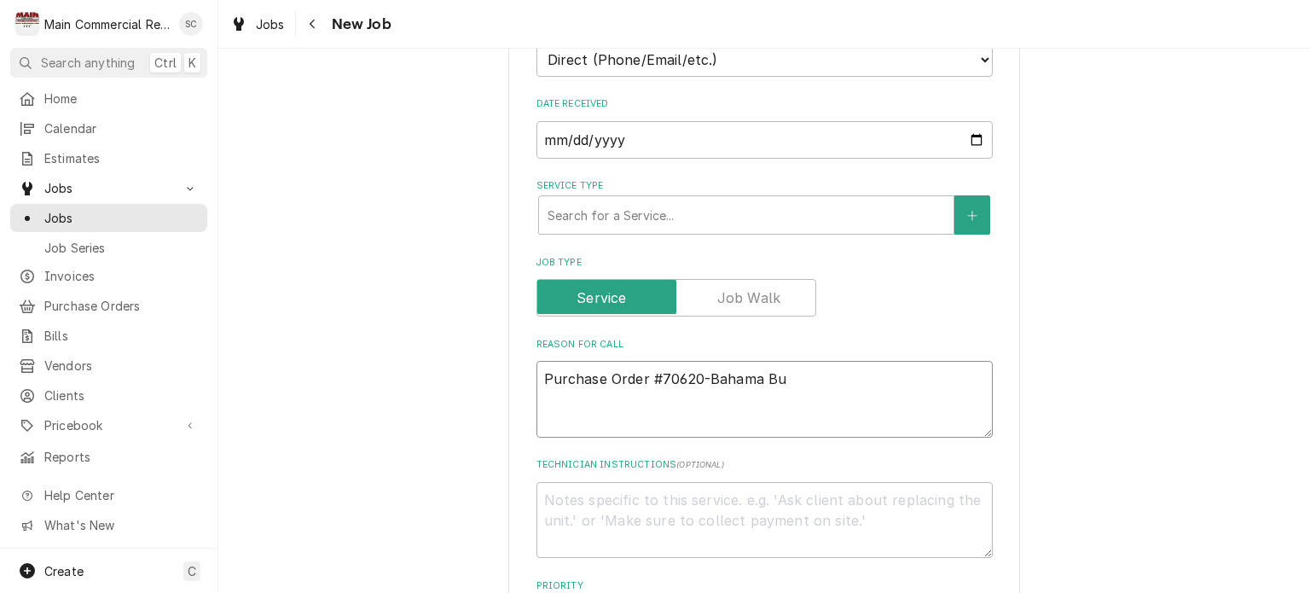
type textarea "x"
type textarea "Purchase Order #70620-Bahama Buc"
type textarea "x"
type textarea "Purchase Order #70620-Bahama Buck"
type textarea "x"
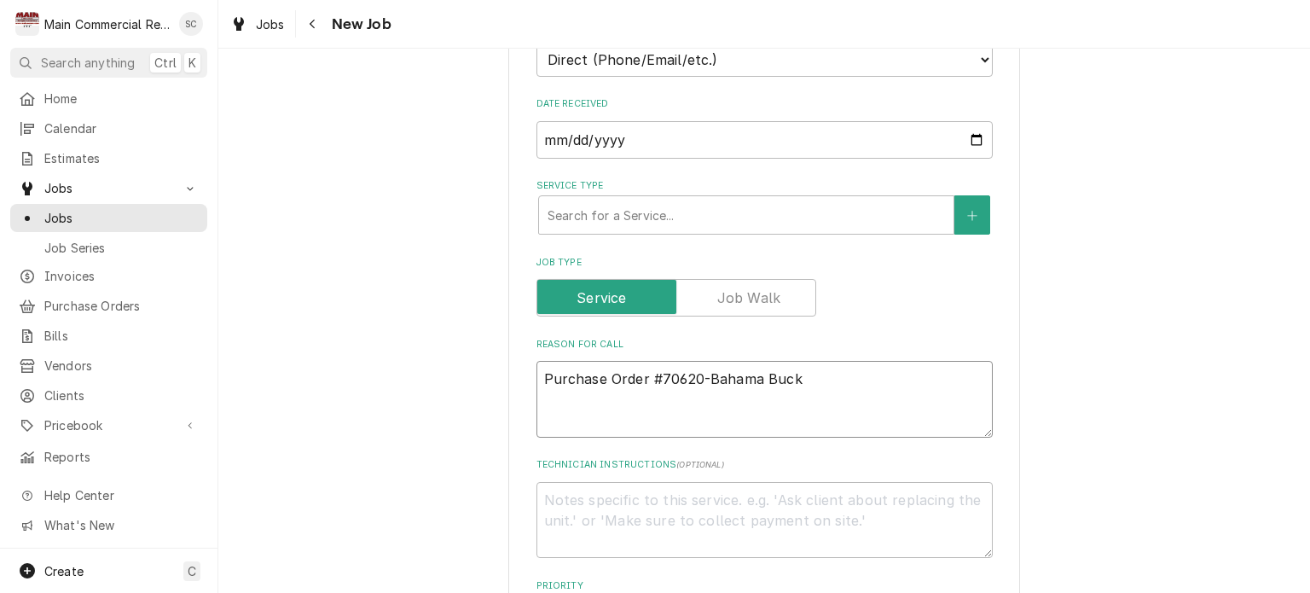
type textarea "Purchase Order #70620-Bahama Bucks"
type textarea "x"
type textarea "Purchase Order #70620-Bahama Bucks"
type textarea "x"
type textarea "Purchase Order #70620-Bahama Bucks"
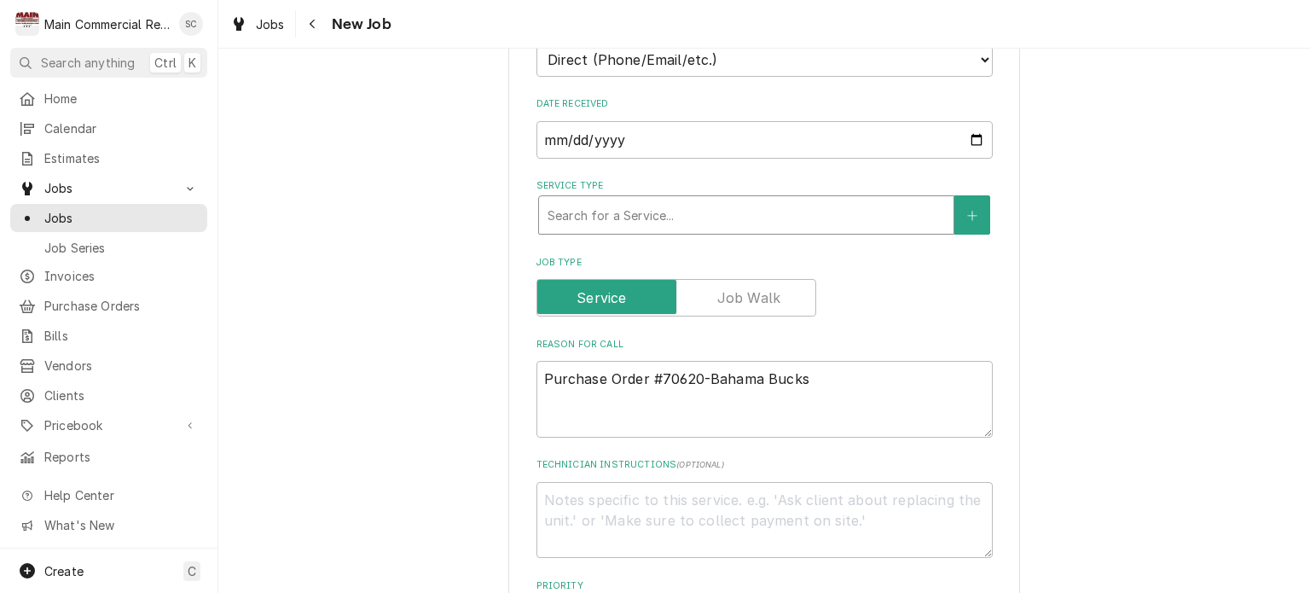
click at [697, 211] on div "Service Type" at bounding box center [746, 215] width 397 height 31
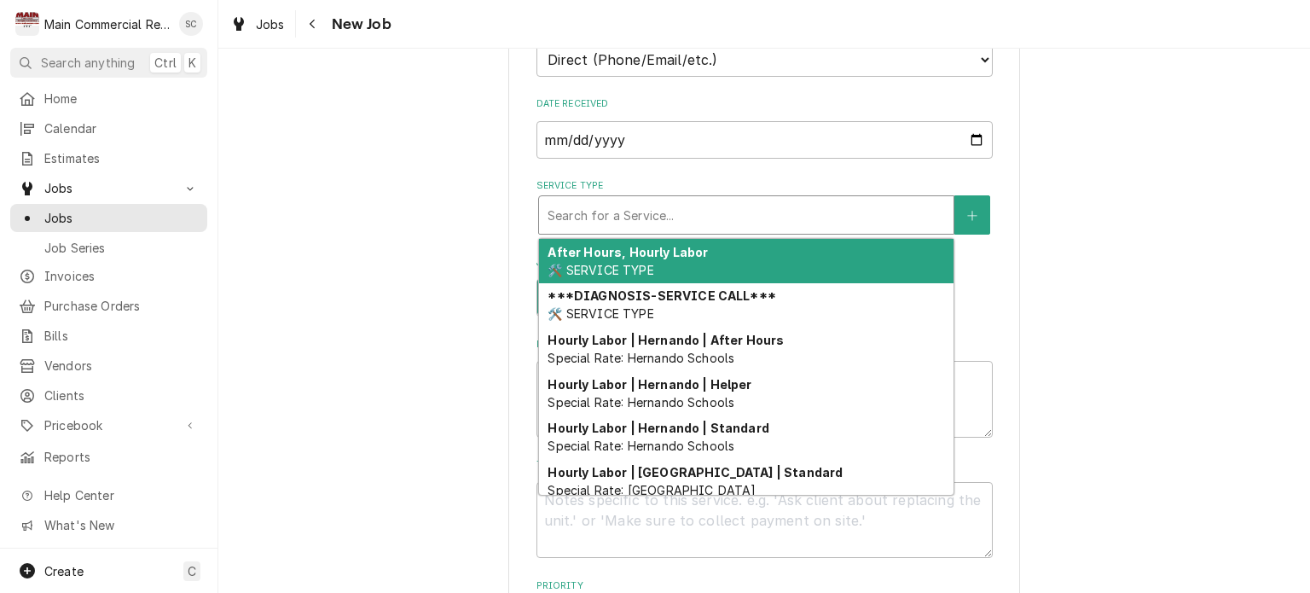
type textarea "x"
type input "P"
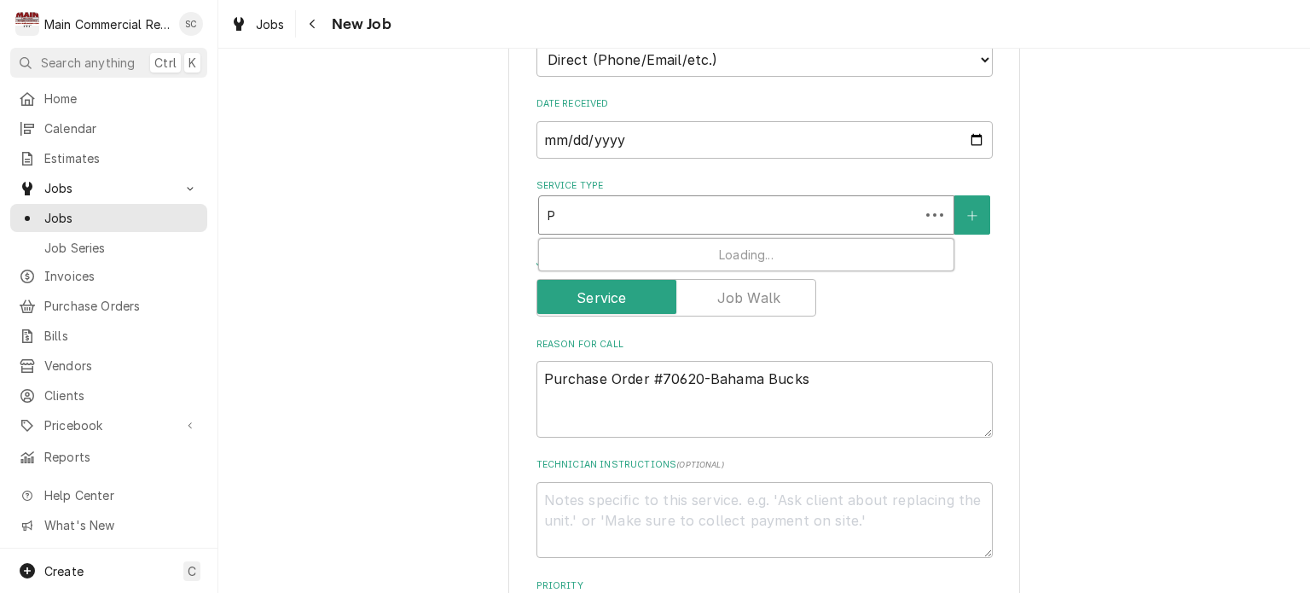
type textarea "x"
type input "Pa"
type textarea "x"
type input "Par"
type textarea "x"
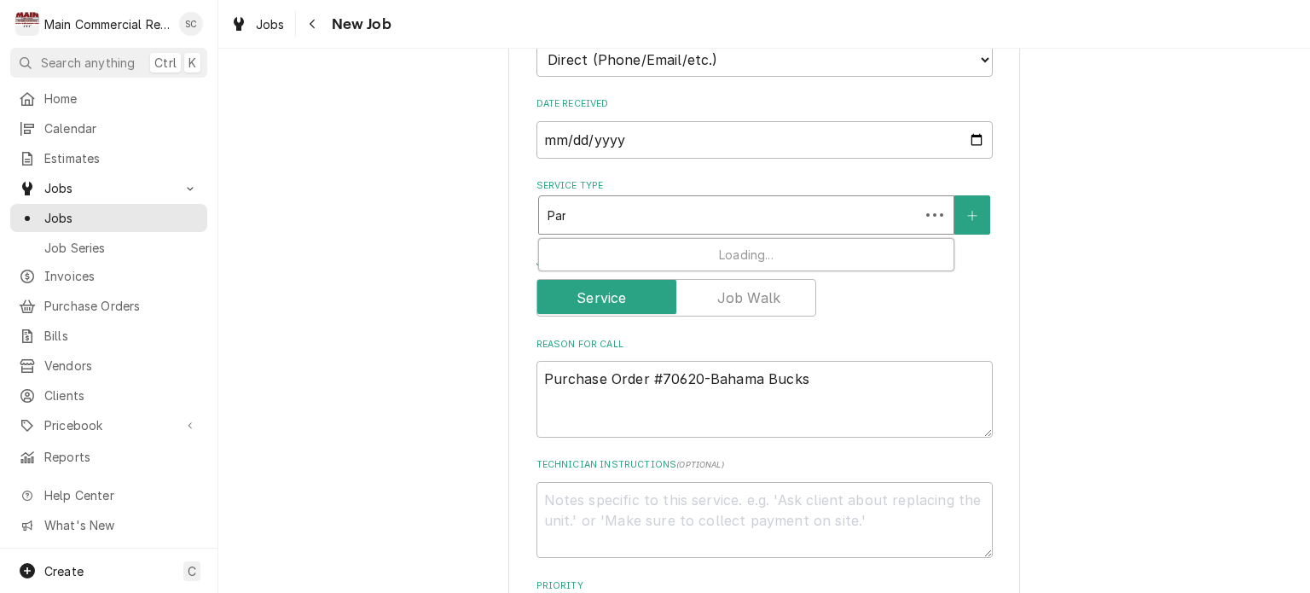
type input "Part"
type textarea "x"
type input "Parts"
type textarea "x"
type input "Parts"
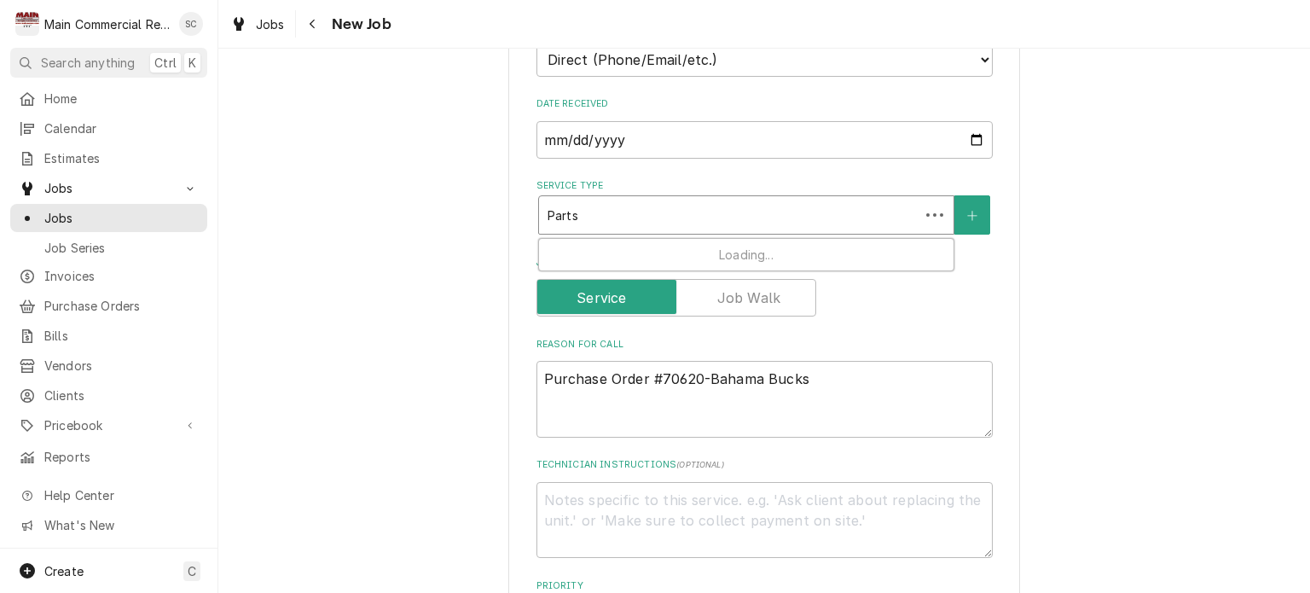
type textarea "x"
type input "Parts p"
type textarea "x"
type input "Parts pc"
type textarea "x"
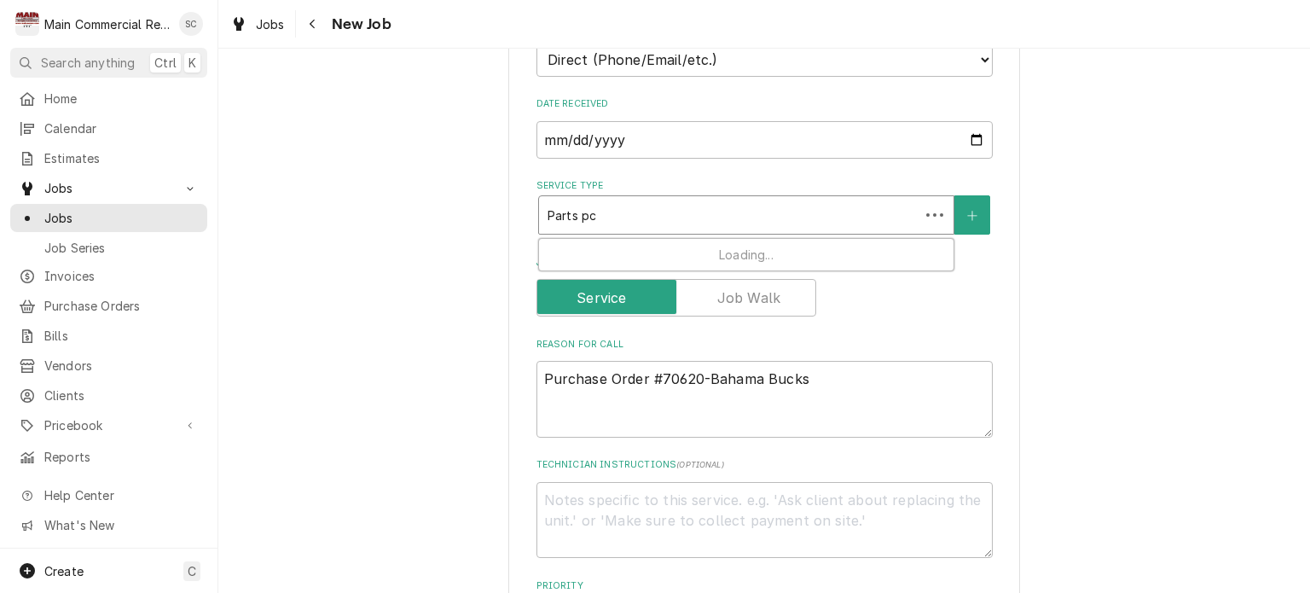
type input "Parts pci"
type textarea "x"
type input "Parts pc"
type textarea "x"
type input "Parts p"
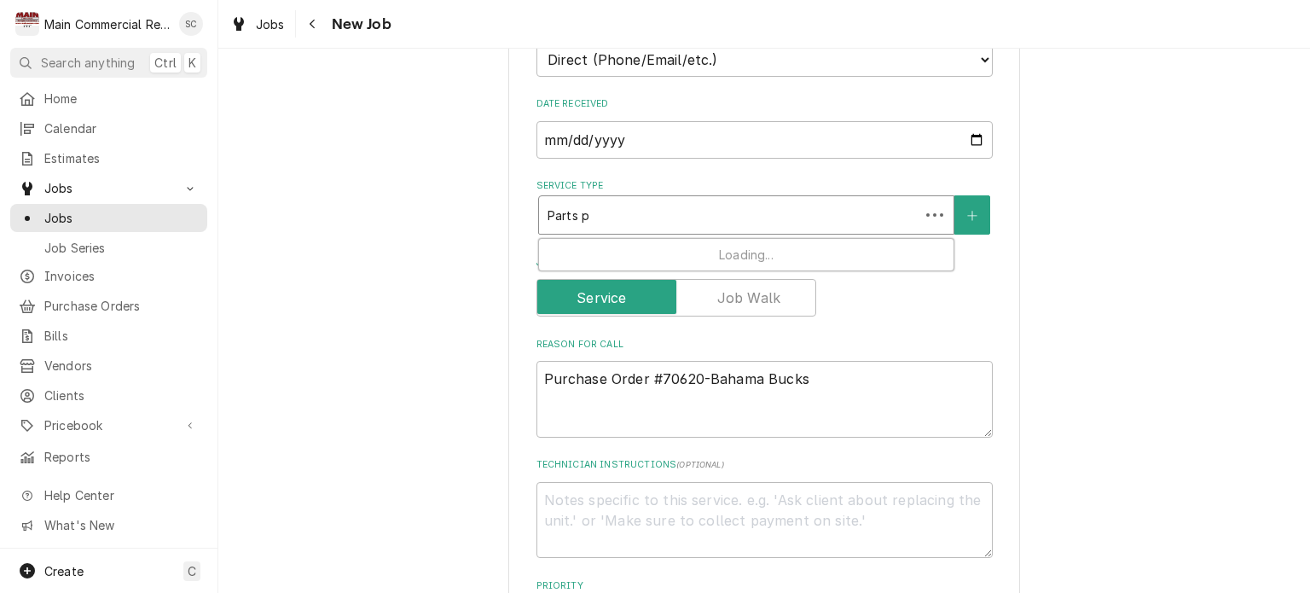
type textarea "x"
type input "Parts pi"
type textarea "x"
type input "Parts pic"
type textarea "x"
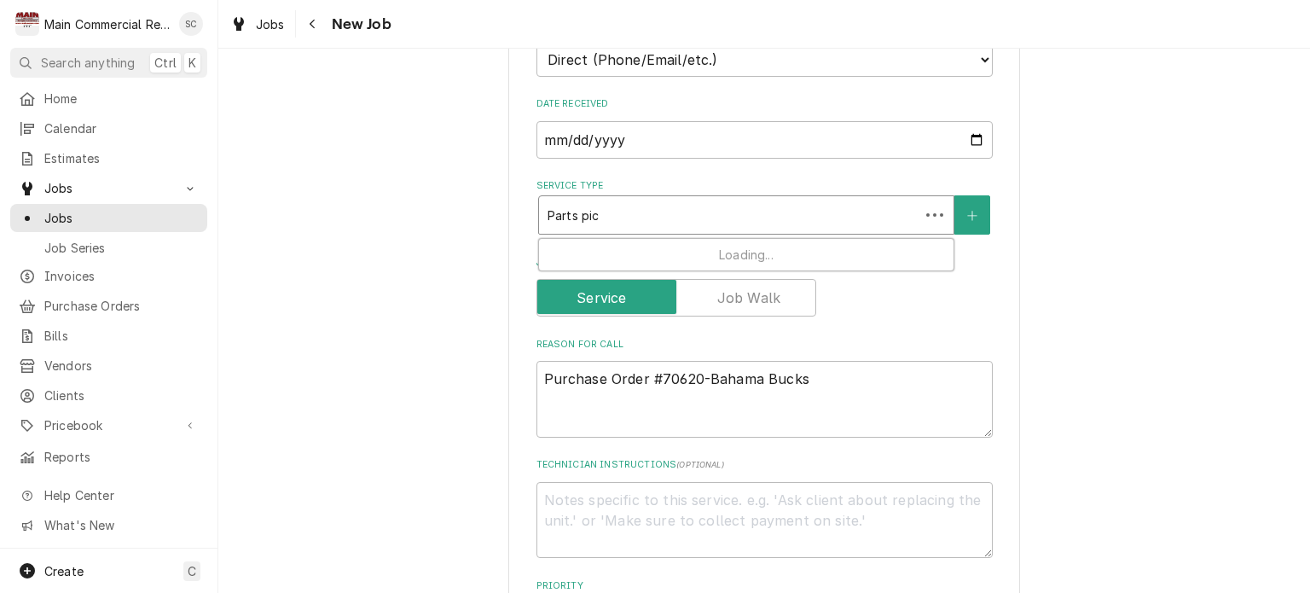
type input "Parts pick"
type textarea "x"
type input "Parts pick"
type textarea "x"
type input "Parts pick u"
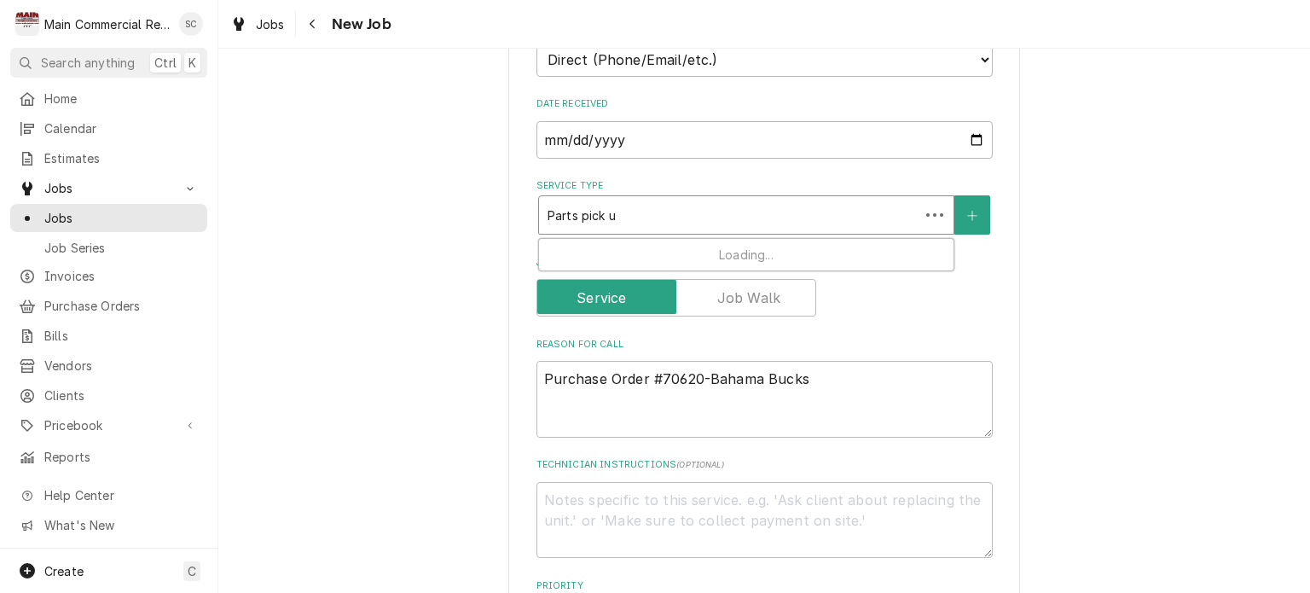
type textarea "x"
type input "Parts pick up"
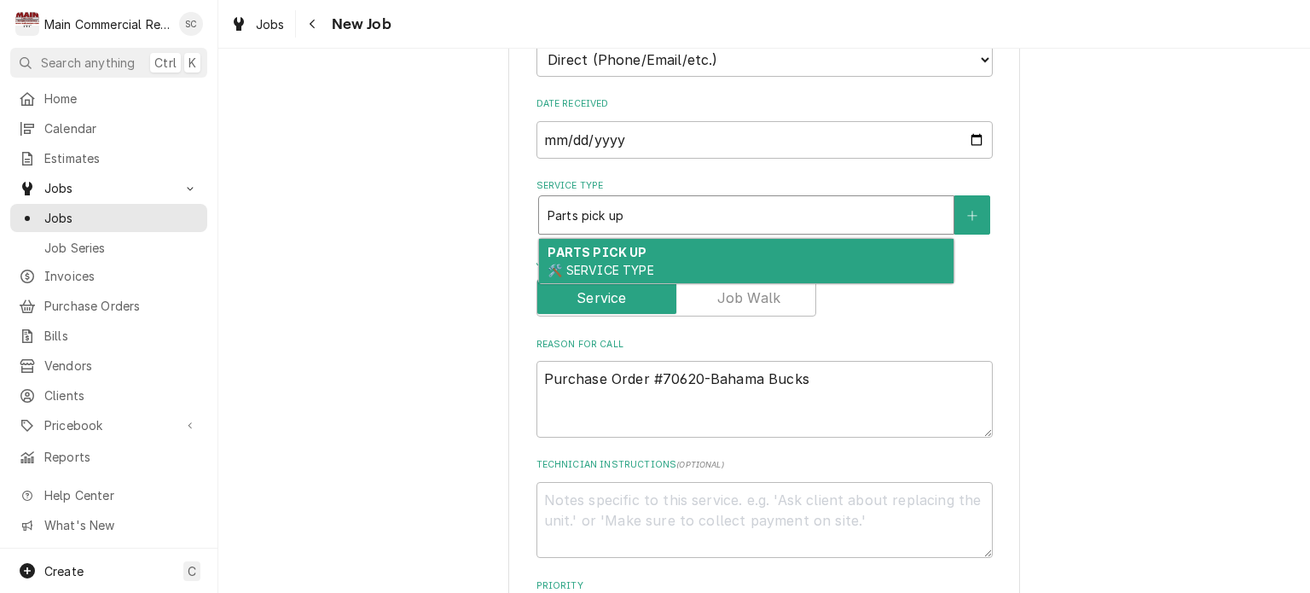
click at [693, 258] on div "PARTS PICK UP 🛠️ SERVICE TYPE" at bounding box center [746, 261] width 414 height 44
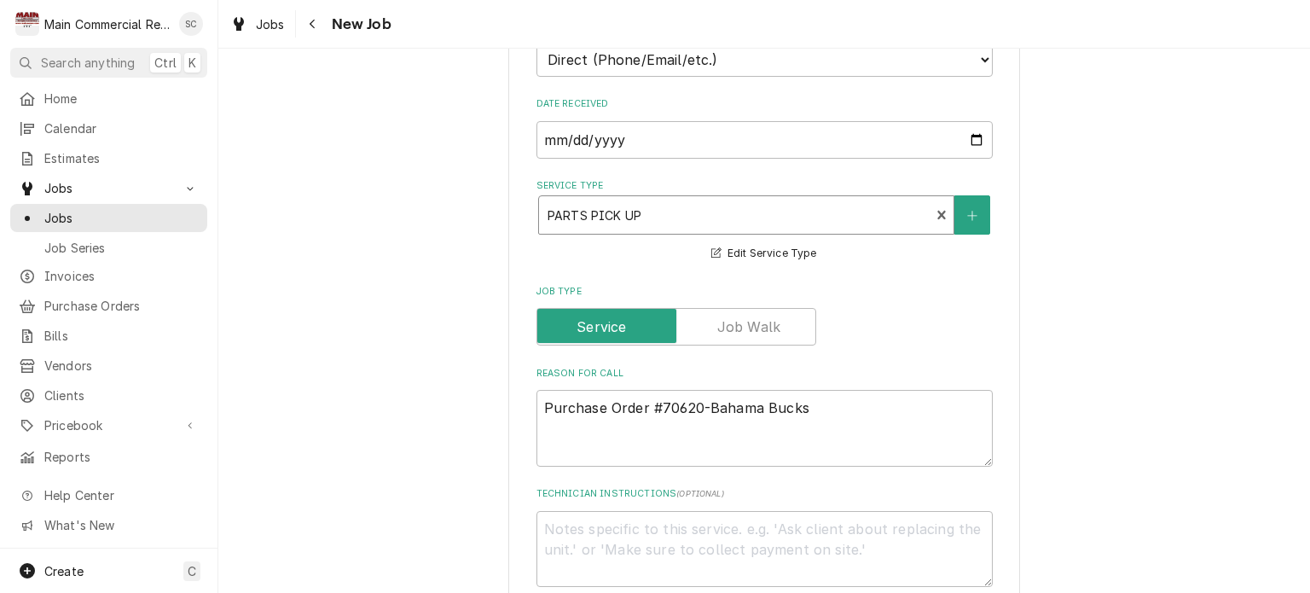
type textarea "x"
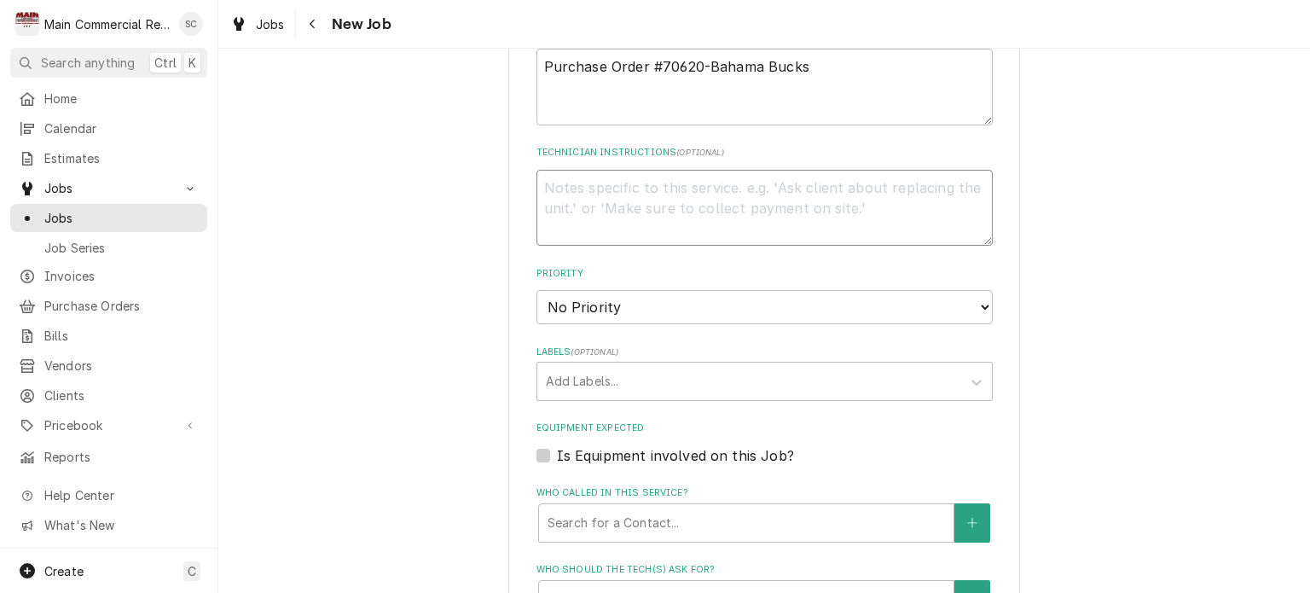
click at [722, 189] on textarea "Technician Instructions ( optional )" at bounding box center [764, 208] width 456 height 77
click at [617, 385] on div "Labels" at bounding box center [749, 381] width 407 height 31
click at [623, 293] on select "No Priority Urgent High Medium Low" at bounding box center [764, 307] width 456 height 34
select select "1"
click at [536, 290] on select "No Priority Urgent High Medium Low" at bounding box center [764, 307] width 456 height 34
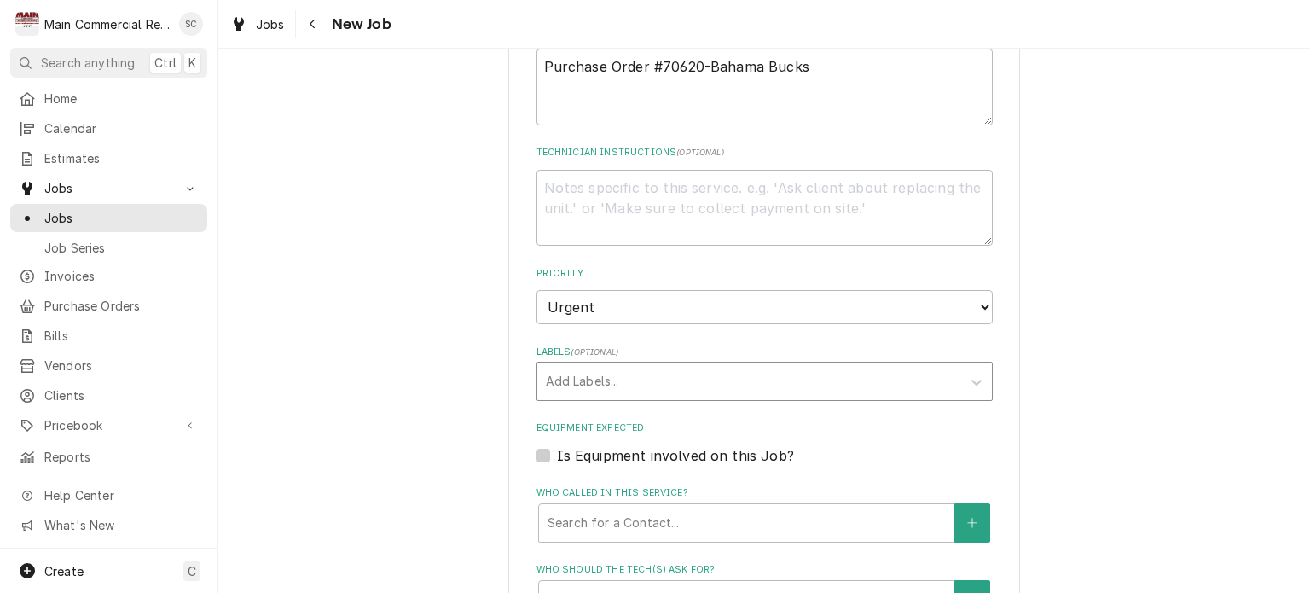
click at [610, 369] on div "Labels" at bounding box center [749, 381] width 407 height 31
type textarea "x"
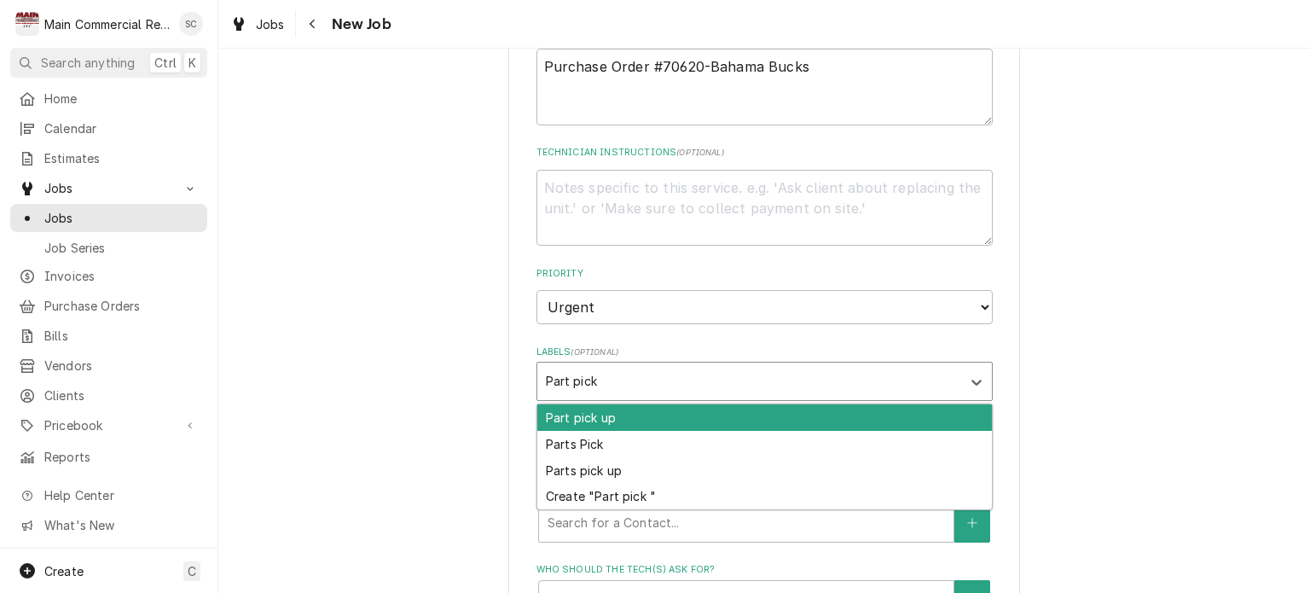
type input "Part pick u"
click at [586, 414] on div "Part pick up" at bounding box center [764, 417] width 455 height 26
type textarea "x"
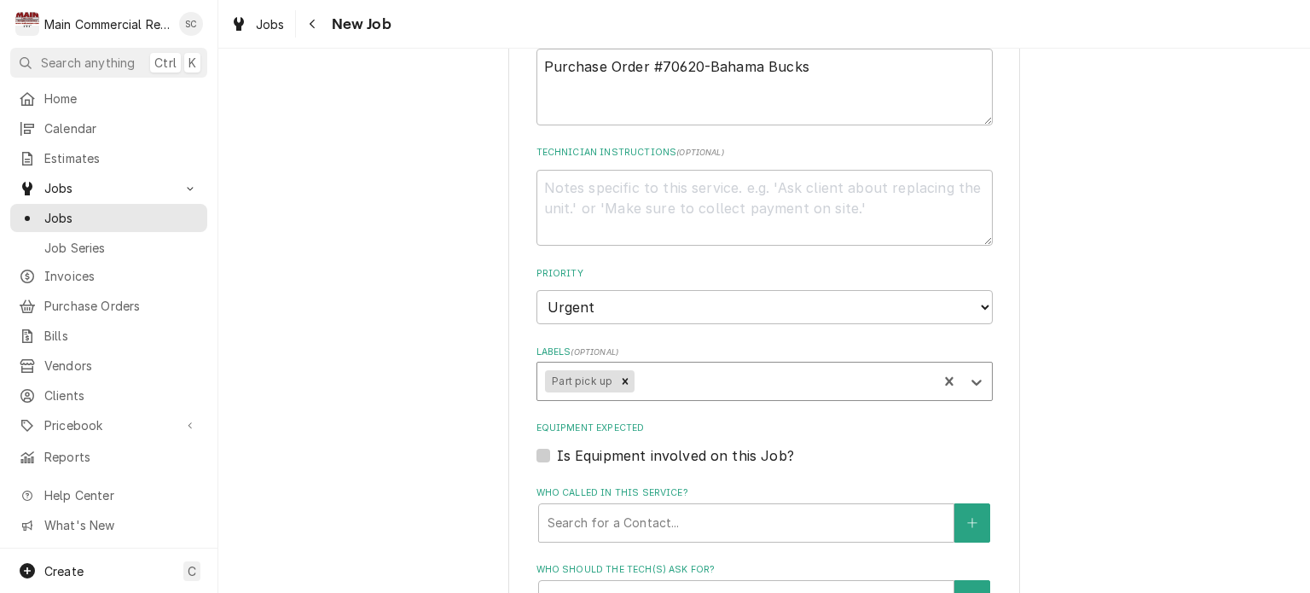
type textarea "x"
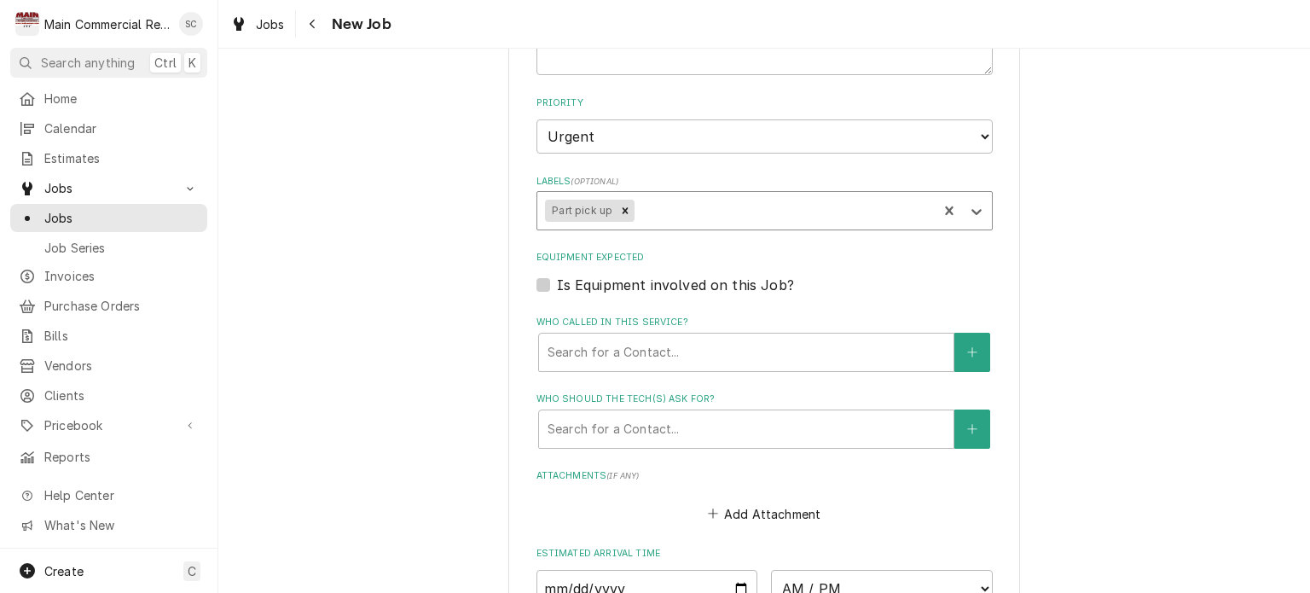
scroll to position [1194, 0]
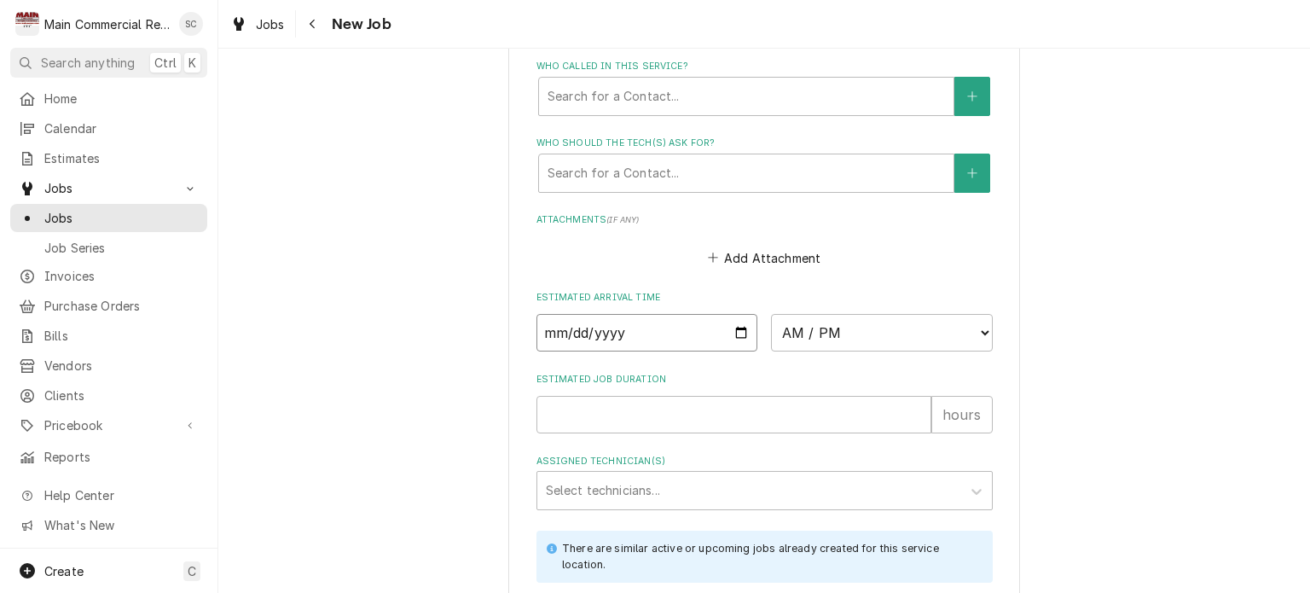
click at [736, 324] on input "Date" at bounding box center [647, 333] width 222 height 38
type input "[DATE]"
type textarea "x"
click at [814, 327] on select "AM / PM 6:00 AM 6:15 AM 6:30 AM 6:45 AM 7:00 AM 7:15 AM 7:30 AM 7:45 AM 8:00 AM…" at bounding box center [882, 333] width 222 height 38
select select "16:00:00"
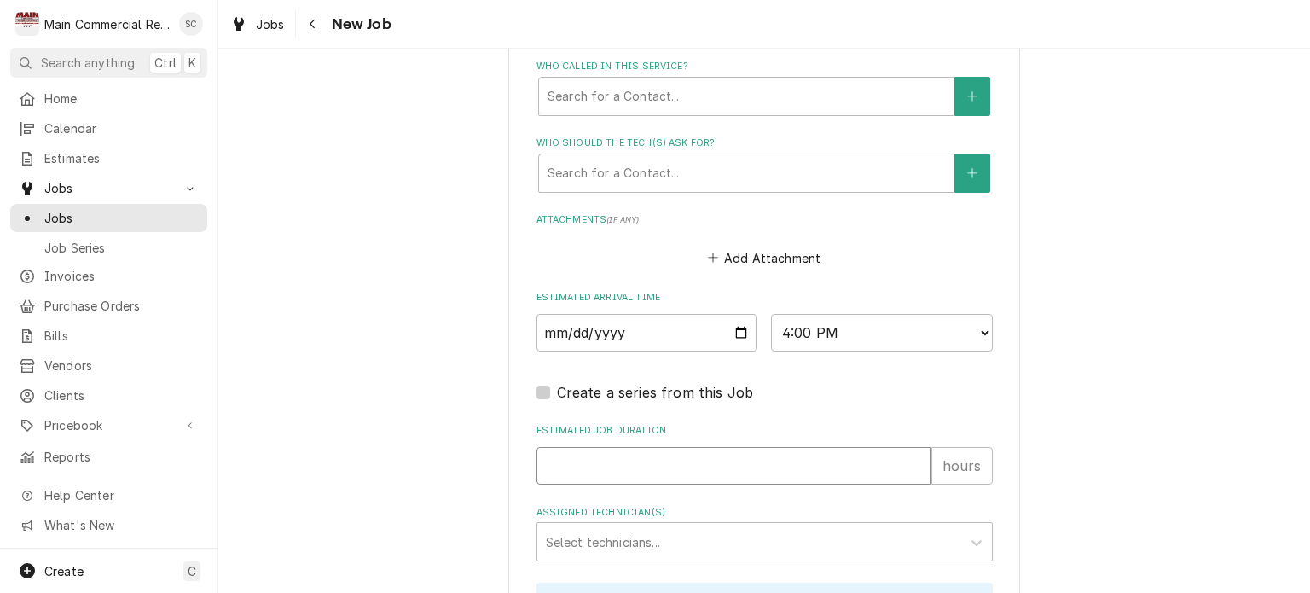
click at [706, 450] on input "Estimated Job Duration" at bounding box center [733, 466] width 395 height 38
type textarea "x"
type input ".2"
type textarea "x"
type input ".25"
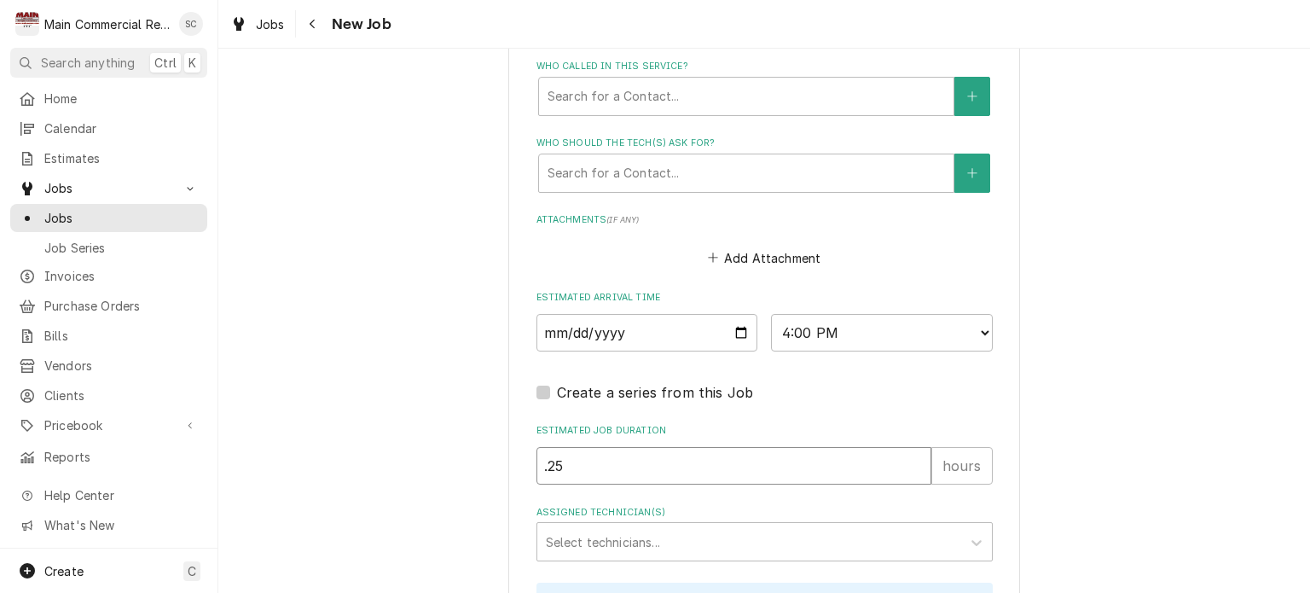
type textarea "x"
type input ".25"
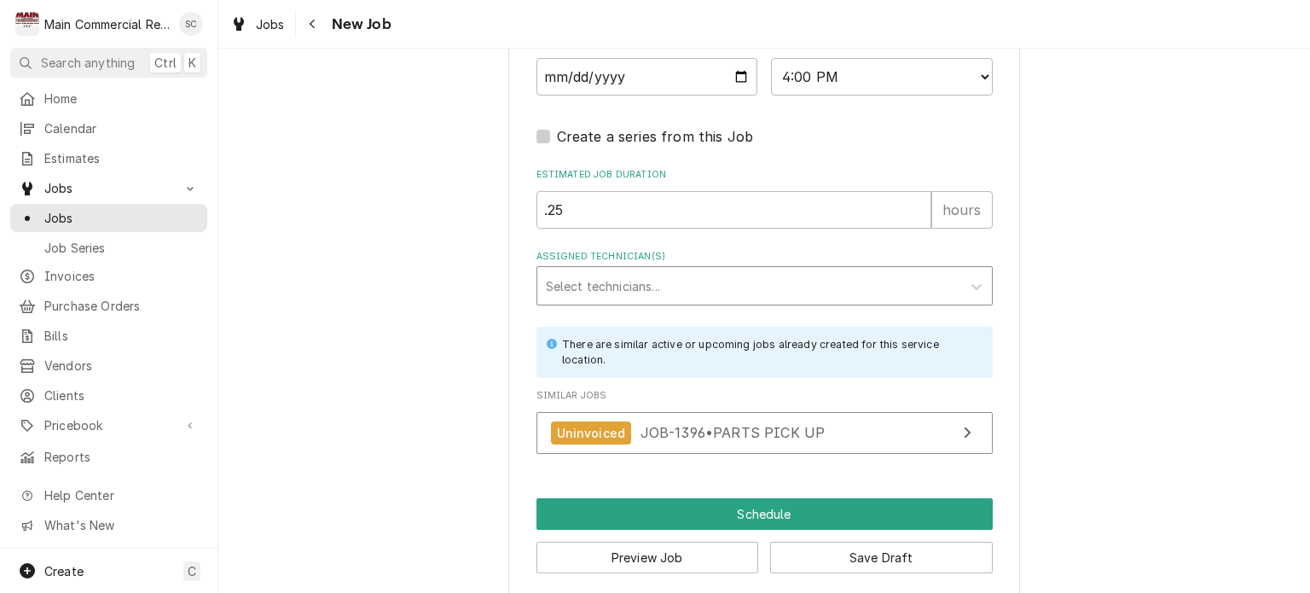
click at [655, 277] on div "Assigned Technician(s)" at bounding box center [749, 285] width 407 height 31
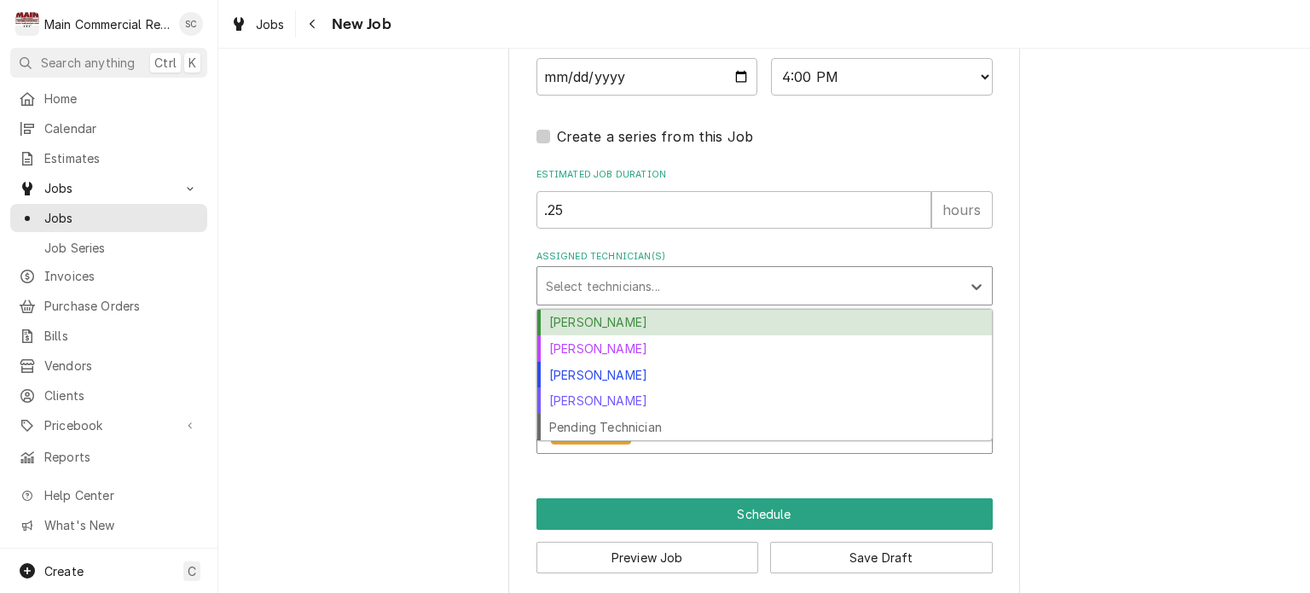
click at [617, 317] on div "[PERSON_NAME]" at bounding box center [764, 323] width 455 height 26
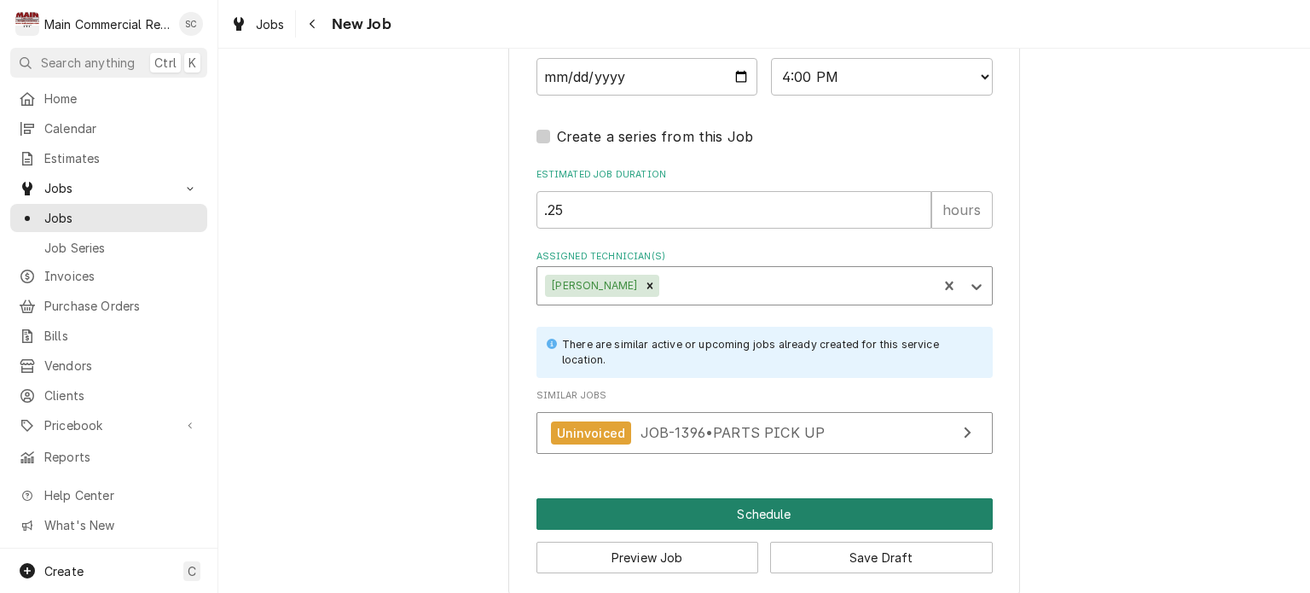
click at [742, 515] on button "Schedule" at bounding box center [764, 514] width 456 height 32
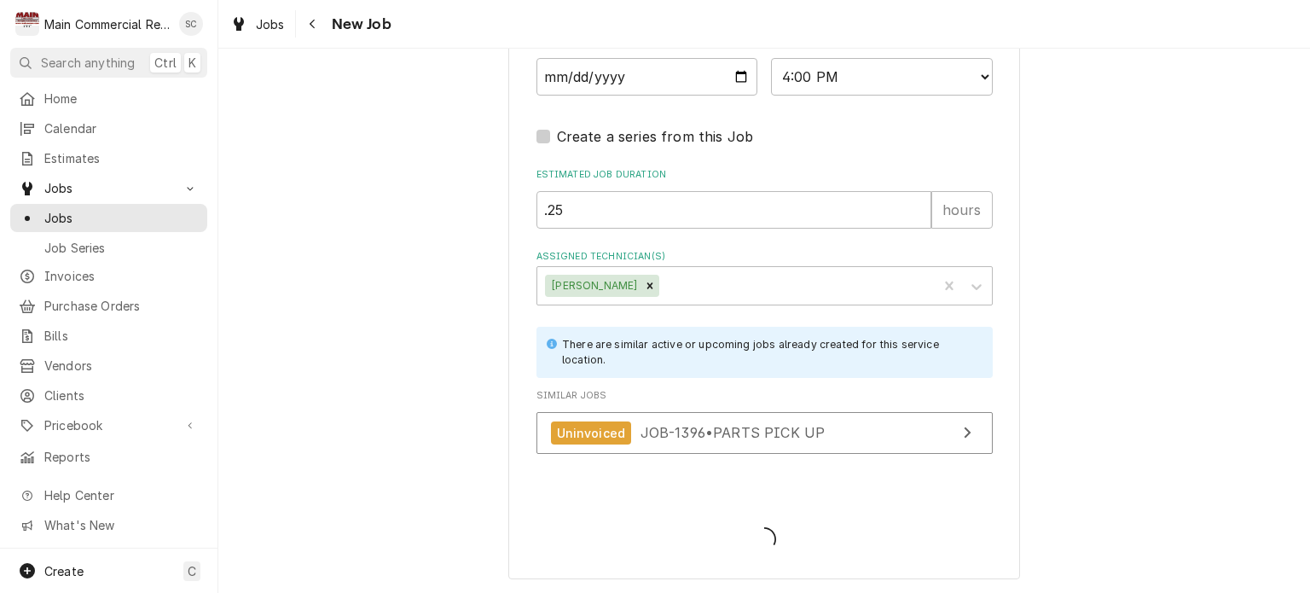
scroll to position [1445, 0]
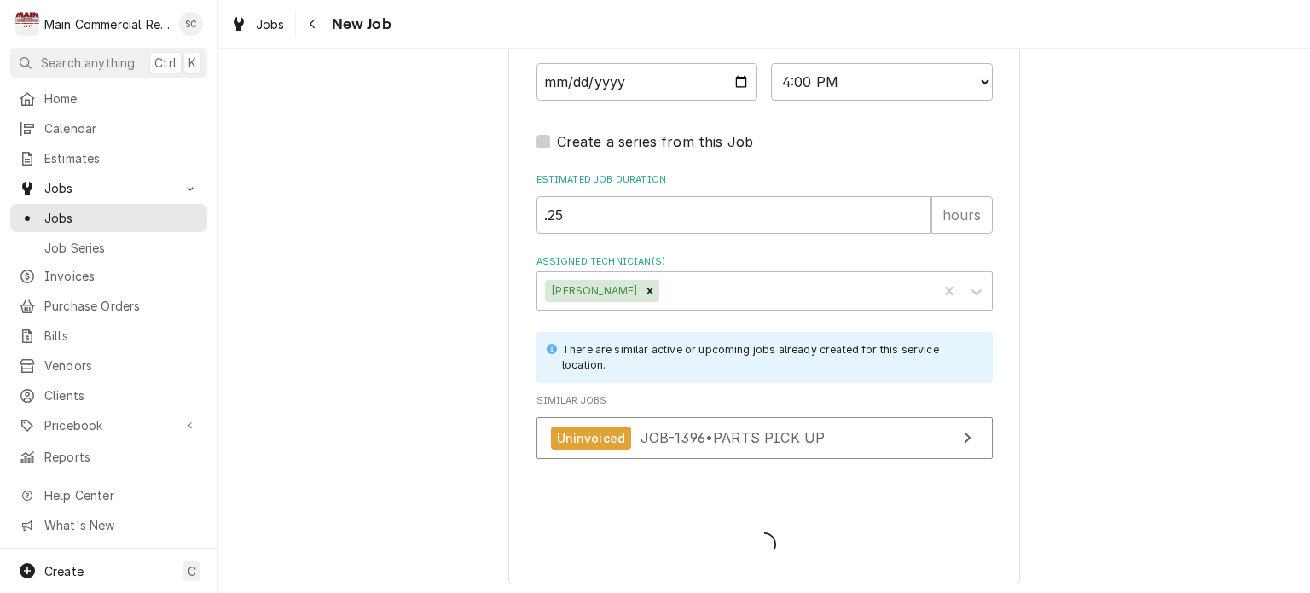
type textarea "x"
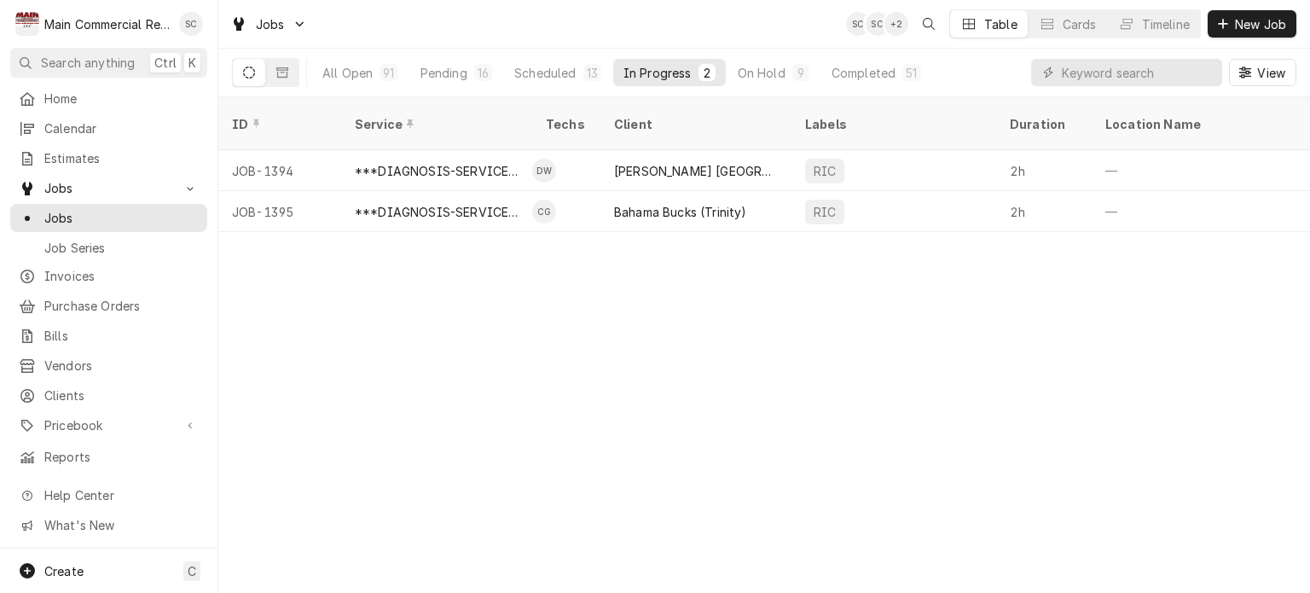
drag, startPoint x: 522, startPoint y: 344, endPoint x: 510, endPoint y: 333, distance: 15.7
click at [522, 344] on div "ID Service Techs Client Labels Duration Location Name Date Received Status Prio…" at bounding box center [764, 345] width 1092 height 496
click at [1136, 24] on button "Timeline" at bounding box center [1154, 23] width 92 height 27
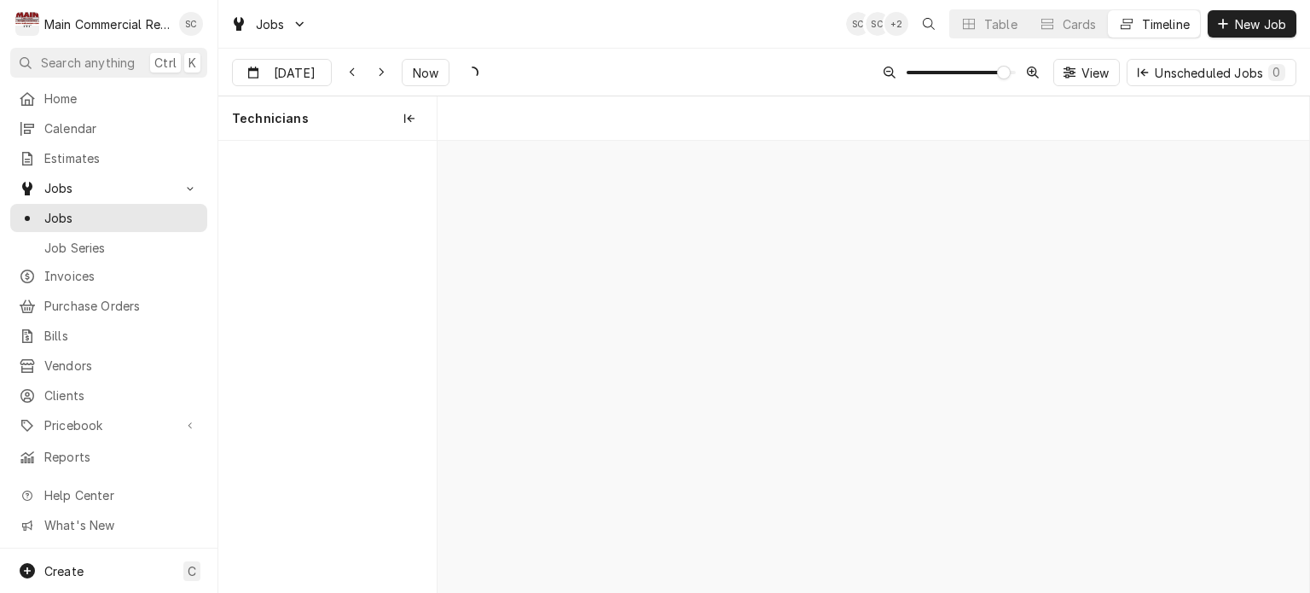
scroll to position [0, 17295]
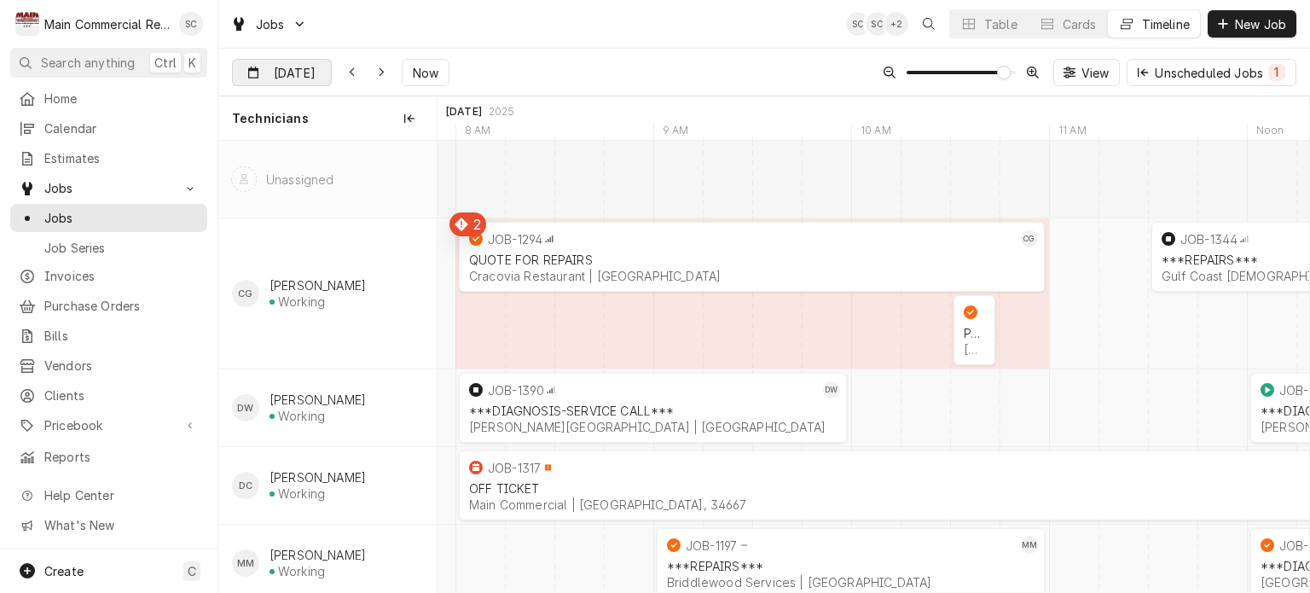
click at [309, 71] on div "Dynamic Content Wrapper" at bounding box center [319, 73] width 24 height 27
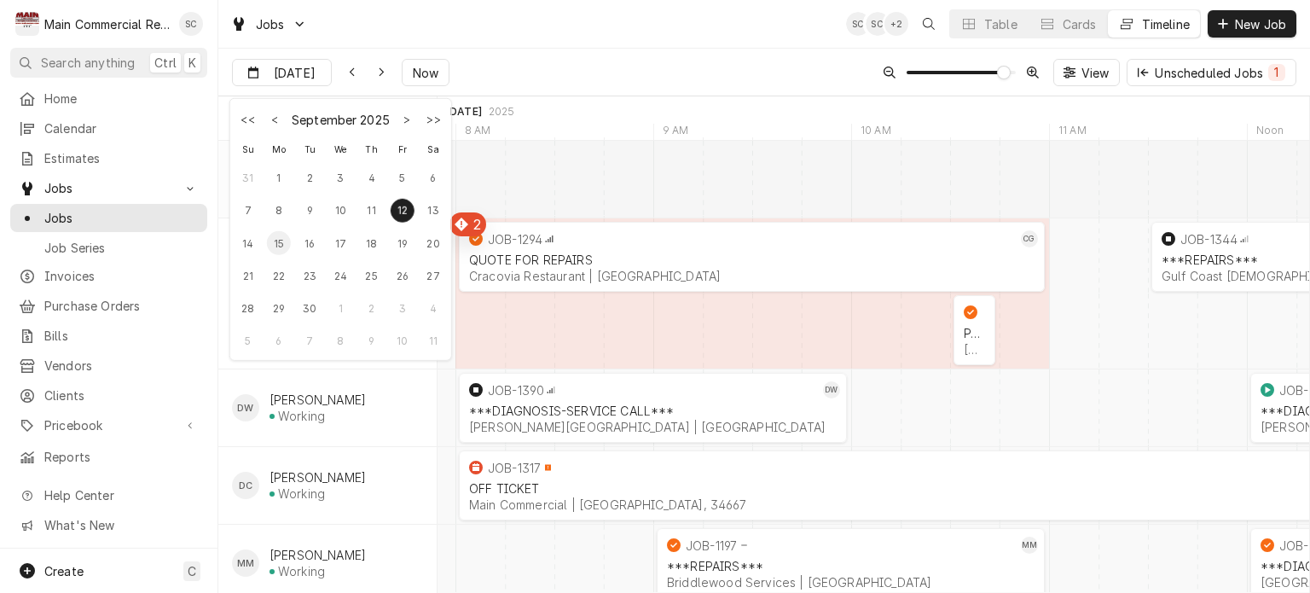
click at [283, 250] on div "15" at bounding box center [279, 243] width 24 height 24
type input "[DATE]"
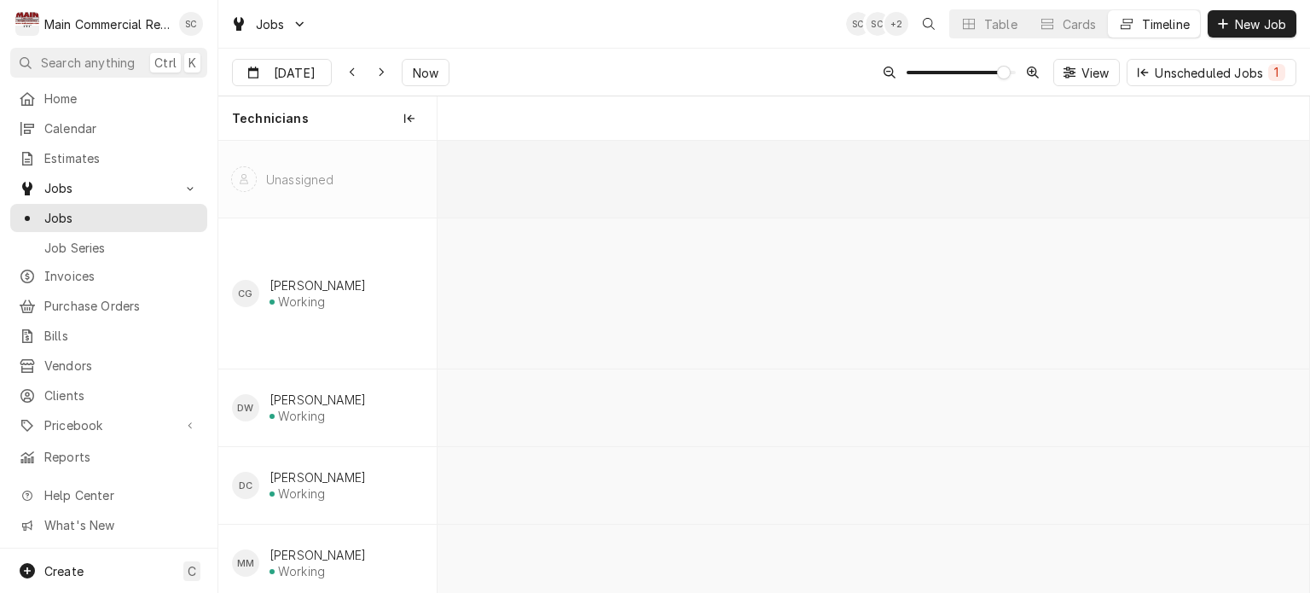
scroll to position [0, 30959]
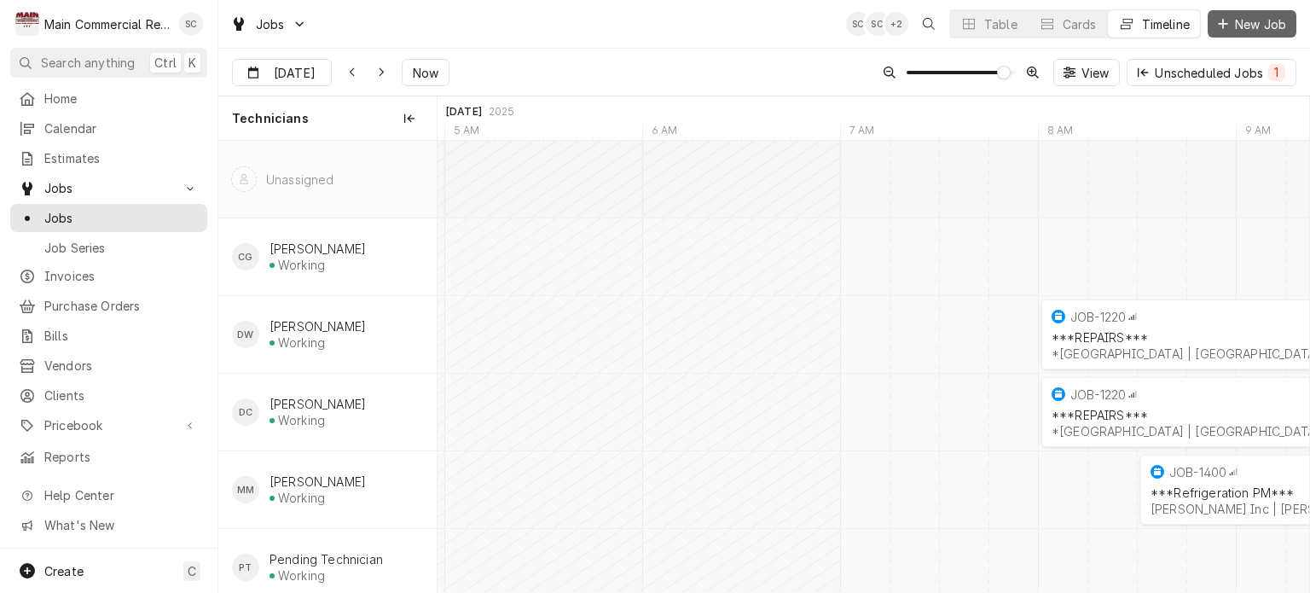
click at [1248, 23] on span "New Job" at bounding box center [1261, 24] width 58 height 18
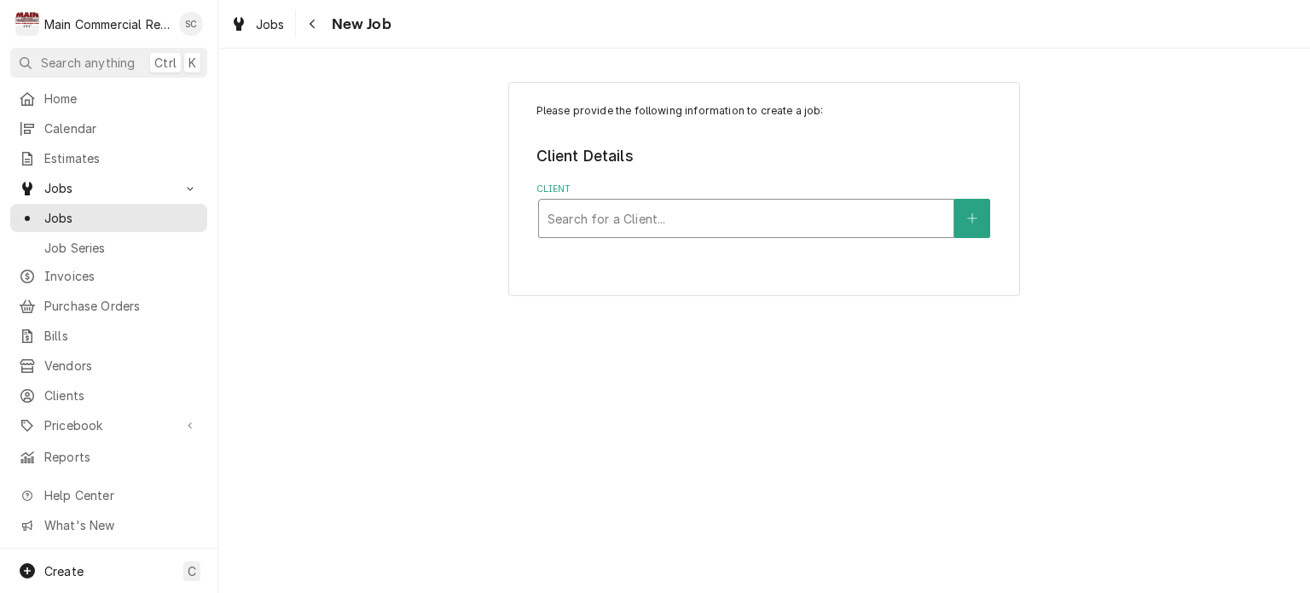
click at [734, 224] on div "Client" at bounding box center [746, 218] width 397 height 31
type input "main comm"
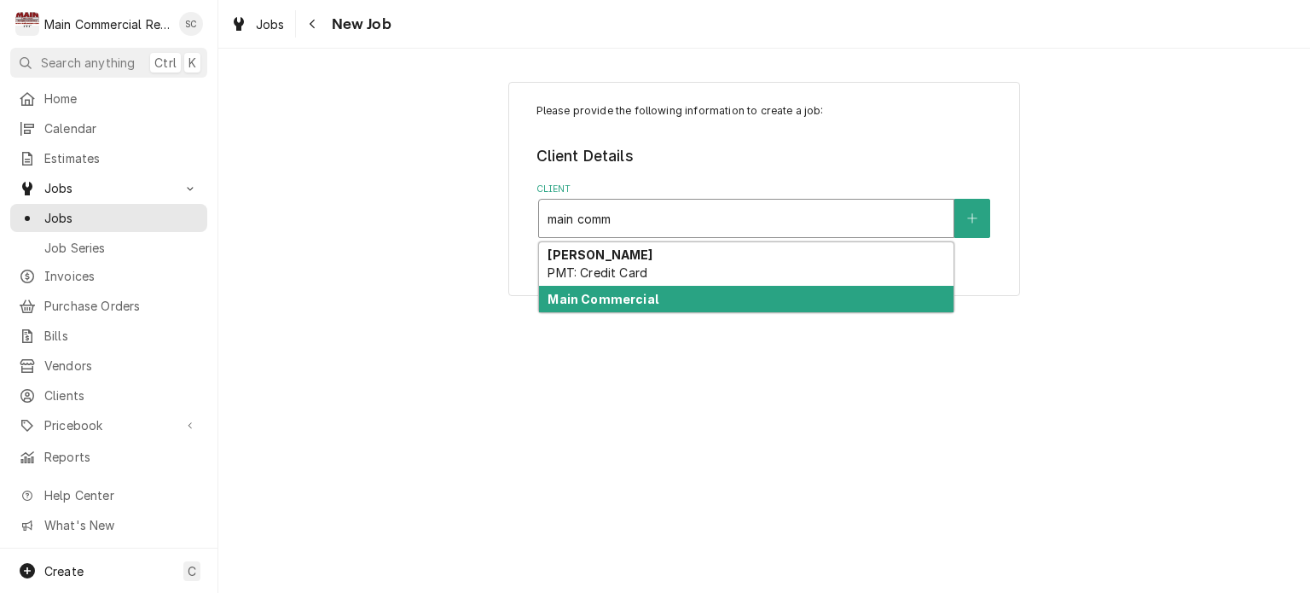
click at [718, 311] on div "[PERSON_NAME] PMT: Credit Card Main Commercial" at bounding box center [746, 277] width 416 height 72
click at [720, 304] on div "Main Commercial" at bounding box center [746, 299] width 414 height 26
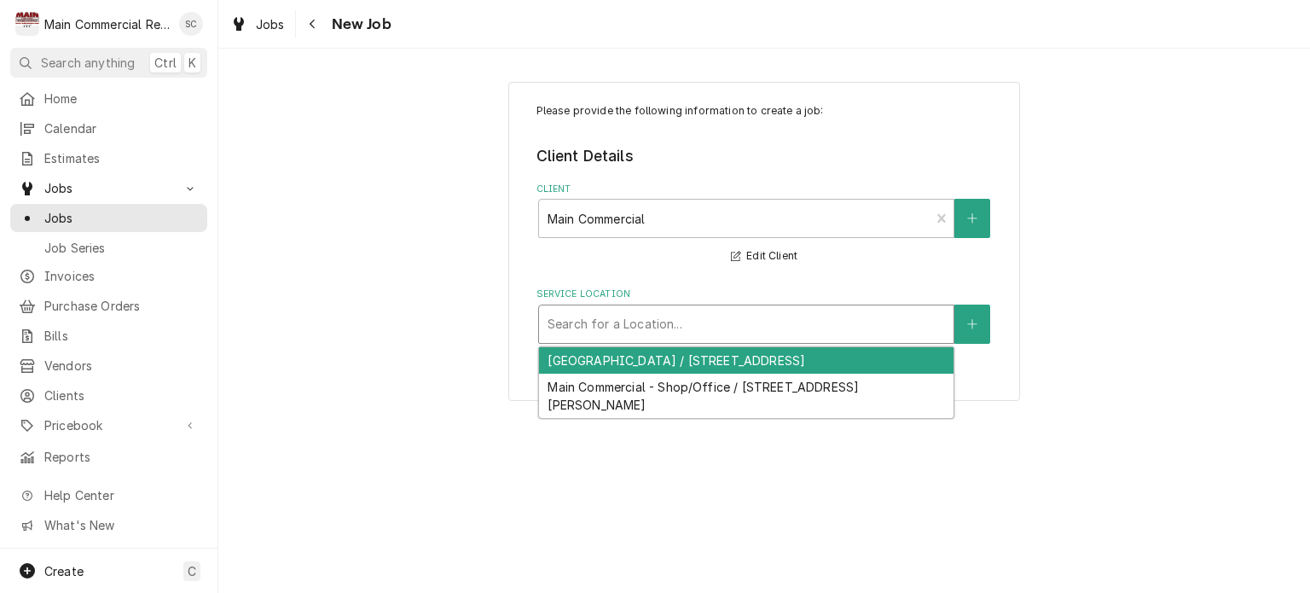
click at [773, 333] on div "Service Location" at bounding box center [746, 324] width 397 height 31
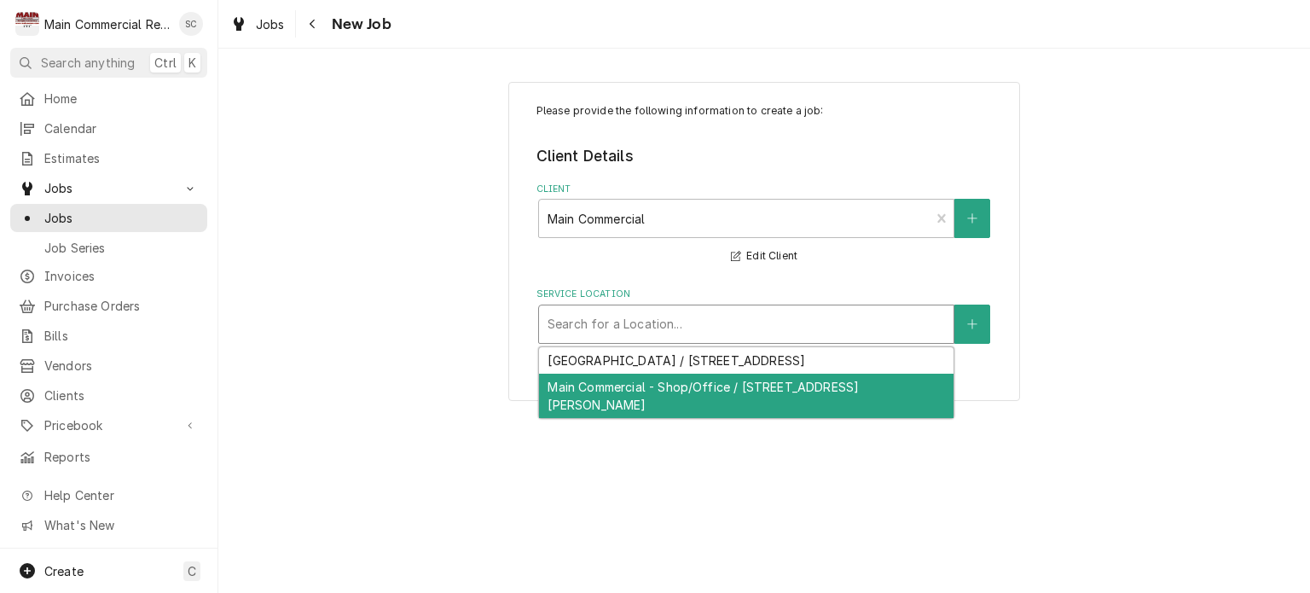
click at [797, 395] on div "Main Commercial - Shop/Office / [STREET_ADDRESS][PERSON_NAME]" at bounding box center [746, 396] width 414 height 44
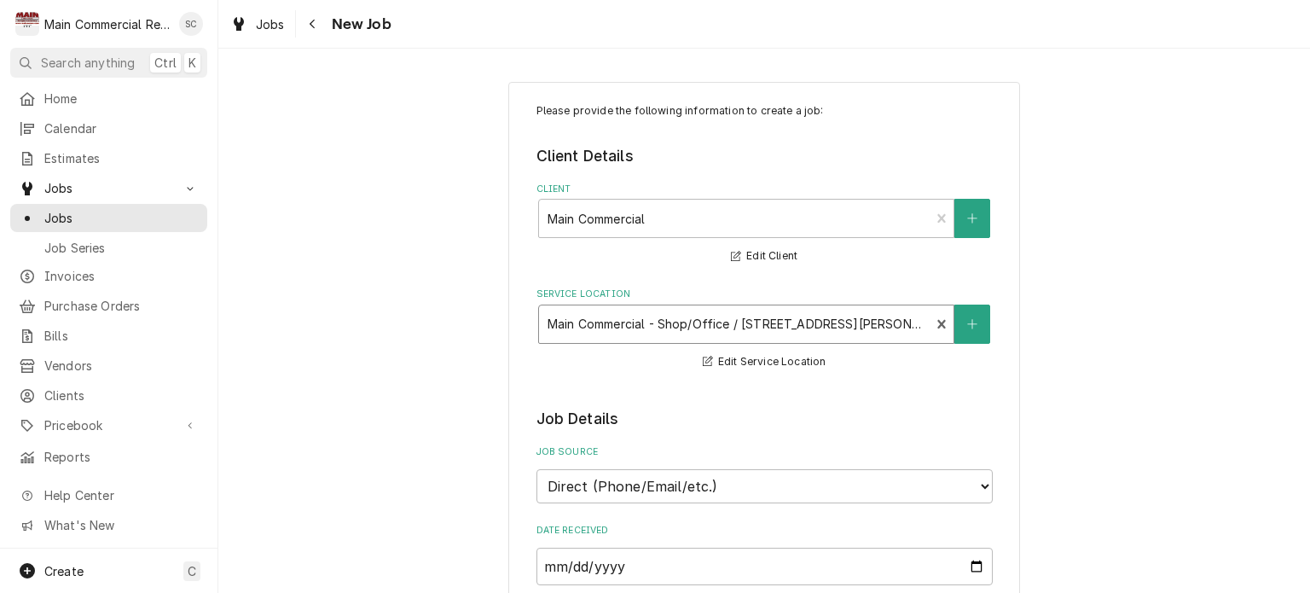
scroll to position [341, 0]
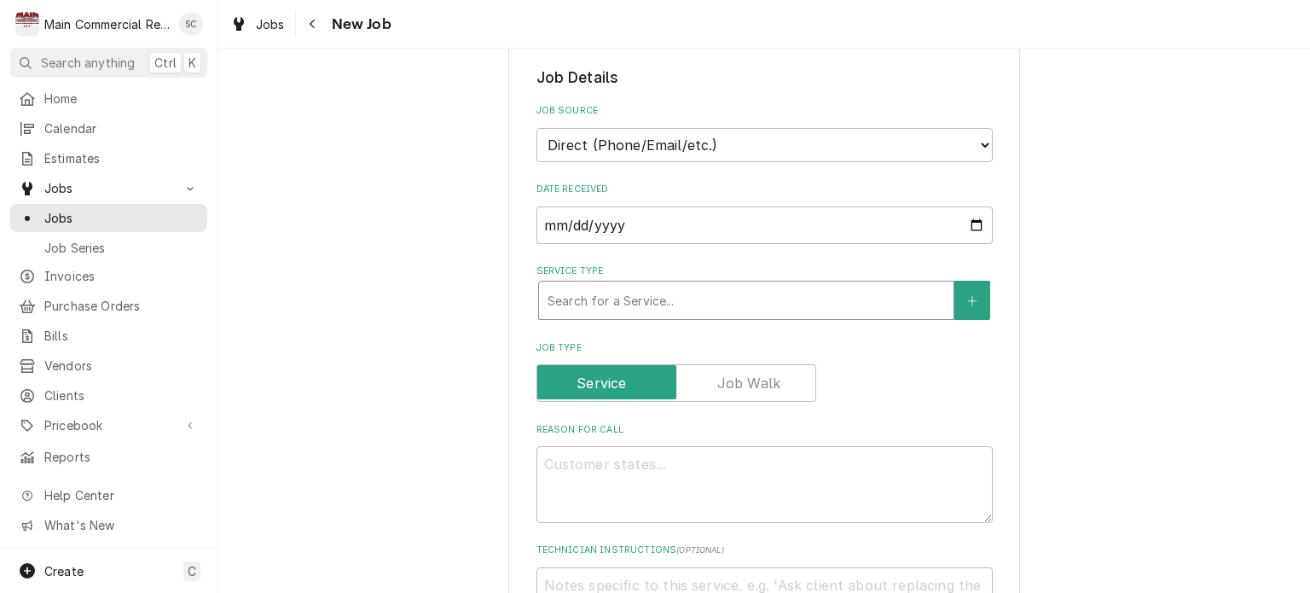
click at [809, 306] on div "Service Type" at bounding box center [746, 300] width 397 height 31
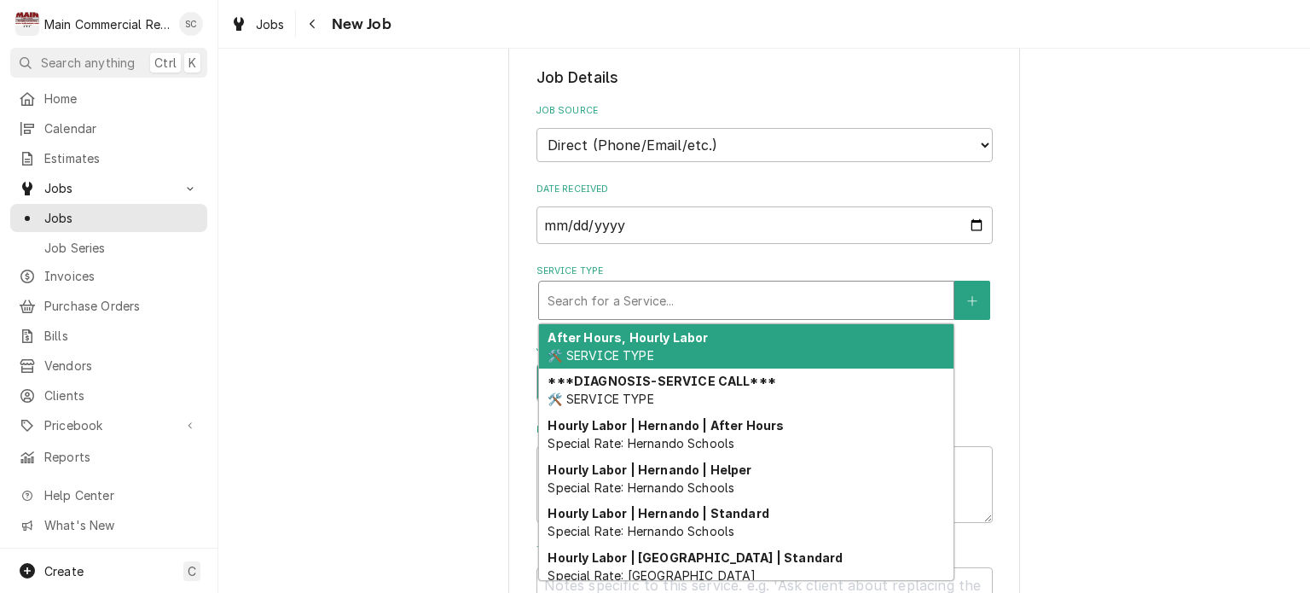
click at [753, 298] on div "Service Type" at bounding box center [746, 300] width 397 height 31
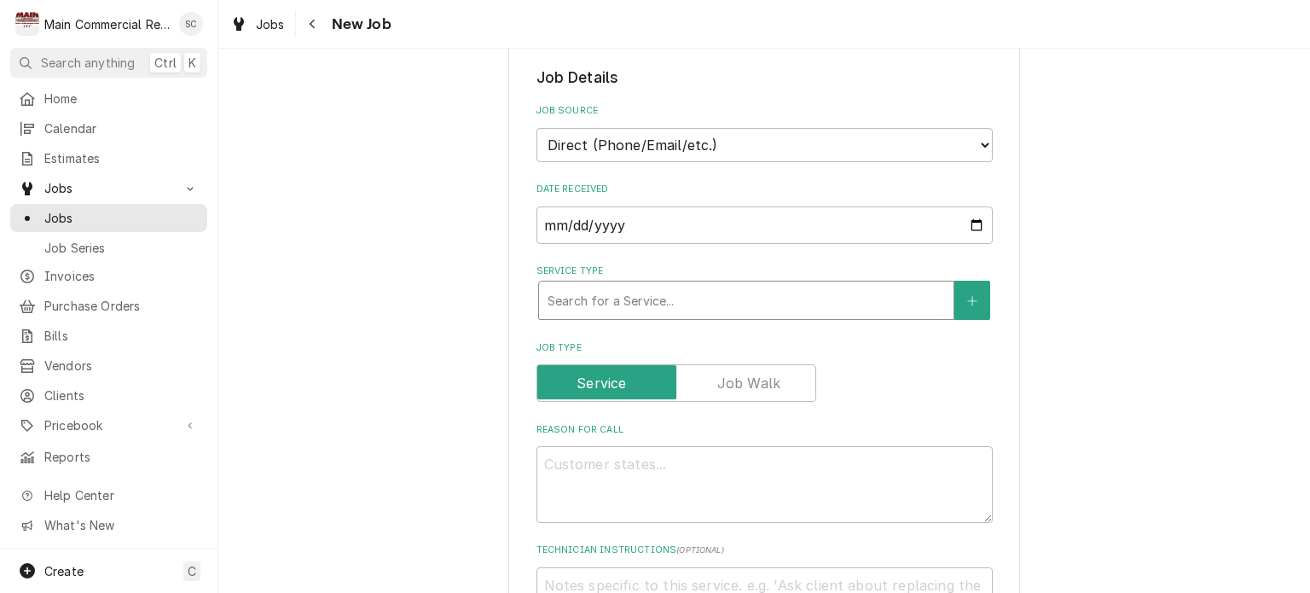
type textarea "x"
type input "P"
type textarea "x"
type input "Pa"
type textarea "x"
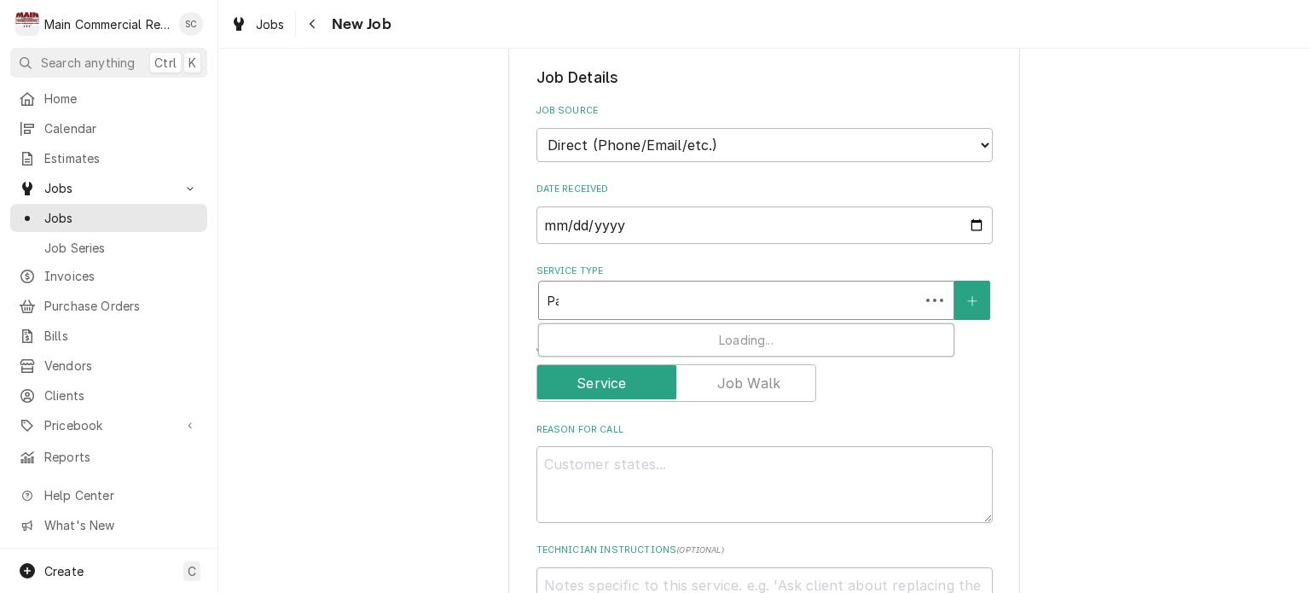
type input "Par"
type textarea "x"
type input "Part"
type textarea "x"
type input "Part"
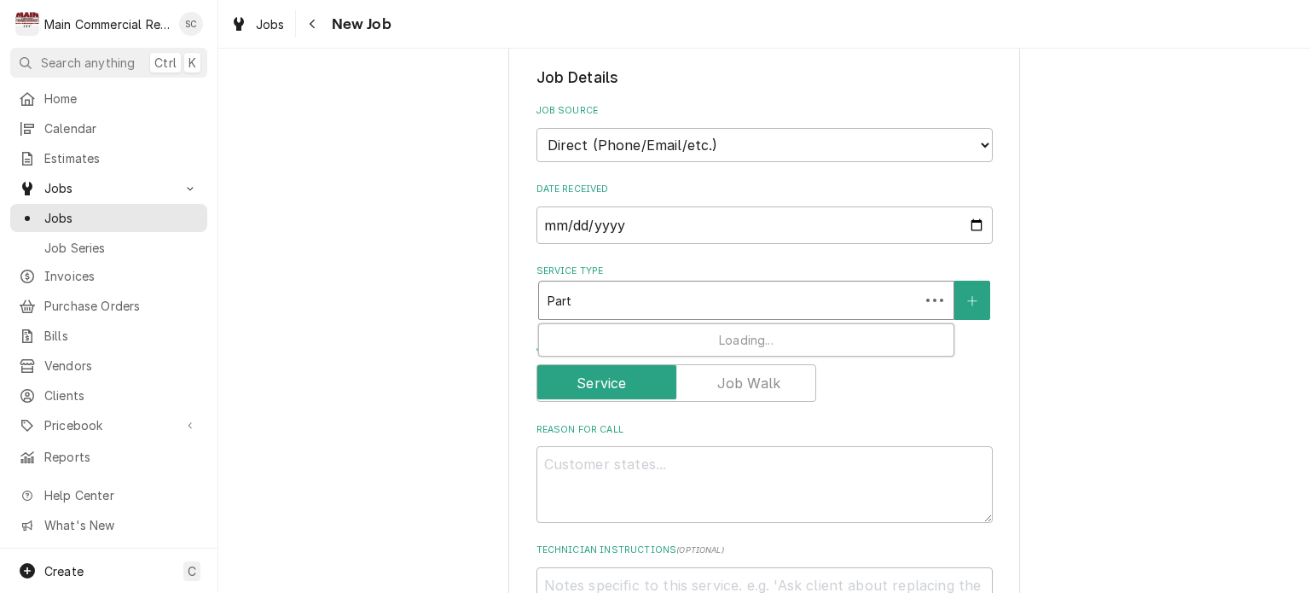
type textarea "x"
type input "Part p"
type textarea "x"
type input "Part pi"
type textarea "x"
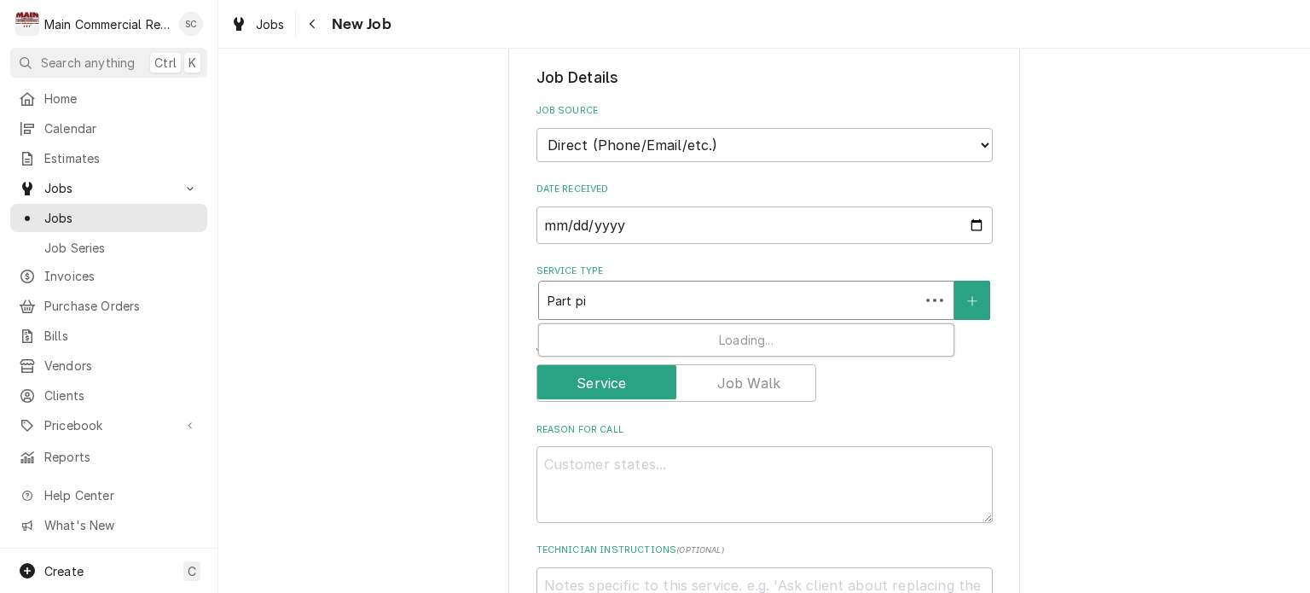
type input "Part pic"
type textarea "x"
type input "Part pick"
type textarea "x"
type input "Part pick"
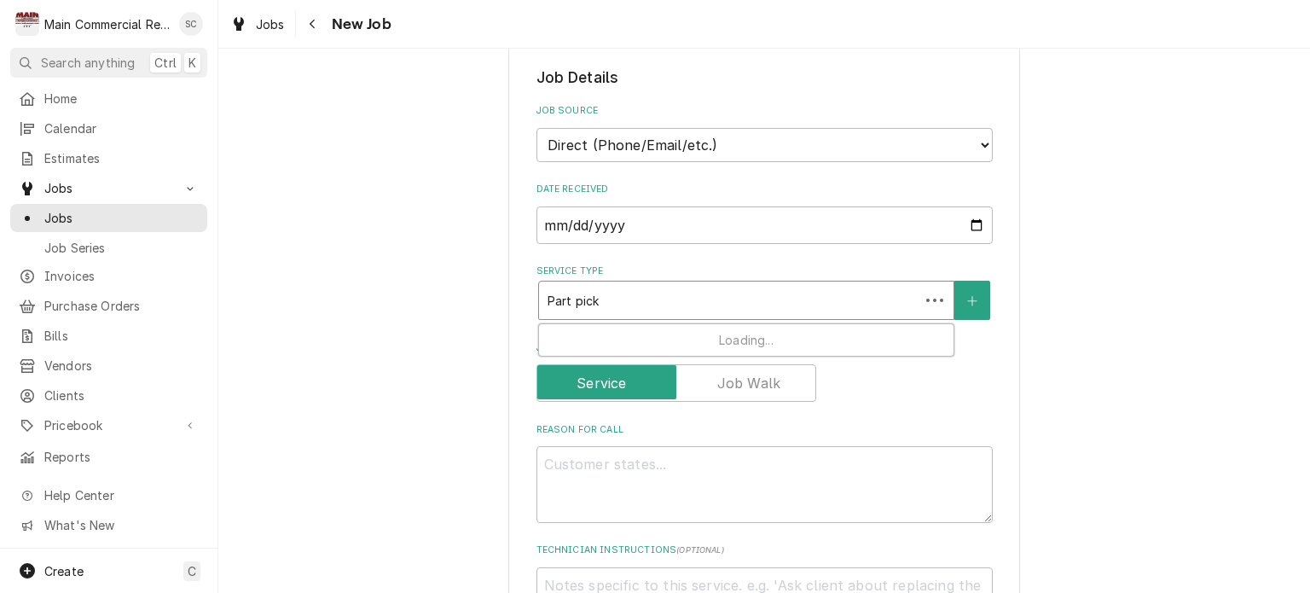
type textarea "x"
type input "Part pick u"
type textarea "x"
type input "Part pick up"
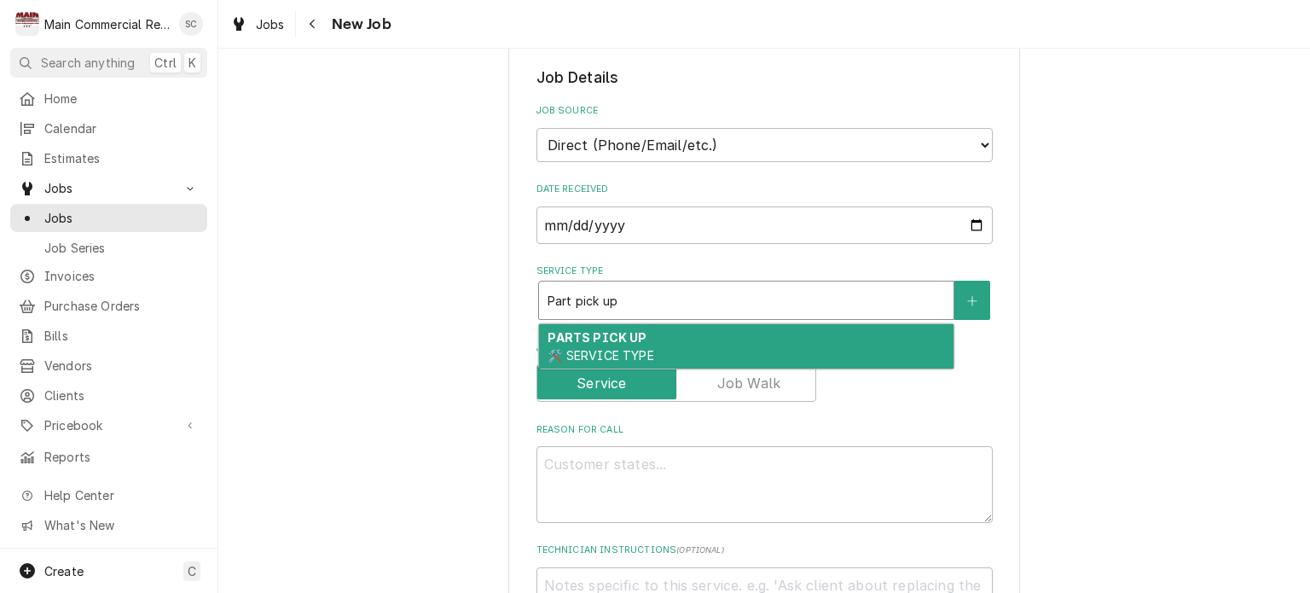
click at [728, 334] on div "PARTS PICK UP 🛠️ SERVICE TYPE" at bounding box center [746, 346] width 414 height 44
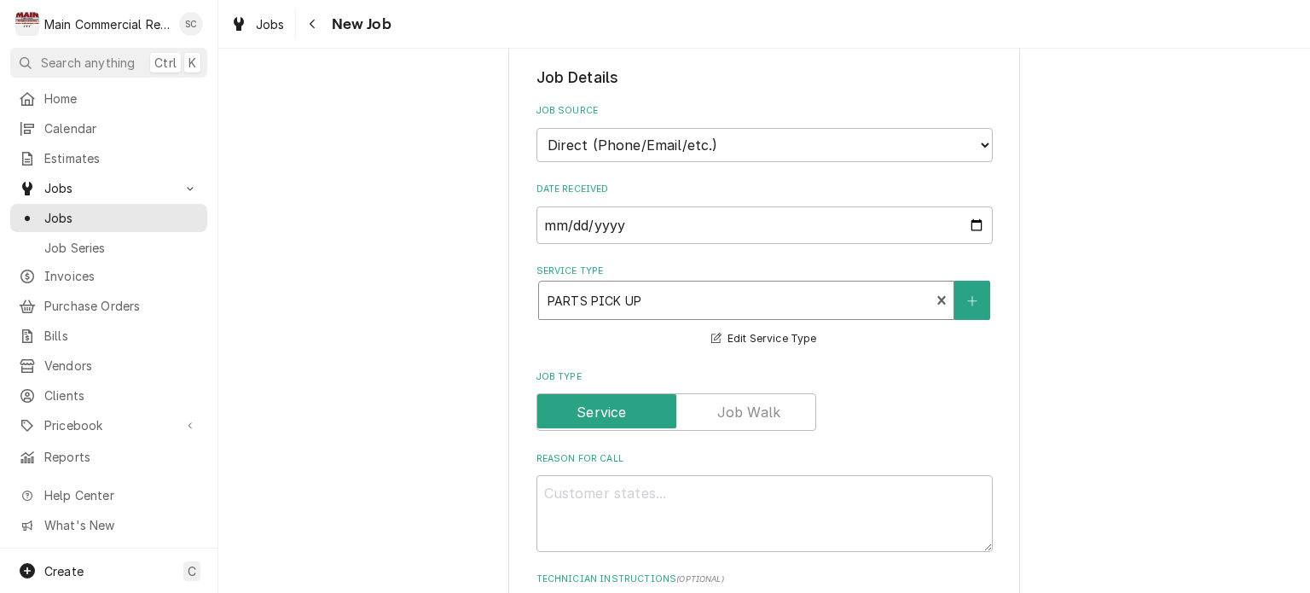
scroll to position [512, 0]
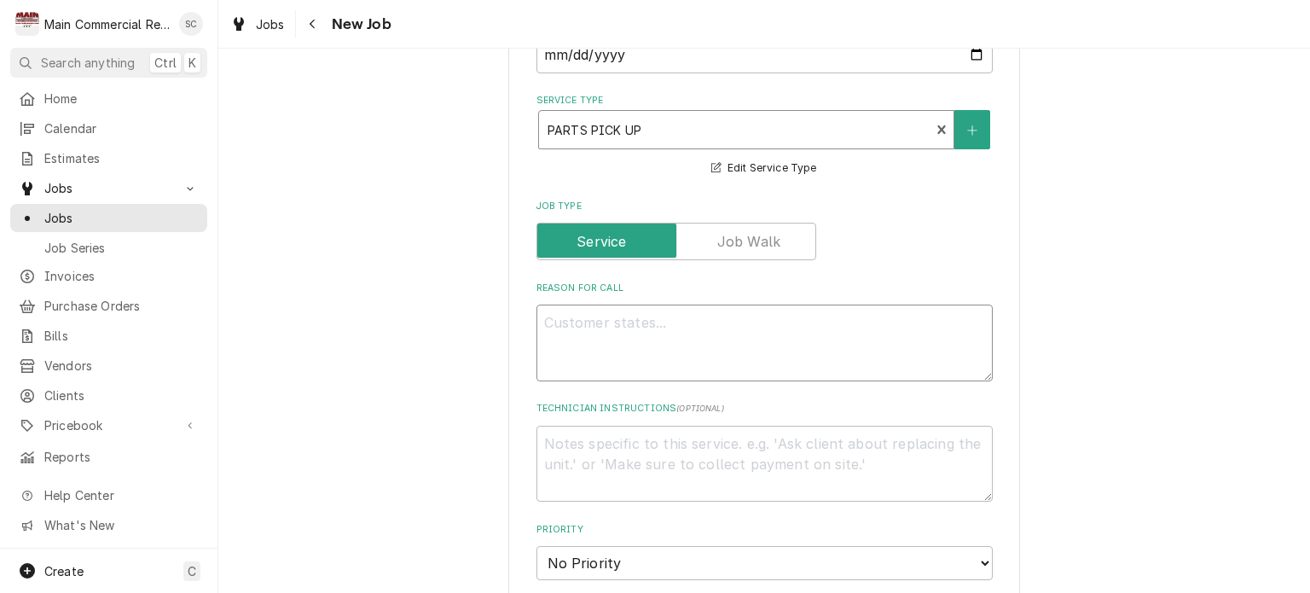
click at [669, 323] on textarea "Reason For Call" at bounding box center [764, 342] width 456 height 77
type textarea "x"
type textarea "P"
type textarea "x"
type textarea "Pi"
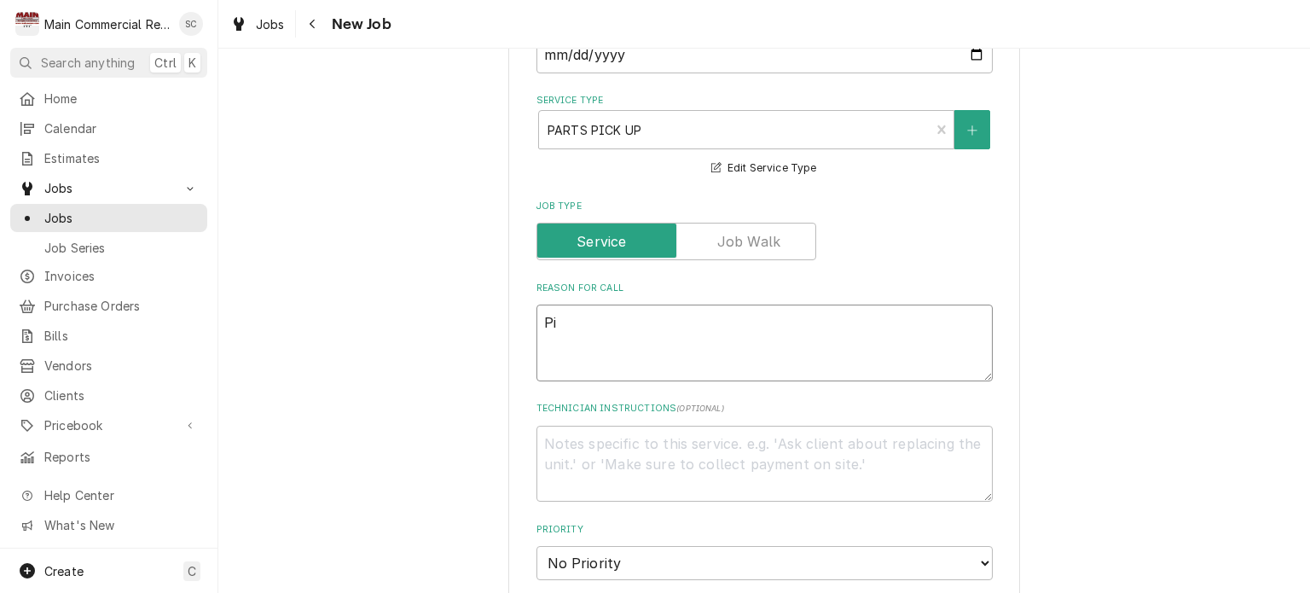
type textarea "x"
type textarea "Pic"
type textarea "x"
type textarea "Pick"
type textarea "x"
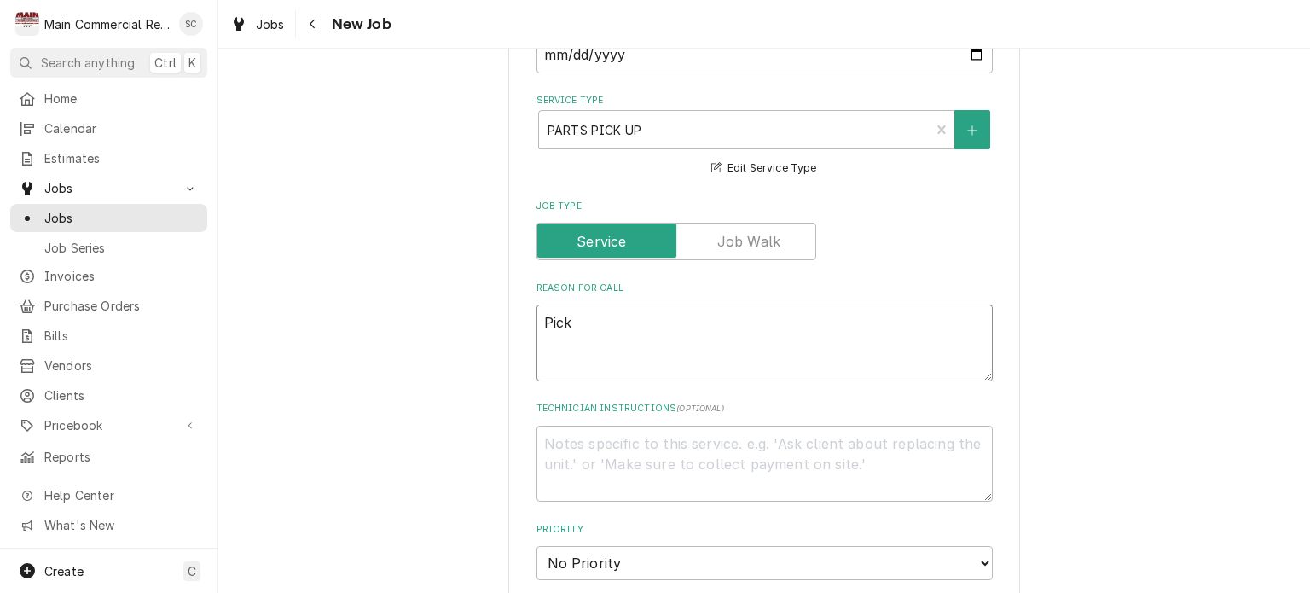
type textarea "Pick"
type textarea "x"
type textarea "Pick u"
type textarea "x"
type textarea "Pick up"
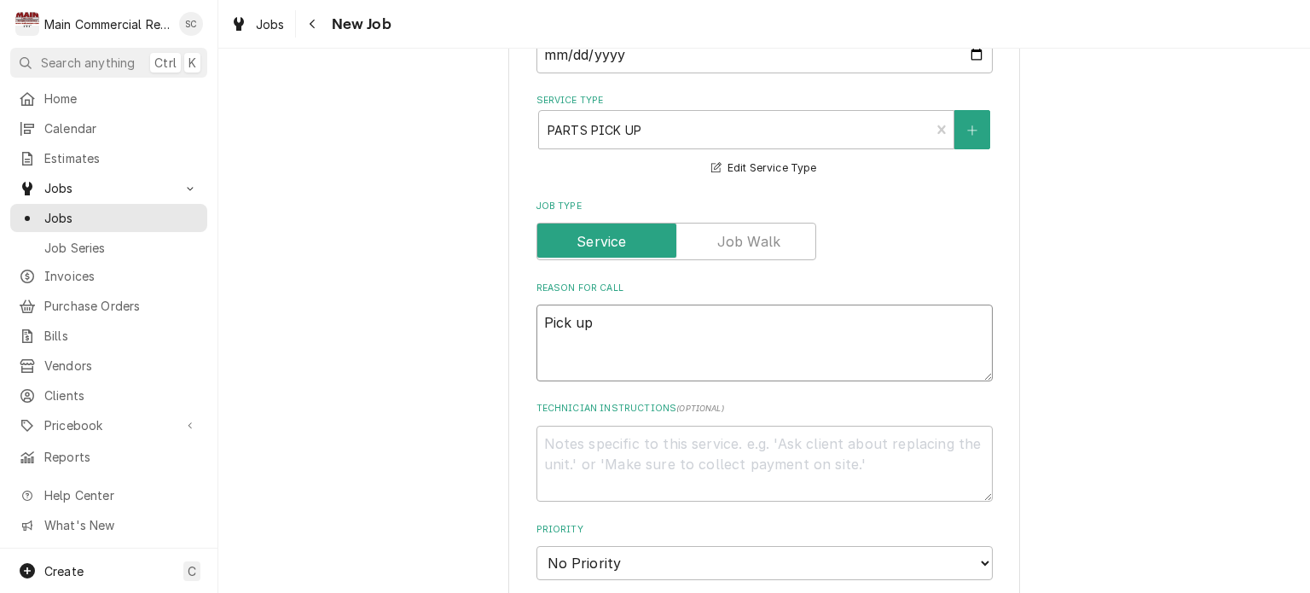
type textarea "x"
type textarea "Pick up"
type textarea "x"
type textarea "Pick up p"
type textarea "x"
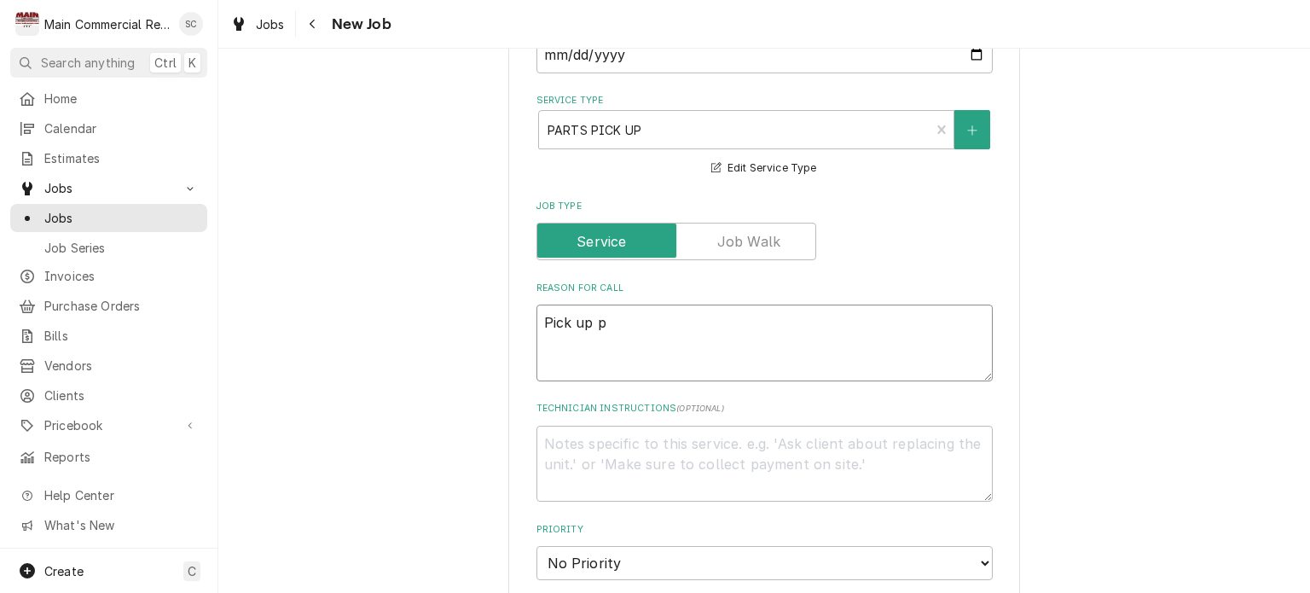
type textarea "Pick up pa"
type textarea "x"
type textarea "Pick up par"
type textarea "x"
type textarea "Pick up part"
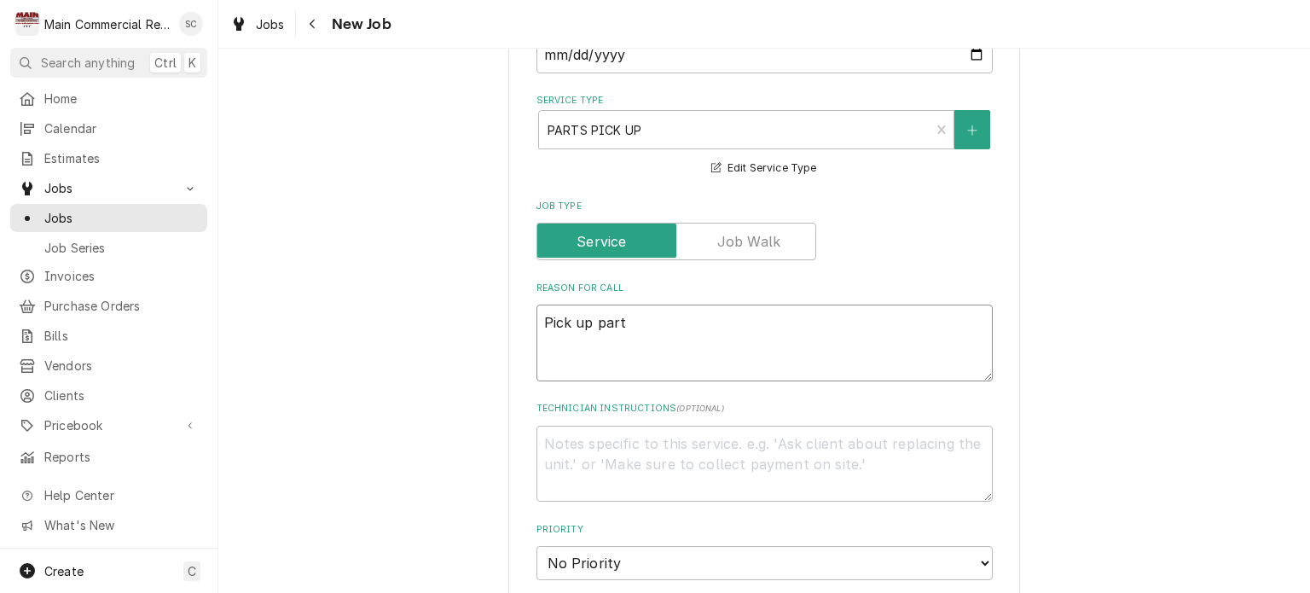
type textarea "x"
type textarea "Pick up parts"
type textarea "x"
type textarea "Pick up parts"
type textarea "x"
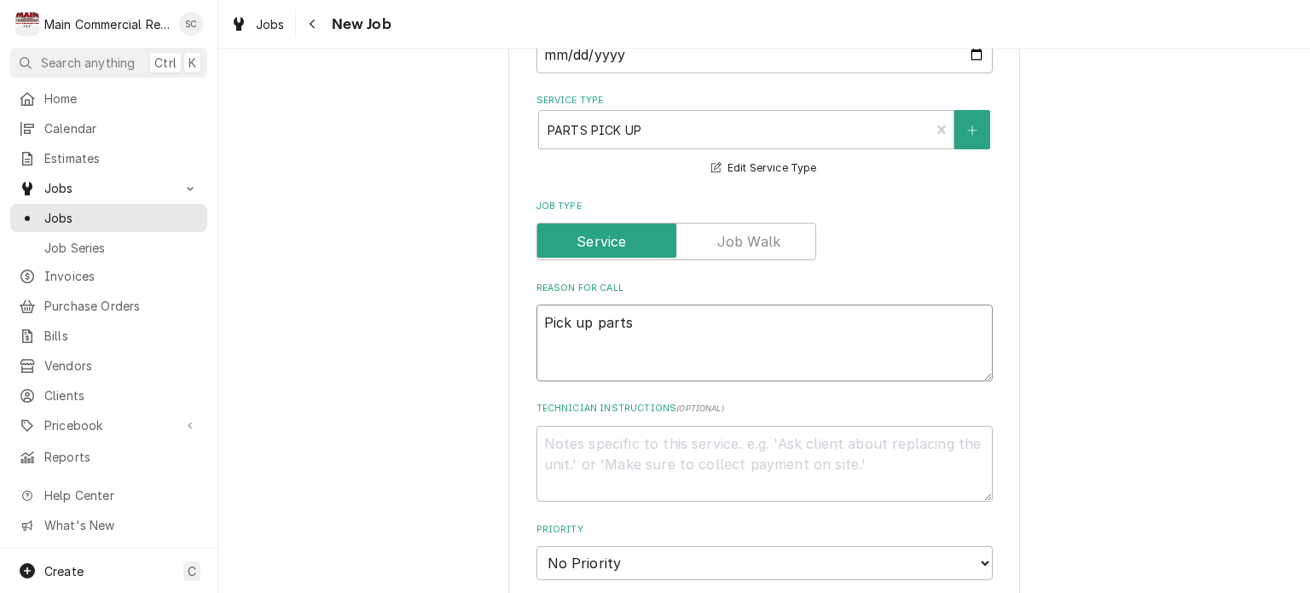
type textarea "Pick up parts f"
type textarea "x"
type textarea "Pick up parts fo"
type textarea "x"
type textarea "Pick up parts for"
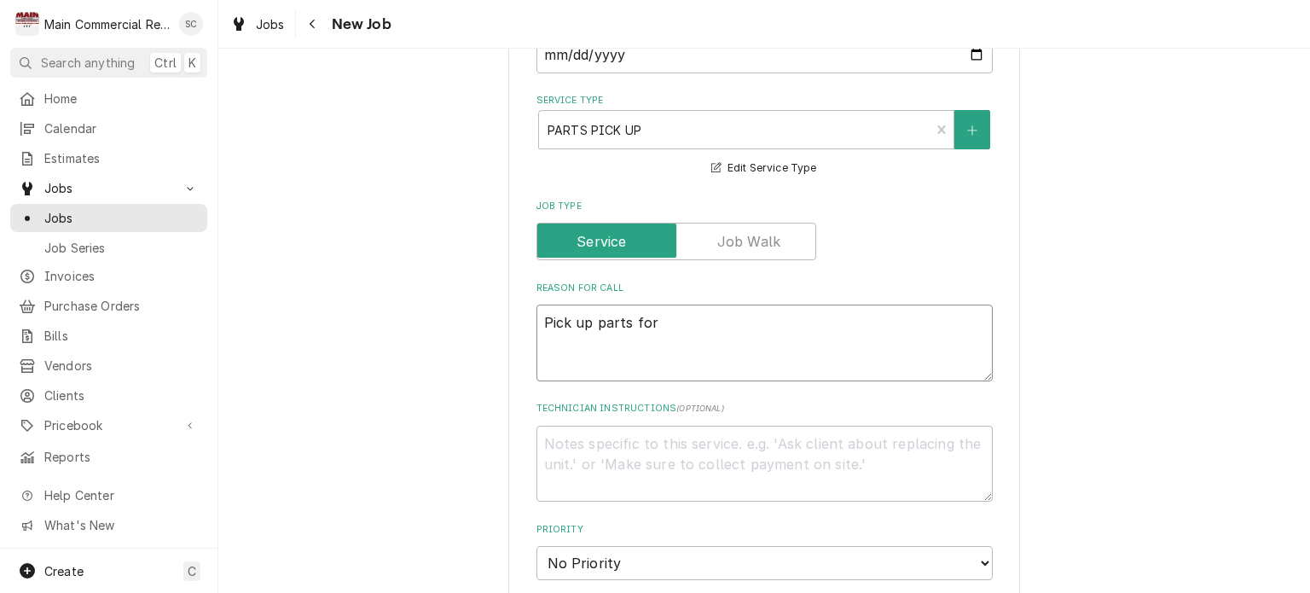
type textarea "x"
type textarea "Pick up parts for"
type textarea "x"
type textarea "Pick up parts for W"
type textarea "x"
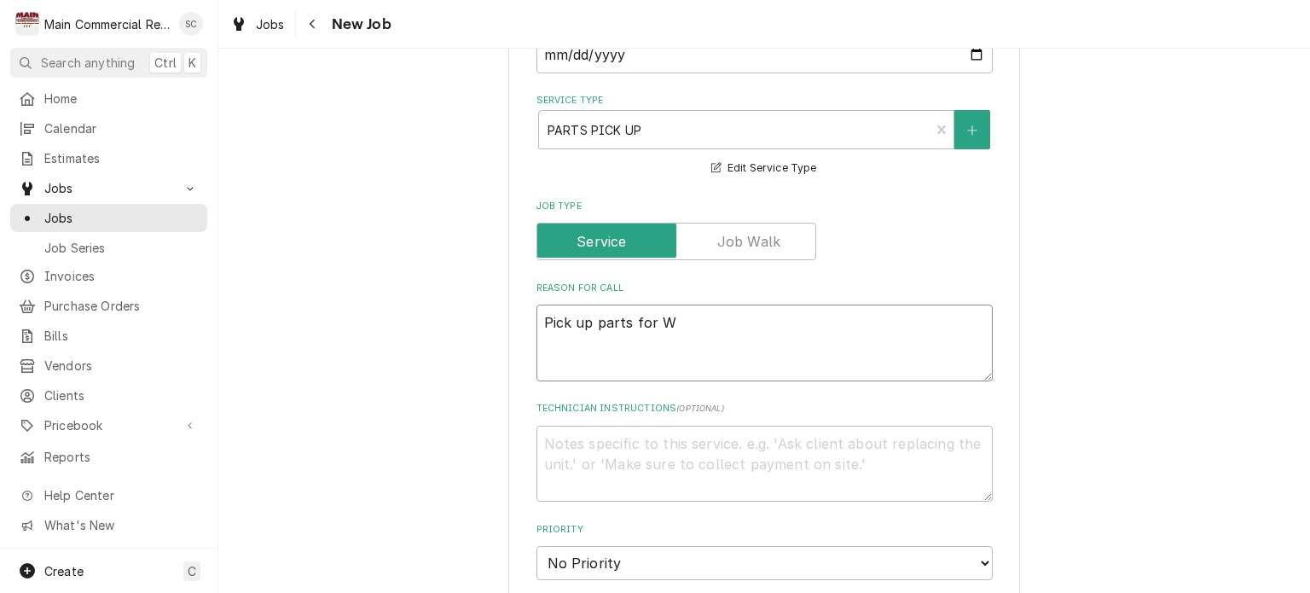
type textarea "Pick up parts for We"
type textarea "x"
type textarea "Pick up parts for [PERSON_NAME]"
type textarea "x"
type textarea "Pick up parts for West"
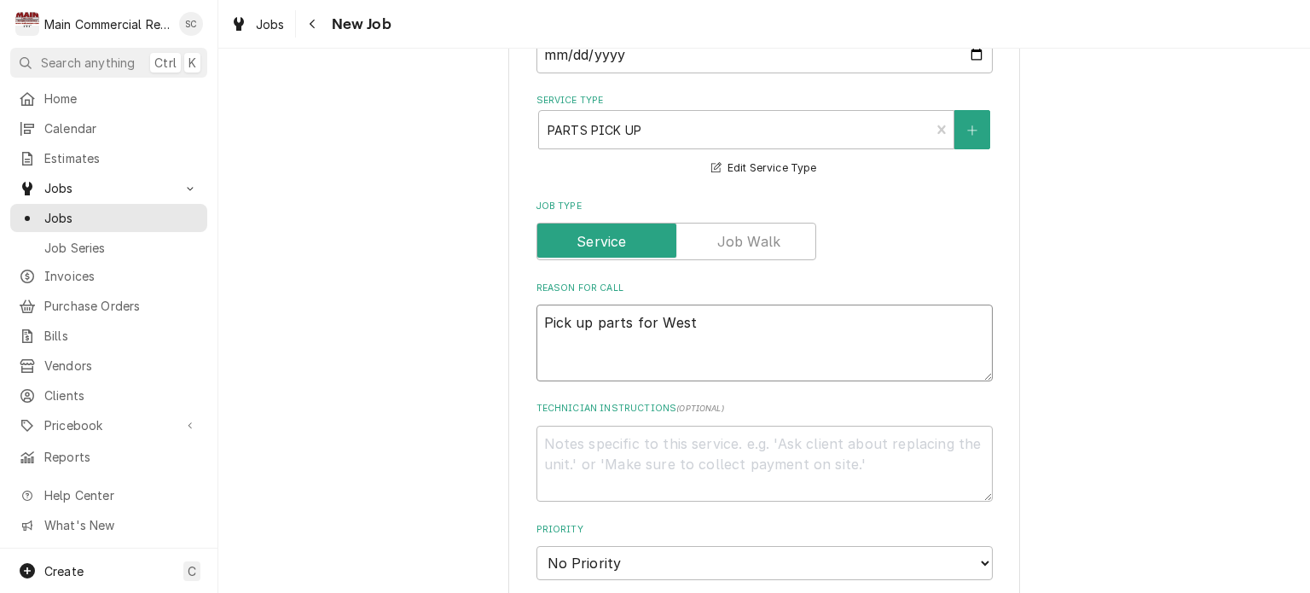
type textarea "x"
type textarea "Pick up parts for West"
type textarea "x"
type textarea "Pick up parts for [GEOGRAPHIC_DATA]"
type textarea "x"
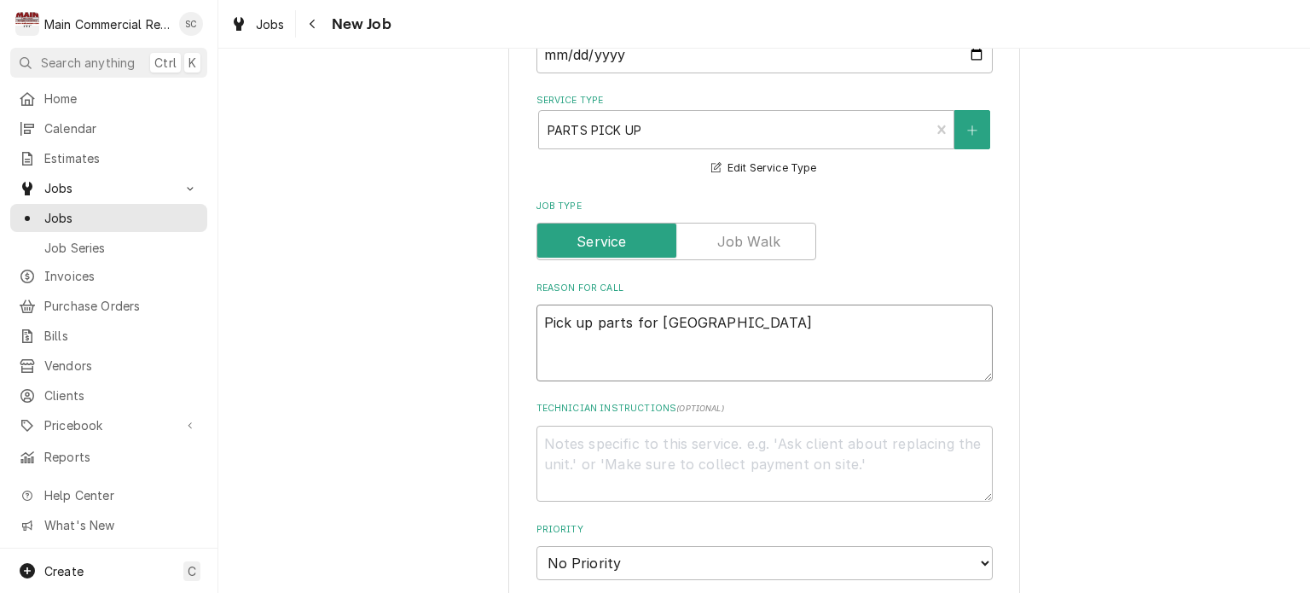
type textarea "Pick up parts for [GEOGRAPHIC_DATA]"
type textarea "x"
type textarea "Pick up parts for [GEOGRAPHIC_DATA][PERSON_NAME]"
type textarea "x"
type textarea "Pick up parts for [GEOGRAPHIC_DATA]"
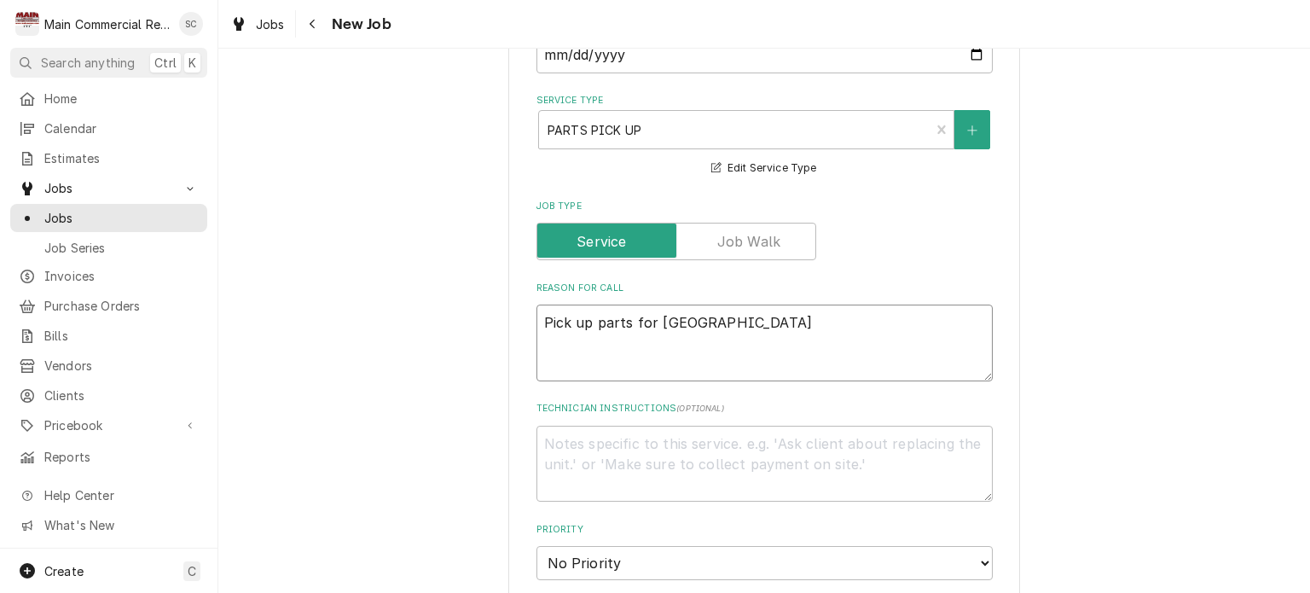
type textarea "x"
type textarea "Pick up parts for [PERSON_NAME]"
type textarea "x"
type textarea "Pick up parts for [GEOGRAPHIC_DATA]"
type textarea "x"
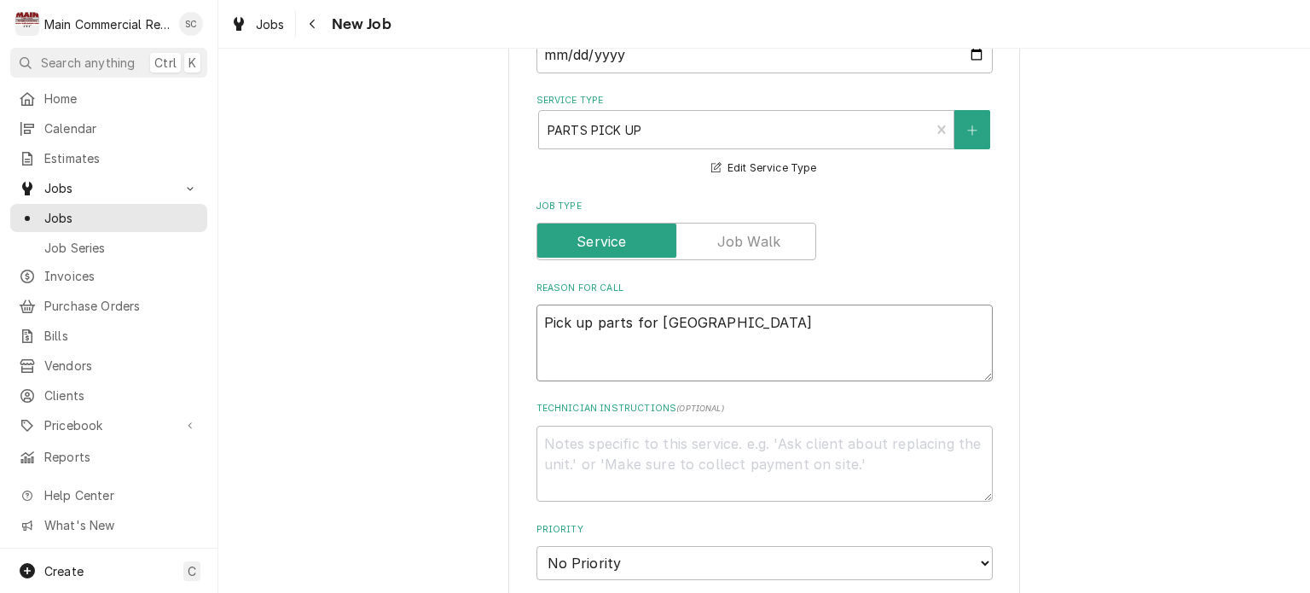
type textarea "Pick up parts for [GEOGRAPHIC_DATA]"
type textarea "x"
type textarea "Pick up parts for [GEOGRAPHIC_DATA]"
type textarea "x"
type textarea "Pick up parts for [GEOGRAPHIC_DATA][PERSON_NAME]"
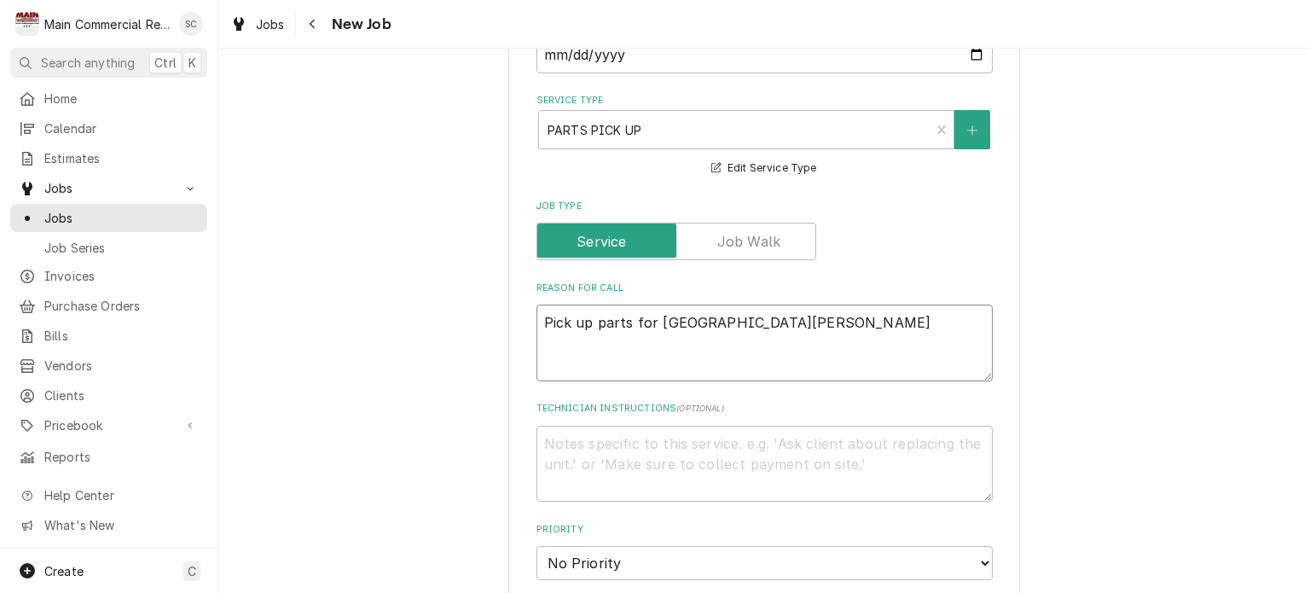
type textarea "x"
type textarea "Pick up parts for [GEOGRAPHIC_DATA][PERSON_NAME]"
type textarea "x"
type textarea "Pick up parts for [GEOGRAPHIC_DATA] Mid"
type textarea "x"
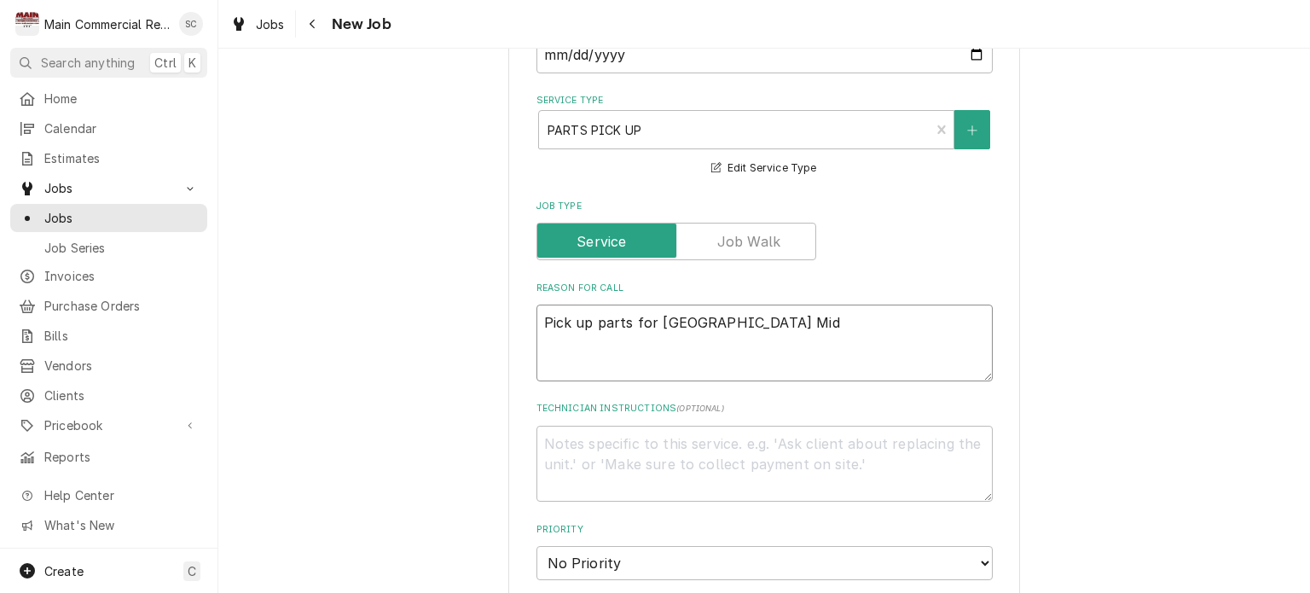
type textarea "Pick up parts for [GEOGRAPHIC_DATA][PERSON_NAME]"
type textarea "x"
type textarea "Pick up parts for [GEOGRAPHIC_DATA][PERSON_NAME]"
type textarea "x"
type textarea "Pick up parts for [GEOGRAPHIC_DATA] Middle"
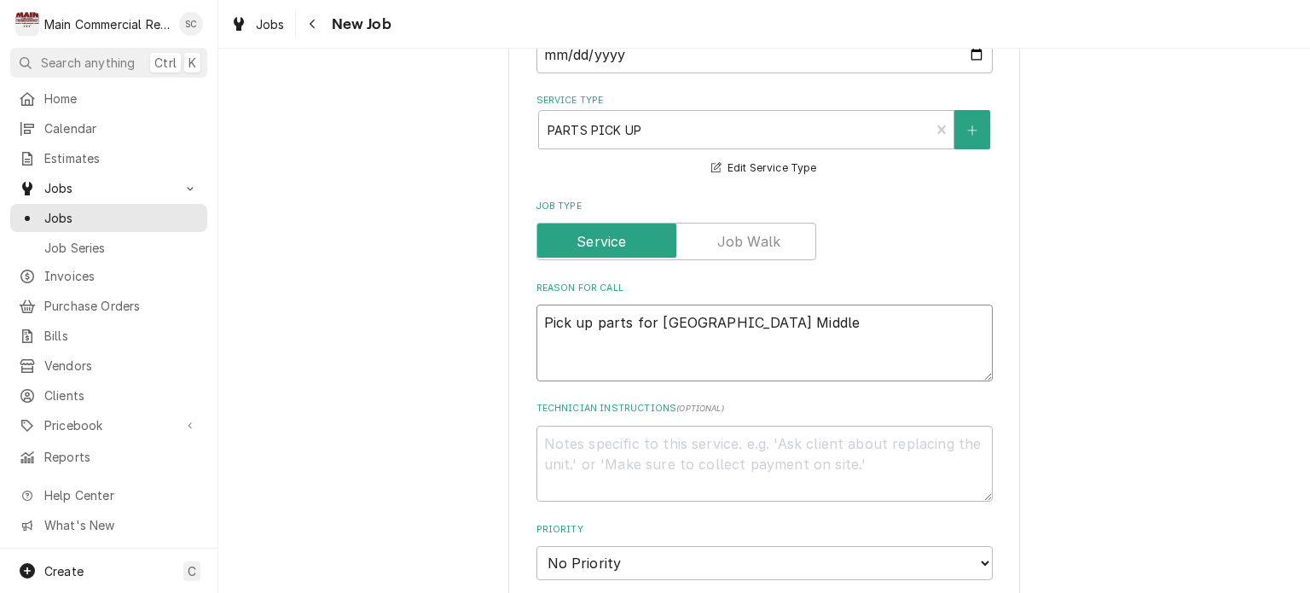
type textarea "x"
type textarea "Pick up parts for [GEOGRAPHIC_DATA] Middle"
type textarea "x"
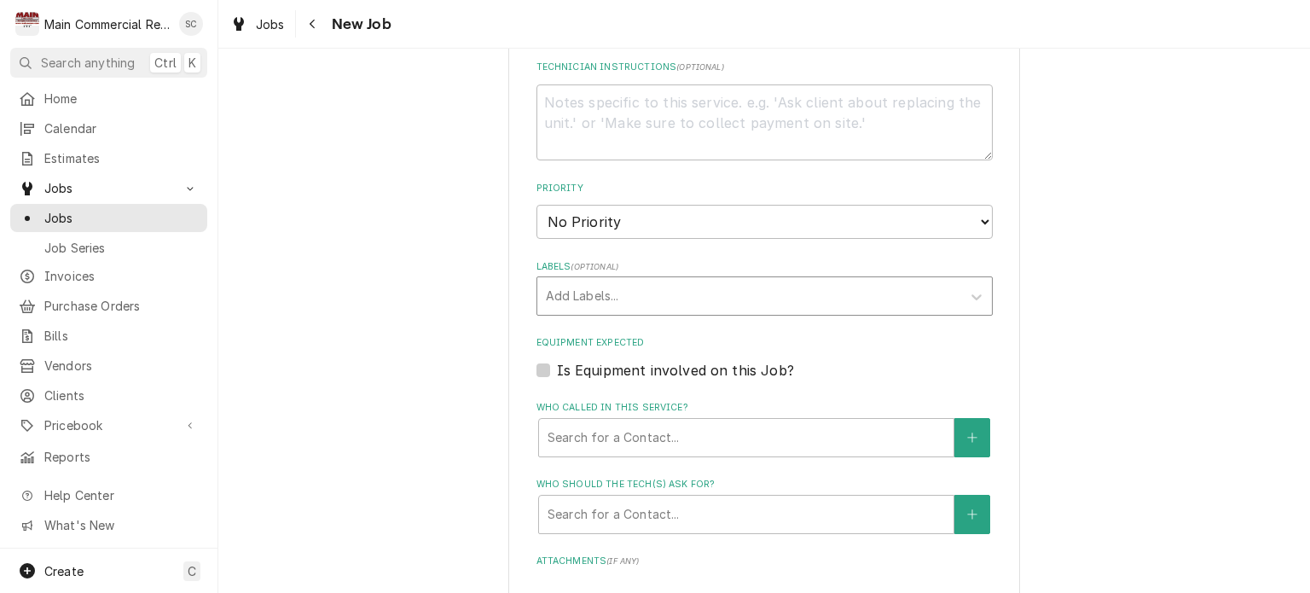
type textarea "Pick up parts for [GEOGRAPHIC_DATA] Middle"
click at [619, 293] on div "Labels" at bounding box center [749, 296] width 407 height 31
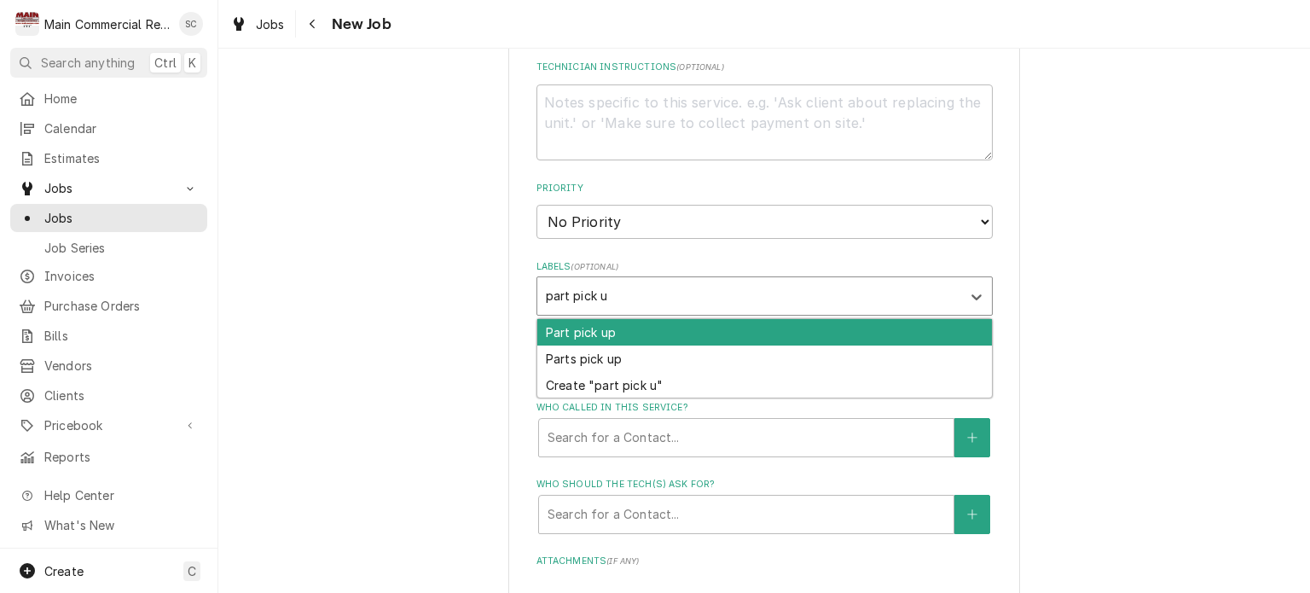
type input "part pick up"
click at [630, 325] on div "Part pick up" at bounding box center [764, 332] width 455 height 26
type textarea "x"
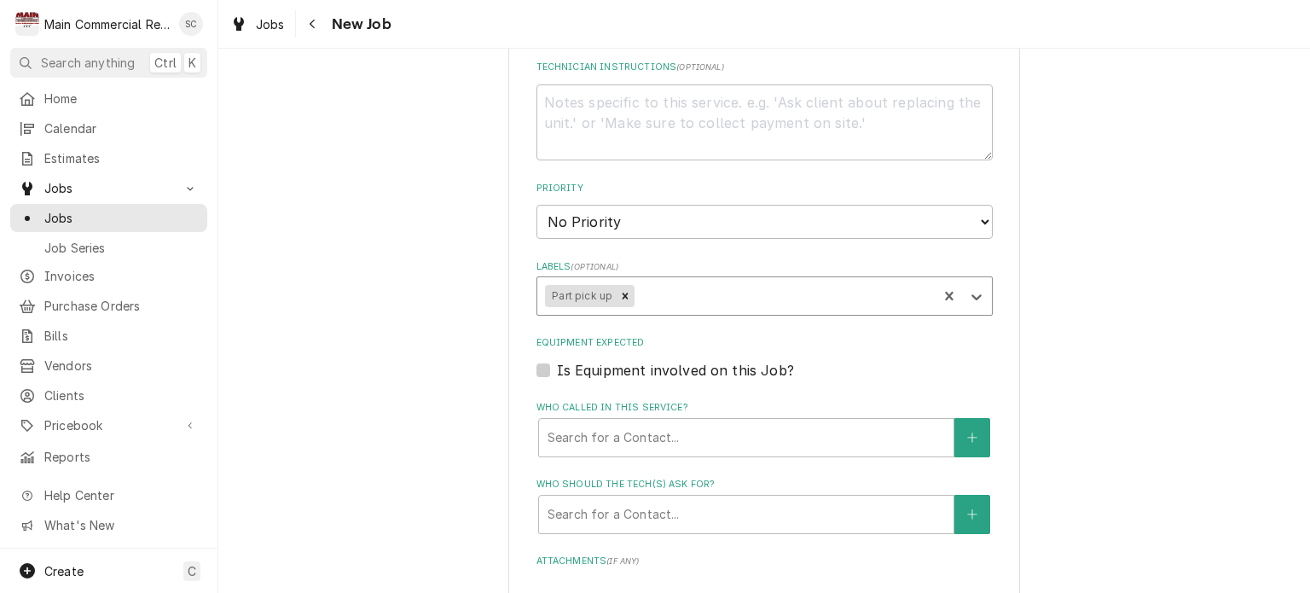
type textarea "x"
click at [638, 212] on select "No Priority Urgent High Medium Low" at bounding box center [764, 222] width 456 height 34
select select "2"
click at [536, 205] on select "No Priority Urgent High Medium Low" at bounding box center [764, 222] width 456 height 34
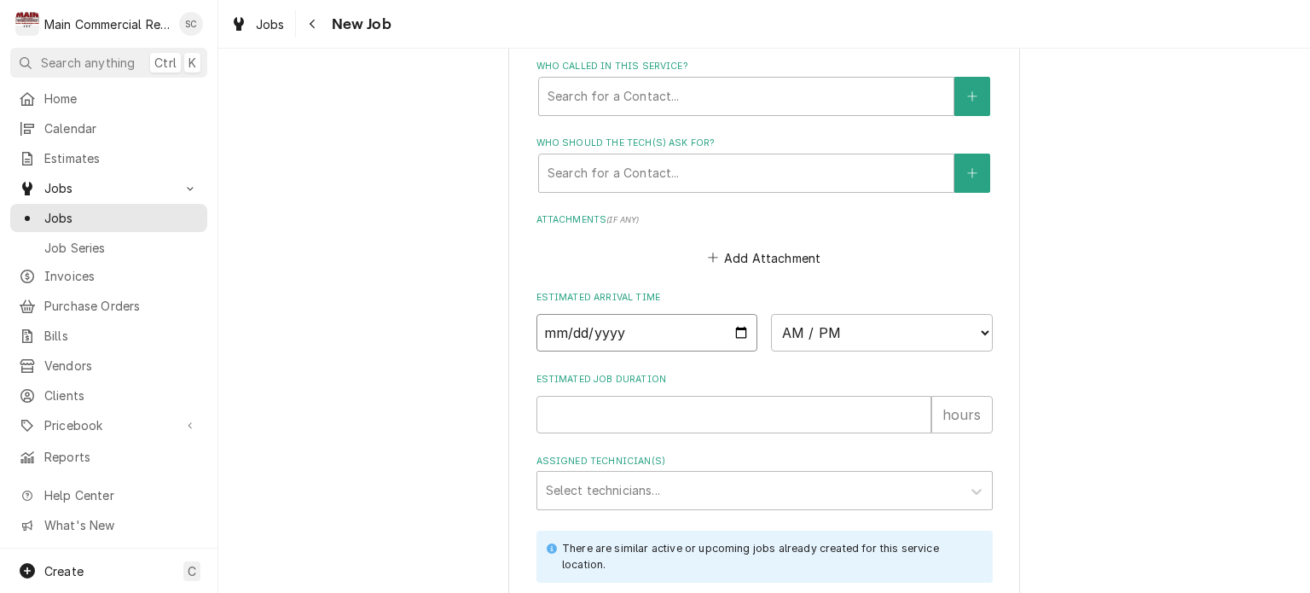
click at [734, 327] on input "Date" at bounding box center [647, 333] width 222 height 38
type textarea "x"
type input "[DATE]"
click at [853, 320] on select "AM / PM 6:00 AM 6:15 AM 6:30 AM 6:45 AM 7:00 AM 7:15 AM 7:30 AM 7:45 AM 8:00 AM…" at bounding box center [882, 333] width 222 height 38
type textarea "x"
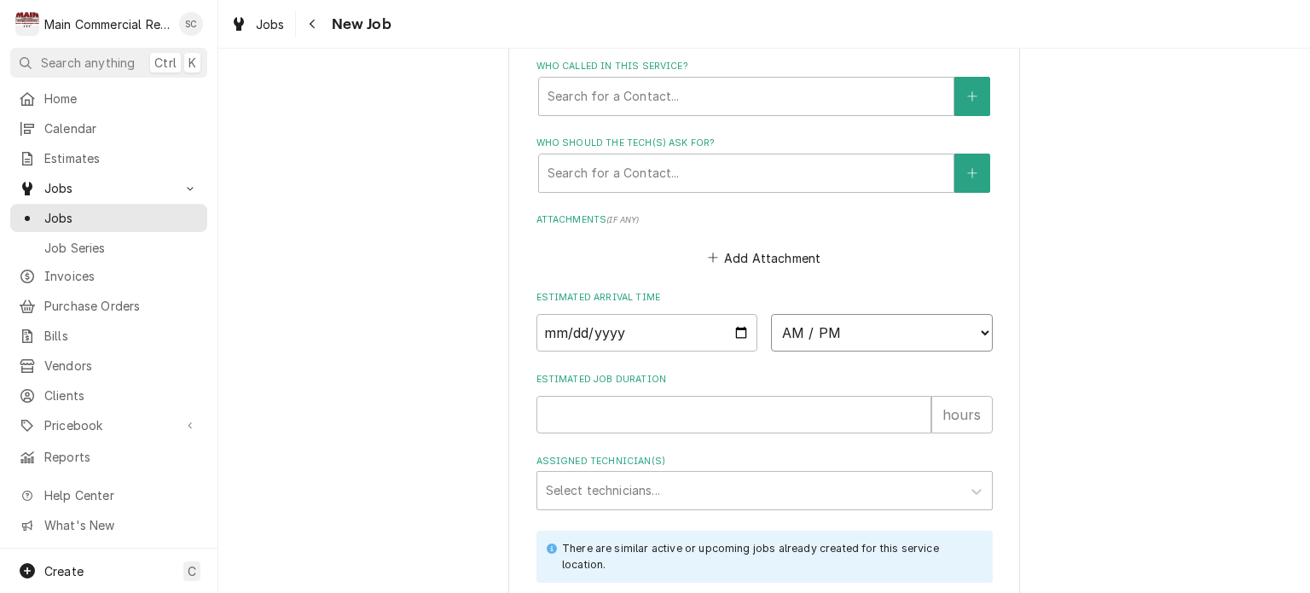
select select "07:00:00"
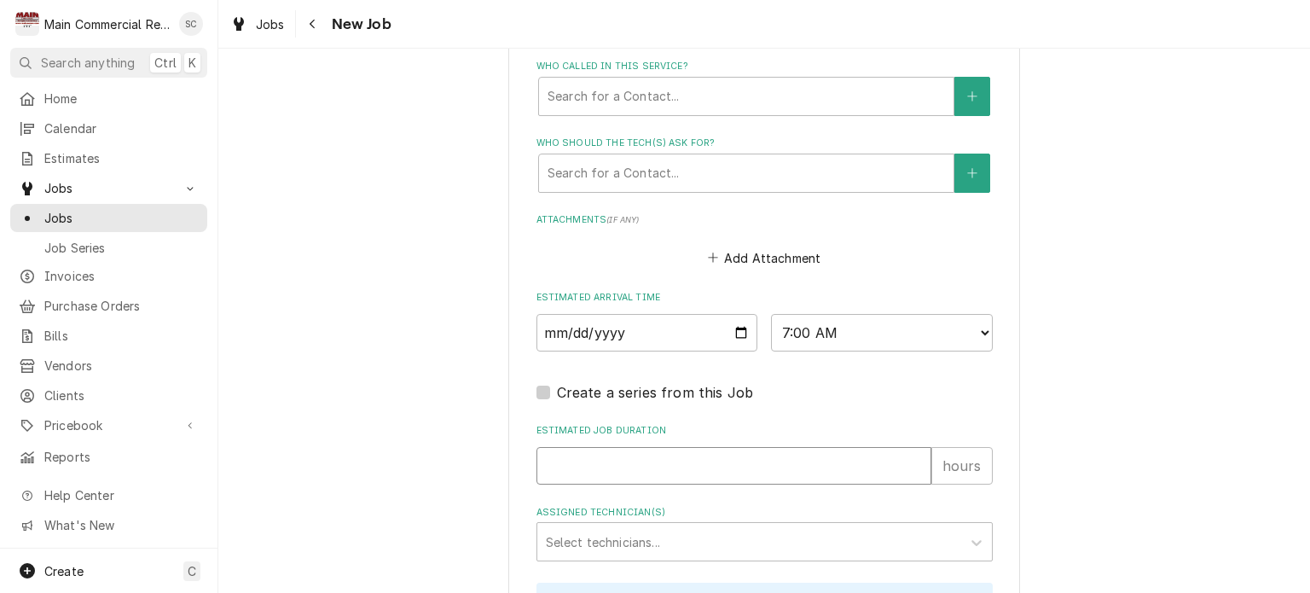
click at [727, 457] on input "Estimated Job Duration" at bounding box center [733, 466] width 395 height 38
type textarea "x"
type input ".5"
type textarea "x"
type input ".5"
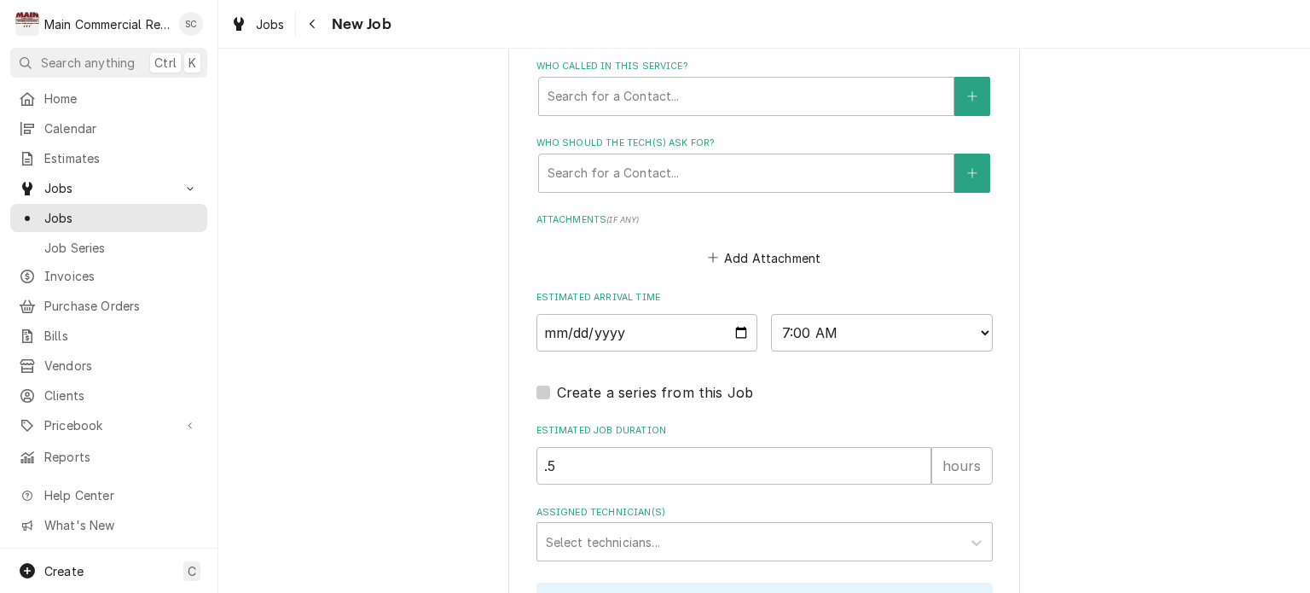
scroll to position [1450, 0]
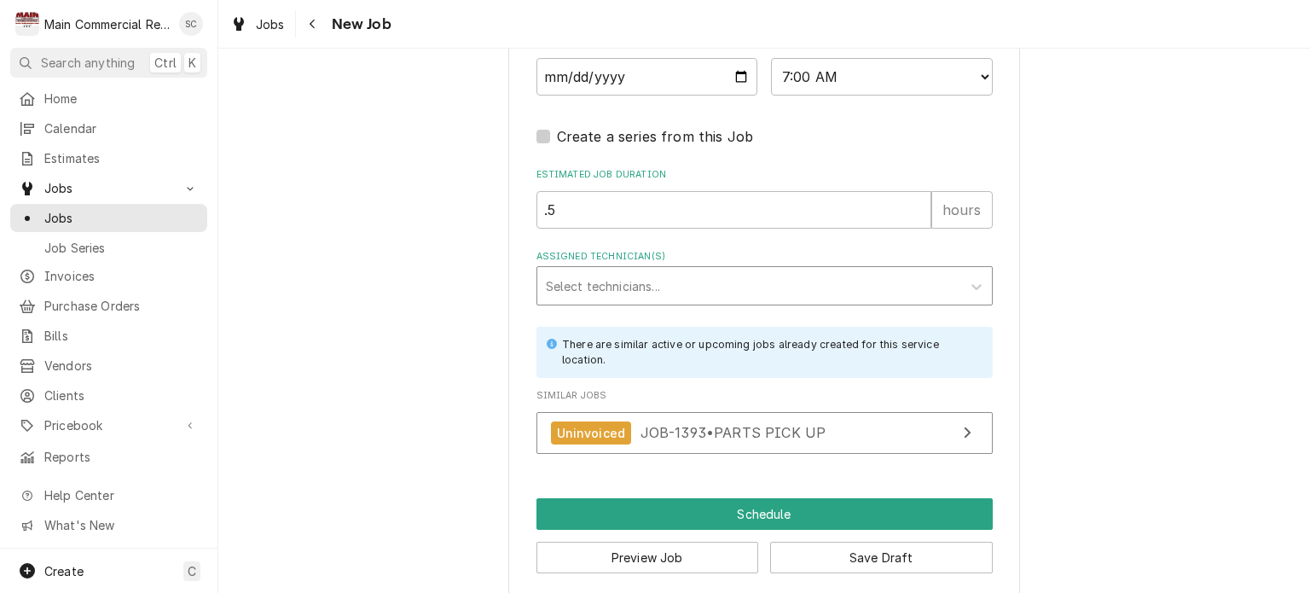
click at [617, 279] on div "Assigned Technician(s)" at bounding box center [749, 285] width 407 height 31
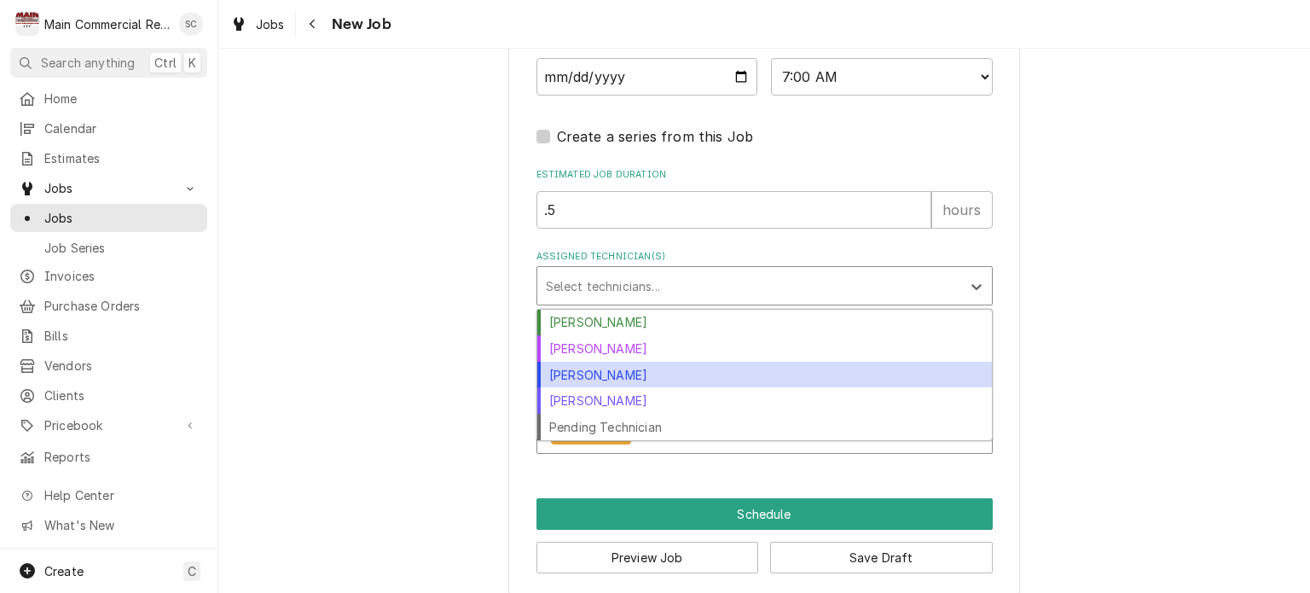
click at [610, 364] on div "[PERSON_NAME]" at bounding box center [764, 375] width 455 height 26
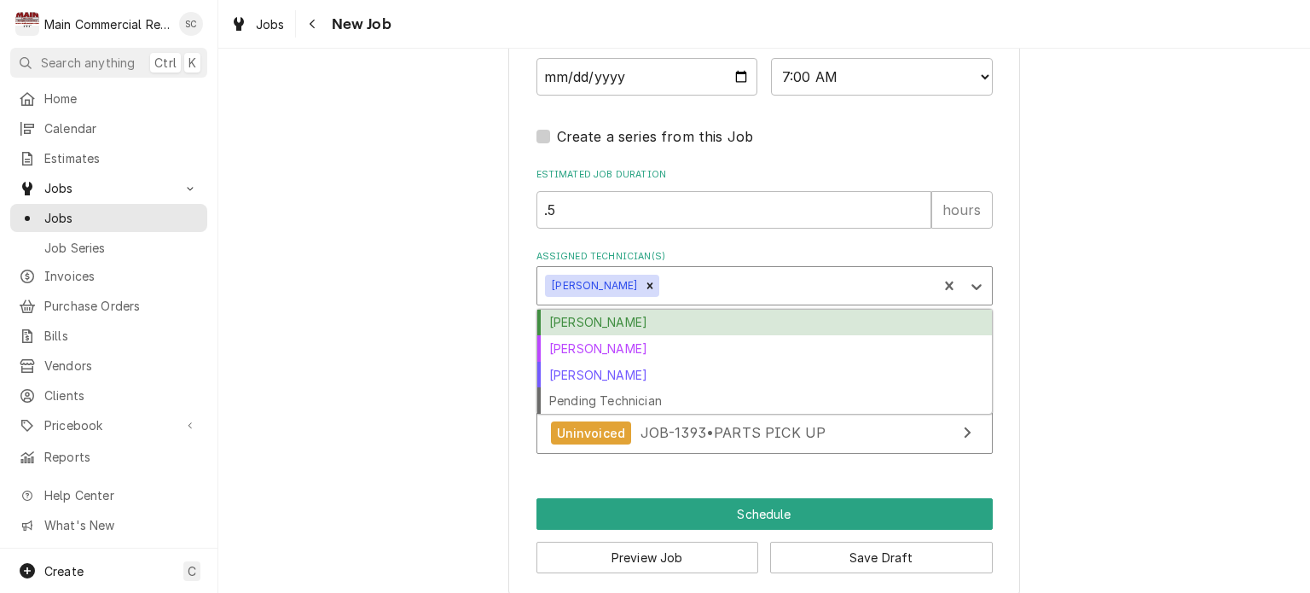
click at [690, 279] on div "Assigned Technician(s)" at bounding box center [796, 285] width 266 height 31
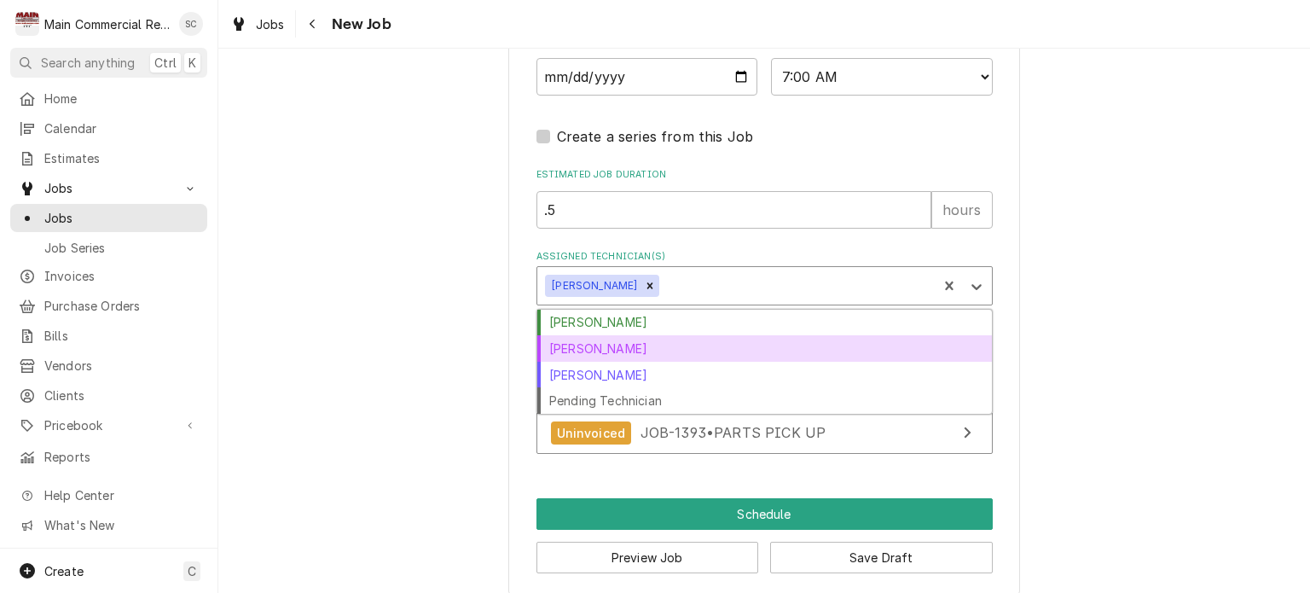
click at [661, 341] on div "[PERSON_NAME]" at bounding box center [764, 348] width 455 height 26
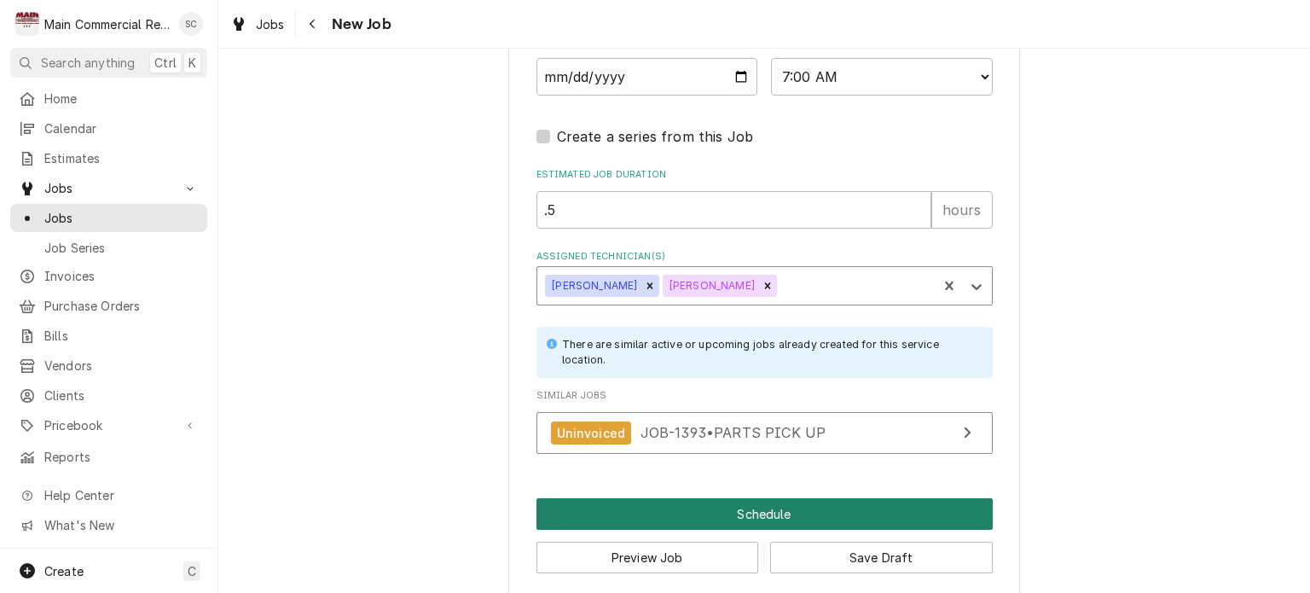
click at [788, 506] on button "Schedule" at bounding box center [764, 514] width 456 height 32
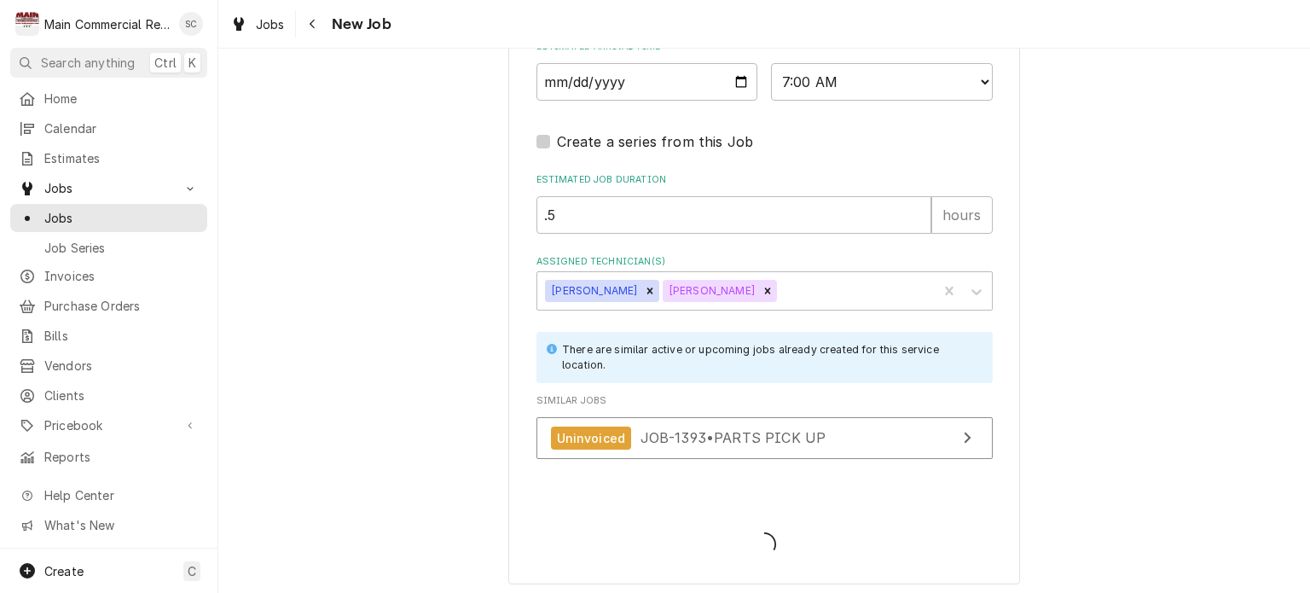
type textarea "x"
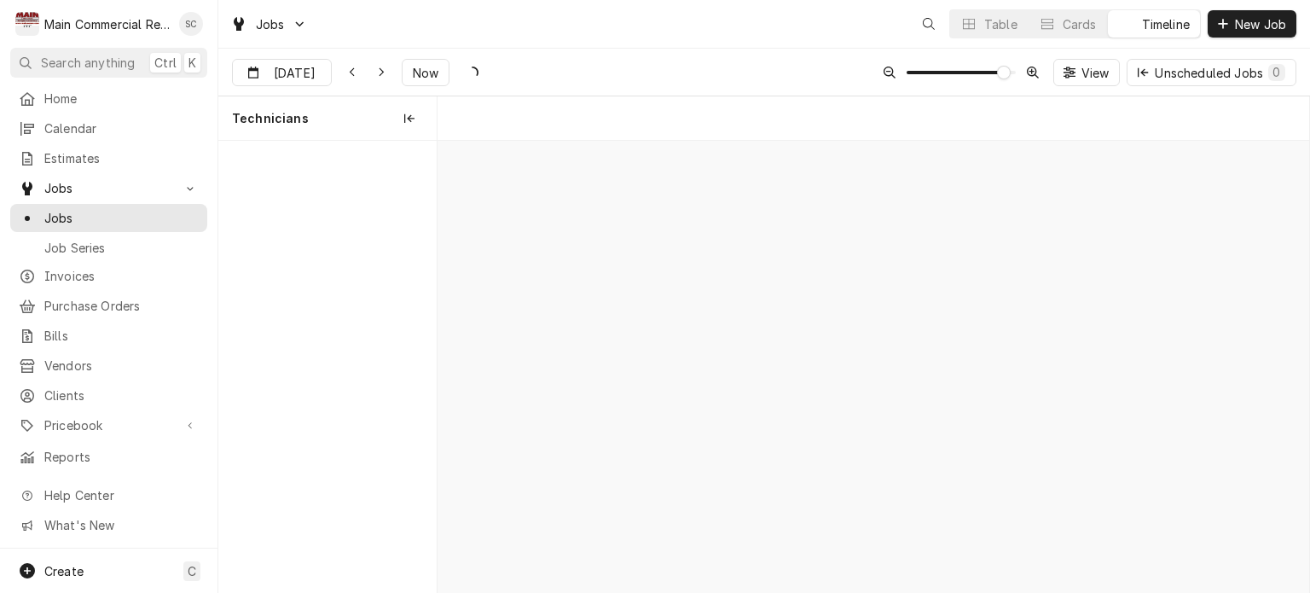
scroll to position [0, 17306]
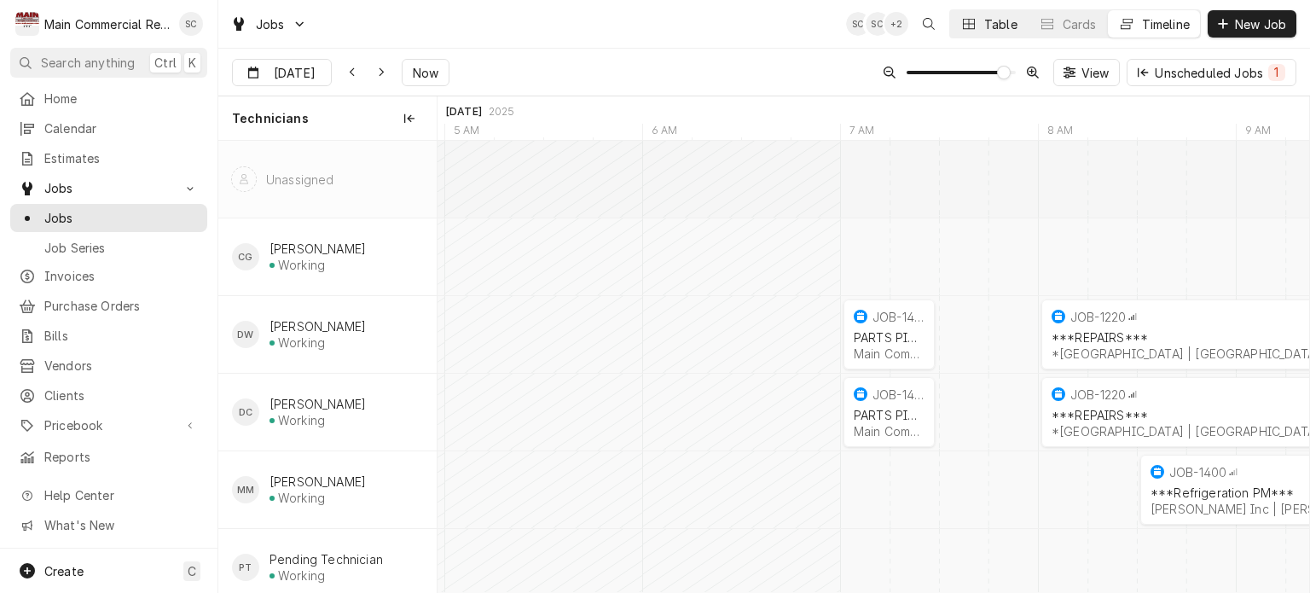
click at [996, 26] on div "Table" at bounding box center [1000, 24] width 33 height 18
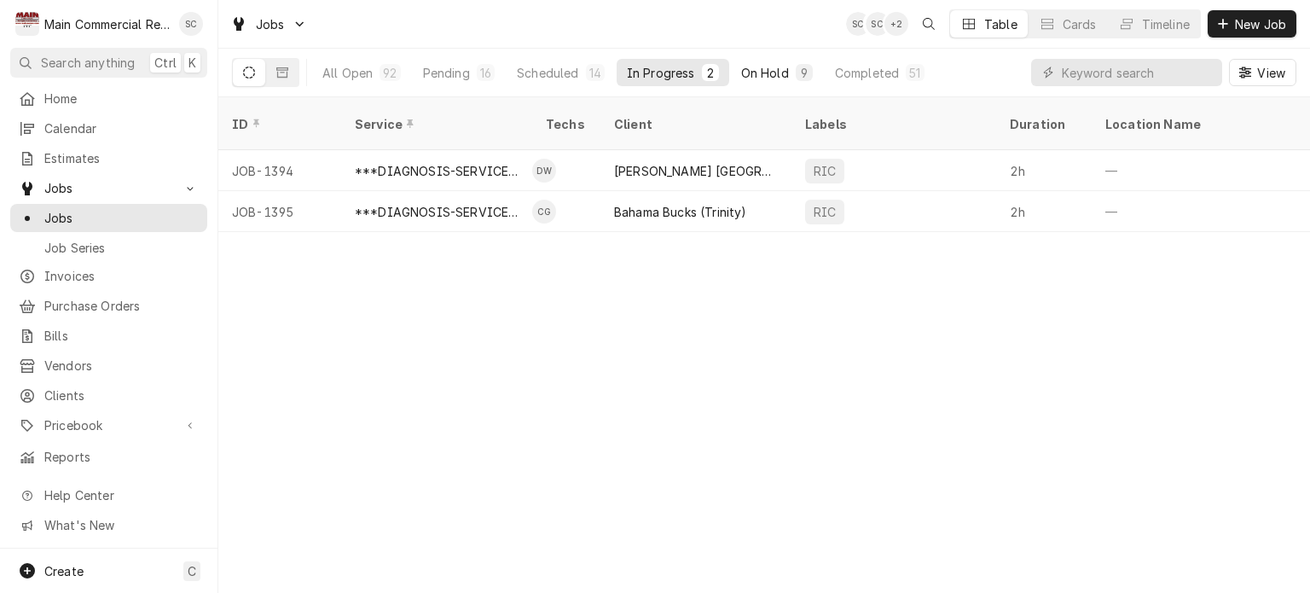
click at [757, 74] on div "On Hold" at bounding box center [765, 73] width 48 height 18
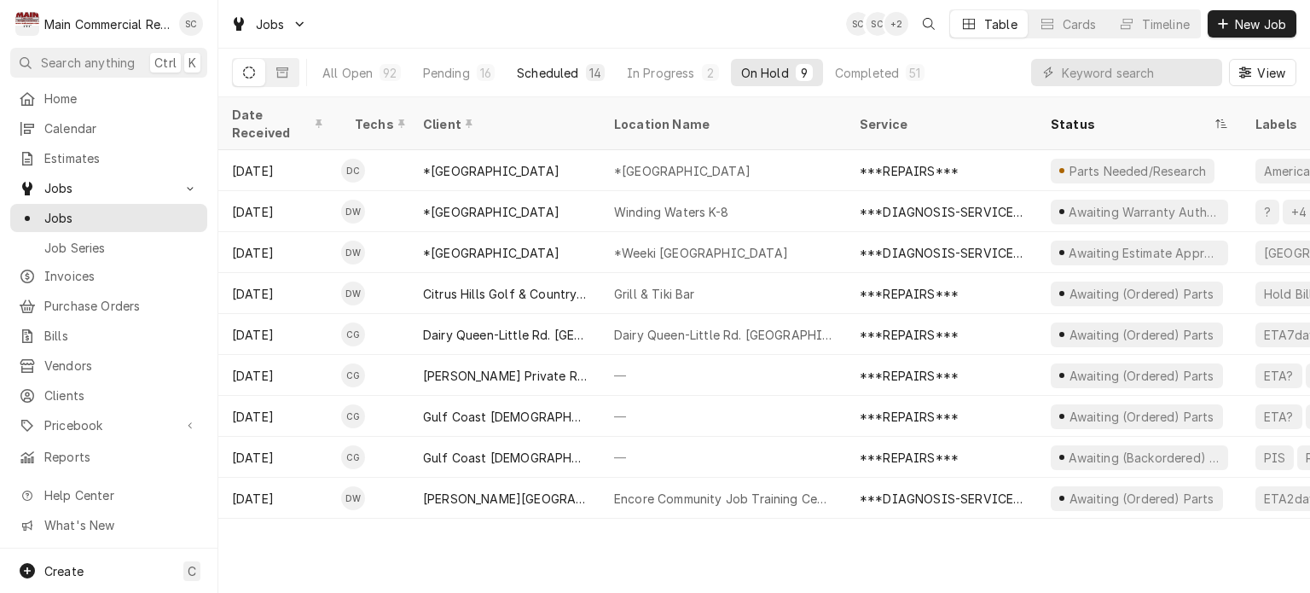
click at [586, 74] on div "14" at bounding box center [595, 72] width 19 height 17
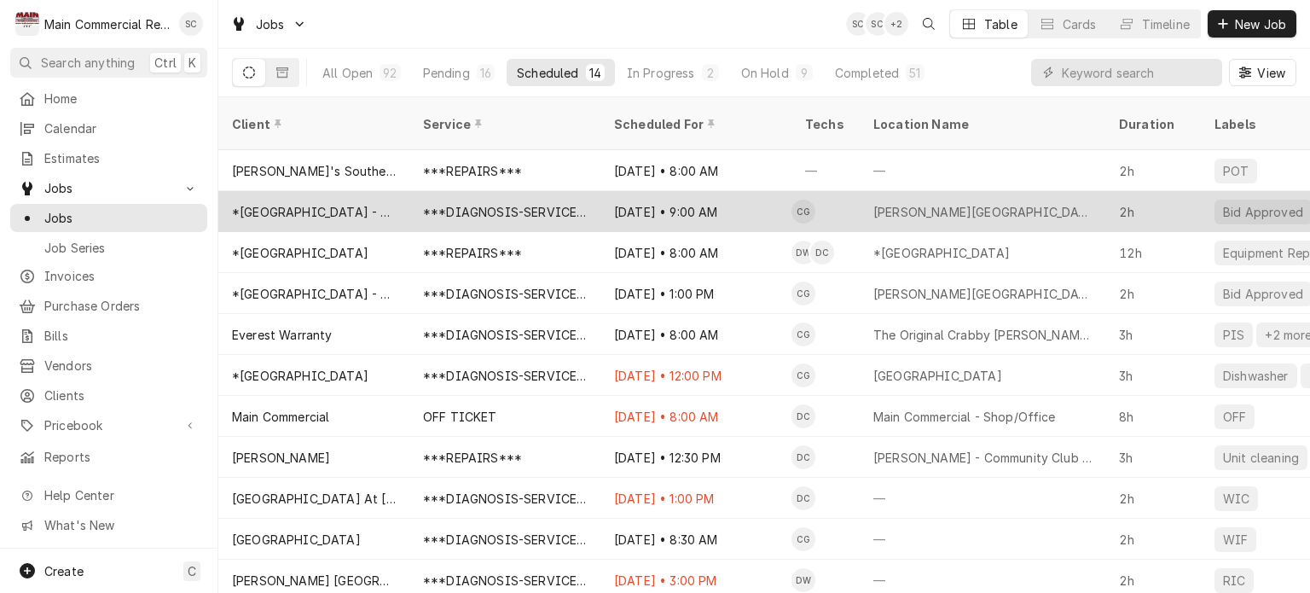
click at [679, 191] on div "Sep 16 • 9:00 AM" at bounding box center [695, 211] width 191 height 41
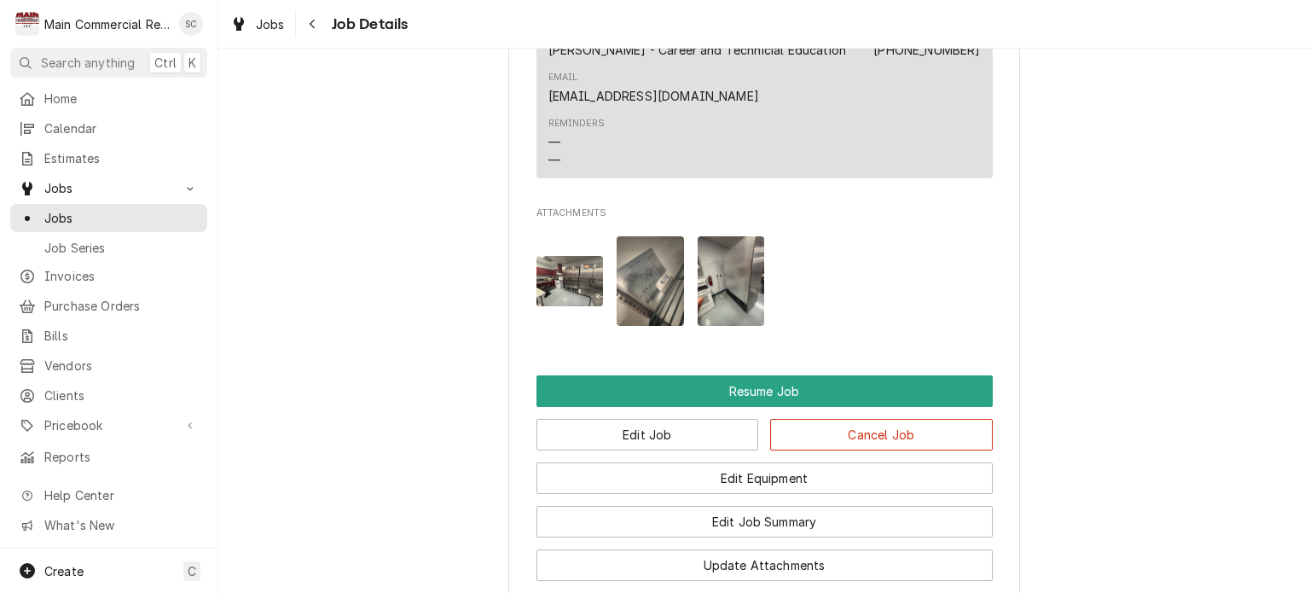
scroll to position [2217, 0]
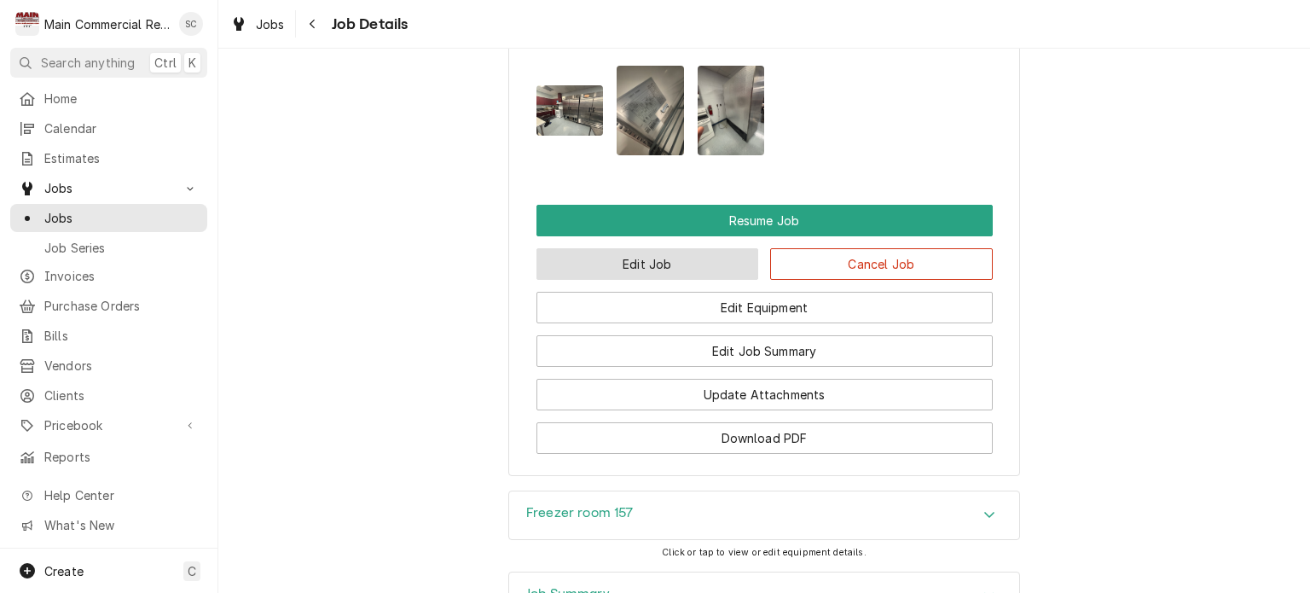
click at [655, 280] on button "Edit Job" at bounding box center [647, 264] width 223 height 32
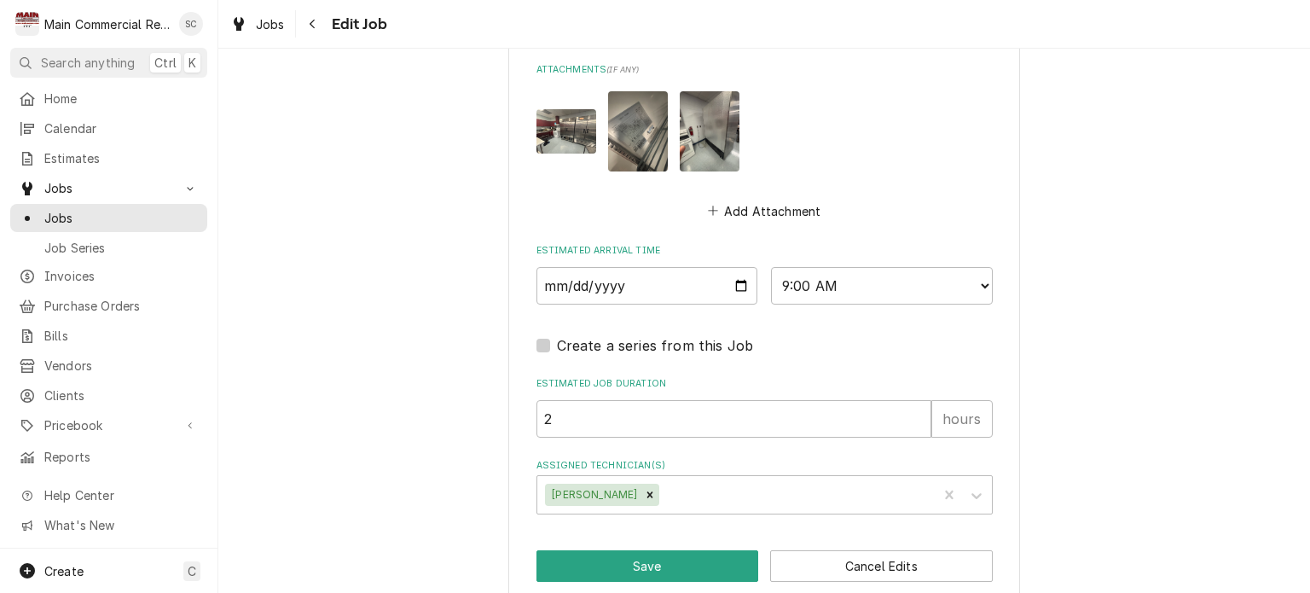
scroll to position [1535, 0]
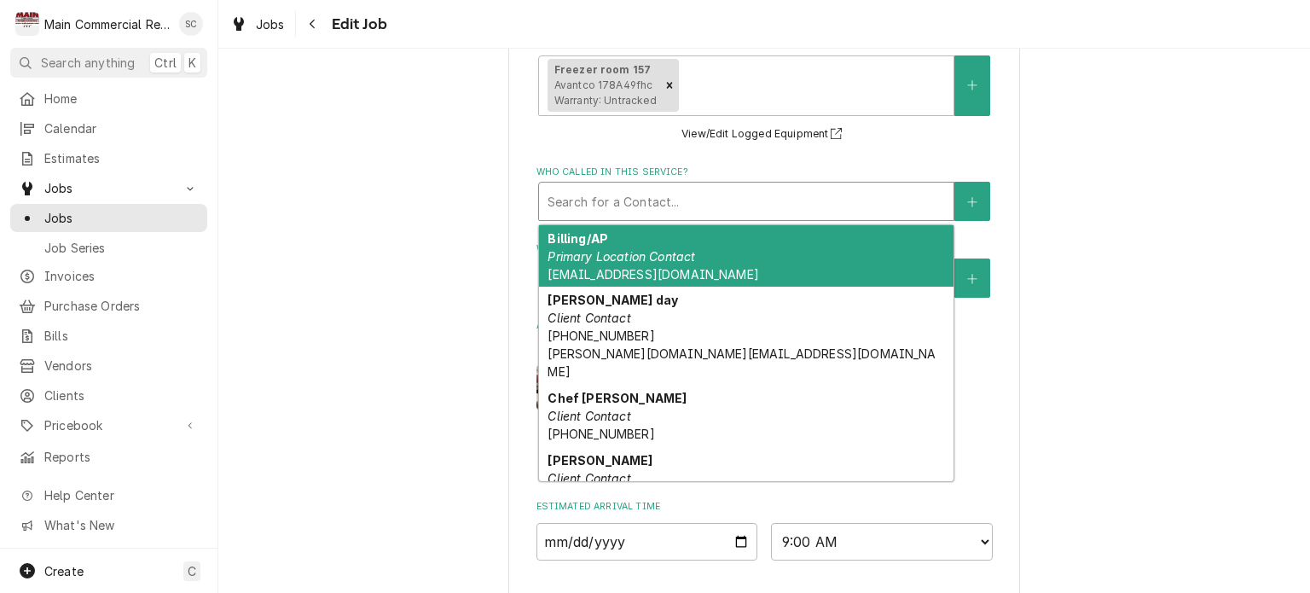
click at [733, 202] on div "Who called in this service?" at bounding box center [746, 201] width 397 height 31
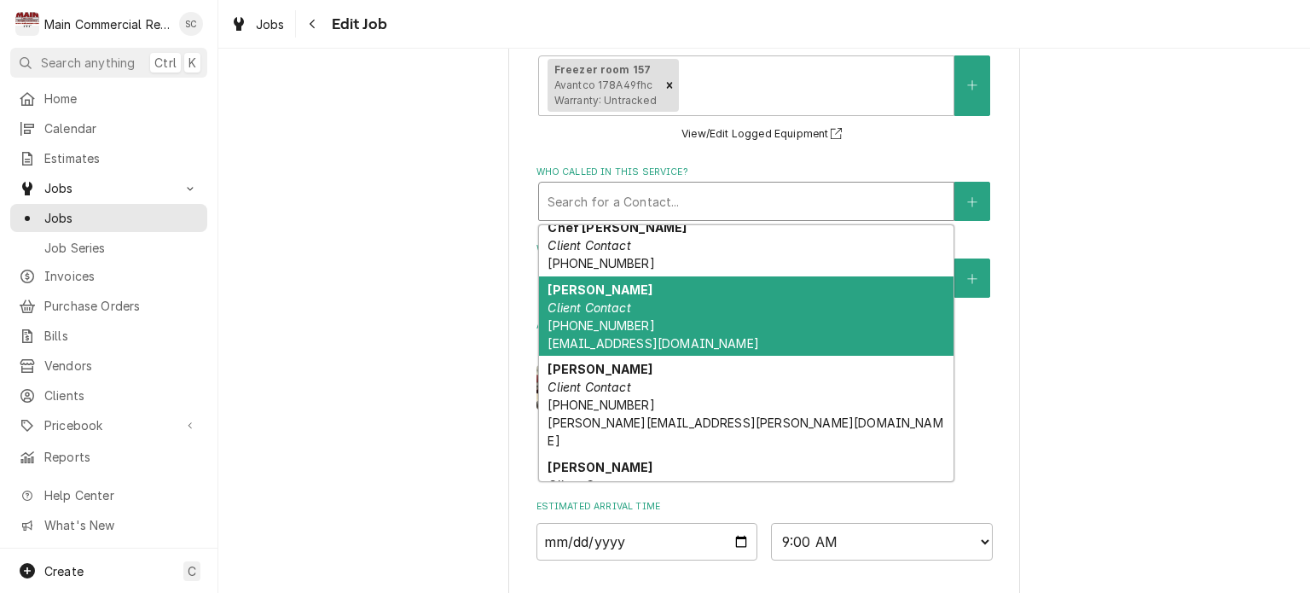
scroll to position [417, 0]
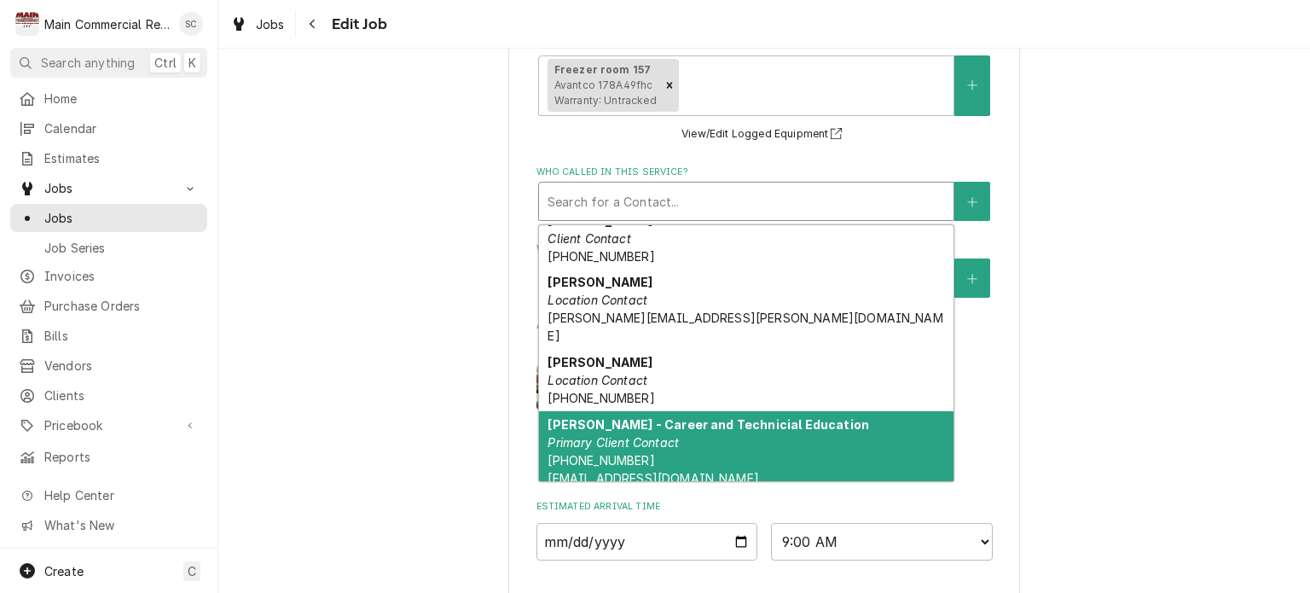
click at [693, 411] on div "[PERSON_NAME] - Career and Technicial Education Primary Client Contact [PHONE_N…" at bounding box center [746, 451] width 414 height 80
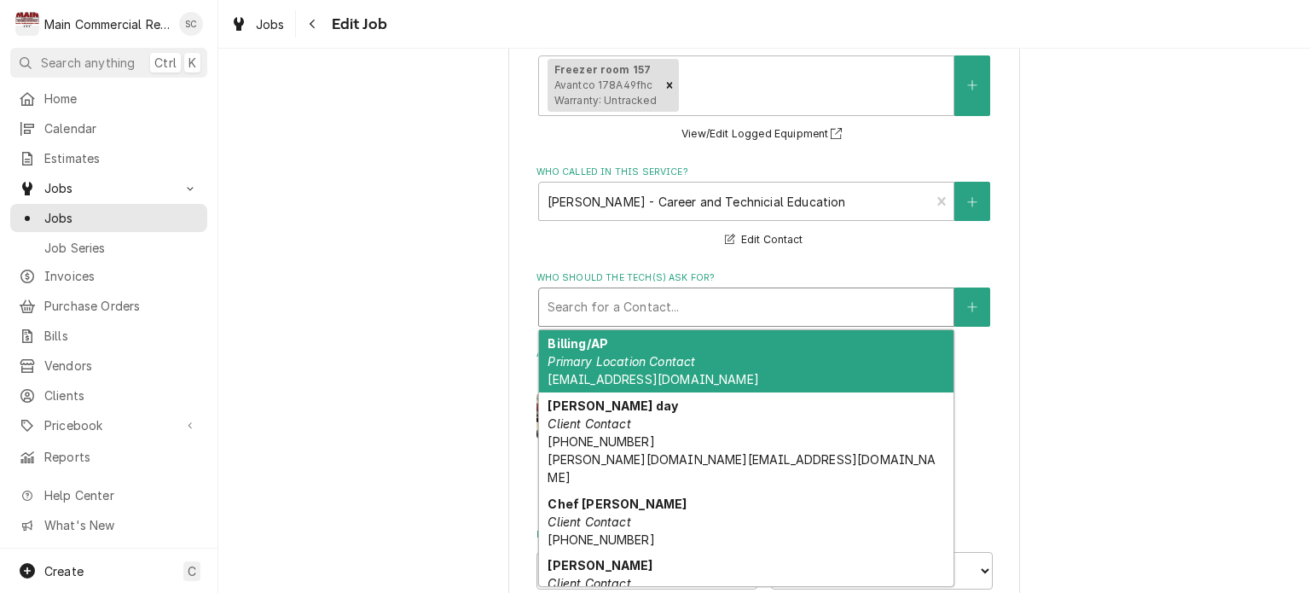
click at [688, 306] on div "Who should the tech(s) ask for?" at bounding box center [746, 307] width 397 height 31
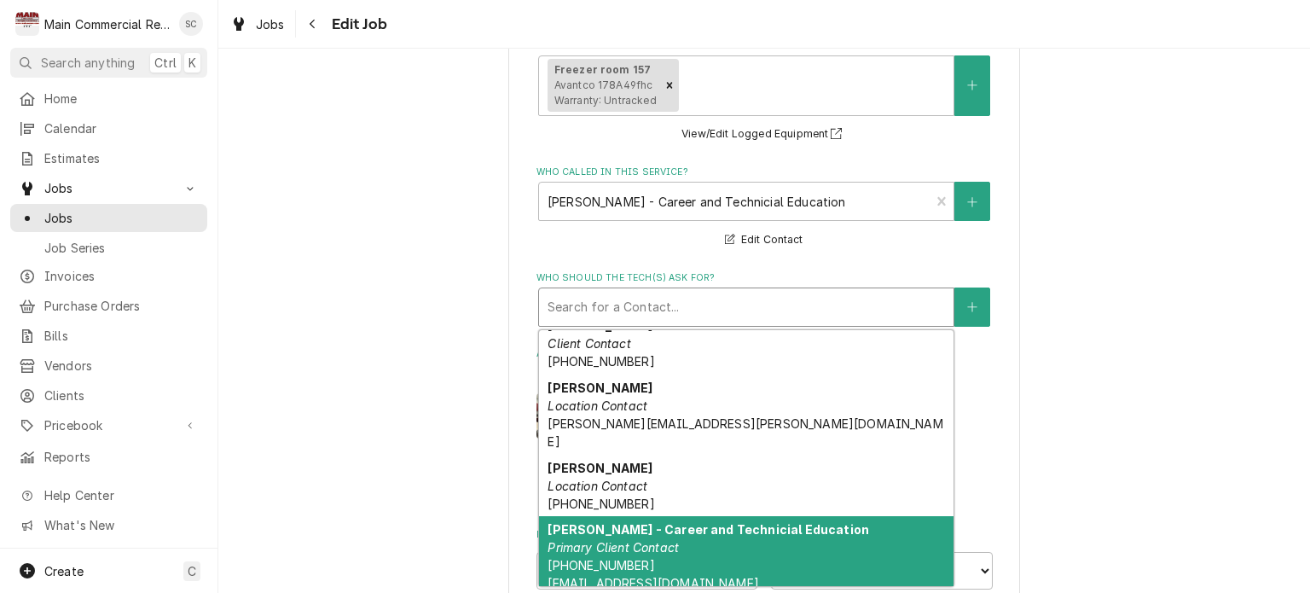
drag, startPoint x: 693, startPoint y: 481, endPoint x: 751, endPoint y: 480, distance: 58.0
click at [693, 516] on div "[PERSON_NAME] - Career and Technicial Education Primary Client Contact [PHONE_N…" at bounding box center [746, 556] width 414 height 80
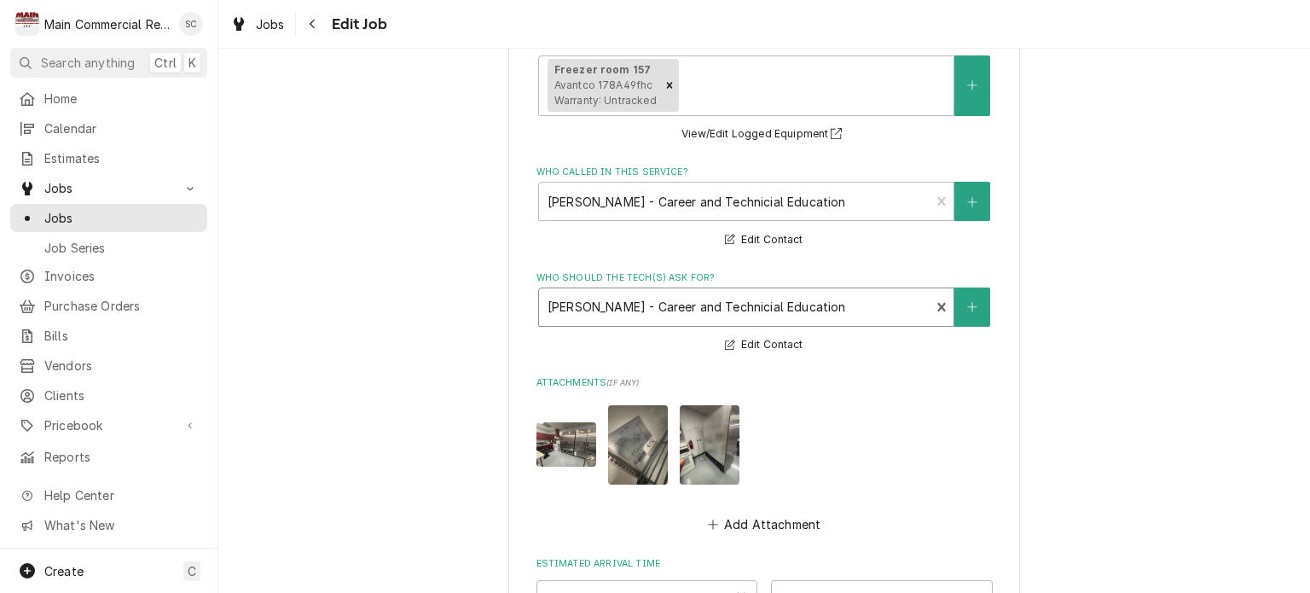
scroll to position [1867, 0]
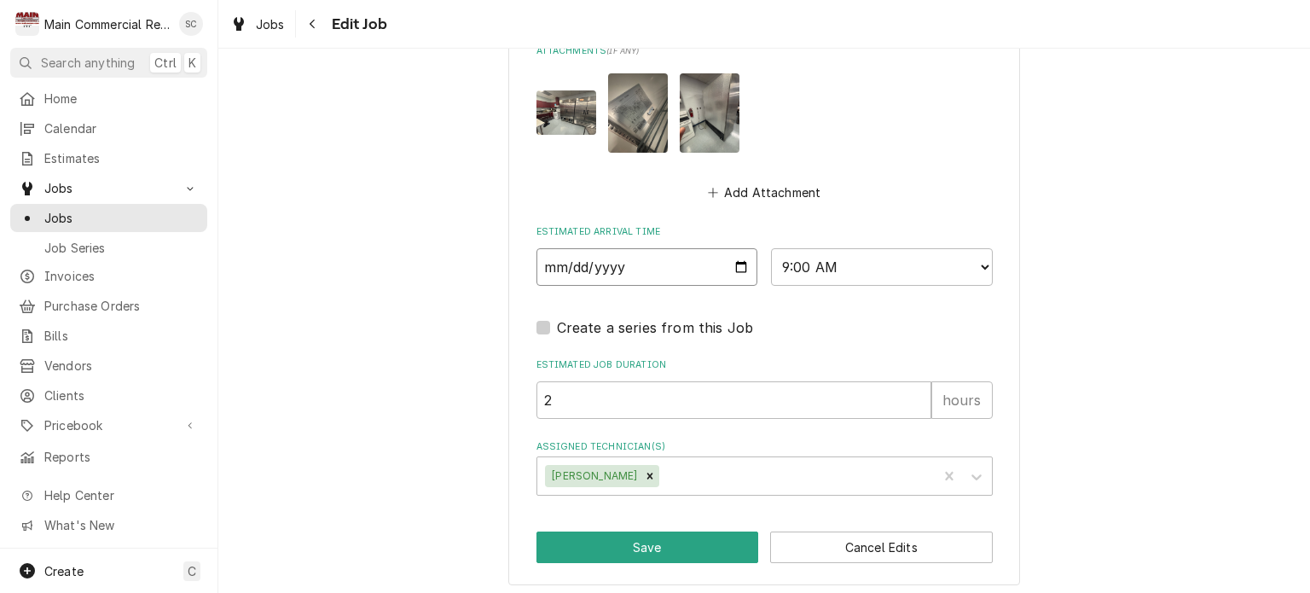
click at [736, 261] on input "[DATE]" at bounding box center [647, 267] width 222 height 38
type textarea "x"
type input "[DATE]"
click at [800, 307] on div "Create a series from this Job" at bounding box center [764, 322] width 456 height 31
click at [675, 545] on button "Save" at bounding box center [647, 547] width 223 height 32
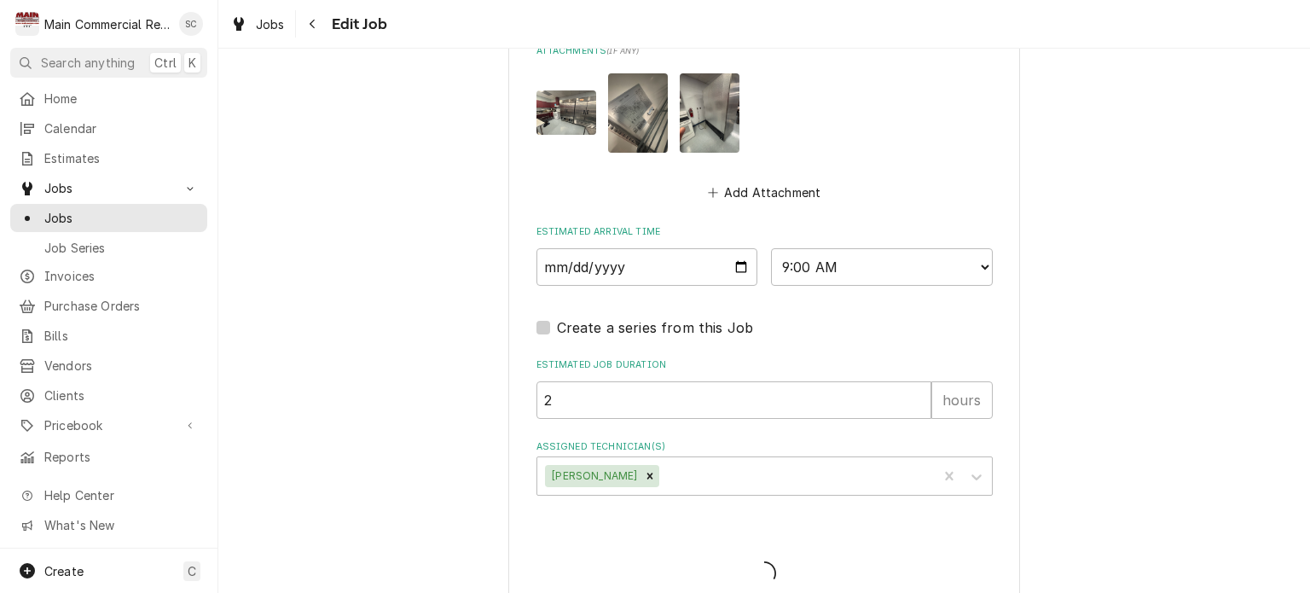
type textarea "x"
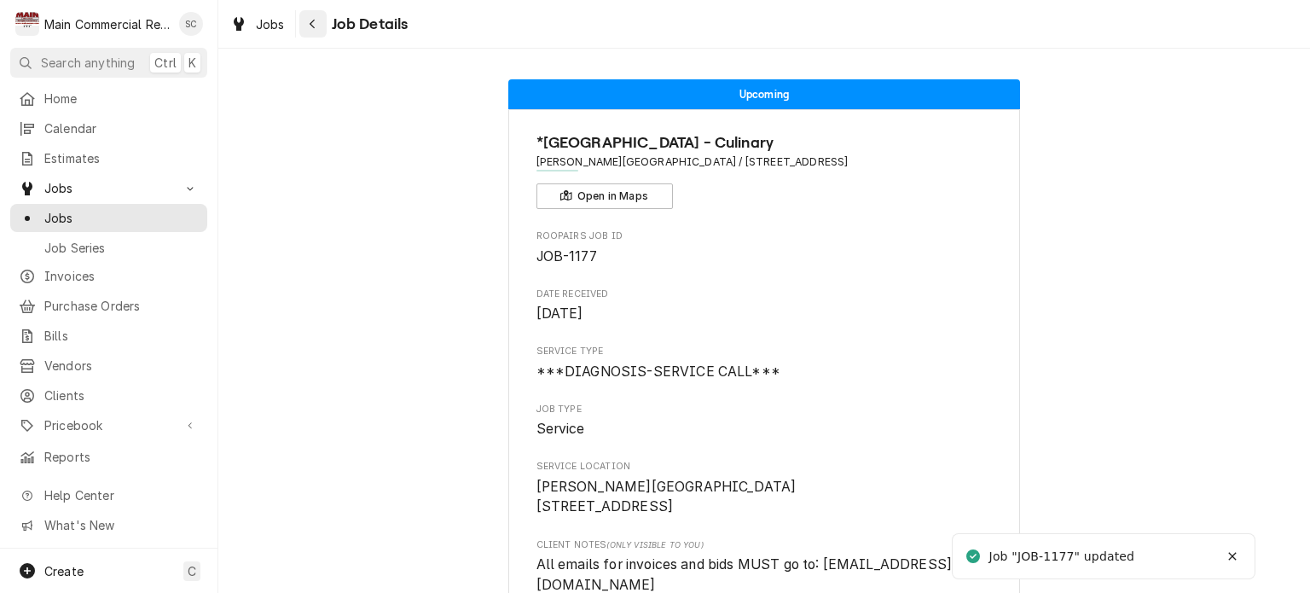
click at [321, 31] on button "Navigate back" at bounding box center [312, 23] width 27 height 27
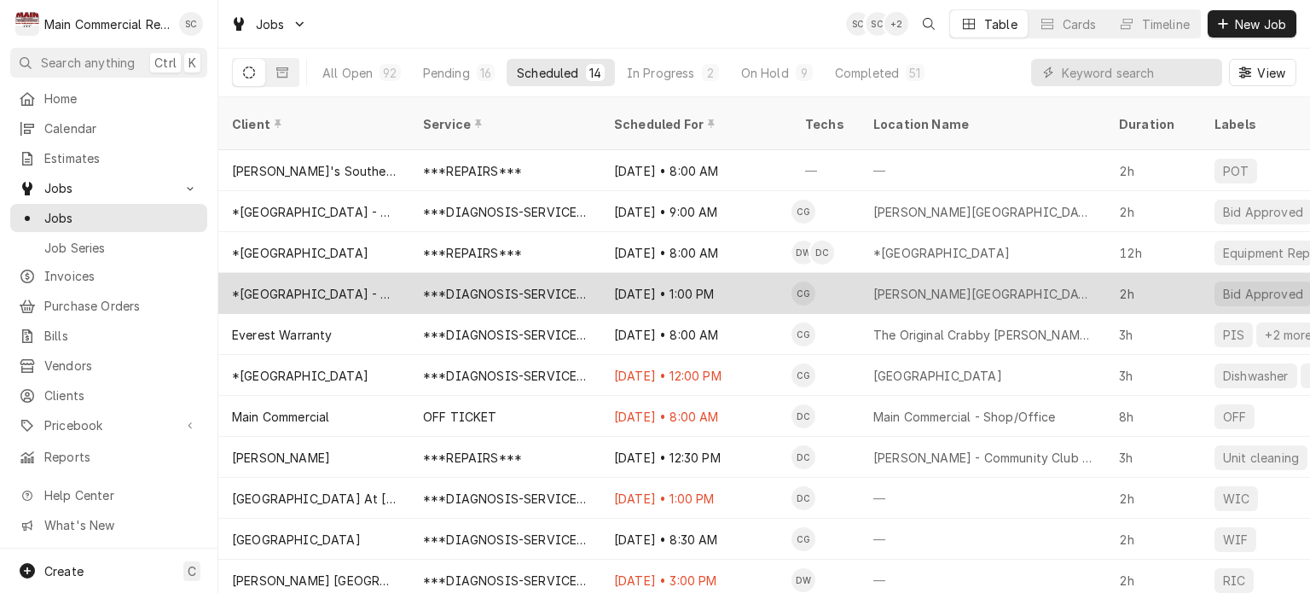
click at [937, 285] on div "[PERSON_NAME][GEOGRAPHIC_DATA]" at bounding box center [982, 294] width 218 height 18
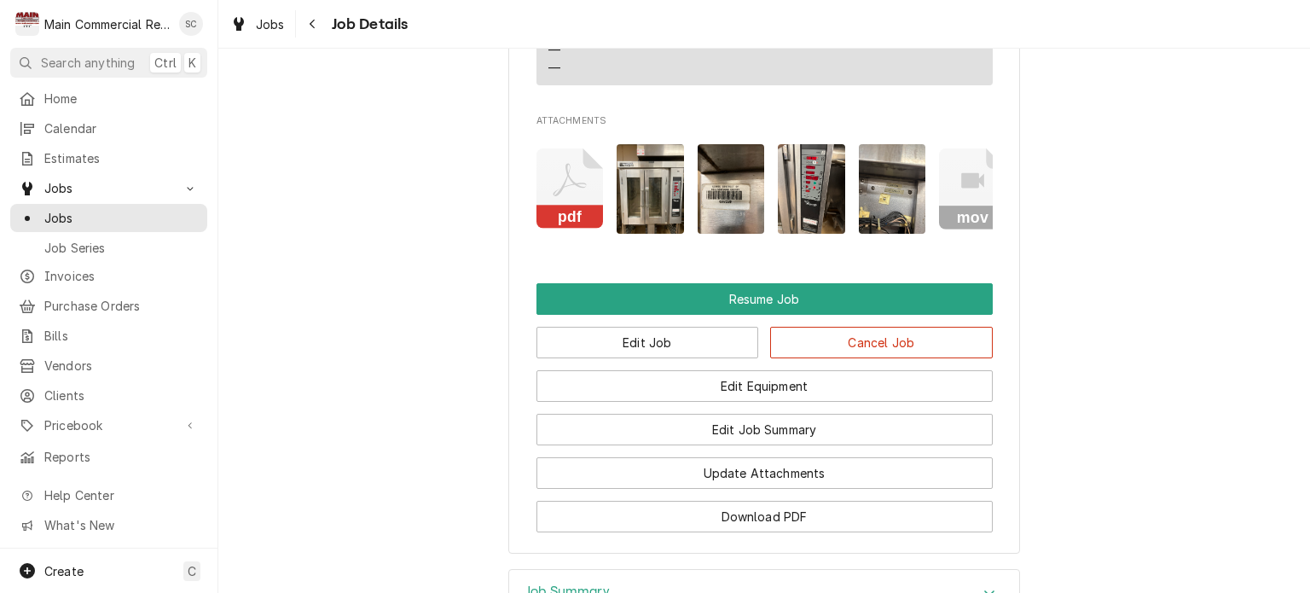
scroll to position [2342, 0]
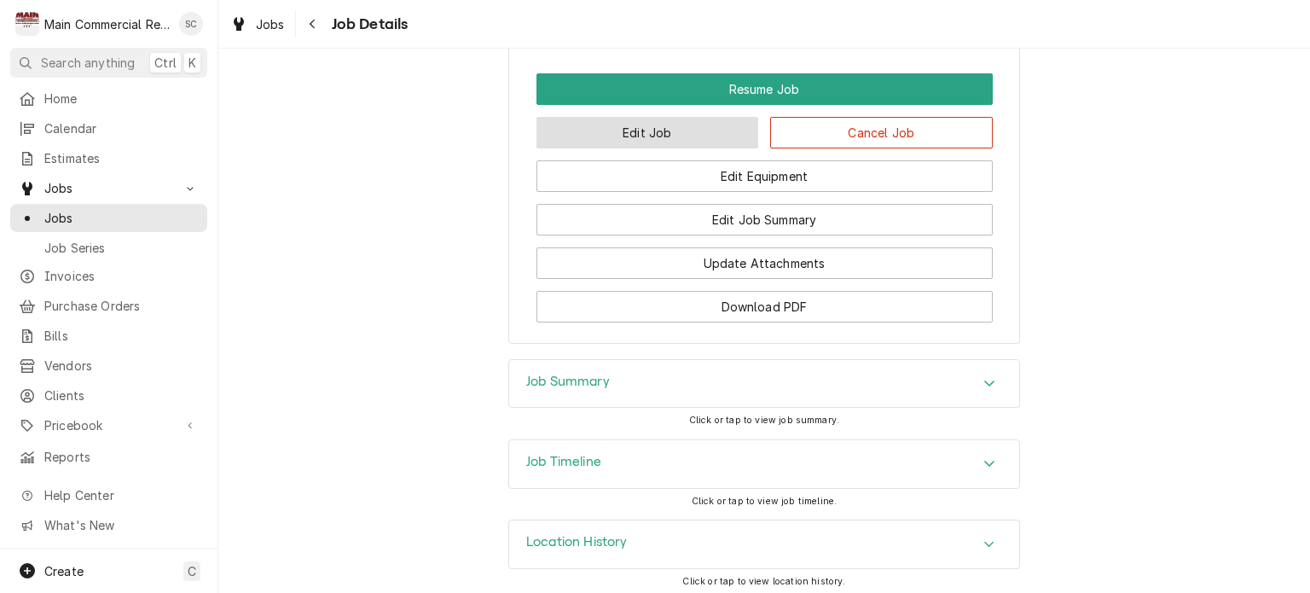
click at [686, 130] on button "Edit Job" at bounding box center [647, 133] width 223 height 32
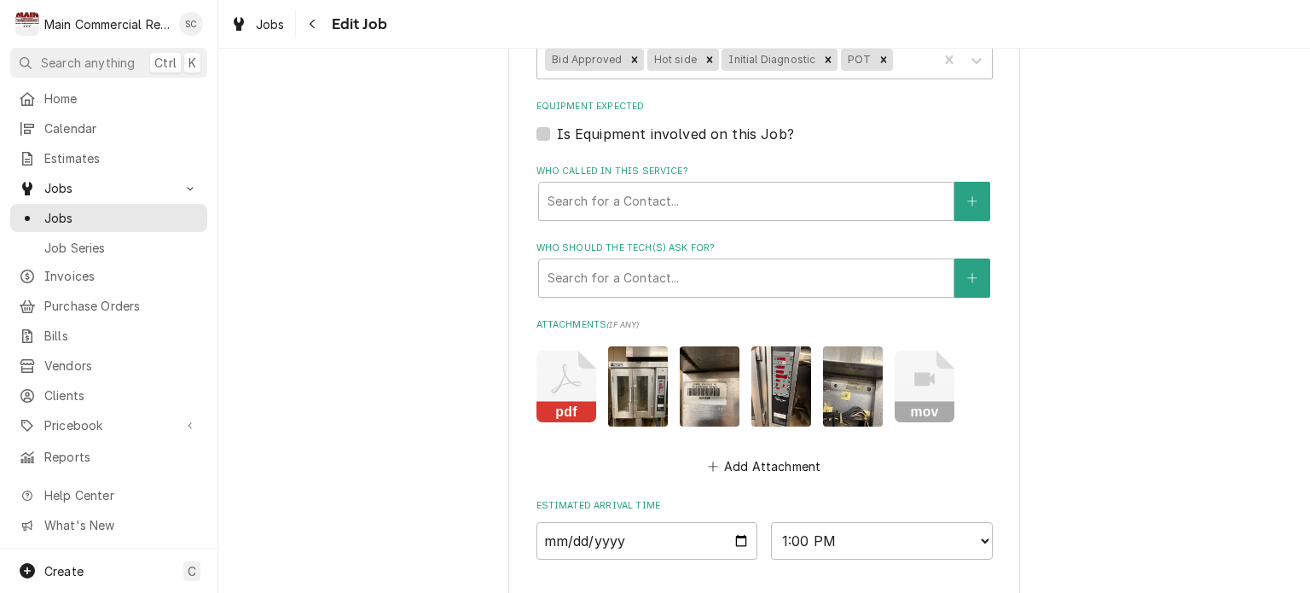
scroll to position [1535, 0]
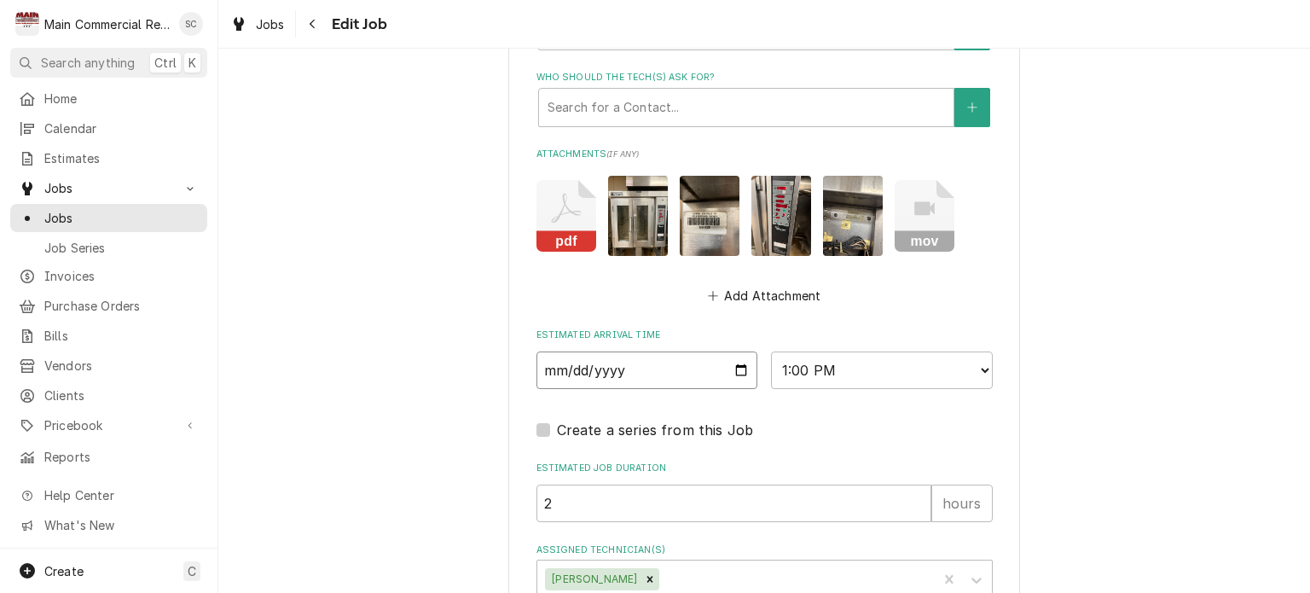
click at [730, 364] on input "[DATE]" at bounding box center [647, 370] width 222 height 38
type textarea "x"
type input "[DATE]"
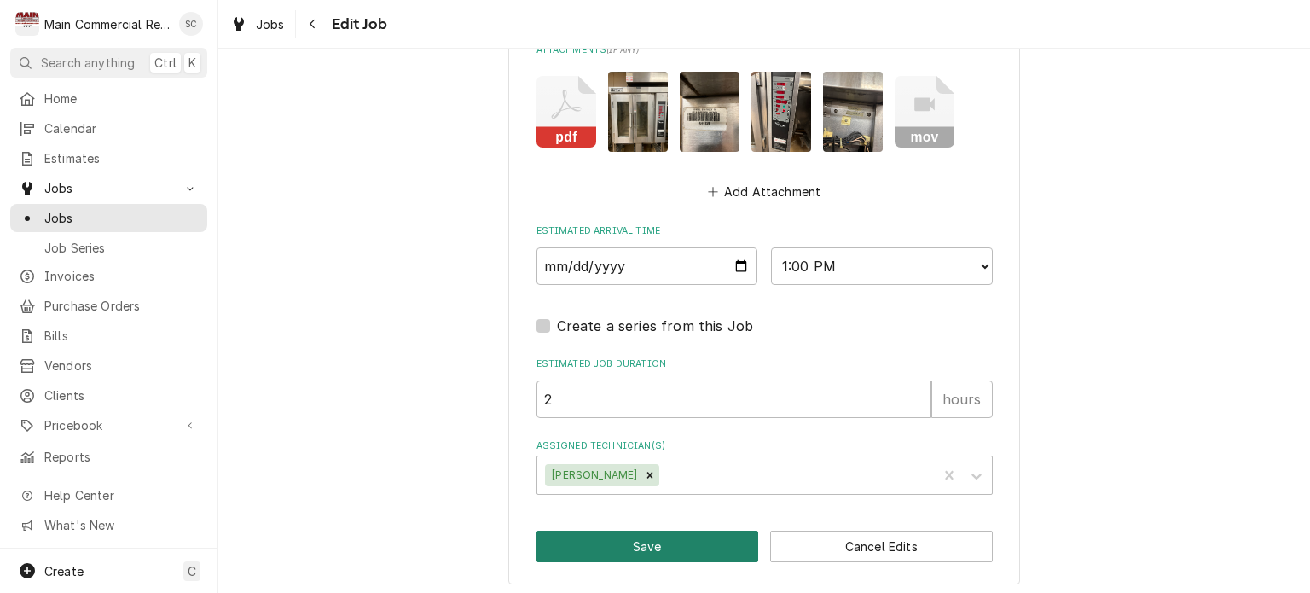
click at [656, 542] on button "Save" at bounding box center [647, 546] width 223 height 32
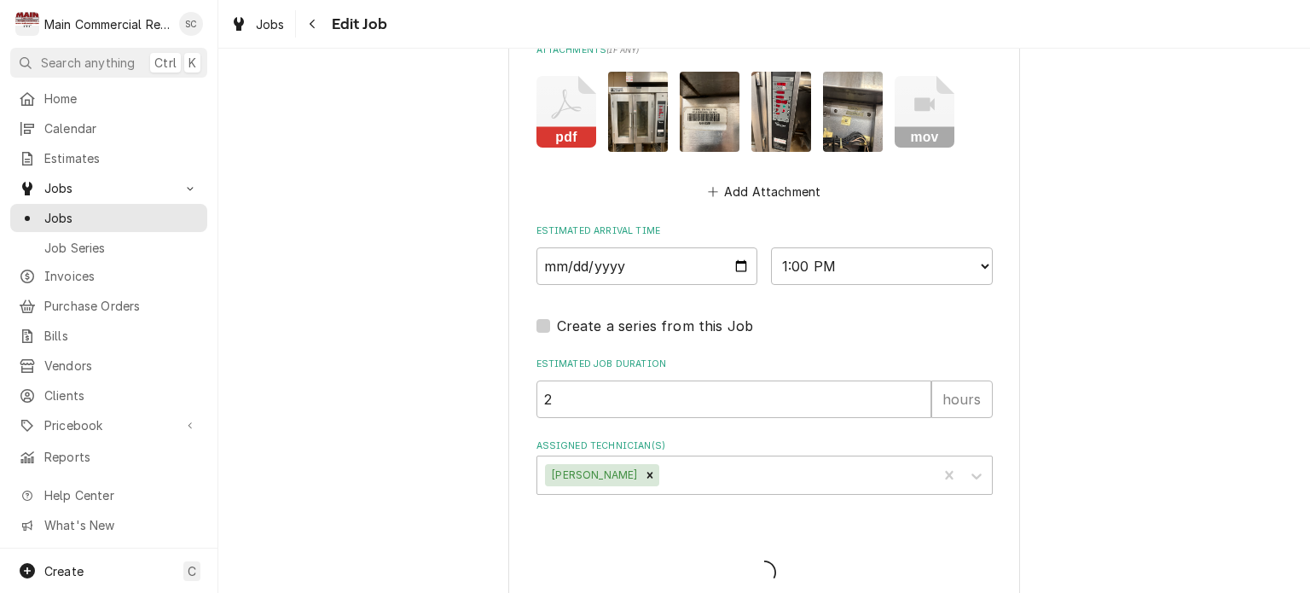
type textarea "x"
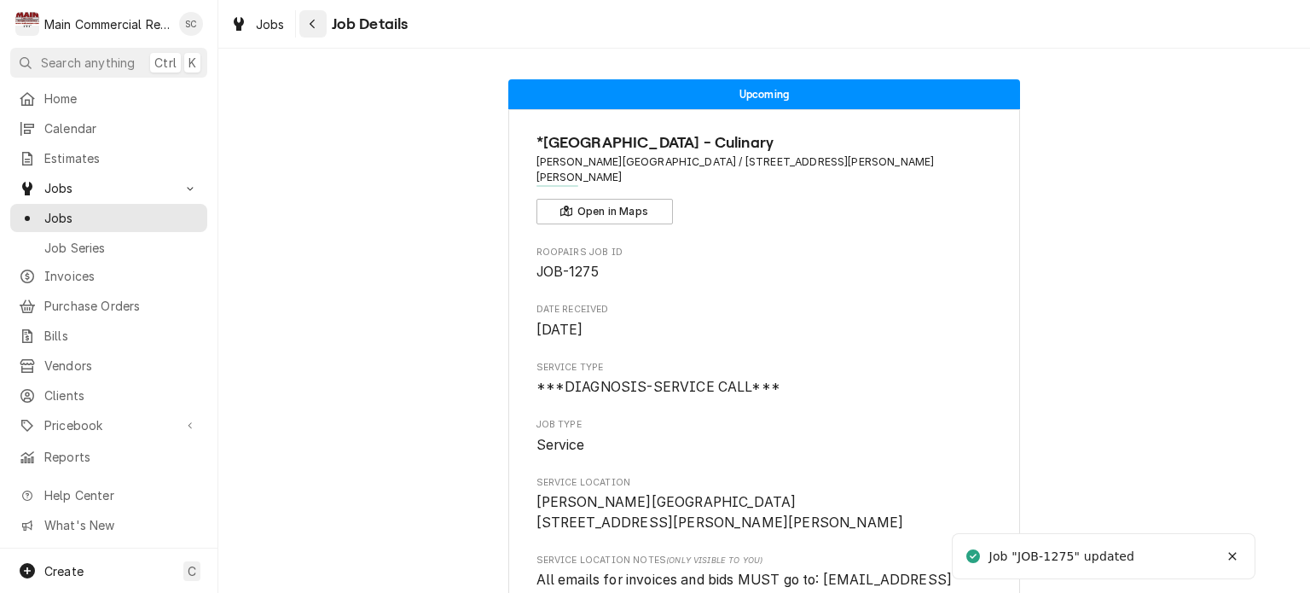
click at [310, 25] on icon "Navigate back" at bounding box center [312, 24] width 5 height 9
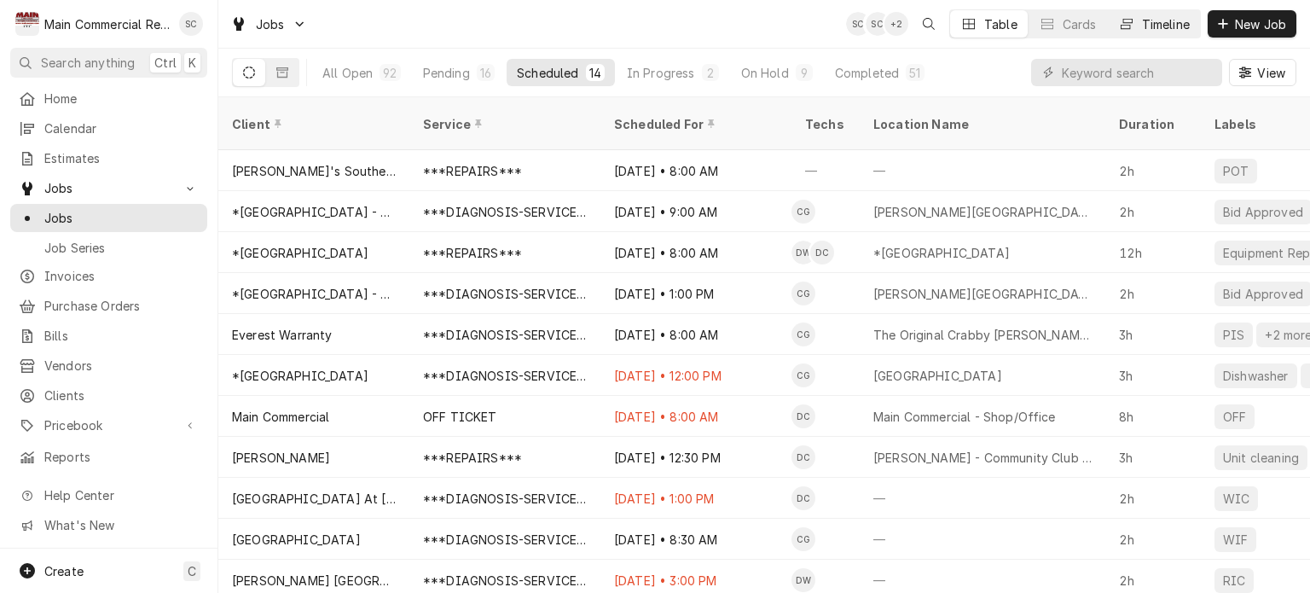
click at [1156, 23] on div "Timeline" at bounding box center [1166, 24] width 48 height 18
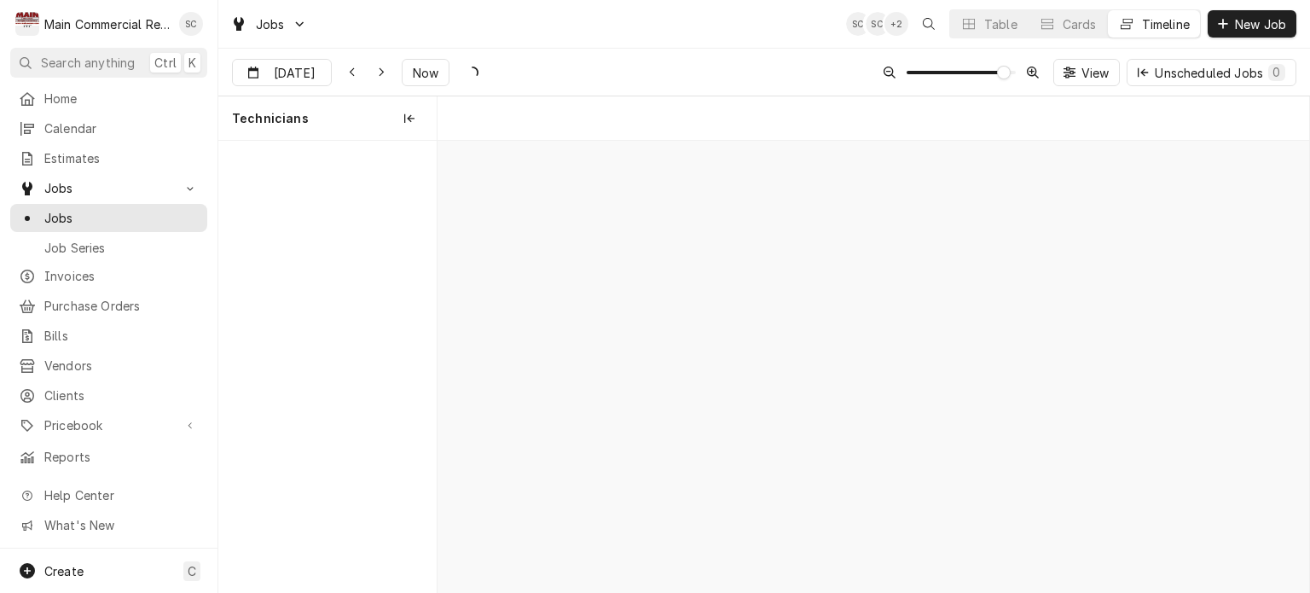
scroll to position [0, 17306]
